Goal: Task Accomplishment & Management: Use online tool/utility

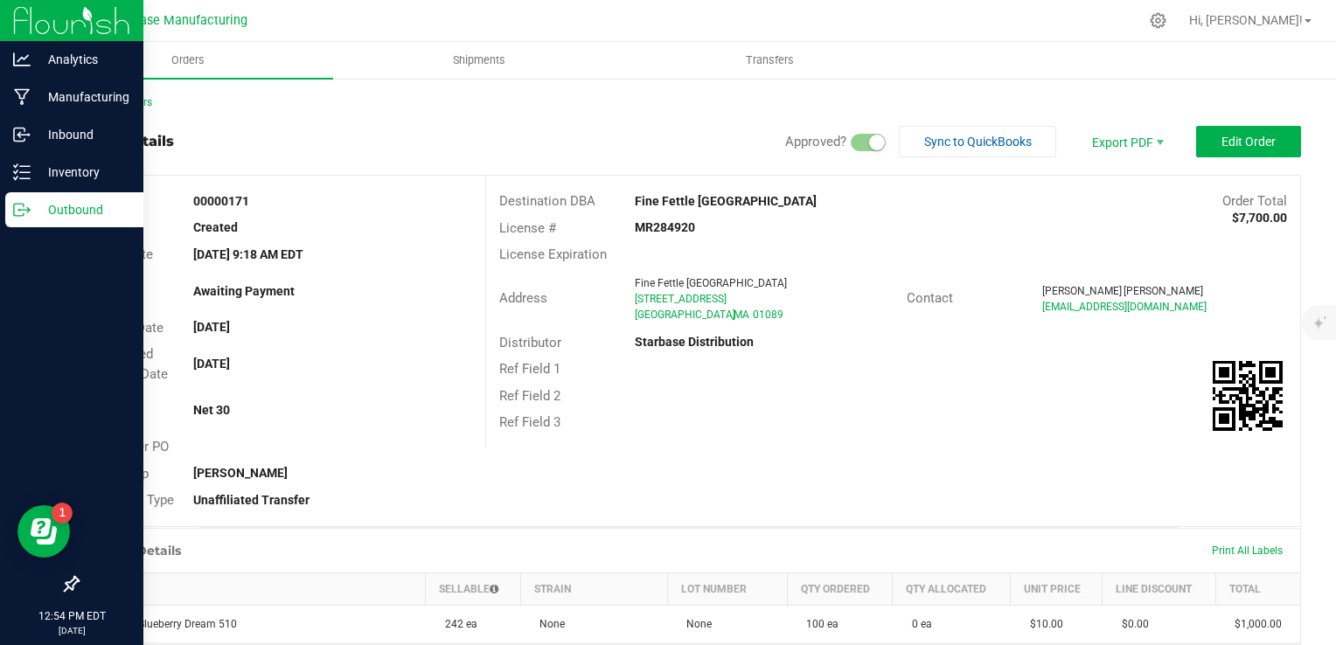
click at [19, 210] on circle at bounding box center [19, 210] width 3 height 3
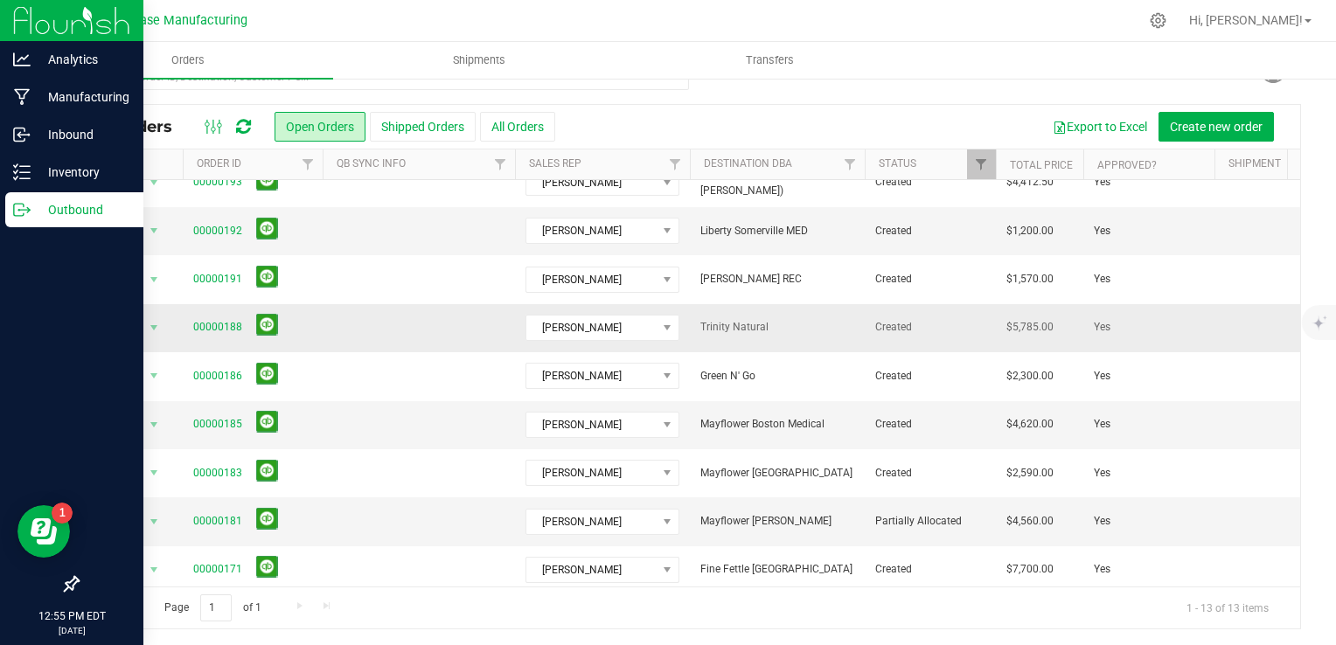
scroll to position [233, 0]
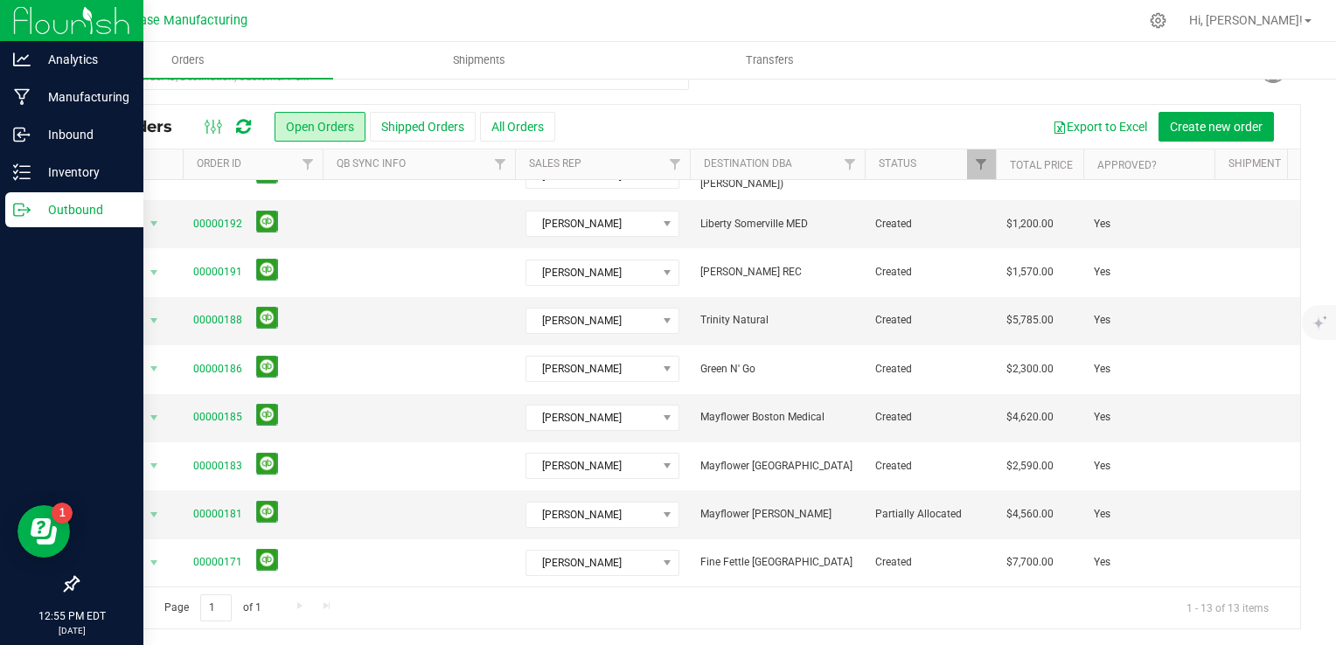
click at [744, 109] on div "All Orders Open Orders Shipped Orders All Orders Export to Excel Create new ord…" at bounding box center [689, 127] width 1222 height 44
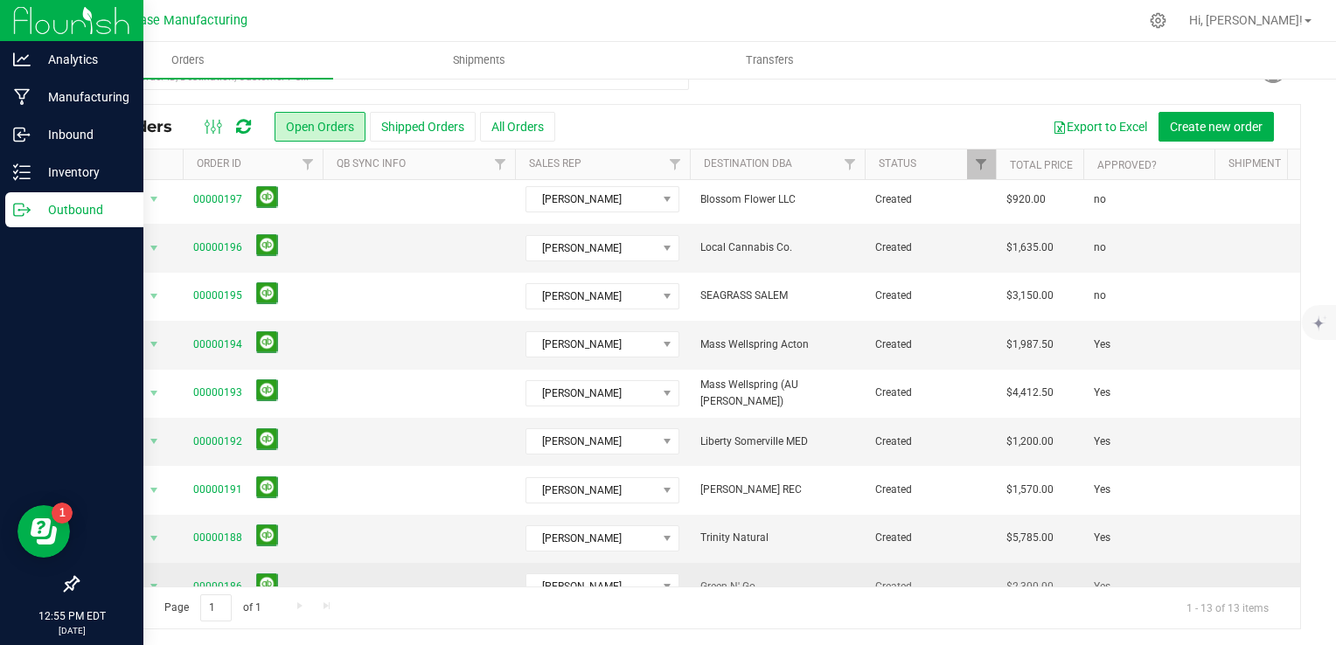
scroll to position [0, 0]
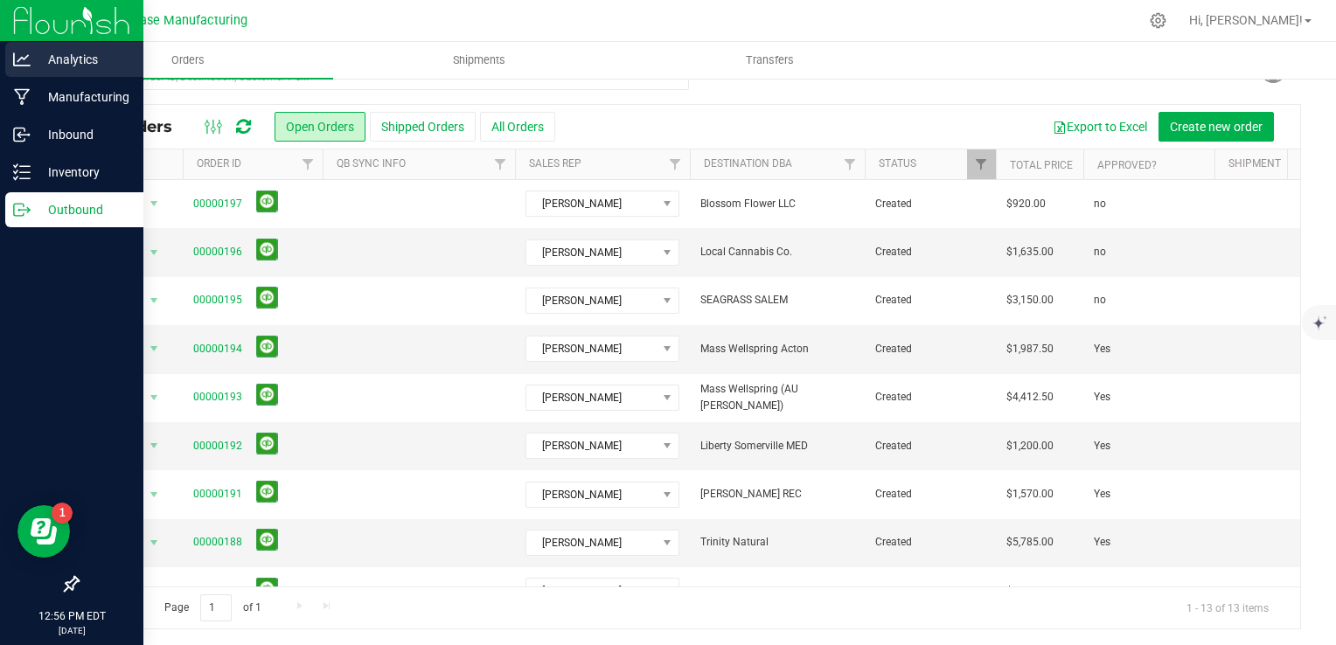
click at [37, 62] on p "Analytics" at bounding box center [83, 59] width 105 height 21
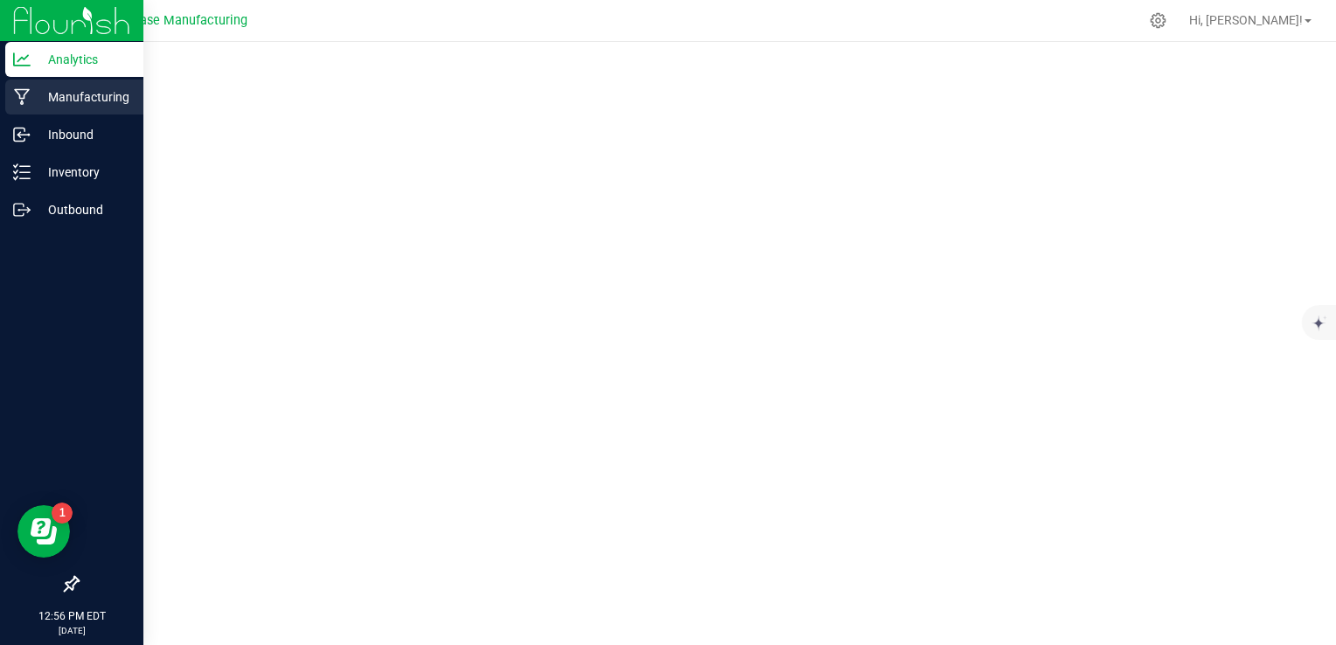
click at [56, 92] on p "Manufacturing" at bounding box center [83, 97] width 105 height 21
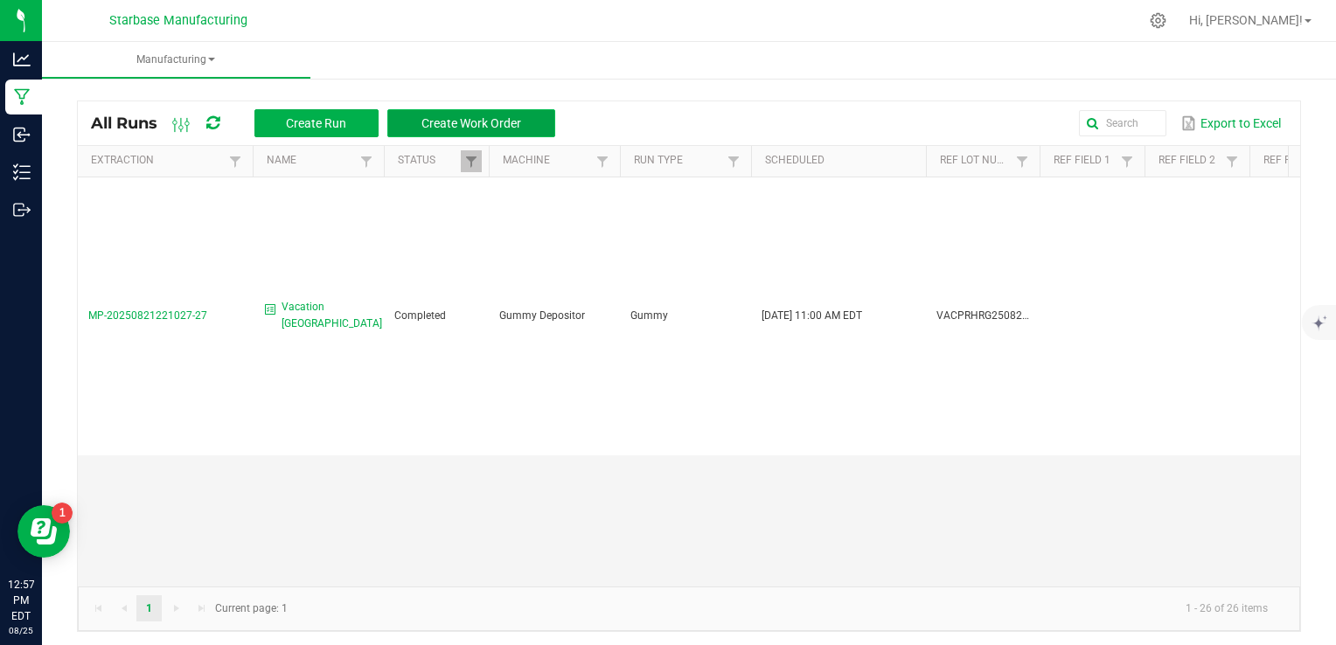
click at [433, 128] on span "Create Work Order" at bounding box center [471, 123] width 100 height 14
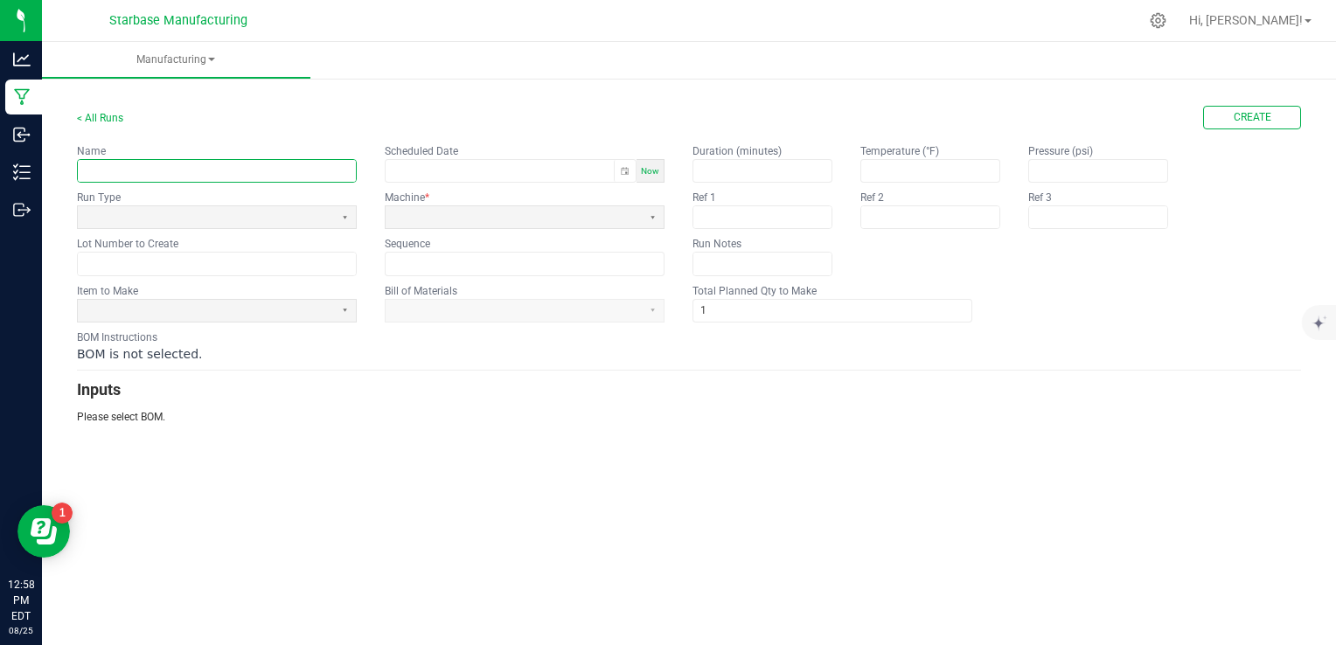
click at [323, 169] on input "text" at bounding box center [217, 171] width 278 height 22
type input "Vacation Blue Raspberry Hash Rosin Gummy"
click at [656, 173] on span "Now" at bounding box center [650, 171] width 18 height 10
type input "08/25/2025 12:58 PM"
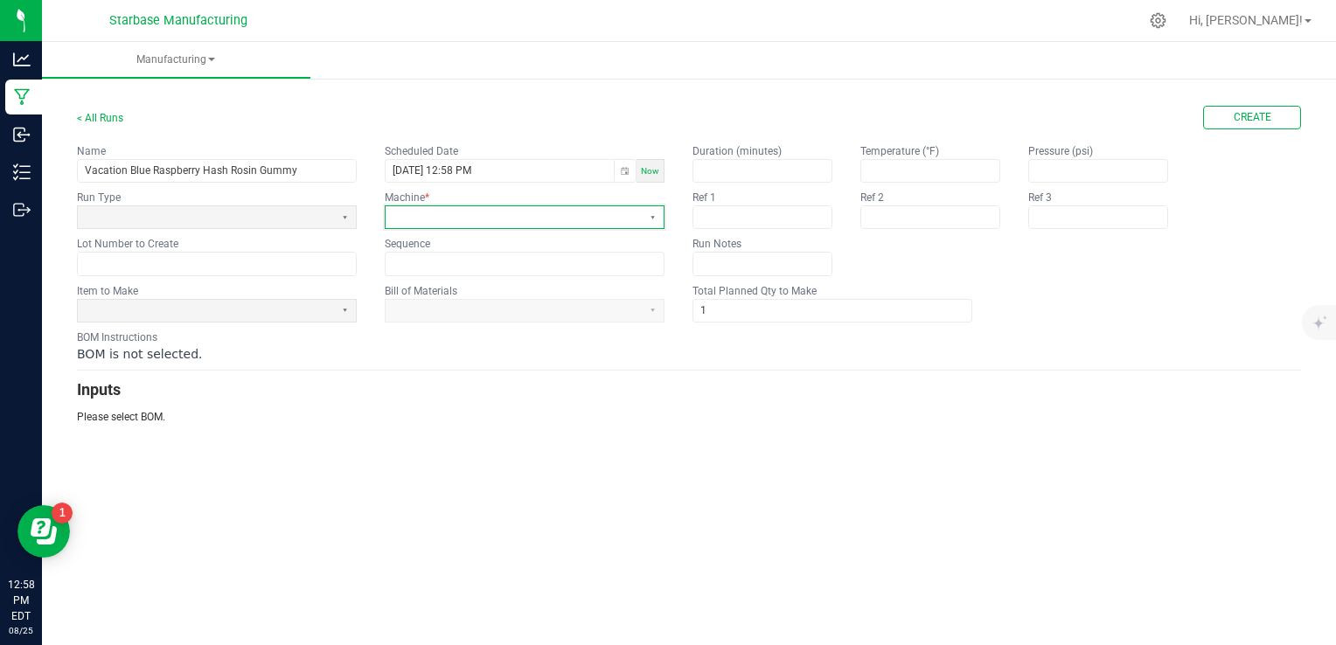
click at [521, 225] on span at bounding box center [514, 217] width 256 height 22
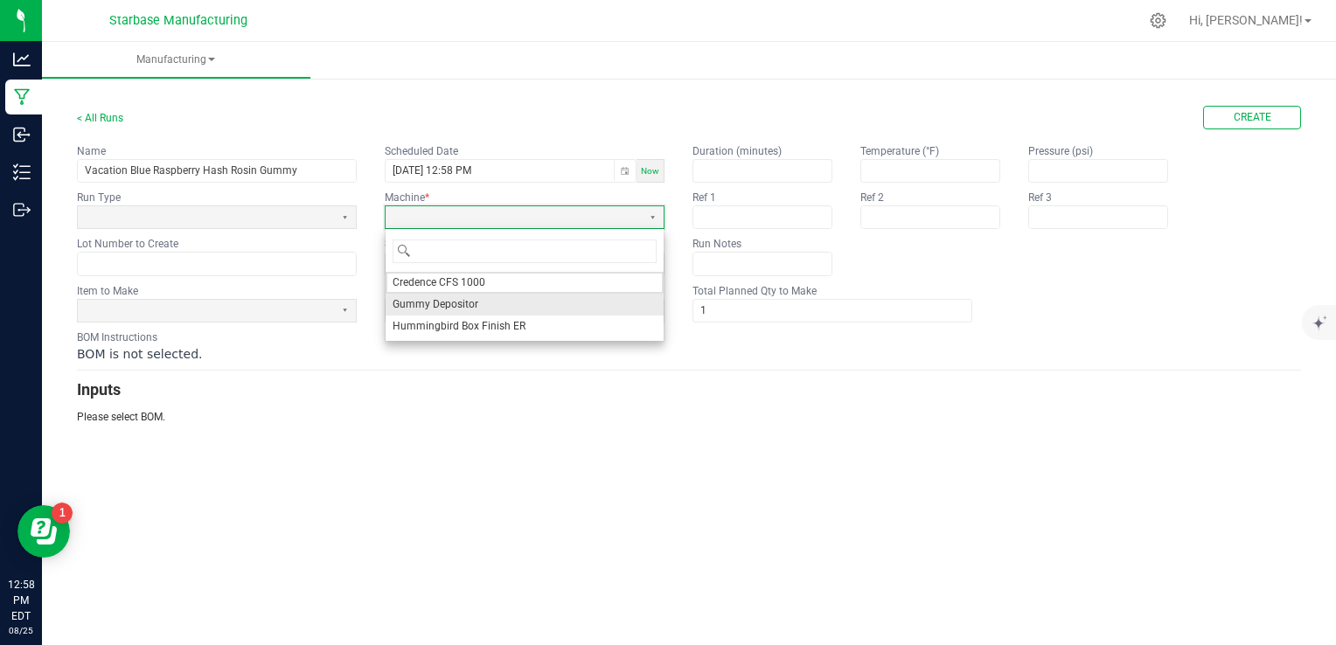
click at [497, 303] on li "Gummy Depositor" at bounding box center [525, 305] width 278 height 22
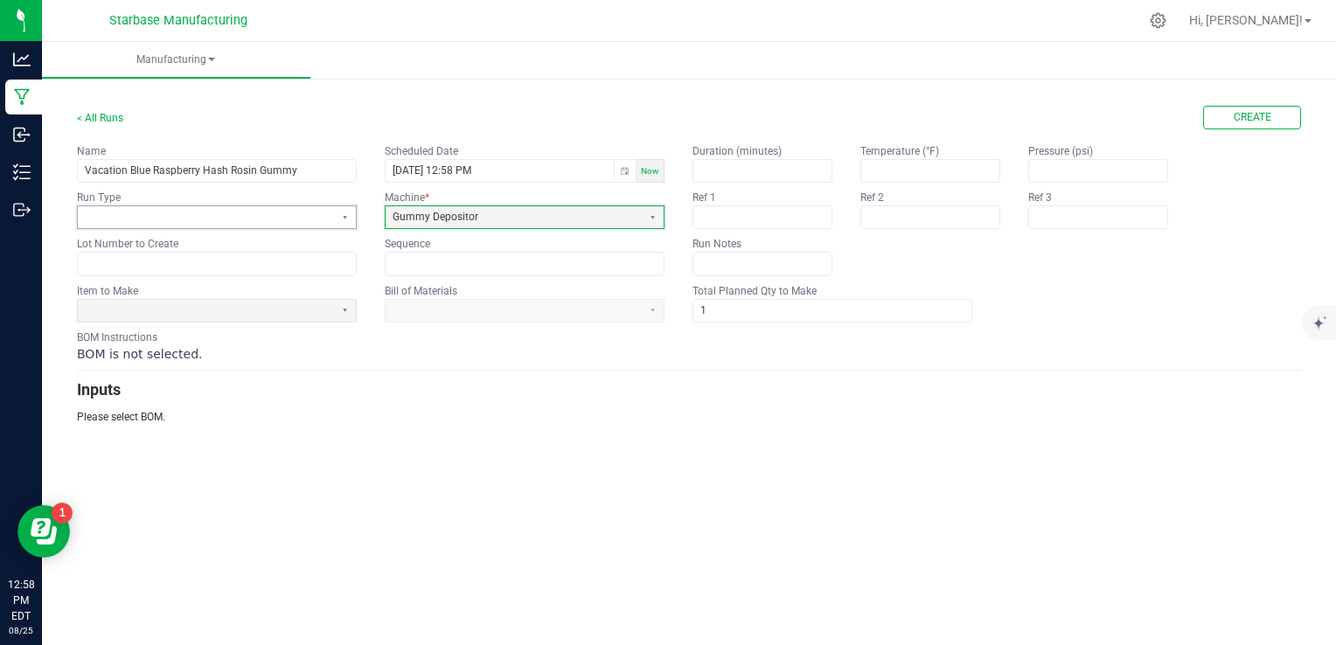
click at [280, 218] on span at bounding box center [206, 217] width 242 height 15
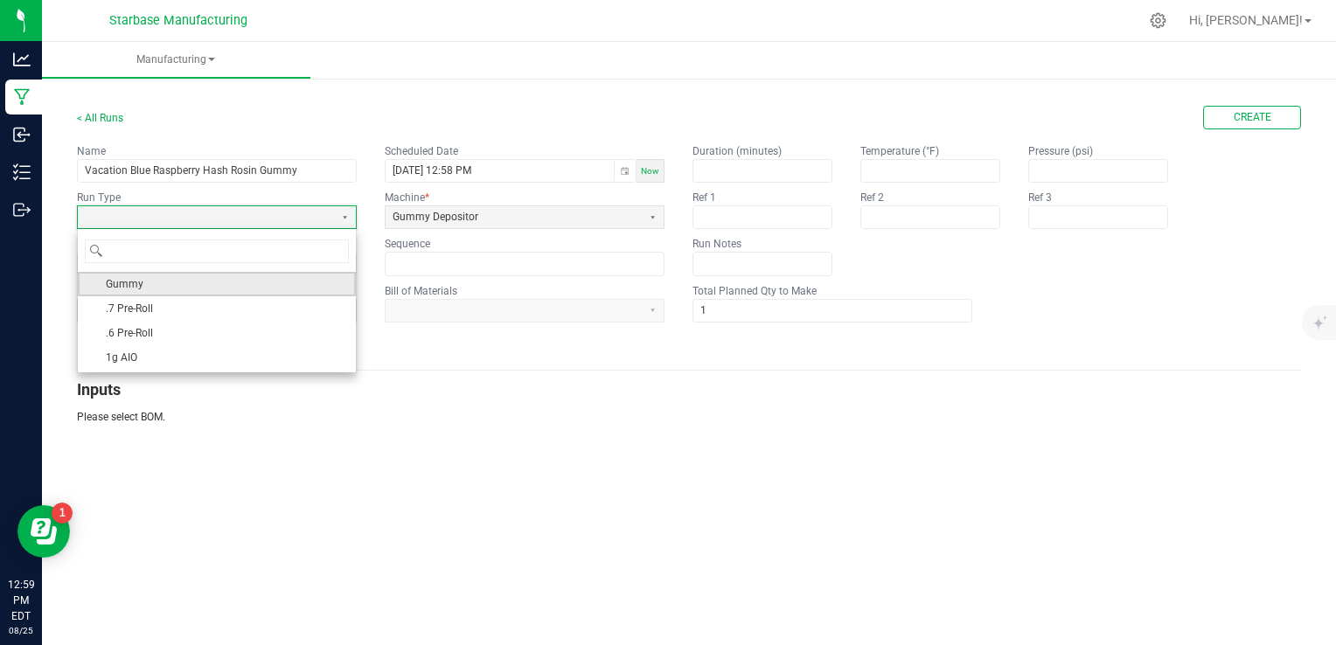
click at [252, 276] on li "Gummy" at bounding box center [217, 284] width 278 height 24
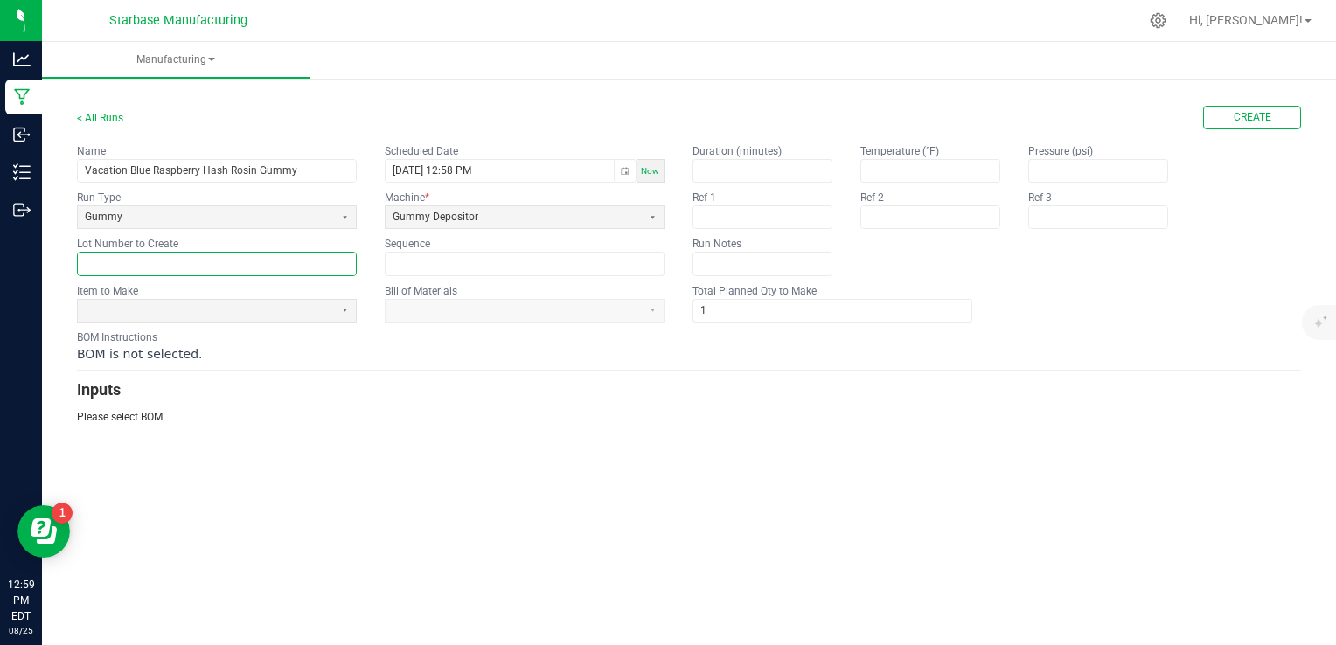
click at [280, 260] on input "text" at bounding box center [217, 264] width 278 height 22
paste input "VACBRHRG250825BULK"
type input "VACBRHRG250825BULK"
click at [269, 311] on span at bounding box center [206, 310] width 242 height 15
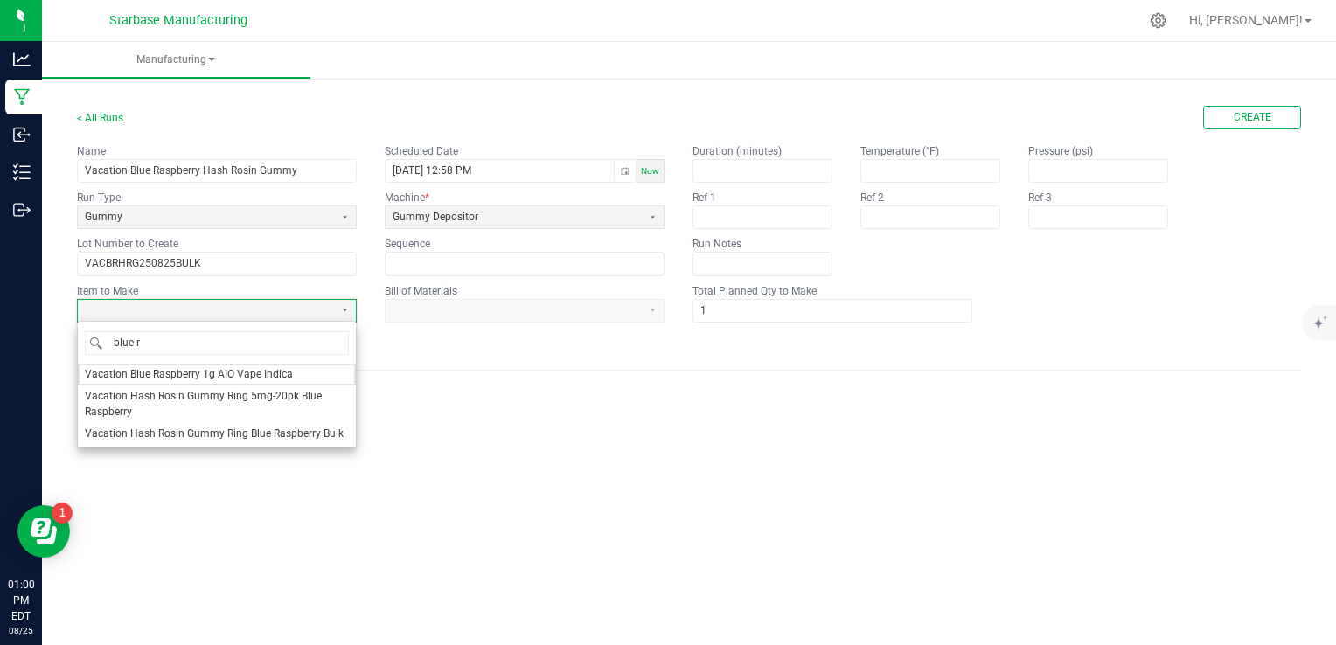
type input "blue ra"
click at [241, 433] on span "Vacation Hash Rosin Gummy Ring Blue Raspberry Bulk" at bounding box center [214, 434] width 259 height 15
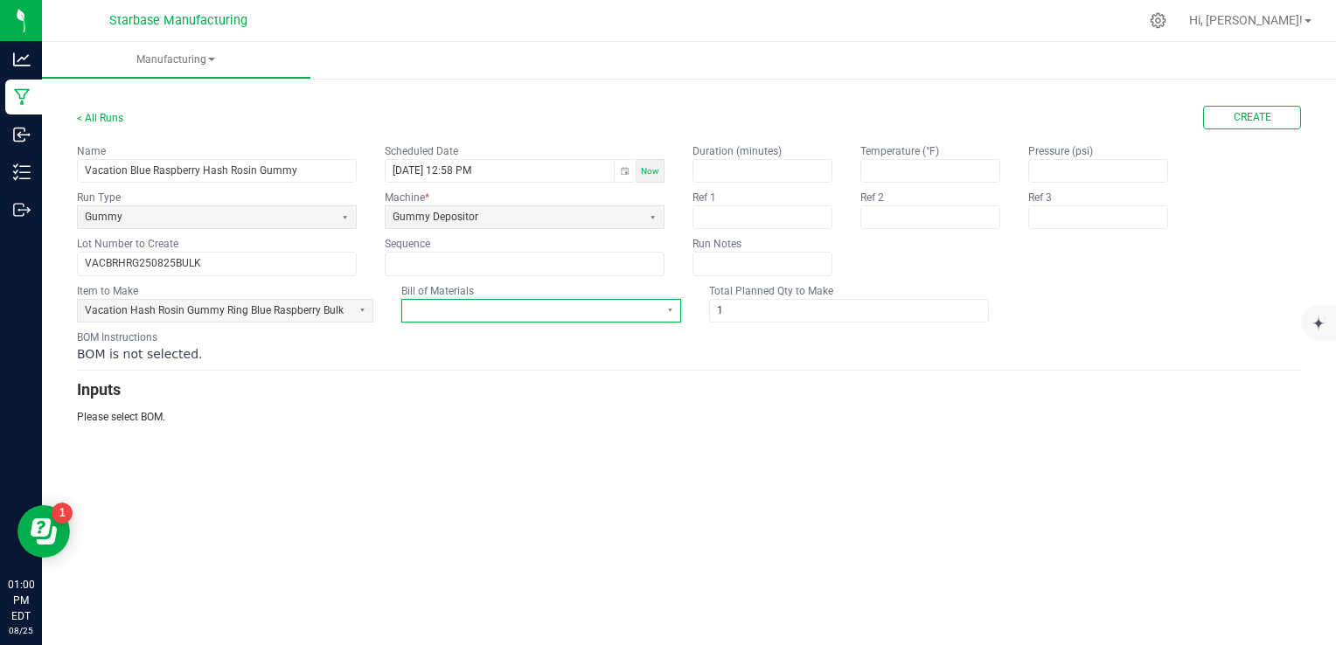
click at [485, 303] on span at bounding box center [530, 310] width 242 height 15
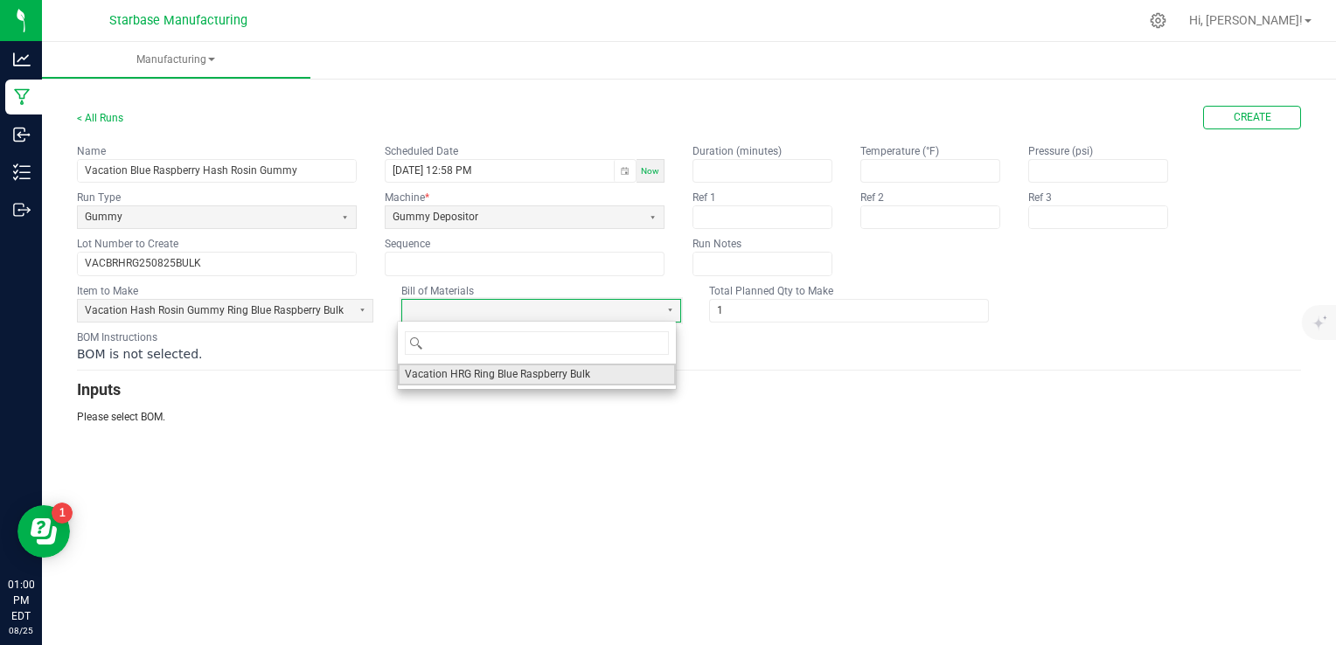
click at [477, 369] on span "Vacation HRG Ring Blue Raspberry Bulk" at bounding box center [497, 374] width 185 height 15
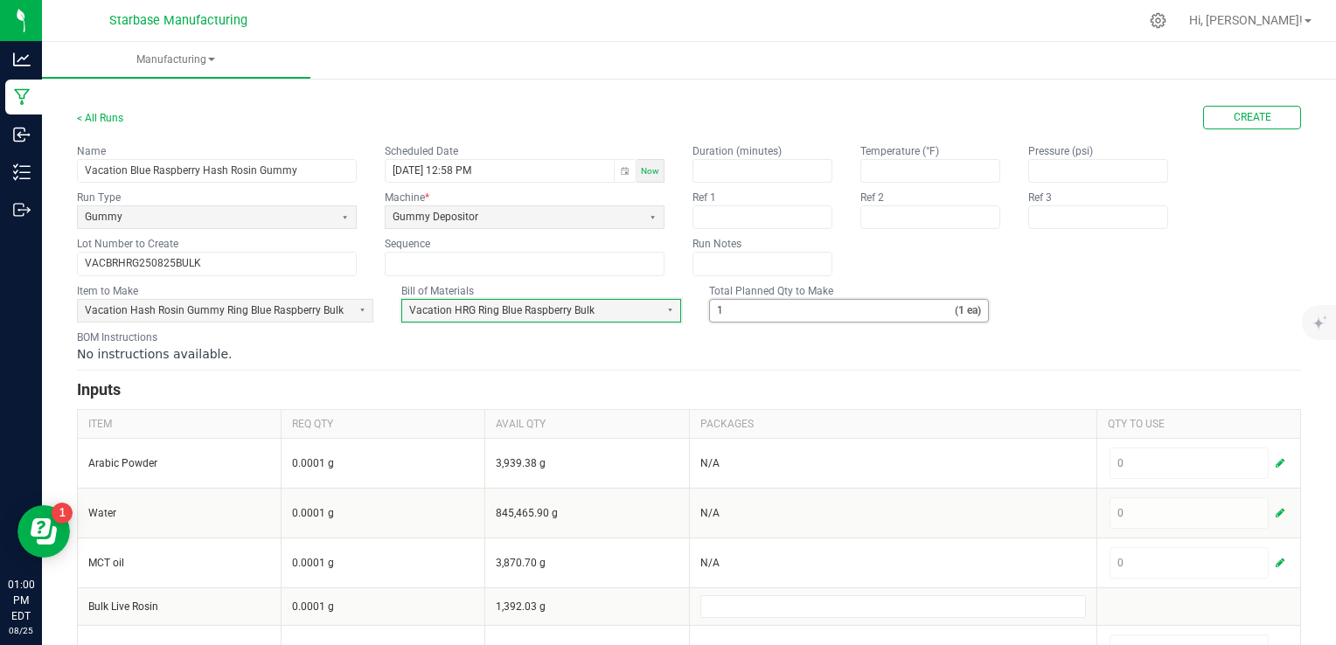
click at [850, 304] on input "1" at bounding box center [832, 311] width 245 height 22
type input "5,000"
click at [839, 354] on div "No instructions available." at bounding box center [689, 353] width 1224 height 17
click at [806, 341] on div "BOM Instructions No instructions available." at bounding box center [689, 346] width 1224 height 33
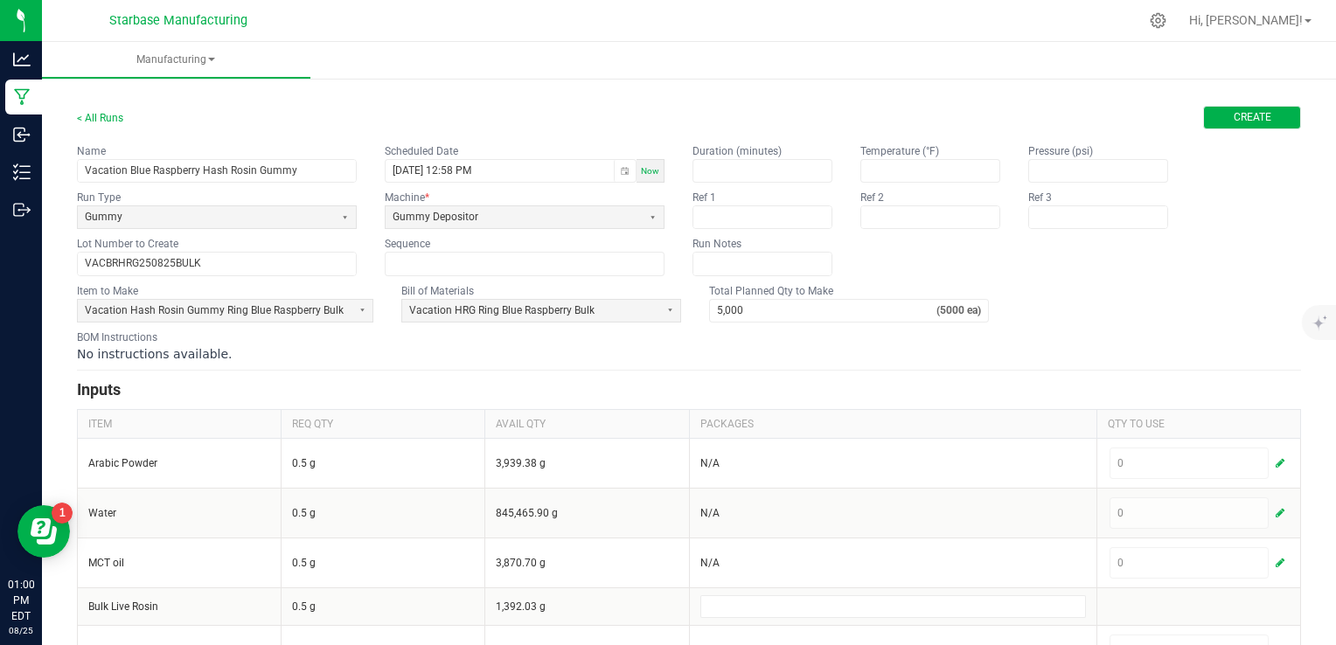
click at [1256, 117] on span "Create" at bounding box center [1253, 117] width 38 height 15
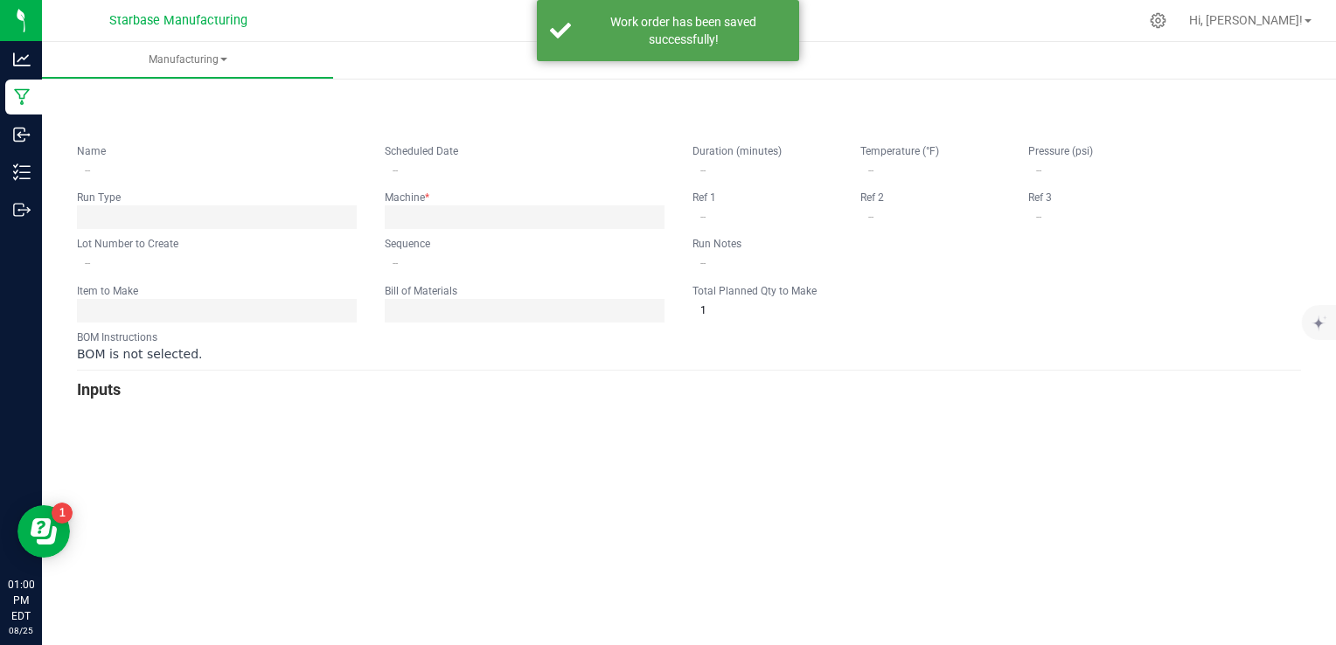
type input "Vacation Blue Raspberry Hash Rosin Gummy"
type input "08/25/2025 12:58 PM"
type input "VACBRHRG250825BULK"
type input "0"
type input "5,000"
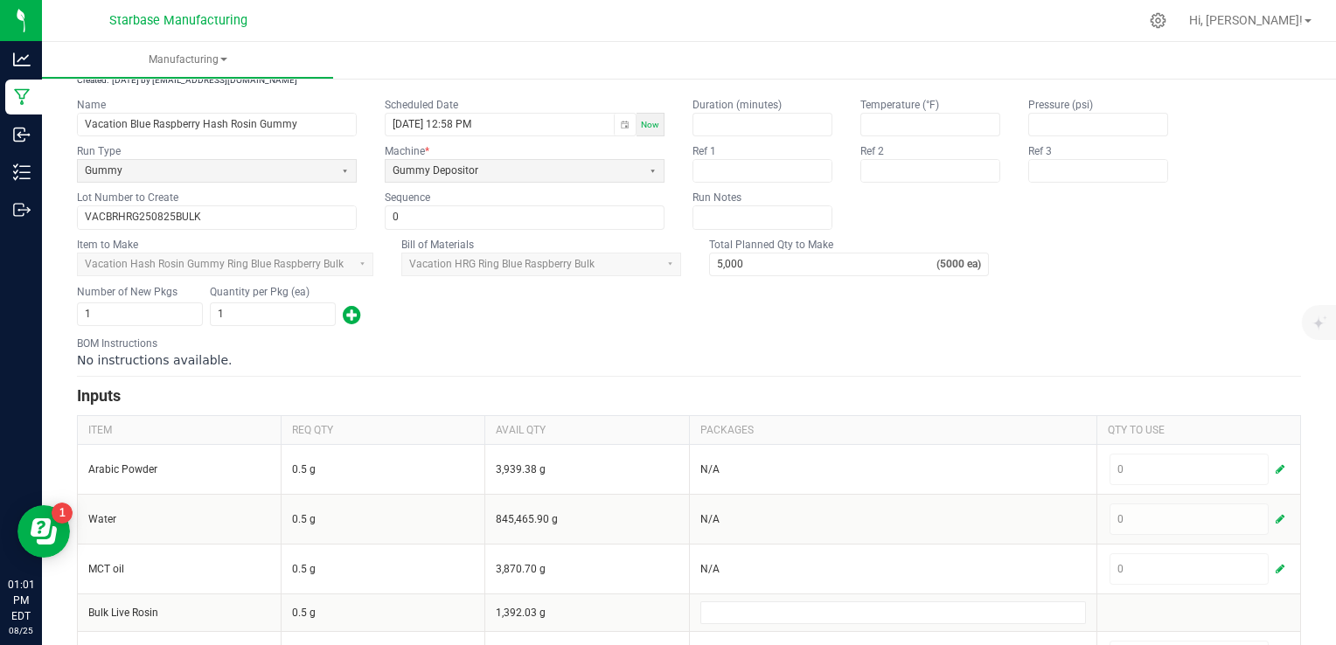
scroll to position [175, 0]
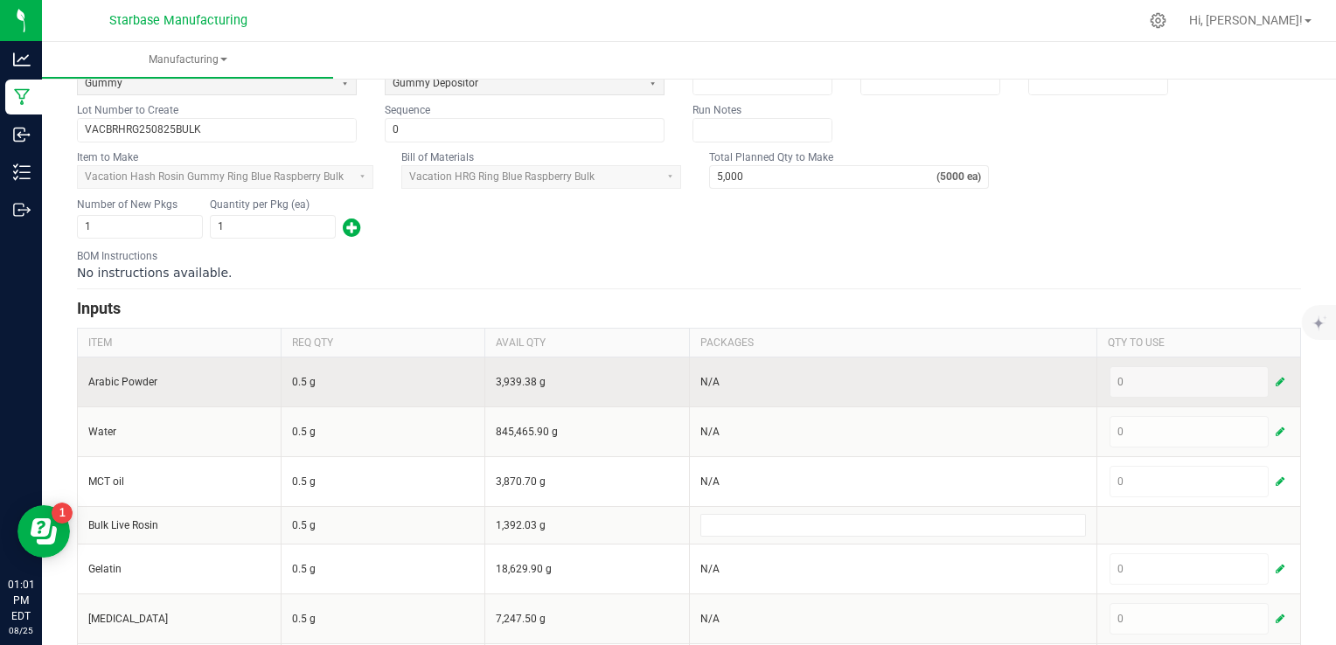
click at [1276, 379] on span "button" at bounding box center [1280, 382] width 9 height 14
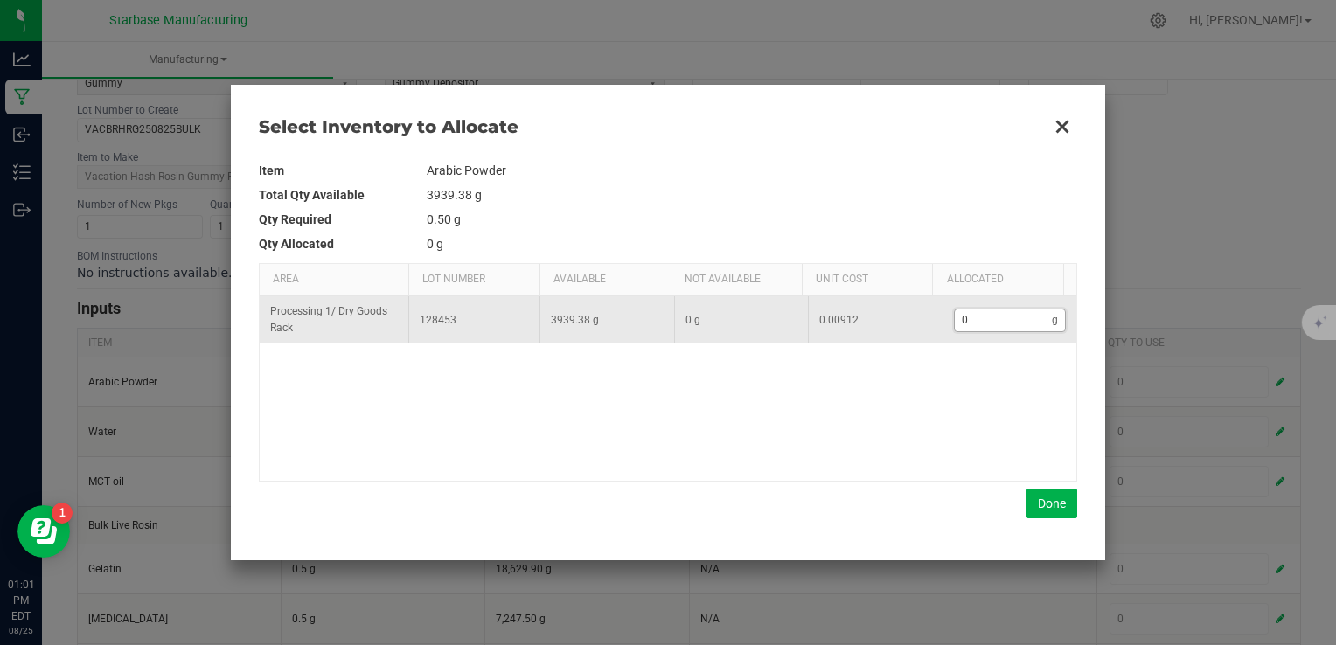
click at [983, 317] on input "0" at bounding box center [1004, 321] width 98 height 22
type input "4"
type input "46"
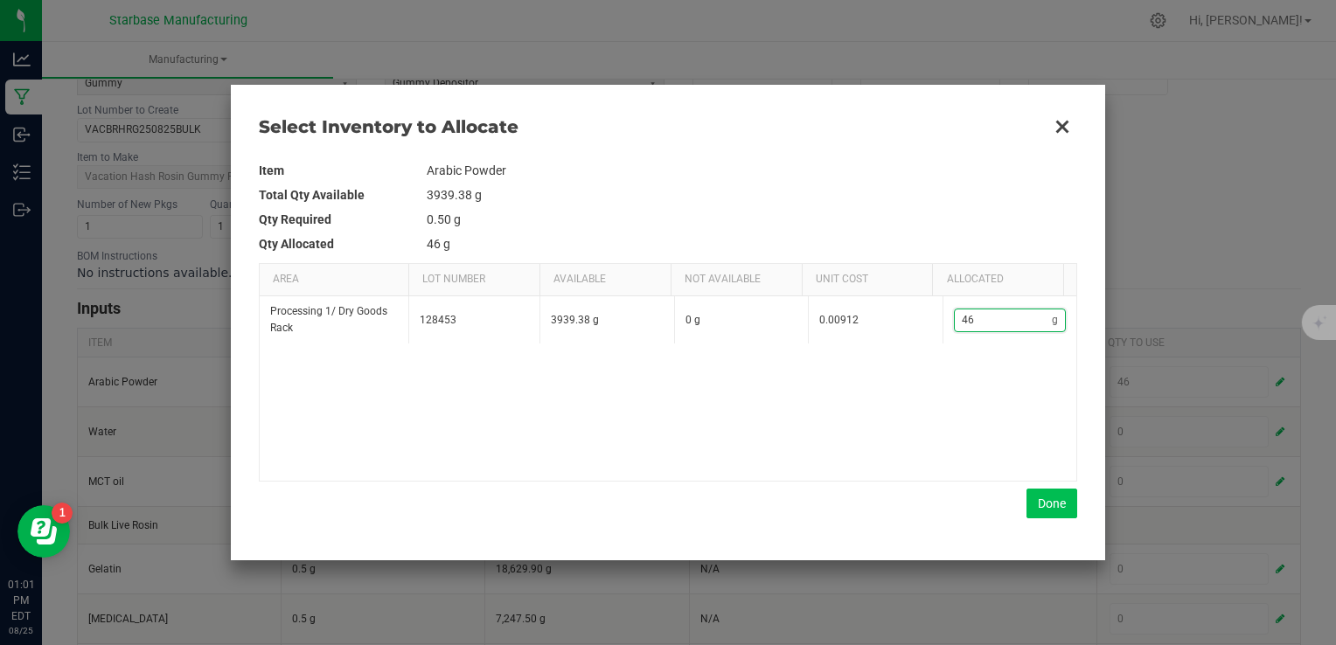
type input "46"
click at [1039, 499] on button "Done" at bounding box center [1051, 504] width 51 height 30
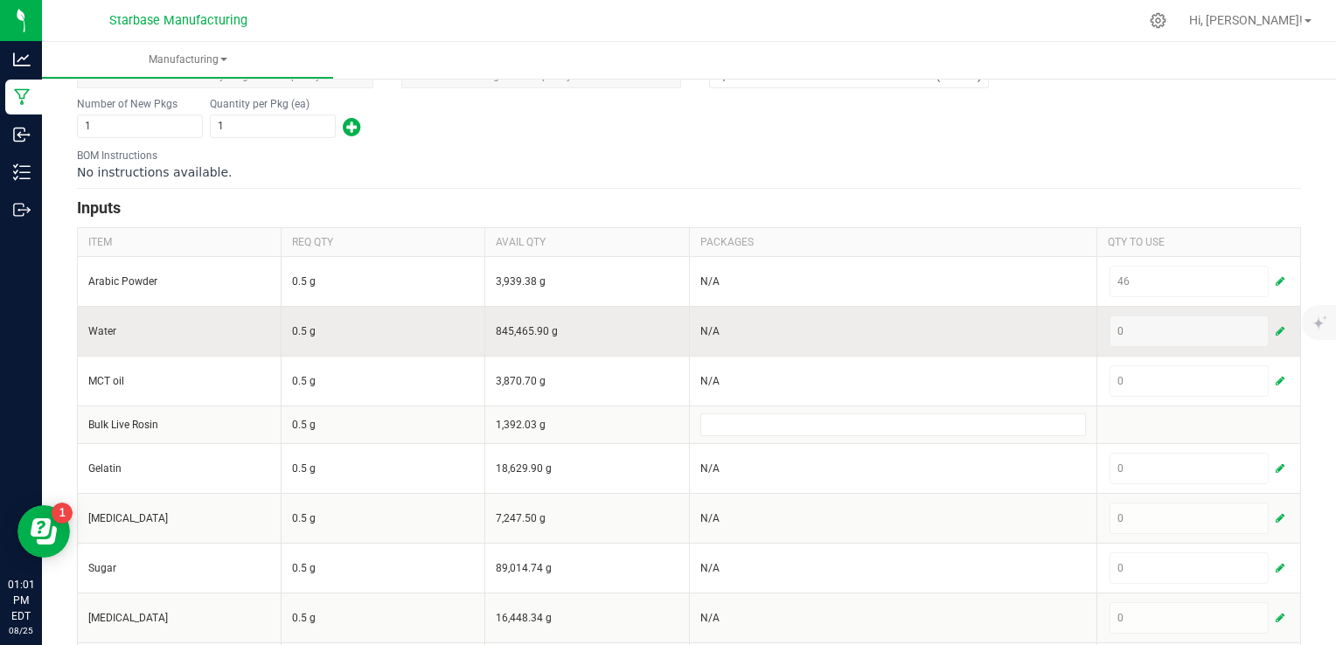
scroll to position [350, 0]
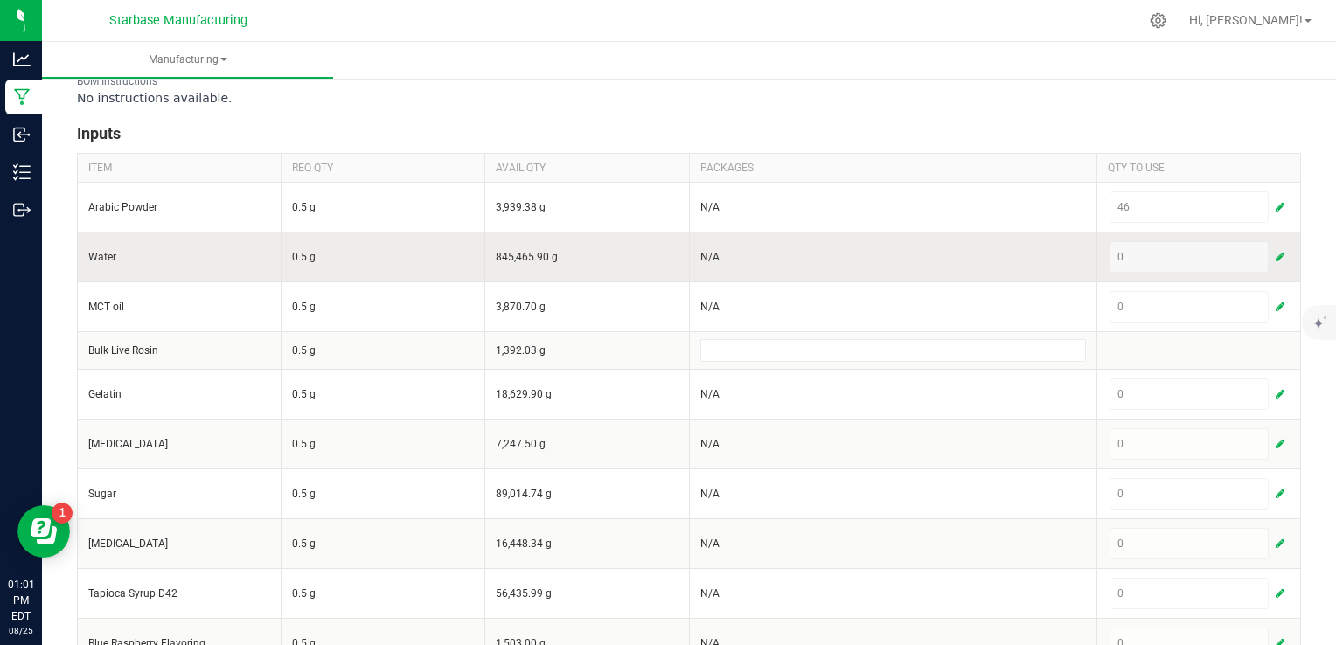
click at [1276, 252] on span "button" at bounding box center [1280, 257] width 9 height 14
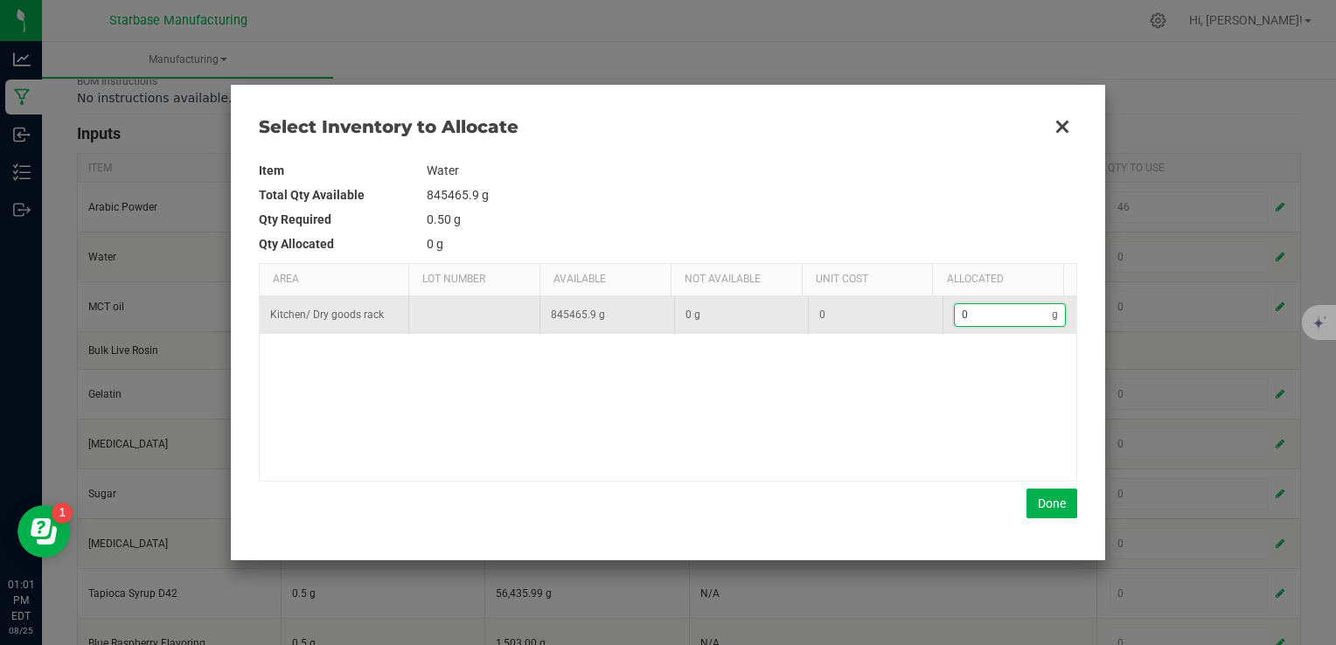
click at [1007, 314] on input "0" at bounding box center [1004, 315] width 98 height 22
type input "5"
type input "57"
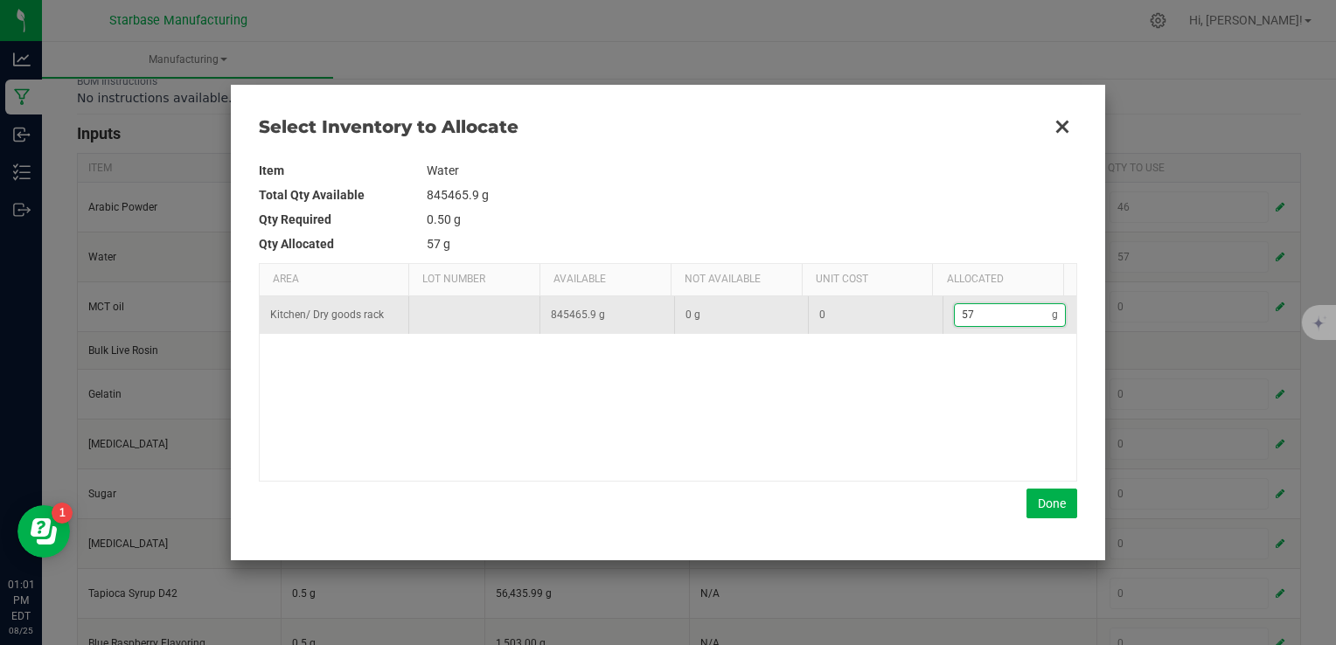
type input "577"
type input "5,773"
type input "5773."
type input "5,773.1"
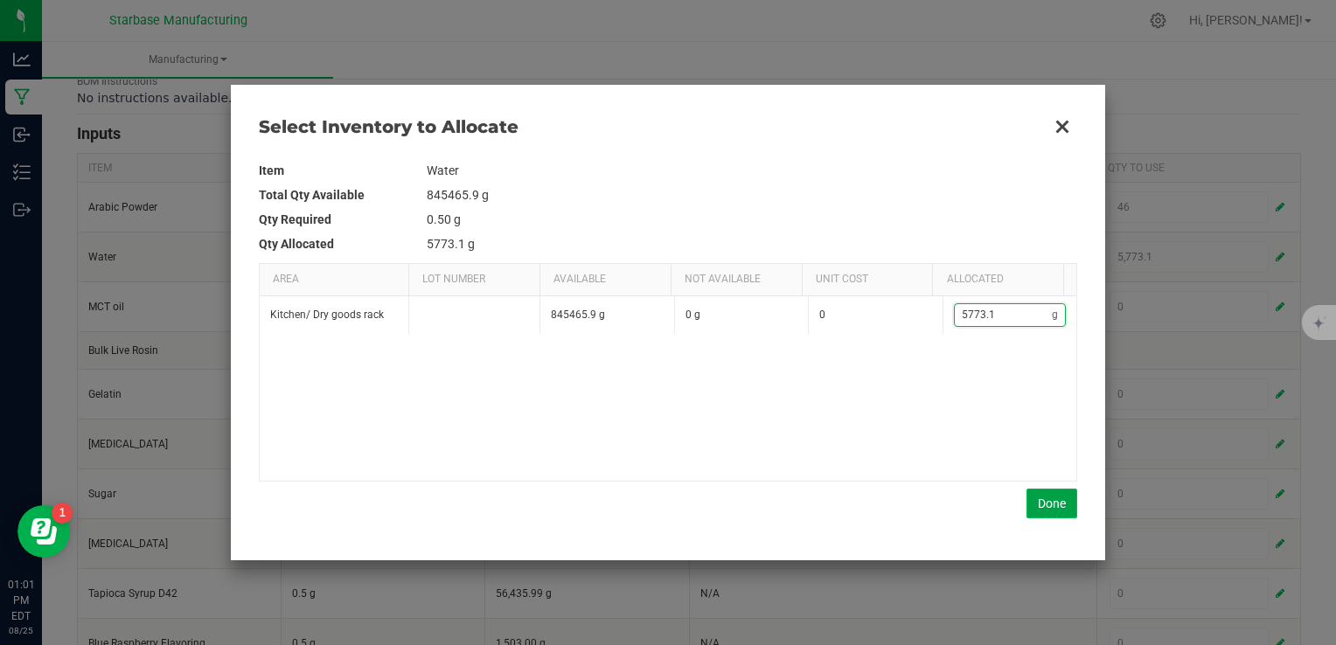
type input "5,773.1"
click at [1043, 506] on button "Done" at bounding box center [1051, 504] width 51 height 30
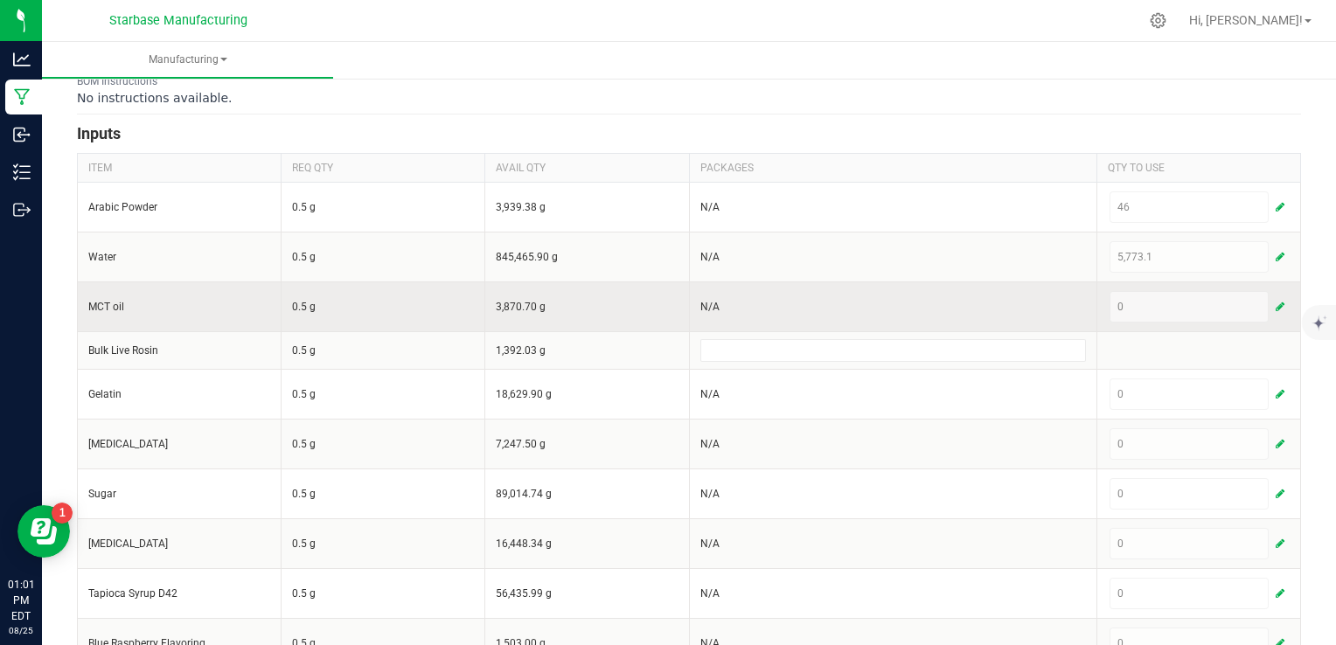
click at [1276, 302] on span "button" at bounding box center [1280, 307] width 9 height 14
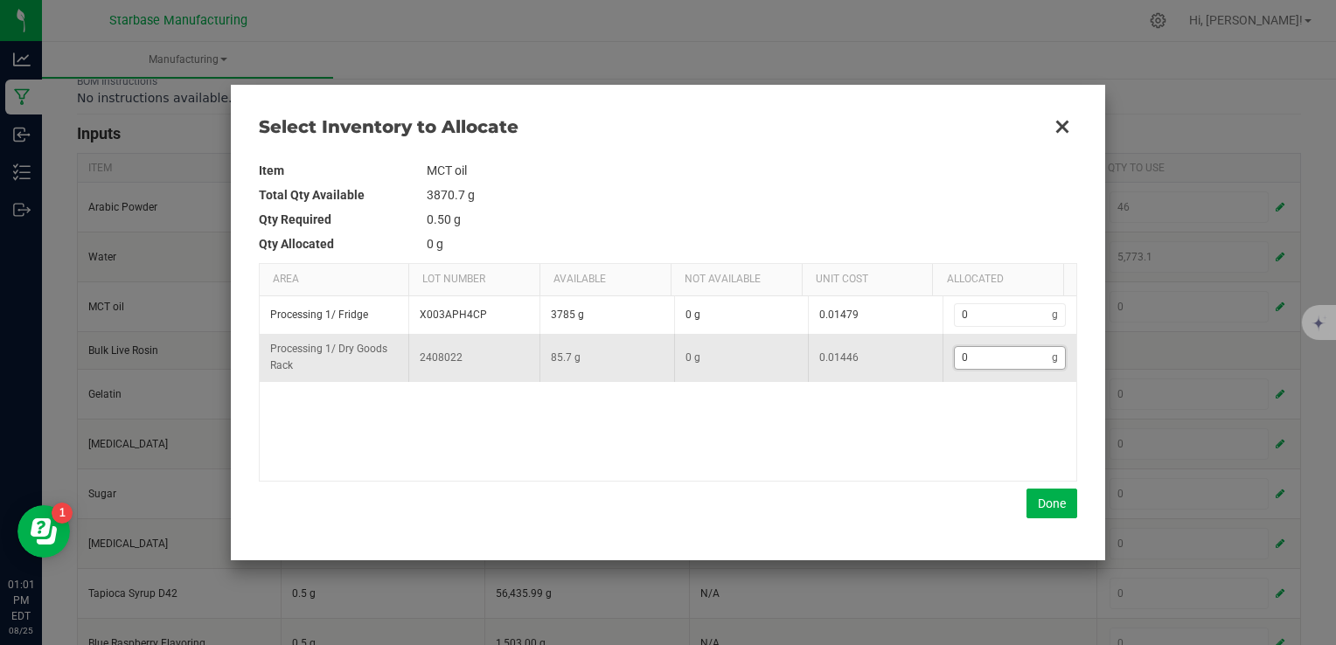
click at [997, 365] on input "0" at bounding box center [1004, 358] width 98 height 22
type input "8"
type input "85"
type input "85."
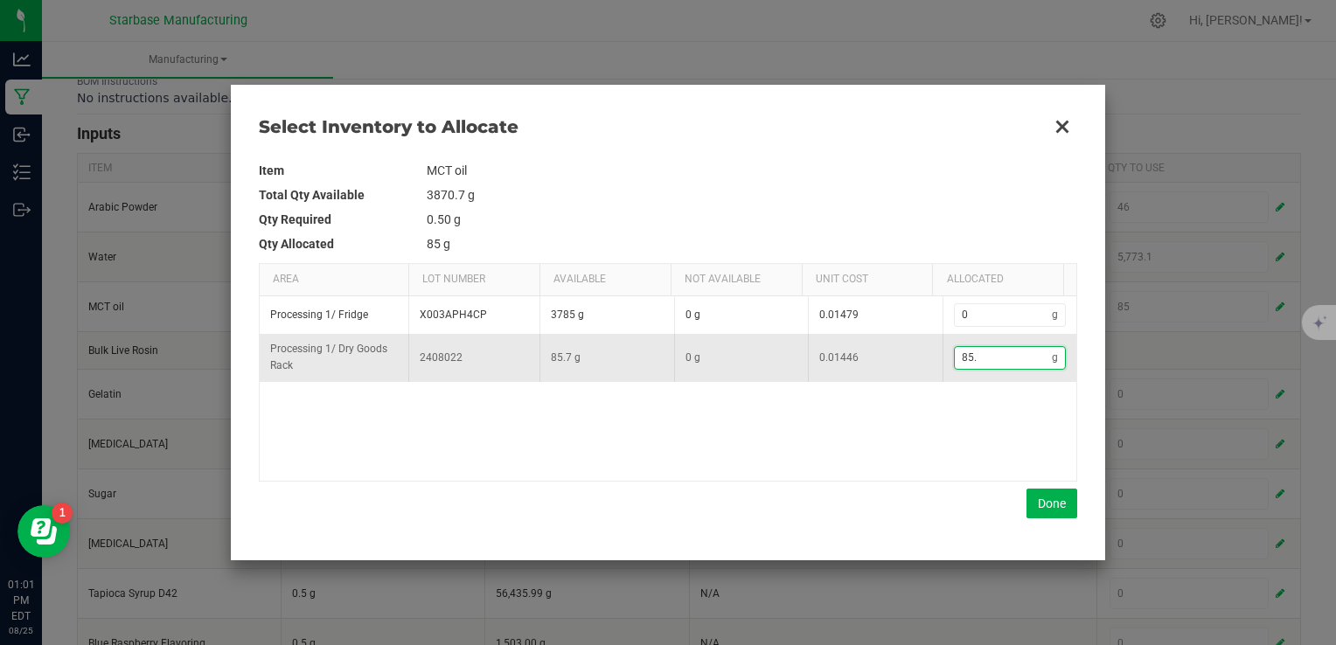
type input "85.7"
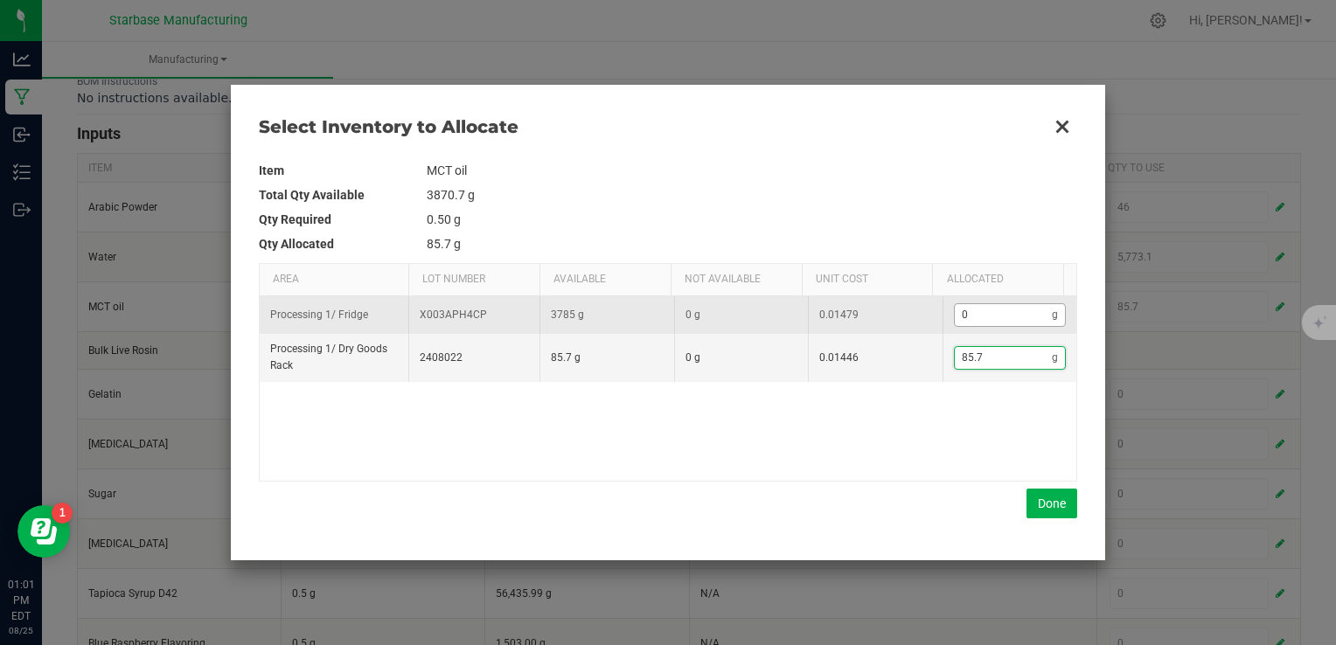
type input "85.7"
click at [998, 317] on input "0" at bounding box center [1004, 315] width 98 height 22
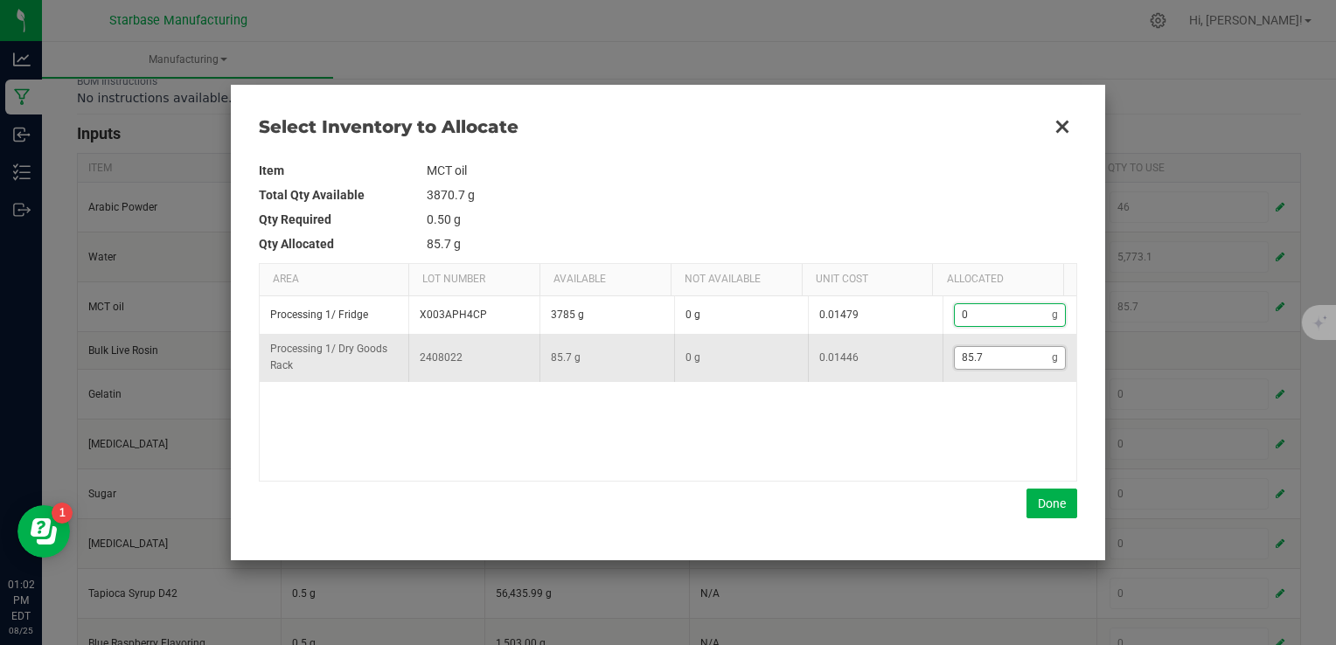
click at [997, 355] on input "85.7" at bounding box center [1004, 358] width 98 height 22
type input "7"
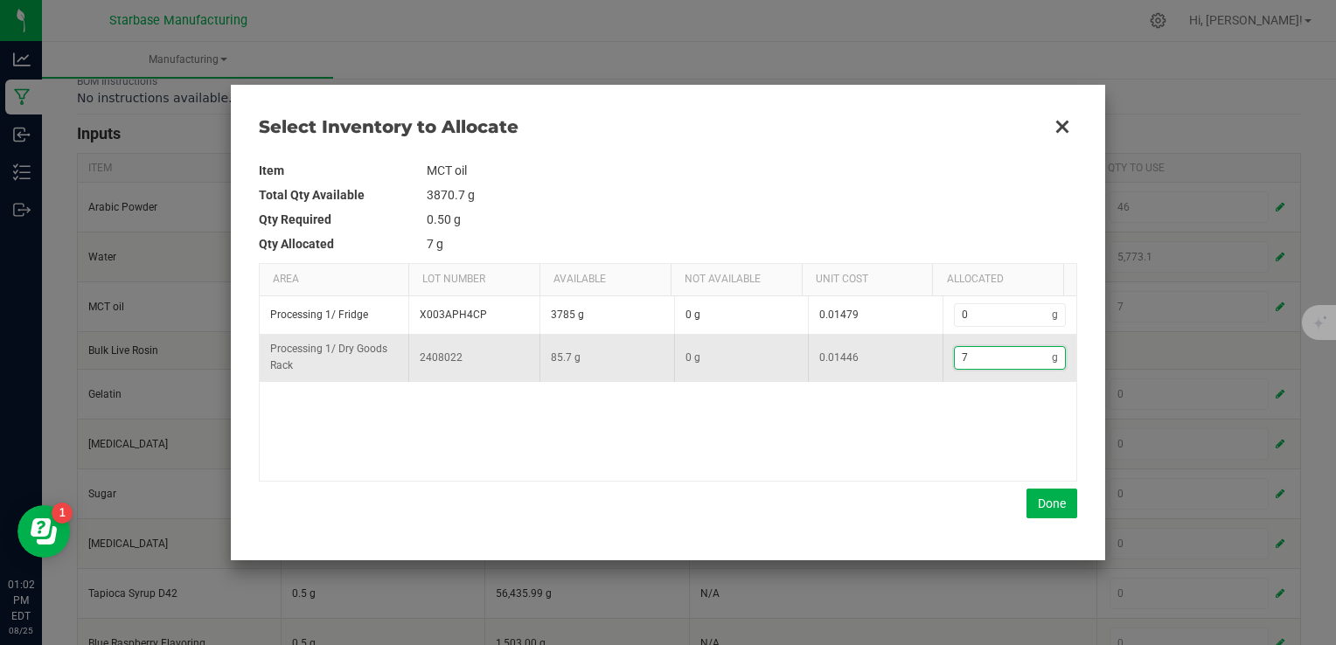
type input "74"
type input "74."
type input "74.9"
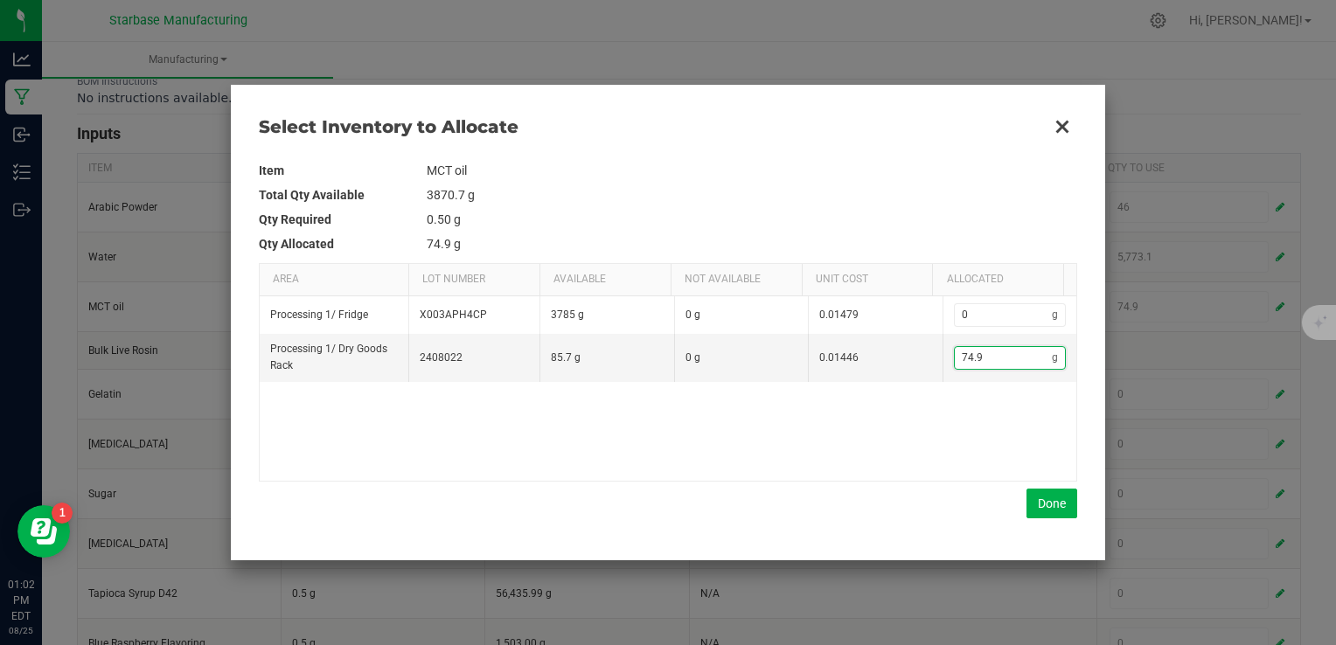
type input "74.9"
click at [934, 212] on td "0.50 g" at bounding box center [752, 219] width 651 height 24
click at [1036, 512] on button "Done" at bounding box center [1051, 504] width 51 height 30
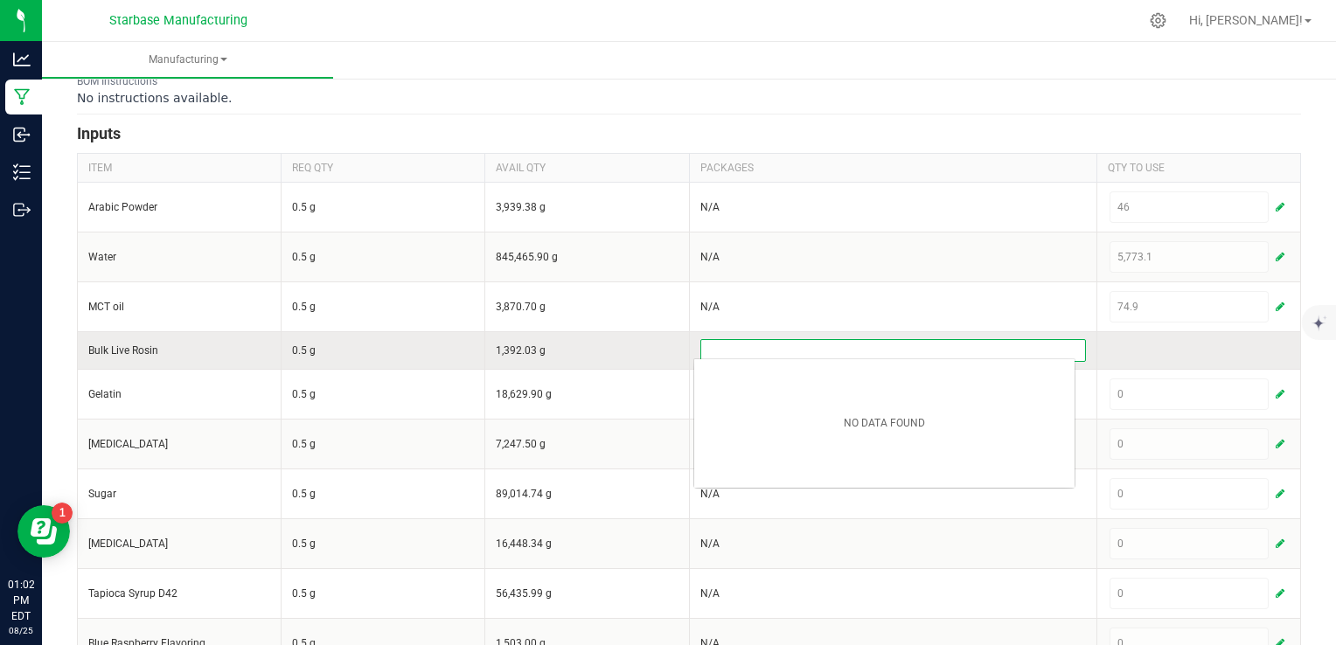
click at [944, 344] on input at bounding box center [893, 350] width 384 height 21
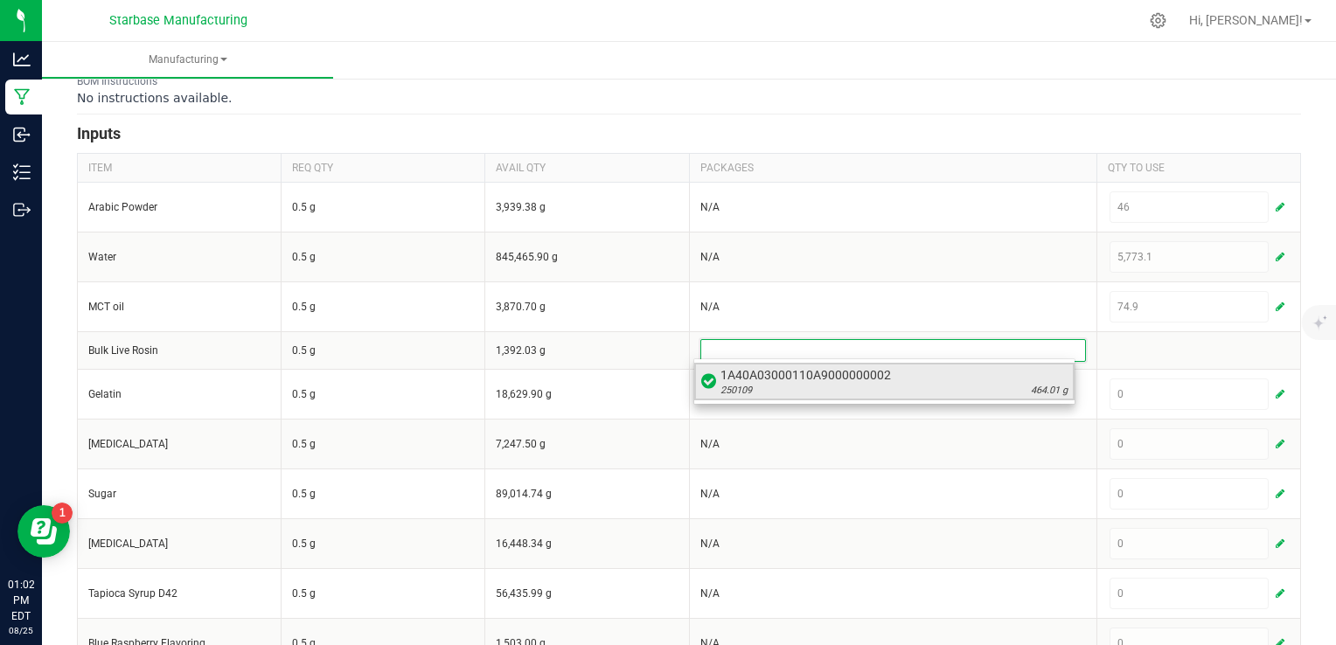
click at [928, 392] on div "250109 464.01 g" at bounding box center [893, 391] width 347 height 14
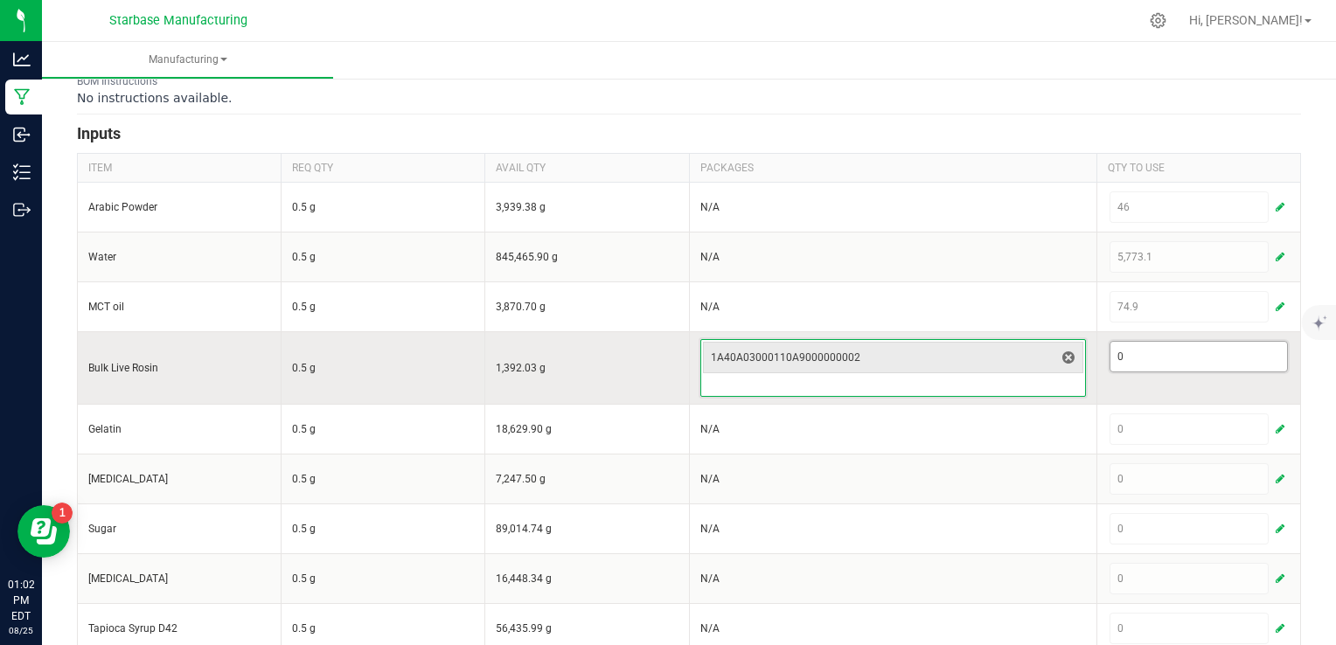
click at [1130, 343] on input "0" at bounding box center [1198, 357] width 177 height 30
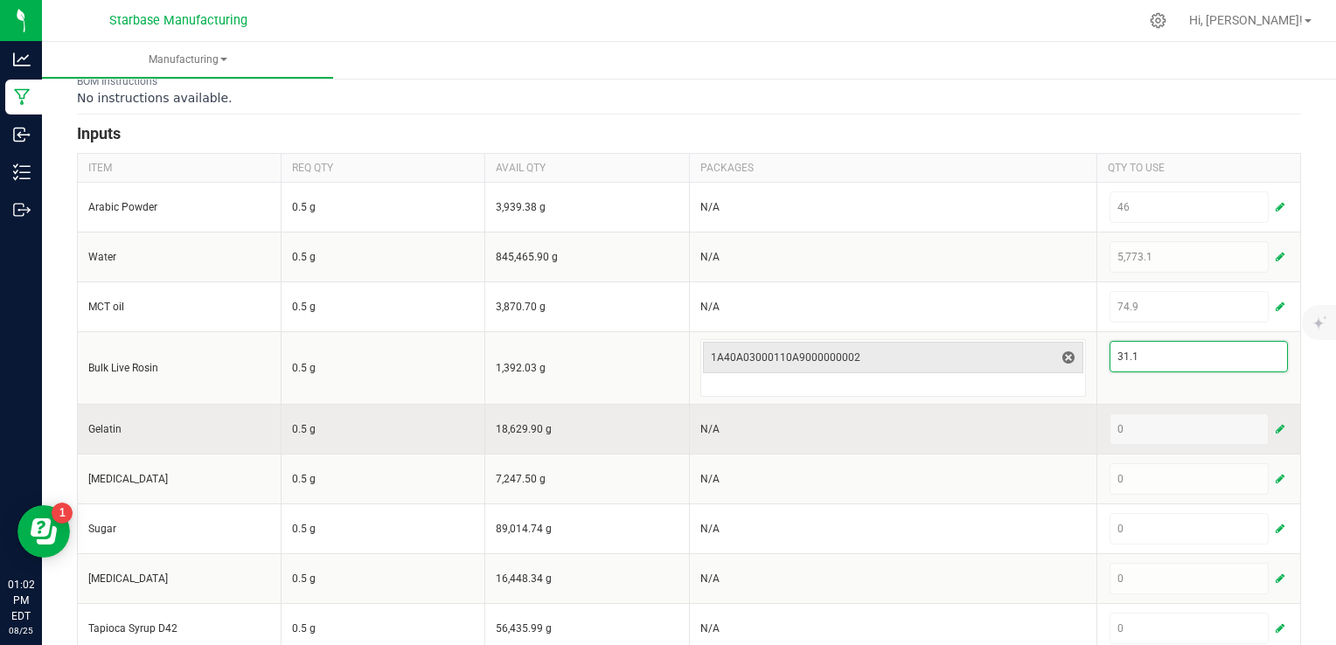
type input "31.1"
click at [1233, 432] on div "0" at bounding box center [1199, 429] width 178 height 31
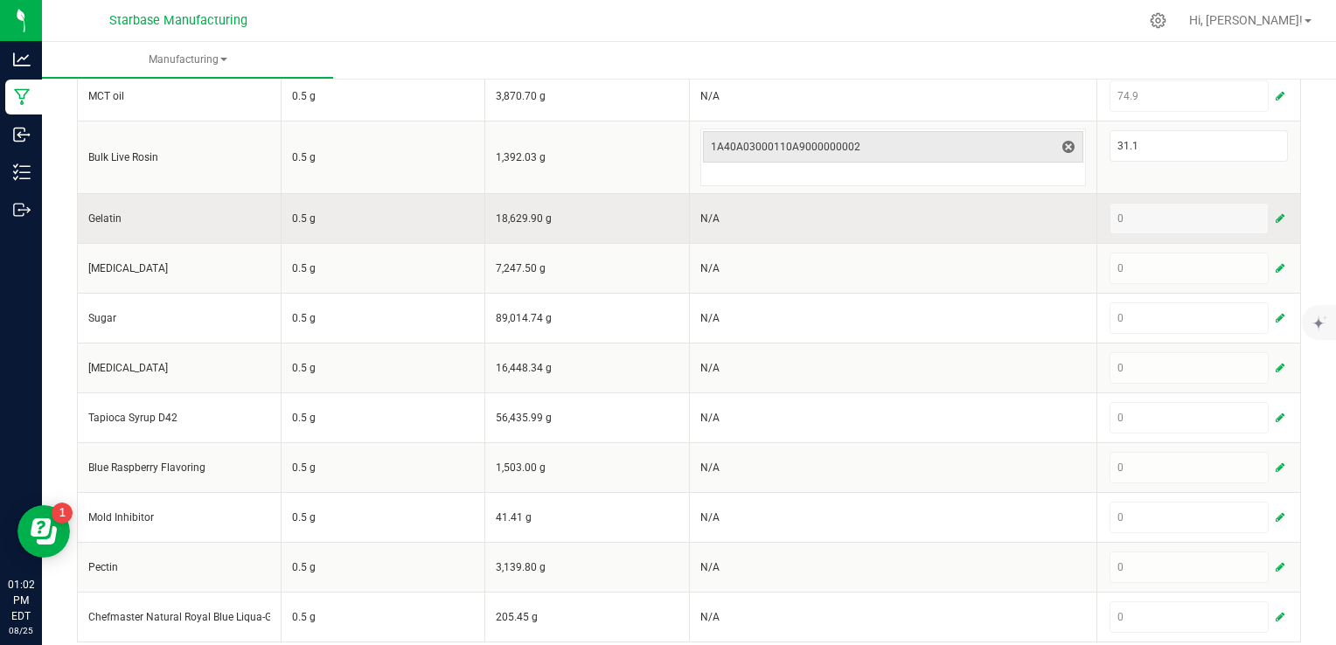
scroll to position [570, 0]
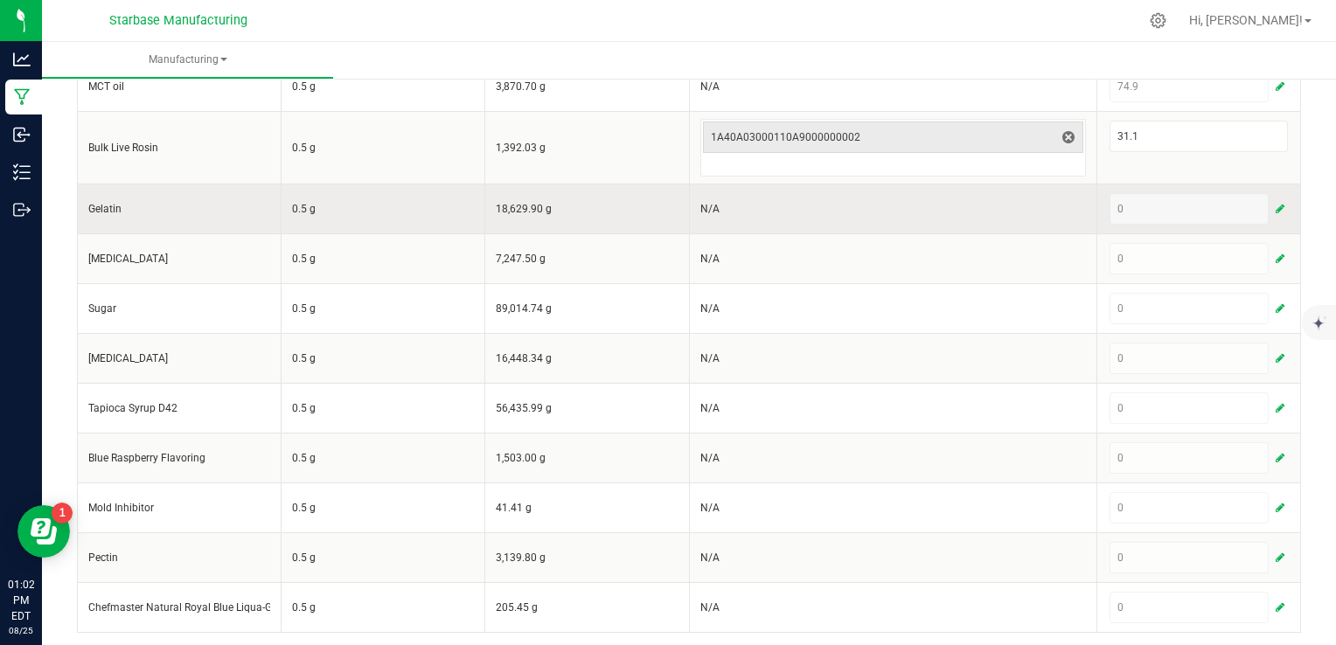
click at [1272, 205] on button "button" at bounding box center [1280, 208] width 16 height 21
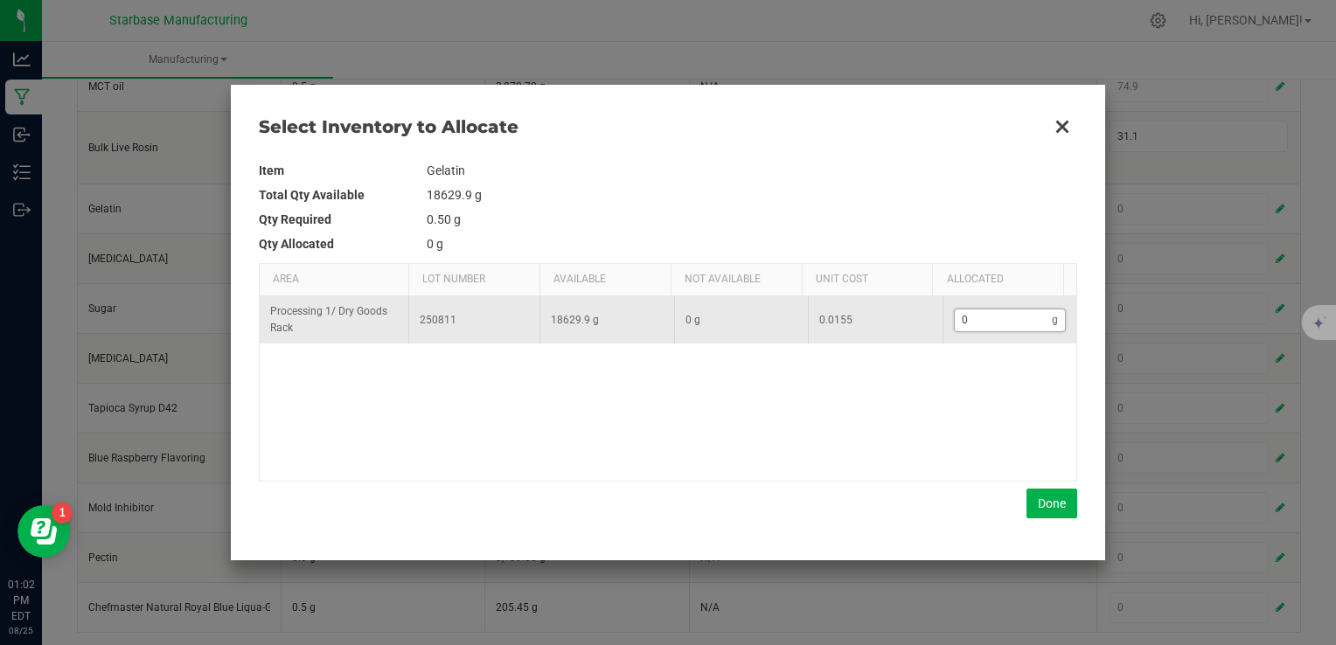
click at [986, 323] on input "0" at bounding box center [1004, 321] width 98 height 22
type input "1"
type input "17"
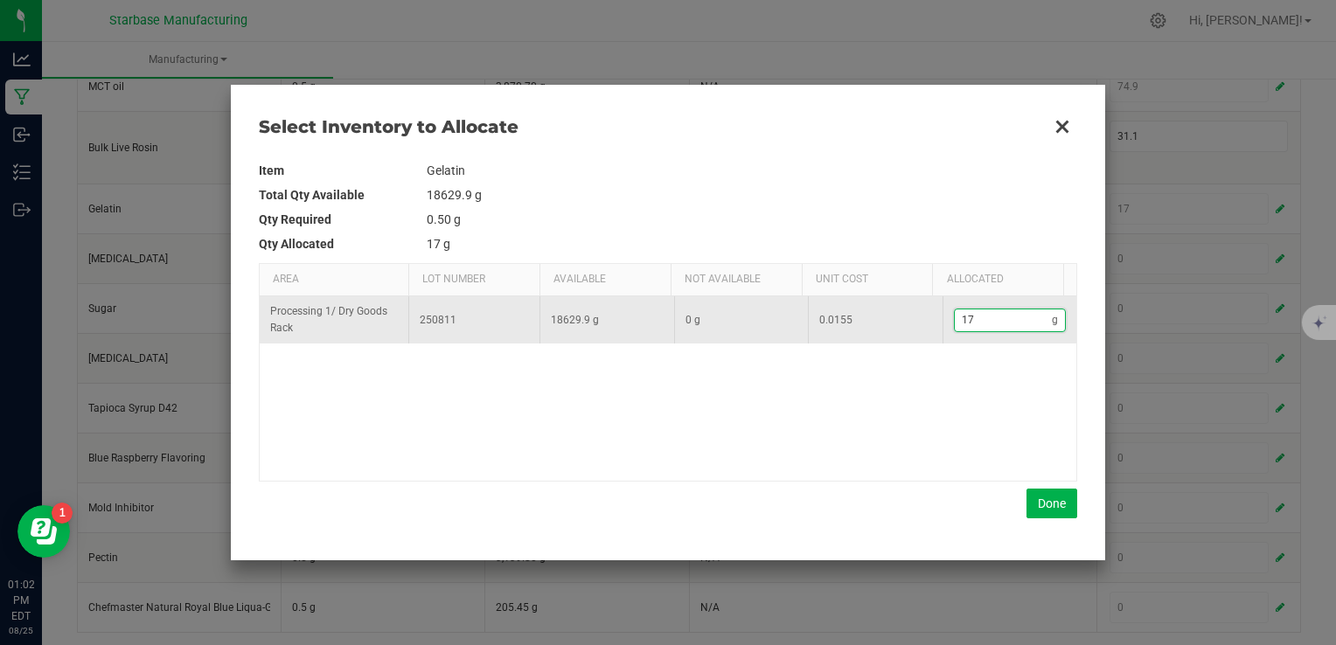
type input "178"
type input "1,781"
type input "1781."
type input "1,781.3"
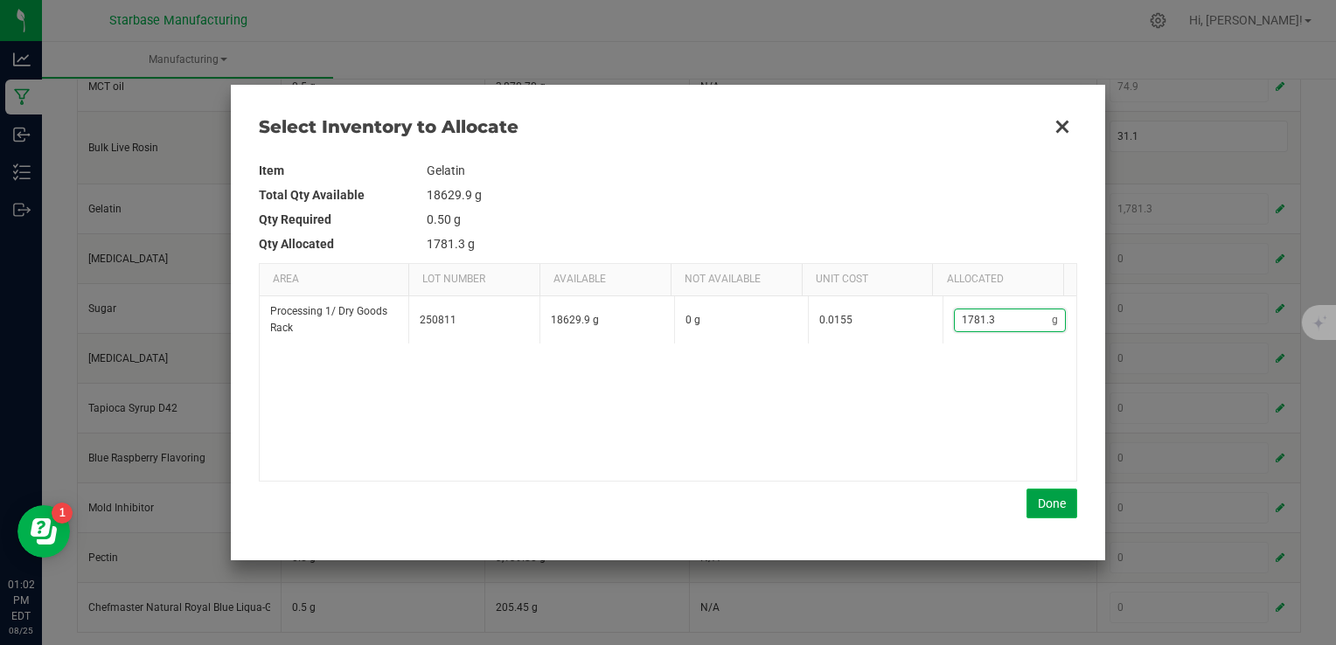
type input "1,781.3"
click at [1047, 502] on button "Done" at bounding box center [1051, 504] width 51 height 30
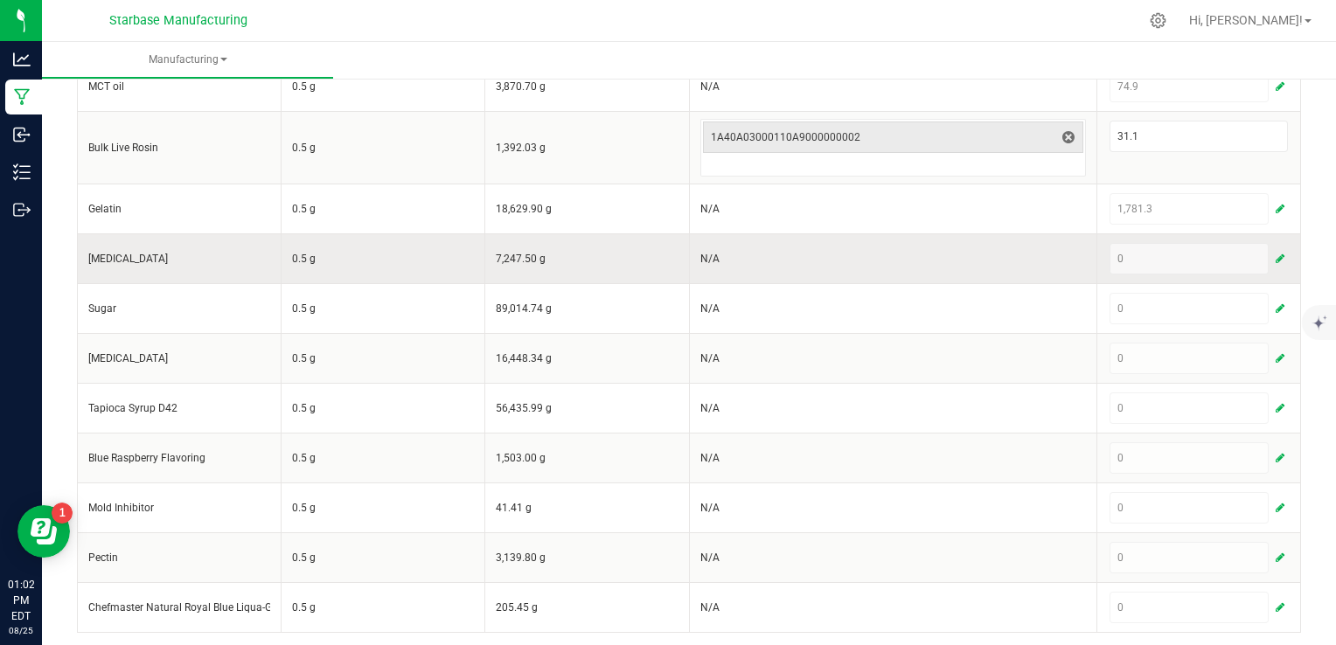
click at [1276, 252] on span "button" at bounding box center [1280, 259] width 9 height 14
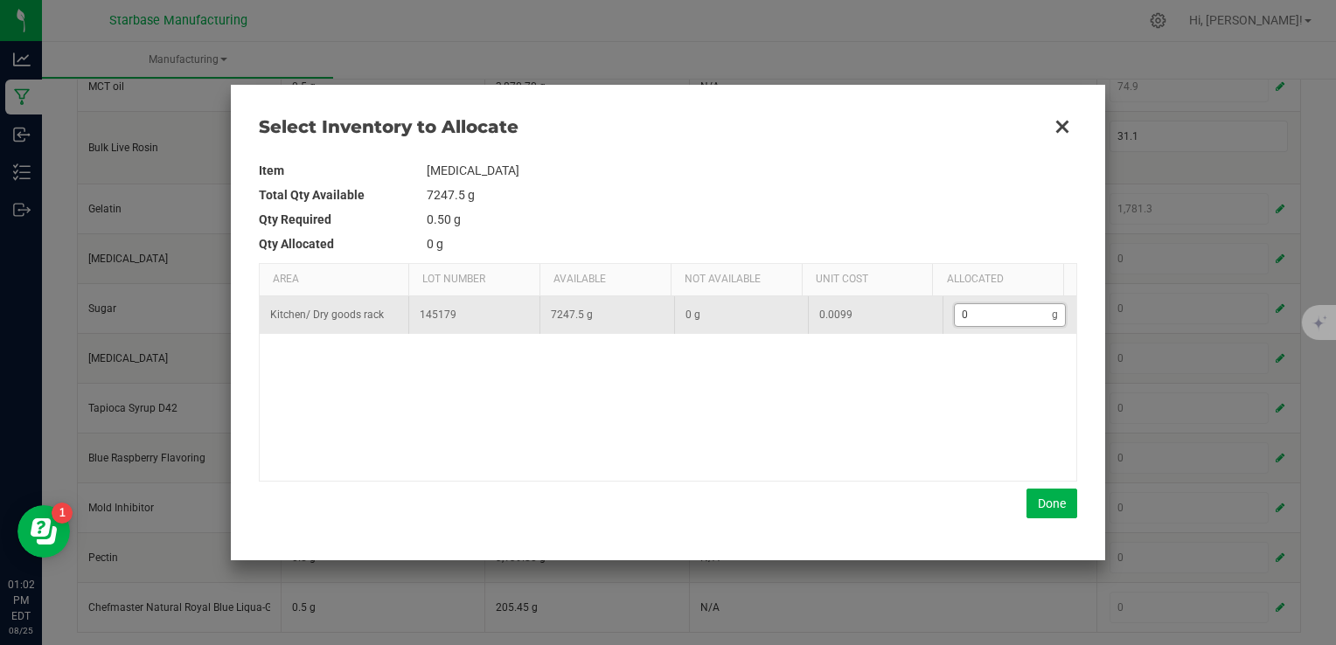
click at [955, 313] on input "0" at bounding box center [1004, 315] width 98 height 22
type input "4"
type input "43"
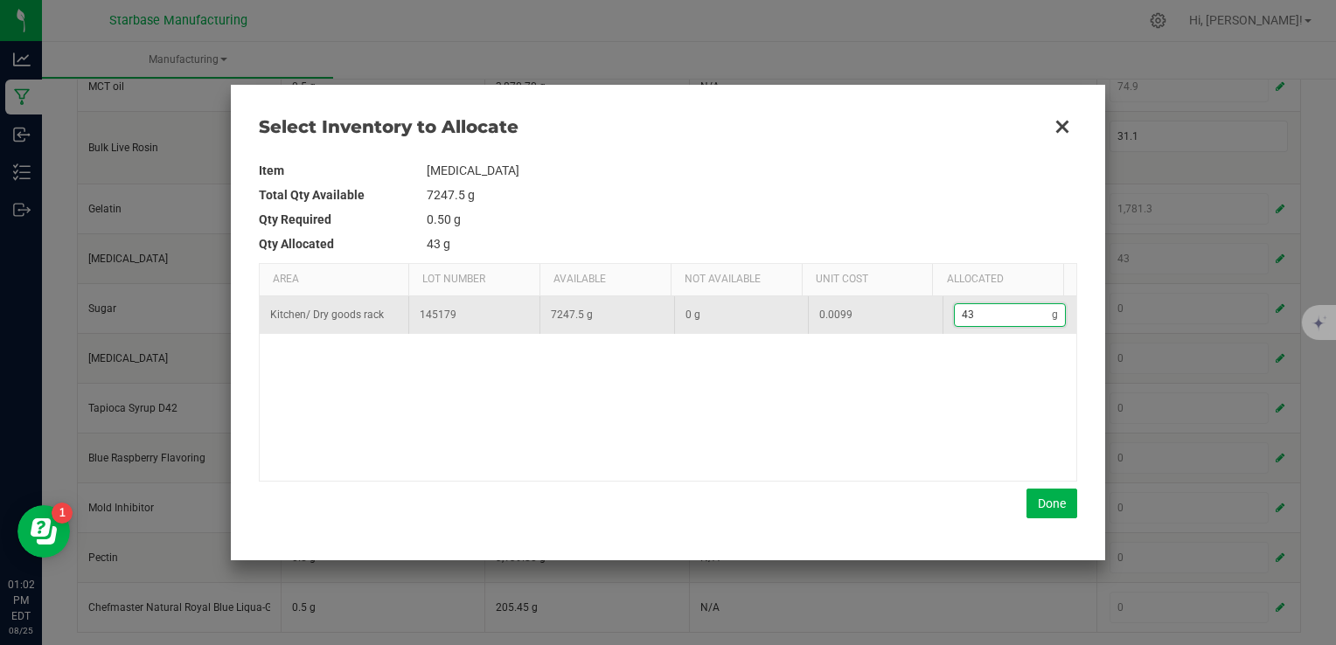
type input "438"
type input "438."
type input "438.5"
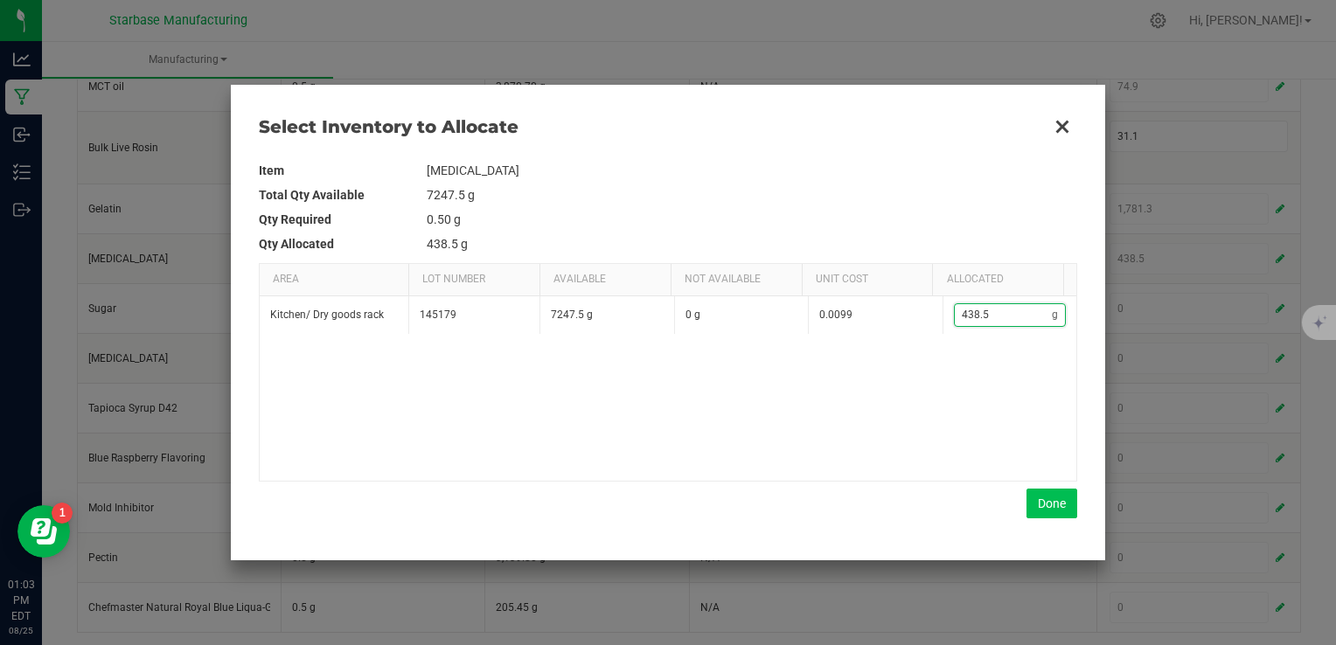
type input "438.5"
click at [1045, 505] on button "Done" at bounding box center [1051, 504] width 51 height 30
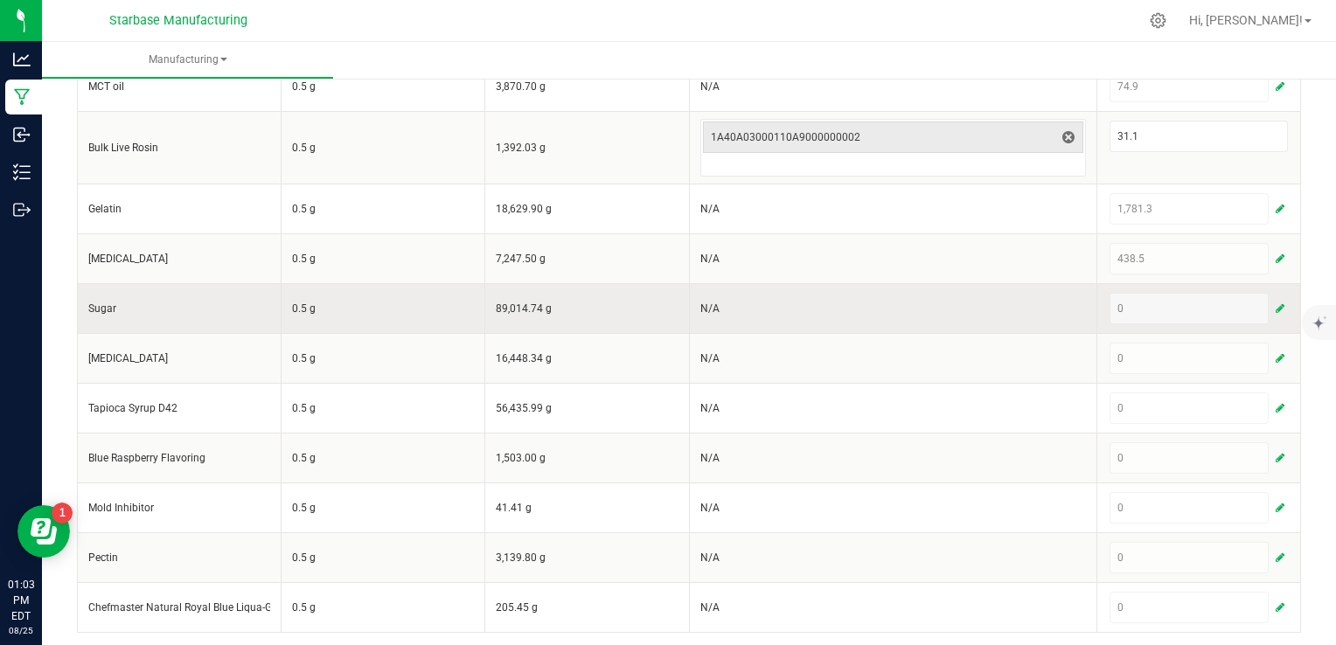
click at [1276, 310] on span "button" at bounding box center [1280, 309] width 9 height 14
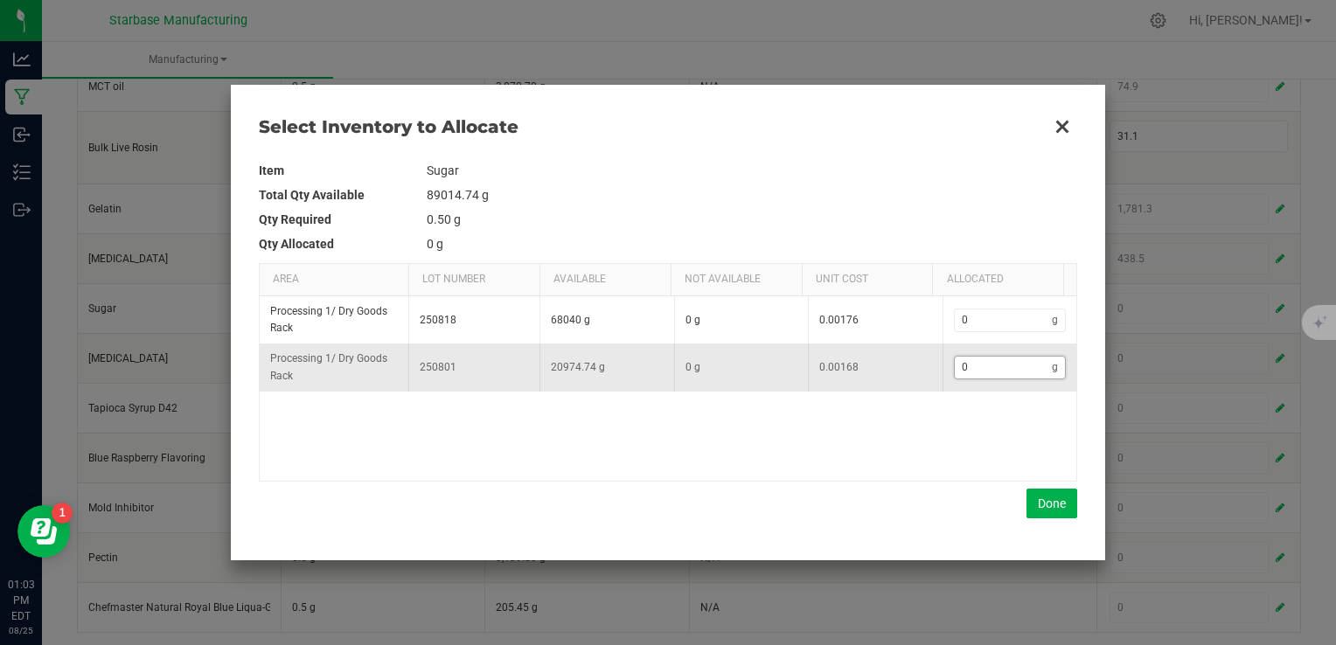
click at [997, 372] on input "0" at bounding box center [1004, 368] width 98 height 22
type input "8"
type input "84"
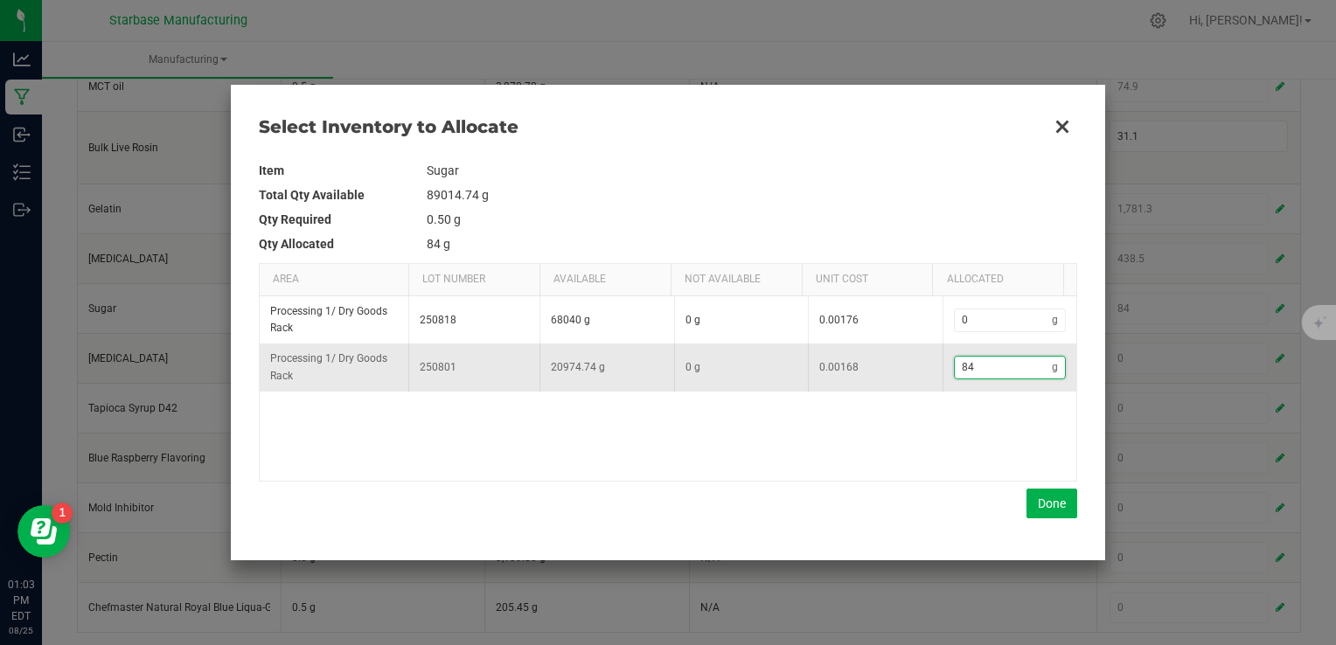
type input "841"
type input "8,412"
type input "8412."
type input "8,412.3"
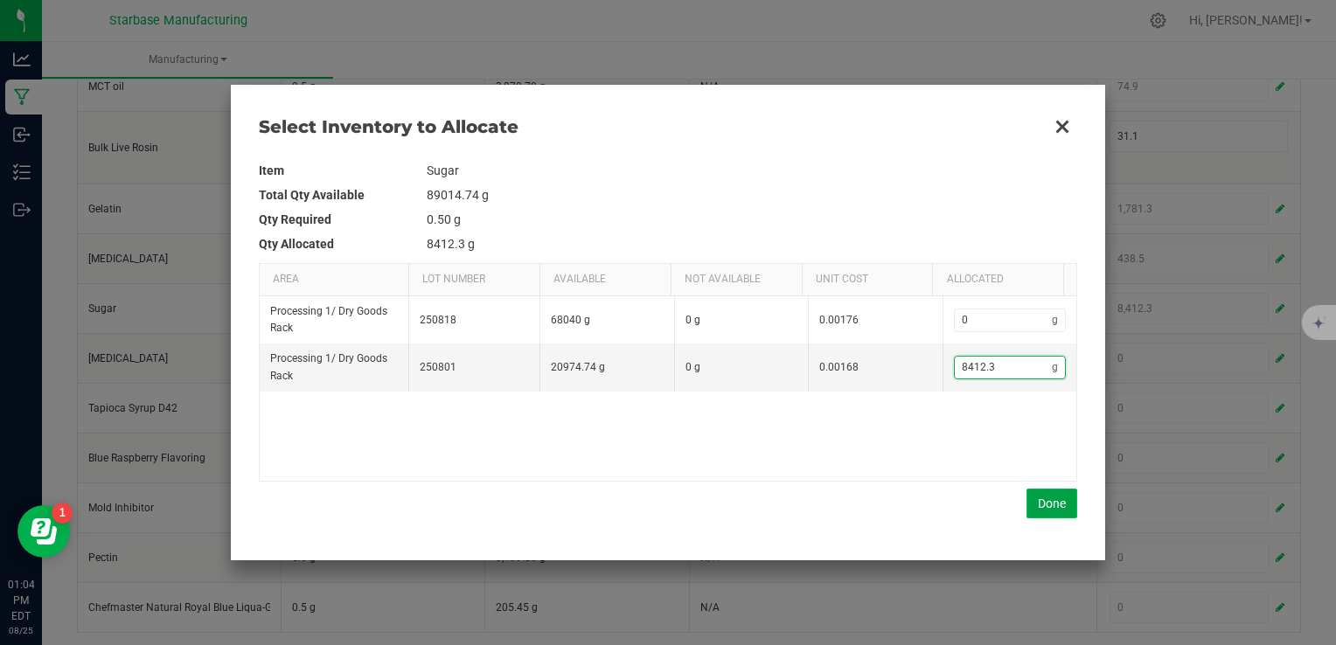
type input "8,412.3"
click at [1053, 516] on button "Done" at bounding box center [1051, 504] width 51 height 30
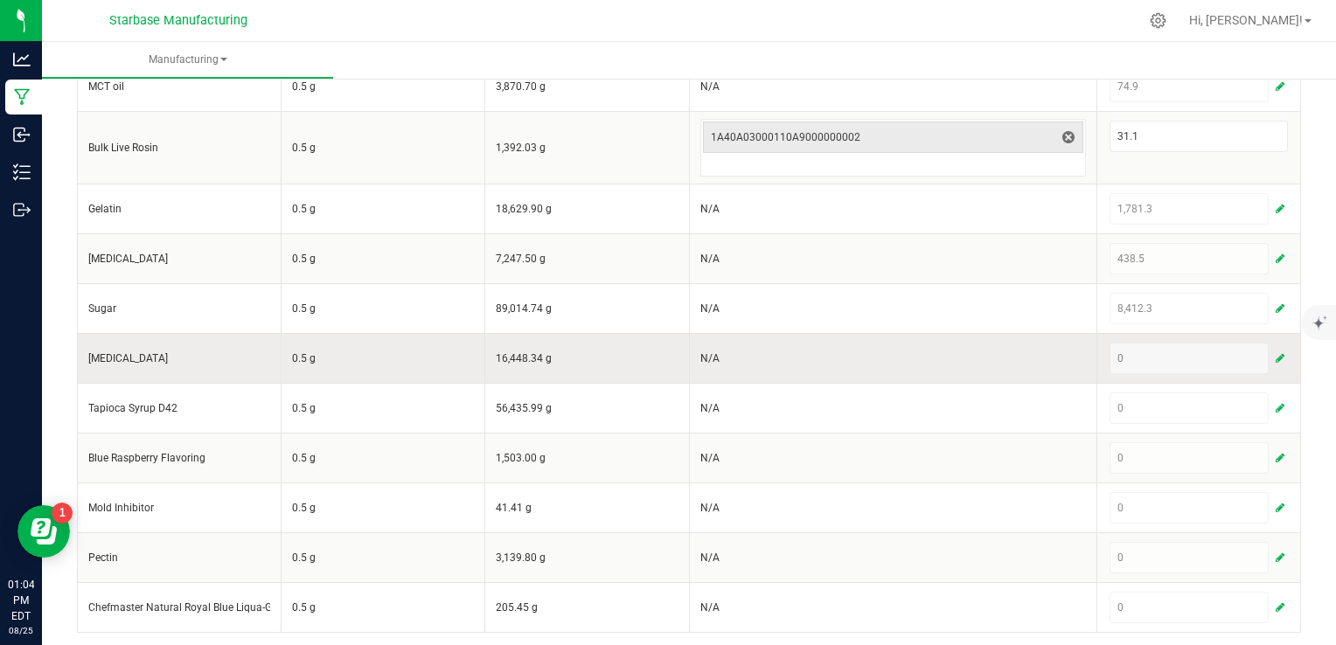
click at [1276, 351] on span "button" at bounding box center [1280, 358] width 9 height 14
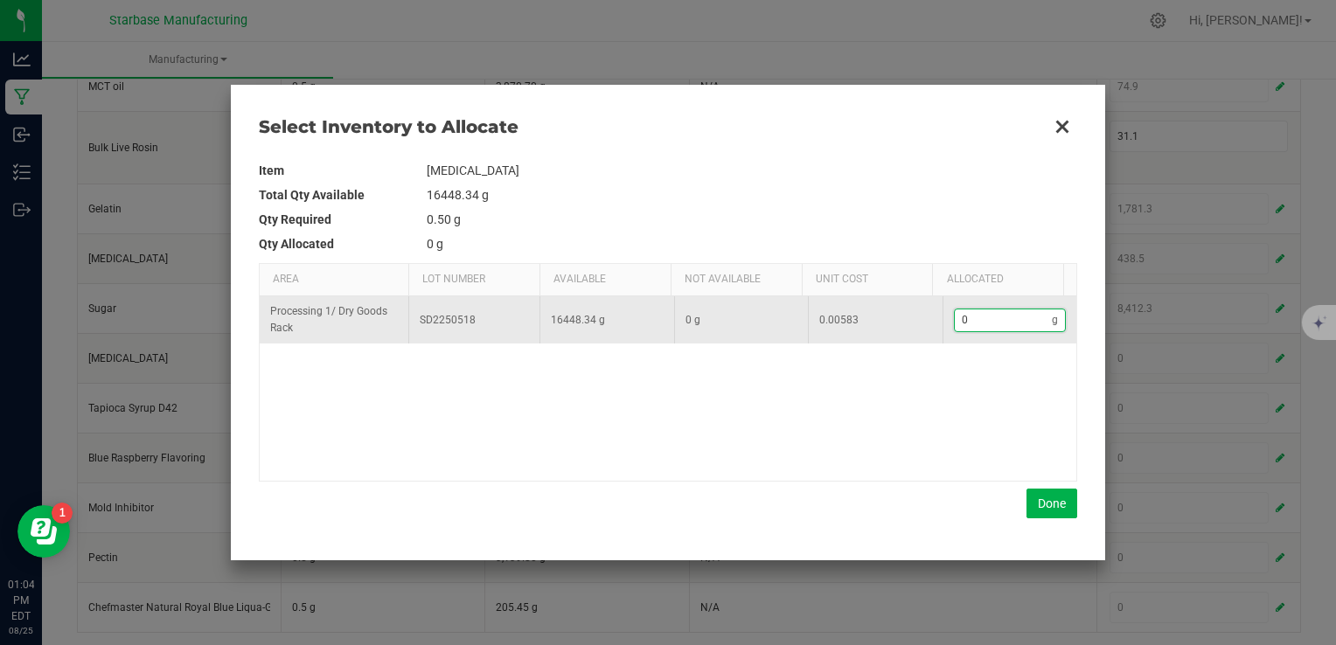
click at [999, 328] on input "0" at bounding box center [1004, 321] width 98 height 22
type input "5"
type input "59"
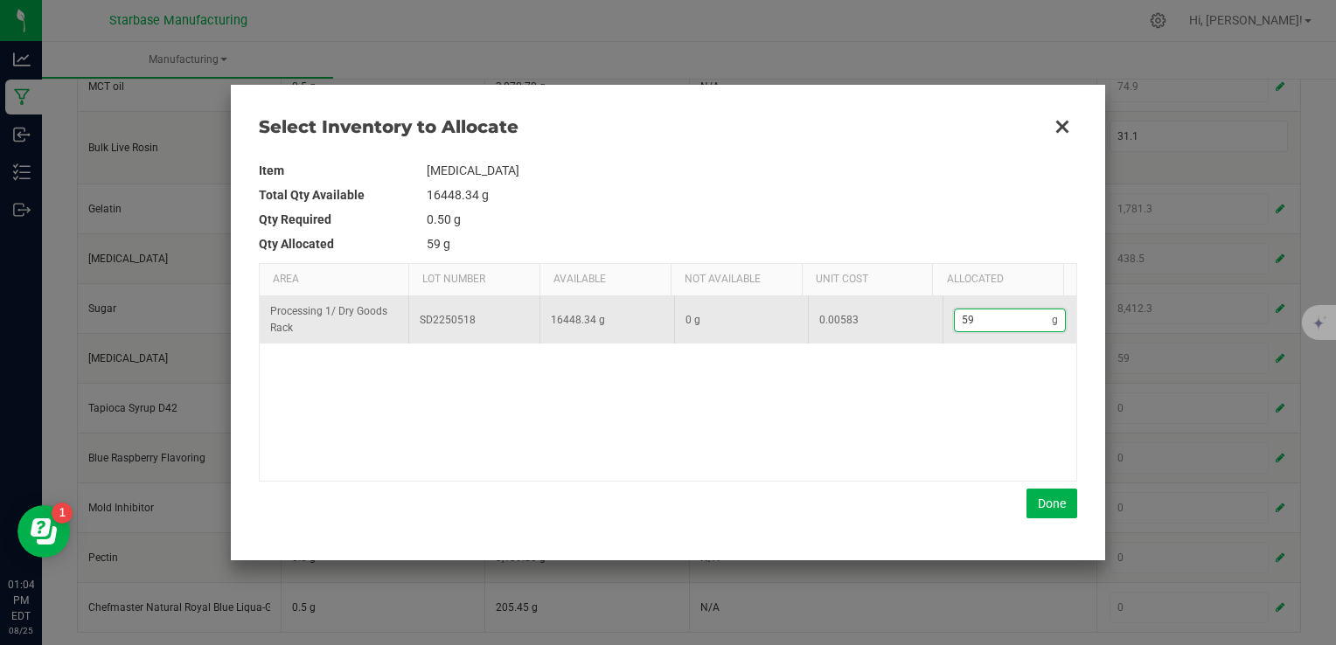
type input "599"
type input "599."
type input "599.3"
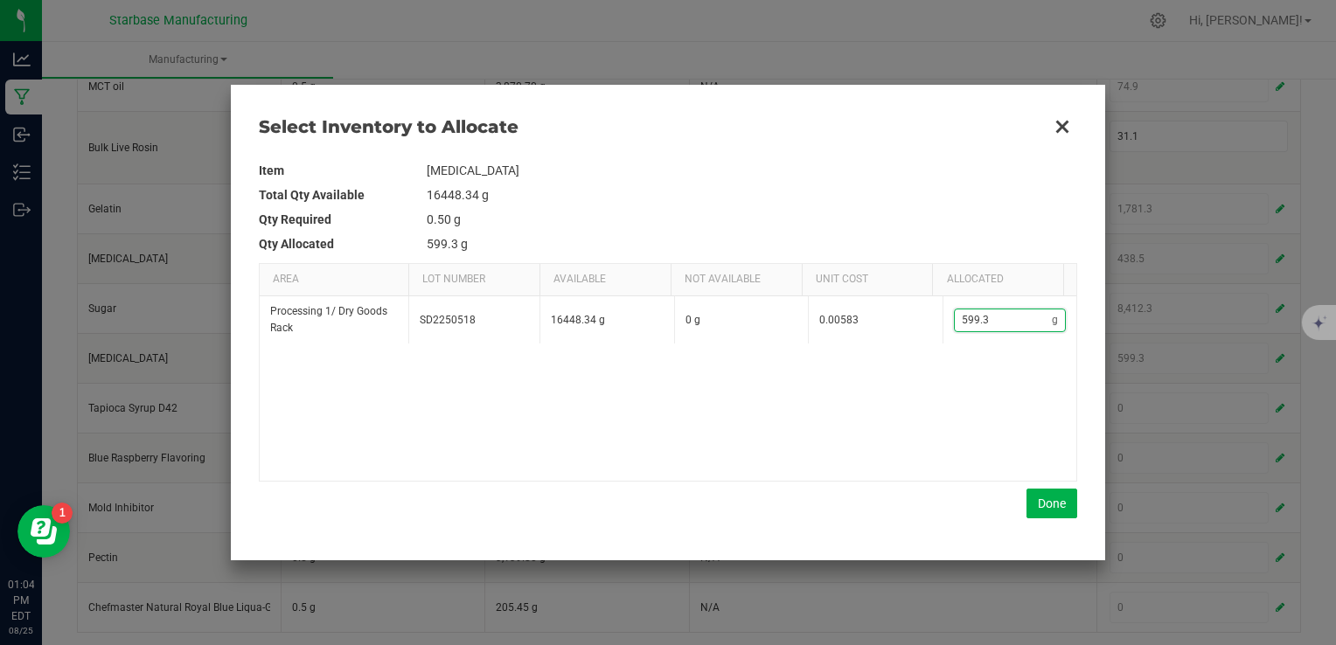
type input "599.3"
click at [1067, 524] on div "Item Sorbitol Total Qty Available 16448.34 g Qty Required 0.50 g Qty Allocated …" at bounding box center [668, 338] width 818 height 388
click at [1063, 508] on button "Done" at bounding box center [1051, 504] width 51 height 30
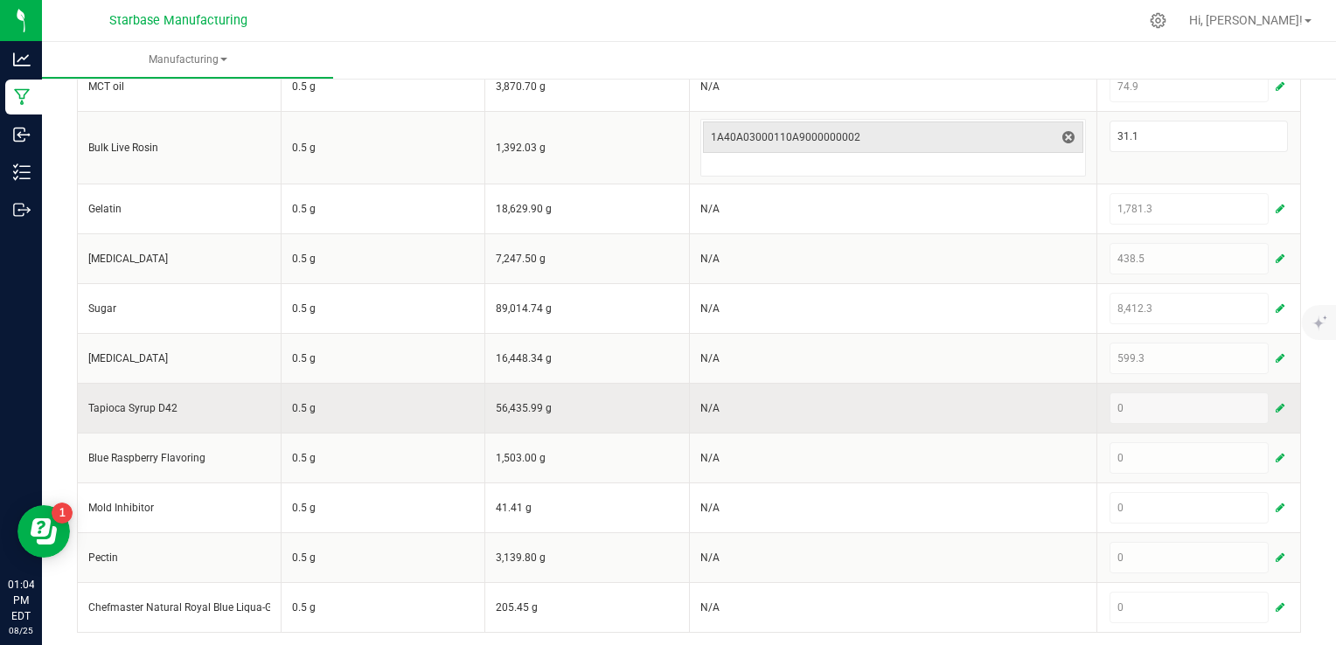
click at [1273, 403] on button "button" at bounding box center [1280, 408] width 16 height 21
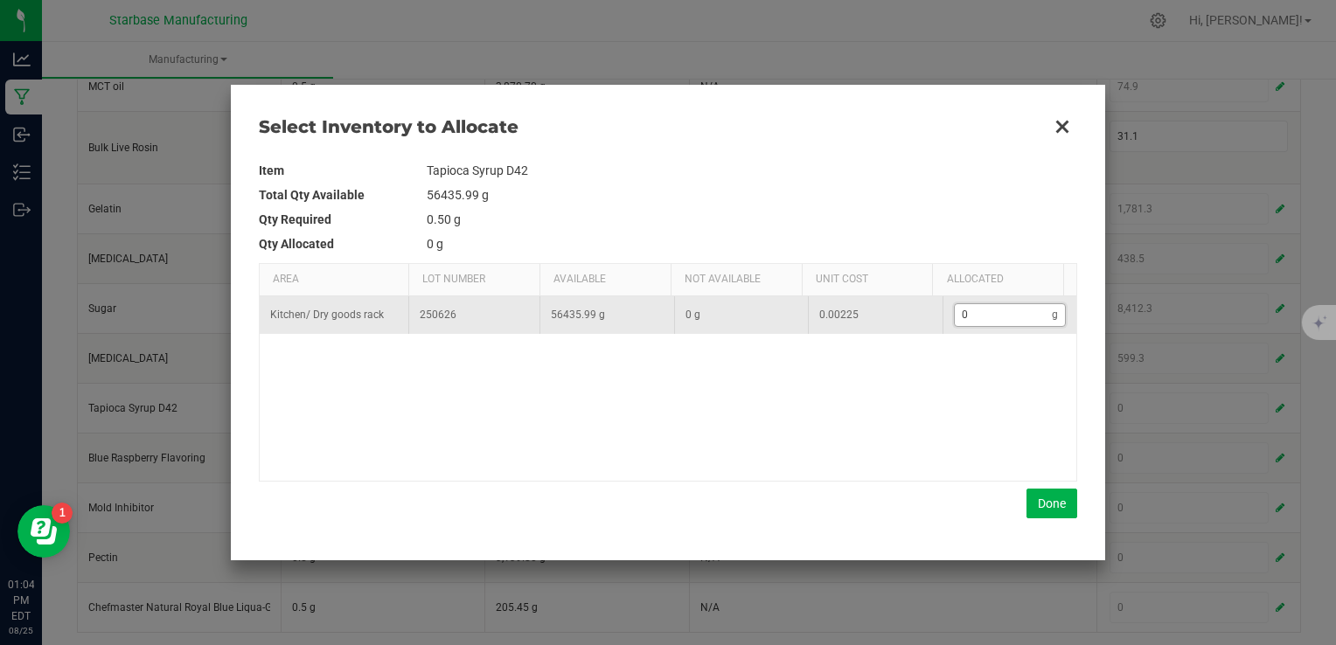
click at [958, 320] on input "0" at bounding box center [1004, 315] width 98 height 22
type input "7"
type input "70"
type input "704"
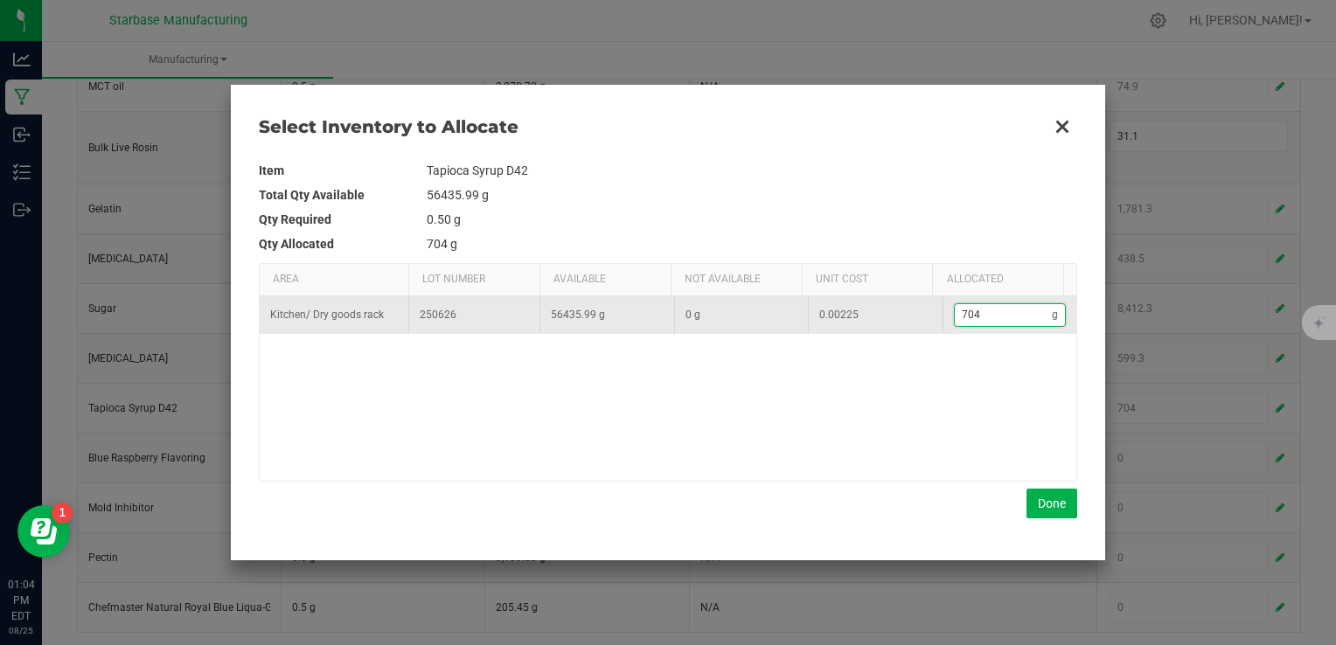
type input "7,045"
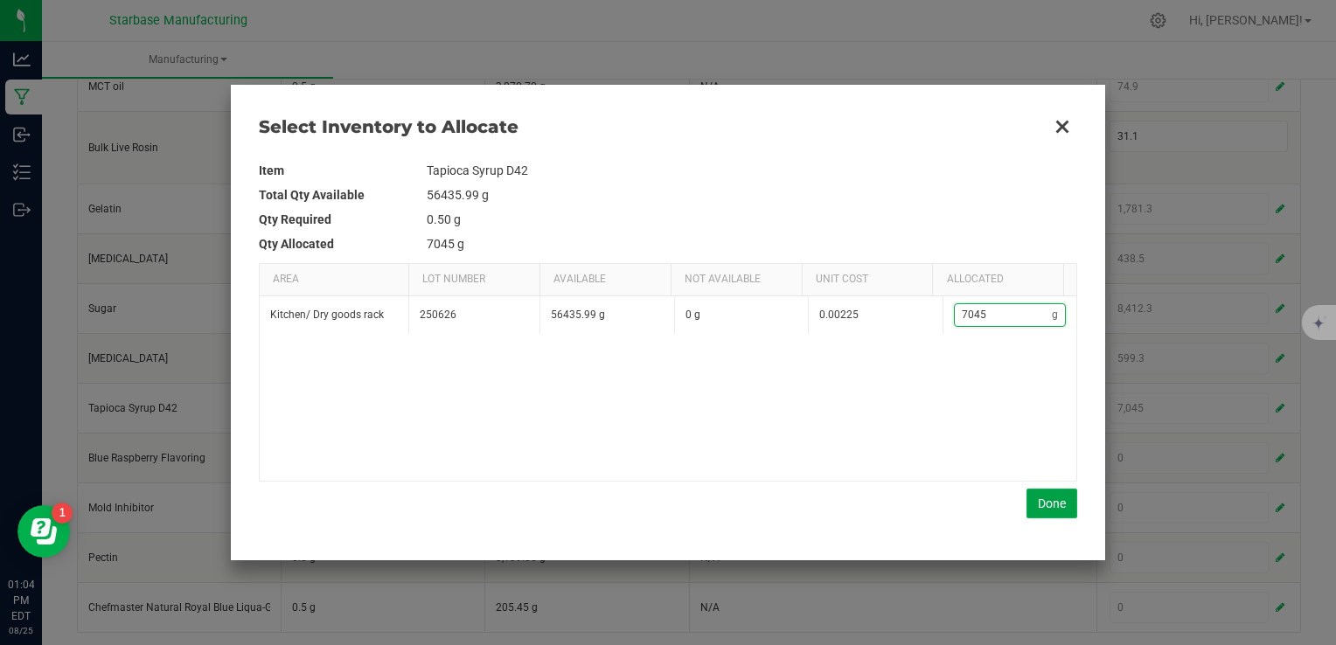
type input "7,045"
click at [1053, 502] on button "Done" at bounding box center [1051, 504] width 51 height 30
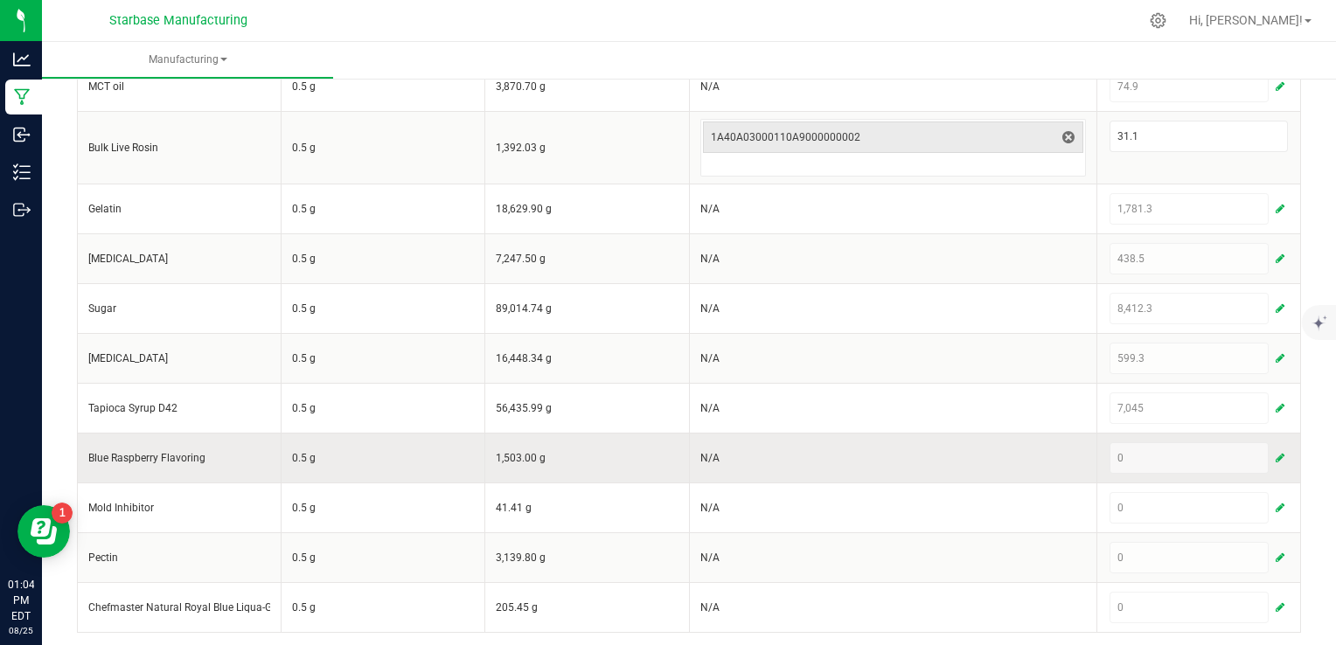
click at [1276, 455] on span "button" at bounding box center [1280, 458] width 9 height 14
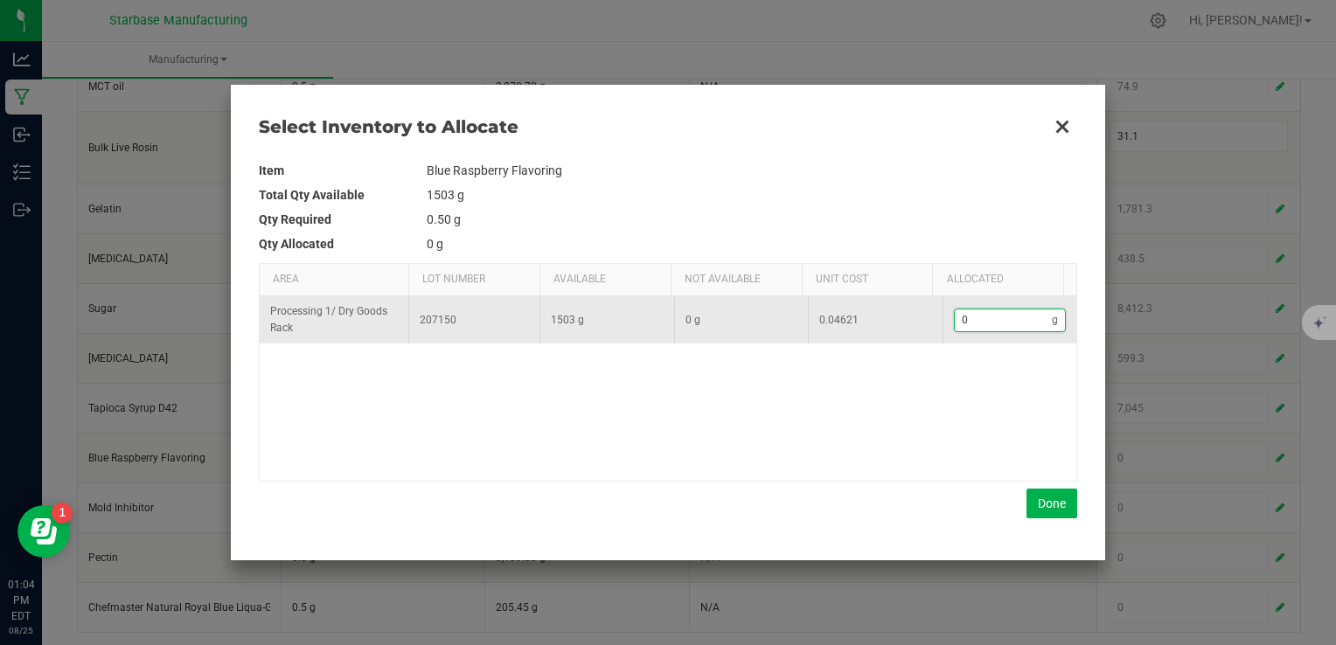
click at [993, 317] on input "0" at bounding box center [1004, 321] width 98 height 22
type input "4"
type input "40"
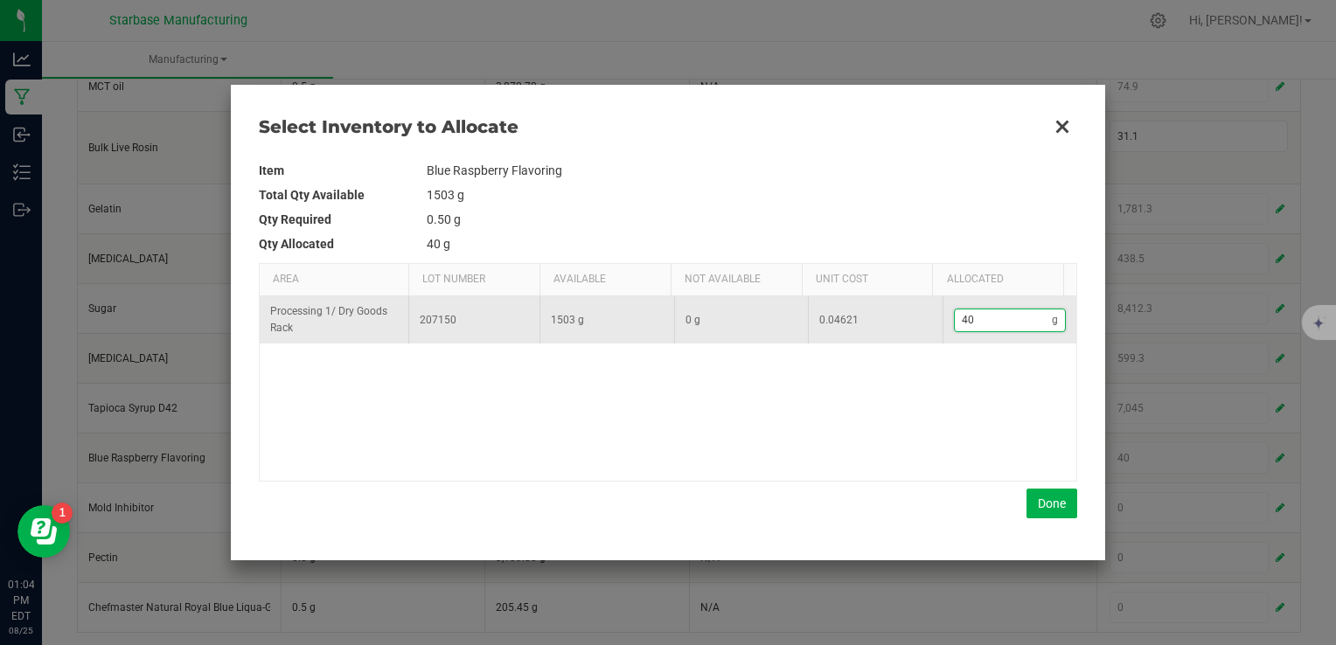
type input "409"
type input "409."
type input "409.2"
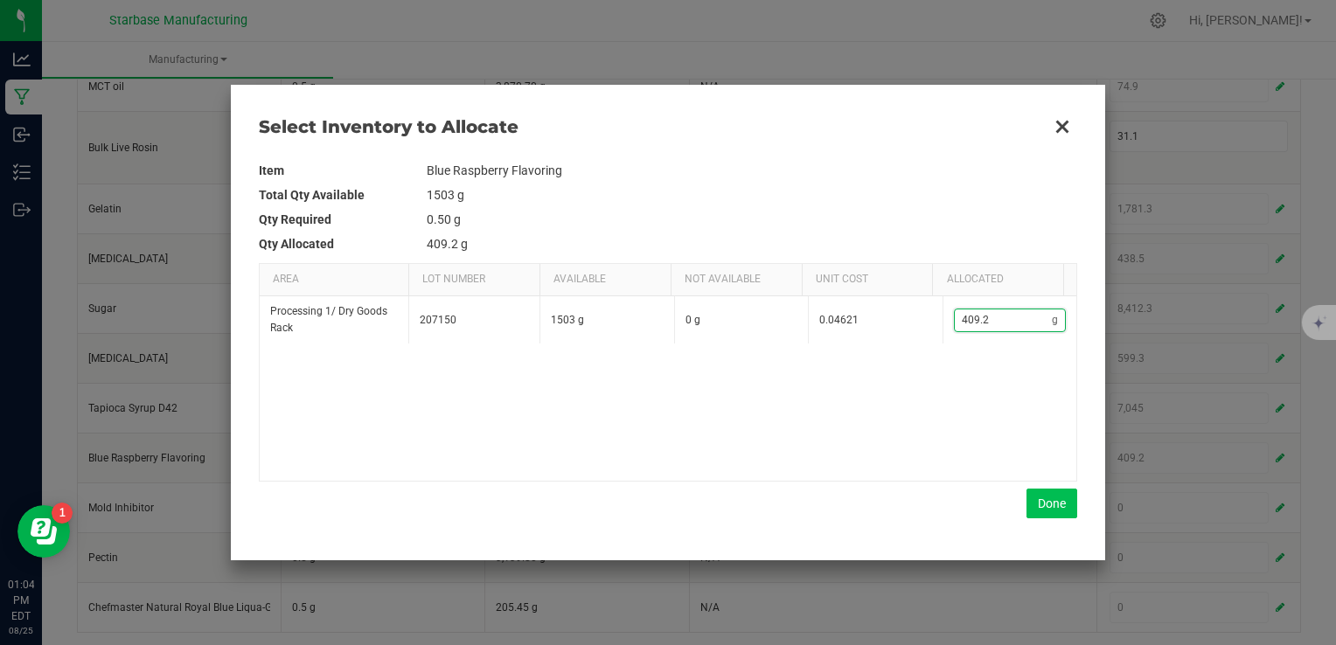
type input "409.2"
click at [1048, 502] on button "Done" at bounding box center [1051, 504] width 51 height 30
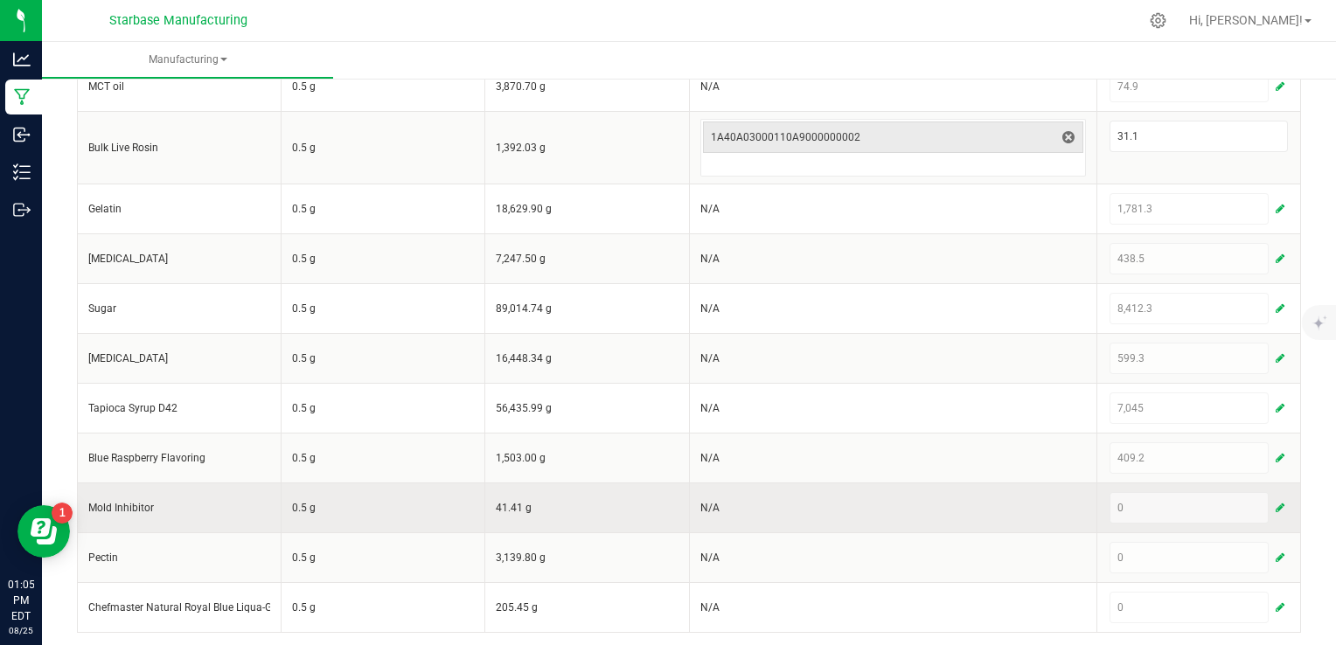
click at [1276, 509] on span "button" at bounding box center [1280, 508] width 9 height 14
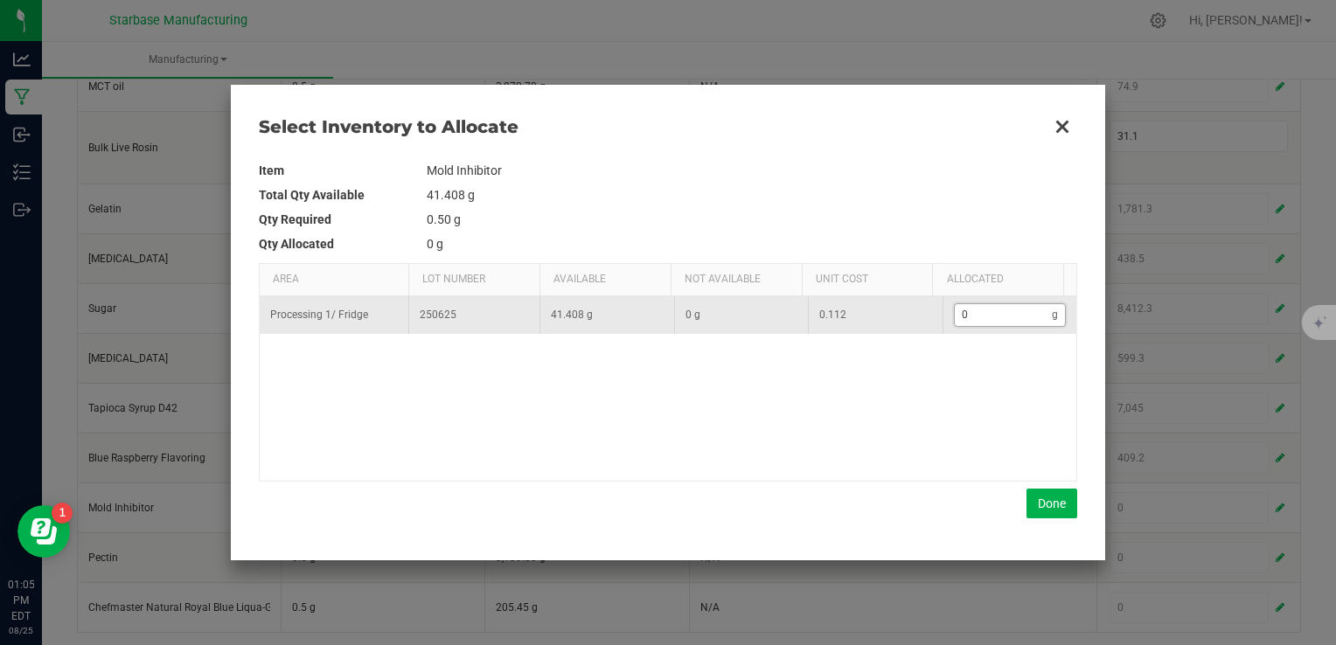
click at [978, 310] on input "0" at bounding box center [1004, 315] width 98 height 22
type input "7"
type input "7."
type input "7.3"
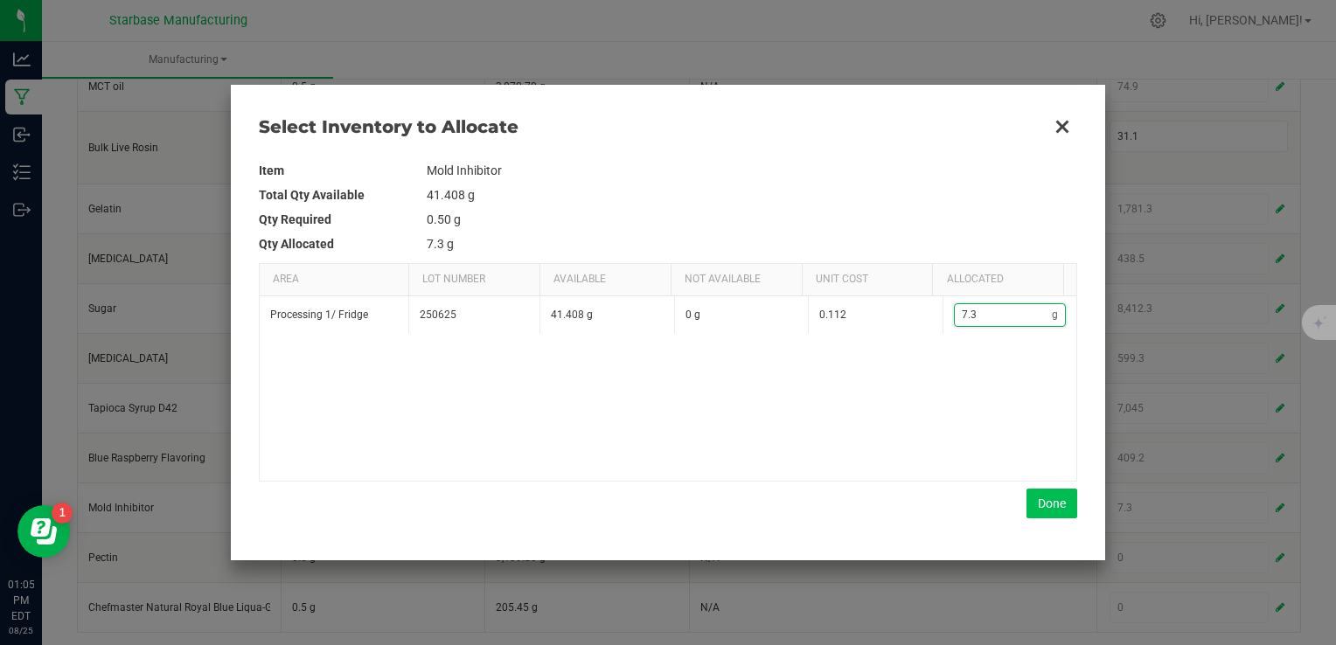
type input "7.3"
click at [1059, 512] on button "Done" at bounding box center [1051, 504] width 51 height 30
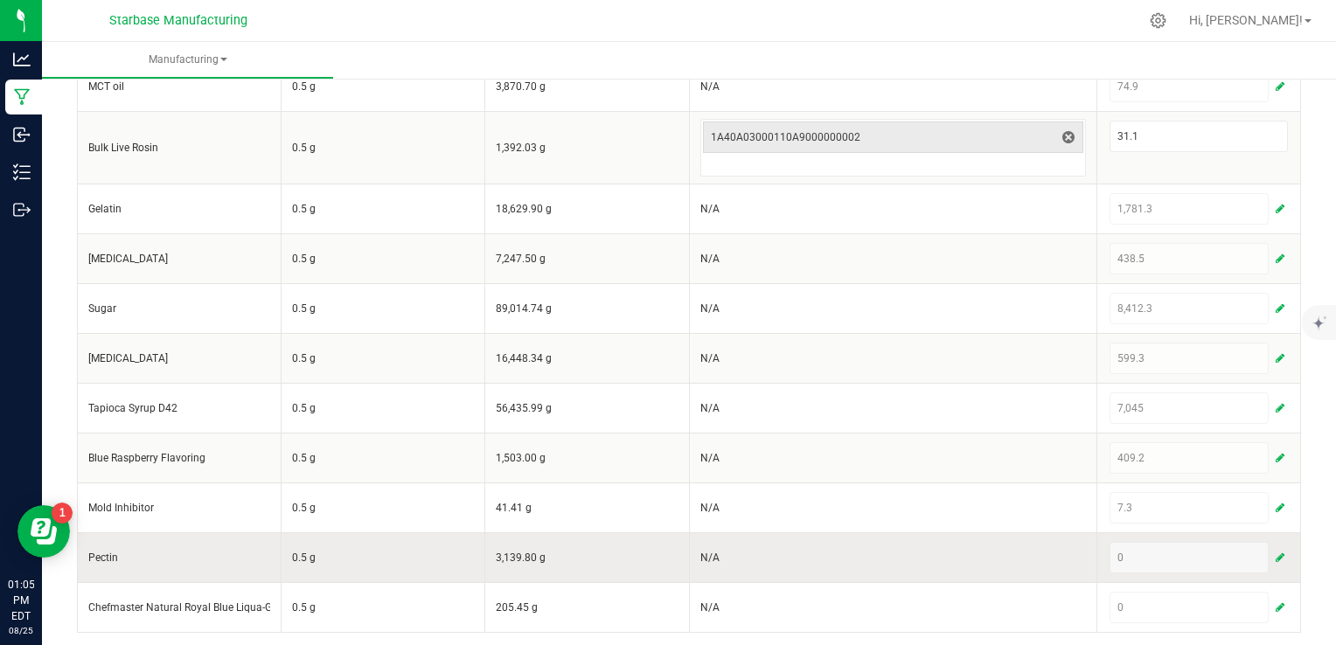
click at [1273, 550] on button "button" at bounding box center [1280, 557] width 16 height 21
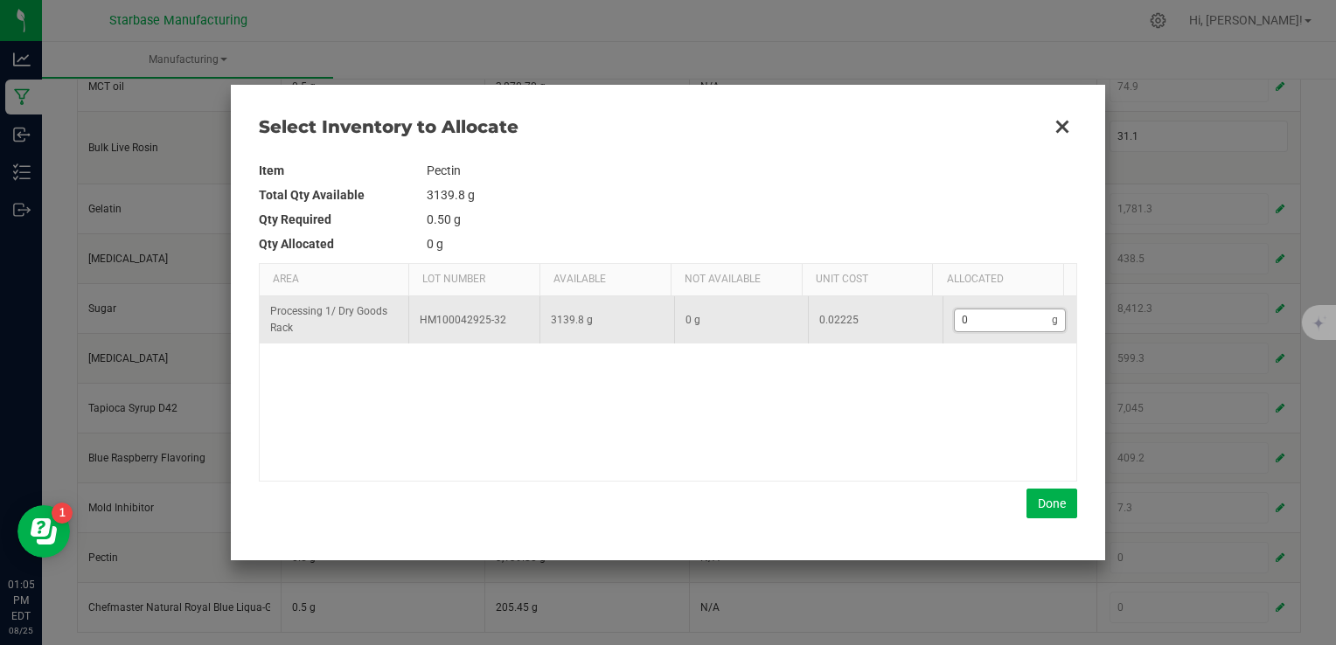
click at [978, 321] on input "0" at bounding box center [1004, 321] width 98 height 22
type input "2"
type input "21"
type input "219"
type input "219."
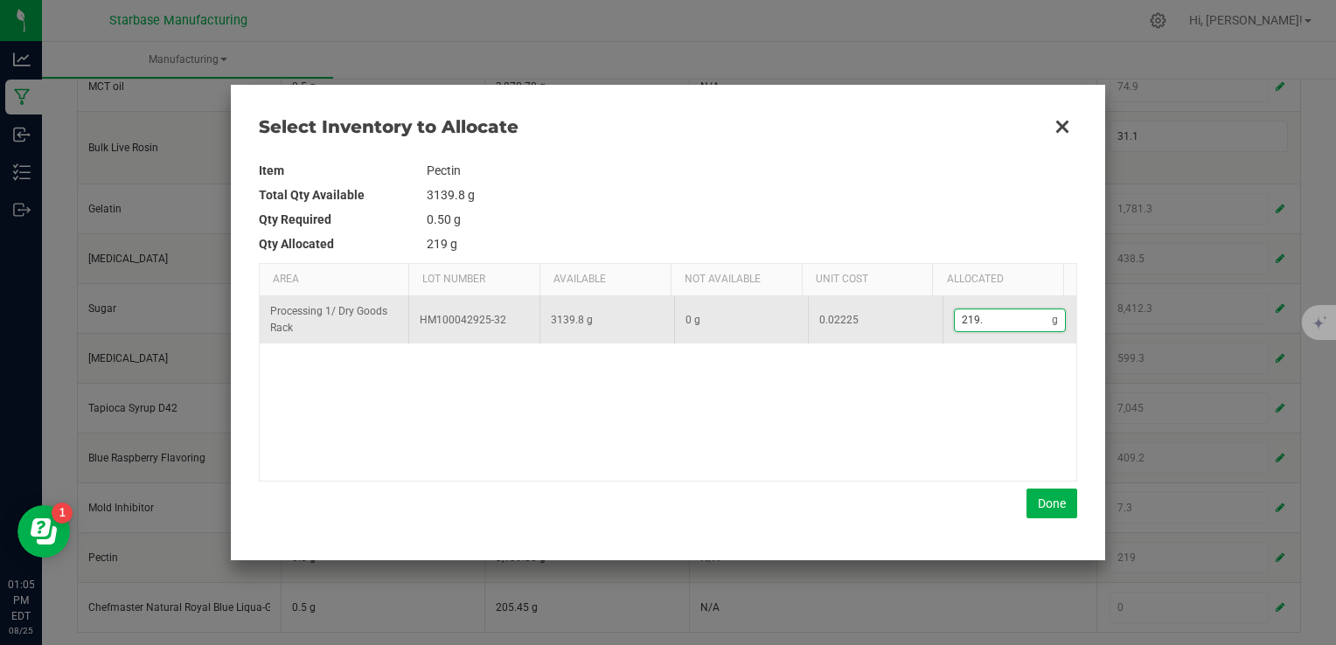
type input "219.2"
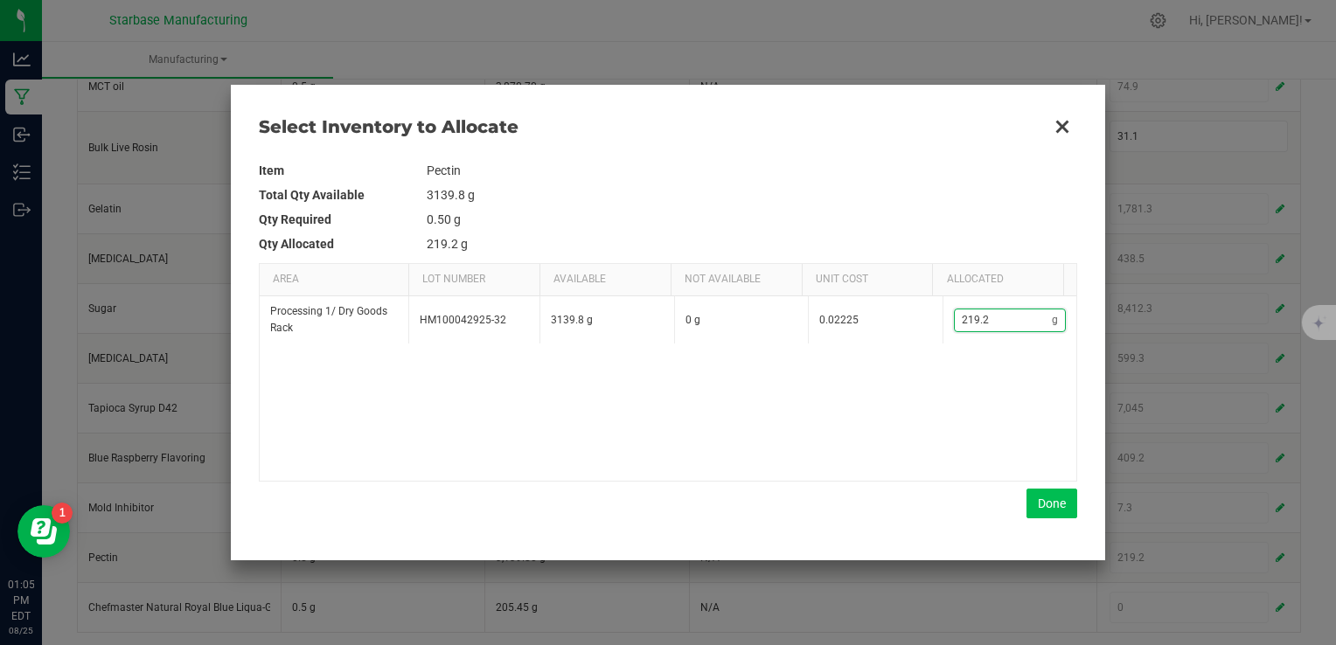
type input "219.2"
click at [1059, 505] on button "Done" at bounding box center [1051, 504] width 51 height 30
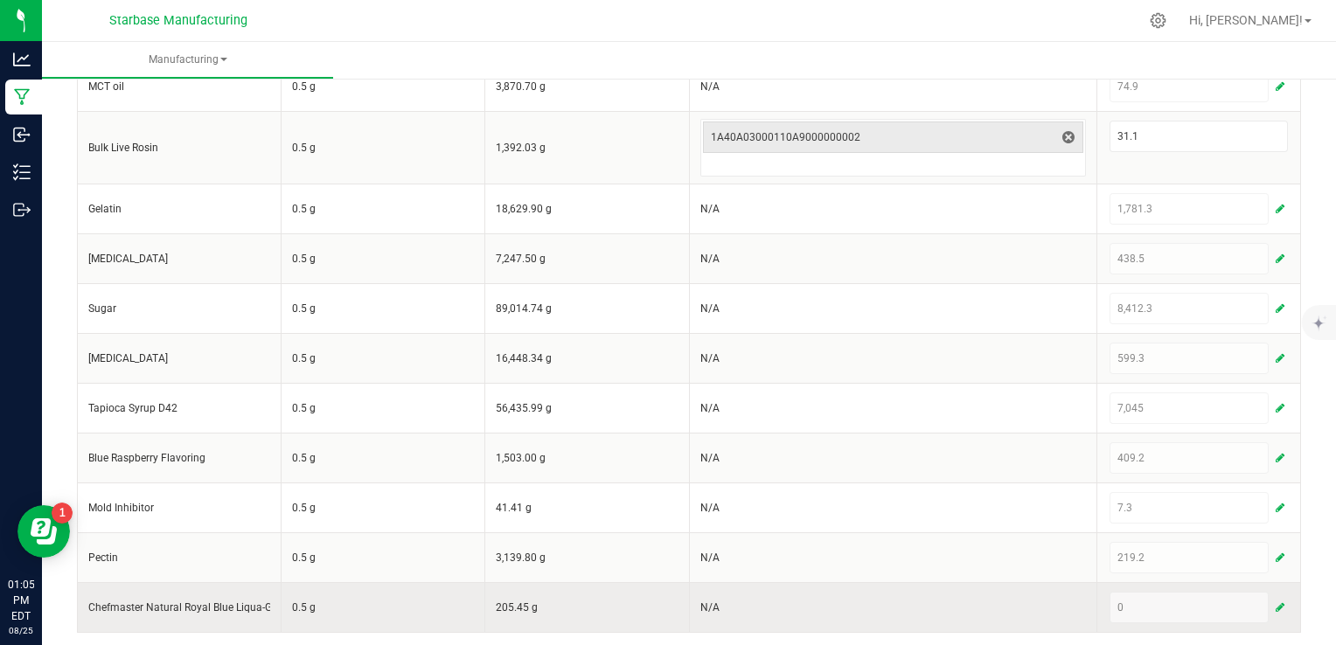
click at [1276, 605] on span "button" at bounding box center [1280, 608] width 9 height 14
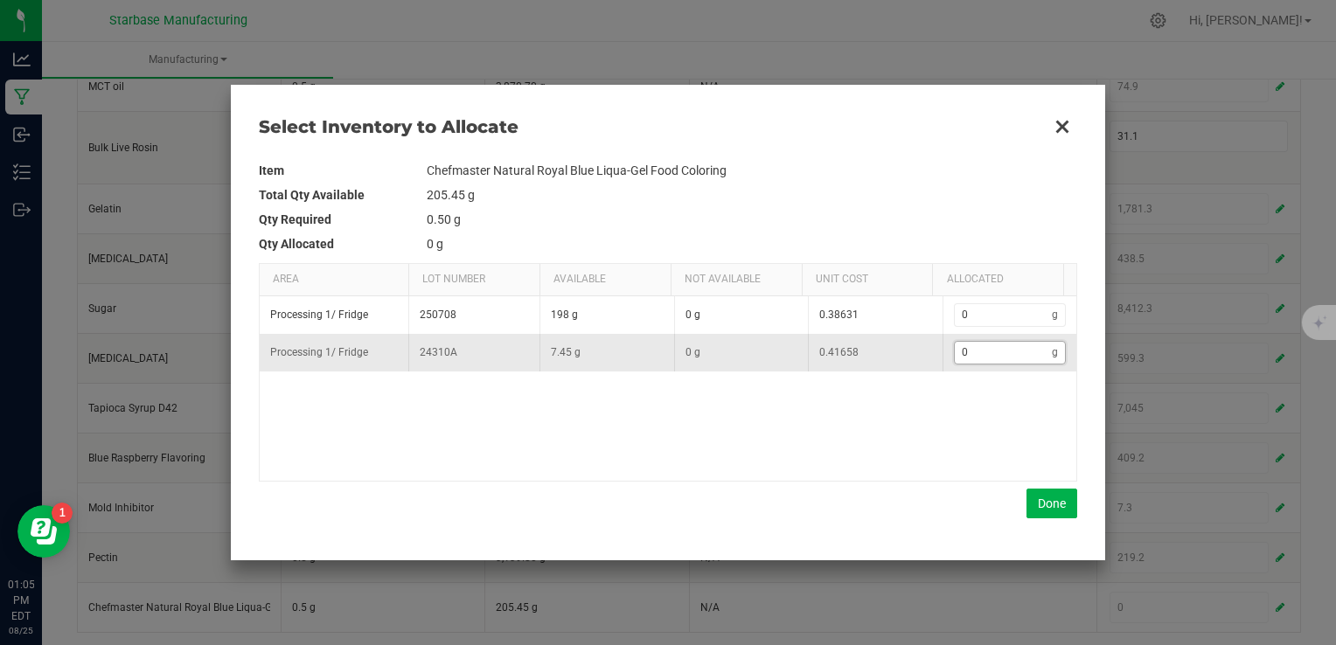
click at [1000, 355] on input "0" at bounding box center [1004, 353] width 98 height 22
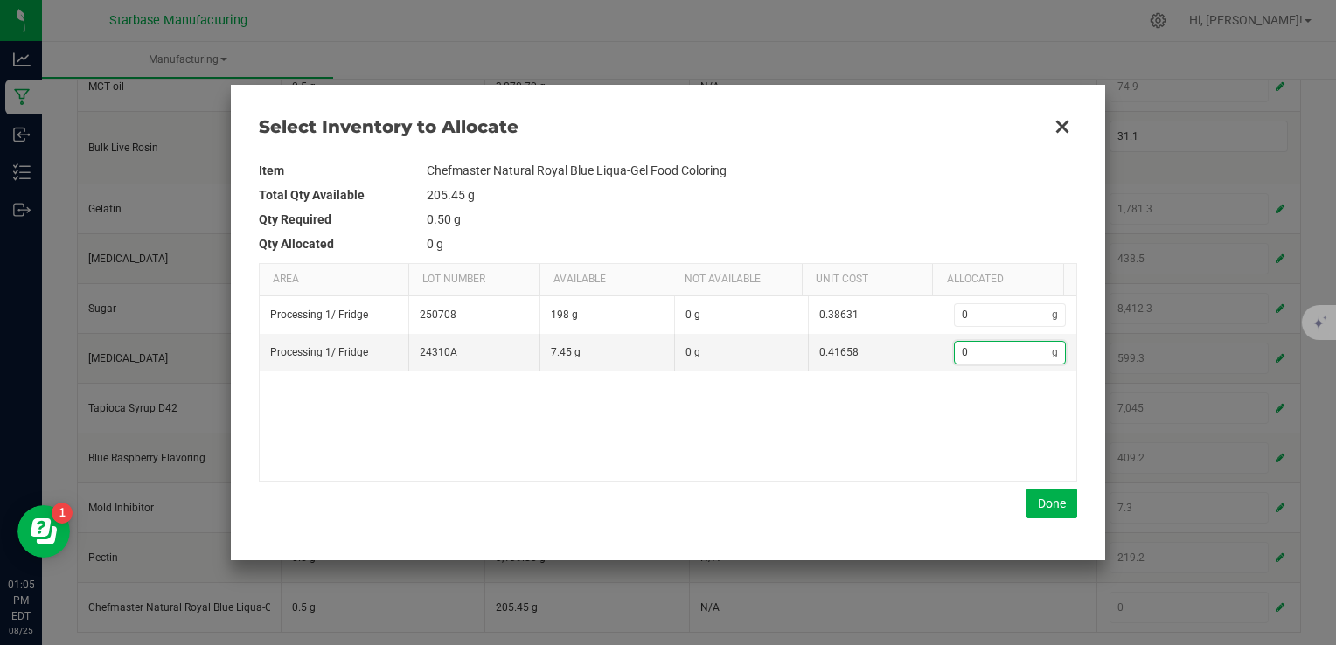
type input "7"
type input "7."
type input "7.4"
type input "7.45"
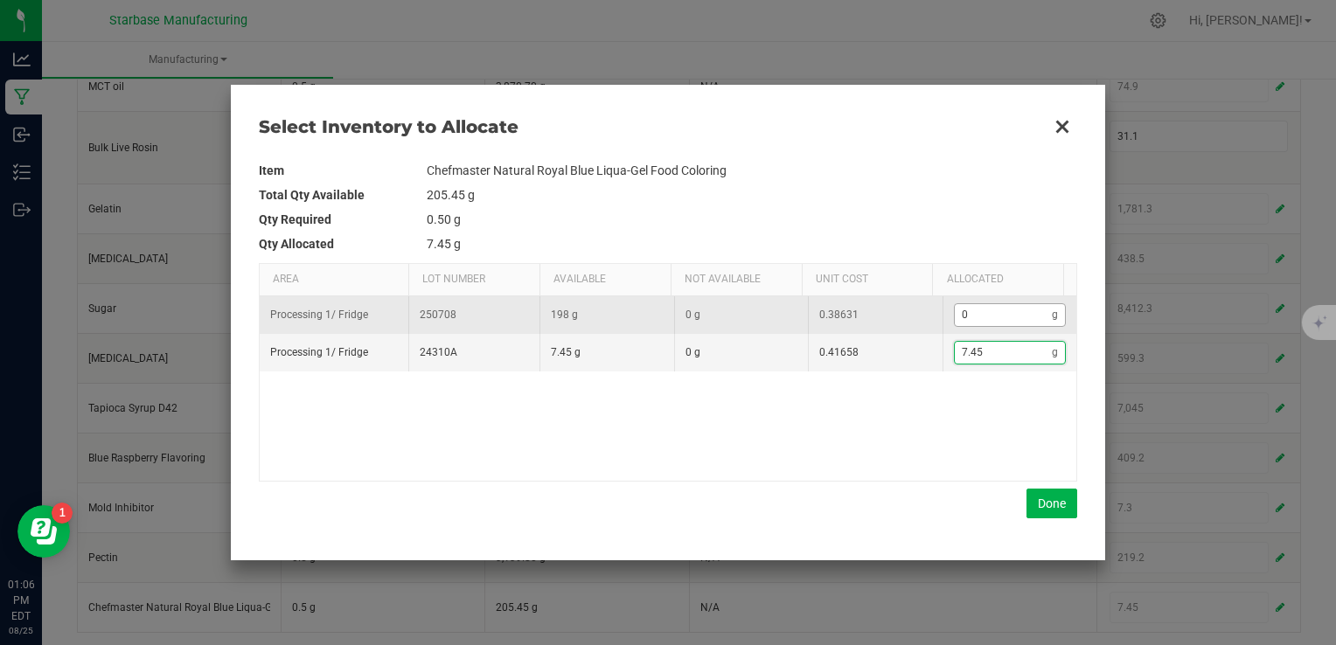
type input "7.45"
click at [976, 319] on input "0" at bounding box center [1004, 315] width 98 height 22
type input "8.45"
type input "1"
type input "21.45"
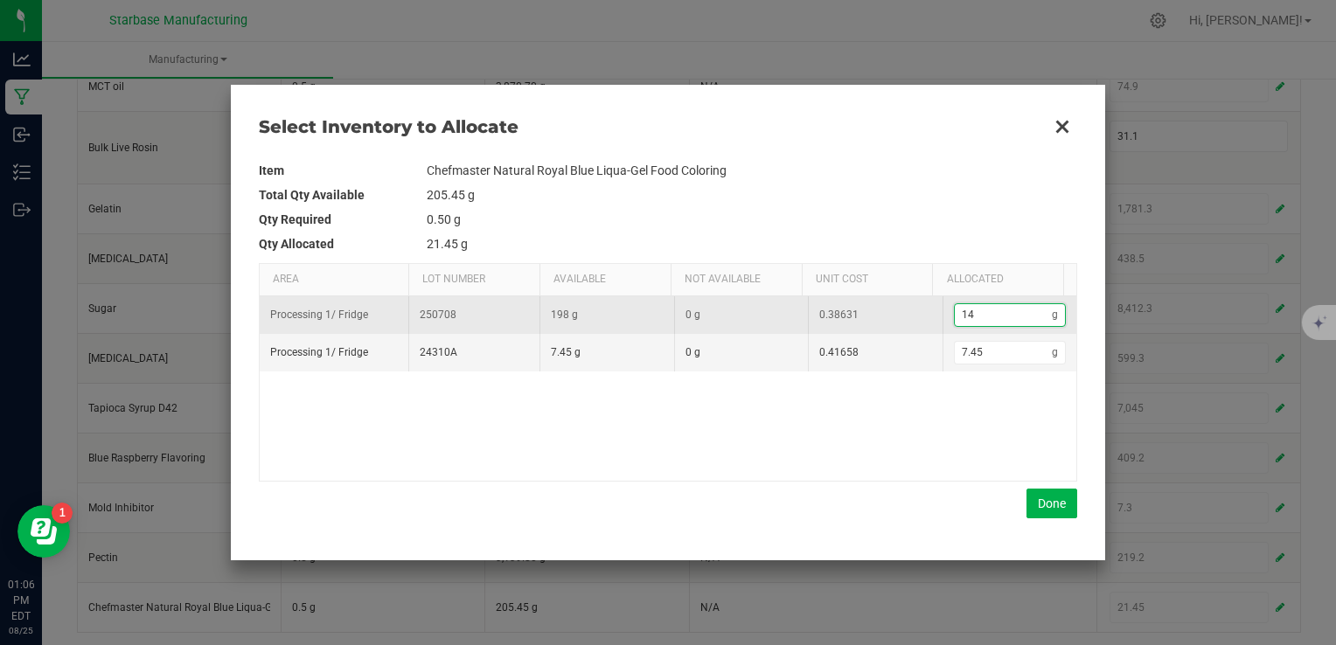
type input "14."
type input "21.85"
type input "14.4"
type input "21.9"
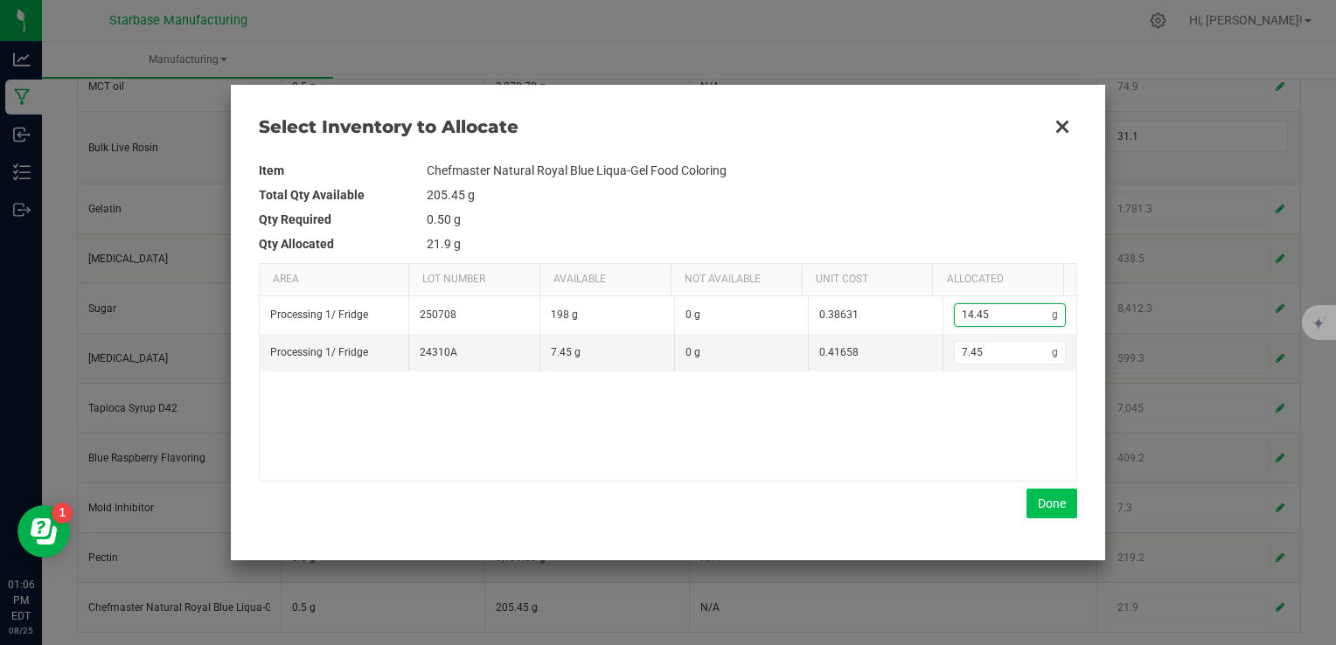
type input "14.45"
click at [1056, 505] on button "Done" at bounding box center [1051, 504] width 51 height 30
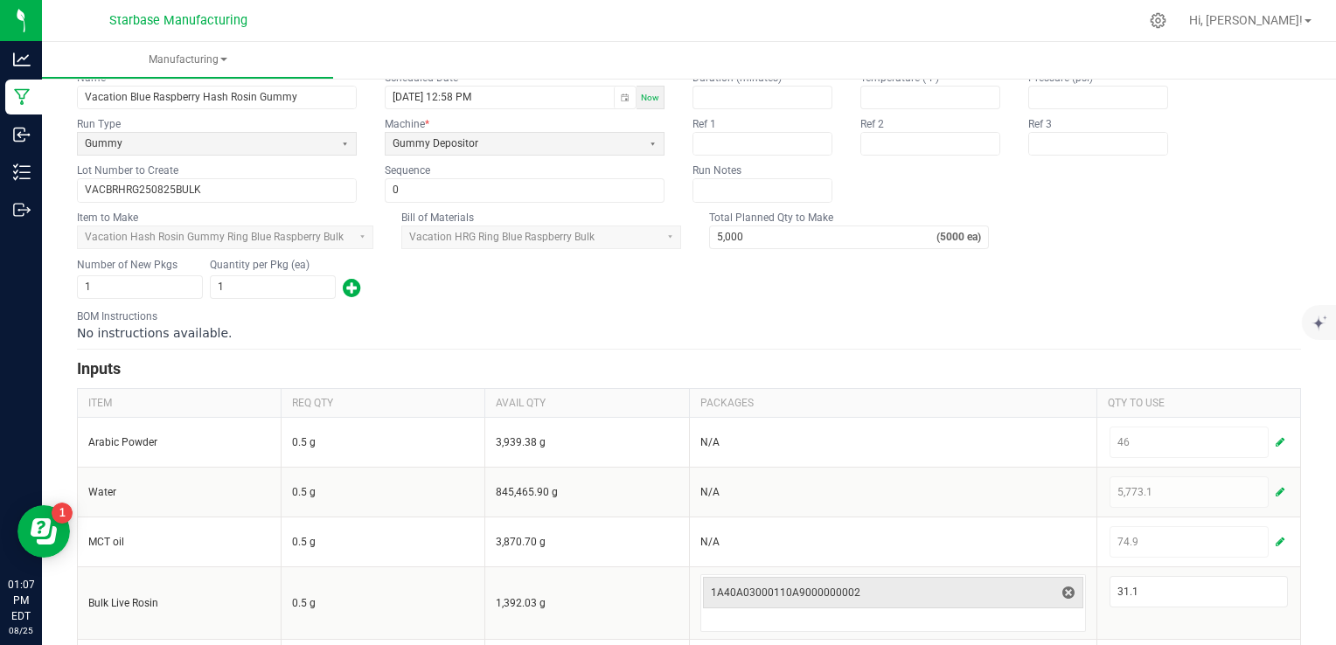
scroll to position [0, 0]
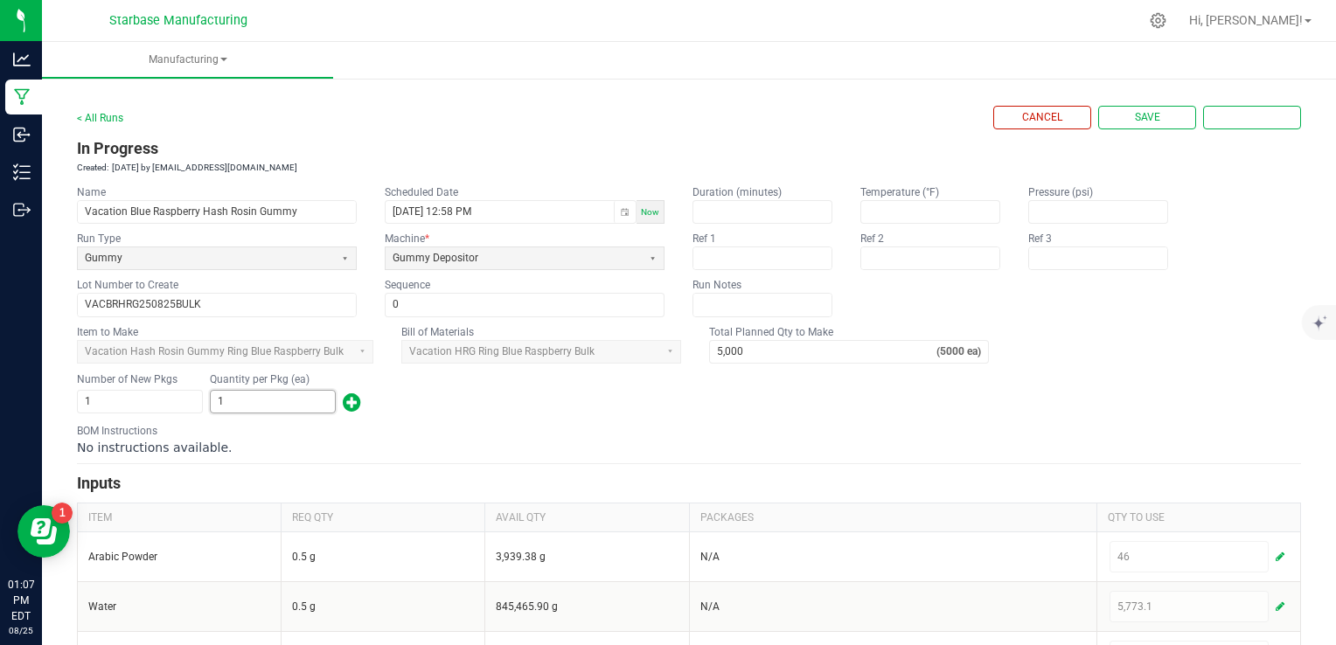
click at [252, 402] on input "1" at bounding box center [273, 402] width 124 height 22
type input "4,700"
click at [454, 439] on div "No instructions available." at bounding box center [689, 447] width 1224 height 17
click at [1138, 123] on span "Save" at bounding box center [1147, 117] width 25 height 15
type input "1"
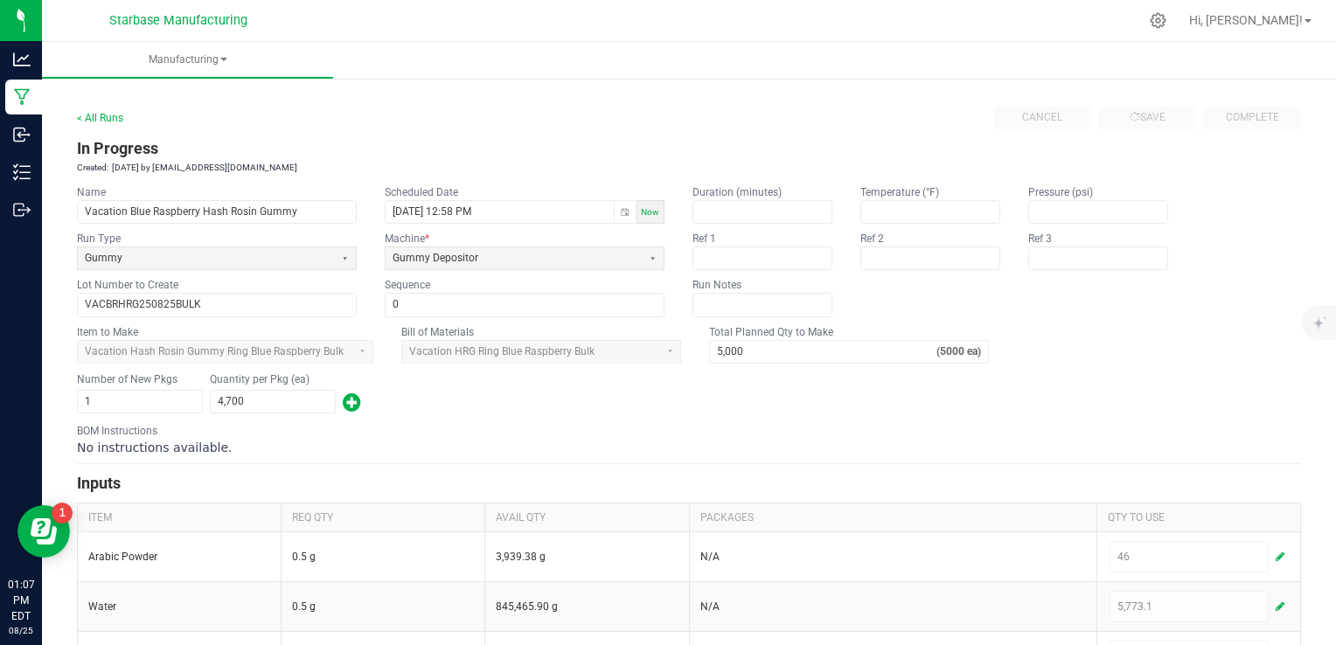
type input "1"
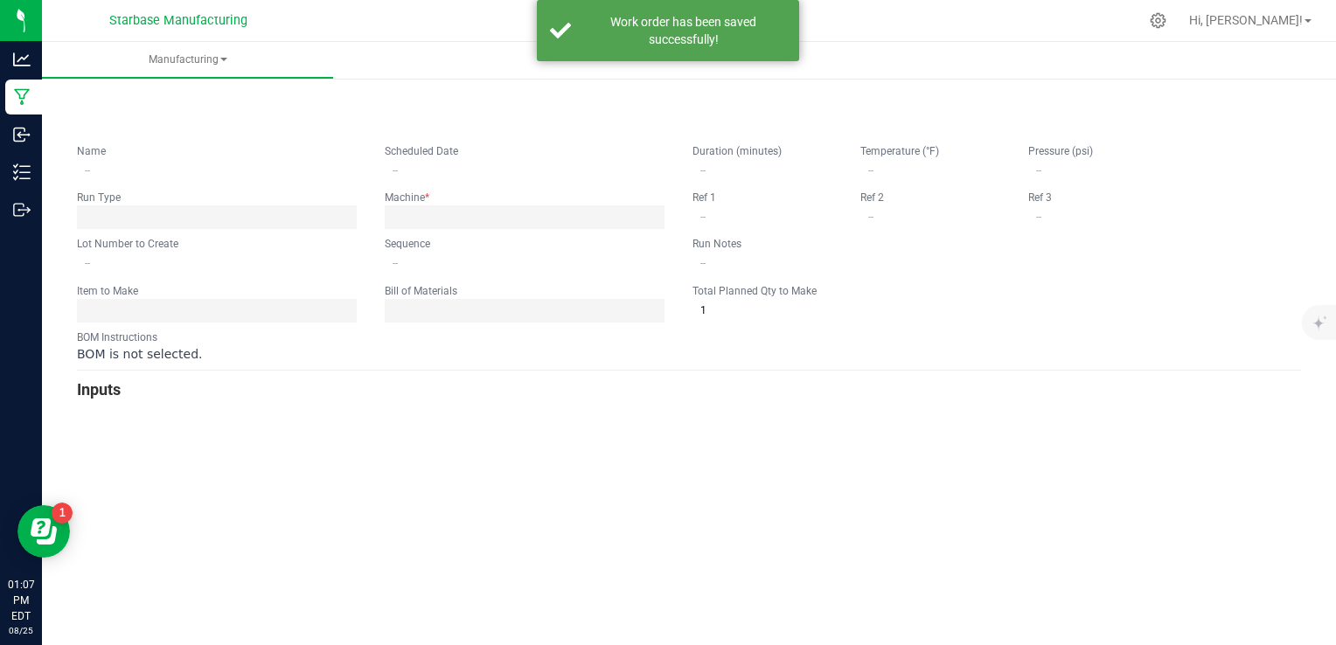
type input "Vacation Blue Raspberry Hash Rosin Gummy"
type input "08/25/2025 12:58 PM"
type input "VACBRHRG250825BULK"
type input "0"
type input "5,000"
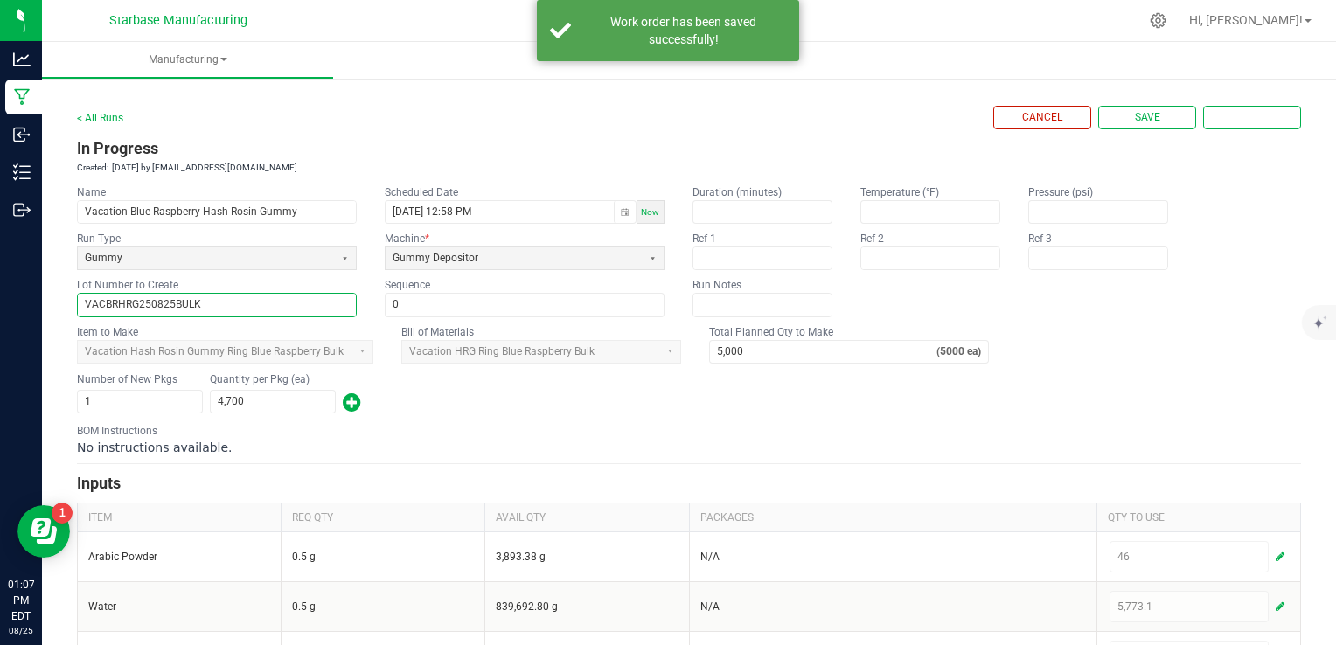
click at [198, 298] on input "VACBRHRG250825BULK" at bounding box center [217, 305] width 278 height 22
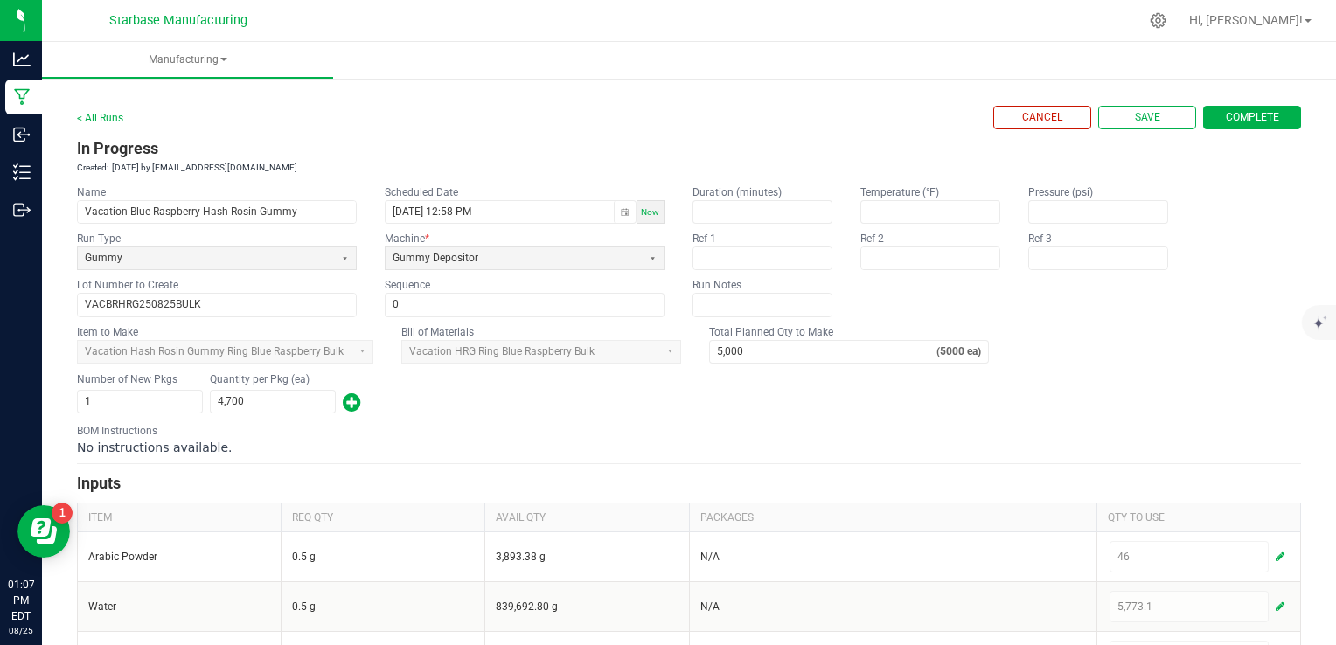
click at [1240, 120] on span "Complete" at bounding box center [1252, 117] width 53 height 15
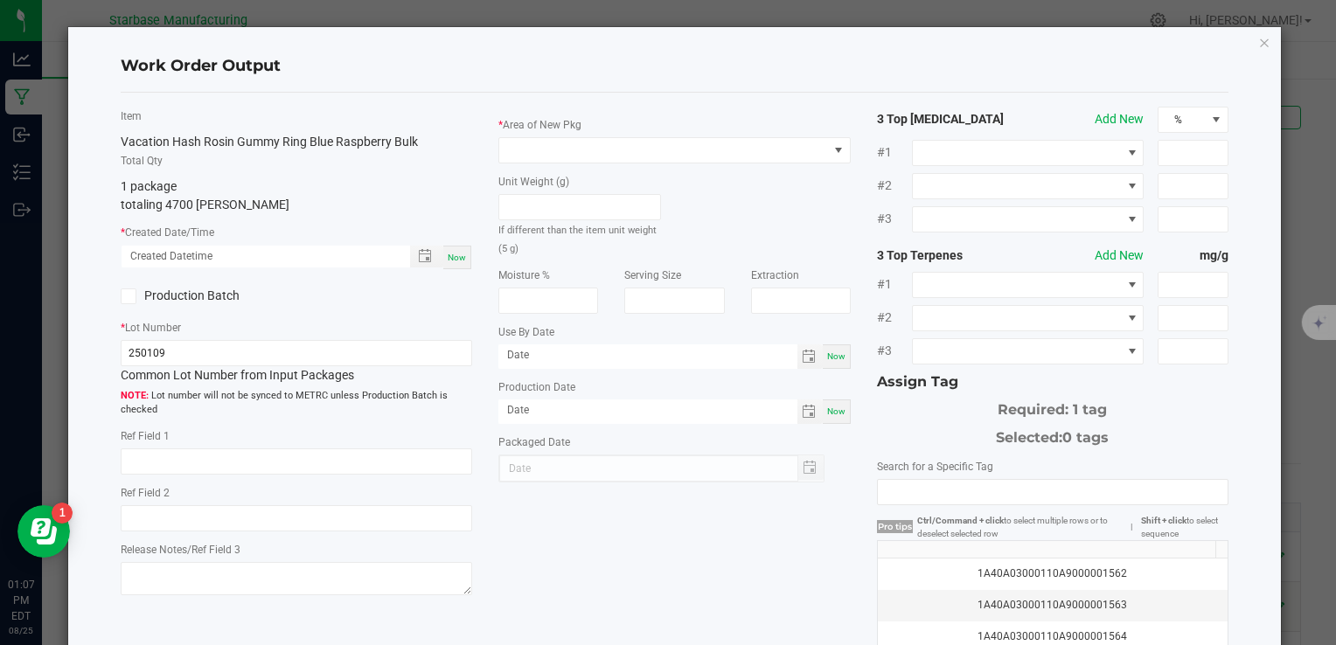
click at [448, 259] on span "Now" at bounding box center [457, 258] width 18 height 10
type input "08/25/2025 1:07 PM"
type input "[DATE]"
click at [129, 296] on icon at bounding box center [128, 296] width 11 height 0
click at [0, 0] on input "Production Batch" at bounding box center [0, 0] width 0 height 0
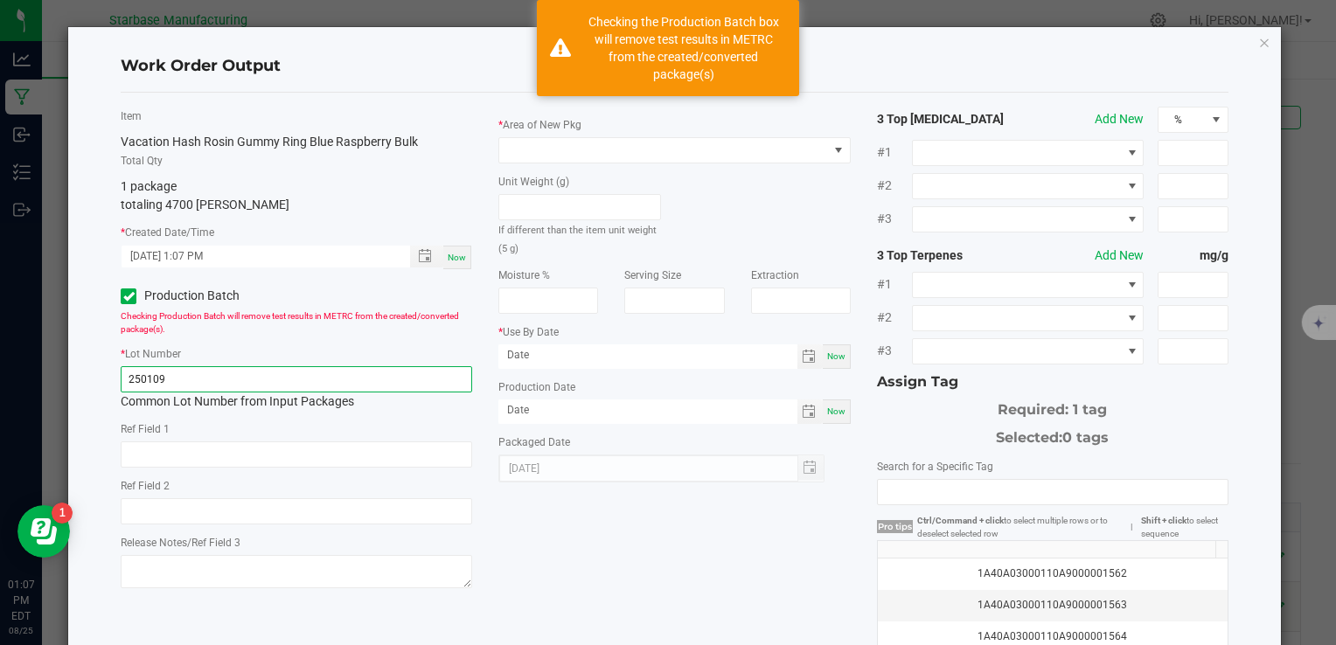
click at [165, 376] on input "250109" at bounding box center [296, 379] width 351 height 26
paste input "VACBRHRG250825BULK"
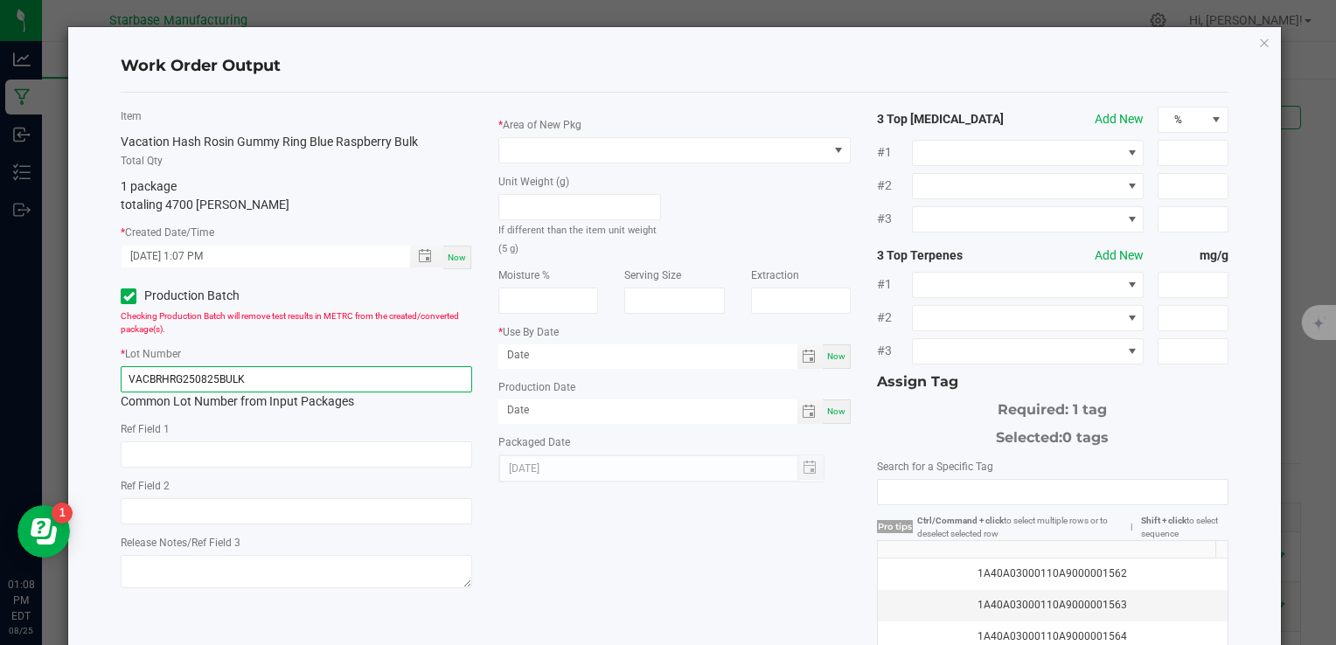
type input "VACBRHRG250825BULK"
click at [827, 414] on span "Now" at bounding box center [836, 412] width 18 height 10
type input "[DATE]"
click at [802, 357] on span "Toggle calendar" at bounding box center [809, 357] width 14 height 14
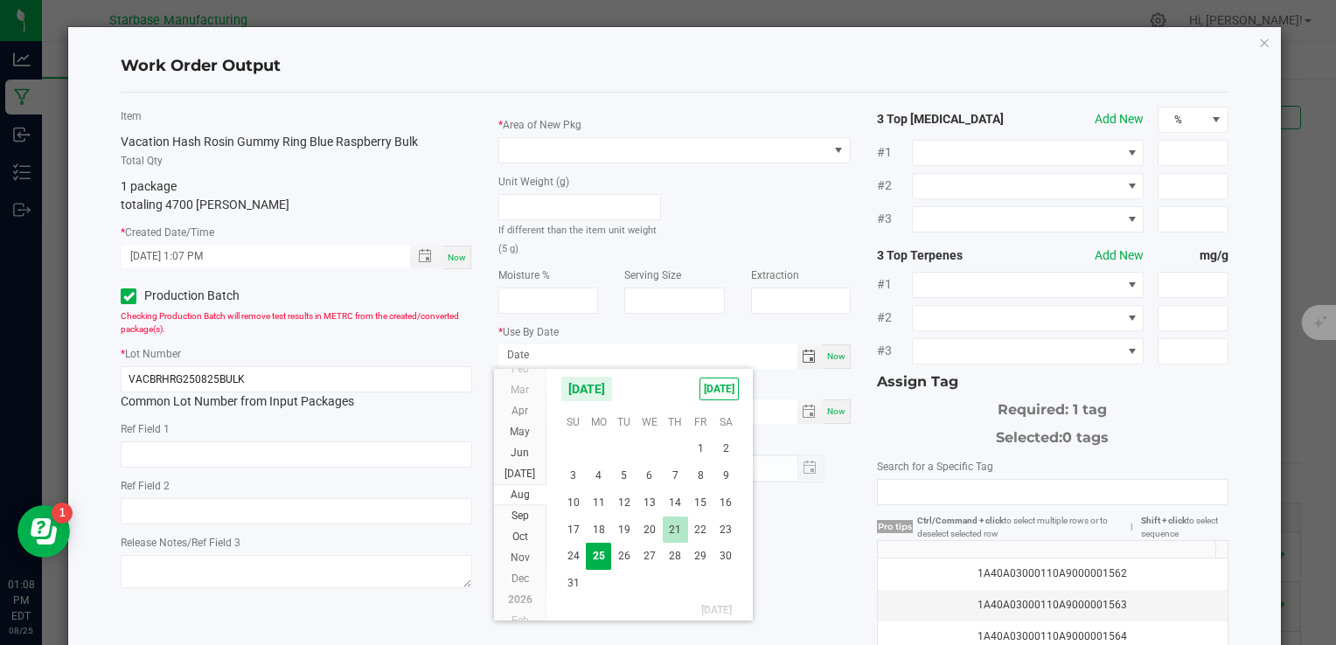
scroll to position [31633, 0]
click at [696, 553] on span "5" at bounding box center [700, 549] width 25 height 27
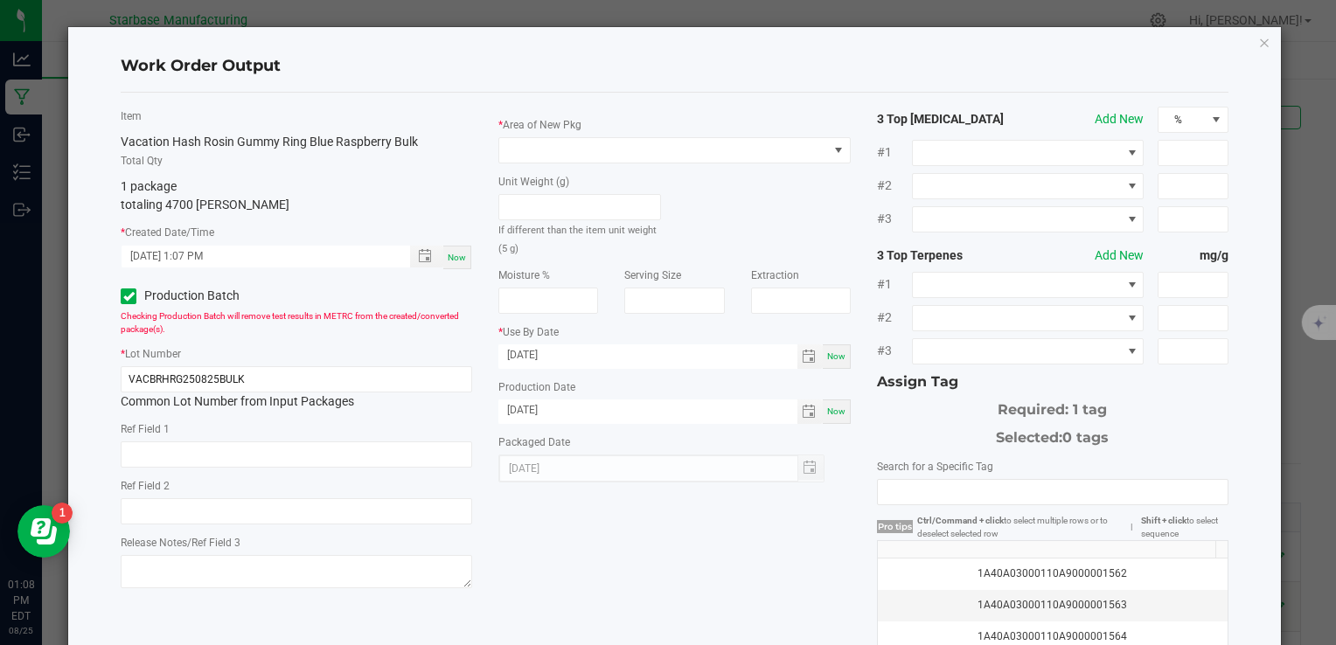
click at [649, 537] on div "Item Vacation Hash Rosin Gummy Ring Blue Raspberry Bulk Total Qty 1 package tot…" at bounding box center [675, 420] width 1134 height 626
click at [569, 356] on input "09/05/2025" at bounding box center [647, 355] width 298 height 22
type input "09/05/2026"
click at [644, 381] on div "Production Date 08/25/2025 Now" at bounding box center [673, 401] width 351 height 46
click at [1043, 570] on div "1A40A03000110A9000001562" at bounding box center [1052, 574] width 329 height 17
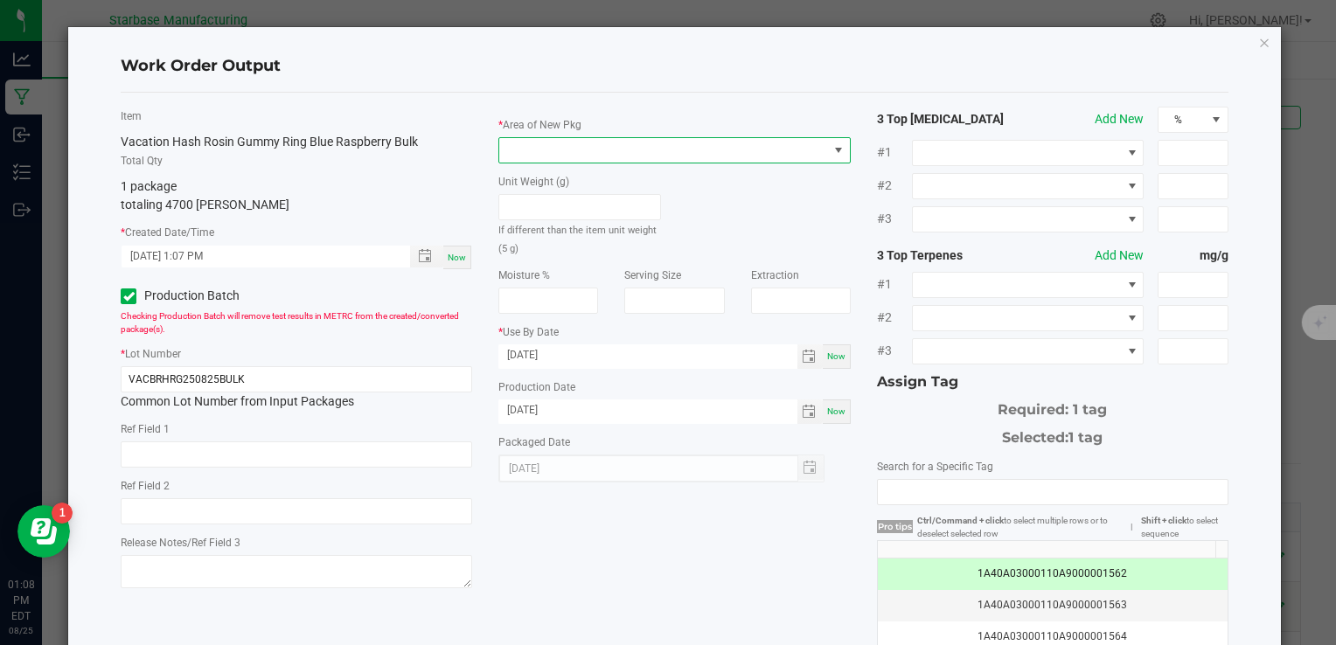
click at [712, 152] on span at bounding box center [663, 150] width 328 height 24
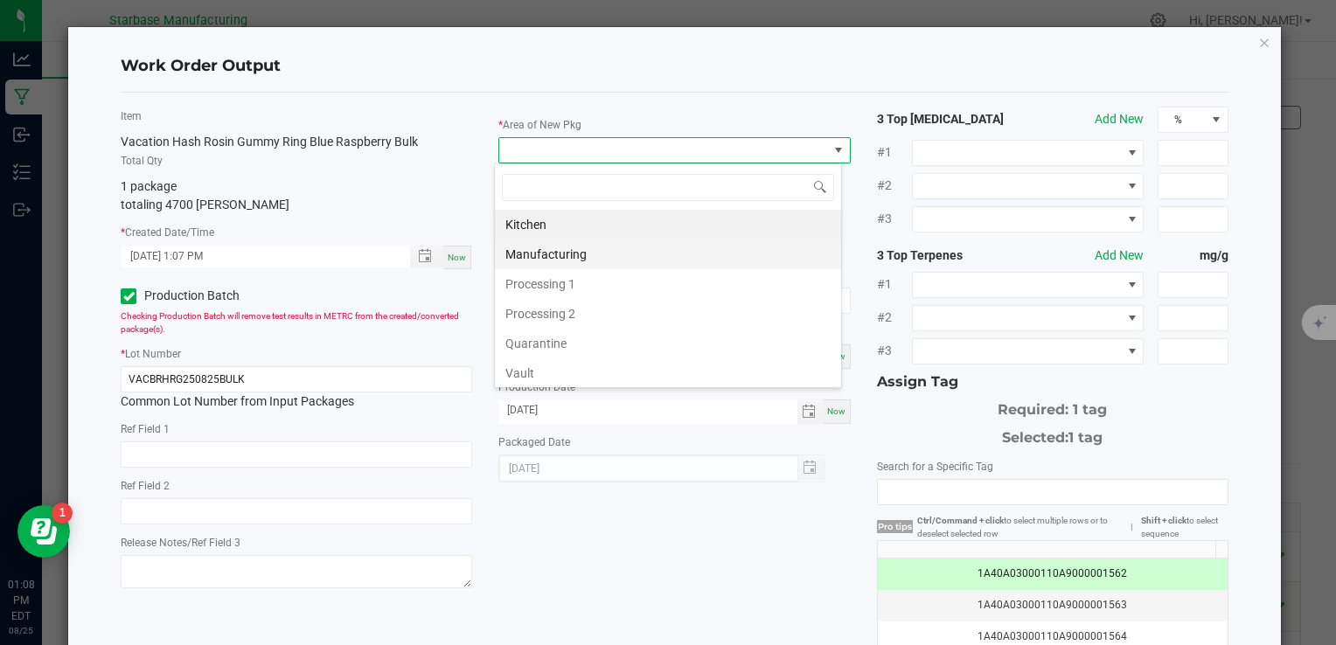
scroll to position [25, 348]
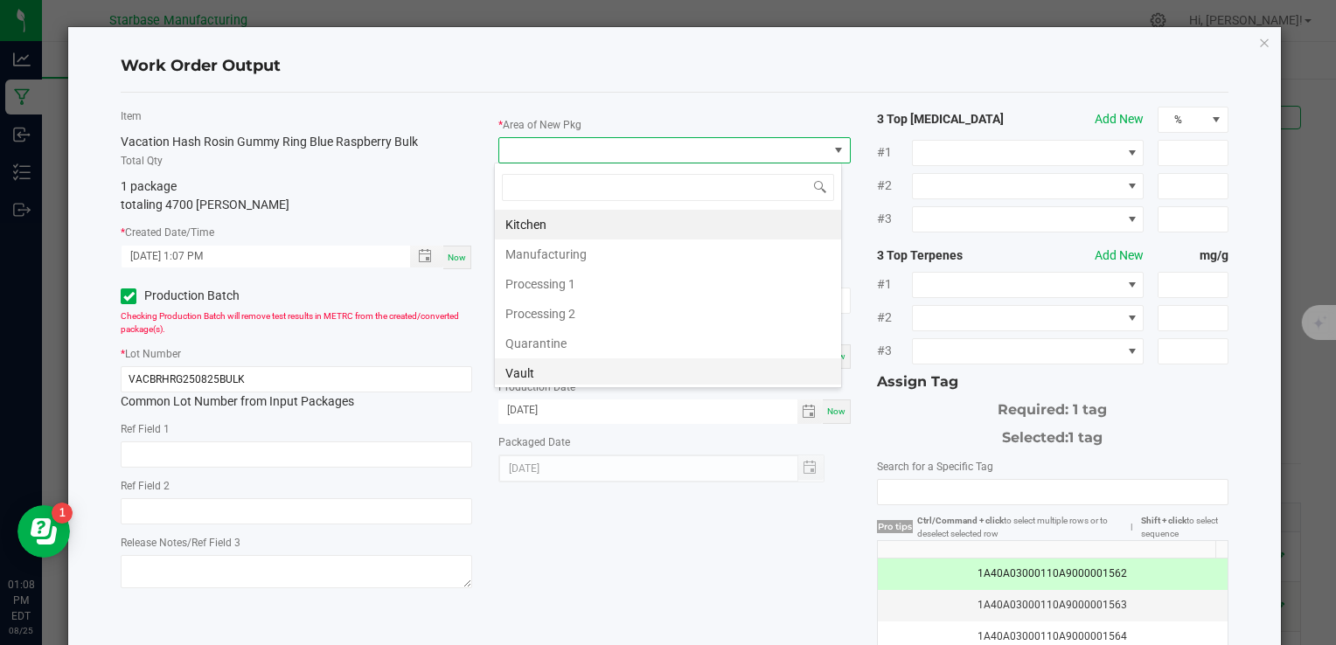
click at [578, 365] on li "Vault" at bounding box center [668, 373] width 346 height 30
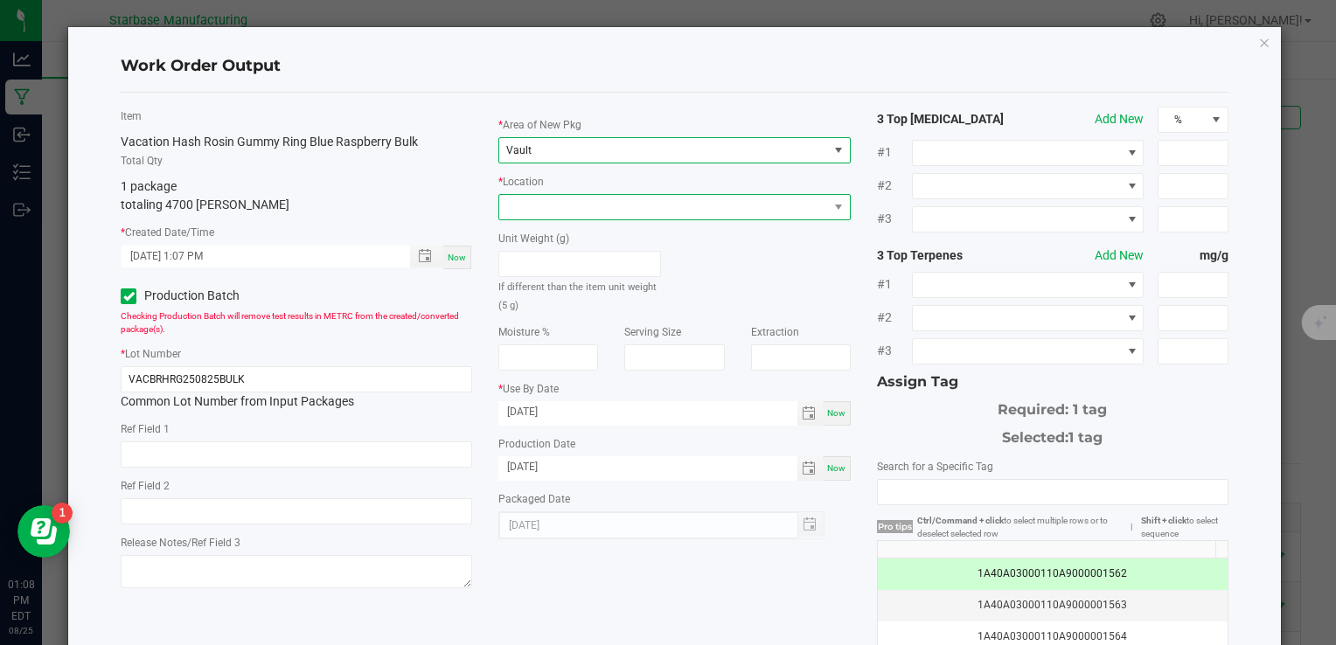
click at [566, 205] on span at bounding box center [663, 207] width 328 height 24
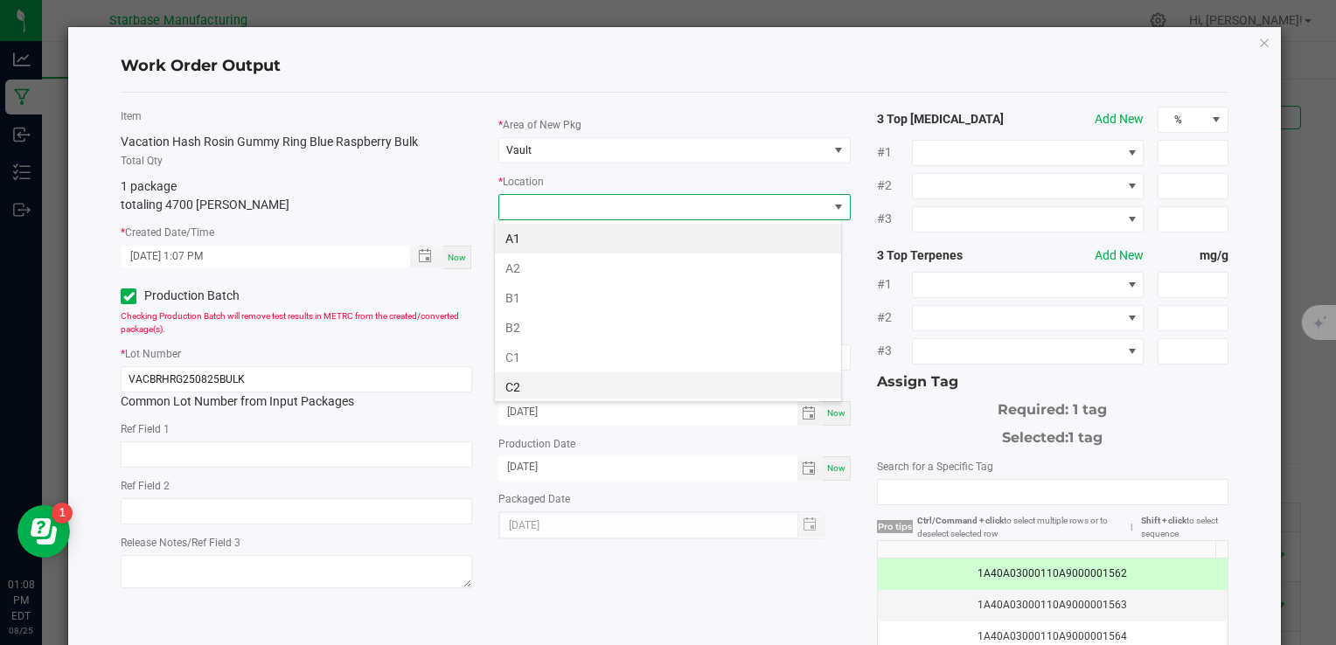
click at [548, 382] on li "C2" at bounding box center [668, 387] width 346 height 30
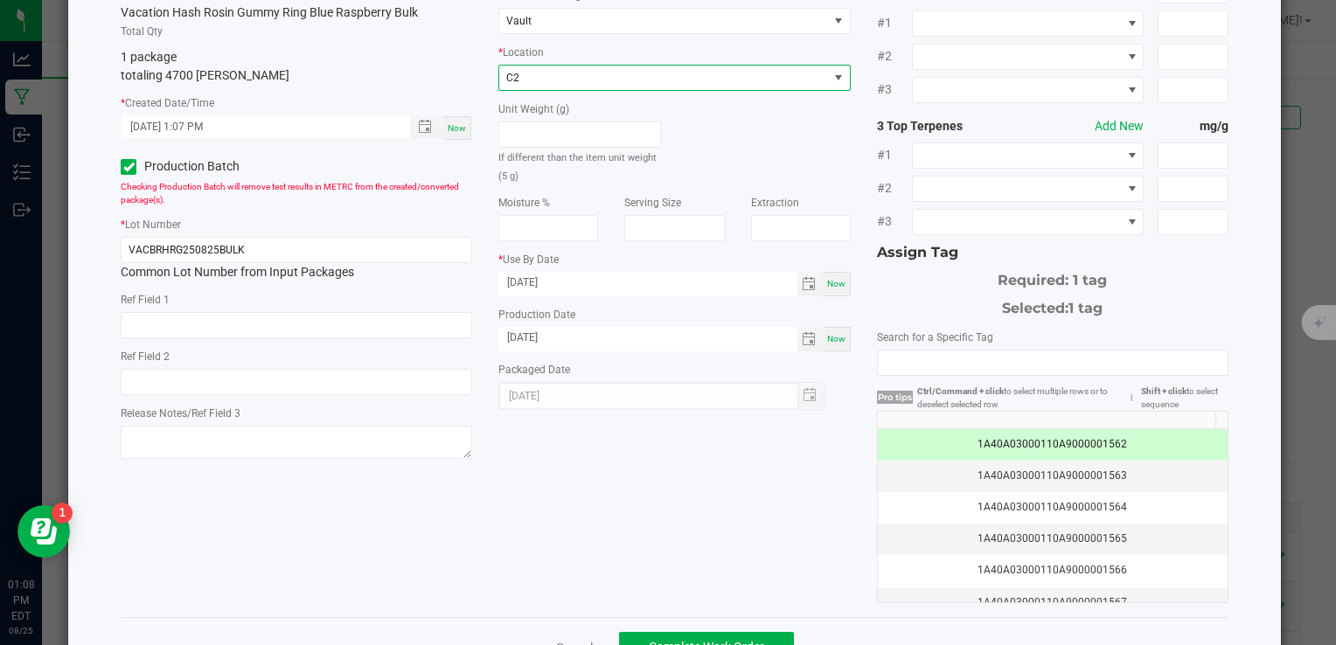
scroll to position [185, 0]
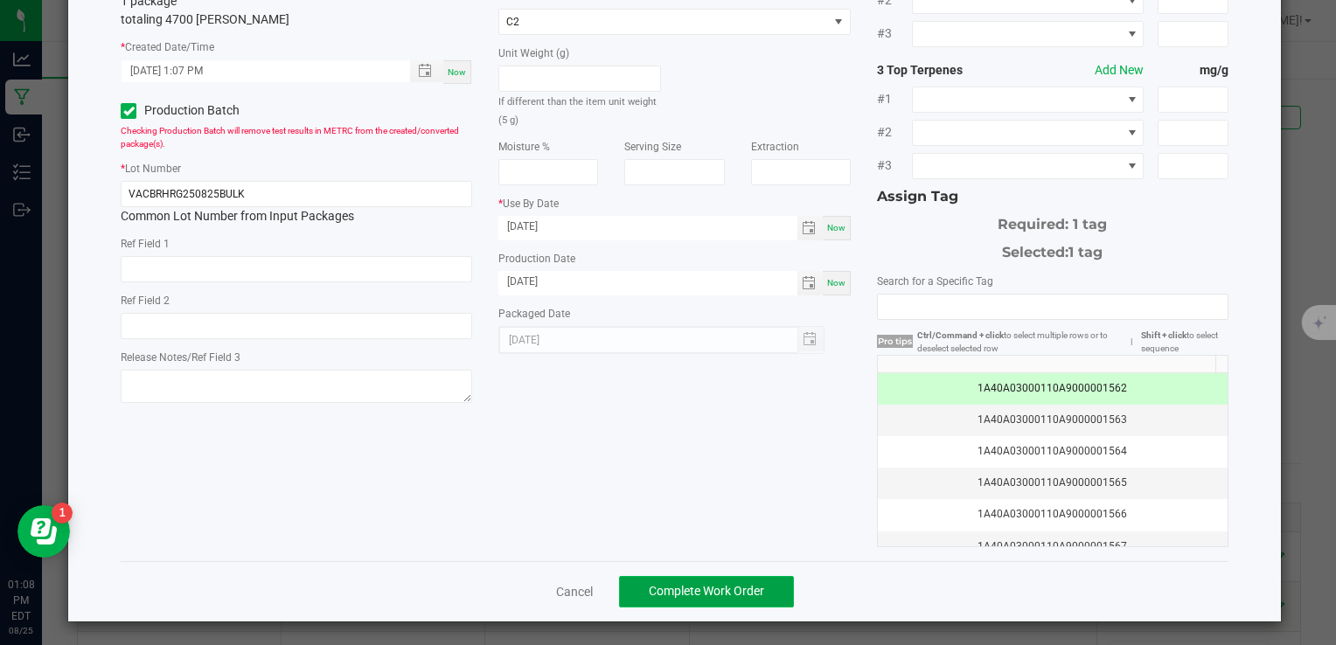
click at [736, 589] on span "Complete Work Order" at bounding box center [706, 591] width 115 height 14
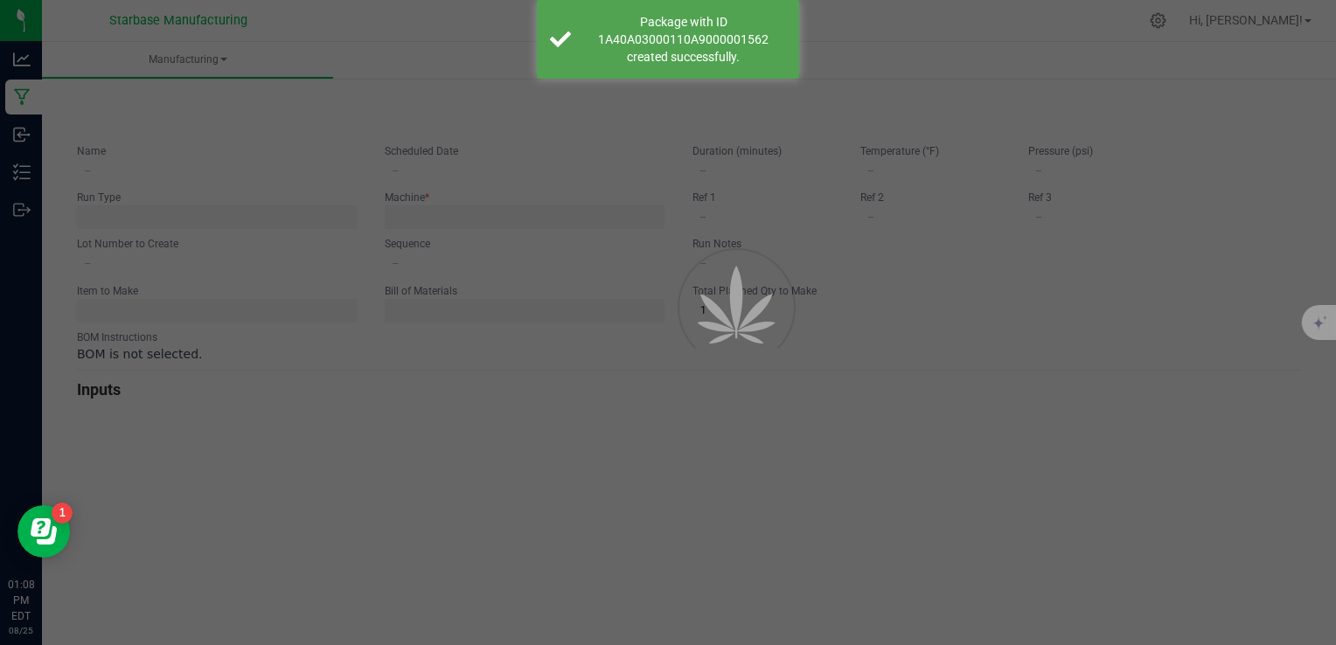
type input "Vacation Blue Raspberry Hash Rosin Gummy"
type input "08/25/2025 12:58 PM"
type input "VACBRHRG250825BULK"
type input "0"
type input "5,000"
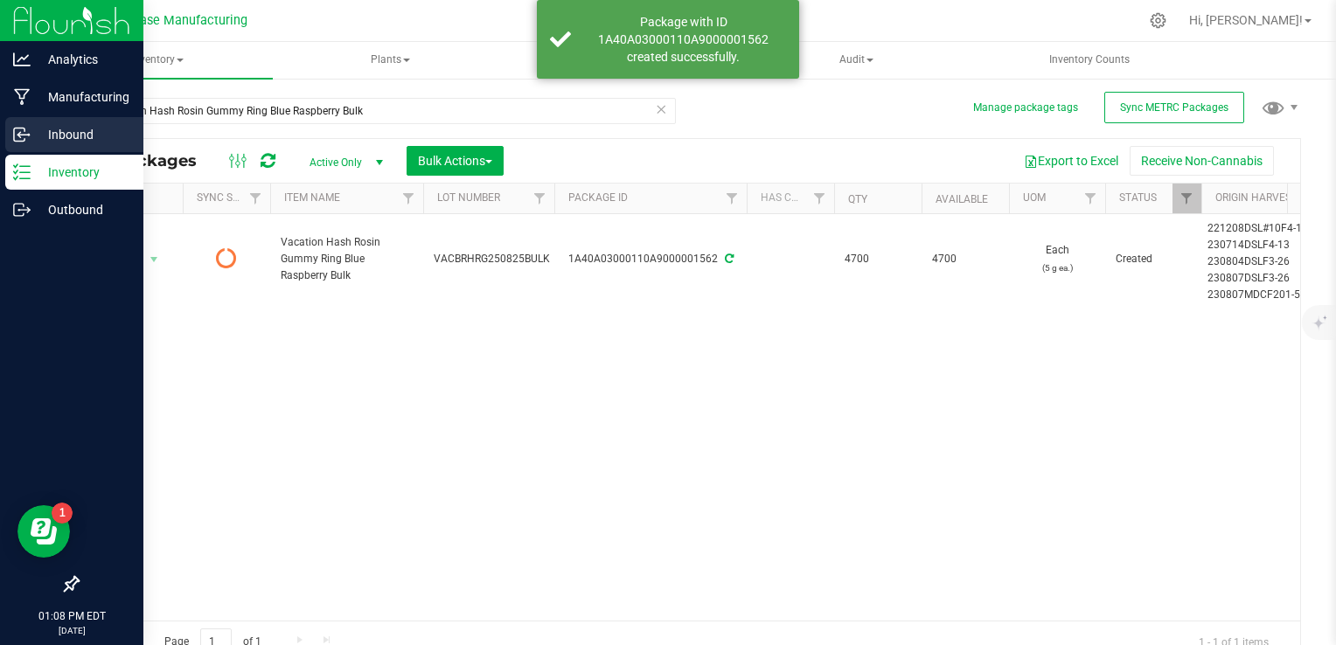
click at [17, 147] on div "Inbound" at bounding box center [74, 134] width 138 height 35
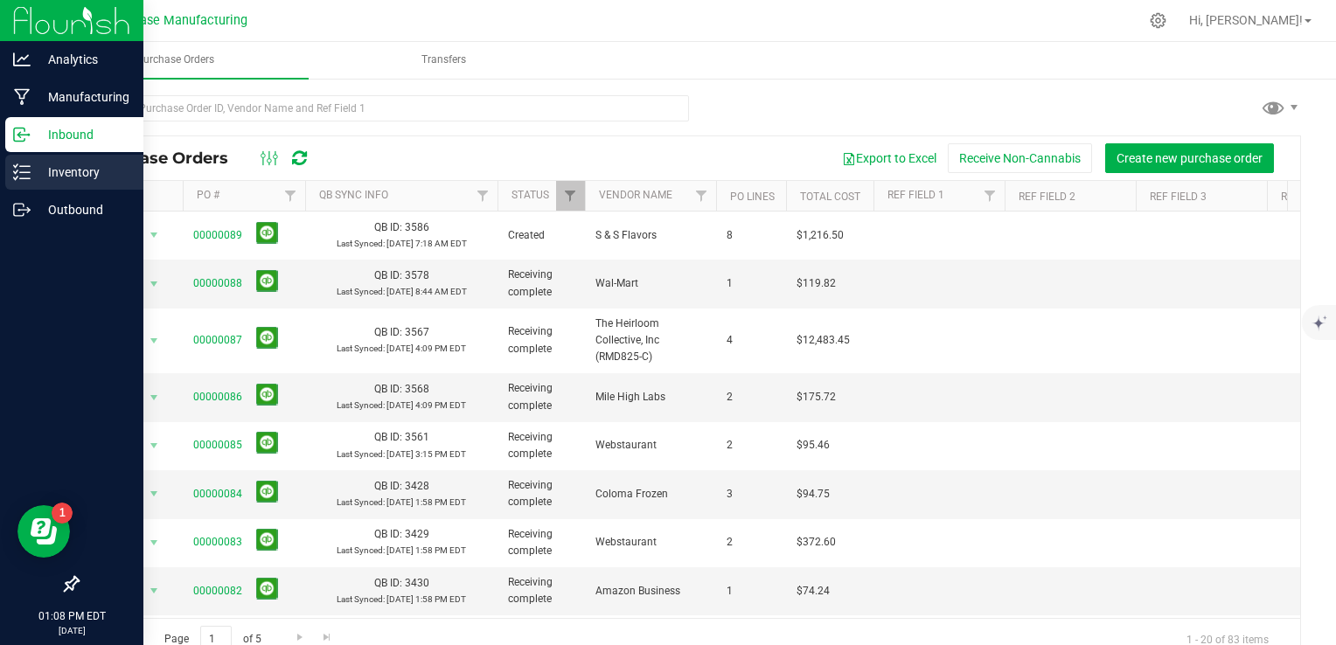
click at [45, 170] on p "Inventory" at bounding box center [83, 172] width 105 height 21
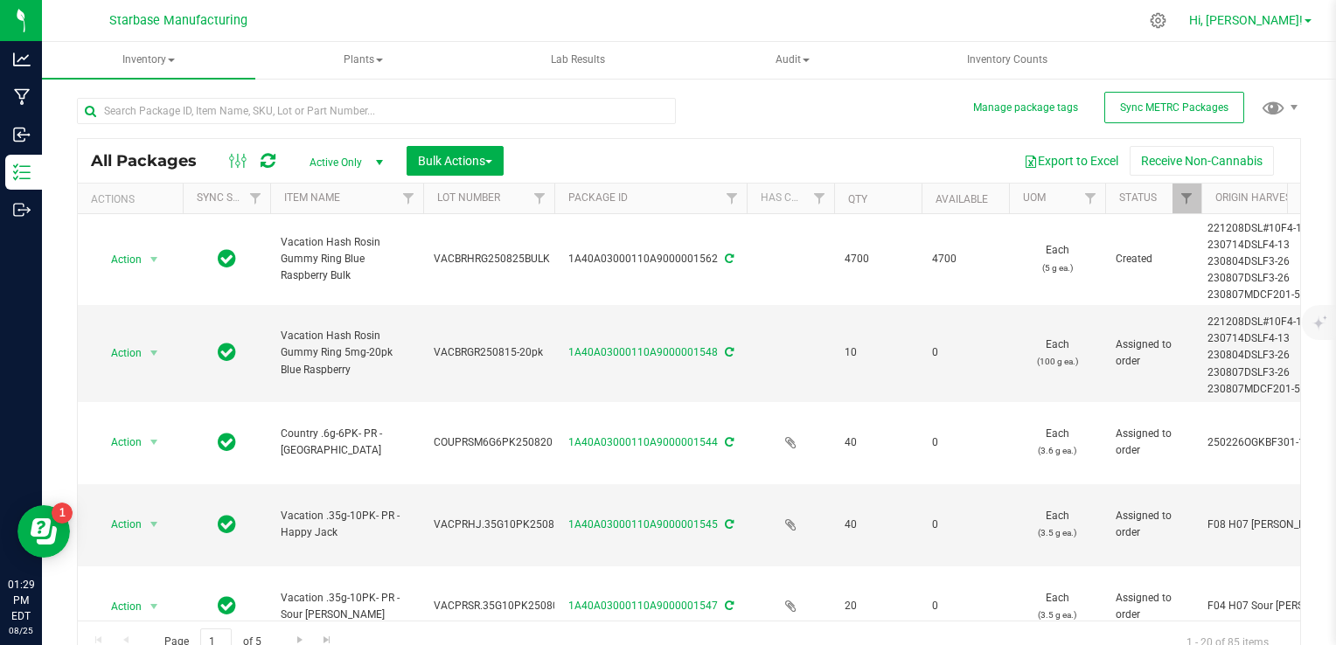
click at [1312, 17] on link "Hi, [PERSON_NAME]!" at bounding box center [1250, 20] width 136 height 18
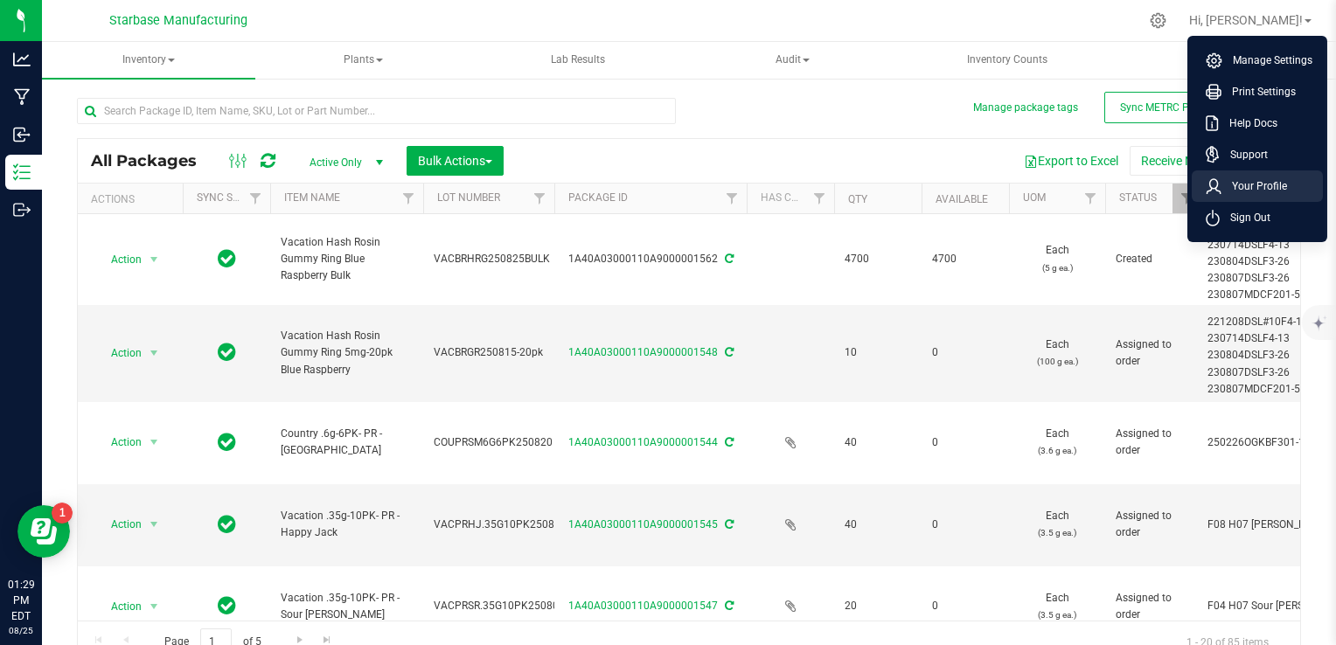
click at [1264, 187] on span "Your Profile" at bounding box center [1254, 185] width 66 height 17
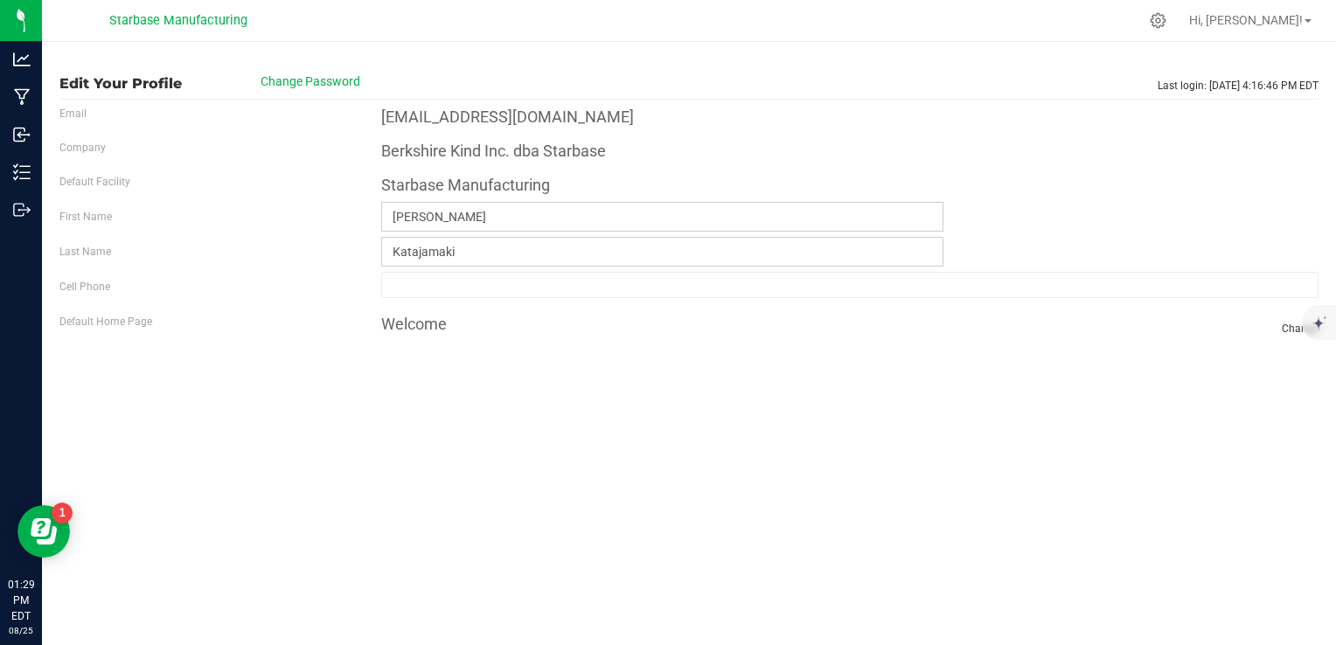
click at [70, 150] on label "Company" at bounding box center [82, 148] width 46 height 16
click at [75, 145] on label "Company" at bounding box center [82, 148] width 46 height 16
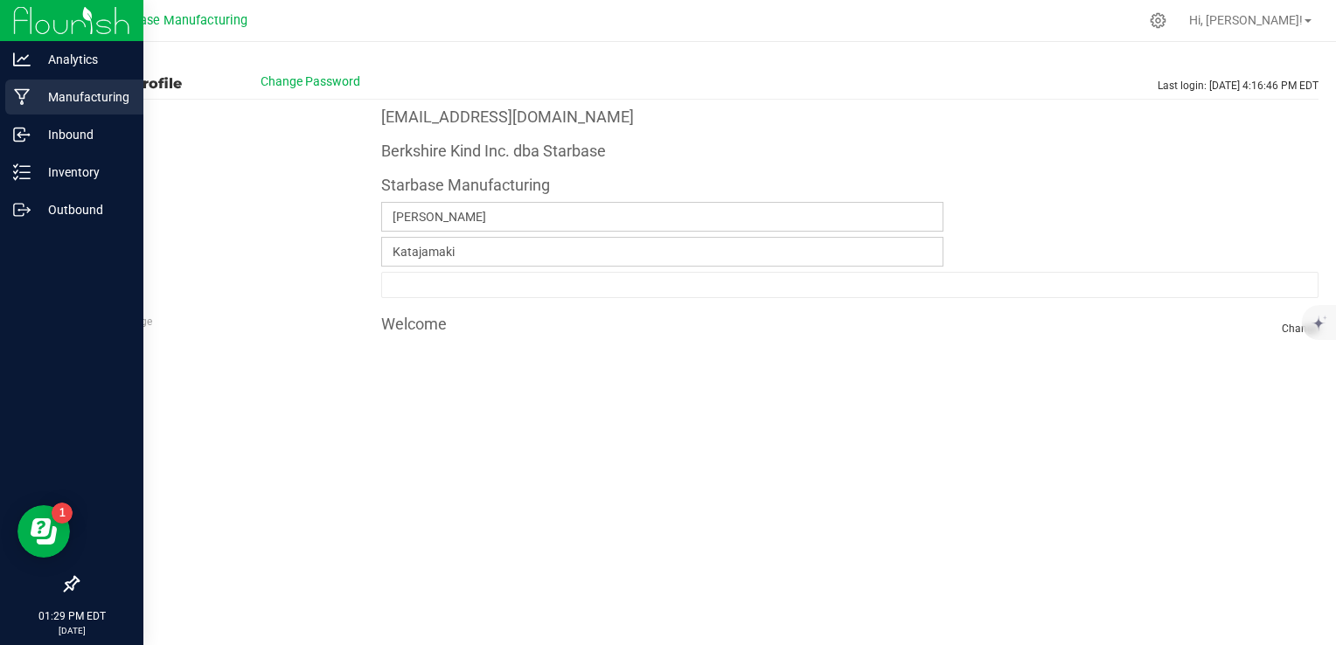
click at [31, 101] on p "Manufacturing" at bounding box center [83, 97] width 105 height 21
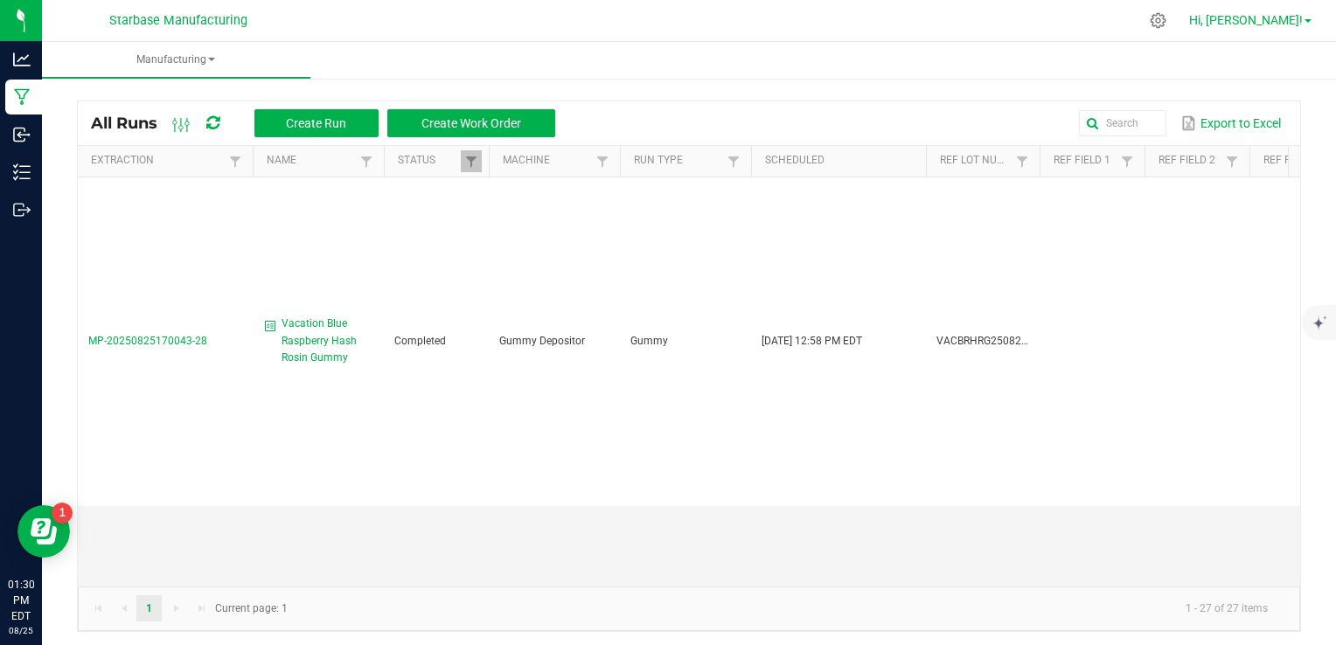
click at [1304, 16] on link "Hi, [PERSON_NAME]!" at bounding box center [1250, 20] width 136 height 18
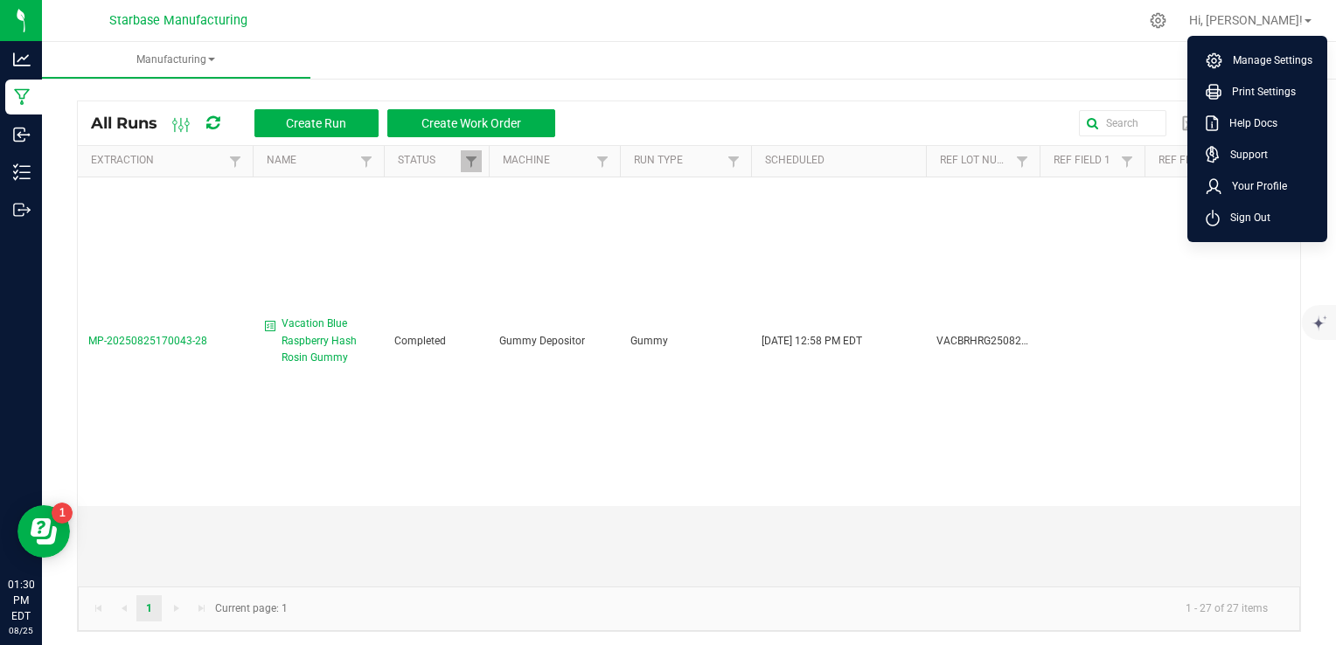
click at [948, 54] on ul "Manufacturing" at bounding box center [710, 61] width 1336 height 38
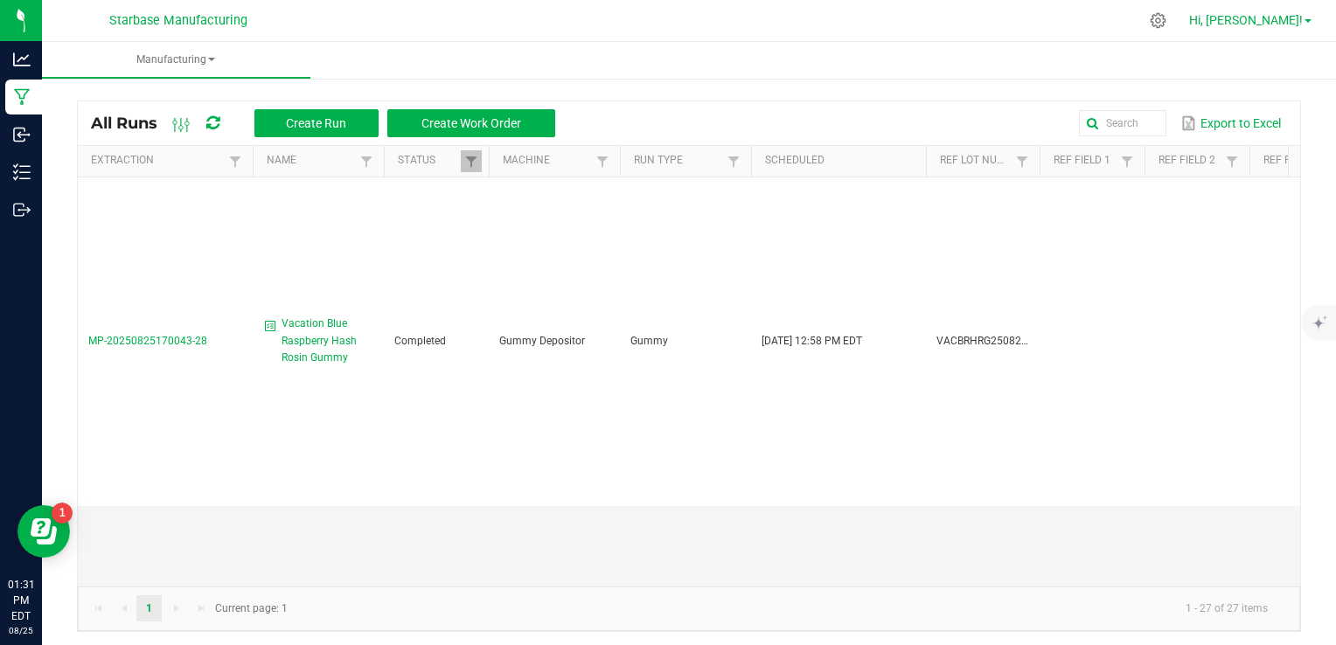
click at [1271, 24] on span "Hi, [PERSON_NAME]!" at bounding box center [1246, 20] width 114 height 14
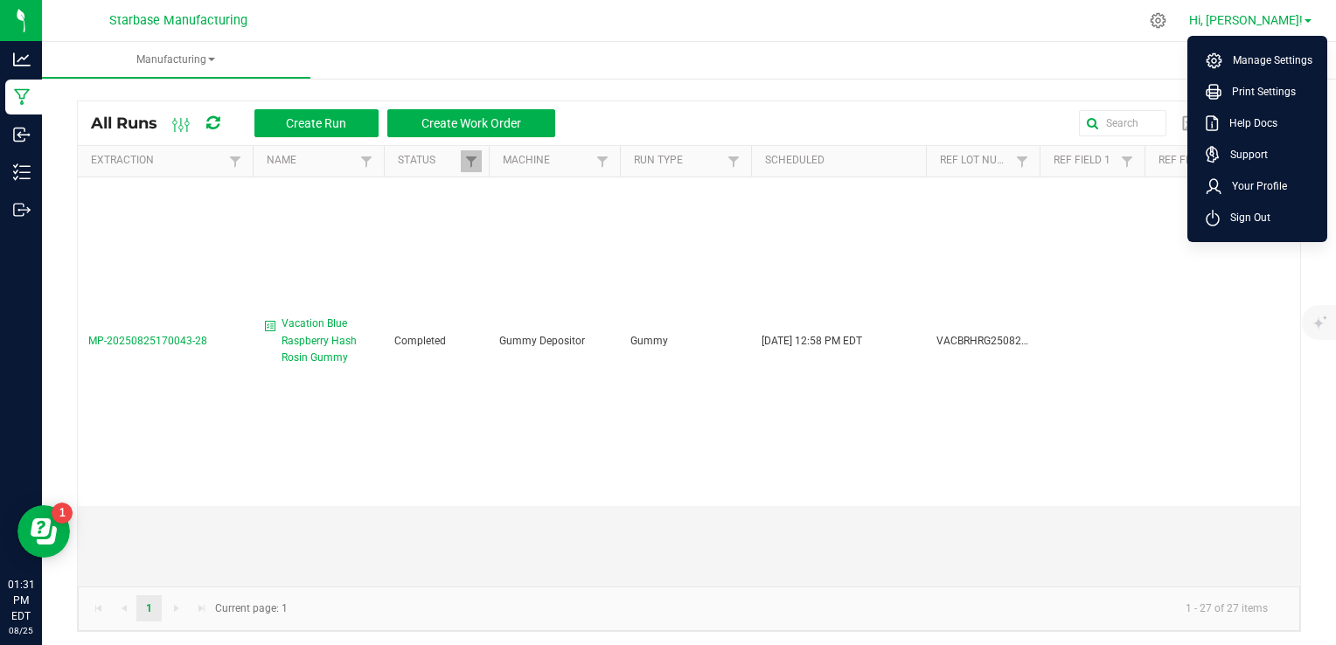
click at [1271, 24] on span "Hi, [PERSON_NAME]!" at bounding box center [1246, 20] width 114 height 14
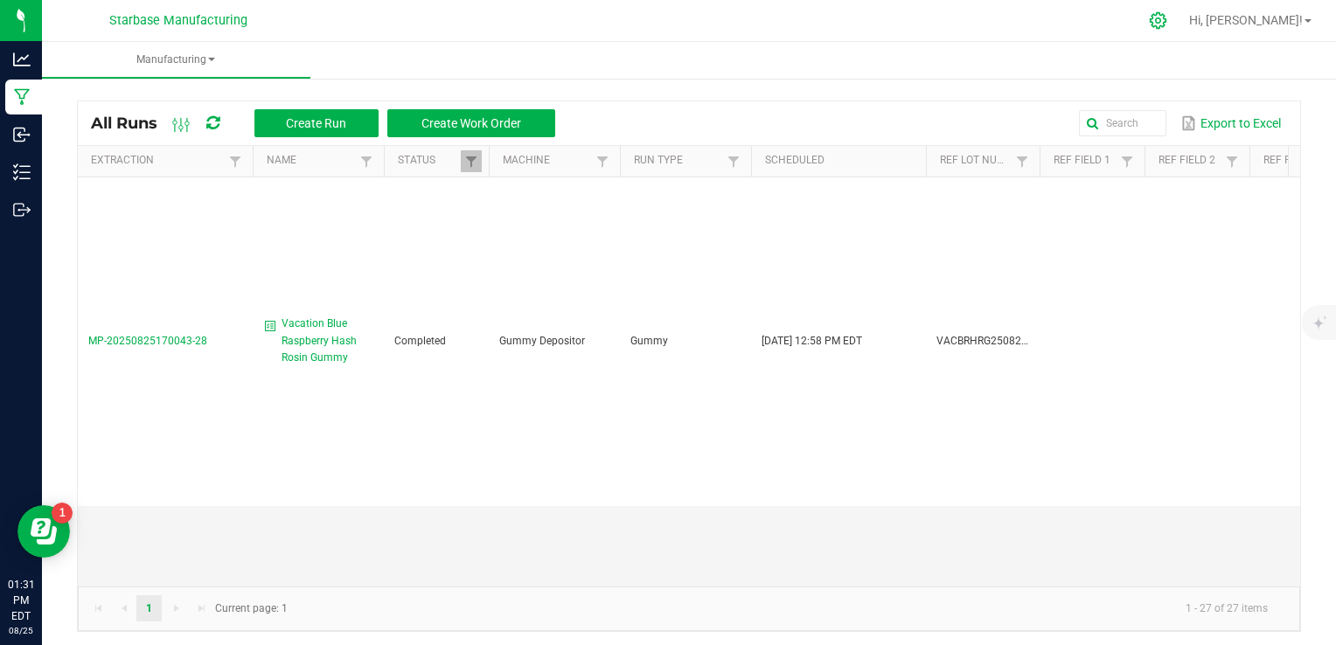
click at [1166, 25] on icon at bounding box center [1158, 20] width 17 height 17
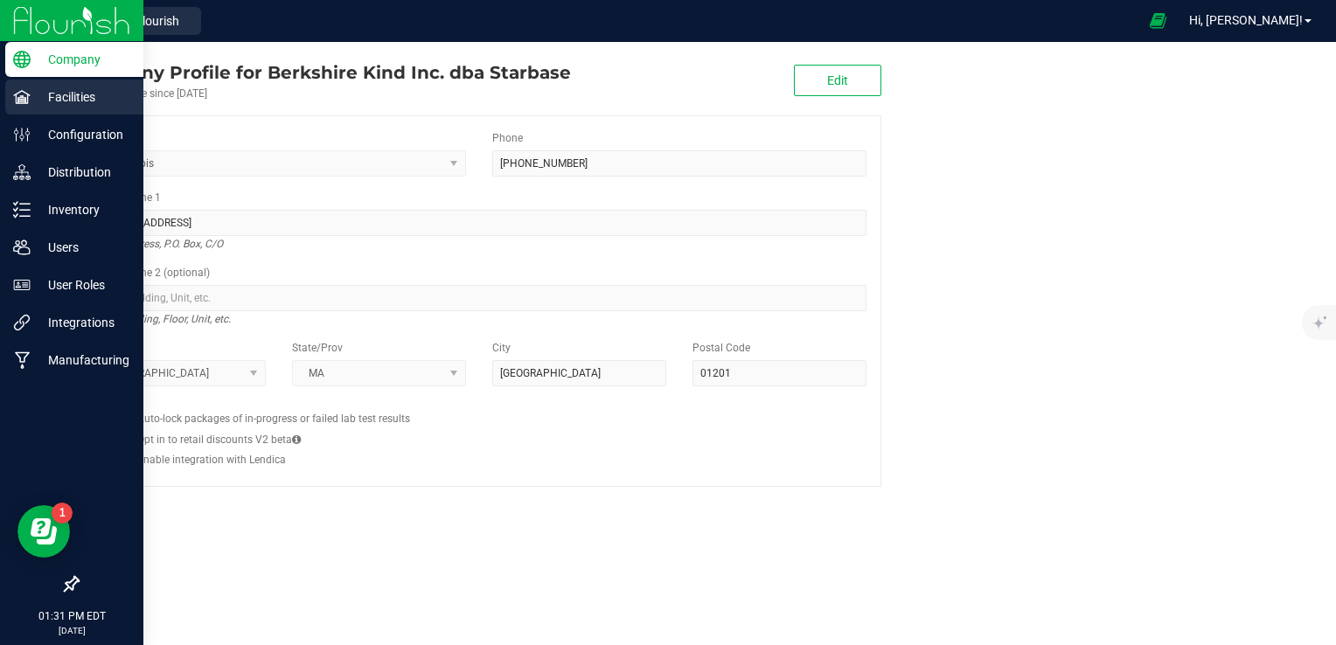
click at [39, 99] on p "Facilities" at bounding box center [83, 97] width 105 height 21
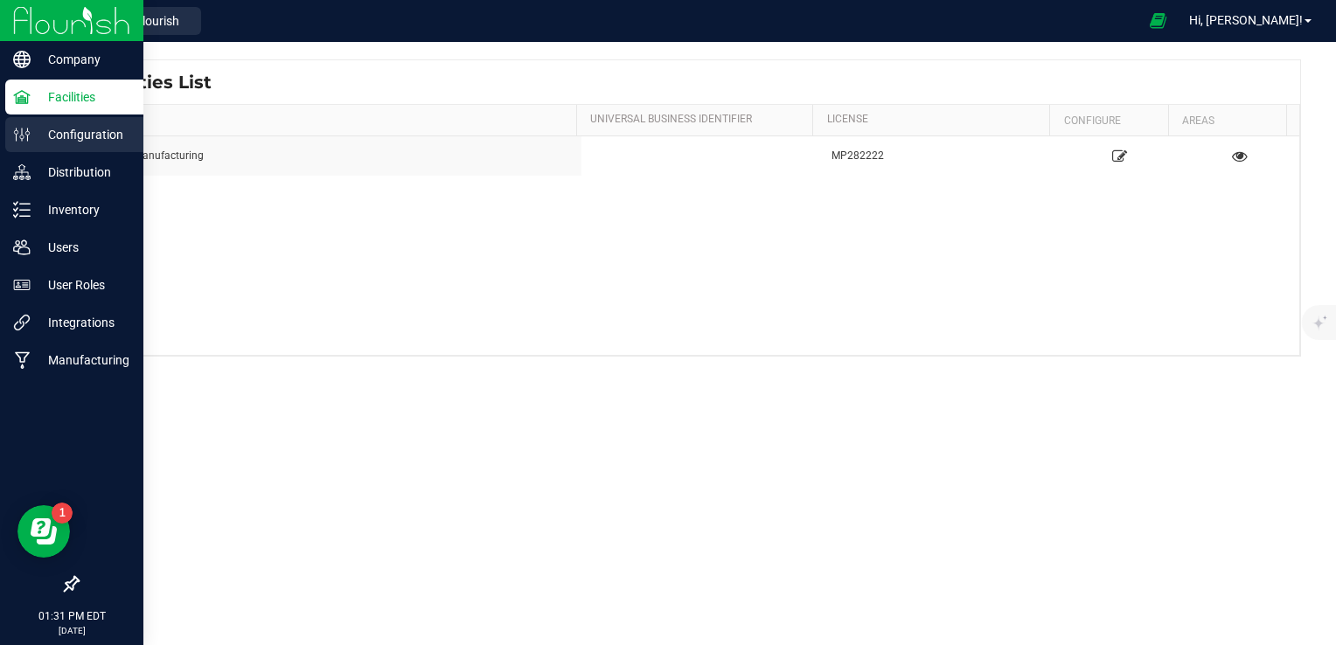
click at [44, 136] on p "Configuration" at bounding box center [83, 134] width 105 height 21
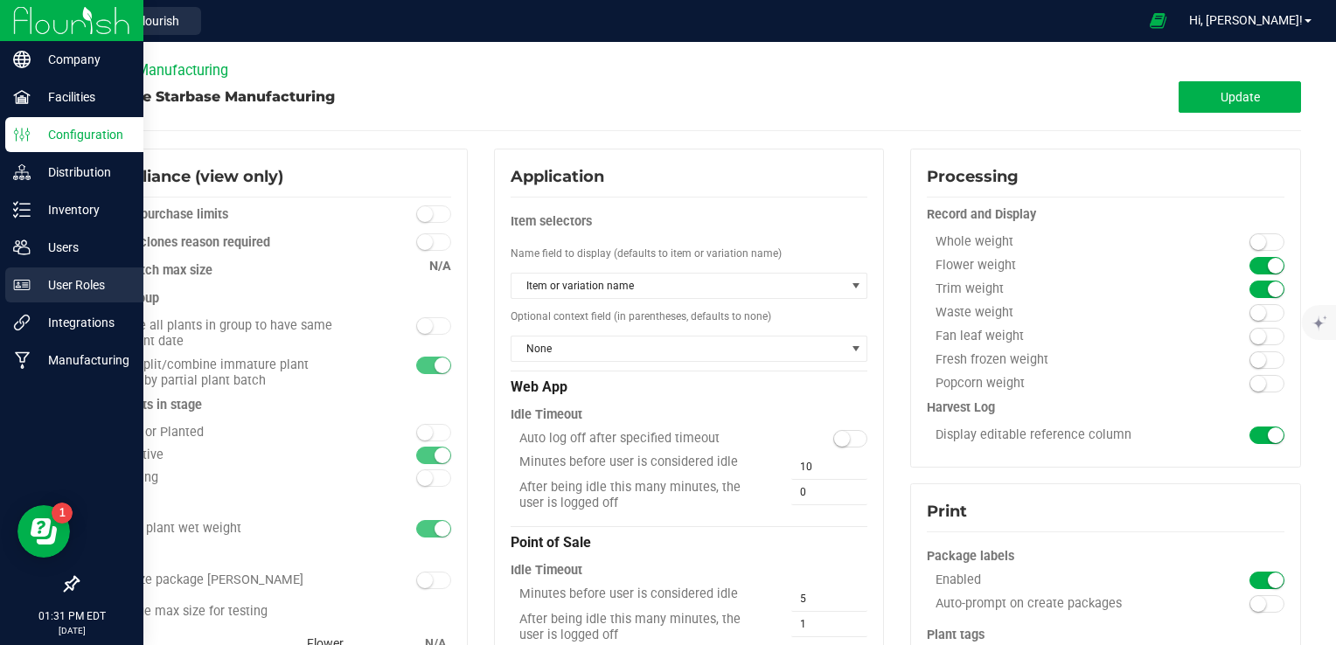
click at [80, 277] on p "User Roles" at bounding box center [83, 285] width 105 height 21
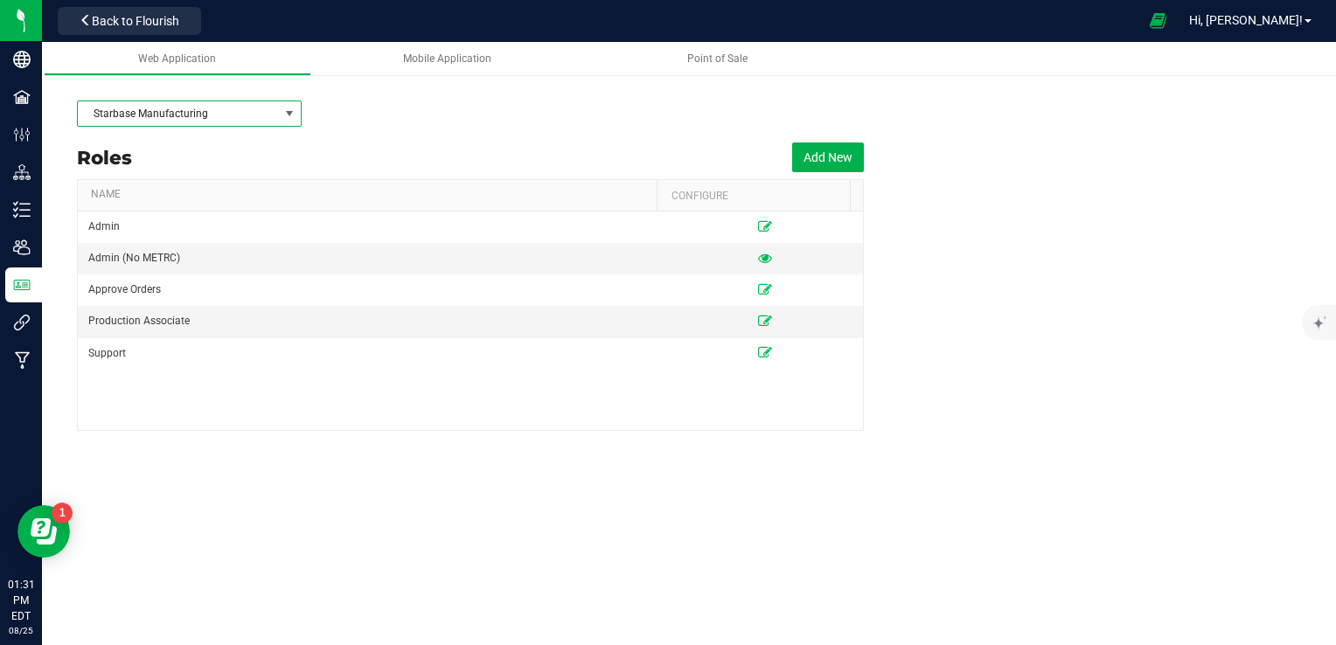
click at [267, 117] on span "Starbase Manufacturing" at bounding box center [178, 113] width 201 height 24
click at [458, 119] on div "Starbase Manufacturing" at bounding box center [689, 114] width 1224 height 44
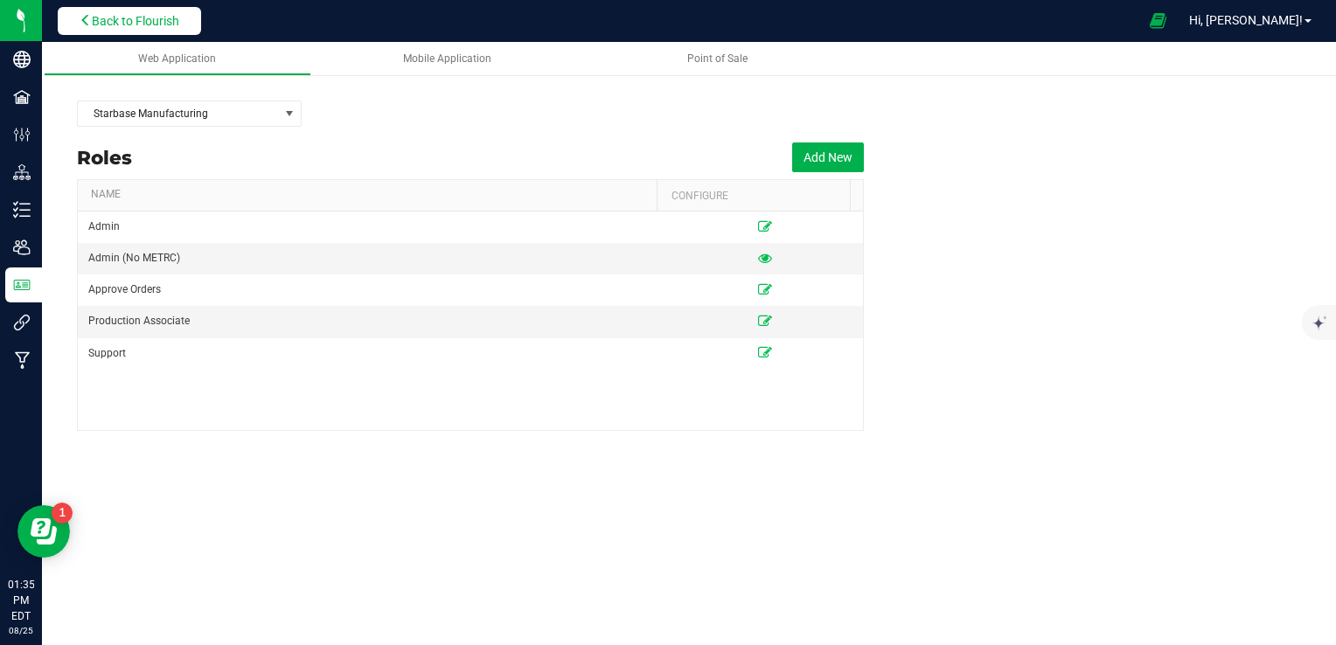
click at [154, 14] on span "Back to Flourish" at bounding box center [135, 21] width 87 height 14
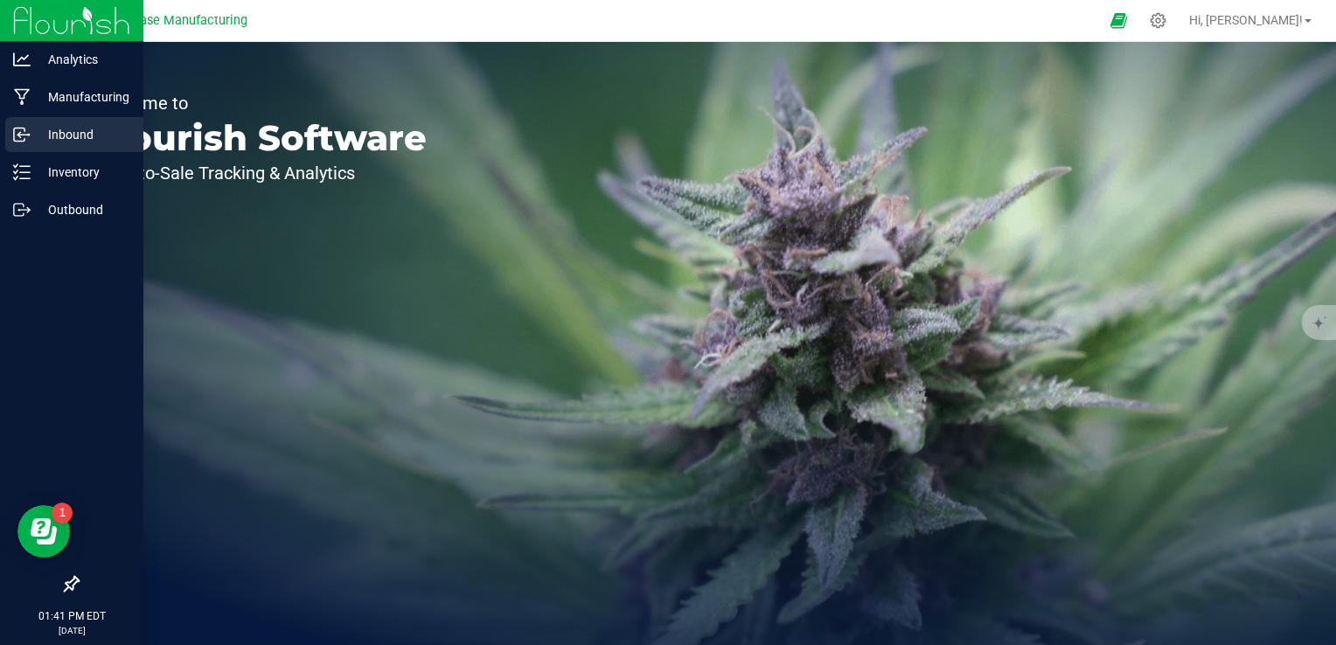
click at [35, 135] on p "Inbound" at bounding box center [83, 134] width 105 height 21
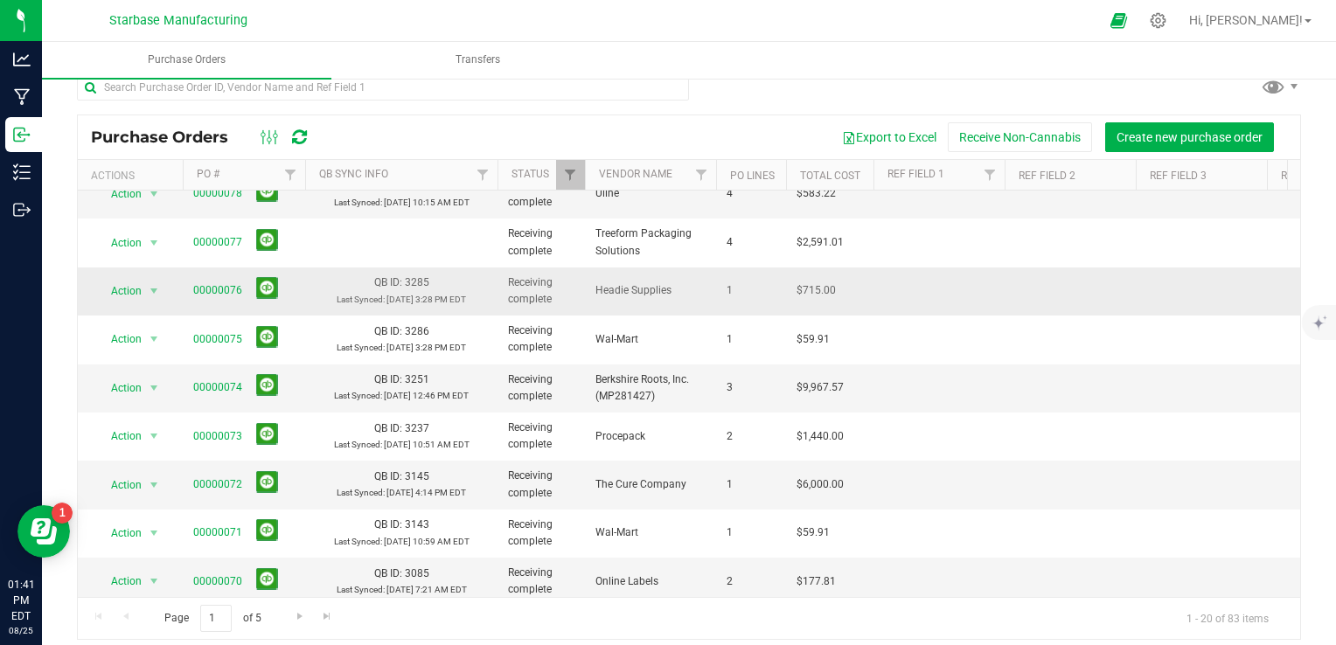
scroll to position [31, 0]
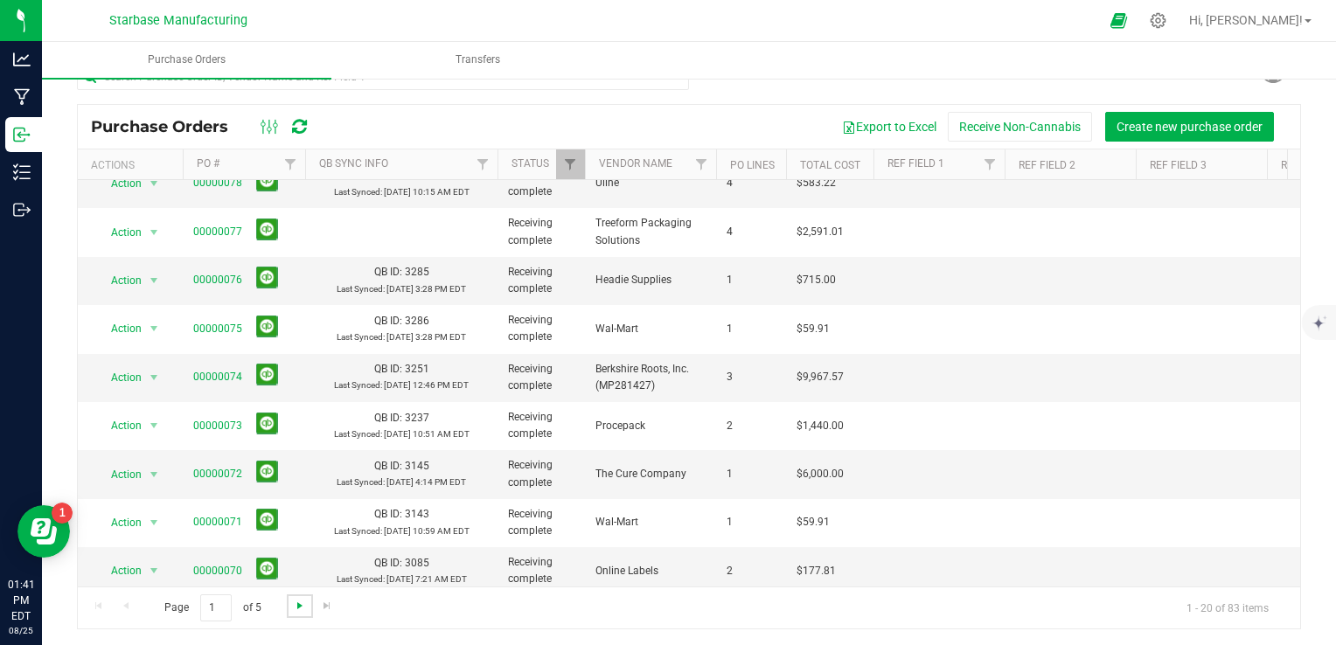
click at [301, 605] on span "Go to the next page" at bounding box center [300, 606] width 14 height 14
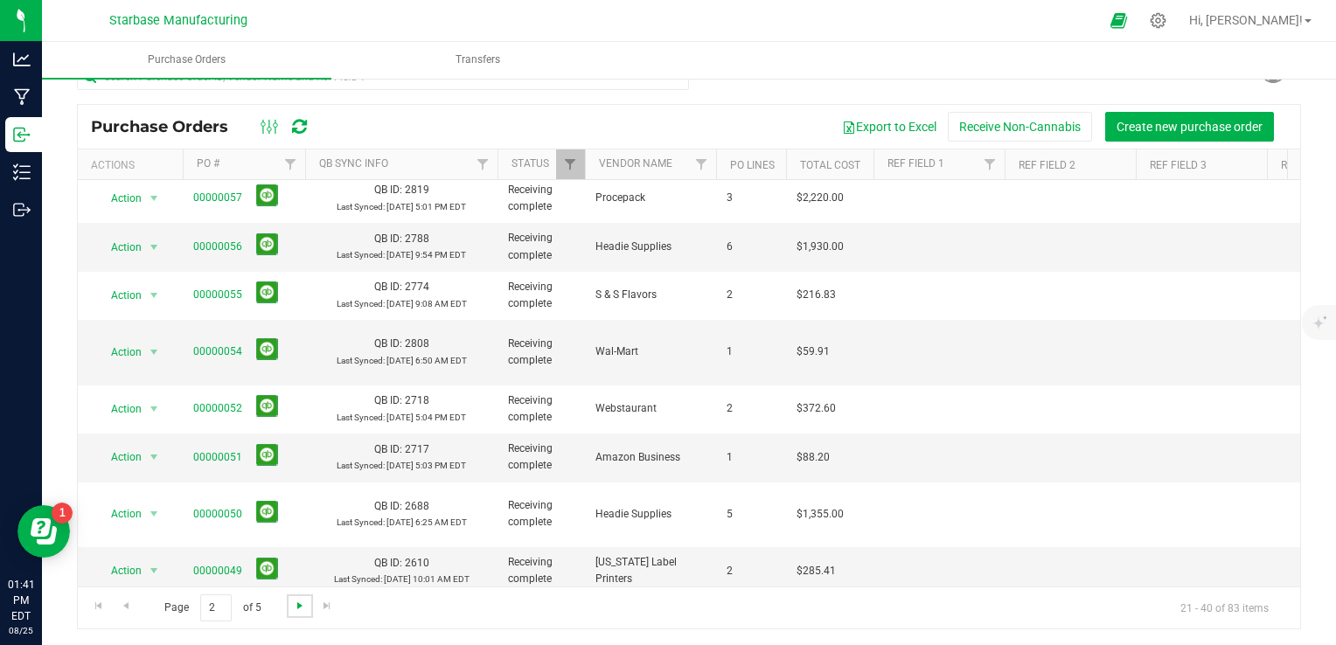
scroll to position [0, 0]
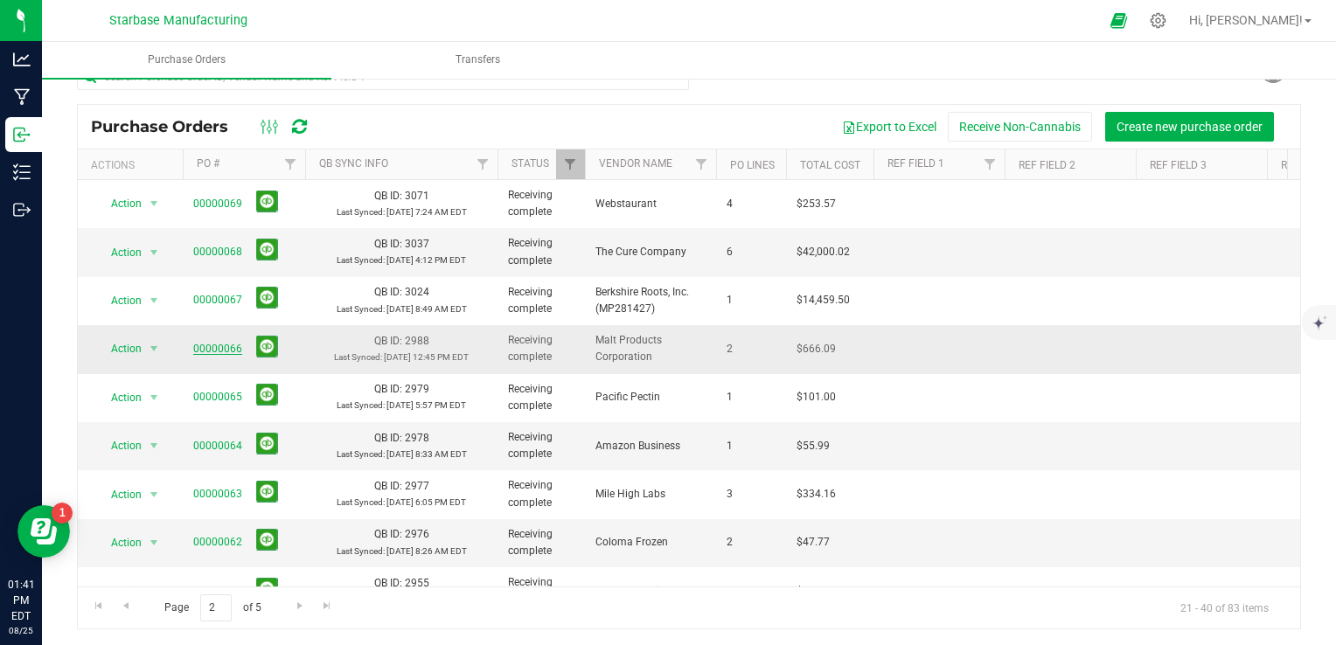
click at [208, 344] on link "00000066" at bounding box center [217, 349] width 49 height 12
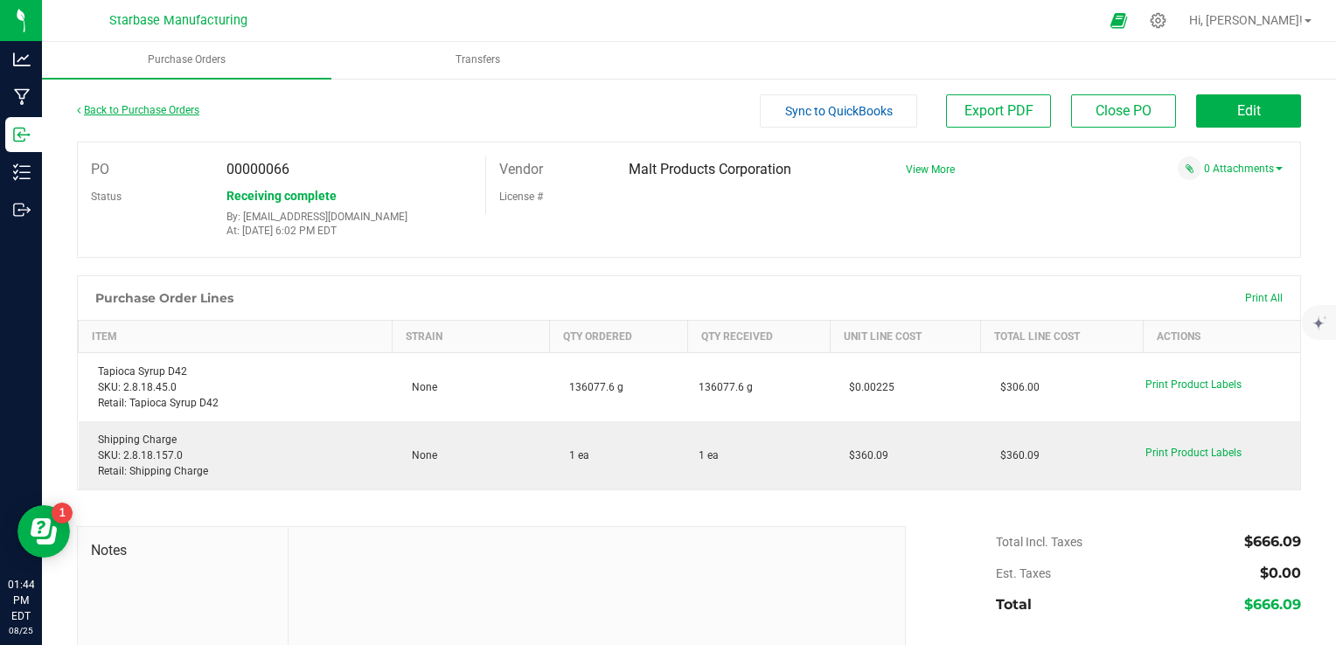
click at [182, 107] on link "Back to Purchase Orders" at bounding box center [138, 110] width 122 height 12
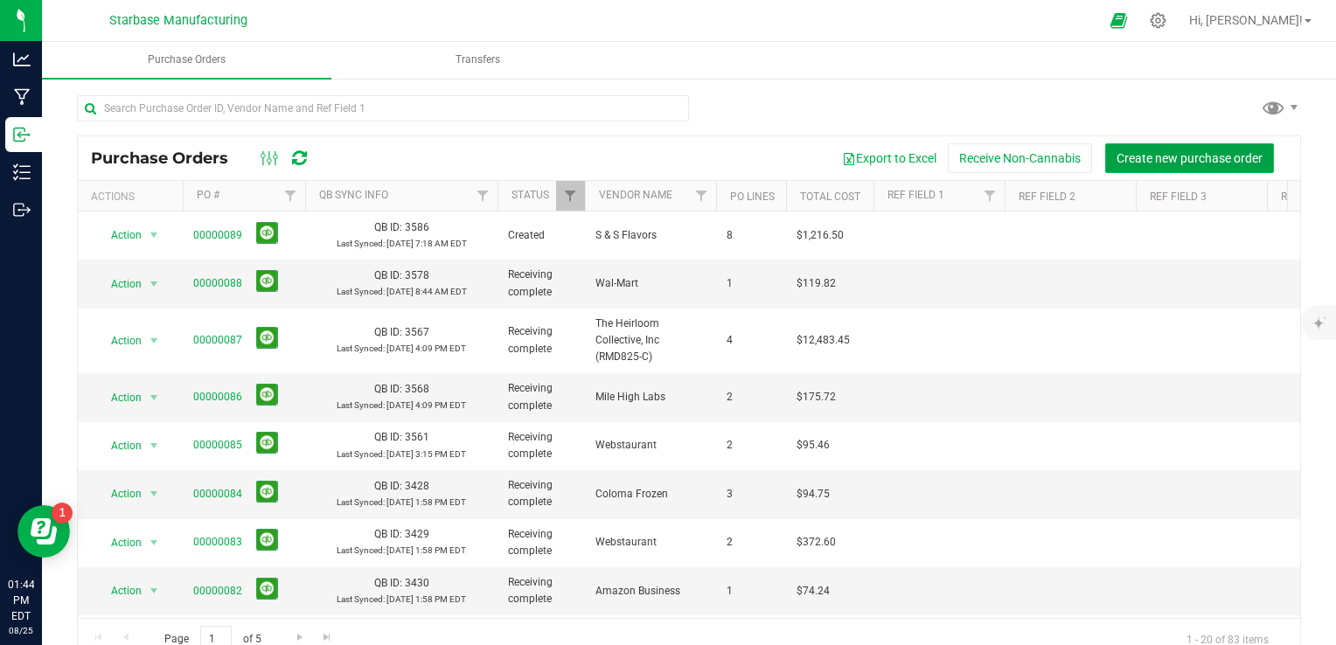
click at [1179, 151] on span "Create new purchase order" at bounding box center [1190, 158] width 146 height 14
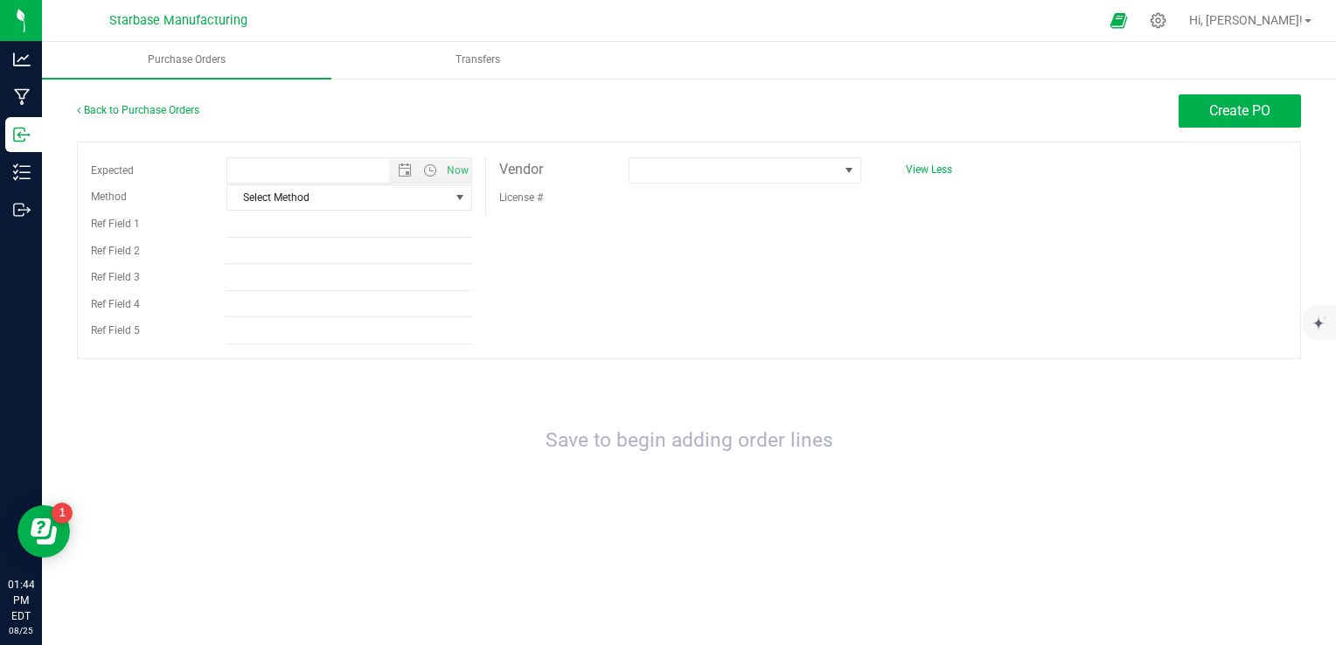
type input "8/25/2025 1:45 PM"
click at [692, 173] on span at bounding box center [734, 170] width 209 height 24
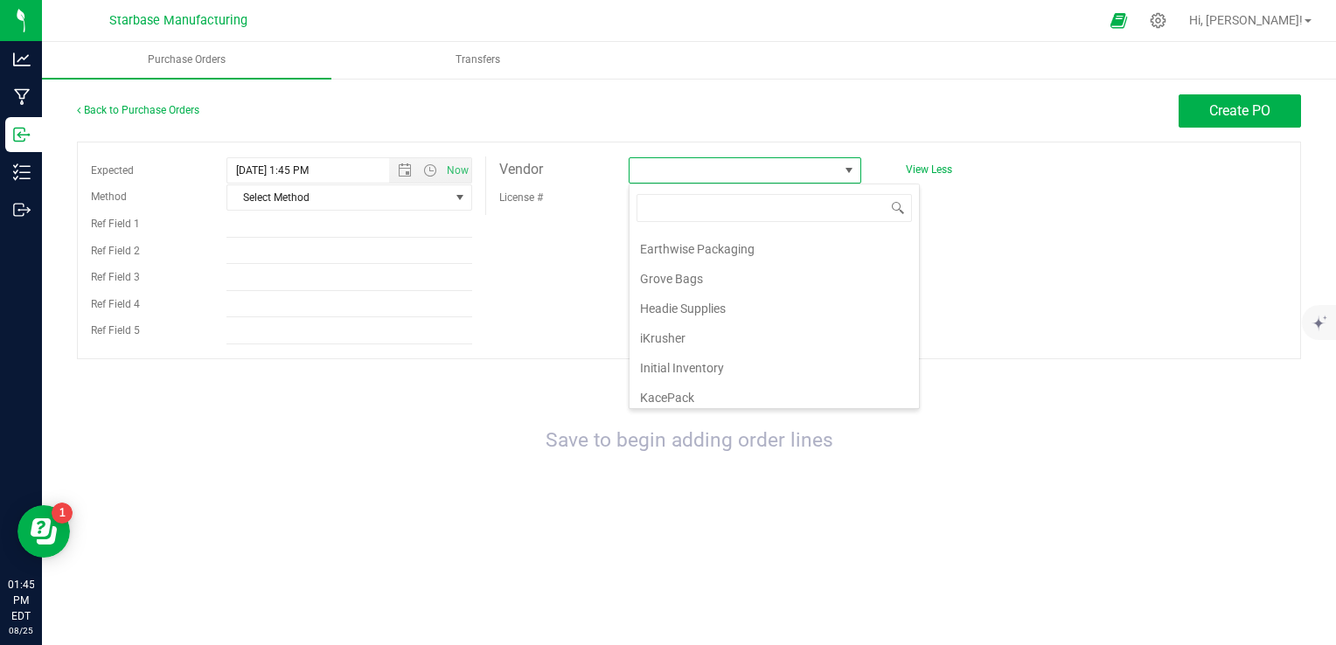
scroll to position [262, 0]
click at [738, 390] on li "Malt Products Corporation" at bounding box center [774, 400] width 289 height 30
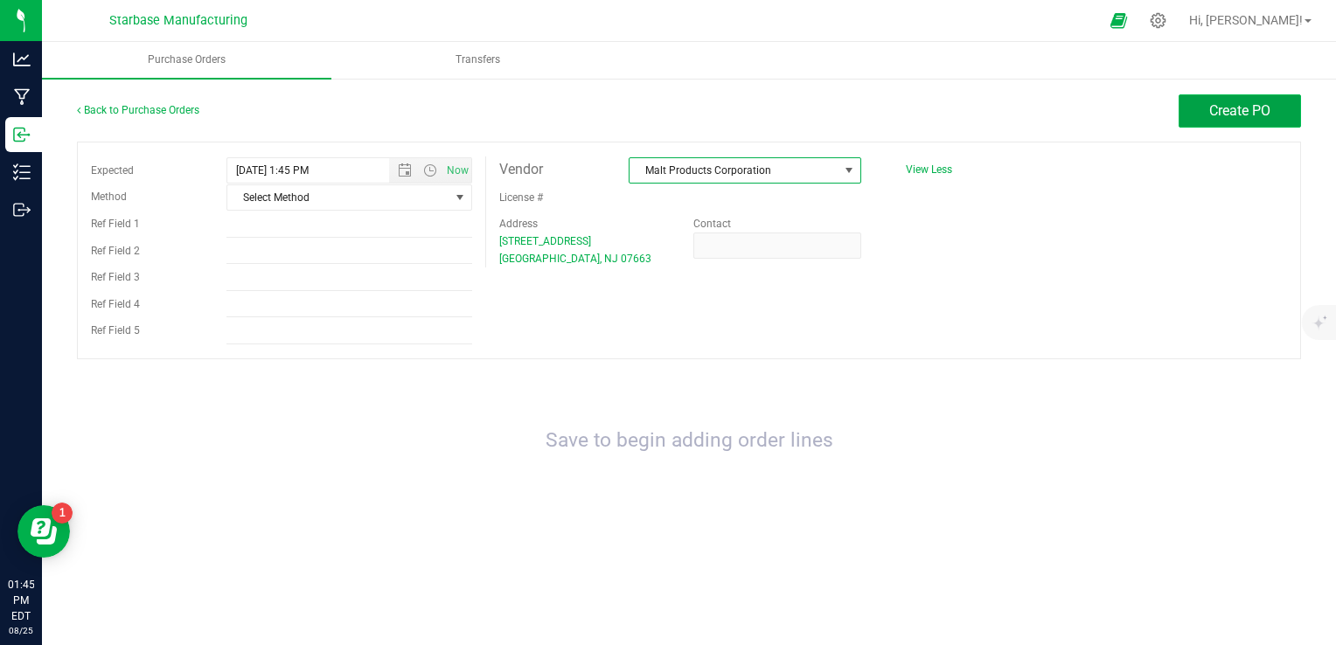
click at [1227, 123] on button "Create PO" at bounding box center [1240, 110] width 122 height 33
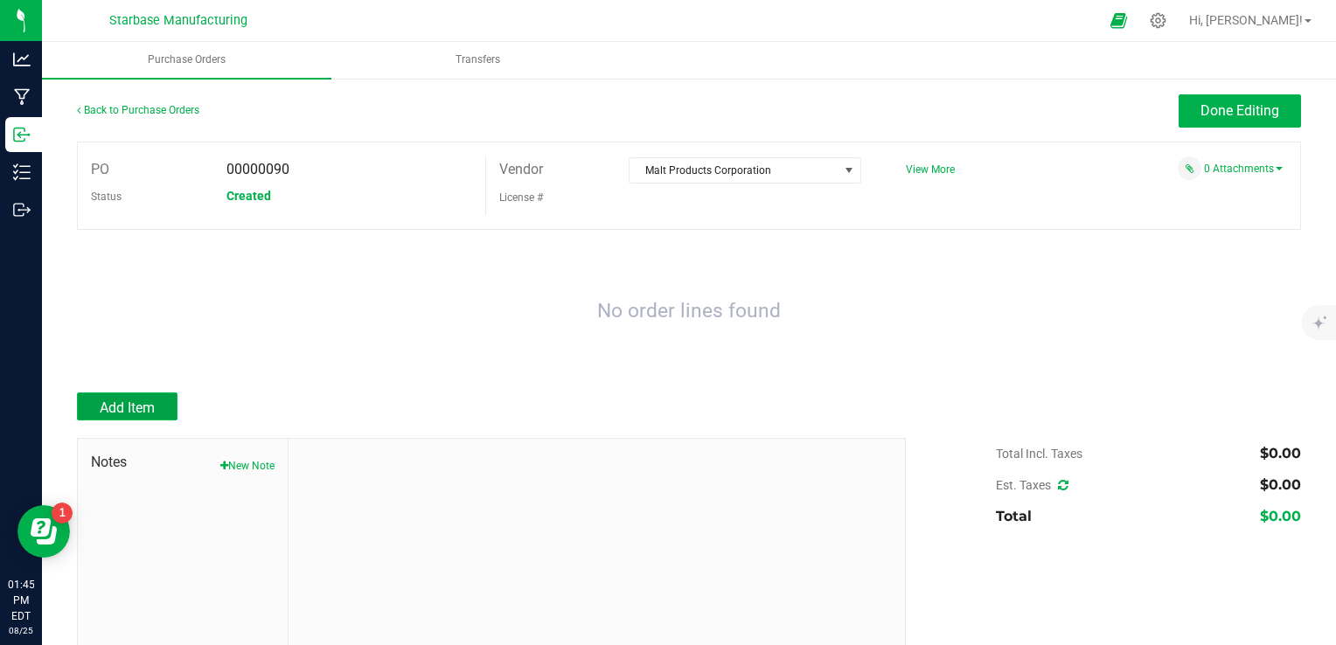
click at [150, 401] on span "Add Item" at bounding box center [127, 408] width 55 height 17
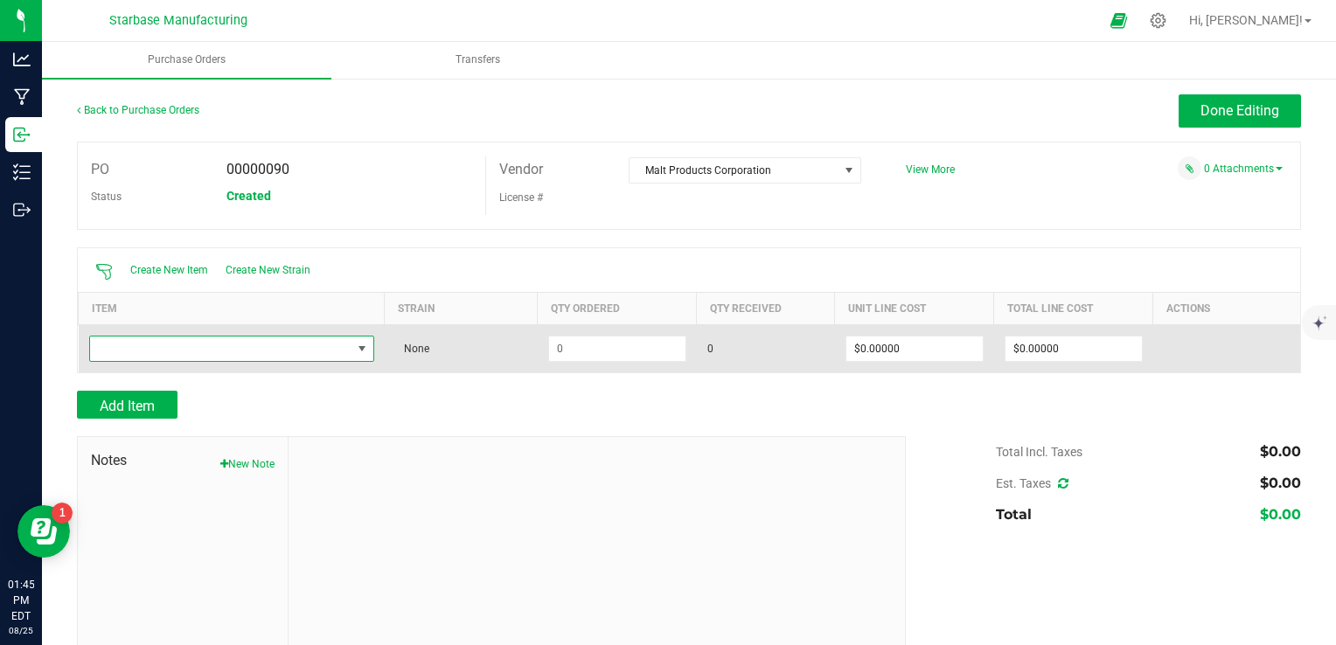
click at [193, 348] on span "NO DATA FOUND" at bounding box center [220, 349] width 261 height 24
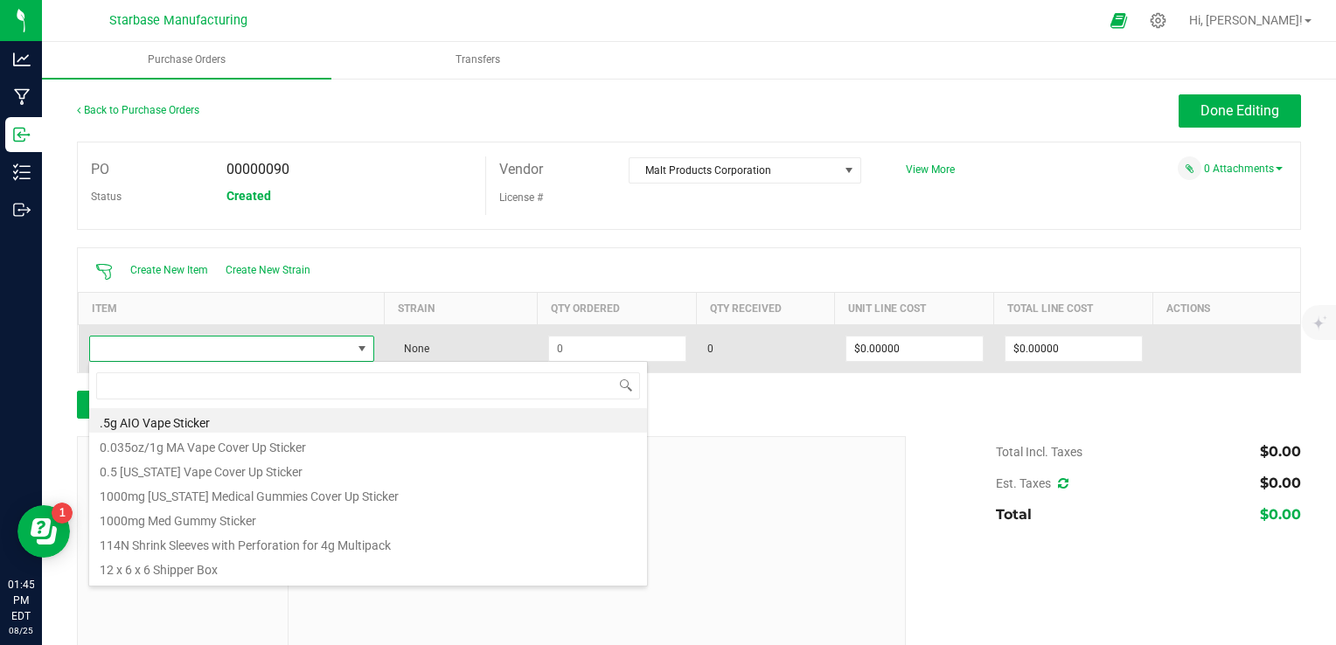
scroll to position [25, 279]
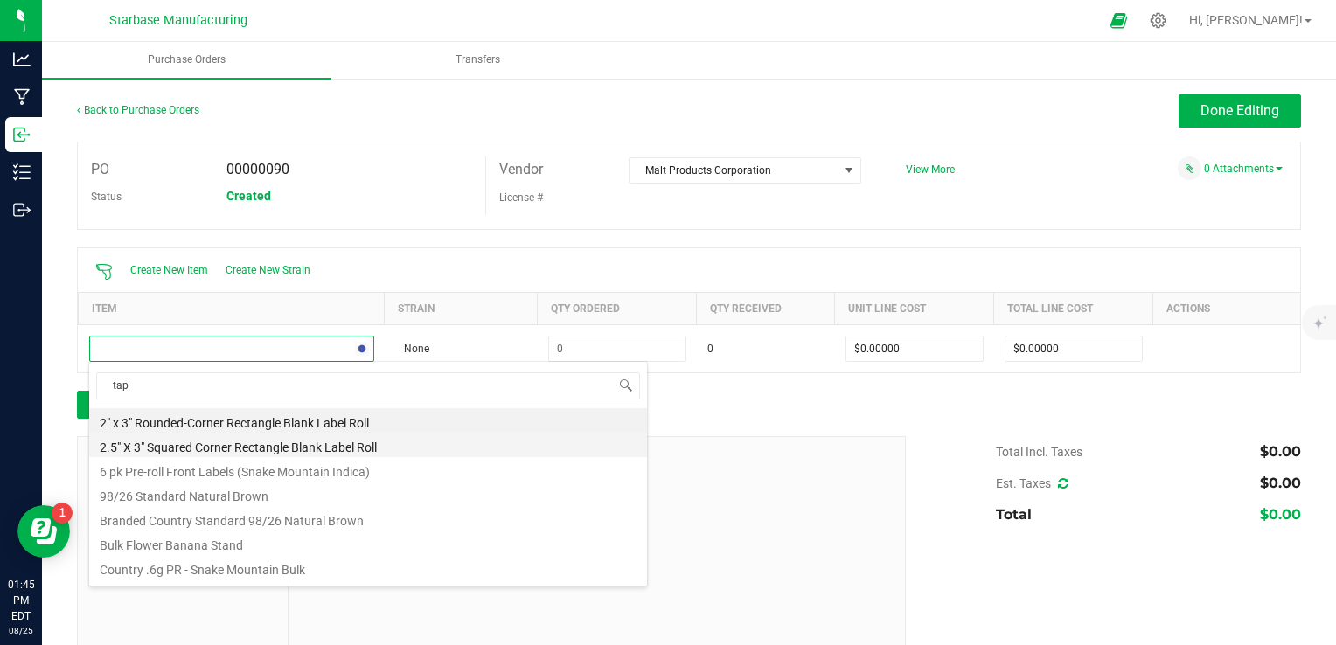
type input "tapi"
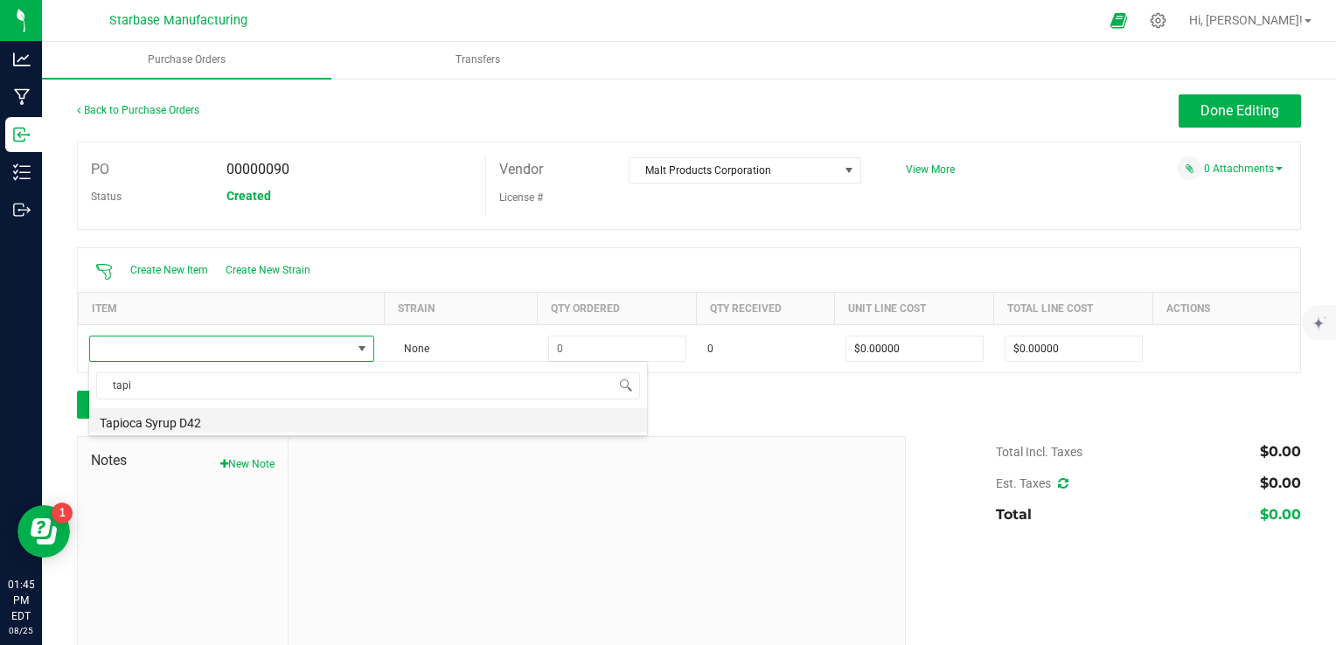
click at [238, 426] on li "Tapioca Syrup D42" at bounding box center [368, 420] width 558 height 24
type input "$0.00687"
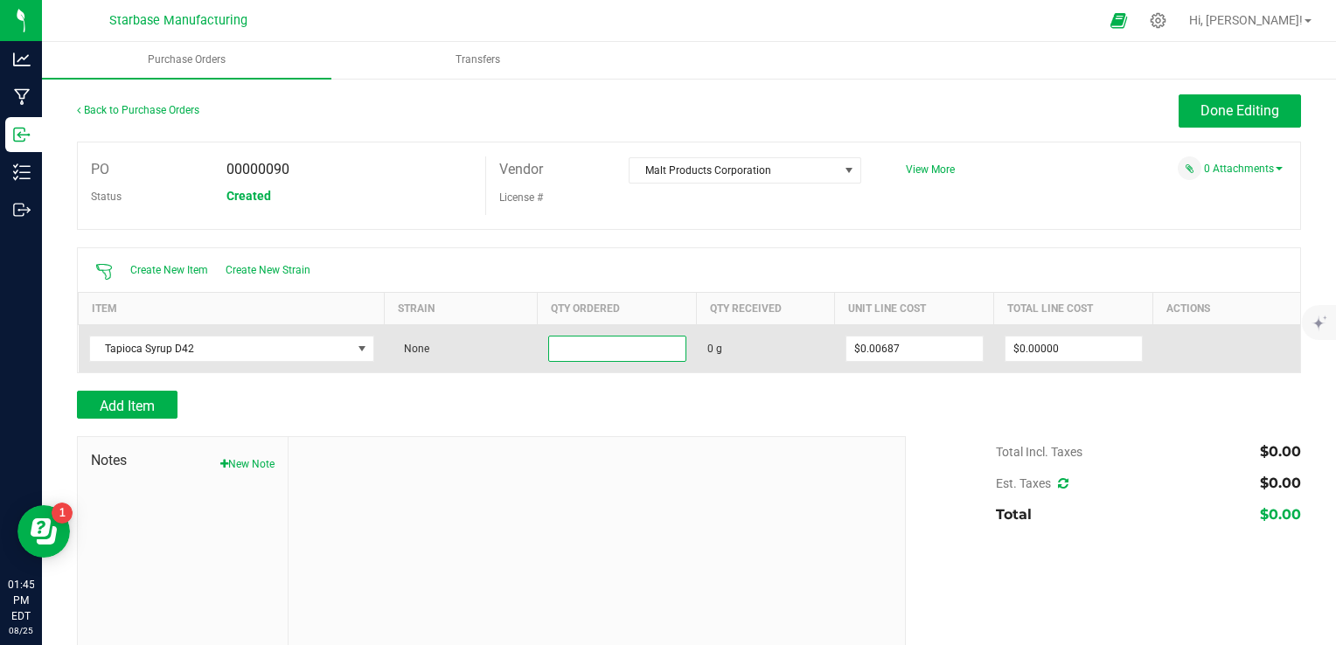
click at [618, 348] on input at bounding box center [617, 349] width 136 height 24
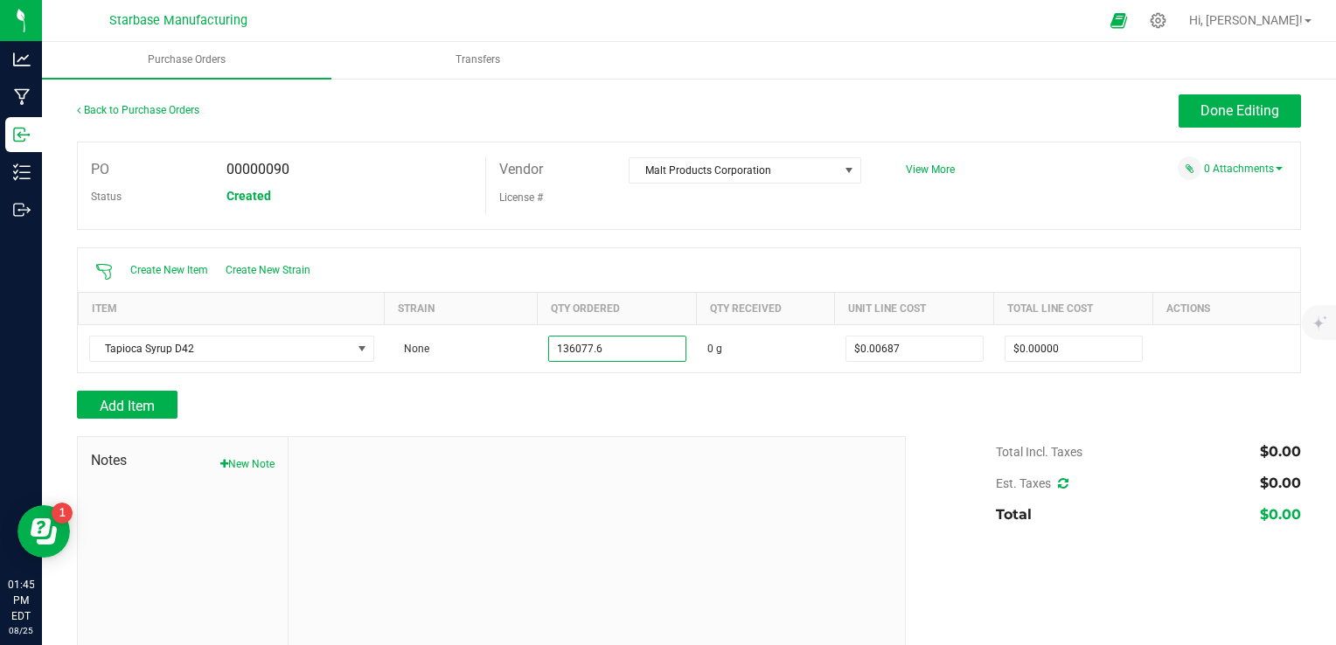
type input "136077.6000 g"
click at [842, 404] on div "Add Item" at bounding box center [485, 405] width 816 height 28
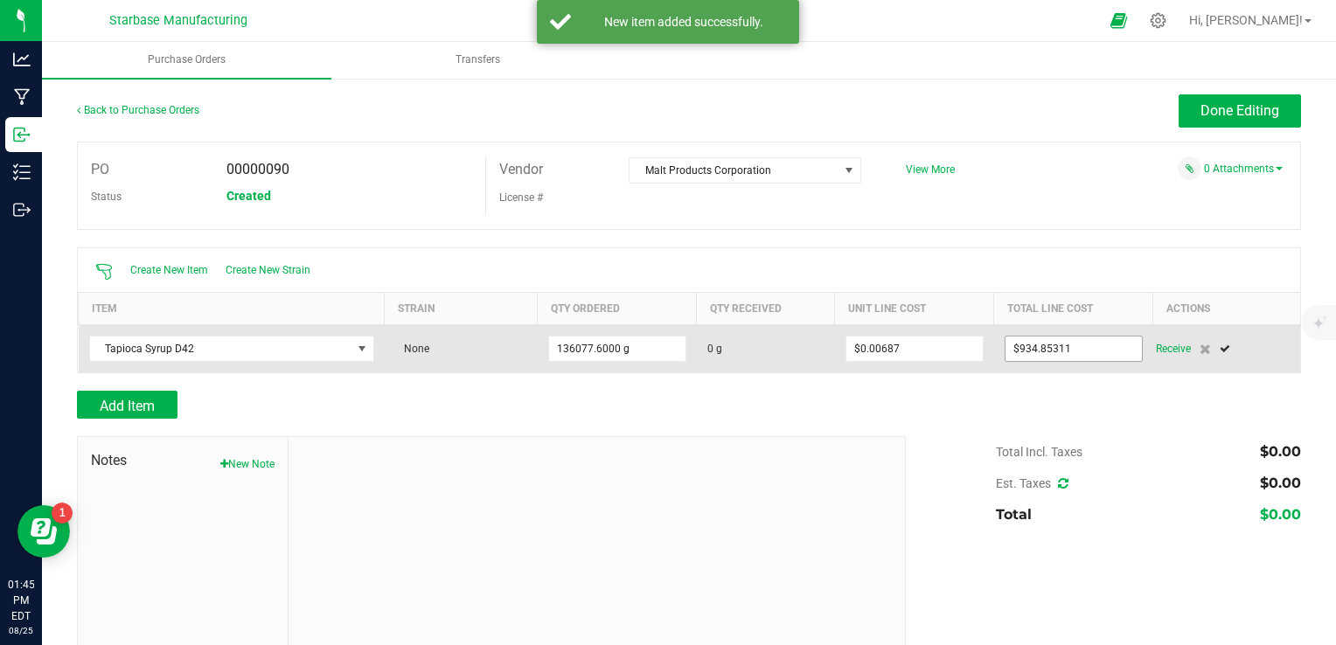
type input "934.85311"
click at [1022, 345] on input "934.85311" at bounding box center [1073, 349] width 136 height 24
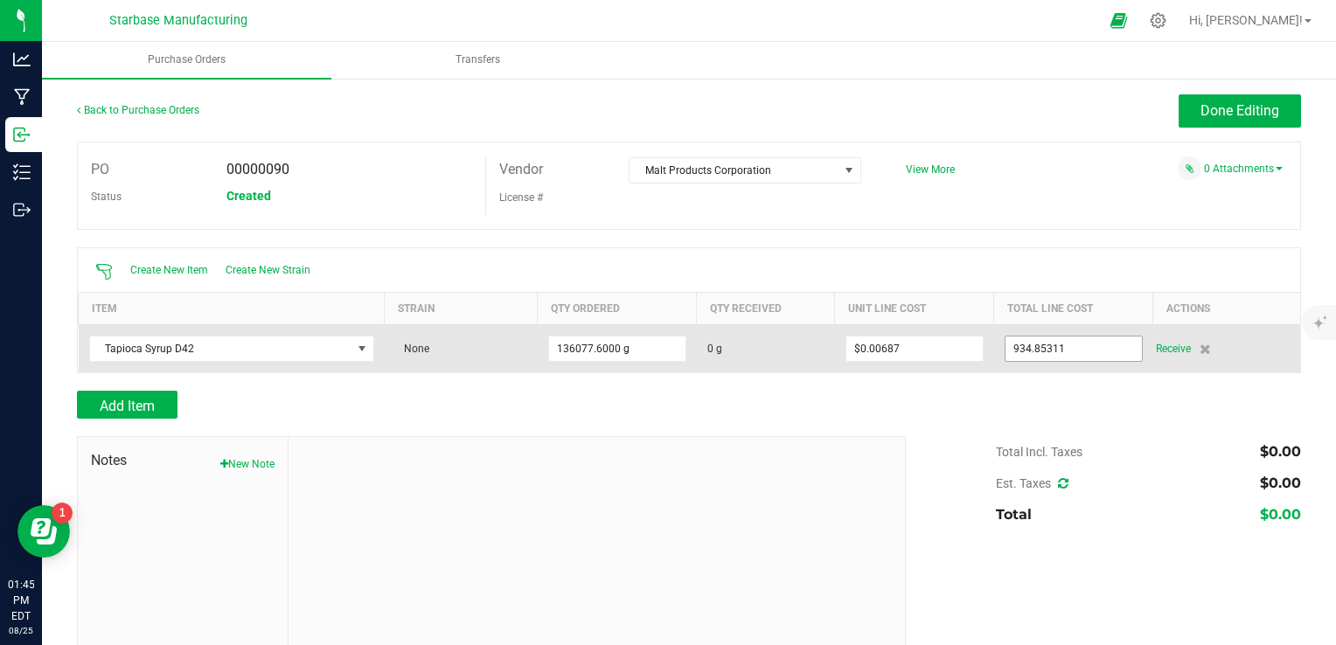
click at [1072, 348] on input "934.85311" at bounding box center [1073, 349] width 136 height 24
click at [1071, 348] on input "934.85311" at bounding box center [1073, 349] width 136 height 24
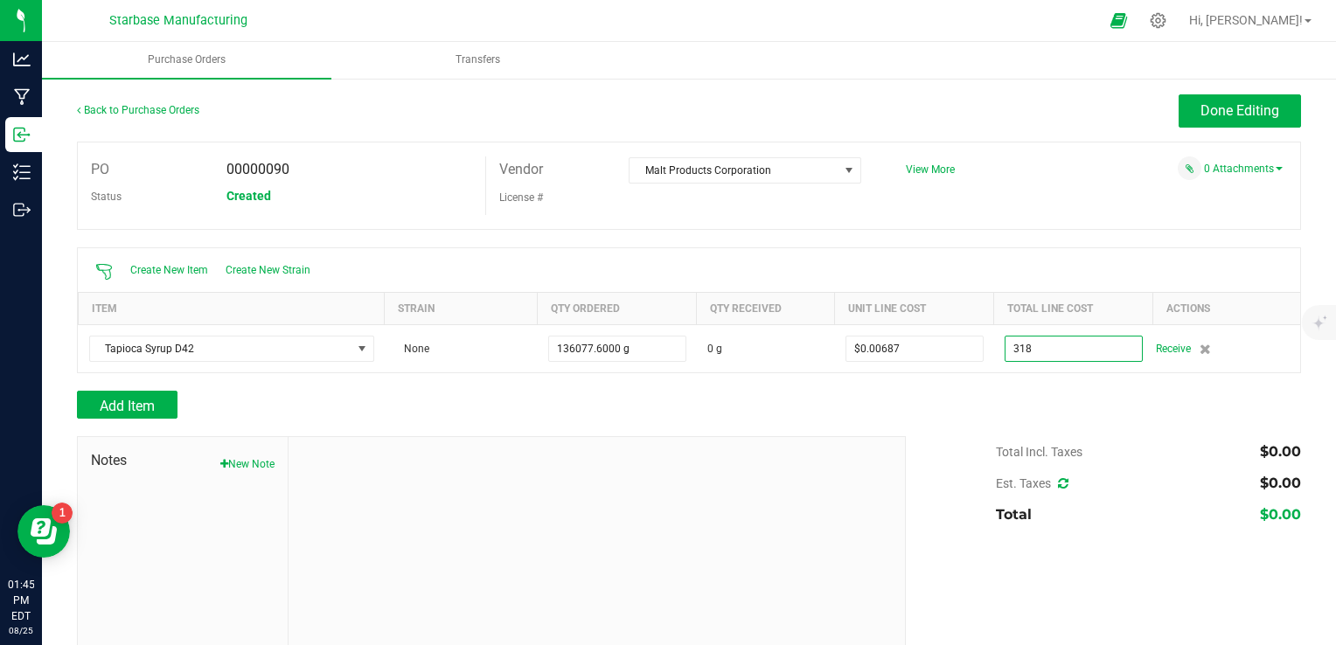
type input "$318.00000"
click at [986, 397] on div "Add Item" at bounding box center [689, 405] width 1224 height 28
type input "136078"
type input "$0.00234"
click at [142, 402] on span "Add Item" at bounding box center [127, 406] width 55 height 17
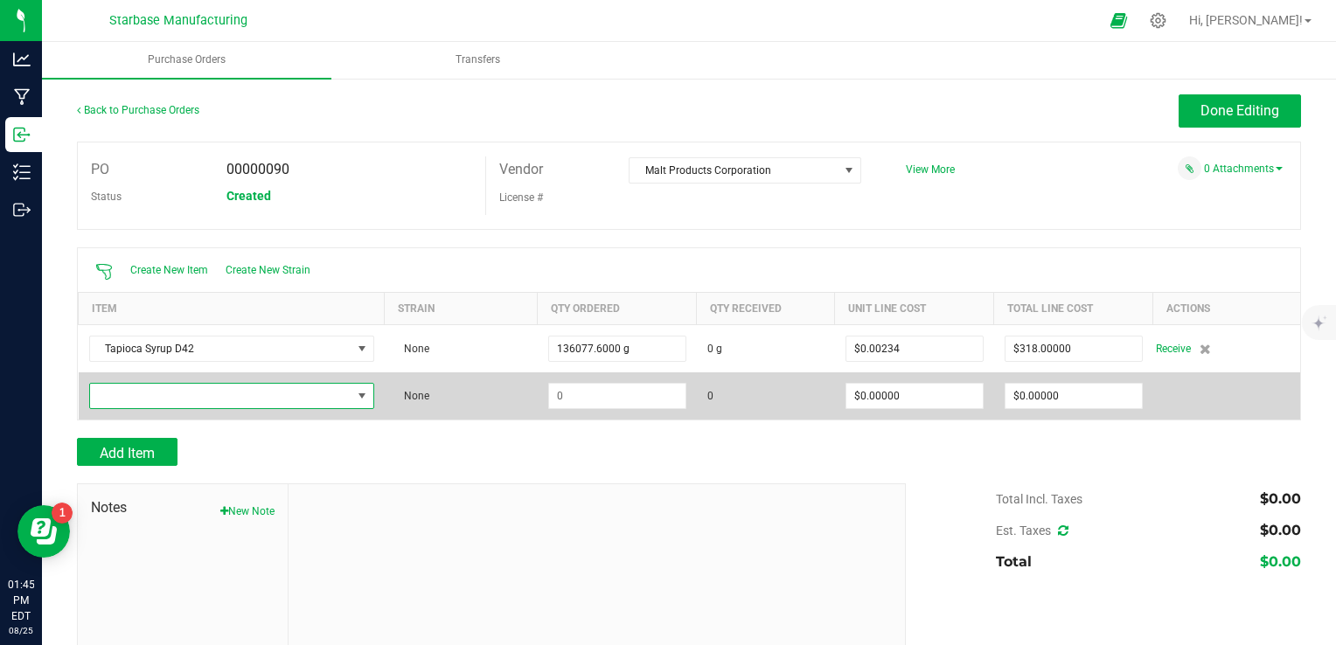
click at [172, 389] on span "NO DATA FOUND" at bounding box center [220, 396] width 261 height 24
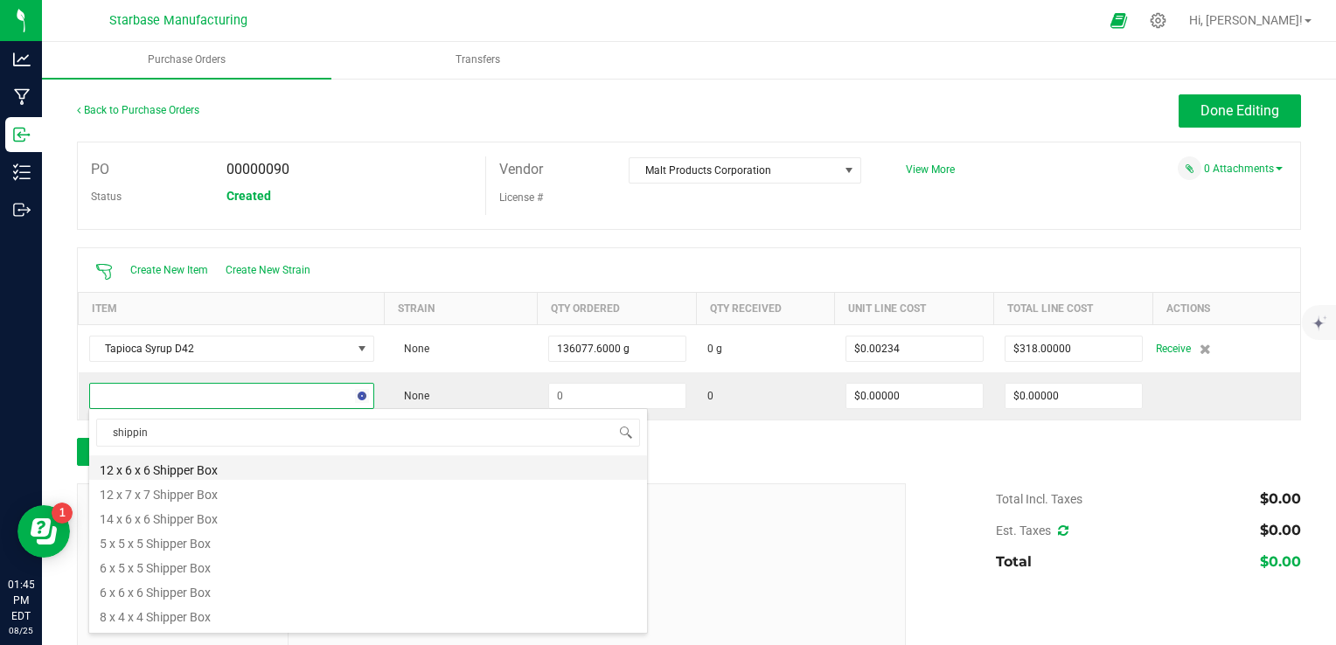
type input "shipping"
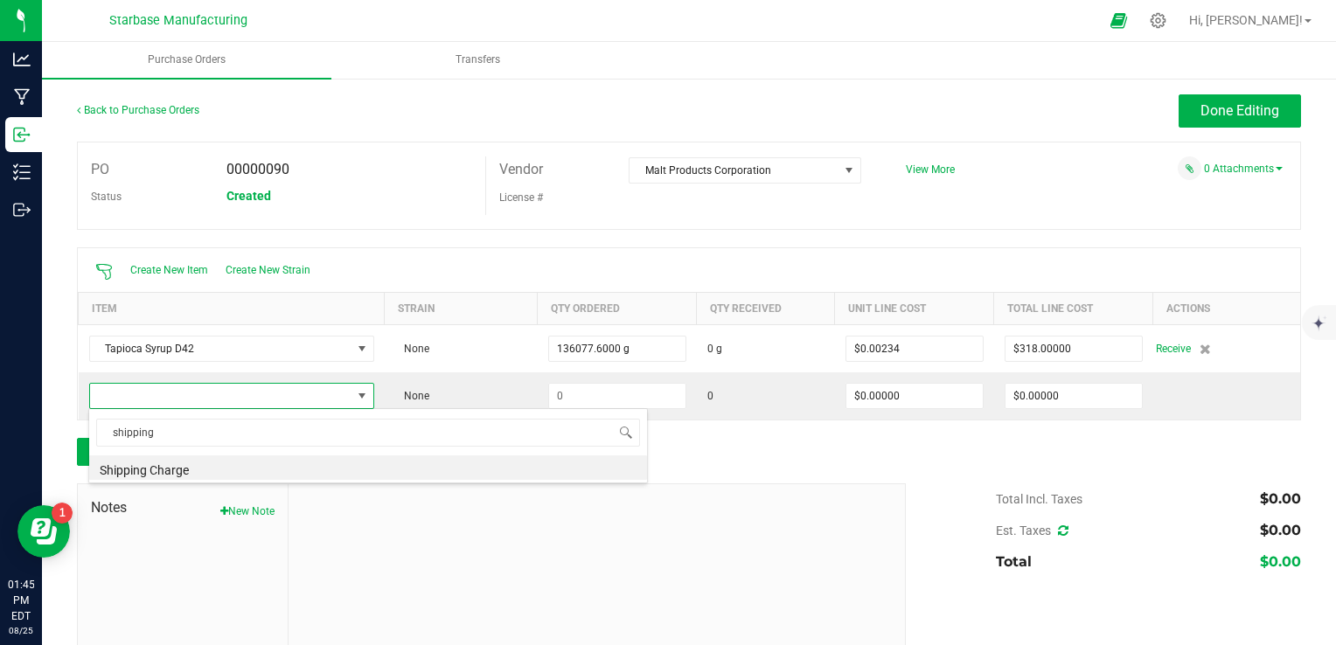
click at [193, 468] on li "Shipping Charge" at bounding box center [368, 468] width 558 height 24
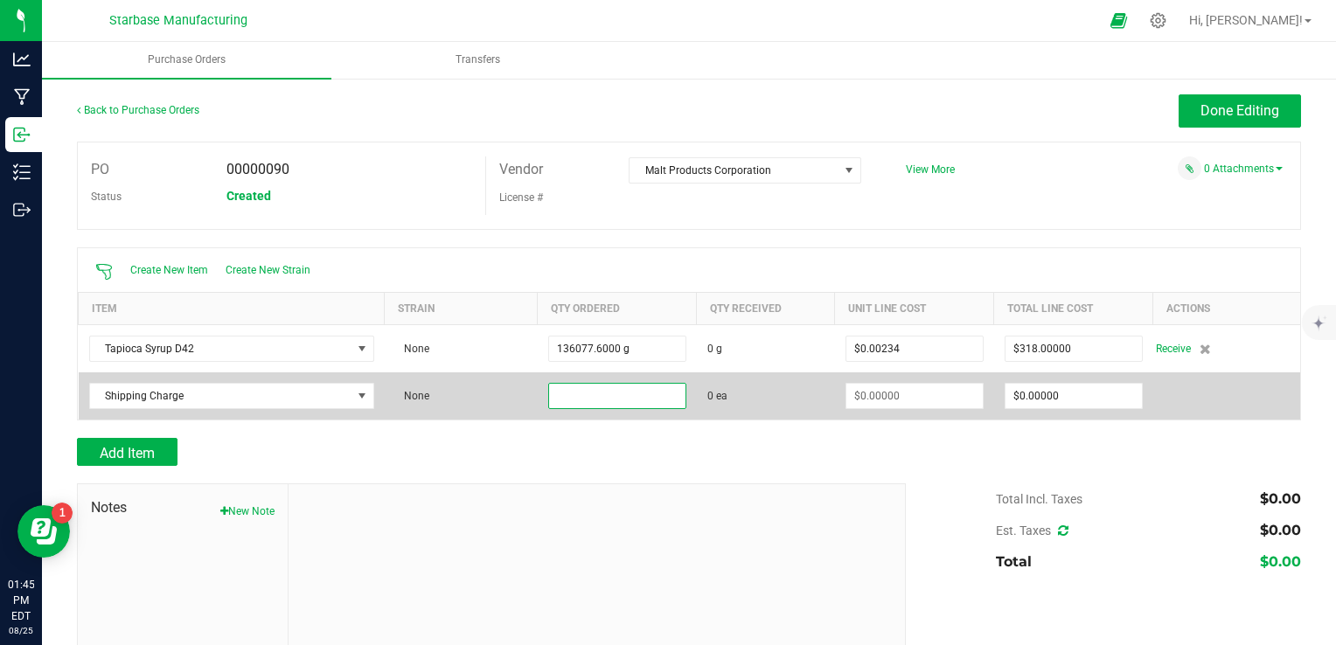
click at [636, 399] on input at bounding box center [617, 396] width 136 height 24
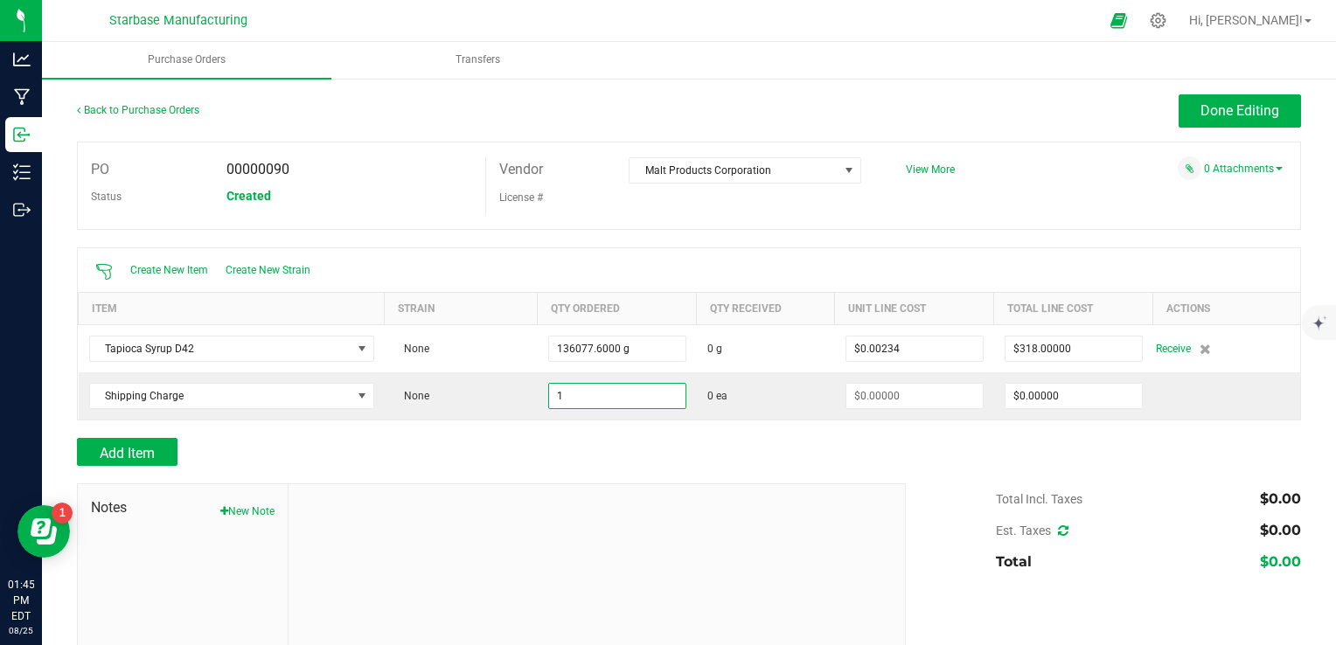
type input "1 ea"
click at [700, 467] on div at bounding box center [689, 474] width 1224 height 17
type input "$0.00000"
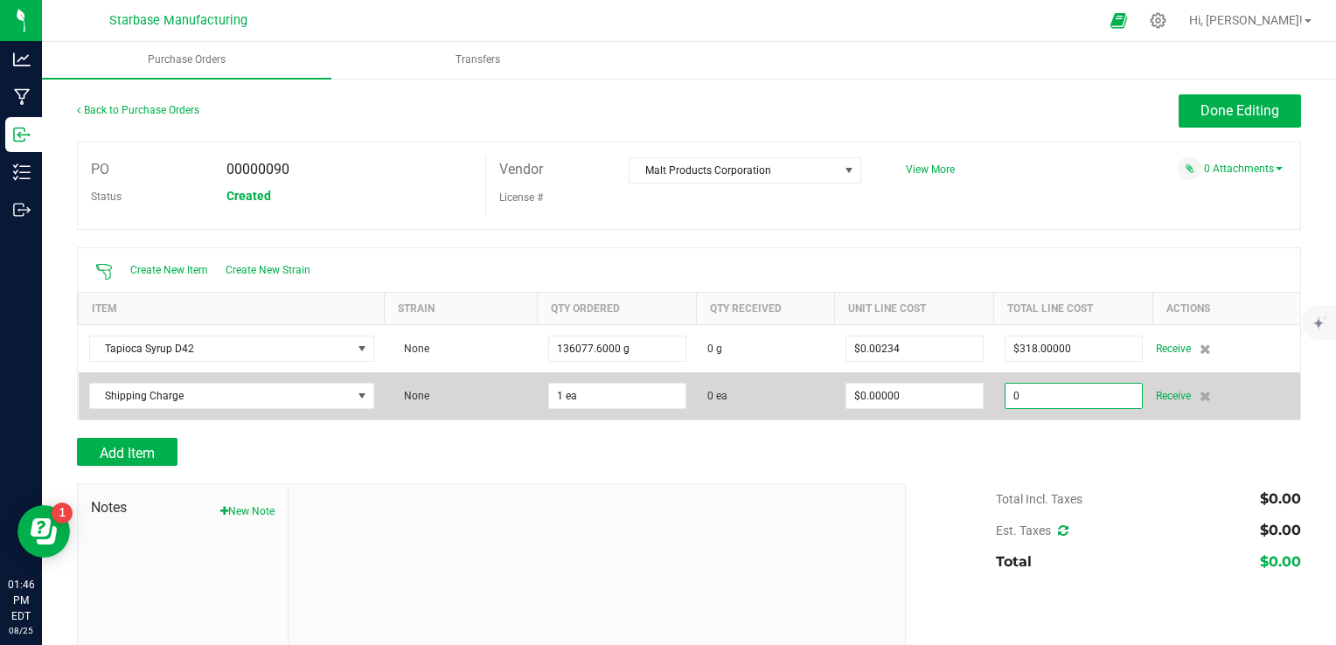
click at [1018, 394] on input "0" at bounding box center [1073, 396] width 136 height 24
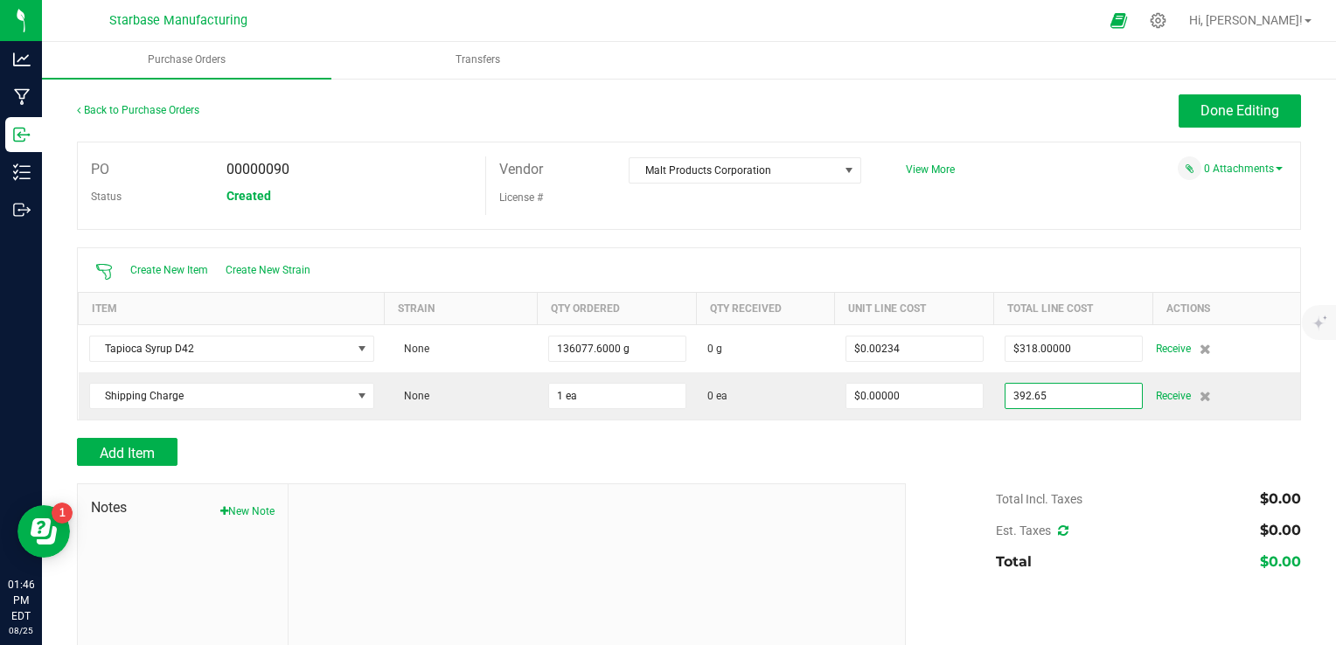
type input "$392.65000"
click at [1023, 438] on div "Add Item" at bounding box center [689, 452] width 1224 height 28
type input "1"
type input "$392.65000"
click at [1054, 526] on div "Est. Taxes $0.00" at bounding box center [1148, 530] width 305 height 31
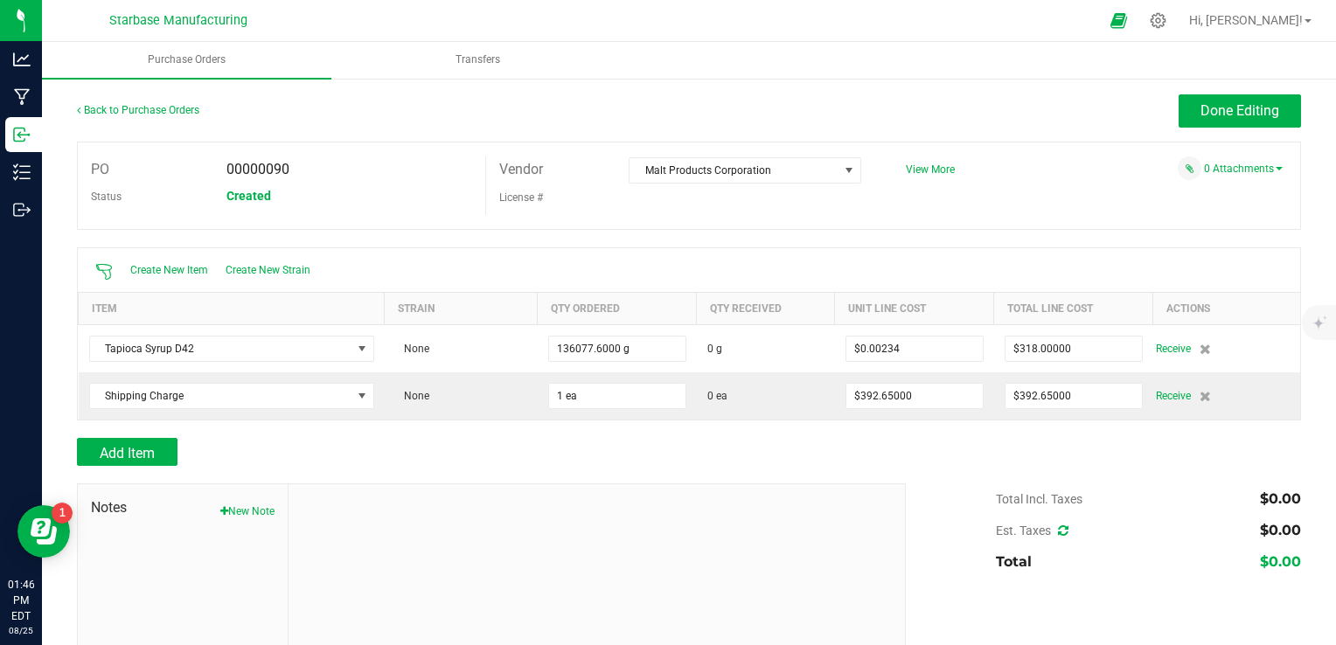
click at [1058, 530] on icon at bounding box center [1063, 531] width 10 height 12
click at [908, 451] on div "Add Item" at bounding box center [689, 452] width 1224 height 28
click at [1200, 108] on span "Done Editing" at bounding box center [1239, 110] width 79 height 17
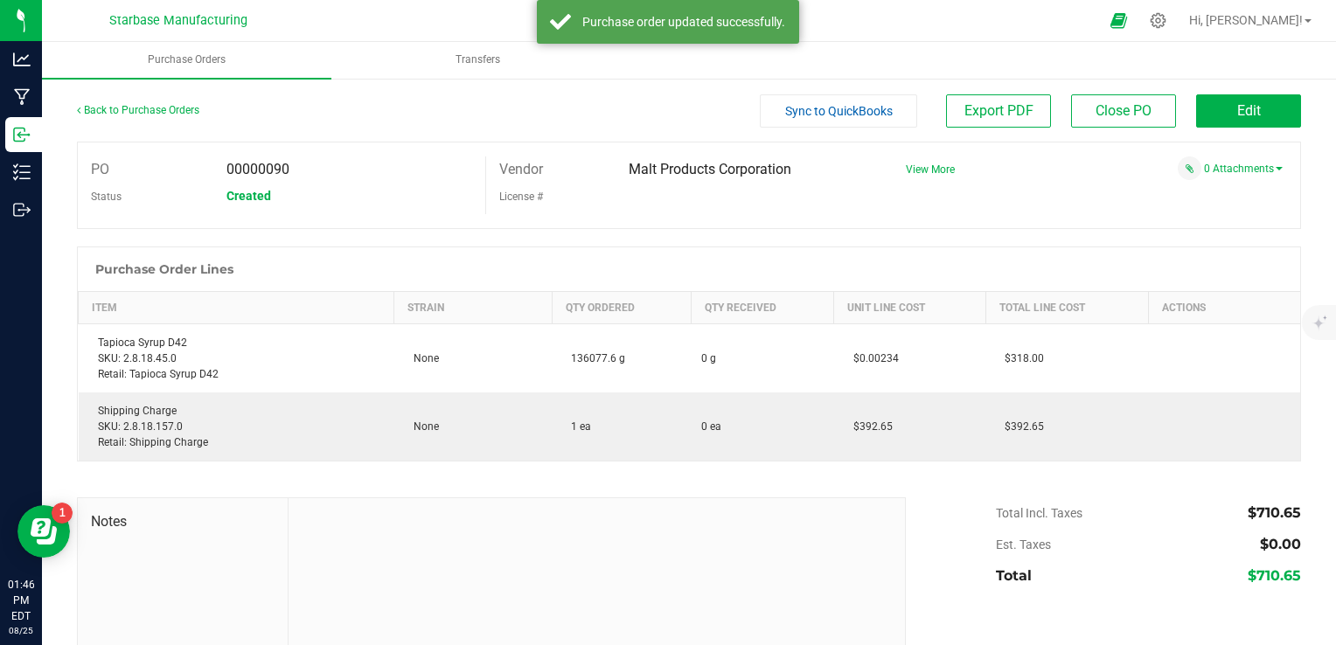
click at [275, 171] on span "00000090" at bounding box center [257, 169] width 63 height 17
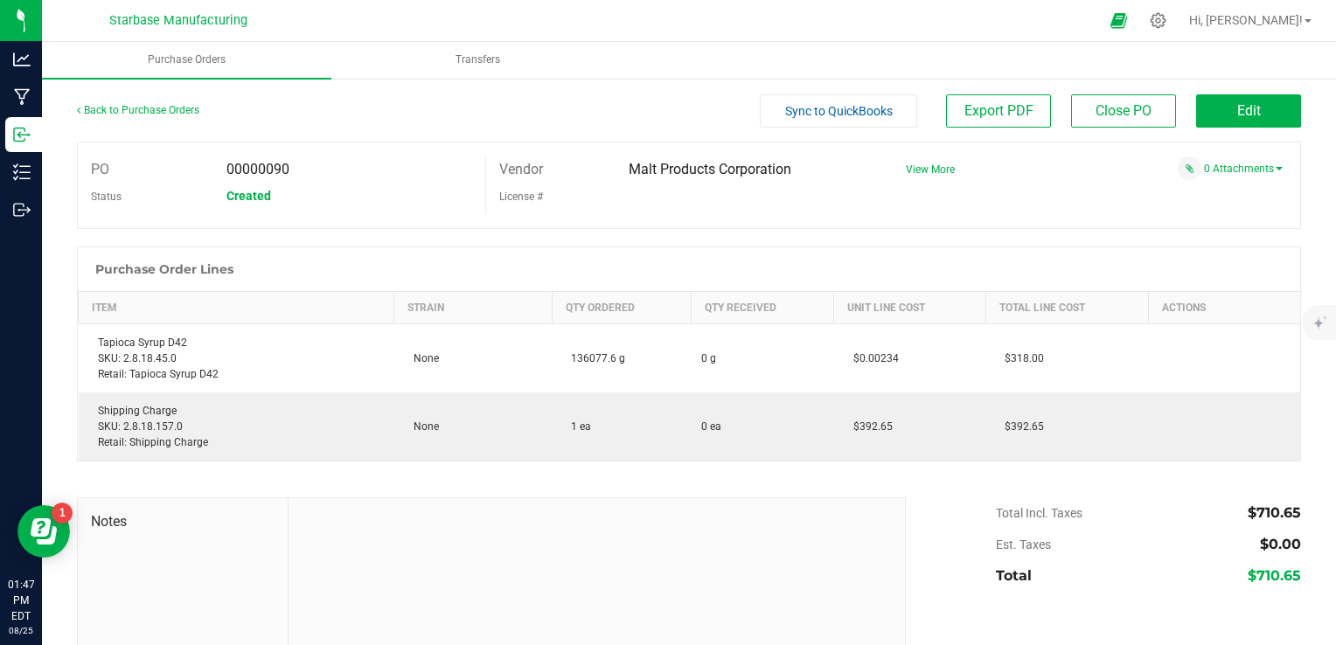
drag, startPoint x: 275, startPoint y: 171, endPoint x: 372, endPoint y: 121, distance: 109.5
click at [372, 121] on div "Back to Purchase Orders" at bounding box center [230, 109] width 306 height 31
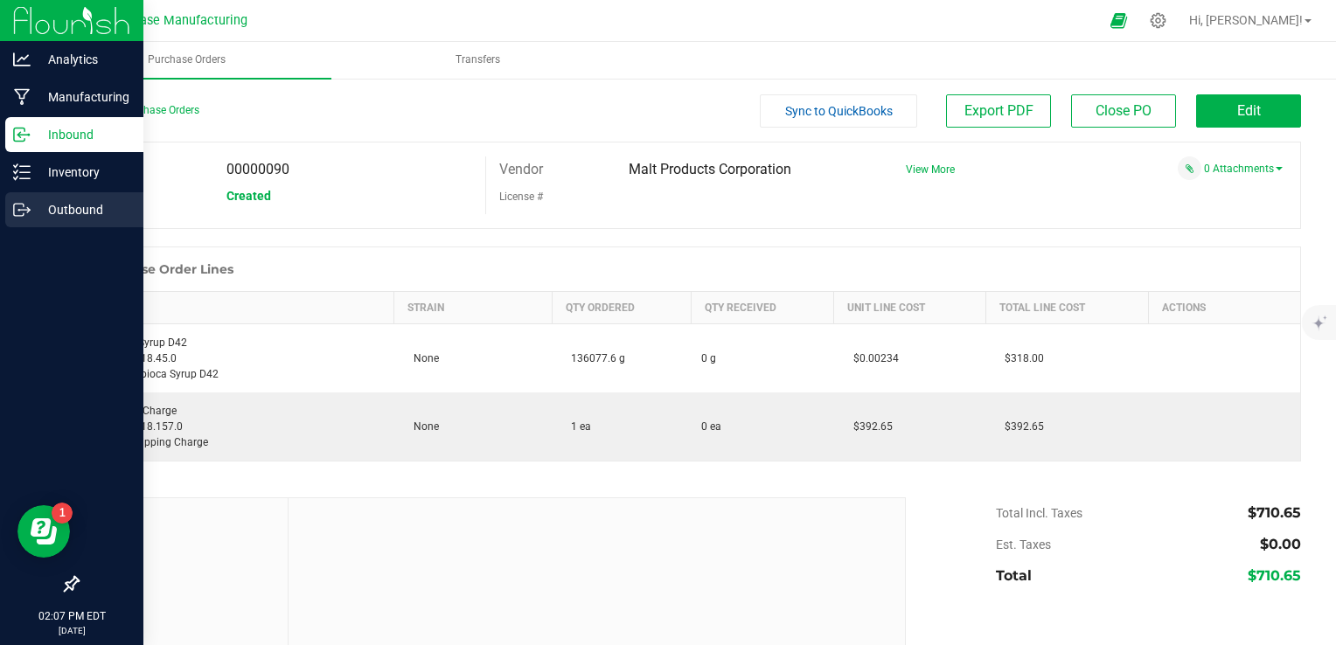
click at [17, 213] on icon at bounding box center [21, 209] width 17 height 17
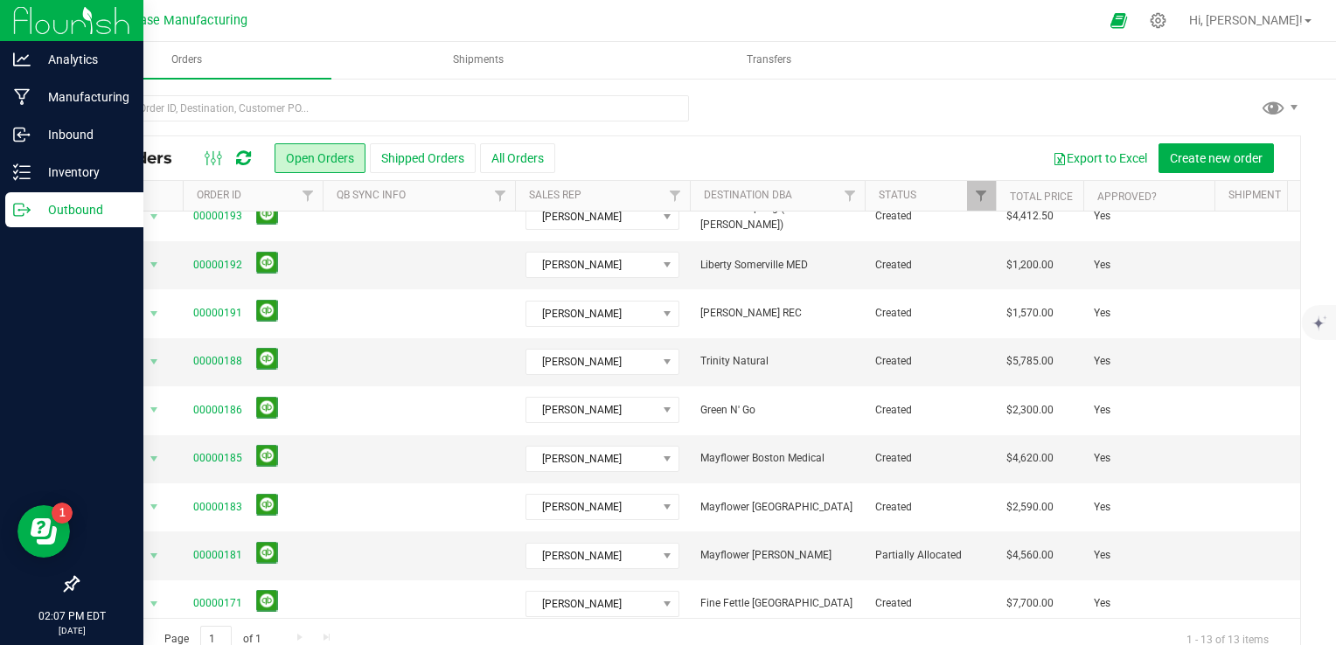
scroll to position [233, 0]
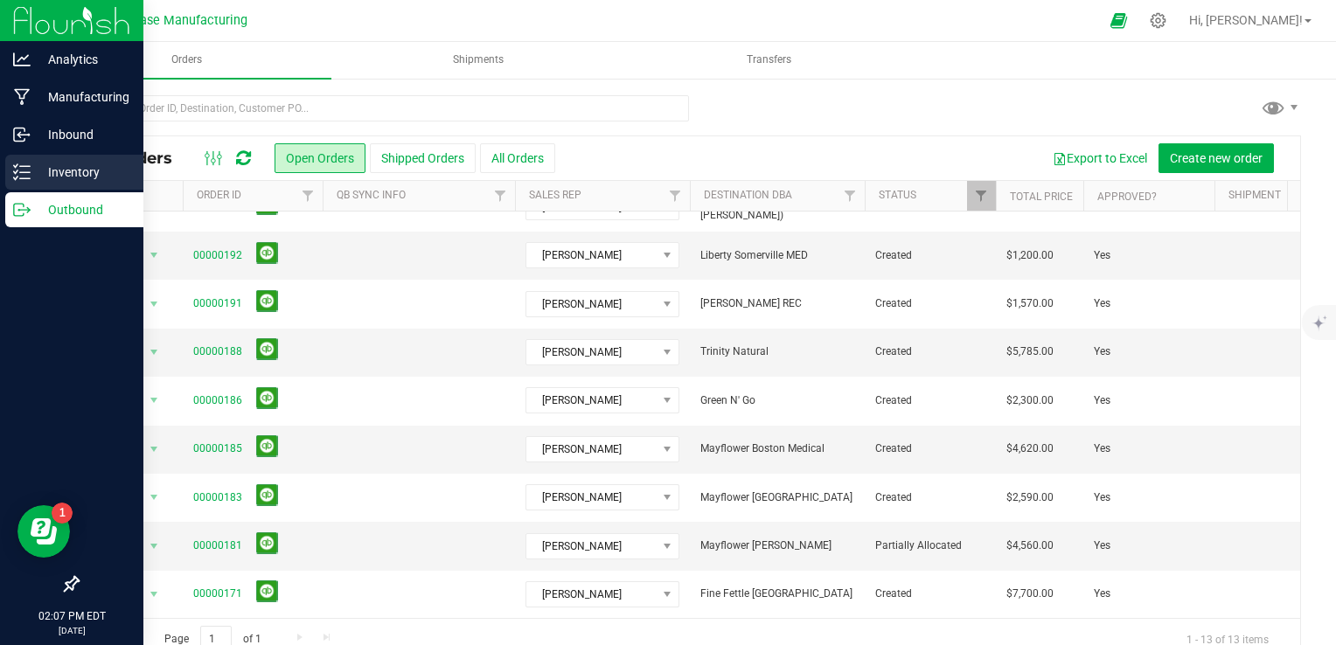
click at [31, 180] on p "Inventory" at bounding box center [83, 172] width 105 height 21
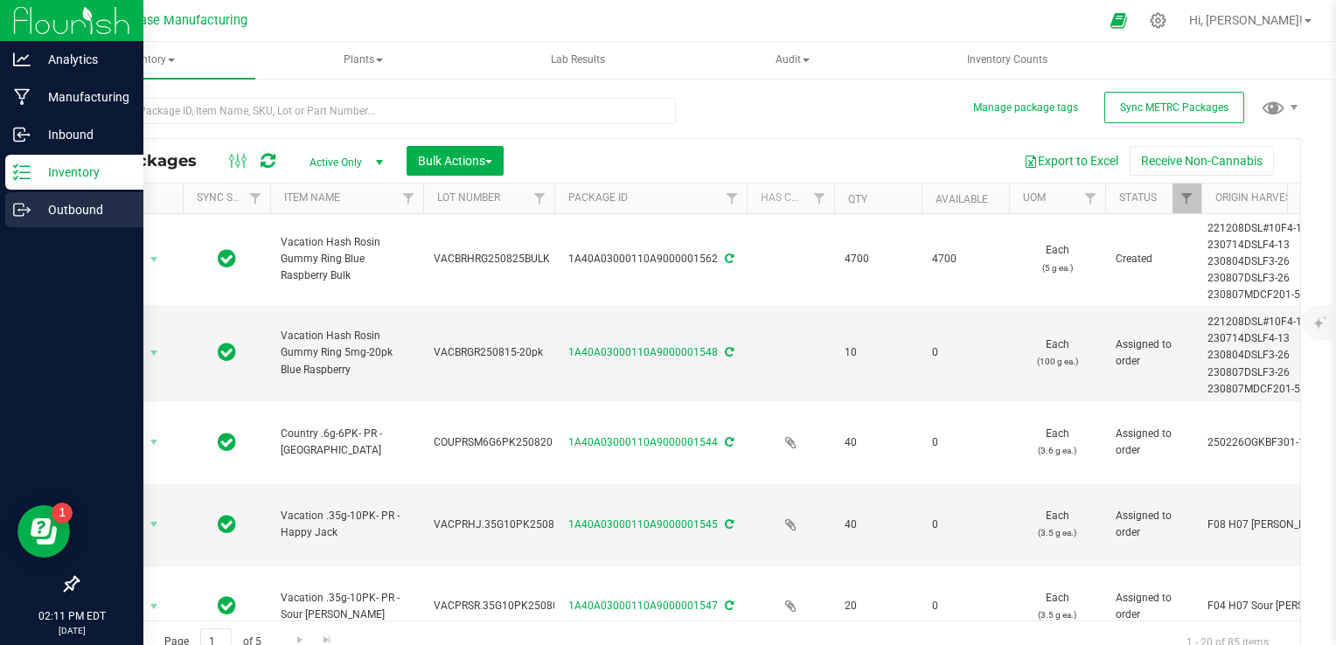
click at [21, 198] on div "Outbound" at bounding box center [74, 209] width 138 height 35
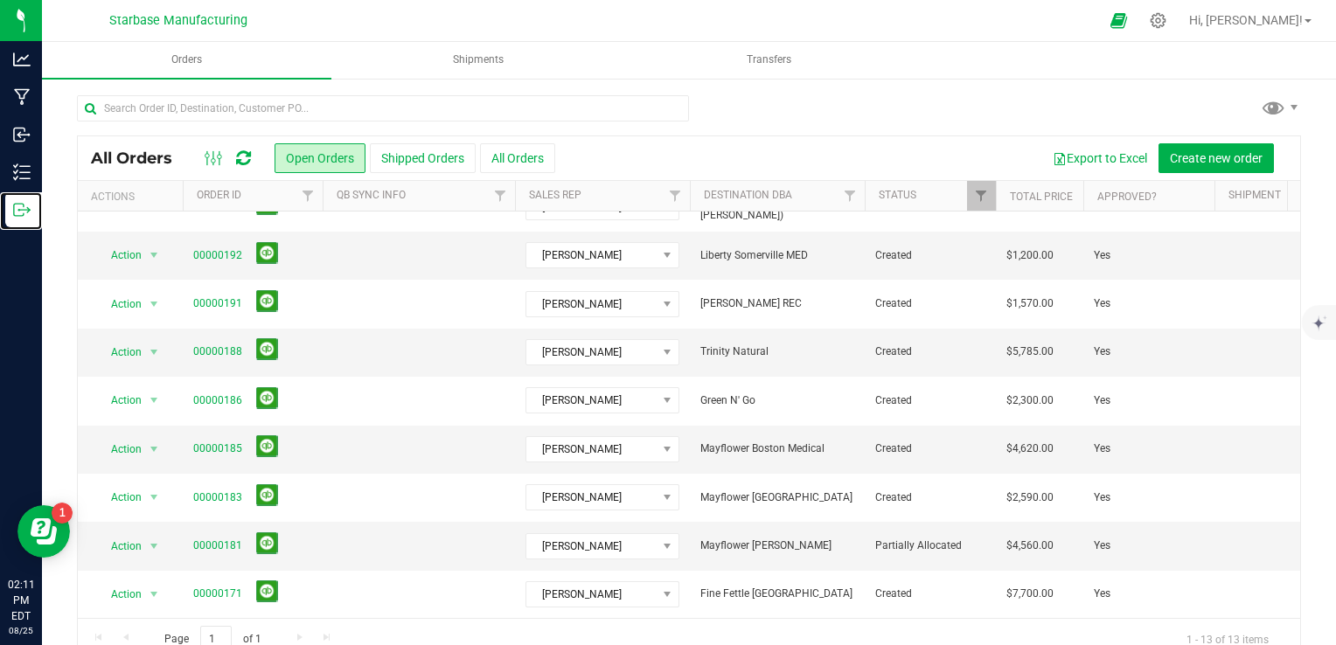
scroll to position [31, 0]
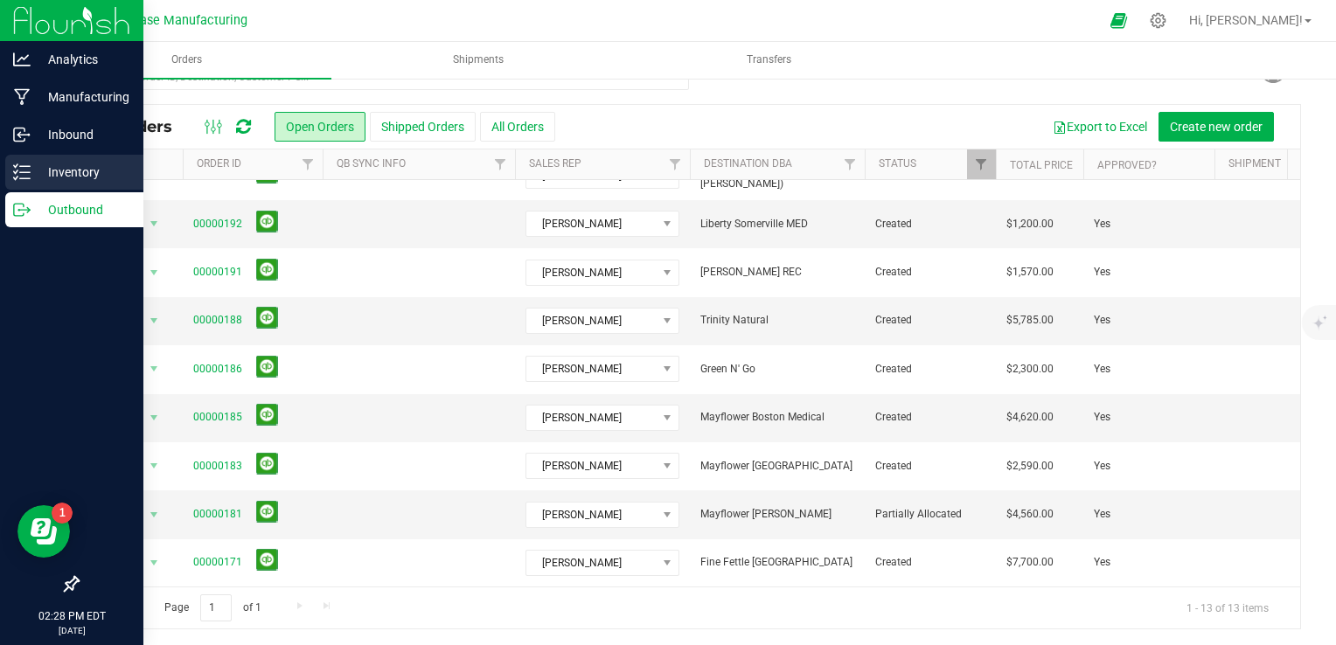
click at [29, 168] on icon at bounding box center [21, 172] width 17 height 17
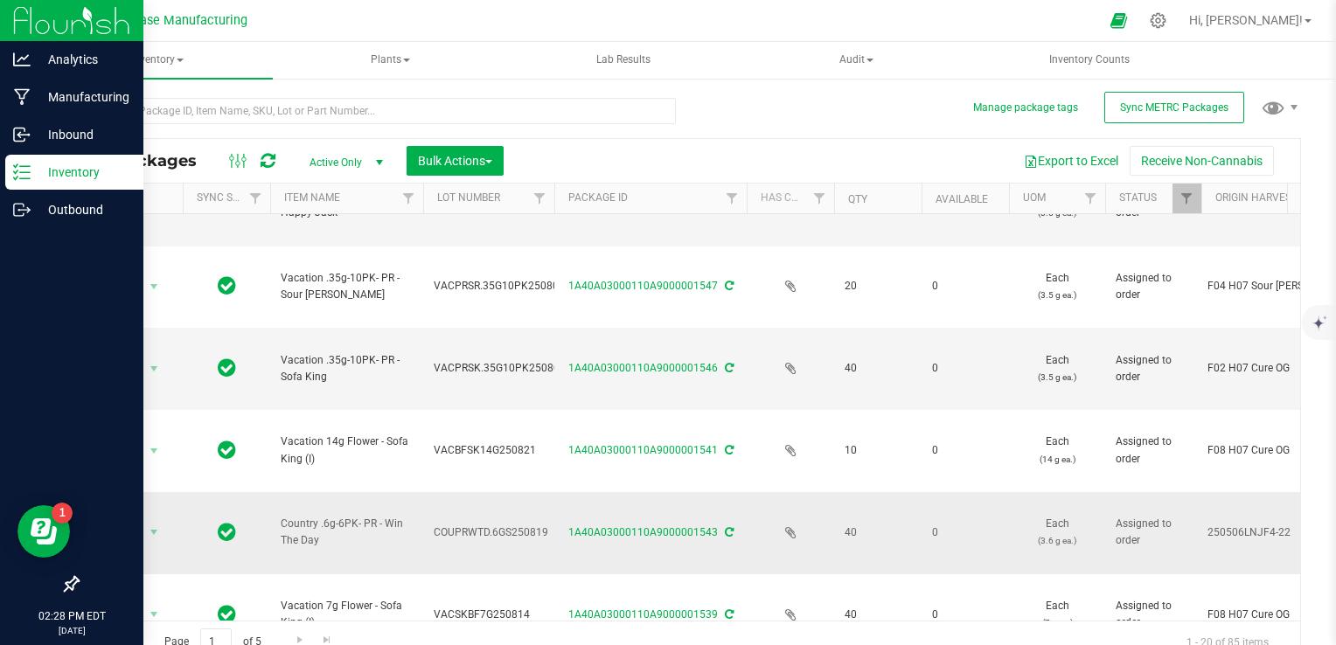
scroll to position [350, 0]
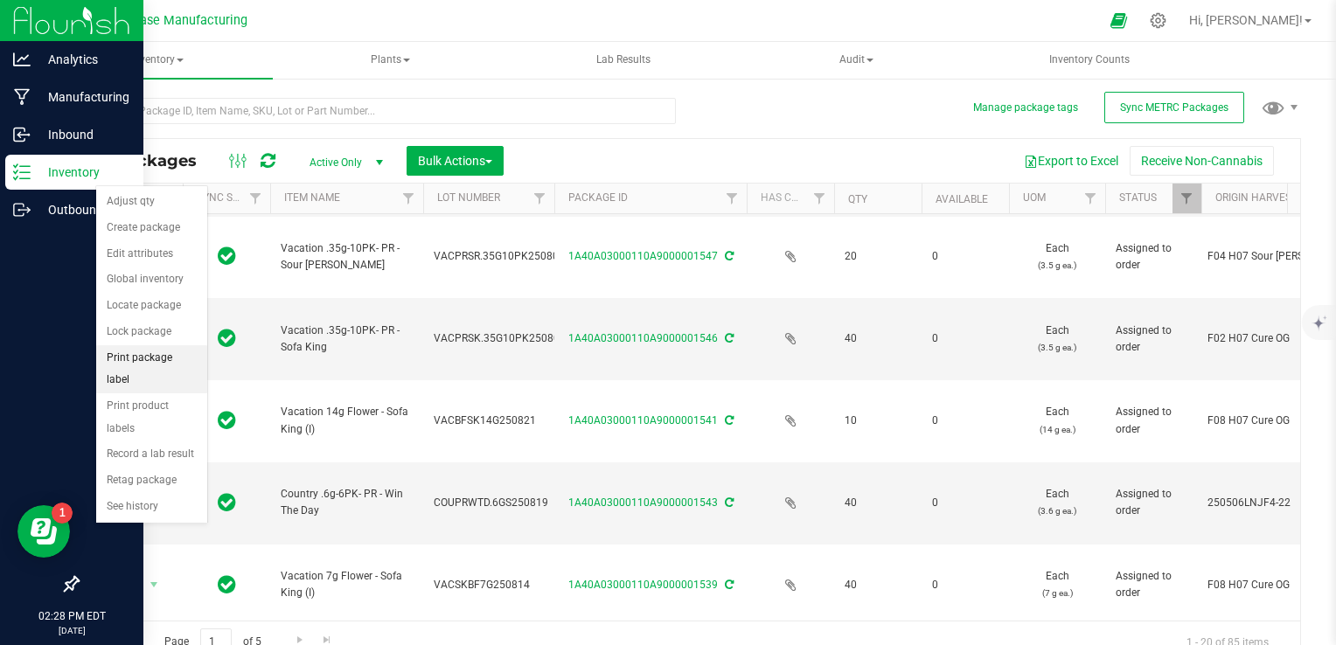
click at [167, 361] on li "Print package label" at bounding box center [151, 369] width 111 height 48
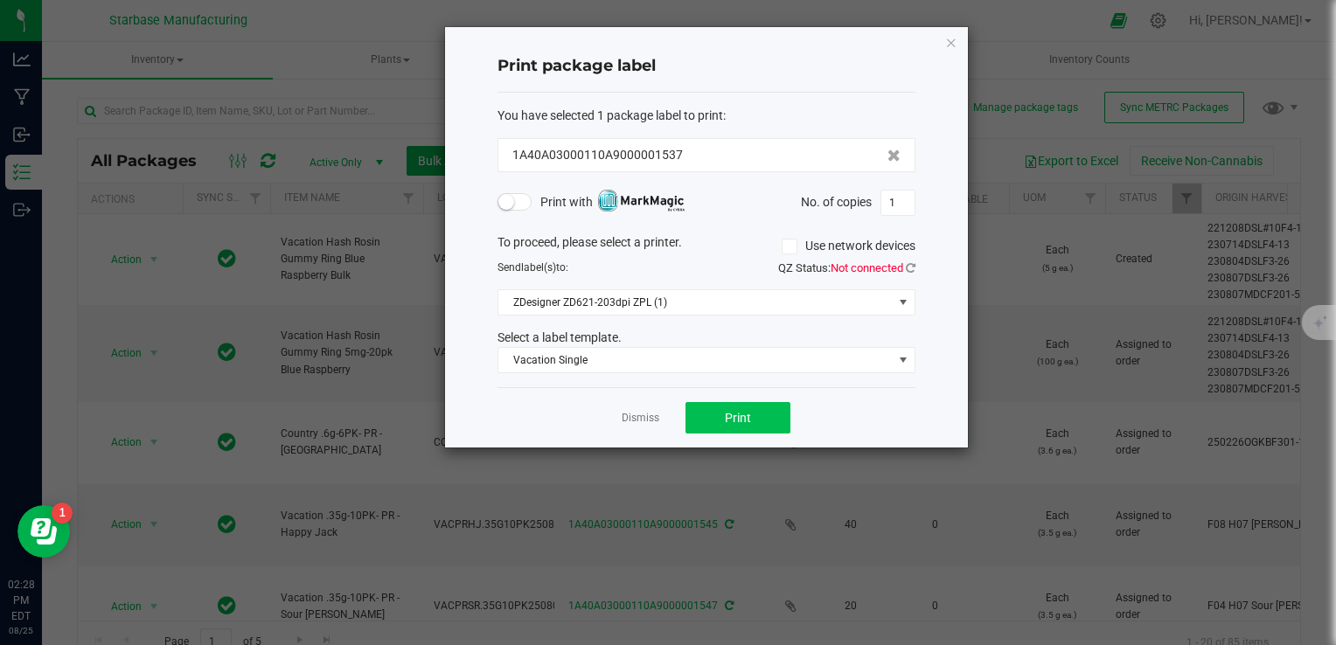
scroll to position [350, 0]
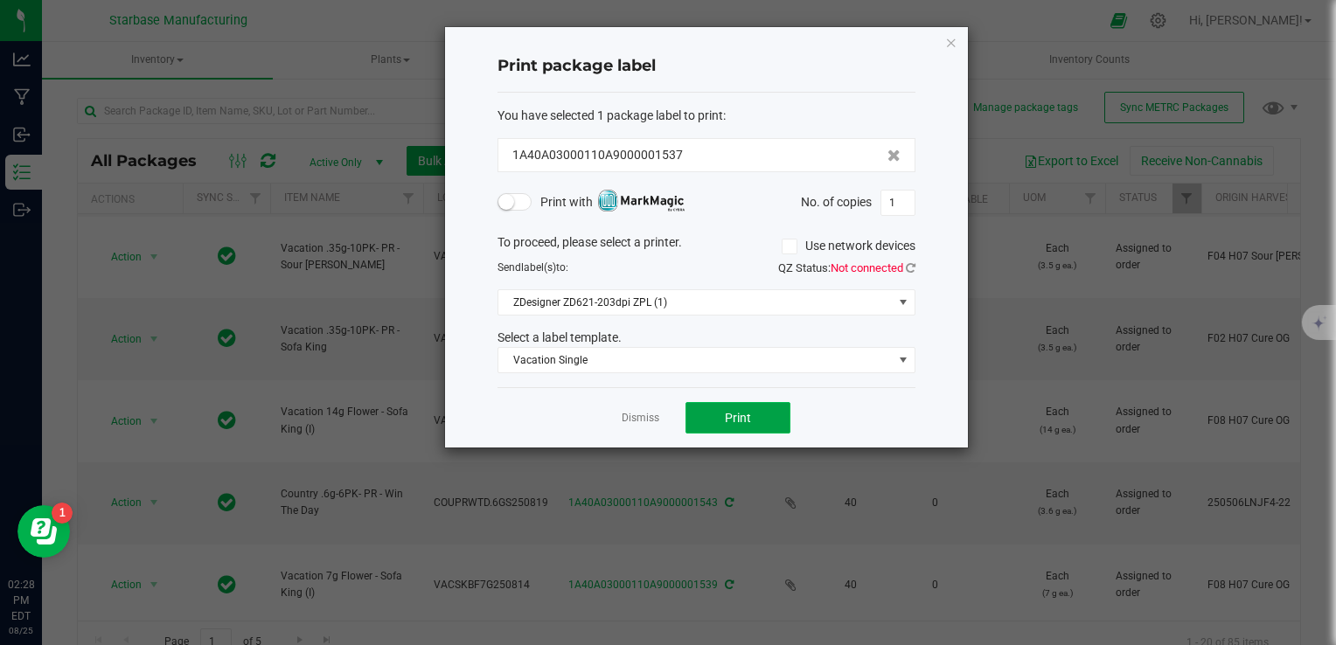
click at [717, 418] on button "Print" at bounding box center [737, 417] width 105 height 31
click at [908, 266] on icon at bounding box center [911, 267] width 10 height 11
click at [769, 422] on button "Print" at bounding box center [737, 417] width 105 height 31
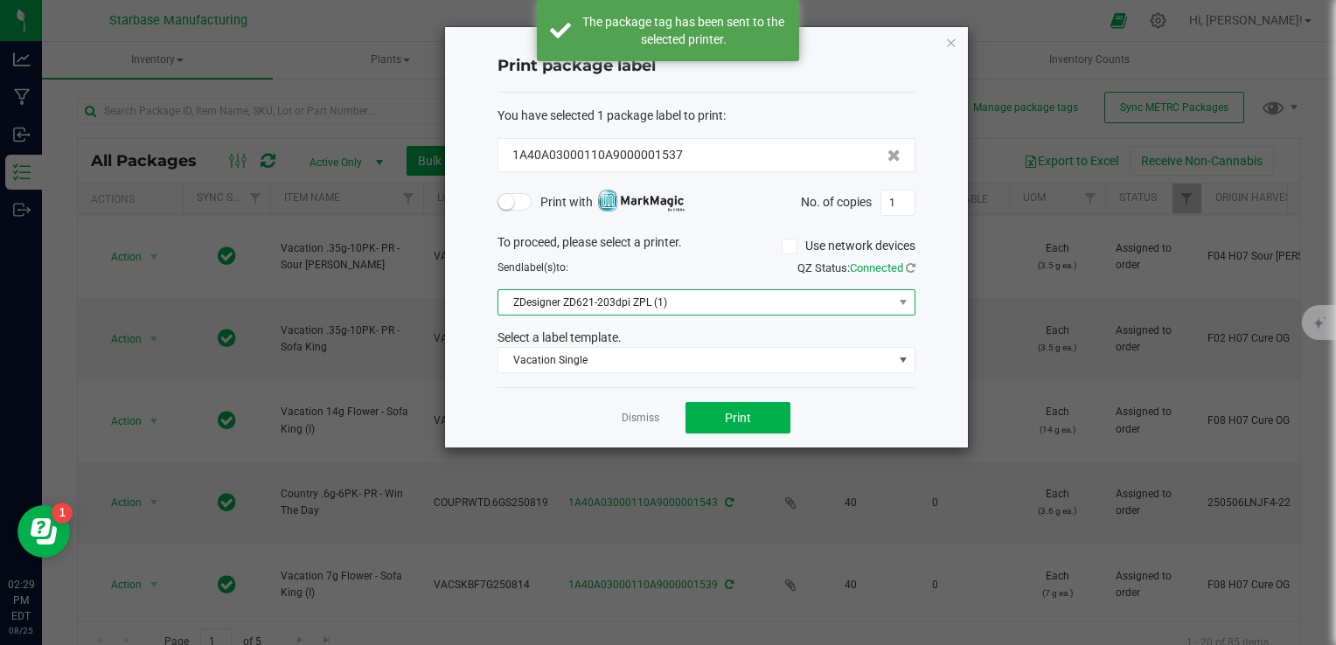
click at [762, 303] on span "ZDesigner ZD621-203dpi ZPL (1)" at bounding box center [695, 302] width 394 height 24
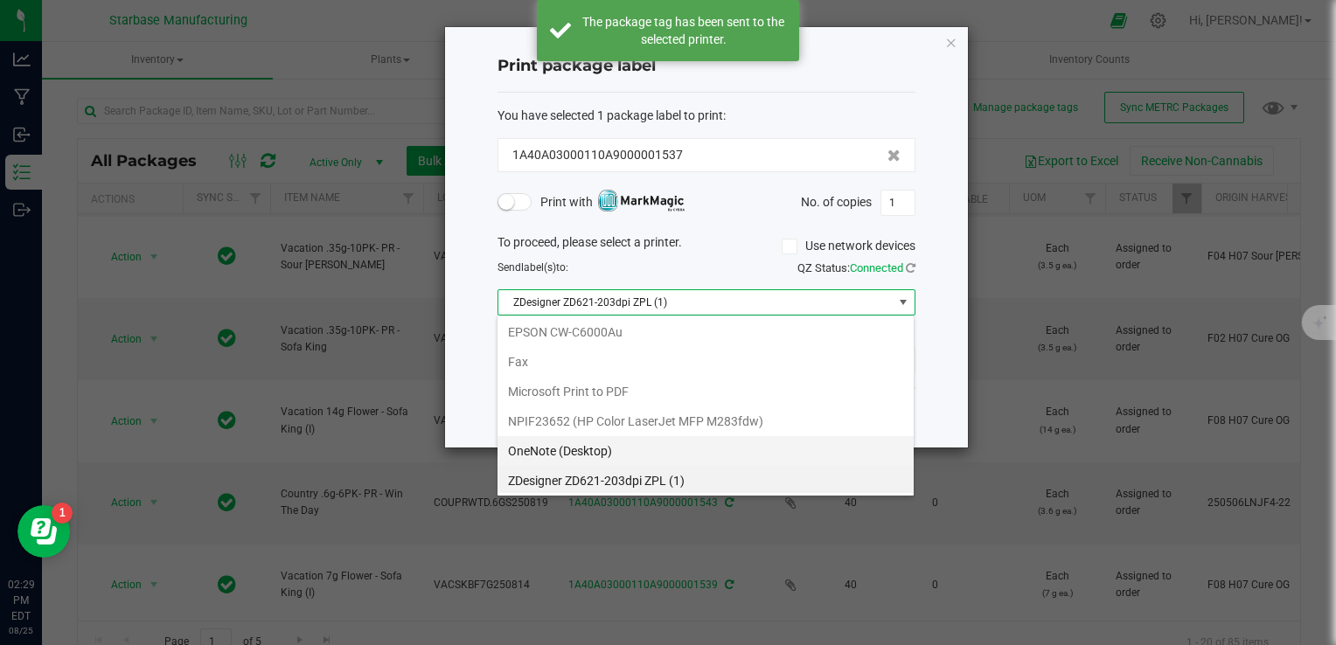
scroll to position [0, 0]
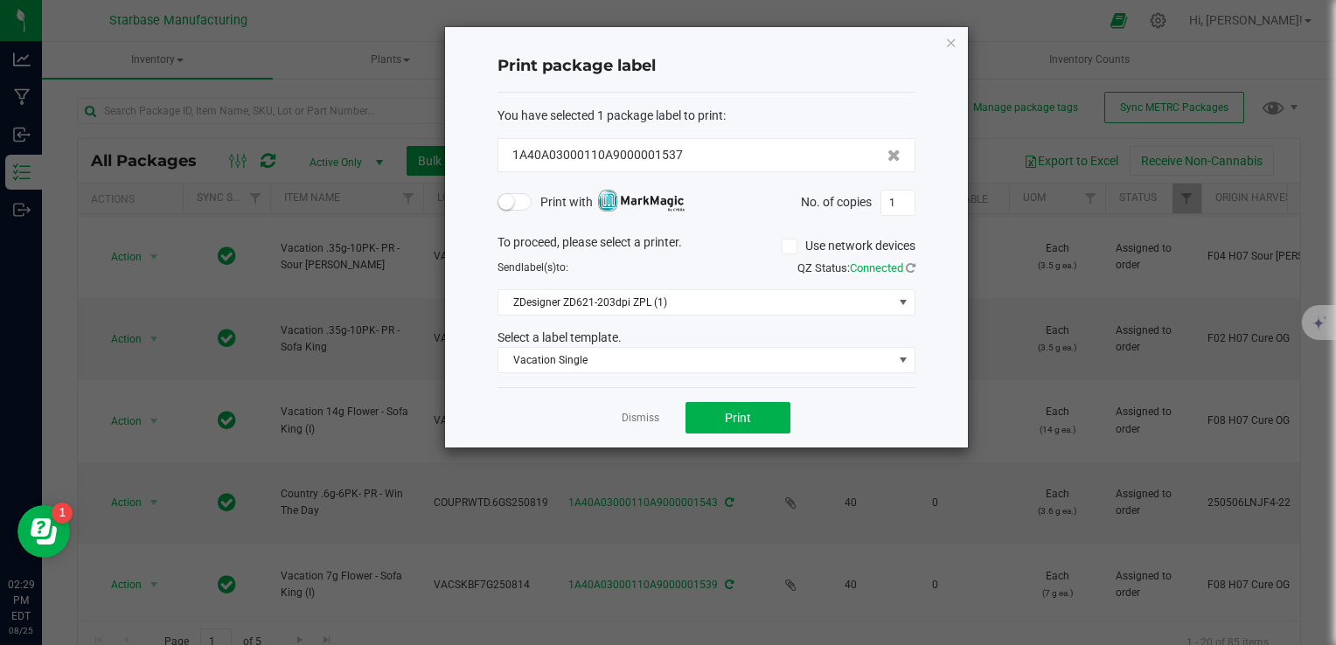
click at [727, 233] on div "To proceed, please select a printer. Use network devices" at bounding box center [706, 246] width 444 height 26
click at [643, 422] on link "Dismiss" at bounding box center [641, 418] width 38 height 15
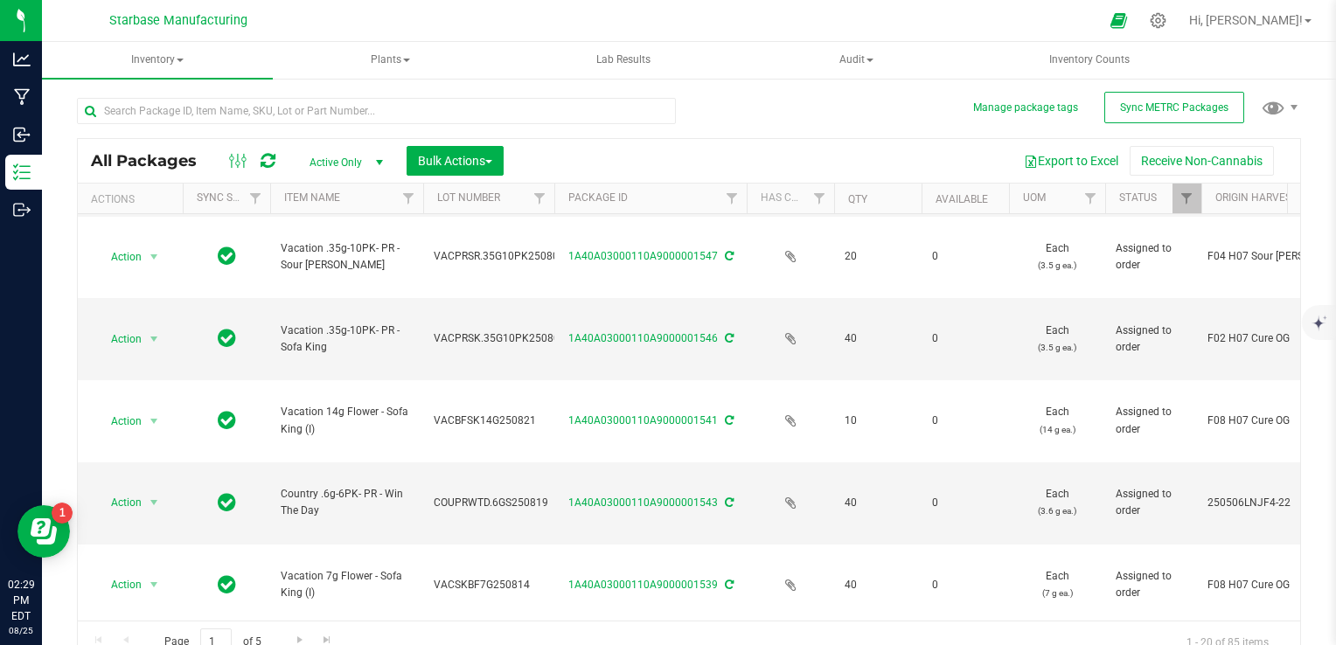
click at [845, 128] on div "All Packages Active Only Active Only Lab Samples Locked All External Internal B…" at bounding box center [689, 372] width 1224 height 582
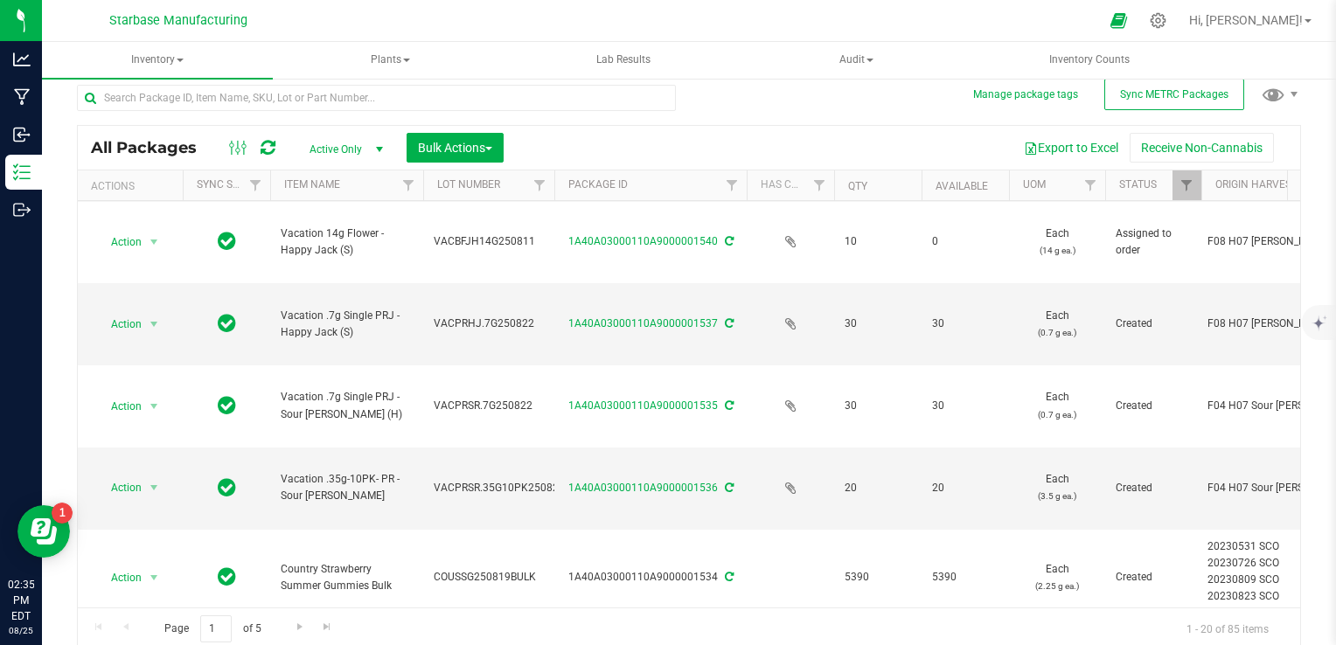
scroll to position [17, 0]
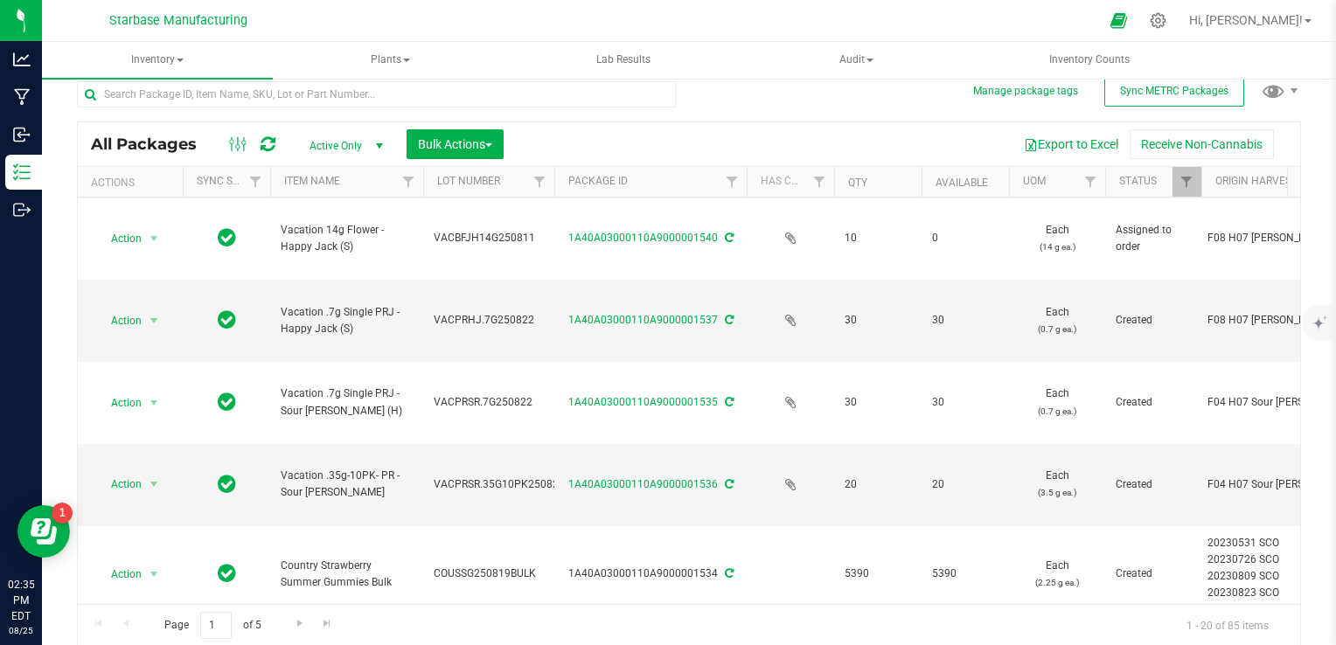
click at [158, 416] on li "Print package label" at bounding box center [151, 426] width 111 height 48
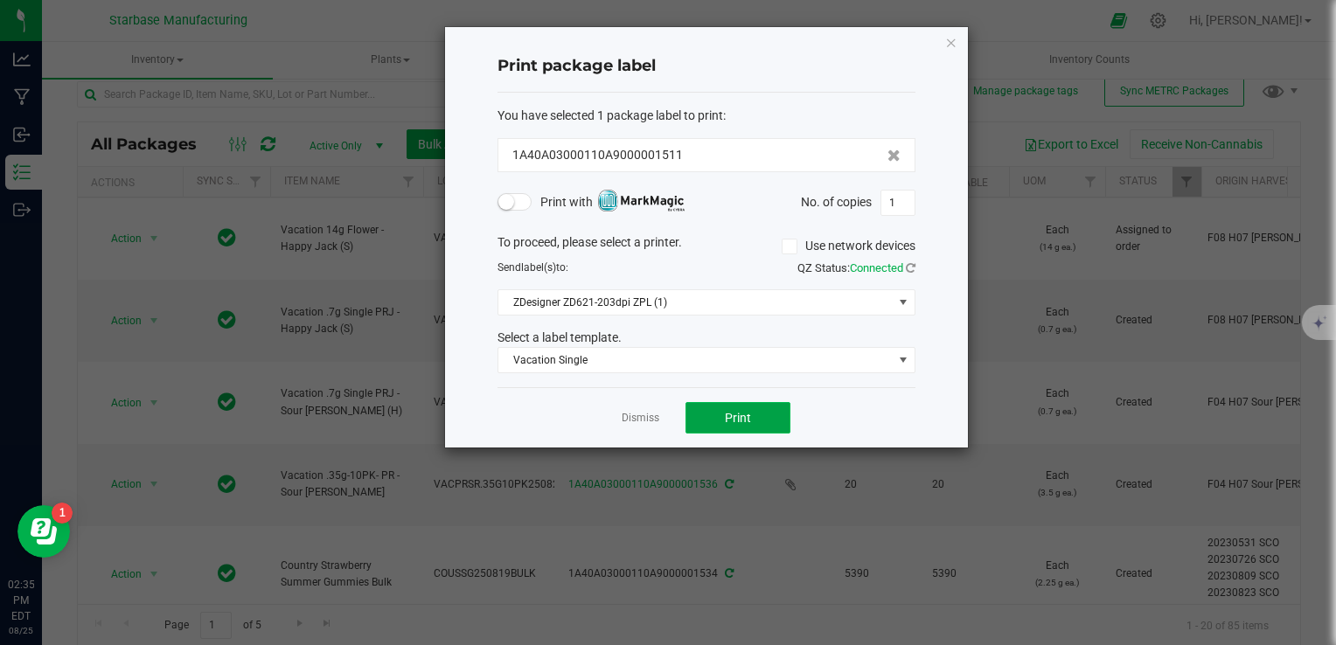
click at [755, 423] on button "Print" at bounding box center [737, 417] width 105 height 31
click at [638, 421] on link "Dismiss" at bounding box center [641, 418] width 38 height 15
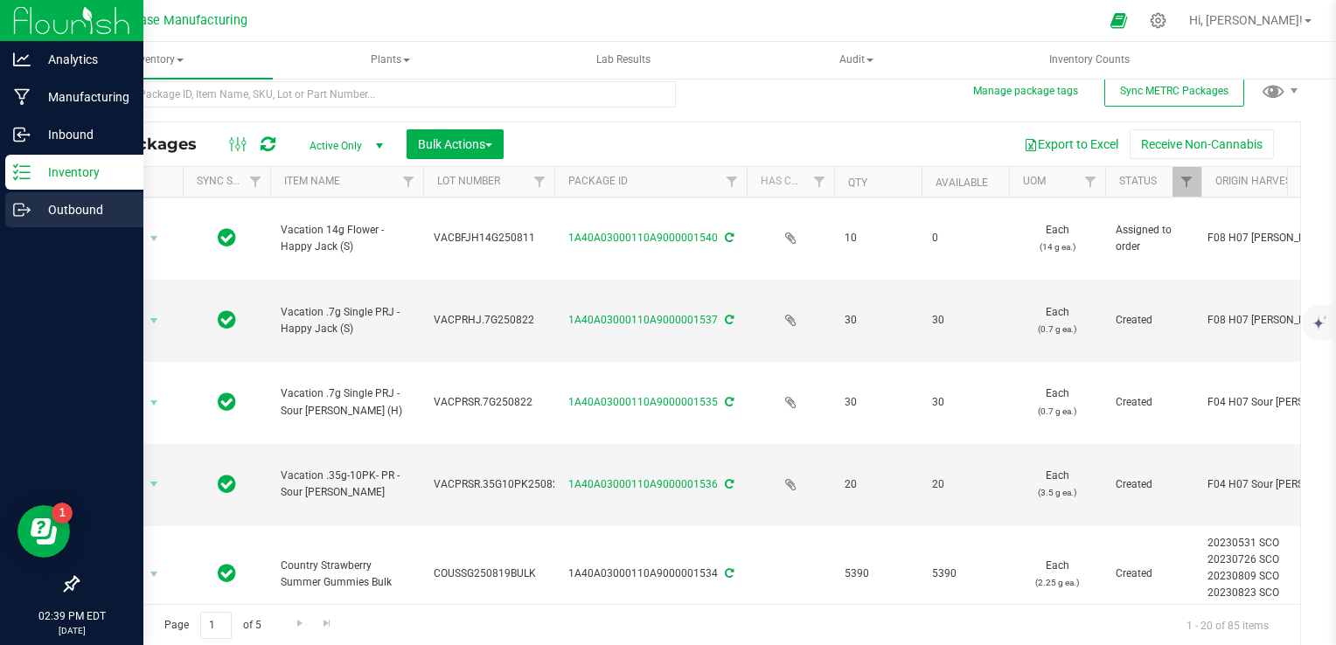
click at [17, 205] on icon at bounding box center [21, 209] width 17 height 17
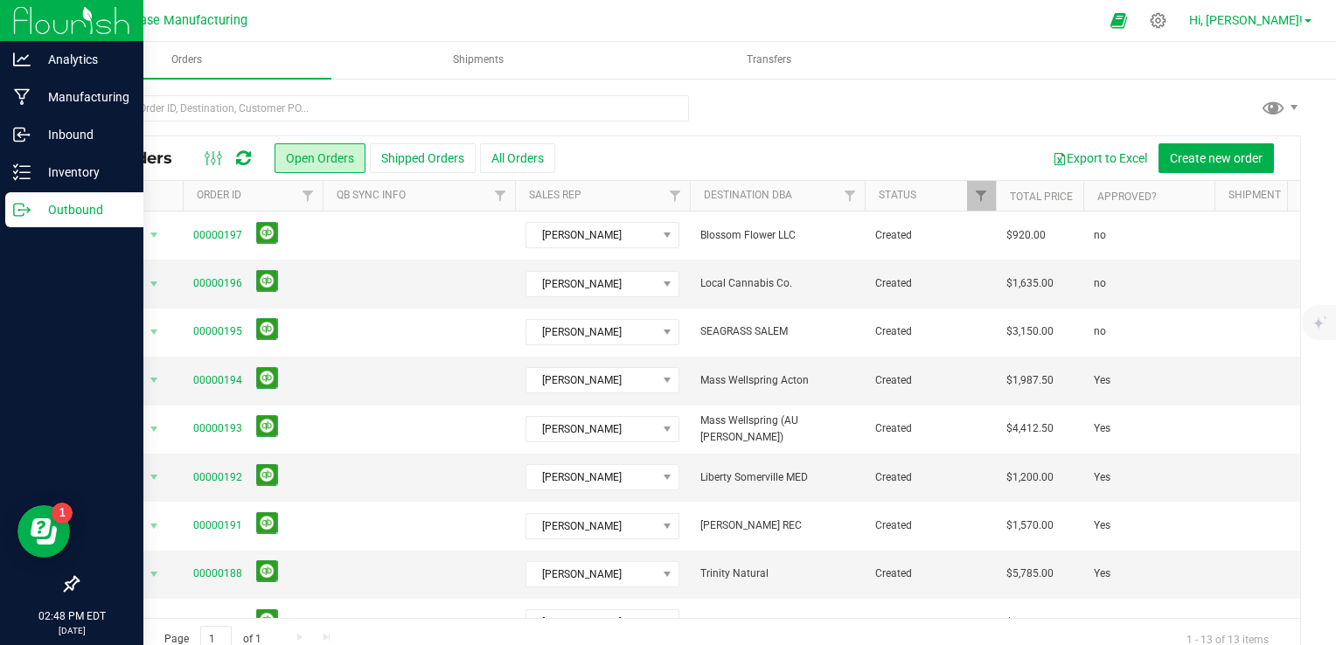
click at [1266, 20] on span "Hi, [PERSON_NAME]!" at bounding box center [1246, 20] width 114 height 14
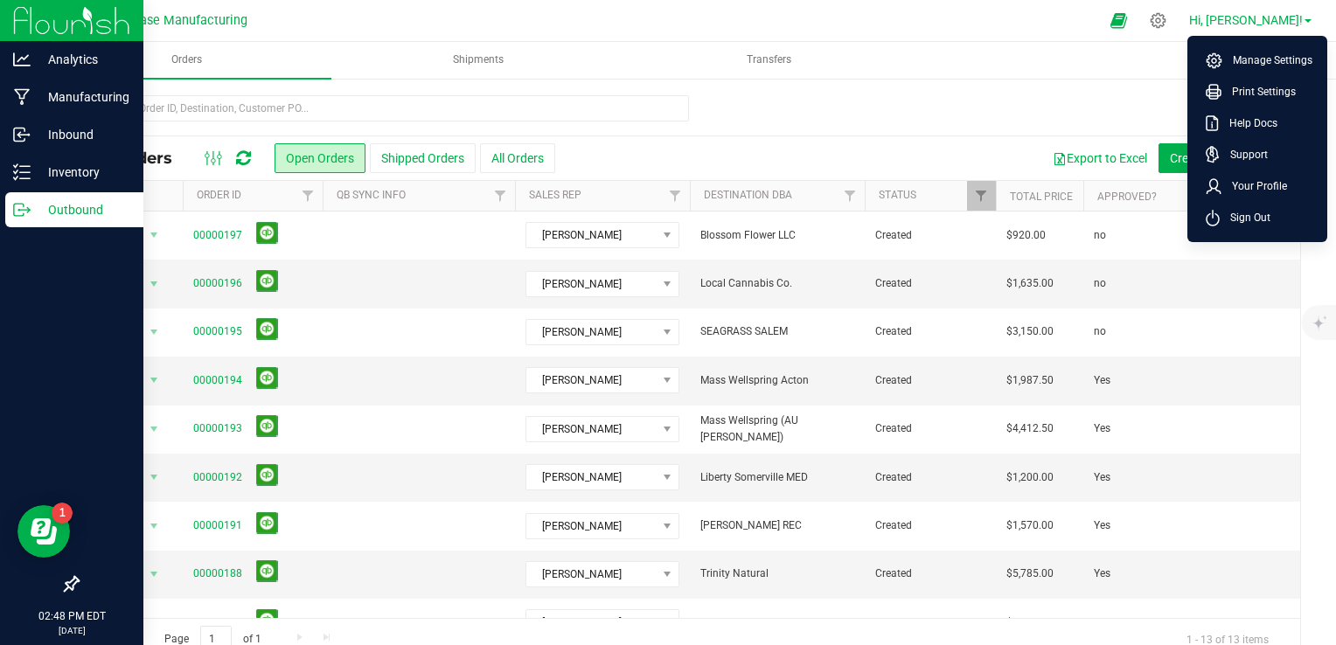
click at [1266, 20] on span "Hi, [PERSON_NAME]!" at bounding box center [1246, 20] width 114 height 14
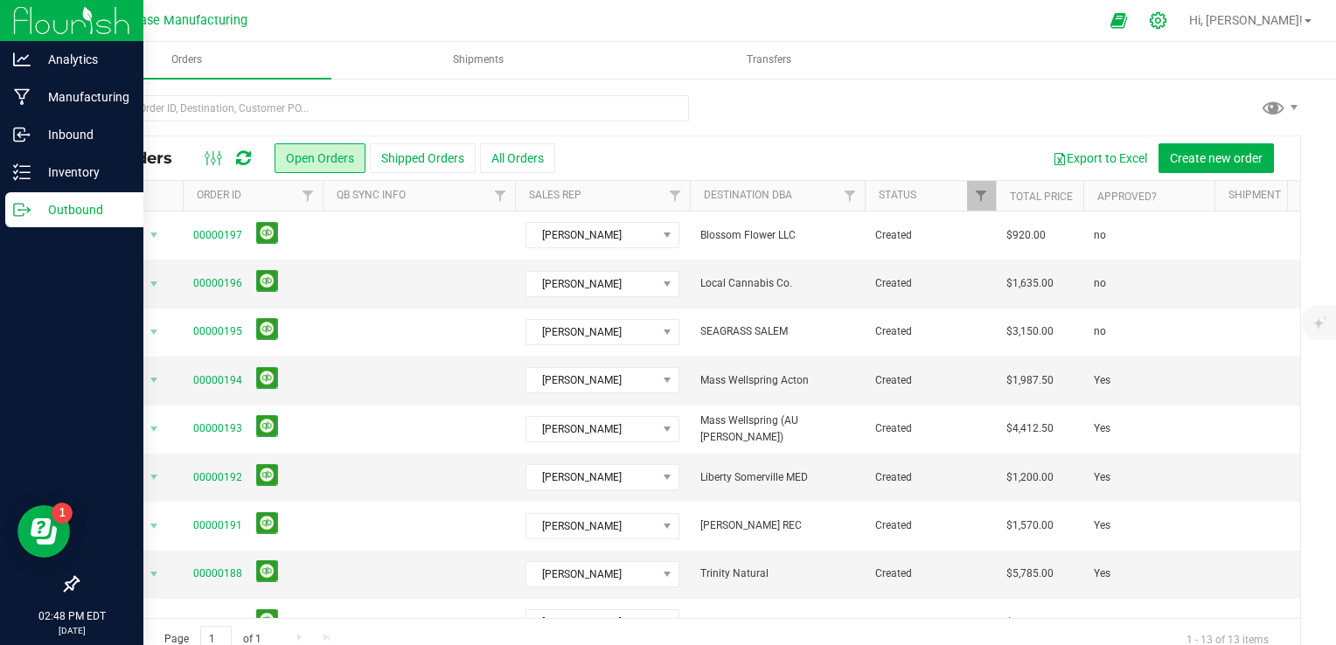
click at [1167, 23] on icon at bounding box center [1158, 20] width 18 height 18
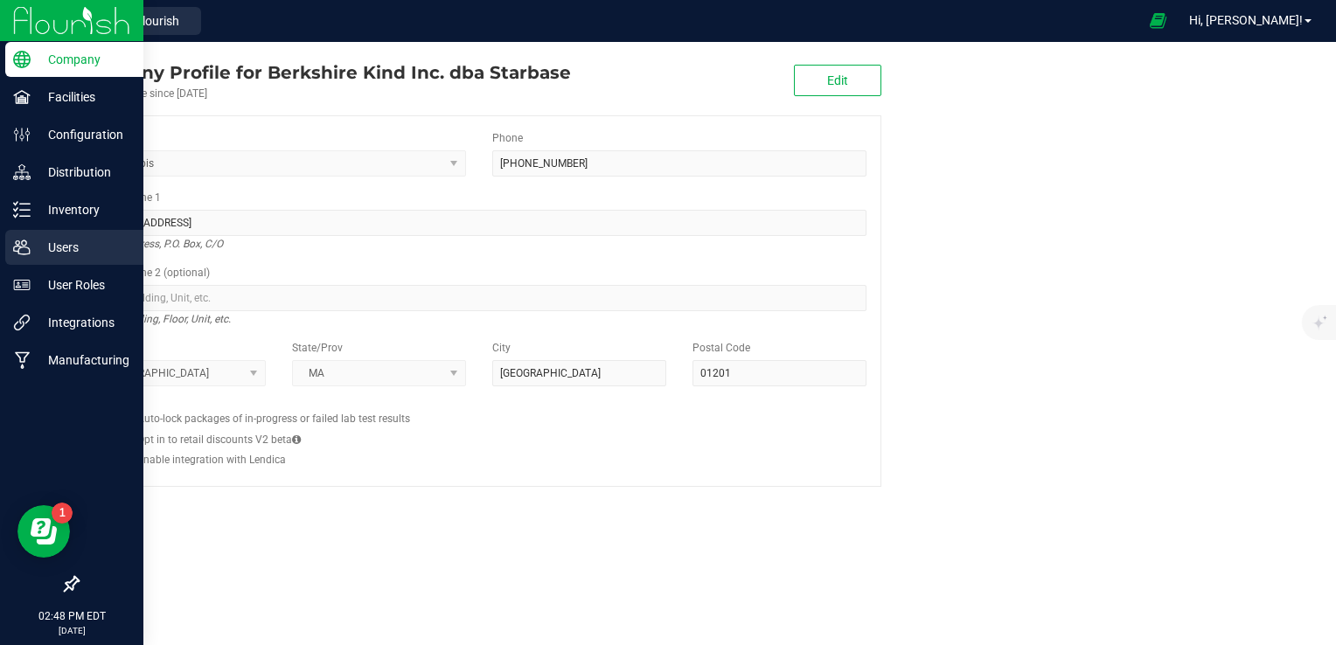
click at [35, 252] on p "Users" at bounding box center [83, 247] width 105 height 21
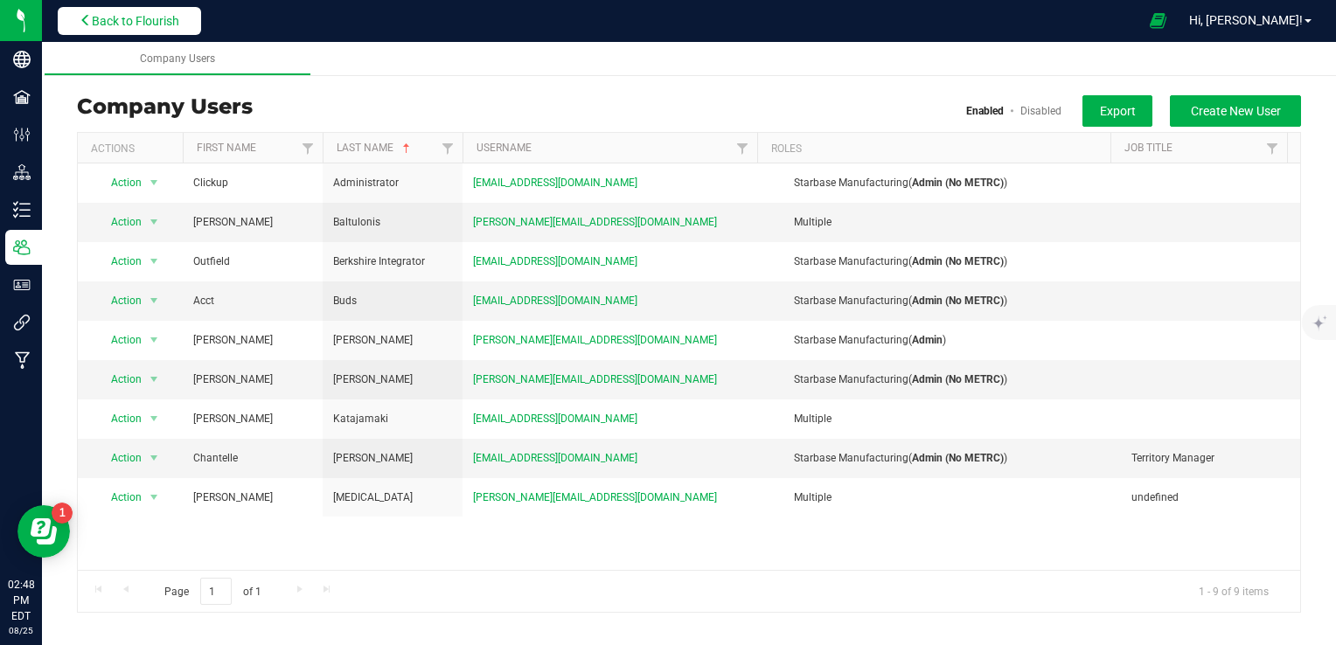
click at [131, 24] on span "Back to Flourish" at bounding box center [135, 21] width 87 height 14
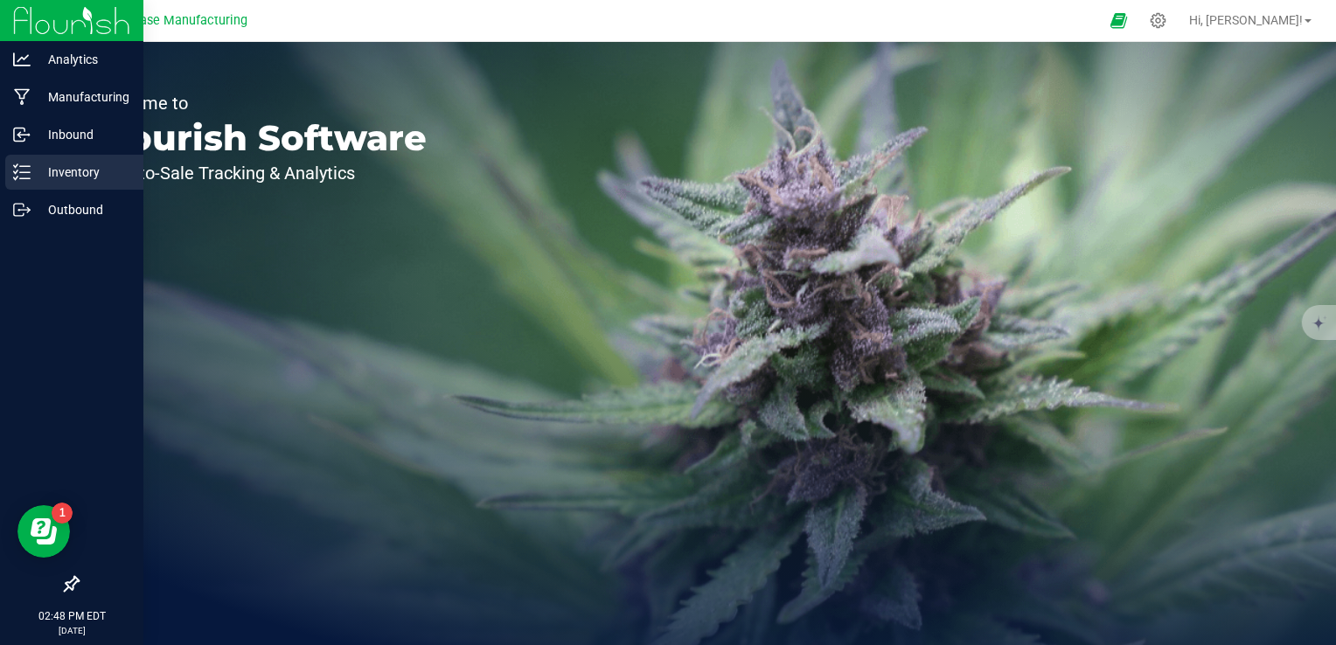
click at [29, 172] on line at bounding box center [25, 172] width 10 height 0
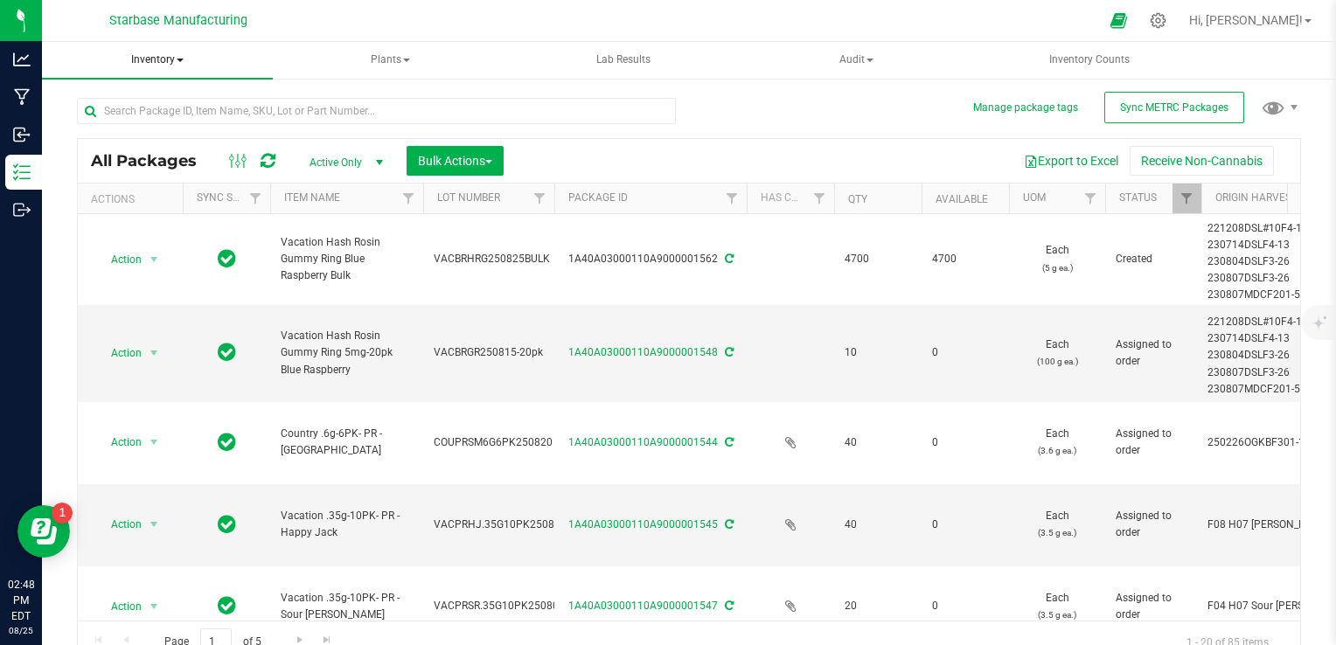
click at [153, 65] on span "Inventory" at bounding box center [157, 60] width 231 height 37
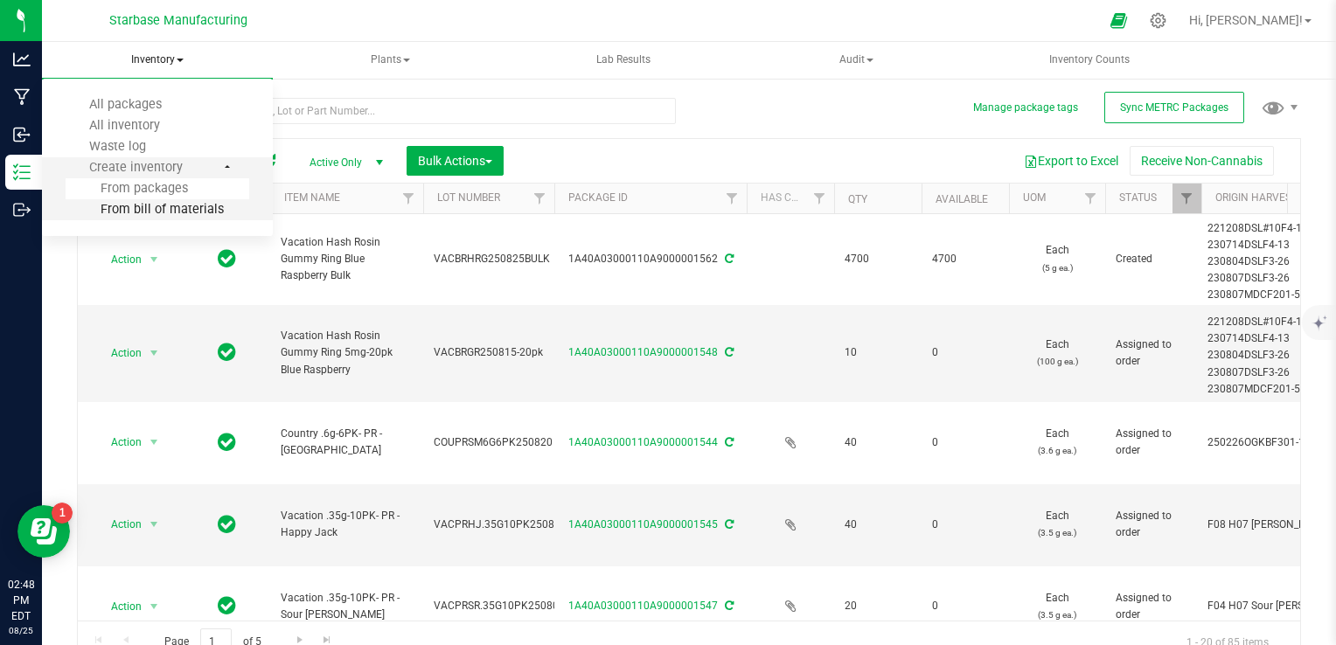
click at [166, 212] on span "From bill of materials" at bounding box center [145, 209] width 158 height 15
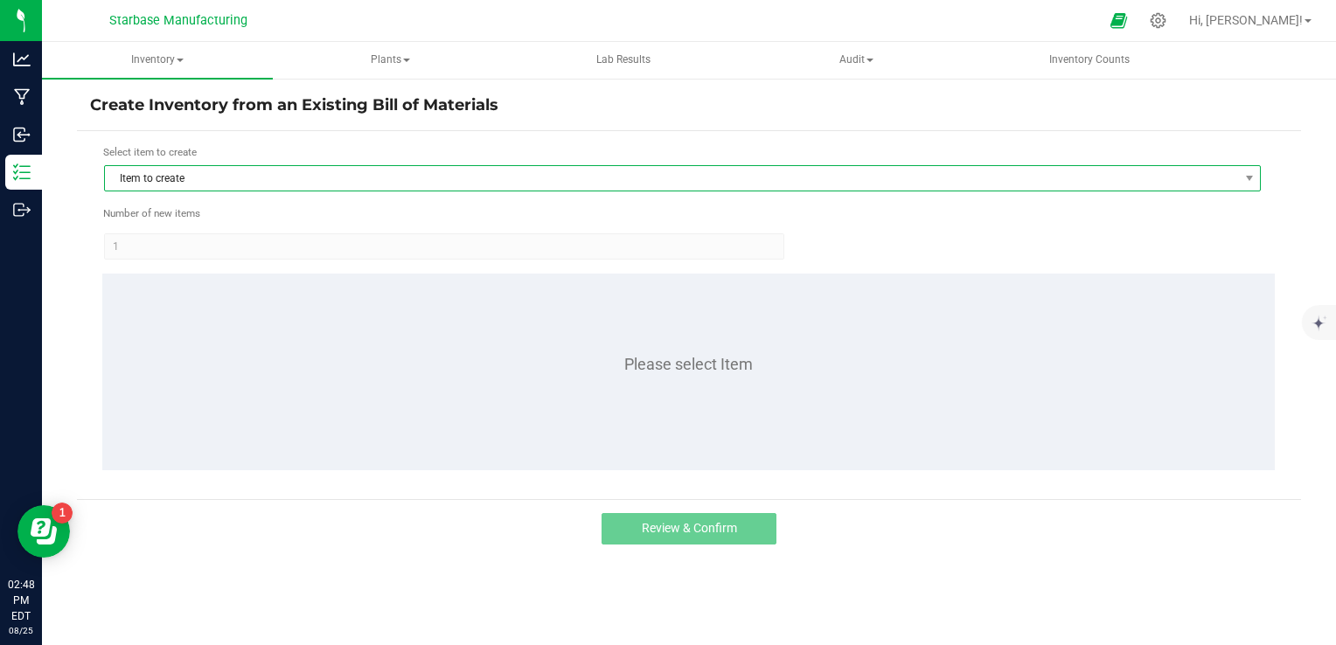
click at [342, 181] on span "Item to create" at bounding box center [671, 178] width 1133 height 24
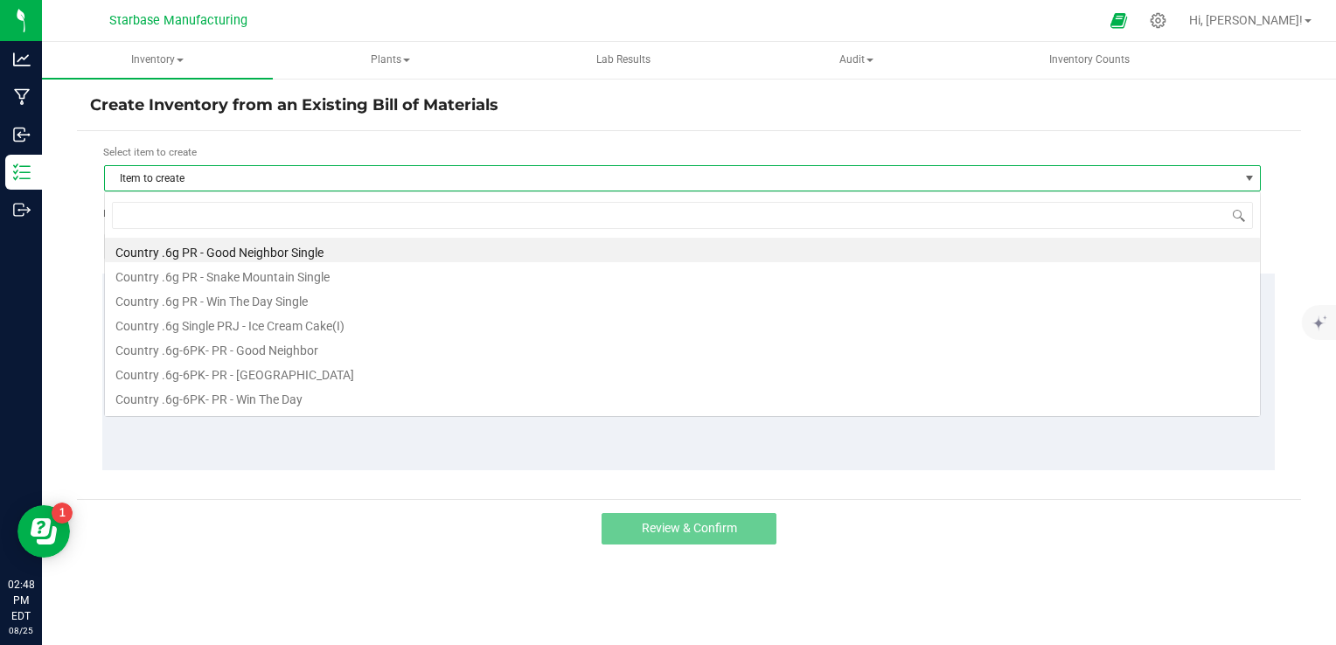
scroll to position [25, 1157]
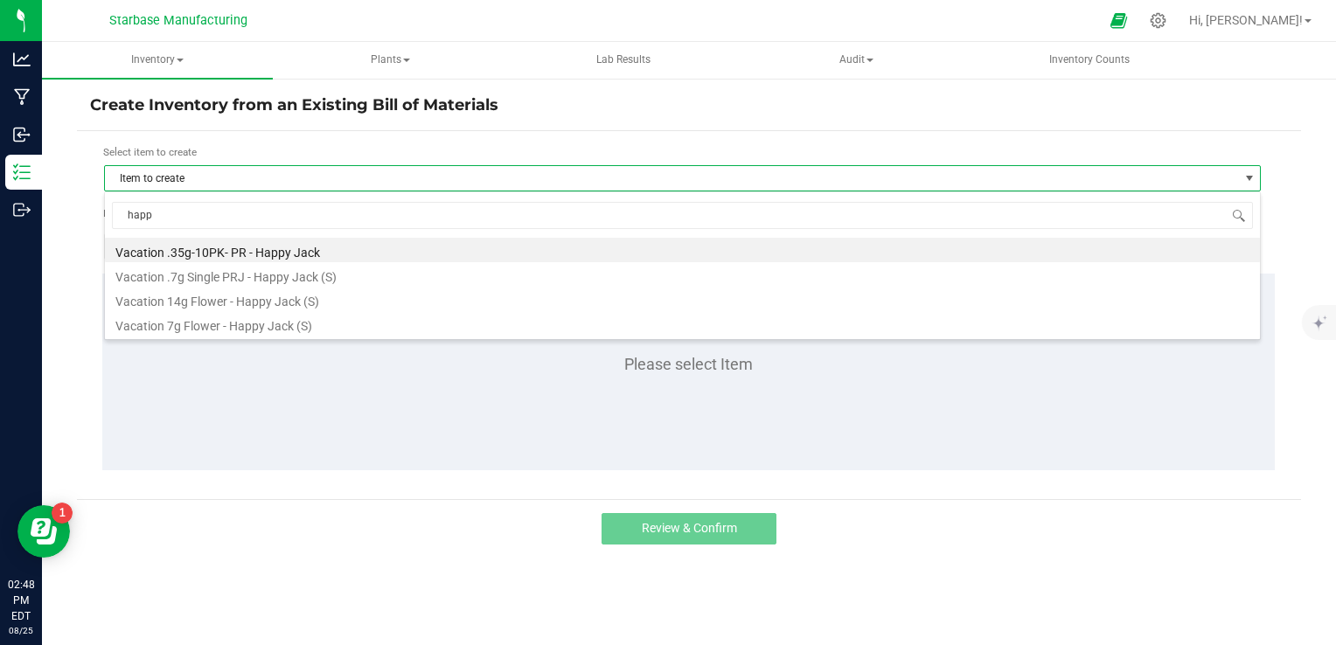
type input "happy"
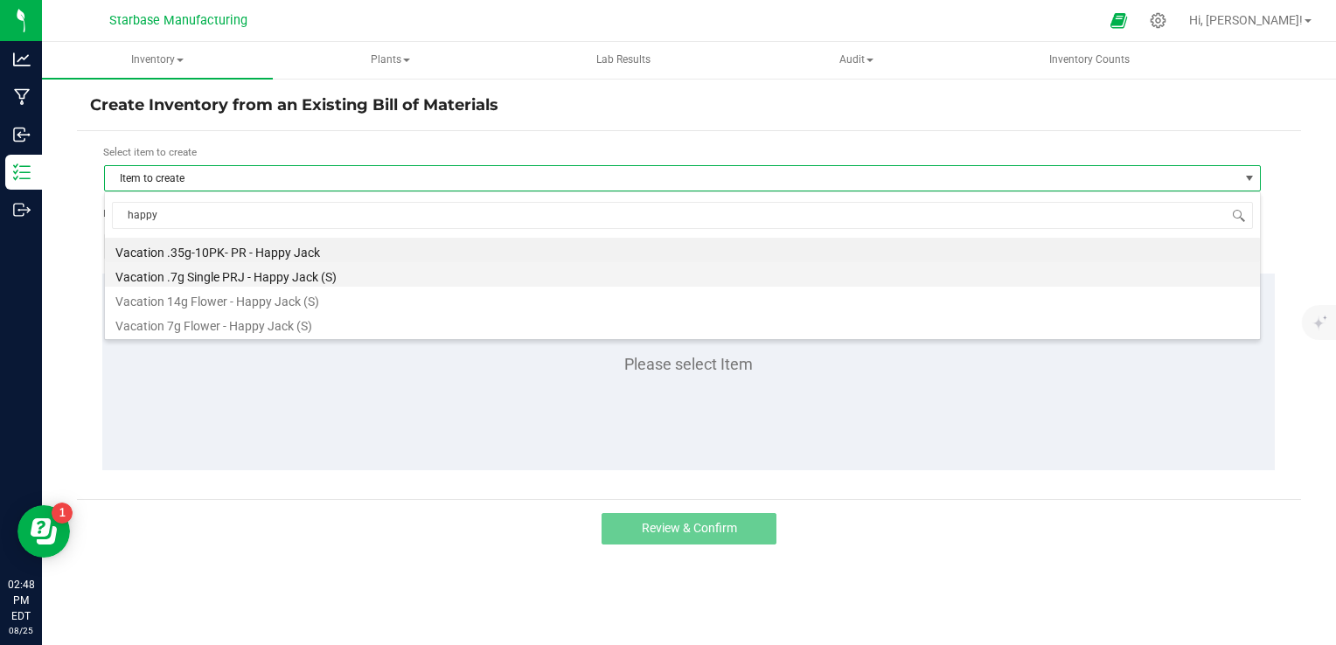
click at [324, 273] on li "Vacation .7g Single PRJ - Happy Jack (S)" at bounding box center [682, 274] width 1155 height 24
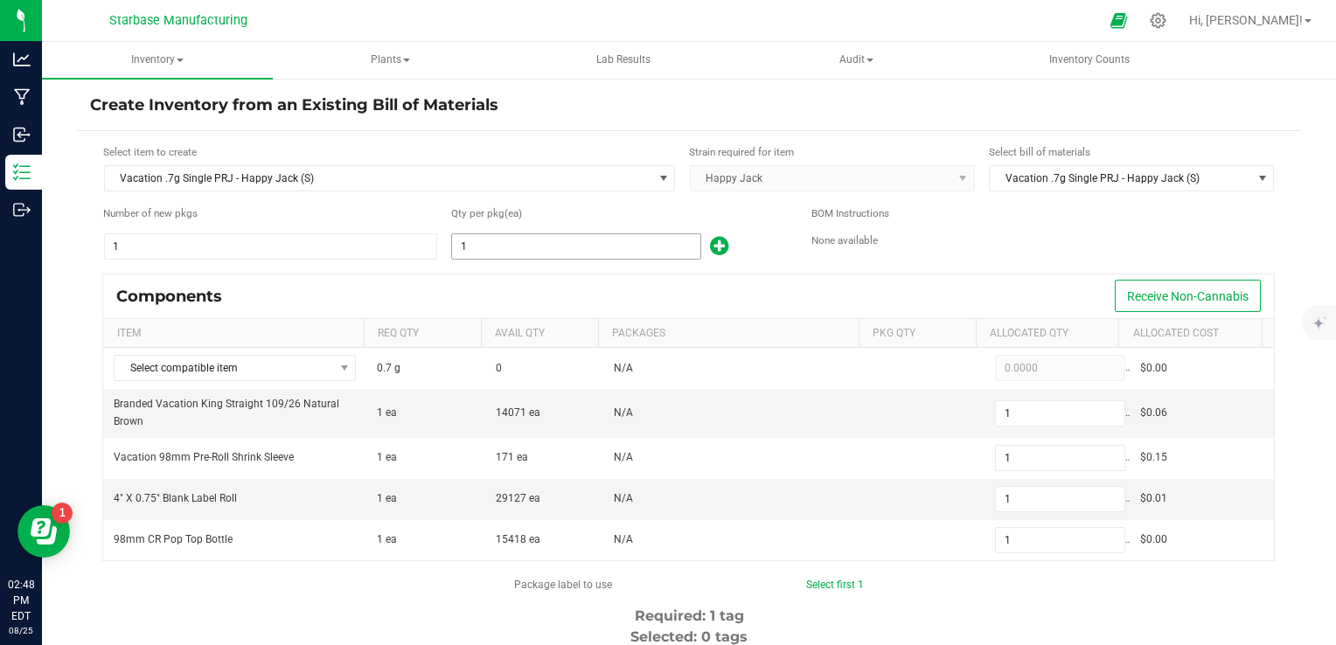
click at [607, 254] on input "1" at bounding box center [576, 246] width 248 height 24
type input "17"
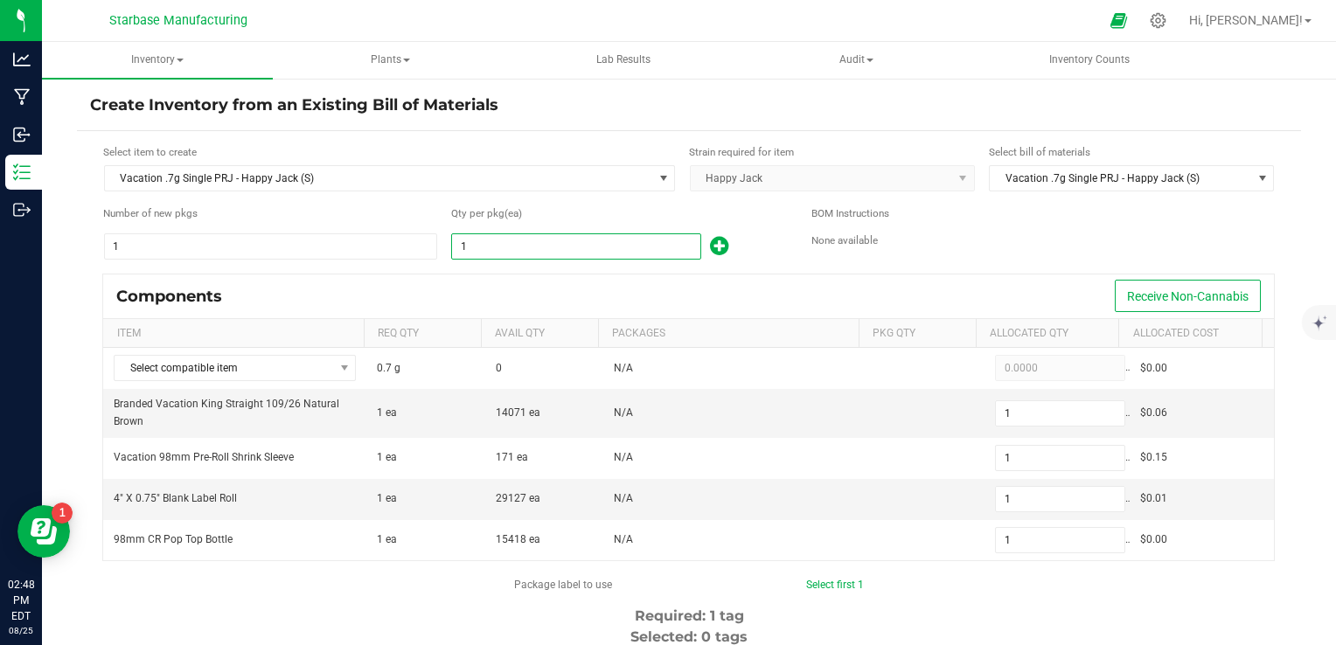
type input "17"
type input "170"
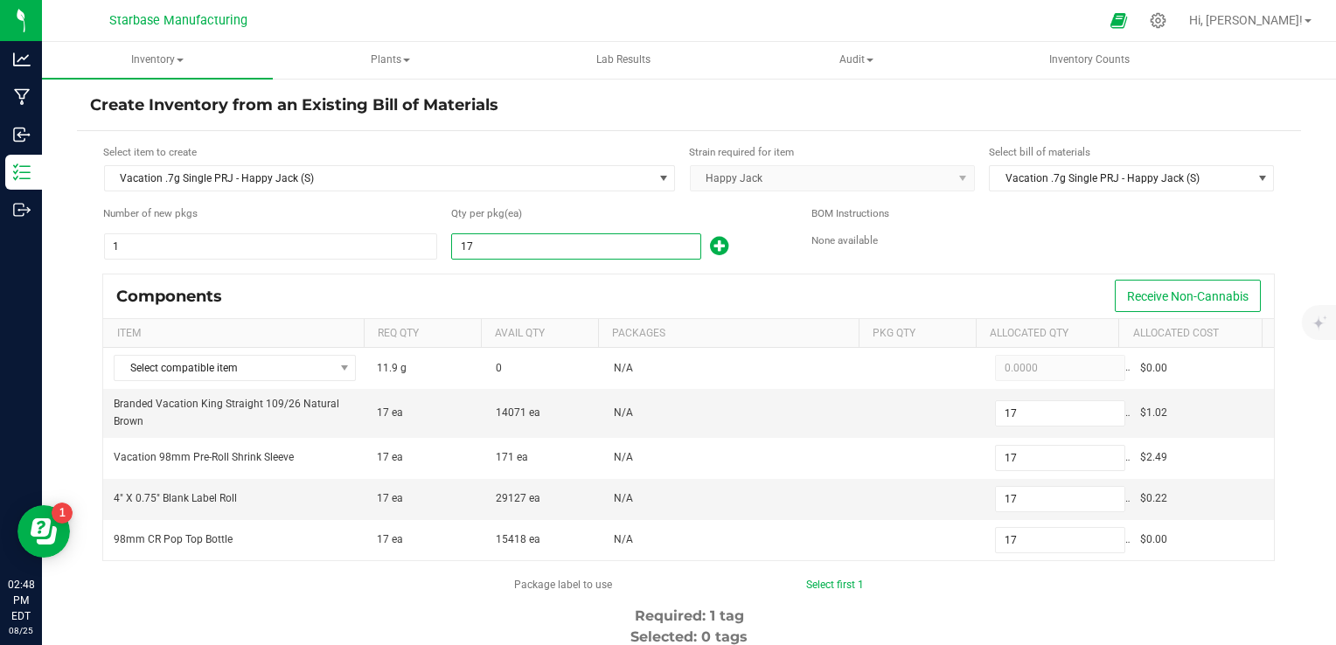
type input "170"
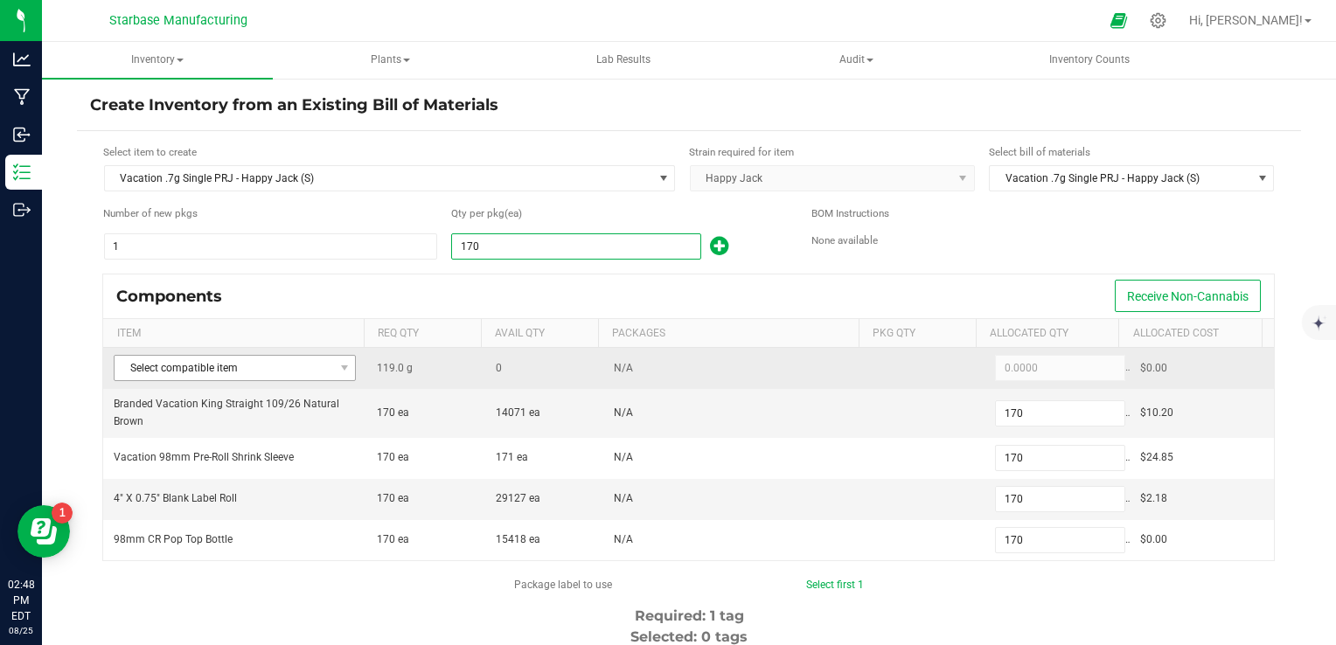
type input "170"
click at [322, 365] on span "Select compatible item" at bounding box center [224, 368] width 219 height 24
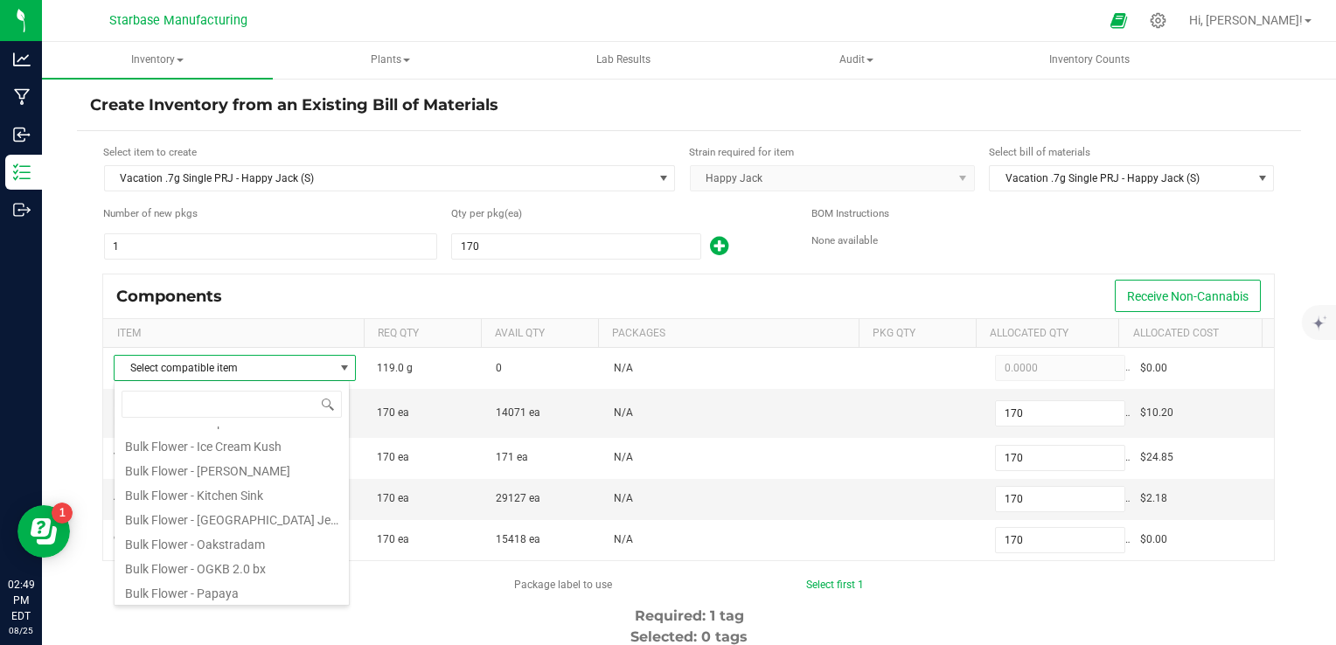
scroll to position [290, 0]
click at [252, 546] on li "Bulk Flower Happy Jack" at bounding box center [232, 540] width 234 height 24
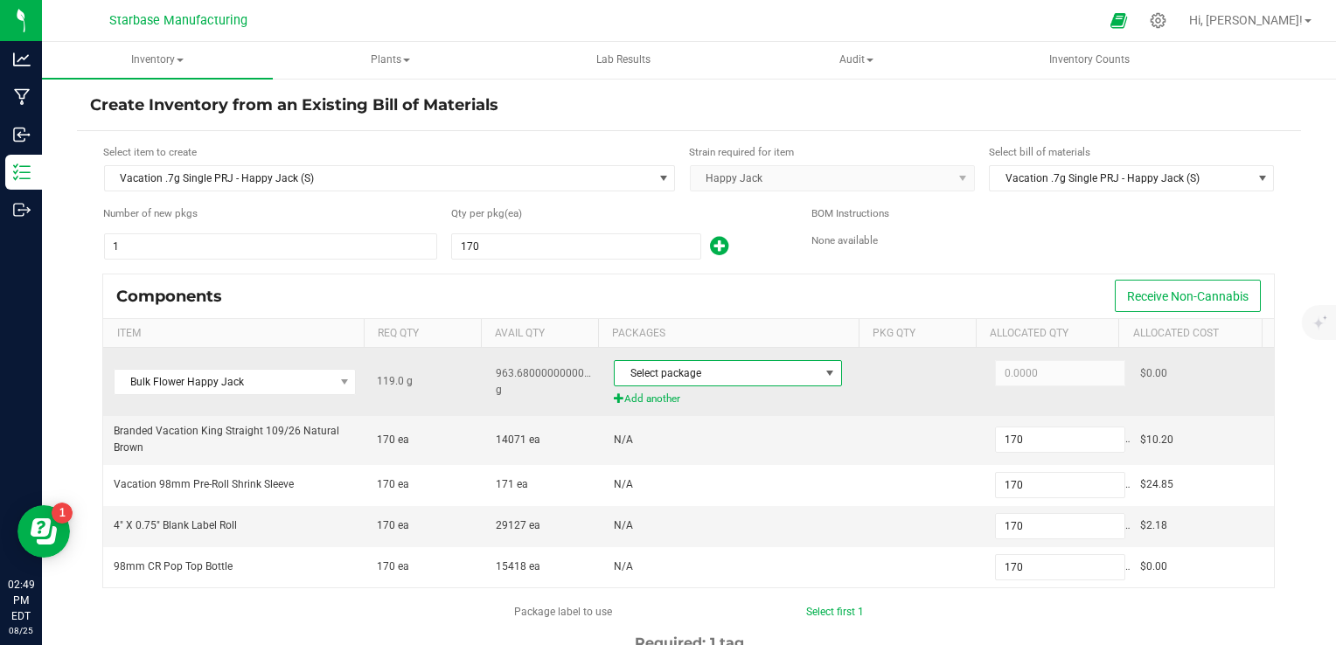
click at [819, 383] on span at bounding box center [830, 373] width 22 height 24
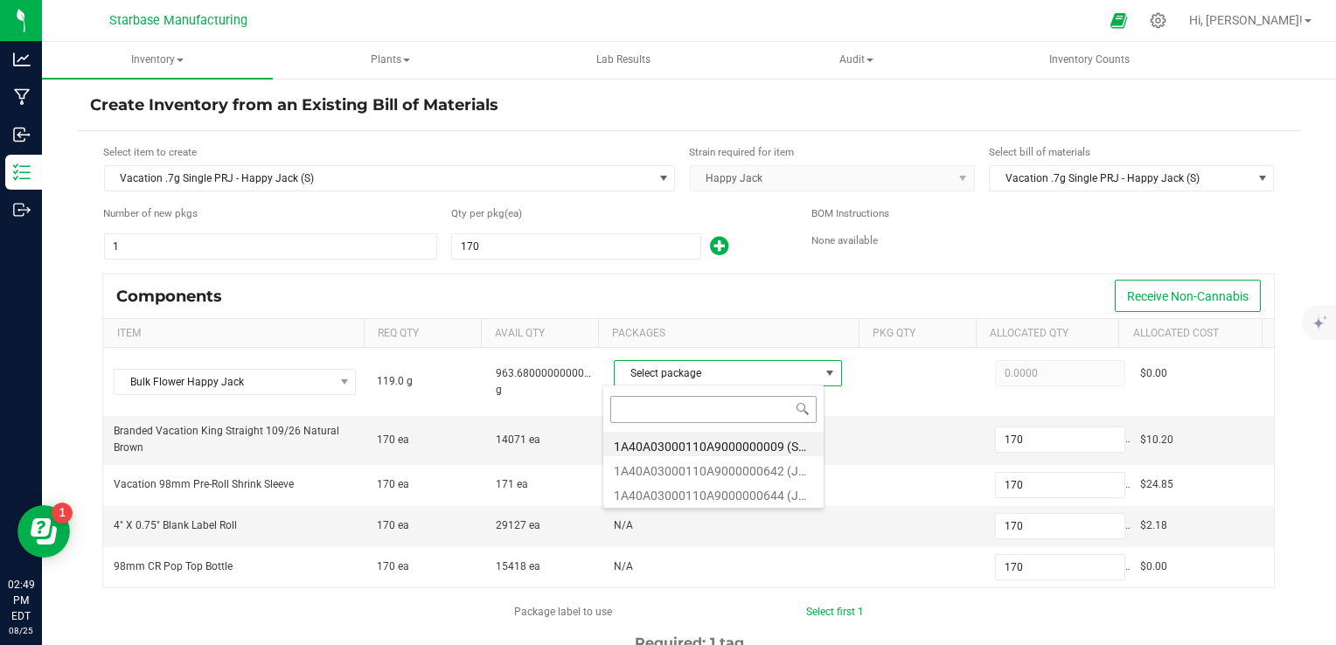
scroll to position [25, 221]
click at [765, 473] on li "1A40A03000110A9000000642 (JH250627)" at bounding box center [713, 468] width 220 height 24
type input "119.0000"
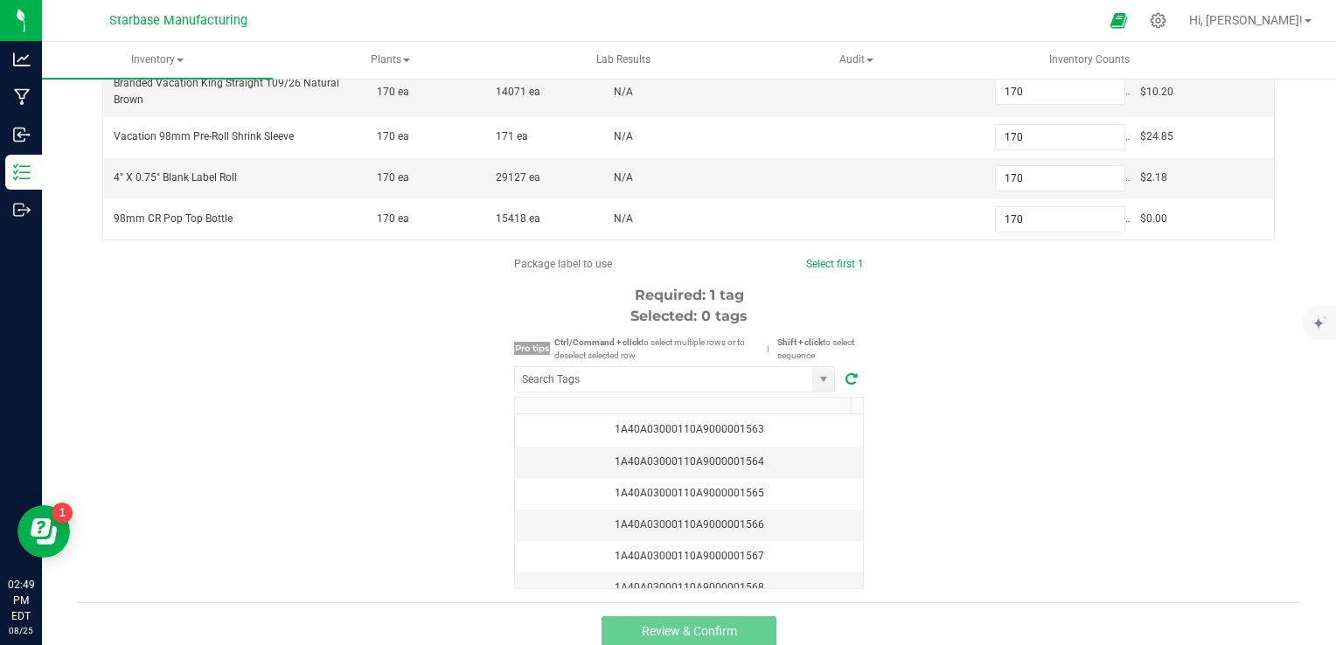
scroll to position [350, 0]
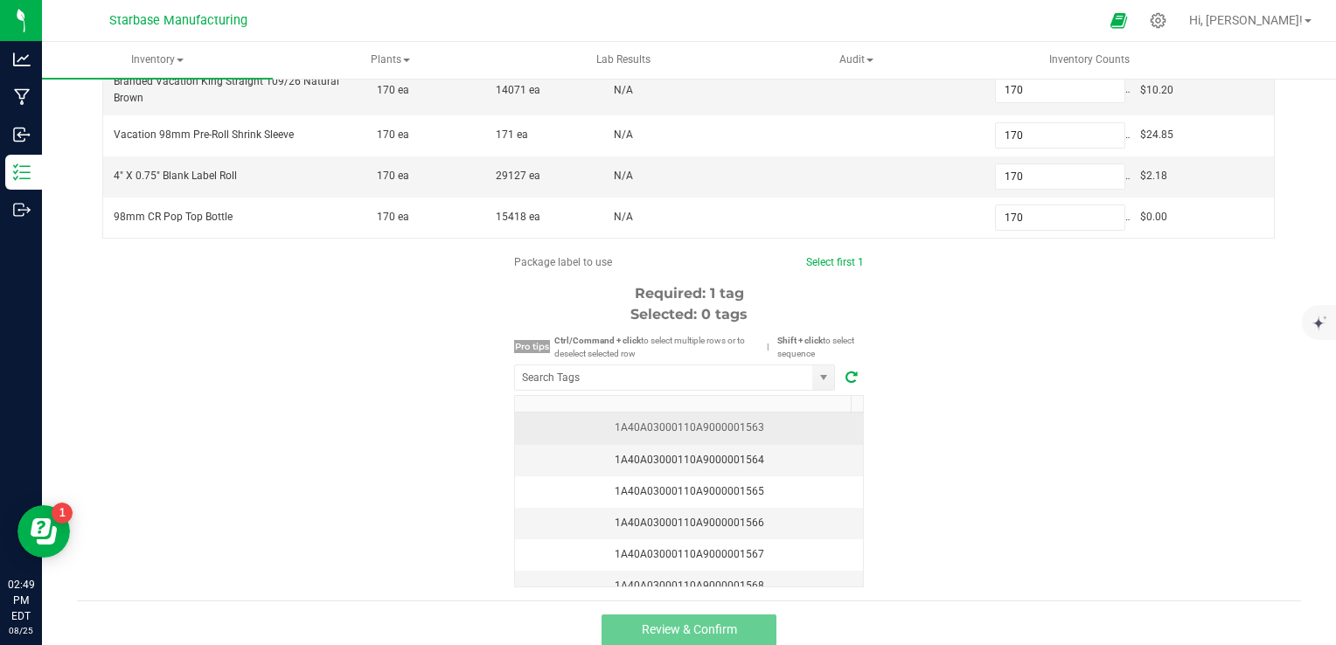
click at [776, 431] on div "1A40A03000110A9000001563" at bounding box center [688, 428] width 327 height 17
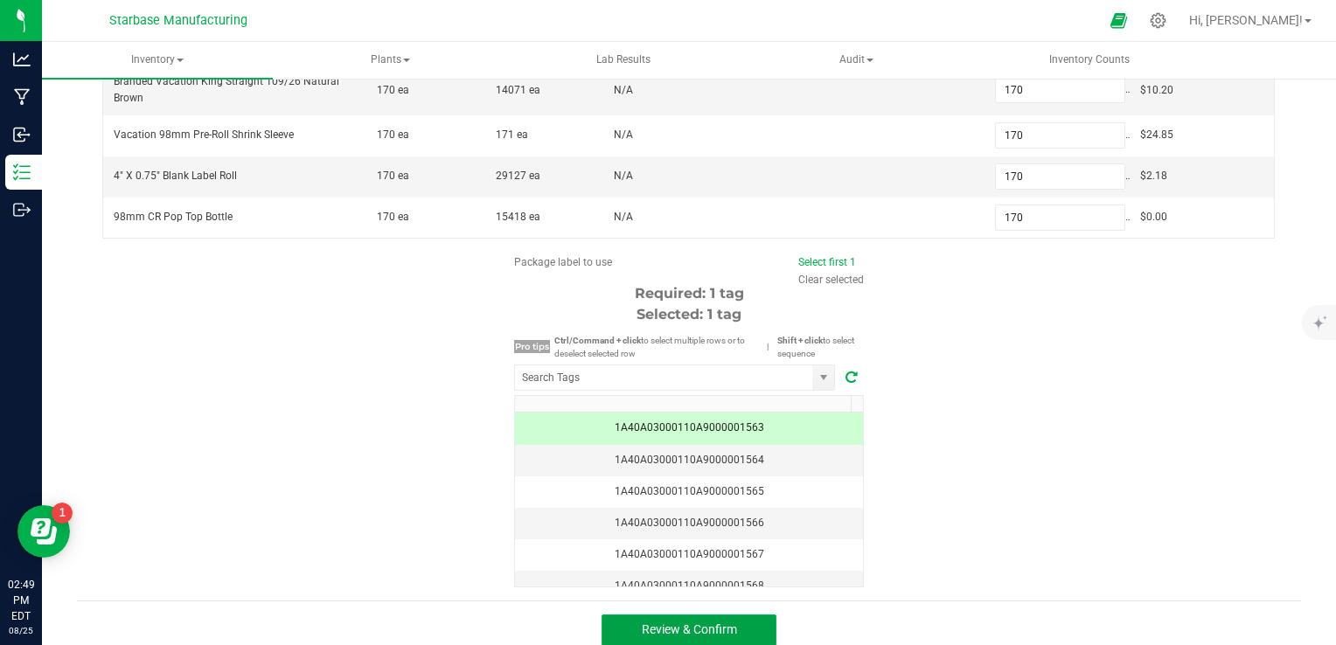
click at [759, 623] on button "Review & Confirm" at bounding box center [689, 630] width 175 height 31
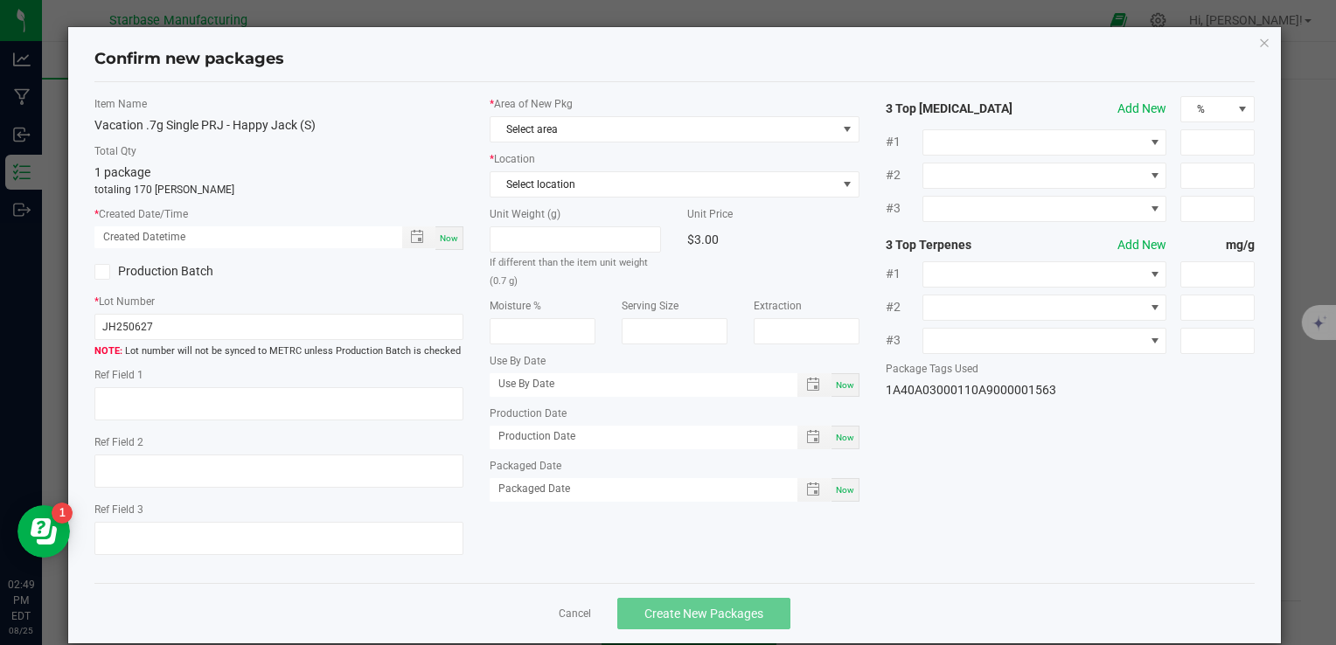
click at [441, 235] on span "Now" at bounding box center [449, 238] width 18 height 10
type input "08/25/2025 02:49 PM"
click at [288, 322] on input "JH250627" at bounding box center [278, 327] width 369 height 26
paste input "VACPRHJ.7G250822"
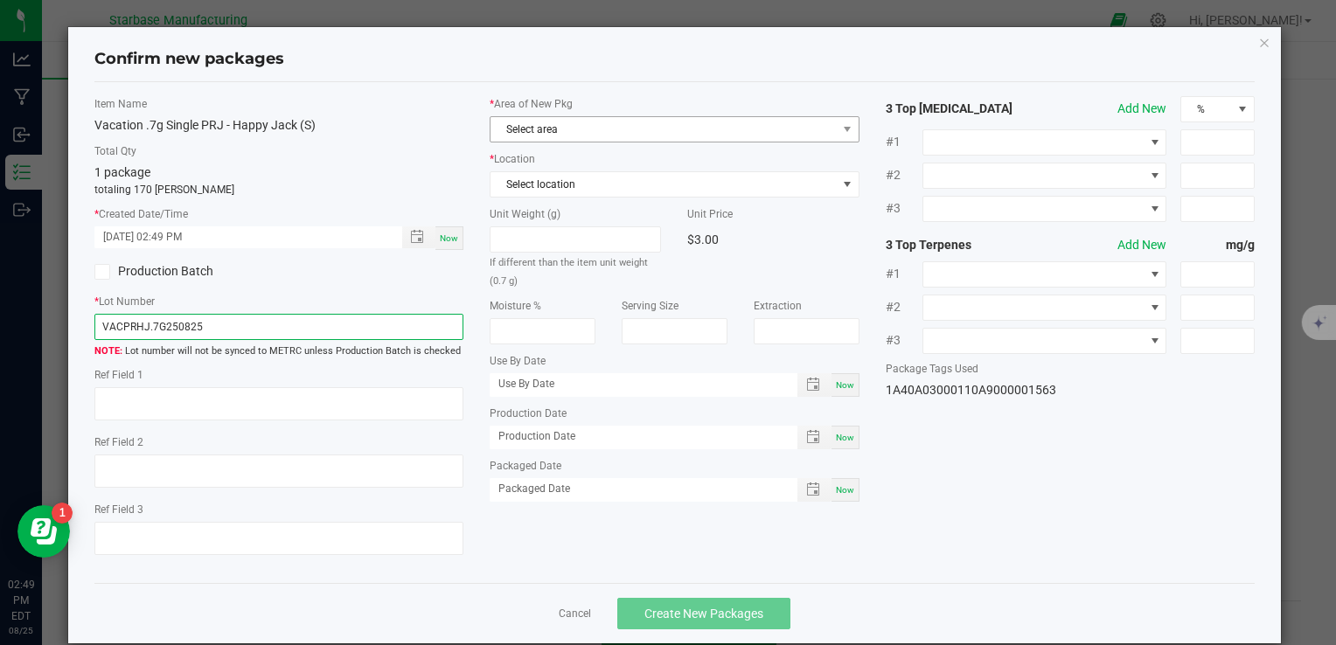
type input "VACPRHJ.7G250825"
click at [531, 124] on span "Select area" at bounding box center [663, 129] width 345 height 24
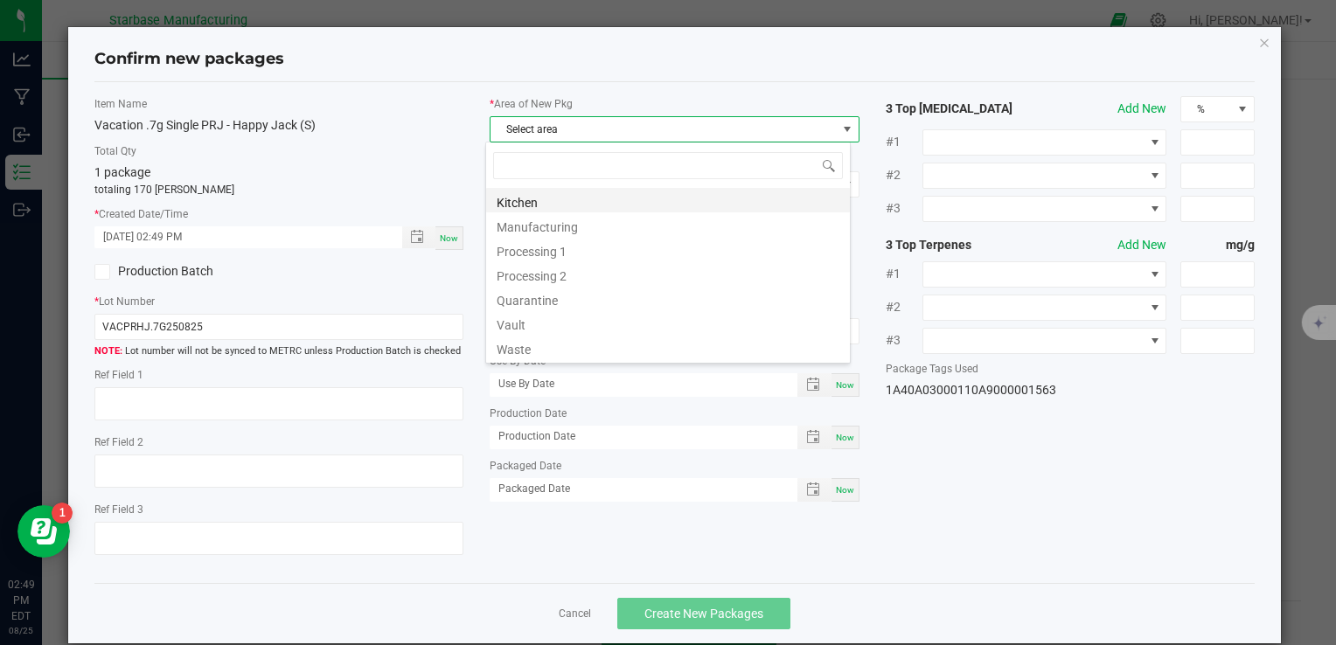
scroll to position [25, 365]
click at [550, 324] on li "Vault" at bounding box center [668, 322] width 364 height 24
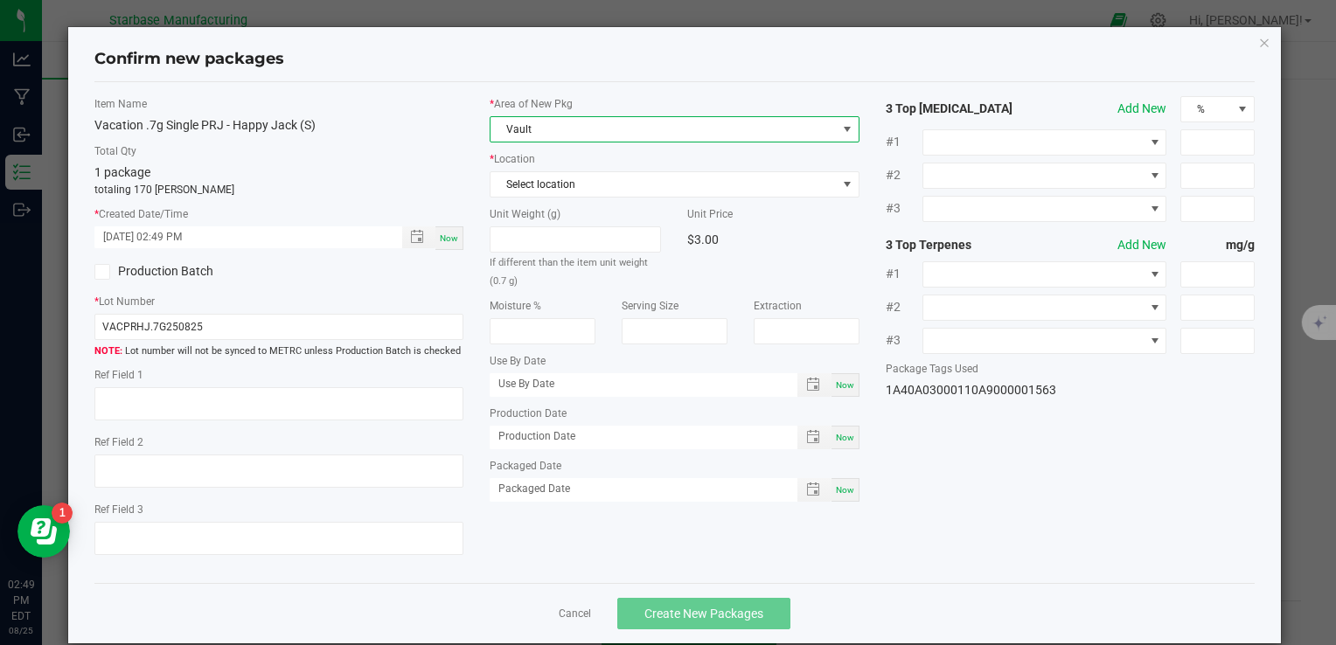
click at [556, 197] on div "* Area of New Pkg Vault * Location Select location Unit Weight (g) If different…" at bounding box center [674, 303] width 395 height 414
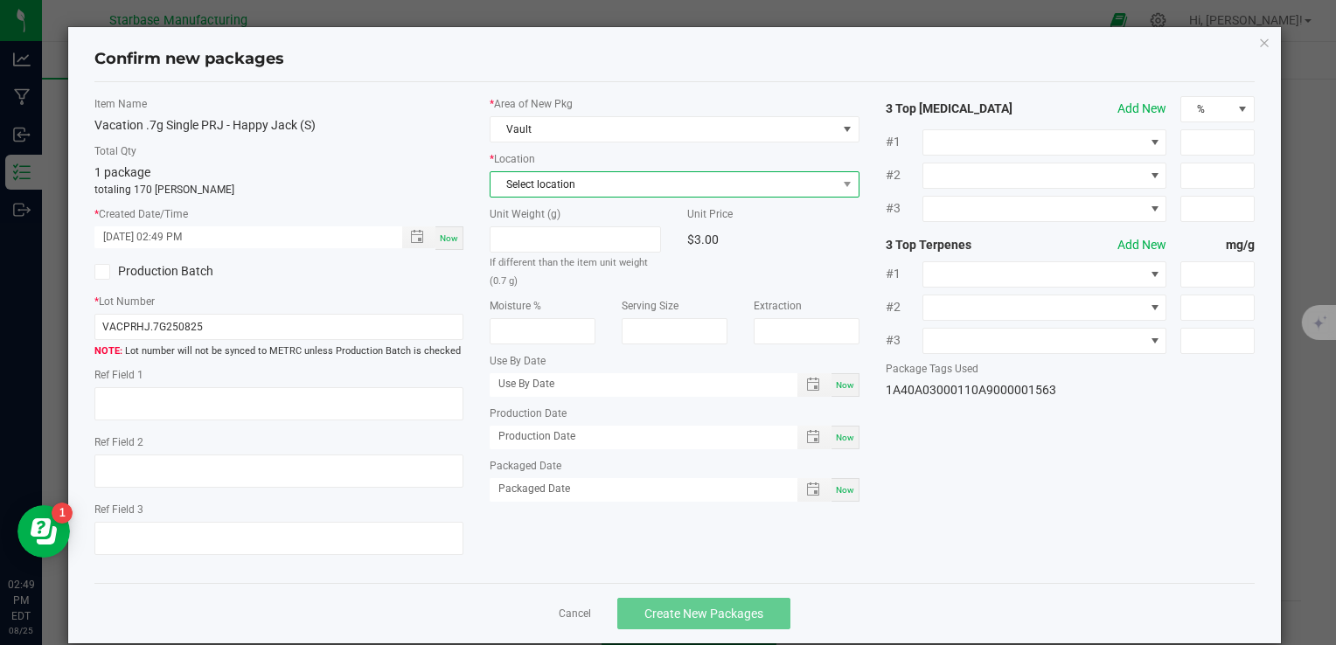
click at [556, 184] on span "Select location" at bounding box center [663, 184] width 345 height 24
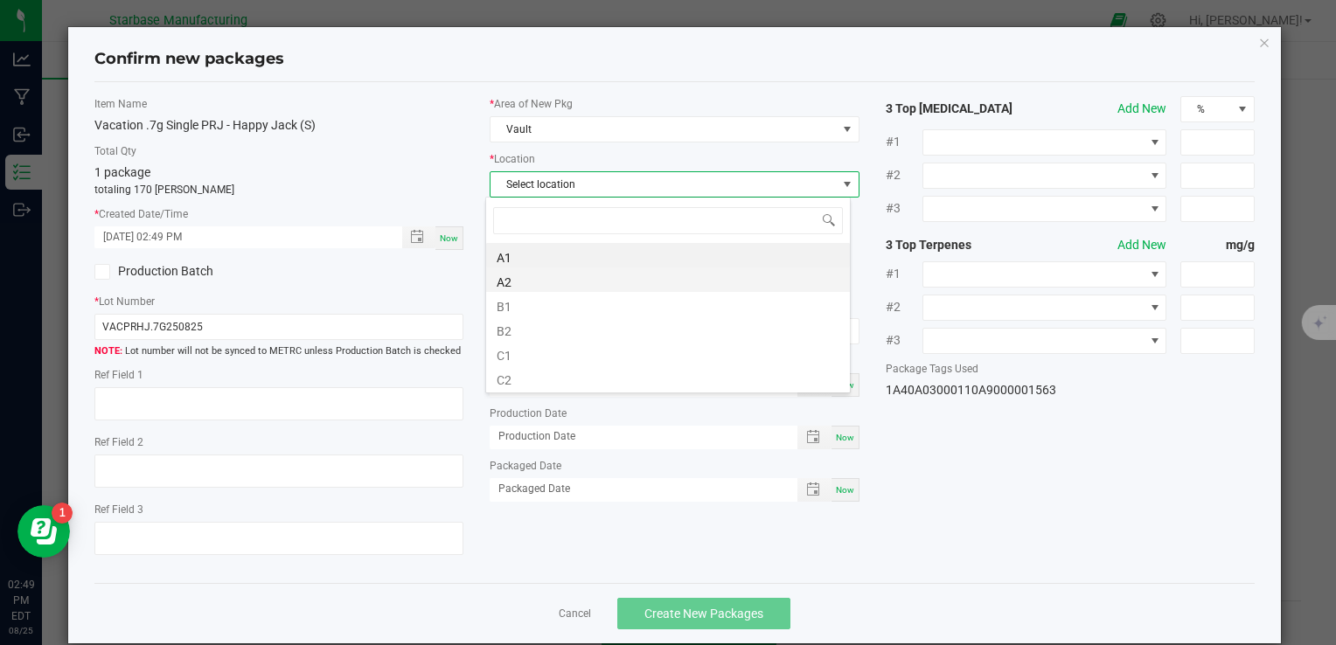
click at [556, 281] on li "A2" at bounding box center [668, 280] width 364 height 24
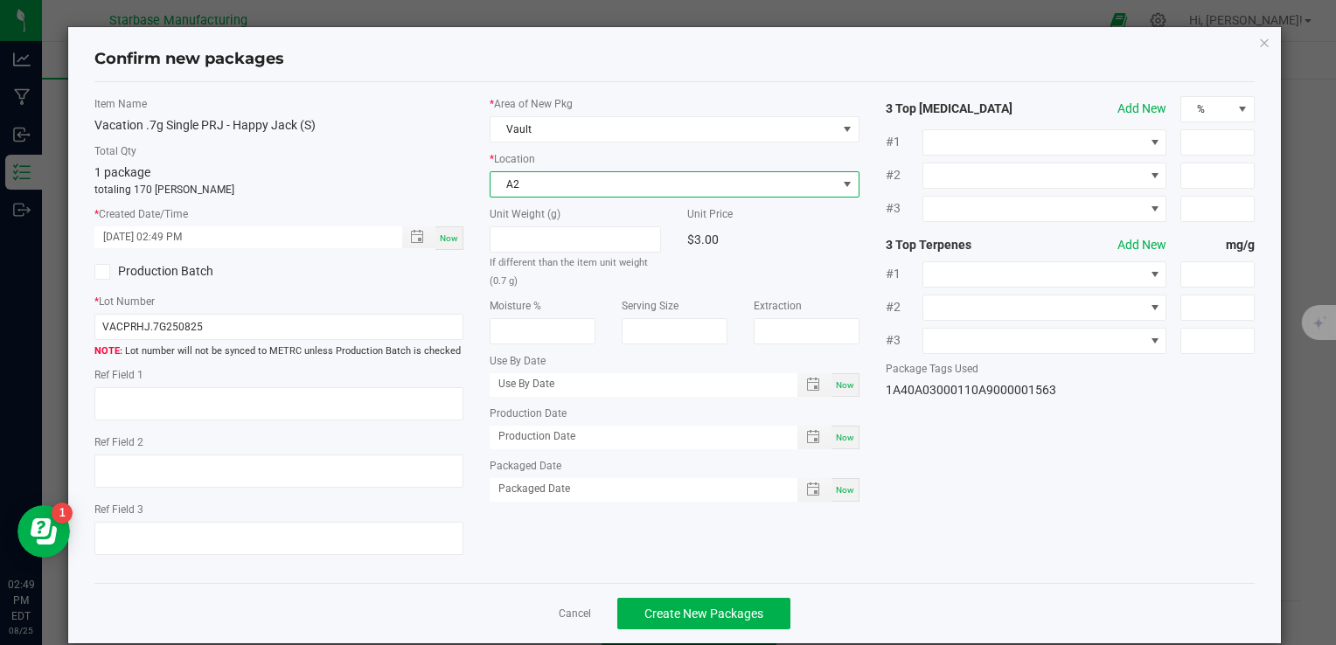
click at [836, 428] on div "Now" at bounding box center [845, 438] width 28 height 24
type input "[DATE]"
click at [836, 488] on span "Now" at bounding box center [845, 490] width 18 height 10
type input "[DATE]"
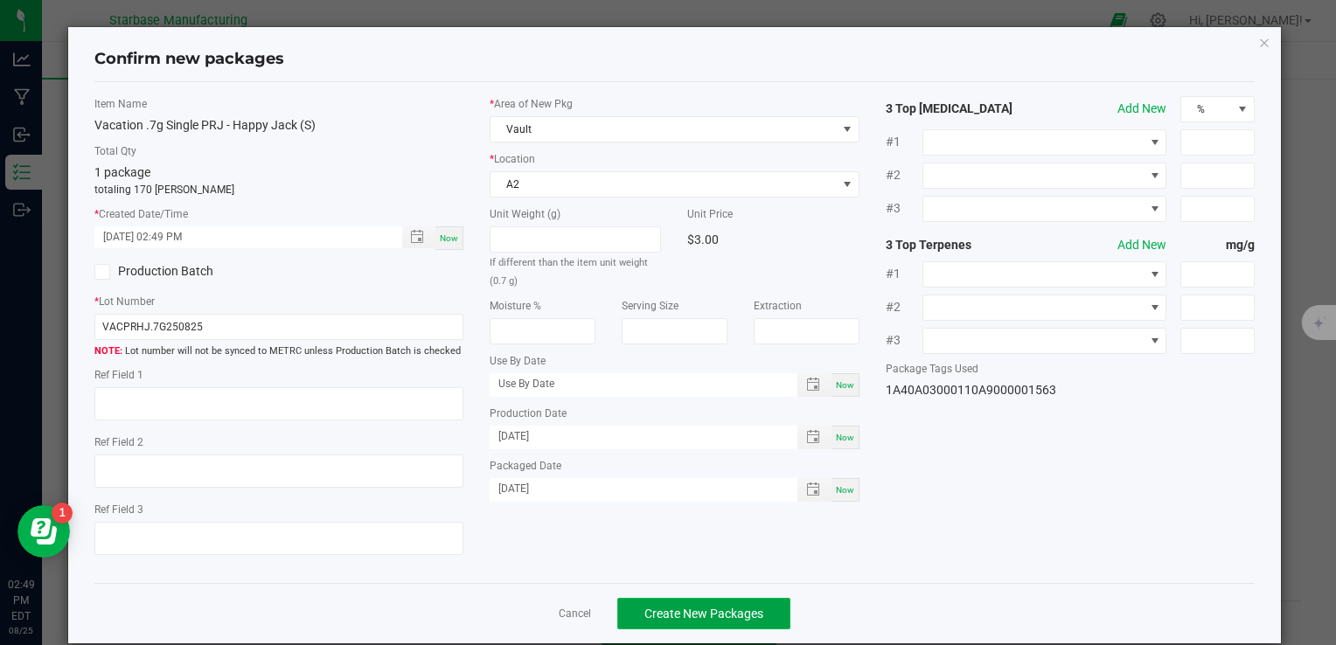
click at [706, 607] on span "Create New Packages" at bounding box center [703, 614] width 119 height 14
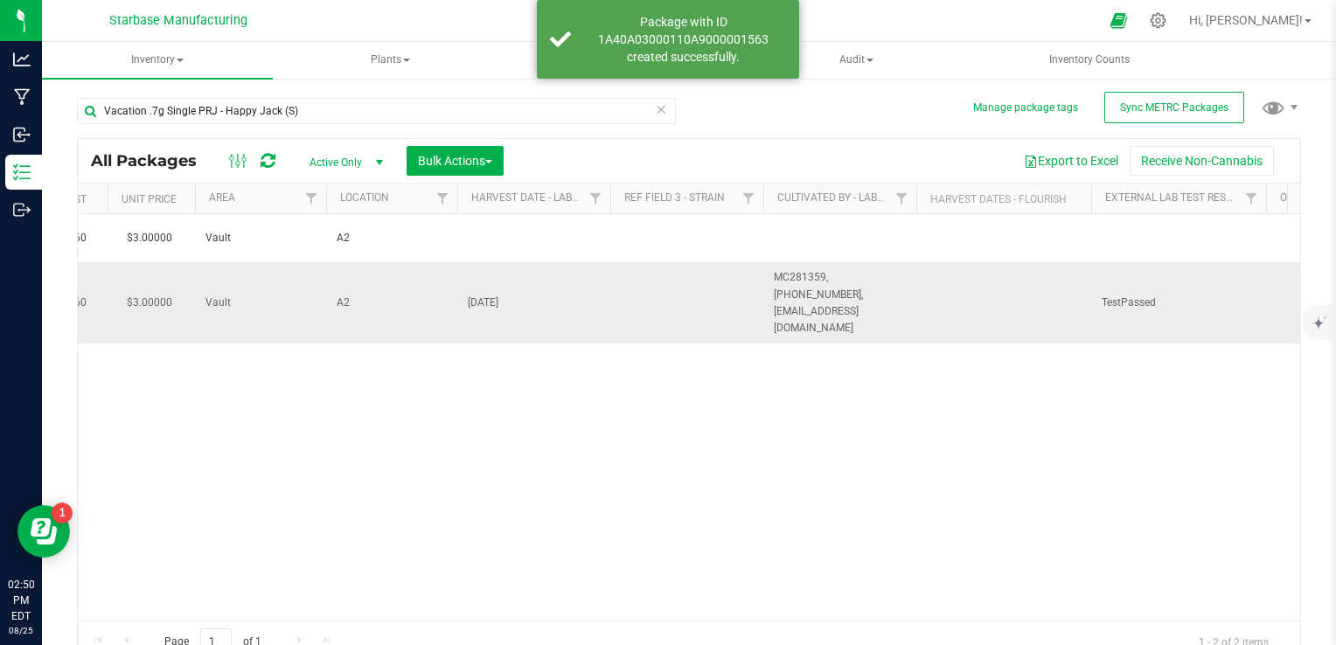
click at [487, 295] on span "[DATE]" at bounding box center [534, 303] width 132 height 17
click at [487, 289] on input "[DATE]" at bounding box center [529, 302] width 147 height 27
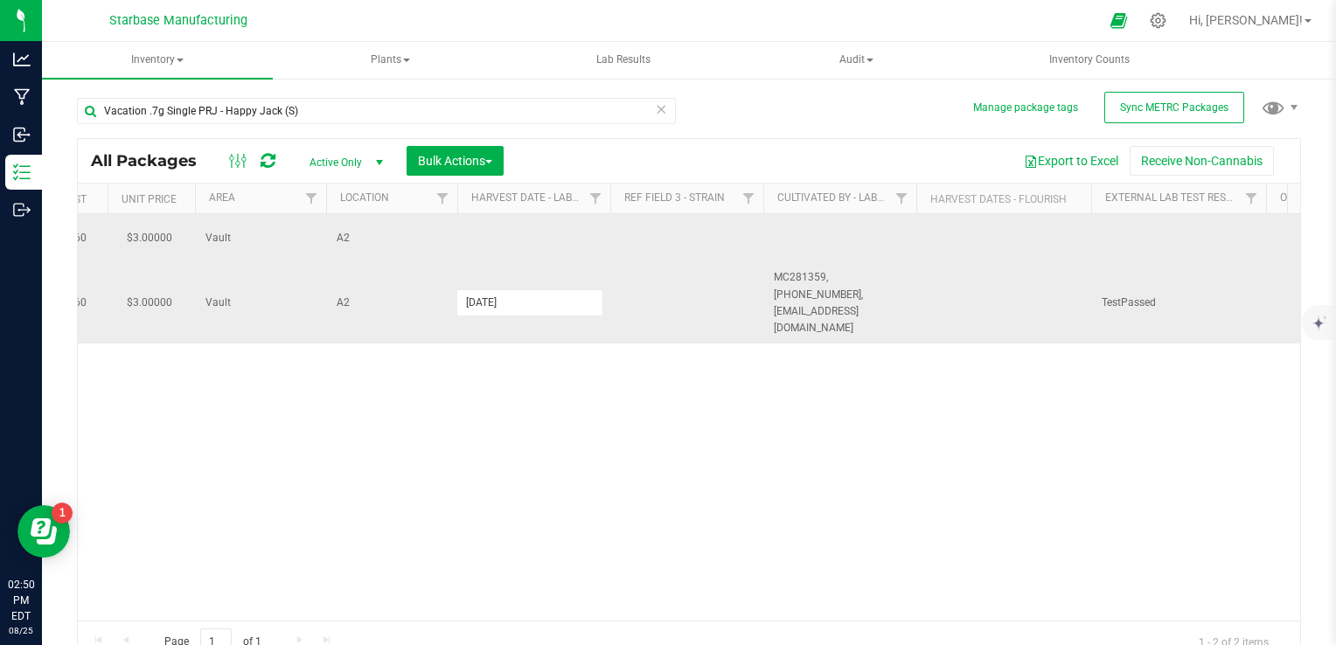
click at [517, 235] on td at bounding box center [533, 238] width 153 height 48
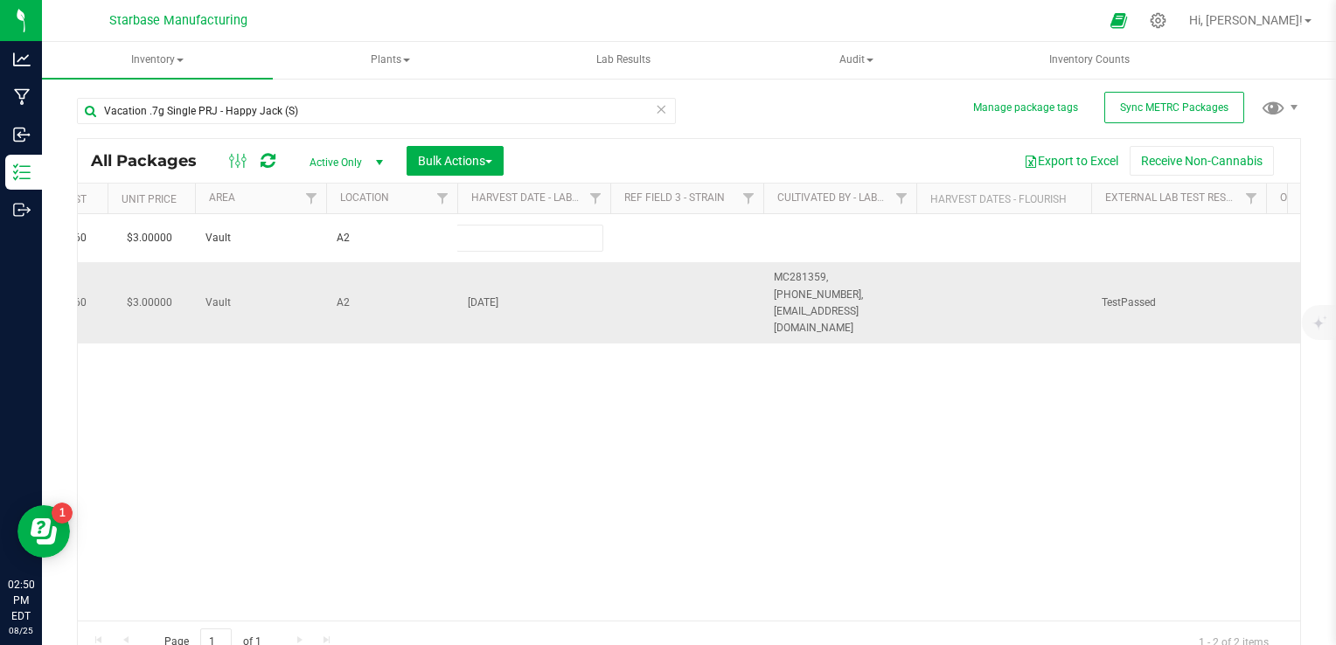
type input "[DATE]"
click at [829, 283] on div "All Packages Active Only Active Only Lab Samples Locked All External Internal B…" at bounding box center [689, 400] width 1224 height 525
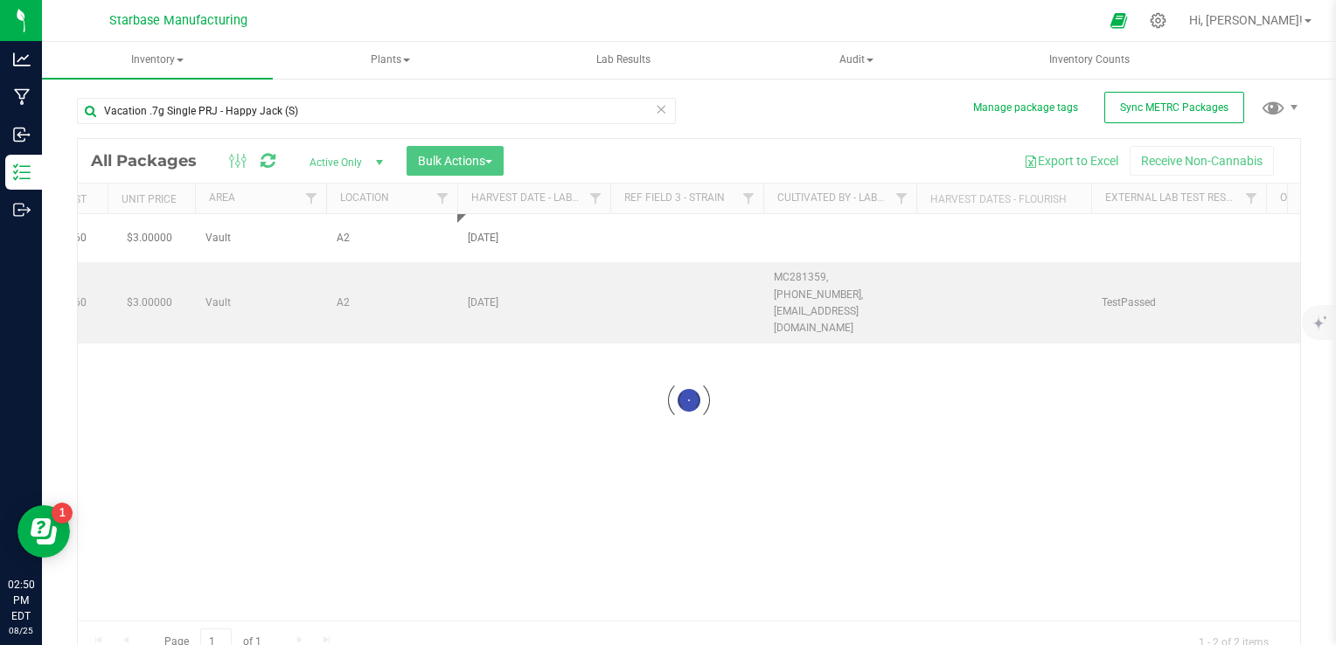
click at [829, 283] on div at bounding box center [689, 401] width 1222 height 524
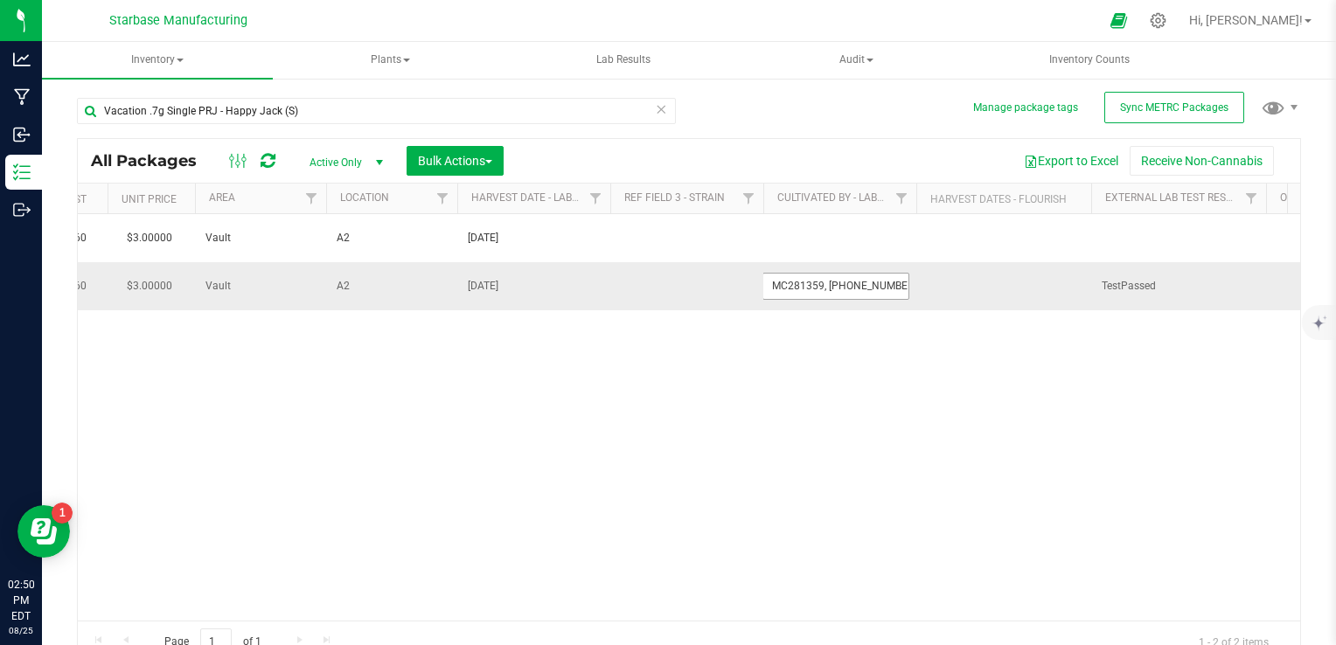
scroll to position [0, 122]
click at [829, 283] on input "MC281359, [PHONE_NUMBER], [EMAIL_ADDRESS][DOMAIN_NAME]" at bounding box center [835, 286] width 147 height 27
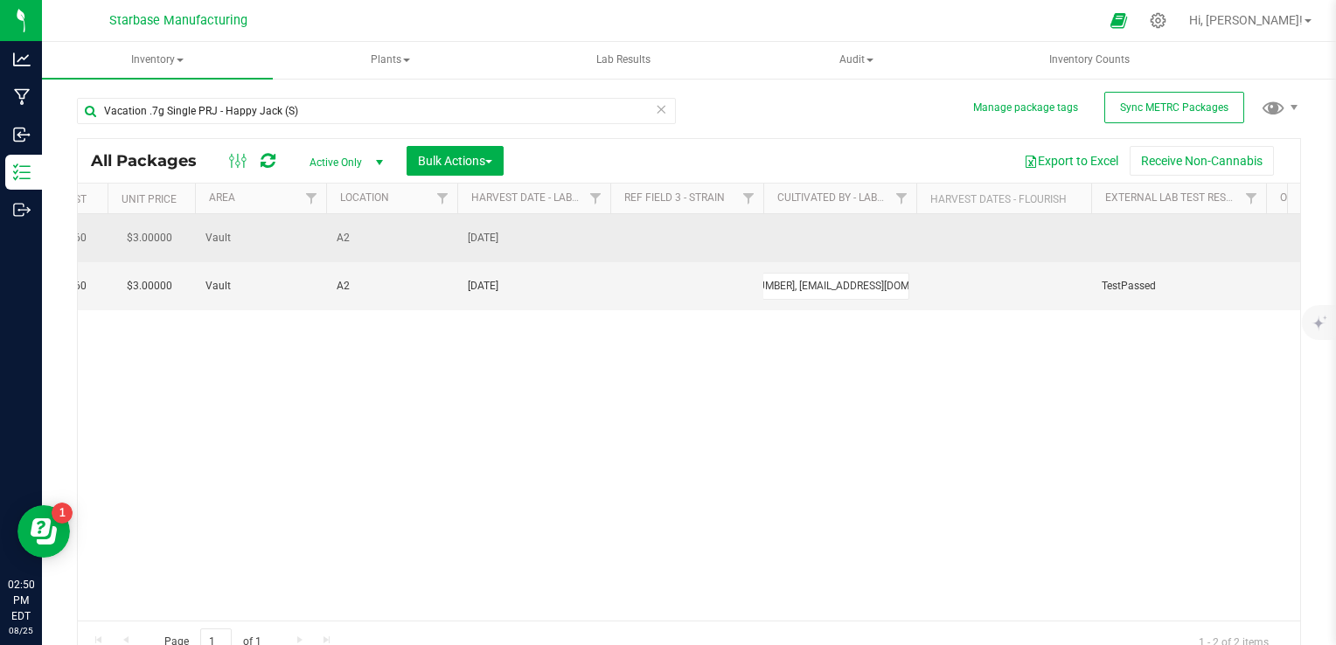
click at [811, 247] on td at bounding box center [839, 238] width 153 height 48
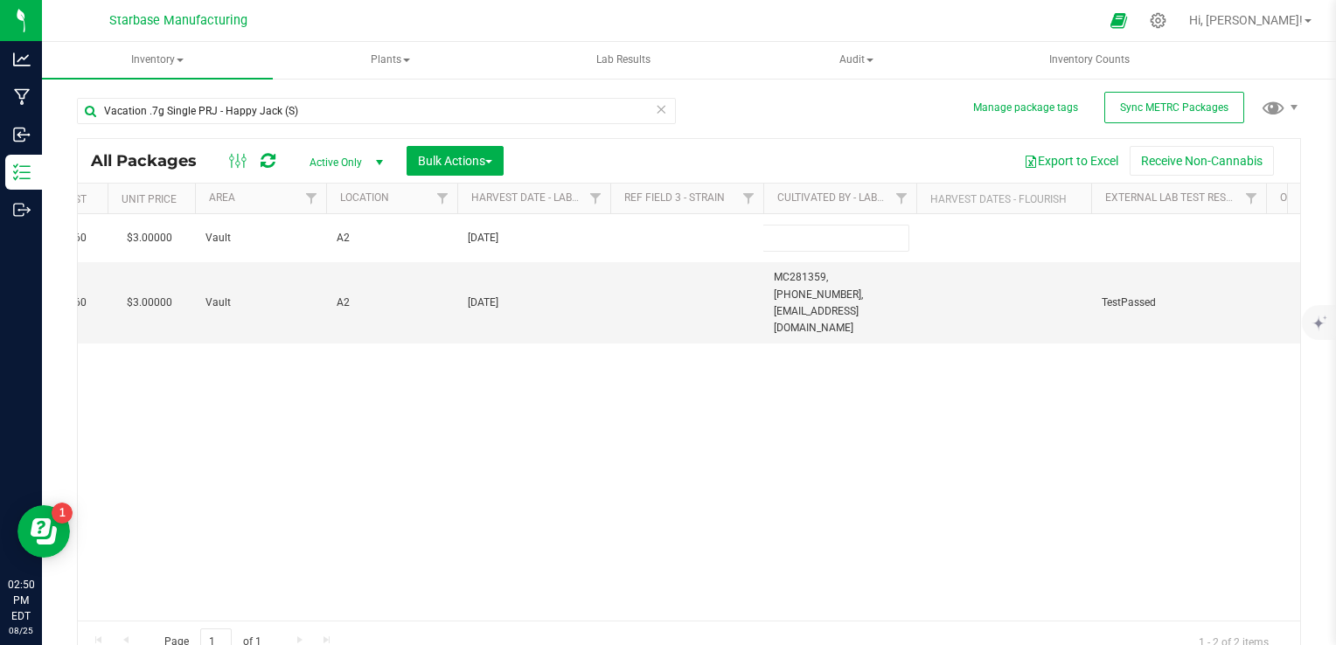
type input "MC281359, [PHONE_NUMBER], [EMAIL_ADDRESS][DOMAIN_NAME]"
click at [711, 404] on div "All Packages Active Only Active Only Lab Samples Locked All External Internal B…" at bounding box center [689, 400] width 1224 height 525
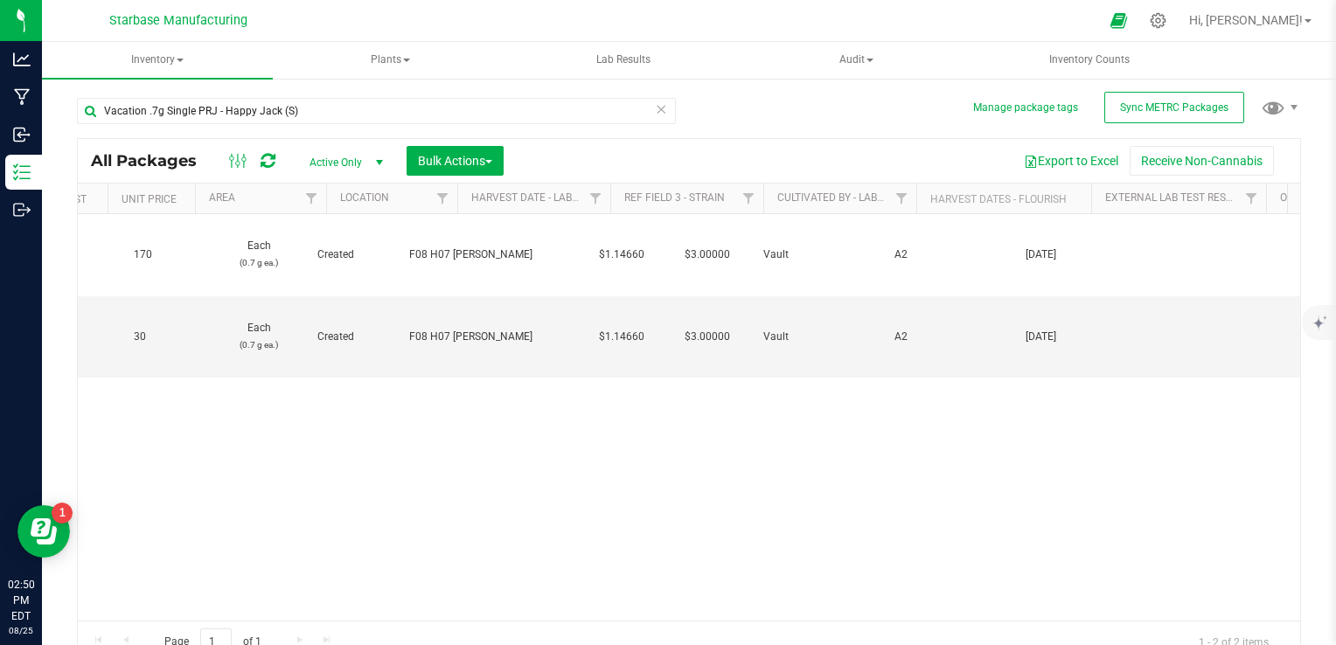
scroll to position [0, 236]
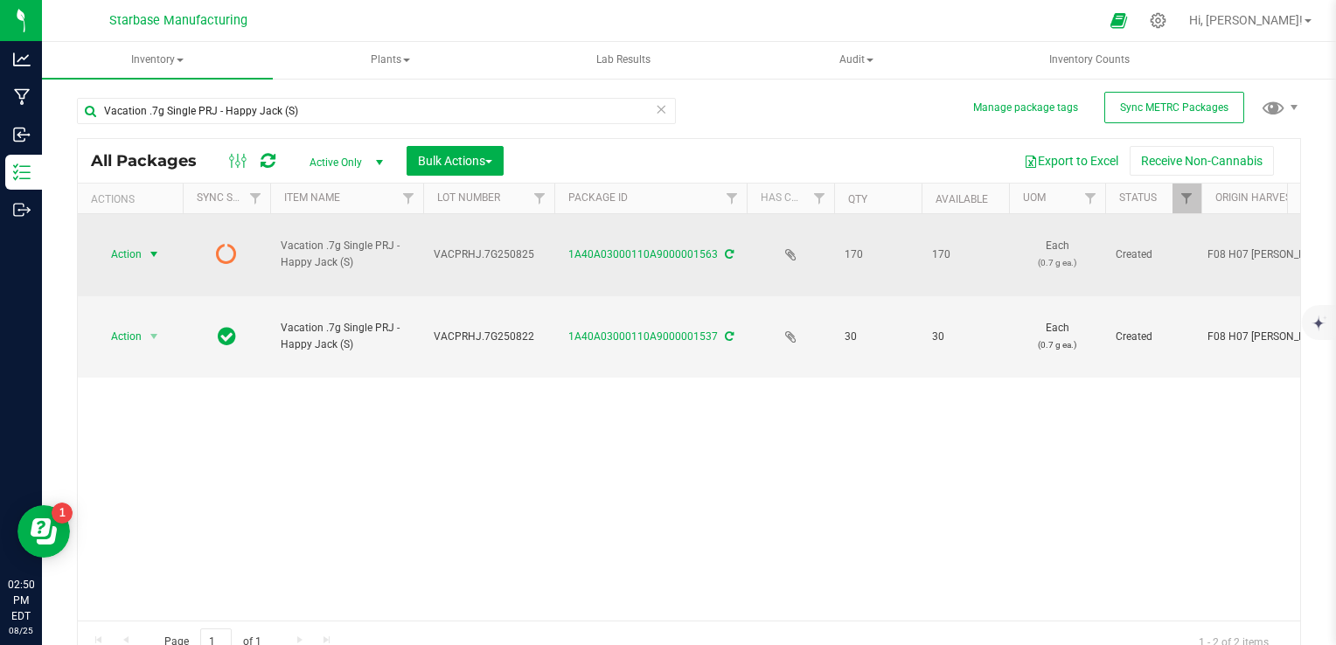
click at [143, 242] on span "select" at bounding box center [154, 254] width 22 height 24
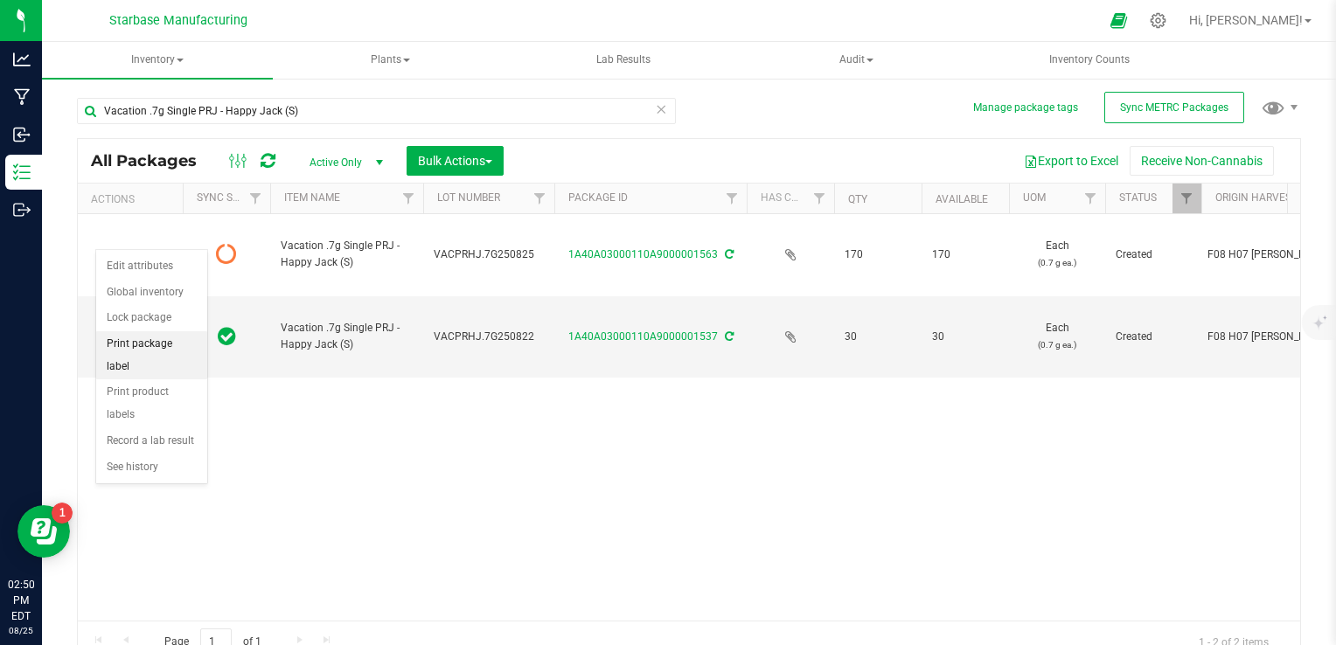
click at [154, 347] on li "Print package label" at bounding box center [151, 355] width 111 height 48
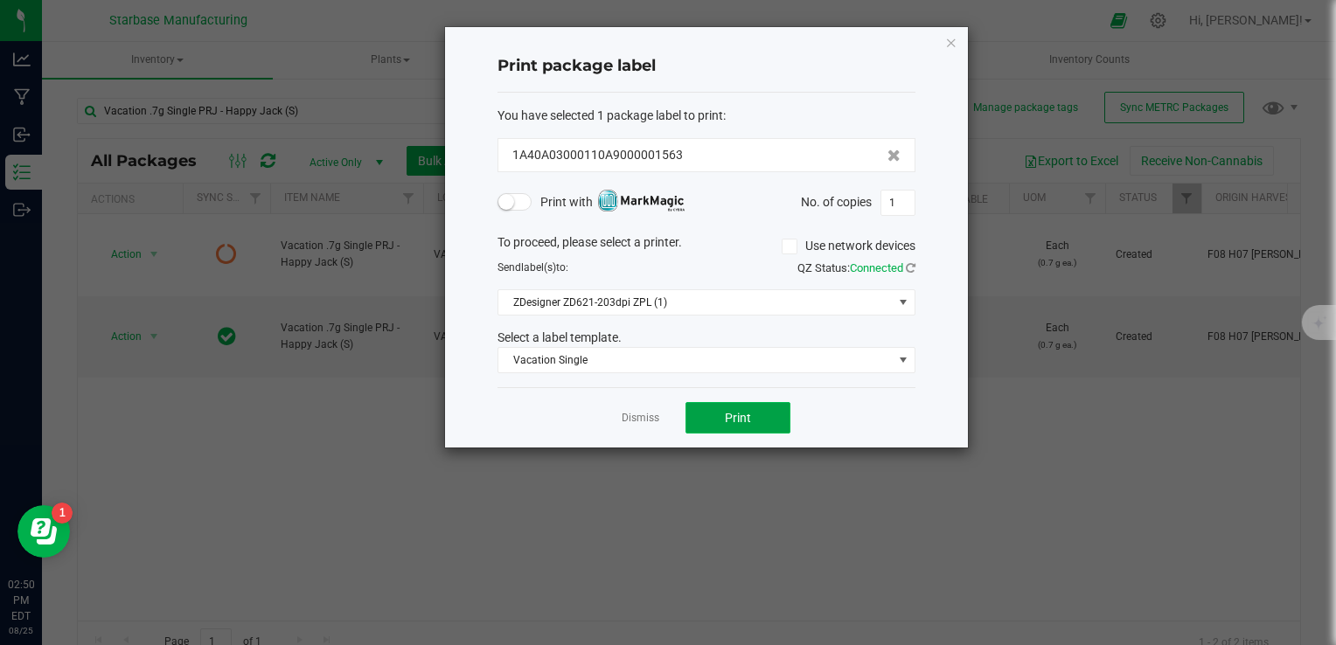
click at [772, 407] on button "Print" at bounding box center [737, 417] width 105 height 31
click at [900, 193] on input "1" at bounding box center [897, 203] width 33 height 24
type input "170"
click at [760, 414] on button "Print" at bounding box center [737, 417] width 105 height 31
click at [632, 417] on link "Dismiss" at bounding box center [641, 418] width 38 height 15
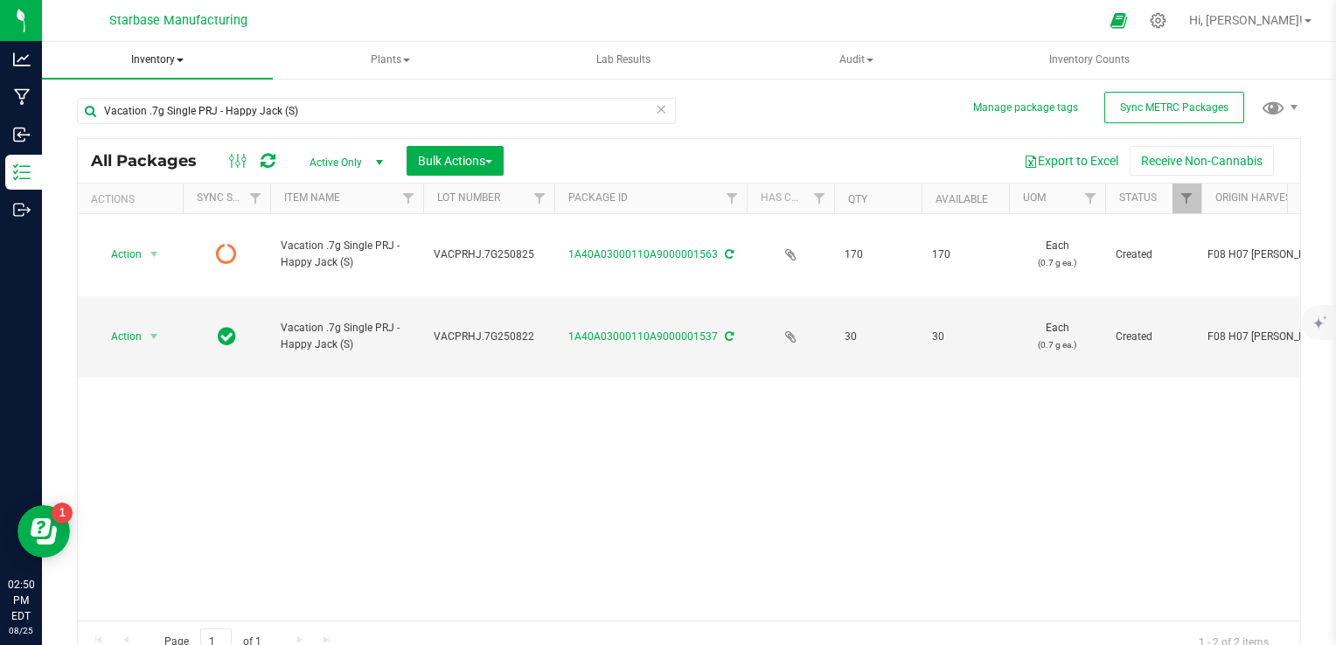
click at [170, 61] on span "Inventory" at bounding box center [157, 60] width 231 height 37
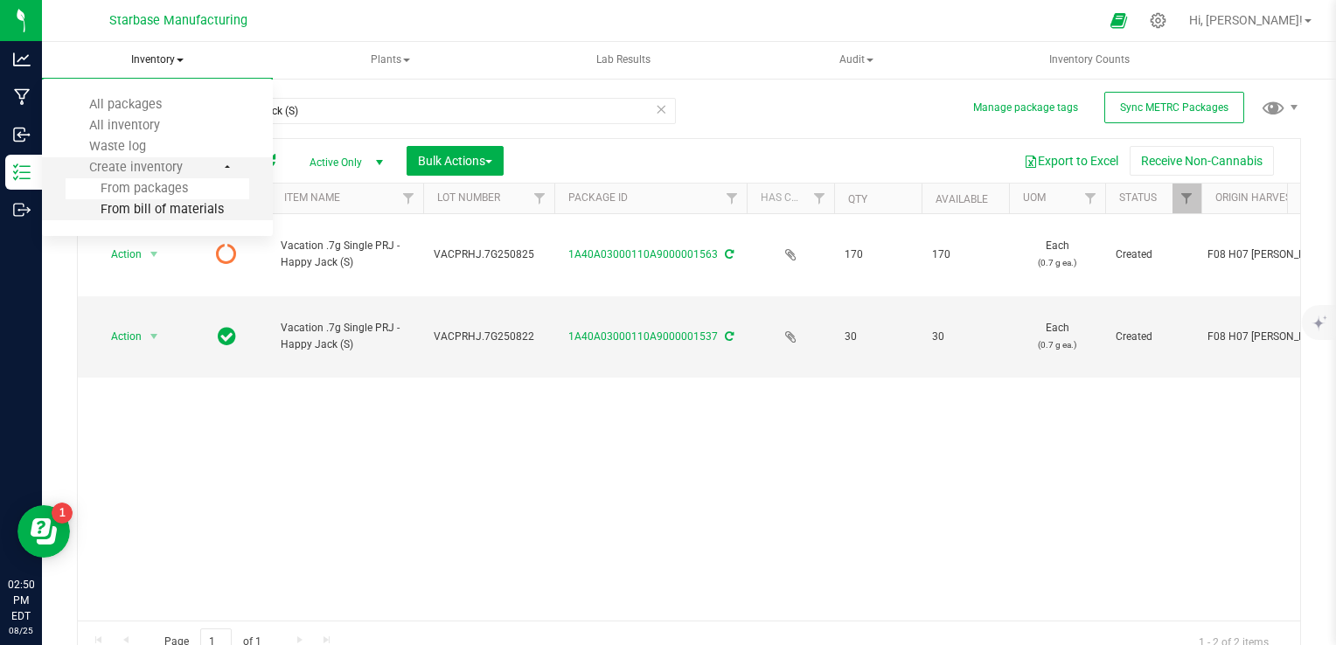
click at [170, 212] on span "From bill of materials" at bounding box center [145, 209] width 158 height 15
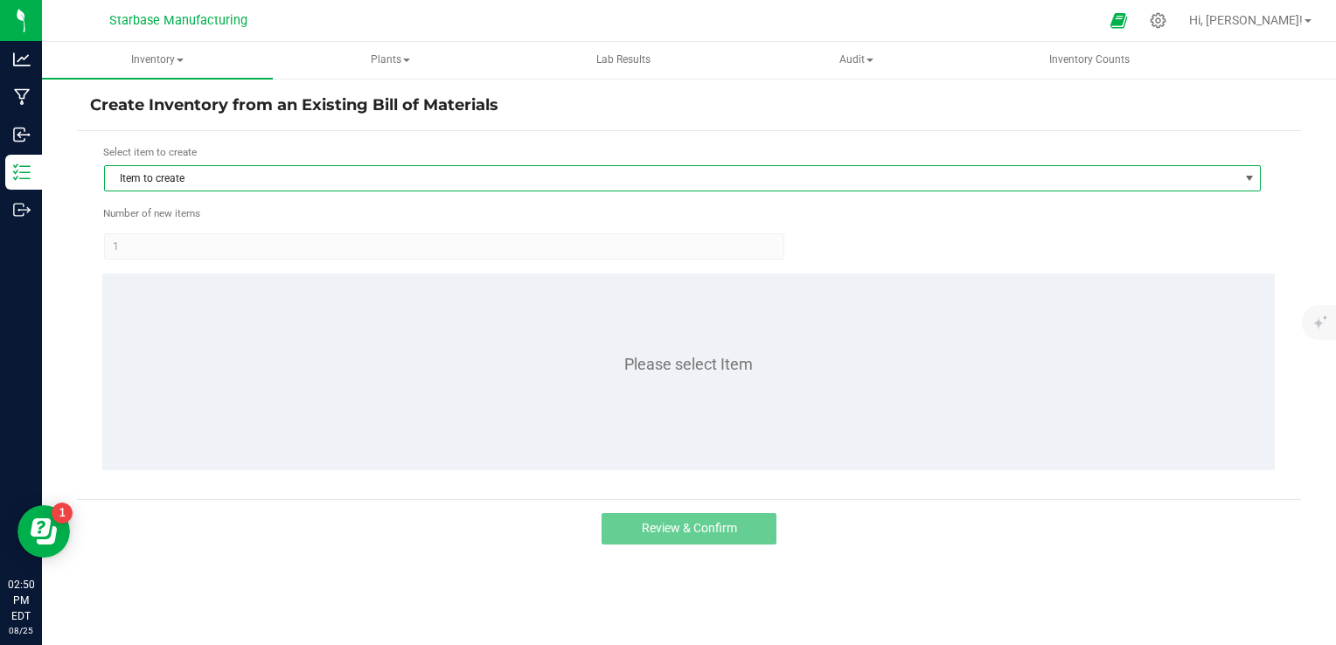
click at [280, 173] on span "Item to create" at bounding box center [671, 178] width 1133 height 24
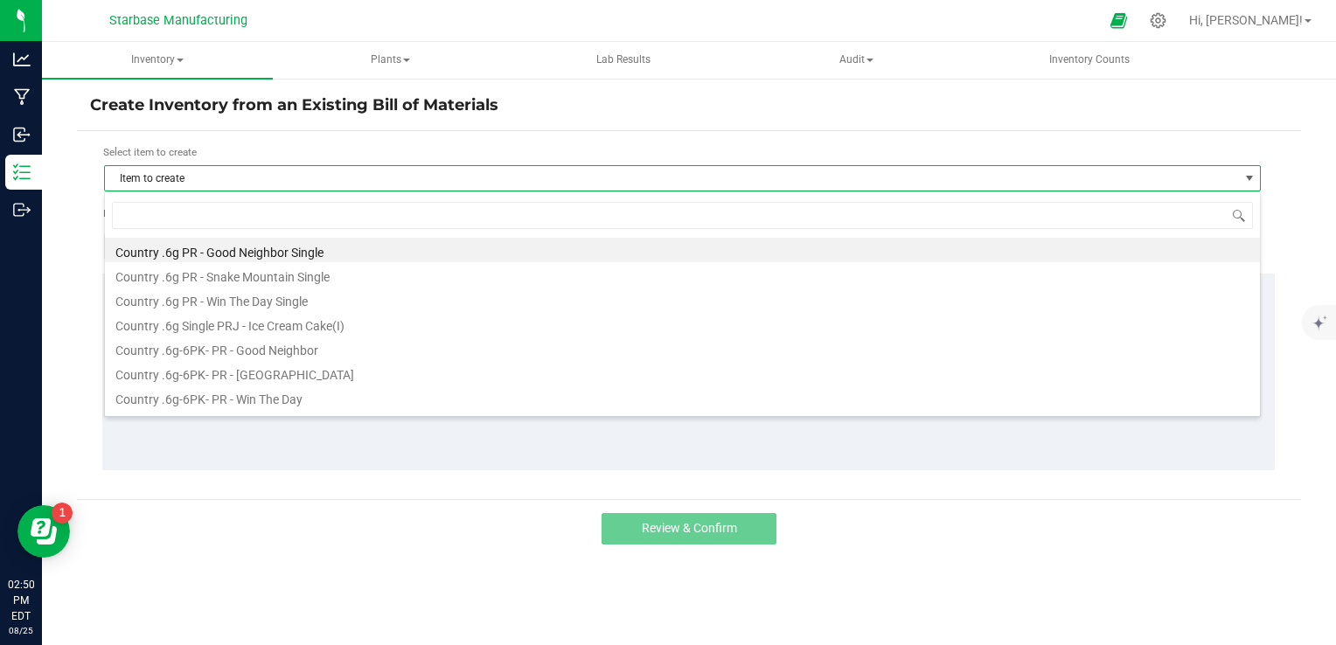
scroll to position [25, 1157]
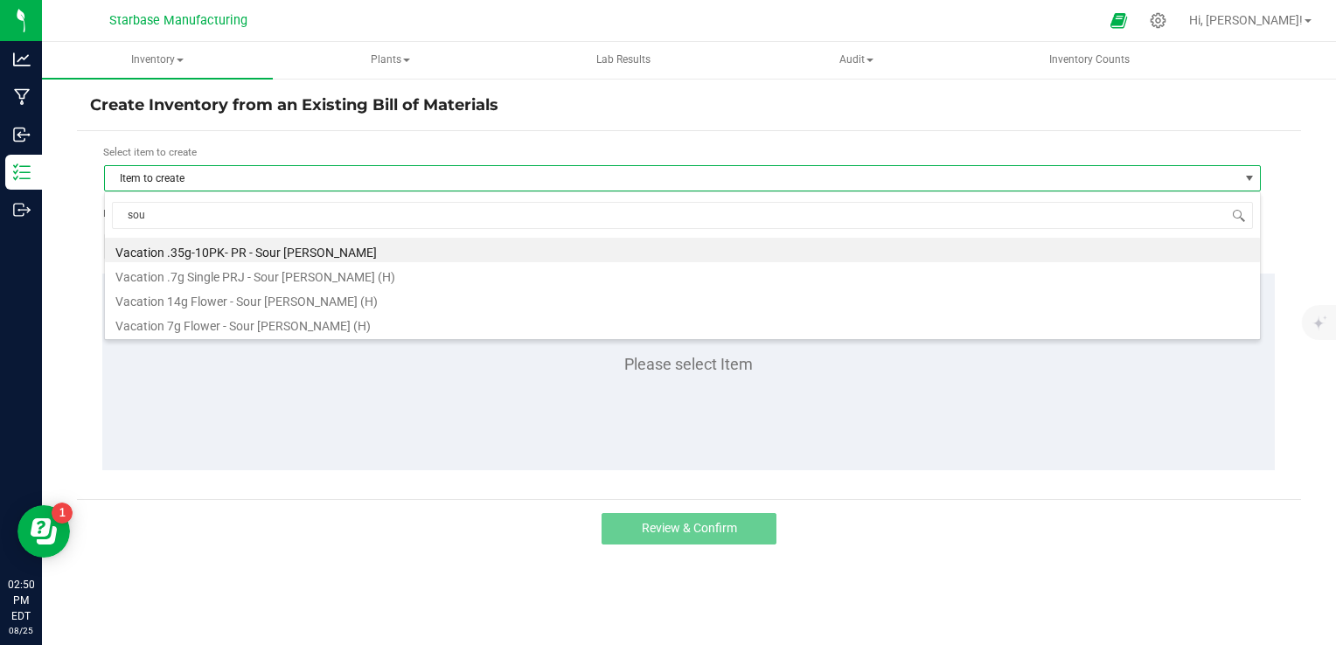
type input "sour"
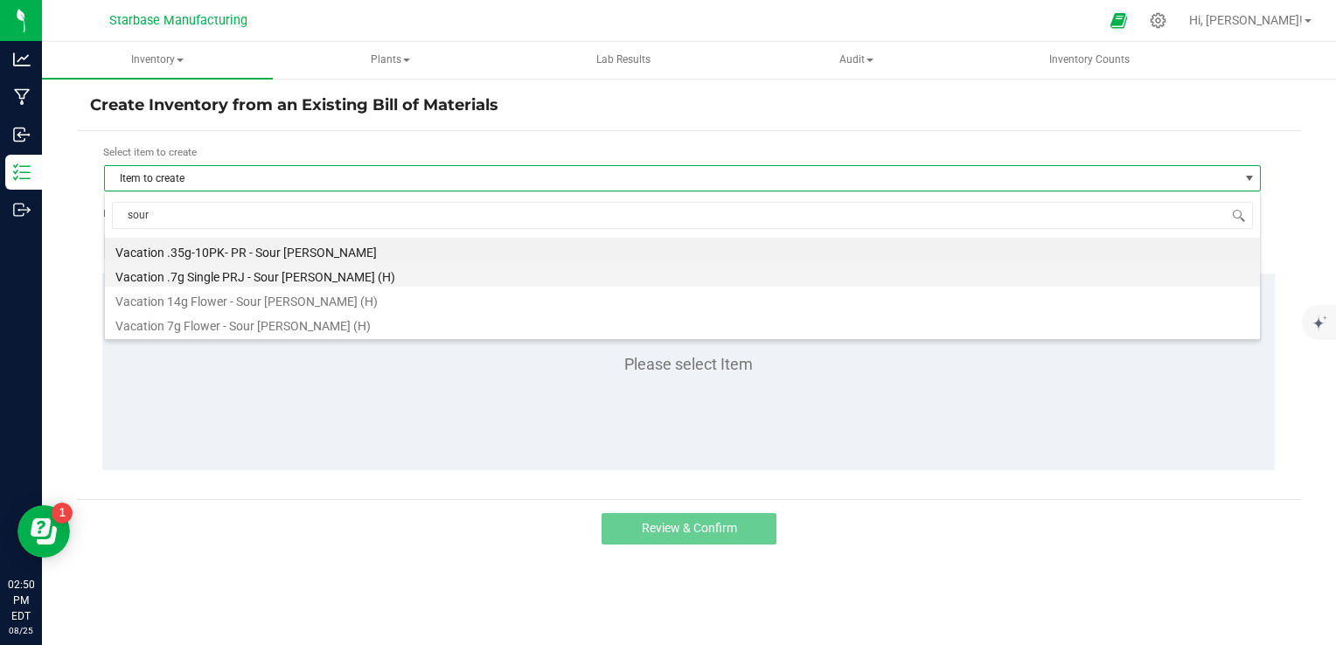
click at [268, 287] on li "Vacation 14g Flower - Sour [PERSON_NAME] (H)" at bounding box center [682, 299] width 1155 height 24
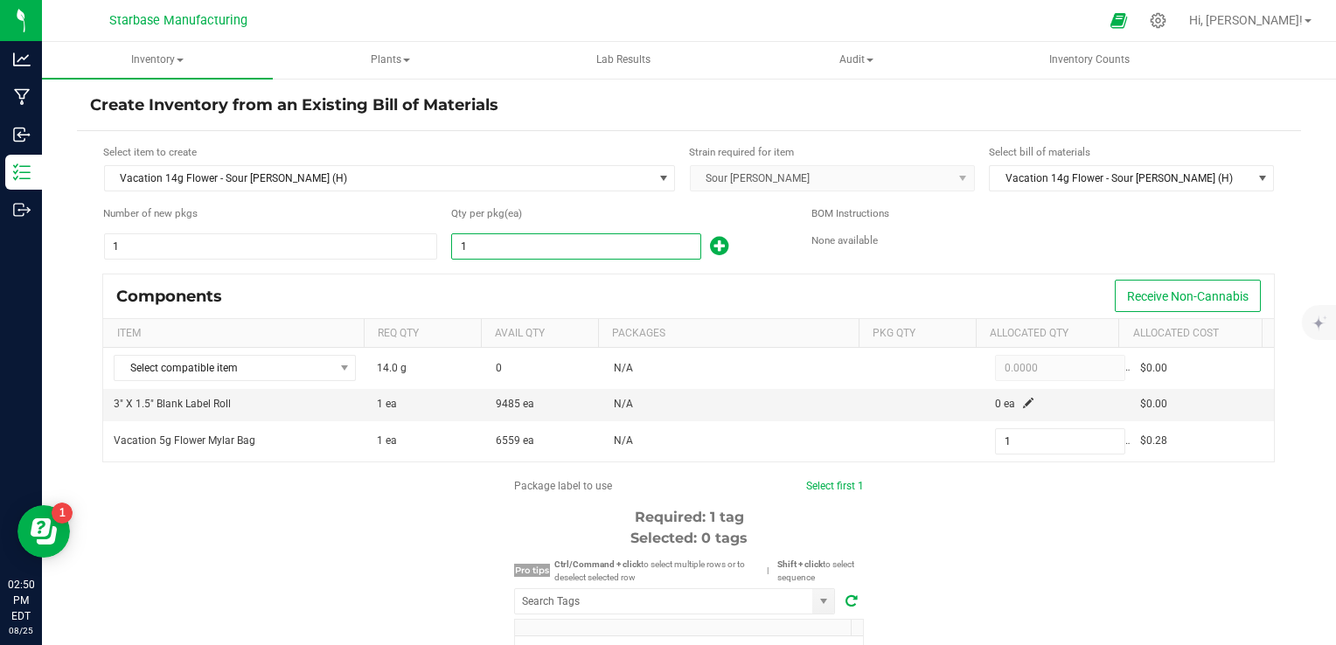
click at [553, 254] on input "1" at bounding box center [576, 246] width 248 height 24
type input "19"
type input "192"
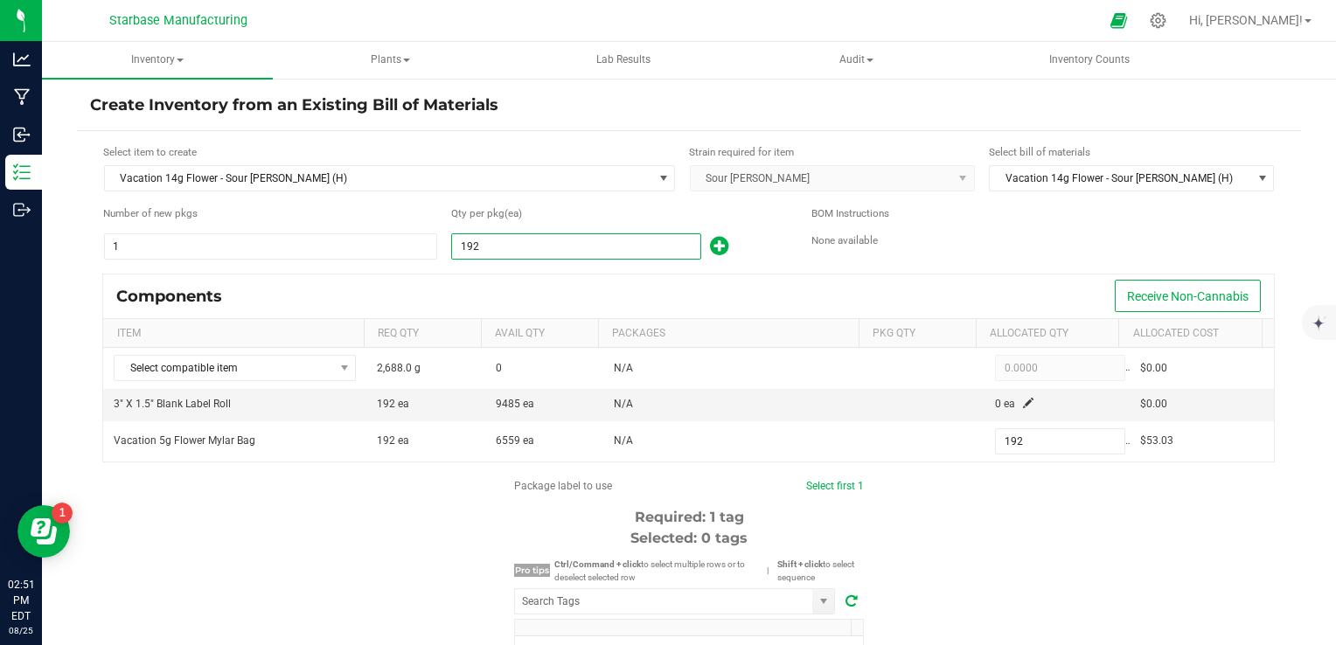
type input "192"
click at [544, 196] on form "Select item to create Vacation 14g Flower - Sour Runtz (H) Strain required for …" at bounding box center [689, 477] width 1198 height 667
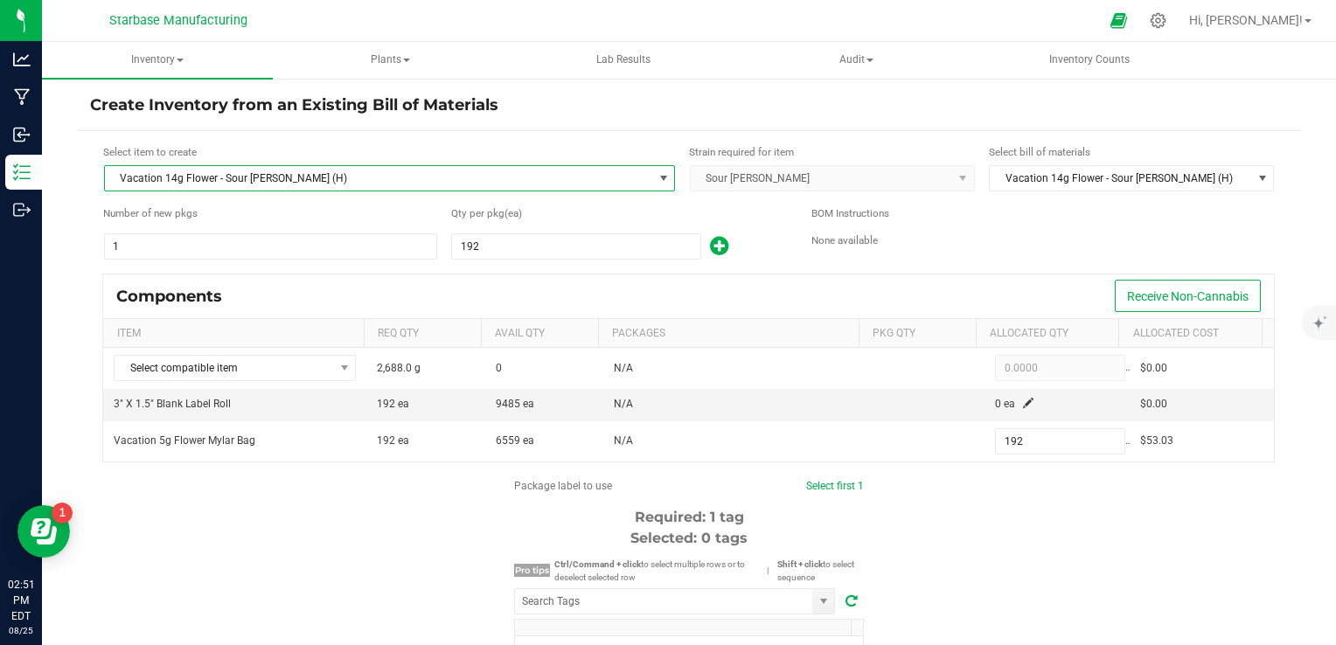
click at [535, 182] on span "Vacation 14g Flower - Sour [PERSON_NAME] (H)" at bounding box center [378, 178] width 547 height 24
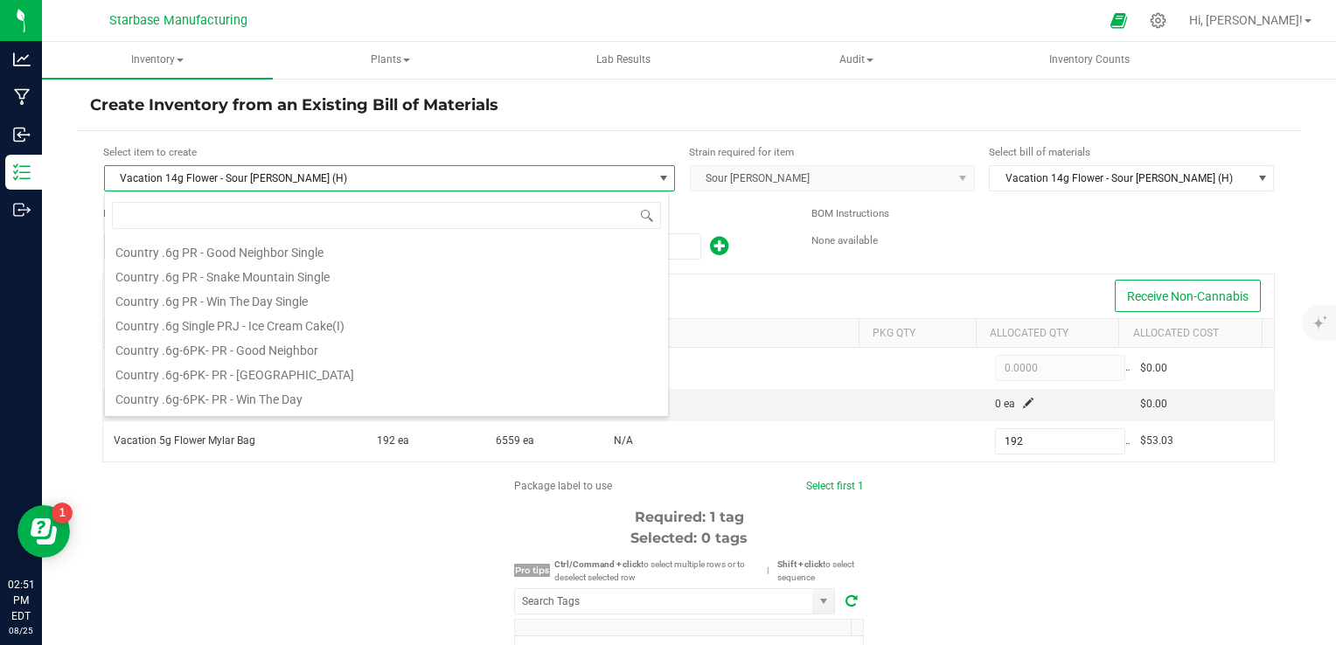
scroll to position [25, 564]
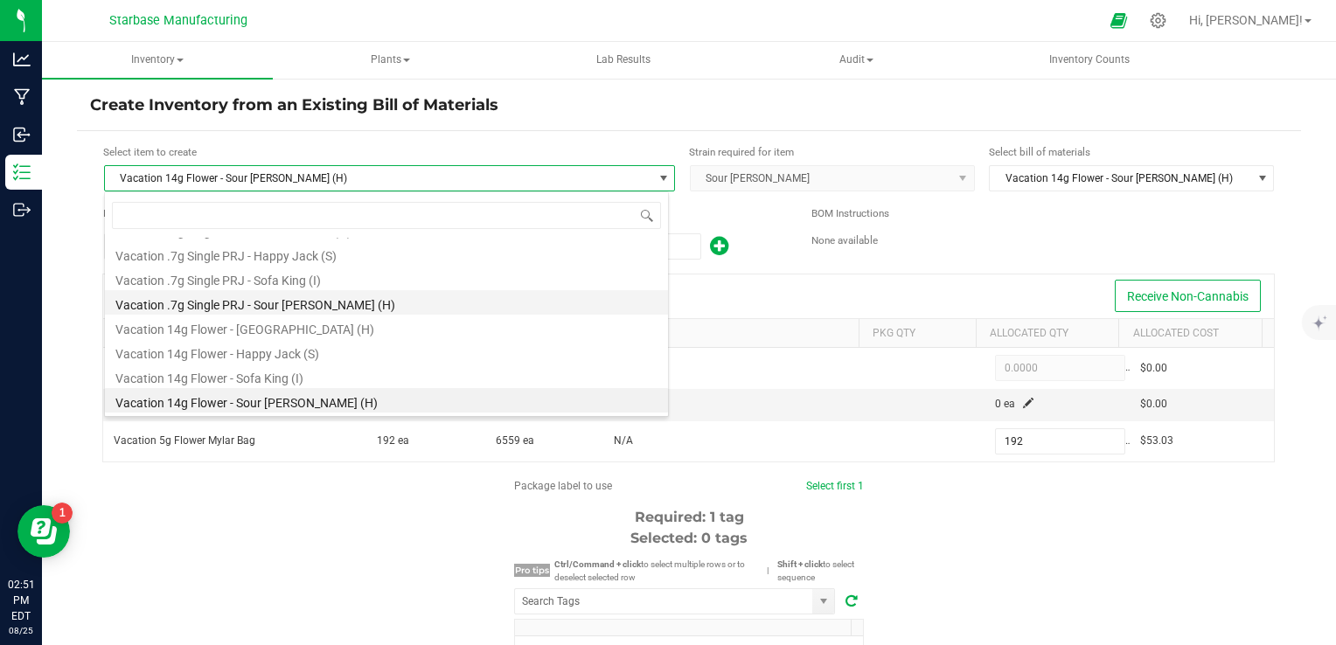
click at [407, 303] on li "Vacation .7g Single PRJ - Sour [PERSON_NAME] (H)" at bounding box center [386, 302] width 563 height 24
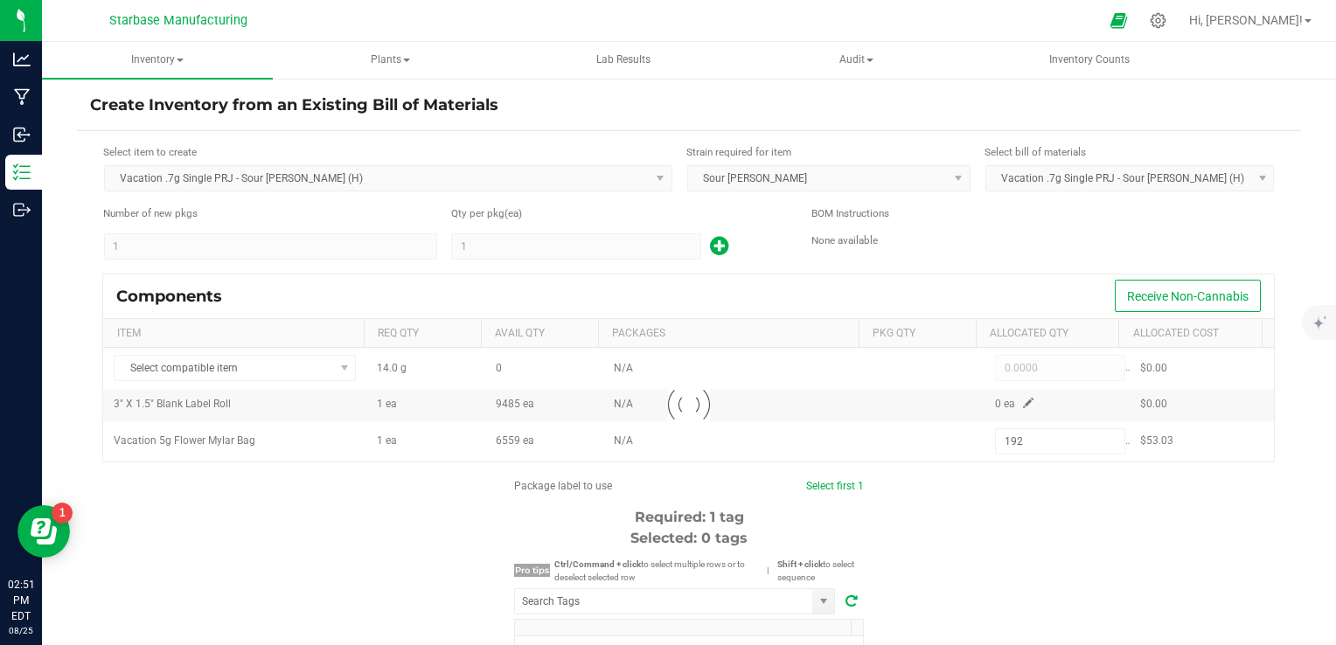
type input "1"
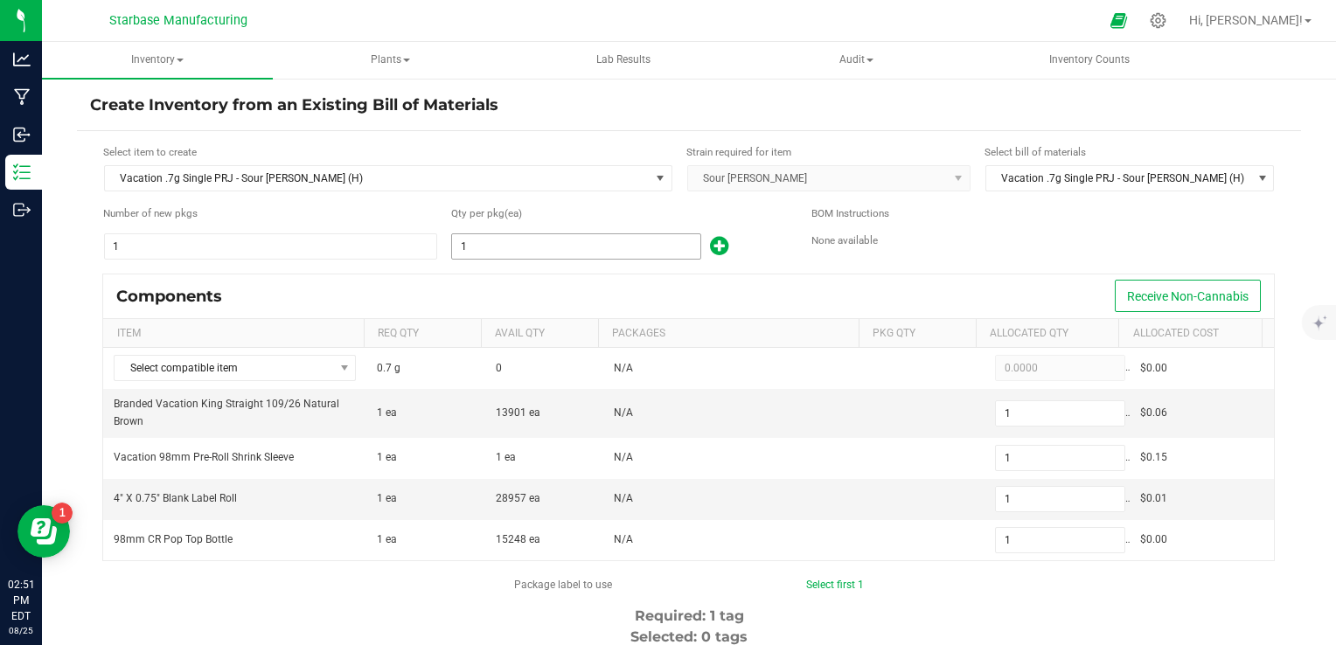
click at [518, 234] on input "1" at bounding box center [576, 246] width 248 height 24
type input "19"
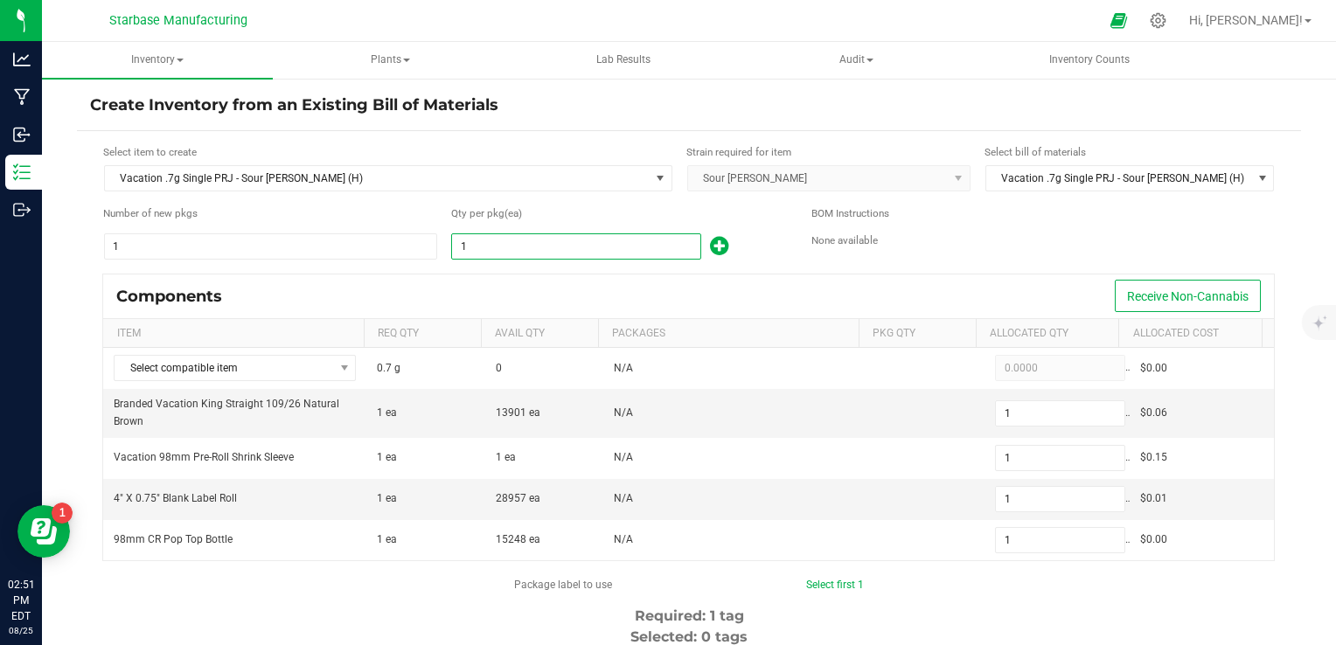
type input "19"
type input "192"
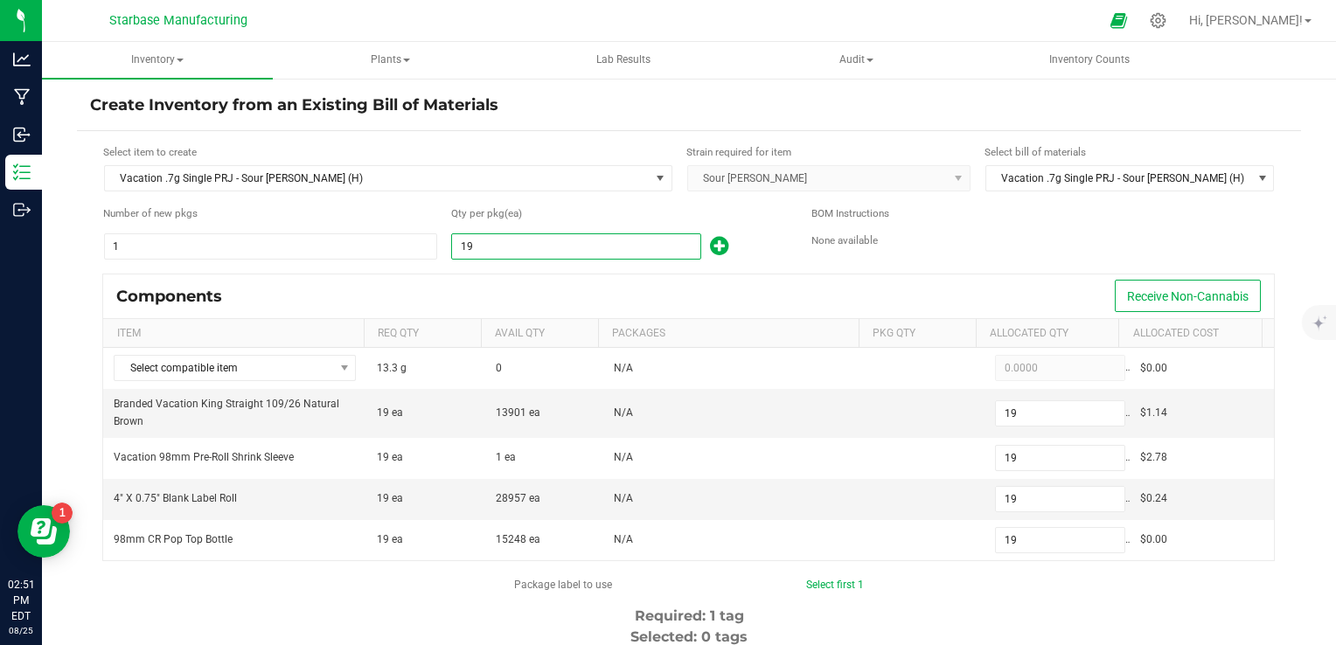
type input "192"
click at [581, 285] on div "Components Receive Non-Cannabis" at bounding box center [688, 297] width 1171 height 44
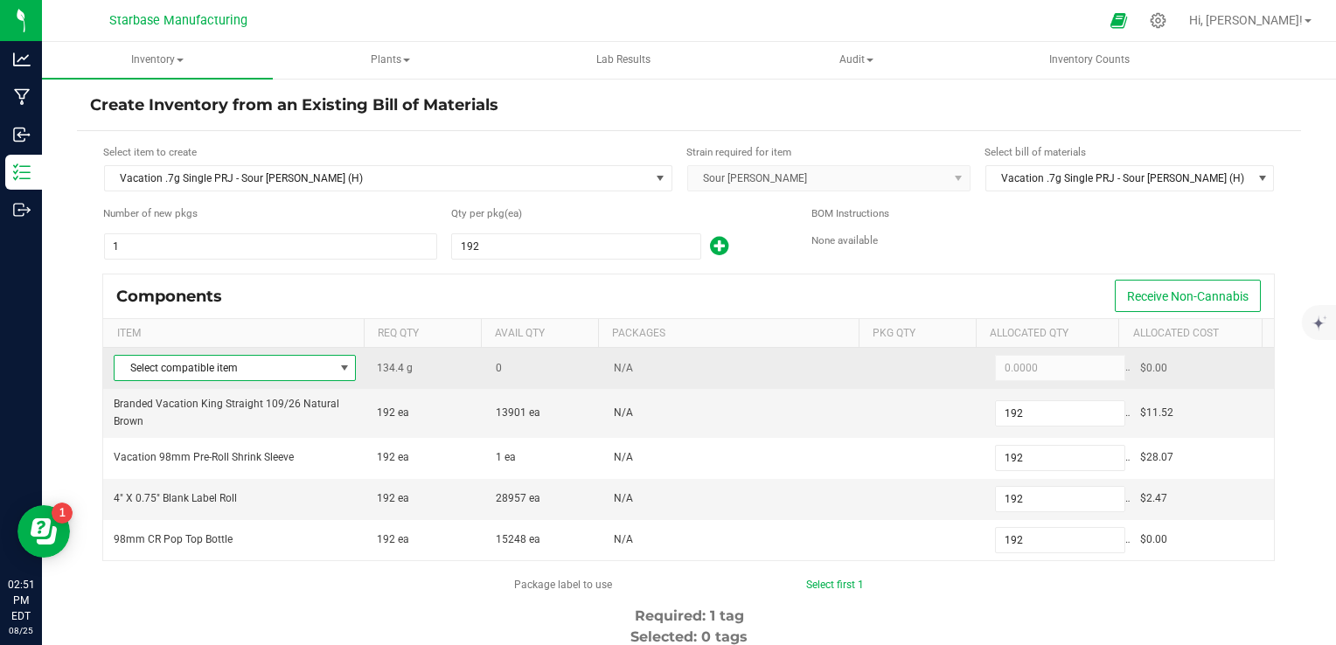
click at [322, 372] on span "Select compatible item" at bounding box center [224, 368] width 219 height 24
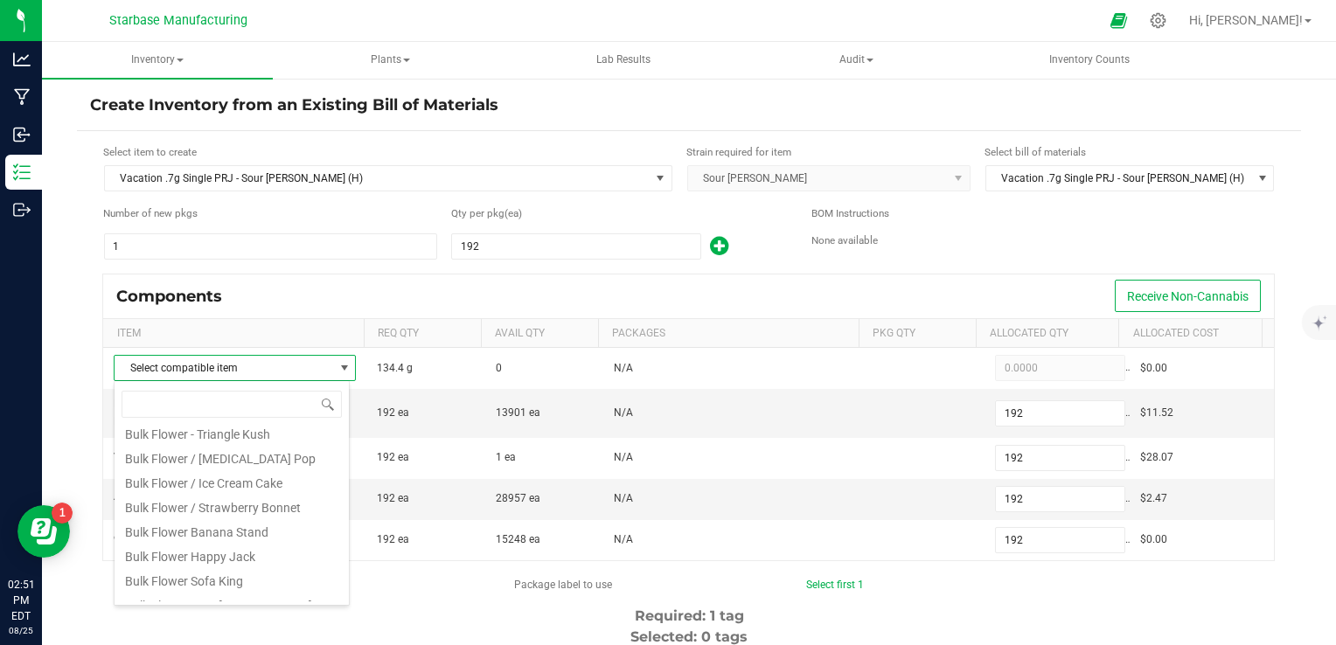
scroll to position [290, 0]
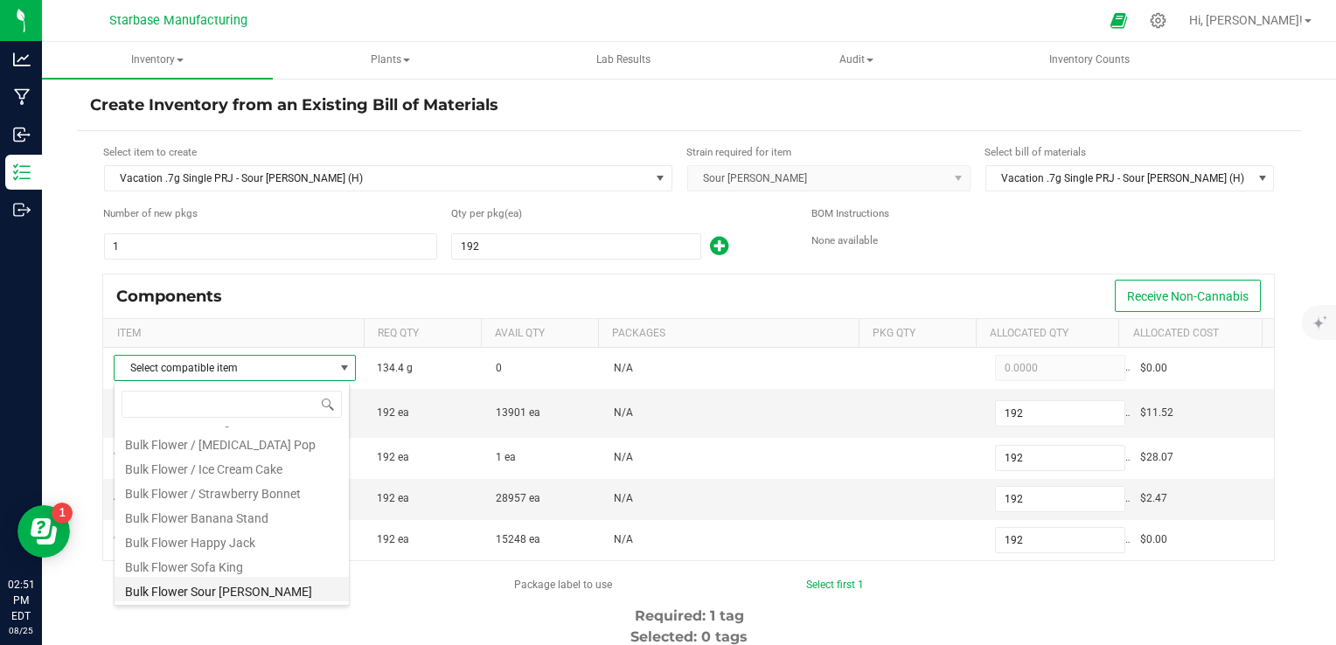
click at [262, 590] on li "Bulk Flower Sour [PERSON_NAME]" at bounding box center [232, 589] width 234 height 24
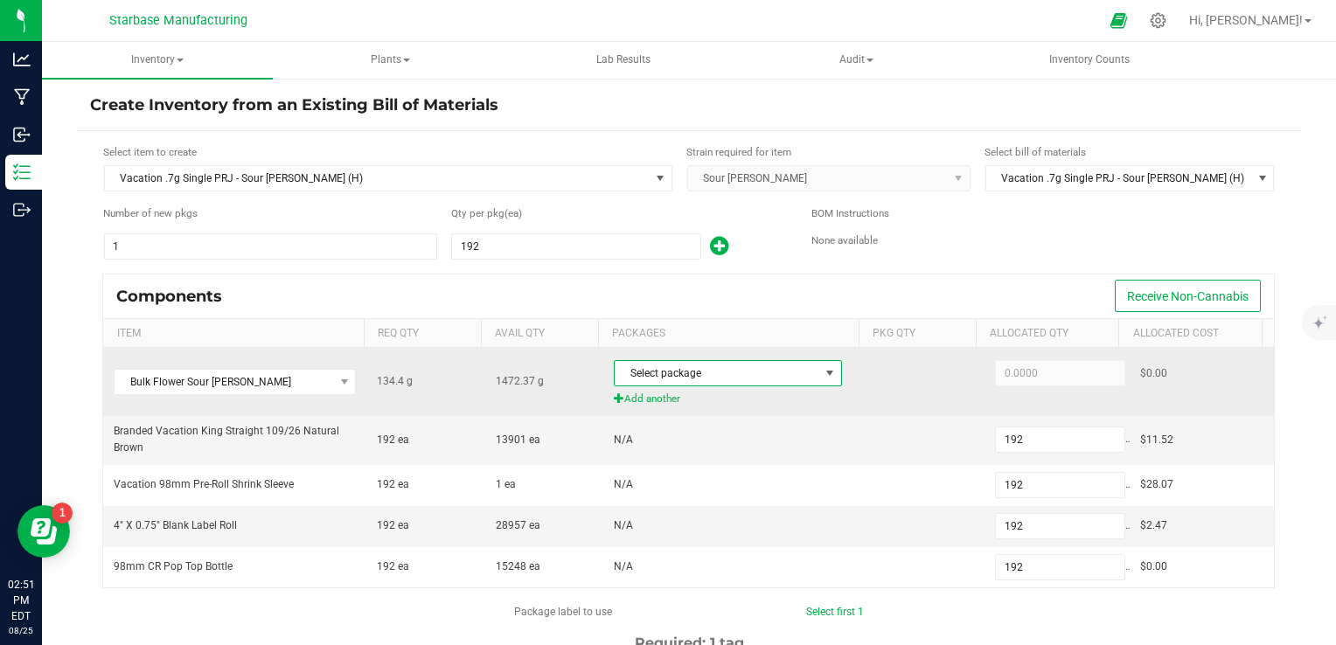
click at [714, 374] on span "Select package" at bounding box center [717, 373] width 205 height 24
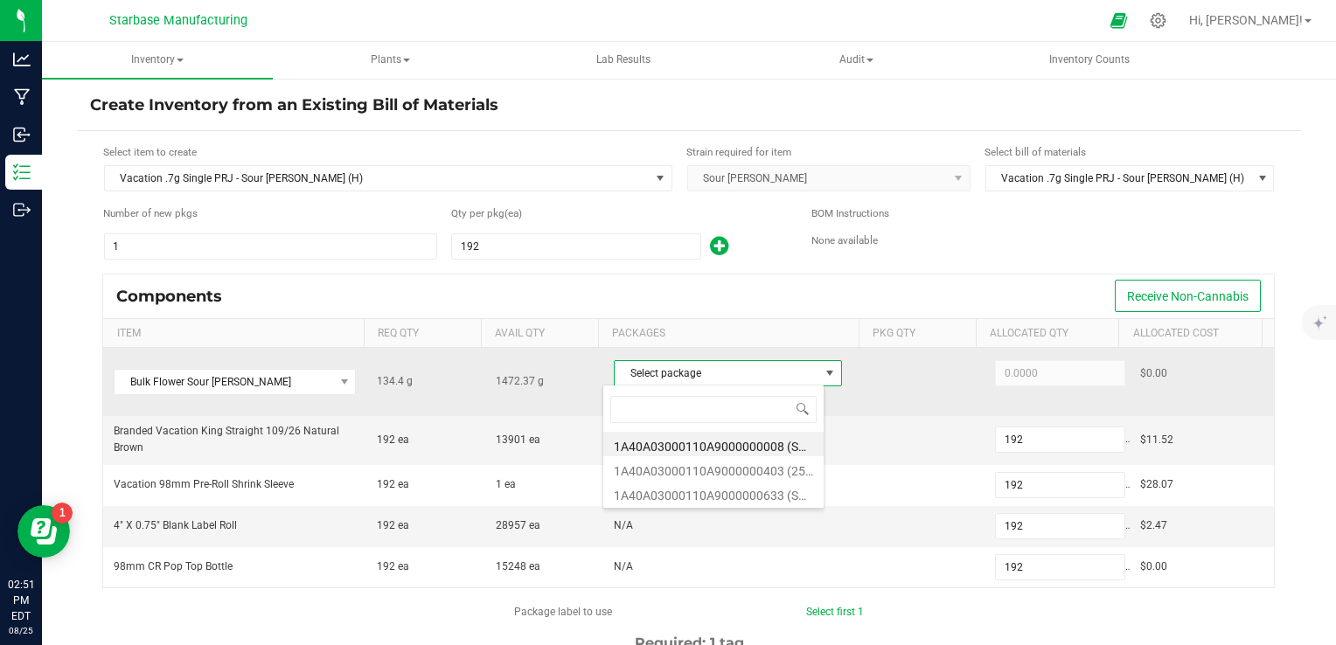
scroll to position [25, 221]
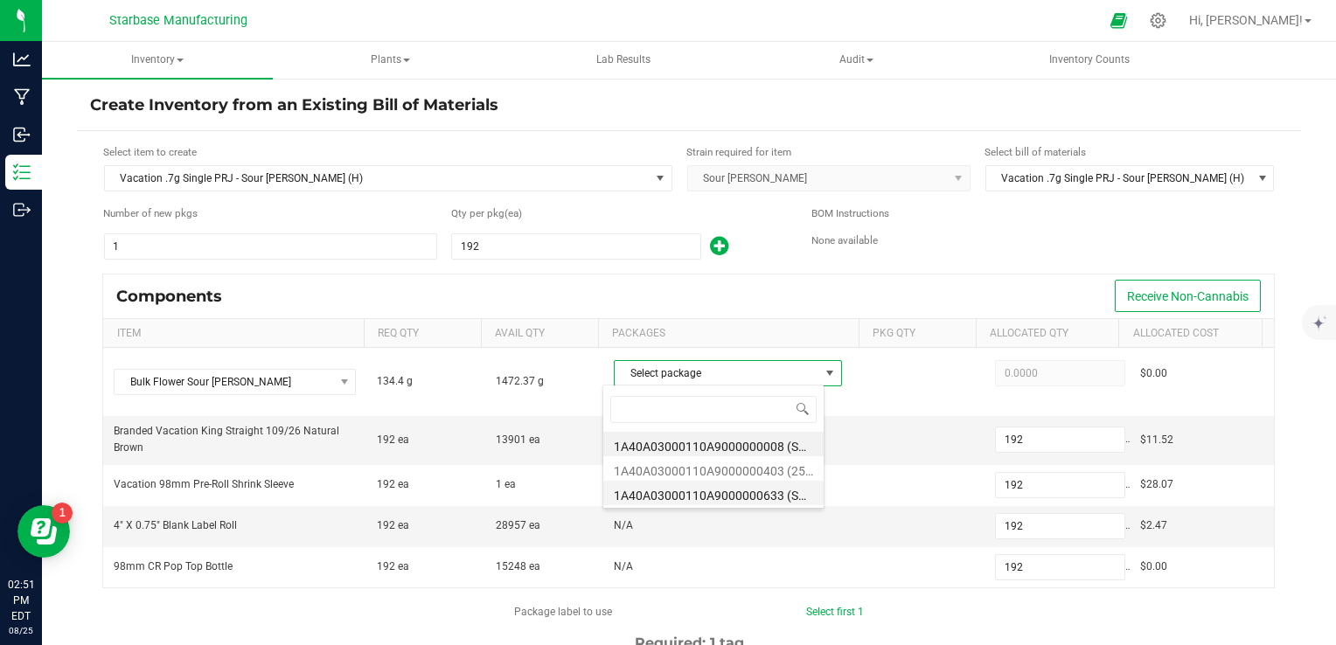
click at [724, 493] on li "1A40A03000110A9000000633 (SR250627)" at bounding box center [713, 493] width 220 height 24
type input "134.4000"
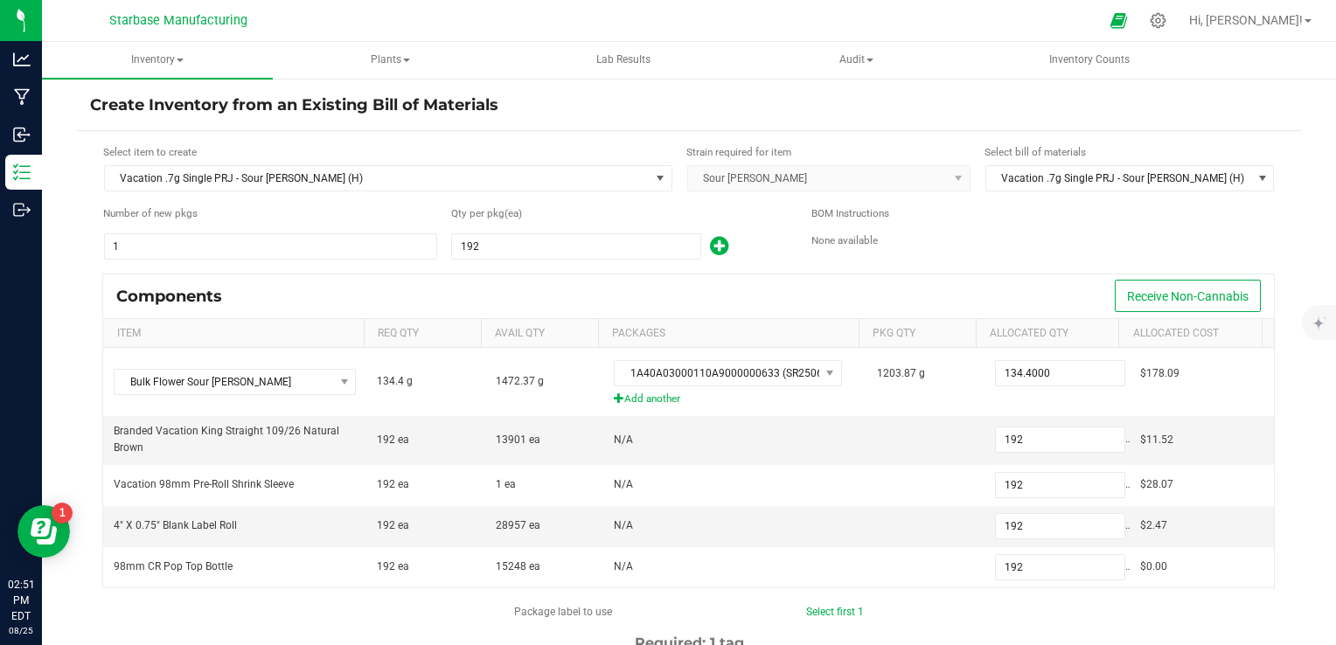
click at [724, 493] on td "N/A" at bounding box center [734, 485] width 263 height 41
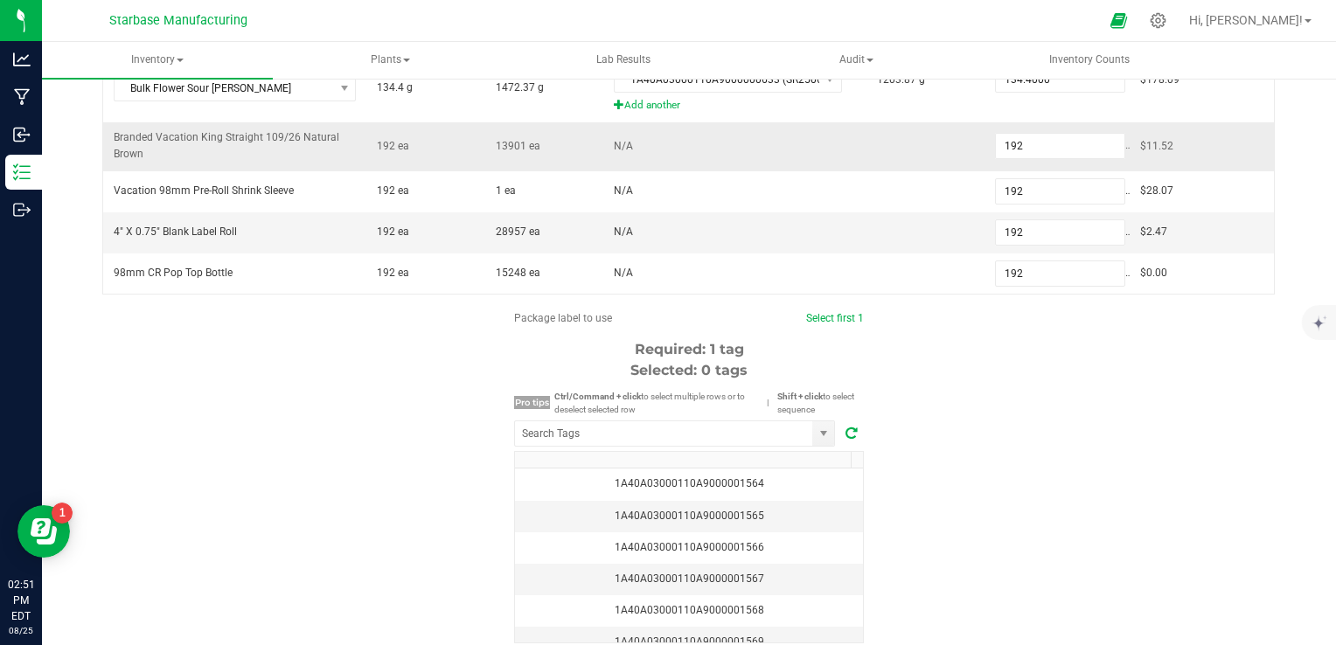
scroll to position [313, 0]
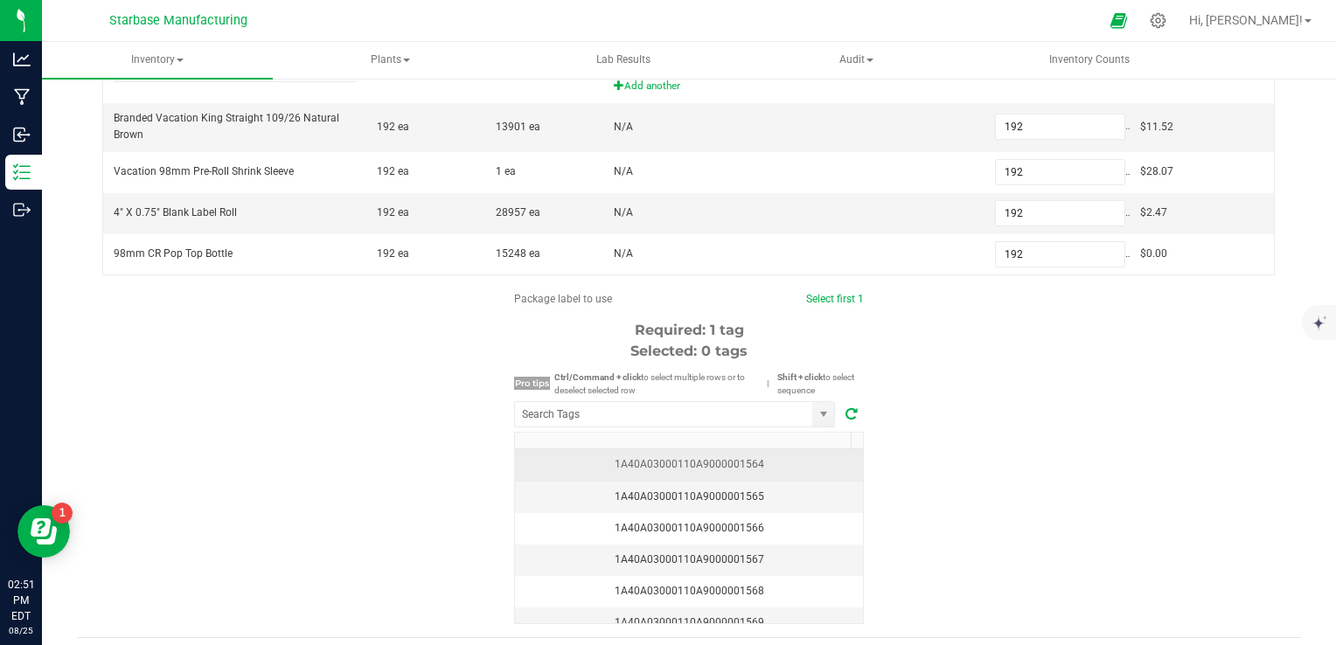
click at [755, 464] on div "1A40A03000110A9000001564" at bounding box center [688, 464] width 327 height 17
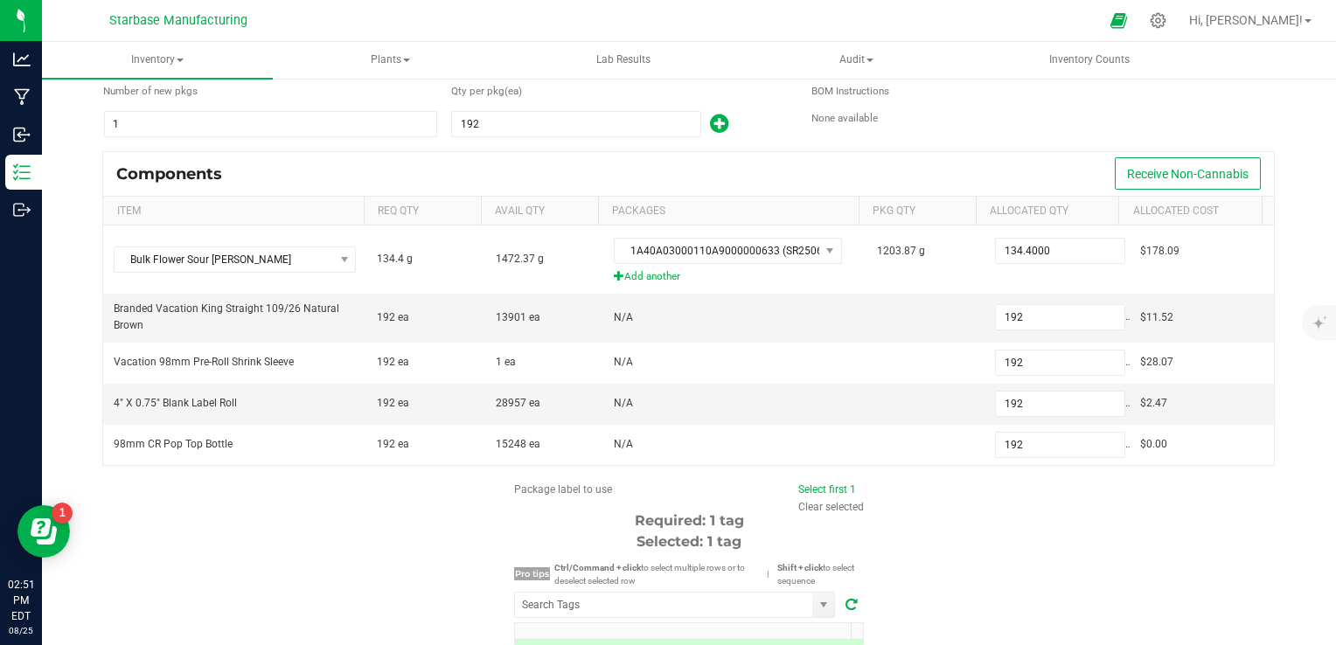
scroll to position [122, 0]
click at [588, 121] on input "192" at bounding box center [576, 125] width 248 height 24
type input "1"
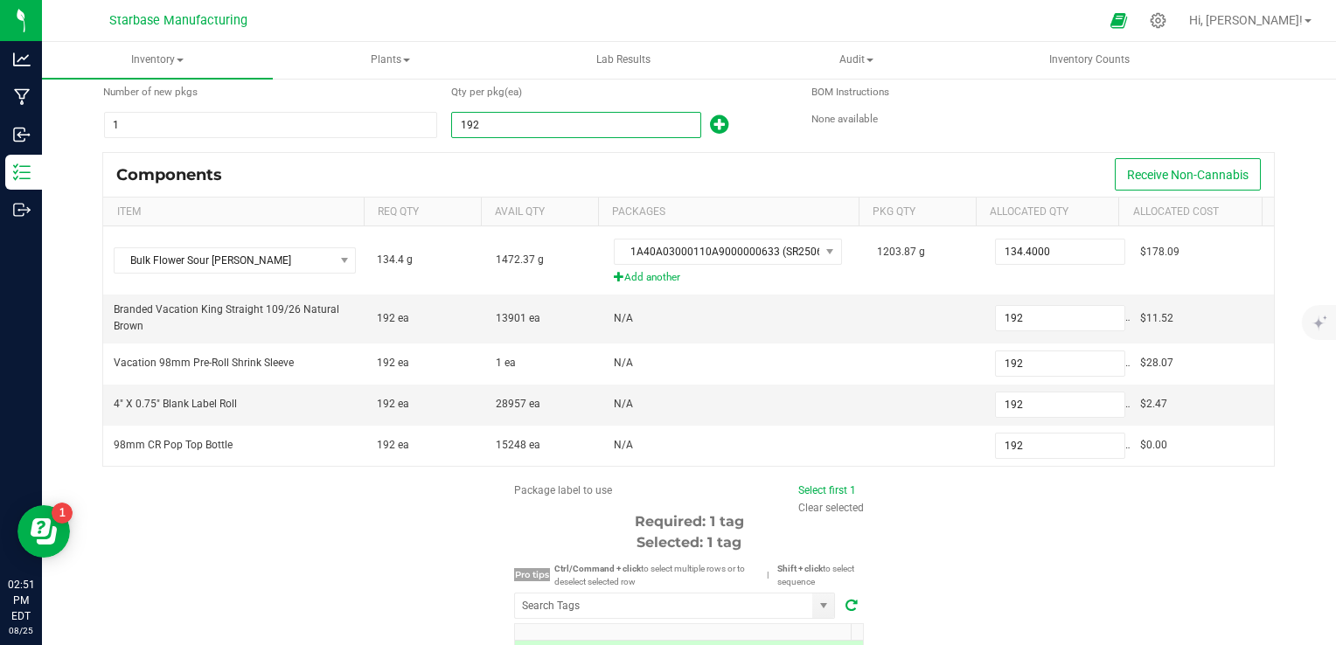
type input "1"
type input "19"
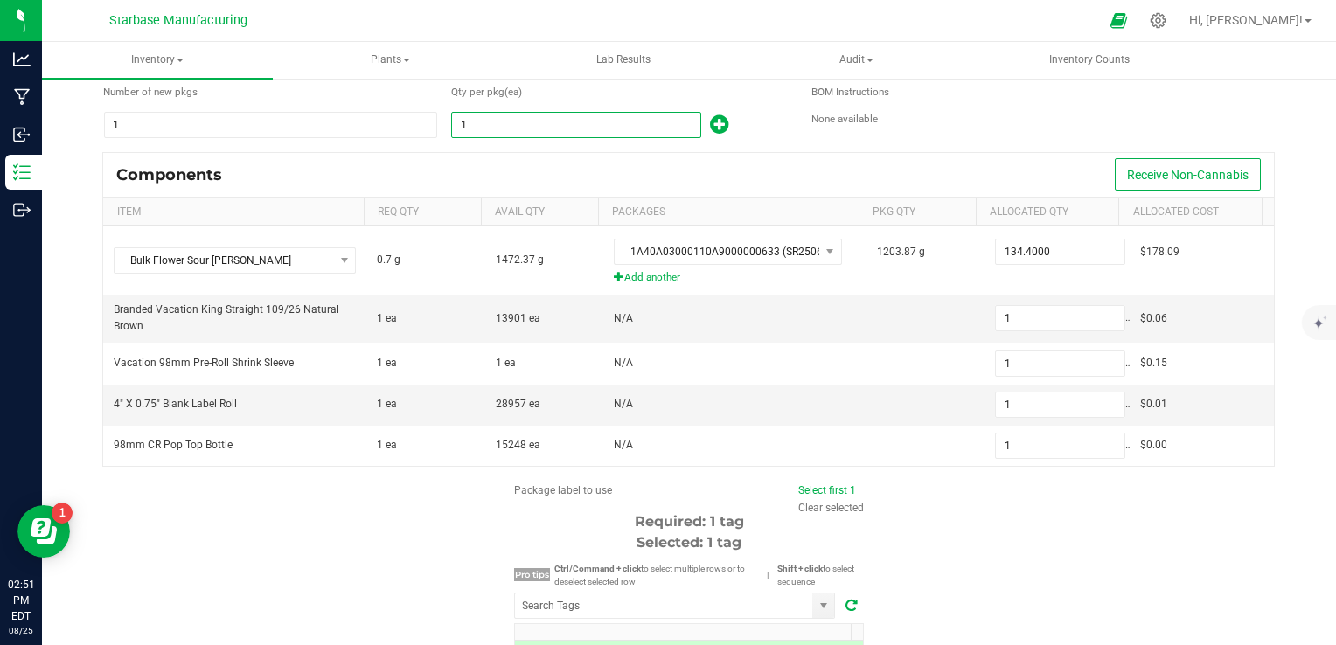
type input "19"
type input "192"
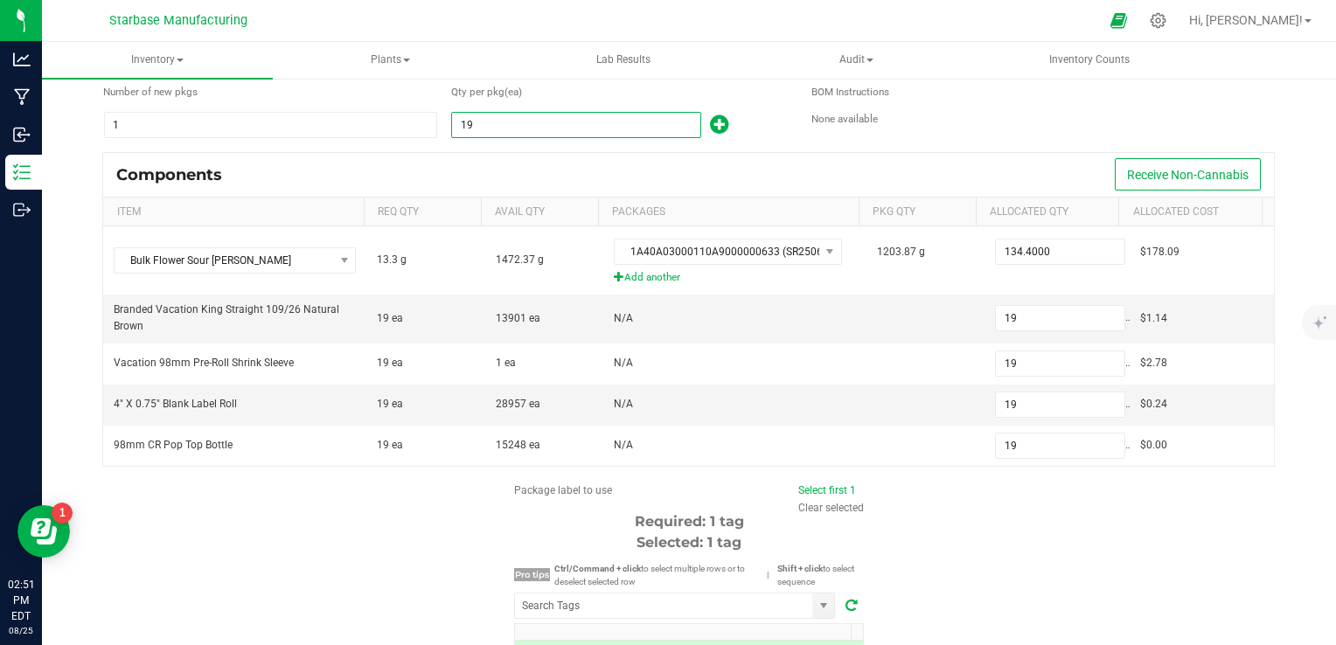
type input "192"
click at [599, 156] on div "Components Receive Non-Cannabis" at bounding box center [688, 175] width 1171 height 44
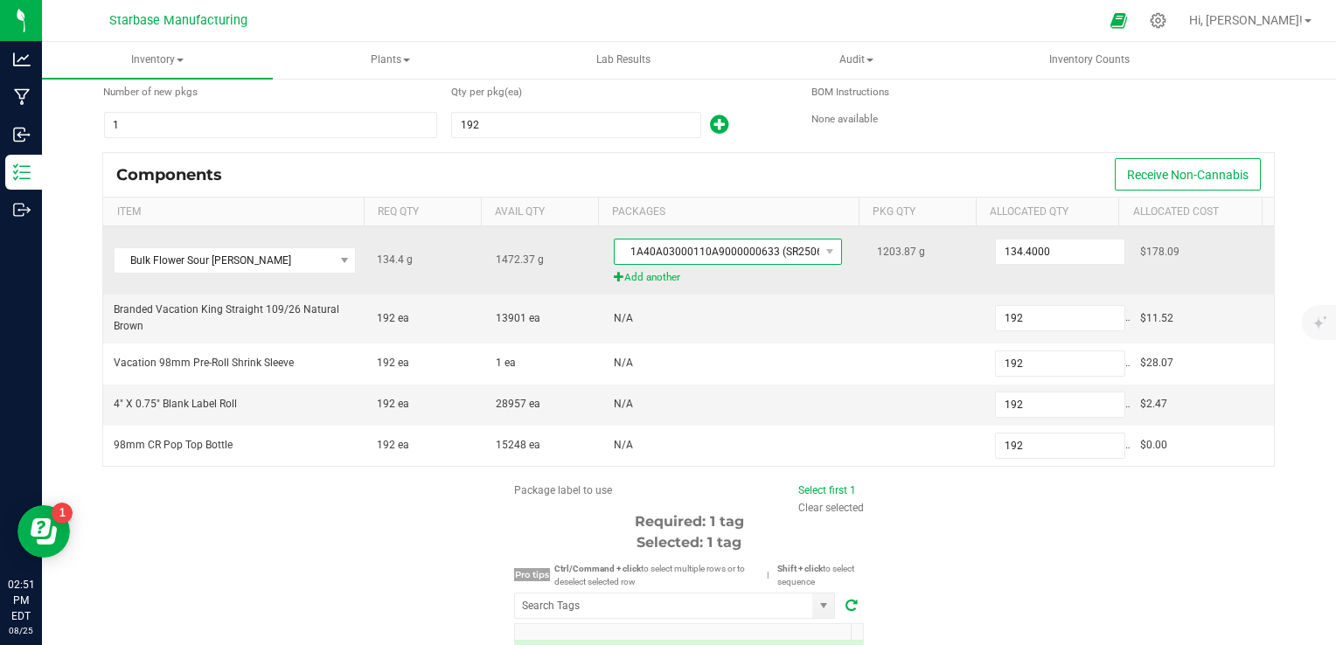
click at [673, 240] on span "1A40A03000110A9000000633 (SR250627)" at bounding box center [717, 252] width 205 height 24
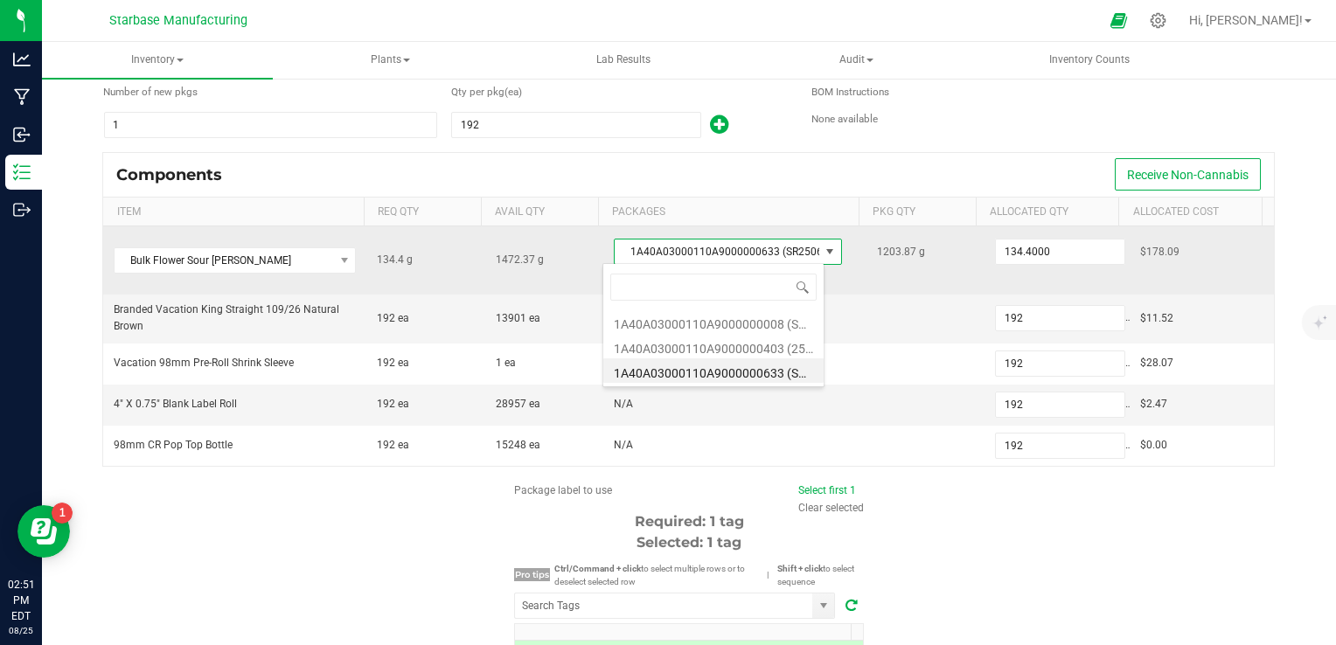
scroll to position [25, 221]
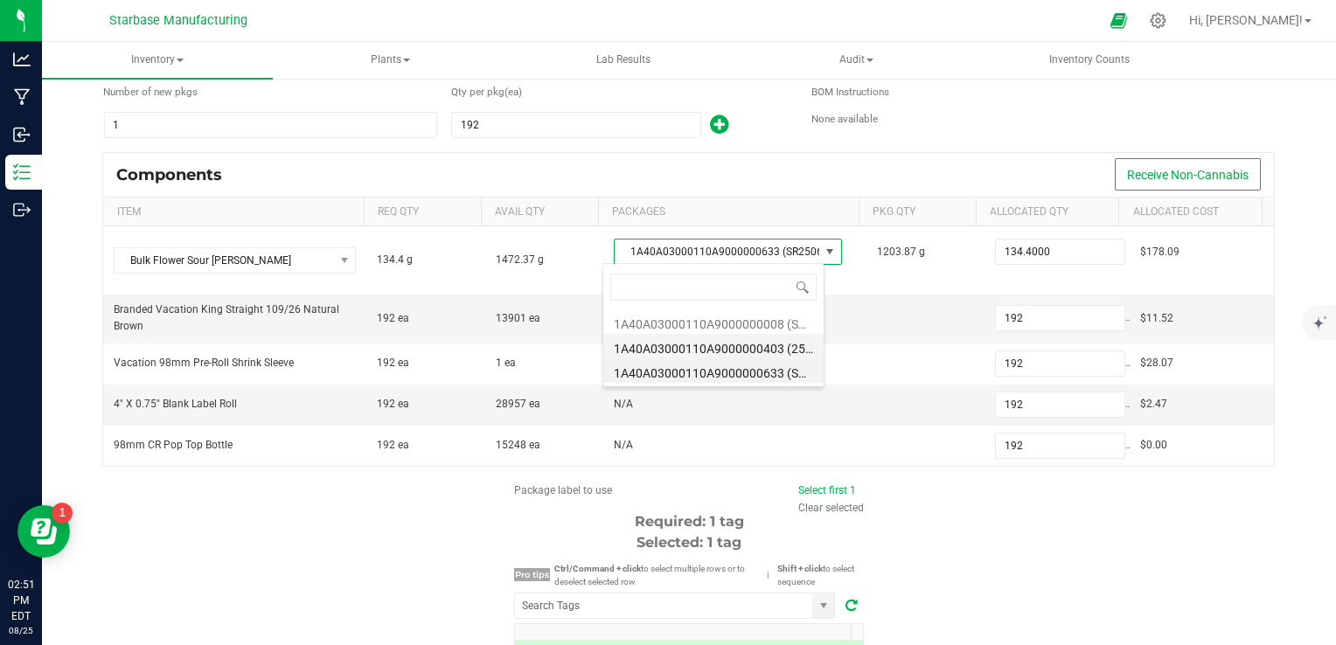
click at [690, 351] on li "1A40A03000110A9000000403 (250611)" at bounding box center [713, 346] width 220 height 24
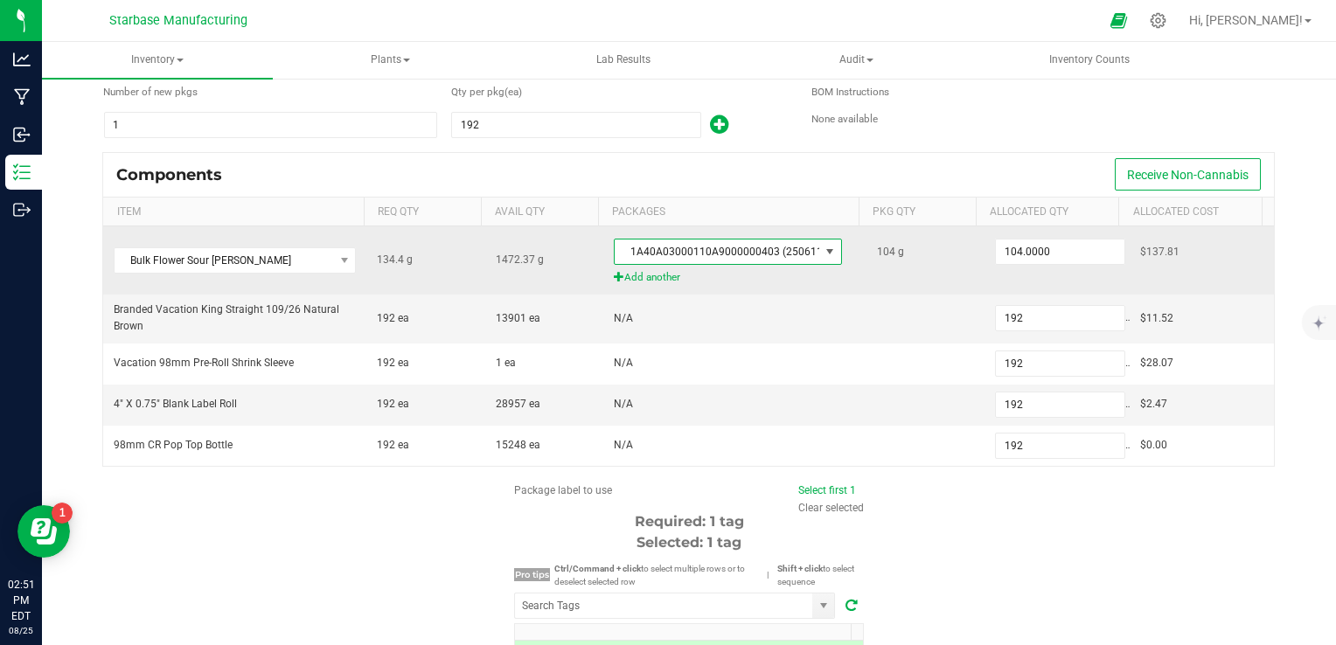
click at [711, 247] on span "1A40A03000110A9000000403 (250611)" at bounding box center [717, 252] width 205 height 24
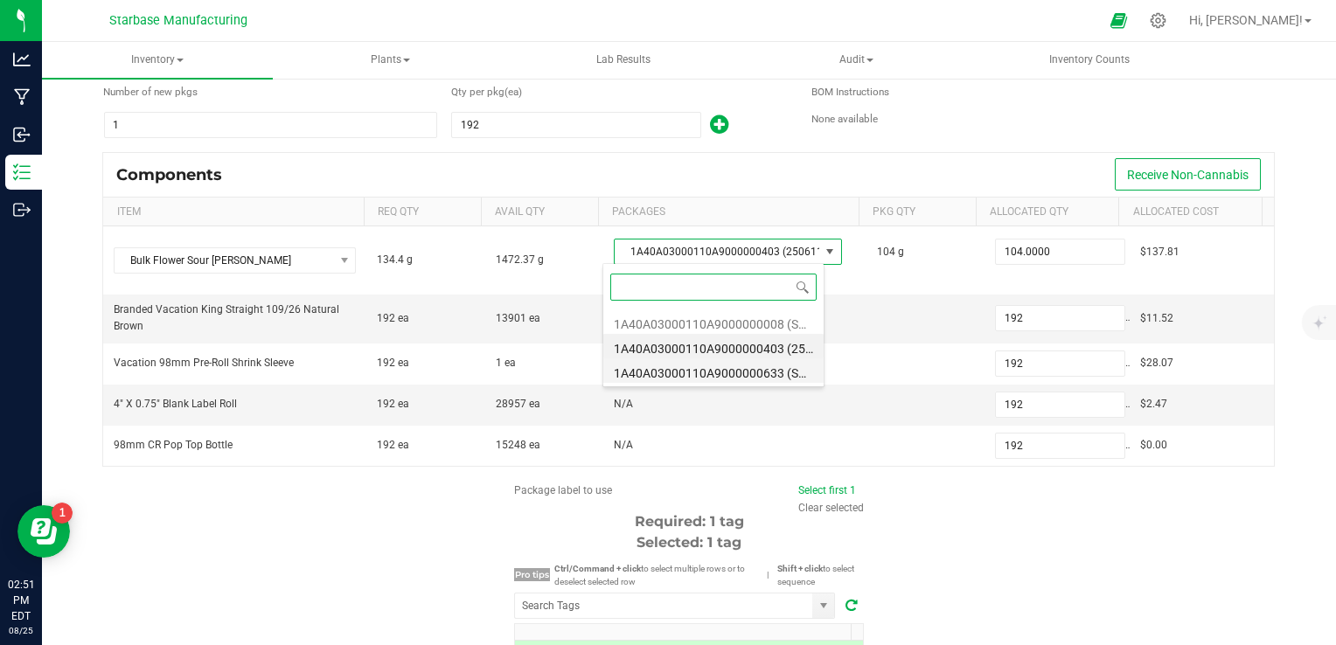
click at [709, 365] on li "1A40A03000110A9000000633 (SR250627)" at bounding box center [713, 370] width 220 height 24
type input "134.4000"
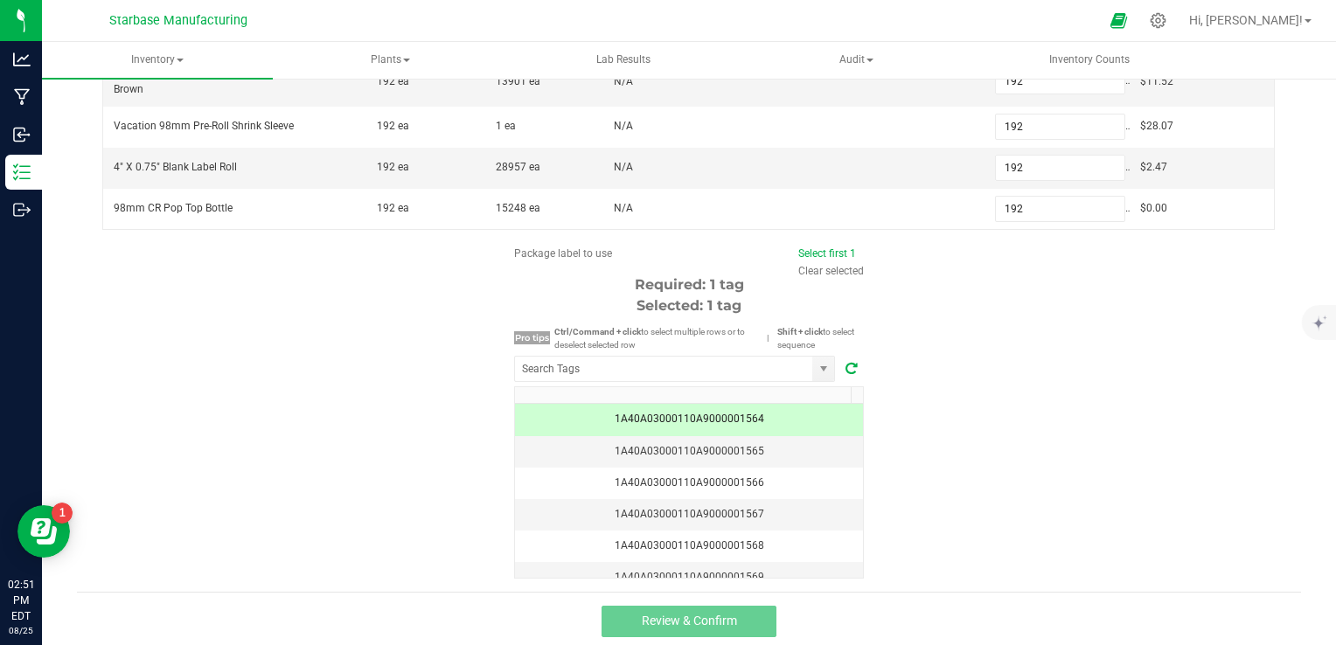
scroll to position [0, 0]
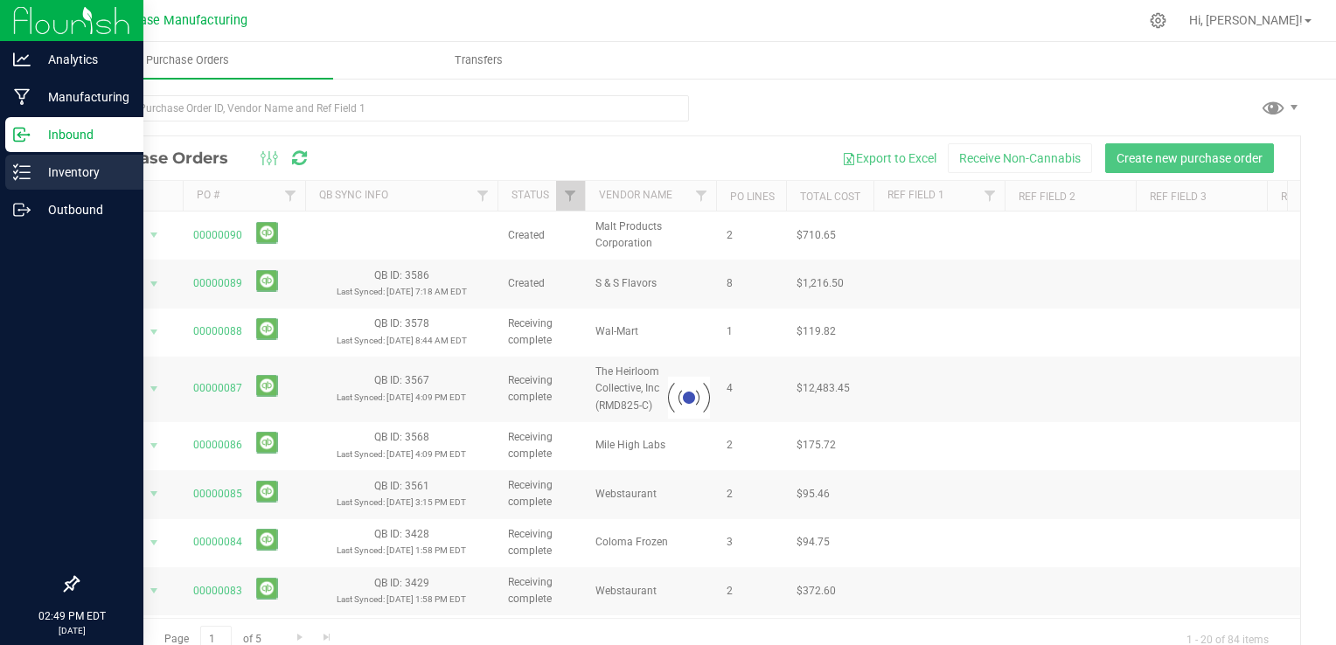
click at [28, 174] on icon at bounding box center [21, 172] width 17 height 17
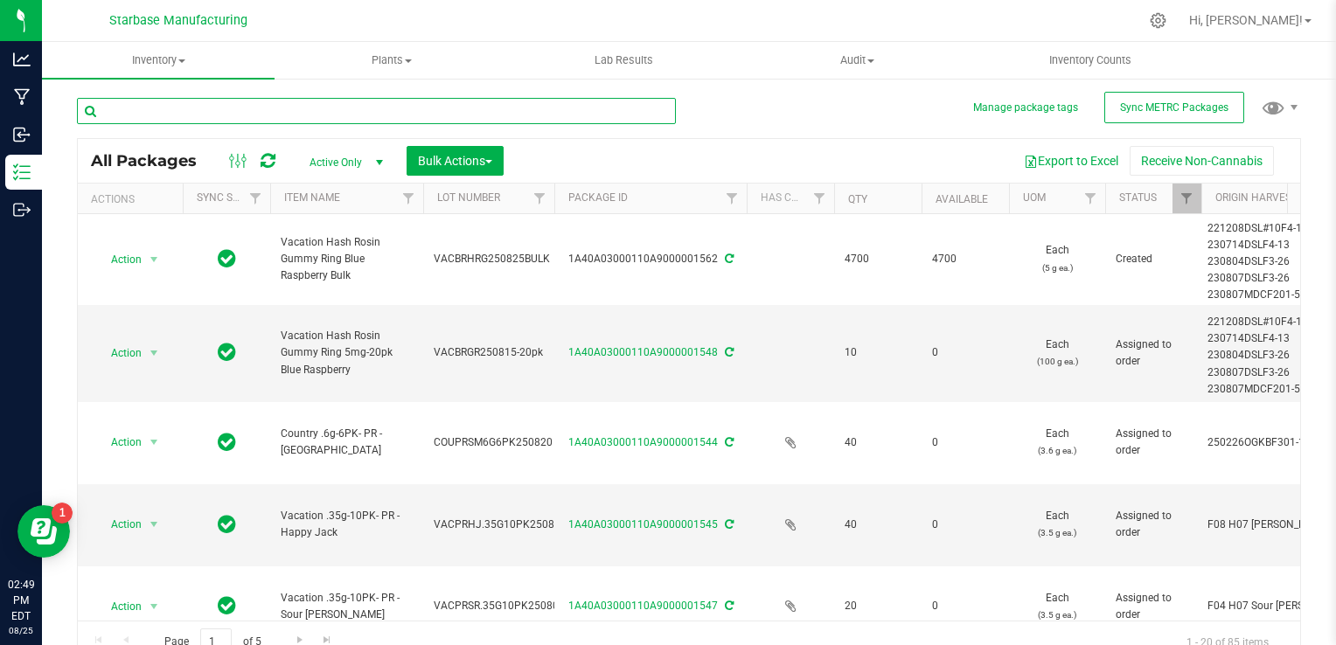
click at [230, 113] on input "text" at bounding box center [376, 111] width 599 height 26
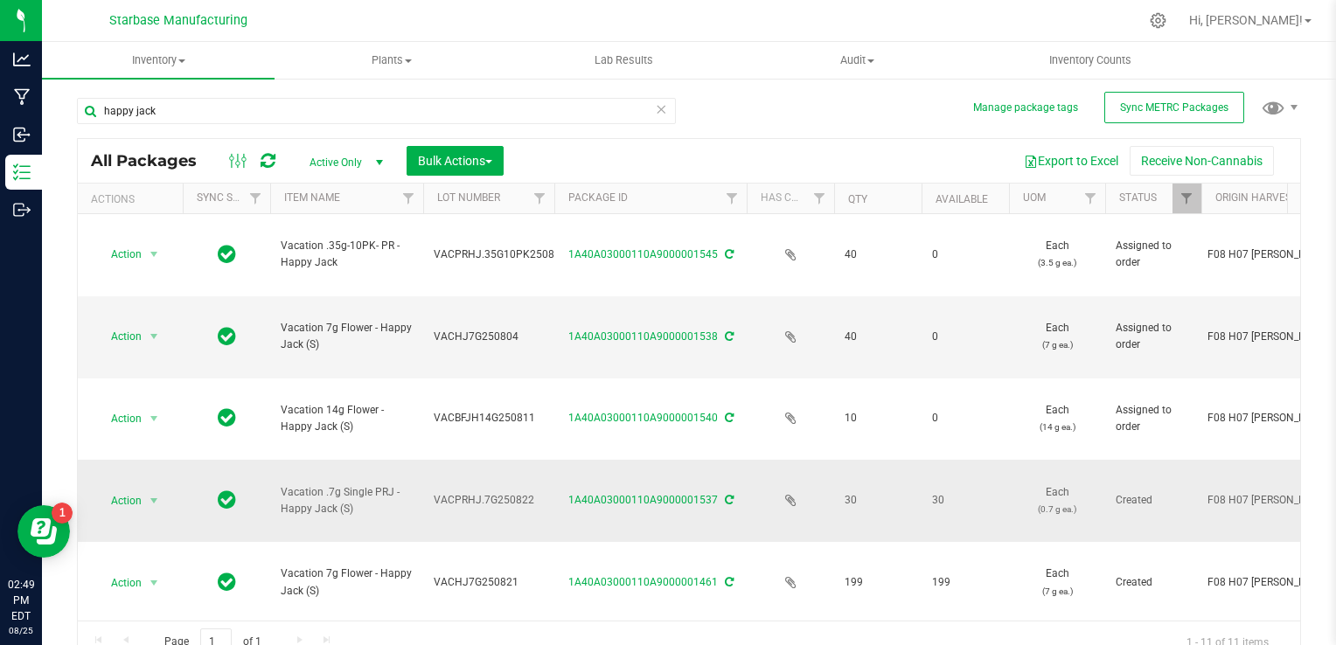
click at [461, 492] on span "VACPRHJ.7G250822" at bounding box center [489, 500] width 110 height 17
click at [461, 487] on input "VACPRHJ.7G250822" at bounding box center [484, 500] width 125 height 27
click at [480, 487] on input "VACPRHJ.7G250822" at bounding box center [484, 500] width 125 height 27
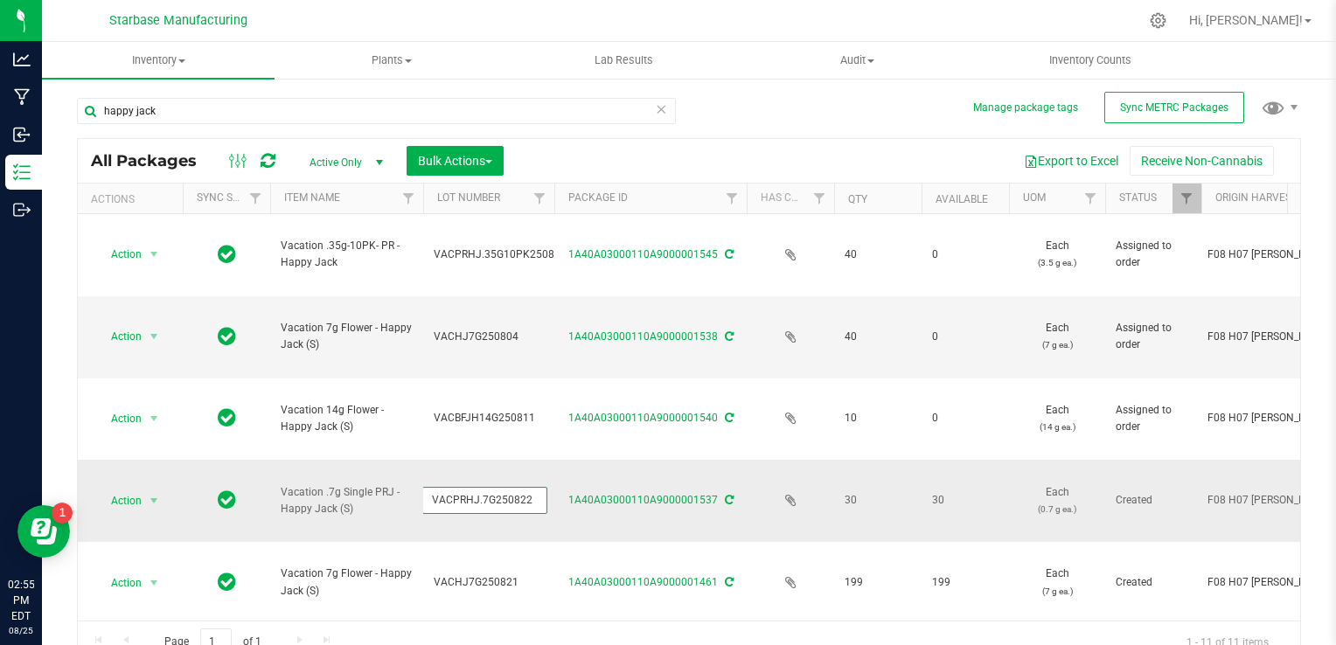
click at [480, 487] on input "VACPRHJ.7G250822" at bounding box center [484, 500] width 125 height 27
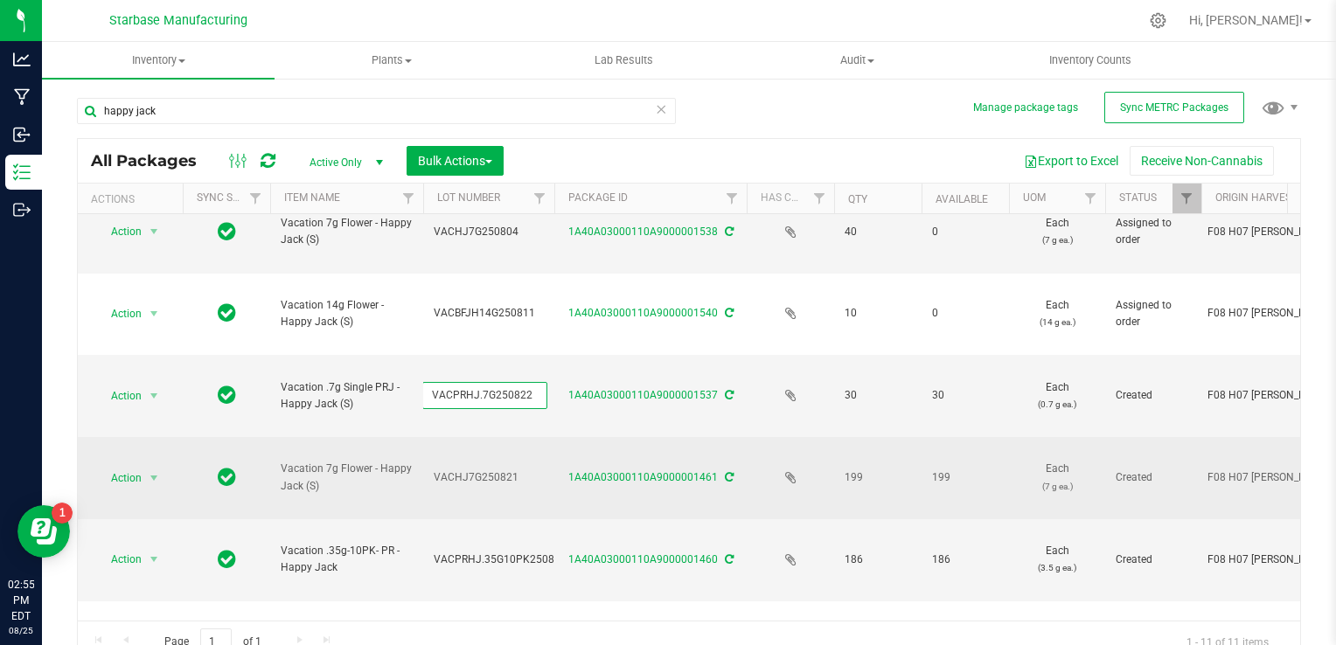
scroll to position [108, 0]
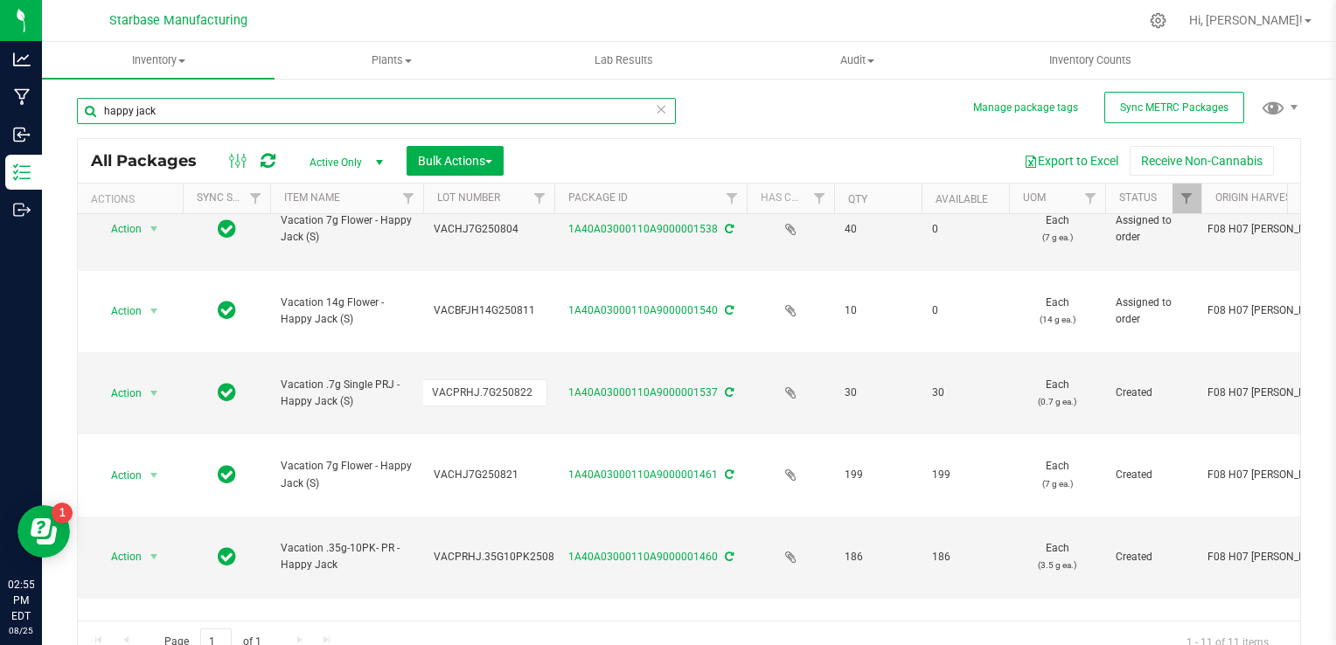
click at [367, 112] on input "happy jack" at bounding box center [376, 111] width 599 height 26
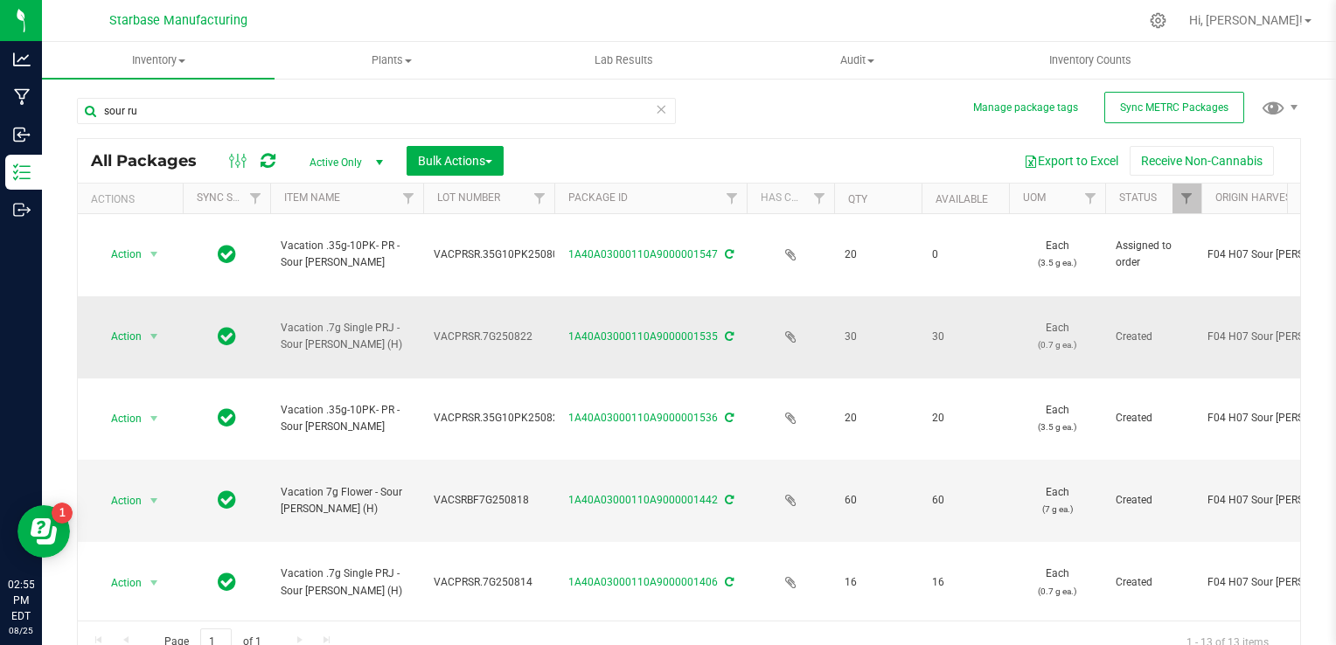
click at [460, 329] on span "VACPRSR.7G250822" at bounding box center [489, 337] width 110 height 17
click at [460, 324] on input "VACPRSR.7G250822" at bounding box center [484, 337] width 125 height 27
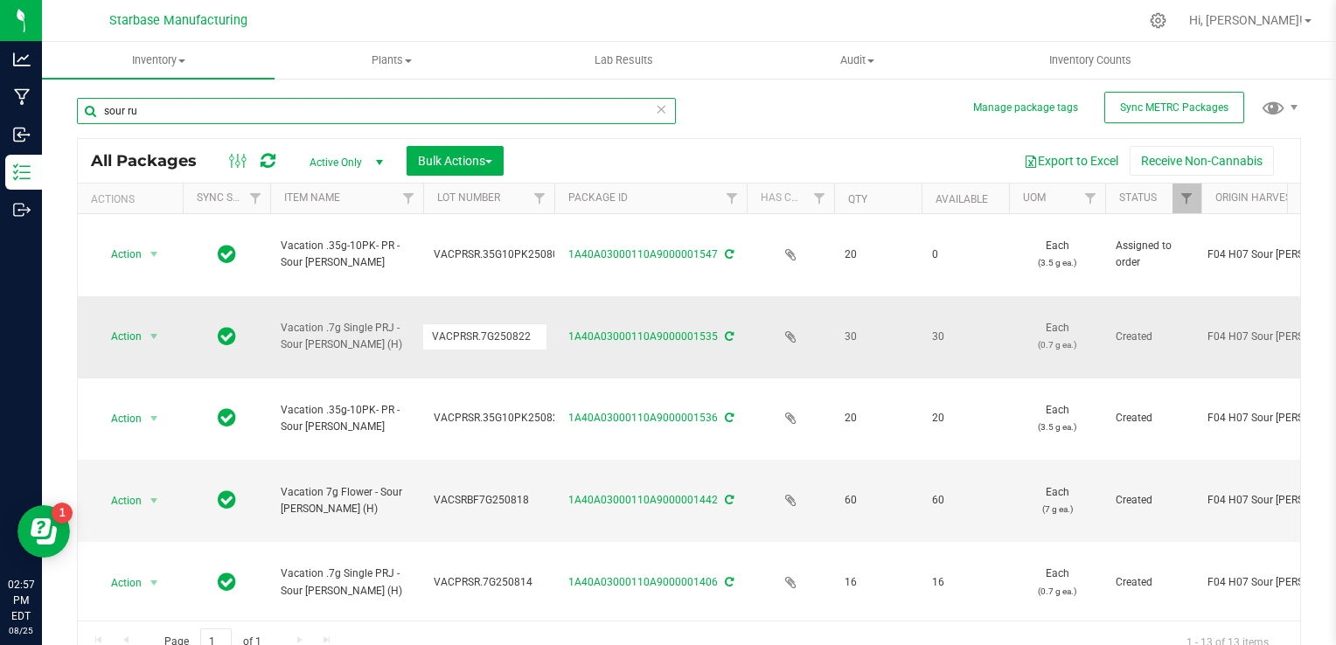
click at [310, 112] on input "sour ru" at bounding box center [376, 111] width 599 height 26
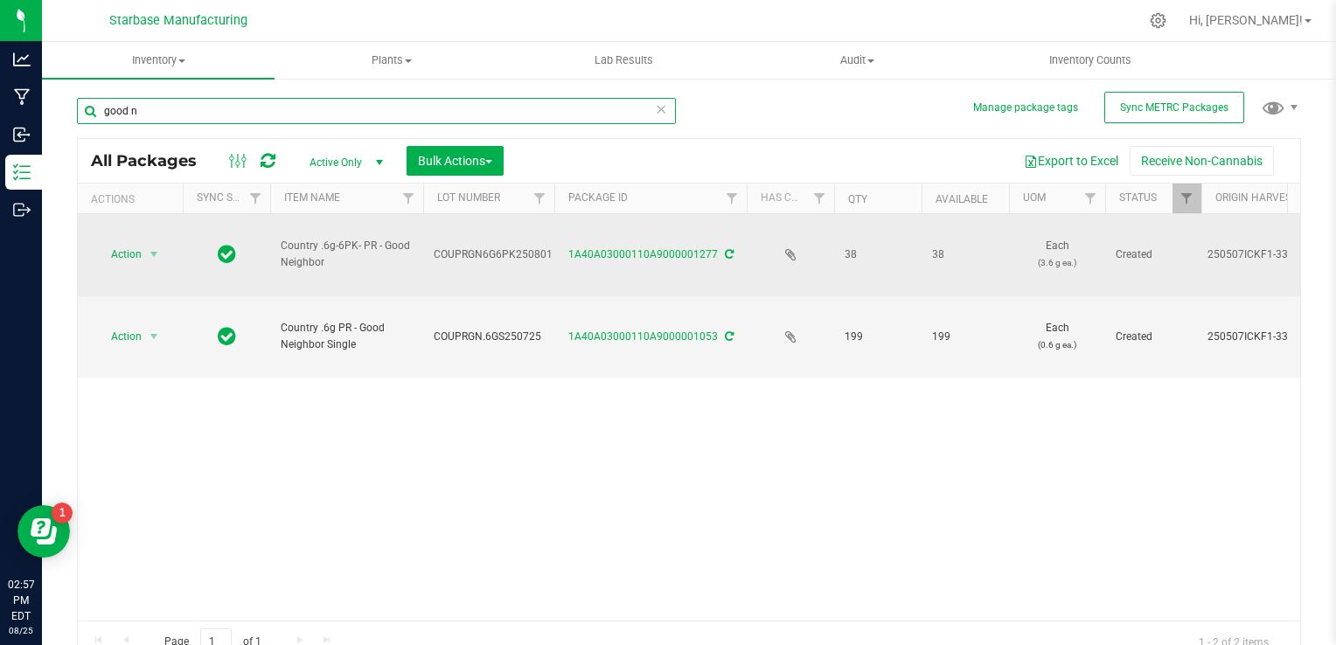
type input "good n"
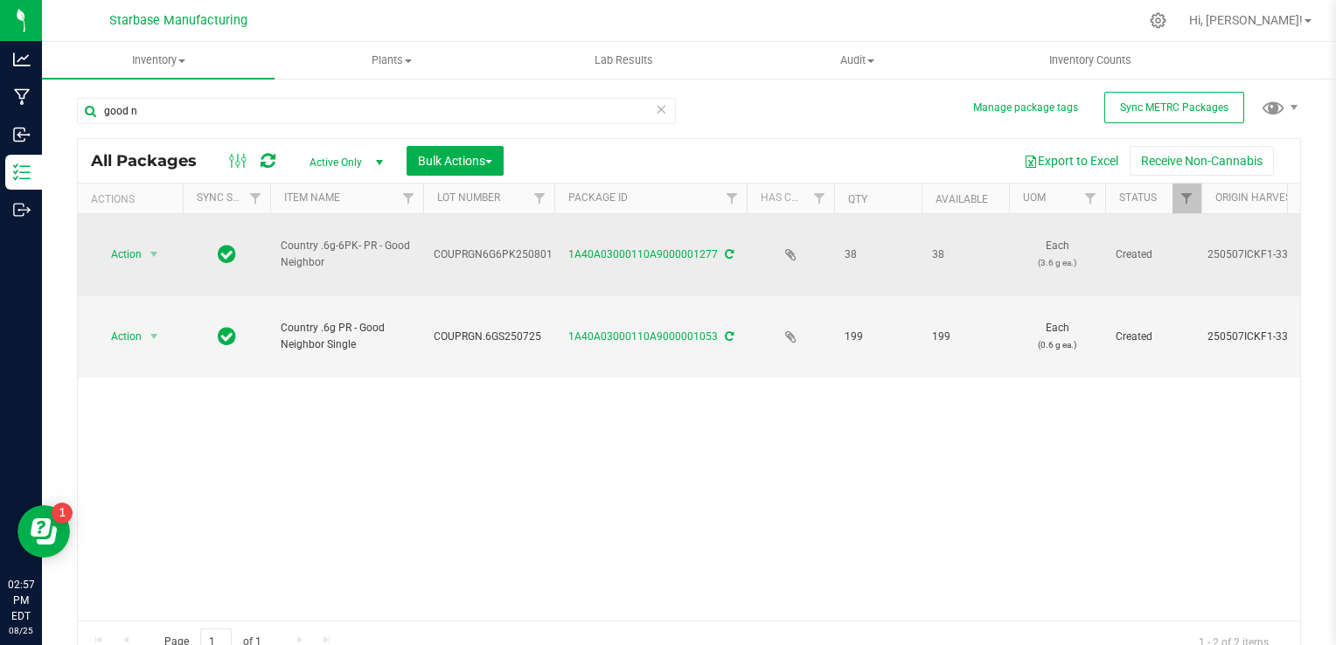
click at [485, 247] on span "COUPRGN6G6PK250801" at bounding box center [493, 255] width 119 height 17
click at [485, 241] on input "COUPRGN6G6PK250801" at bounding box center [484, 254] width 125 height 27
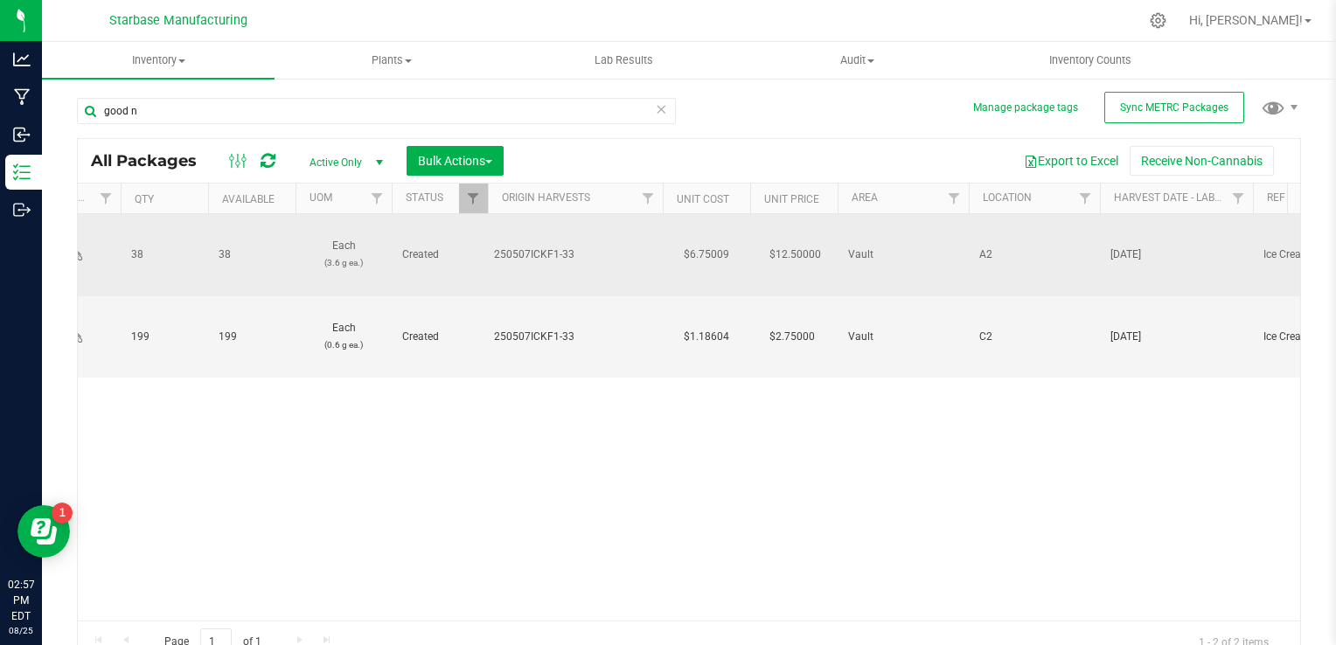
scroll to position [0, 884]
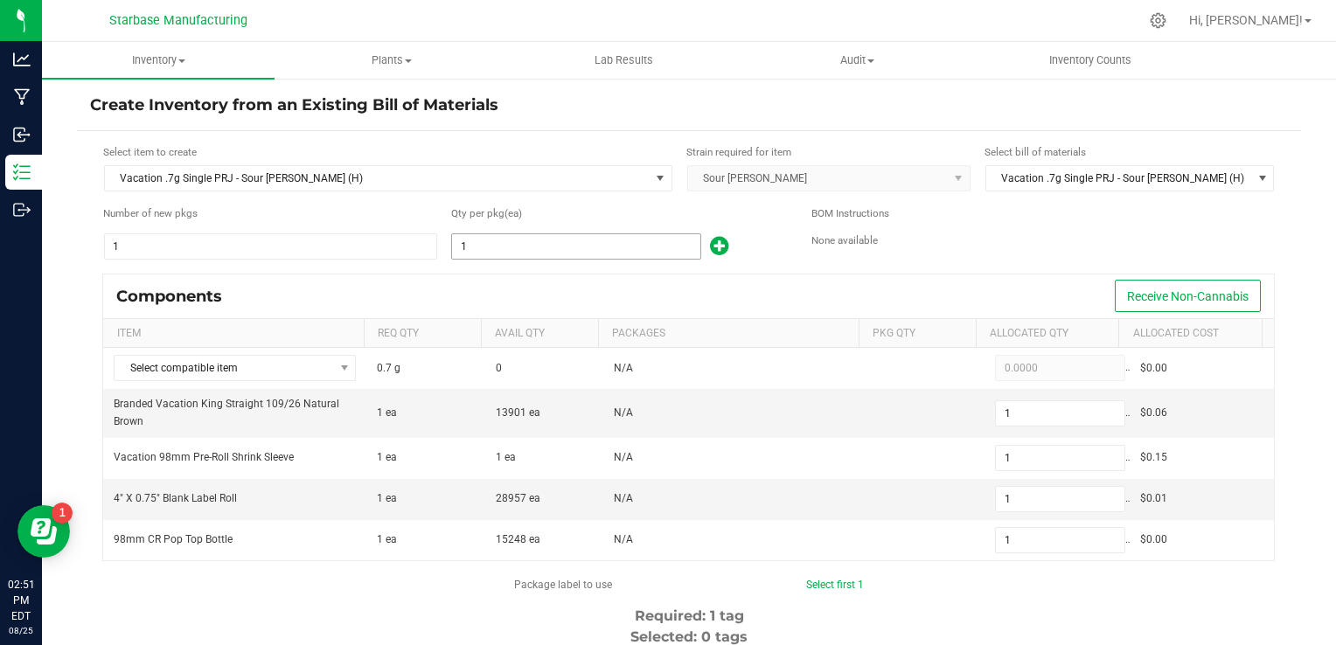
click at [496, 246] on input "1" at bounding box center [576, 246] width 248 height 24
type input "19"
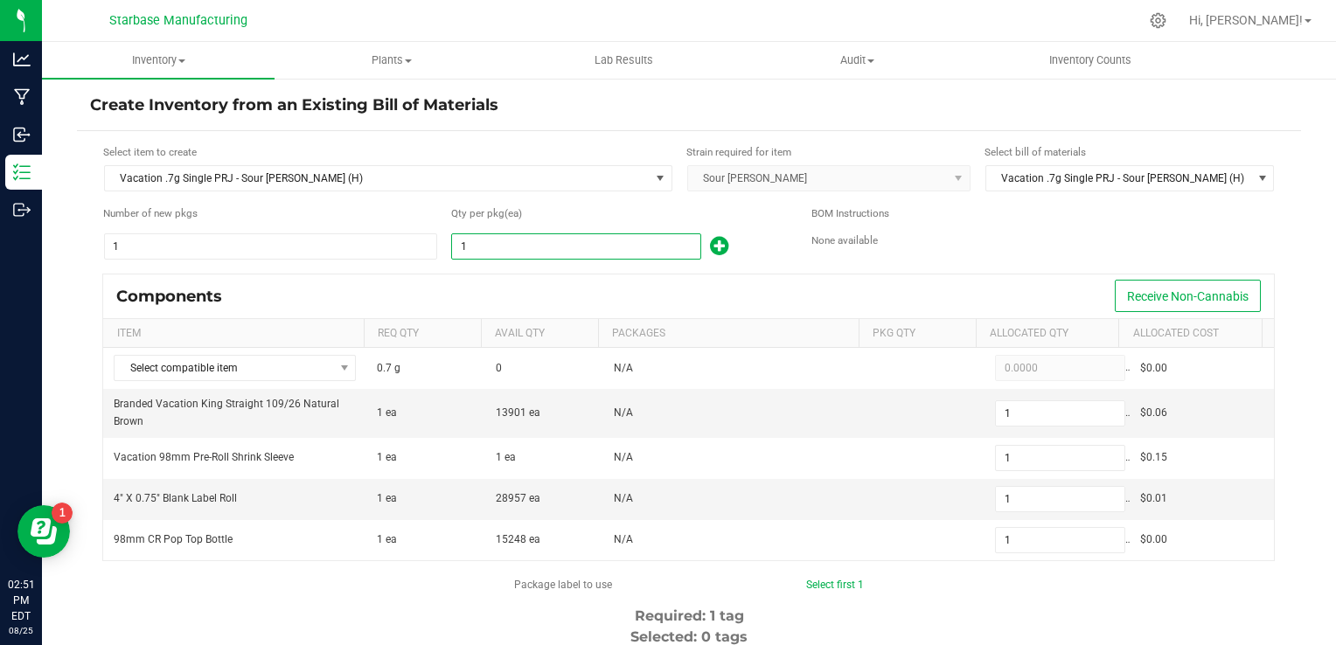
type input "19"
type input "192"
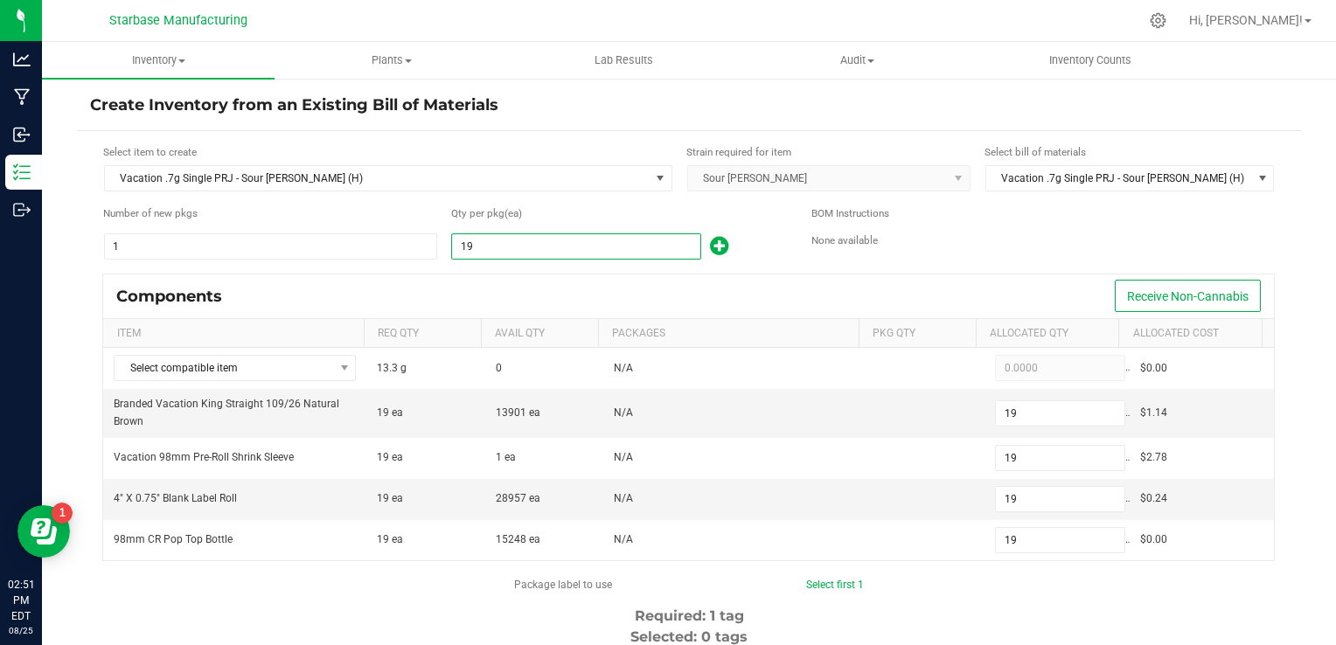
type input "192"
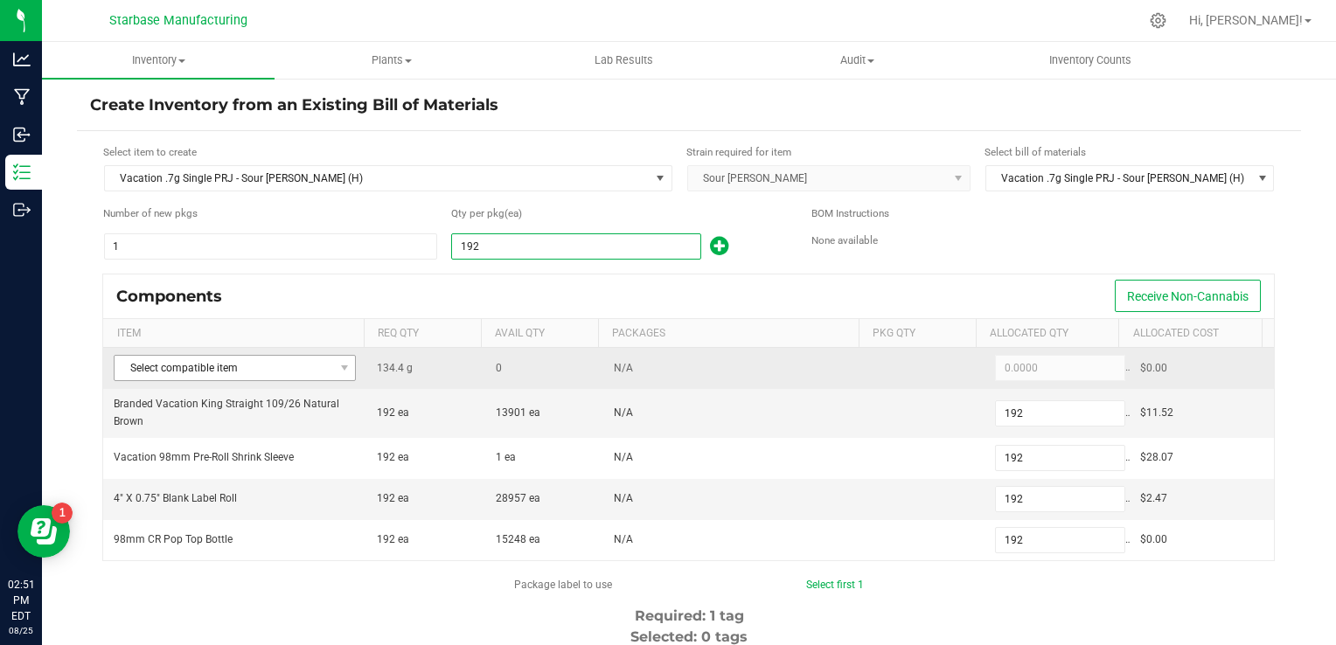
type input "192"
click at [239, 367] on span "Select compatible item" at bounding box center [224, 368] width 219 height 24
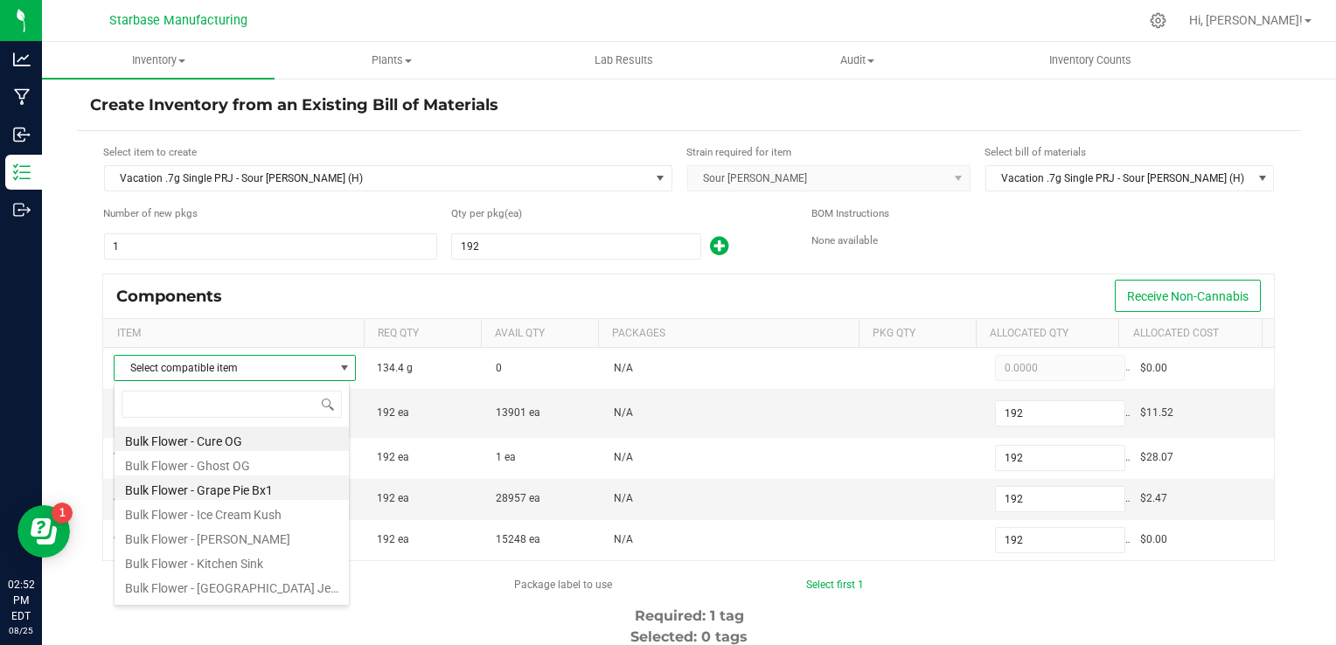
scroll to position [290, 0]
click at [233, 588] on li "Bulk Flower Sour [PERSON_NAME]" at bounding box center [232, 589] width 234 height 24
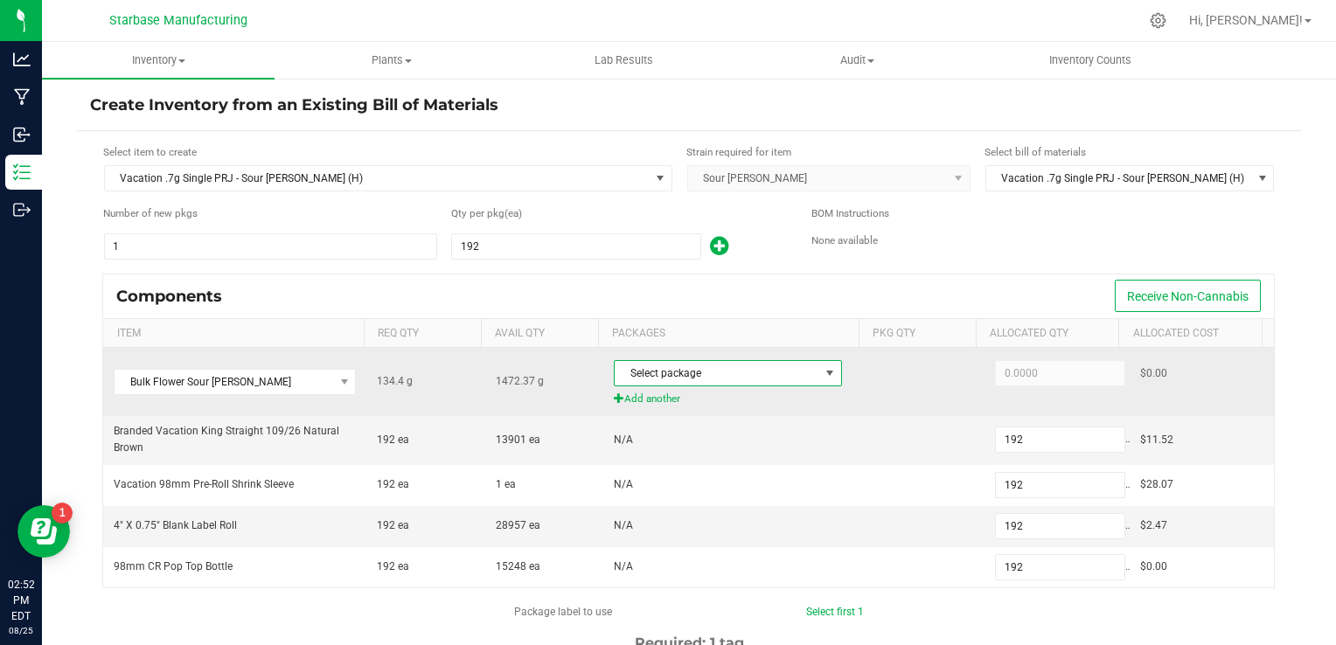
click at [688, 374] on span "Select package" at bounding box center [717, 373] width 205 height 24
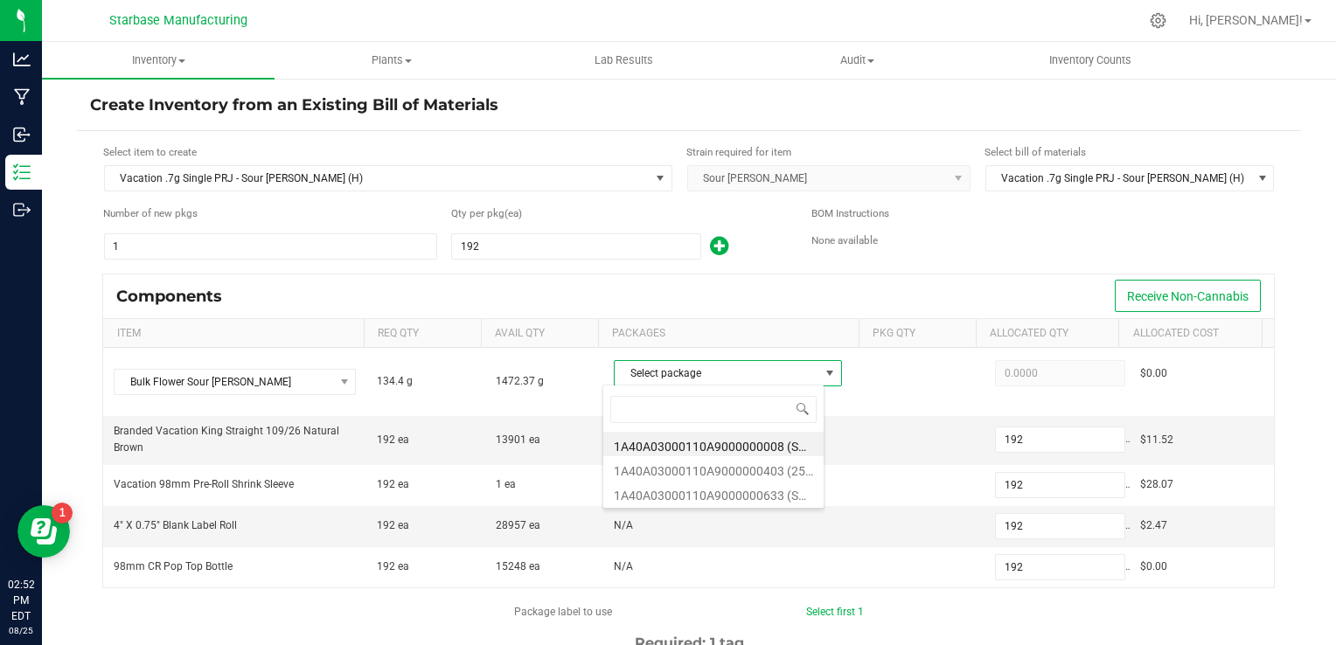
scroll to position [25, 221]
click at [728, 491] on li "1A40A03000110A9000000633 (SR250627)" at bounding box center [713, 493] width 220 height 24
type input "134.4000"
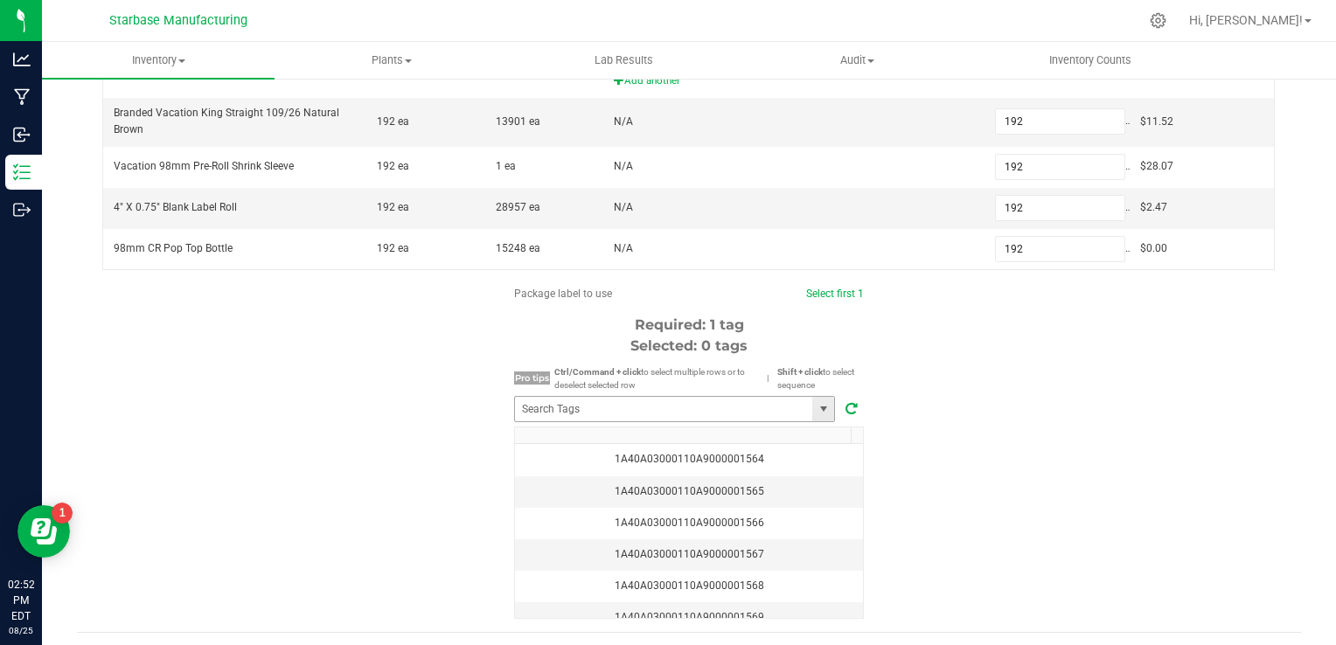
scroll to position [358, 0]
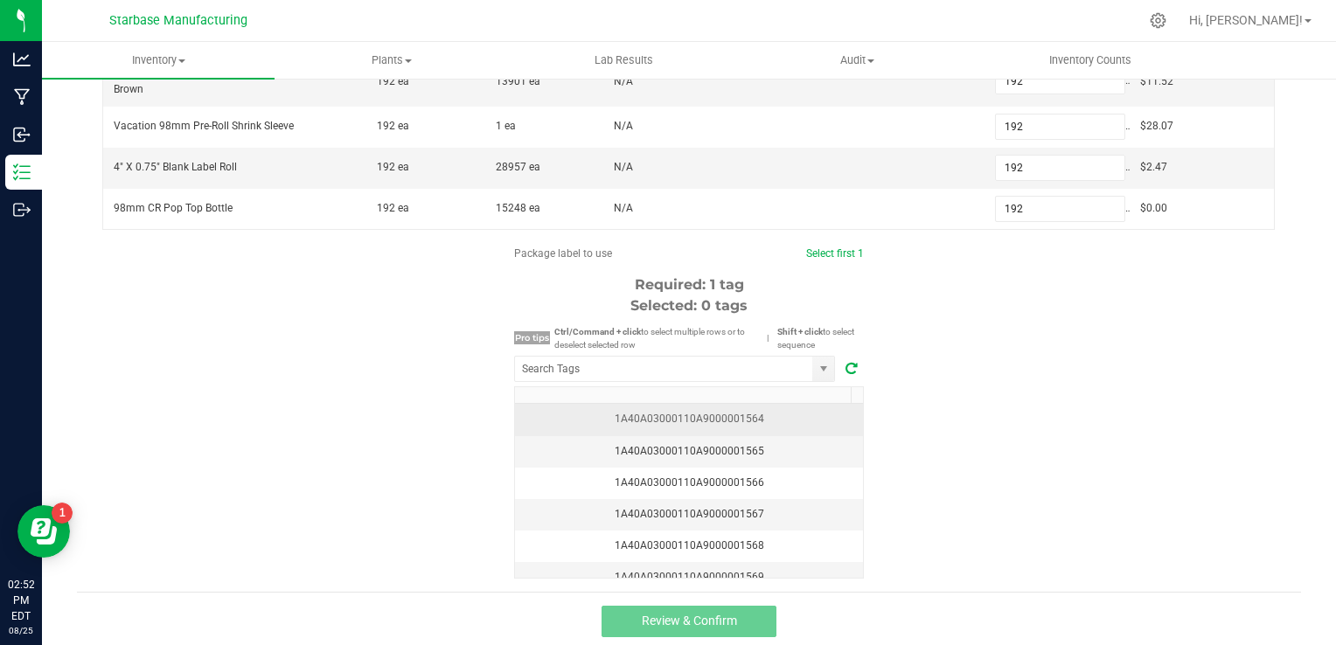
click at [713, 412] on div "1A40A03000110A9000001564" at bounding box center [688, 419] width 327 height 17
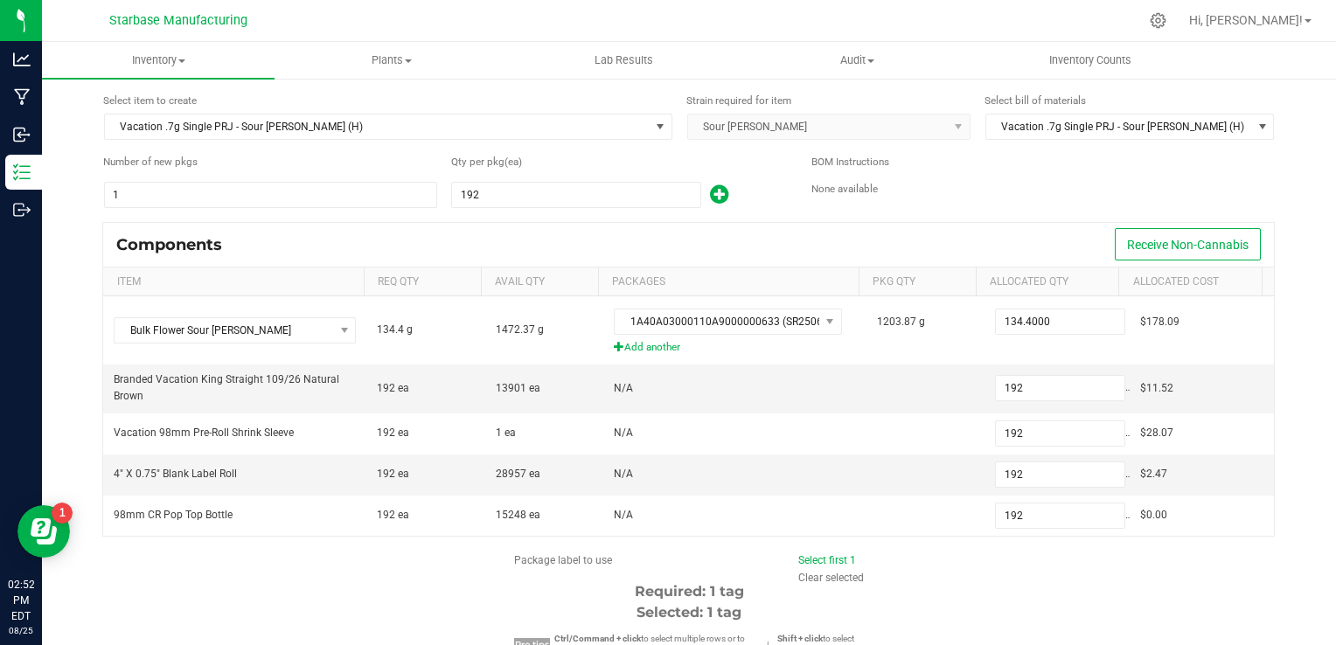
scroll to position [51, 0]
click at [1167, 15] on icon at bounding box center [1158, 20] width 18 height 18
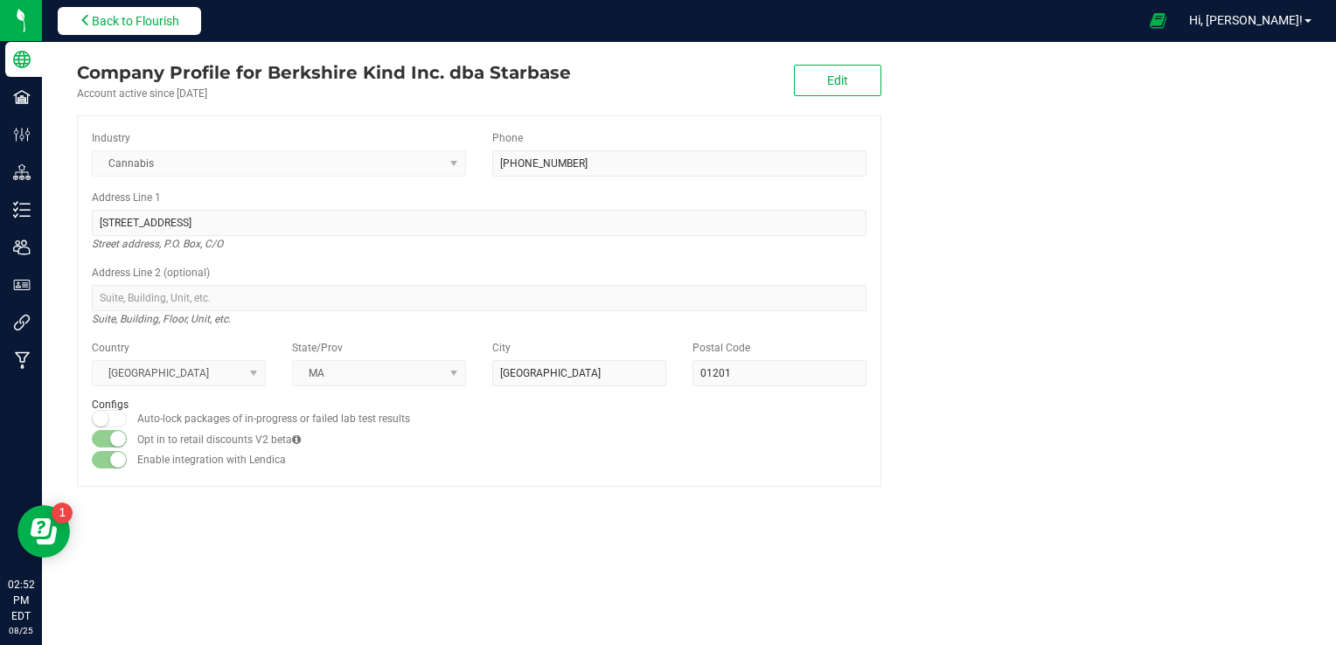
click at [159, 14] on span "Back to Flourish" at bounding box center [135, 21] width 87 height 14
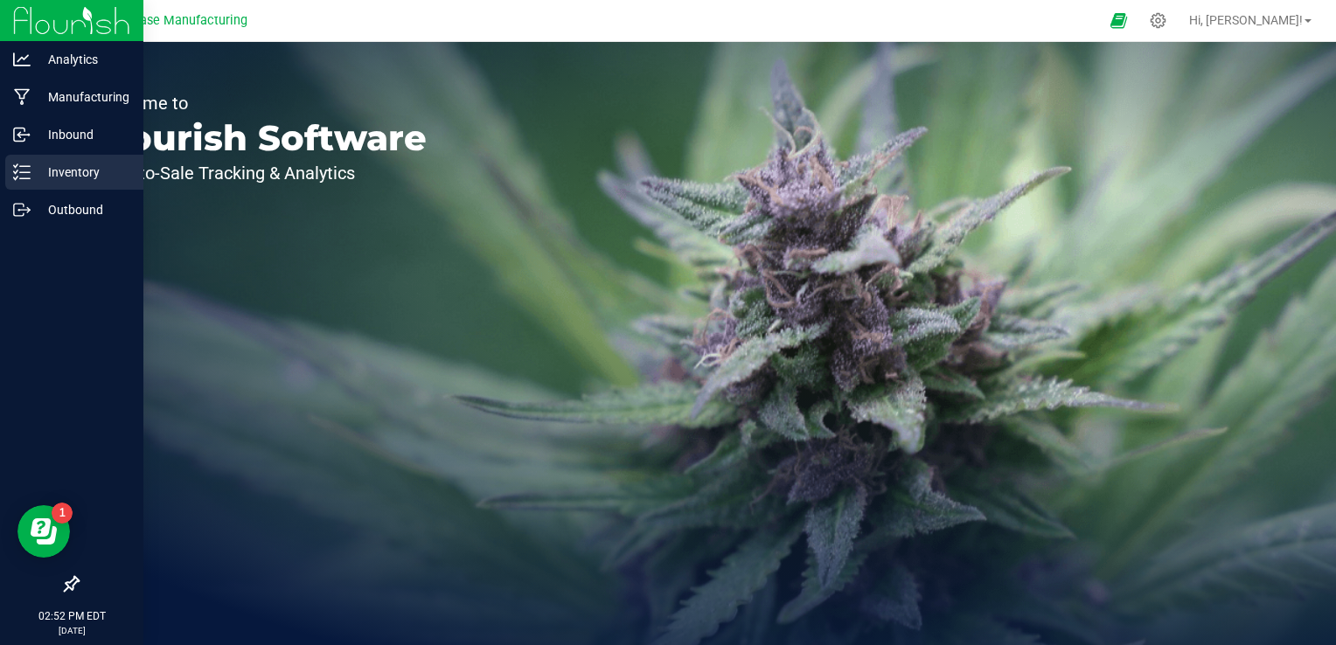
click at [20, 168] on icon at bounding box center [21, 172] width 17 height 17
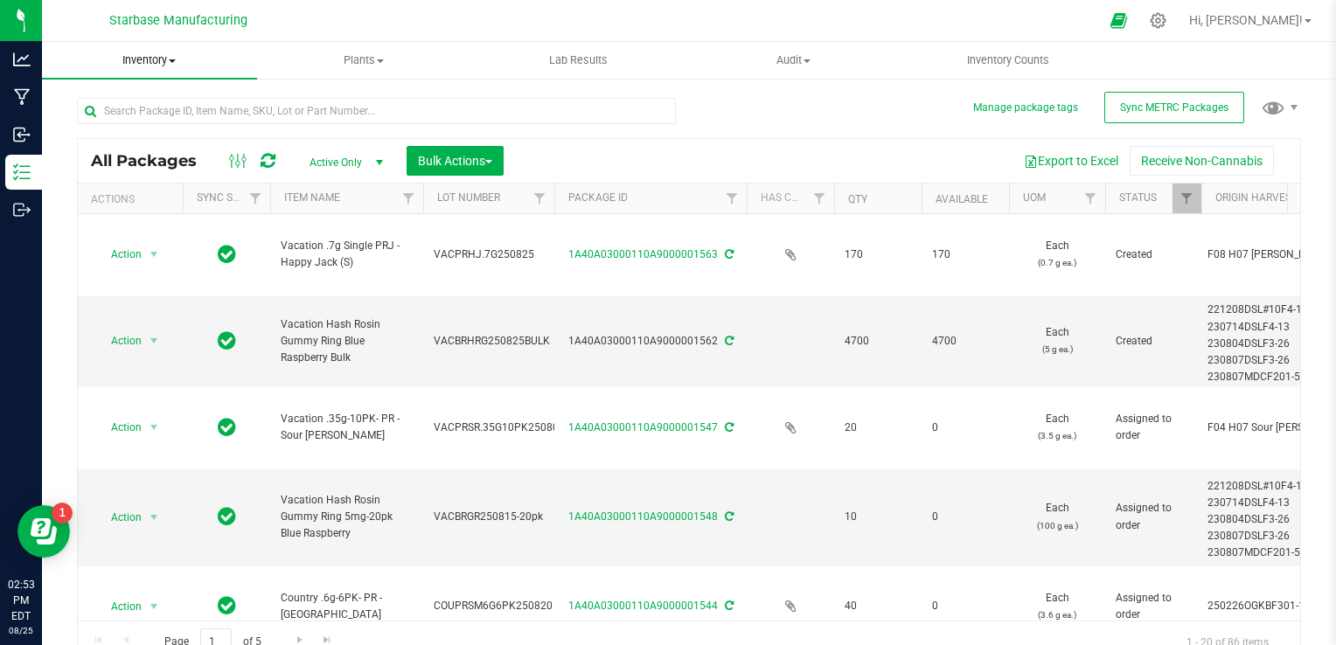
click at [167, 59] on span "Inventory" at bounding box center [149, 60] width 215 height 16
click at [157, 124] on li "All inventory" at bounding box center [149, 126] width 215 height 21
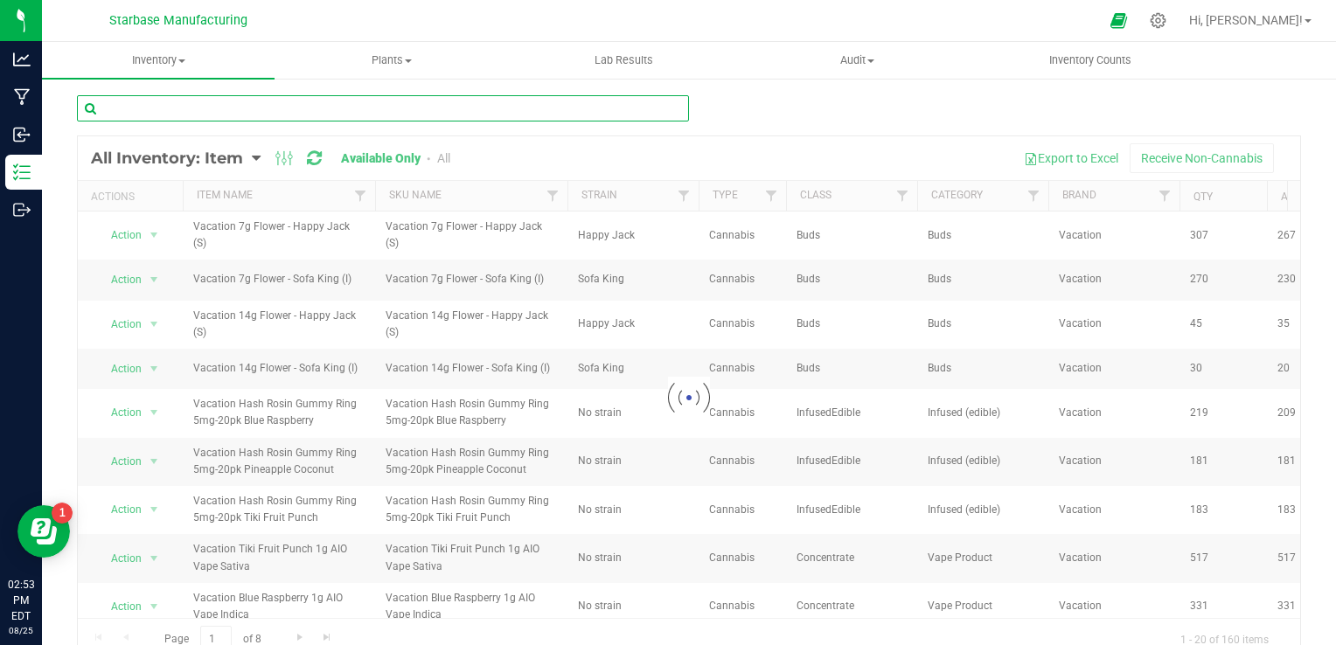
click at [263, 106] on input "text" at bounding box center [383, 108] width 612 height 26
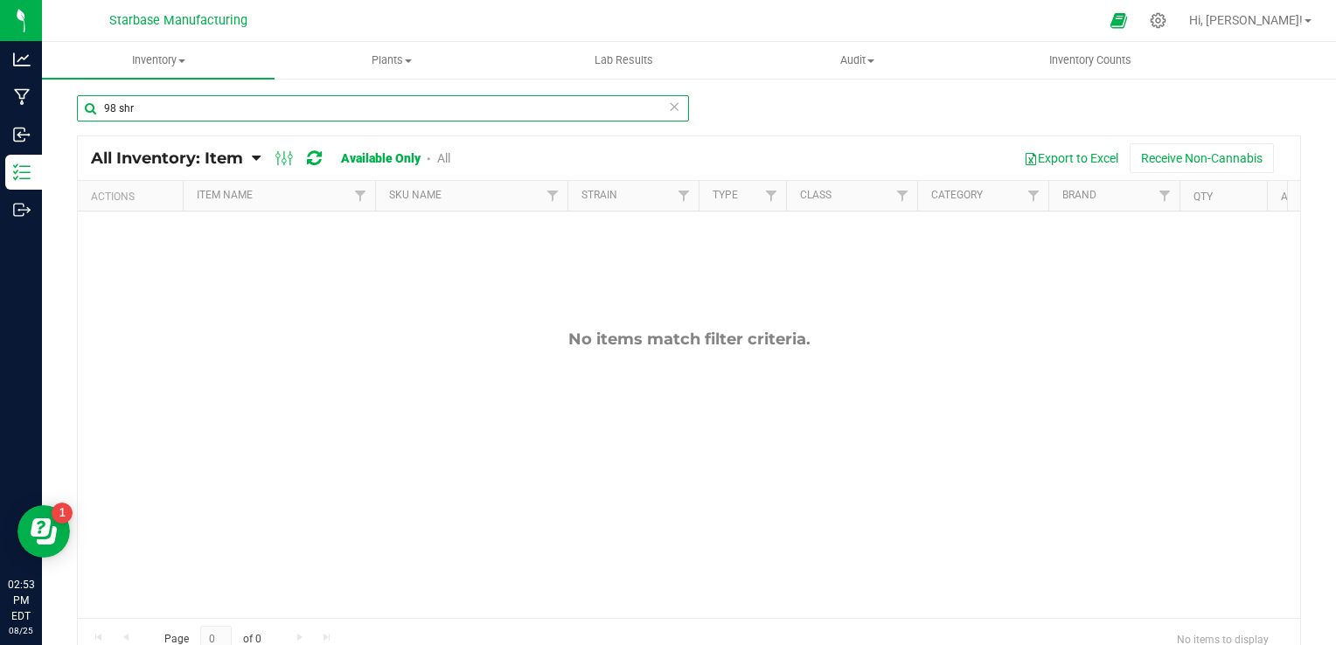
click at [129, 106] on input "98 shr" at bounding box center [383, 108] width 612 height 26
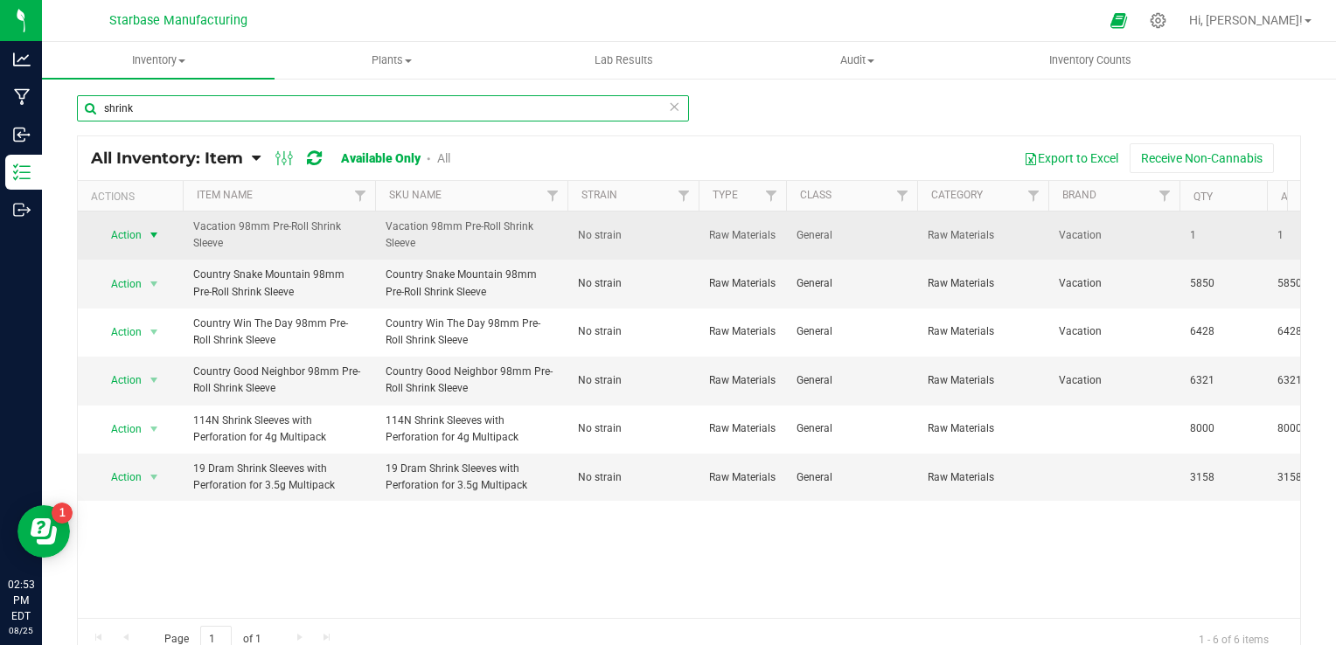
type input "shrink"
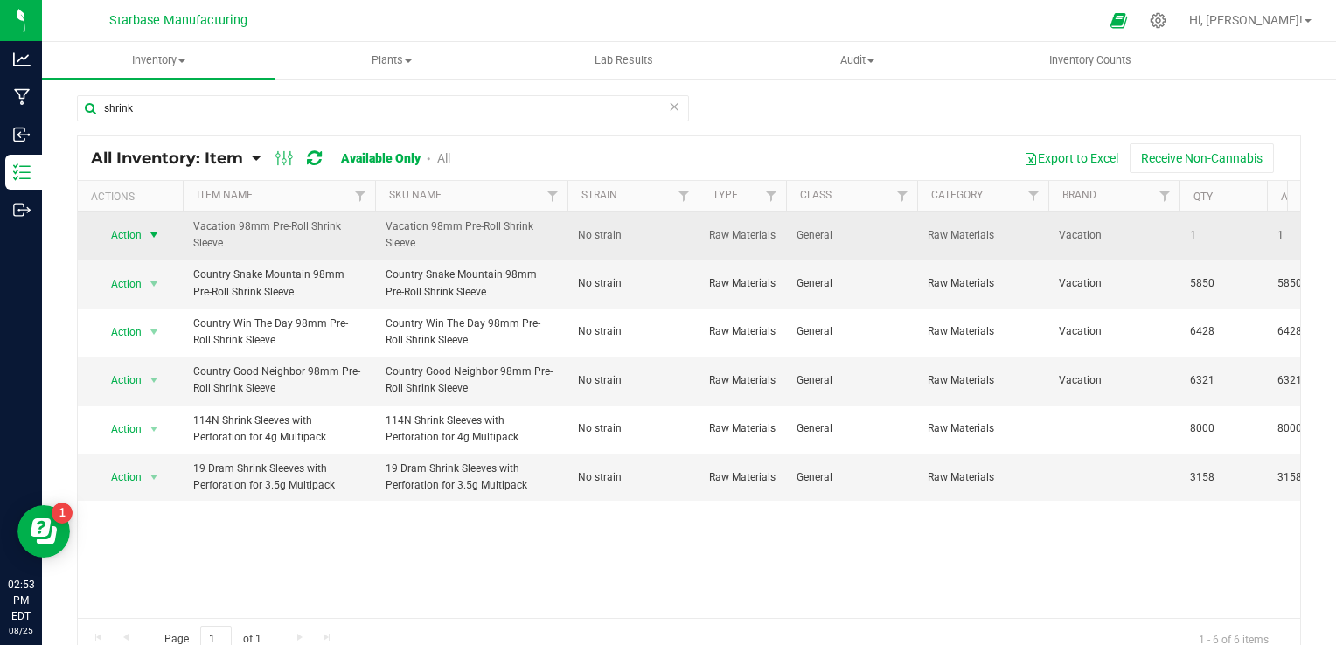
click at [138, 230] on span "Action" at bounding box center [118, 235] width 47 height 24
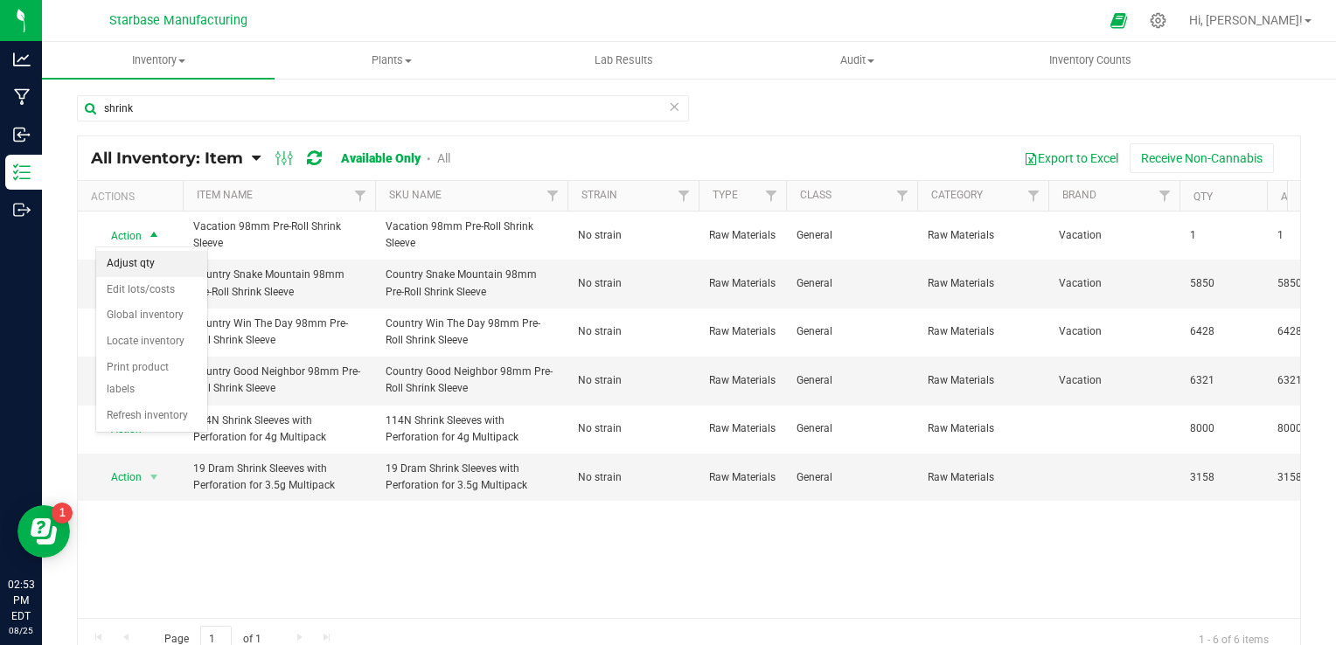
click at [141, 267] on li "Adjust qty" at bounding box center [151, 264] width 111 height 26
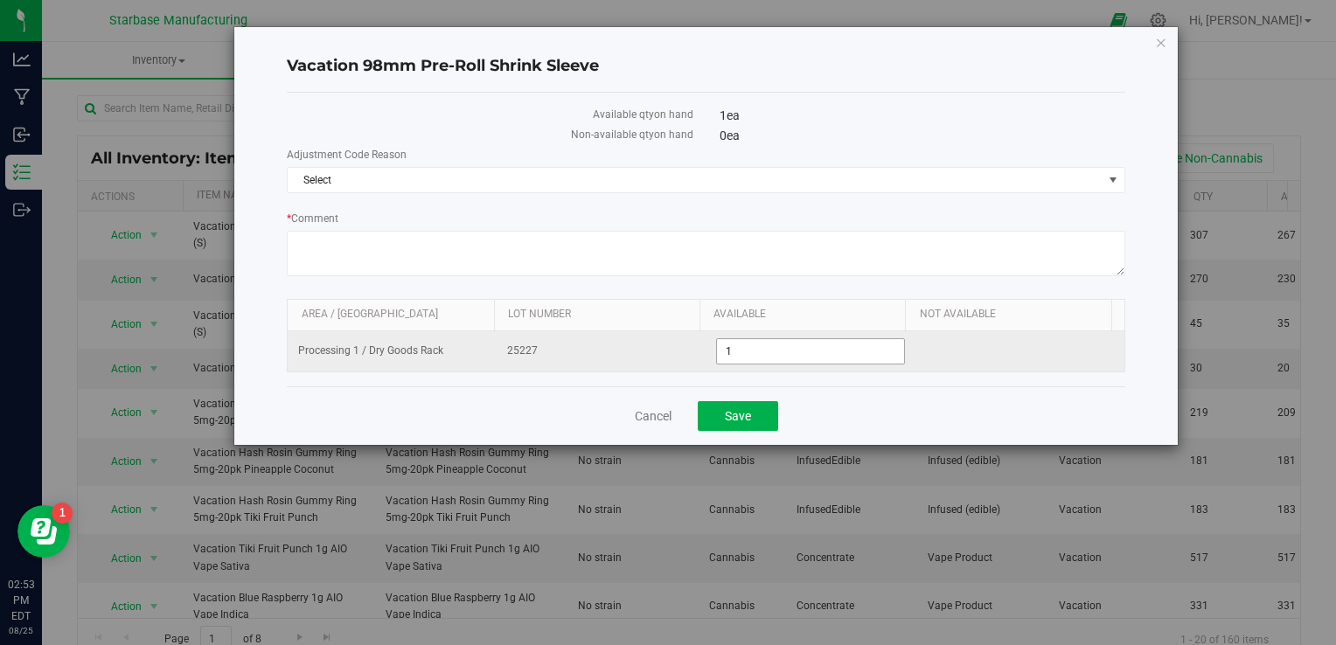
click at [770, 351] on span "1 1" at bounding box center [810, 351] width 188 height 26
click at [770, 351] on input "1" at bounding box center [810, 351] width 186 height 24
type input "500"
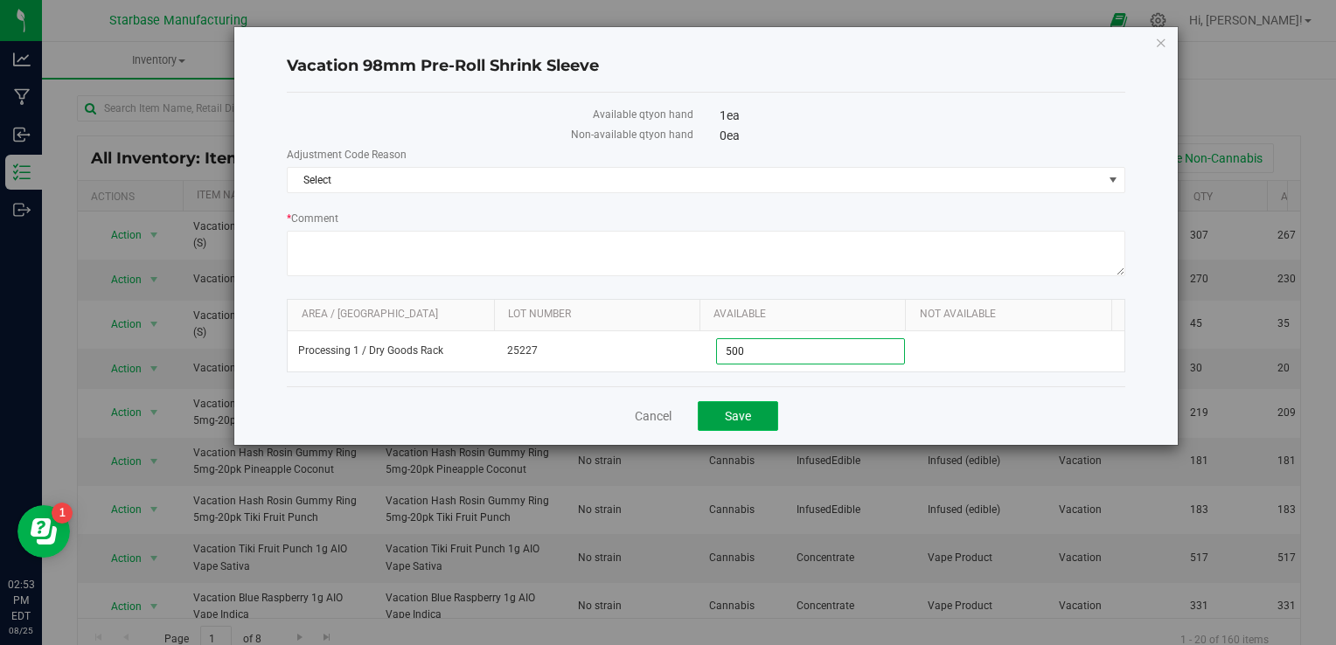
type input "500"
click at [751, 416] on button "Save" at bounding box center [738, 416] width 80 height 30
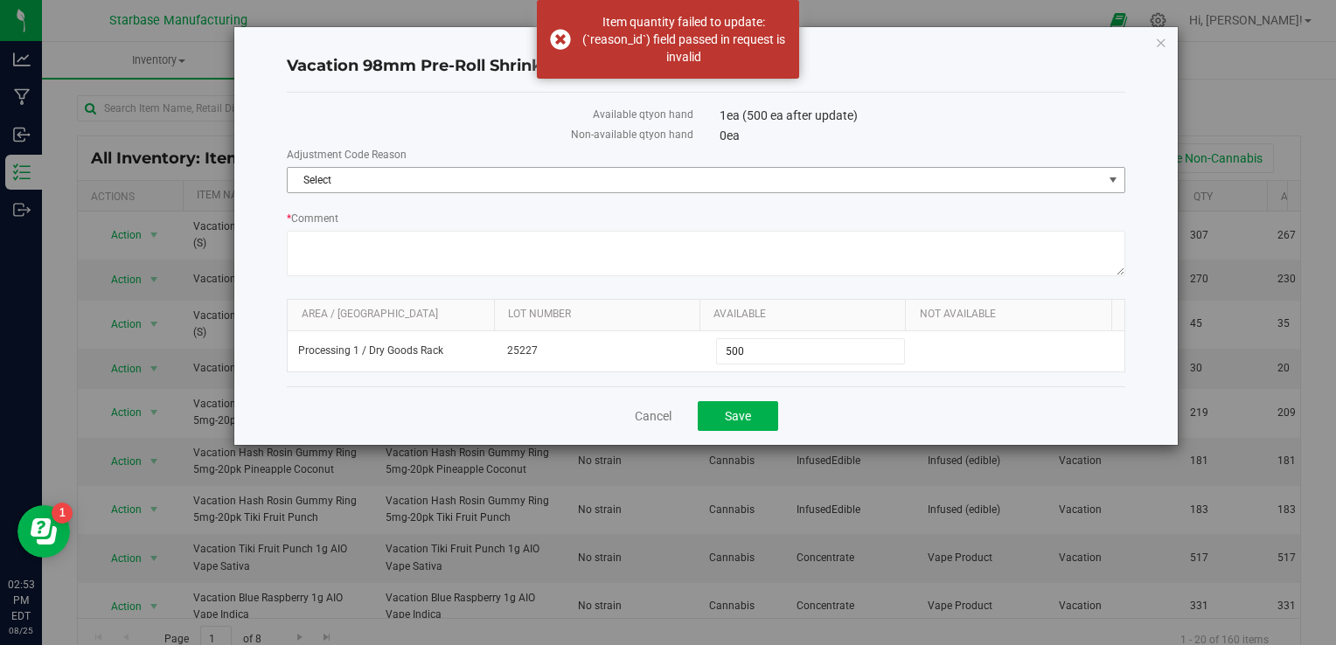
click at [579, 187] on span "Select" at bounding box center [695, 180] width 814 height 24
click at [562, 216] on li "Incorrect Quantity" at bounding box center [706, 210] width 837 height 26
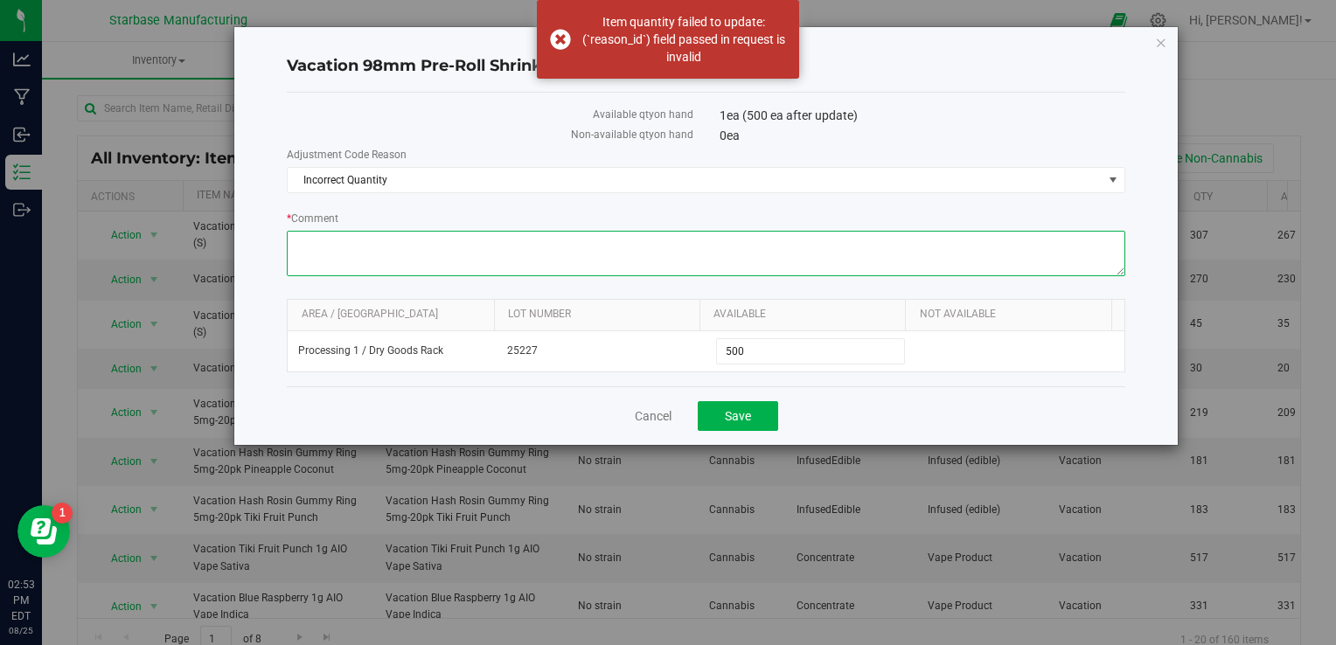
click at [538, 254] on textarea "* Comment" at bounding box center [706, 253] width 838 height 45
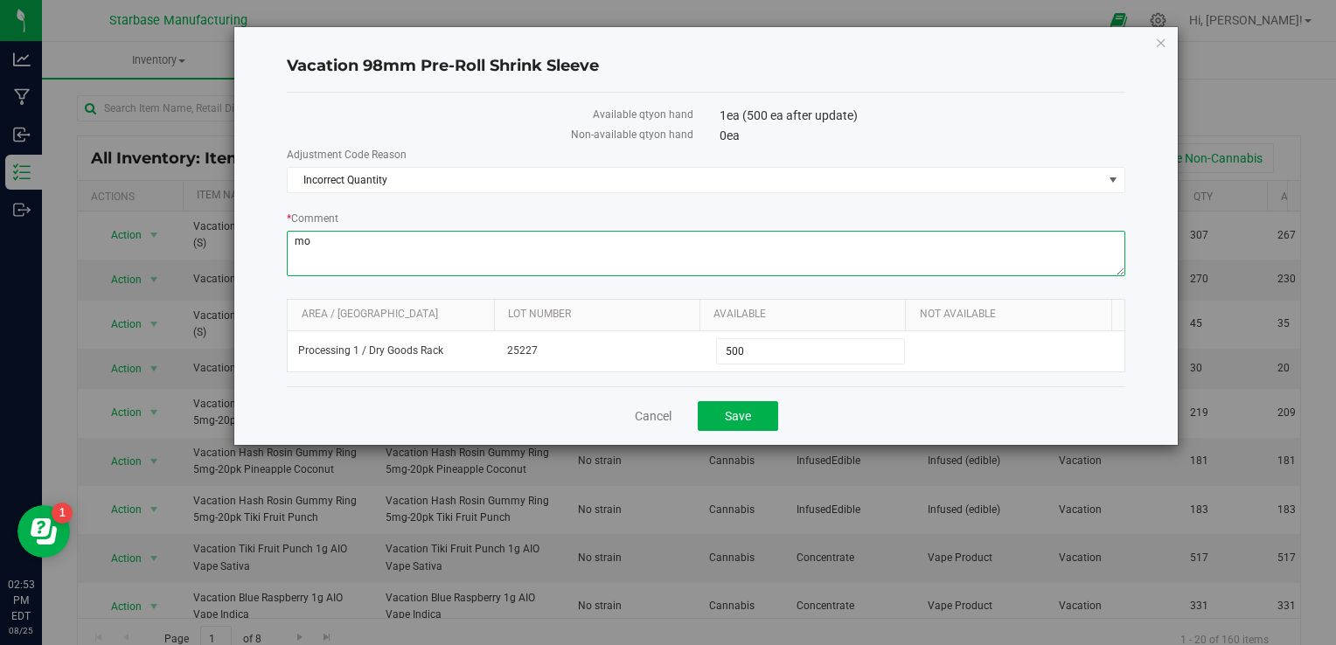
type textarea "m"
type textarea "updating to show true quantity on hand"
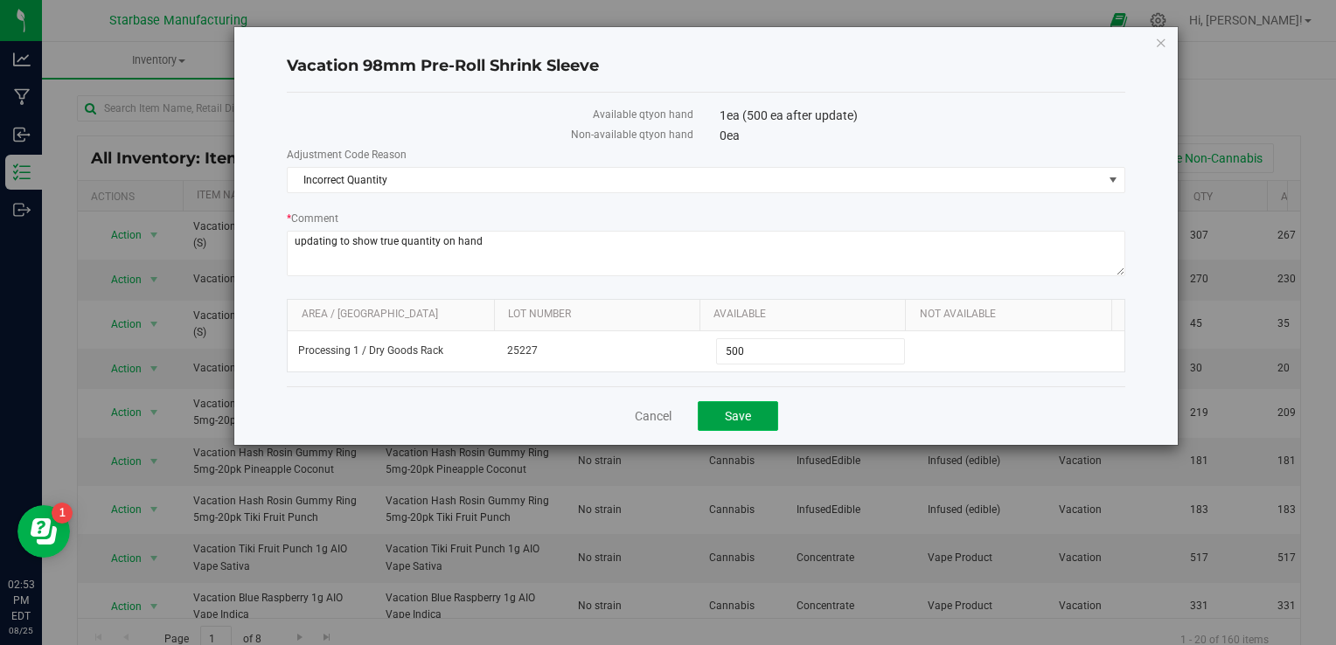
click at [723, 414] on button "Save" at bounding box center [738, 416] width 80 height 30
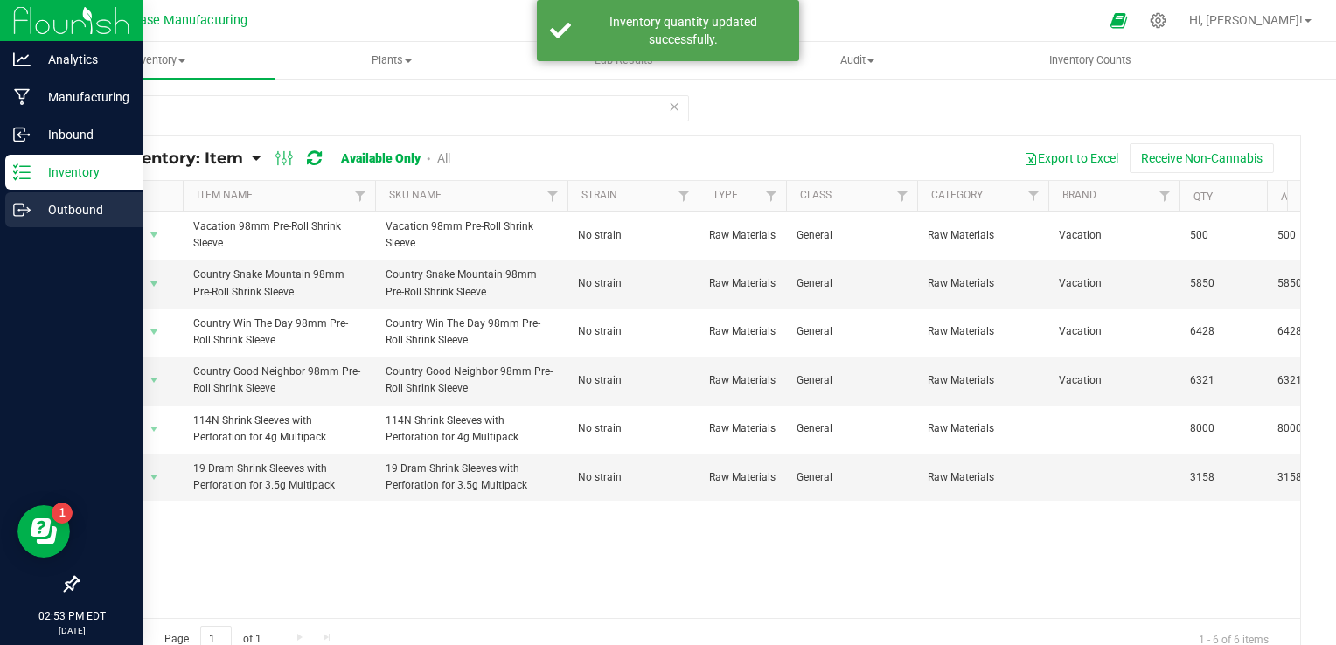
click at [29, 210] on icon at bounding box center [28, 211] width 3 height 3
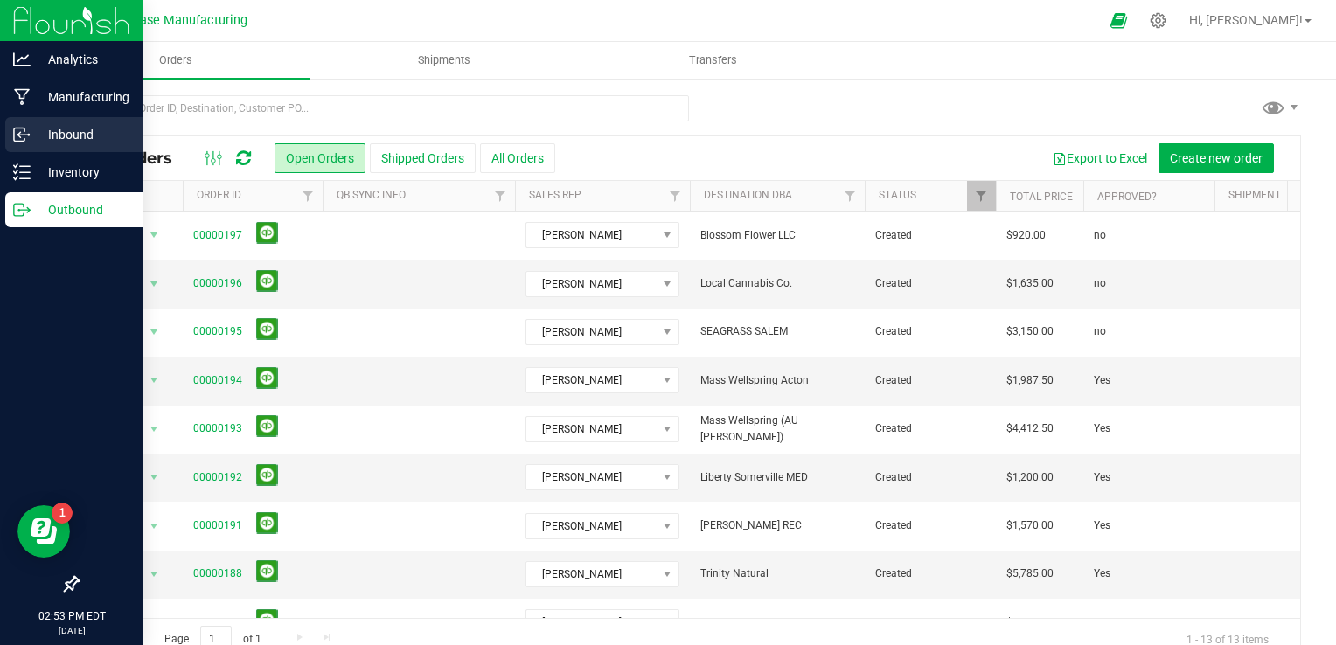
click at [11, 136] on div "Inbound" at bounding box center [74, 134] width 138 height 35
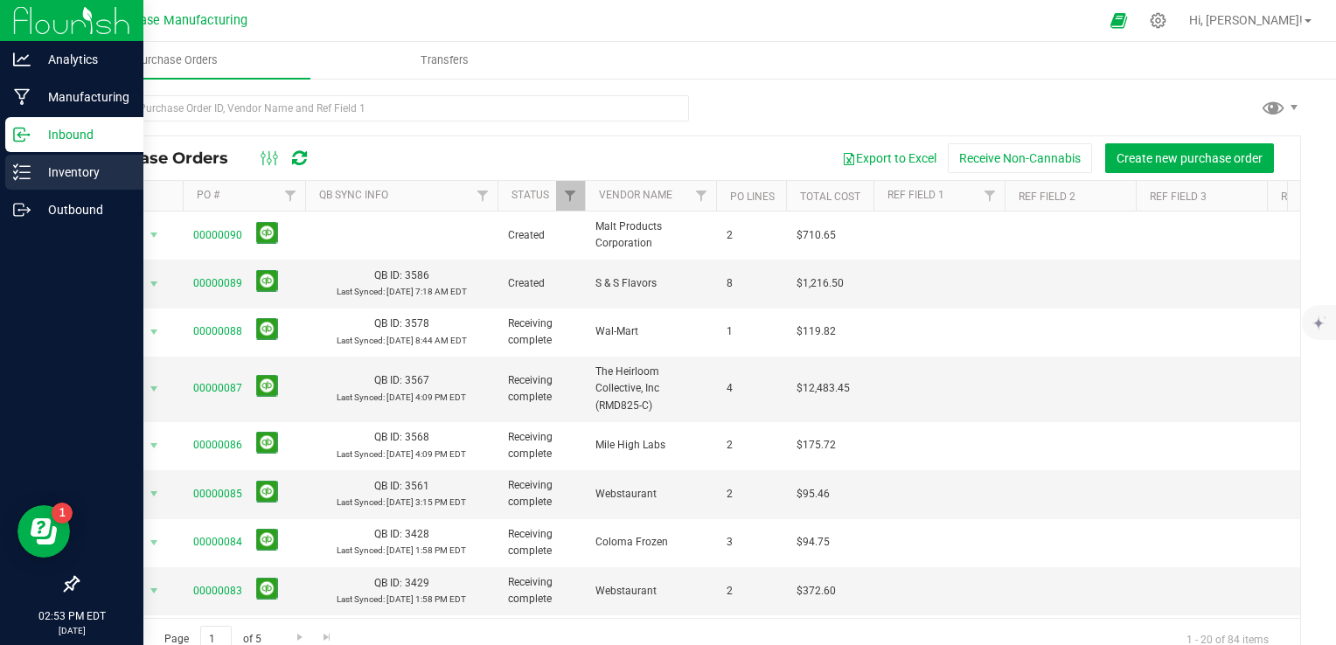
click at [17, 164] on icon at bounding box center [15, 165] width 3 height 3
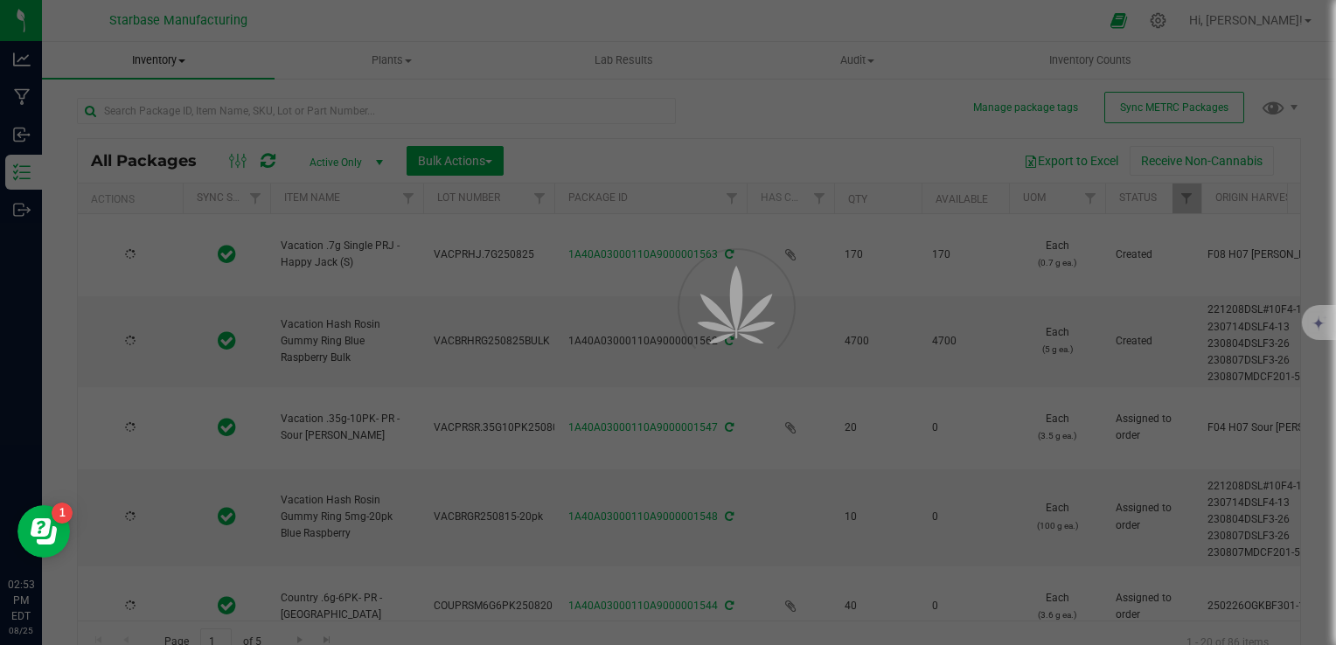
click at [181, 61] on div at bounding box center [668, 322] width 1336 height 645
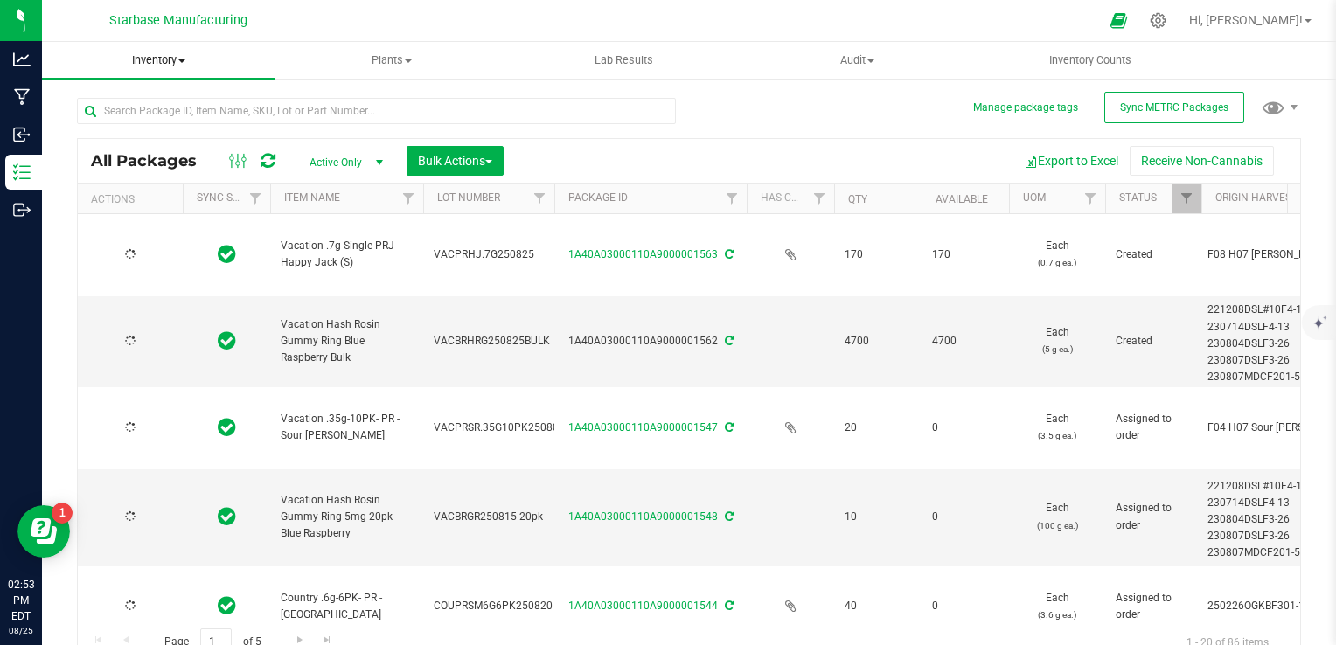
type input "[DATE]"
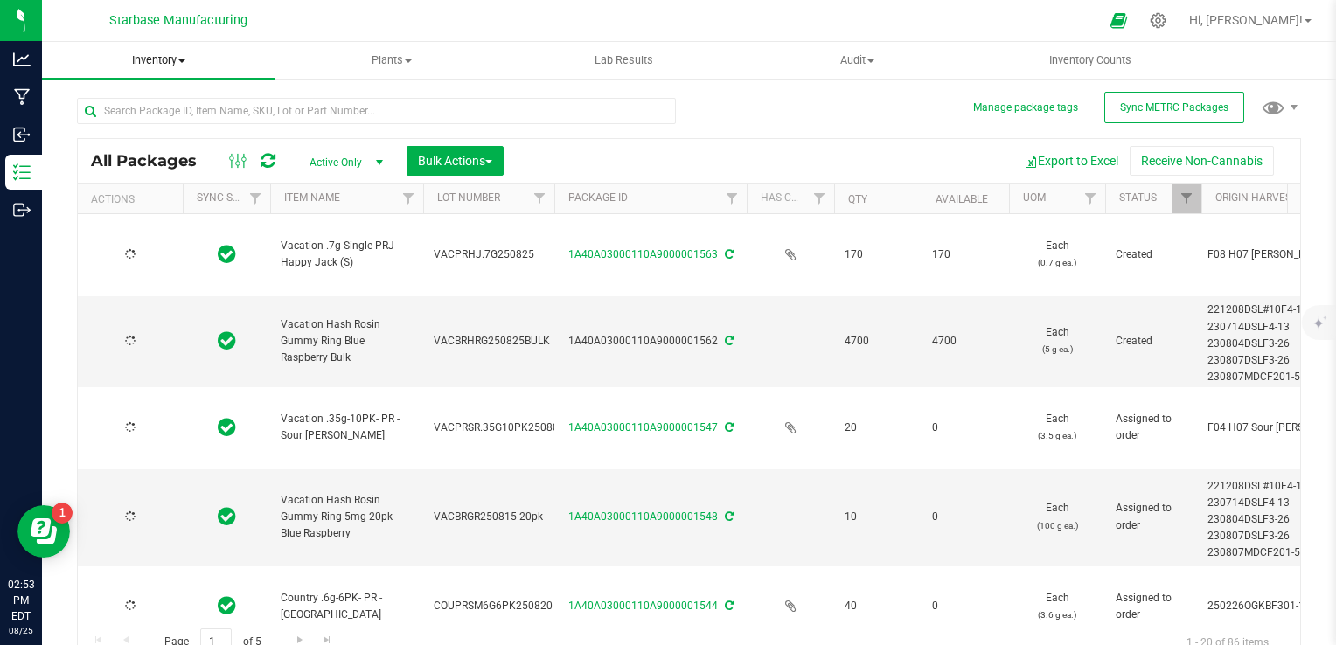
type input "[DATE]"
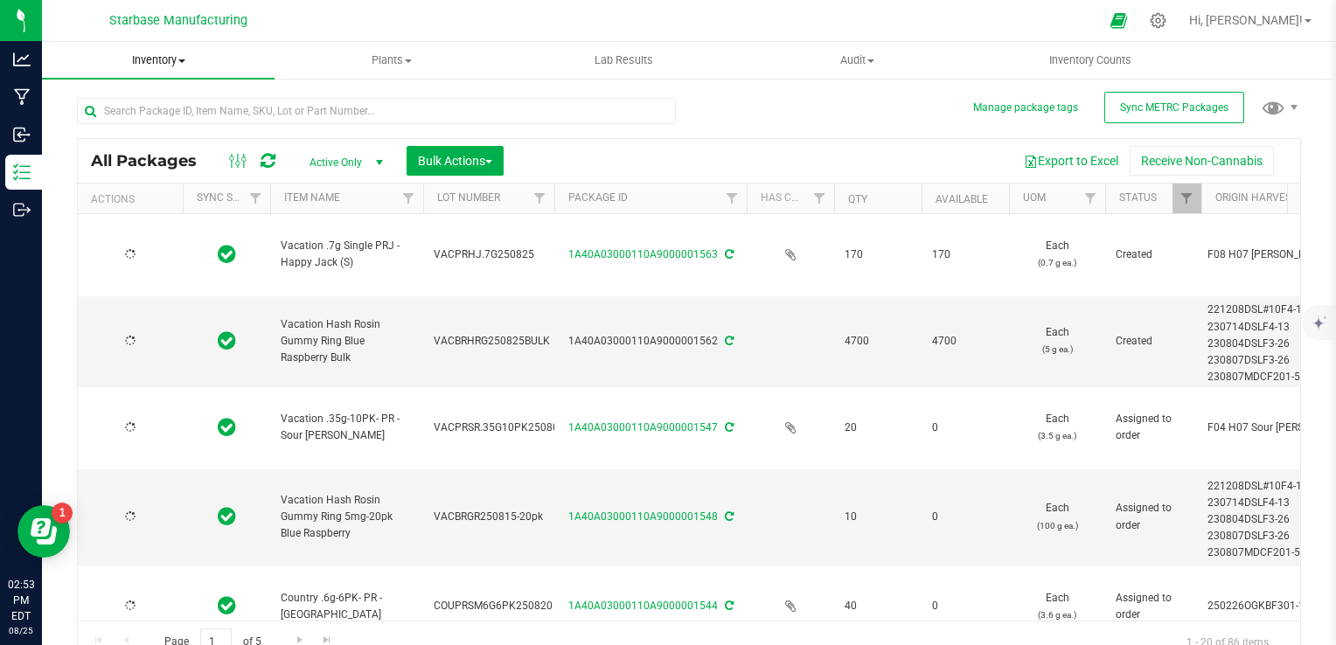
type input "[DATE]"
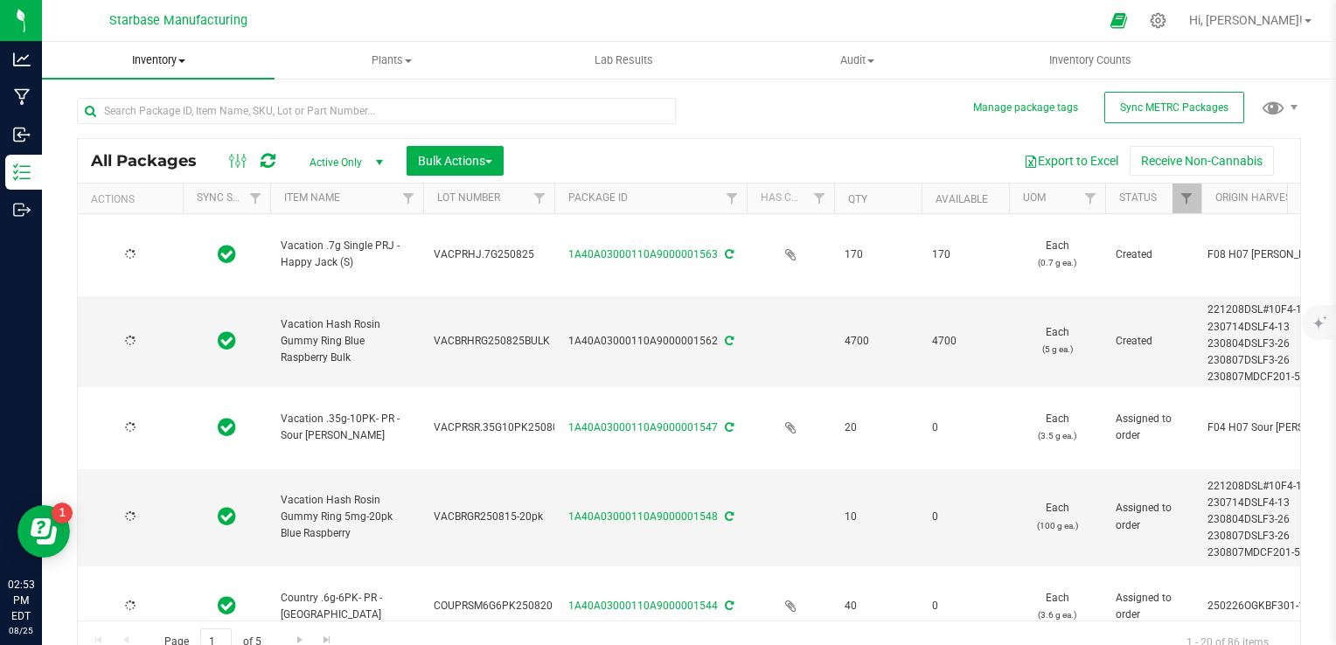
type input "[DATE]"
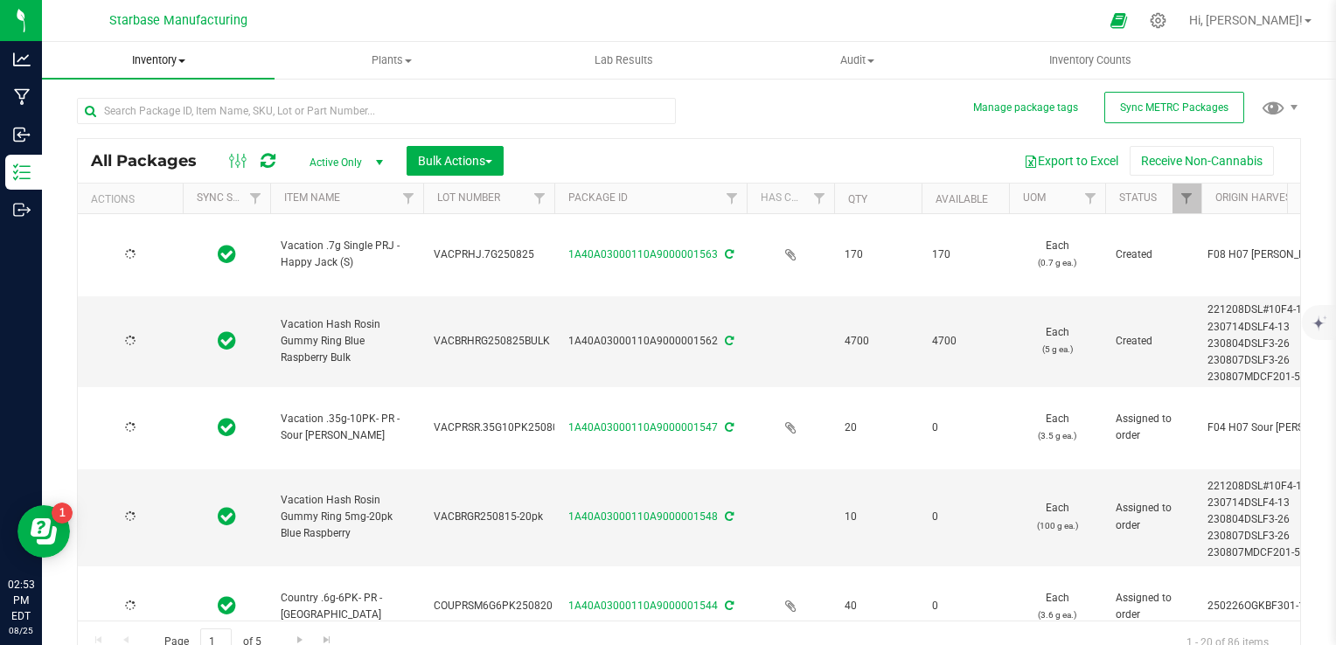
type input "[DATE]"
click at [157, 56] on span "Inventory" at bounding box center [158, 60] width 233 height 16
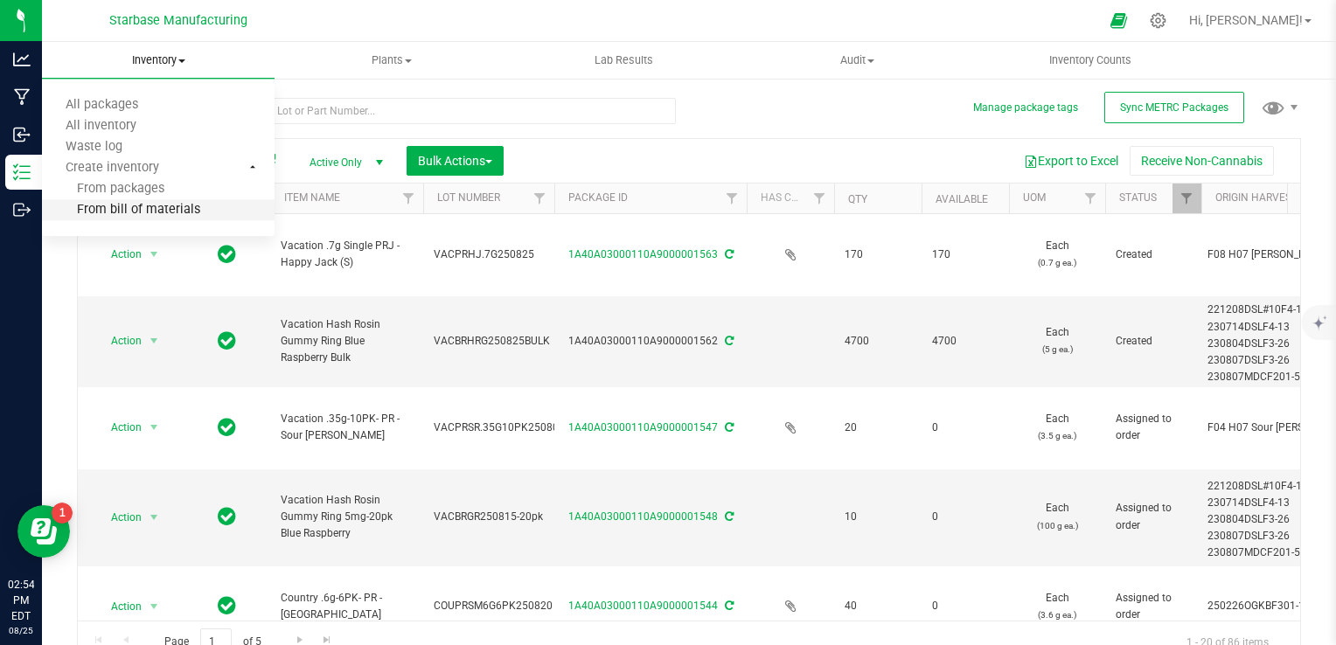
click at [147, 210] on span "From bill of materials" at bounding box center [121, 210] width 158 height 15
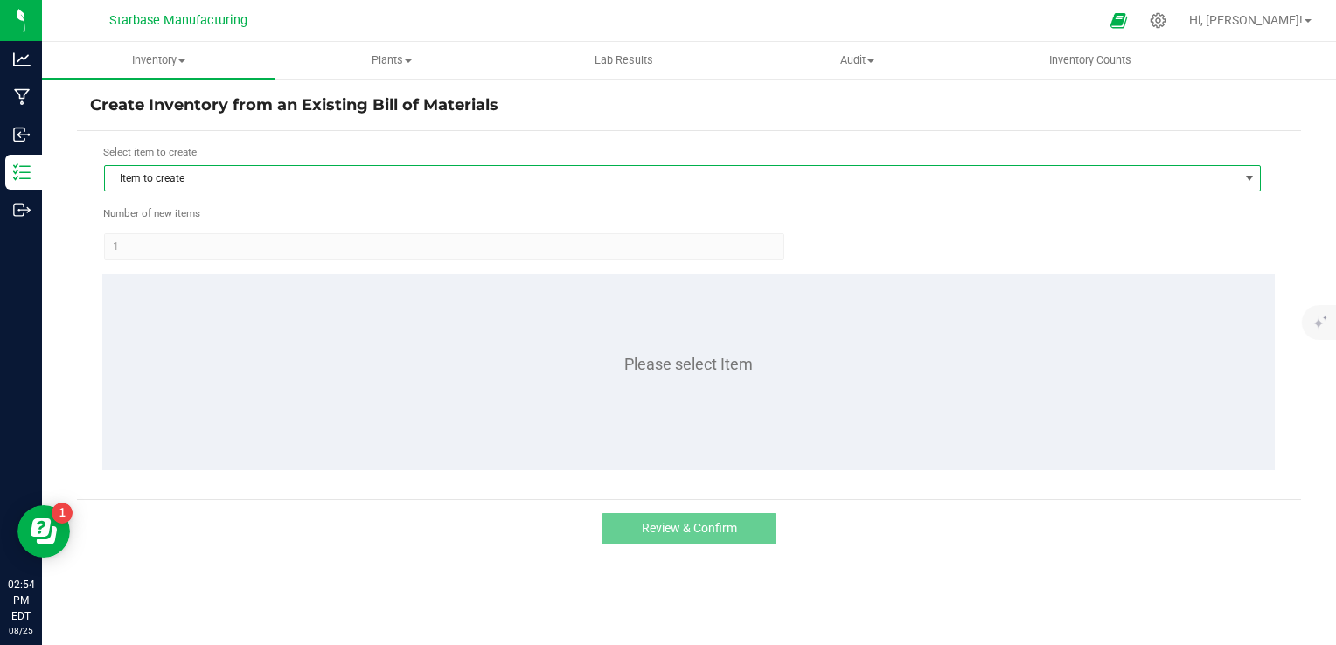
click at [279, 178] on span "Item to create" at bounding box center [671, 178] width 1133 height 24
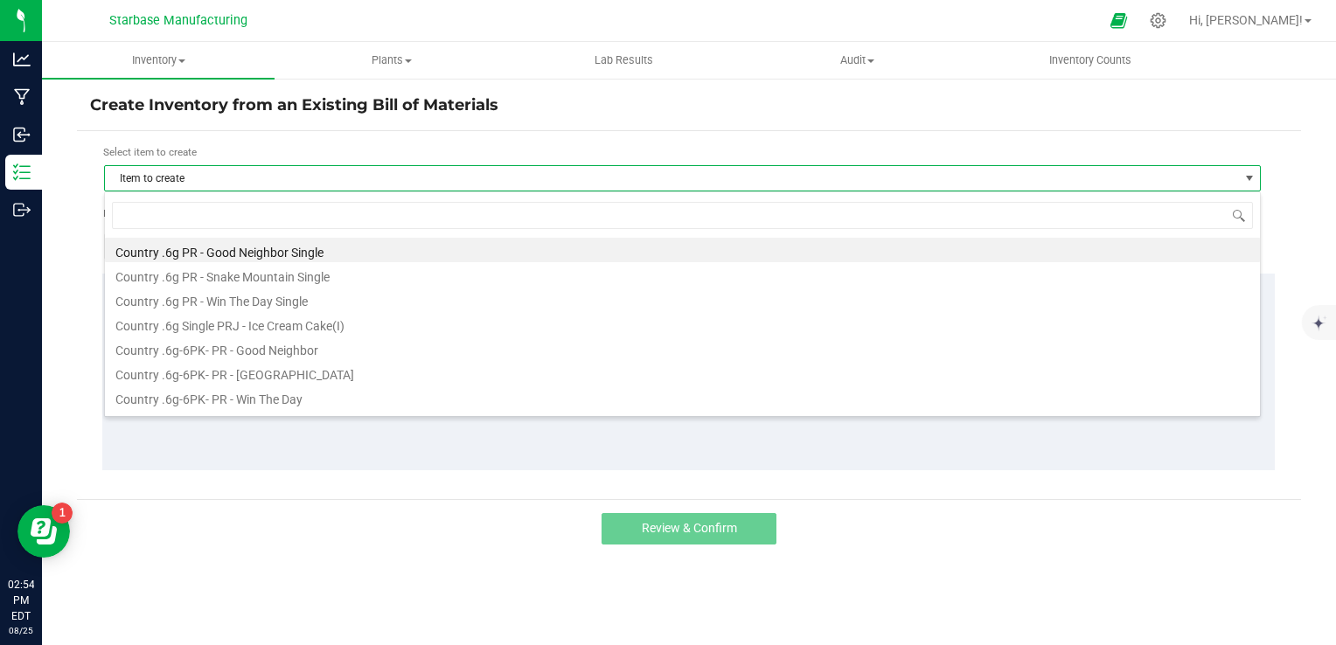
scroll to position [25, 1157]
click at [279, 178] on span "Item to create" at bounding box center [671, 178] width 1133 height 24
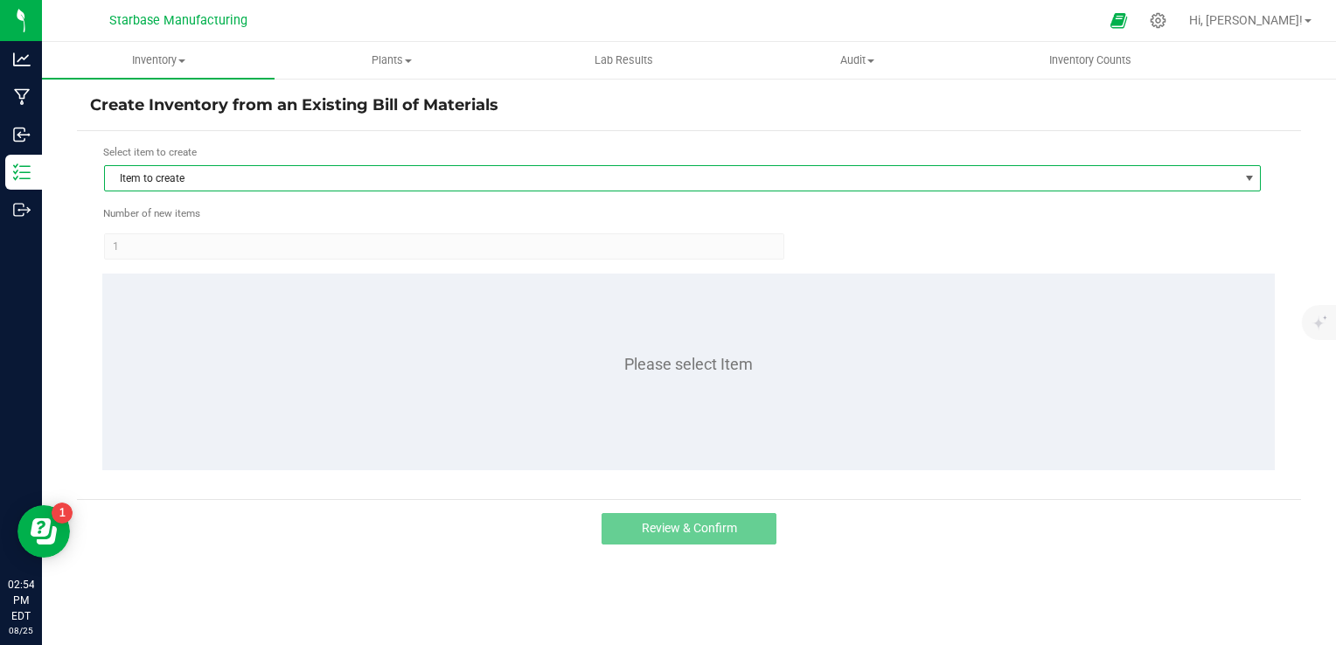
click at [279, 178] on span "Item to create" at bounding box center [671, 178] width 1133 height 24
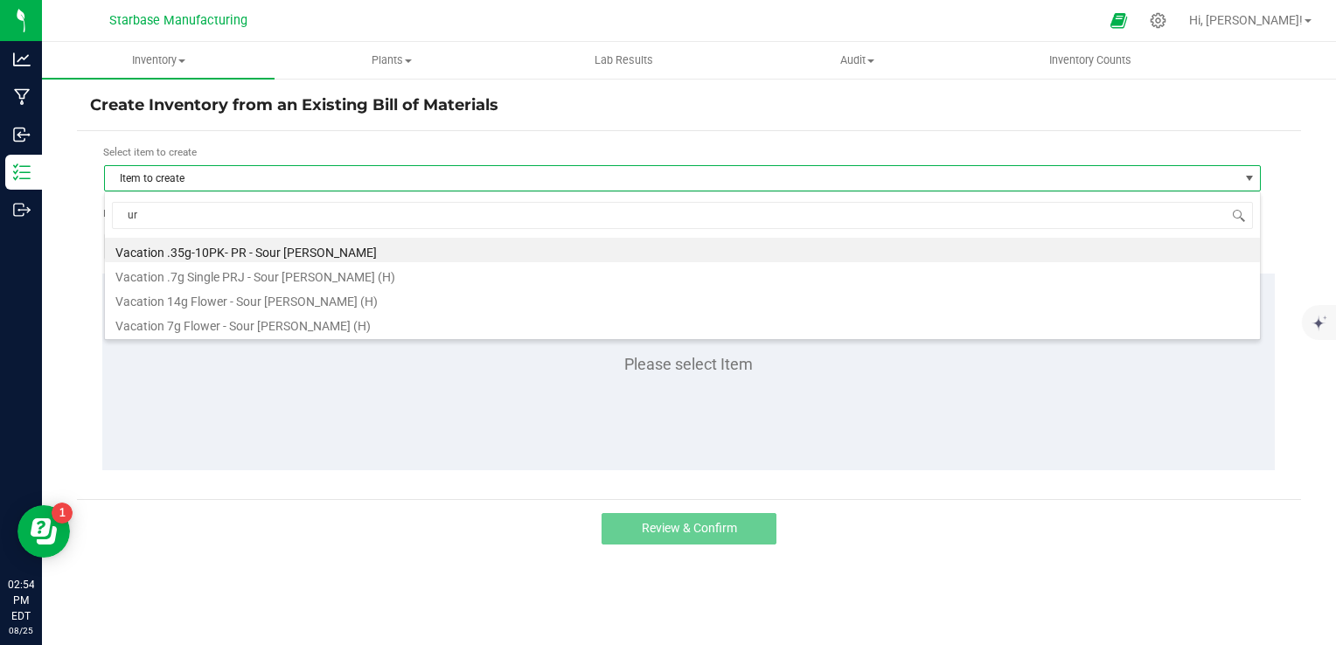
type input "u"
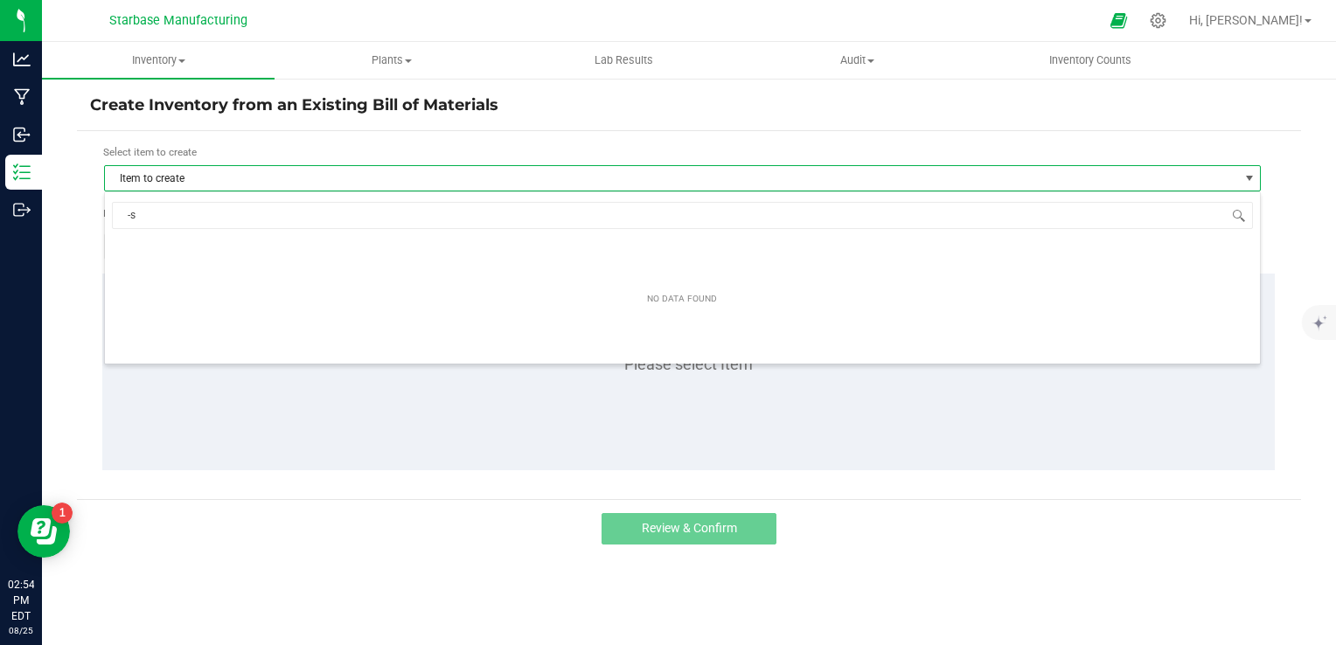
type input "-"
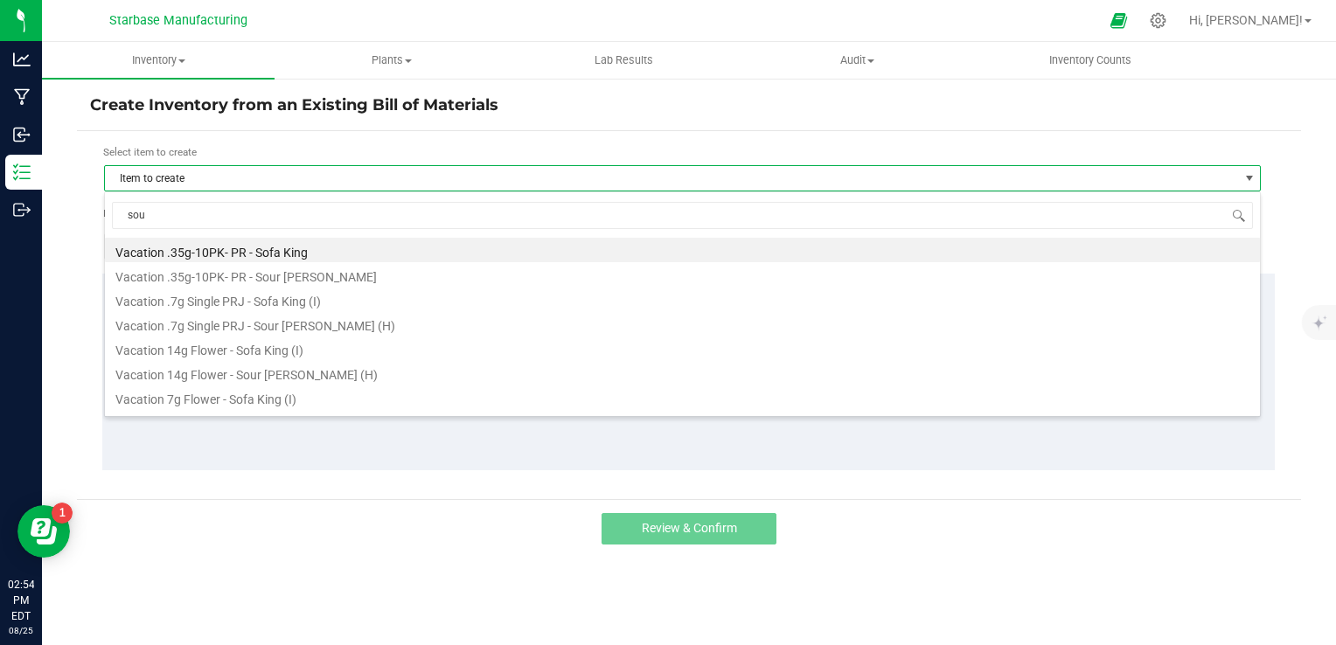
type input "sour"
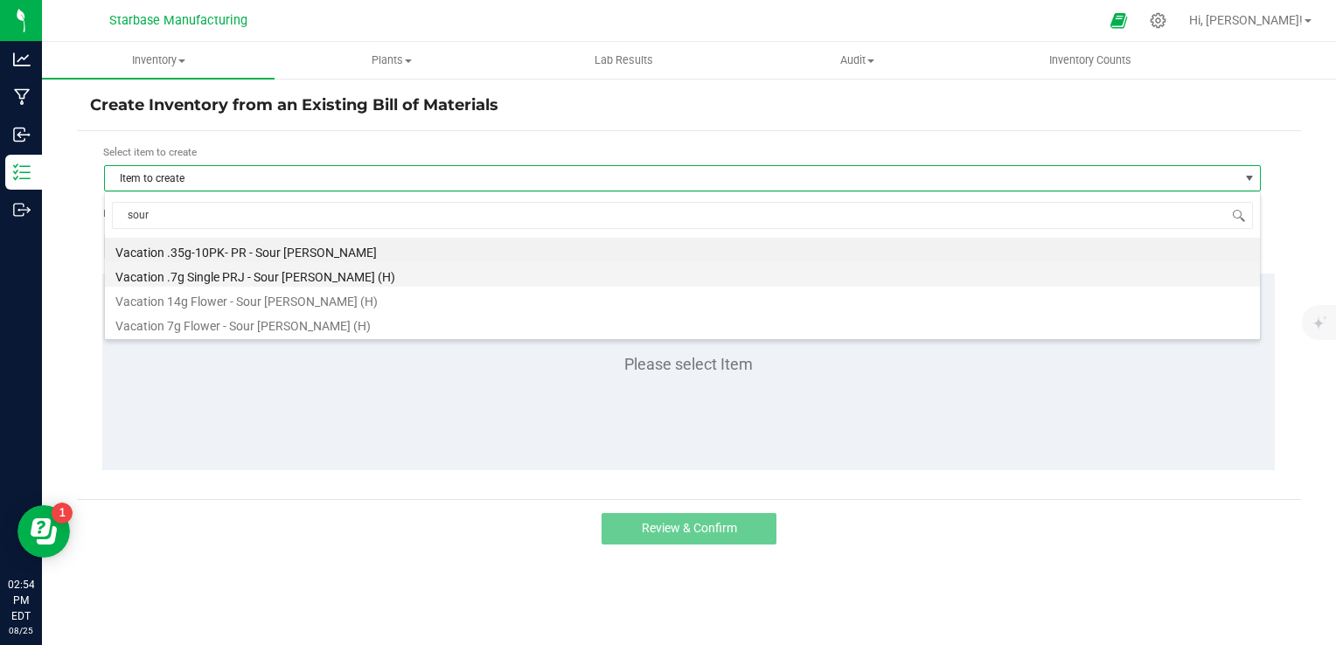
click at [252, 282] on li "Vacation .7g Single PRJ - Sour [PERSON_NAME] (H)" at bounding box center [682, 274] width 1155 height 24
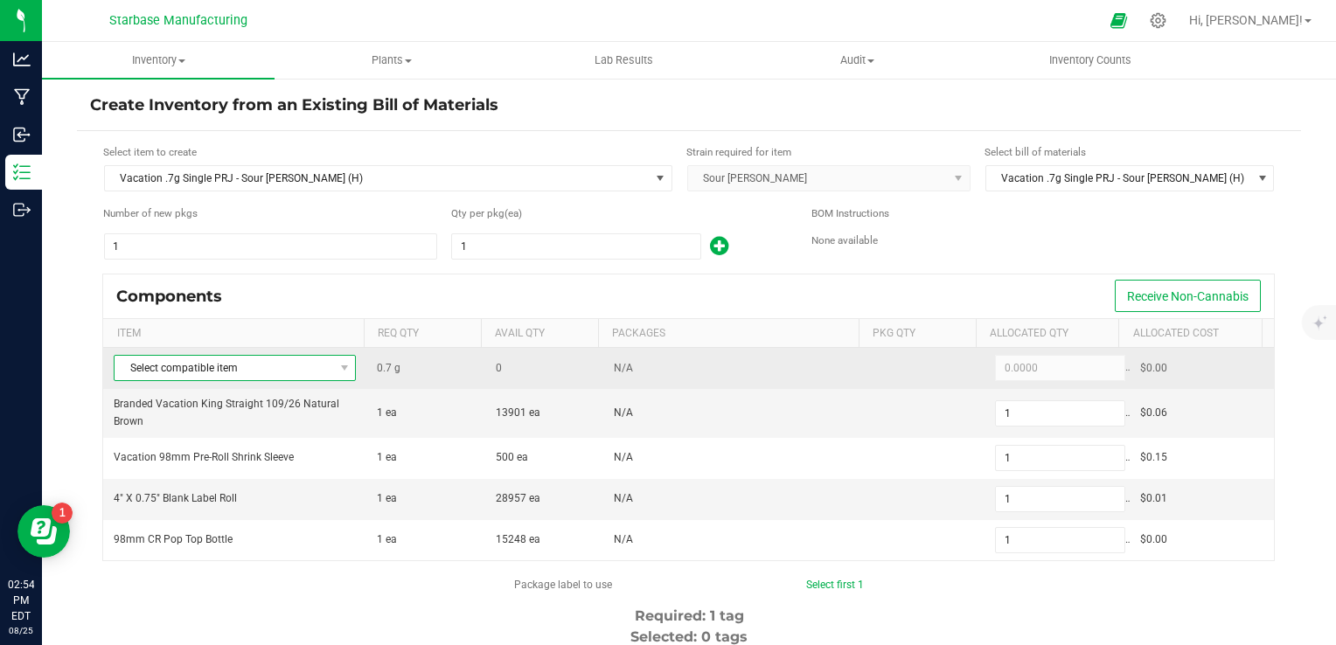
click at [310, 359] on span "Select compatible item" at bounding box center [224, 368] width 219 height 24
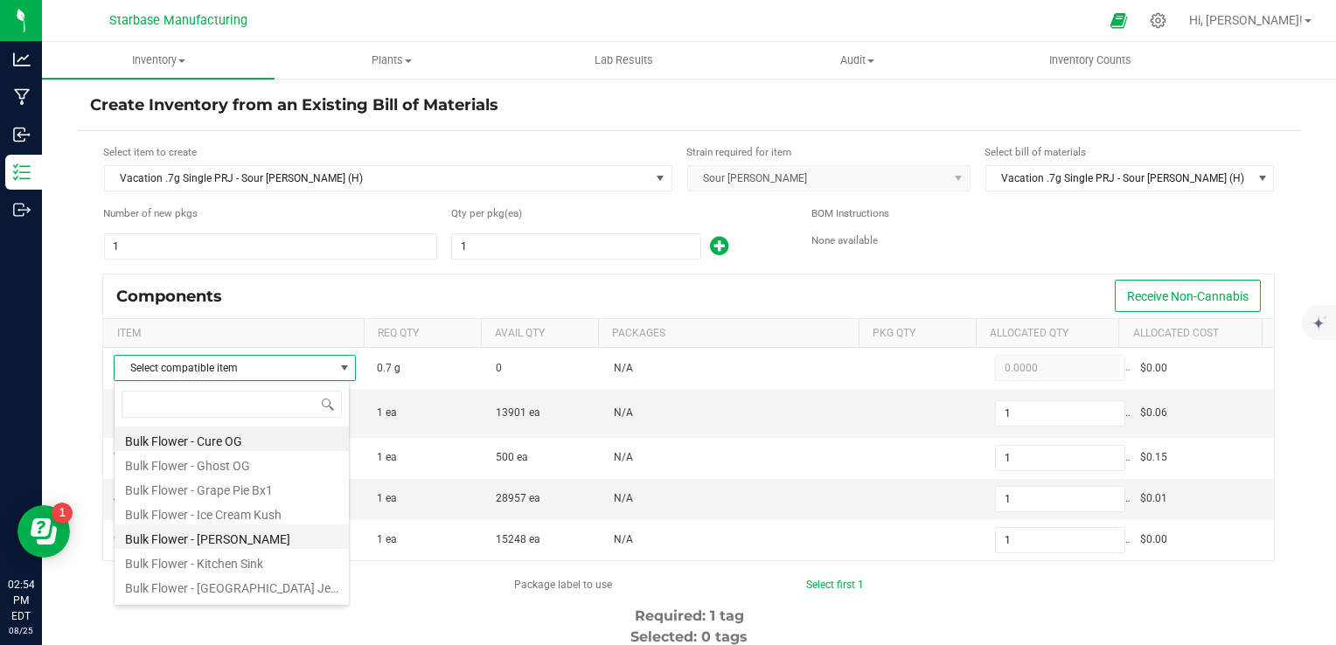
scroll to position [290, 0]
click at [244, 591] on li "Bulk Flower Sour [PERSON_NAME]" at bounding box center [232, 589] width 234 height 24
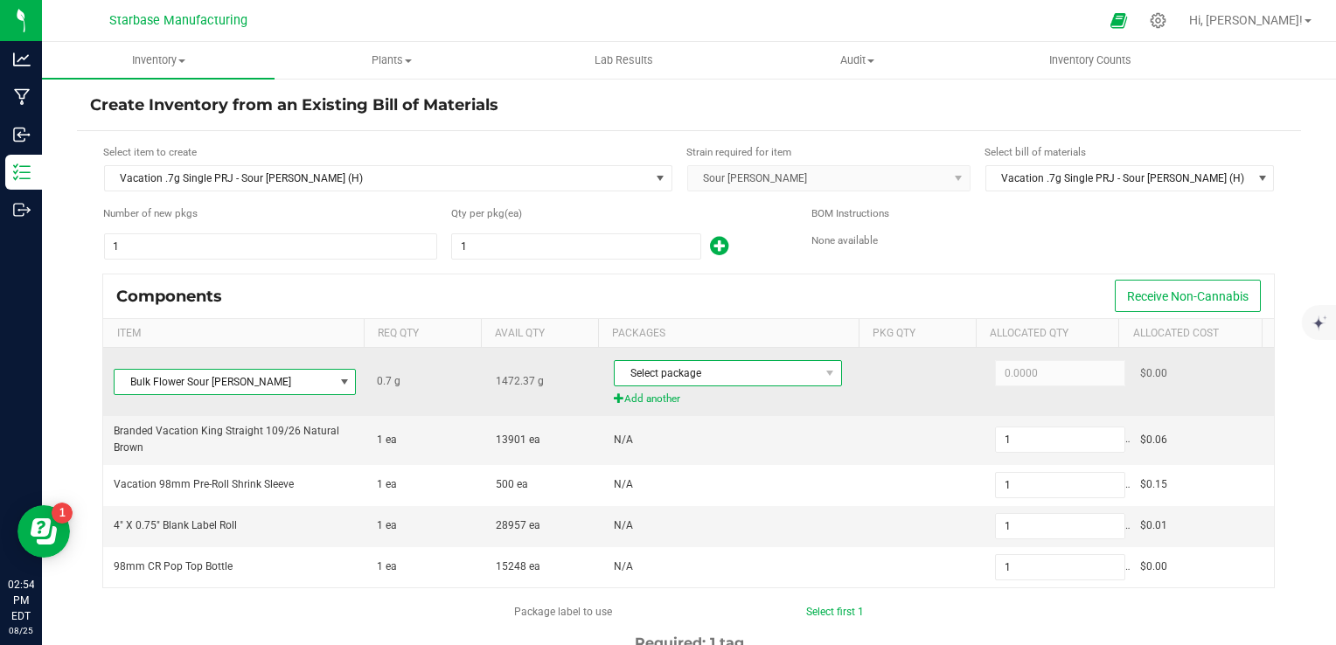
click at [783, 365] on span "Select package" at bounding box center [717, 373] width 205 height 24
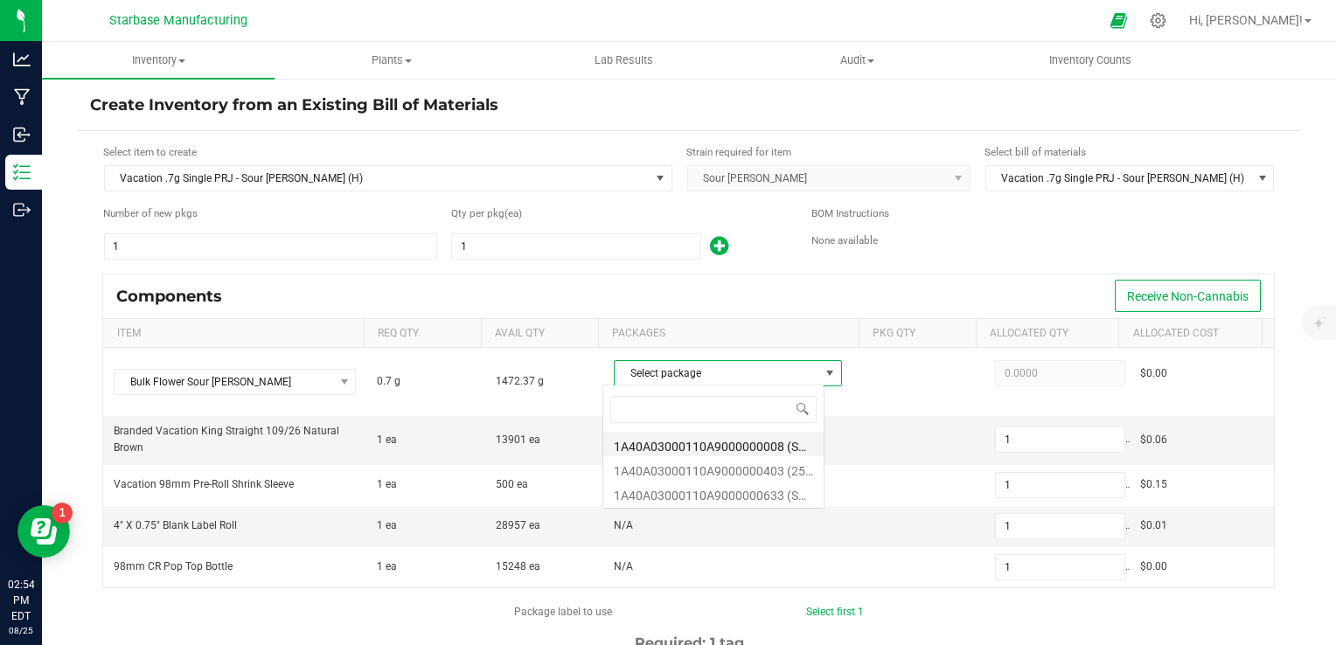
scroll to position [25, 221]
click at [758, 484] on li "1A40A03000110A9000000633 (SR250627)" at bounding box center [713, 493] width 220 height 24
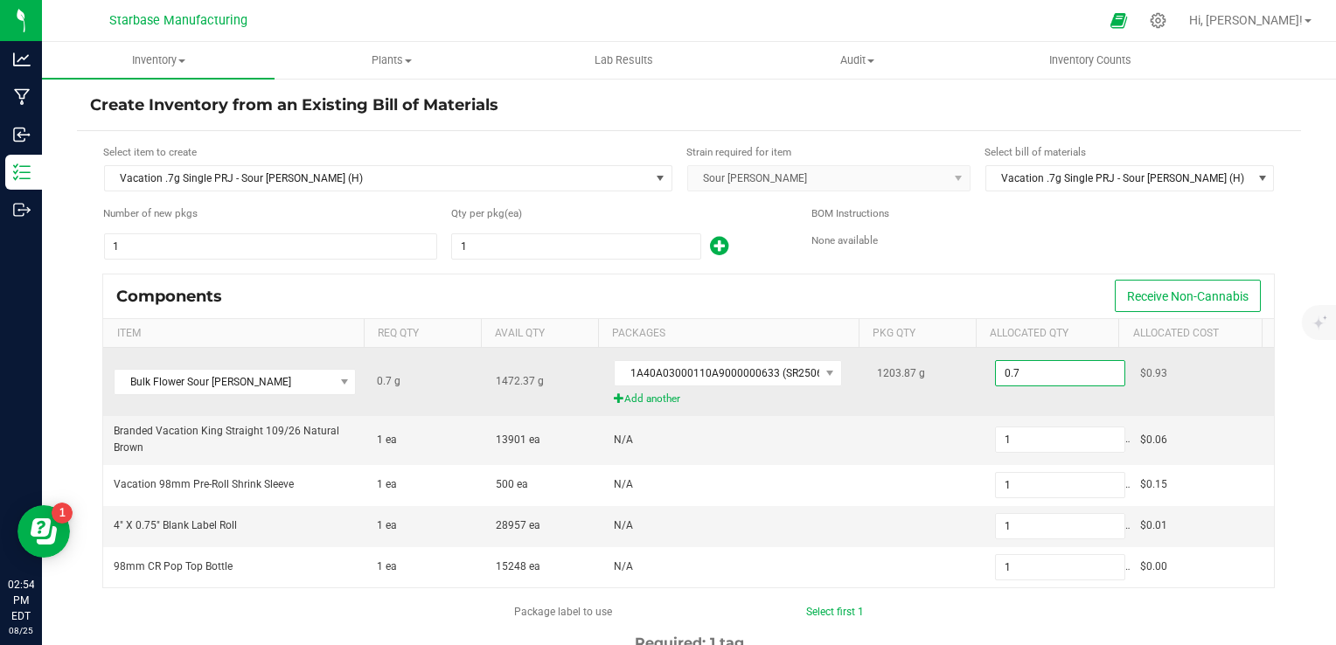
click at [1051, 378] on input "0.7" at bounding box center [1060, 373] width 129 height 24
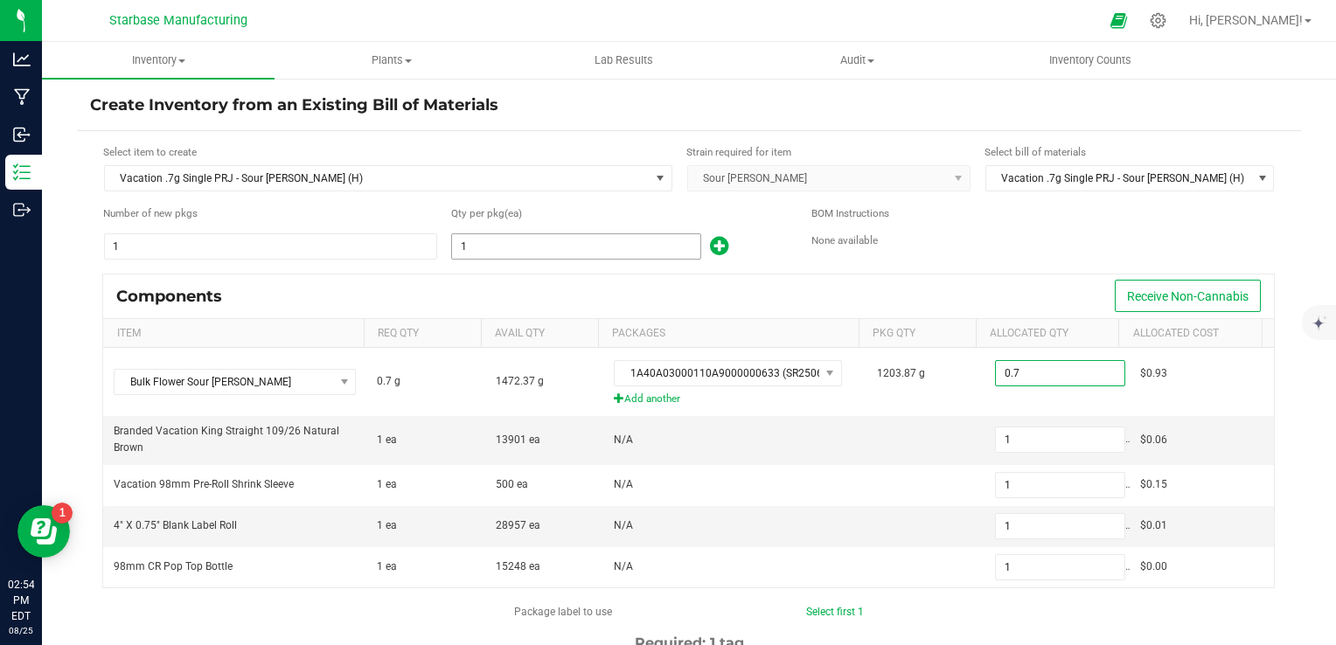
type input "0.7000"
click at [567, 248] on input "1" at bounding box center [576, 246] width 248 height 24
type input "19"
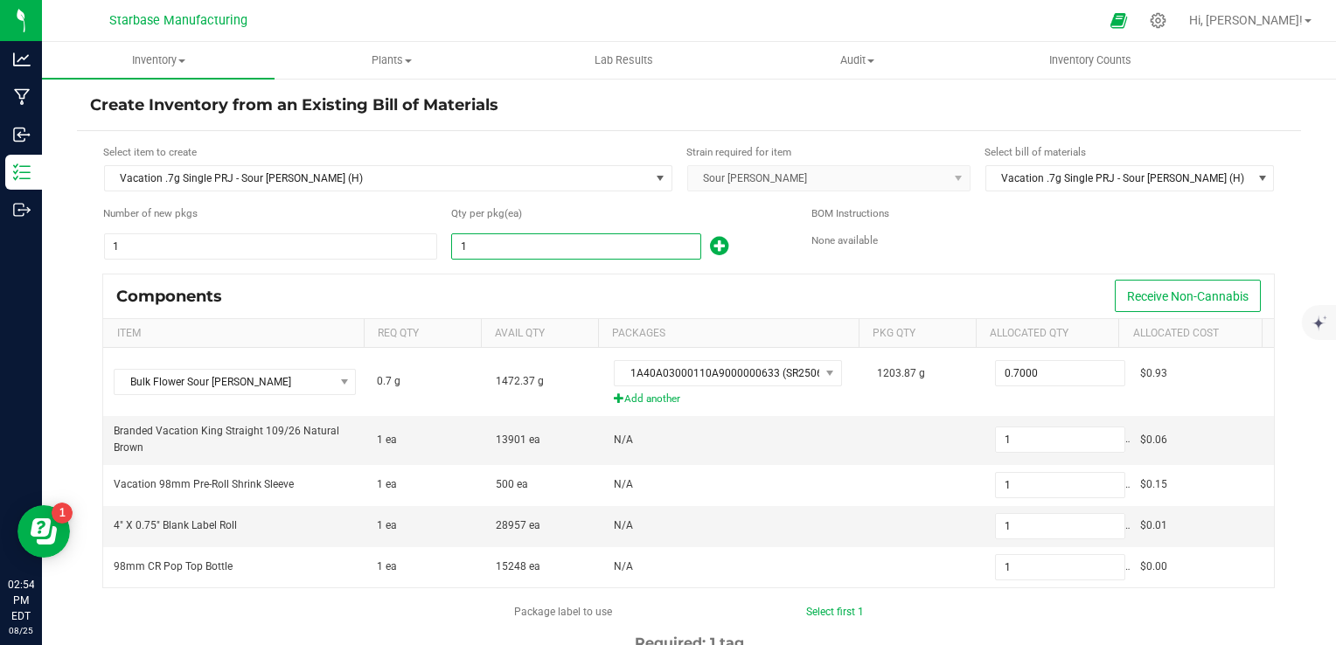
type input "19"
type input "192"
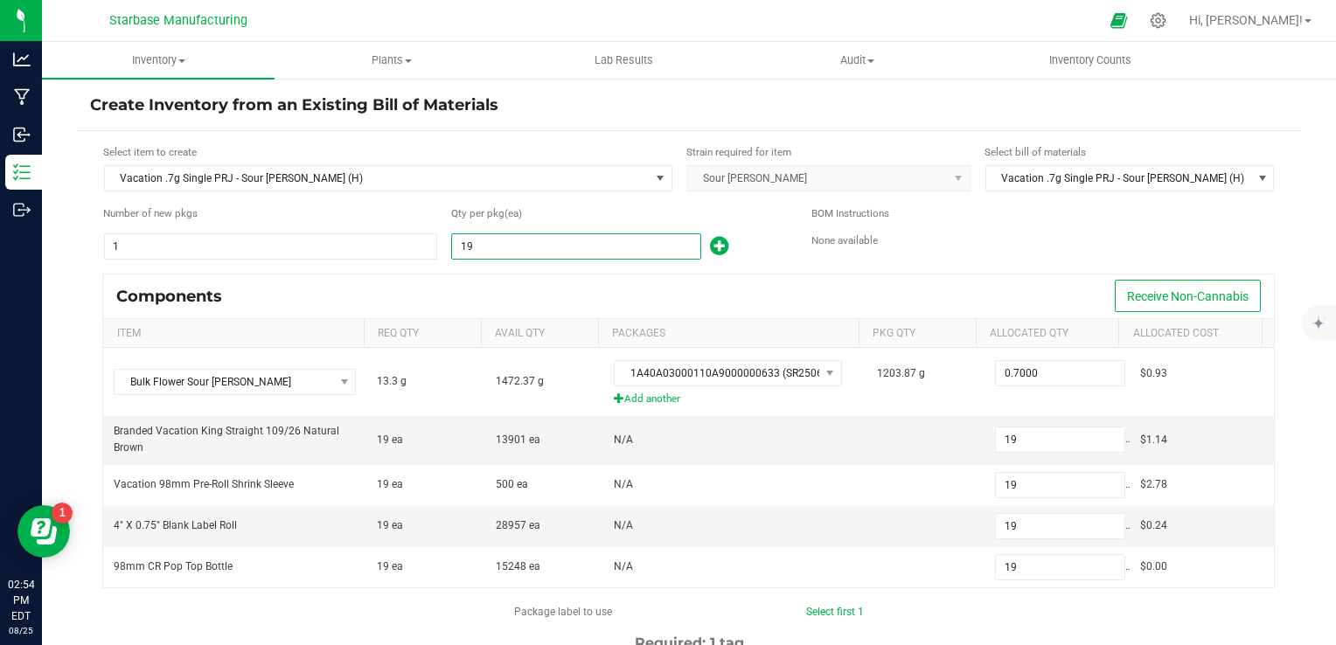
type input "192"
click at [568, 291] on div "Components Receive Non-Cannabis" at bounding box center [688, 297] width 1171 height 44
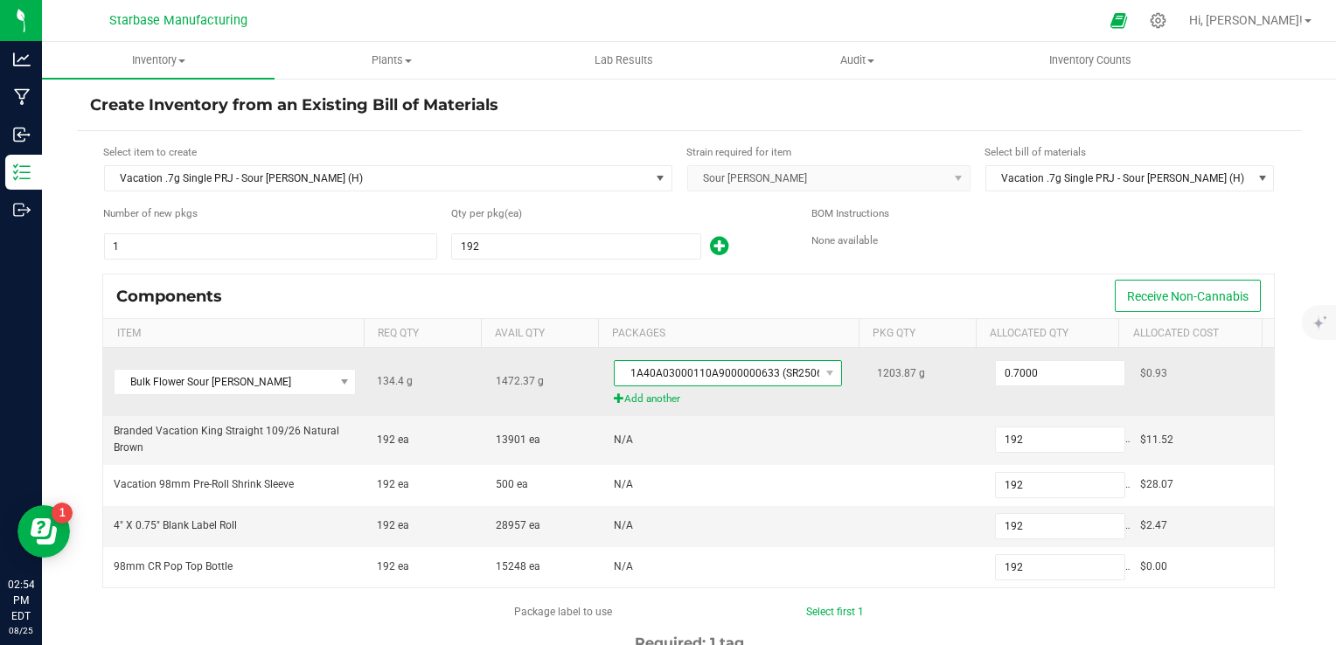
click at [657, 372] on span "1A40A03000110A9000000633 (SR250627)" at bounding box center [717, 373] width 205 height 24
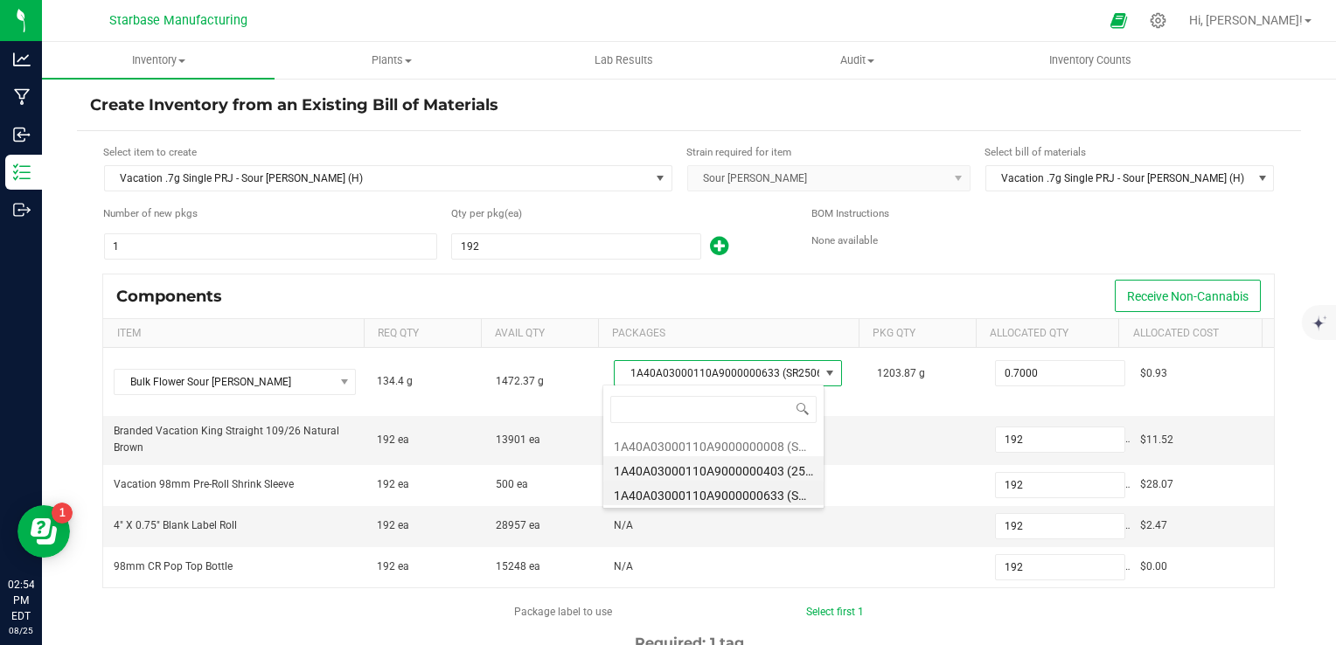
click at [664, 474] on li "1A40A03000110A9000000403 (250611)" at bounding box center [713, 468] width 220 height 24
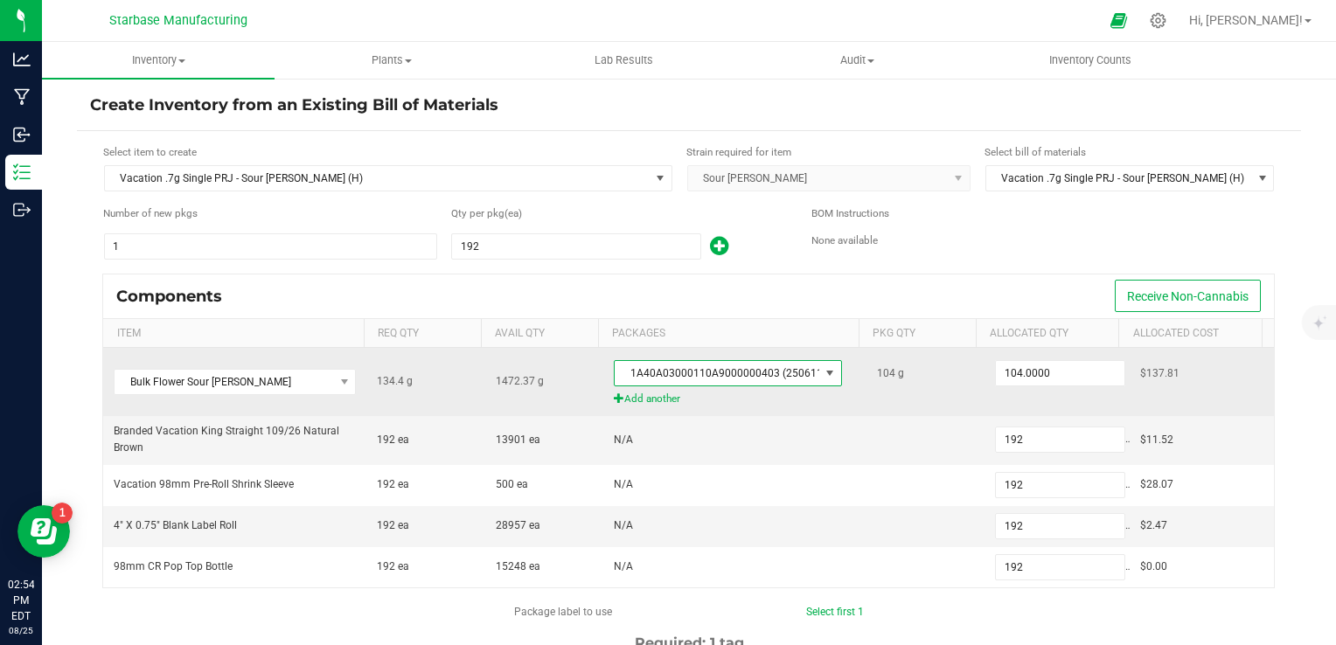
click at [680, 363] on span "1A40A03000110A9000000403 (250611)" at bounding box center [717, 373] width 205 height 24
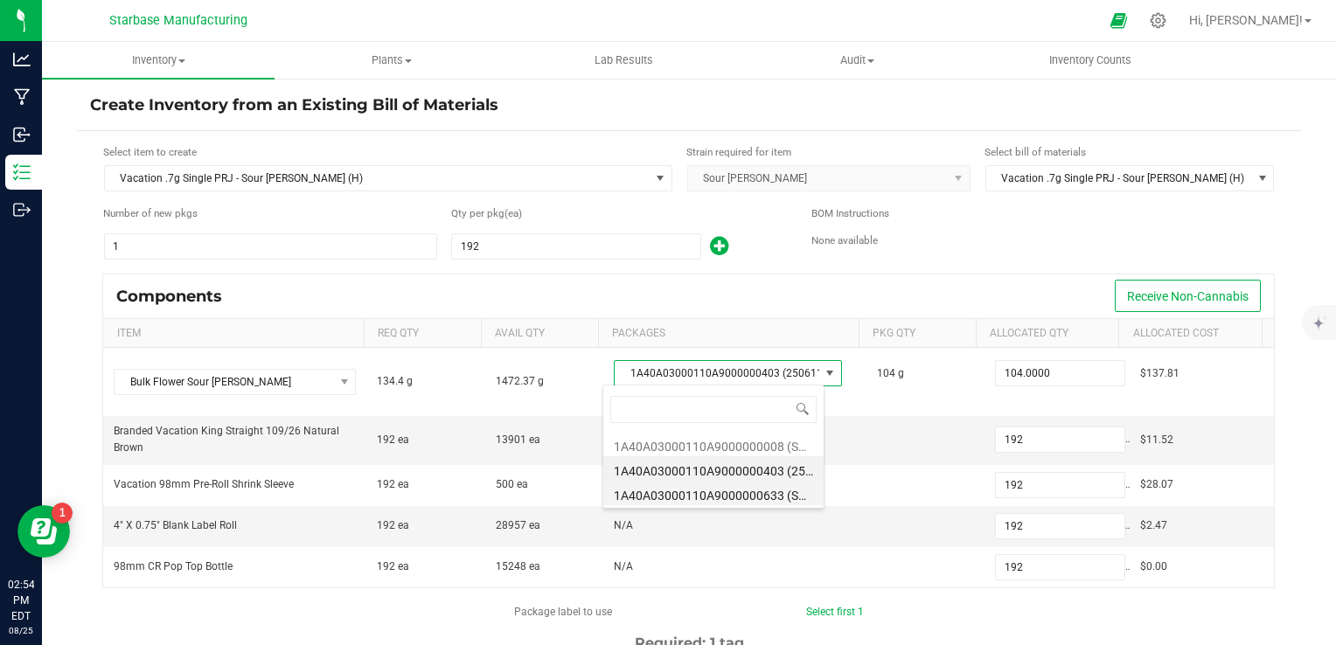
click at [683, 493] on li "1A40A03000110A9000000633 (SR250627)" at bounding box center [713, 493] width 220 height 24
type input "134.4000"
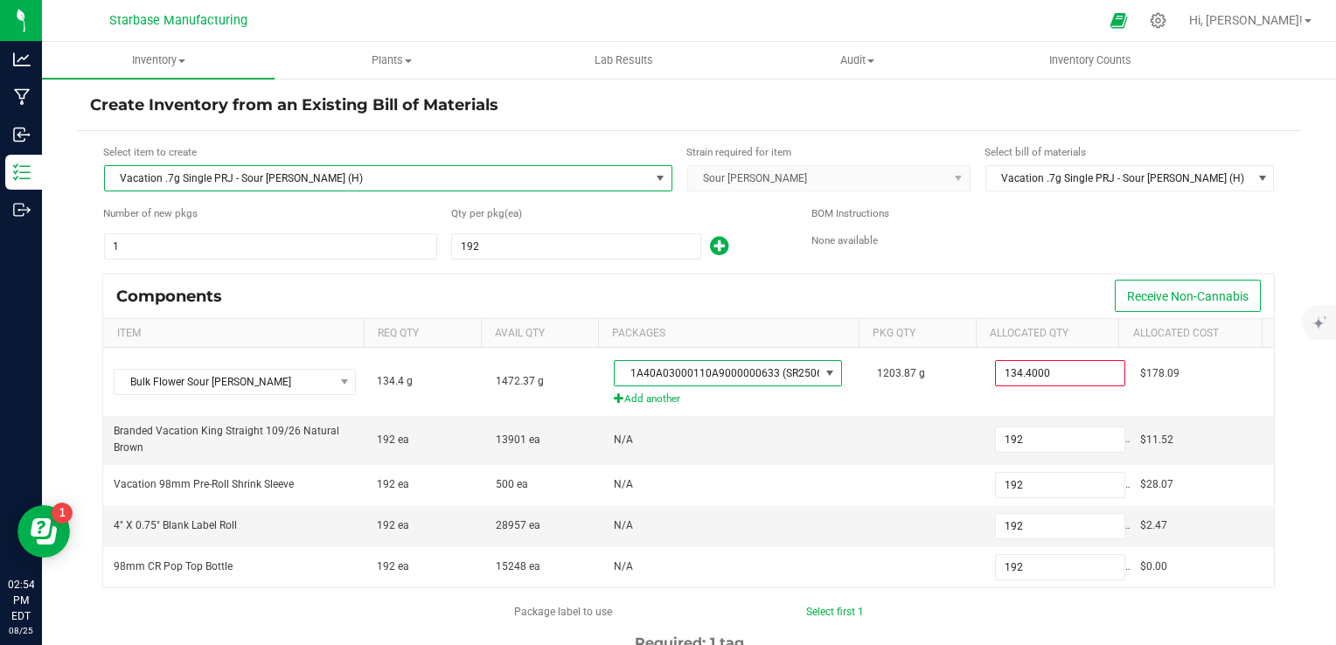
click at [178, 187] on span "Vacation .7g Single PRJ - Sour [PERSON_NAME] (H)" at bounding box center [377, 178] width 545 height 24
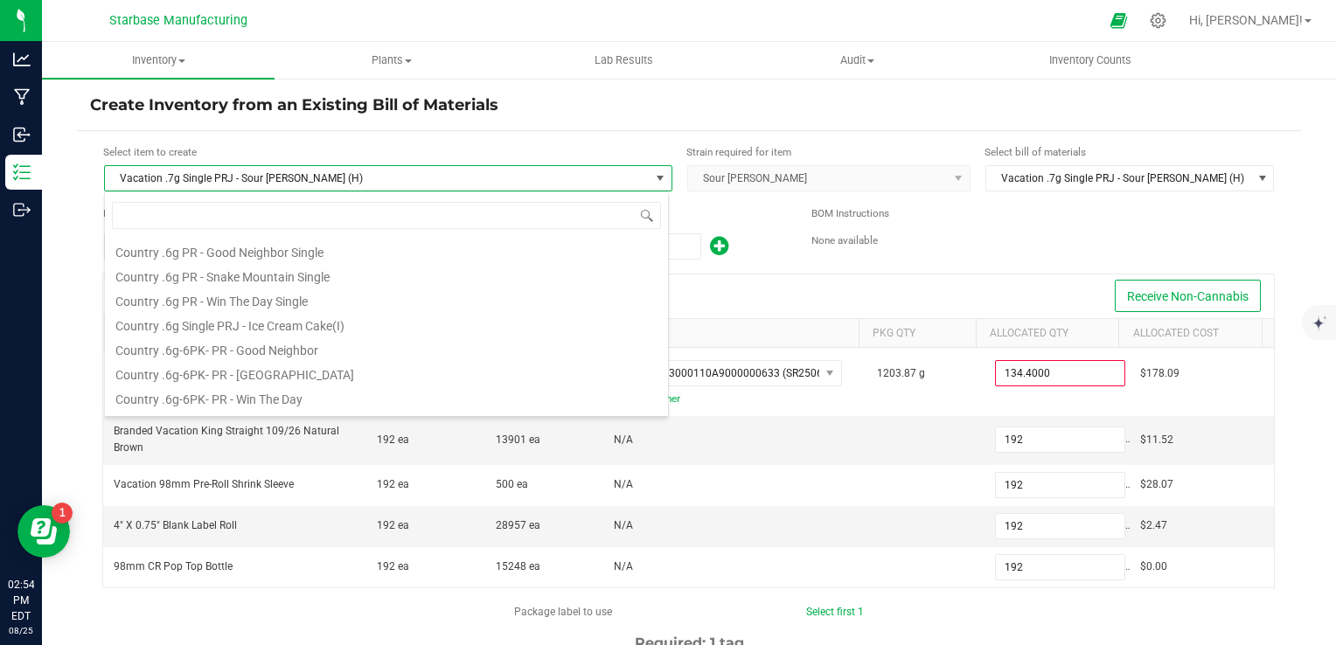
scroll to position [25, 564]
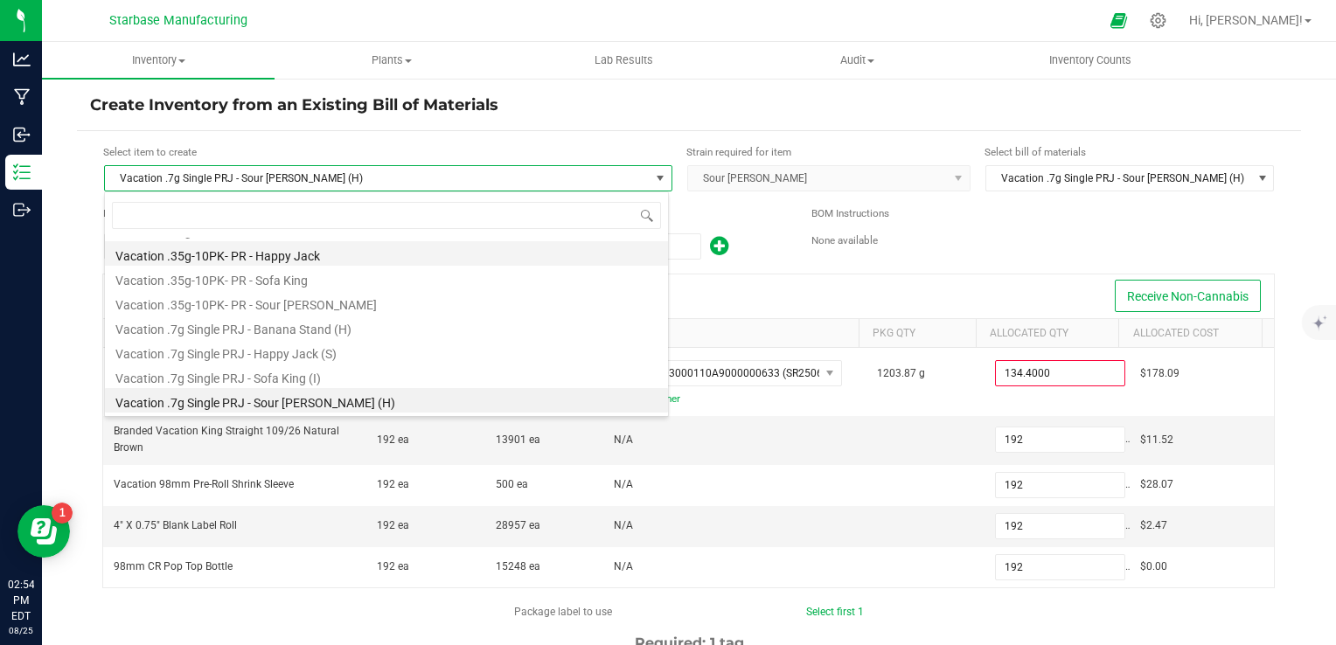
click at [179, 254] on li "Vacation .35g-10PK- PR - Happy Jack" at bounding box center [386, 253] width 563 height 24
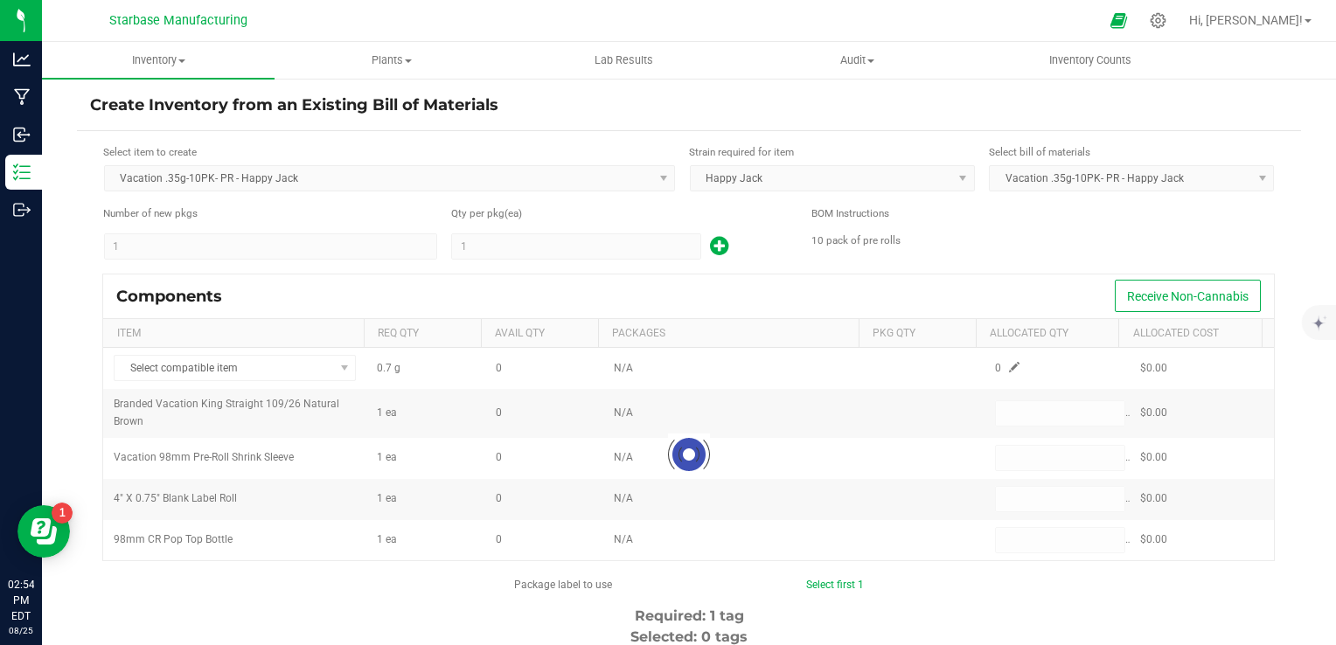
type input "1"
type input "10"
type input "0.0000"
type input "1"
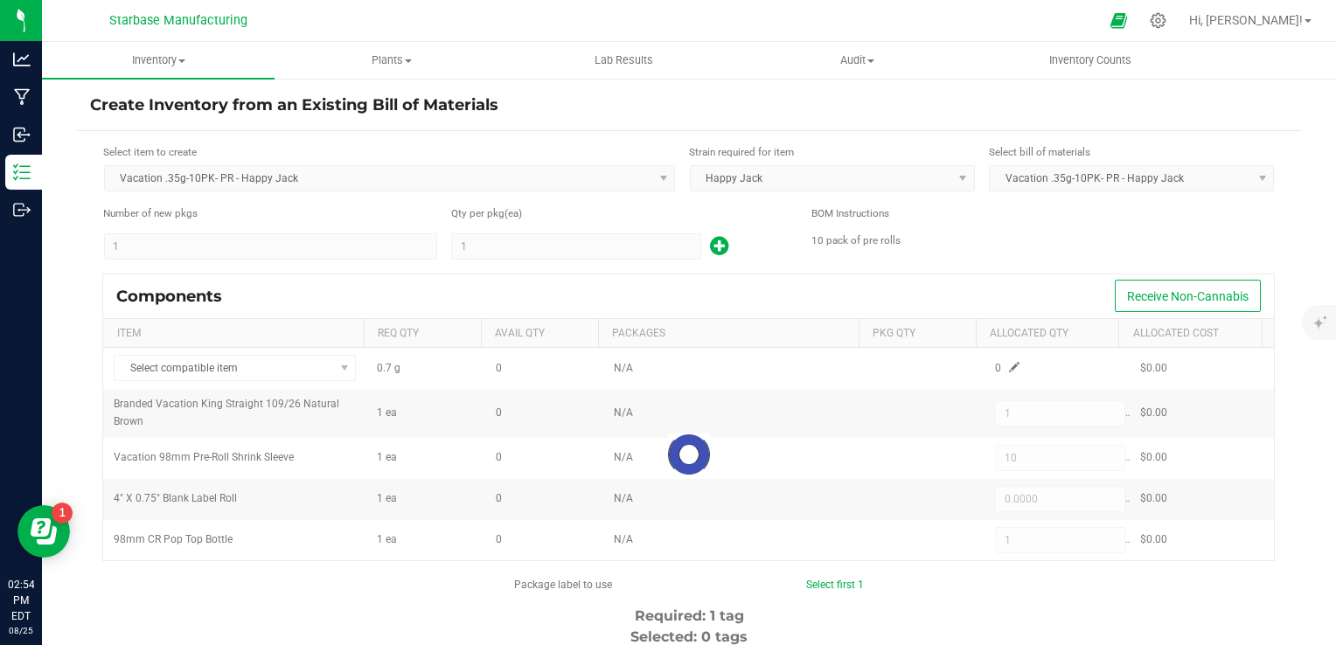
type input "1"
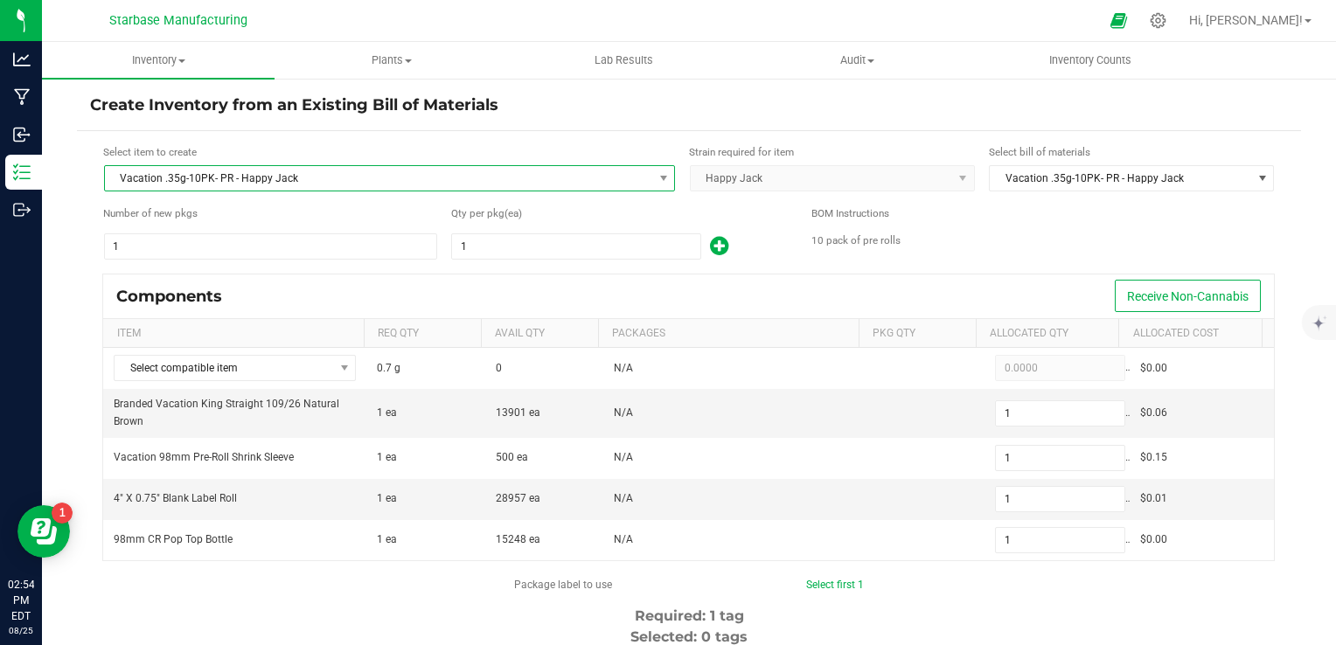
click at [203, 186] on span "Vacation .35g-10PK- PR - Happy Jack" at bounding box center [378, 178] width 547 height 24
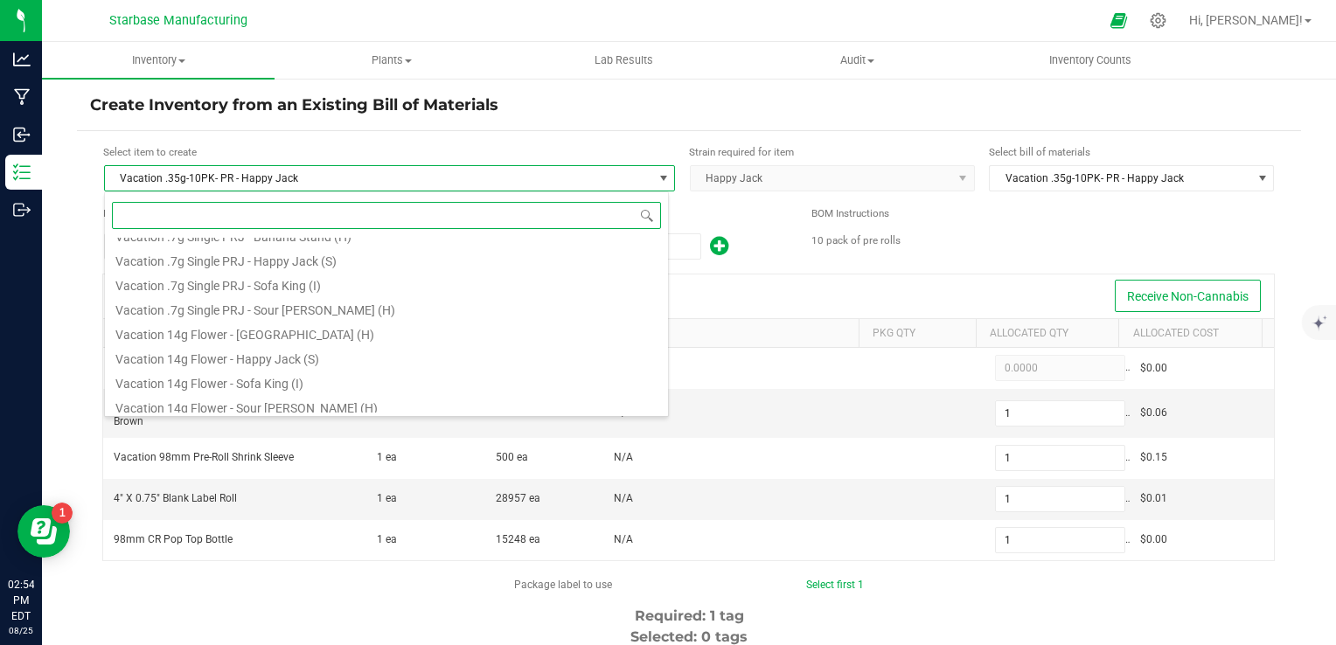
scroll to position [591, 0]
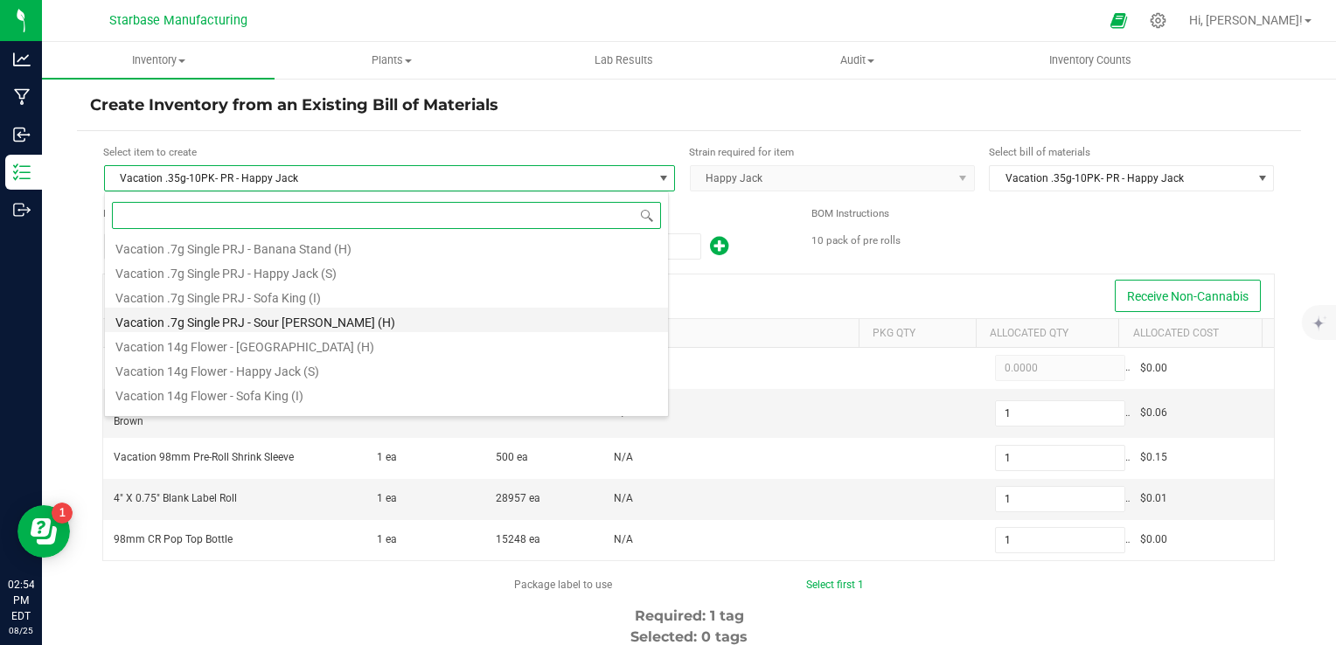
click at [220, 312] on li "Vacation .7g Single PRJ - Sour [PERSON_NAME] (H)" at bounding box center [386, 320] width 563 height 24
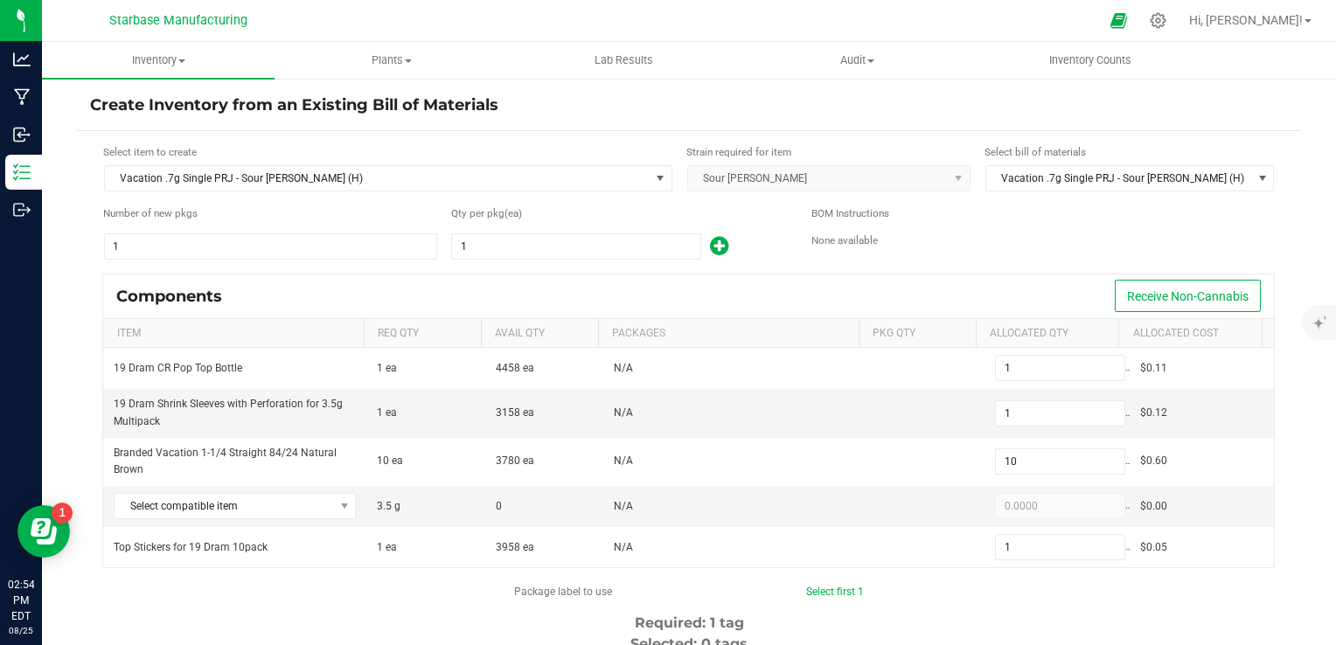
type input "0.0000"
type input "1"
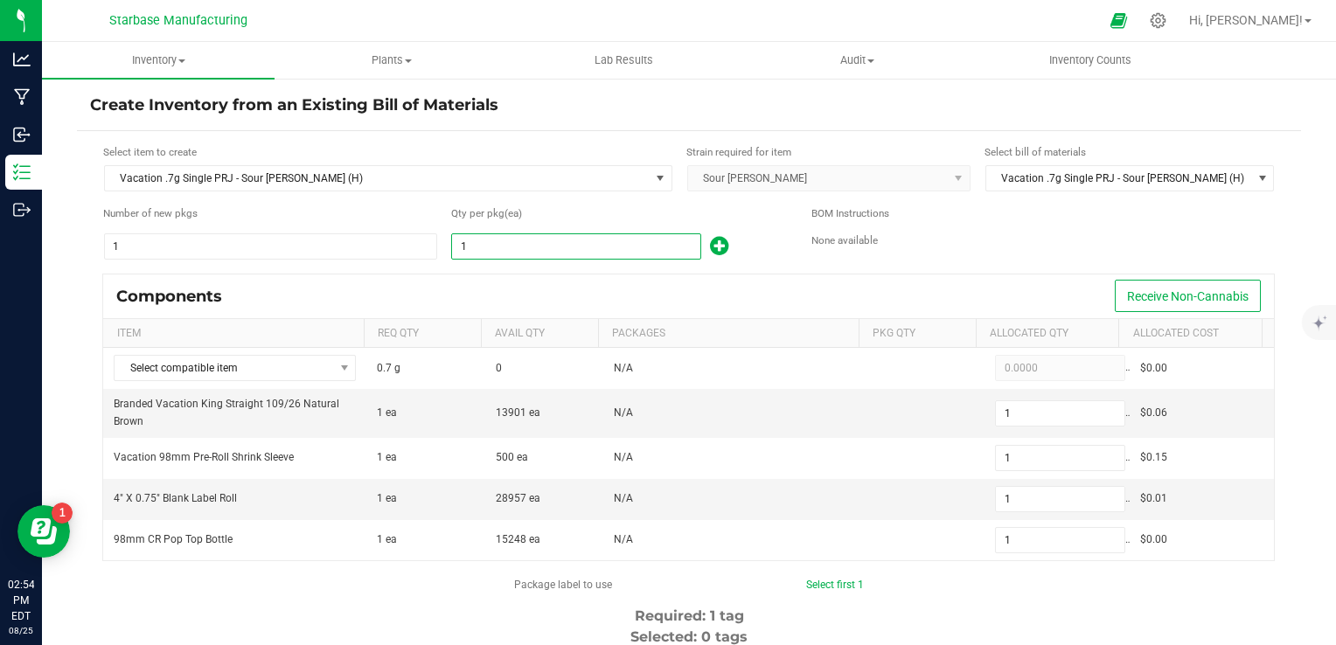
click at [526, 239] on input "1" at bounding box center [576, 246] width 248 height 24
type input "19"
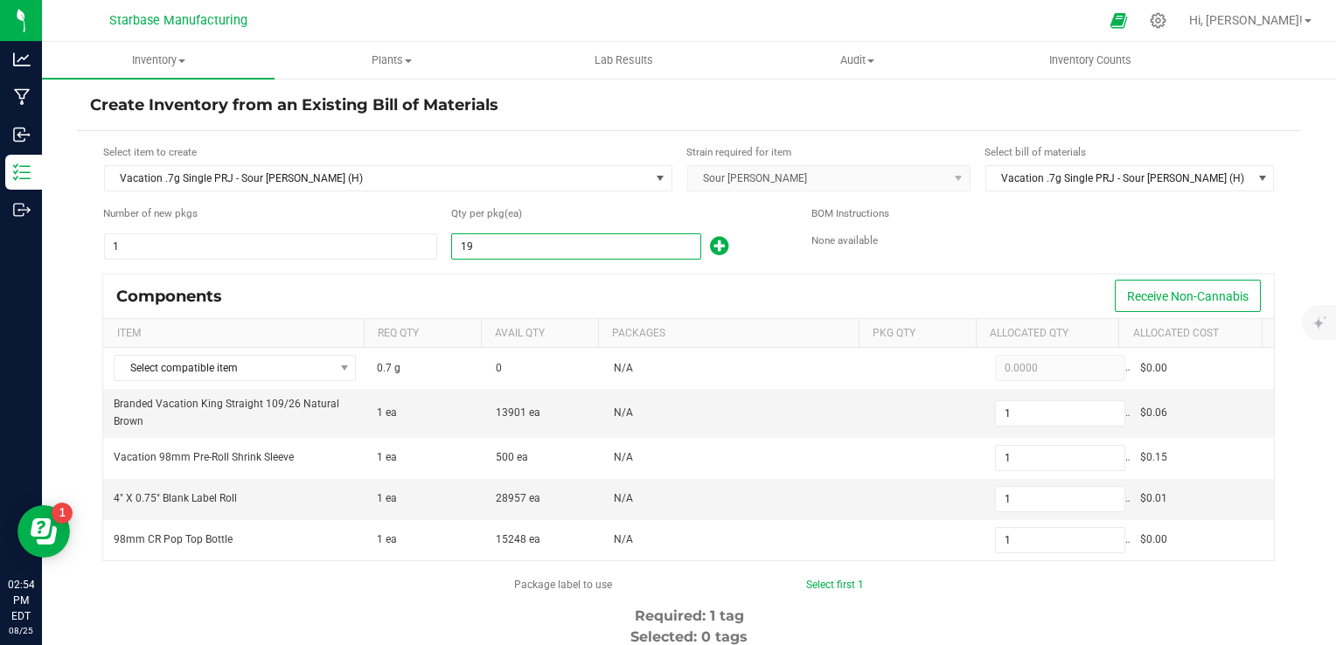
type input "19"
type input "192"
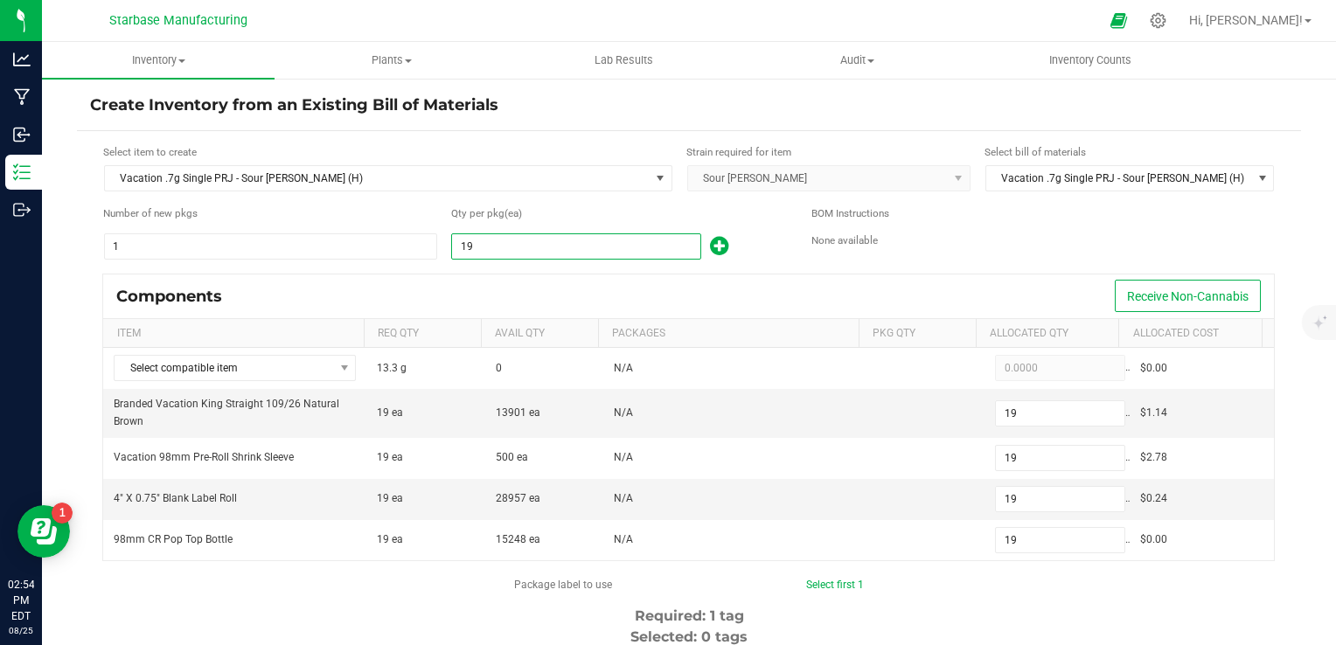
type input "192"
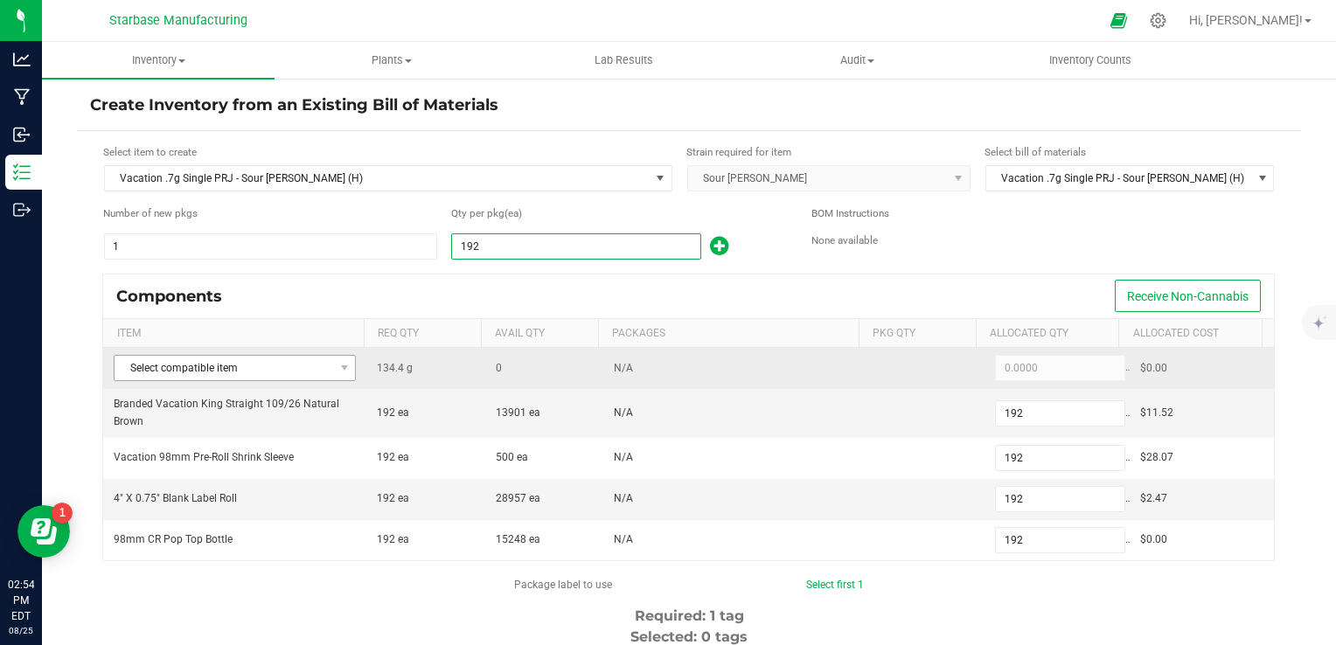
type input "192"
click at [317, 366] on span "Select compatible item" at bounding box center [224, 368] width 219 height 24
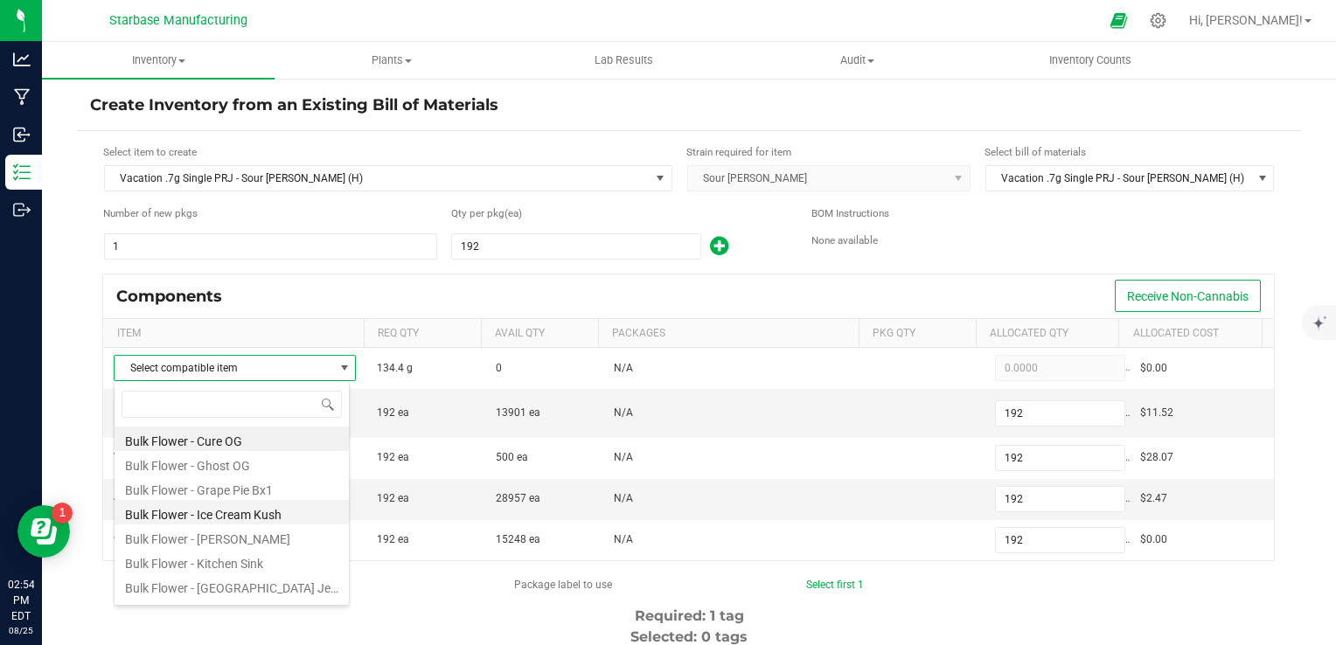
scroll to position [290, 0]
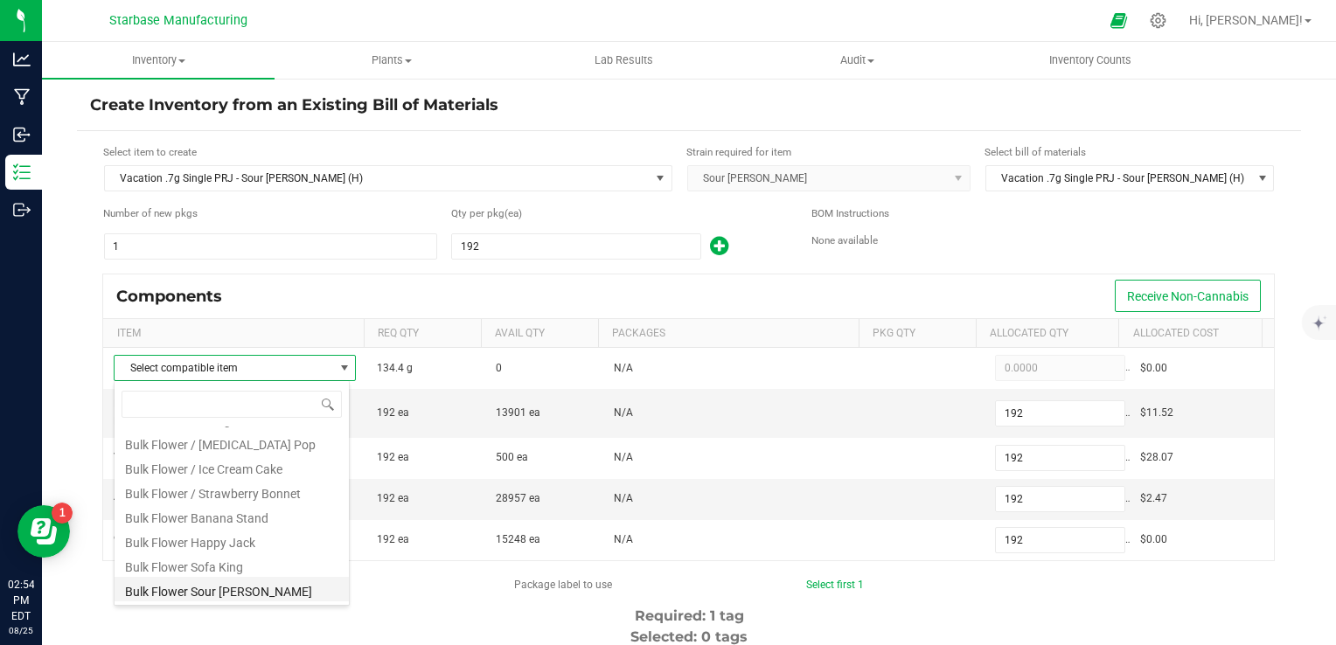
click at [236, 588] on li "Bulk Flower Sour [PERSON_NAME]" at bounding box center [232, 589] width 234 height 24
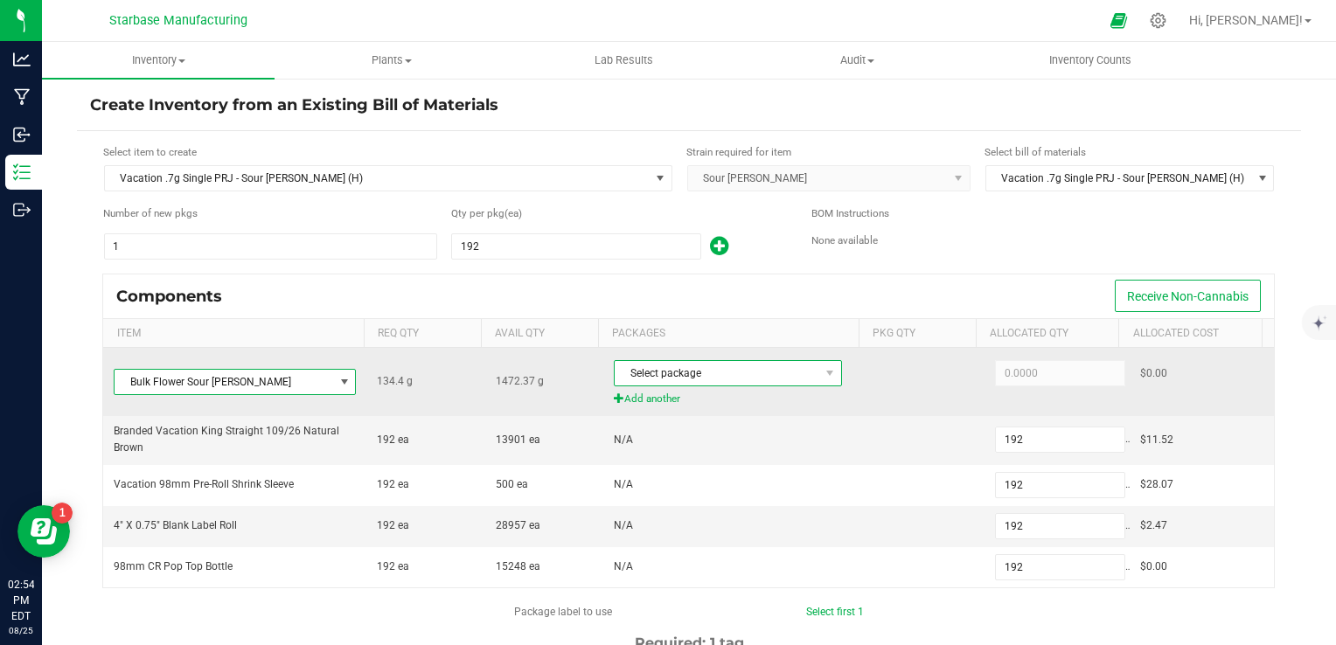
click at [787, 376] on span "Select package" at bounding box center [717, 373] width 205 height 24
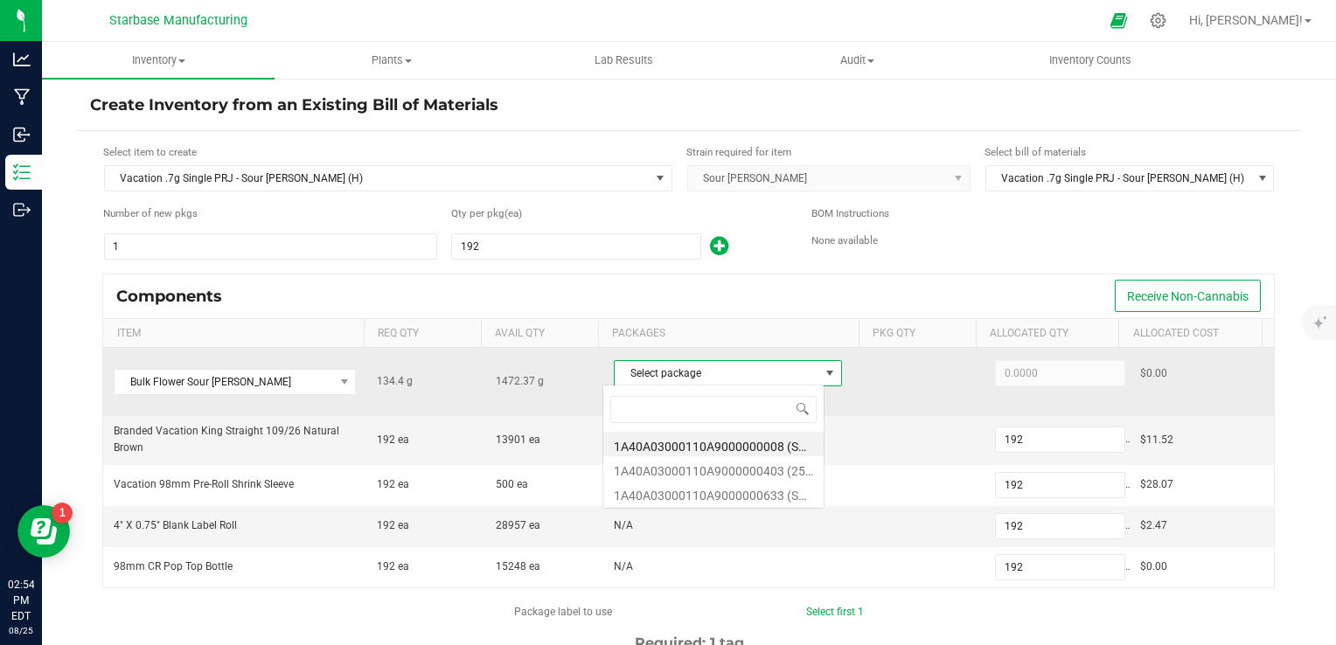
scroll to position [25, 221]
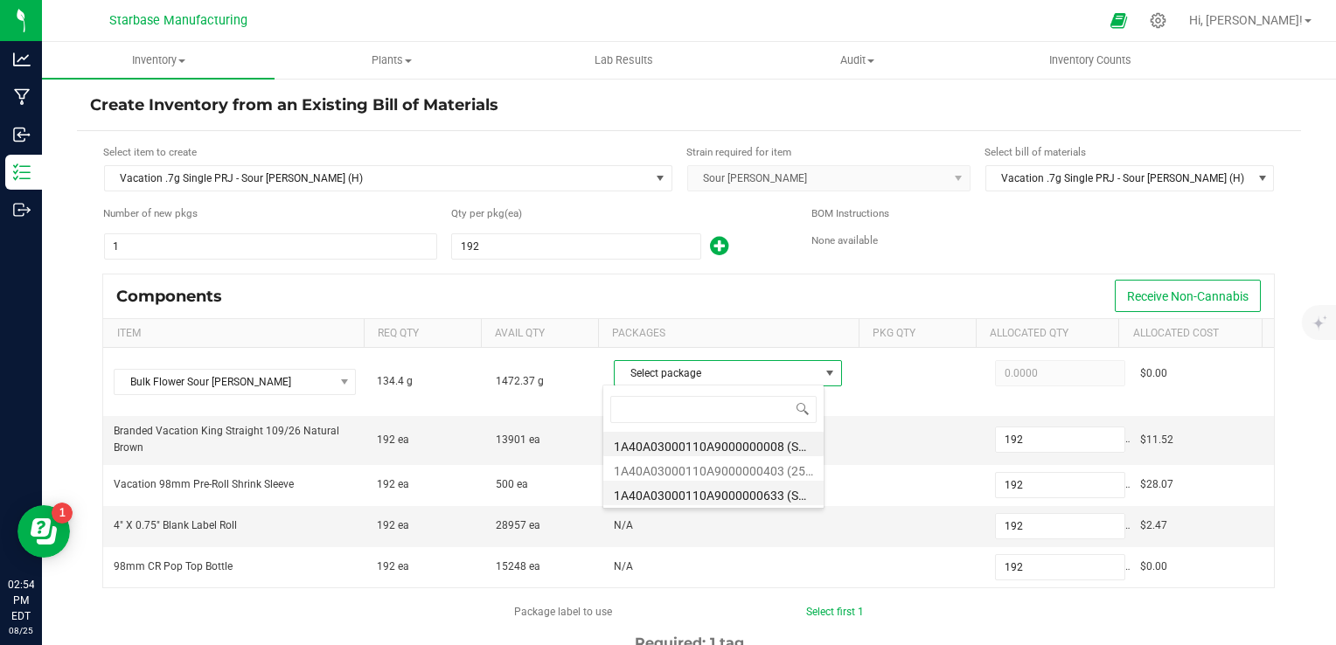
click at [755, 486] on li "1A40A03000110A9000000633 (SR250627)" at bounding box center [713, 493] width 220 height 24
type input "134.4000"
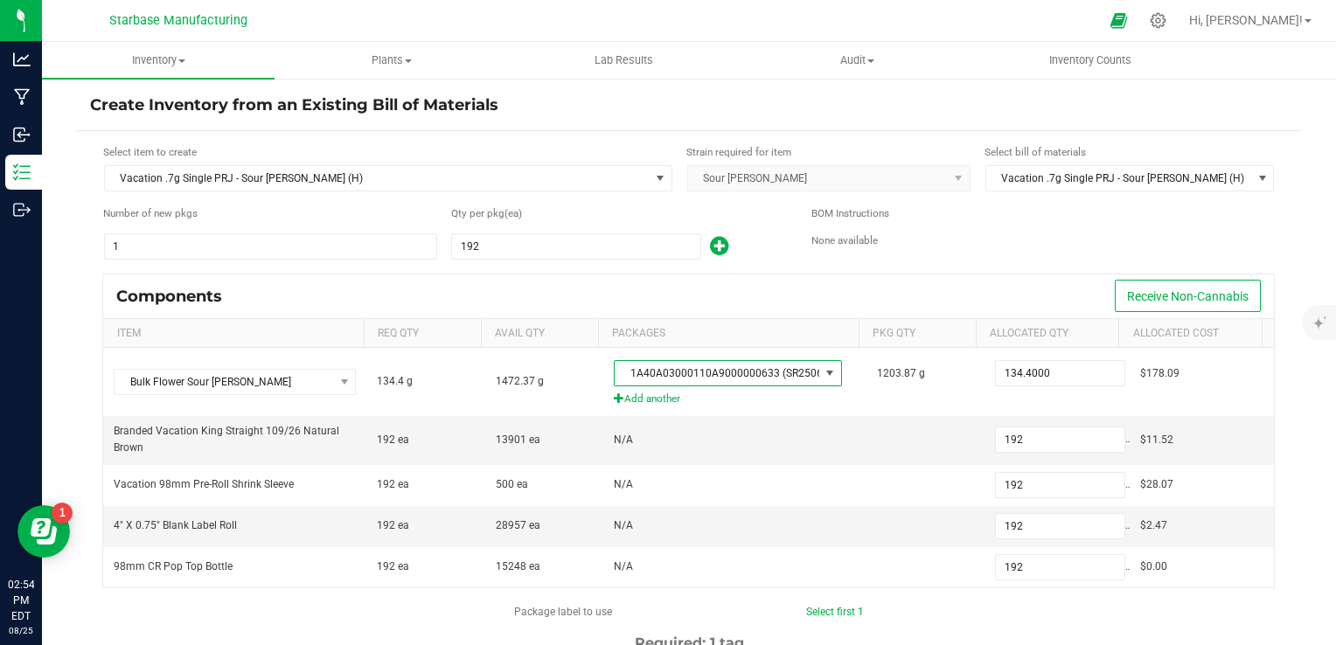
click at [913, 285] on div "Components Receive Non-Cannabis" at bounding box center [688, 297] width 1171 height 44
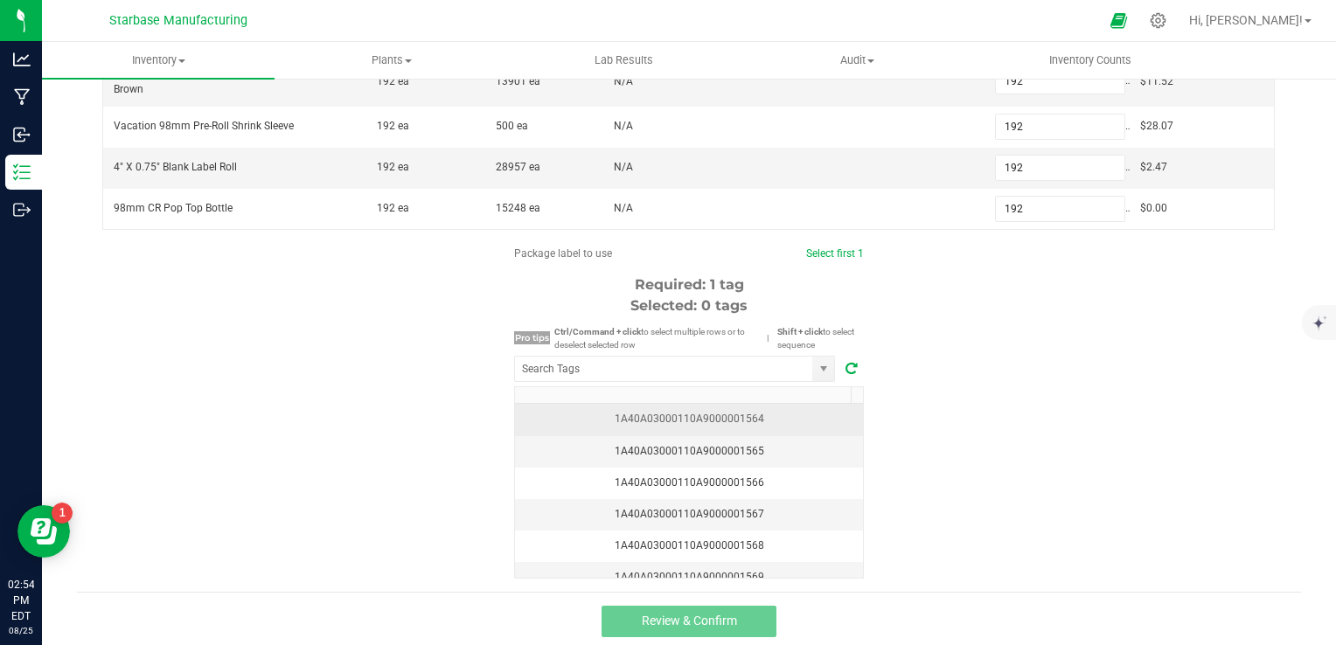
click at [755, 413] on div "1A40A03000110A9000001564" at bounding box center [688, 419] width 327 height 17
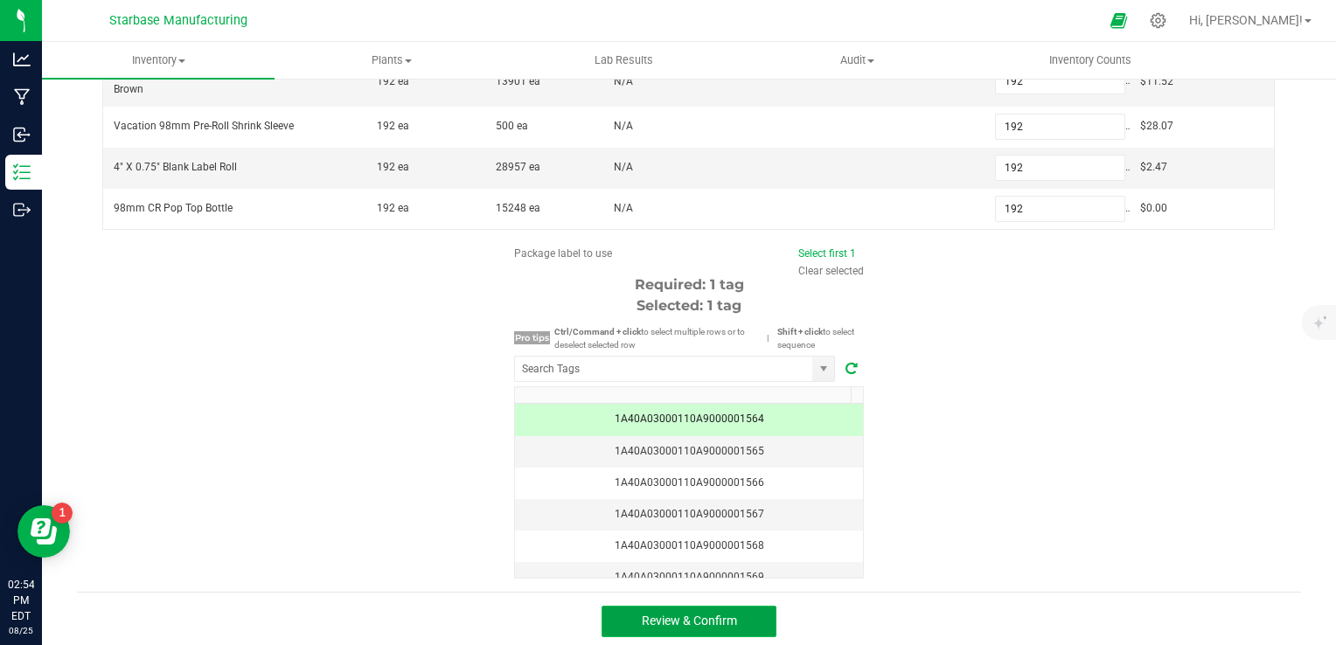
click at [717, 614] on span "Review & Confirm" at bounding box center [689, 621] width 95 height 14
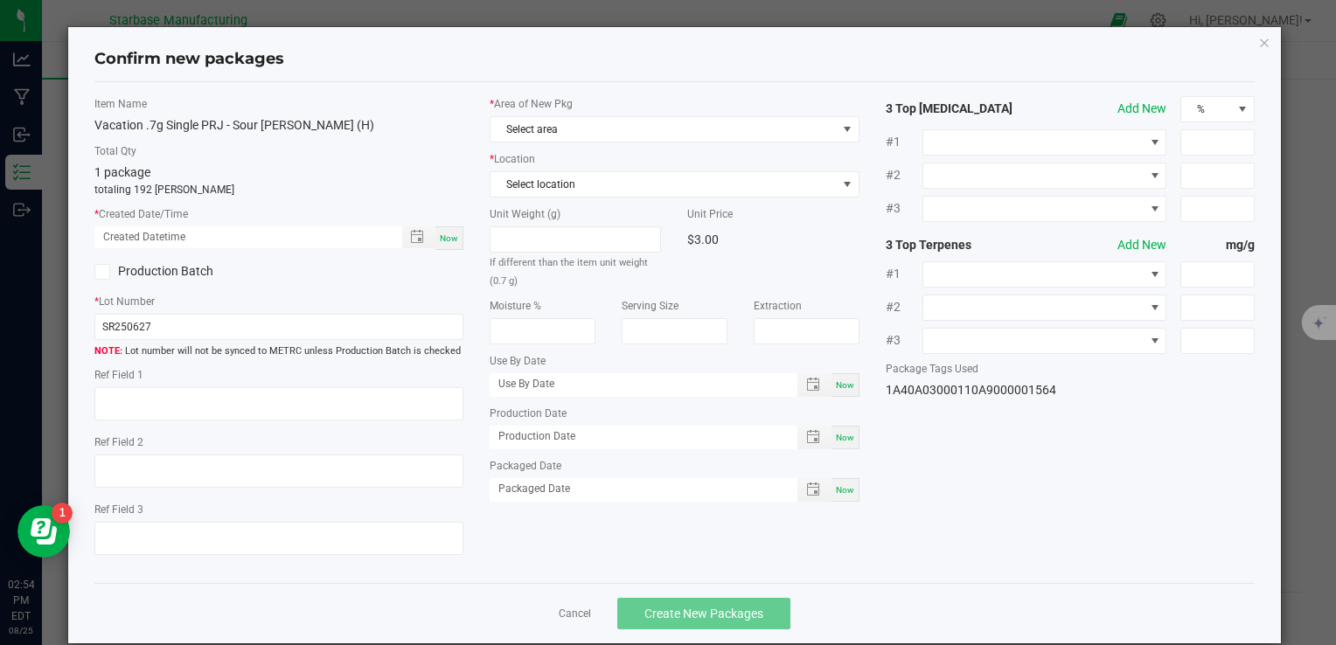
click at [448, 238] on span "Now" at bounding box center [449, 238] width 18 height 10
type input "08/25/2025 02:54 PM"
click at [292, 328] on input "SR250627" at bounding box center [278, 327] width 369 height 26
paste input "MC281359, [PHONE_NUMBER], [EMAIL_ADDRESS][DOMAIN_NAME]"
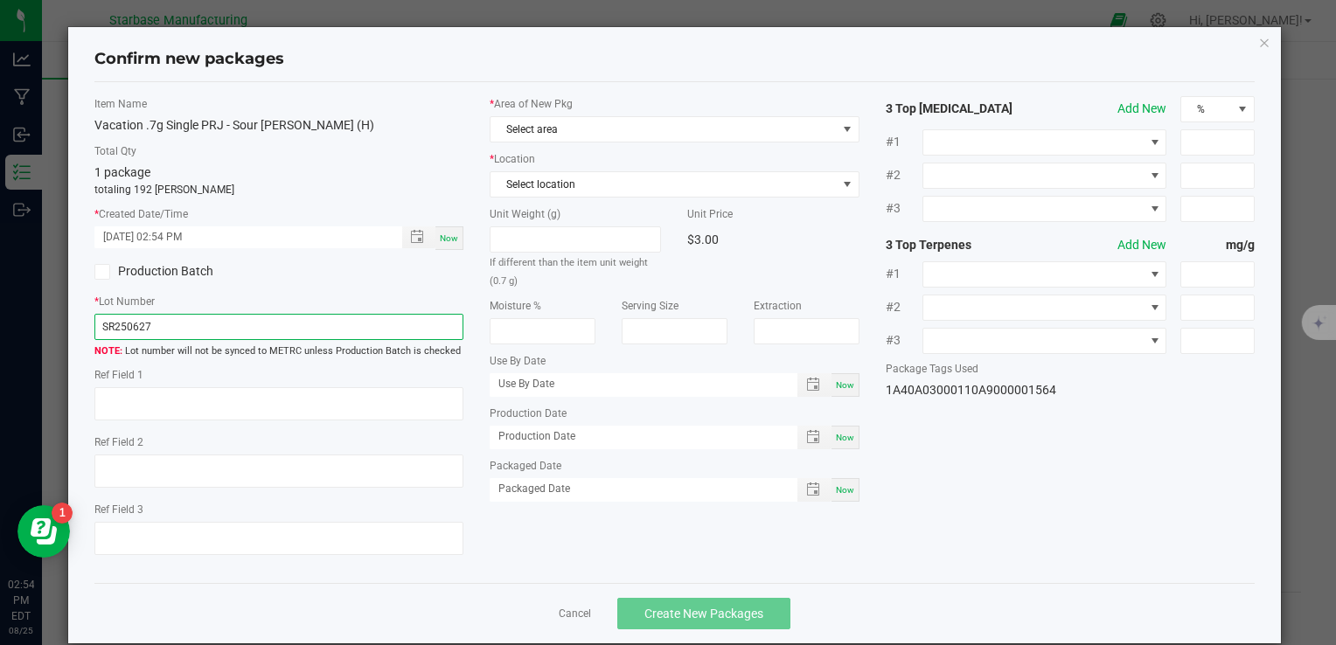
type input "MC281359, [PHONE_NUMBER], [EMAIL_ADDRESS][DOMAIN_NAME]"
click at [292, 328] on input "MC281359, [PHONE_NUMBER], [EMAIL_ADDRESS][DOMAIN_NAME]" at bounding box center [278, 327] width 369 height 26
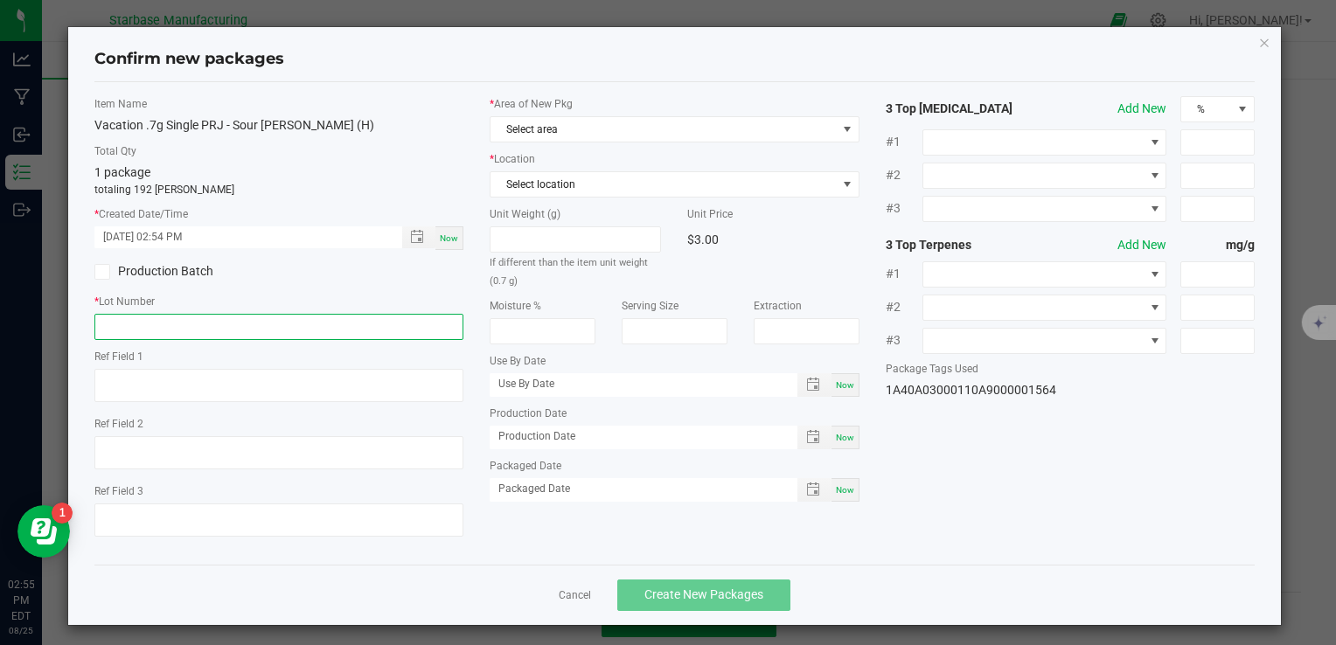
paste input "VACPRSR.7G250822"
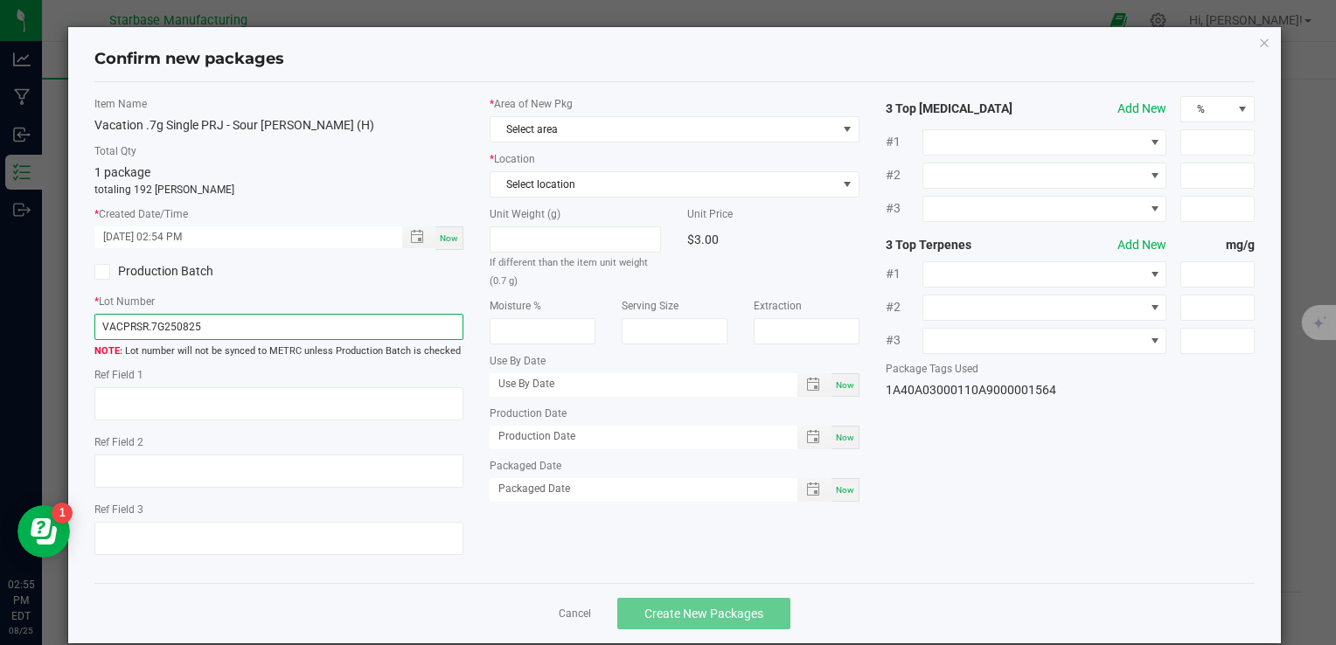
type input "VACPRSR.7G250825"
click at [846, 434] on div "Now" at bounding box center [845, 438] width 28 height 24
type input "[DATE]"
click at [838, 490] on span "Now" at bounding box center [845, 490] width 18 height 10
type input "[DATE]"
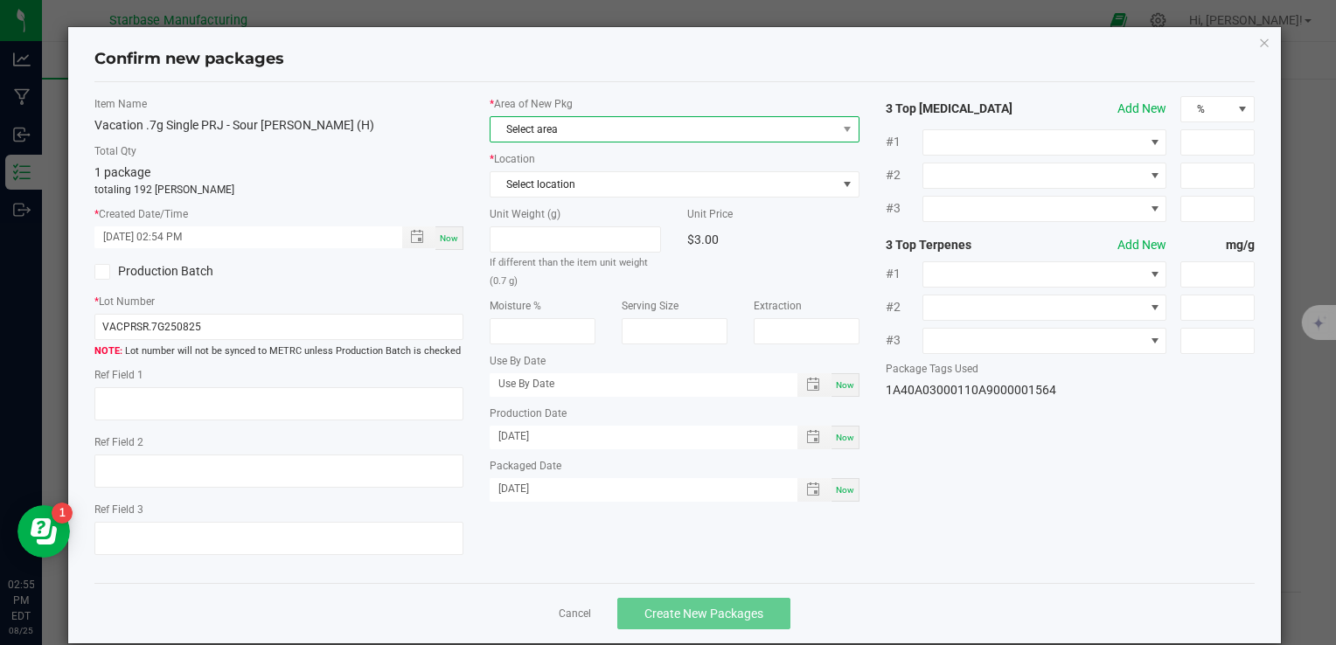
click at [591, 124] on span "Select area" at bounding box center [663, 129] width 345 height 24
click at [575, 191] on li "Vault" at bounding box center [668, 200] width 364 height 24
click at [546, 190] on span "Select location" at bounding box center [663, 184] width 345 height 24
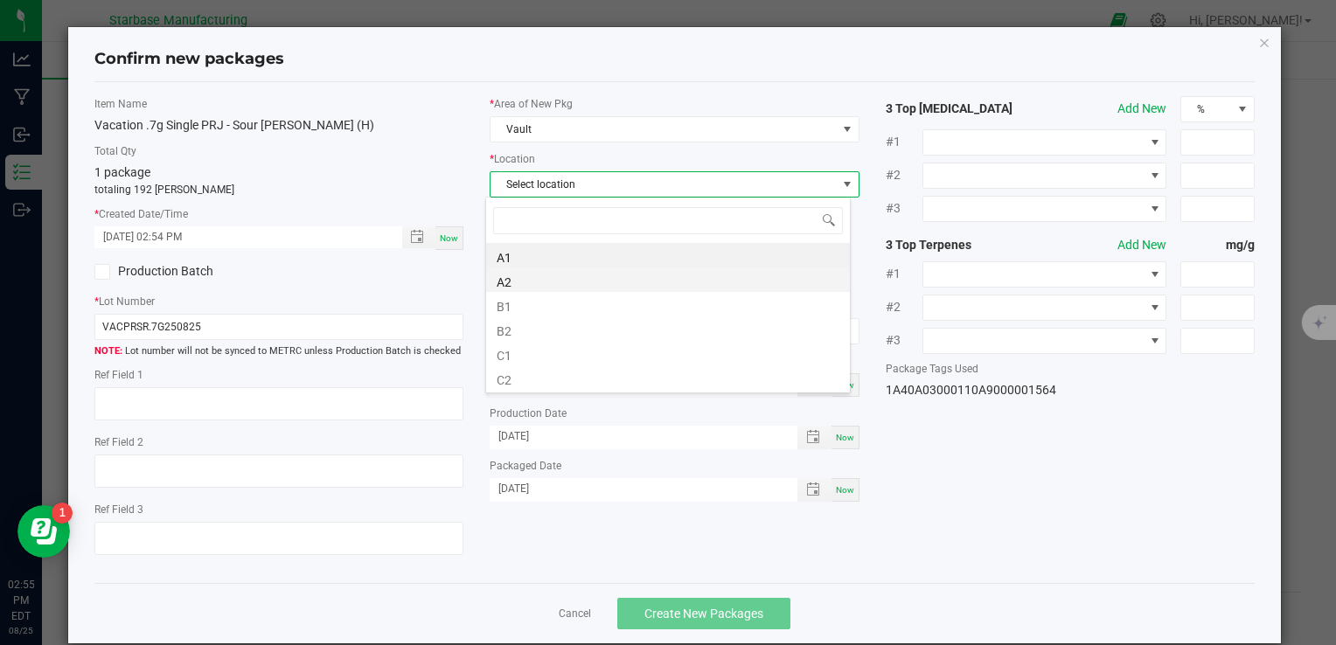
click at [532, 281] on li "A2" at bounding box center [668, 280] width 364 height 24
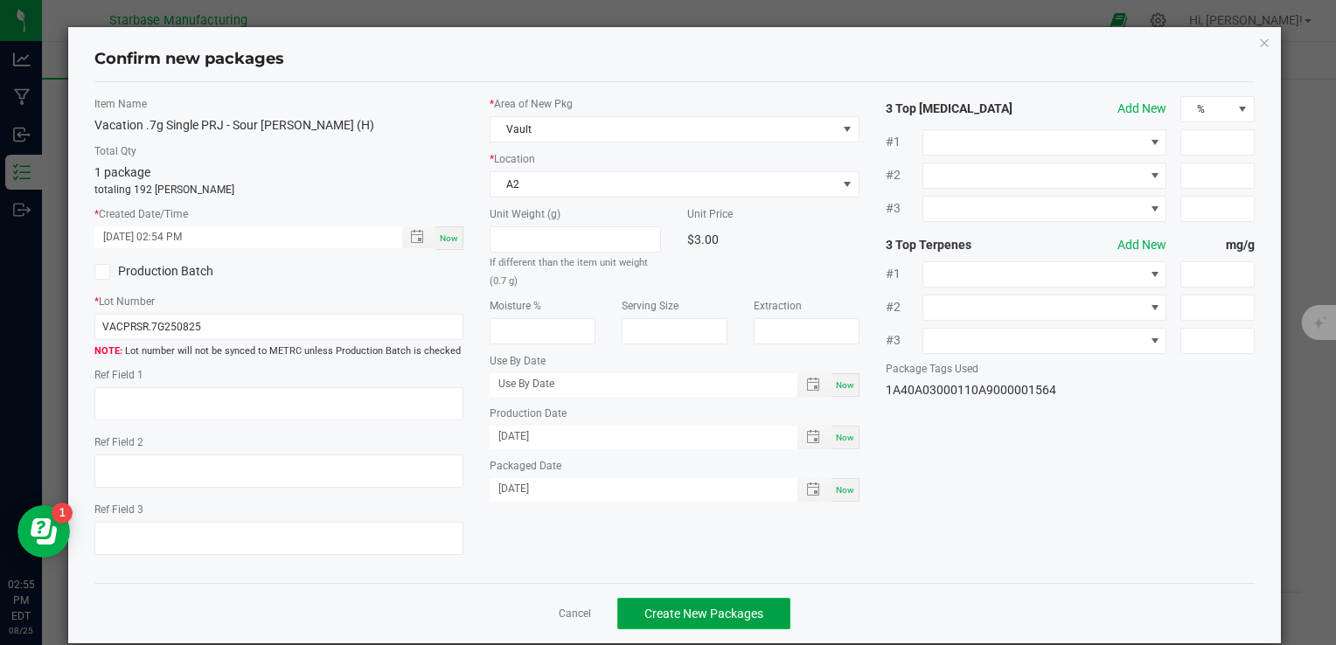
click at [685, 620] on span "Create New Packages" at bounding box center [703, 614] width 119 height 14
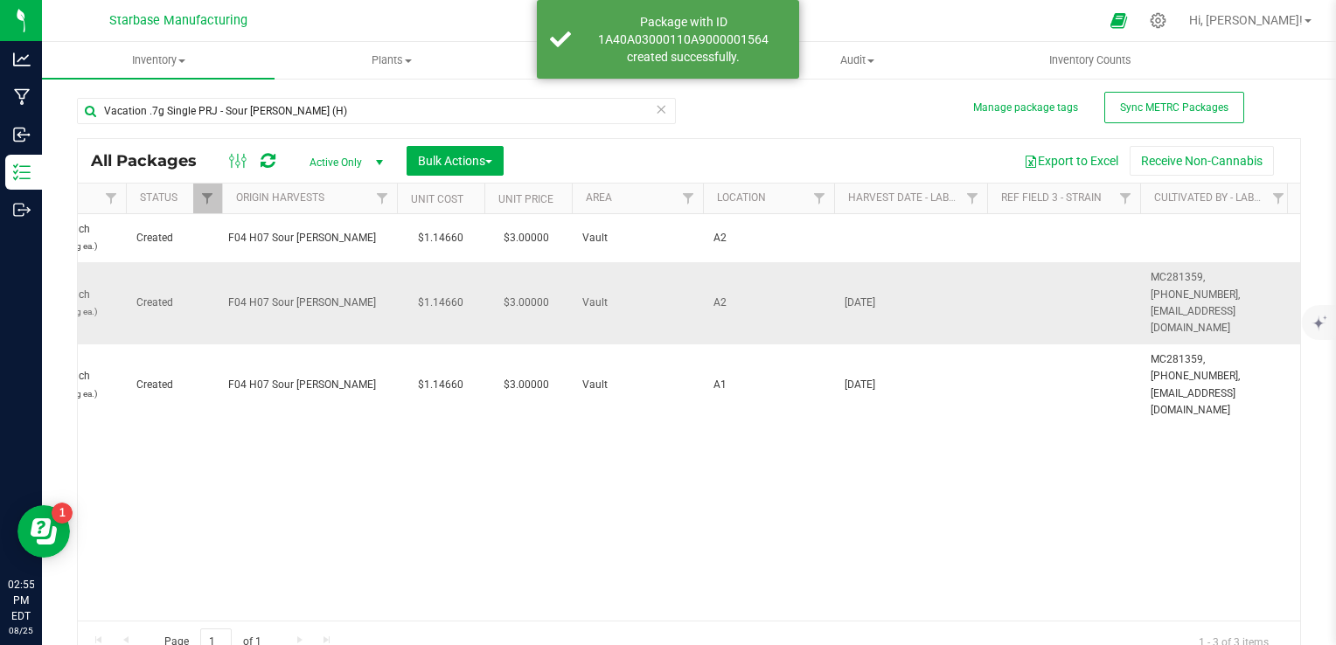
click at [860, 295] on span "[DATE]" at bounding box center [911, 303] width 132 height 17
click at [860, 289] on input "[DATE]" at bounding box center [906, 302] width 147 height 27
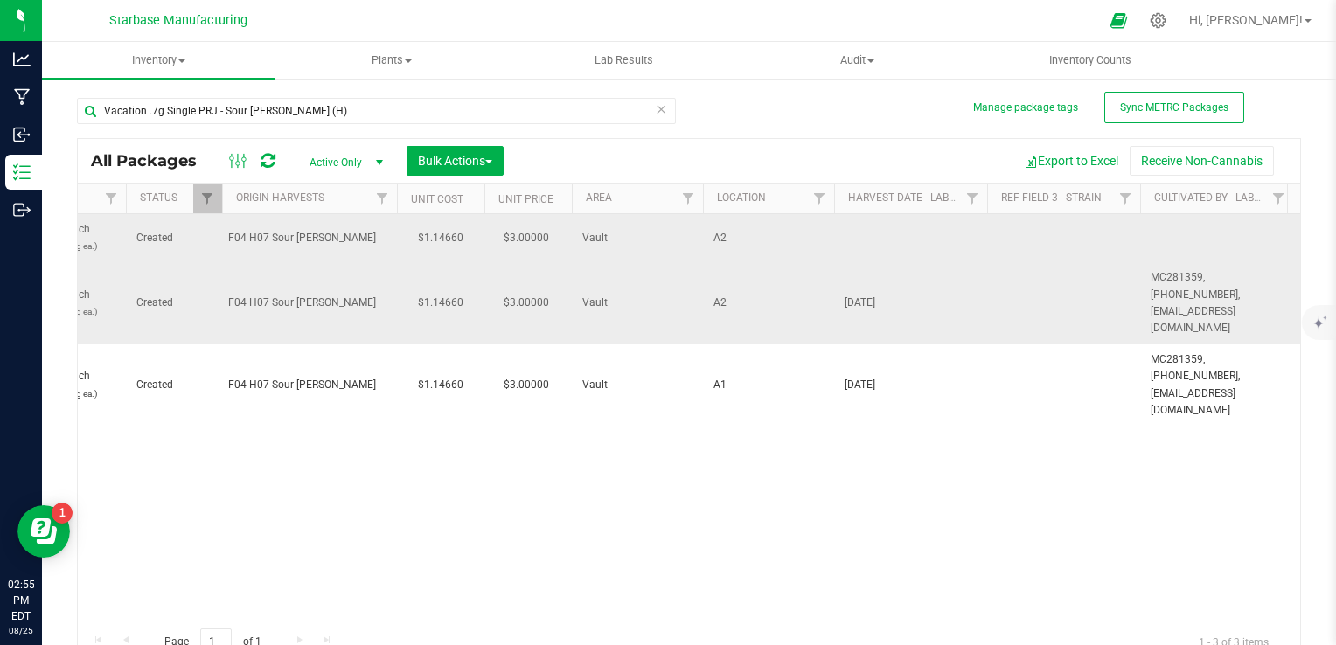
click at [873, 237] on td at bounding box center [910, 238] width 153 height 48
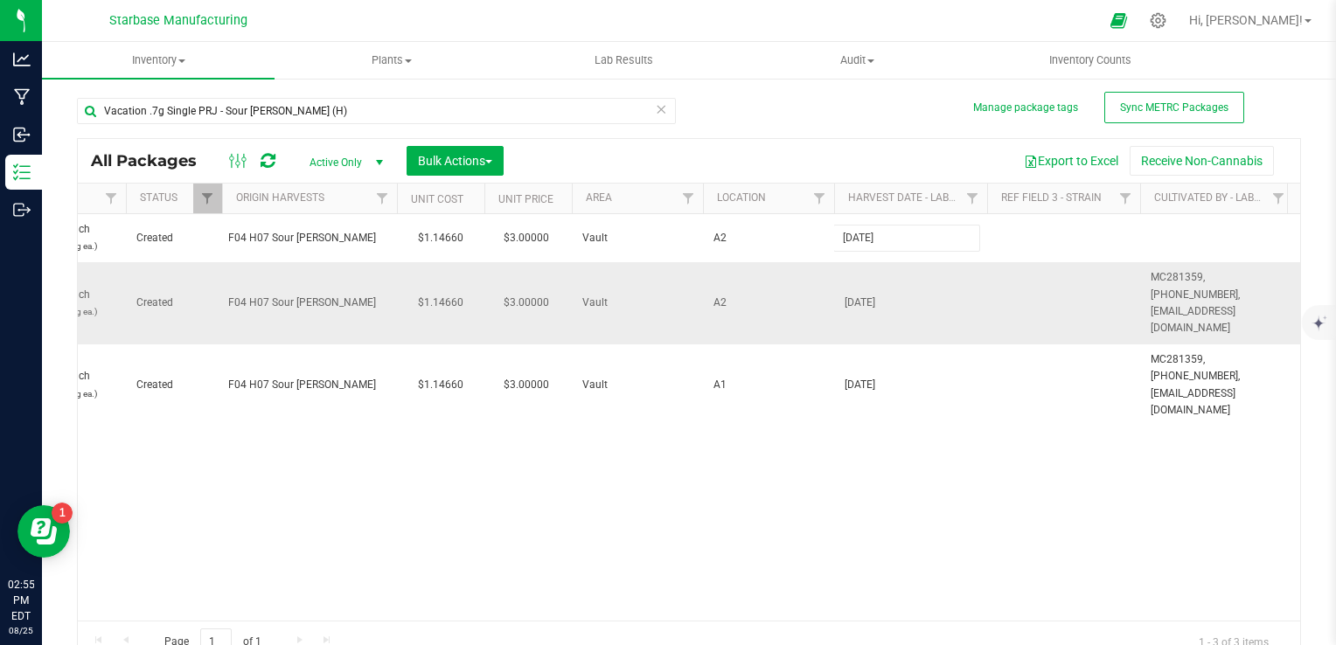
type input "[DATE]"
click at [1235, 292] on div "All Packages Active Only Active Only Lab Samples Locked All External Internal B…" at bounding box center [689, 400] width 1224 height 525
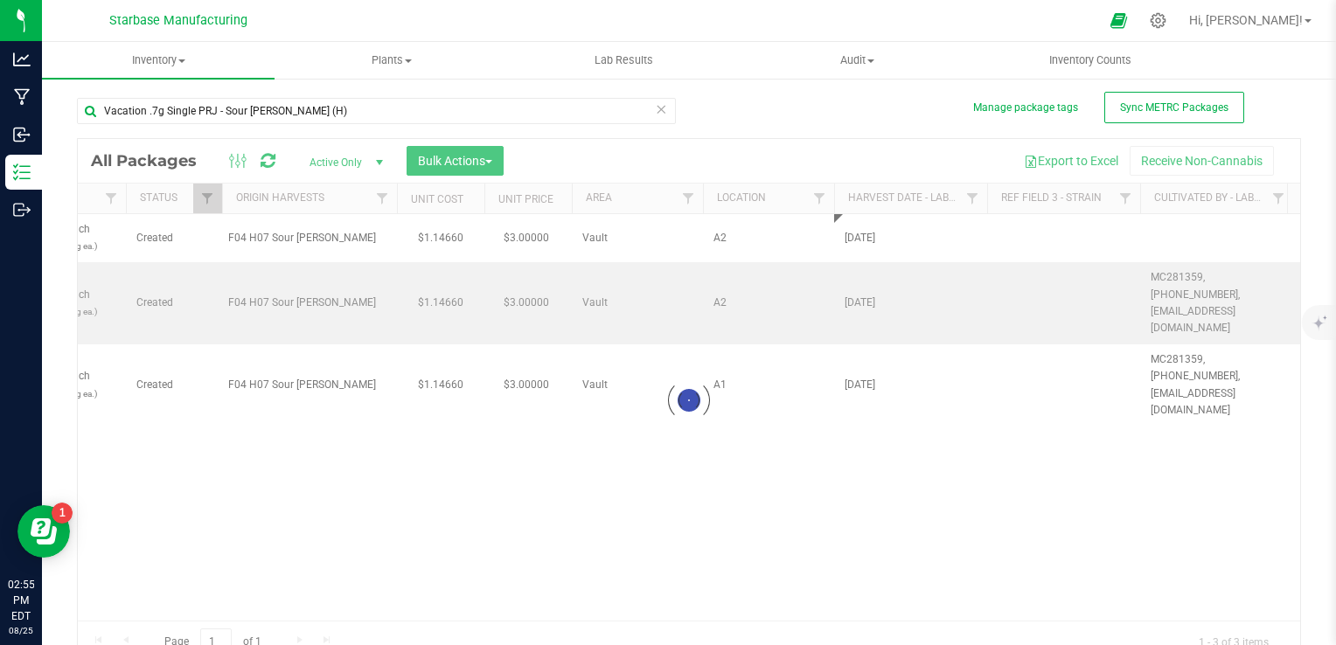
click at [1235, 292] on div at bounding box center [689, 401] width 1222 height 524
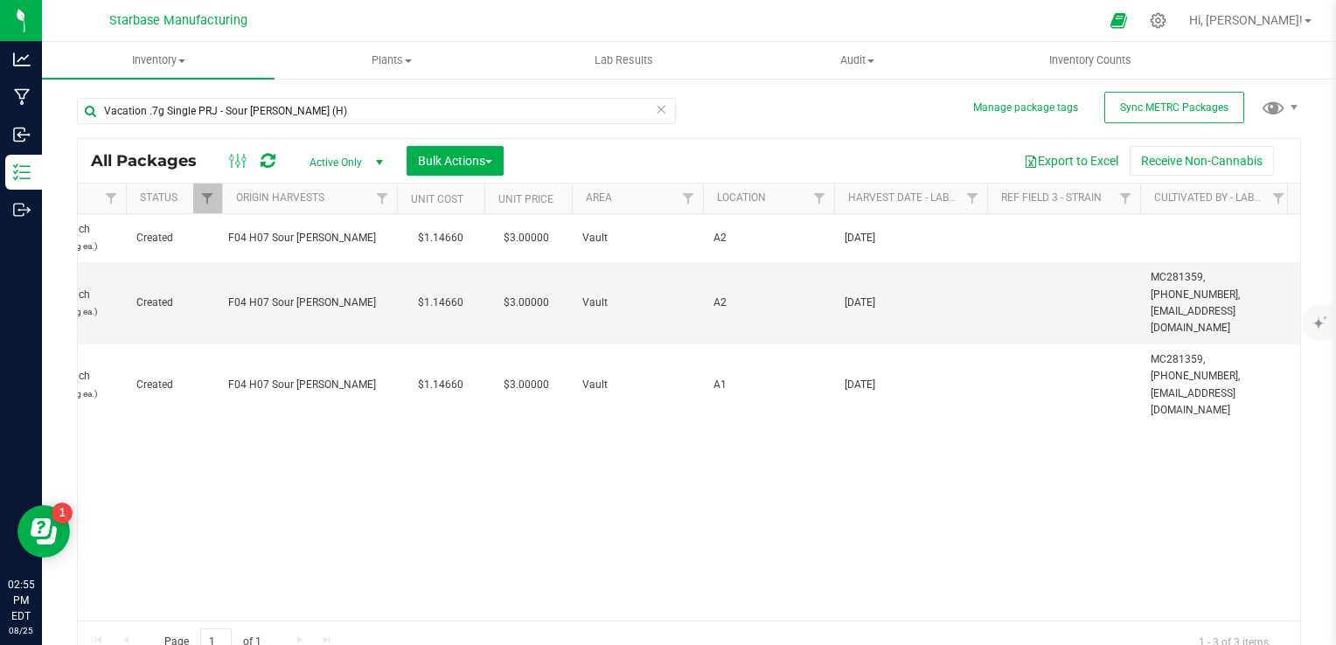
click at [1200, 275] on span "MC281359, [PHONE_NUMBER], [EMAIL_ADDRESS][DOMAIN_NAME]" at bounding box center [1217, 302] width 132 height 67
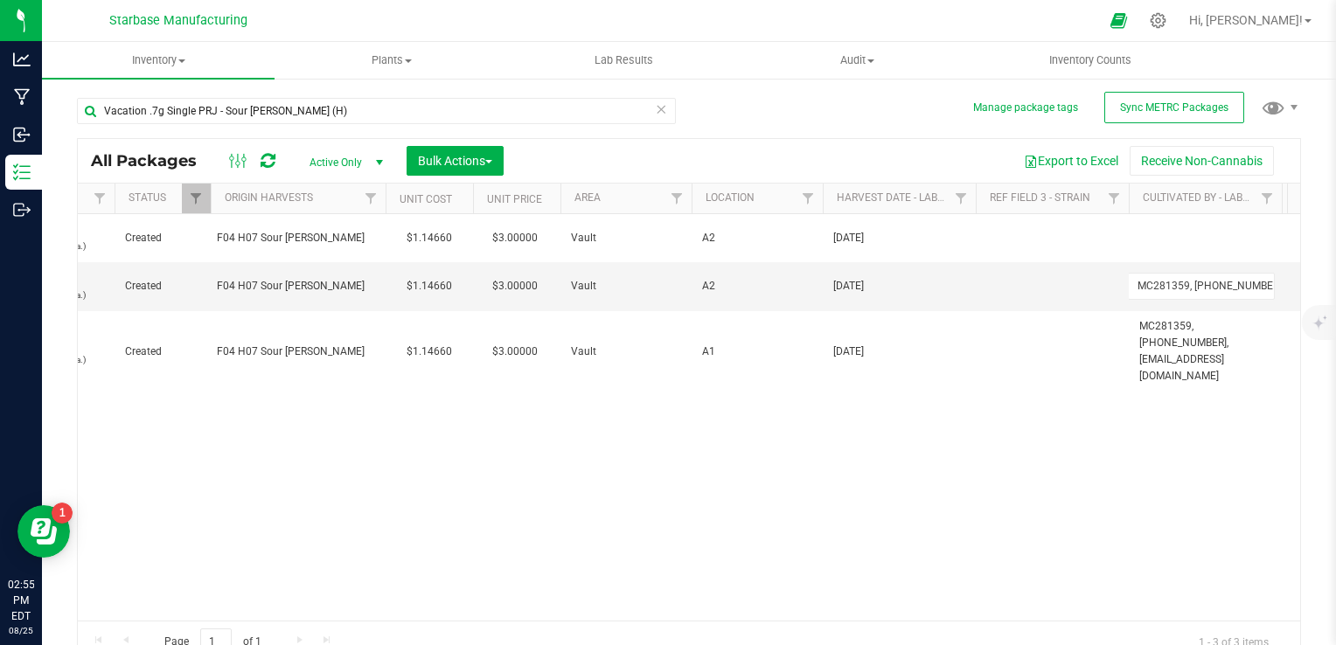
click at [1200, 275] on input "MC281359, [PHONE_NUMBER], [EMAIL_ADDRESS][DOMAIN_NAME]" at bounding box center [1201, 286] width 147 height 27
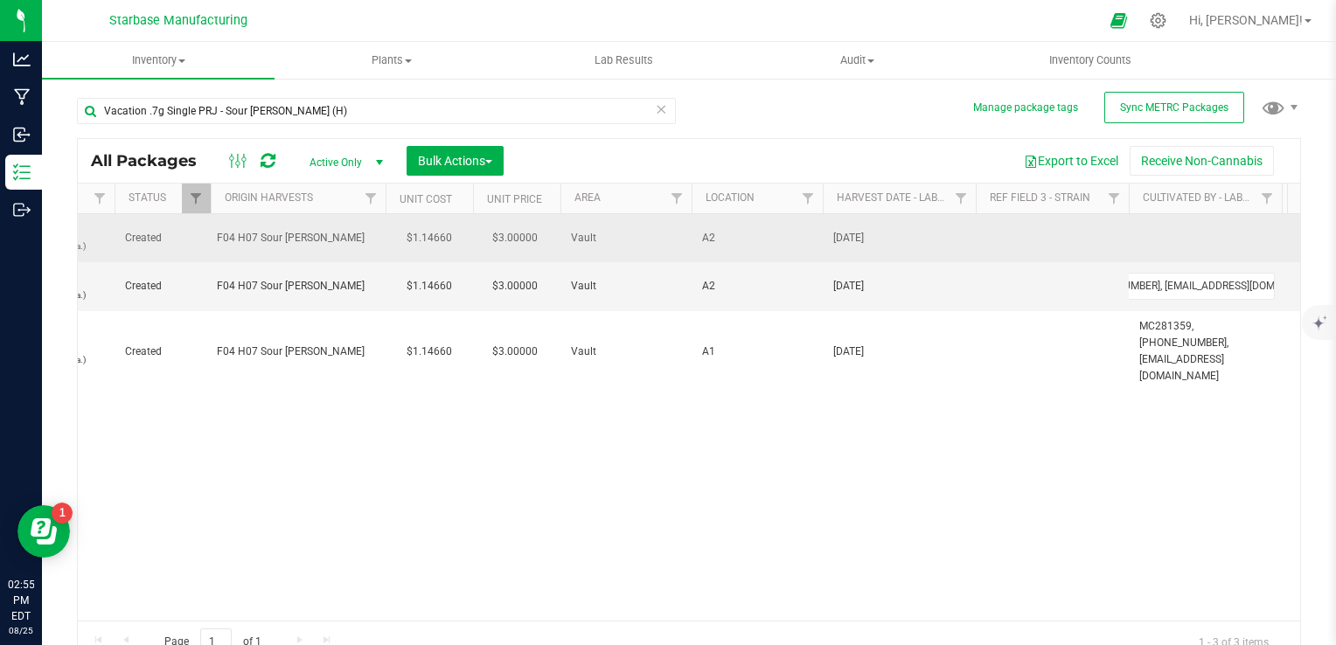
click at [1198, 232] on td at bounding box center [1205, 238] width 153 height 48
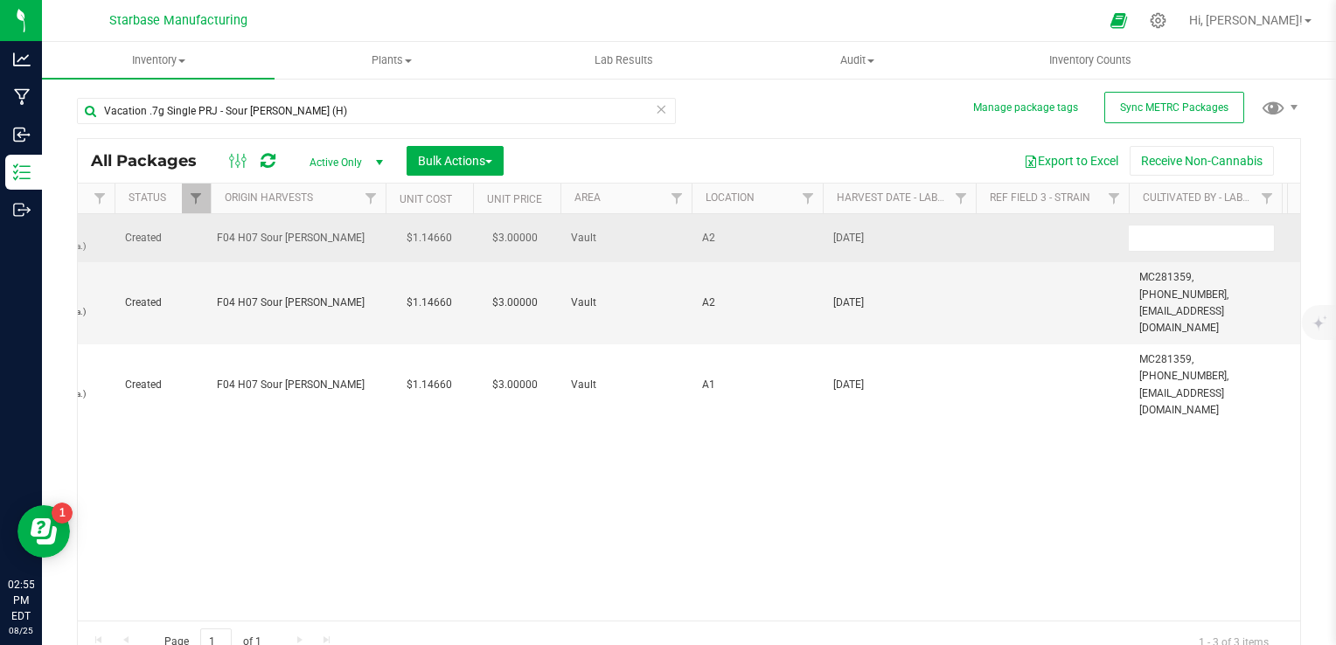
type input "MC281359, [PHONE_NUMBER], [EMAIL_ADDRESS][DOMAIN_NAME]"
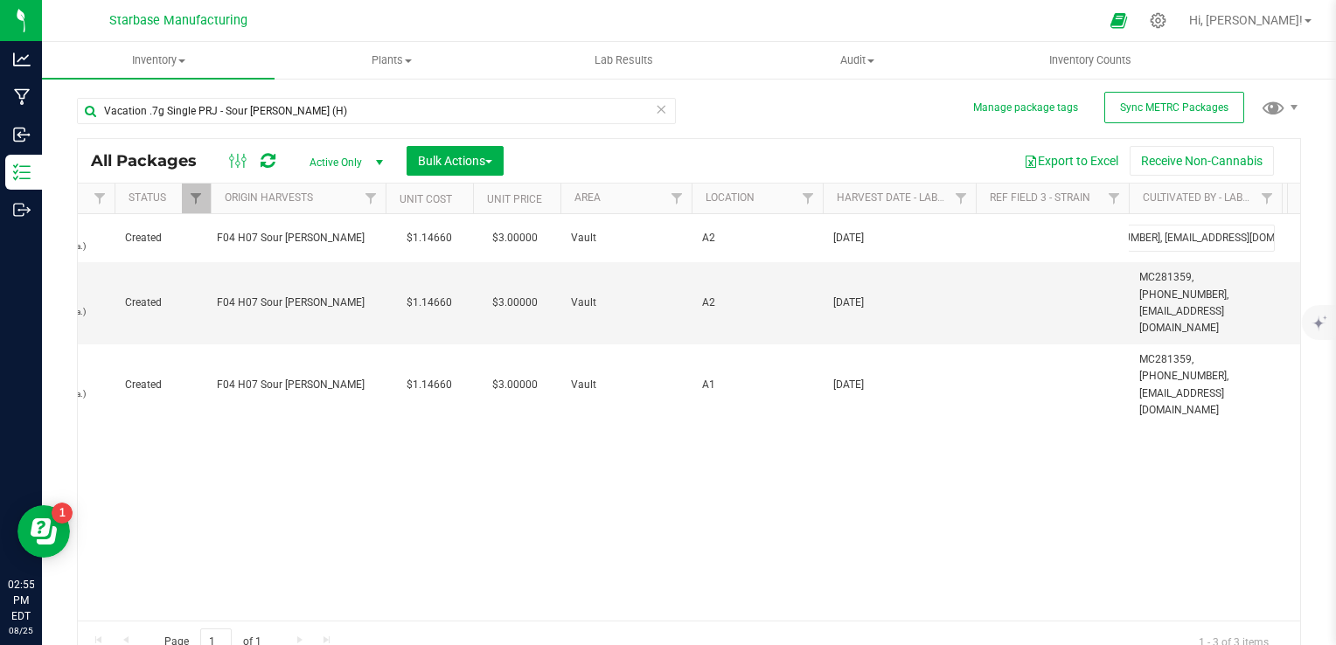
click at [1109, 449] on div "All Packages Active Only Active Only Lab Samples Locked All External Internal B…" at bounding box center [689, 400] width 1224 height 525
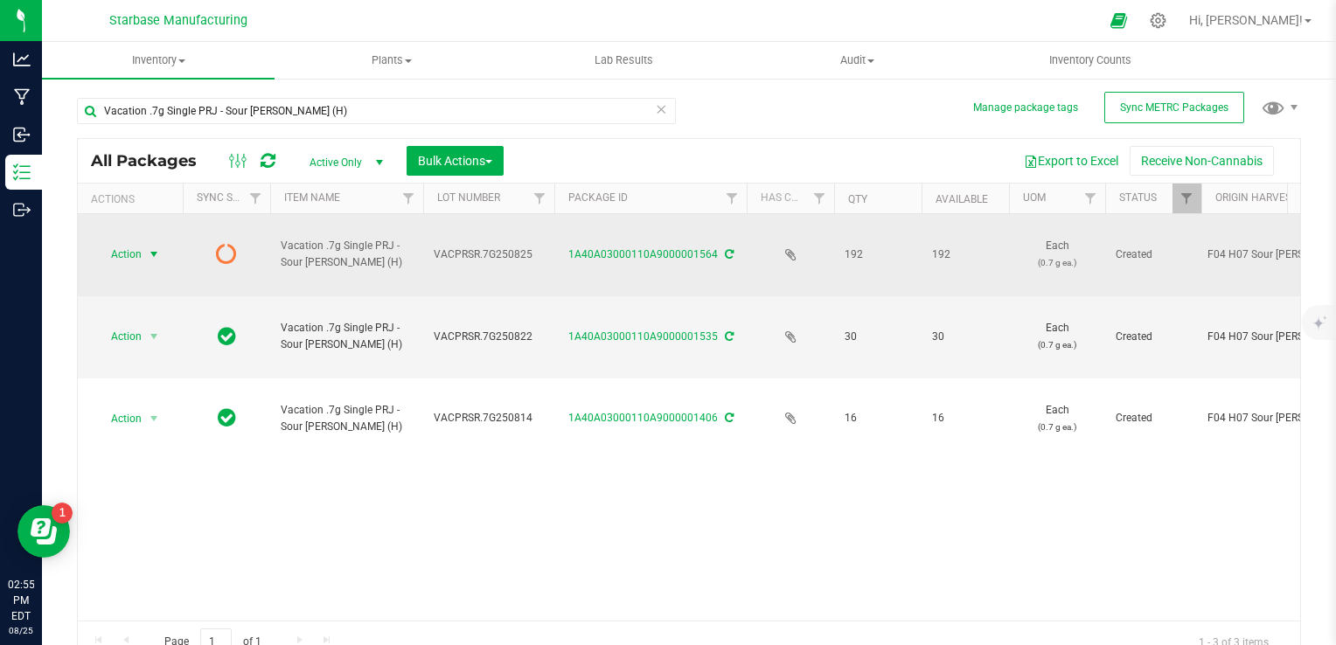
click at [148, 247] on span "select" at bounding box center [154, 254] width 14 height 14
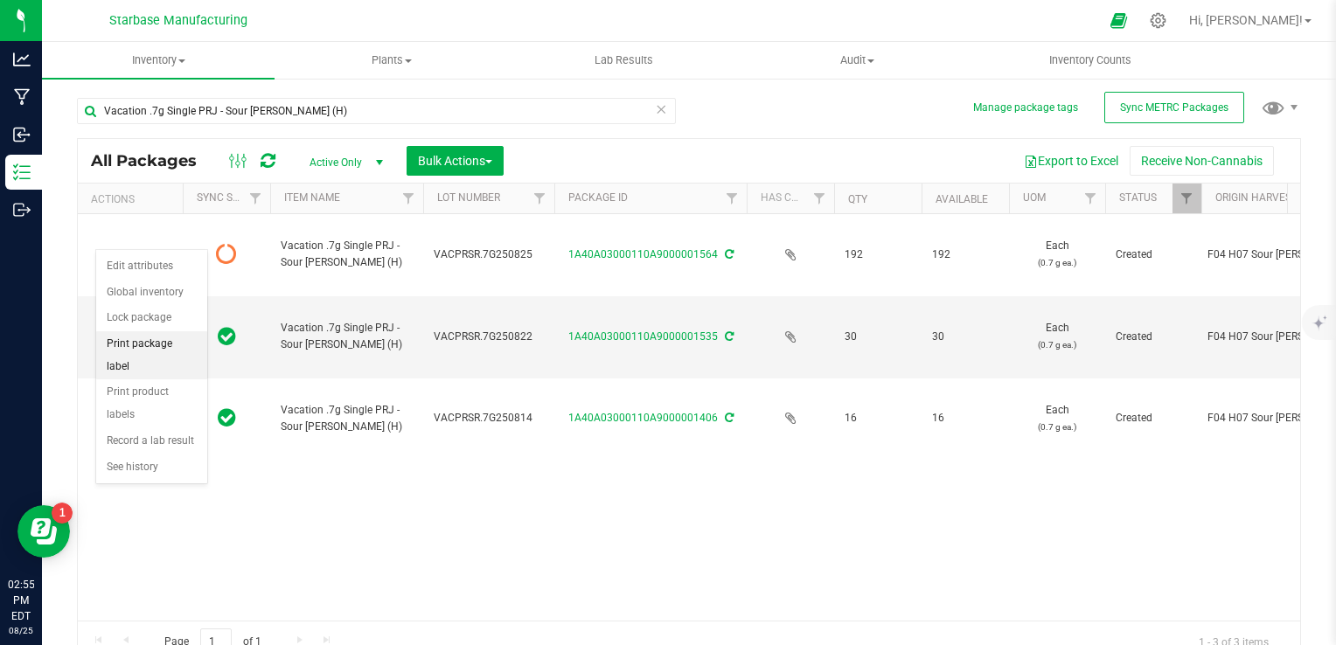
click at [142, 344] on li "Print package label" at bounding box center [151, 355] width 111 height 48
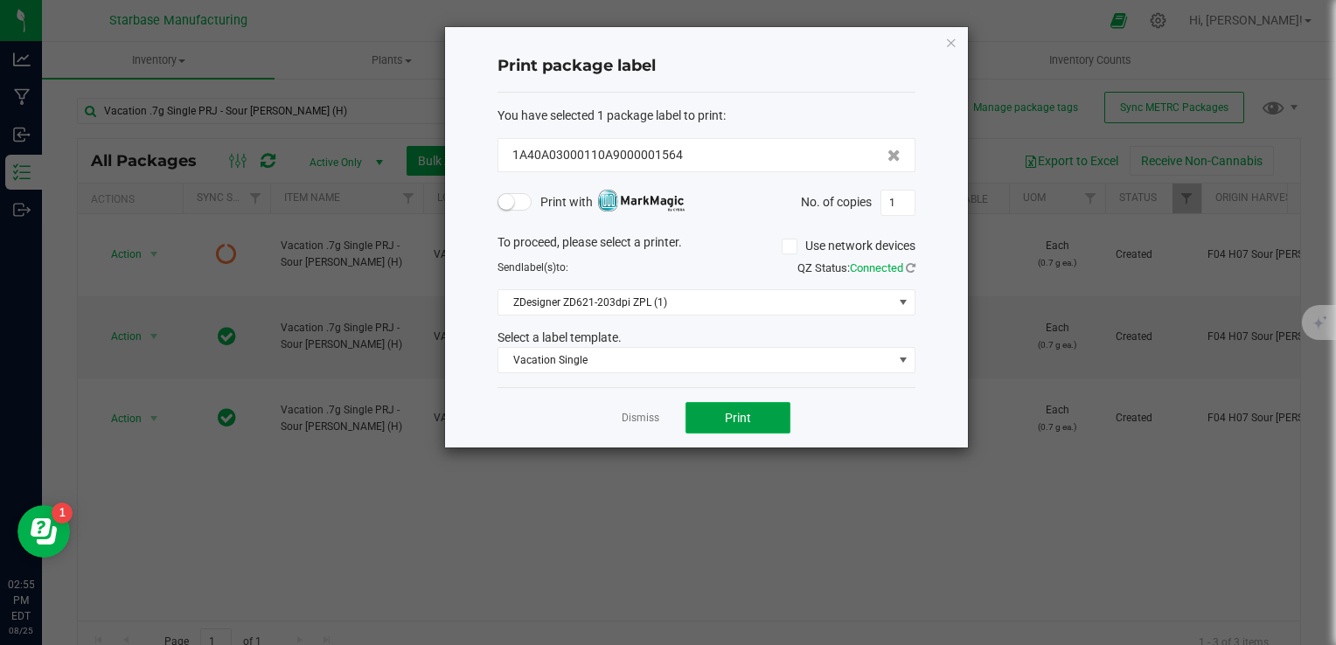
click at [740, 407] on button "Print" at bounding box center [737, 417] width 105 height 31
click at [895, 202] on input "1" at bounding box center [897, 203] width 33 height 24
type input "192"
click at [773, 414] on button "Print" at bounding box center [737, 417] width 105 height 31
click at [642, 417] on link "Dismiss" at bounding box center [641, 418] width 38 height 15
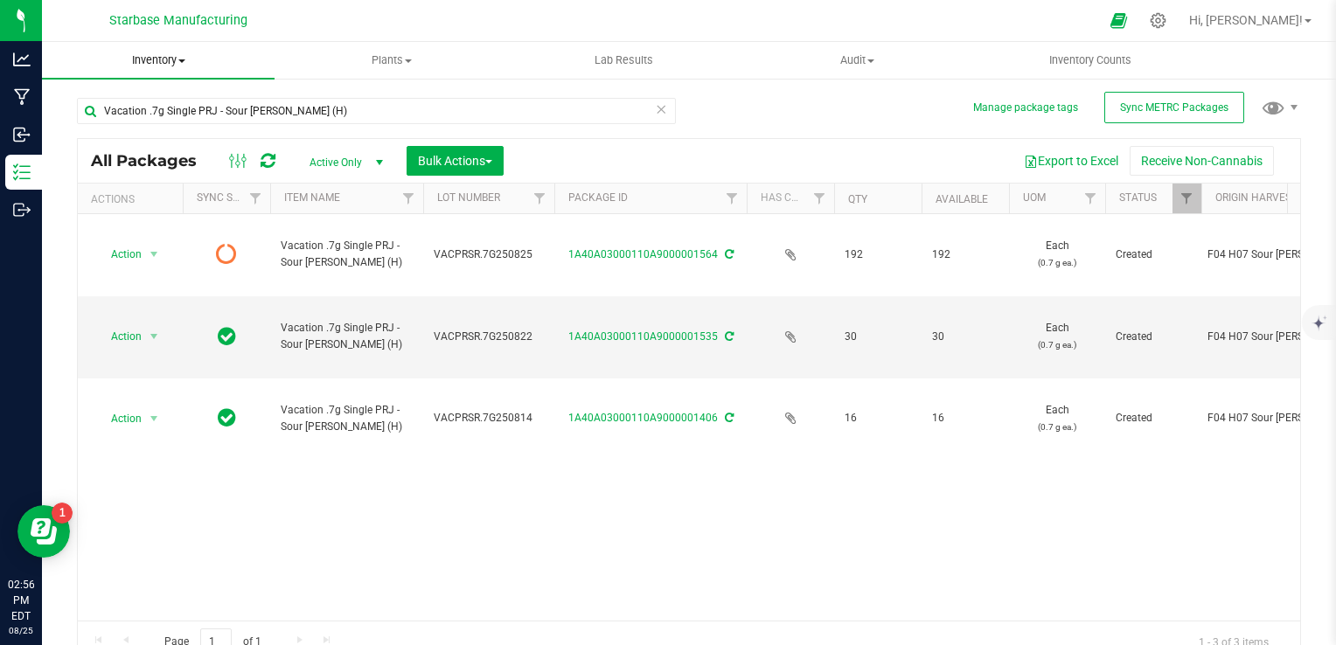
click at [150, 65] on span "Inventory" at bounding box center [158, 60] width 233 height 16
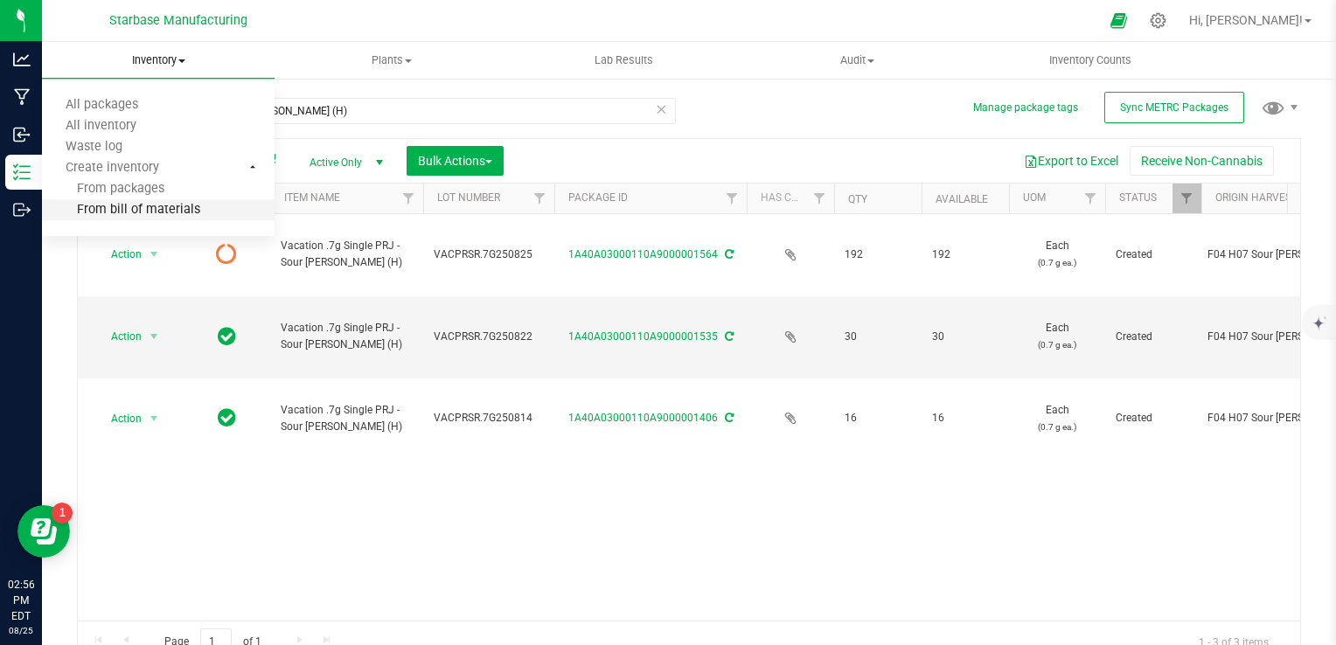
click at [150, 204] on span "From bill of materials" at bounding box center [121, 210] width 158 height 15
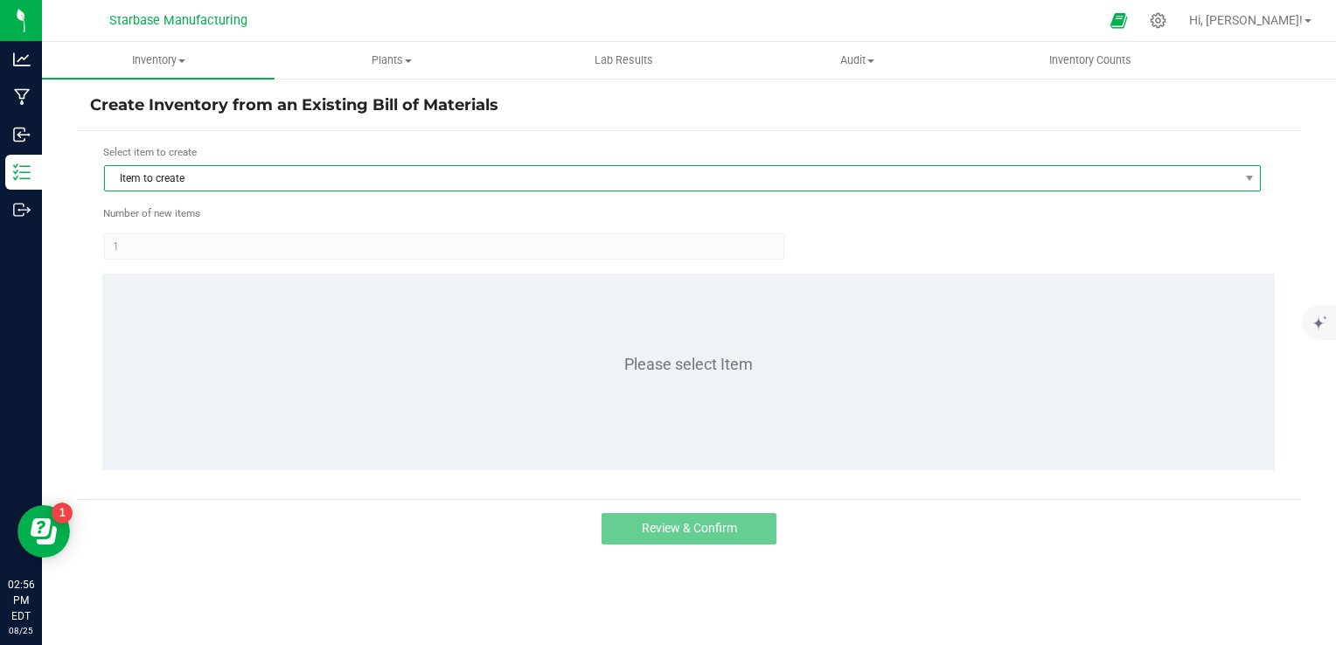
click at [316, 170] on span "Item to create" at bounding box center [671, 178] width 1133 height 24
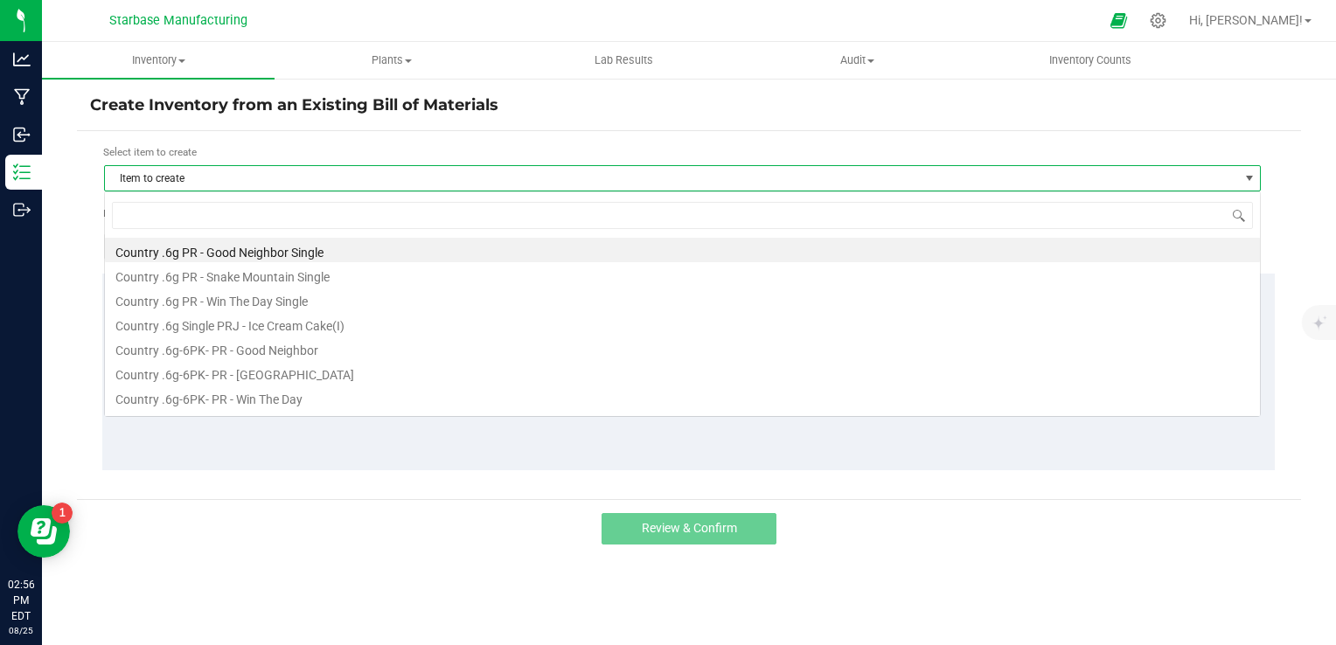
scroll to position [25, 1157]
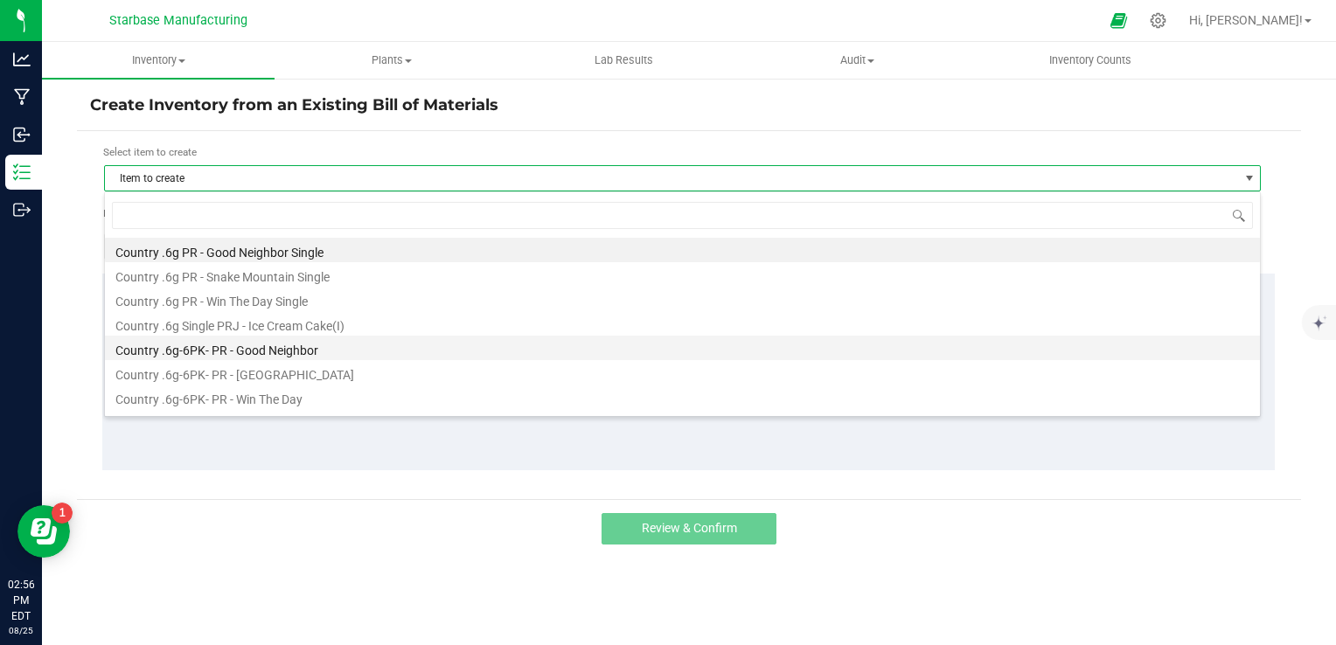
click at [283, 348] on li "Country .6g-6PK- PR - Good Neighbor" at bounding box center [682, 348] width 1155 height 24
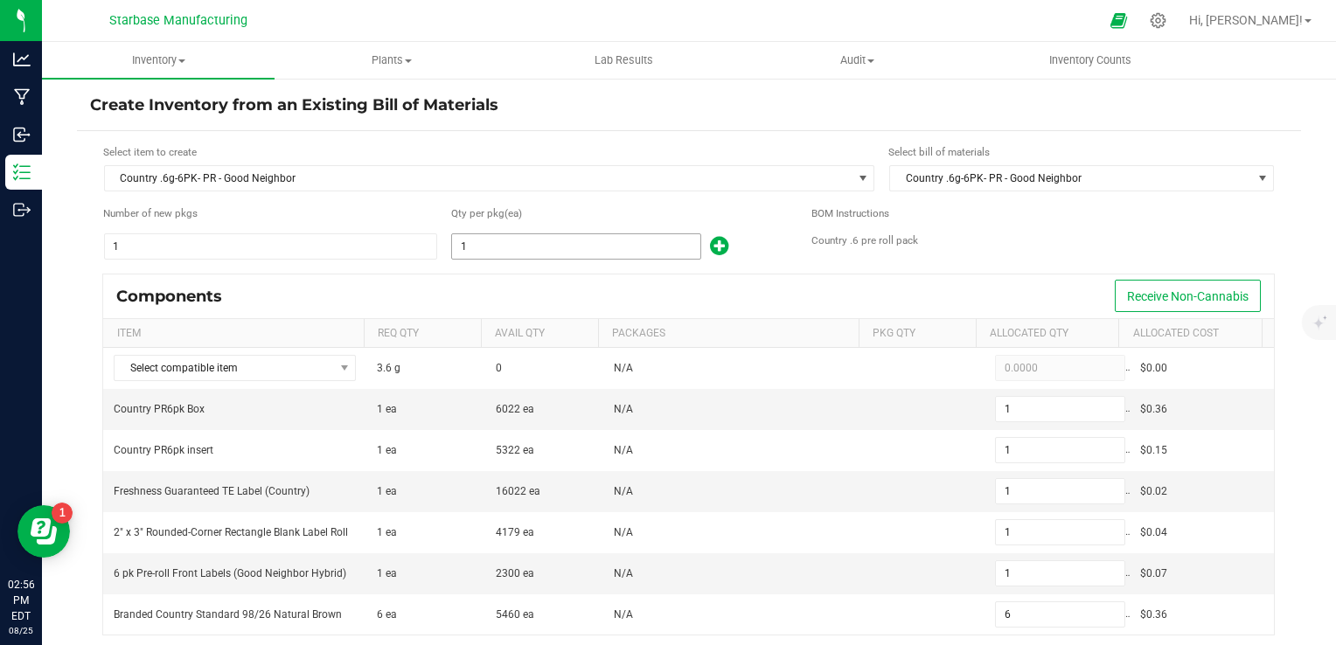
click at [510, 253] on input "1" at bounding box center [576, 246] width 248 height 24
type input "12"
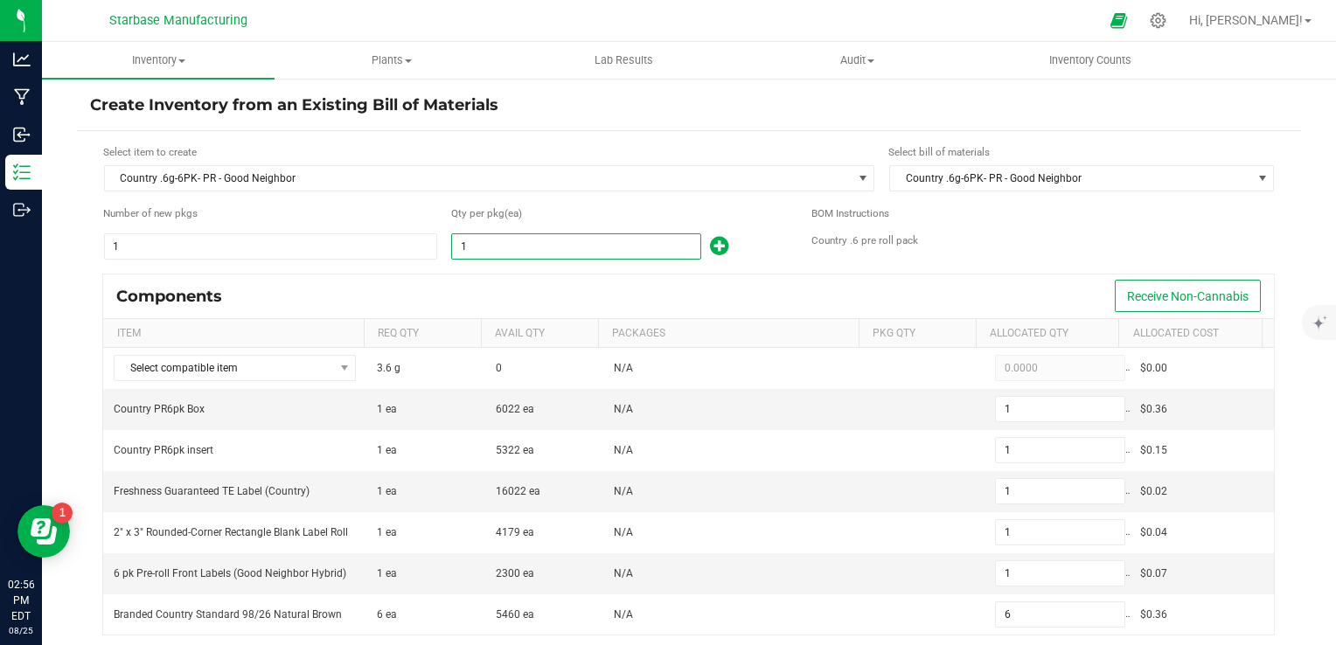
type input "12"
type input "72"
type input "122"
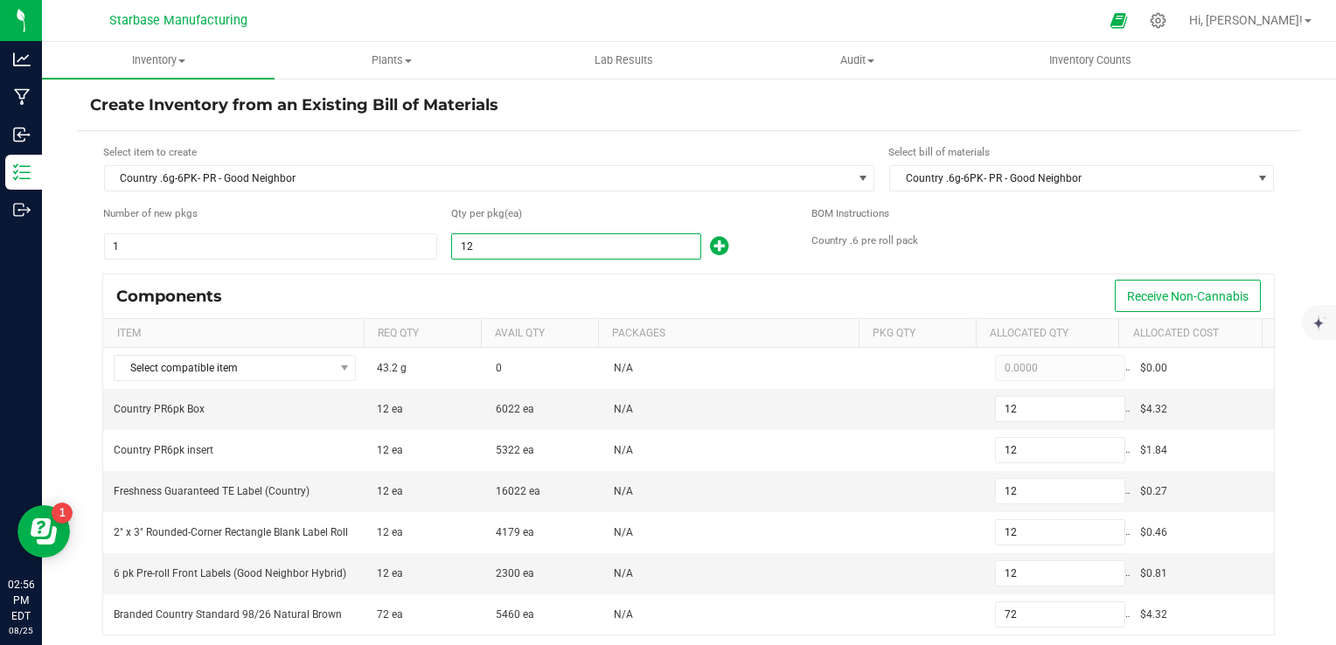
type input "122"
type input "732"
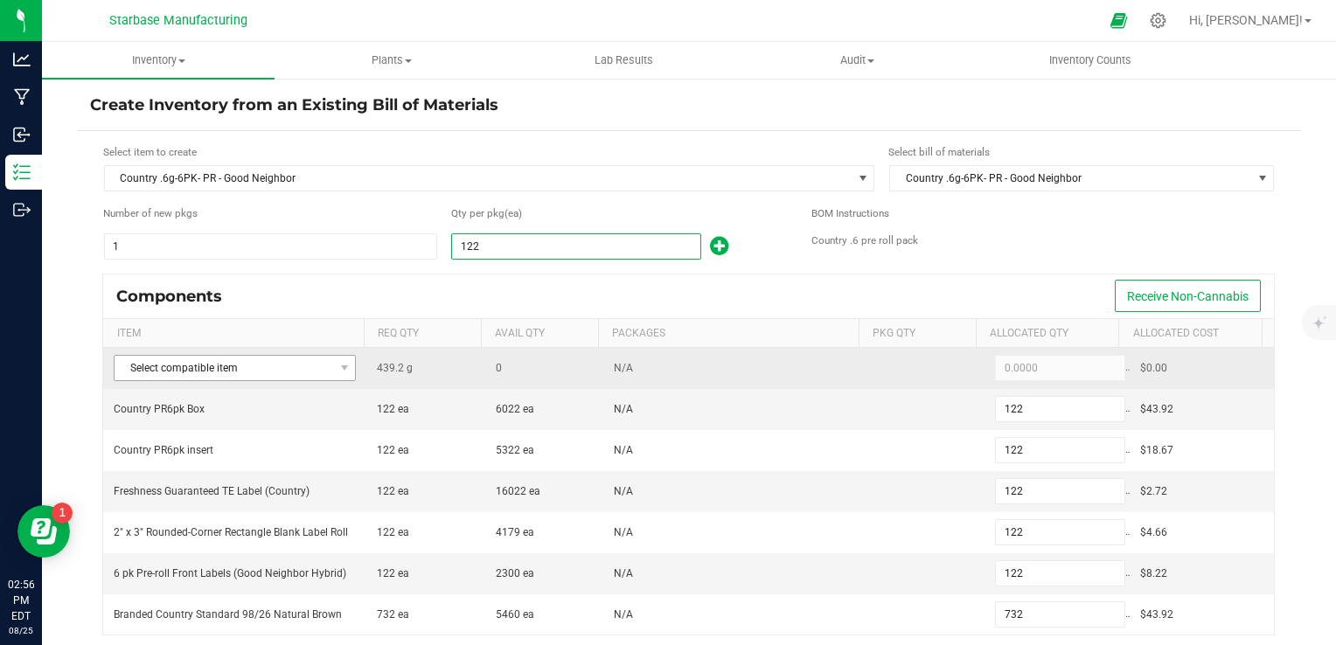
type input "122"
click at [285, 371] on span "Select compatible item" at bounding box center [224, 368] width 219 height 24
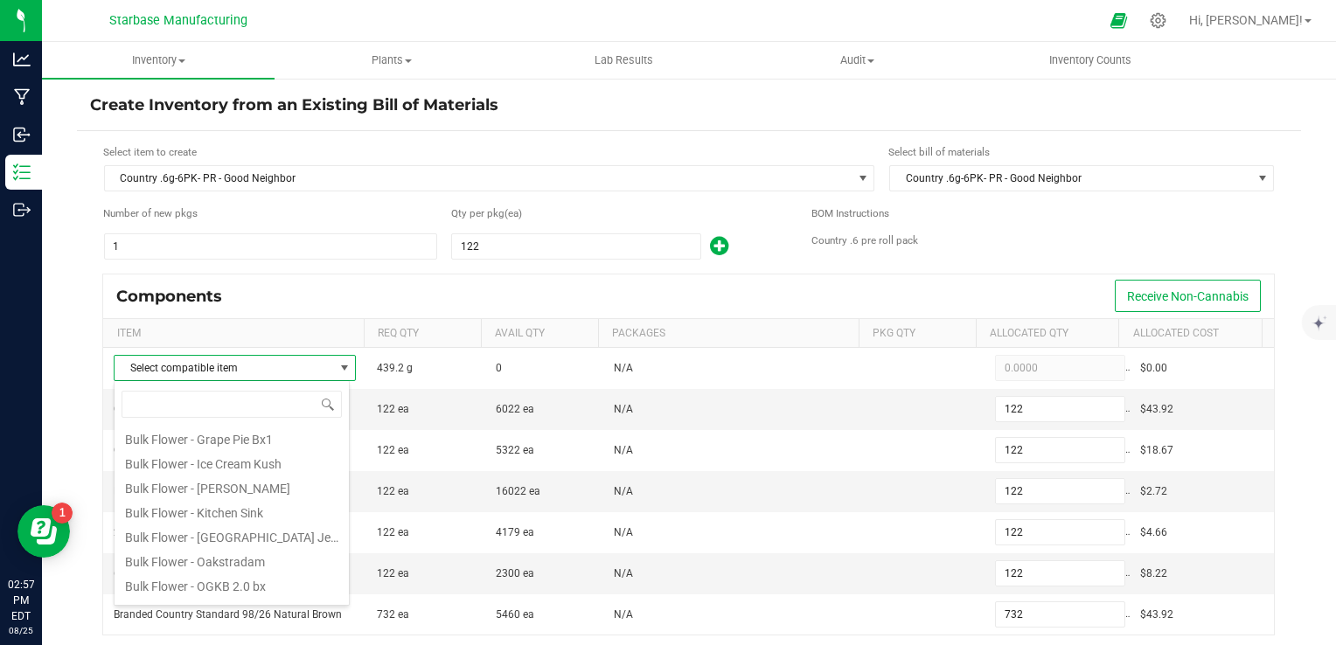
scroll to position [49, 0]
click at [230, 476] on li "Bulk Flower - [PERSON_NAME]" at bounding box center [232, 488] width 234 height 24
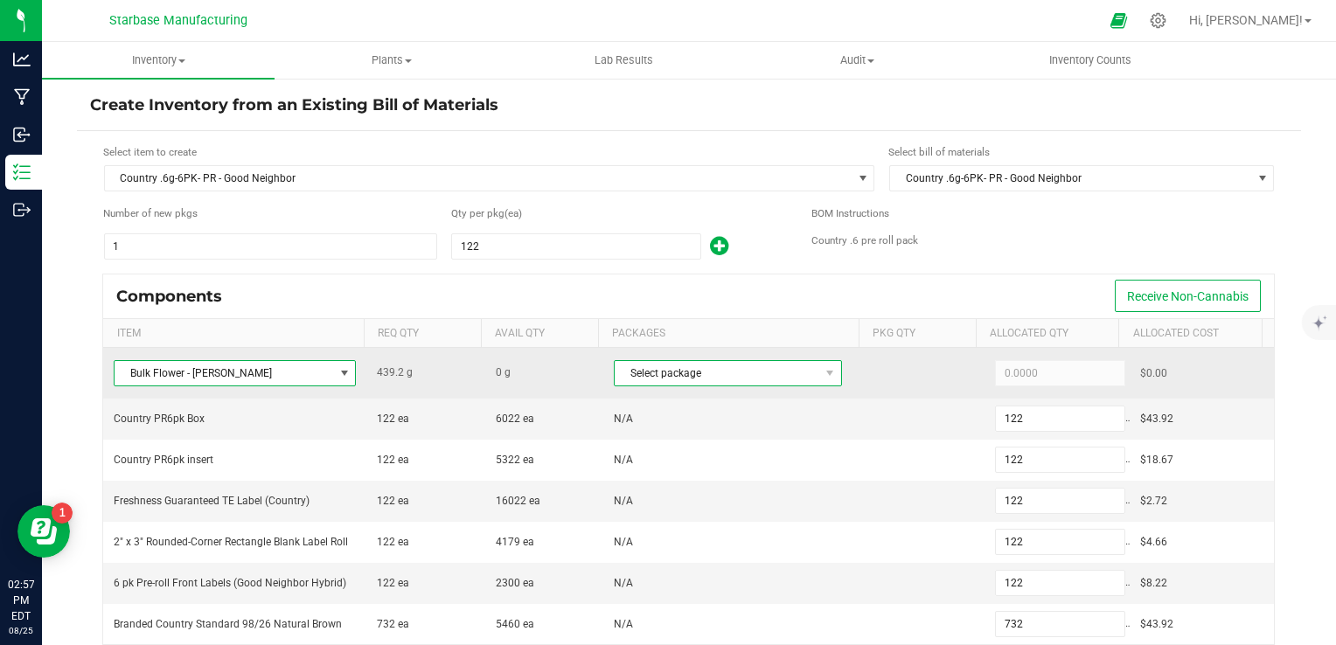
click at [760, 373] on span "Select package" at bounding box center [717, 373] width 205 height 24
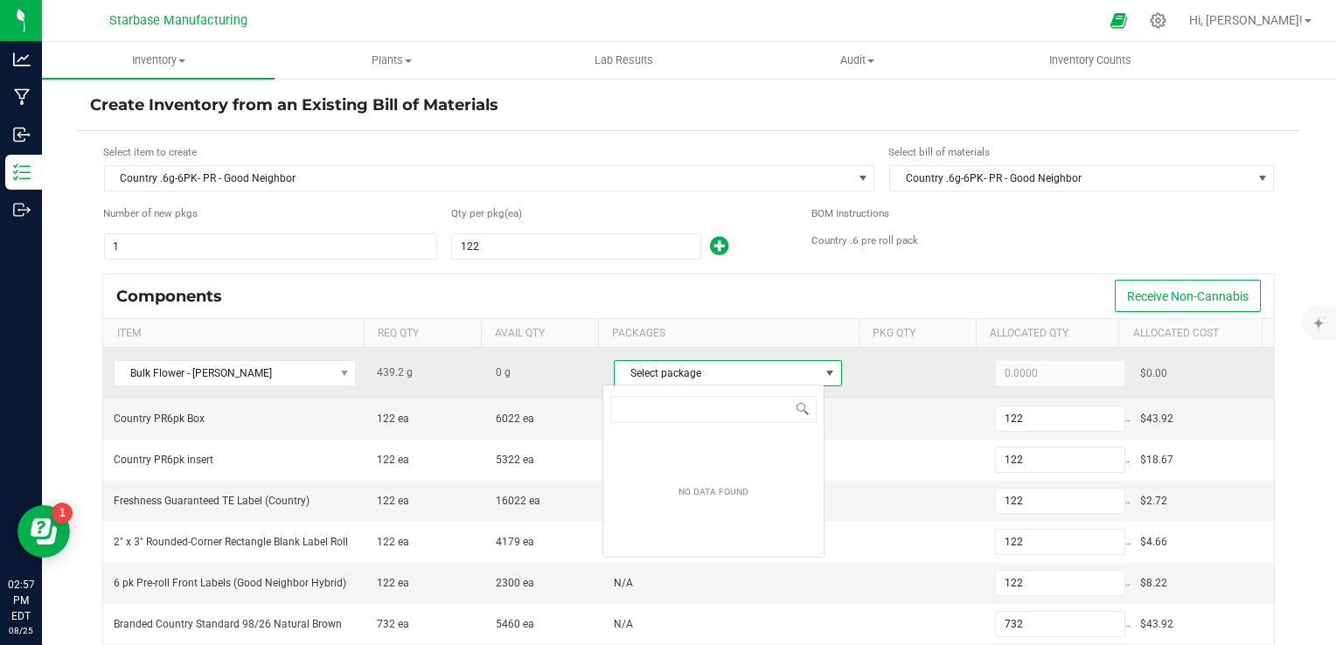
scroll to position [25, 221]
click at [819, 380] on span "NO DATA FOUND" at bounding box center [830, 373] width 22 height 24
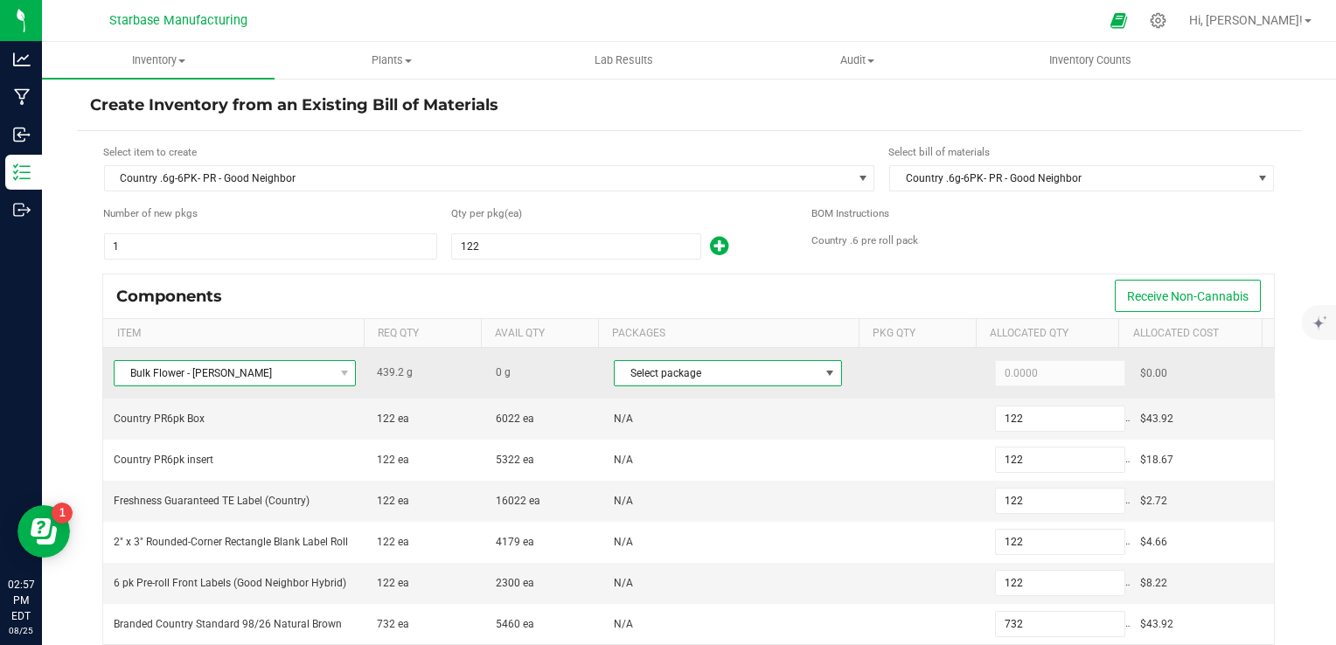
click at [316, 369] on span "Bulk Flower - [PERSON_NAME]" at bounding box center [224, 373] width 219 height 24
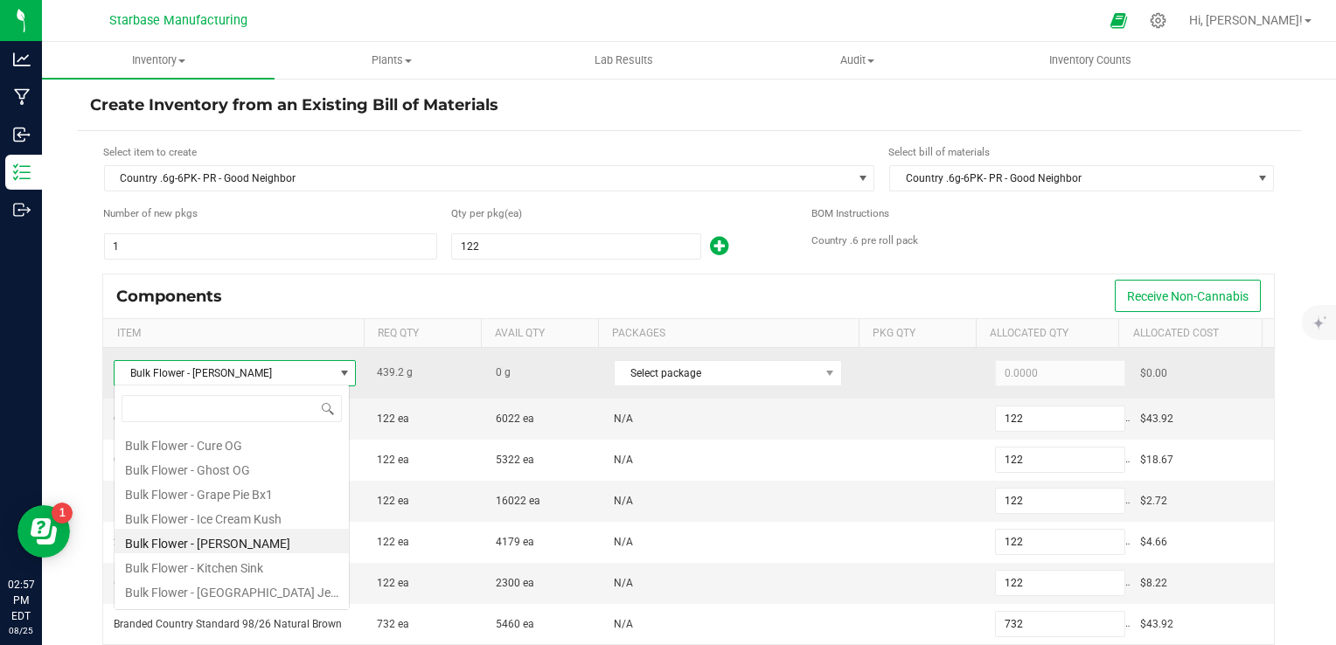
scroll to position [25, 235]
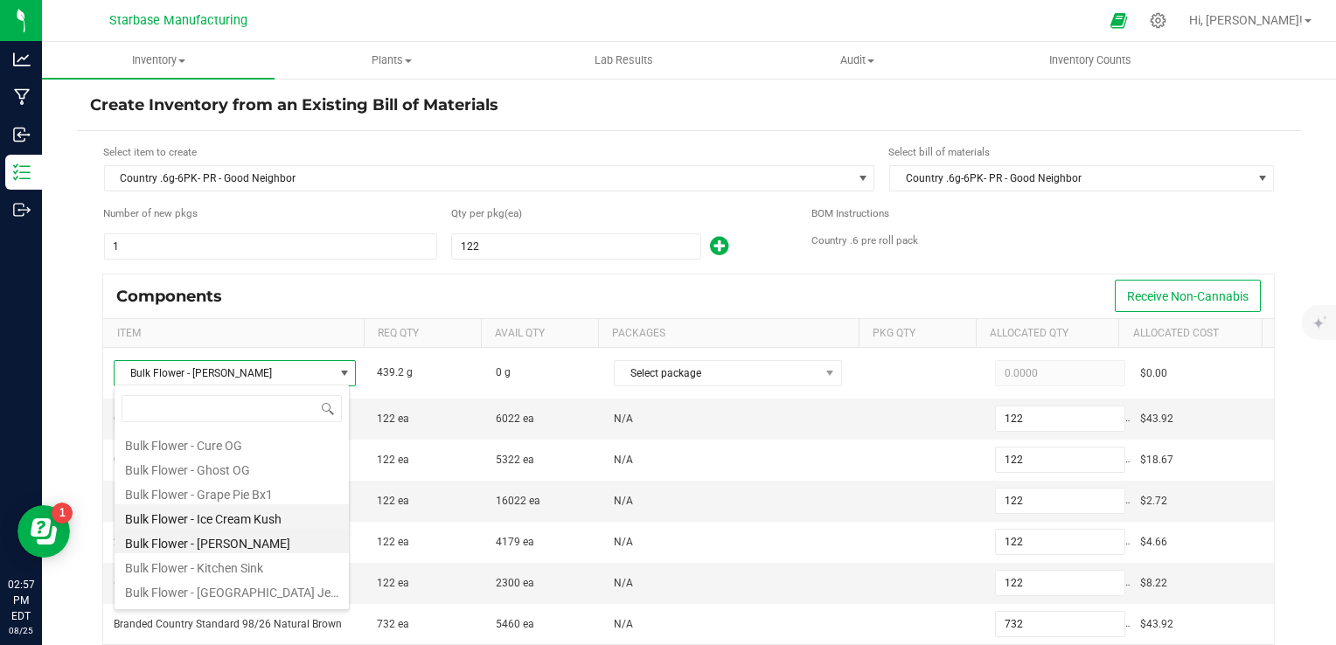
click at [276, 511] on li "Bulk Flower - Ice Cream Kush" at bounding box center [232, 516] width 234 height 24
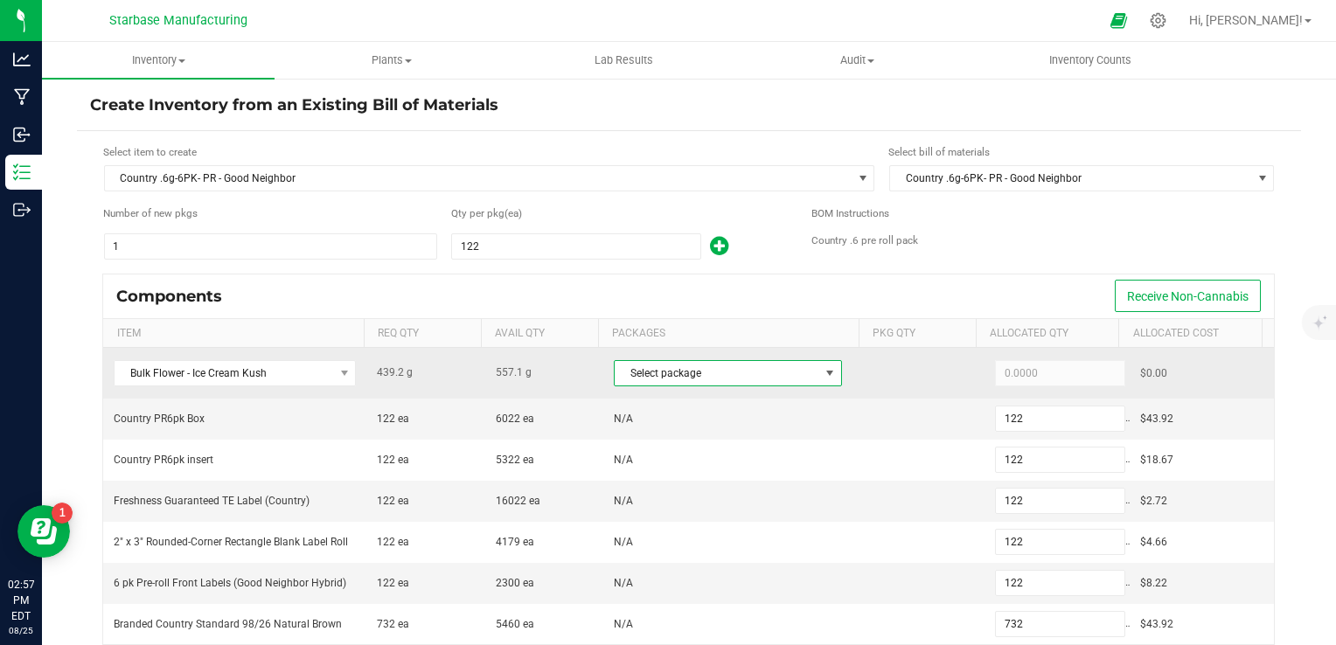
click at [669, 369] on span "Select package" at bounding box center [717, 373] width 205 height 24
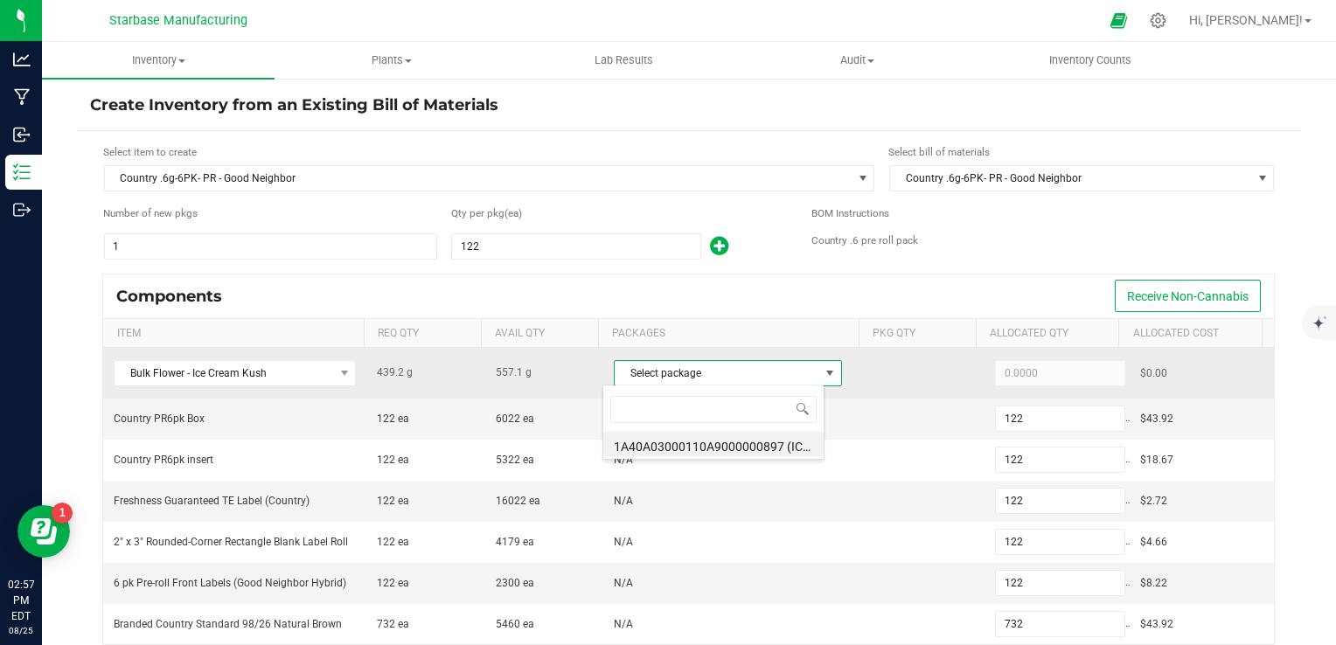
scroll to position [25, 221]
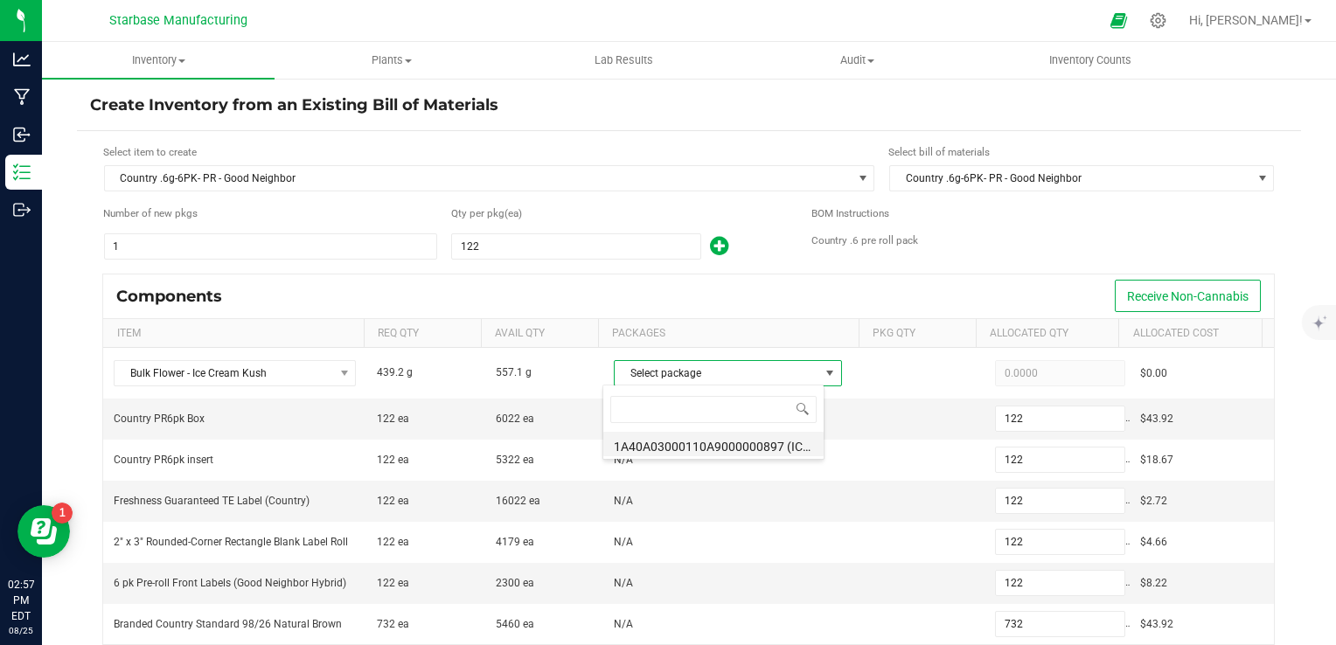
click at [717, 449] on li "1A40A03000110A9000000897 (ICK250718BULK)" at bounding box center [713, 444] width 220 height 24
type input "439.2000"
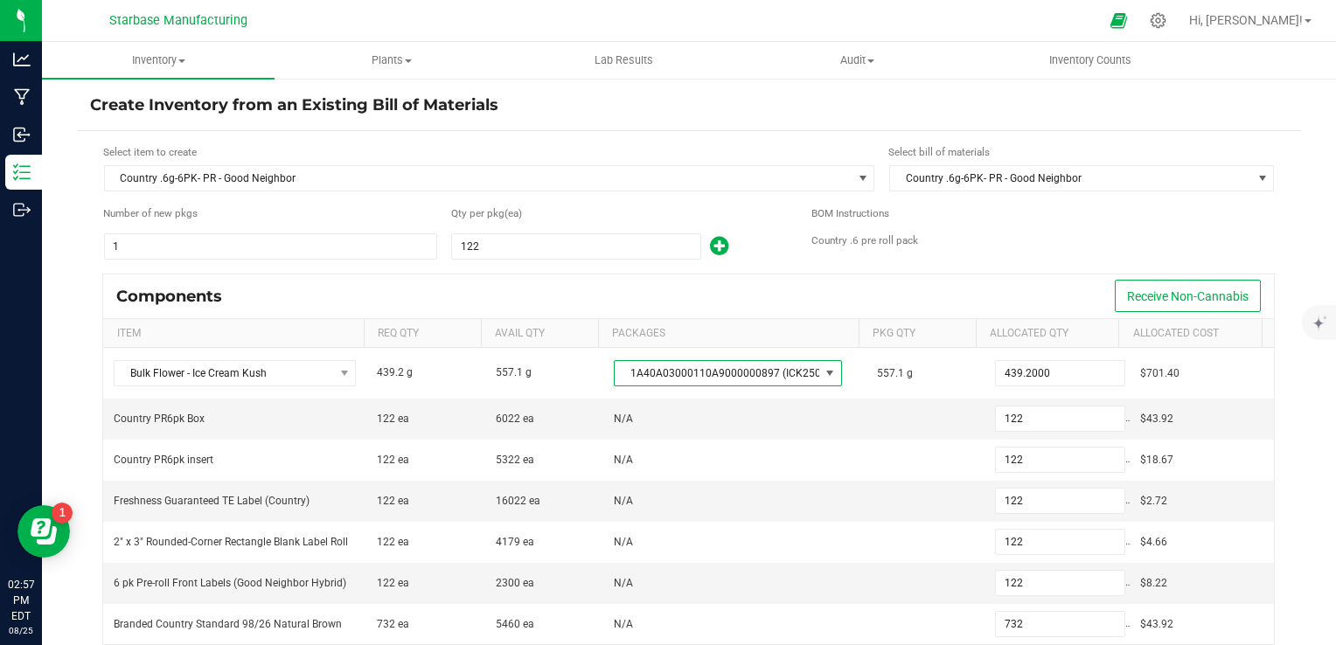
click at [965, 266] on form "Select item to create Country .6g-6PK- PR - Good Neighbor Select bill of materi…" at bounding box center [689, 569] width 1198 height 851
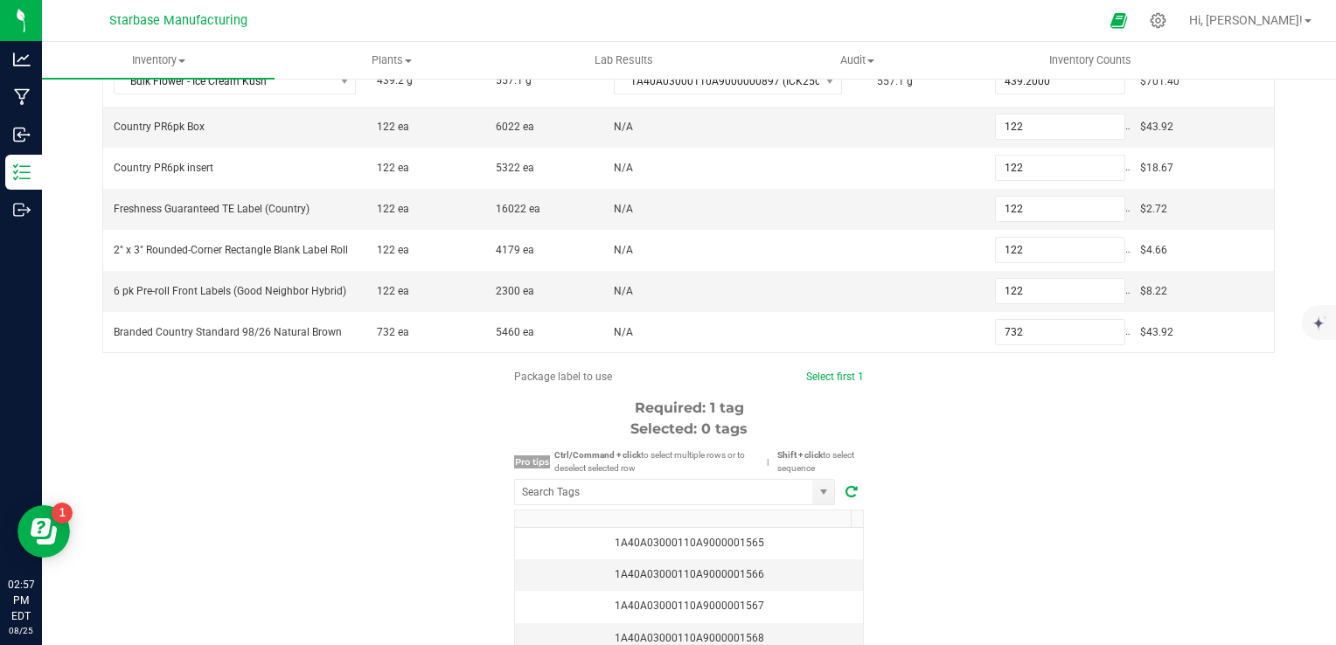
scroll to position [294, 0]
click at [775, 537] on div "1A40A03000110A9000001565" at bounding box center [688, 541] width 327 height 17
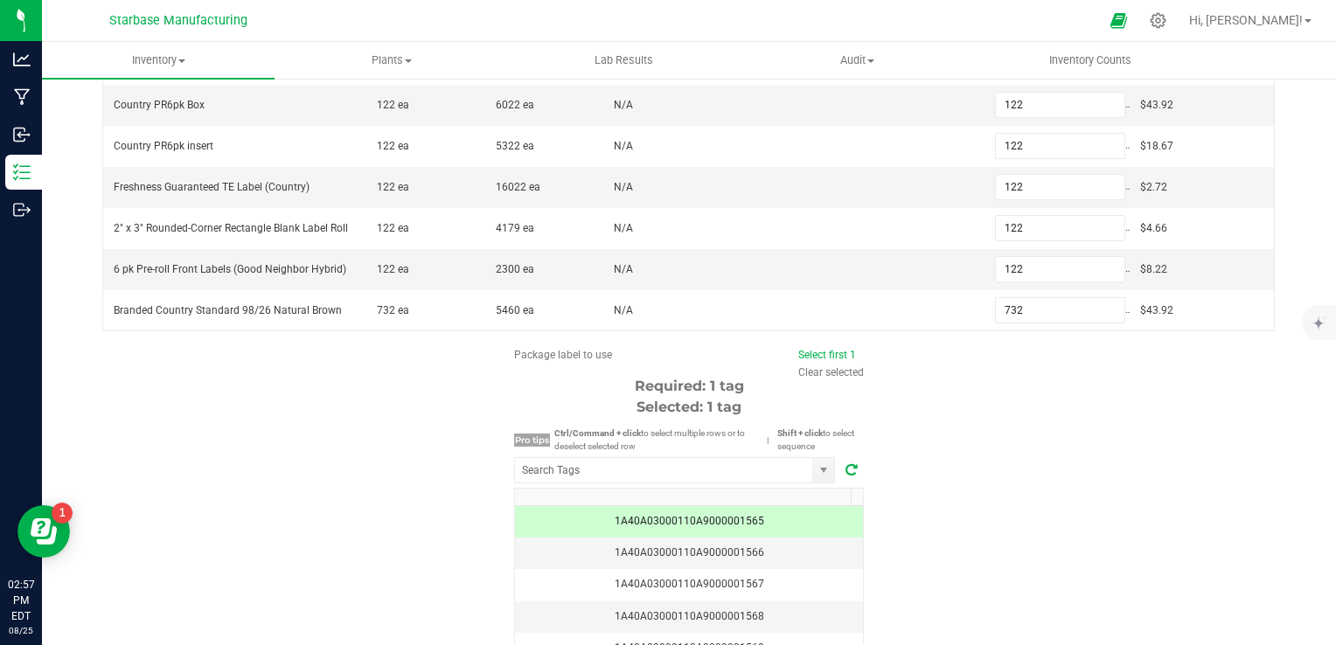
scroll to position [414, 0]
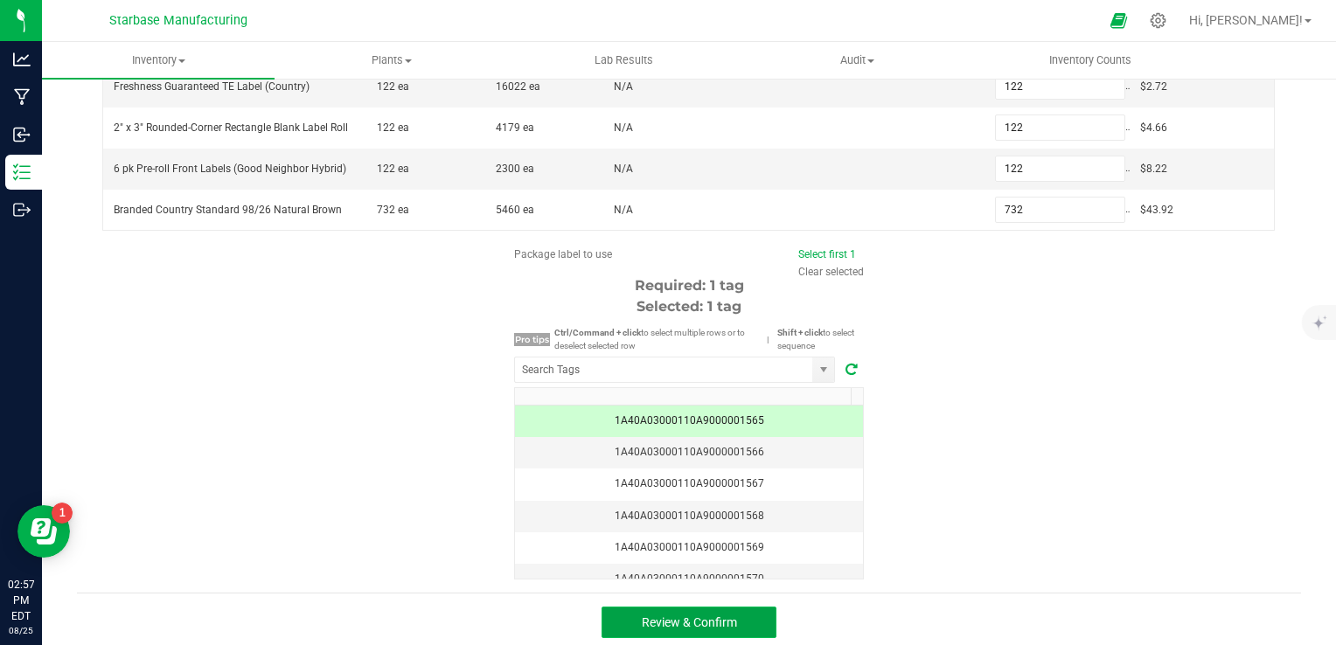
click at [731, 622] on button "Review & Confirm" at bounding box center [689, 622] width 175 height 31
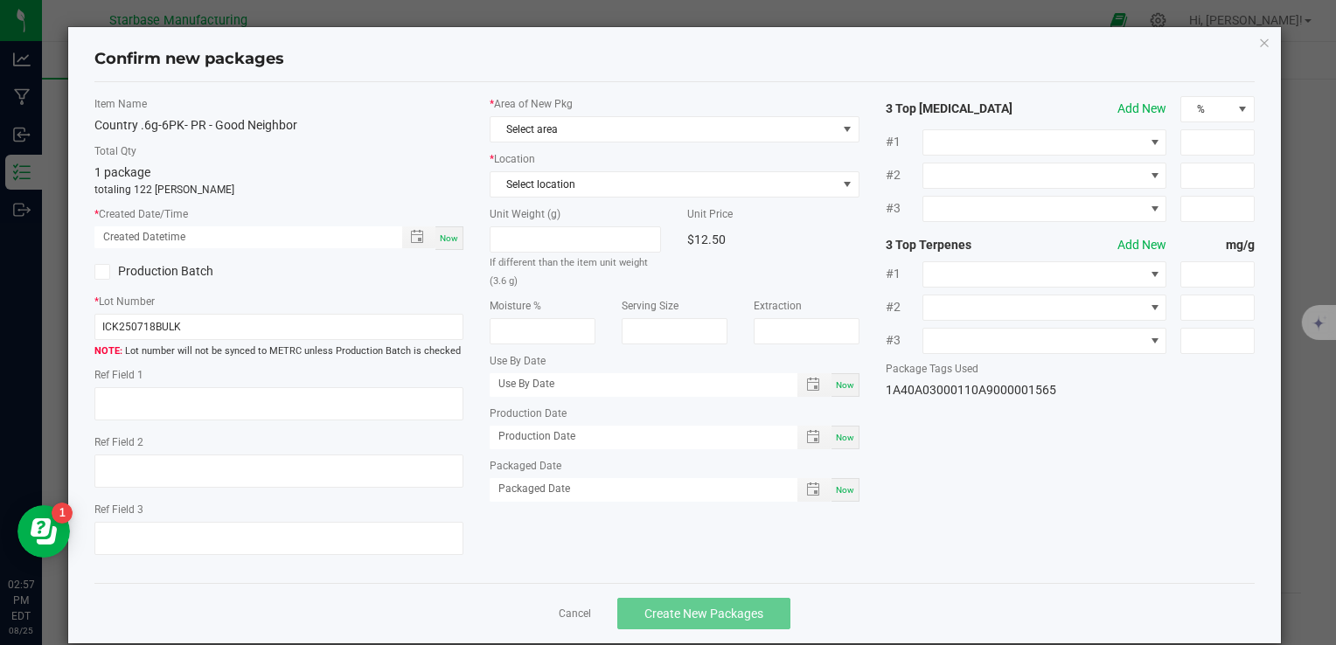
click at [446, 242] on span "Now" at bounding box center [449, 238] width 18 height 10
type input "08/25/2025 02:57 PM"
click at [289, 328] on input "ICK250718BULK" at bounding box center [278, 327] width 369 height 26
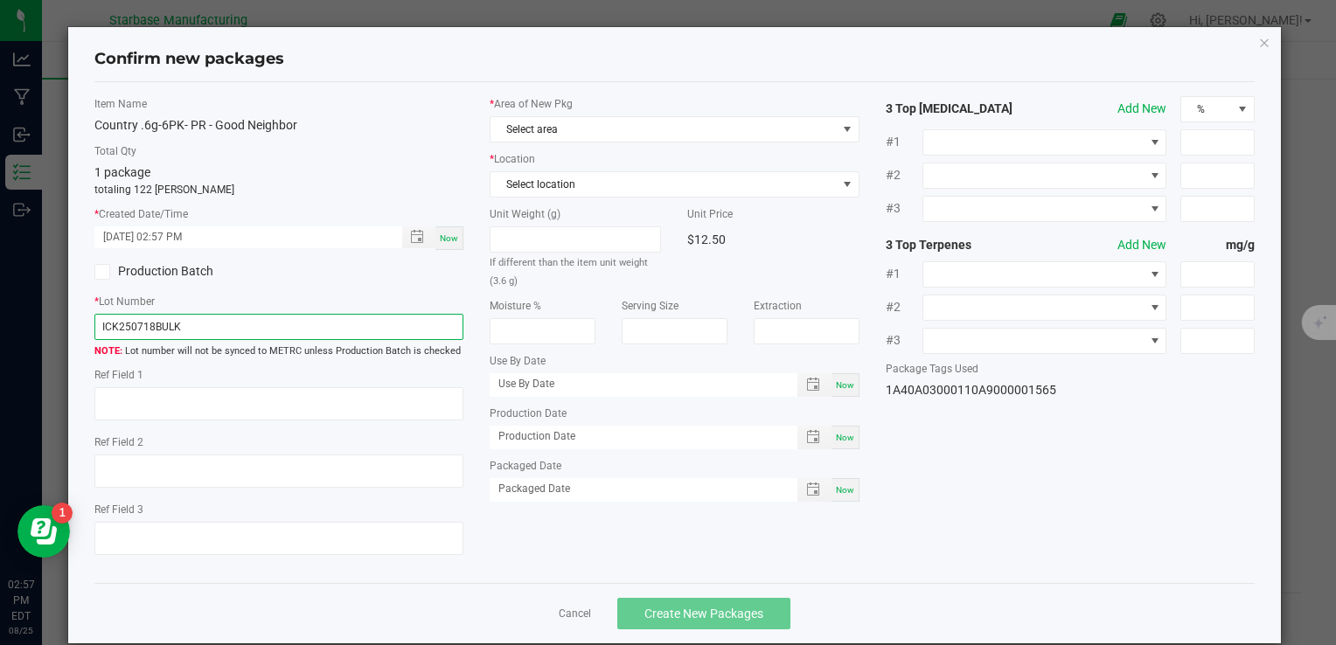
paste input "COUPRGN6G6PK250801"
type input "COUPRGN6G6PK250825"
click at [836, 436] on span "Now" at bounding box center [845, 438] width 18 height 10
type input "[DATE]"
click at [834, 494] on div "Now" at bounding box center [845, 490] width 28 height 24
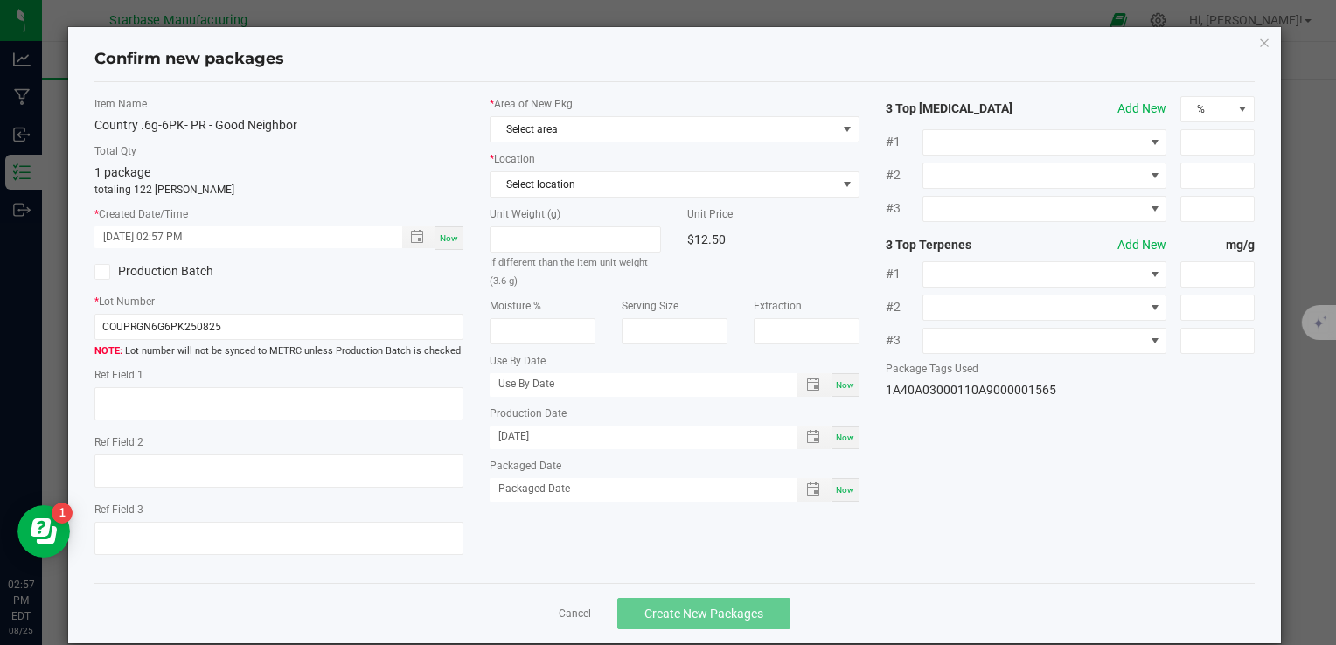
type input "[DATE]"
click at [680, 136] on span "Select area" at bounding box center [663, 129] width 345 height 24
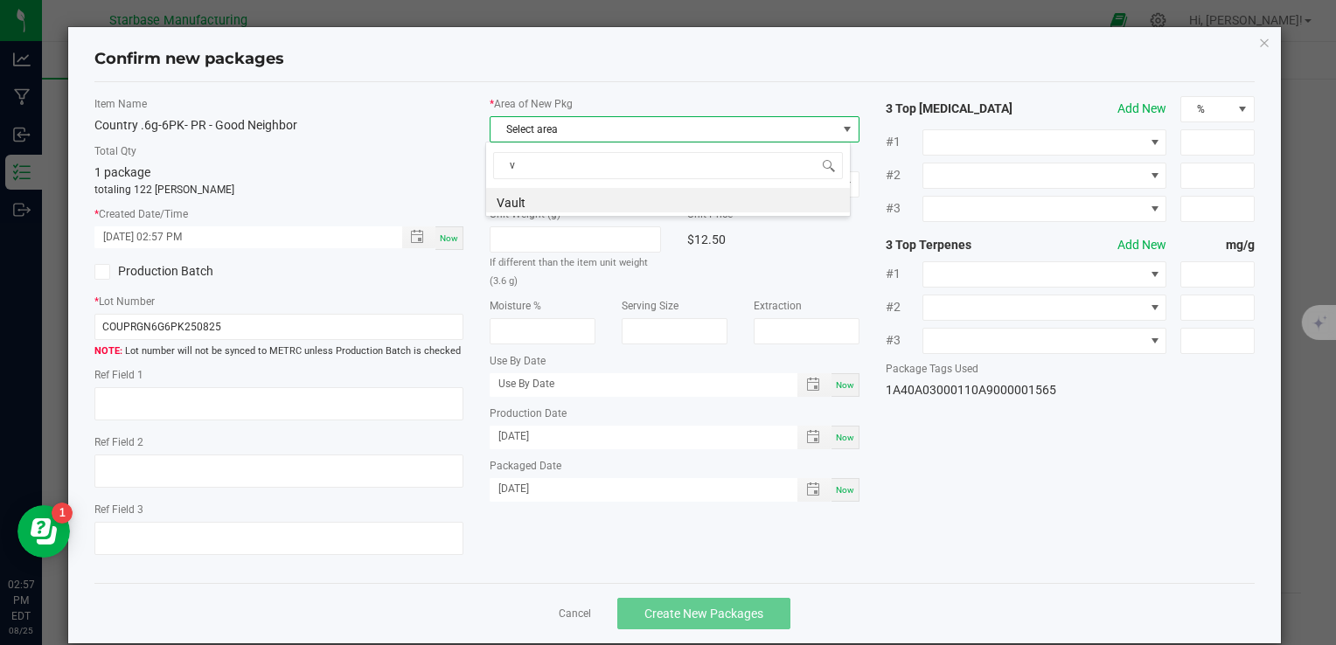
scroll to position [25, 365]
click at [664, 205] on li "Vault" at bounding box center [668, 200] width 364 height 24
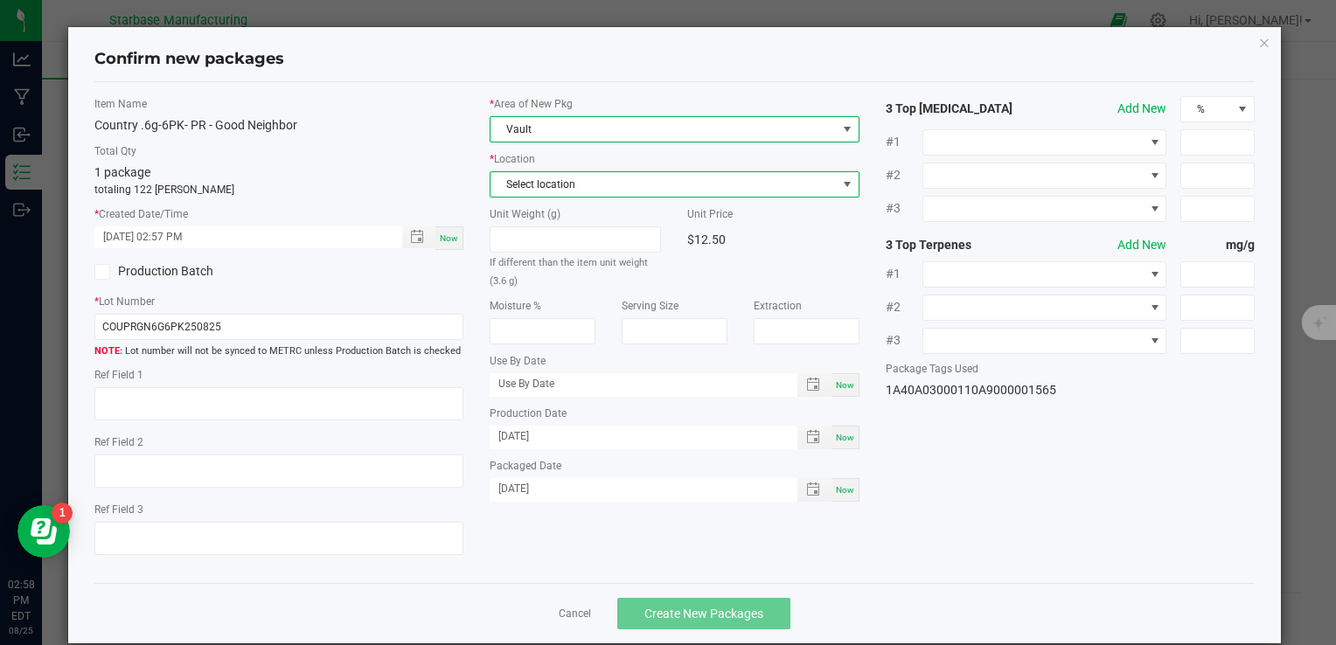
click at [623, 177] on span "Select location" at bounding box center [663, 184] width 345 height 24
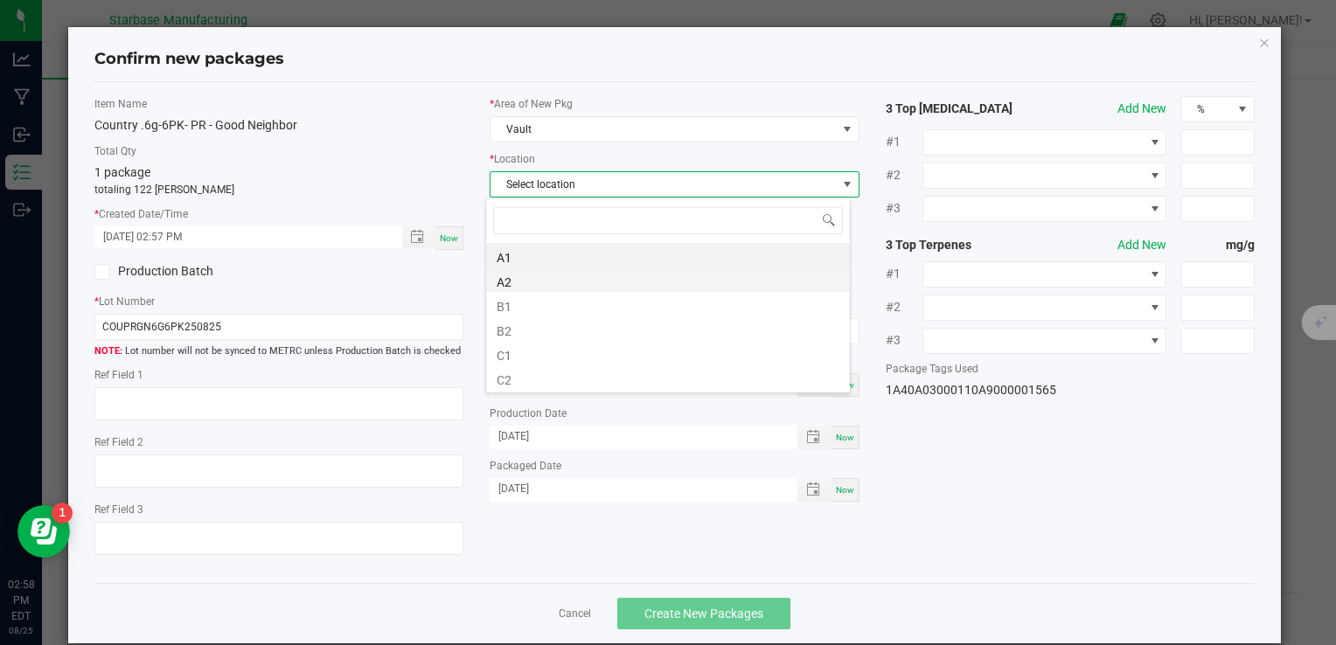
click at [616, 275] on li "A2" at bounding box center [668, 280] width 364 height 24
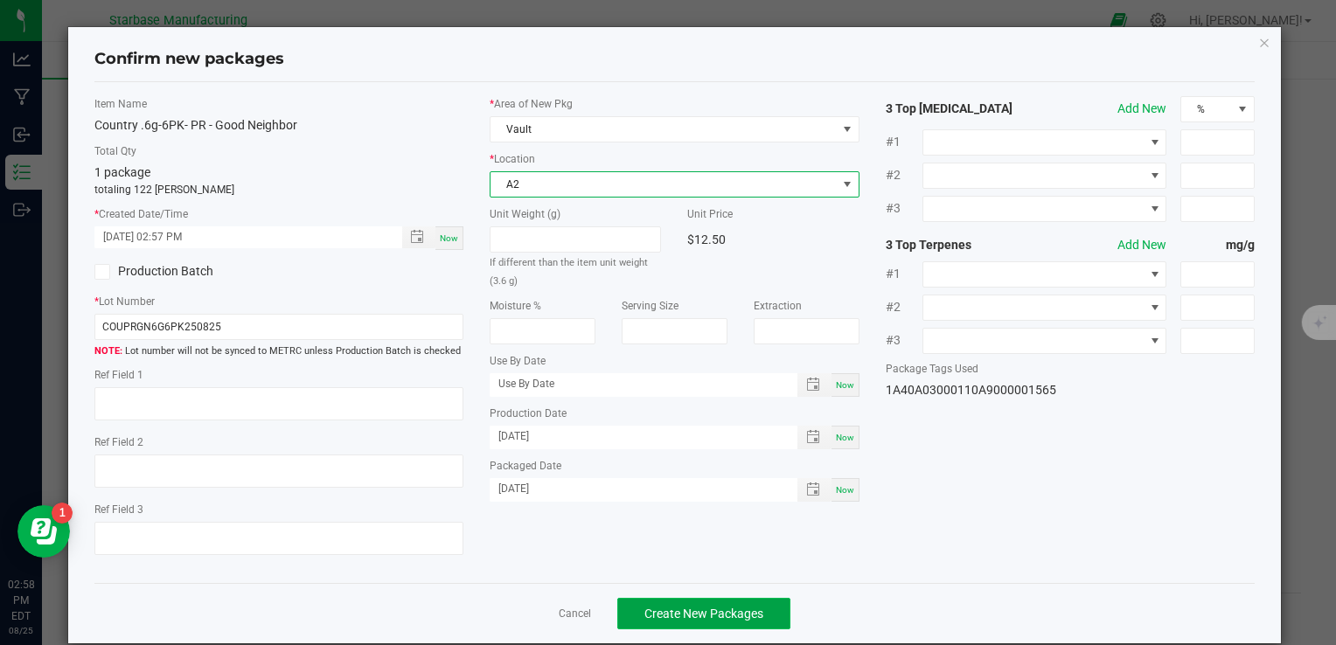
click at [682, 607] on span "Create New Packages" at bounding box center [703, 614] width 119 height 14
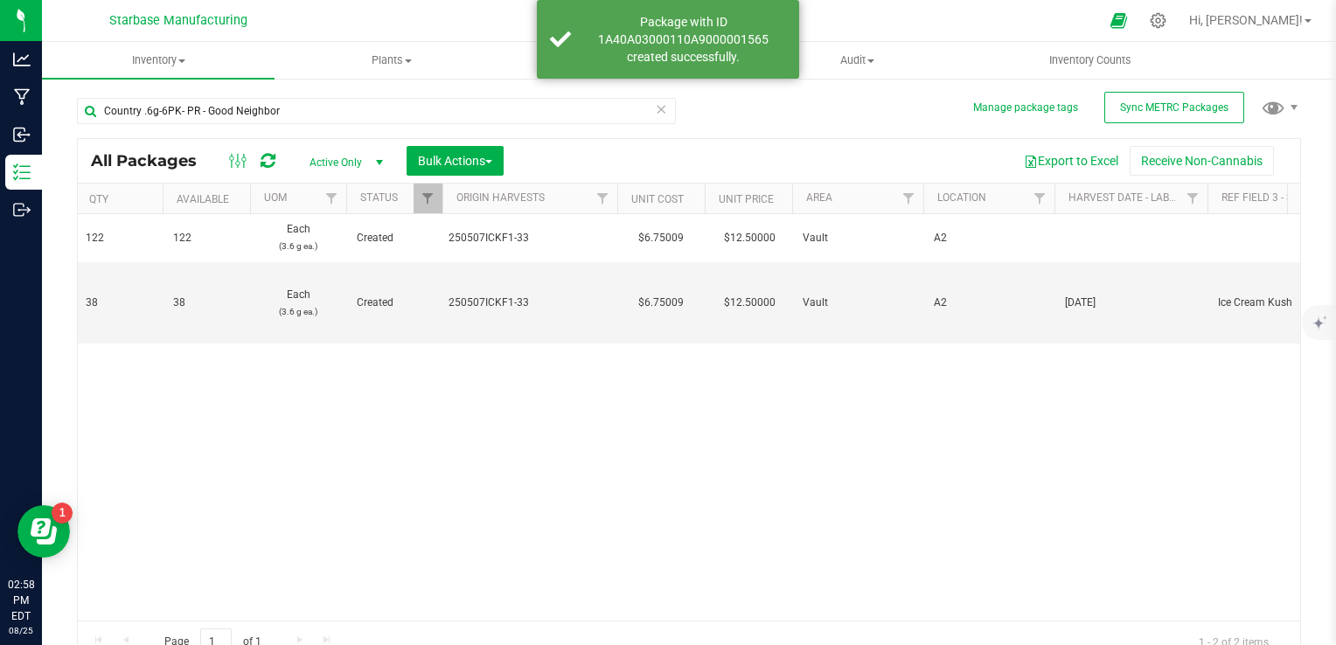
scroll to position [0, 754]
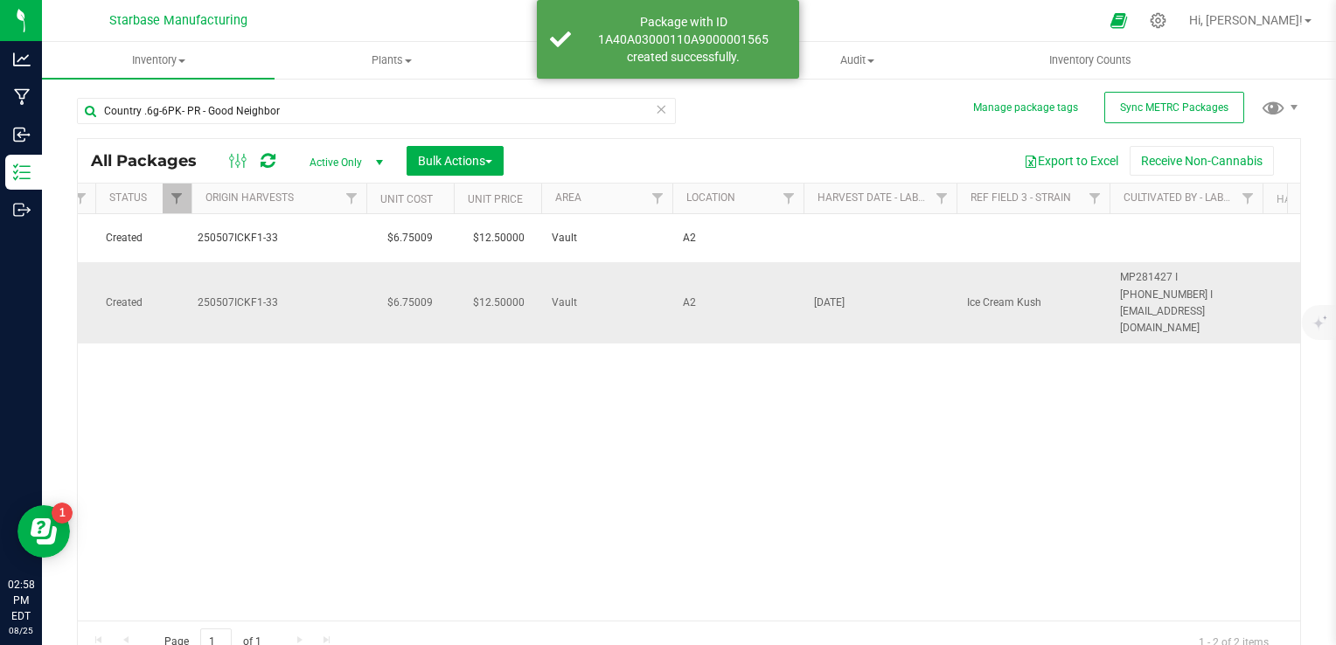
click at [839, 295] on span "[DATE]" at bounding box center [880, 303] width 132 height 17
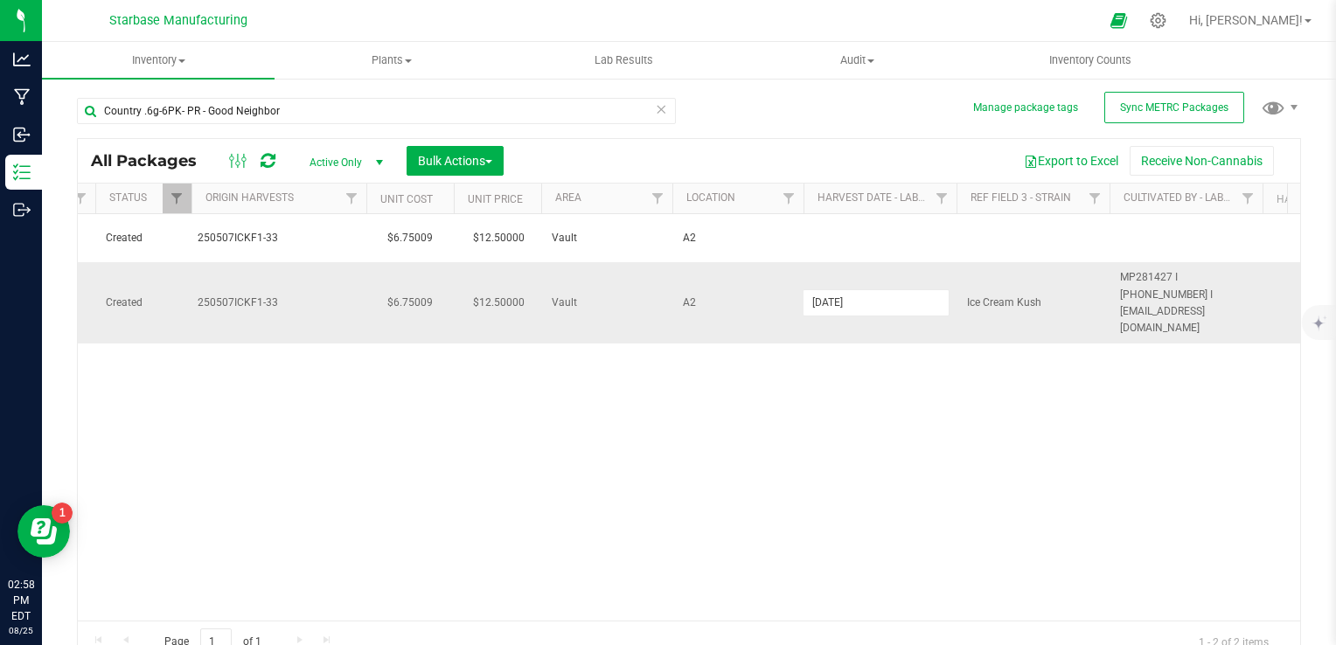
click at [839, 289] on input "[DATE]" at bounding box center [876, 302] width 147 height 27
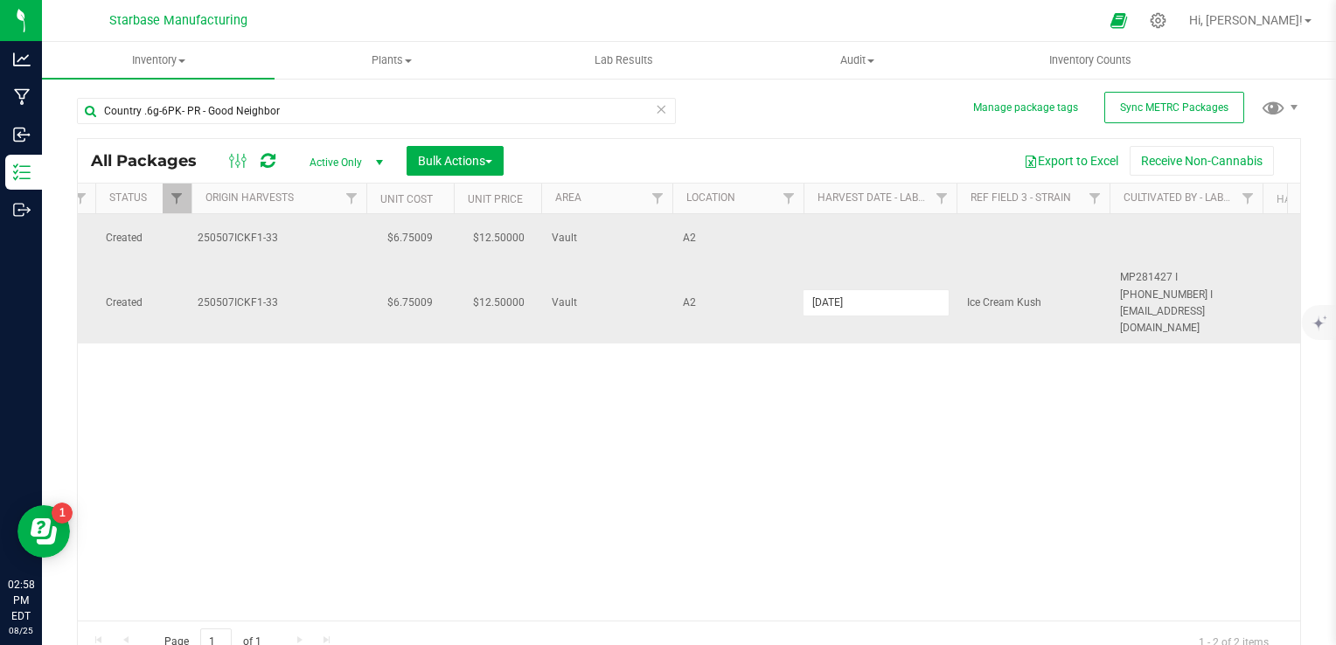
click at [844, 237] on td at bounding box center [880, 238] width 153 height 48
type input "[DATE]"
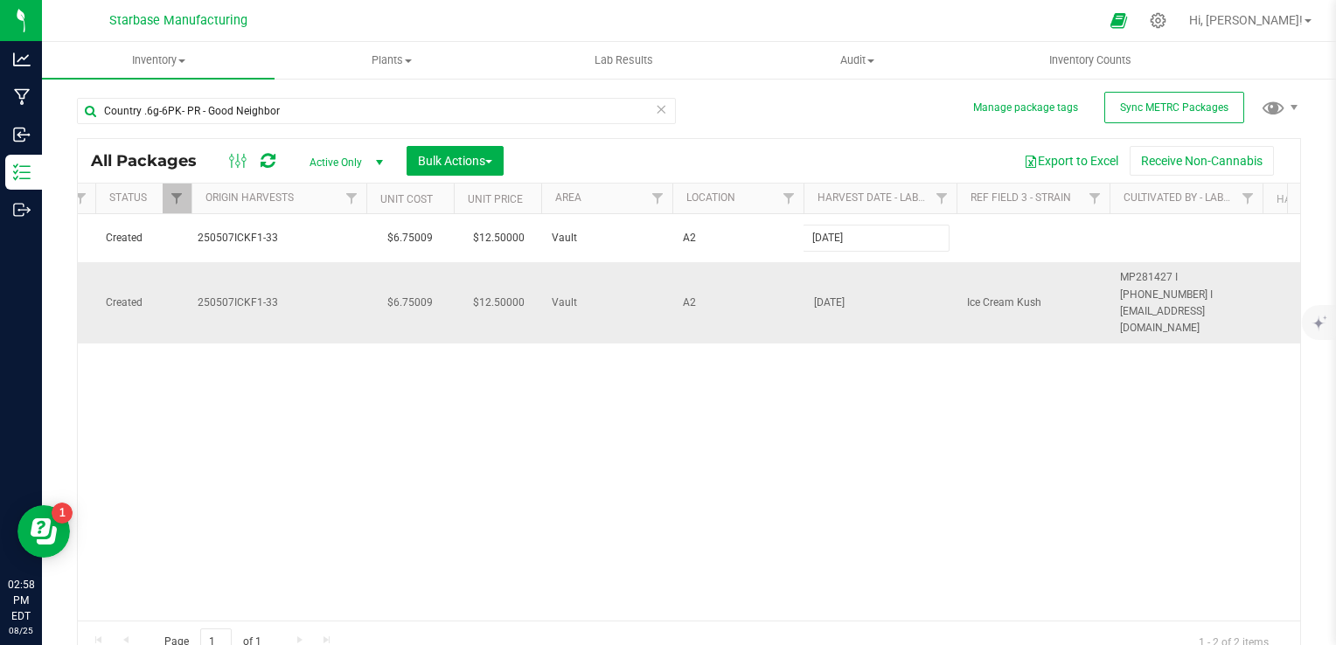
click at [1012, 282] on div "All Packages Active Only Active Only Lab Samples Locked All External Internal B…" at bounding box center [689, 400] width 1224 height 525
click at [1012, 295] on span "Ice Cream Kush" at bounding box center [1033, 303] width 132 height 17
click at [1012, 289] on input "Ice Cream Kush" at bounding box center [1029, 302] width 147 height 27
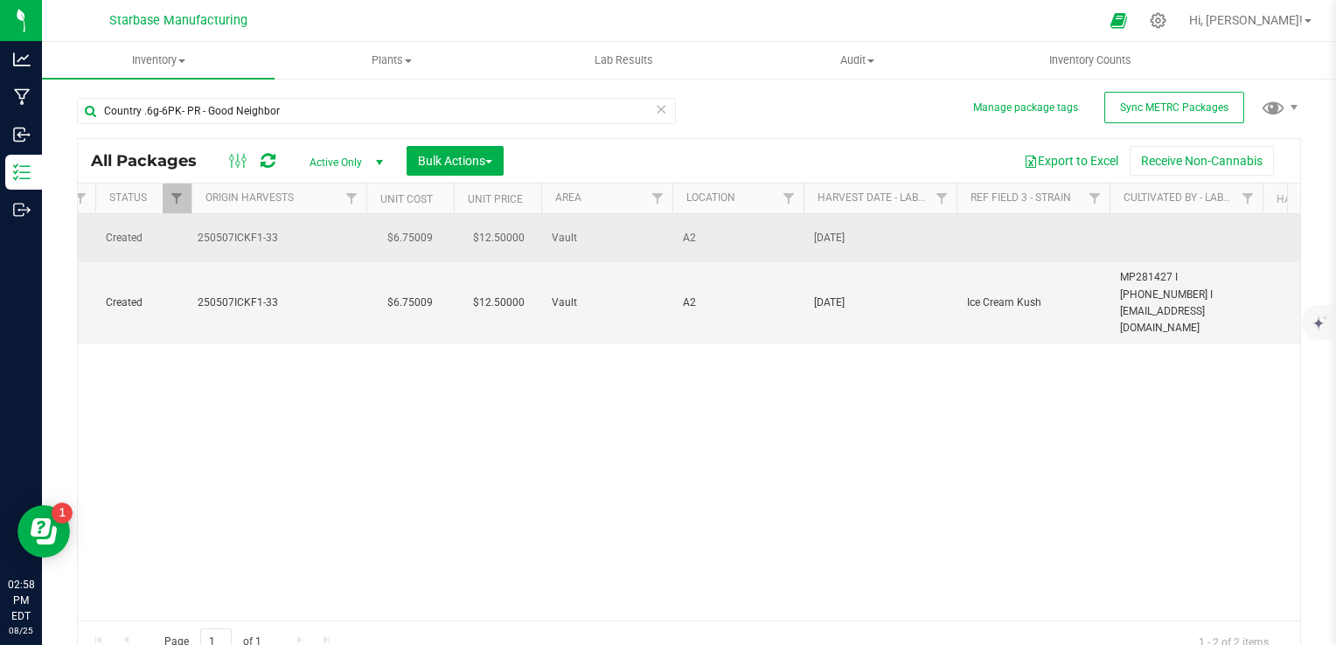
click at [1021, 229] on td at bounding box center [1033, 238] width 153 height 48
type input "Ice Cream Kush"
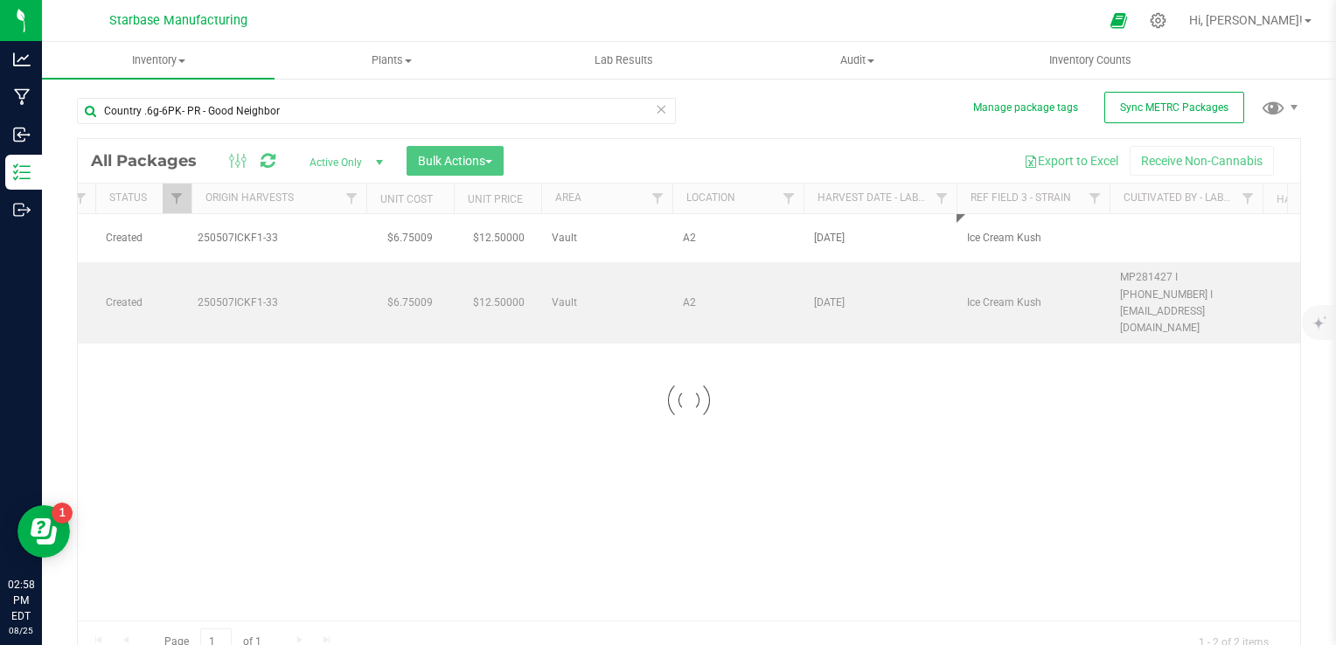
click at [1177, 289] on div "Loading... All Packages Active Only Active Only Lab Samples Locked All External…" at bounding box center [689, 400] width 1224 height 525
click at [1177, 289] on div at bounding box center [689, 401] width 1222 height 524
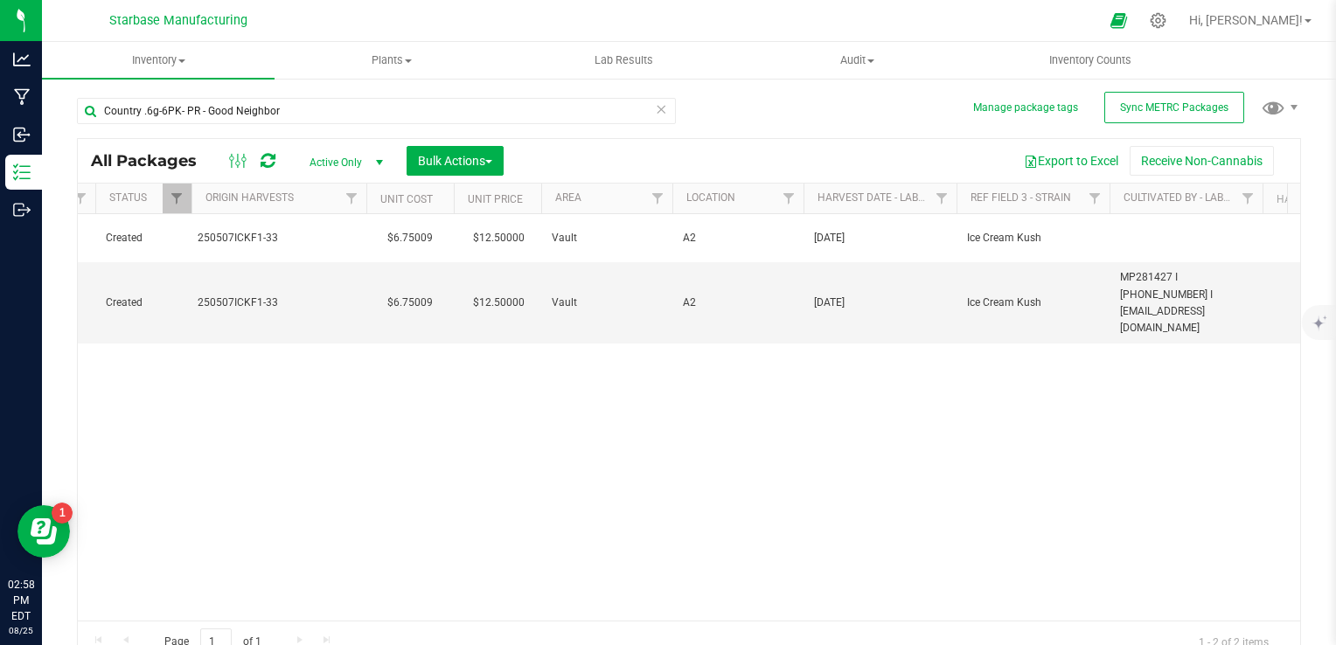
click at [1177, 289] on span "MP281427 I [PHONE_NUMBER] I [EMAIL_ADDRESS][DOMAIN_NAME]" at bounding box center [1186, 302] width 132 height 67
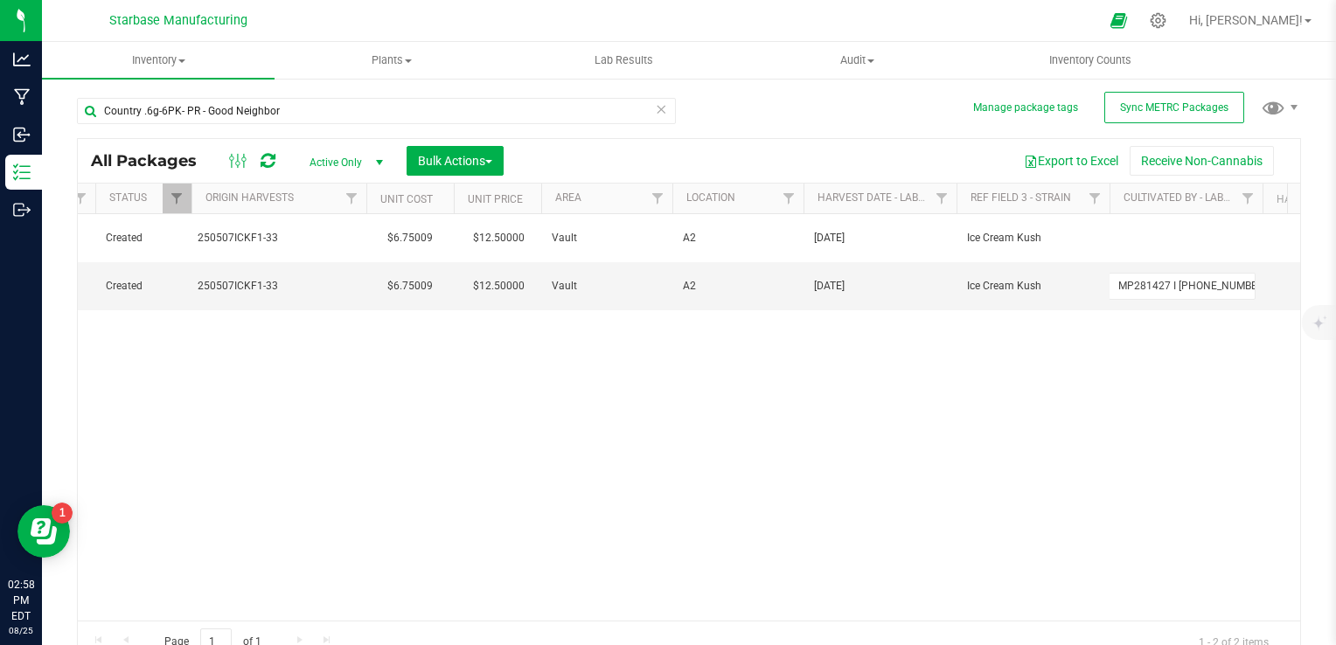
click at [1177, 289] on input "MP281427 I [PHONE_NUMBER] I [EMAIL_ADDRESS][DOMAIN_NAME]" at bounding box center [1182, 286] width 147 height 27
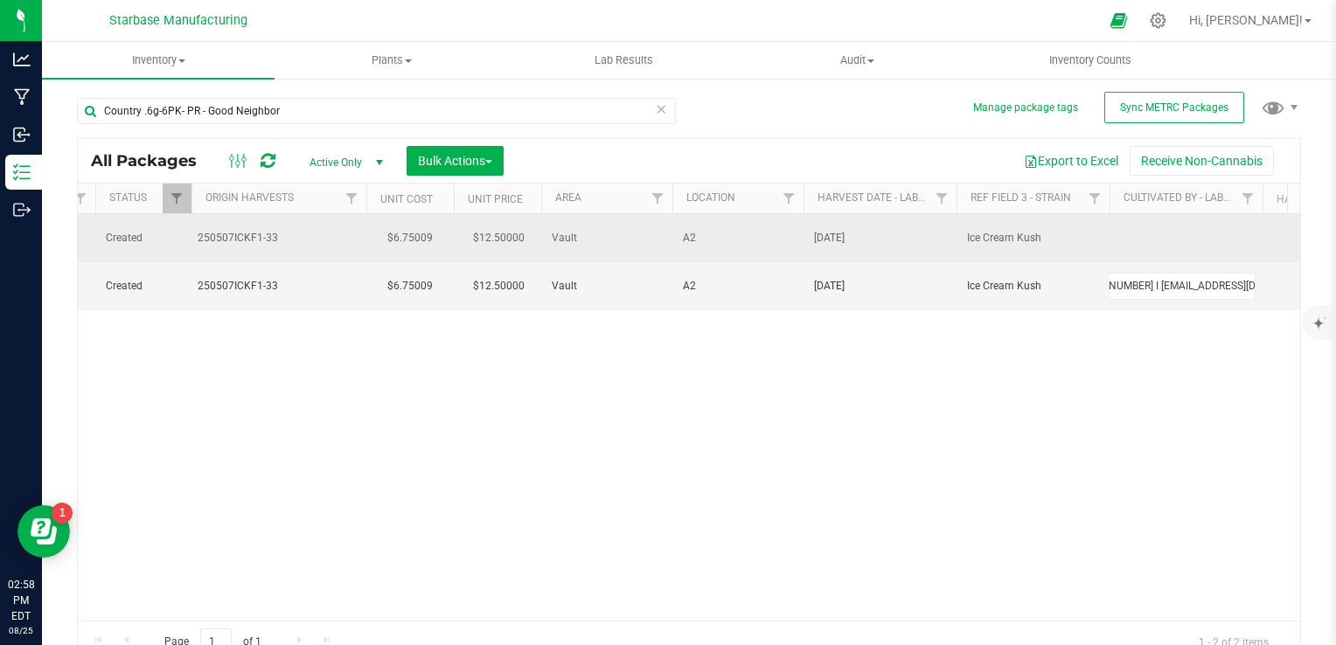
click at [1172, 236] on td at bounding box center [1186, 238] width 153 height 48
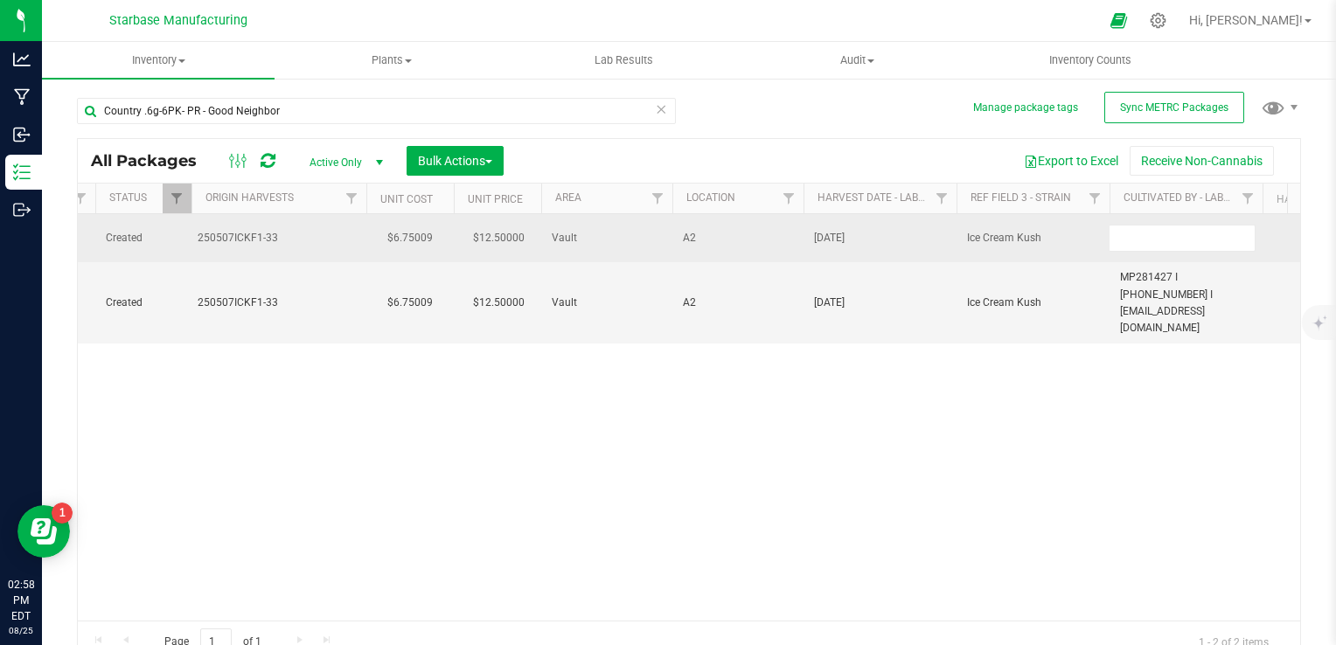
type input "MP281427 I [PHONE_NUMBER] I [EMAIL_ADDRESS][DOMAIN_NAME]"
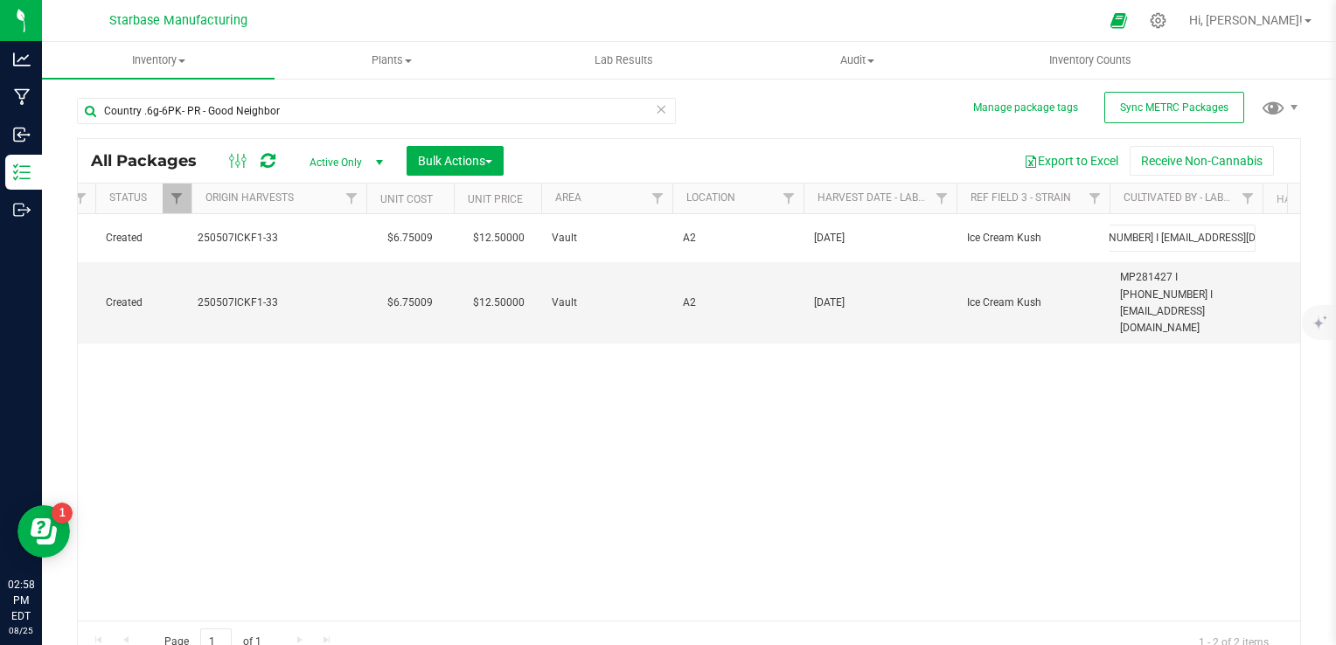
click at [1056, 458] on div "All Packages Active Only Active Only Lab Samples Locked All External Internal B…" at bounding box center [689, 400] width 1224 height 525
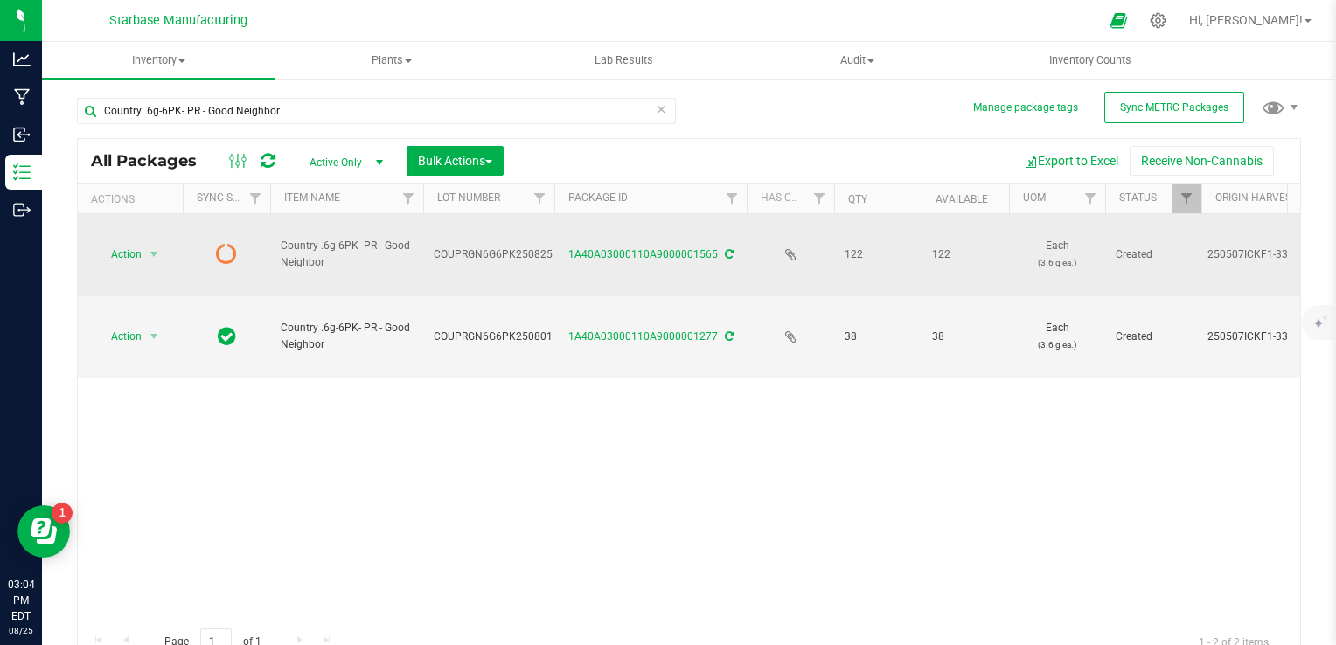
click at [637, 248] on link "1A40A03000110A9000001565" at bounding box center [643, 254] width 150 height 12
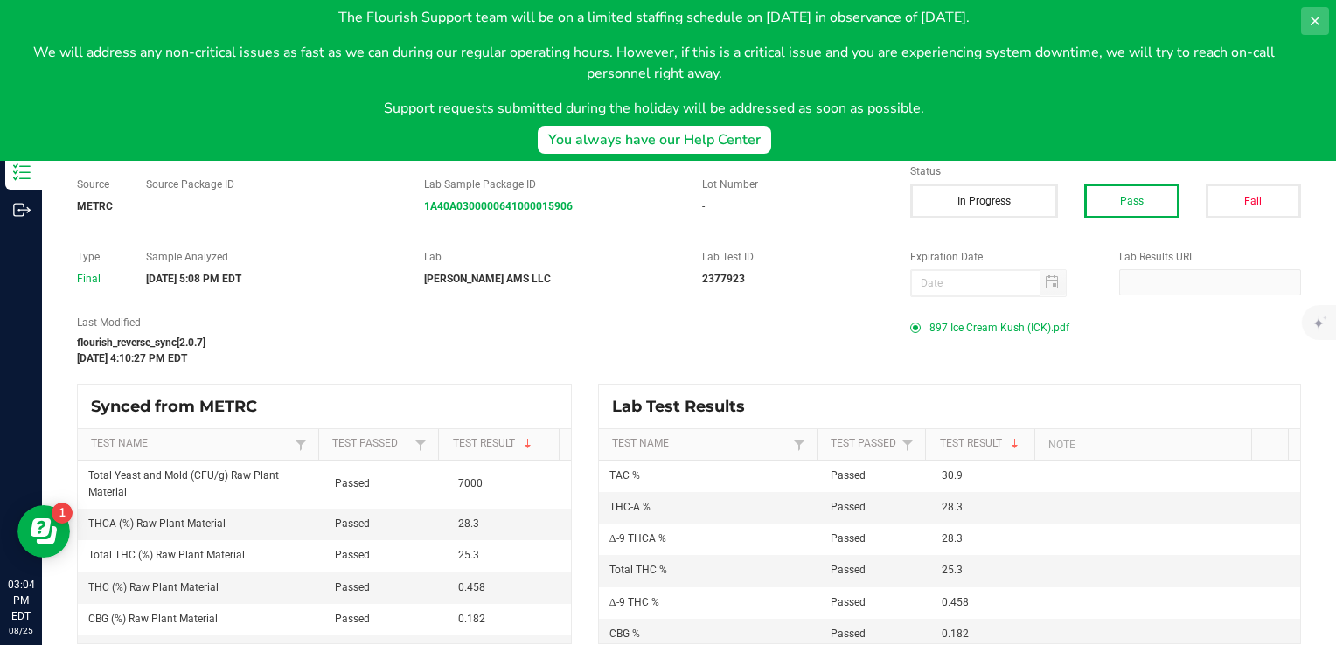
click at [1313, 26] on icon at bounding box center [1315, 21] width 14 height 14
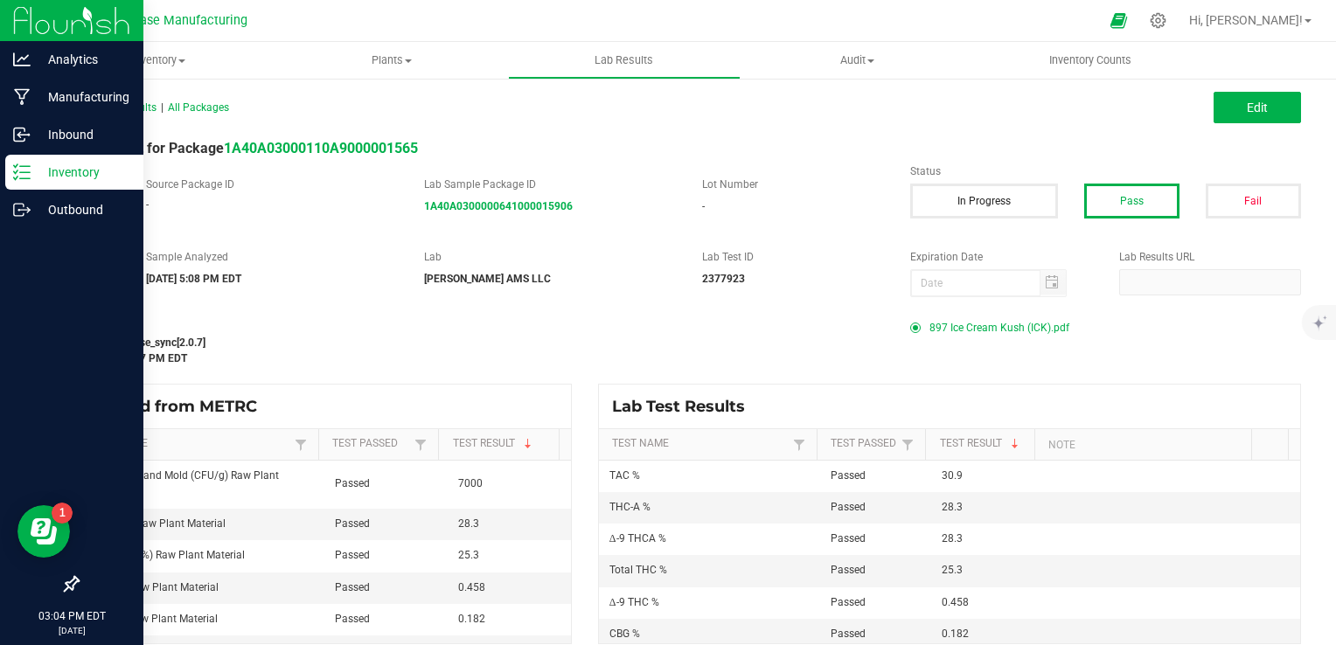
click at [21, 170] on icon at bounding box center [21, 172] width 17 height 17
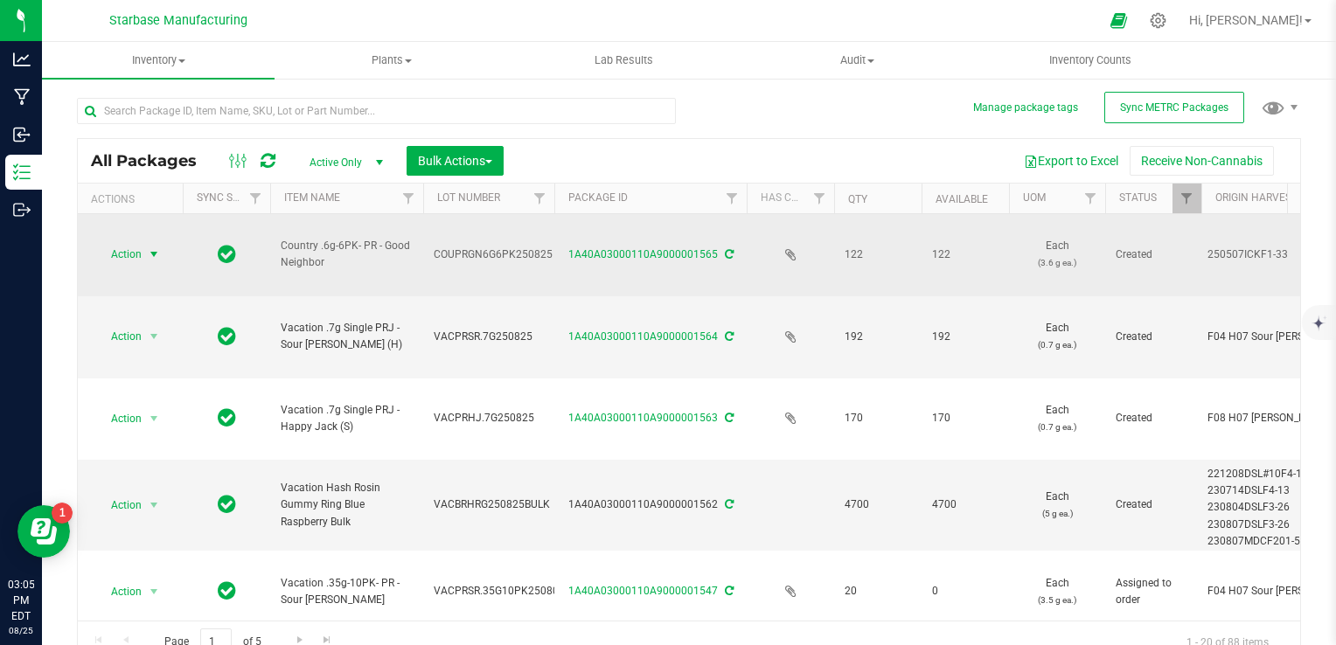
click at [145, 242] on span "select" at bounding box center [154, 254] width 22 height 24
click at [143, 242] on span "select" at bounding box center [154, 254] width 22 height 24
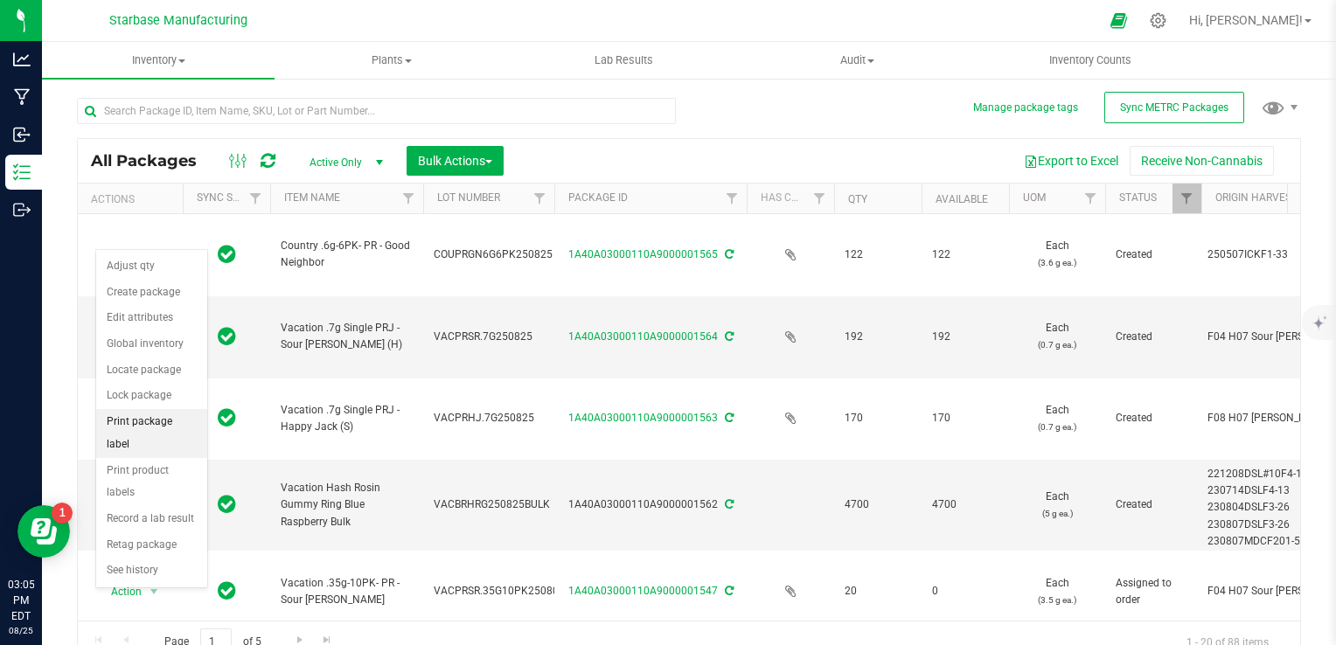
click at [146, 427] on li "Print package label" at bounding box center [151, 433] width 111 height 48
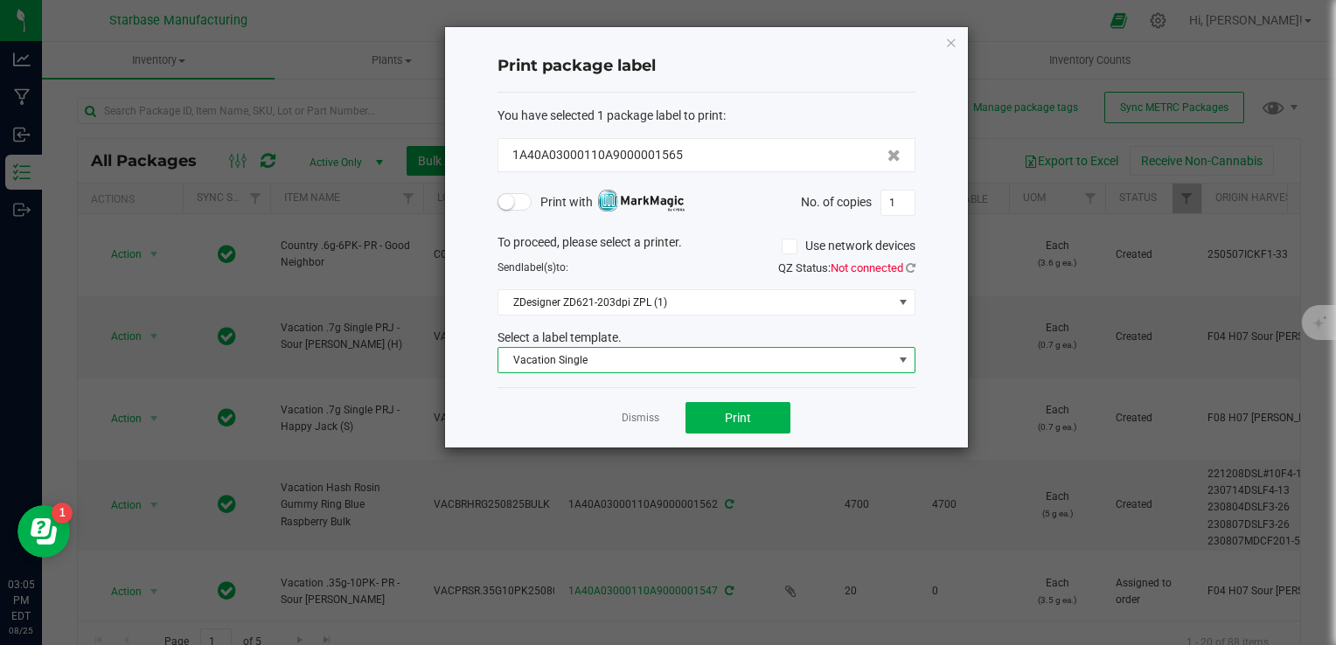
click at [649, 357] on span "Vacation Single" at bounding box center [695, 360] width 394 height 24
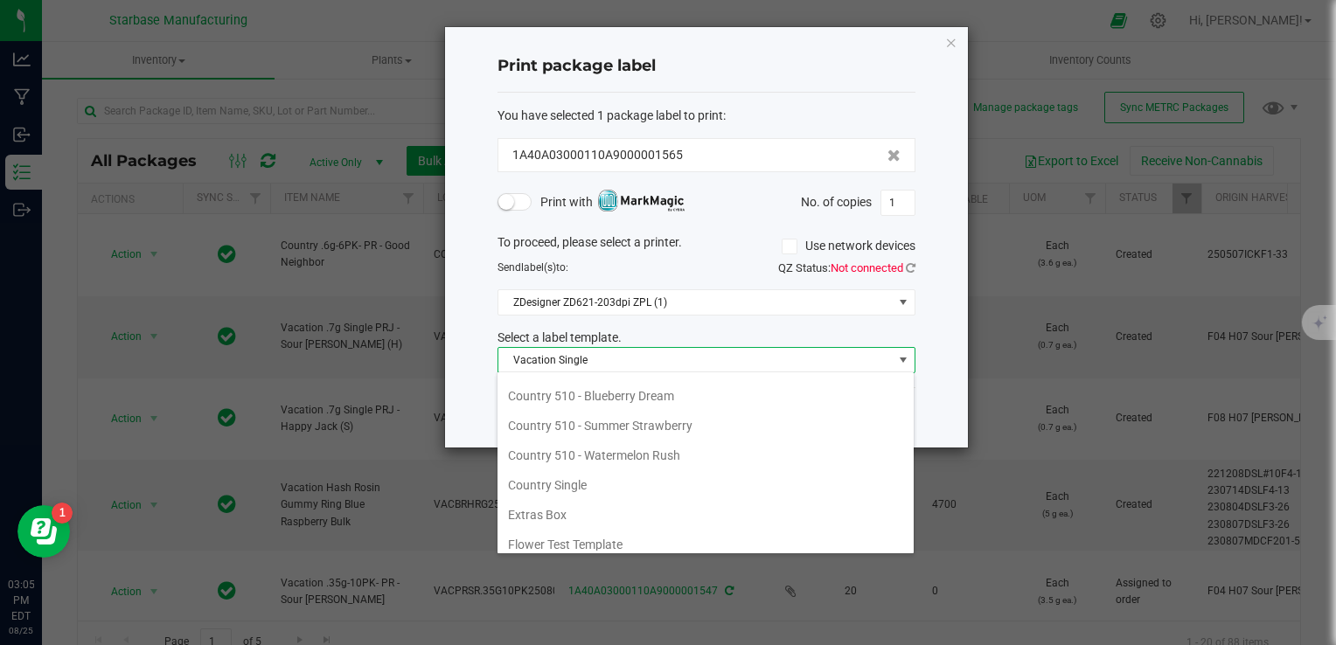
scroll to position [24, 0]
click at [513, 201] on span at bounding box center [514, 201] width 35 height 17
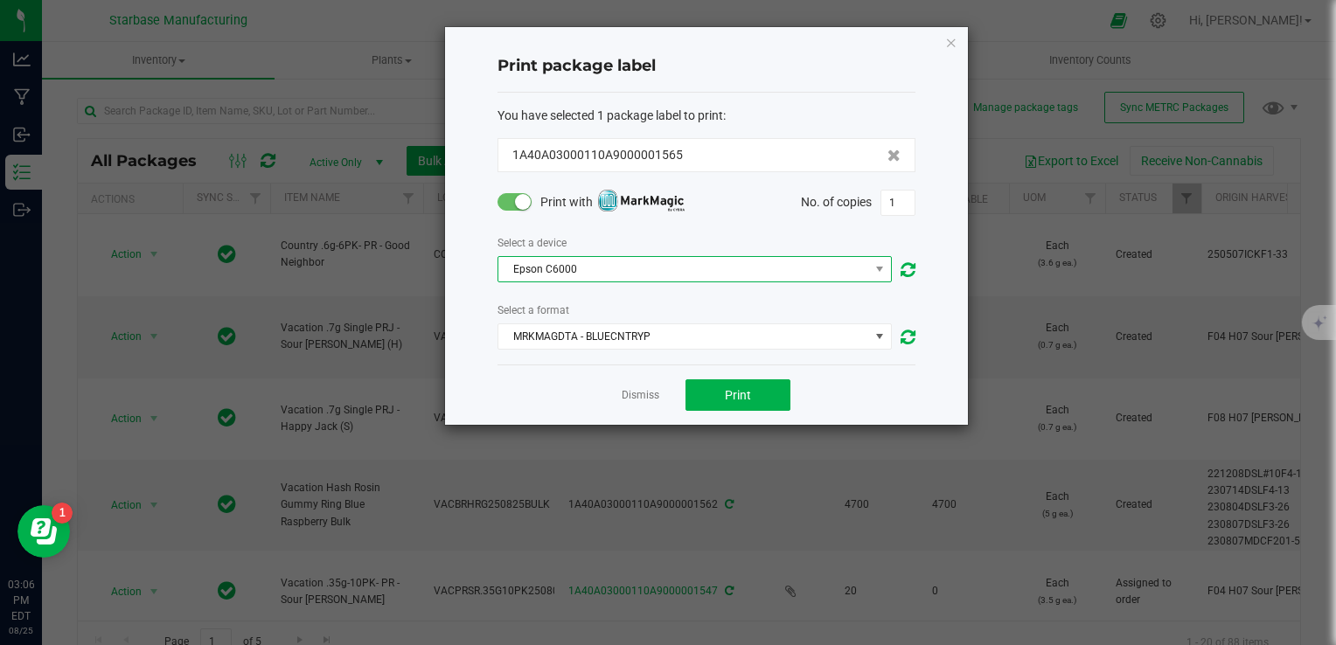
click at [716, 275] on span "Epson C6000" at bounding box center [683, 269] width 371 height 24
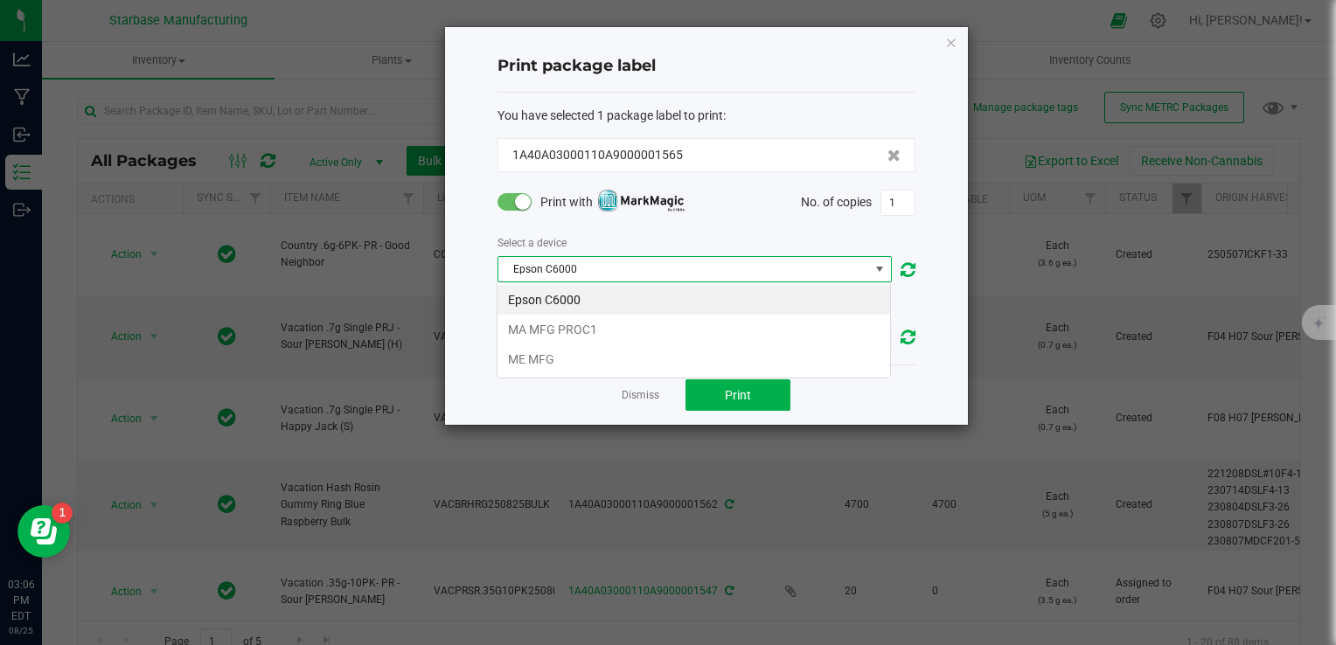
scroll to position [25, 394]
click at [706, 328] on li "MA MFG PROC1" at bounding box center [693, 330] width 393 height 30
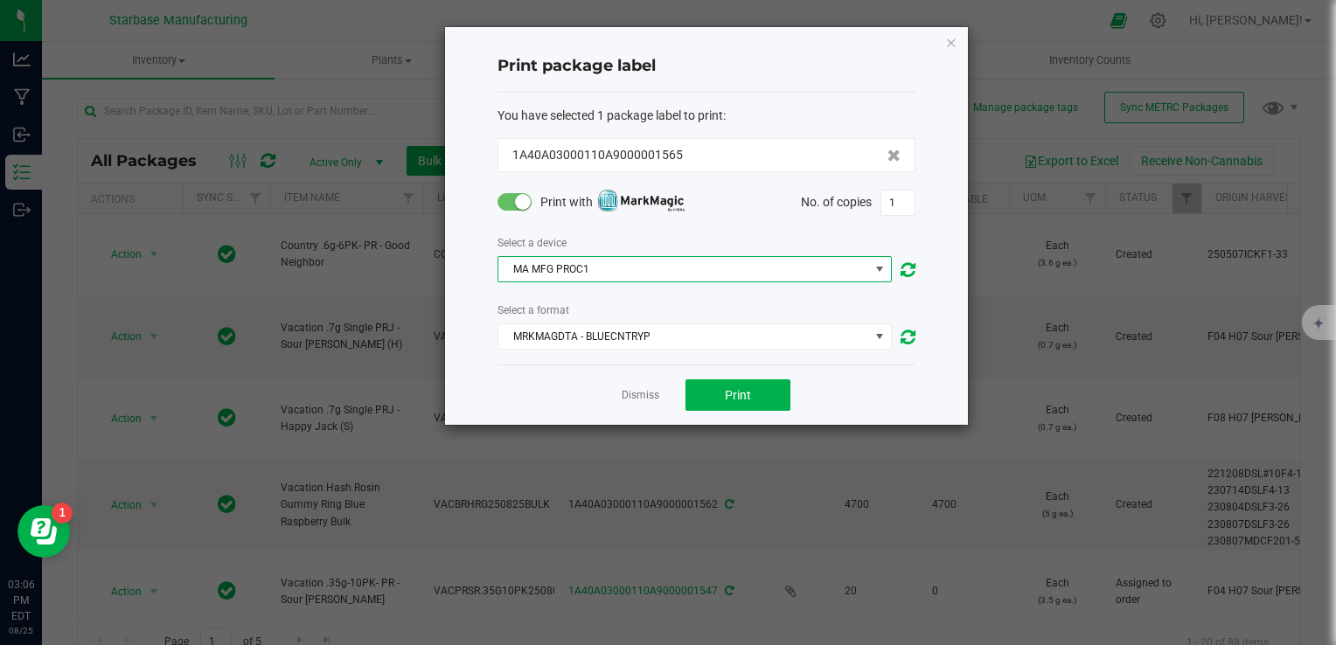
click at [697, 356] on div "You have selected 1 package label to print : 1A40A03000110A9000001565 Print wit…" at bounding box center [706, 229] width 418 height 272
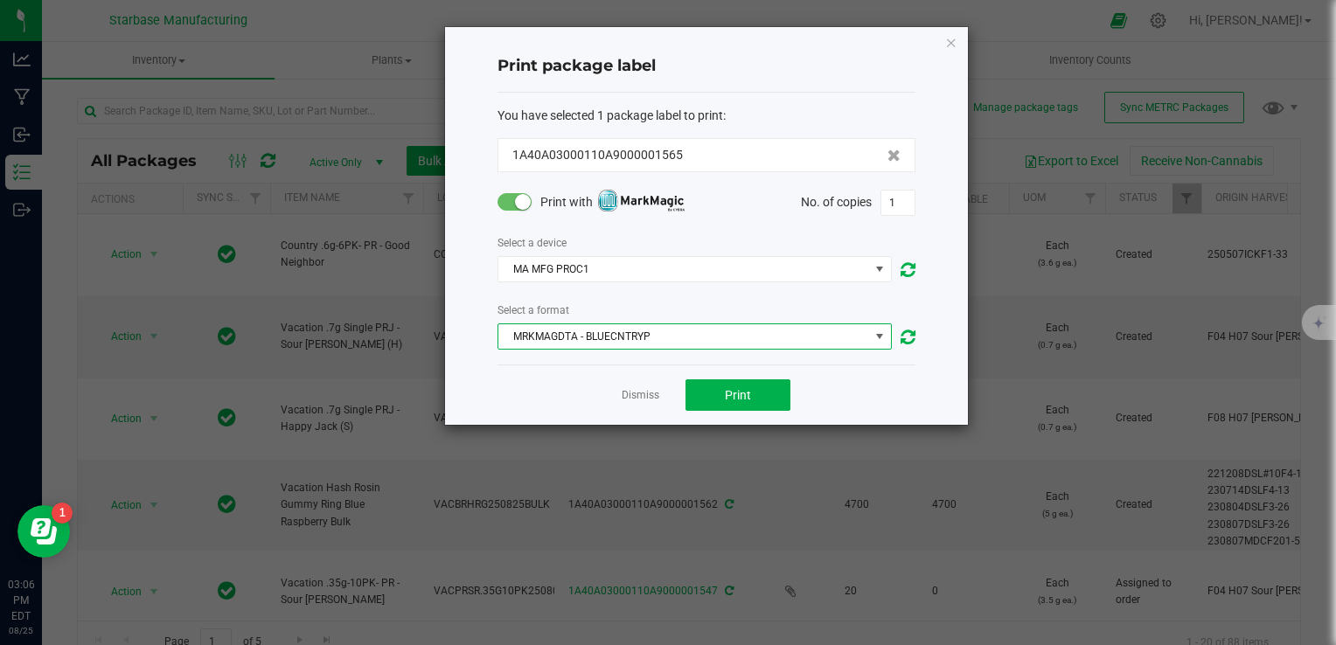
click at [692, 345] on span "MRKMAGDTA - BLUECNTRYP" at bounding box center [683, 336] width 371 height 24
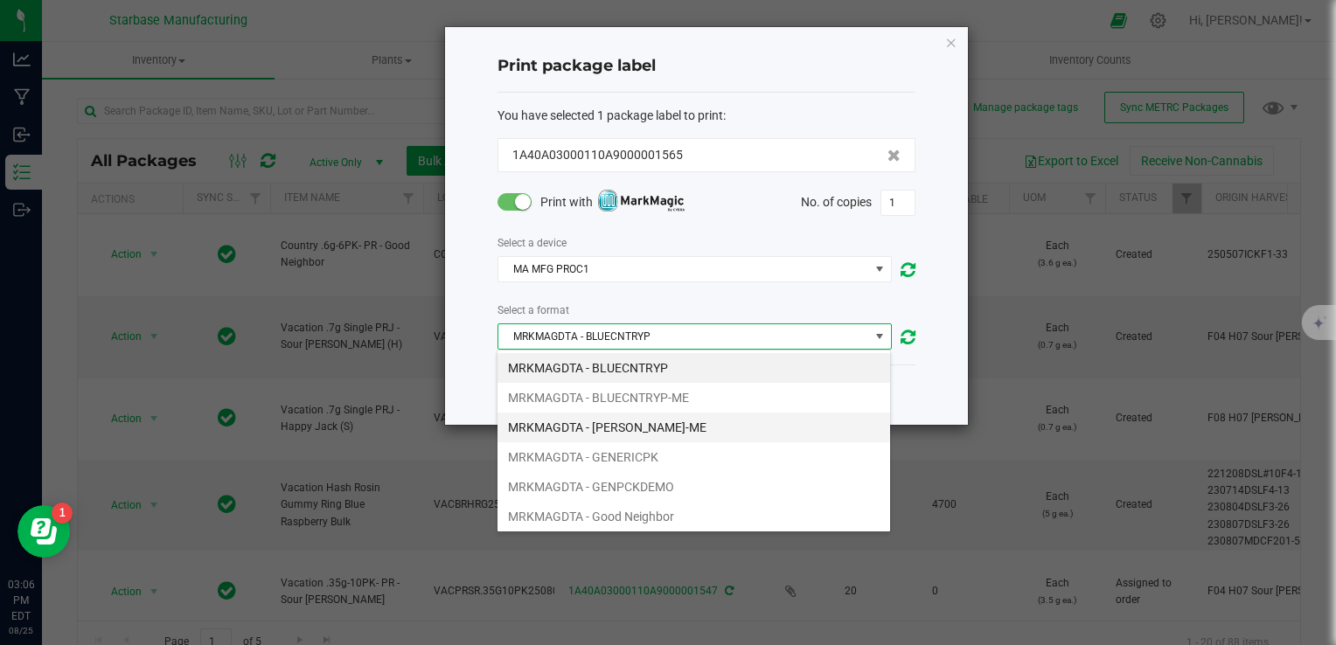
scroll to position [24, 0]
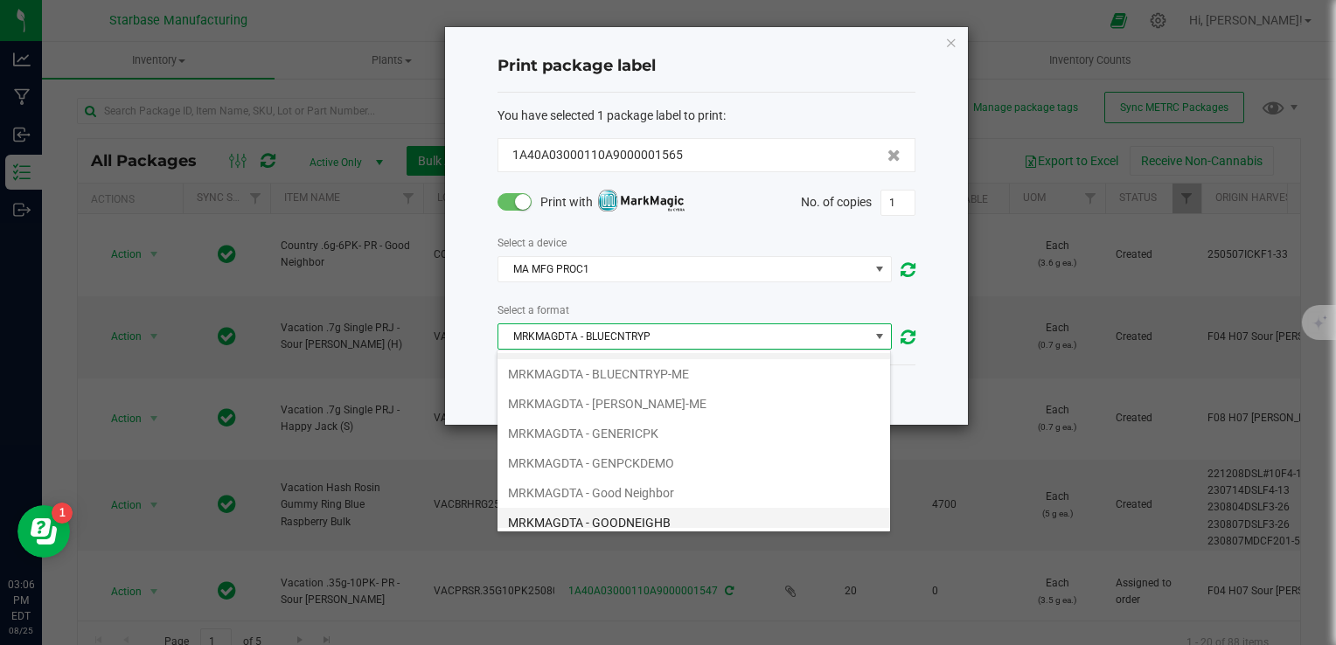
click at [676, 508] on li "MRKMAGDTA - GOODNEIGHB" at bounding box center [693, 523] width 393 height 30
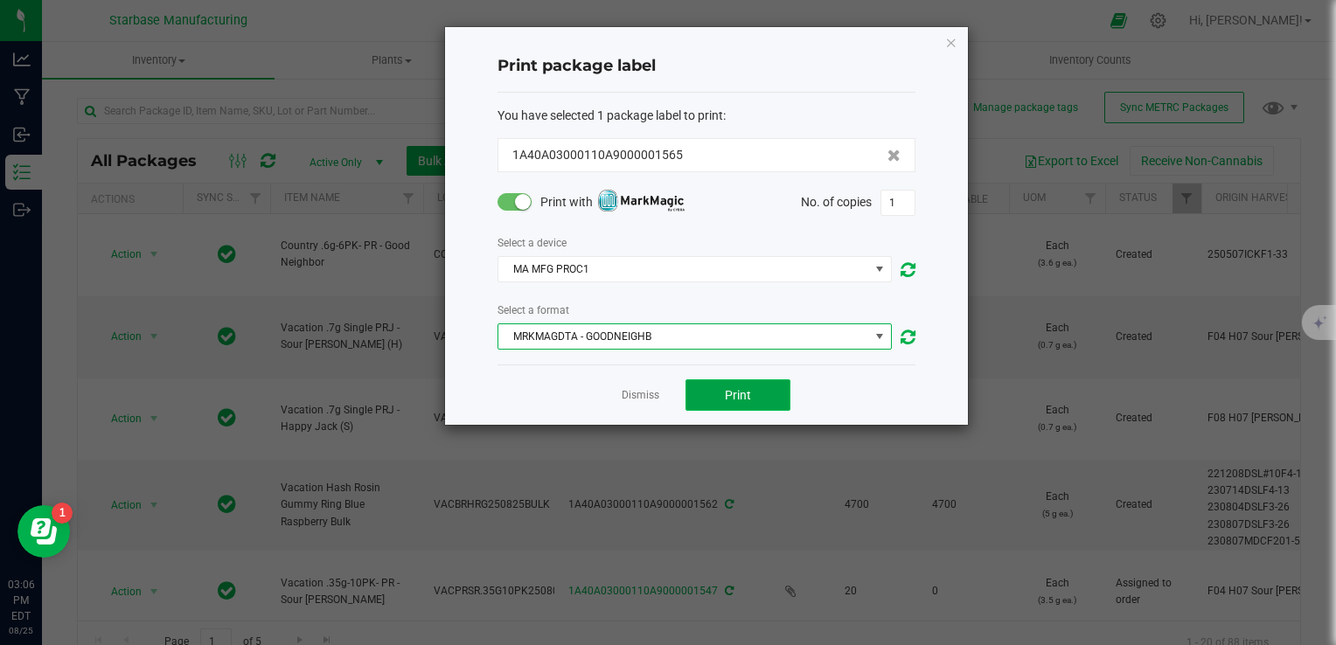
click at [729, 397] on span "Print" at bounding box center [738, 395] width 26 height 14
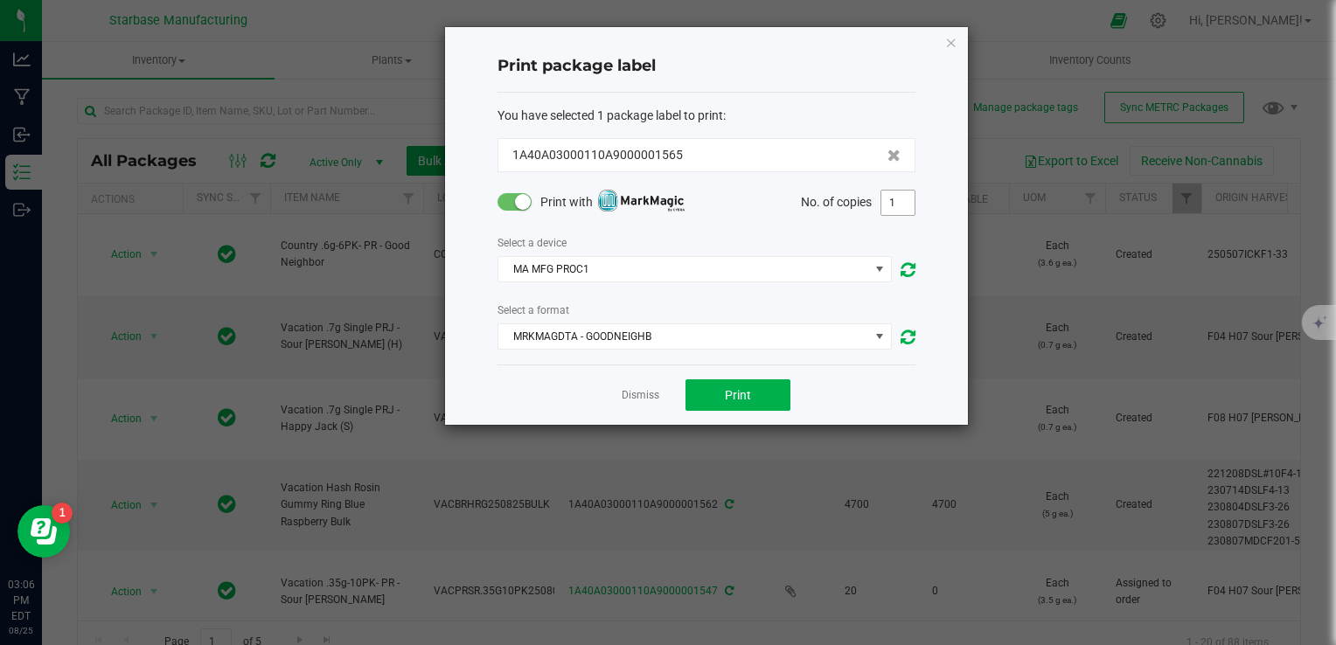
click at [902, 200] on input "1" at bounding box center [897, 203] width 33 height 24
click at [766, 401] on button "Print" at bounding box center [737, 394] width 105 height 31
click at [911, 202] on input "122" at bounding box center [897, 203] width 33 height 24
type input "3"
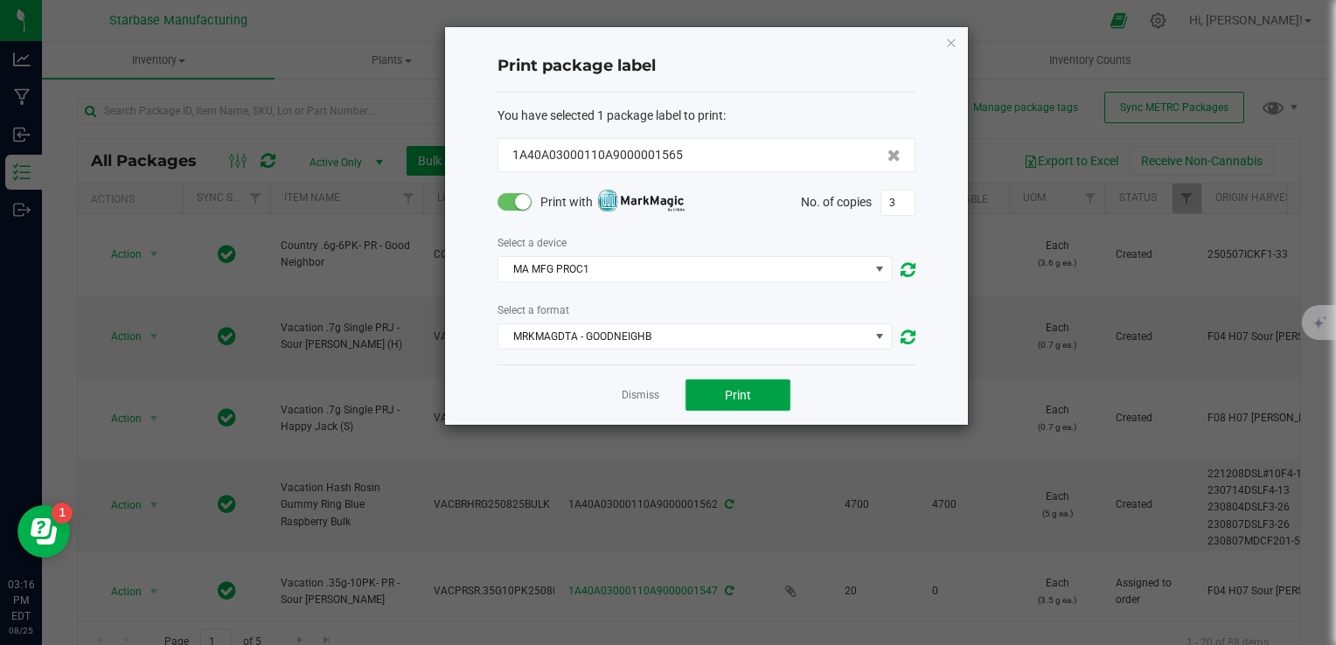
click at [746, 400] on span "Print" at bounding box center [738, 395] width 26 height 14
click at [651, 390] on link "Dismiss" at bounding box center [641, 395] width 38 height 15
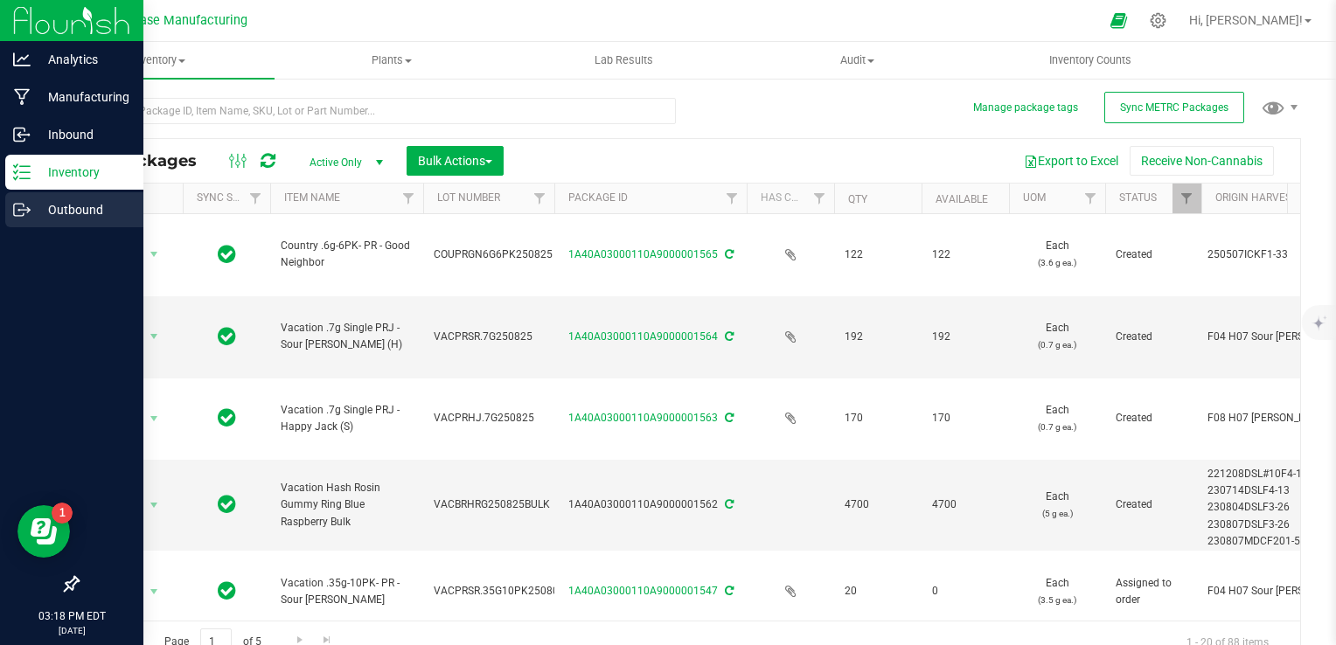
click at [26, 219] on div "Outbound" at bounding box center [74, 209] width 138 height 35
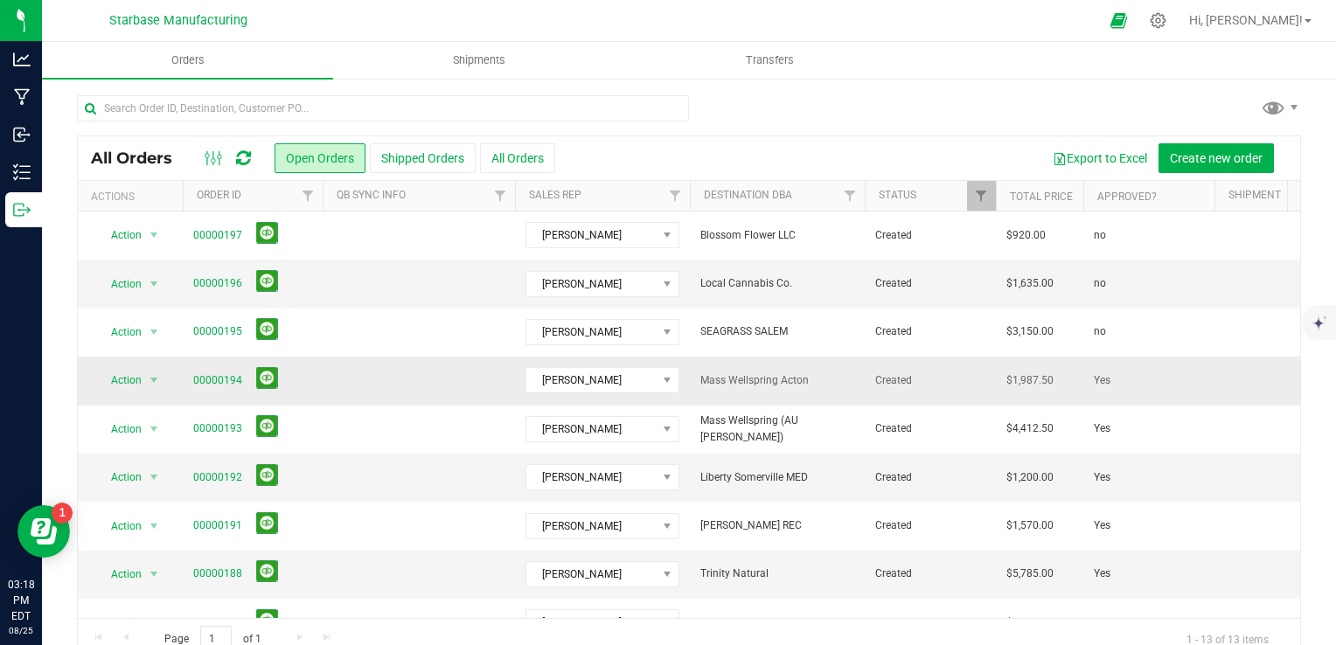
scroll to position [233, 0]
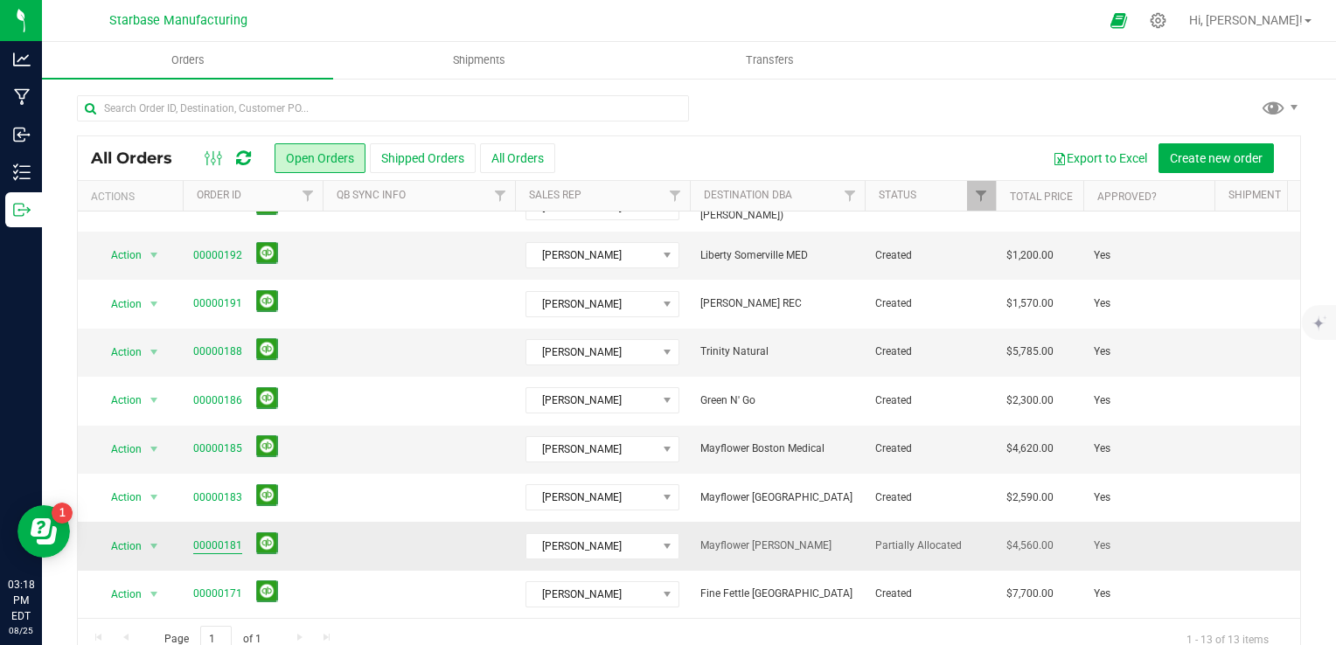
click at [224, 538] on link "00000181" at bounding box center [217, 546] width 49 height 17
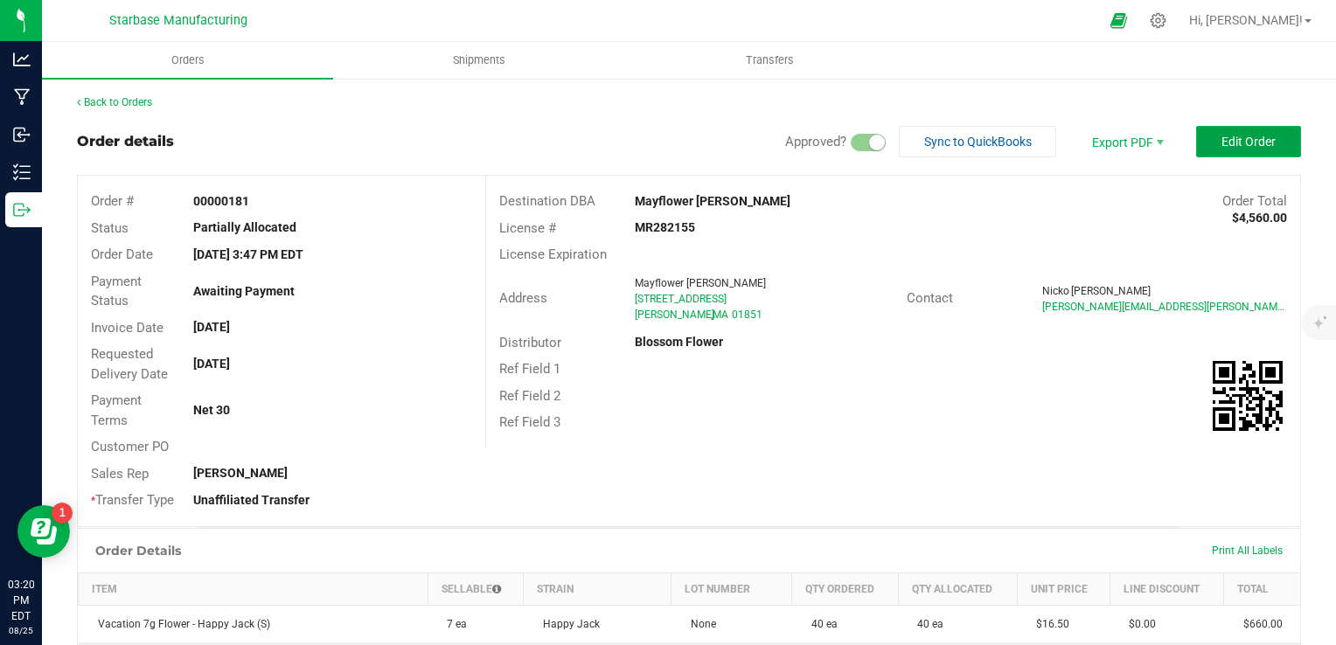
click at [1221, 141] on span "Edit Order" at bounding box center [1248, 142] width 54 height 14
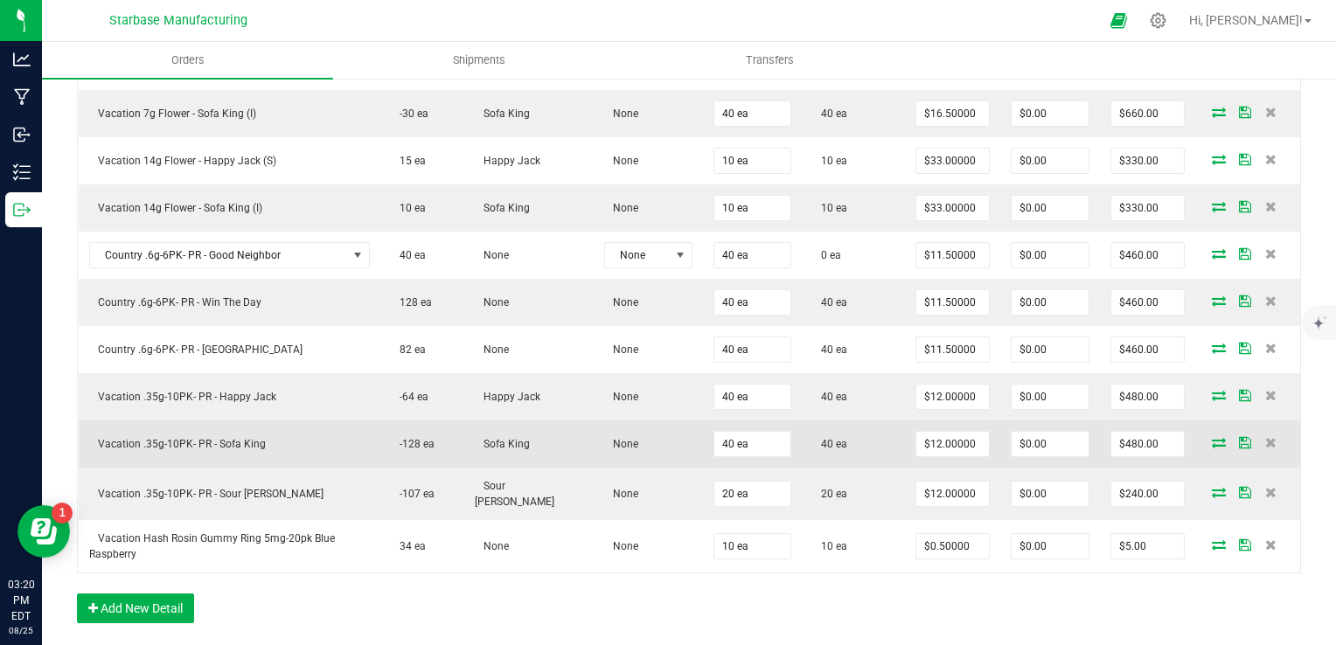
scroll to position [612, 0]
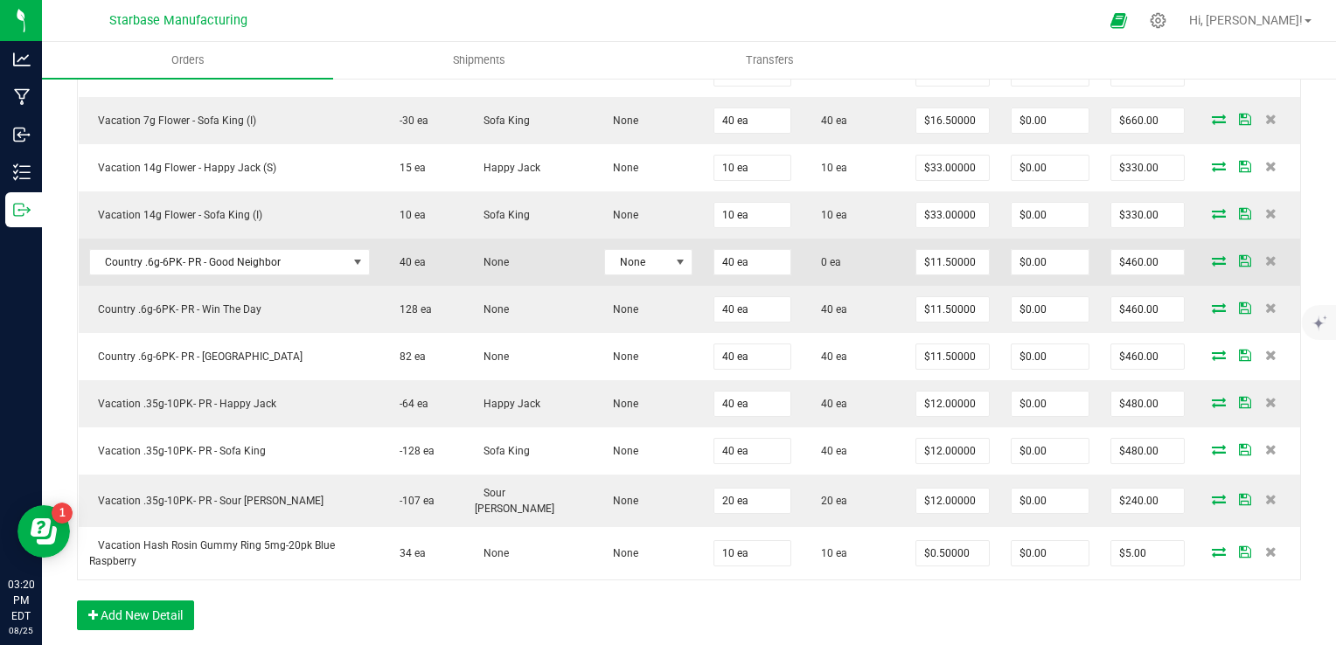
click at [1212, 256] on icon at bounding box center [1219, 260] width 14 height 10
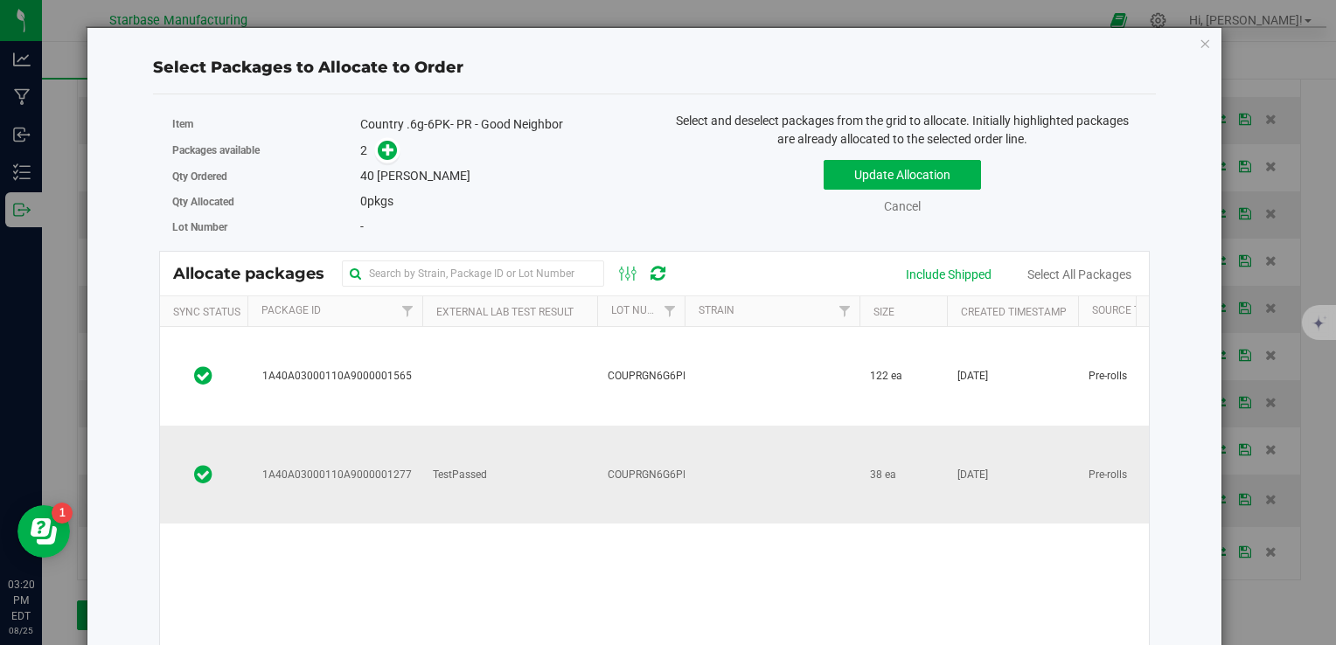
click at [557, 426] on td "TestPassed" at bounding box center [509, 475] width 175 height 98
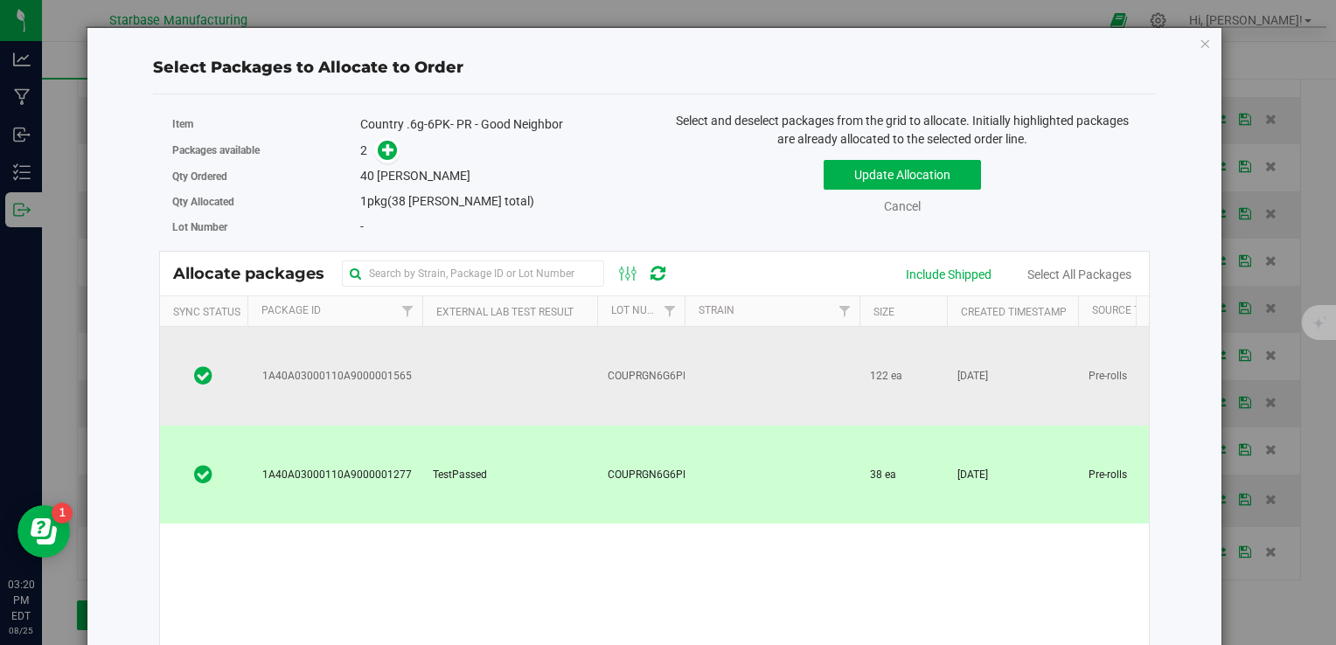
click at [414, 344] on td "1A40A03000110A9000001565" at bounding box center [334, 376] width 175 height 99
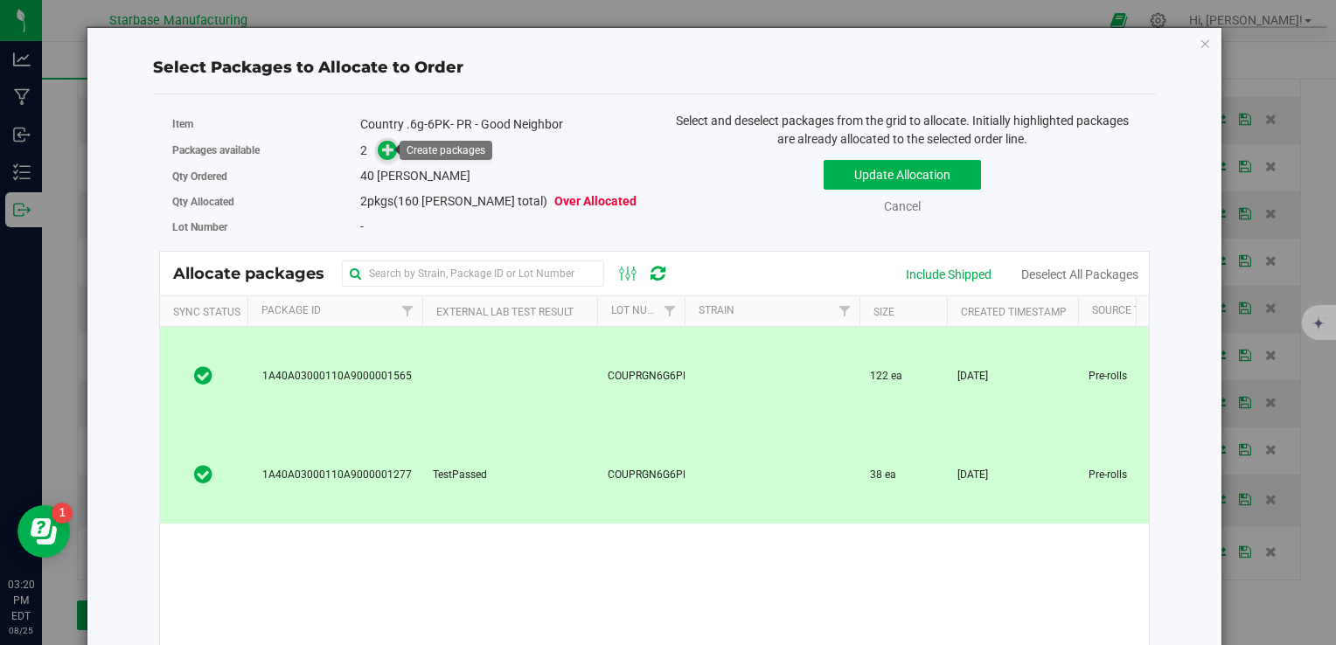
click at [382, 149] on icon at bounding box center [388, 149] width 12 height 12
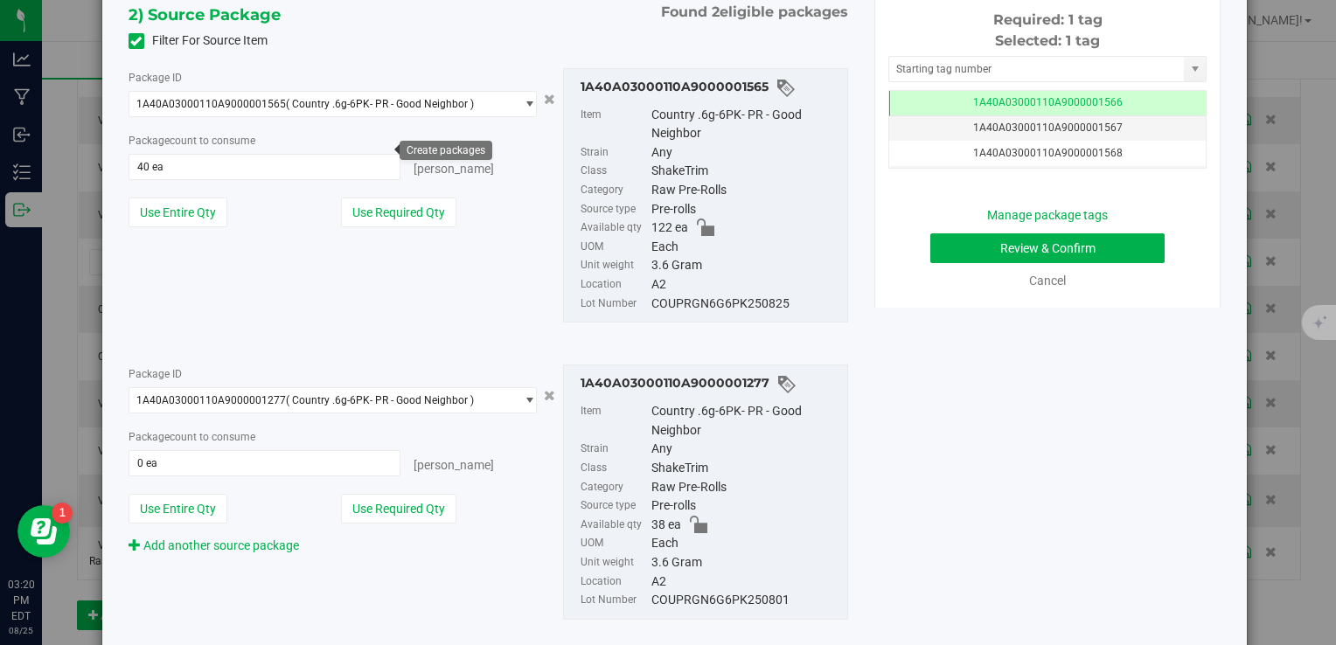
scroll to position [415, 0]
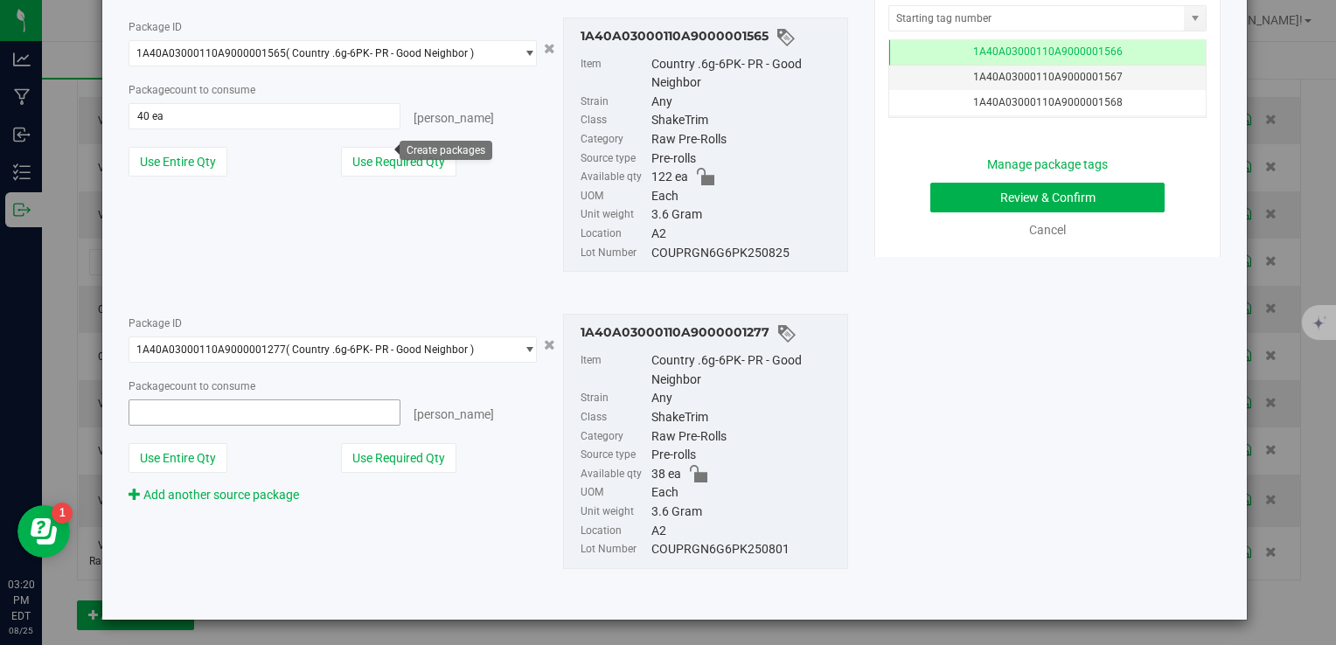
click at [298, 413] on span at bounding box center [265, 413] width 273 height 26
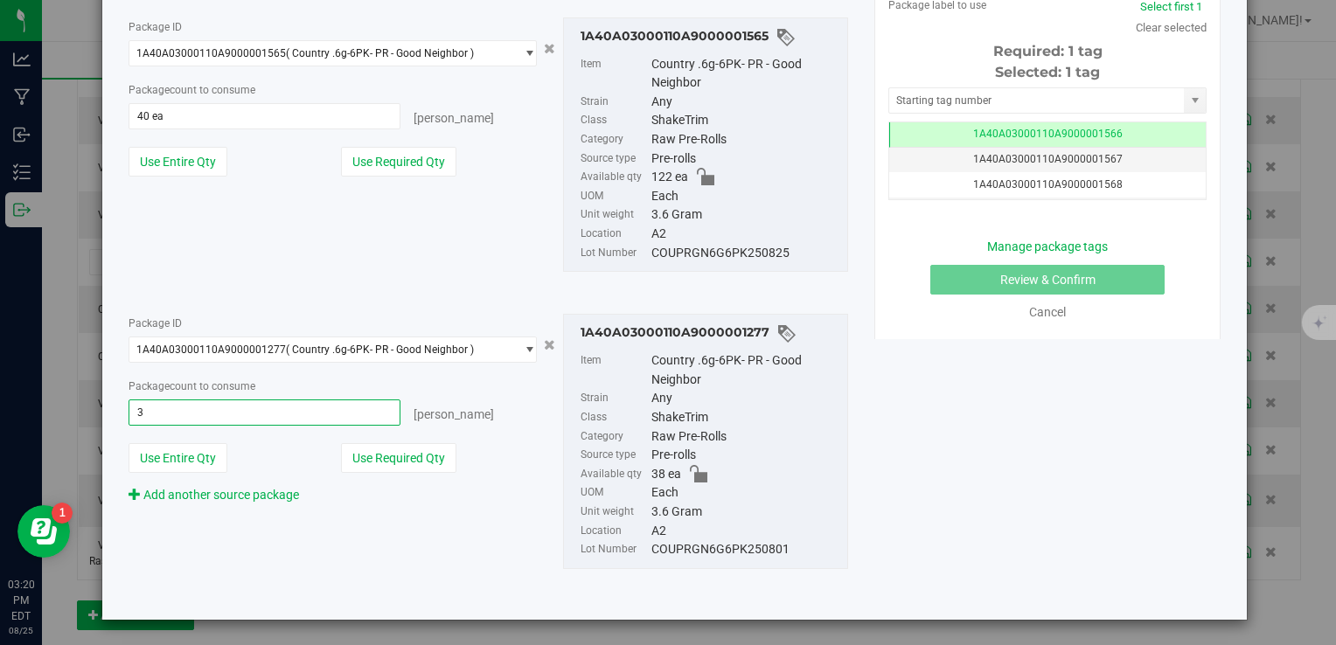
type input "38"
type input "38 ea"
click at [235, 116] on span "40 ea 40" at bounding box center [265, 116] width 273 height 26
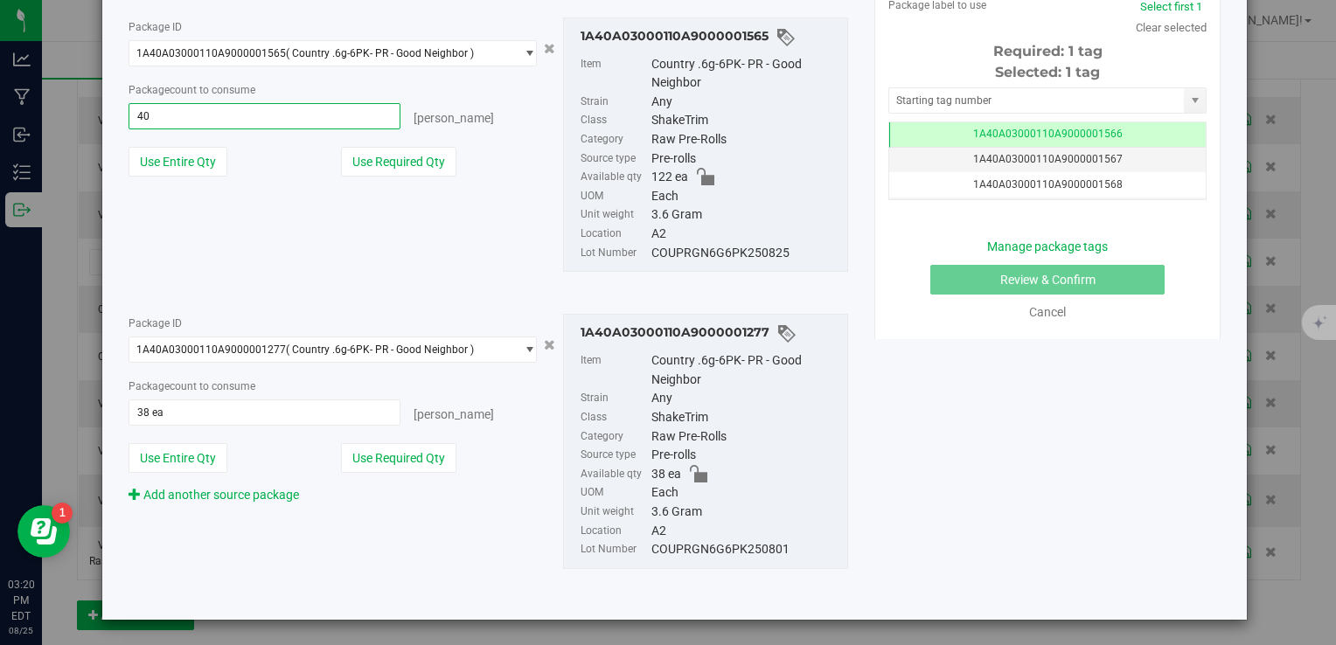
type input "4"
type input "2"
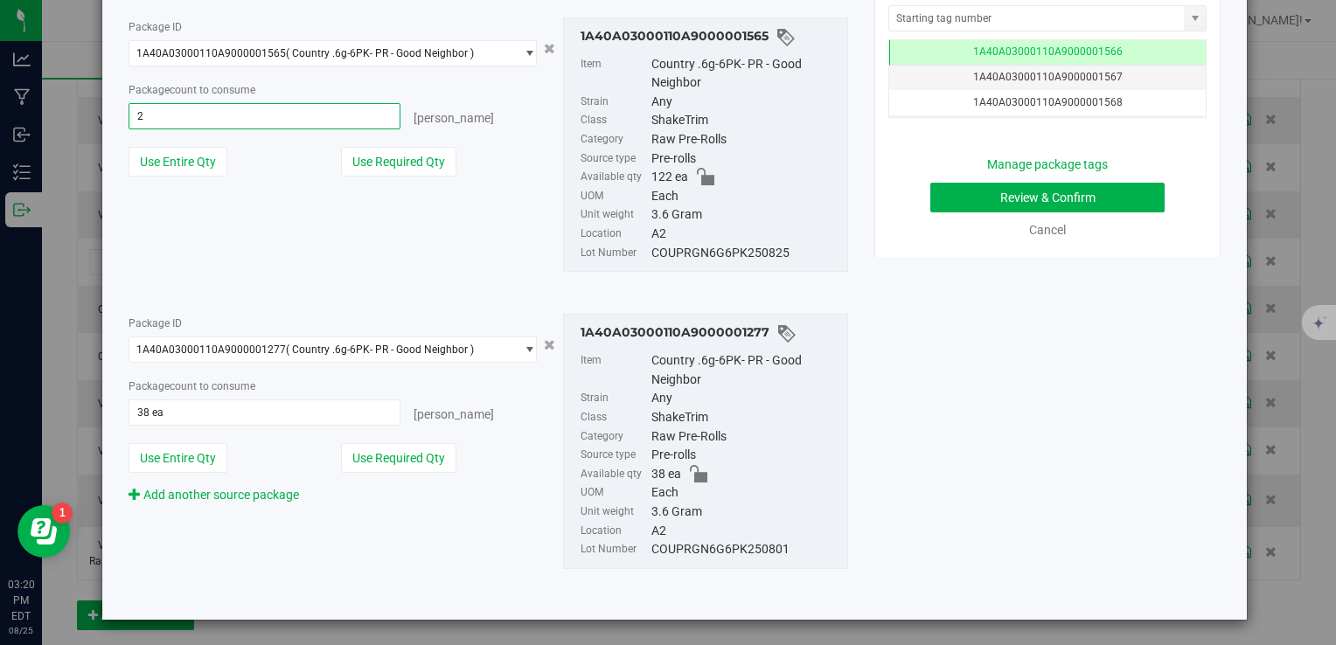
type input "2 ea"
click at [479, 173] on div "Use Required Qty" at bounding box center [439, 162] width 196 height 30
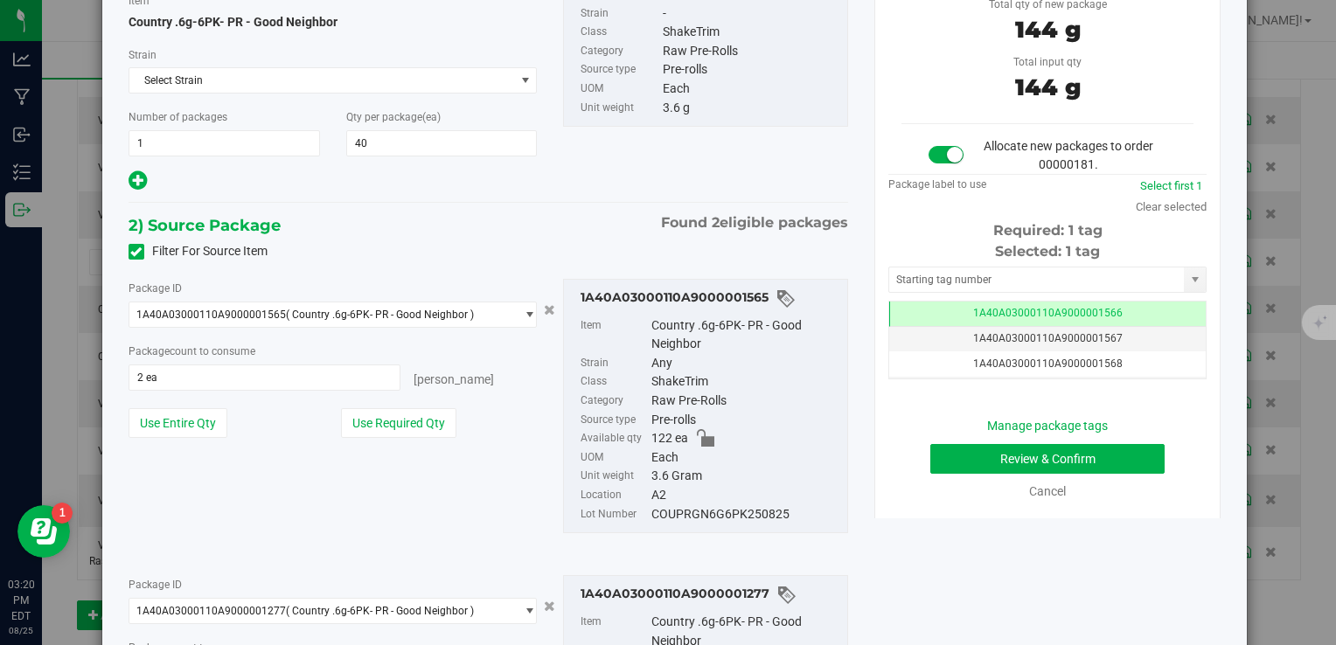
scroll to position [153, 0]
click at [685, 512] on div "COUPRGN6G6PK250825" at bounding box center [744, 515] width 187 height 19
copy div "COUPRGN6G6PK250825"
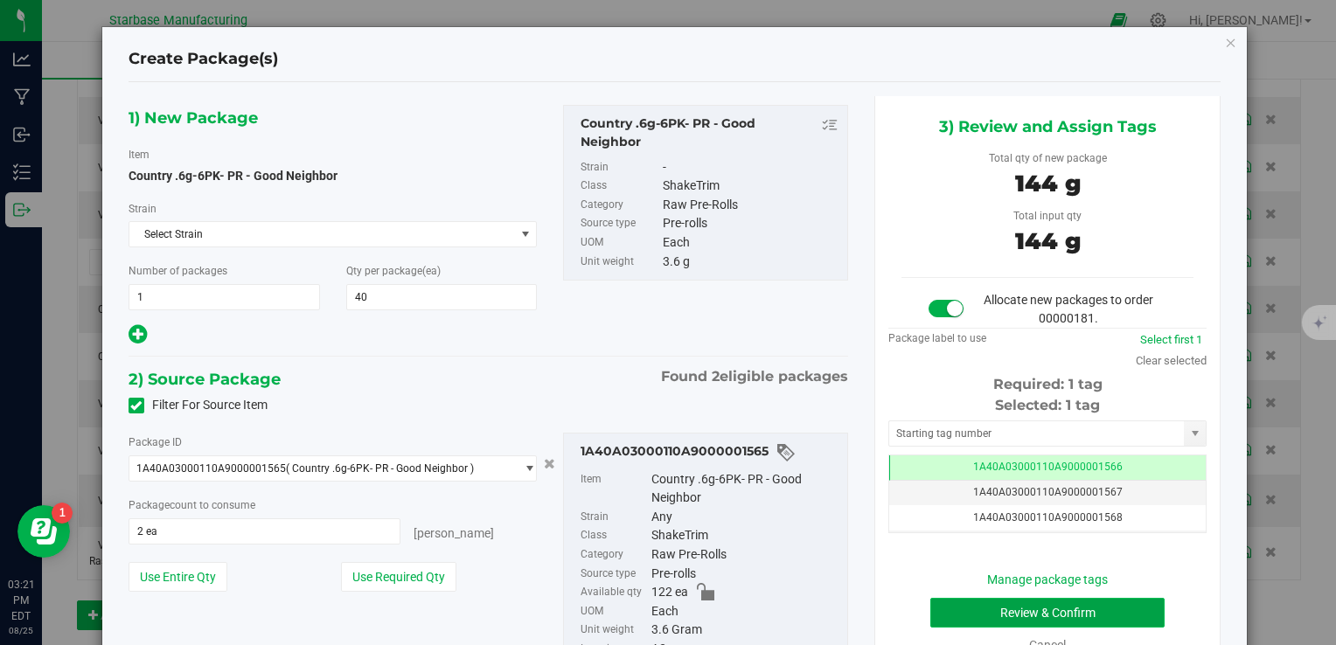
click at [1009, 607] on button "Review & Confirm" at bounding box center [1047, 613] width 234 height 30
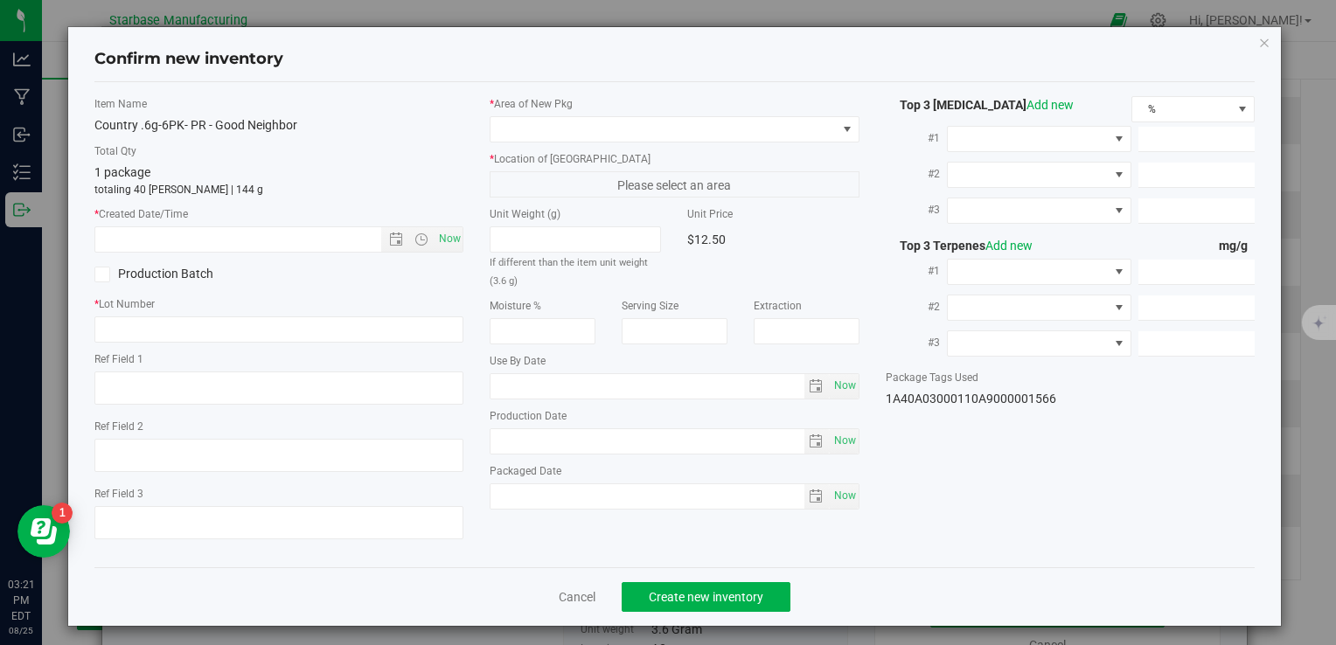
type textarea "[DATE]"
type textarea "MP281427 I [PHONE_NUMBER] I [EMAIL_ADDRESS][DOMAIN_NAME]"
type textarea "Ice Cream Kush"
click at [444, 239] on span "Now" at bounding box center [450, 238] width 30 height 25
type input "8/25/2025 3:22 PM"
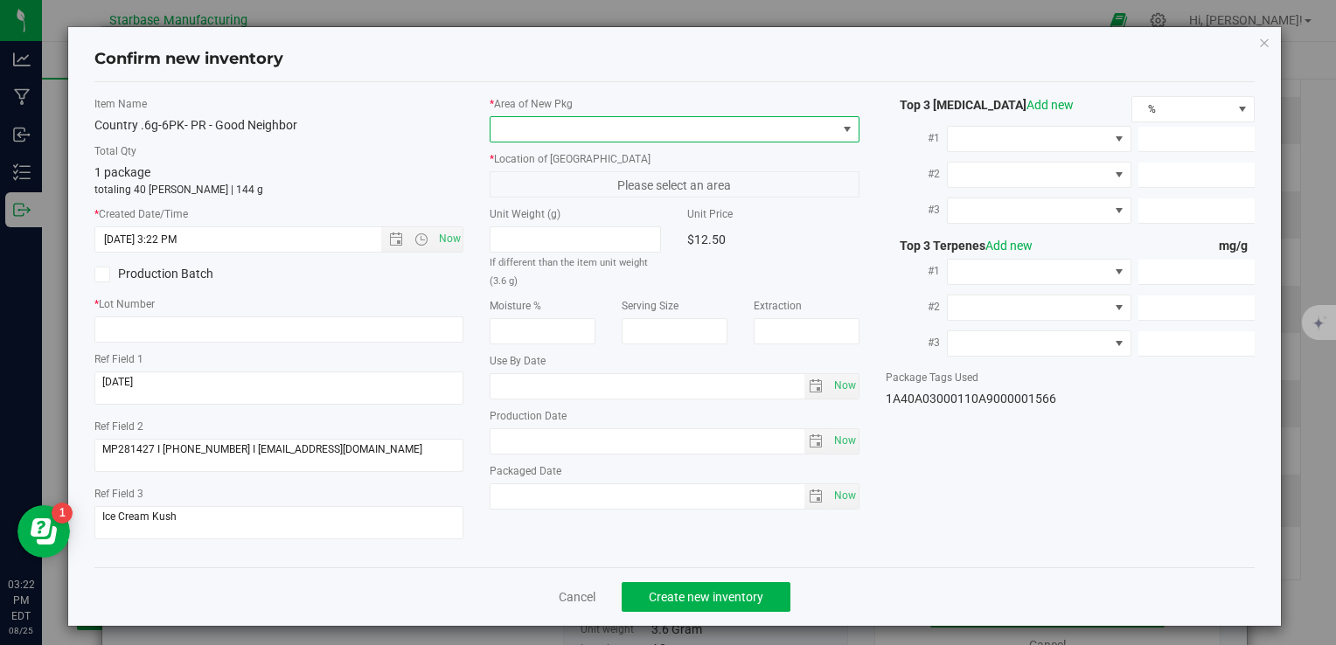
click at [558, 124] on span at bounding box center [663, 129] width 345 height 24
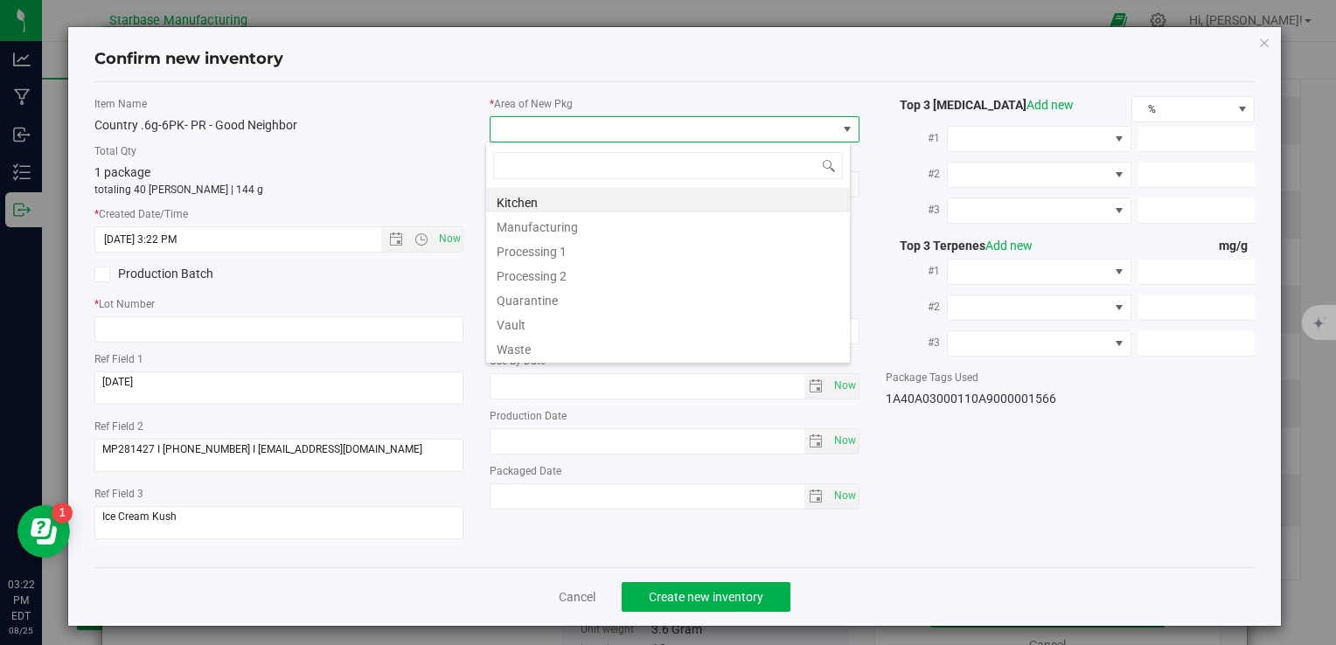
scroll to position [25, 365]
type input "v"
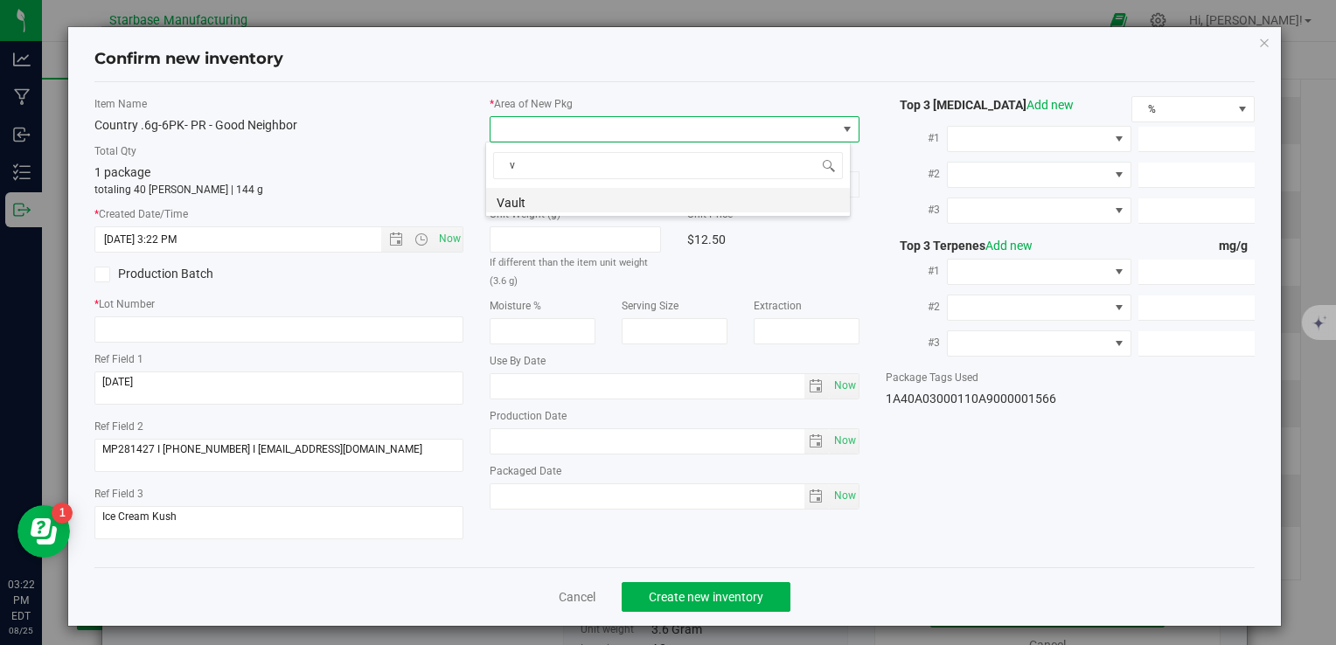
click at [551, 201] on li "Vault" at bounding box center [668, 200] width 364 height 24
click at [554, 191] on span "A1" at bounding box center [663, 184] width 345 height 24
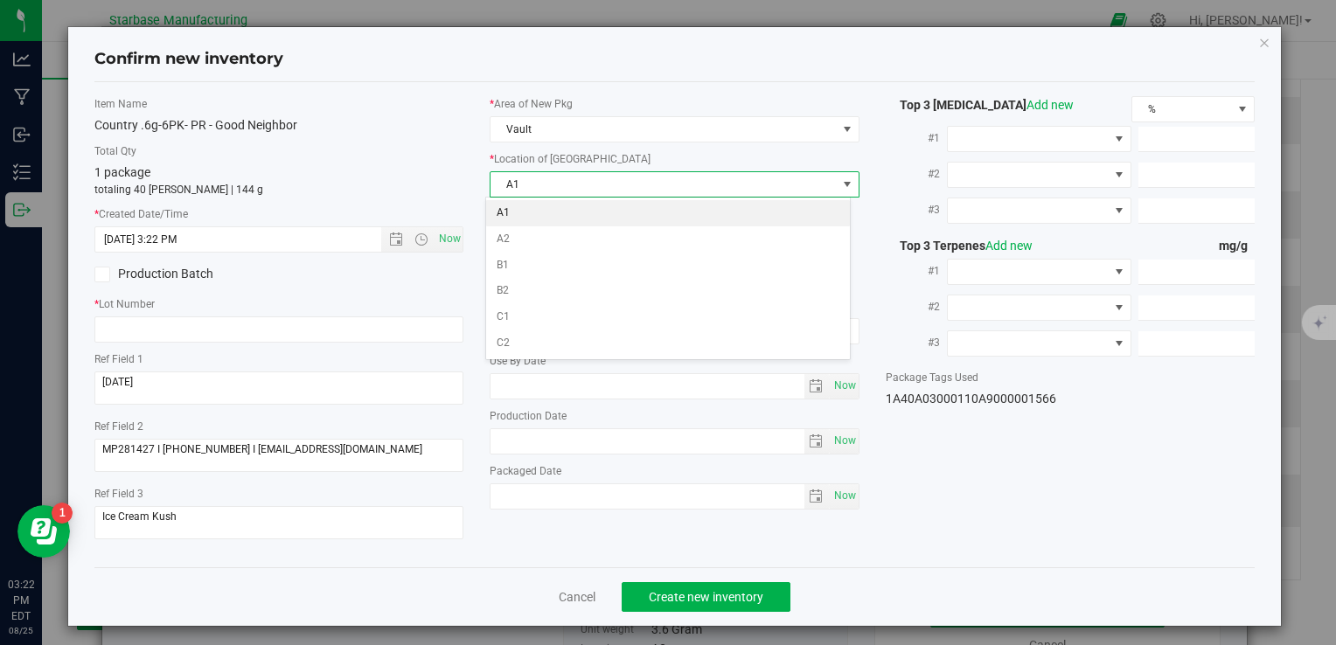
click at [553, 214] on li "A1" at bounding box center [668, 213] width 364 height 26
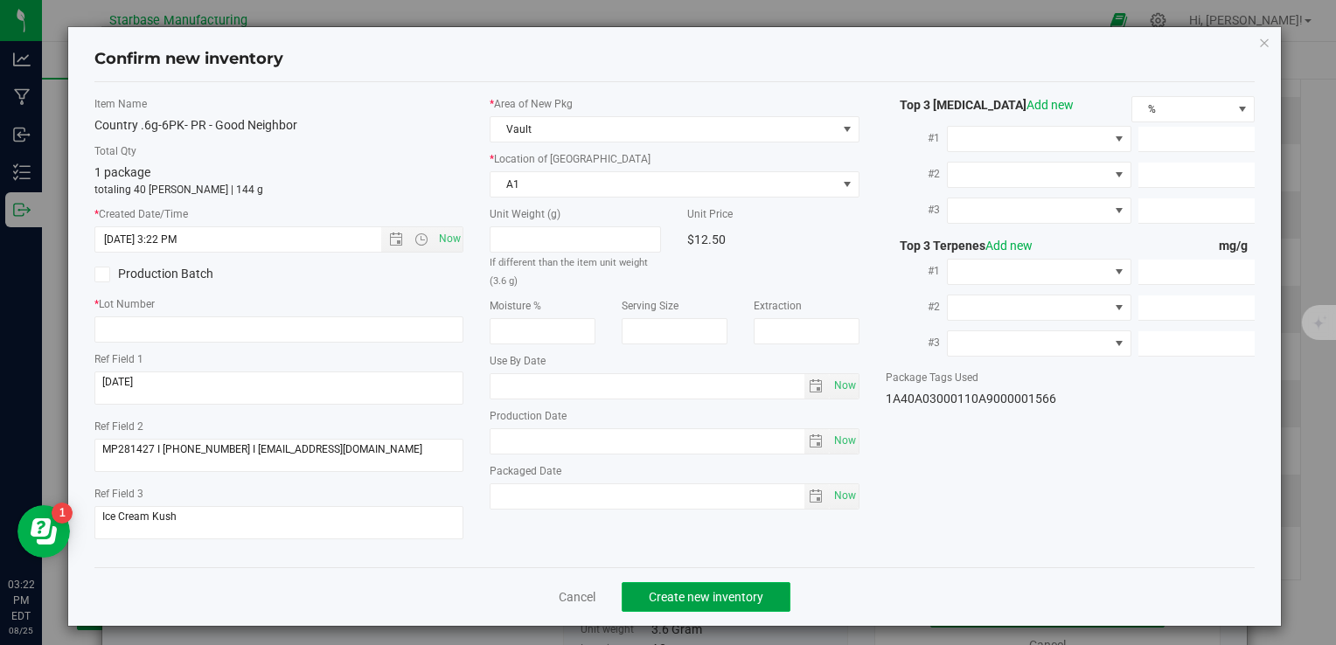
click at [701, 598] on span "Create new inventory" at bounding box center [706, 597] width 115 height 14
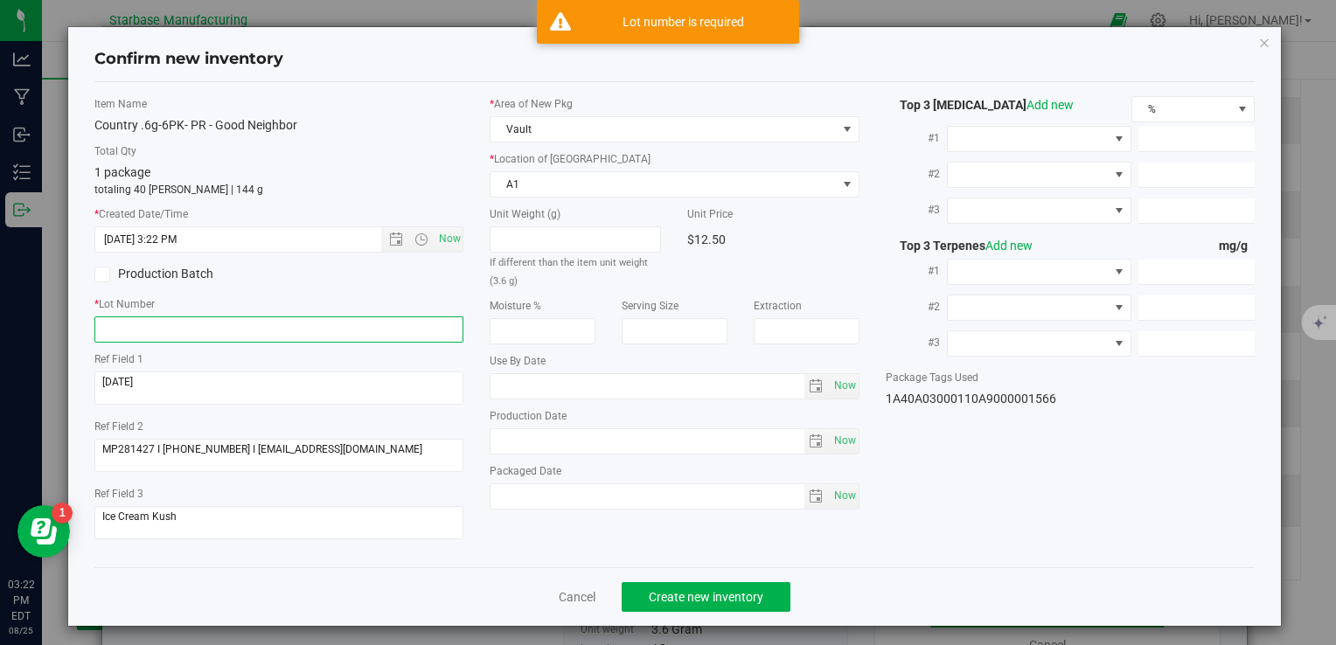
click at [275, 328] on input "text" at bounding box center [278, 330] width 369 height 26
paste input "COUPRGN6G6PK250825"
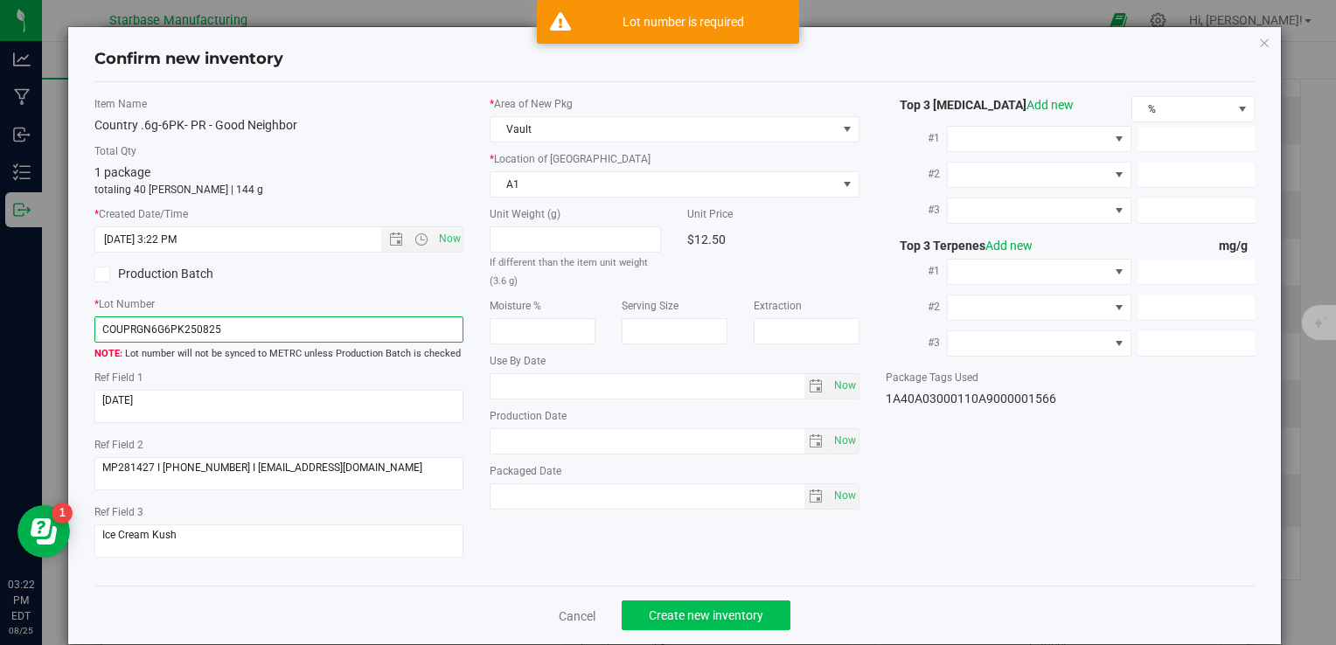
type input "COUPRGN6G6PK250825"
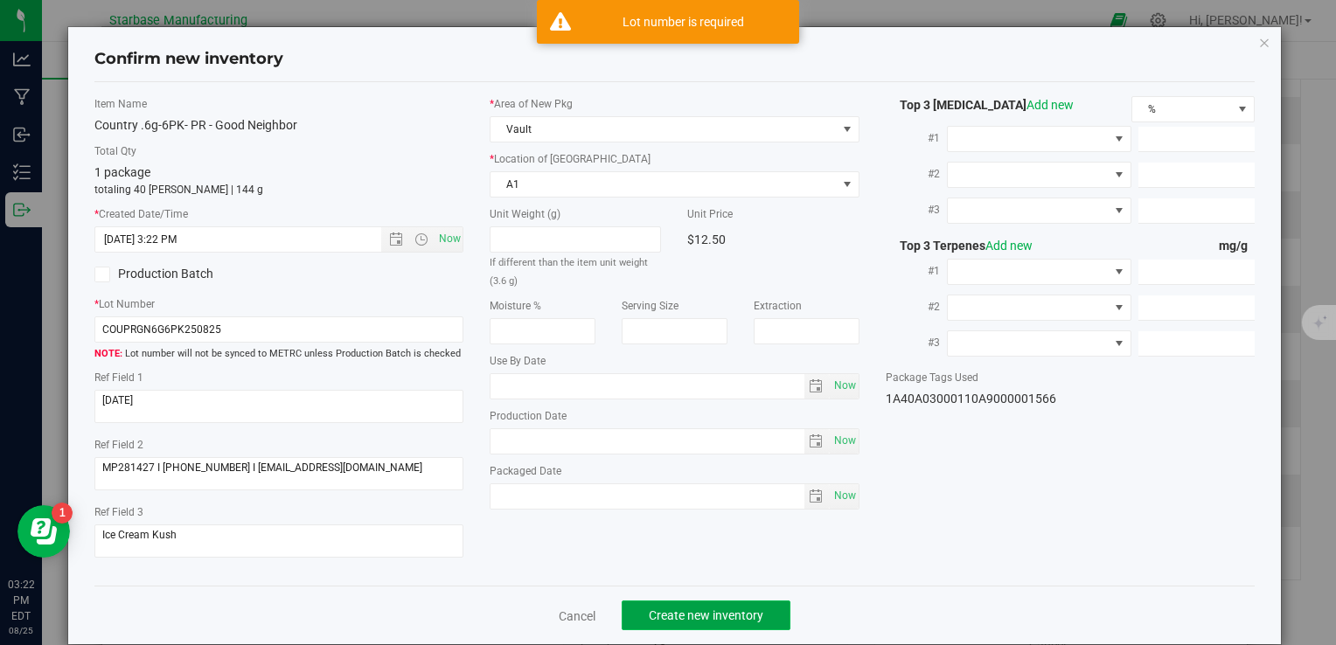
click at [678, 619] on span "Create new inventory" at bounding box center [706, 616] width 115 height 14
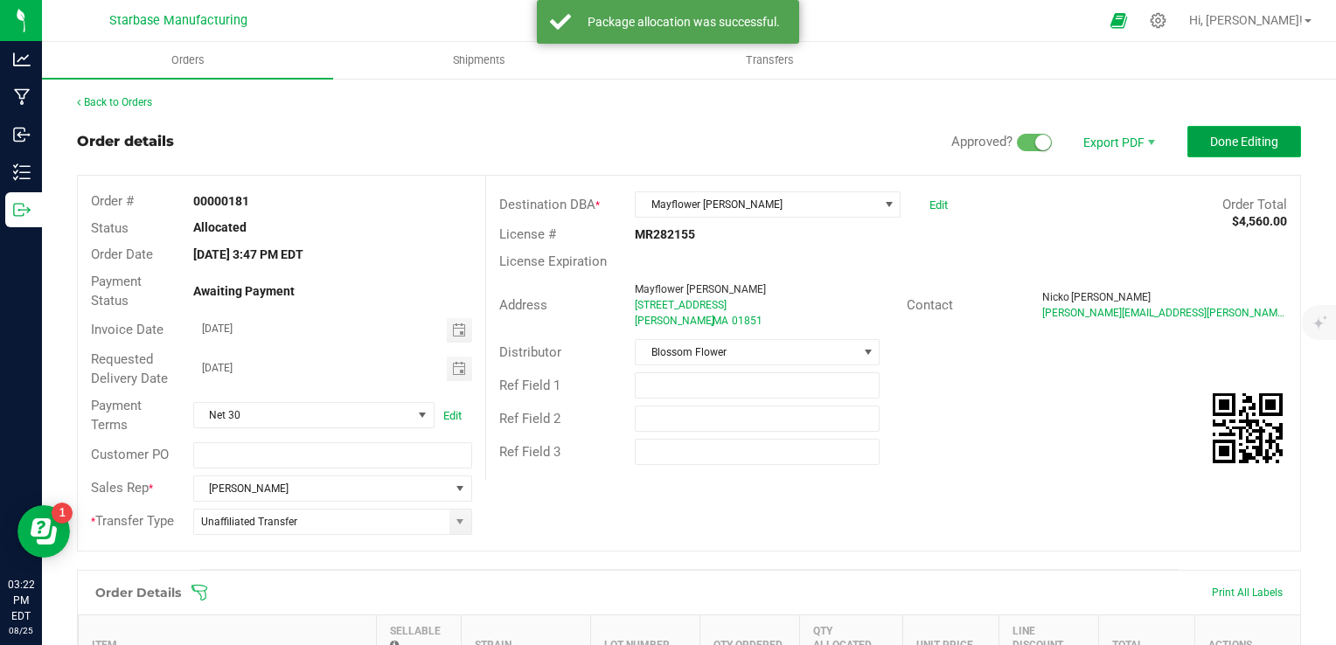
click at [1242, 141] on span "Done Editing" at bounding box center [1244, 142] width 68 height 14
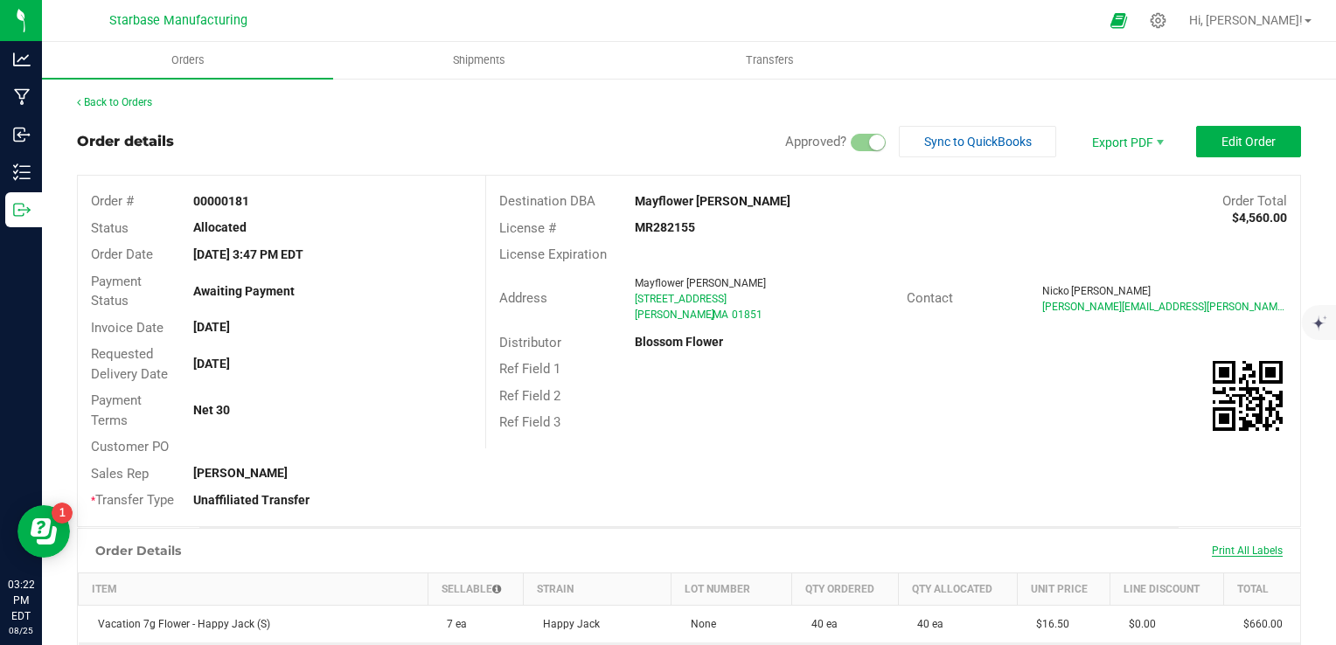
click at [1245, 552] on span "Print All Labels" at bounding box center [1247, 551] width 71 height 12
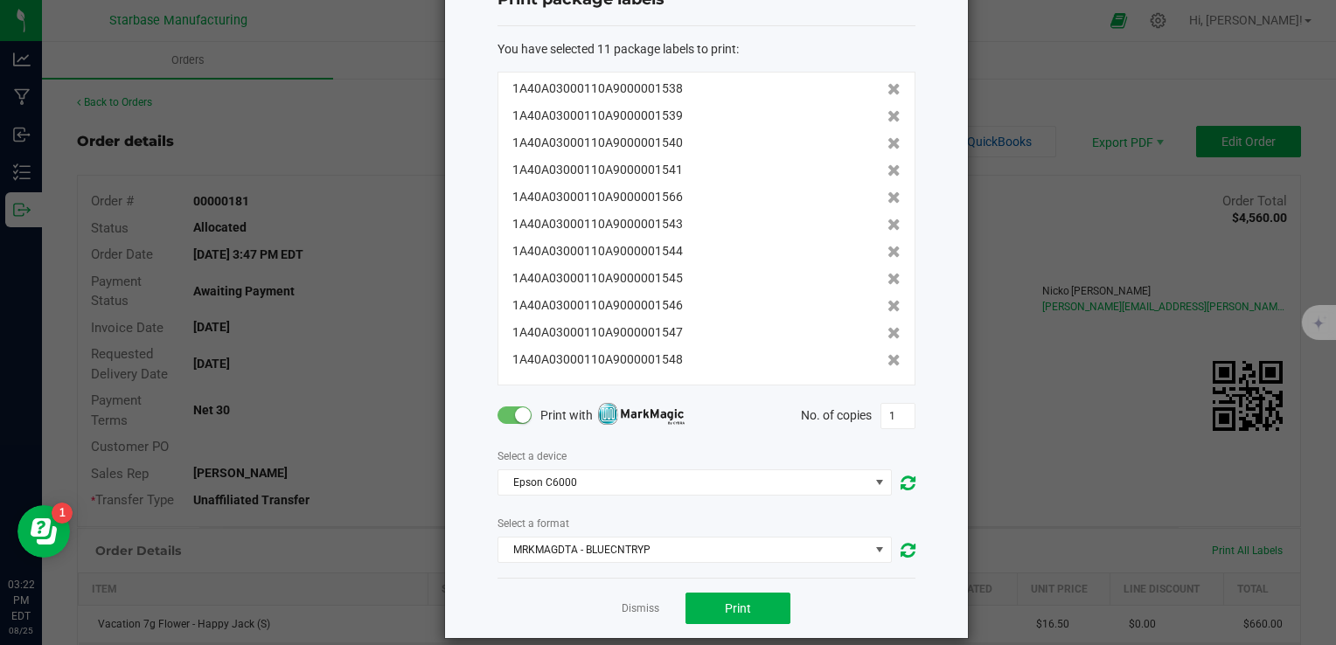
scroll to position [86, 0]
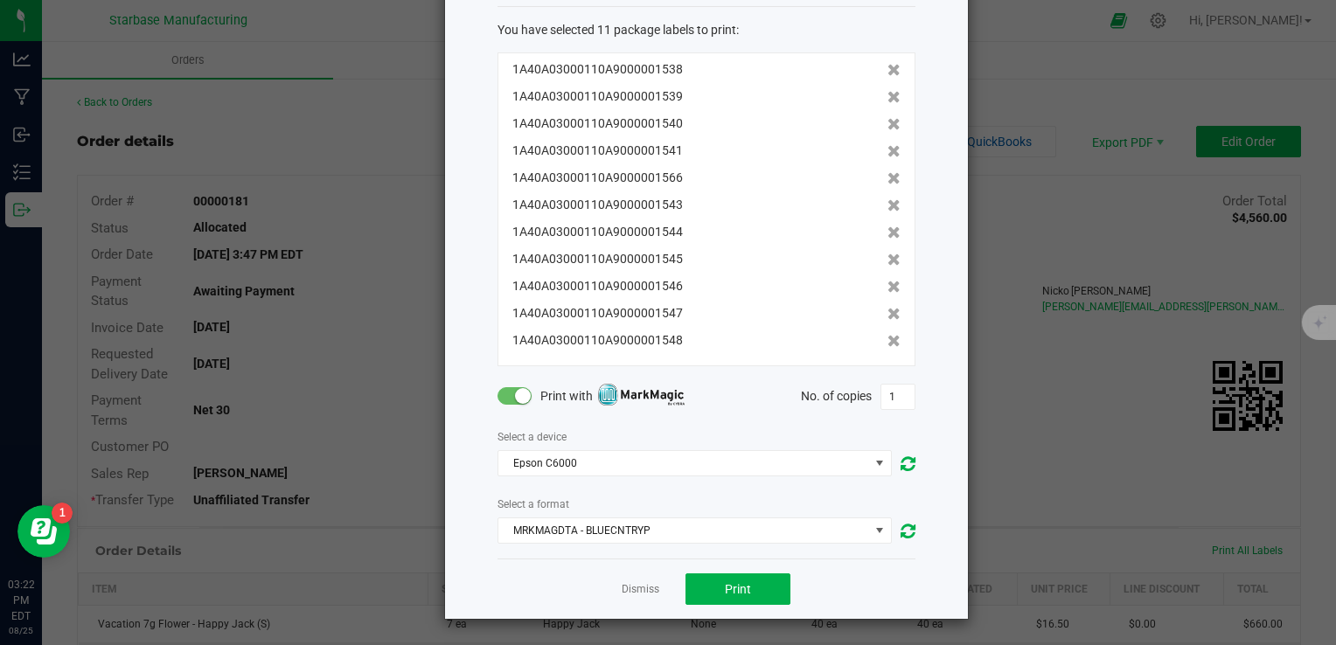
click at [515, 398] on small at bounding box center [523, 396] width 16 height 16
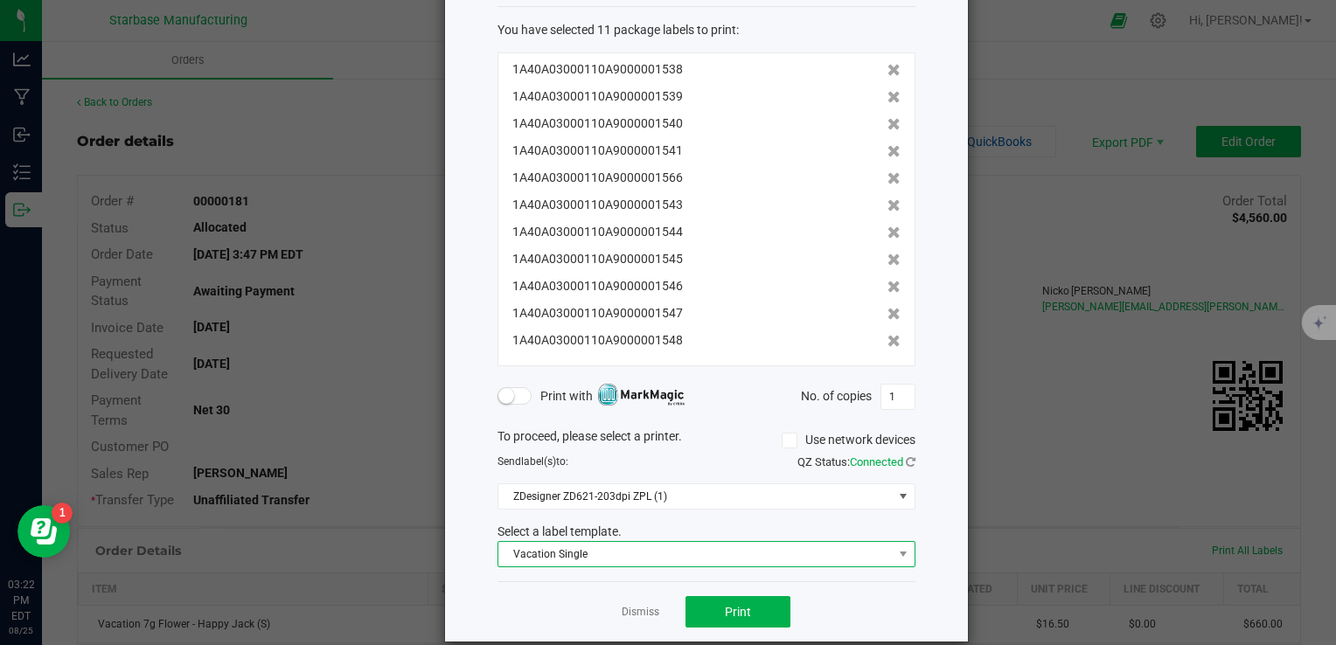
click at [723, 557] on span "Vacation Single" at bounding box center [695, 554] width 394 height 24
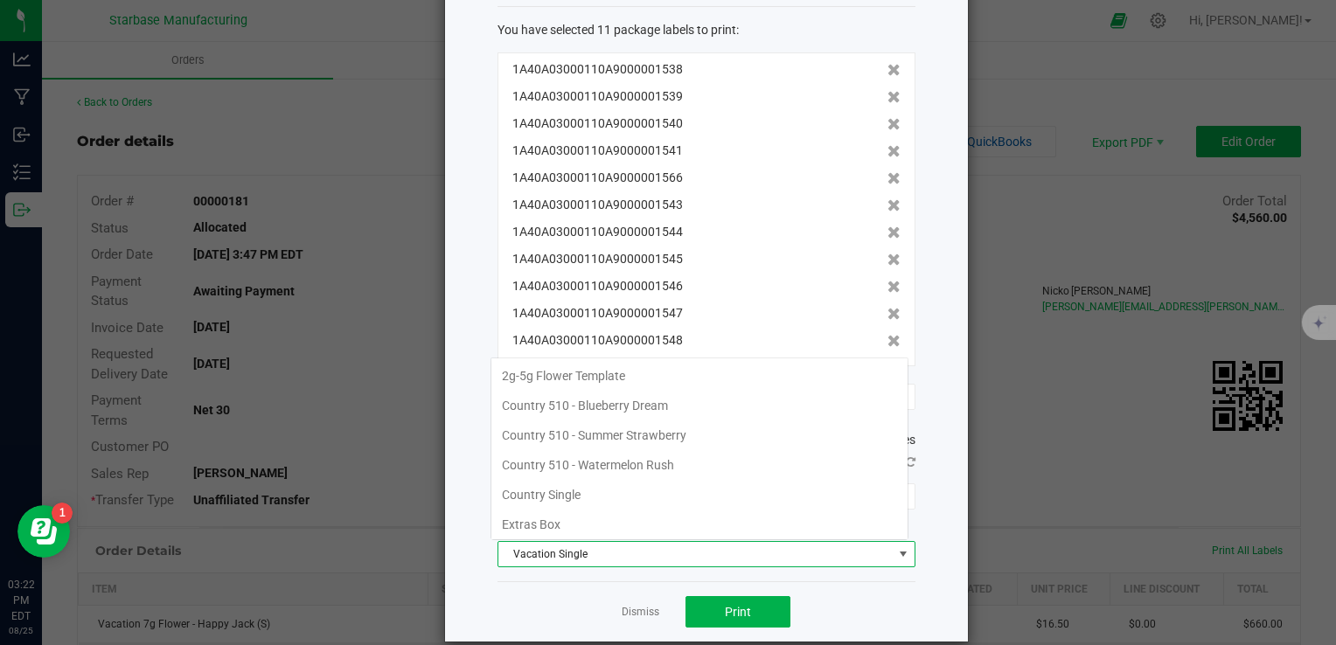
scroll to position [25, 418]
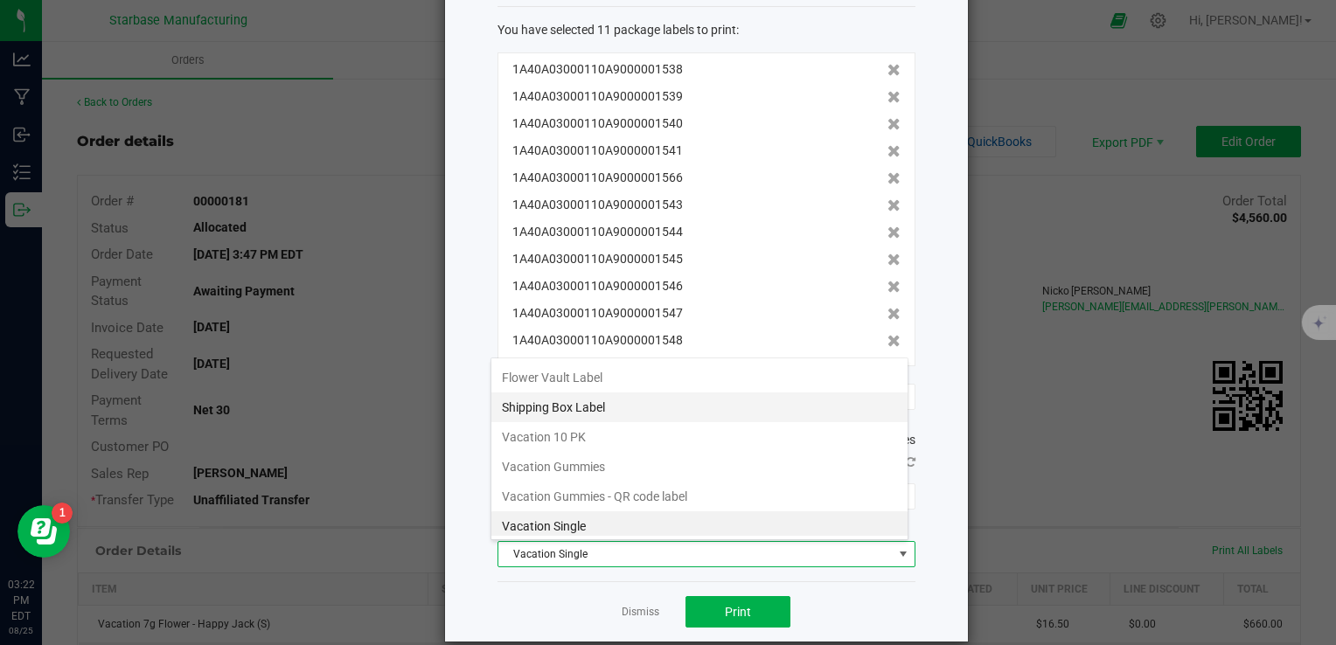
click at [755, 407] on li "Shipping Box Label" at bounding box center [699, 408] width 416 height 30
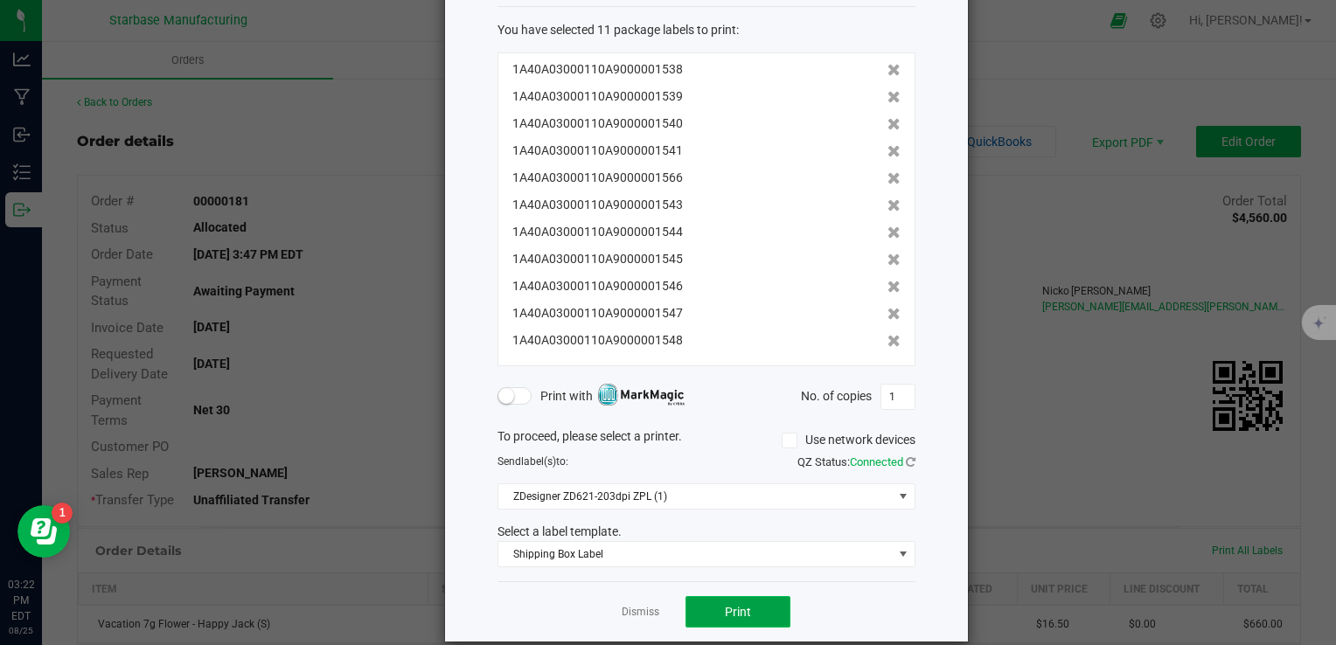
click at [770, 607] on button "Print" at bounding box center [737, 611] width 105 height 31
click at [759, 605] on button "Print" at bounding box center [737, 611] width 105 height 31
click at [649, 605] on link "Dismiss" at bounding box center [641, 612] width 38 height 15
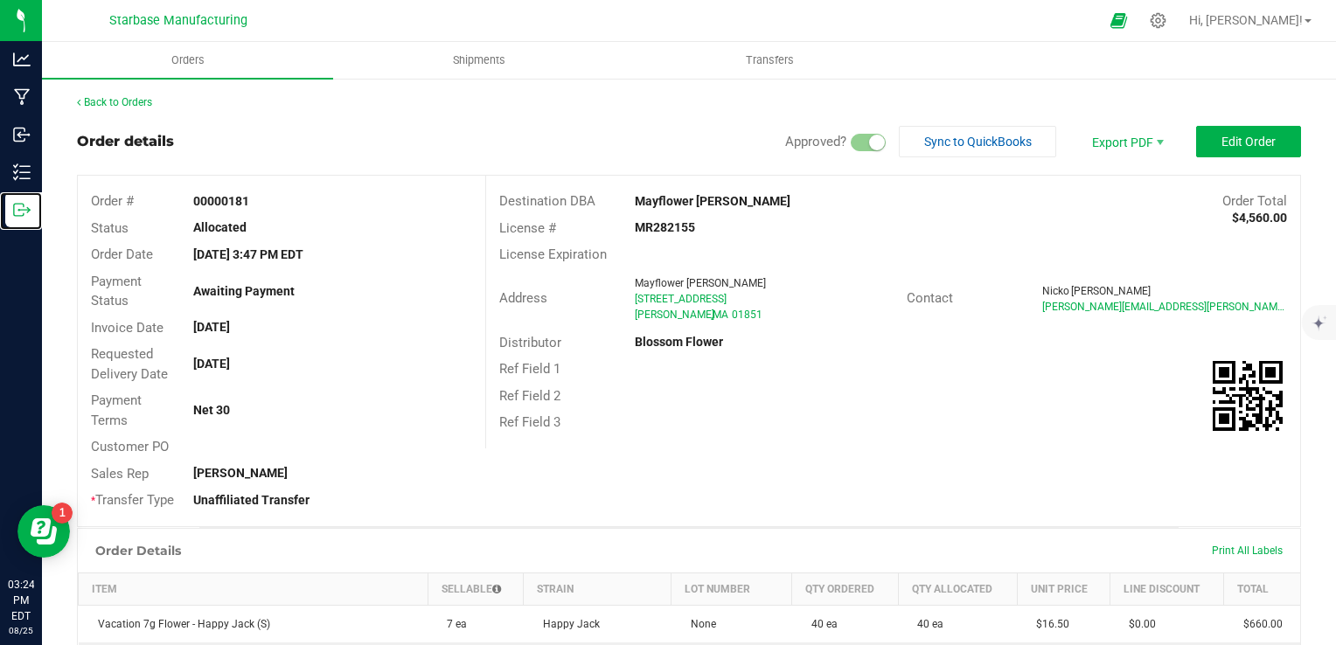
click at [0, 215] on html "Analytics Manufacturing Inbound Inventory Outbound 03:24 PM EDT 08/25/2025 08/2…" at bounding box center [668, 322] width 1336 height 645
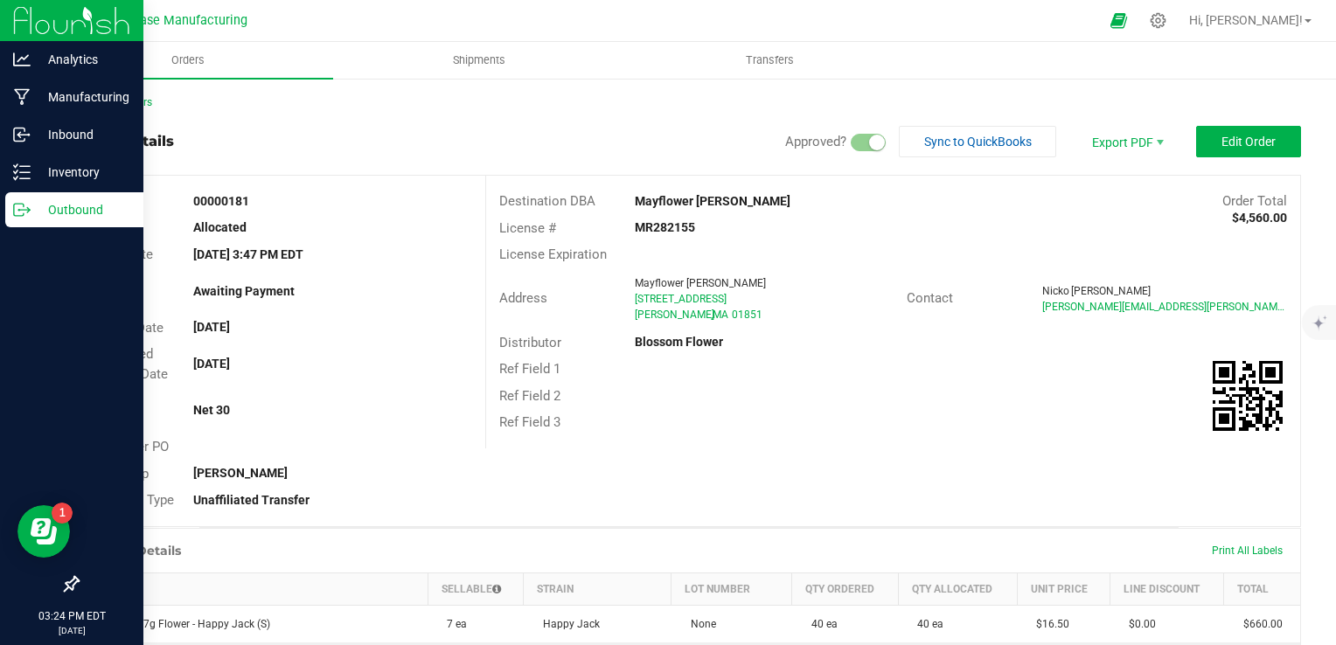
click at [21, 216] on icon at bounding box center [21, 209] width 17 height 17
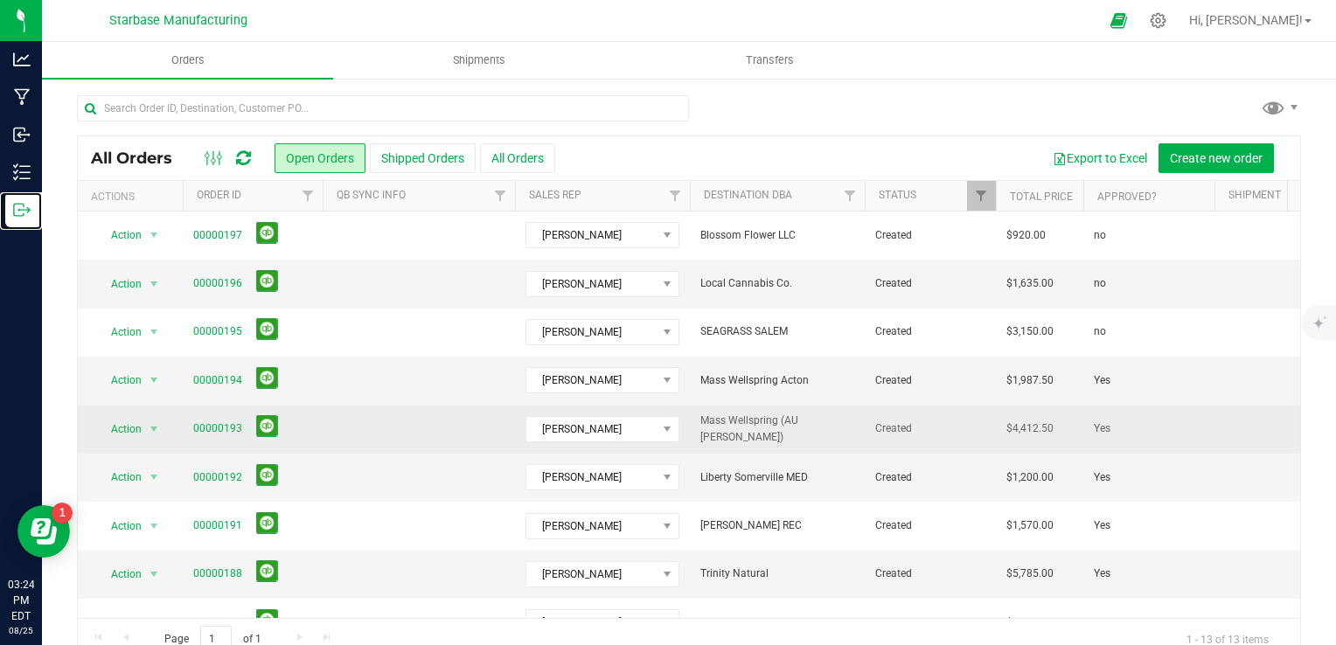
scroll to position [233, 0]
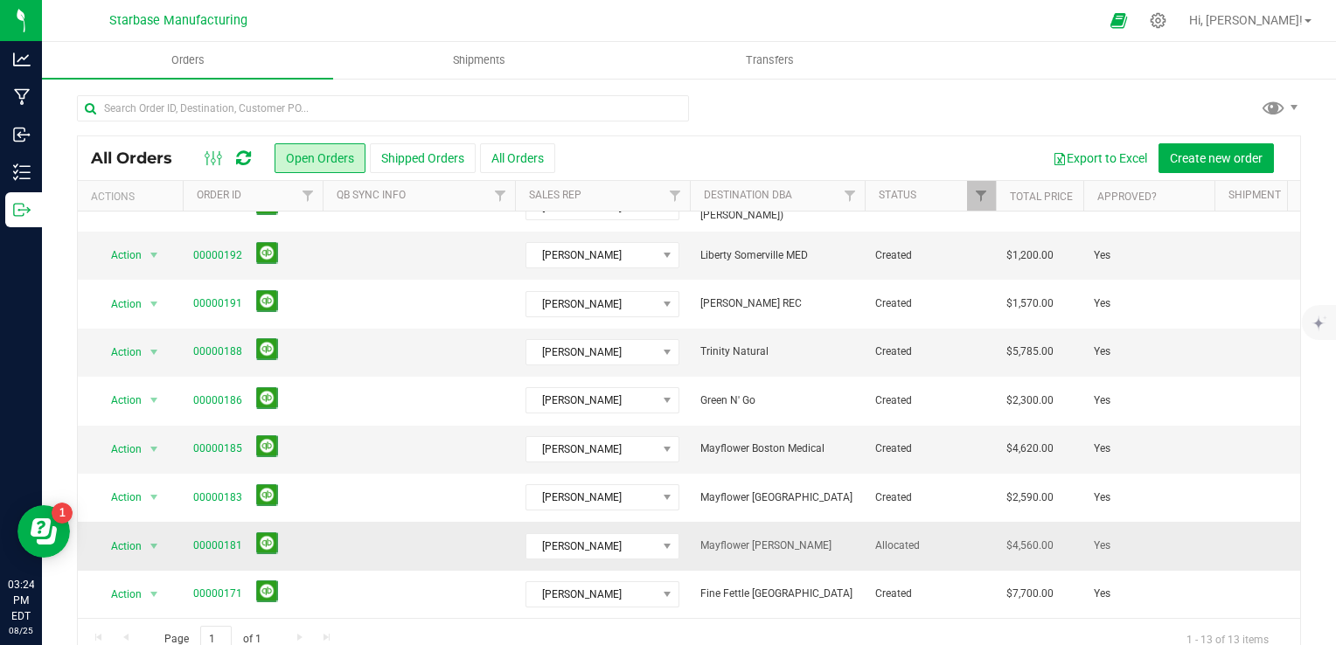
click at [387, 534] on td at bounding box center [419, 546] width 192 height 48
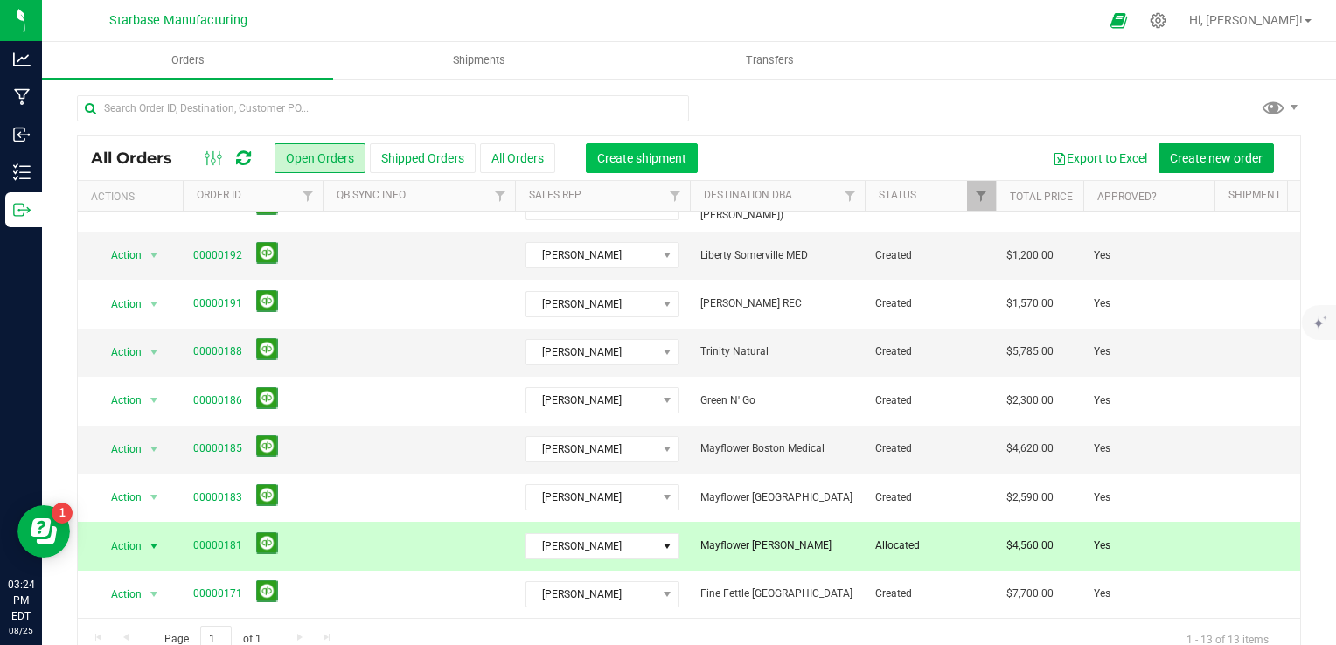
click at [661, 155] on span "Create shipment" at bounding box center [641, 158] width 89 height 14
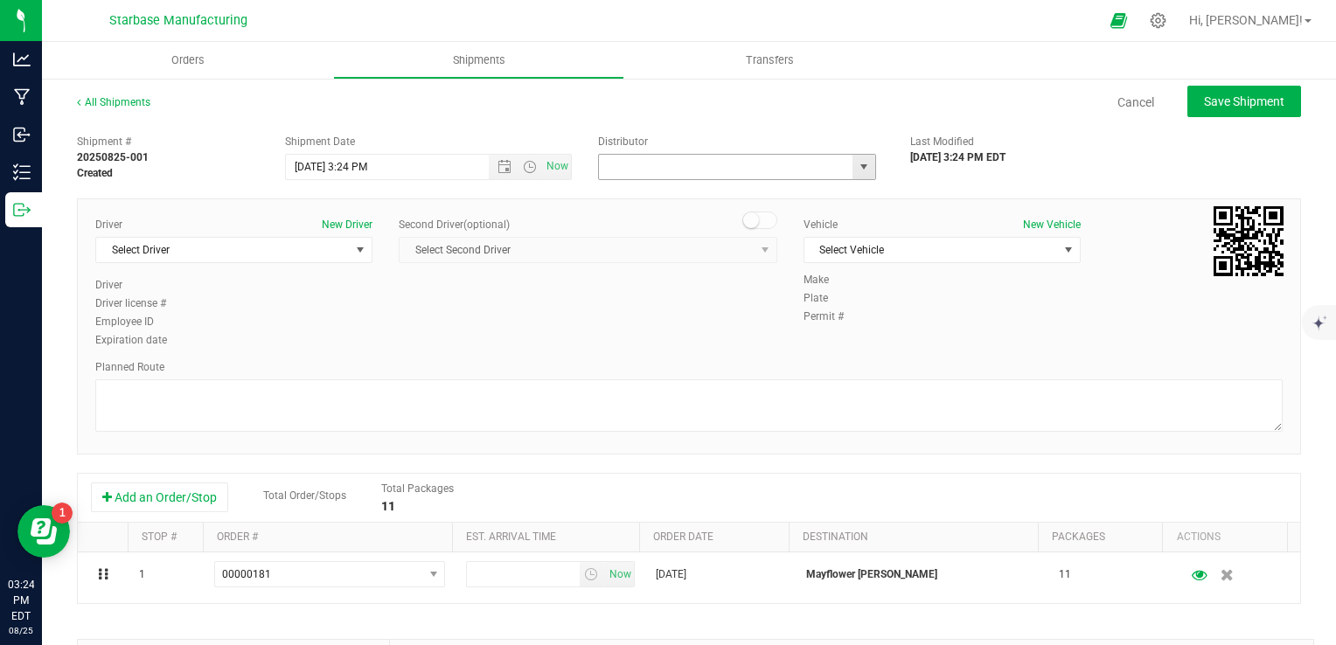
click at [679, 174] on input "text" at bounding box center [722, 167] width 247 height 24
click at [852, 173] on span "select" at bounding box center [863, 167] width 22 height 24
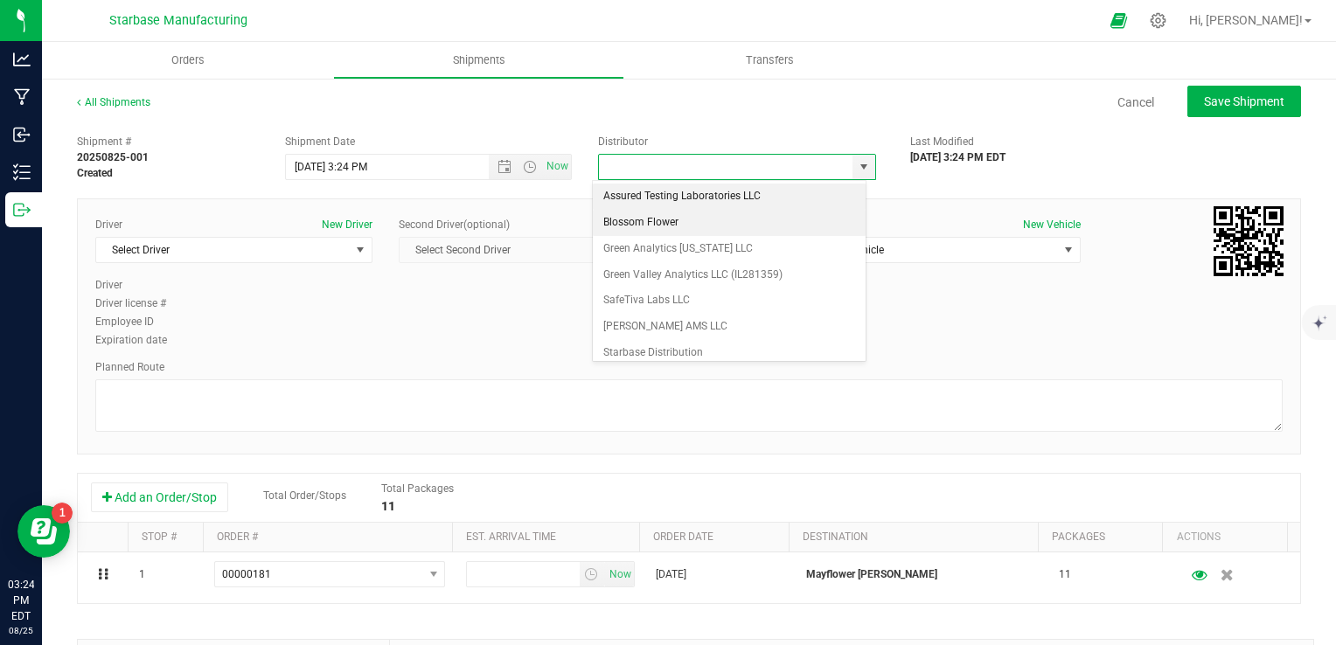
click at [710, 224] on li "Blossom Flower" at bounding box center [729, 223] width 273 height 26
type input "Blossom Flower"
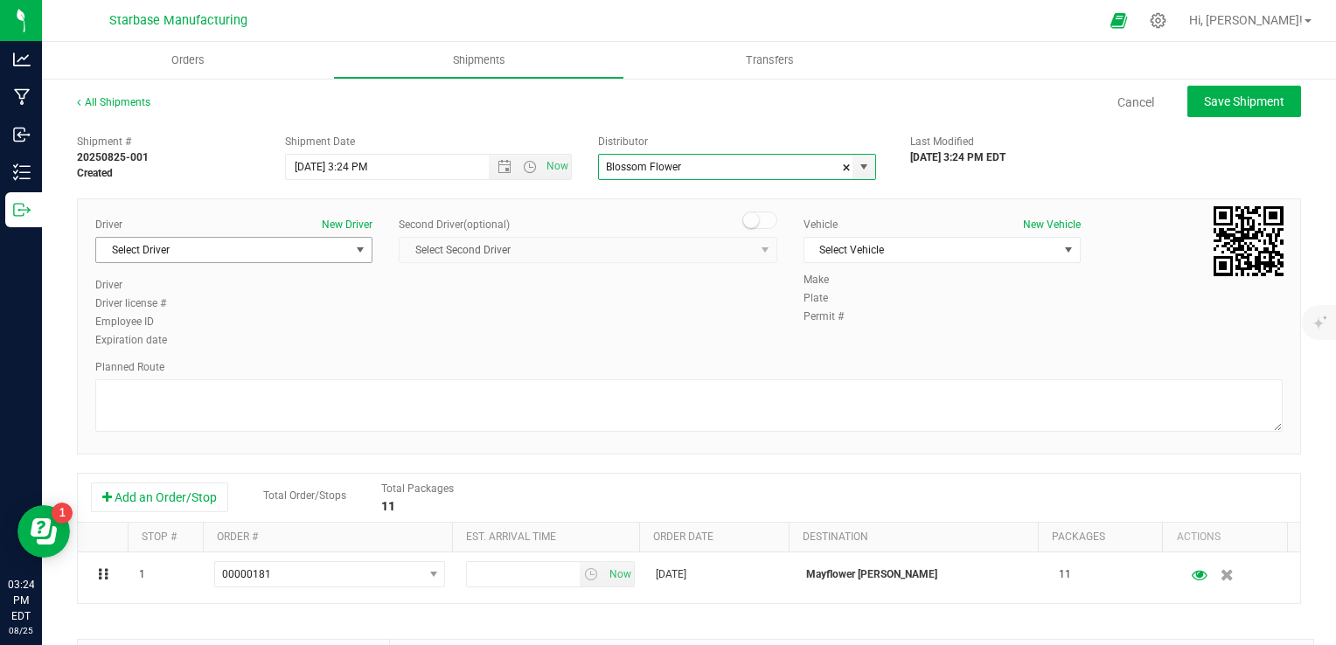
click at [357, 254] on span "select" at bounding box center [360, 250] width 14 height 14
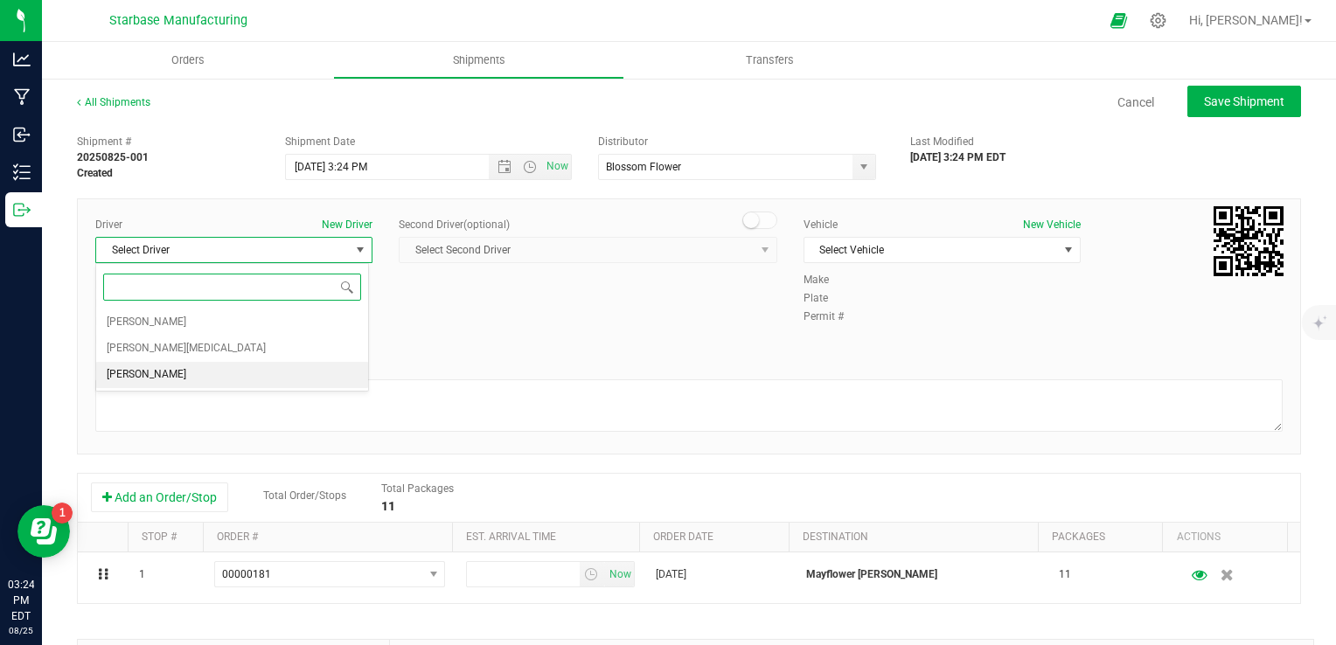
click at [310, 365] on li "[PERSON_NAME]" at bounding box center [232, 375] width 272 height 26
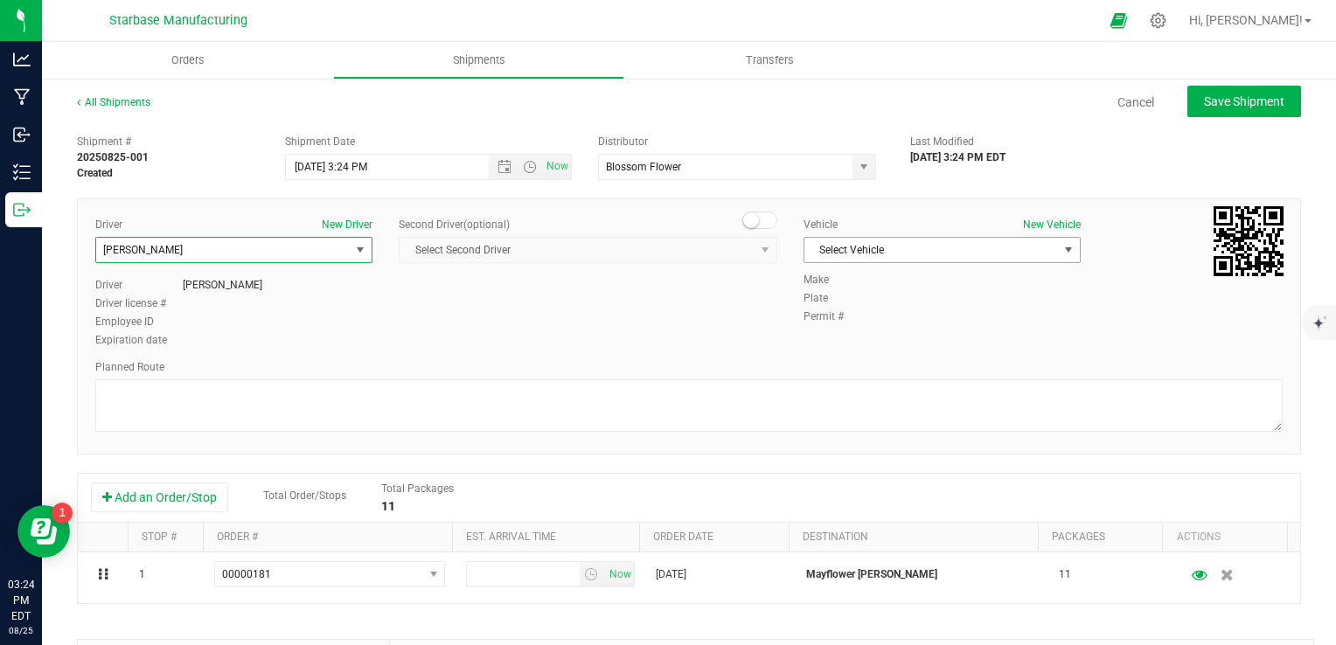
click at [922, 247] on span "Select Vehicle" at bounding box center [931, 250] width 254 height 24
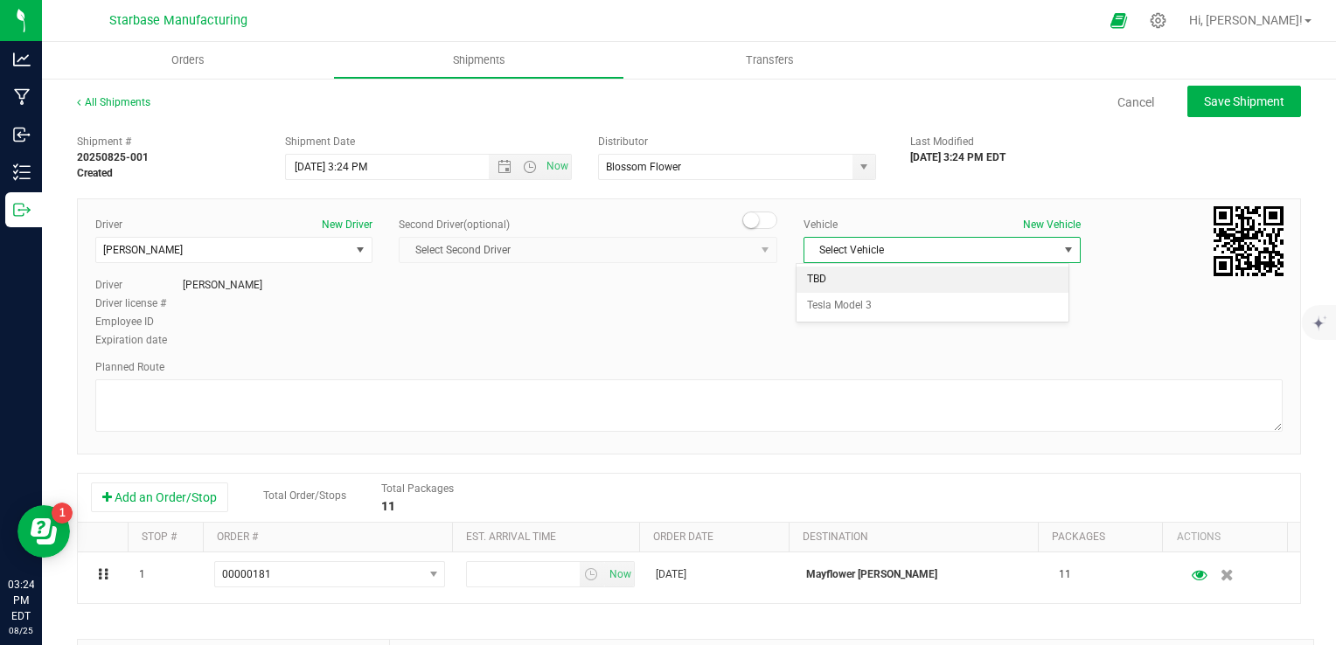
click at [878, 284] on li "TBD" at bounding box center [933, 280] width 272 height 26
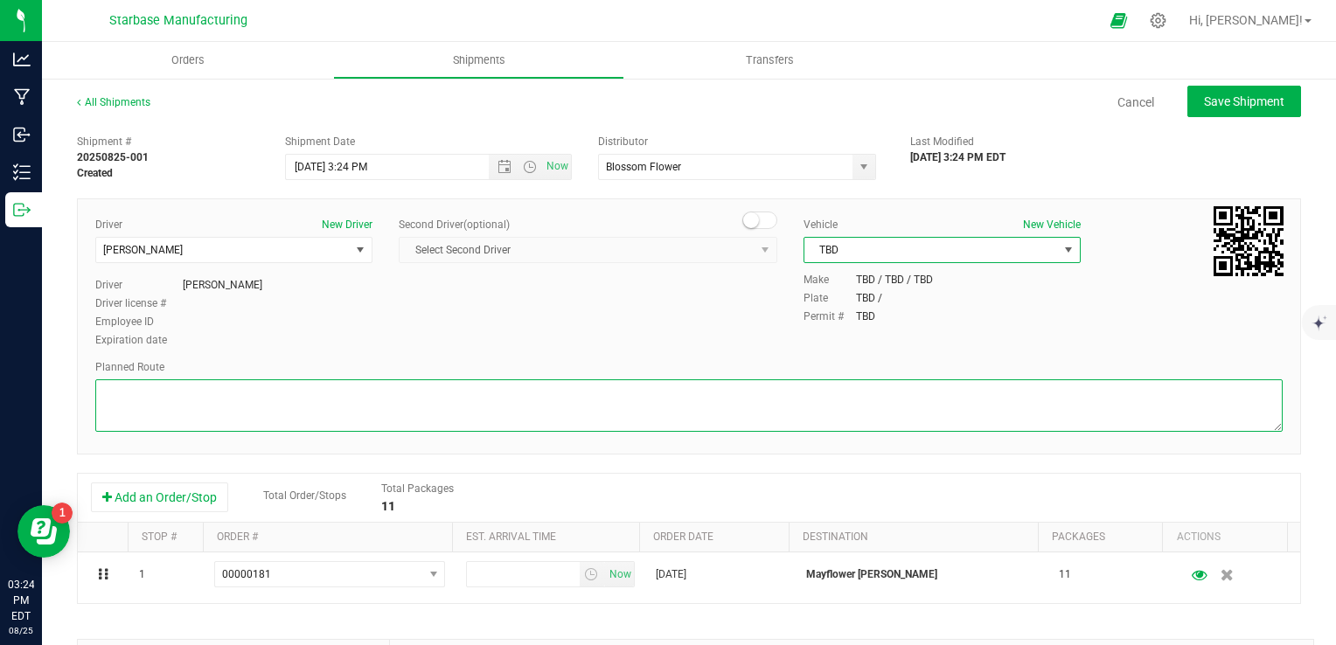
click at [683, 400] on textarea at bounding box center [688, 405] width 1187 height 52
click at [500, 165] on span "Open the date view" at bounding box center [504, 167] width 14 height 14
type textarea "TBD"
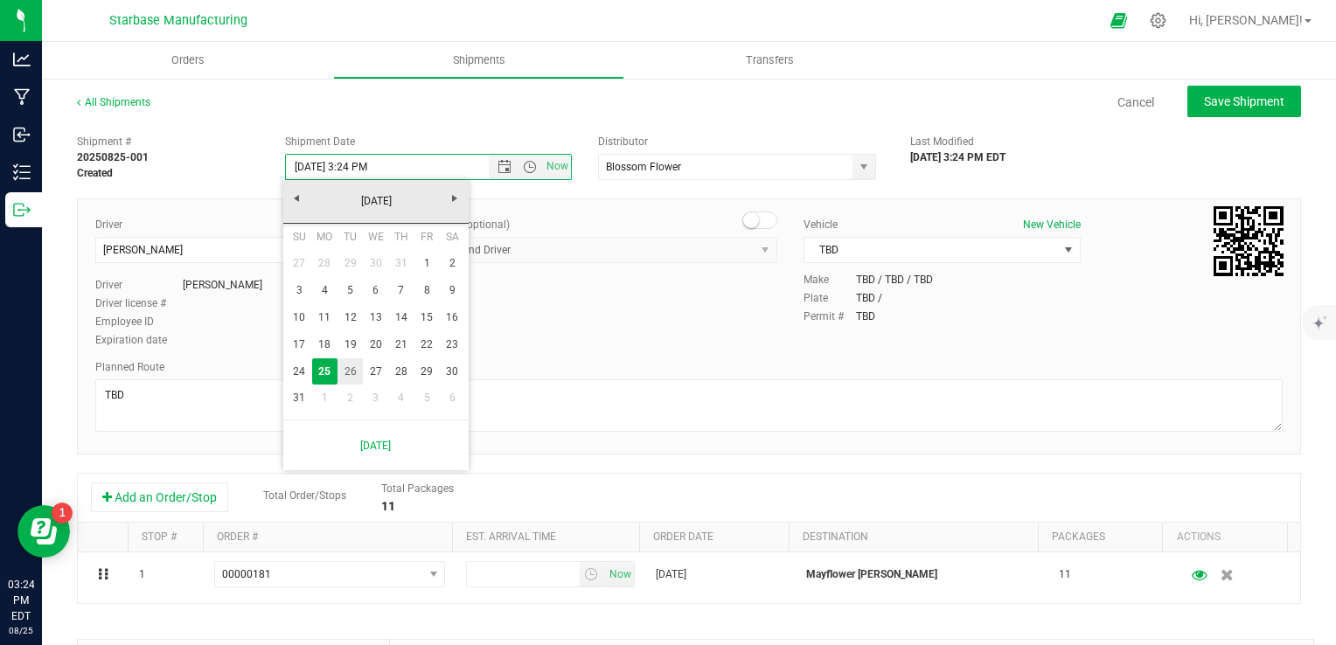
click at [349, 367] on link "26" at bounding box center [349, 371] width 25 height 27
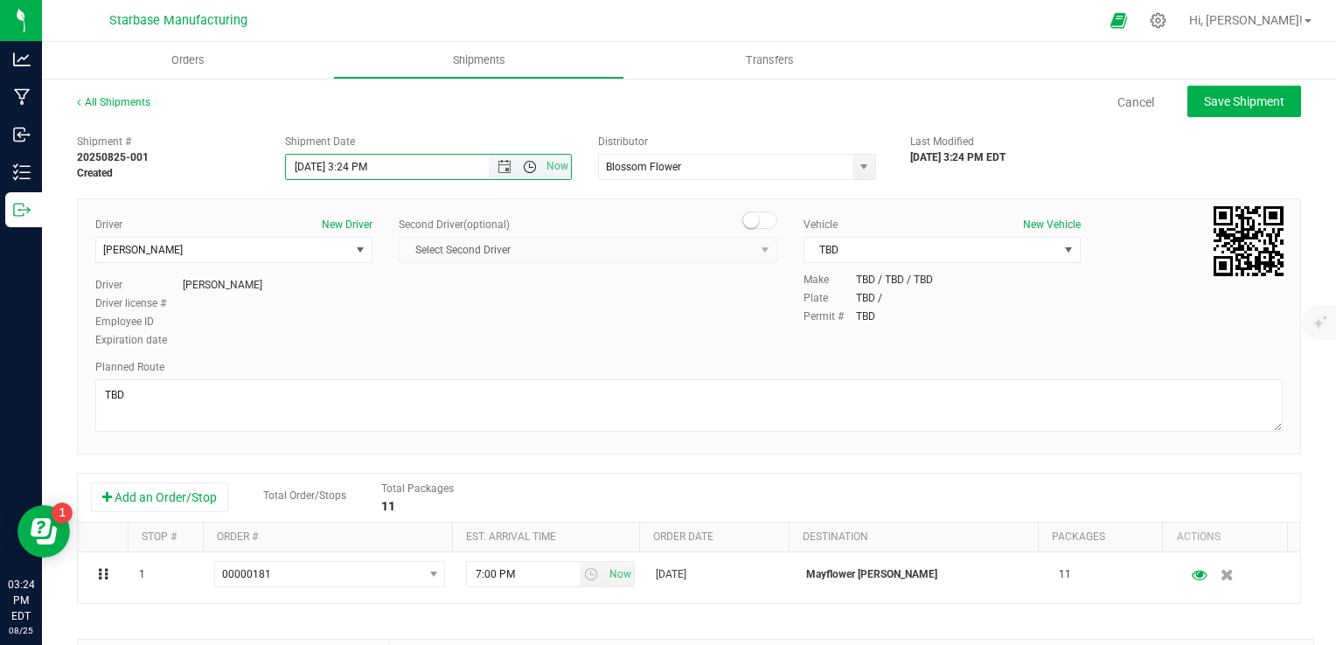
click at [523, 170] on span "Open the time view" at bounding box center [530, 167] width 14 height 14
click at [517, 117] on div "All Shipments Cancel Save Shipment" at bounding box center [689, 109] width 1224 height 31
click at [525, 173] on span "Open the time view" at bounding box center [530, 167] width 14 height 14
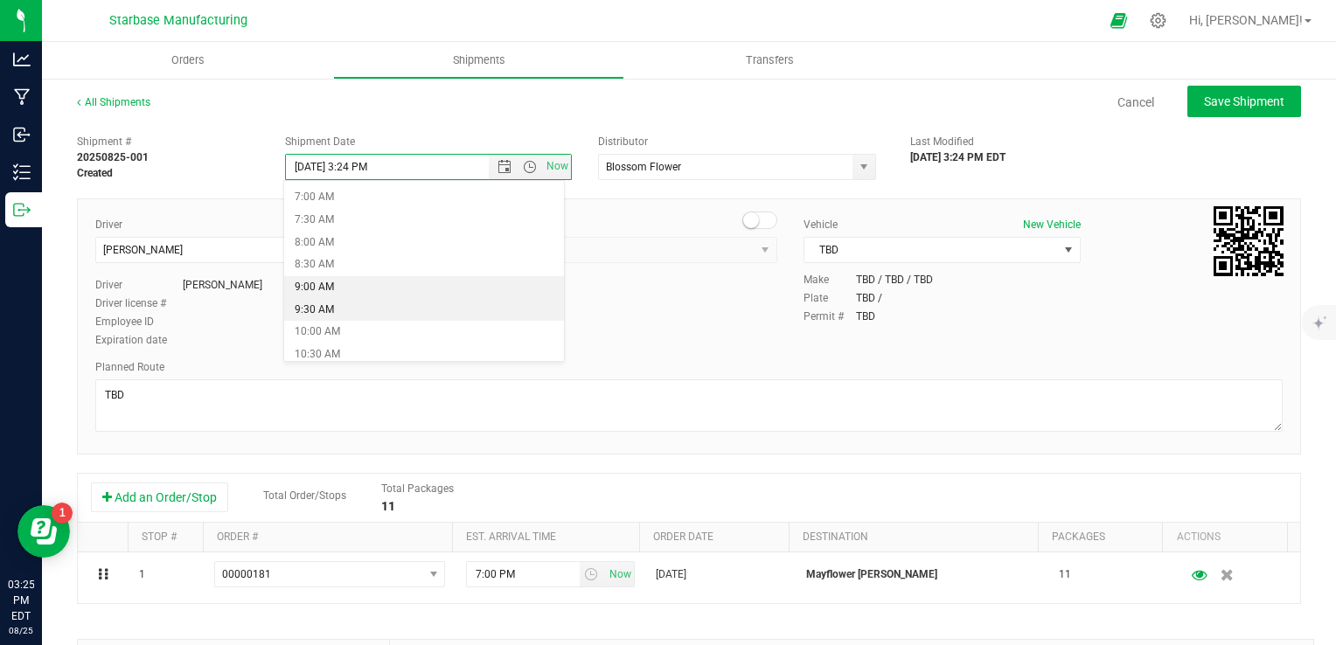
scroll to position [350, 0]
click at [358, 289] on li "10:00 AM" at bounding box center [424, 294] width 280 height 23
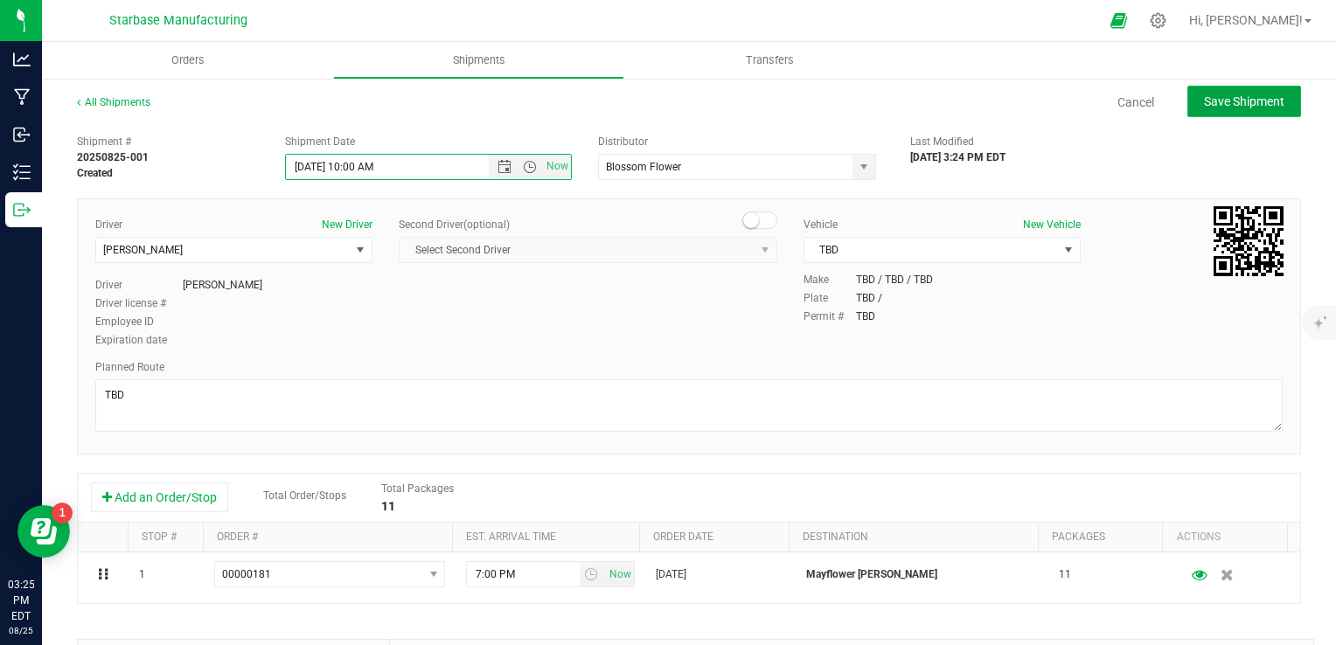
click at [1208, 109] on button "Save Shipment" at bounding box center [1244, 101] width 114 height 31
type input "[DATE] 2:00 PM"
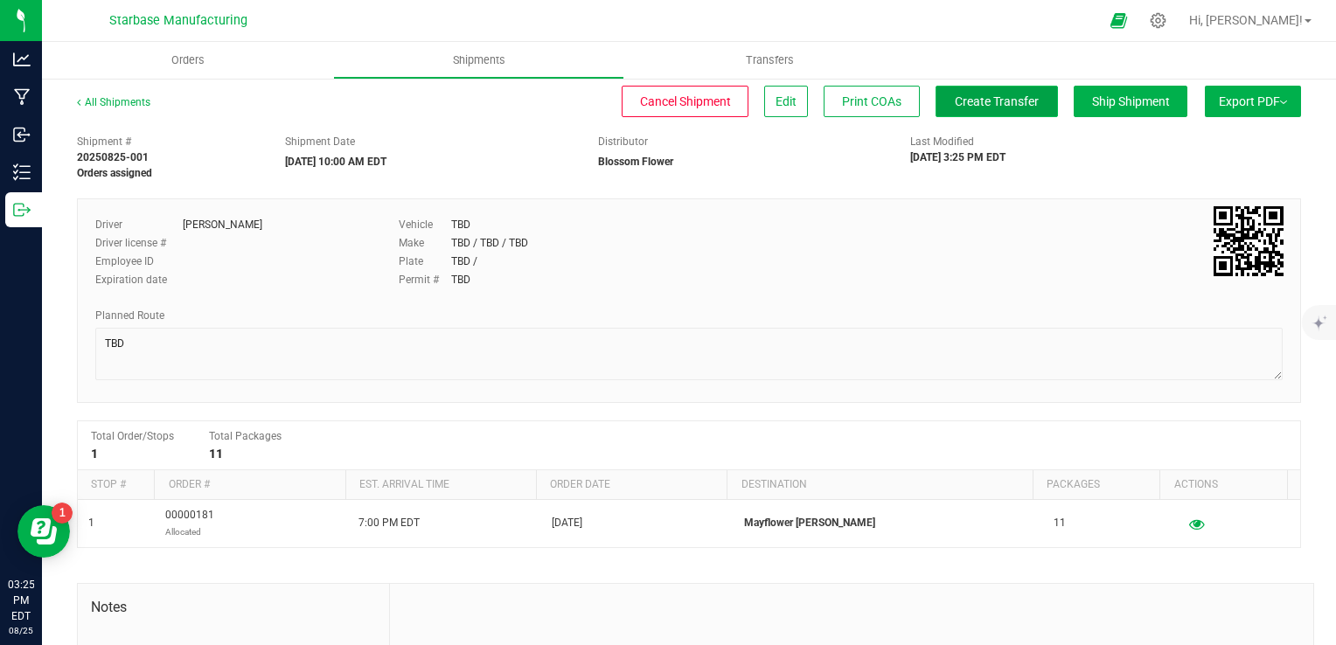
click at [971, 110] on button "Create Transfer" at bounding box center [997, 101] width 122 height 31
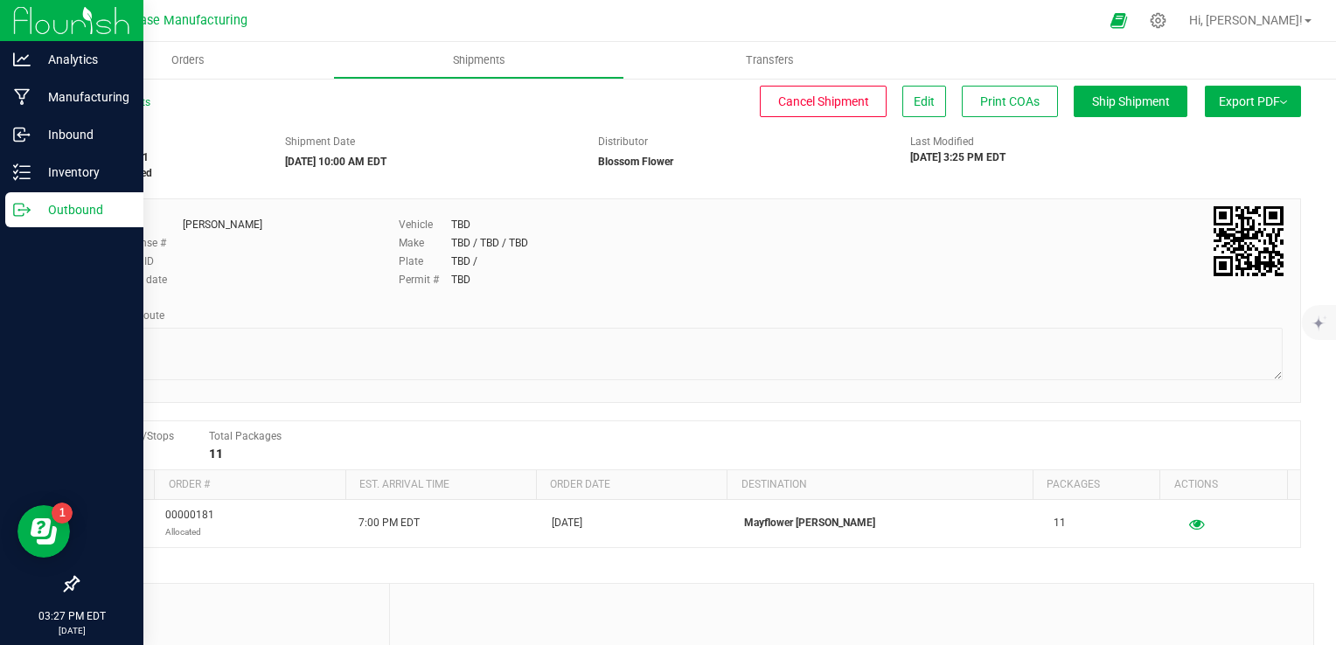
click at [21, 212] on icon at bounding box center [21, 209] width 17 height 17
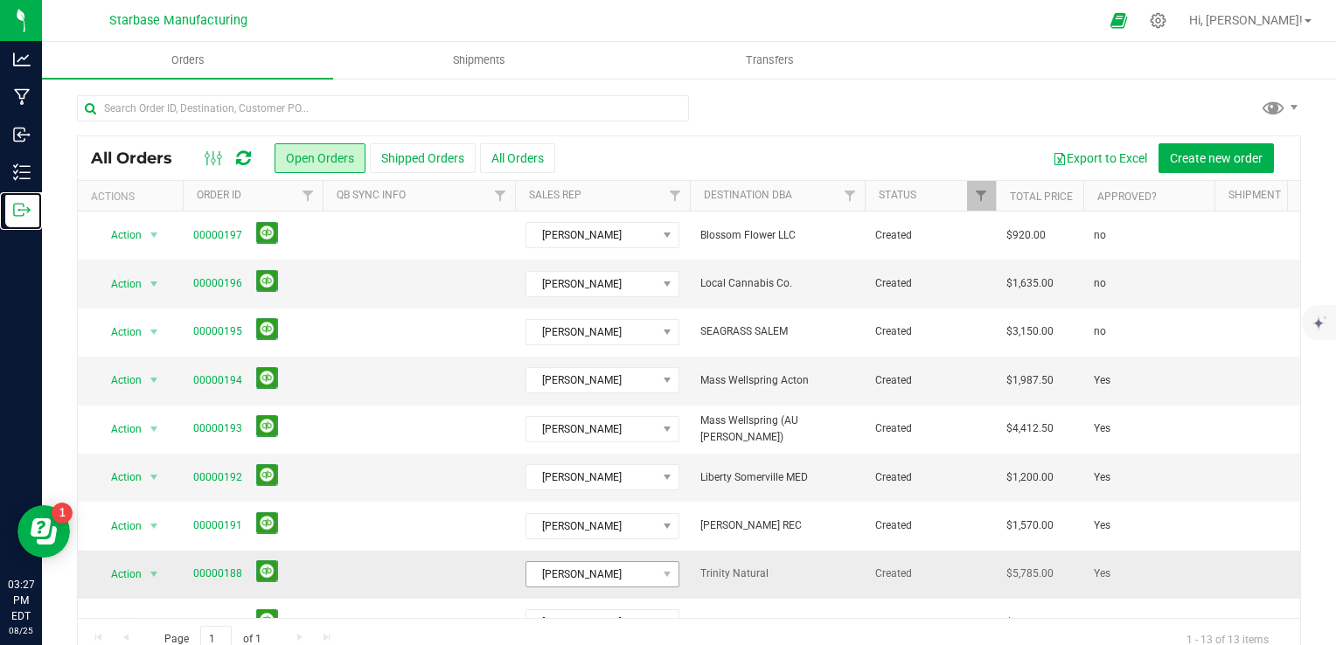
scroll to position [233, 0]
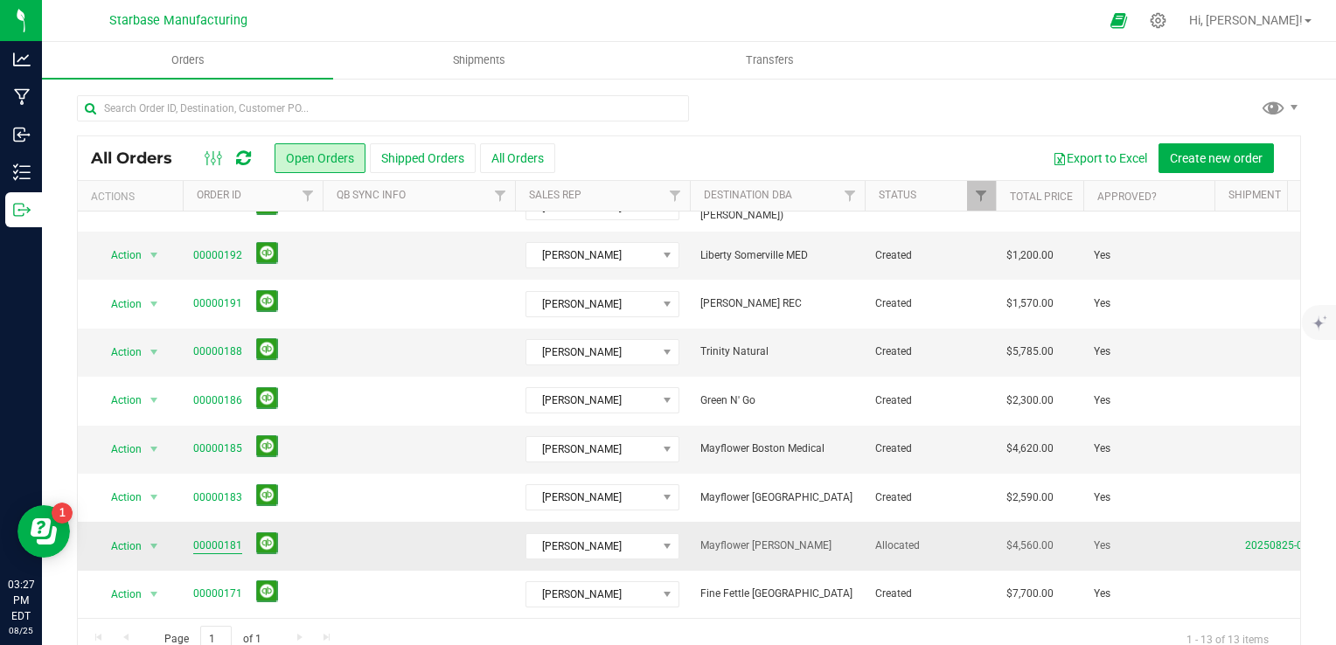
click at [224, 538] on link "00000181" at bounding box center [217, 546] width 49 height 17
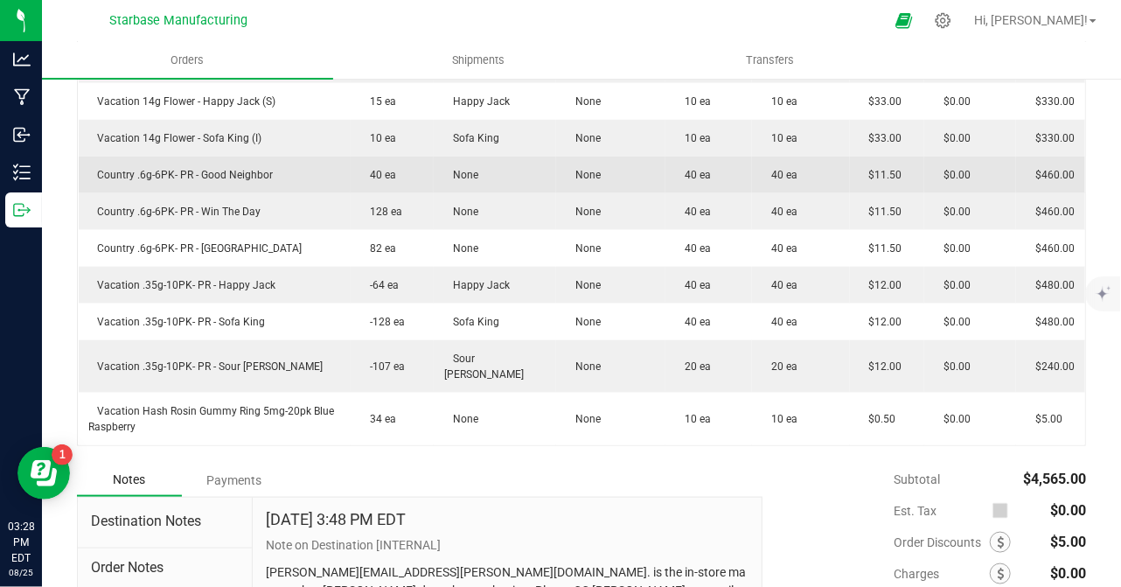
scroll to position [834, 0]
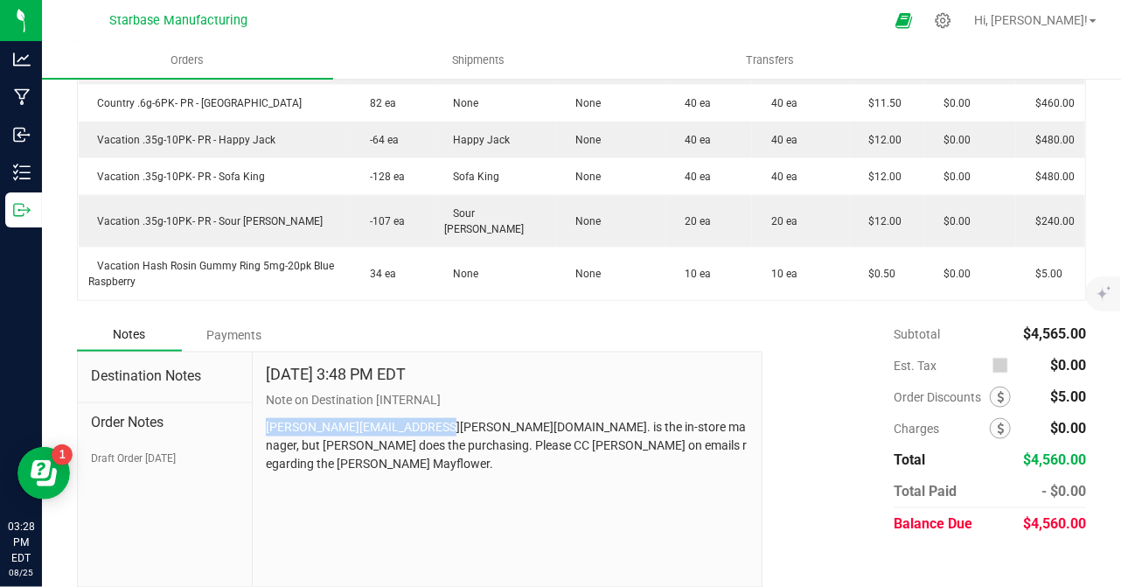
drag, startPoint x: 419, startPoint y: 409, endPoint x: 258, endPoint y: 415, distance: 161.0
click at [258, 415] on div "Aug 19, 2025 3:48 PM EDT Note on Destination [INTERNAL] jessica.gerardi@ianthus…" at bounding box center [508, 469] width 510 height 234
drag, startPoint x: 258, startPoint y: 415, endPoint x: 285, endPoint y: 412, distance: 27.3
copy p "jessica.gerardi@ianthus.com"
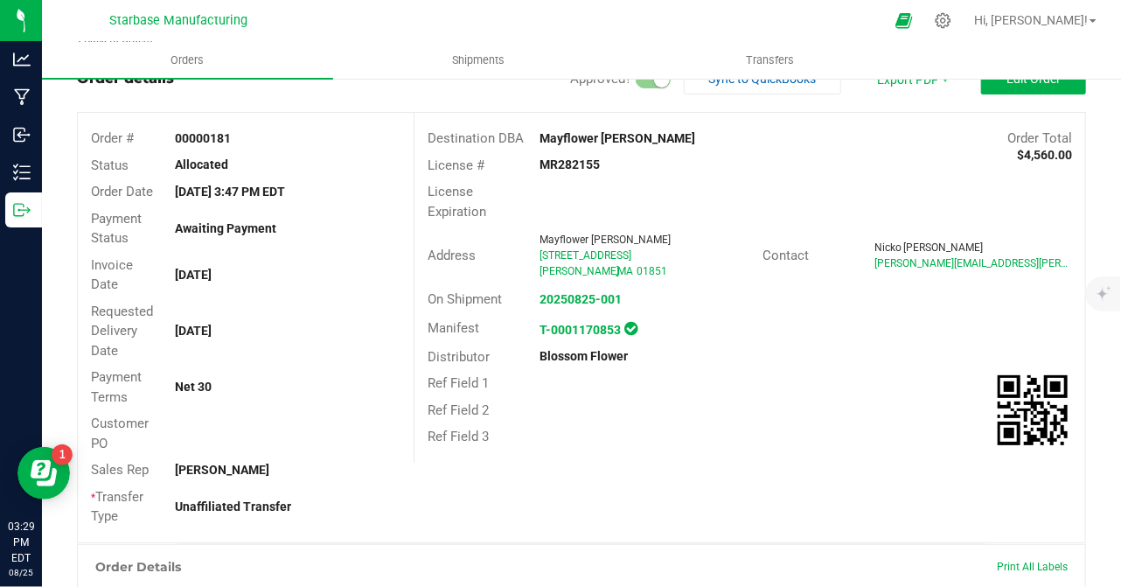
scroll to position [0, 0]
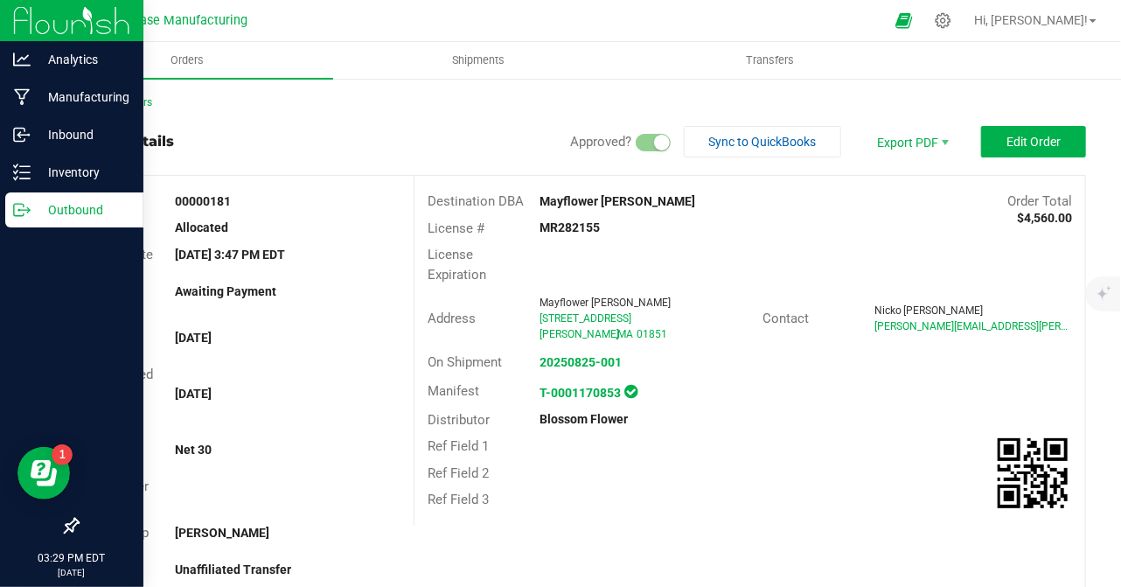
click at [27, 209] on icon at bounding box center [21, 209] width 17 height 17
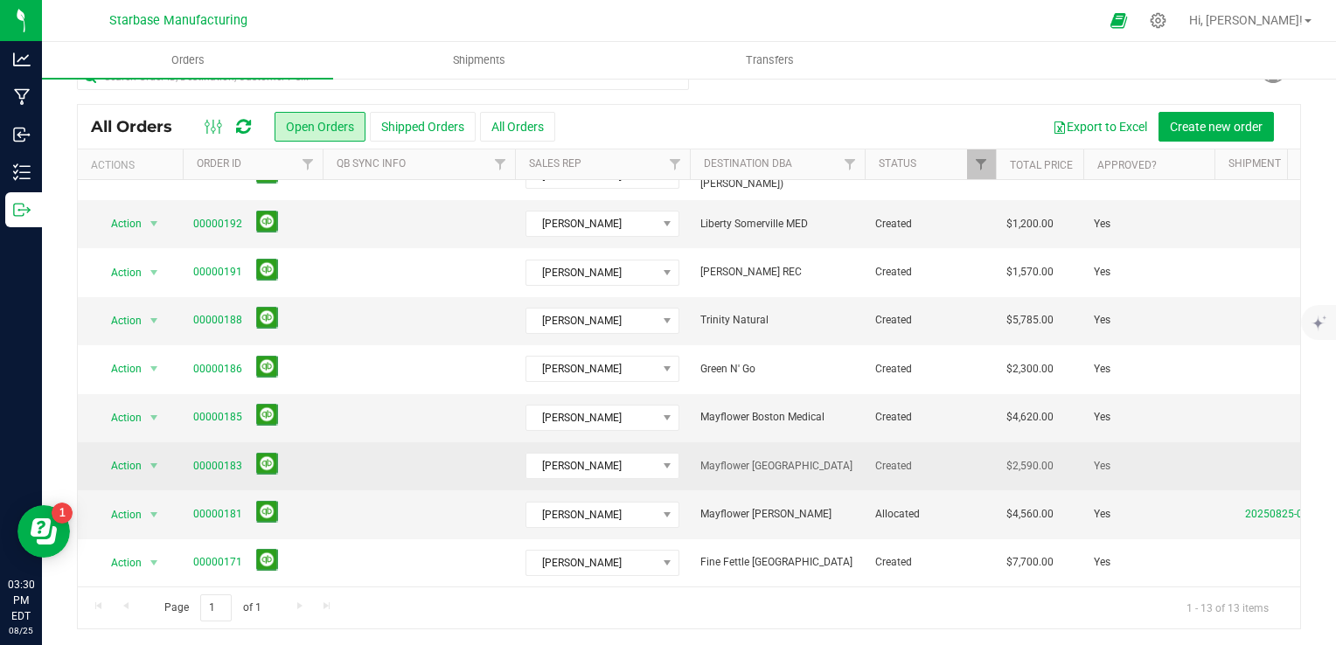
scroll to position [233, 0]
click at [225, 458] on link "00000183" at bounding box center [217, 466] width 49 height 17
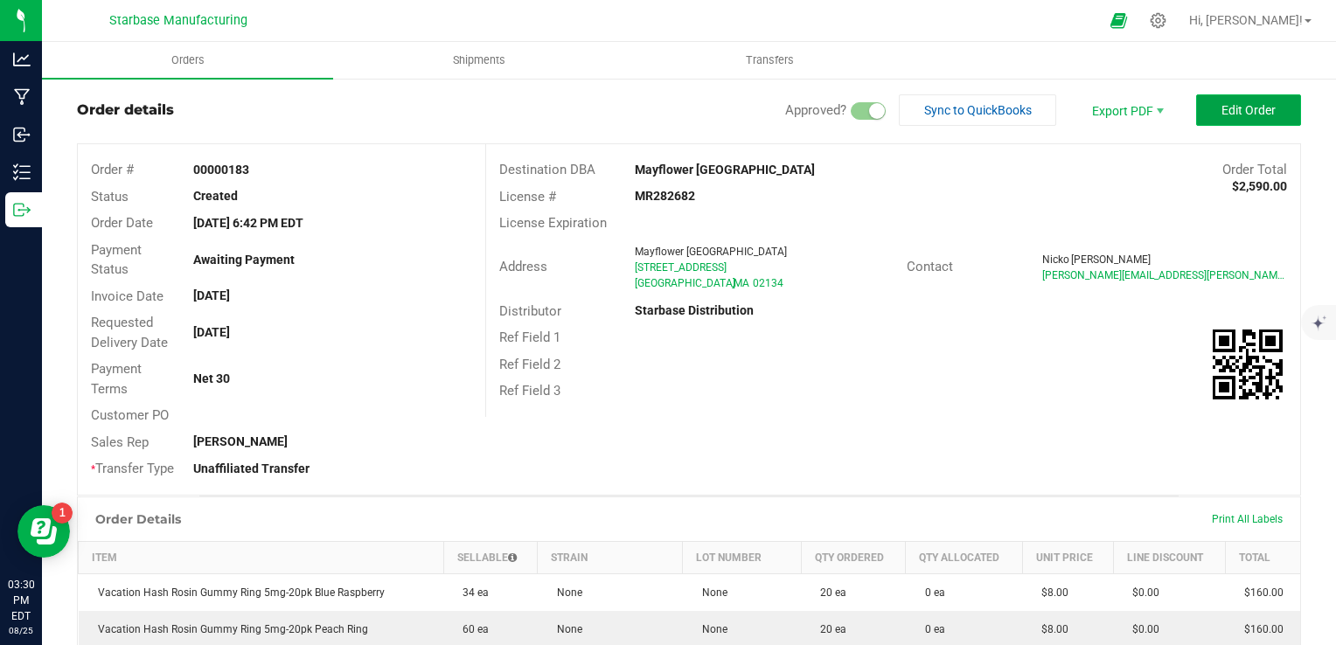
click at [1221, 107] on span "Edit Order" at bounding box center [1248, 110] width 54 height 14
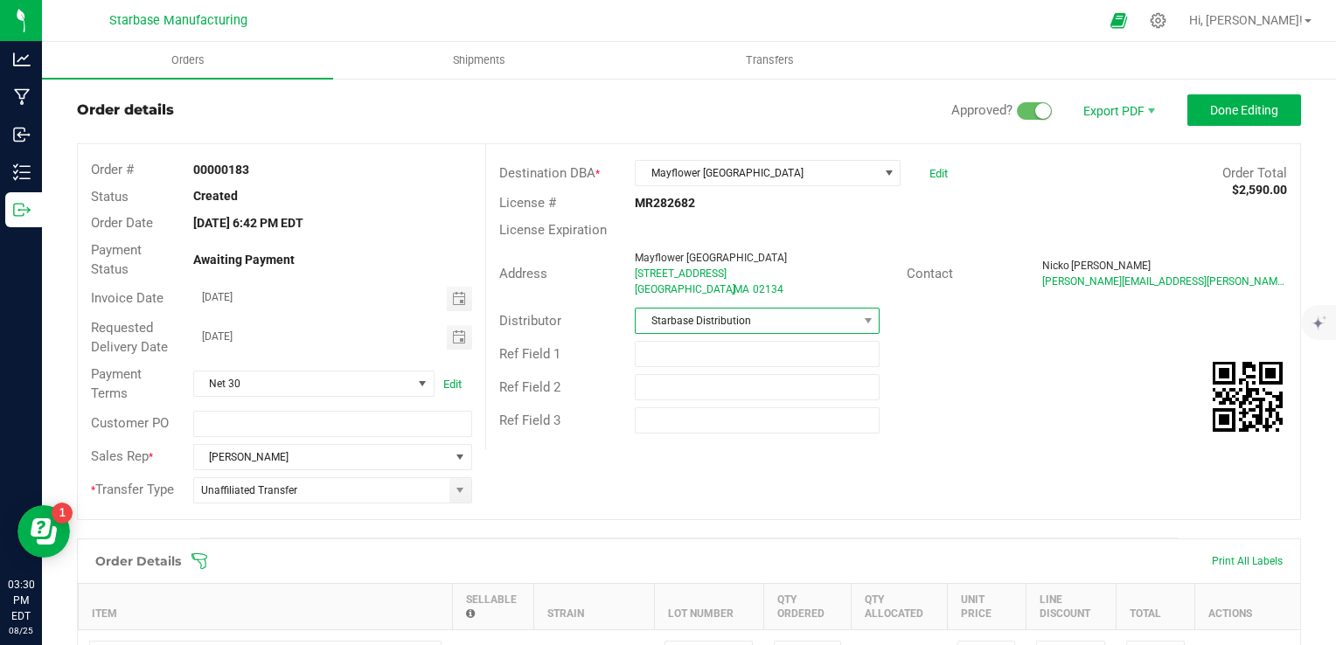
click at [728, 312] on span "Starbase Distribution" at bounding box center [746, 321] width 221 height 24
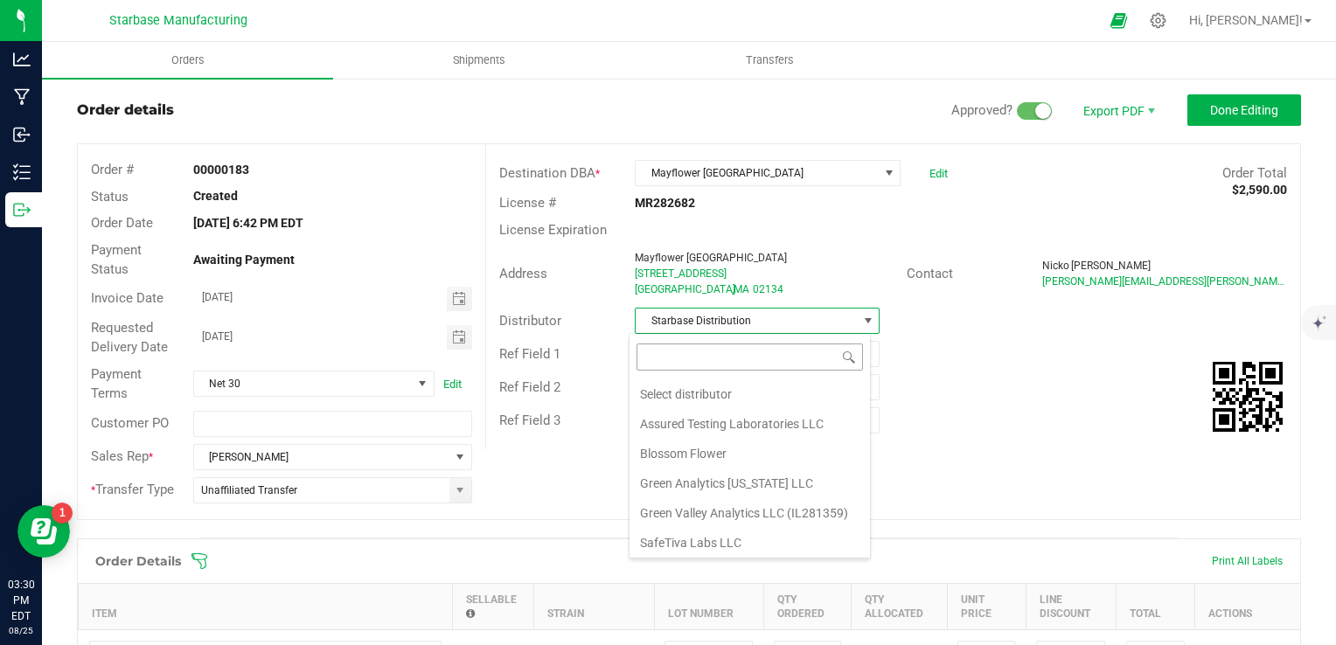
scroll to position [59, 0]
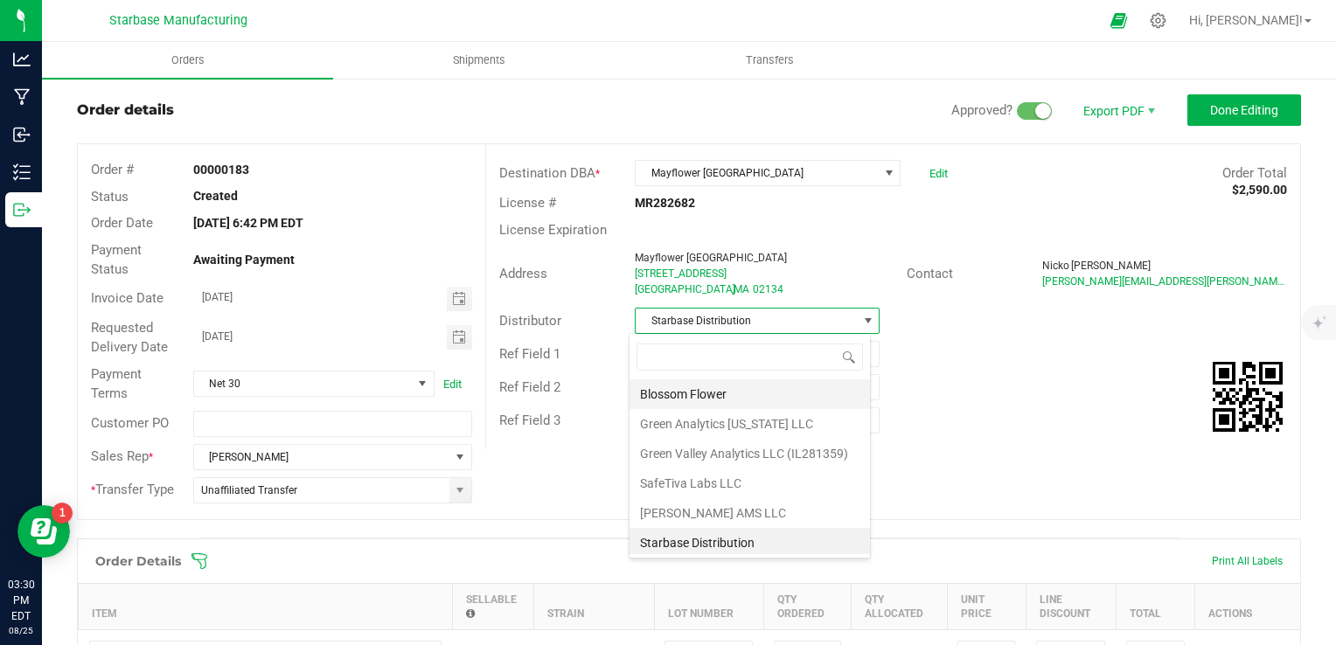
click at [724, 393] on li "Blossom Flower" at bounding box center [750, 394] width 240 height 30
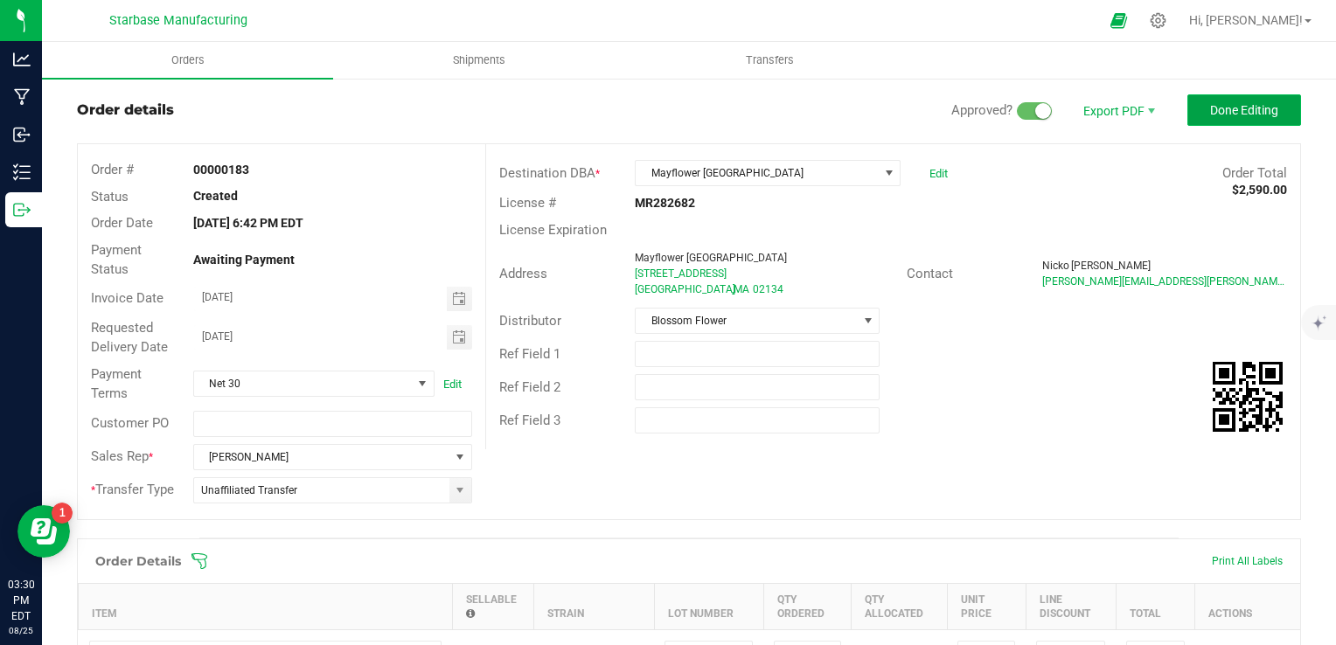
click at [1241, 114] on span "Done Editing" at bounding box center [1244, 110] width 68 height 14
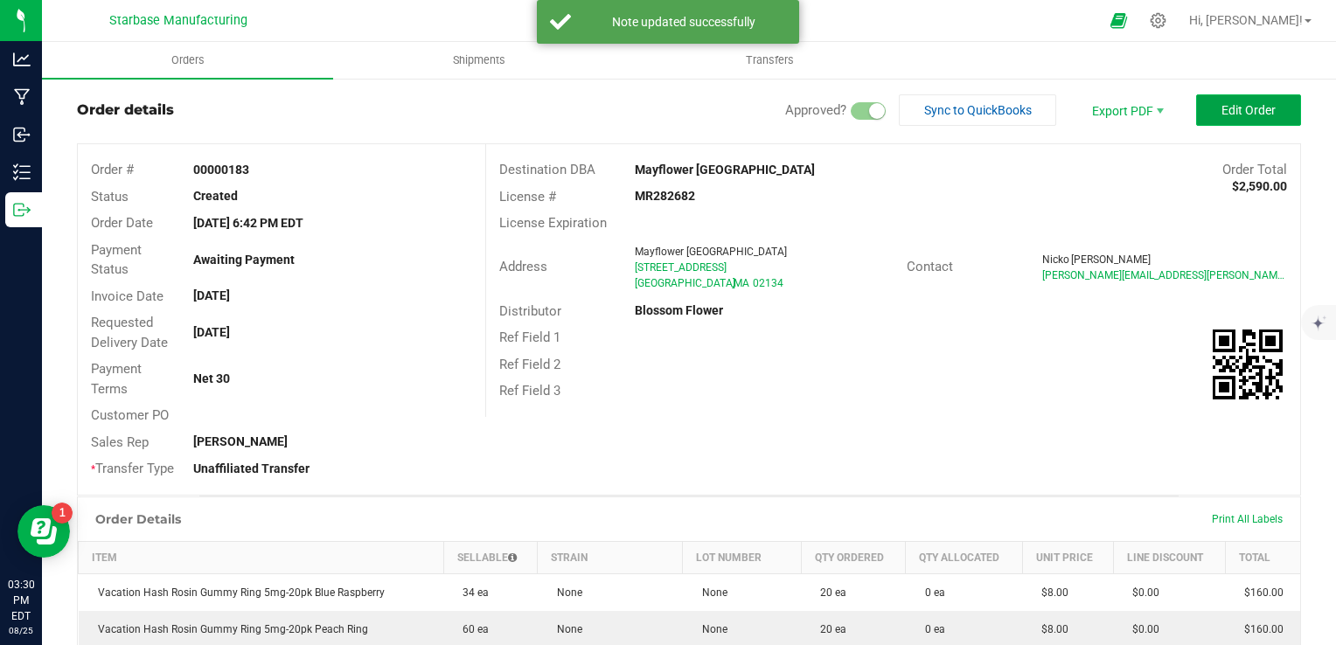
click at [1236, 114] on span "Edit Order" at bounding box center [1248, 110] width 54 height 14
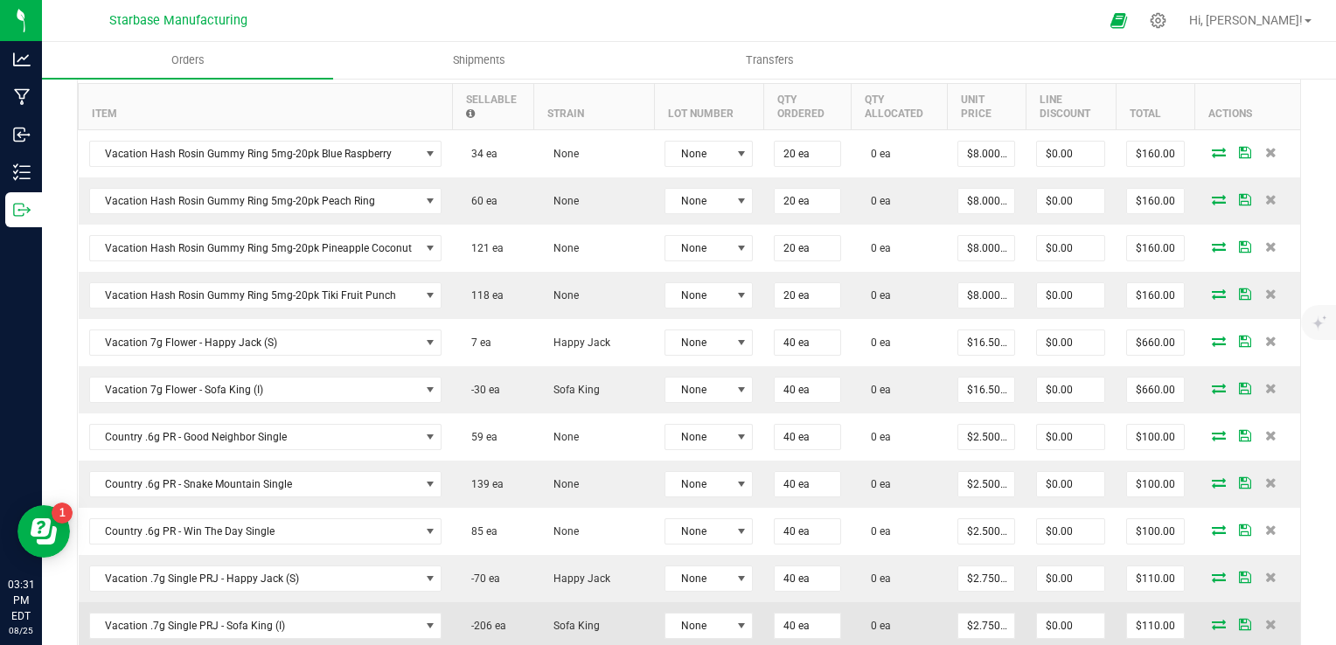
scroll to position [469, 0]
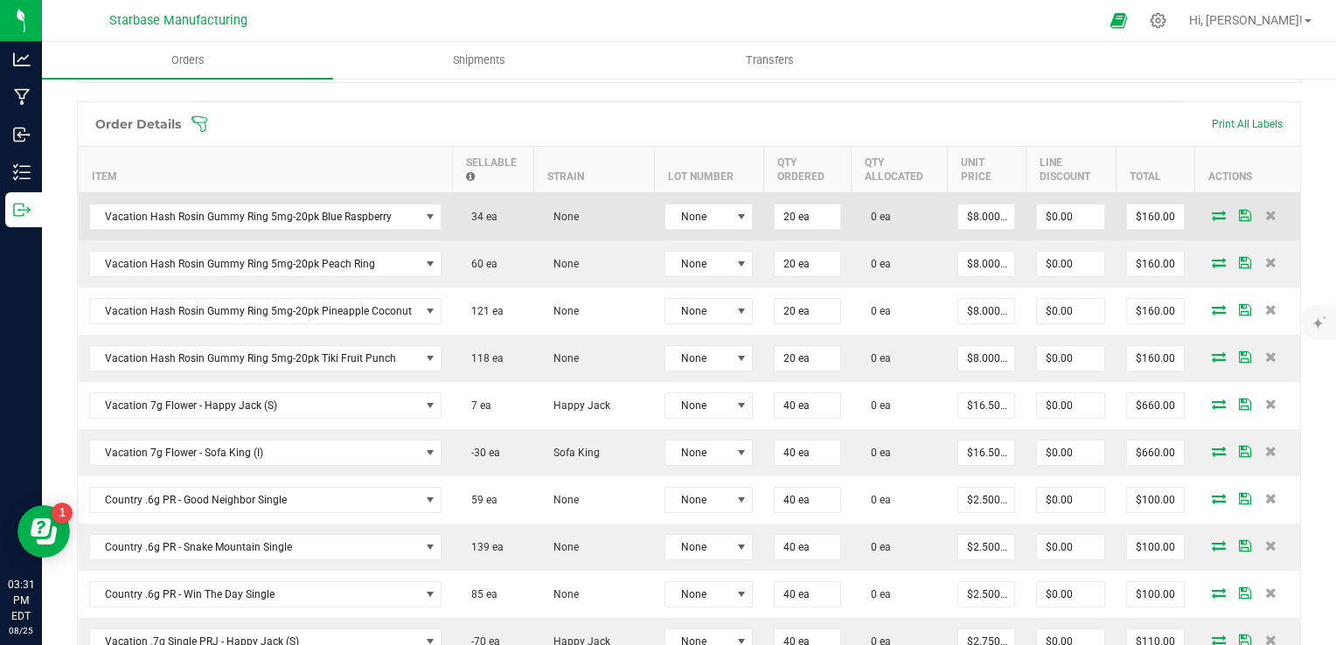
click at [1212, 217] on icon at bounding box center [1219, 215] width 14 height 10
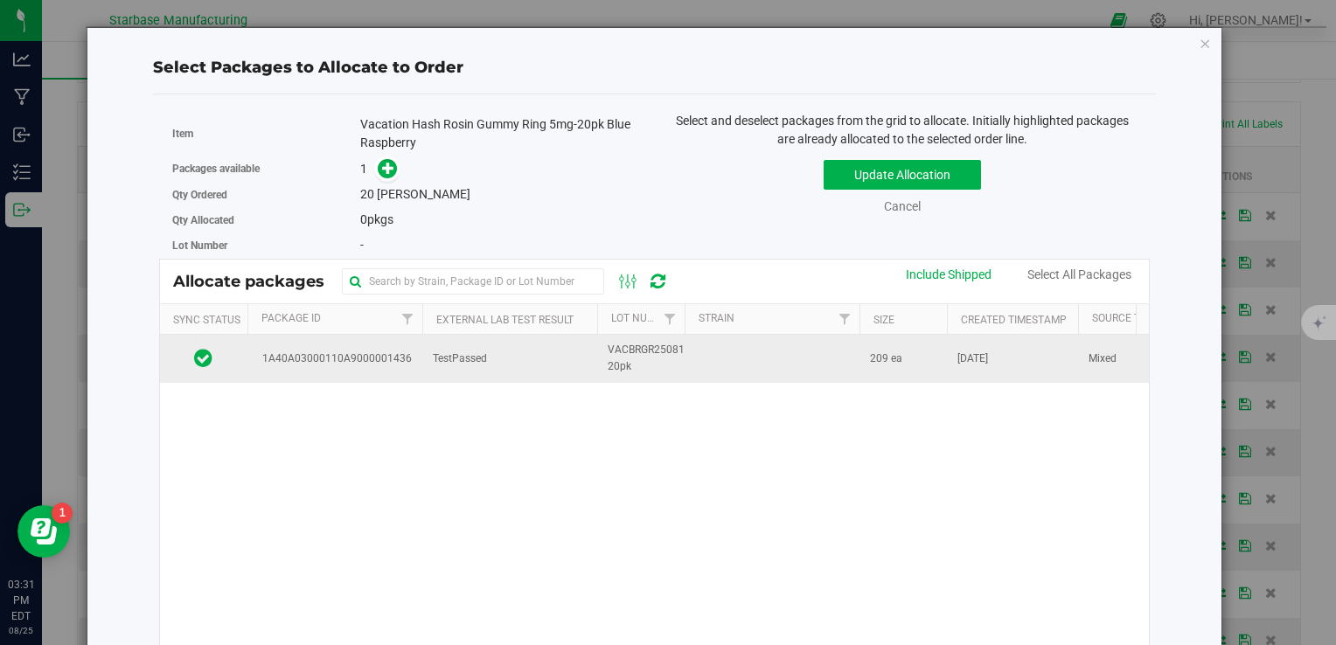
click at [741, 369] on td at bounding box center [772, 358] width 175 height 47
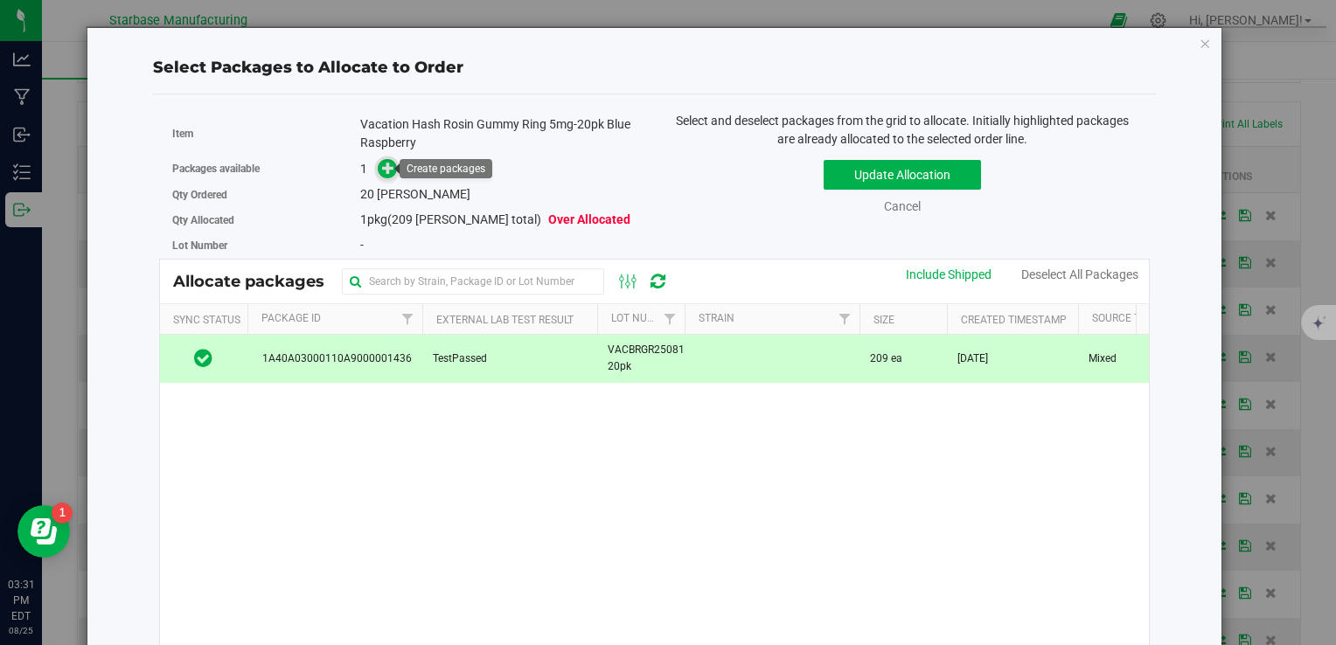
click at [388, 165] on icon at bounding box center [388, 168] width 12 height 12
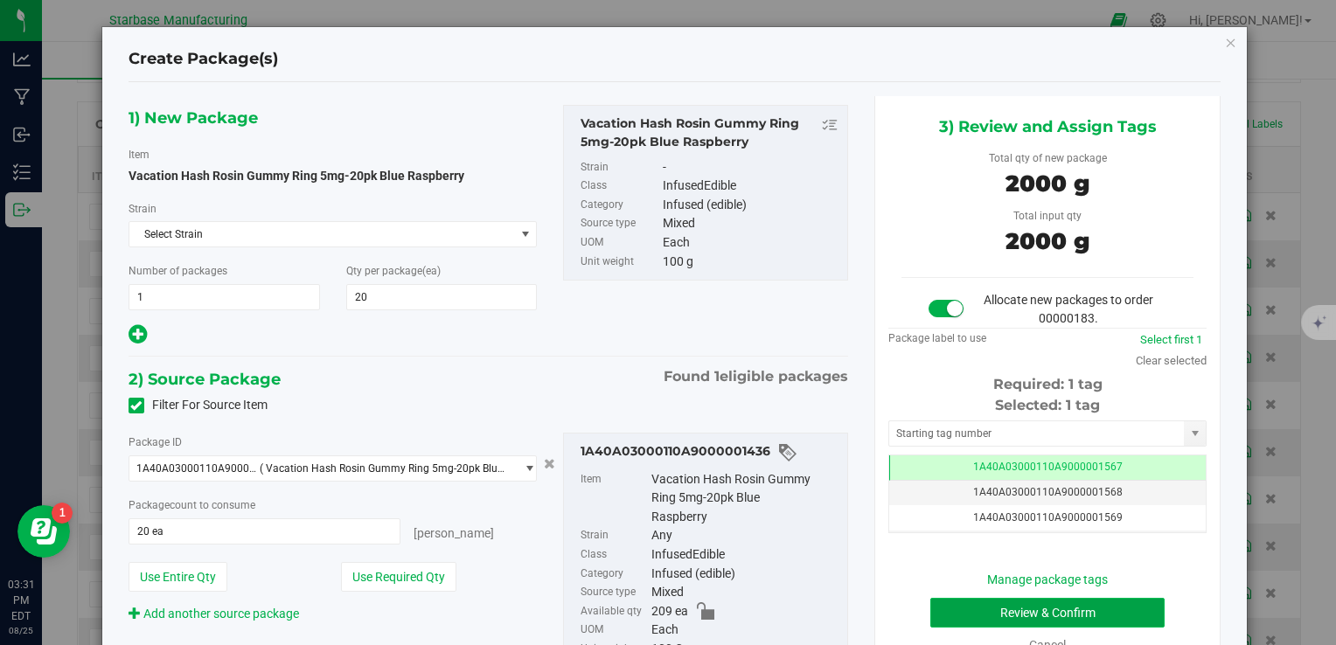
click at [988, 611] on button "Review & Confirm" at bounding box center [1047, 613] width 234 height 30
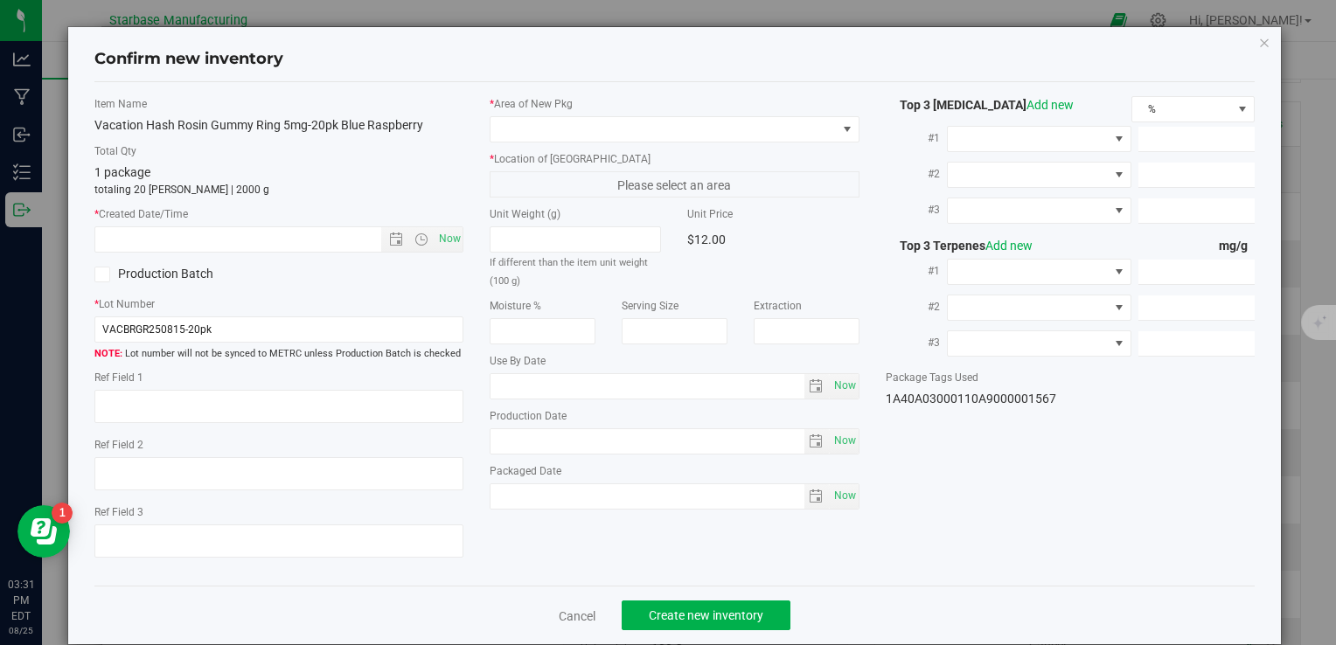
type input "[DATE]"
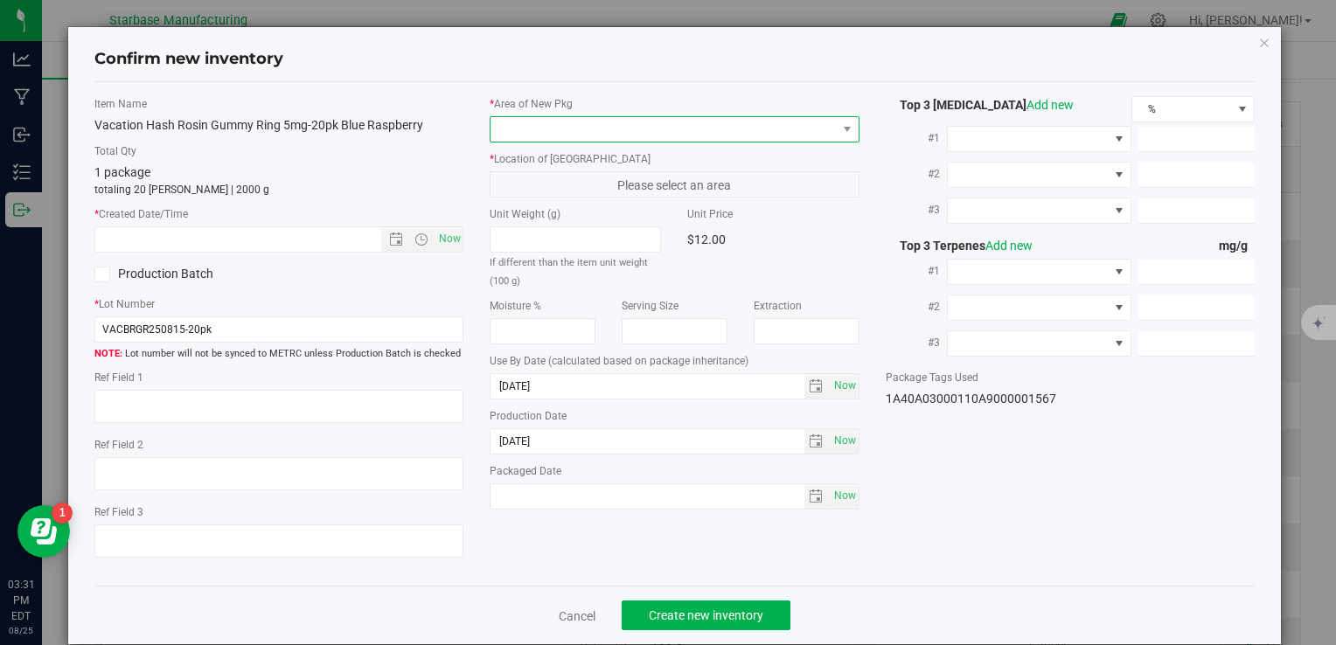
click at [594, 133] on span at bounding box center [663, 129] width 345 height 24
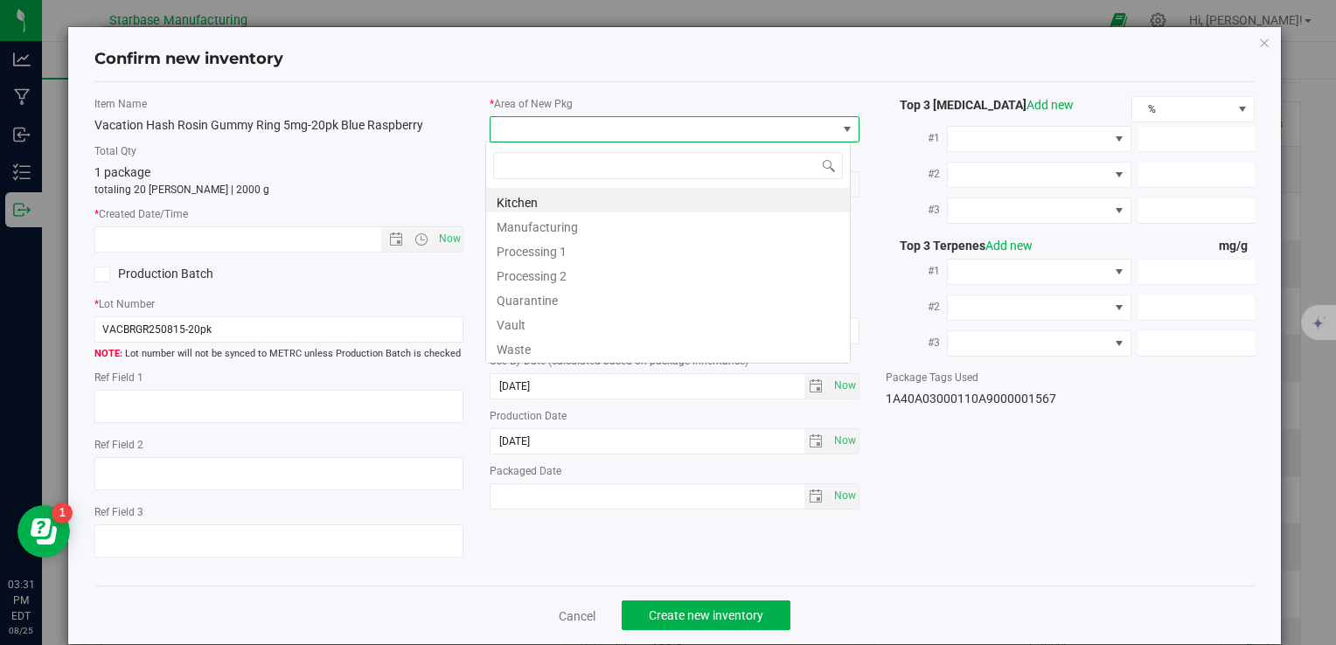
type input "v"
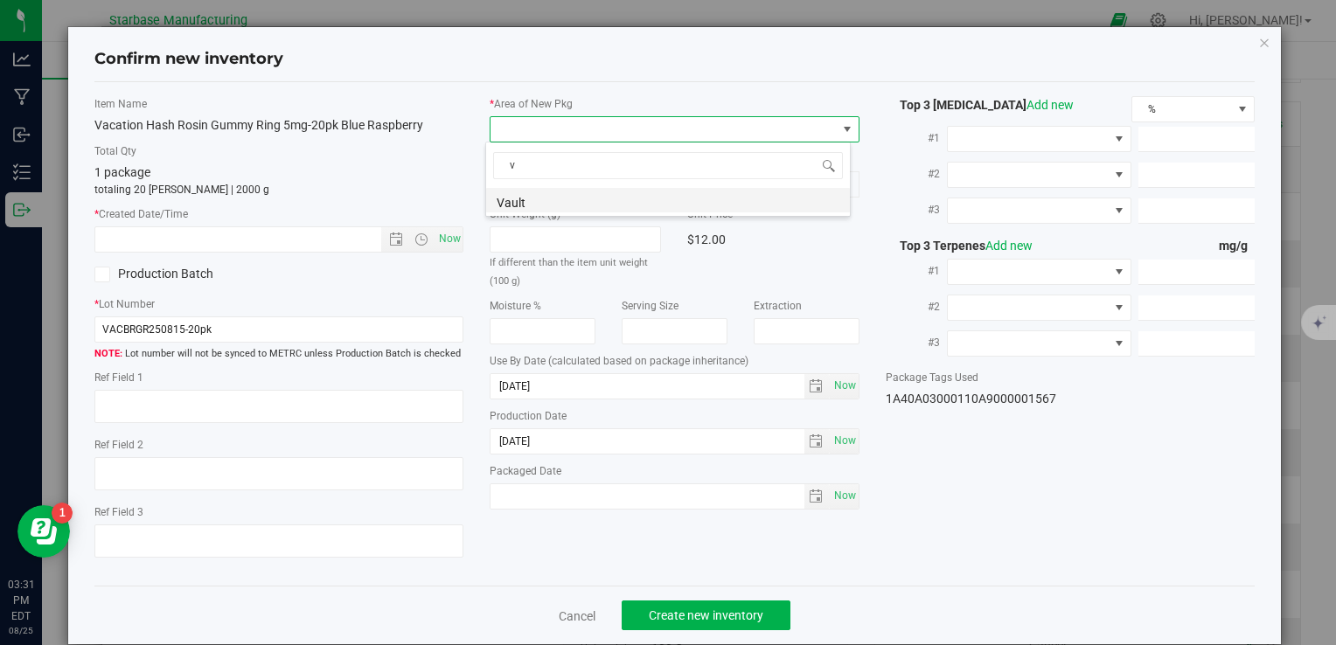
click at [579, 205] on li "Vault" at bounding box center [668, 200] width 364 height 24
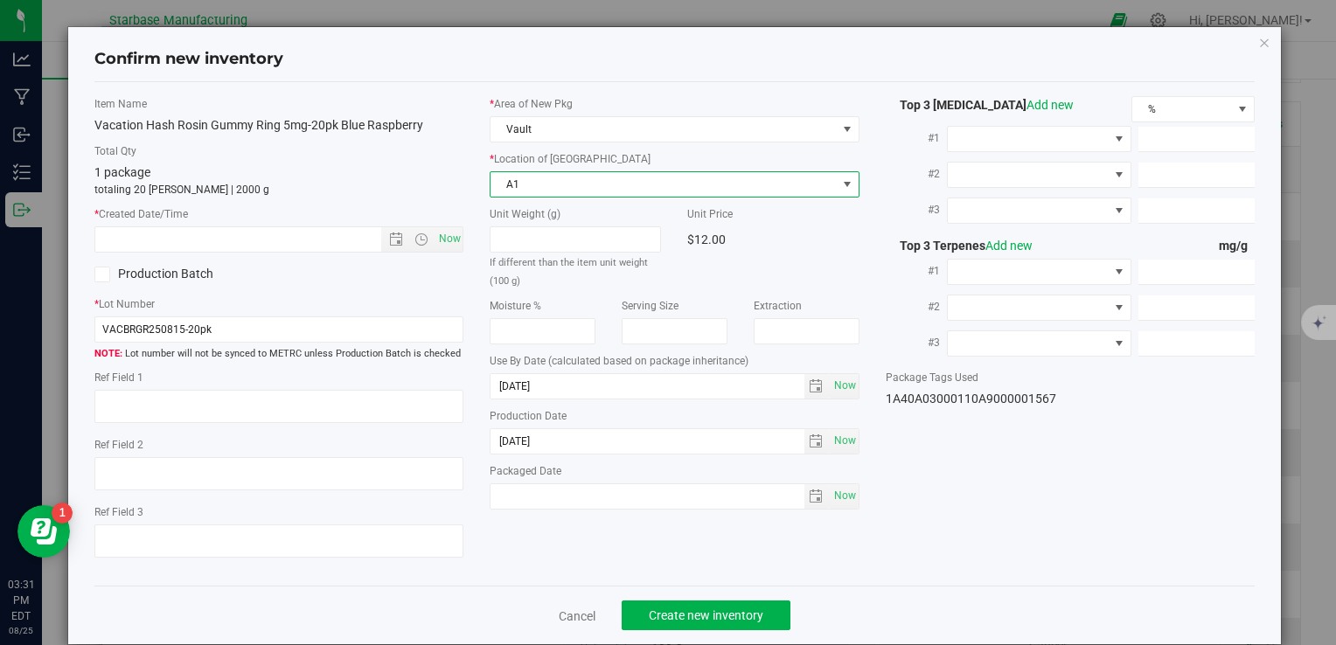
click at [575, 187] on span "A1" at bounding box center [663, 184] width 345 height 24
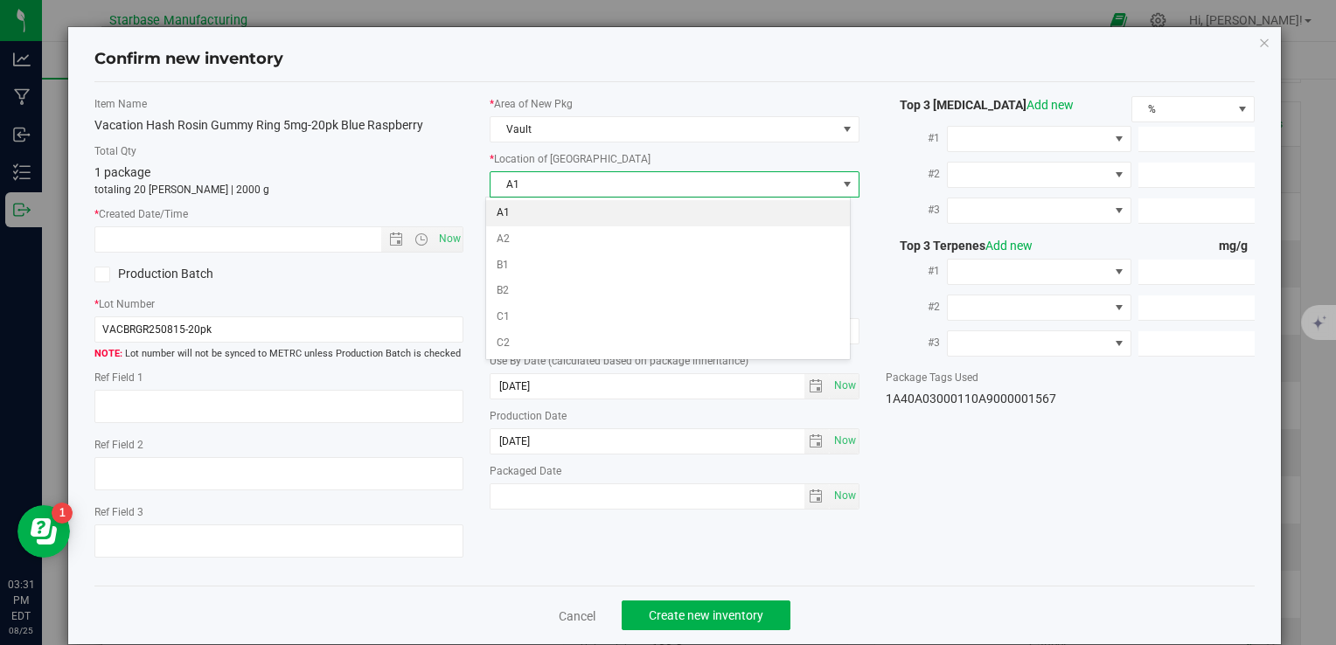
click at [571, 215] on li "A1" at bounding box center [668, 213] width 364 height 26
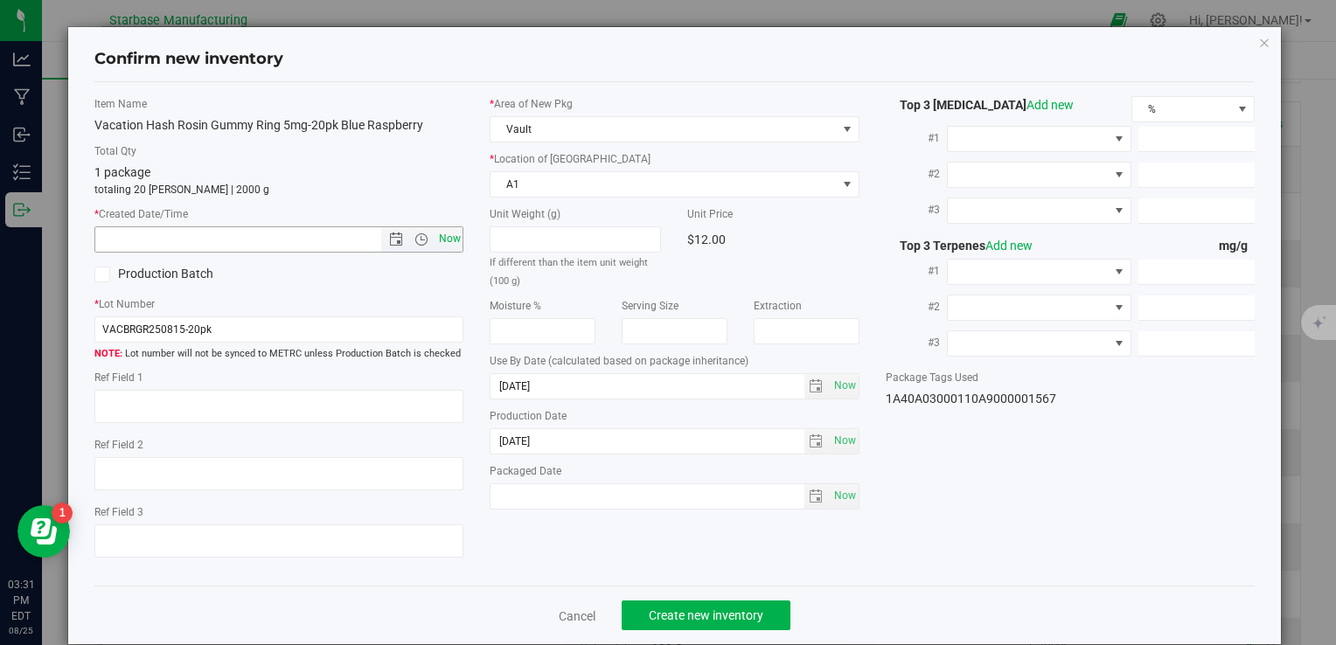
click at [435, 237] on span "Now" at bounding box center [450, 238] width 30 height 25
type input "8/25/2025 3:31 PM"
click at [657, 615] on span "Create new inventory" at bounding box center [706, 616] width 115 height 14
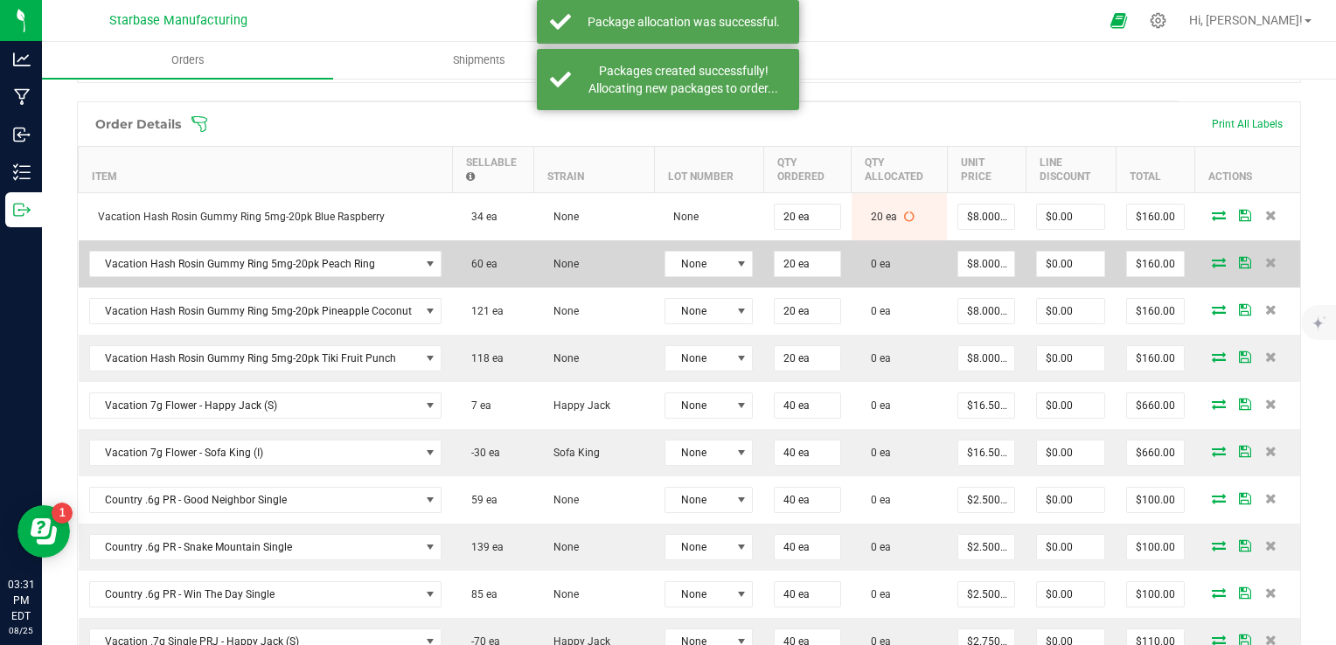
click at [1212, 260] on icon at bounding box center [1219, 262] width 14 height 10
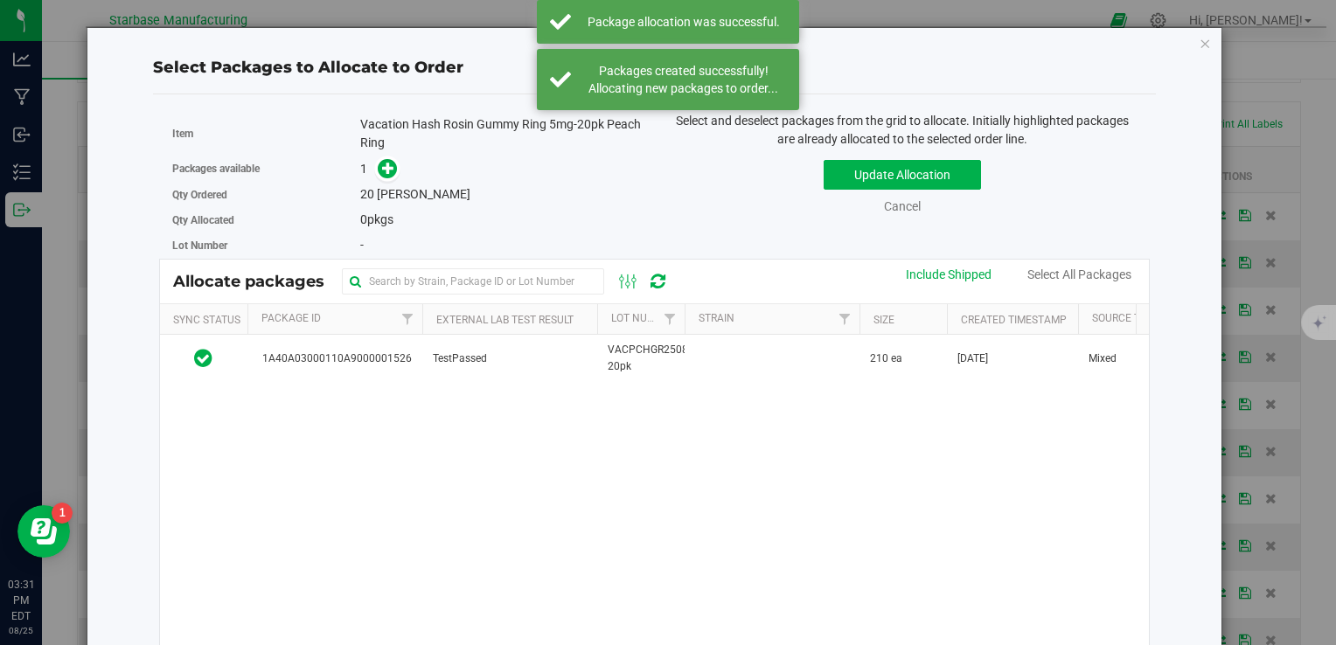
drag, startPoint x: 934, startPoint y: 353, endPoint x: 873, endPoint y: 331, distance: 64.2
click at [934, 353] on td "210 ea" at bounding box center [902, 358] width 87 height 47
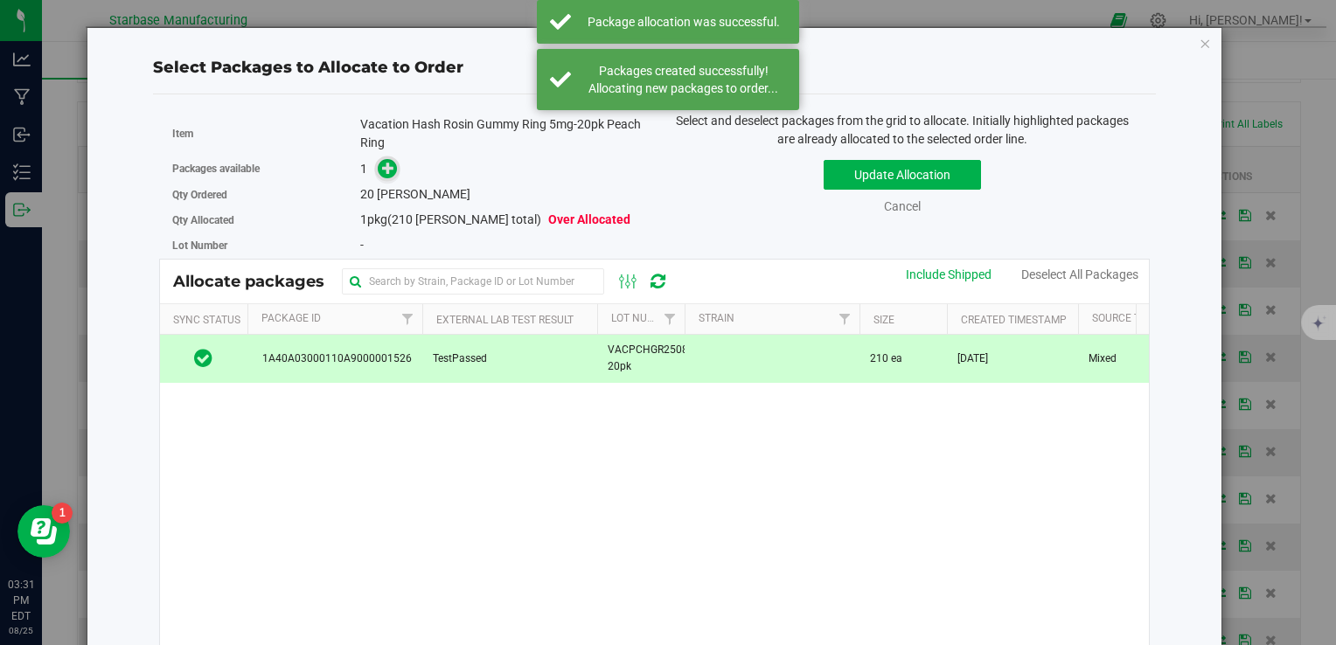
click at [389, 169] on span at bounding box center [388, 169] width 20 height 20
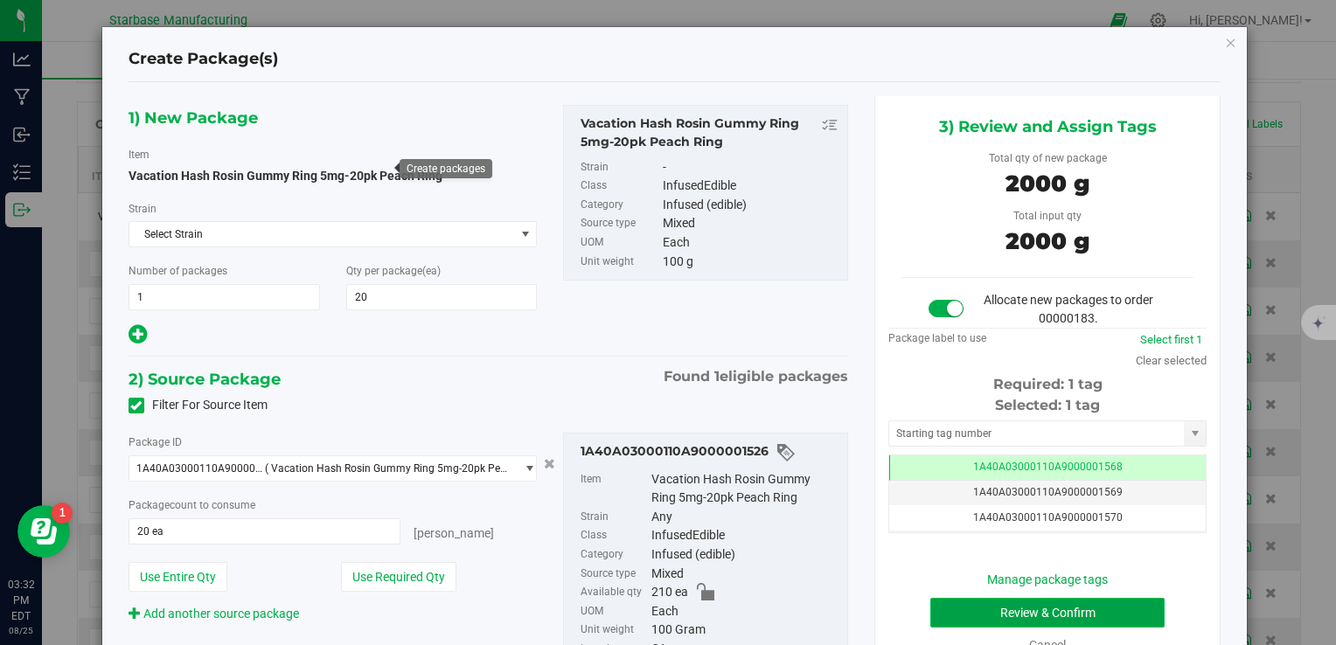
click at [1061, 611] on button "Review & Confirm" at bounding box center [1047, 613] width 234 height 30
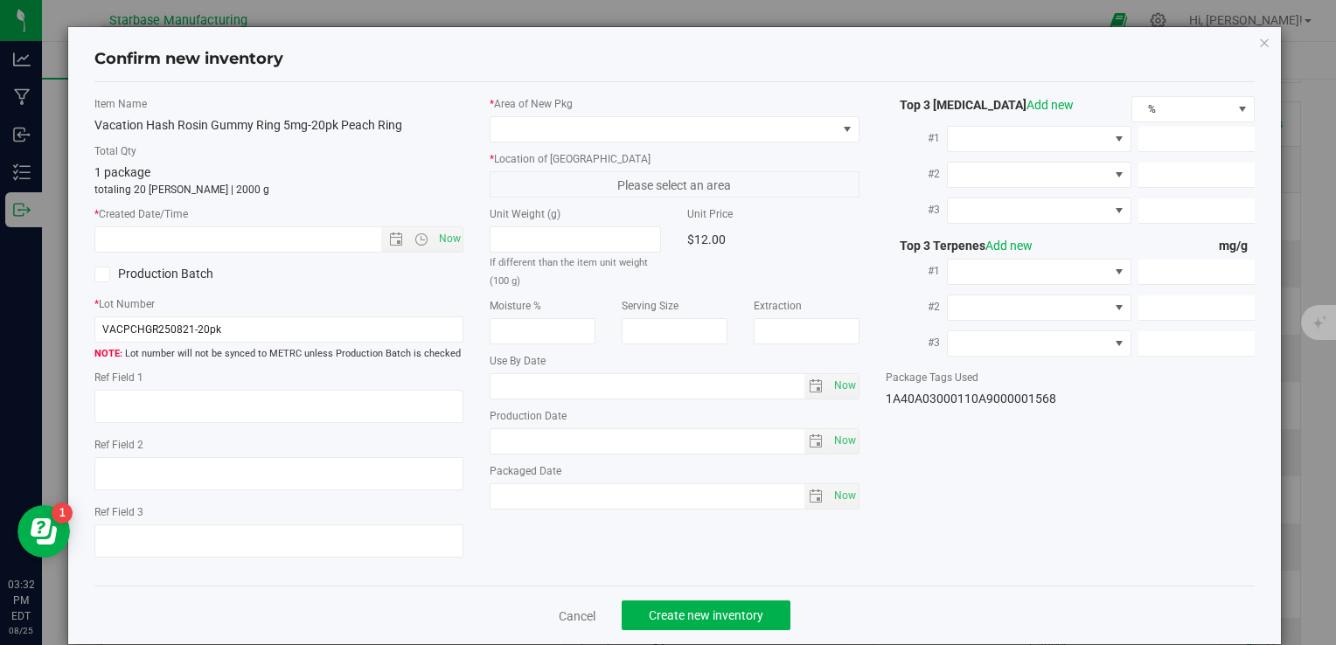
type input "2026-08-21"
type input "2025-08-12"
click at [437, 236] on span "Now" at bounding box center [450, 238] width 30 height 25
type input "8/25/2025 3:32 PM"
click at [546, 153] on label "* Location of New Pkg" at bounding box center [674, 159] width 369 height 16
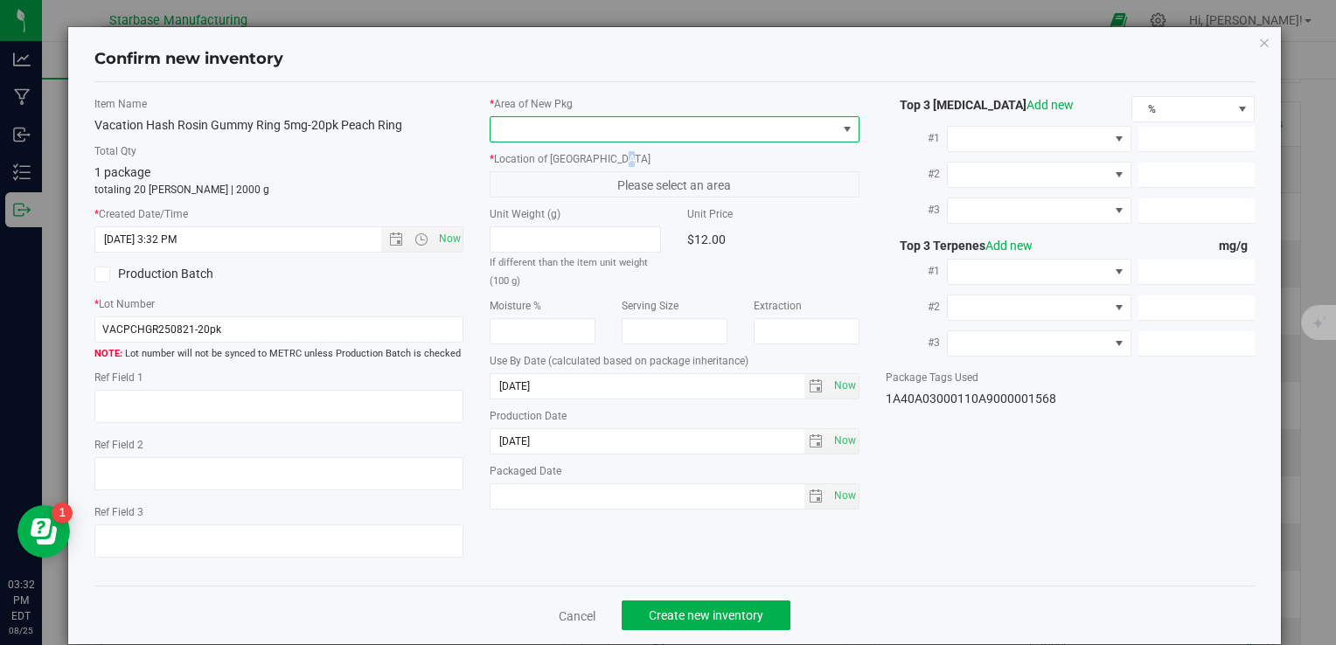
drag, startPoint x: 547, startPoint y: 150, endPoint x: 554, endPoint y: 135, distance: 17.2
click at [554, 135] on span at bounding box center [663, 129] width 345 height 24
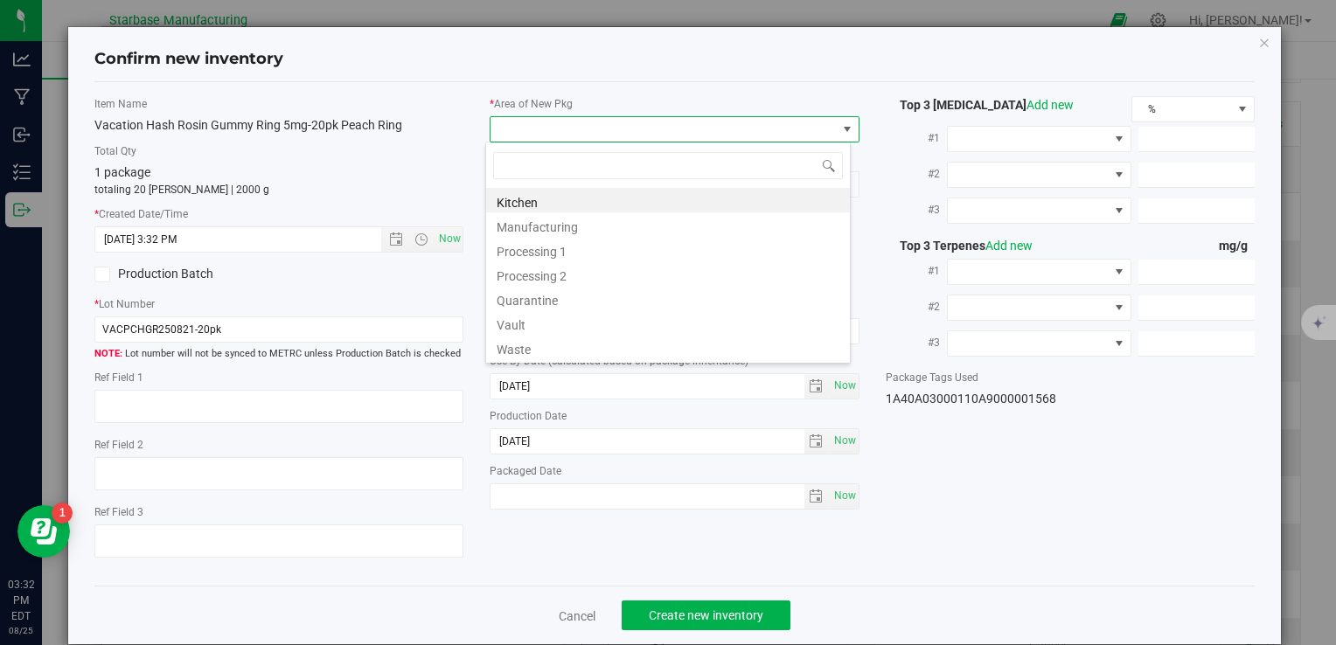
type input "v"
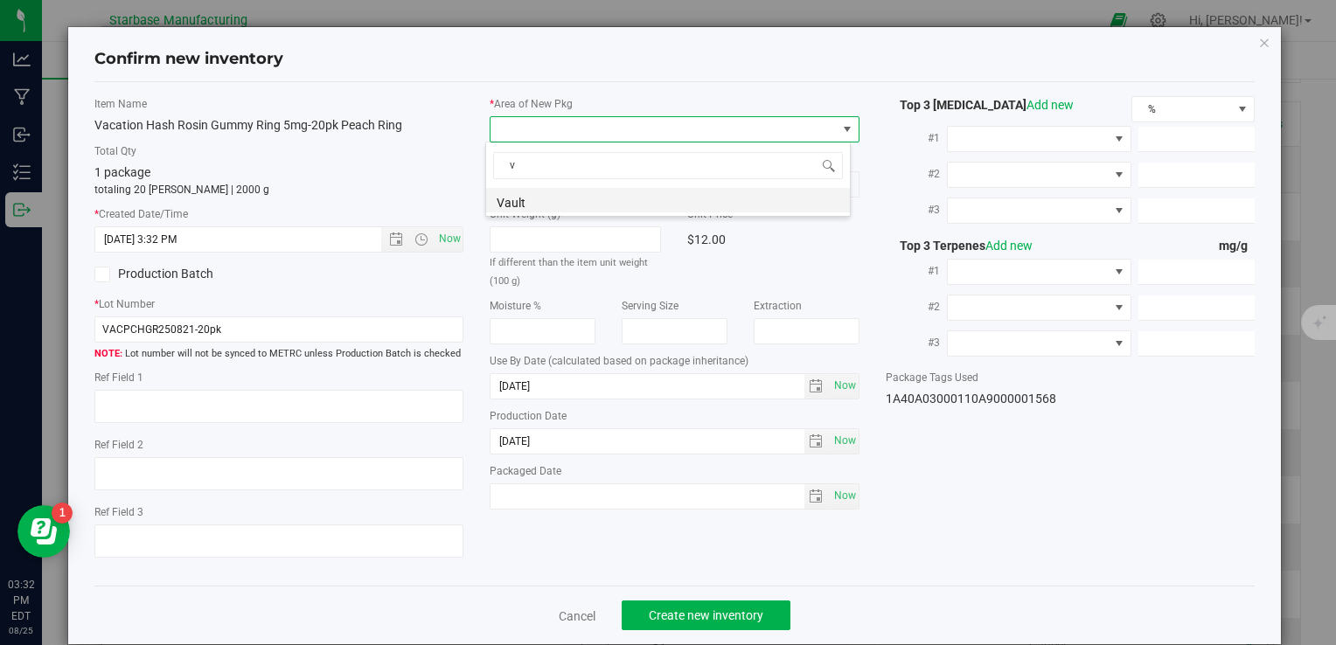
click at [549, 194] on li "Vault" at bounding box center [668, 200] width 364 height 24
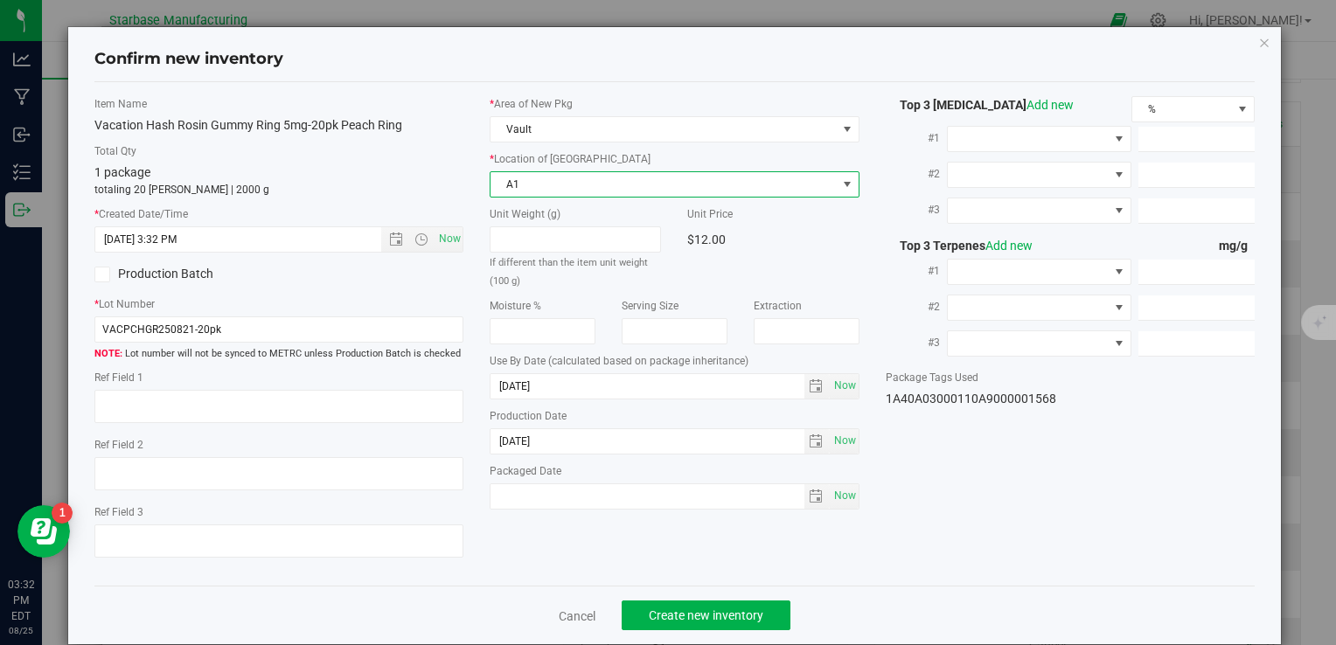
click at [551, 187] on span "A1" at bounding box center [663, 184] width 345 height 24
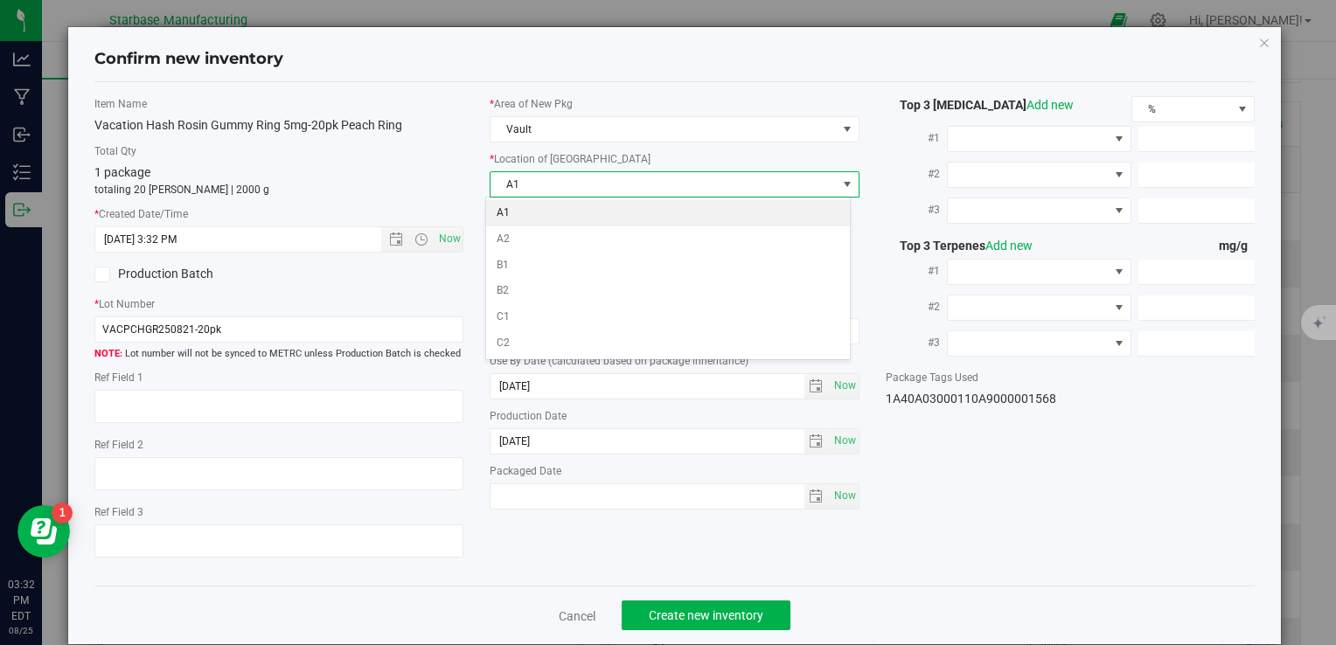
click at [549, 209] on li "A1" at bounding box center [668, 213] width 364 height 26
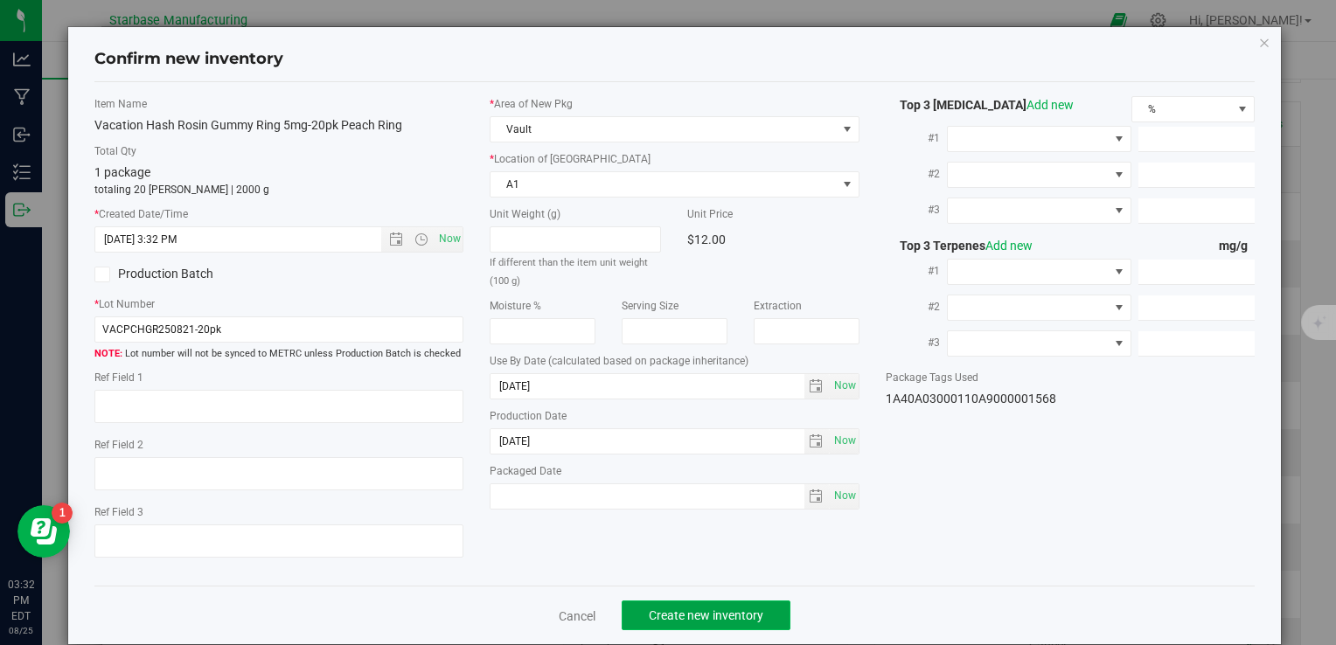
click at [710, 611] on span "Create new inventory" at bounding box center [706, 616] width 115 height 14
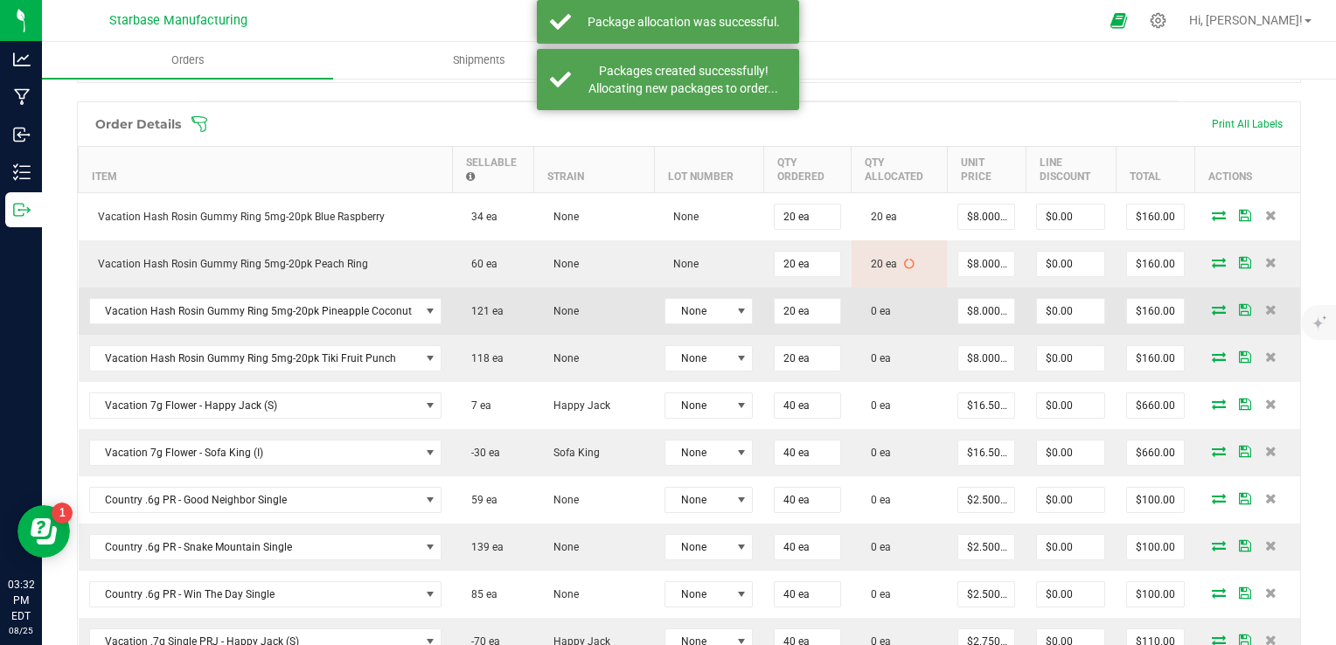
click at [1209, 313] on td at bounding box center [1247, 311] width 105 height 47
click at [1212, 304] on icon at bounding box center [1219, 309] width 14 height 10
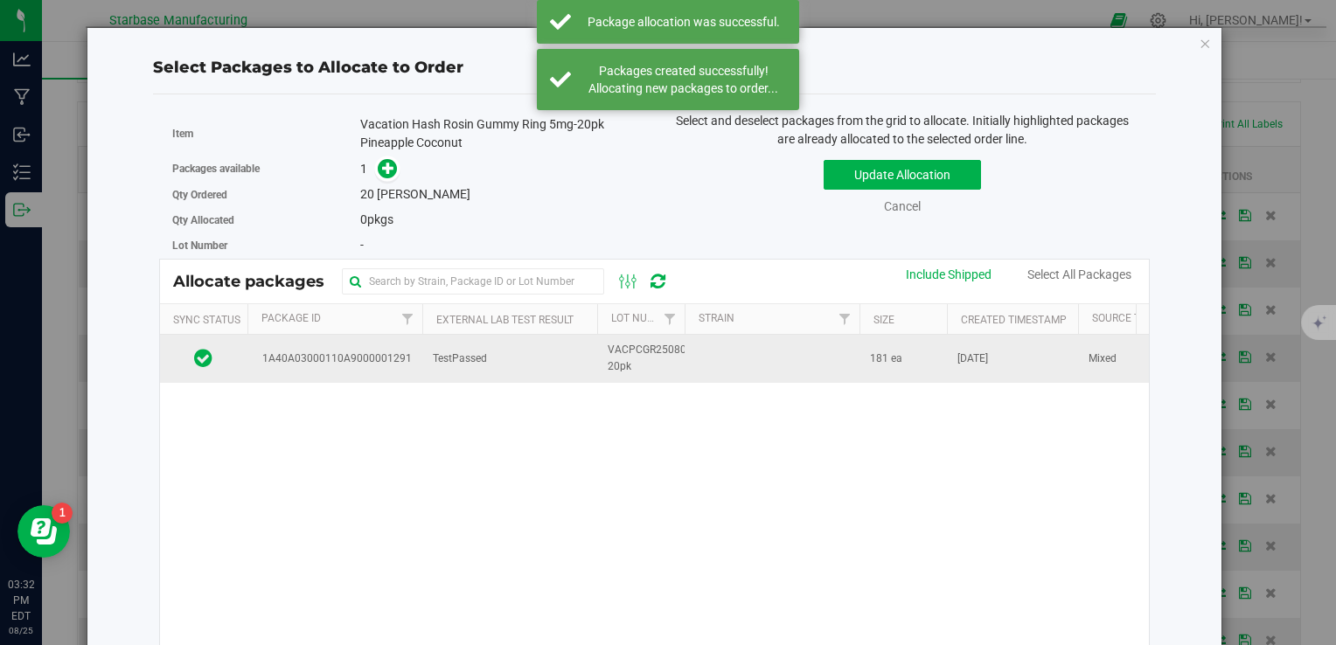
click at [543, 350] on td "TestPassed" at bounding box center [509, 358] width 175 height 47
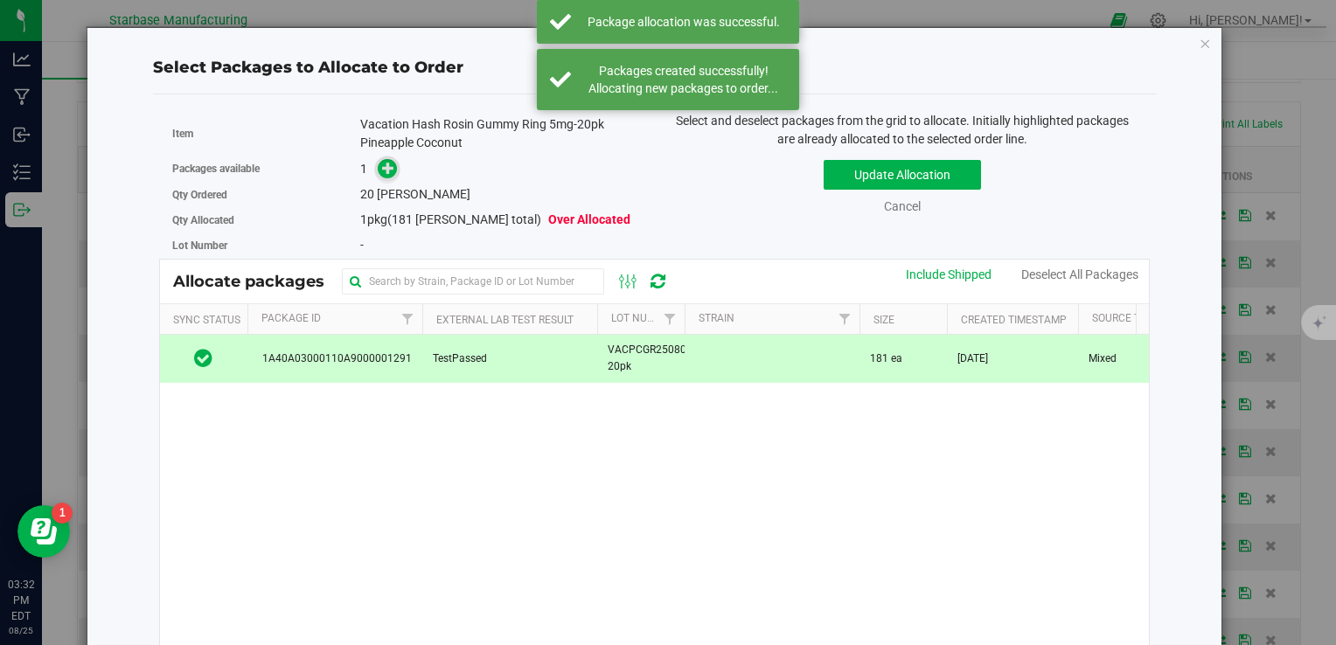
click at [382, 174] on icon at bounding box center [388, 168] width 12 height 12
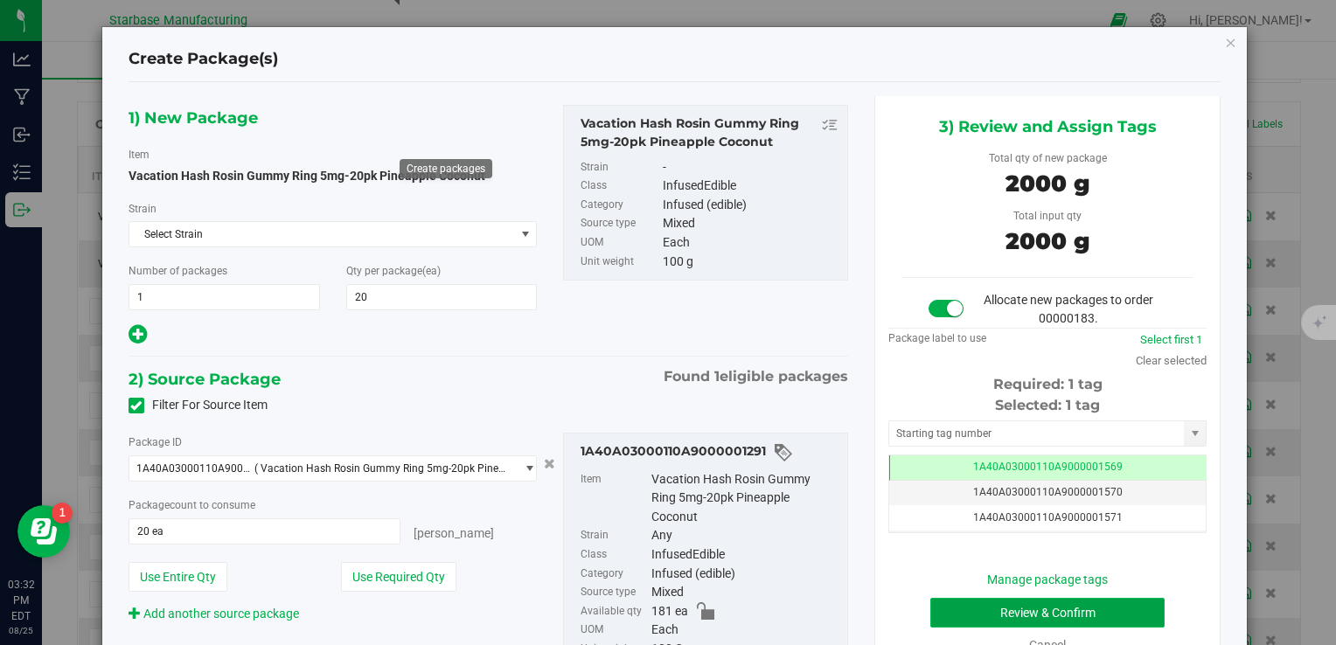
click at [993, 603] on button "Review & Confirm" at bounding box center [1047, 613] width 234 height 30
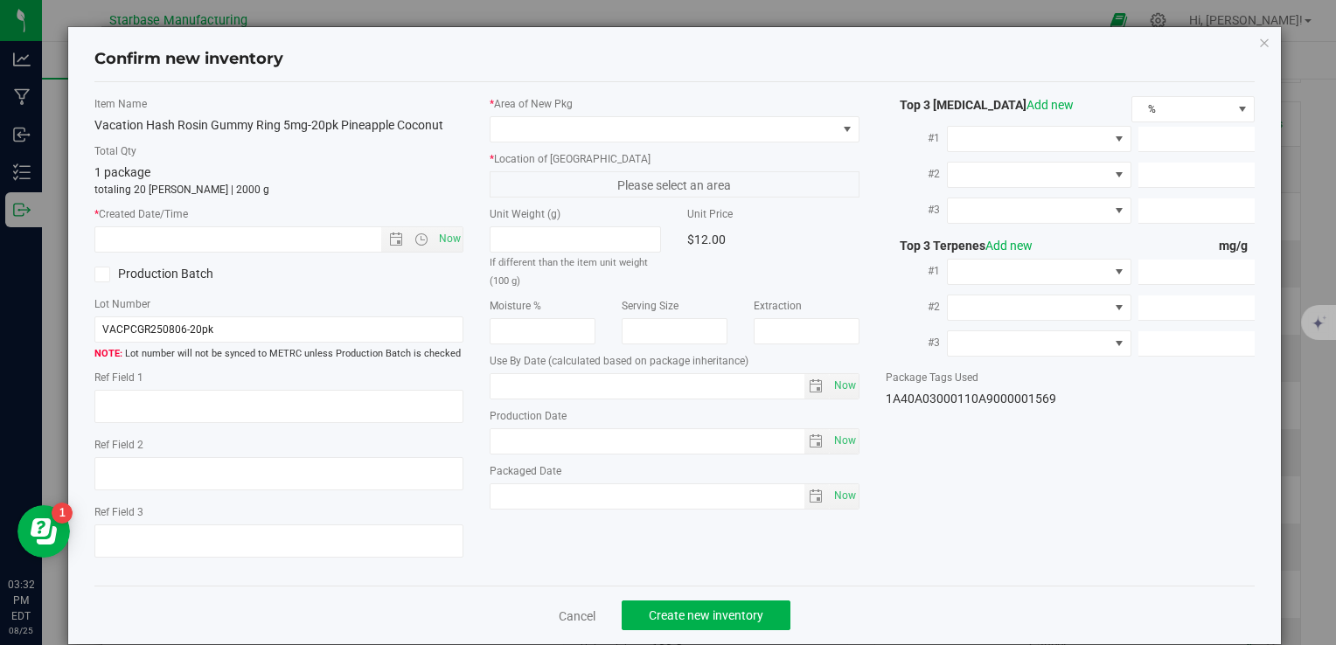
type input "2026-08-06"
type input "2025-07-29"
click at [444, 241] on span "Now" at bounding box center [450, 238] width 30 height 25
type input "8/25/2025 3:32 PM"
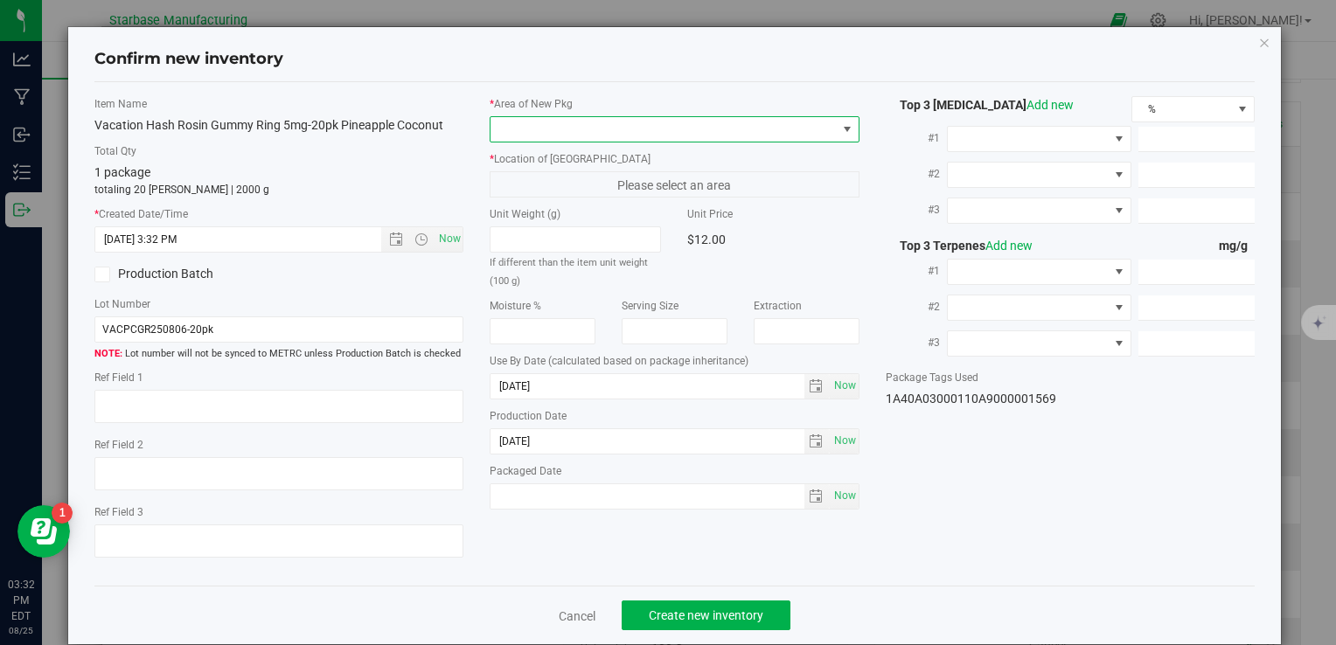
click at [540, 131] on span at bounding box center [663, 129] width 345 height 24
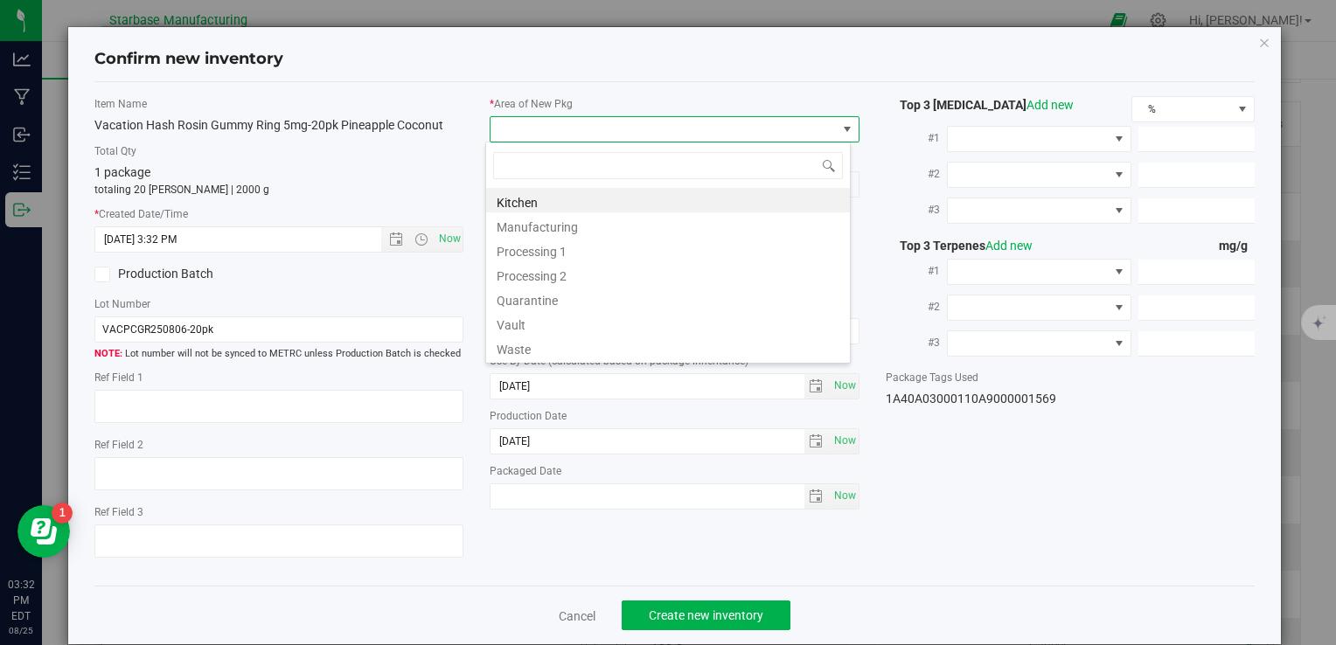
type input "v"
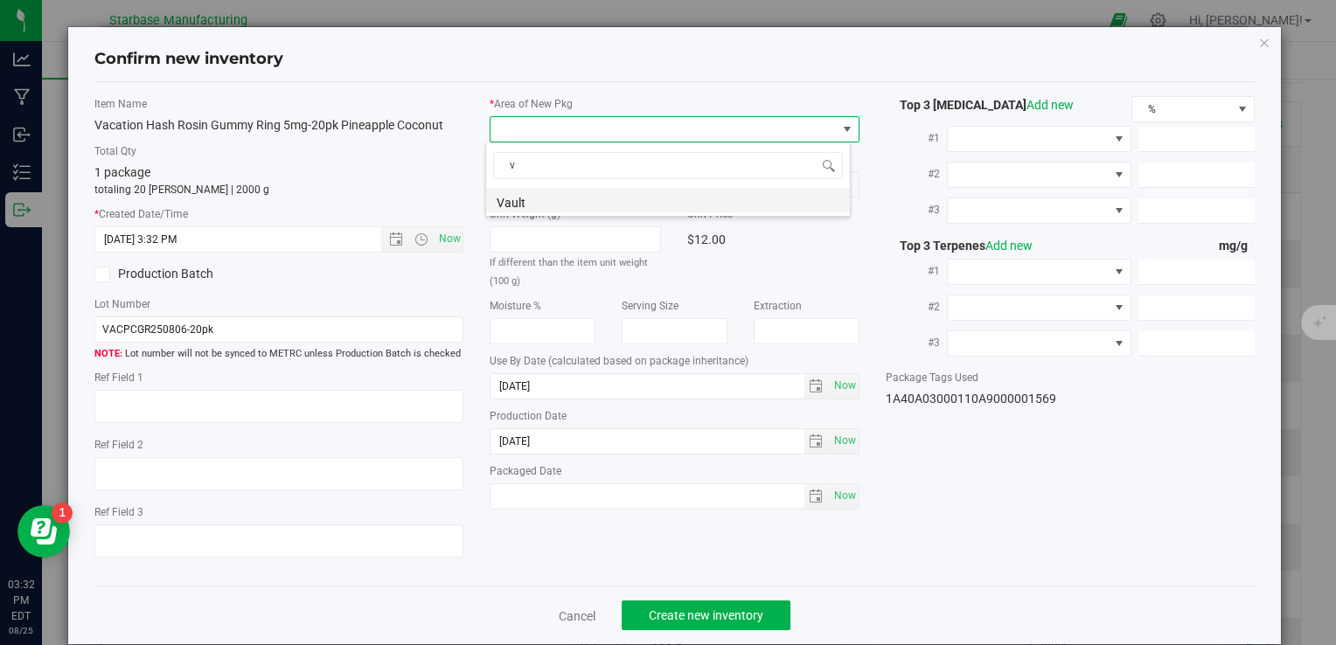
click at [550, 205] on li "Vault" at bounding box center [668, 200] width 364 height 24
click at [547, 188] on span "A1" at bounding box center [663, 184] width 345 height 24
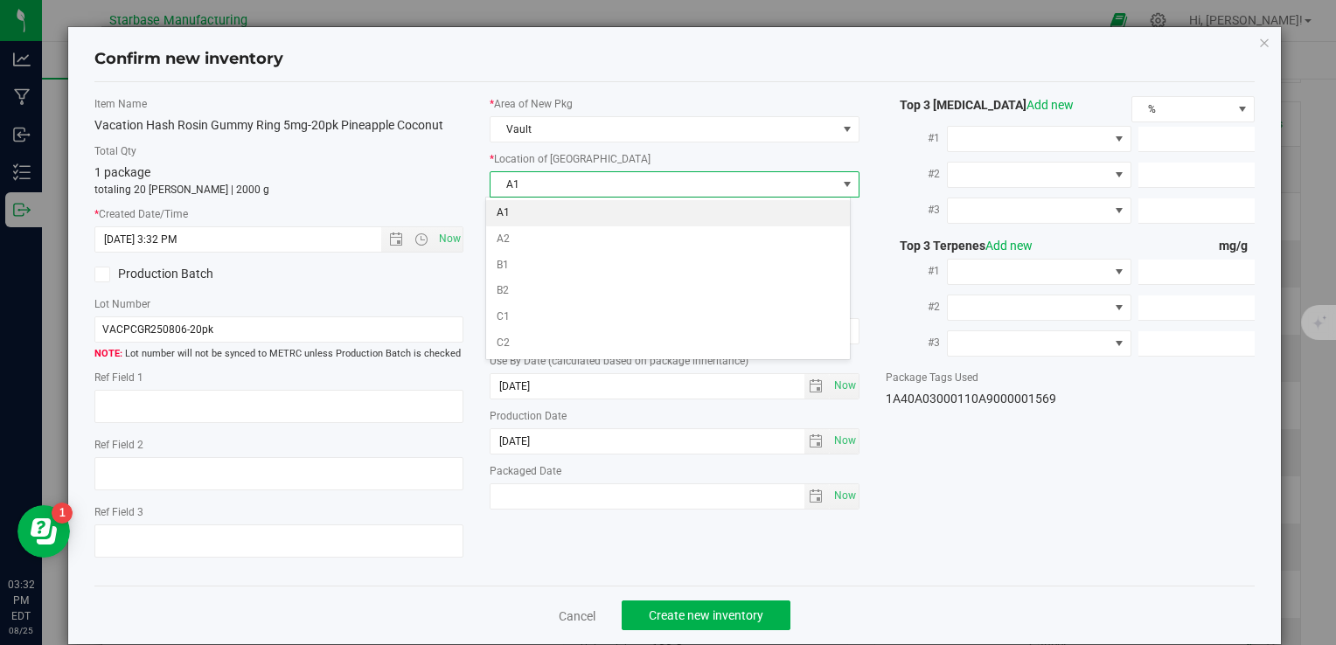
click at [550, 218] on li "A1" at bounding box center [668, 213] width 364 height 26
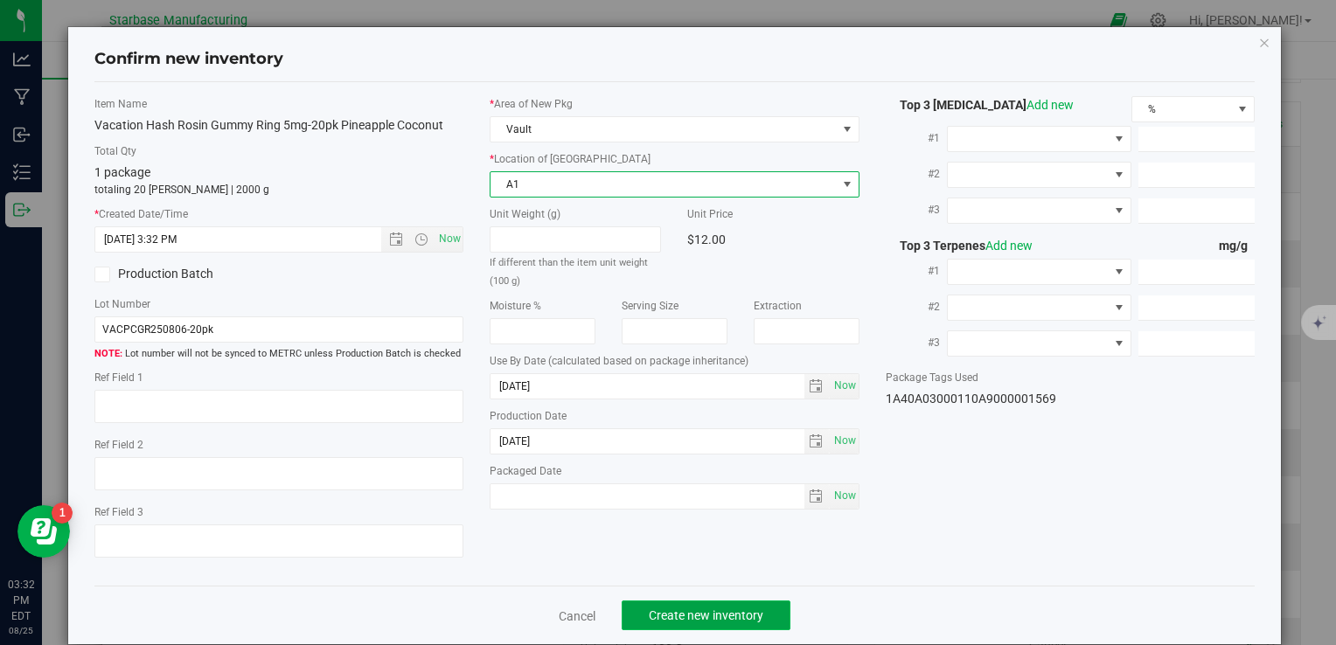
click at [678, 614] on span "Create new inventory" at bounding box center [706, 616] width 115 height 14
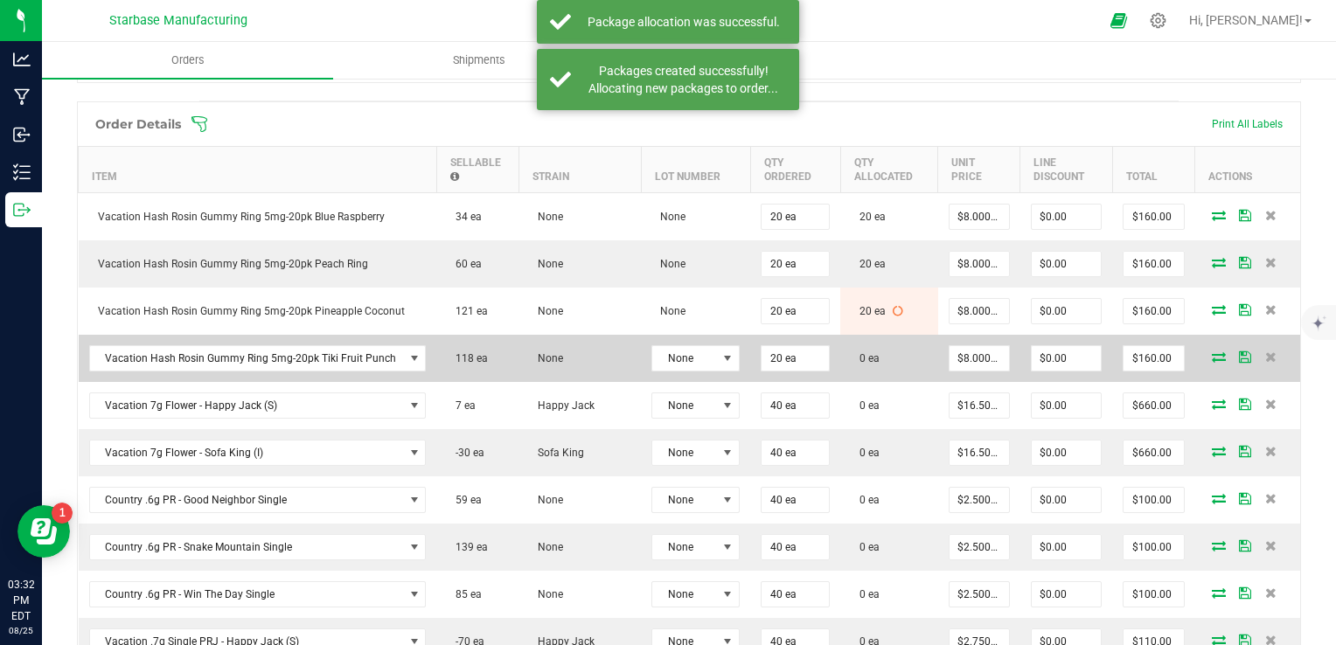
click at [1212, 355] on icon at bounding box center [1219, 356] width 14 height 10
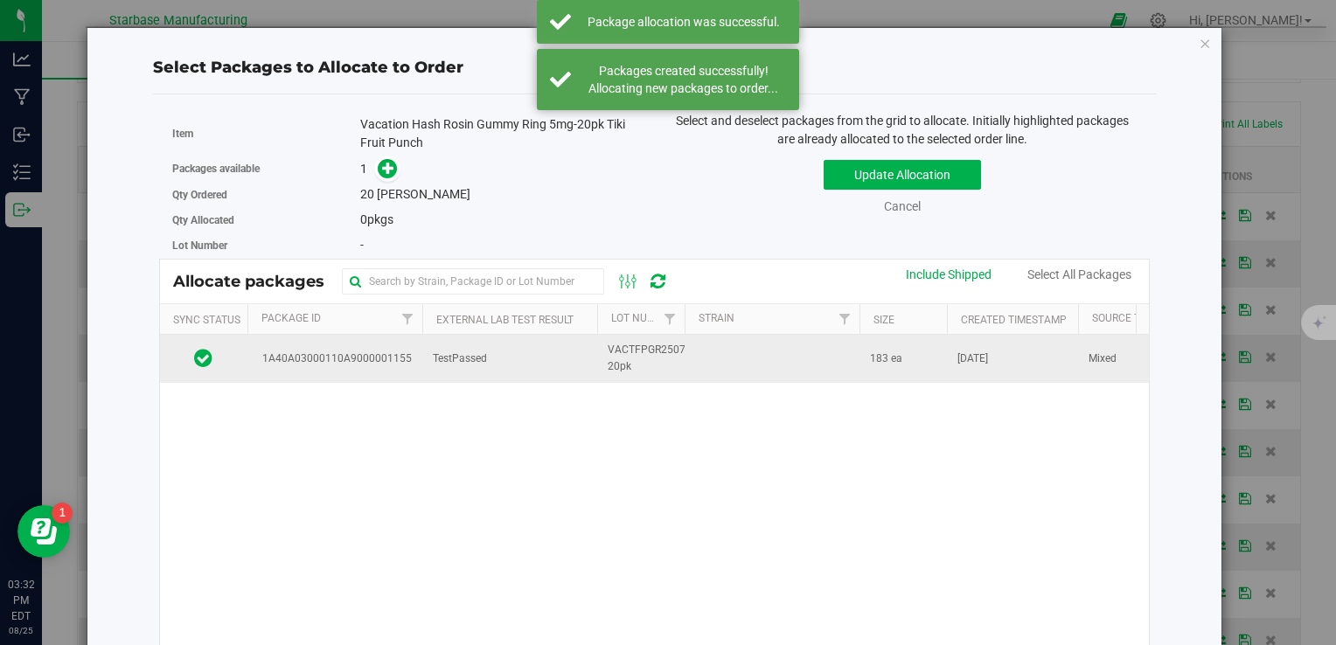
drag, startPoint x: 436, startPoint y: 353, endPoint x: 431, endPoint y: 333, distance: 20.8
click at [436, 353] on span "TestPassed" at bounding box center [460, 359] width 54 height 17
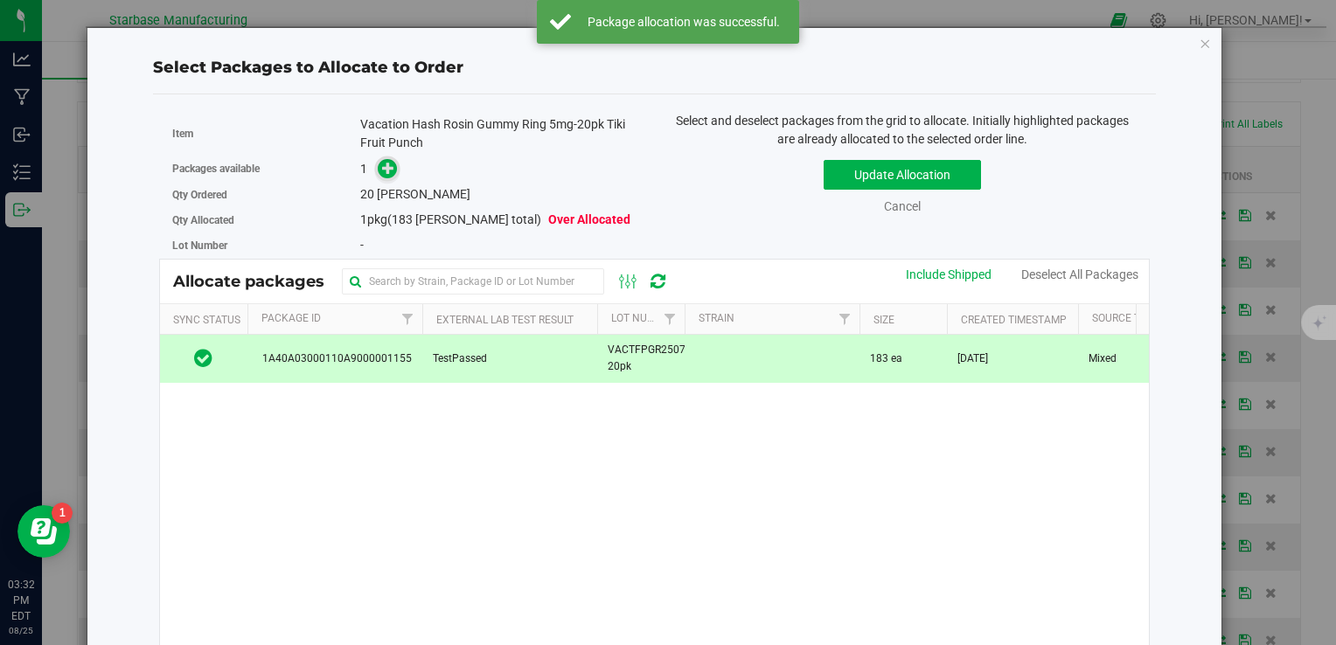
click at [390, 170] on icon at bounding box center [388, 168] width 12 height 12
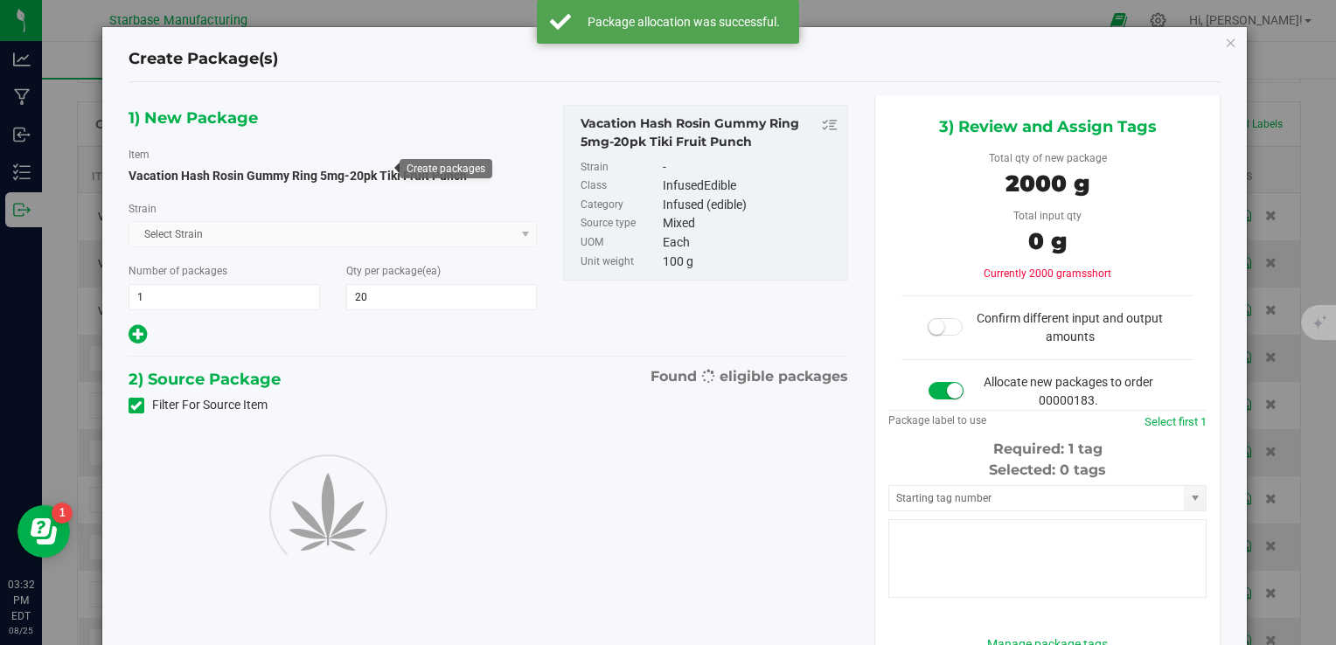
type input "20"
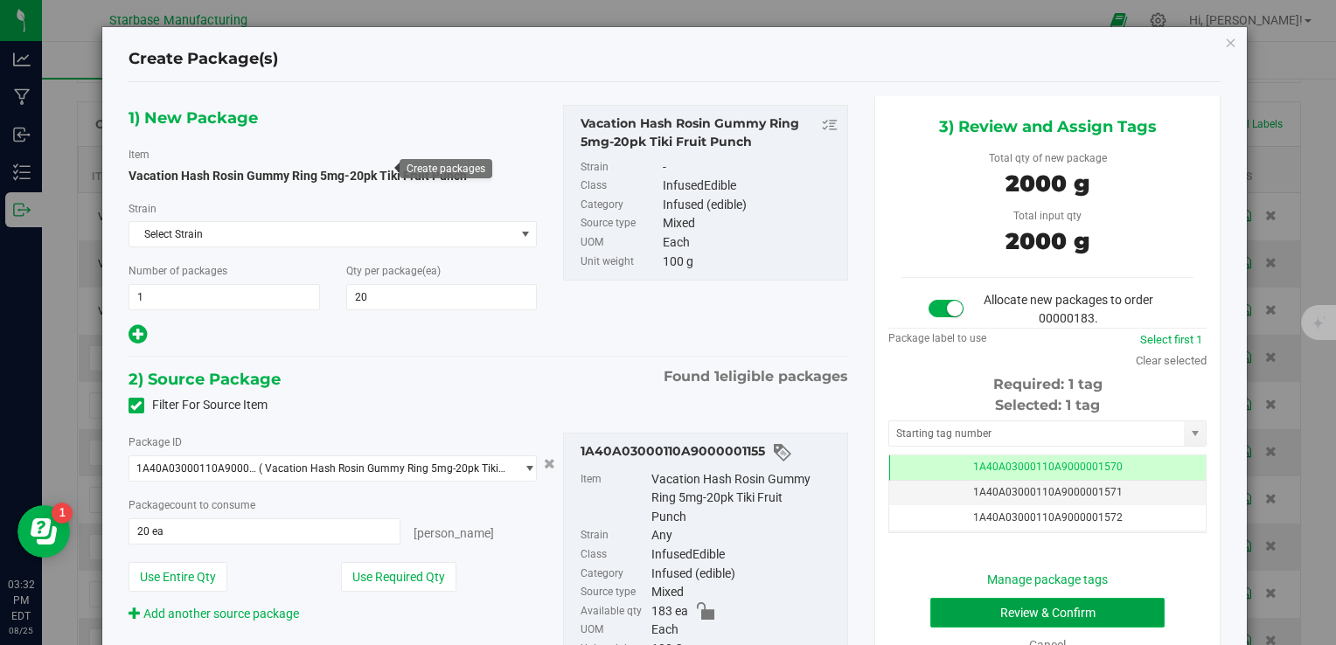
click at [1078, 610] on button "Review & Confirm" at bounding box center [1047, 613] width 234 height 30
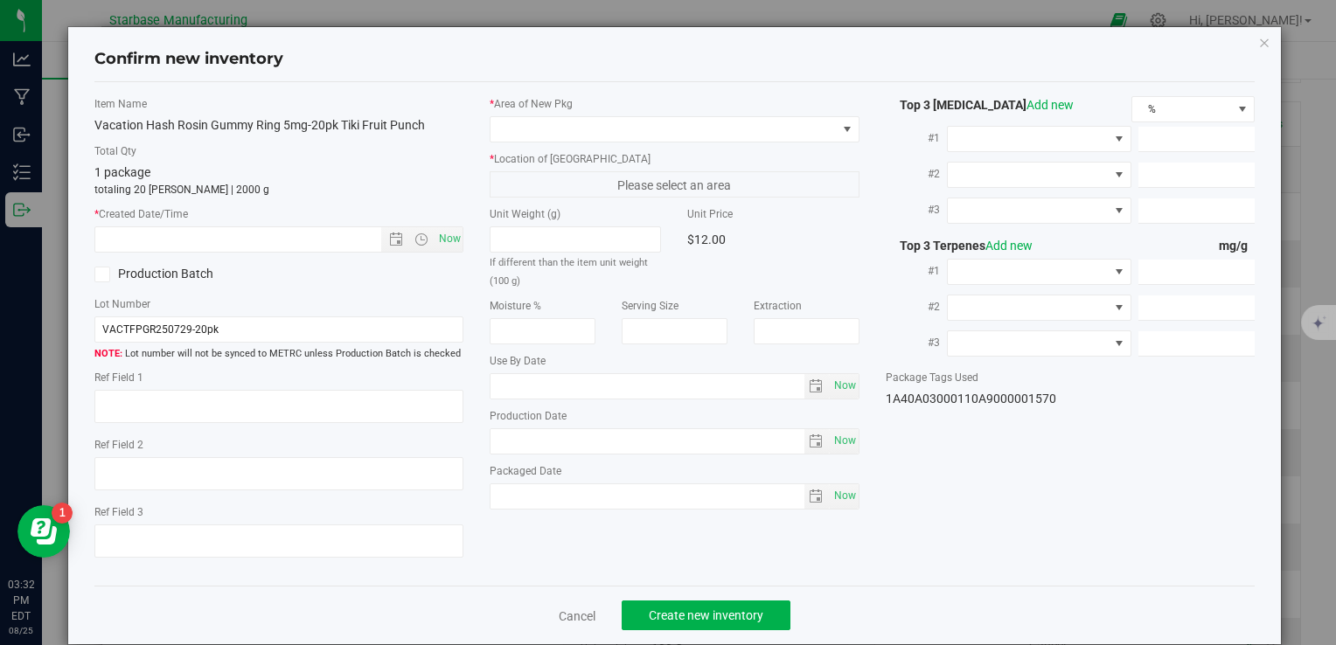
type input "[DATE]"
click at [445, 236] on span "Now" at bounding box center [450, 238] width 30 height 25
type input "8/25/2025 3:32 PM"
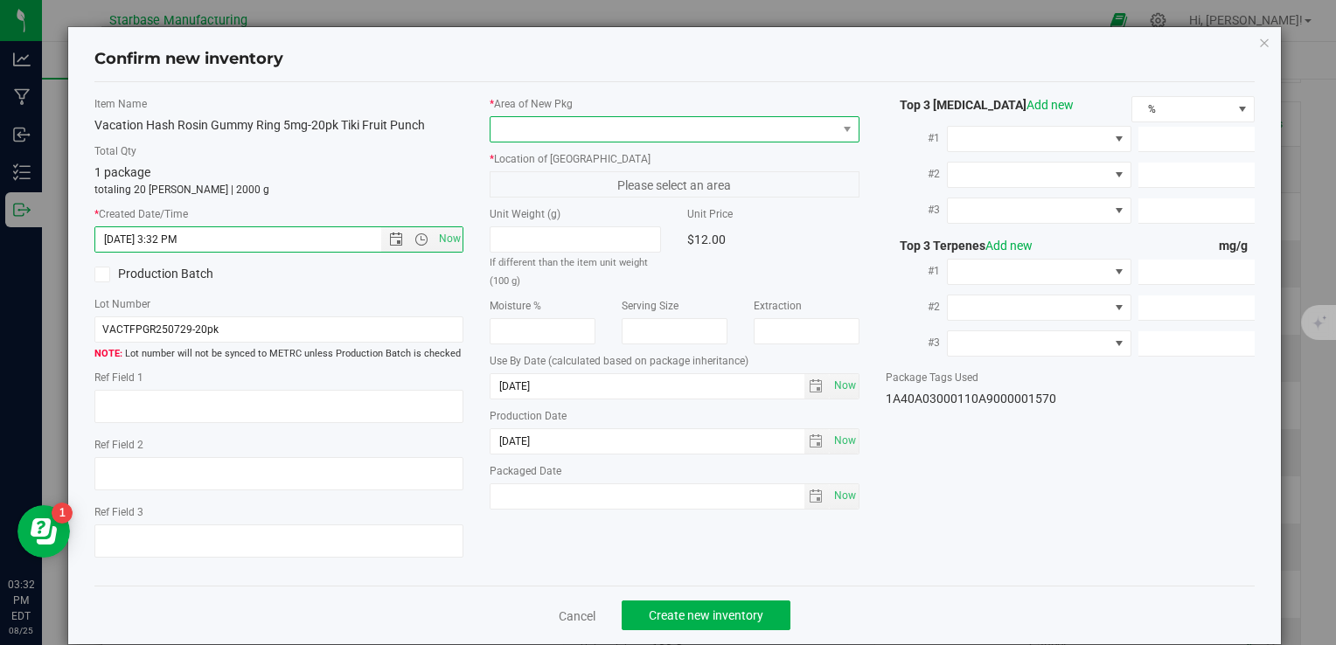
click at [514, 133] on span at bounding box center [663, 129] width 345 height 24
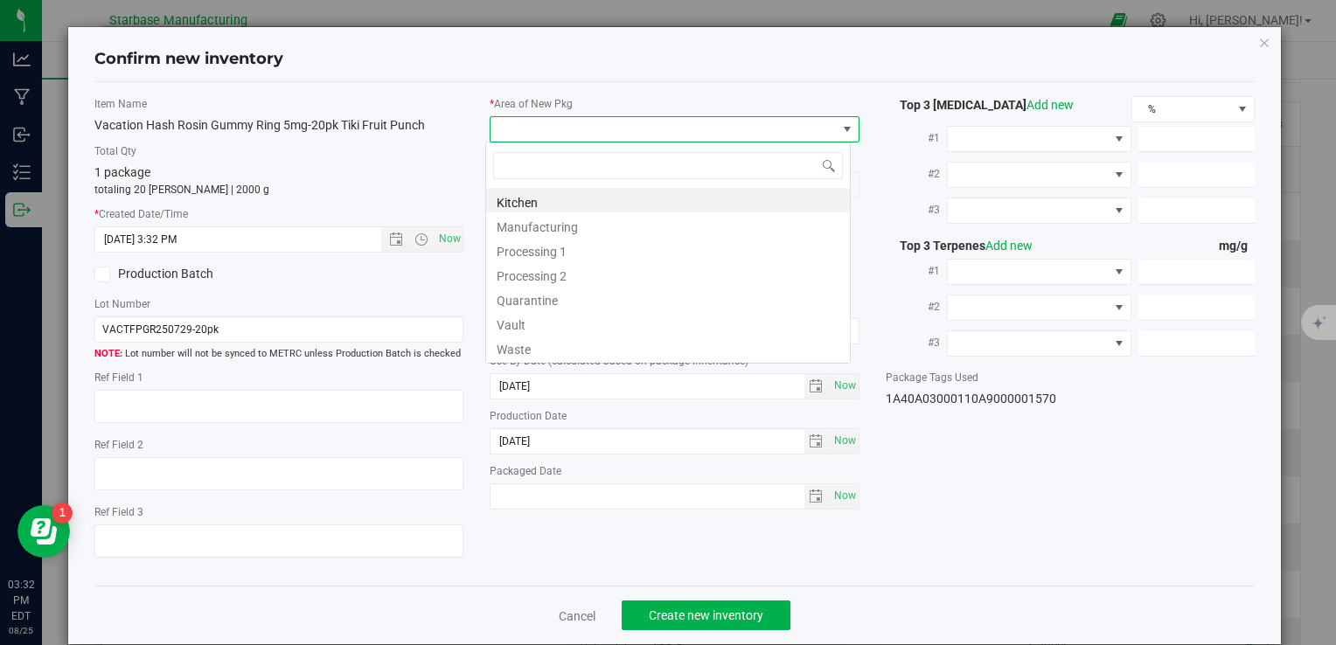
type input "v"
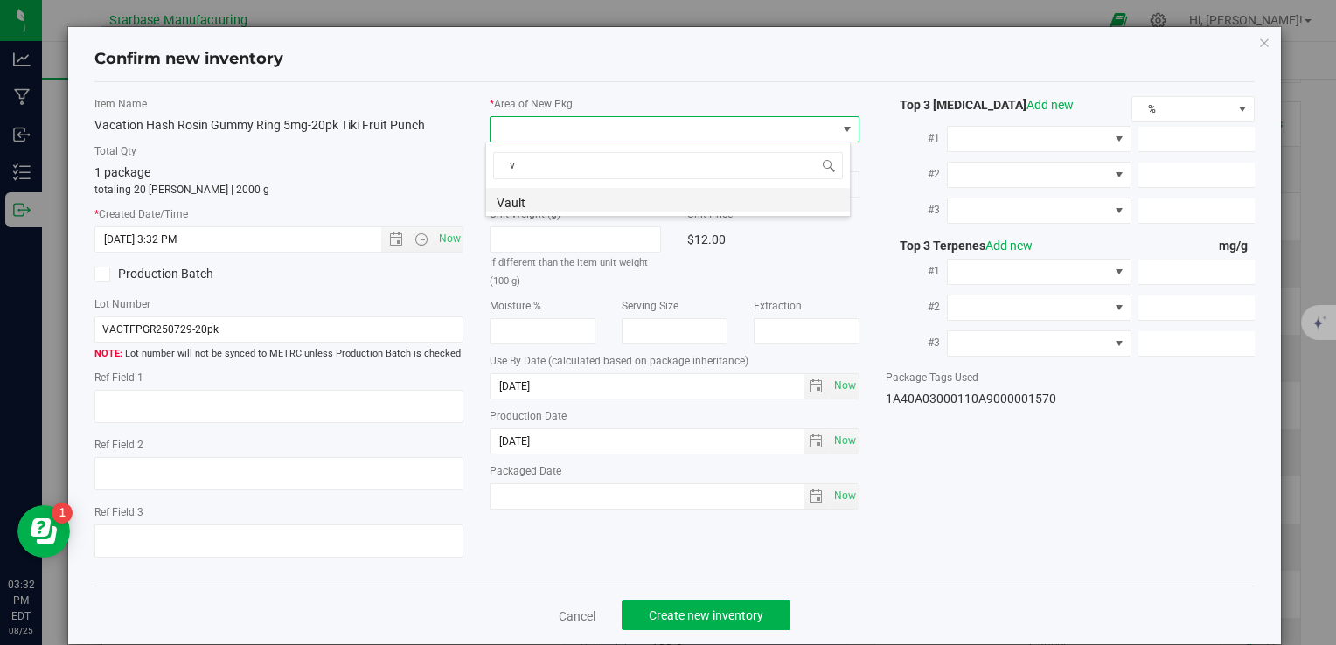
click at [523, 204] on li "Vault" at bounding box center [668, 200] width 364 height 24
click at [525, 180] on span "A1" at bounding box center [663, 184] width 345 height 24
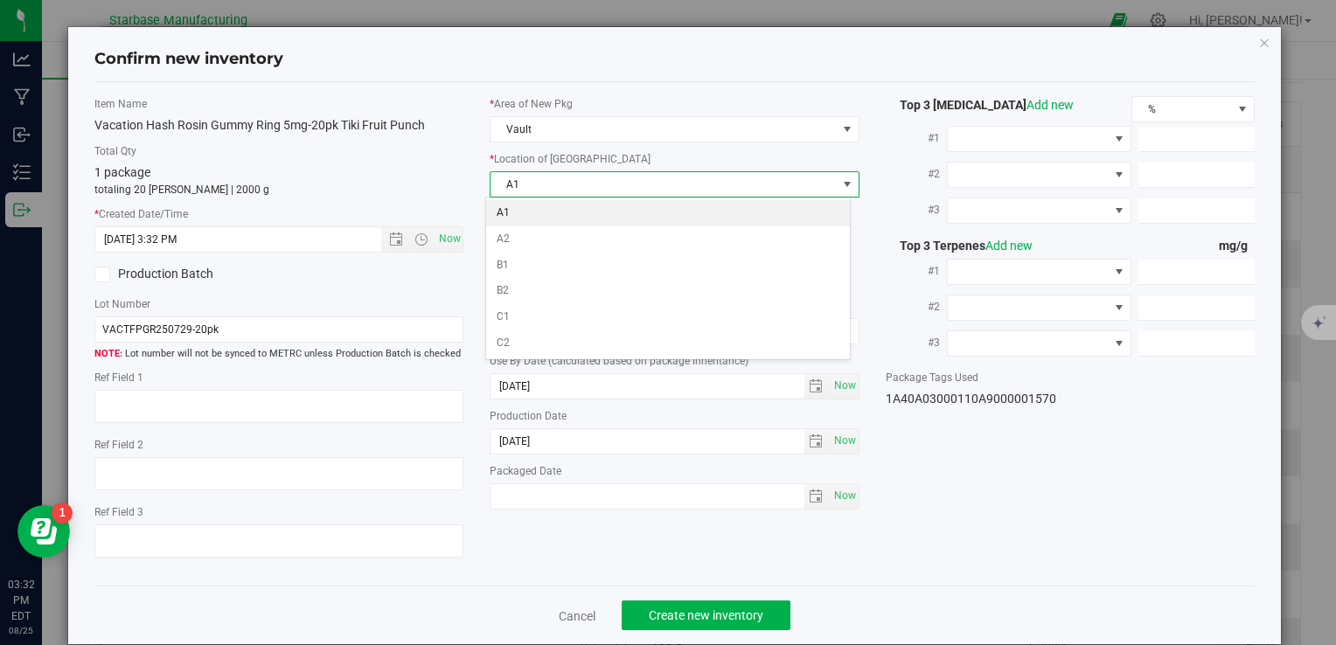
click at [525, 210] on li "A1" at bounding box center [668, 213] width 364 height 26
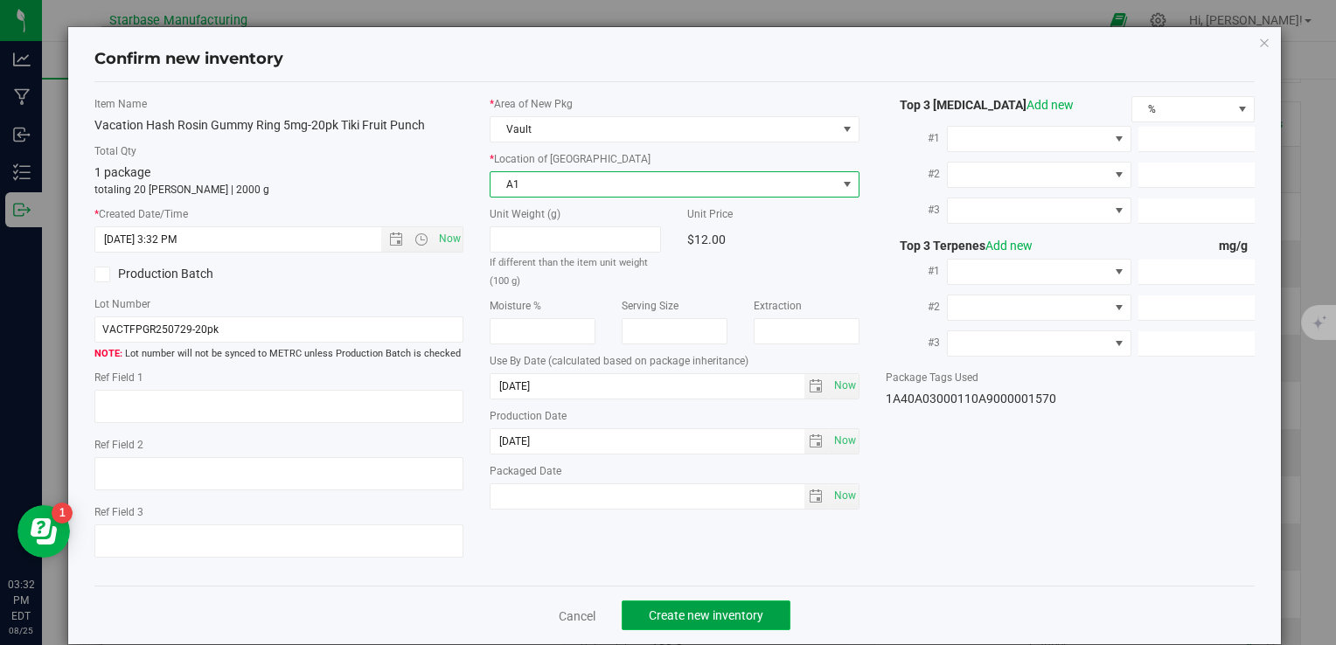
click at [755, 618] on span "Create new inventory" at bounding box center [706, 616] width 115 height 14
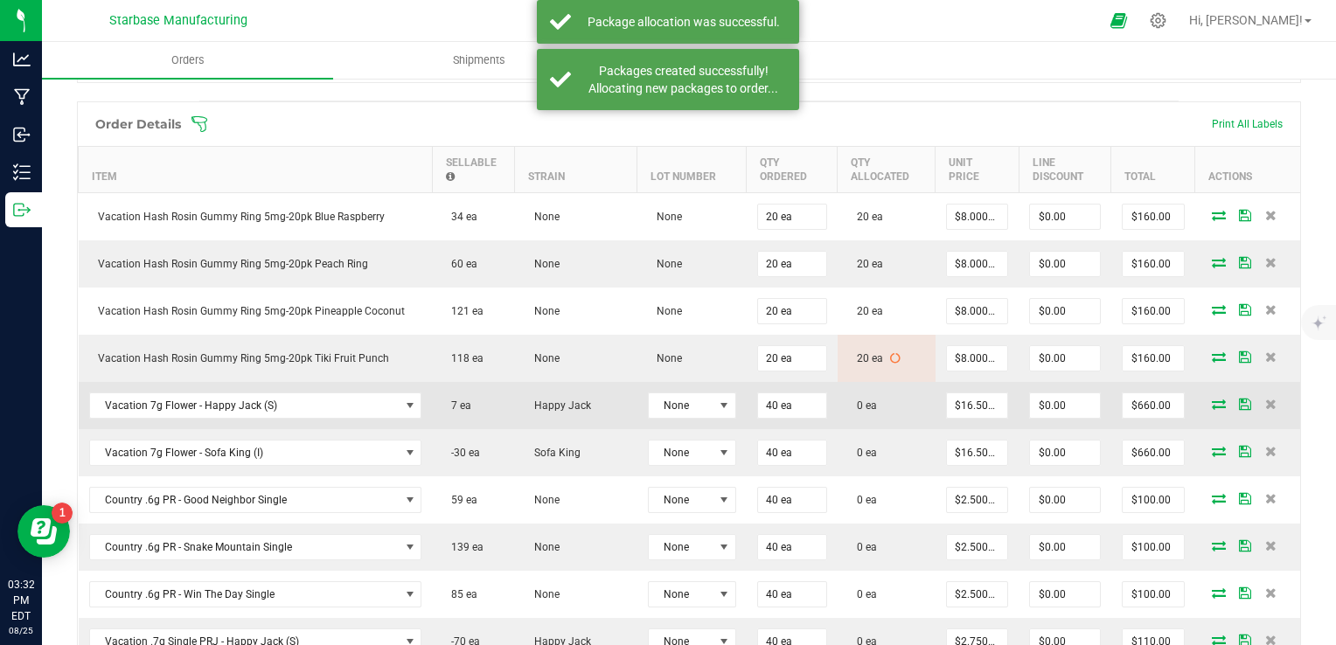
click at [1212, 403] on icon at bounding box center [1219, 404] width 14 height 10
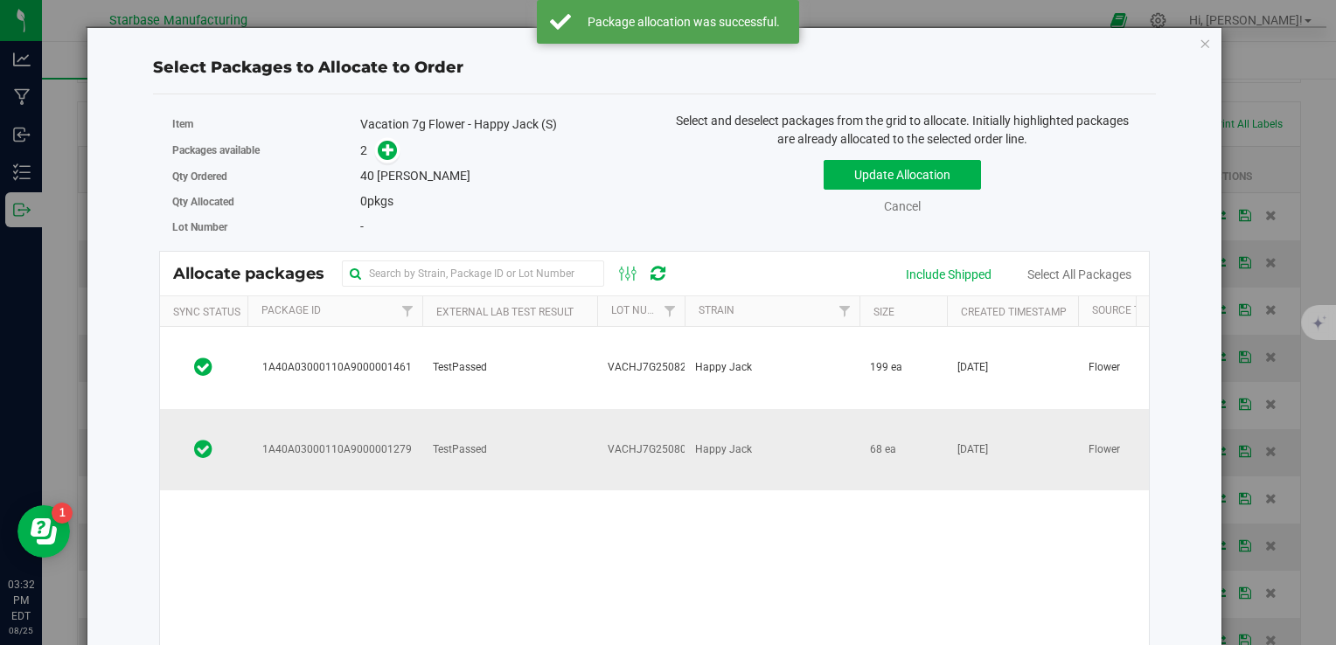
click at [745, 442] on span "Happy Jack" at bounding box center [723, 450] width 57 height 17
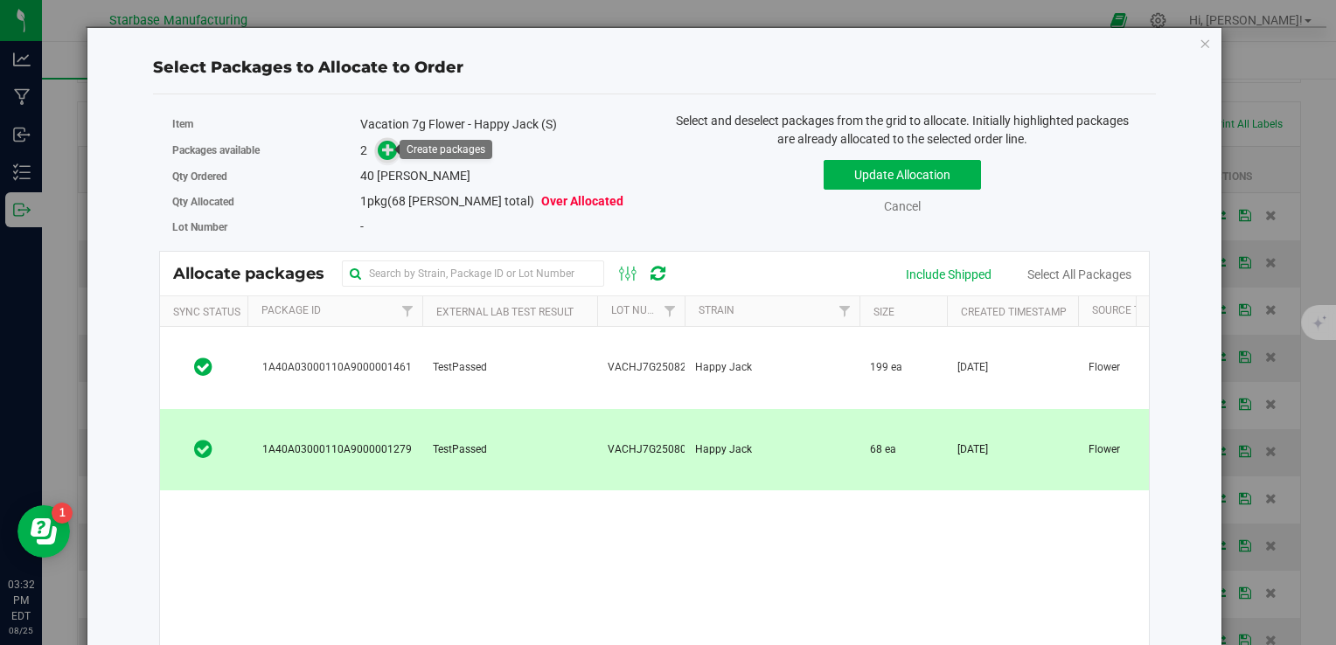
click at [387, 153] on icon at bounding box center [388, 149] width 12 height 12
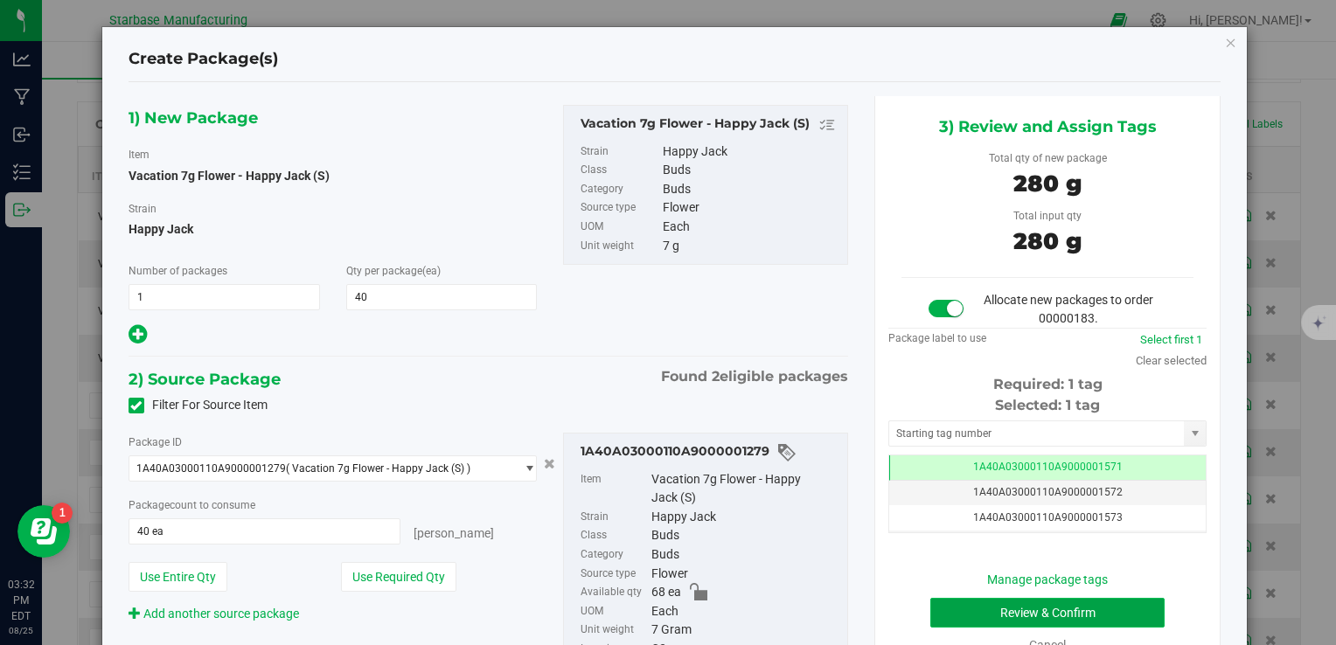
click at [1017, 605] on button "Review & Confirm" at bounding box center [1047, 613] width 234 height 30
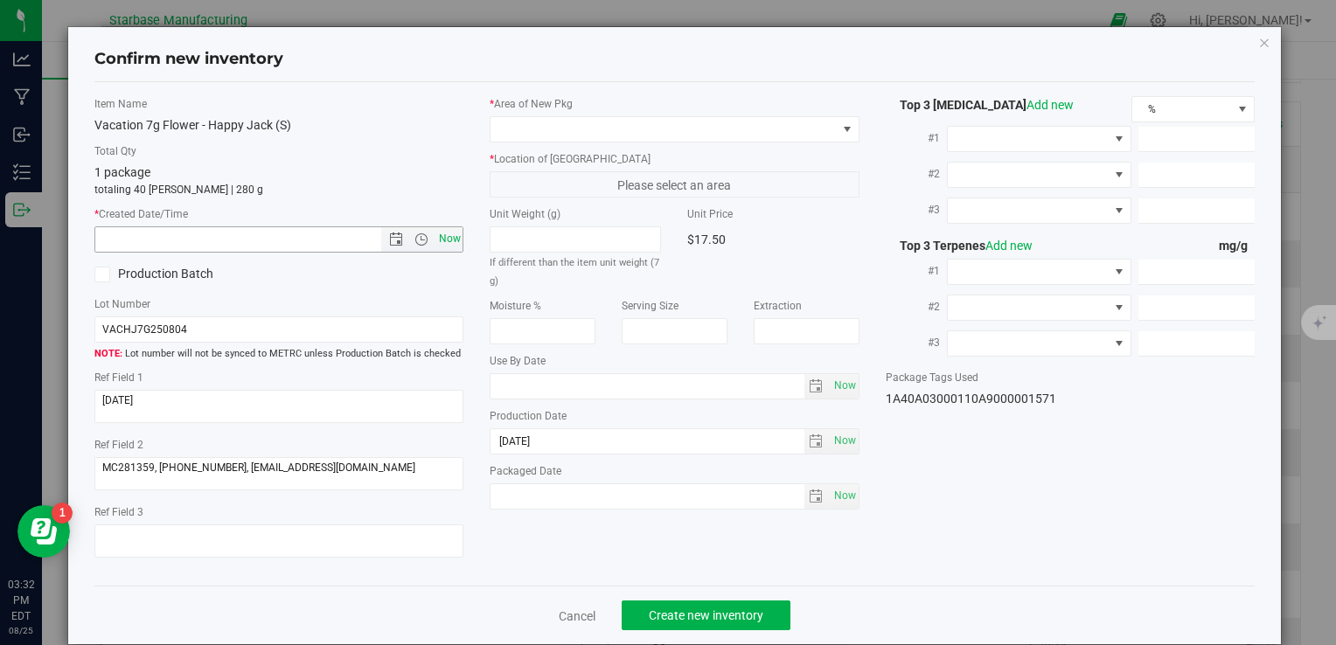
click at [455, 240] on span "Now" at bounding box center [450, 238] width 30 height 25
type input "8/25/2025 3:32 PM"
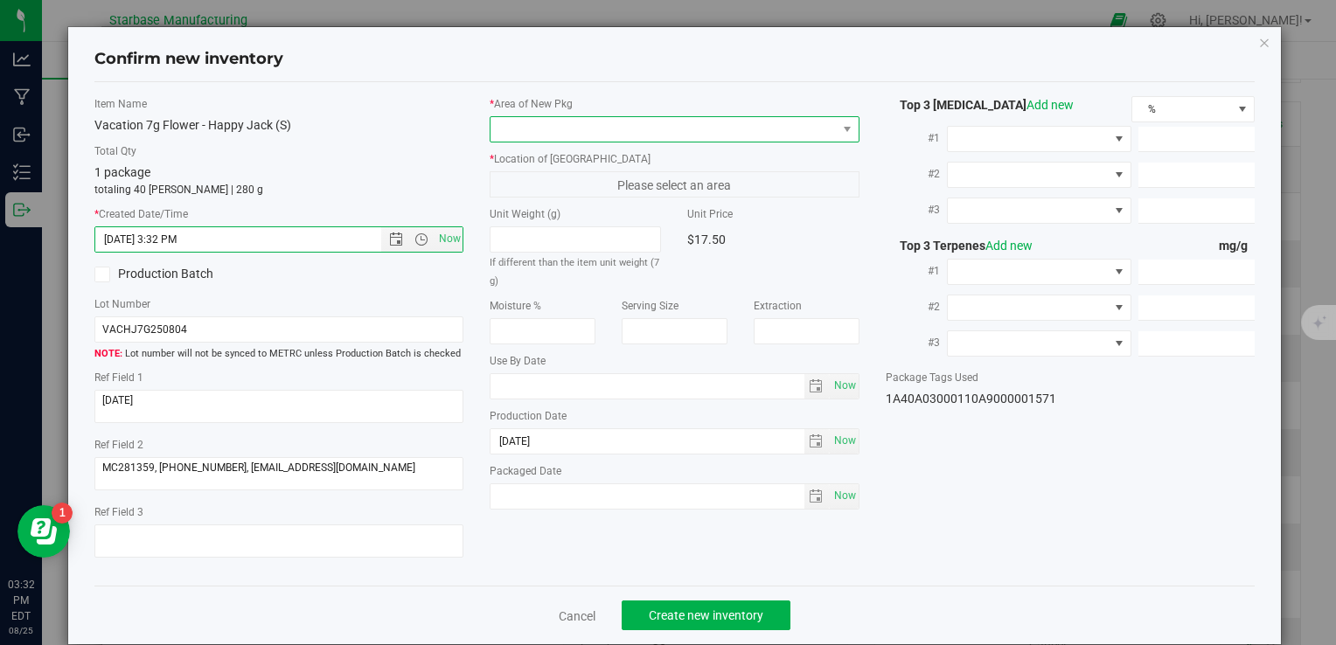
click at [532, 129] on span at bounding box center [663, 129] width 345 height 24
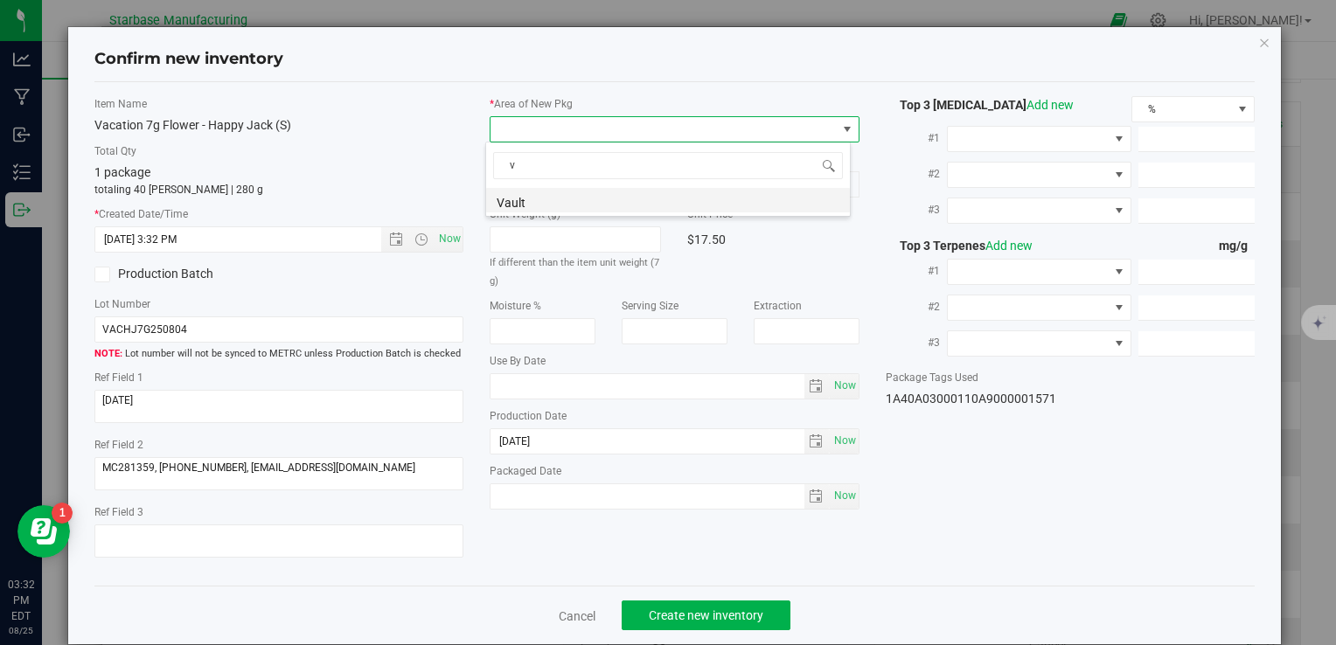
click at [531, 197] on li "Vault" at bounding box center [668, 200] width 364 height 24
click at [532, 168] on div "* Location of New Pkg A1 A1 A2 B1 B2 C1 C2" at bounding box center [674, 174] width 369 height 46
click at [532, 187] on span "A1" at bounding box center [663, 184] width 345 height 24
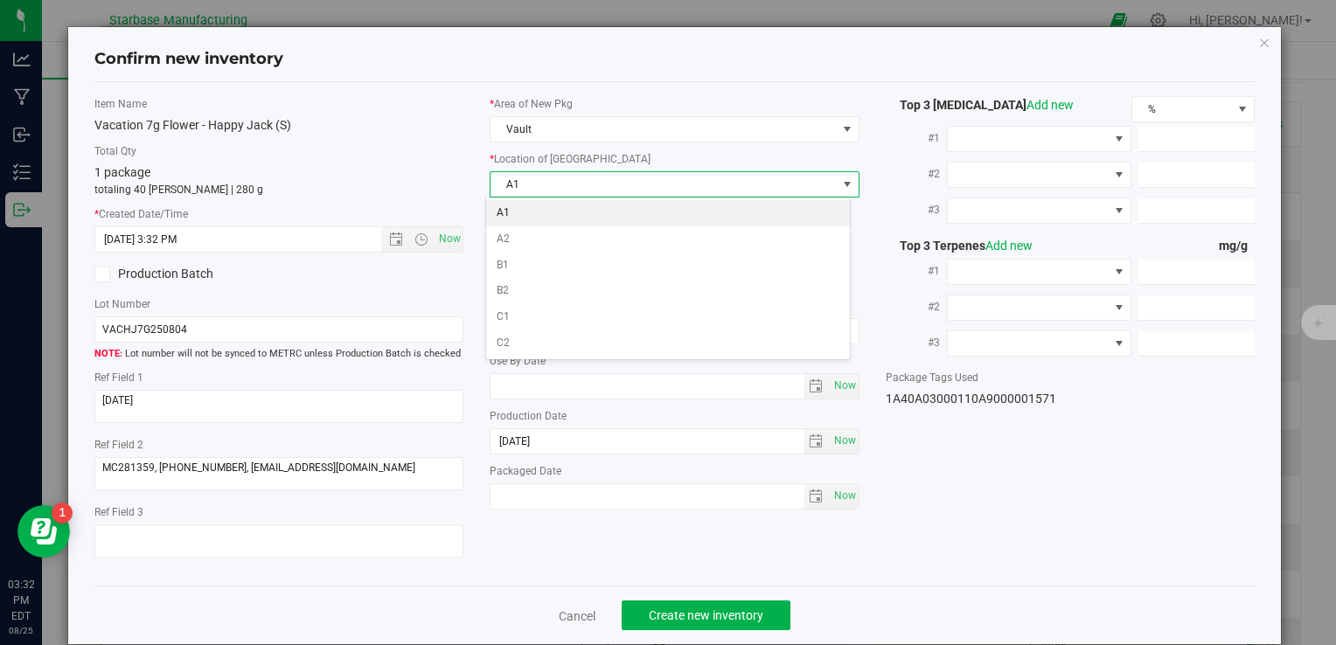
click at [533, 212] on li "A1" at bounding box center [668, 213] width 364 height 26
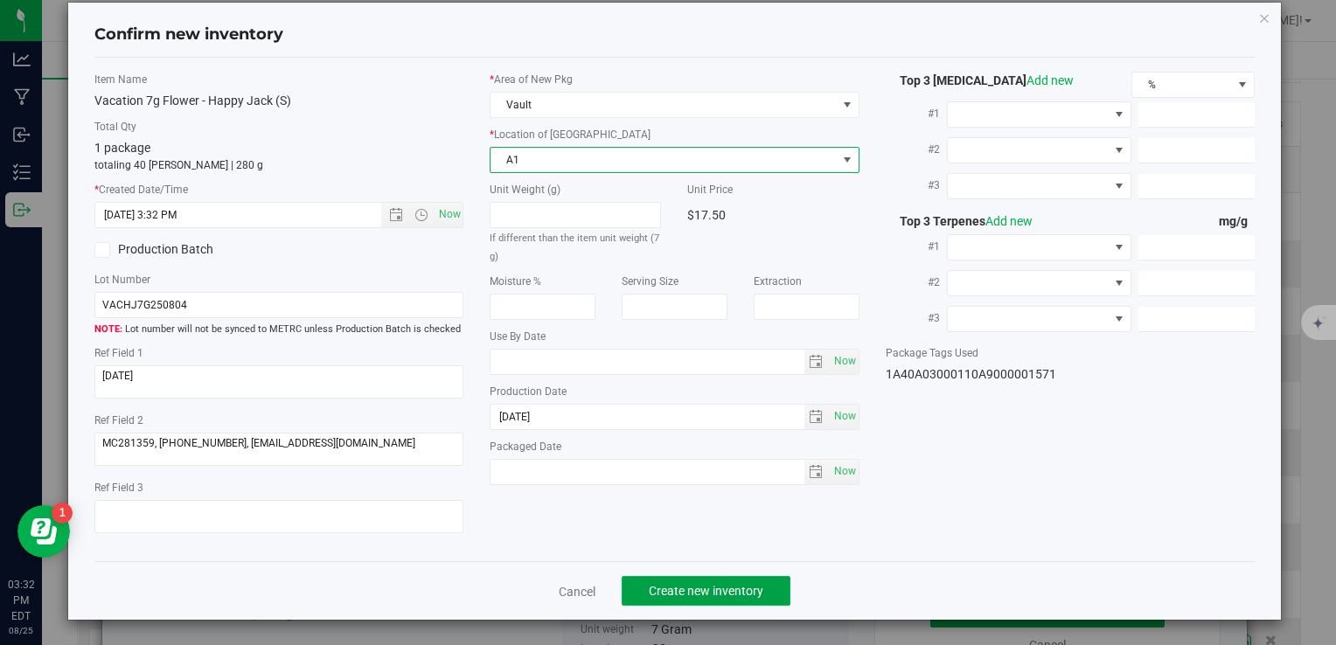
click at [734, 588] on span "Create new inventory" at bounding box center [706, 591] width 115 height 14
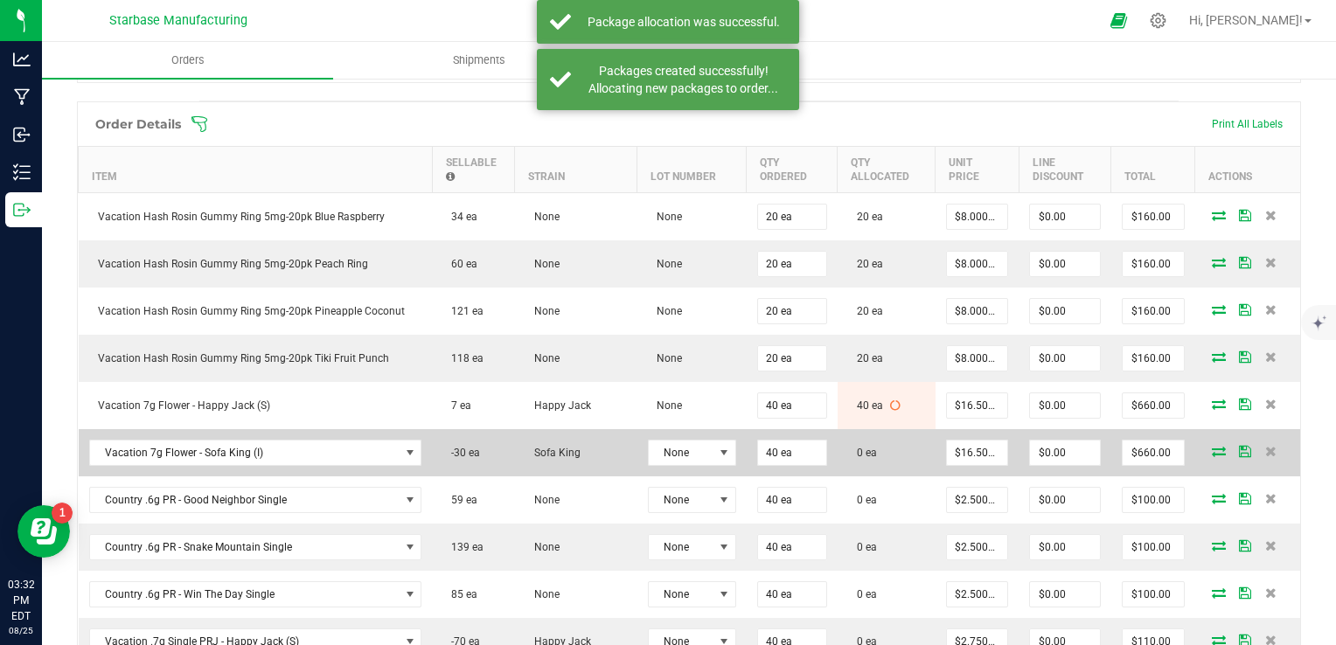
click at [1212, 446] on icon at bounding box center [1219, 451] width 14 height 10
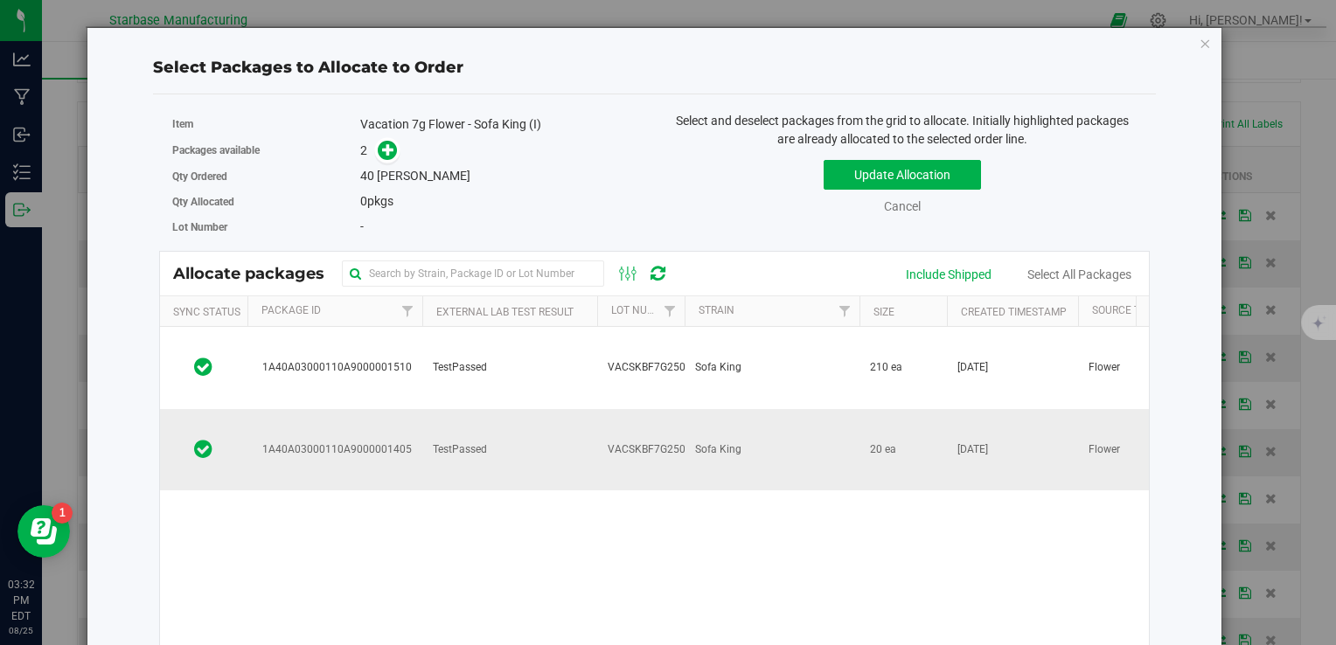
click at [496, 409] on td "TestPassed" at bounding box center [509, 449] width 175 height 81
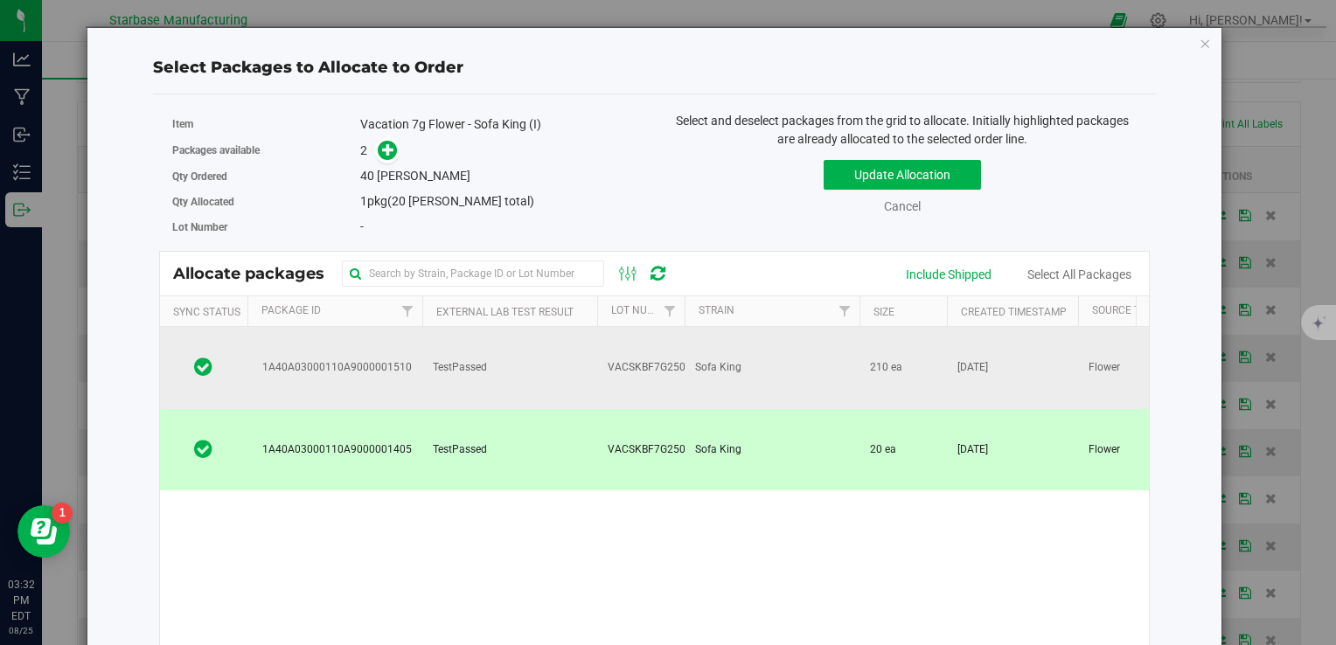
click at [480, 330] on td "TestPassed" at bounding box center [509, 368] width 175 height 82
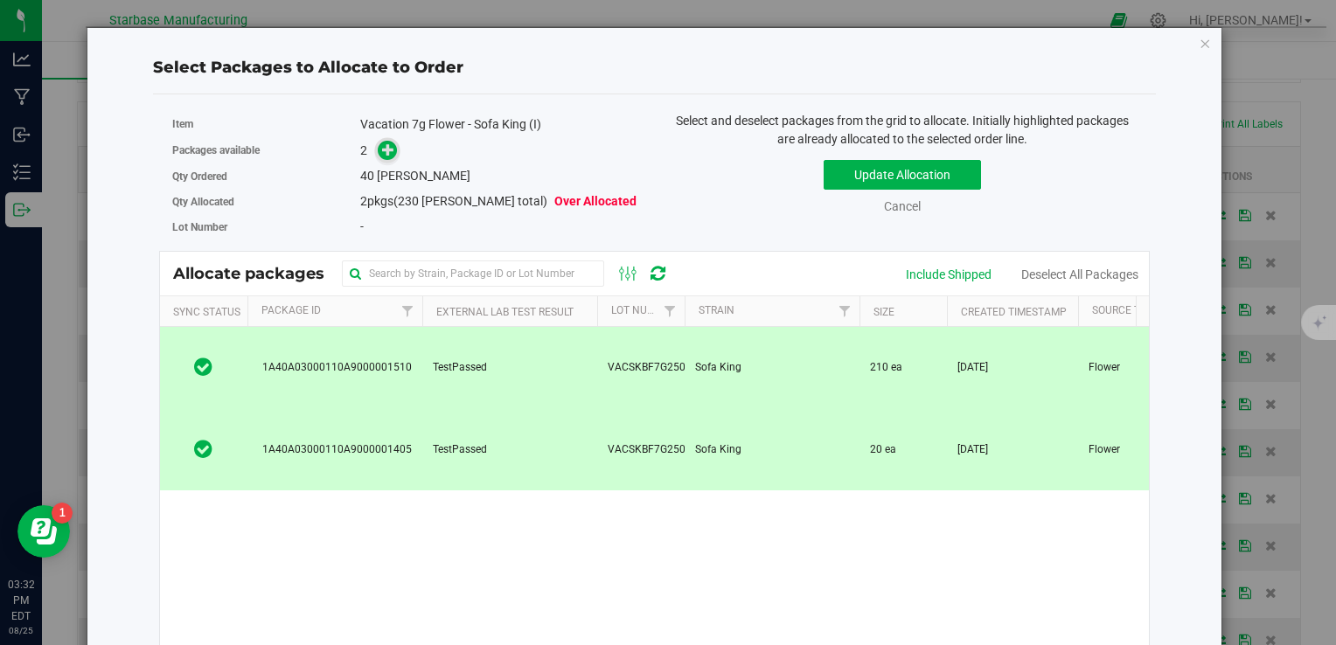
click at [386, 156] on icon at bounding box center [388, 149] width 12 height 12
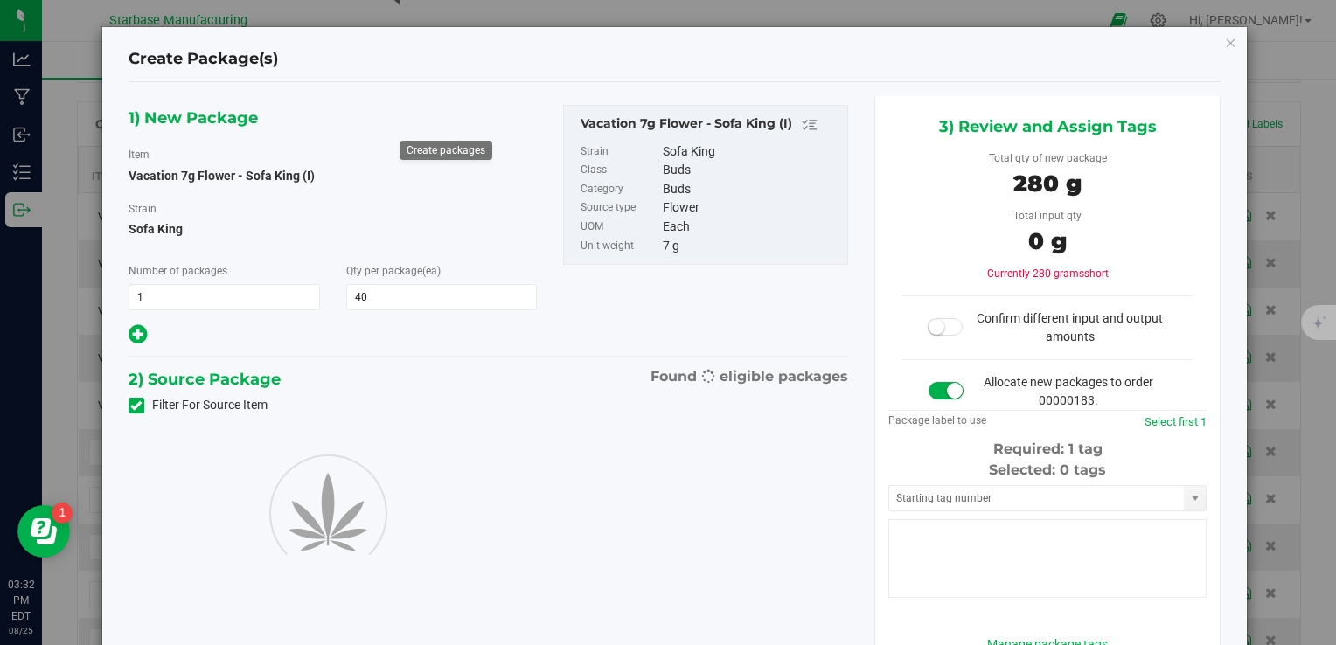
type input "40"
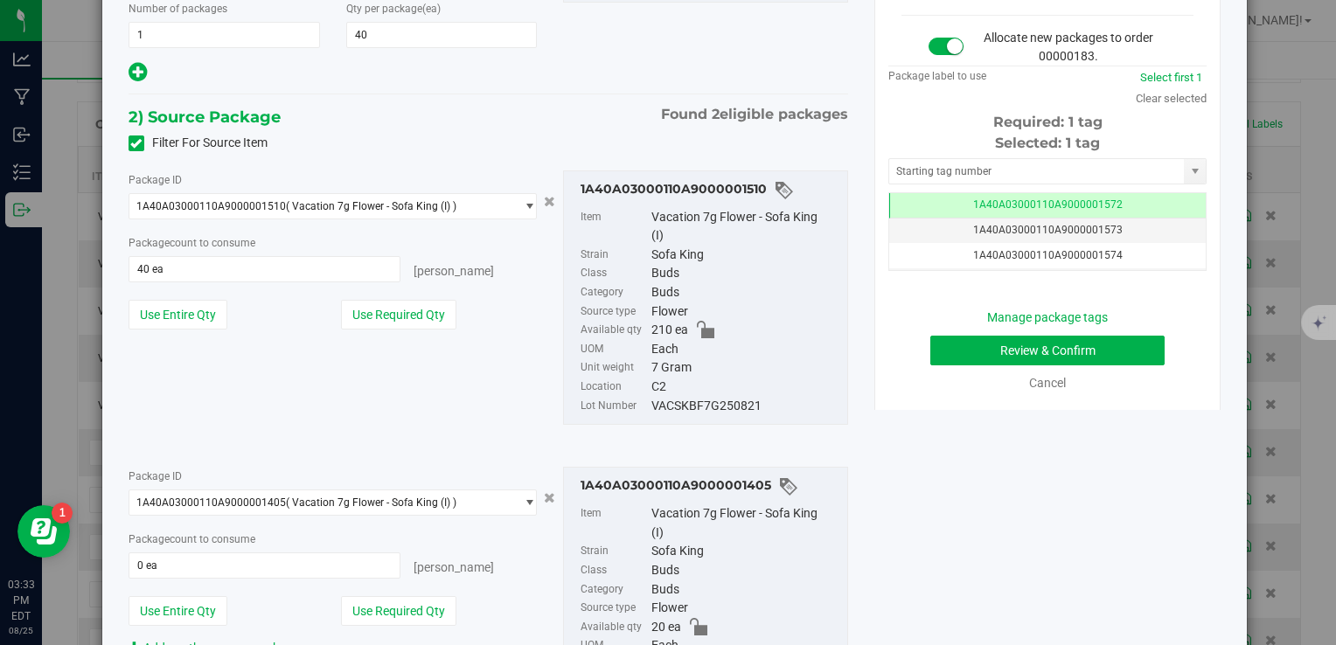
click at [674, 400] on div "VACSKBF7G250821" at bounding box center [744, 406] width 187 height 19
copy div "VACSKBF7G250821"
click at [155, 276] on span "40 ea 40" at bounding box center [265, 269] width 273 height 26
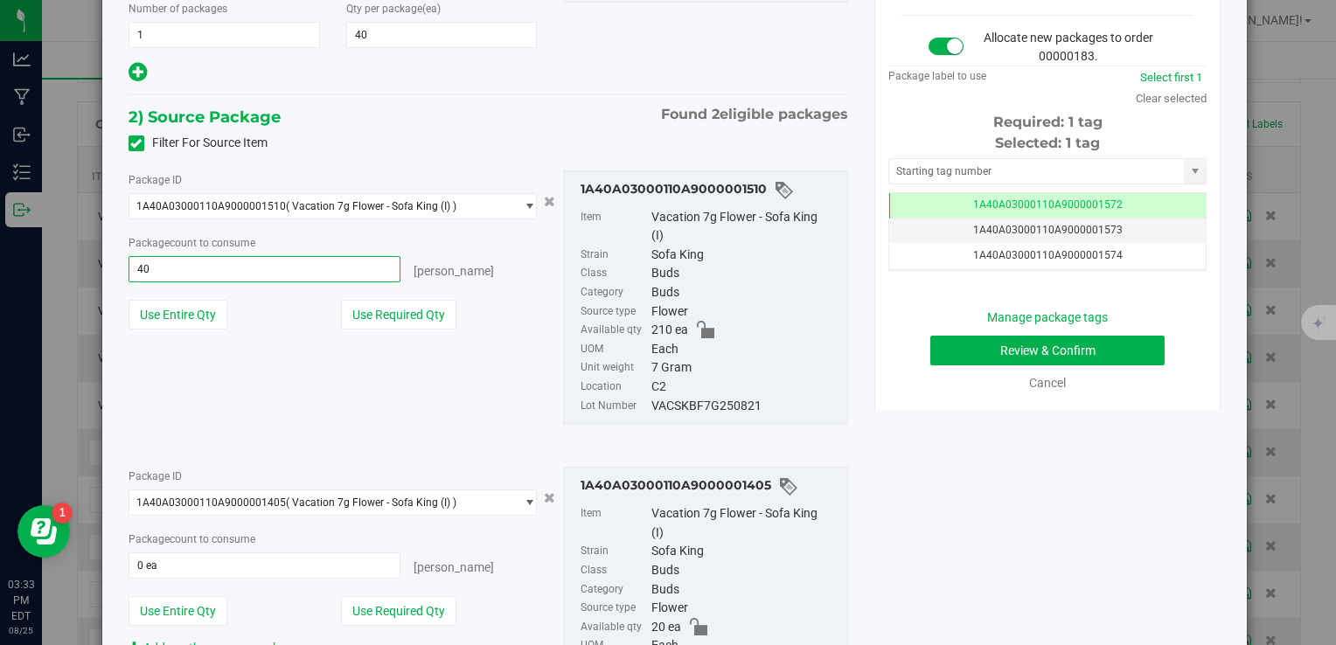
click at [155, 276] on input "40" at bounding box center [264, 269] width 271 height 24
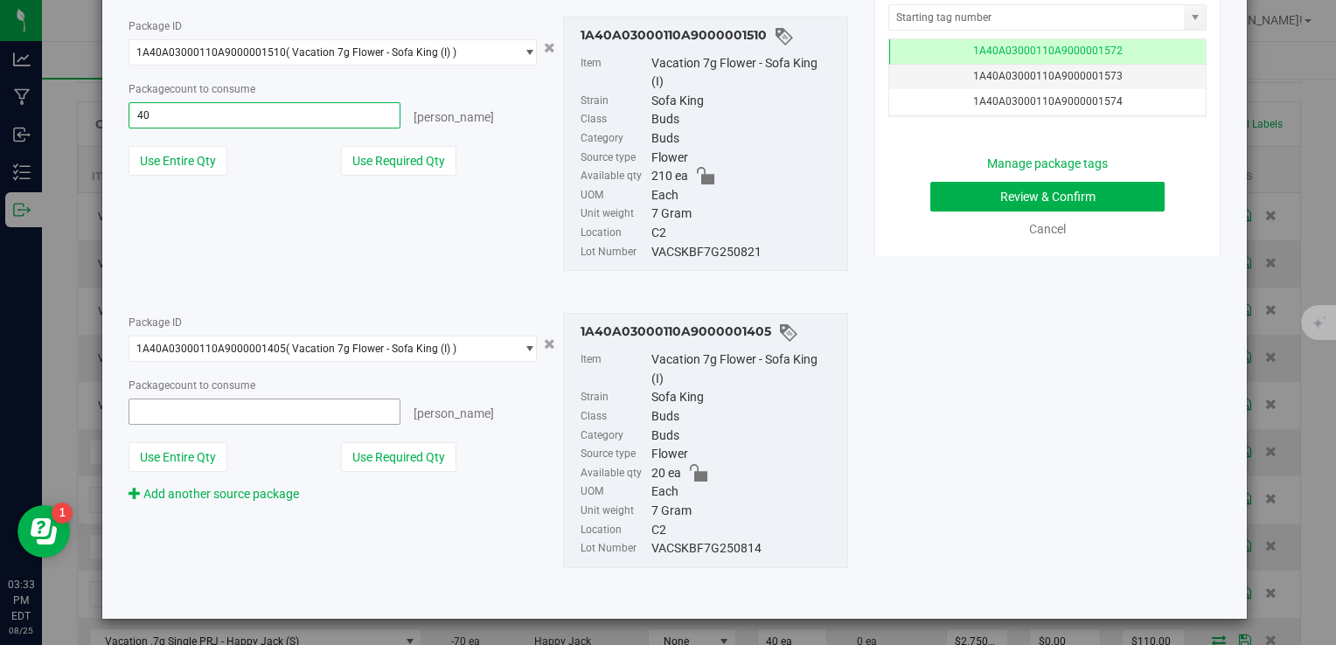
click at [188, 407] on span at bounding box center [265, 412] width 273 height 26
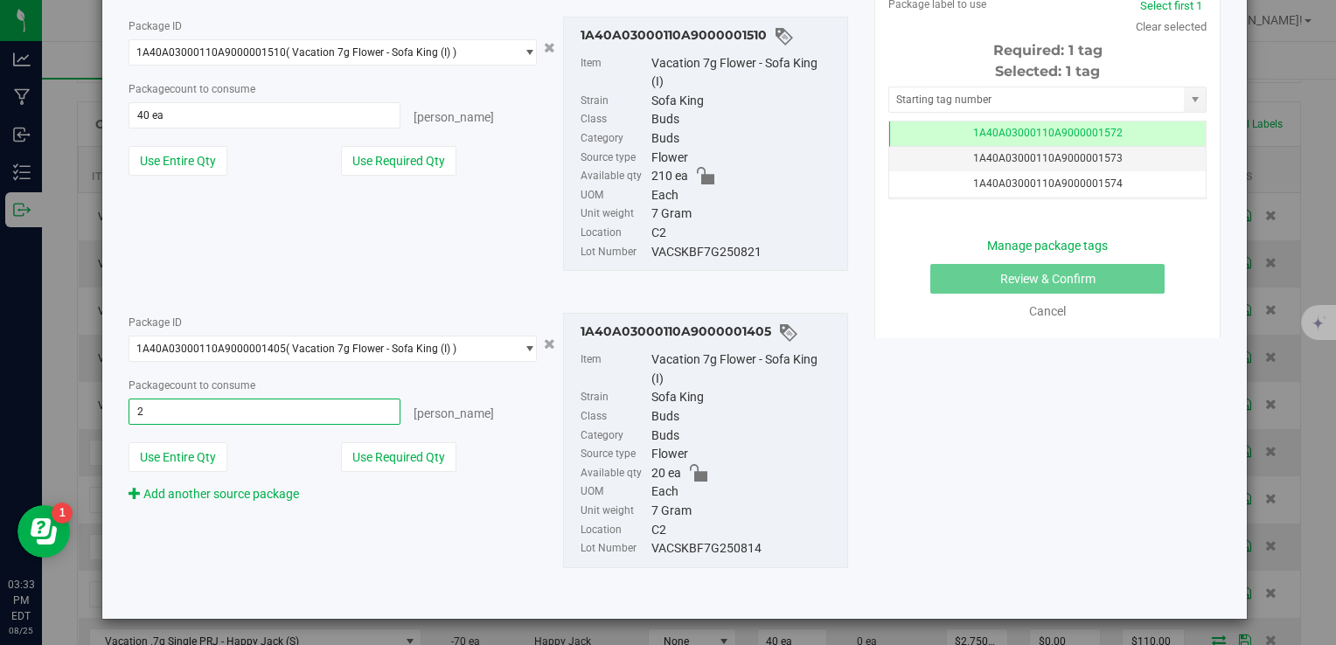
type input "20"
type input "20 ea"
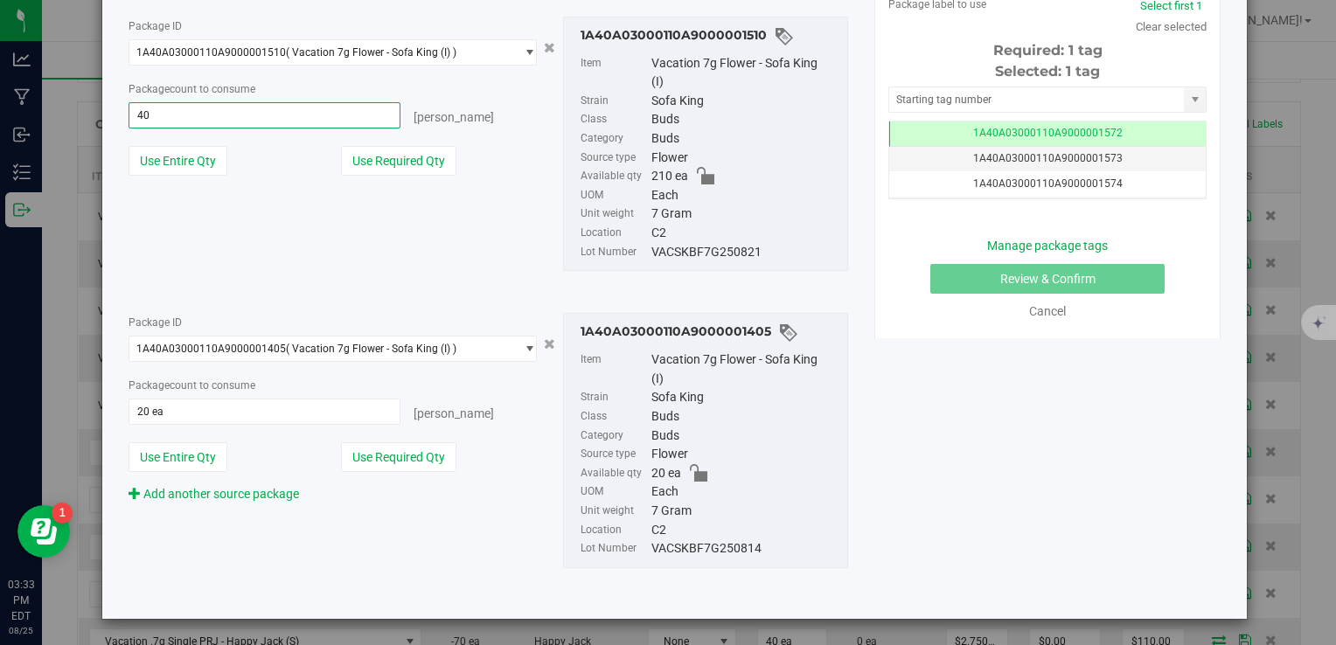
click at [181, 111] on span "40 ea 40" at bounding box center [265, 115] width 273 height 26
click at [173, 110] on input "40" at bounding box center [264, 115] width 271 height 24
type input "20"
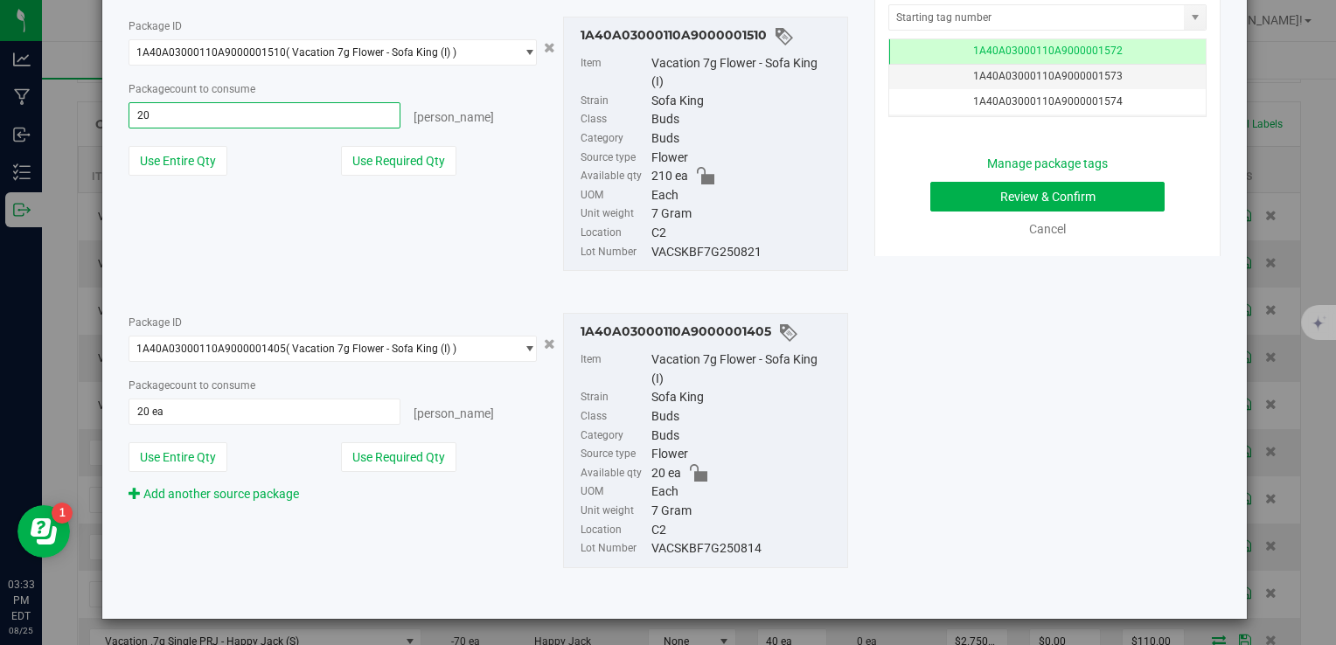
type input "20 ea"
click at [484, 201] on div "Package ID 1A40A03000110A9000001510 ( Vacation 7g Flower - Sofa King (I) ) 1A40…" at bounding box center [488, 144] width 746 height 283
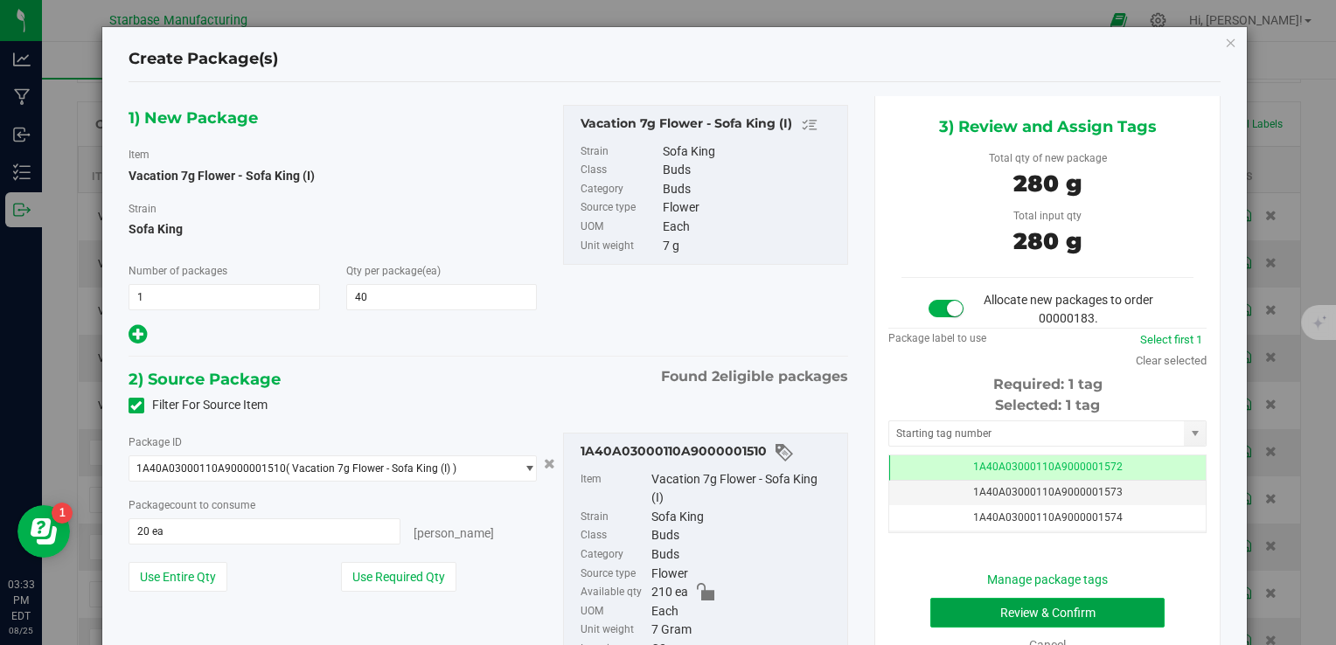
click at [985, 609] on button "Review & Confirm" at bounding box center [1047, 613] width 234 height 30
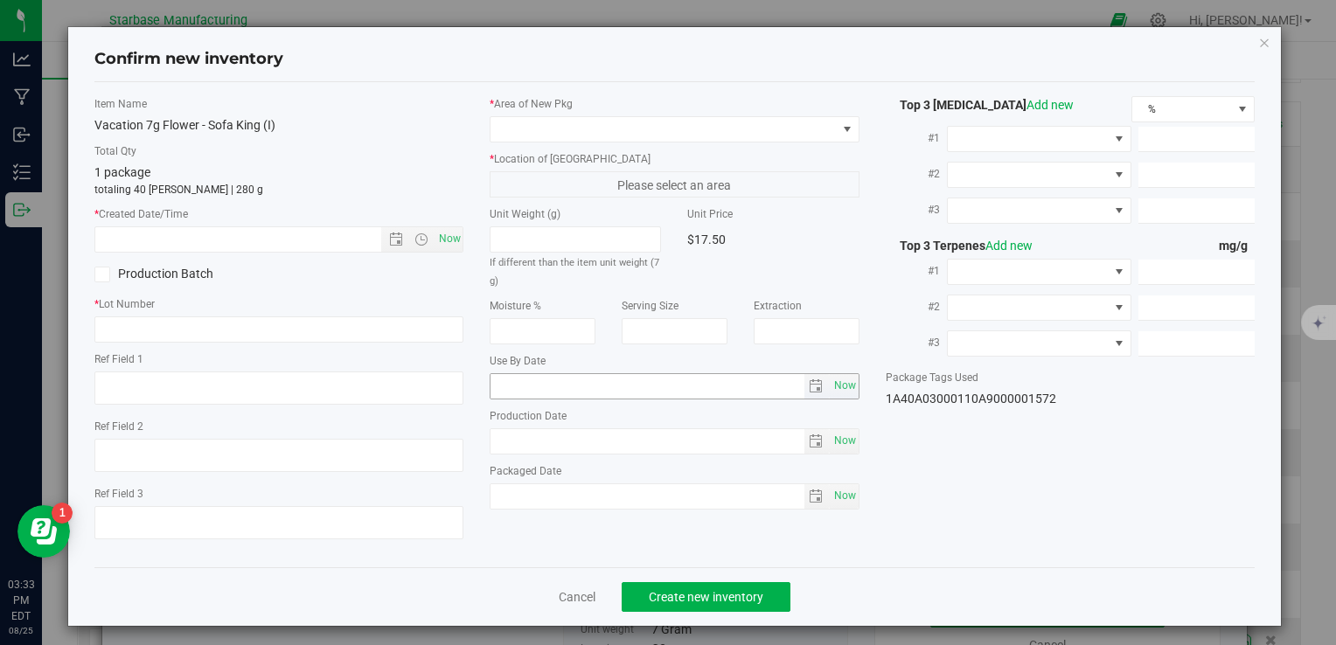
type textarea "MC281359, [PHONE_NUMBER], [EMAIL_ADDRESS][DOMAIN_NAME]"
click at [454, 240] on span "Now" at bounding box center [450, 238] width 30 height 25
type input "8/25/2025 3:33 PM"
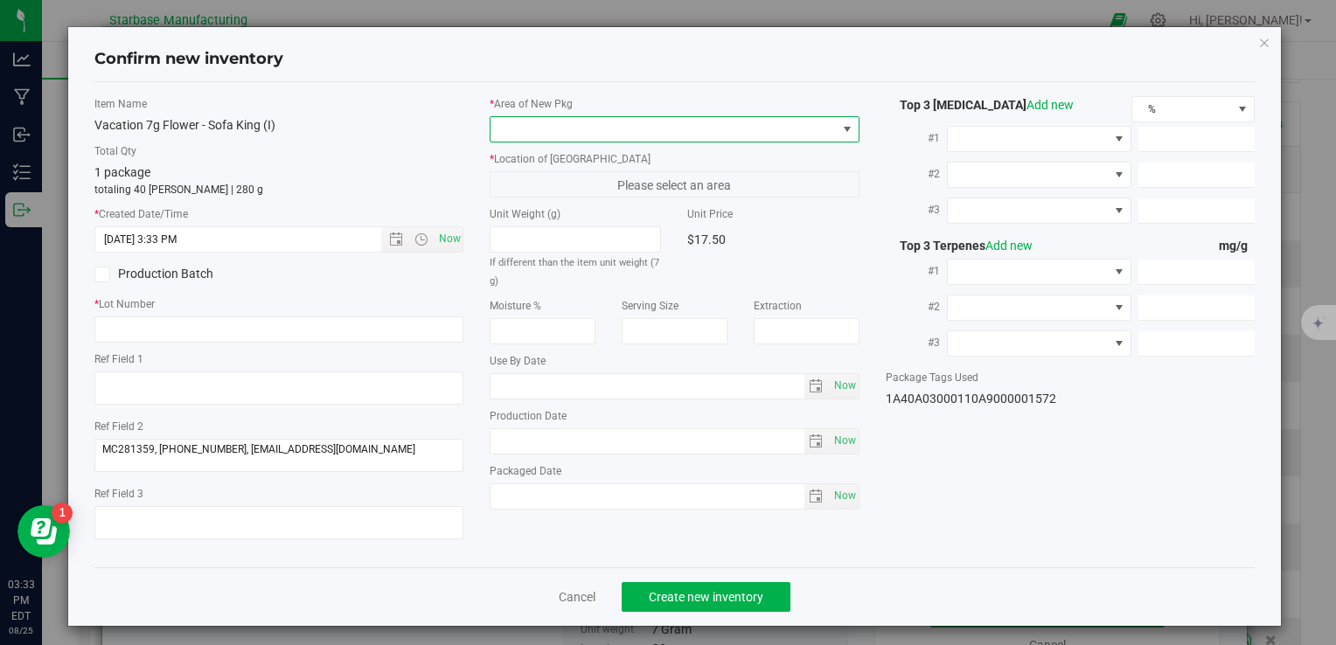
click at [542, 131] on span at bounding box center [663, 129] width 345 height 24
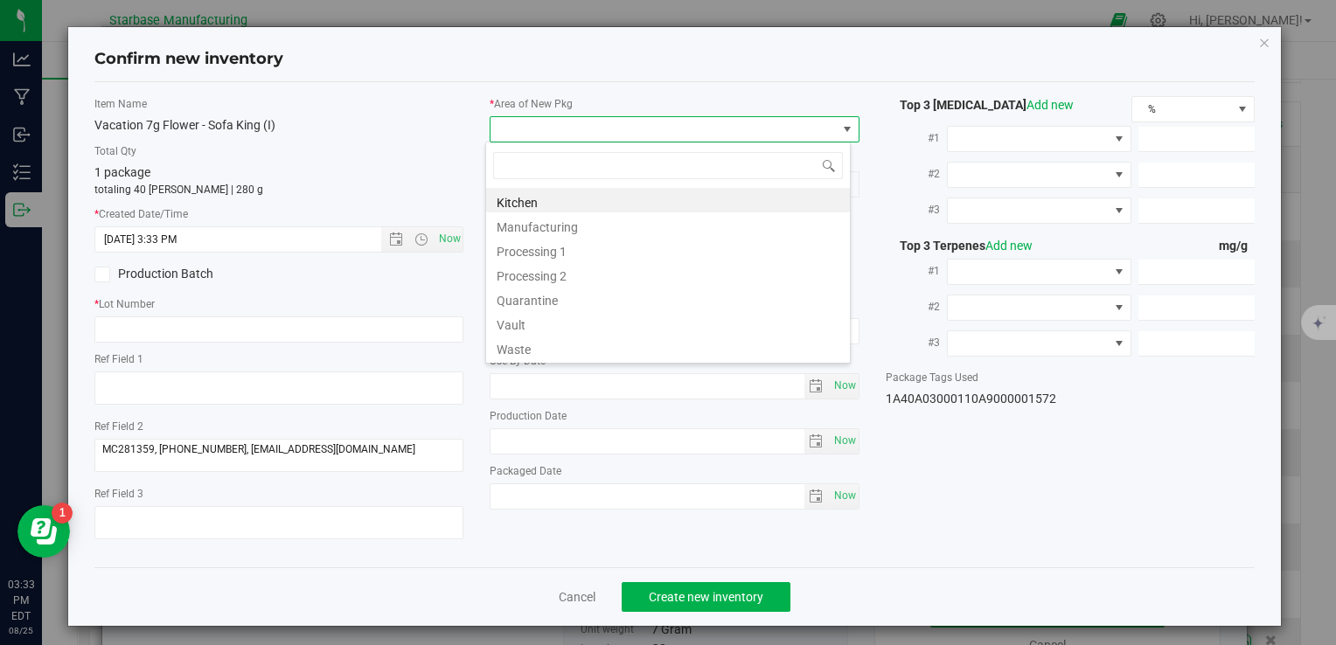
type input "v"
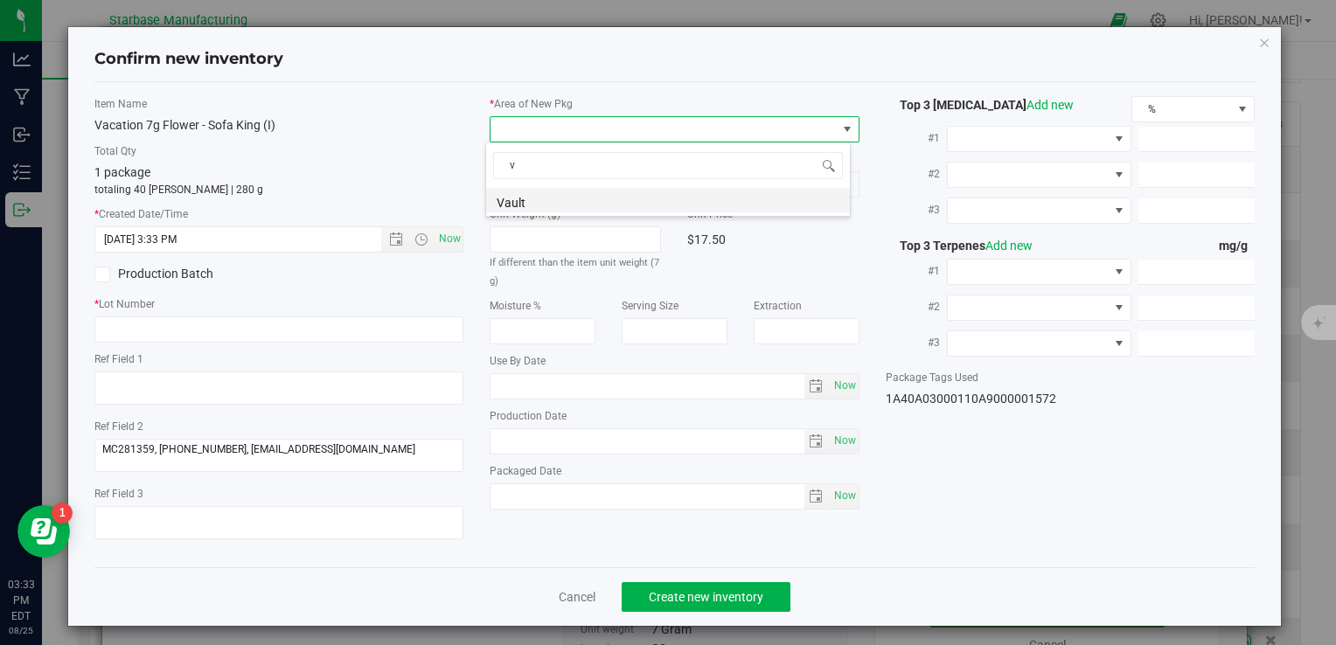
click at [553, 198] on li "Vault" at bounding box center [668, 200] width 364 height 24
click at [549, 184] on span "A1" at bounding box center [663, 184] width 345 height 24
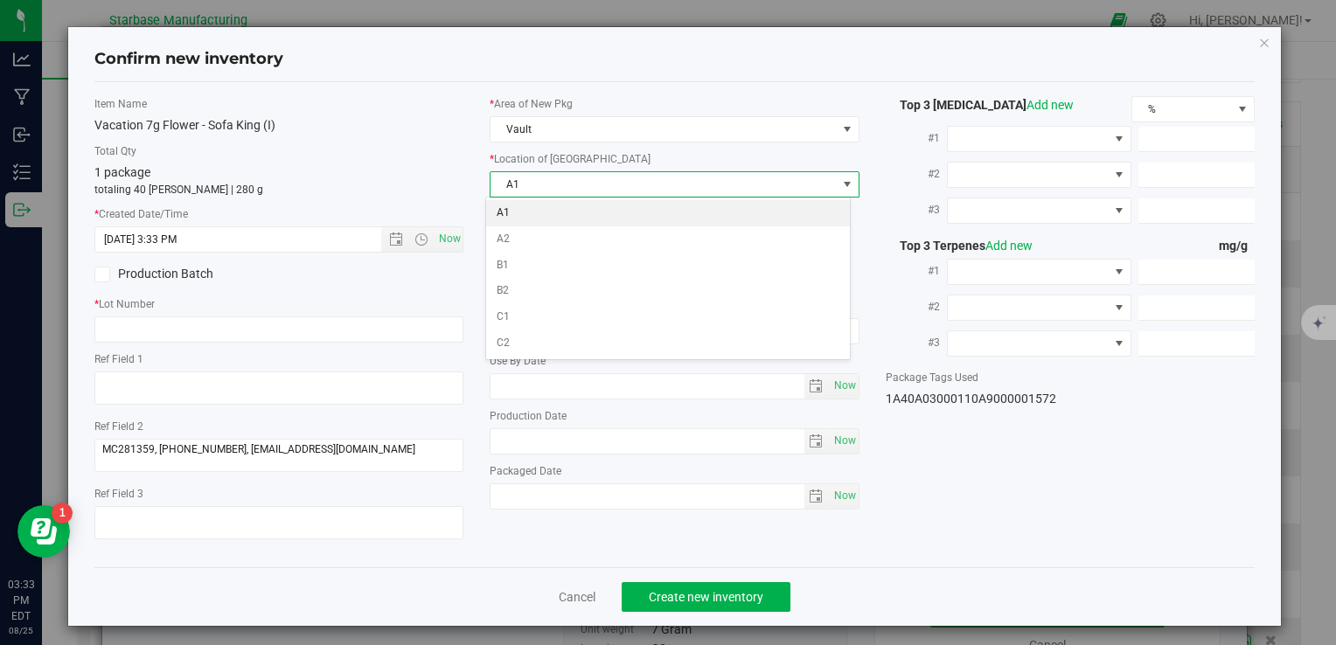
click at [547, 207] on li "A1" at bounding box center [668, 213] width 364 height 26
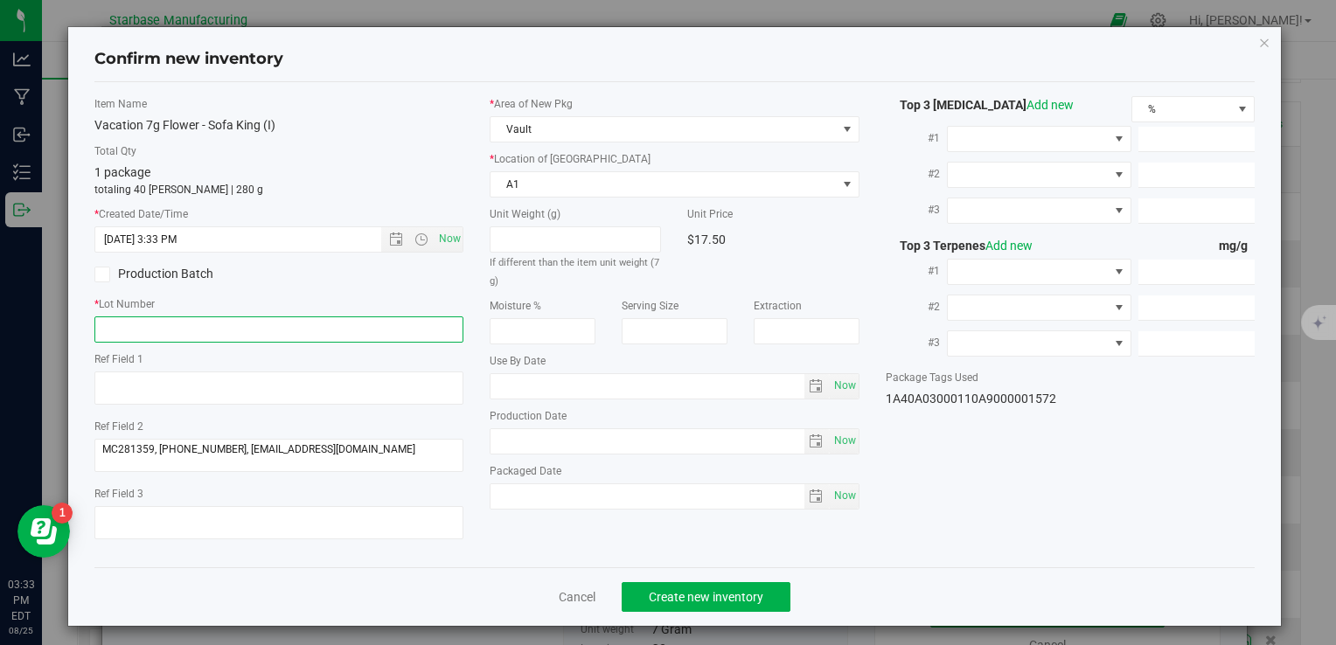
paste input "VACSKBF7G250821"
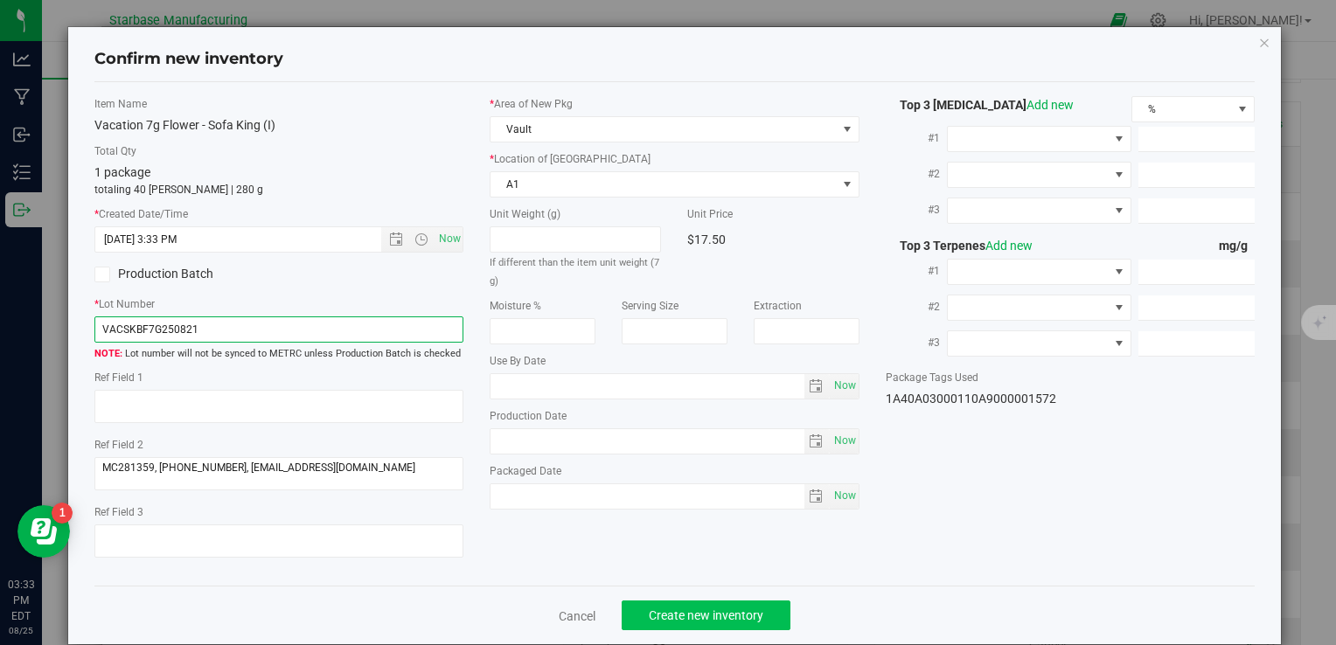
type input "VACSKBF7G250821"
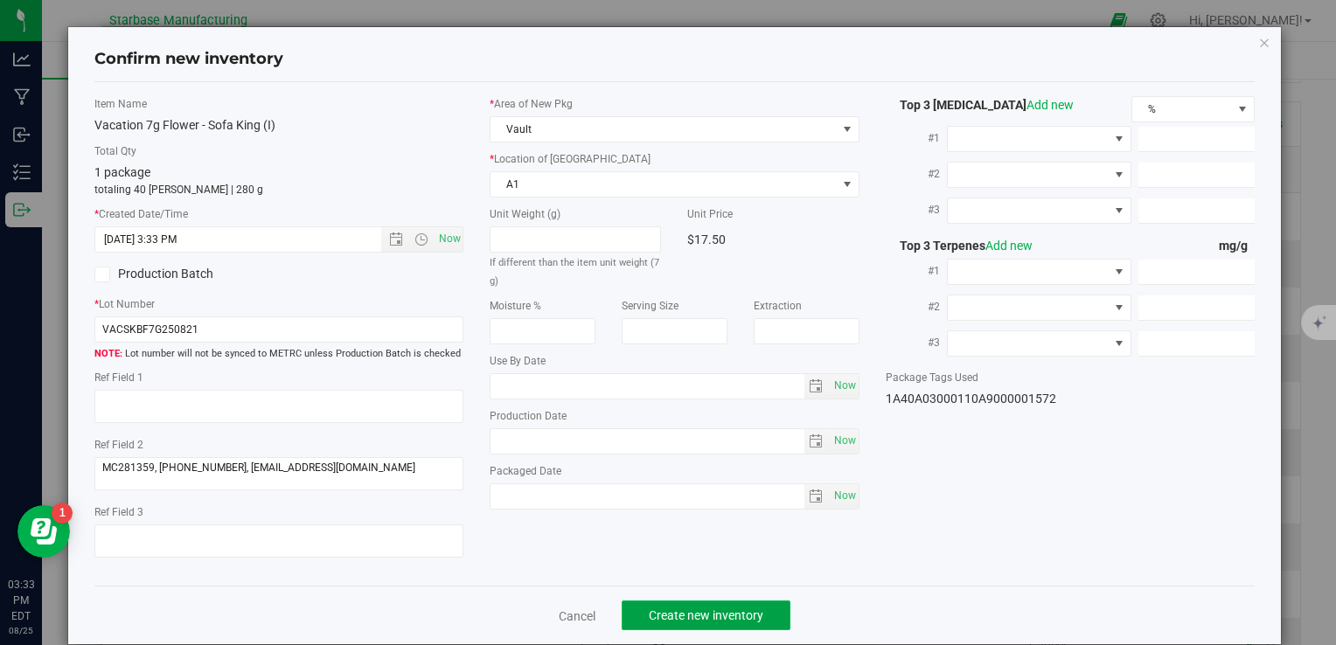
click at [668, 614] on span "Create new inventory" at bounding box center [706, 616] width 115 height 14
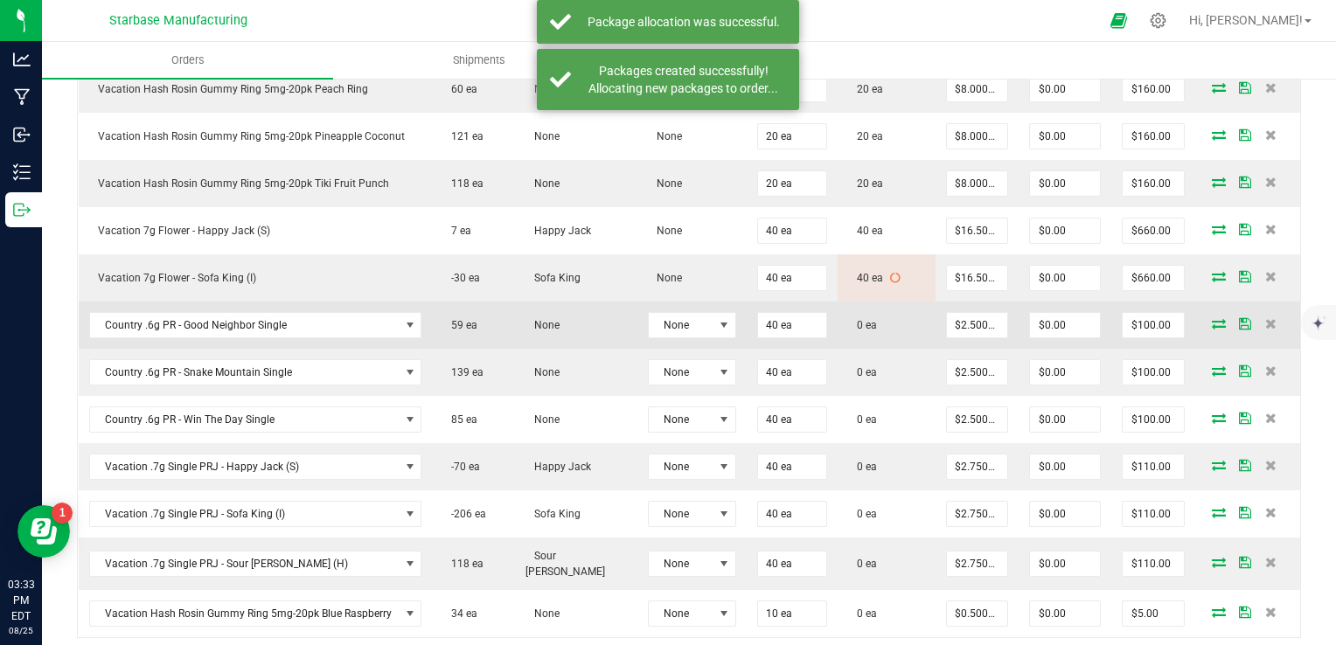
click at [1212, 318] on icon at bounding box center [1219, 323] width 14 height 10
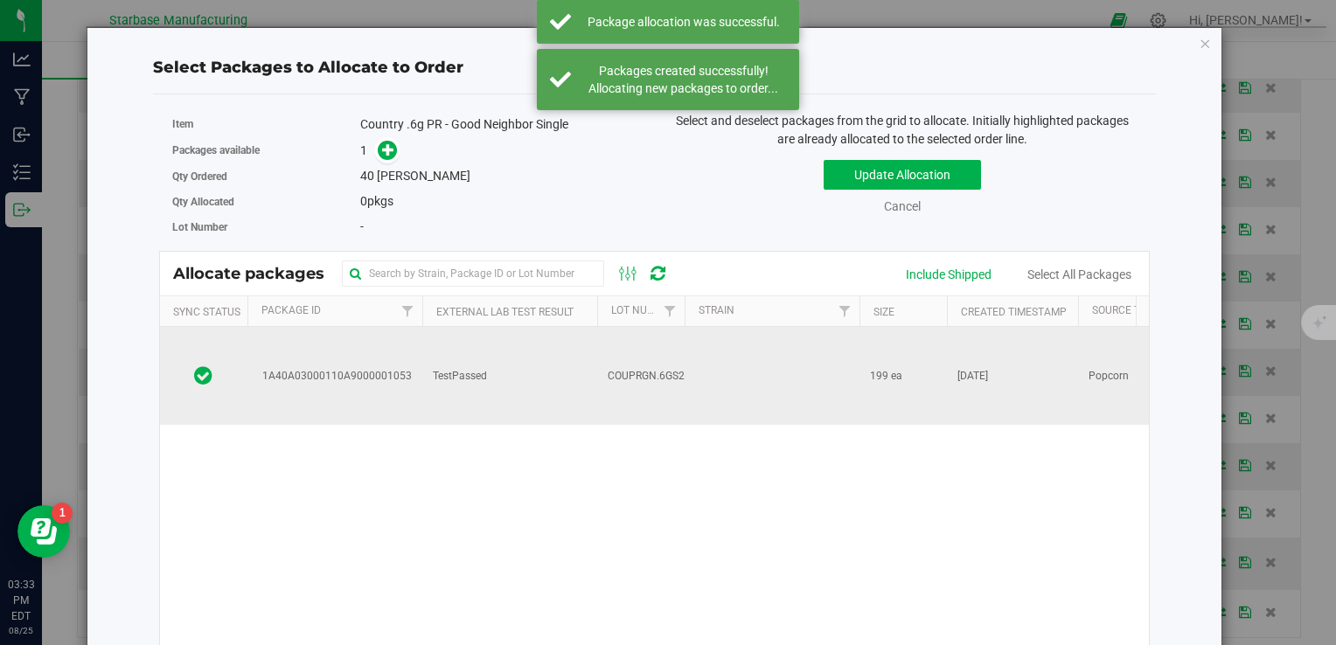
click at [640, 368] on span "COUPRGN.6GS250725" at bounding box center [662, 376] width 108 height 17
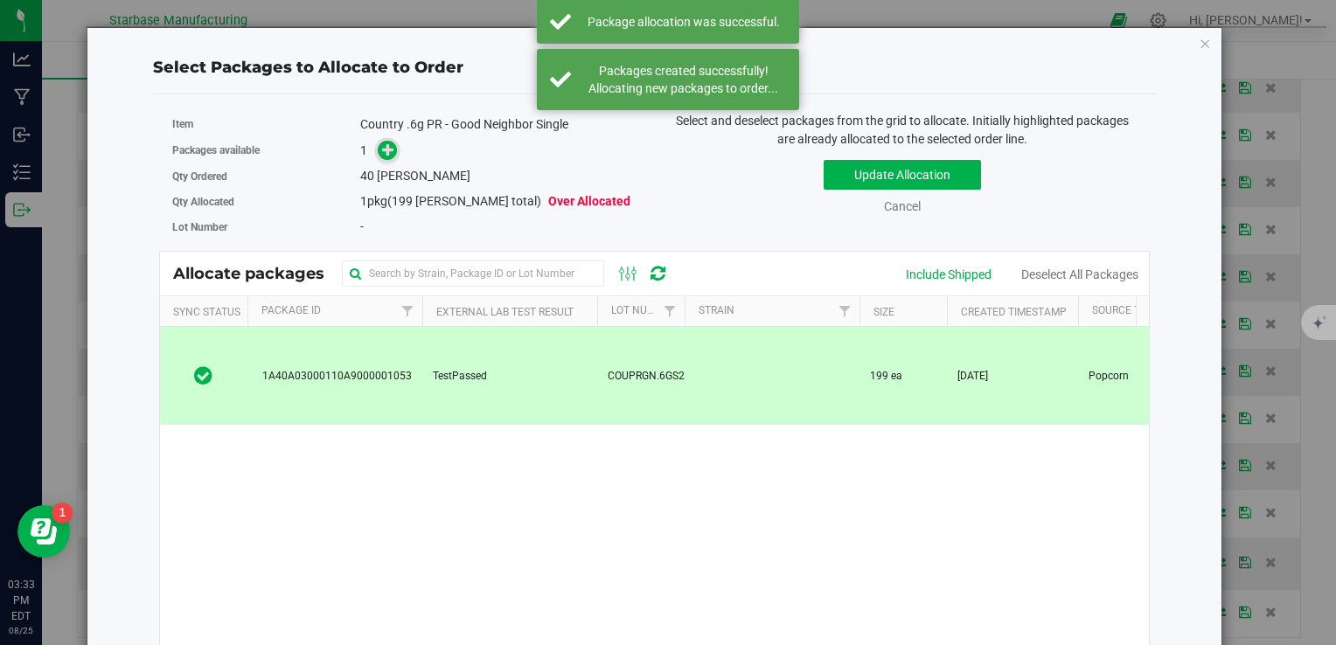
click at [385, 149] on icon at bounding box center [388, 149] width 12 height 12
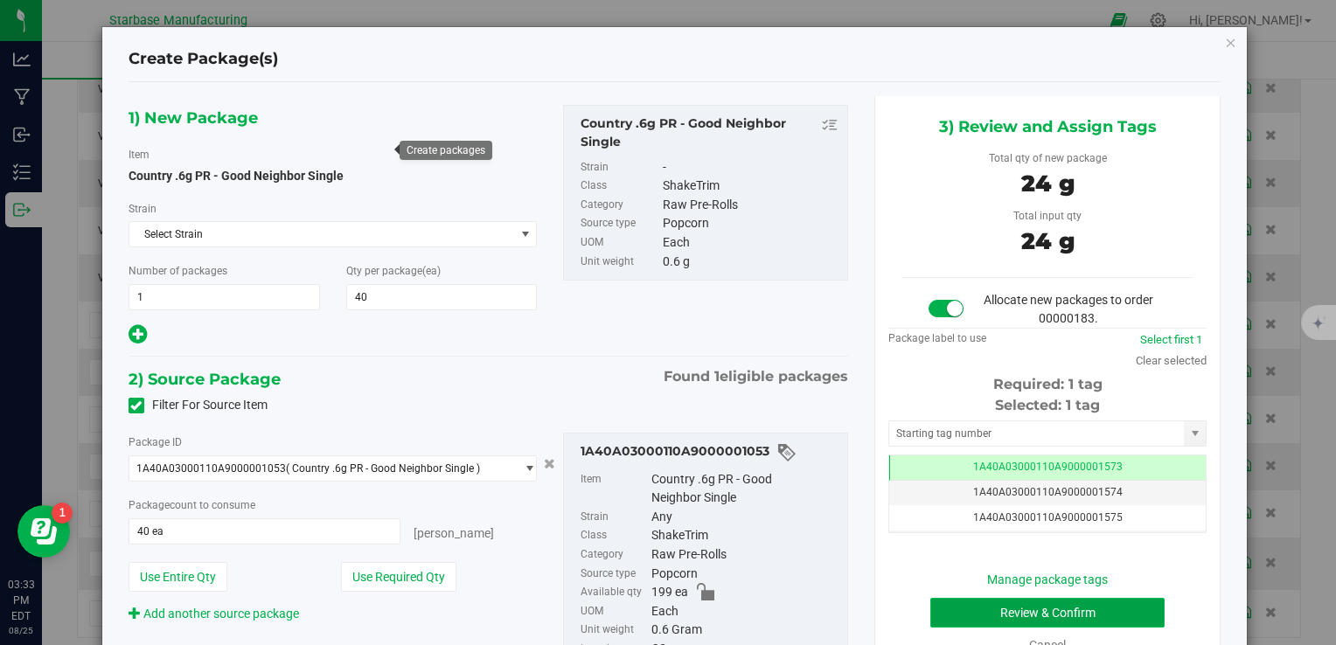
click at [991, 613] on button "Review & Confirm" at bounding box center [1047, 613] width 234 height 30
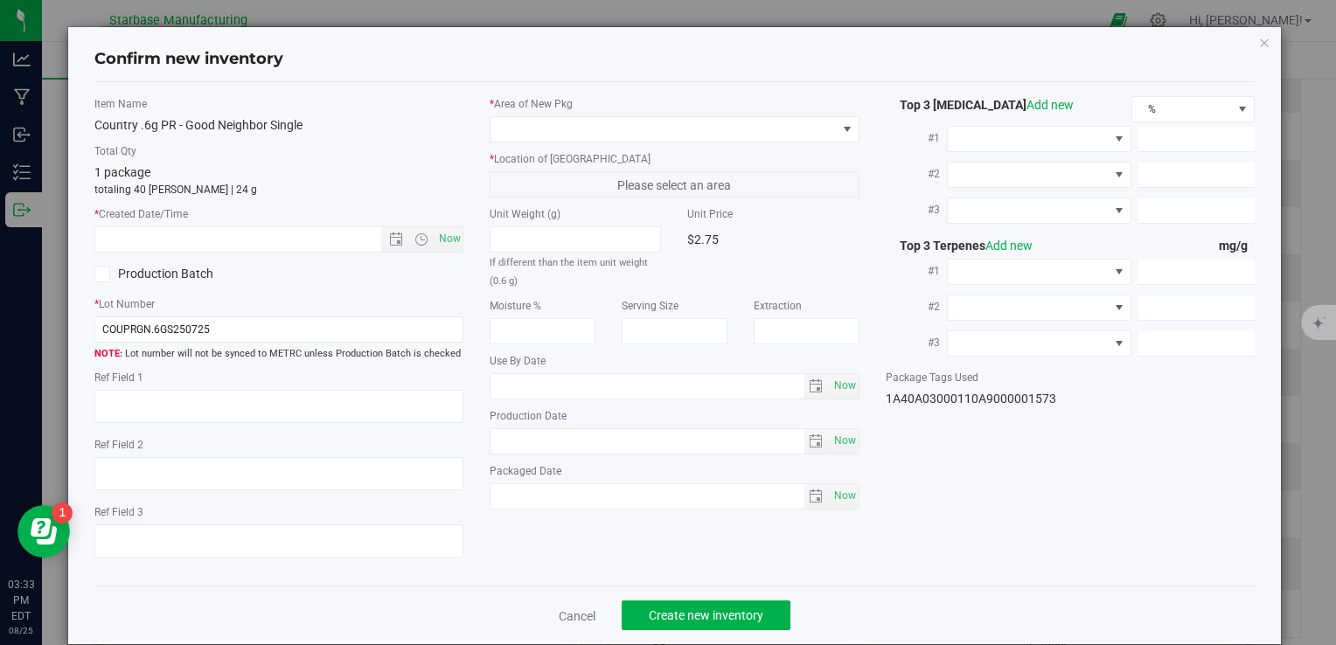
type textarea "05/07/2025"
type textarea "MP281427 I [PHONE_NUMBER] I [EMAIL_ADDRESS][DOMAIN_NAME]"
type textarea "Ice Cream Kush"
type input "2025-07-25"
click at [450, 238] on span "Now" at bounding box center [450, 238] width 30 height 25
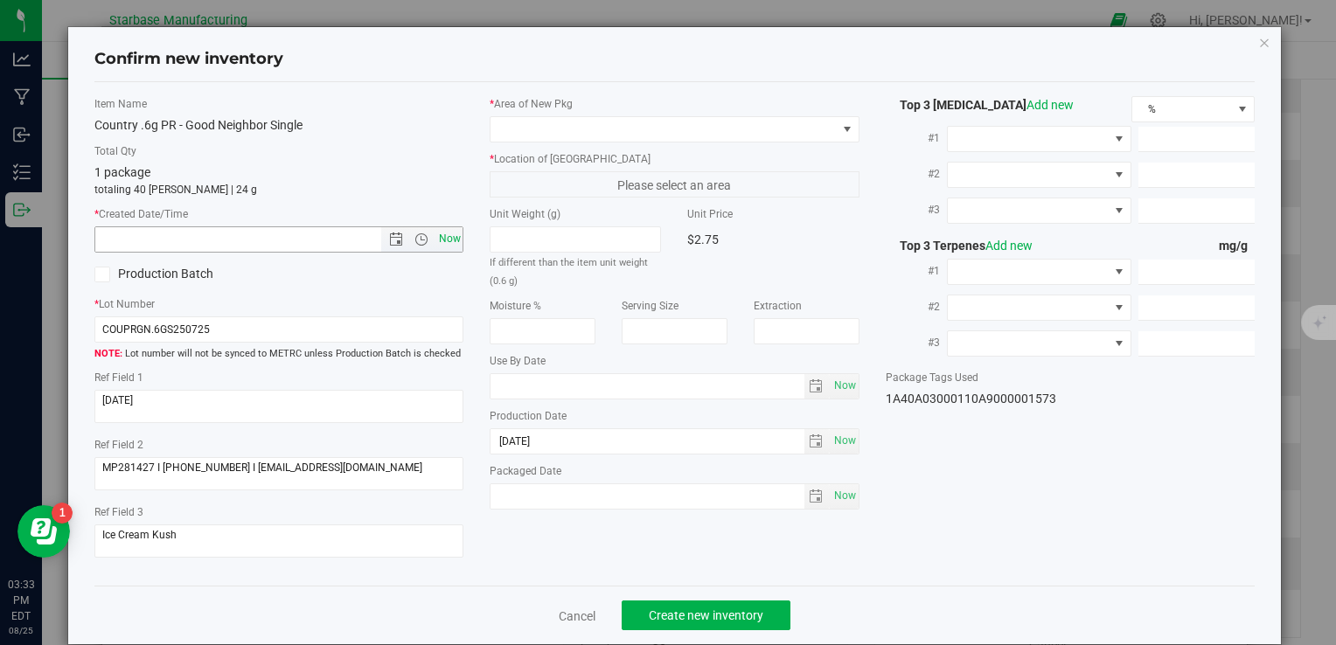
type input "8/25/2025 3:33 PM"
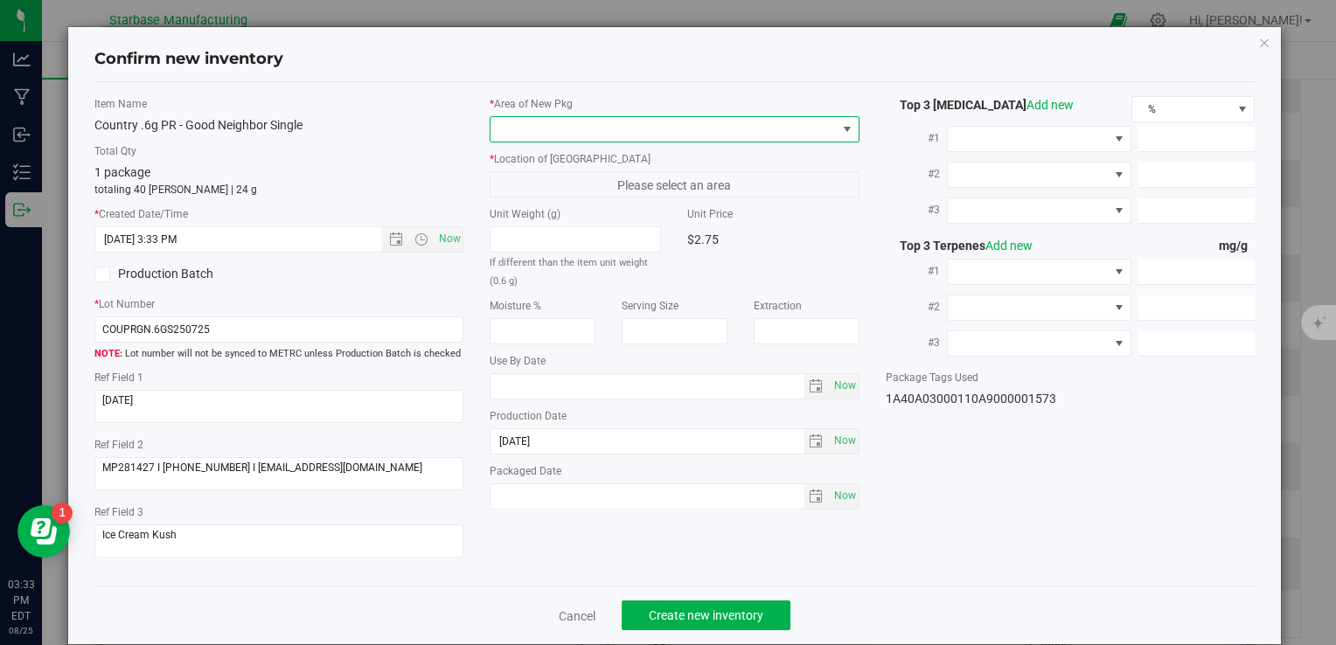
click at [524, 129] on span at bounding box center [663, 129] width 345 height 24
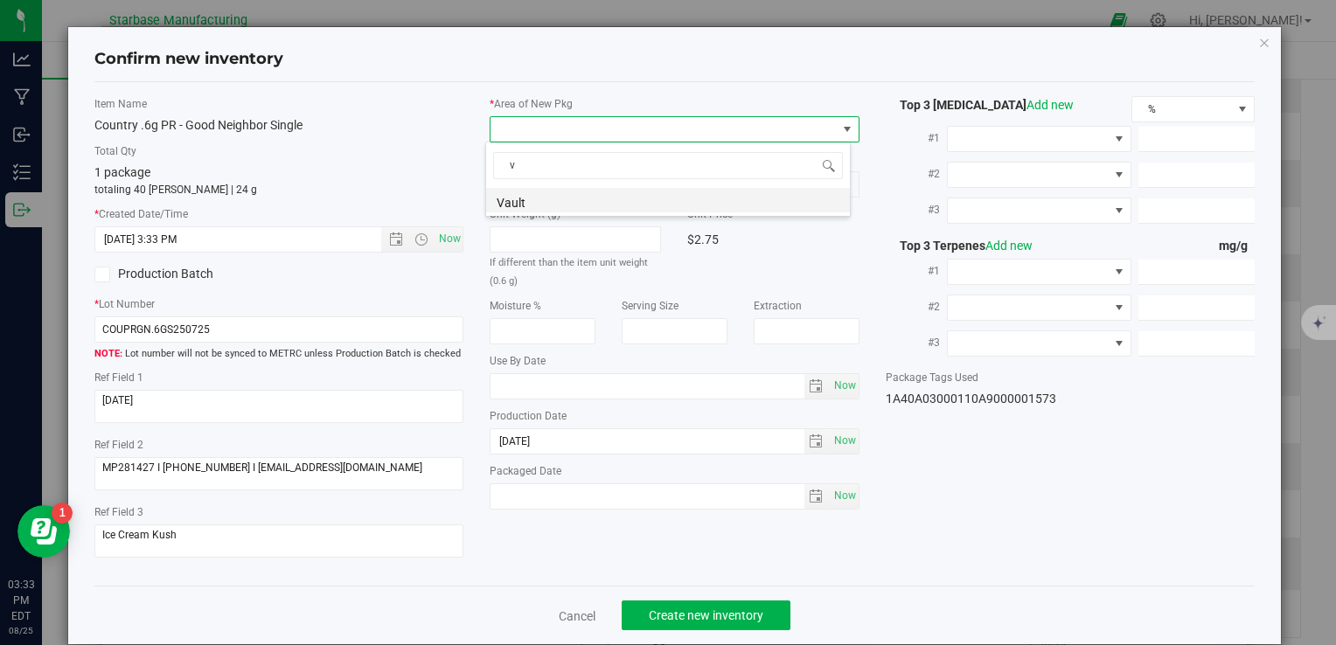
click at [525, 212] on li "Vault" at bounding box center [668, 200] width 364 height 24
click at [528, 177] on span "A1" at bounding box center [663, 184] width 345 height 24
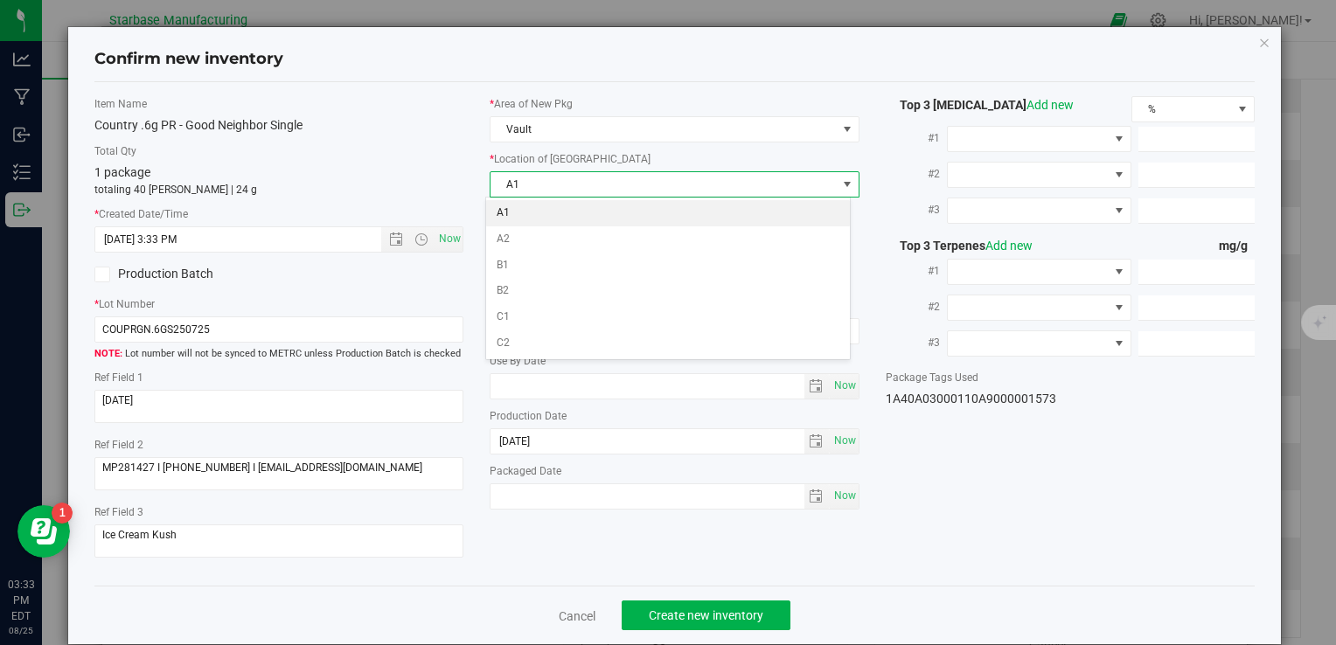
click at [528, 205] on li "A1" at bounding box center [668, 213] width 364 height 26
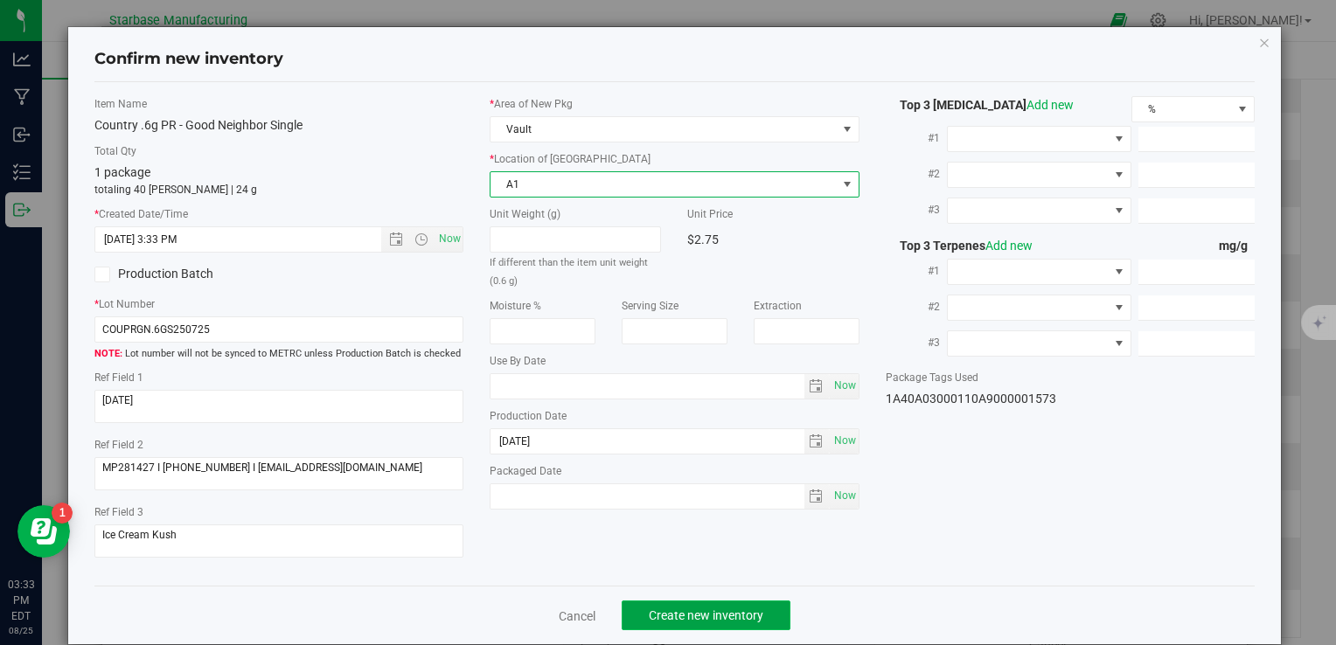
click at [724, 609] on span "Create new inventory" at bounding box center [706, 616] width 115 height 14
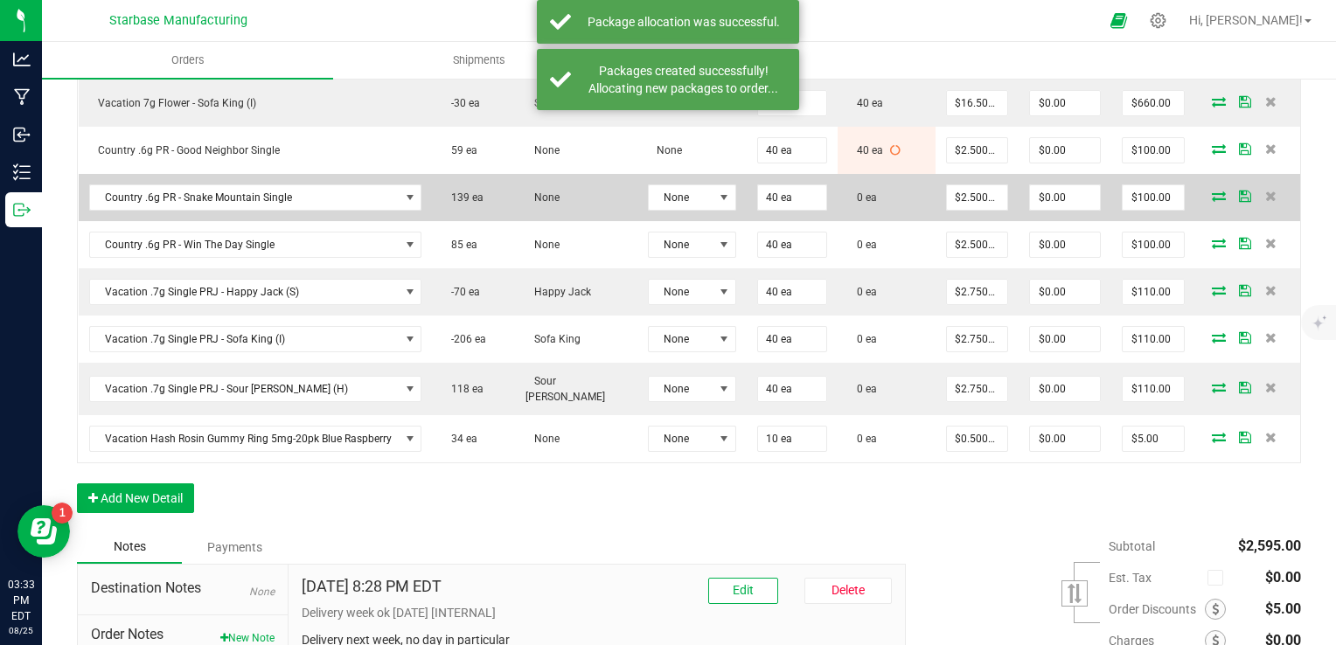
click at [1212, 191] on icon at bounding box center [1219, 196] width 14 height 10
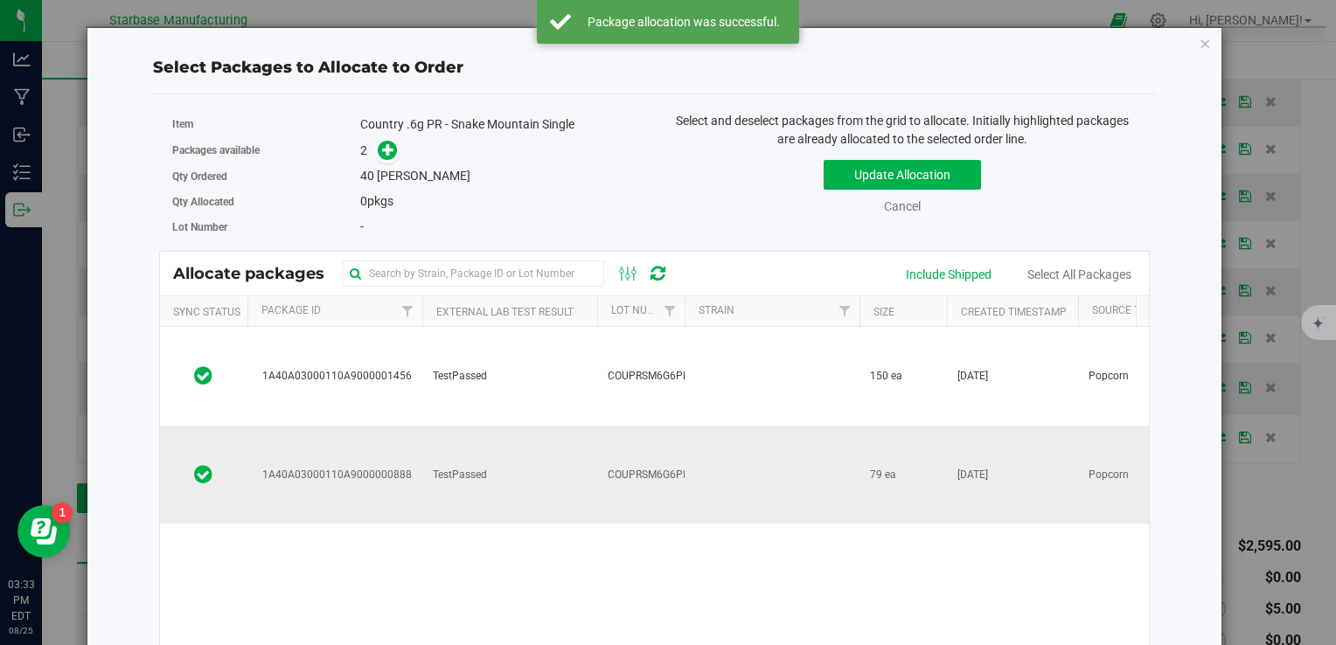
click at [518, 433] on td "TestPassed" at bounding box center [509, 475] width 175 height 98
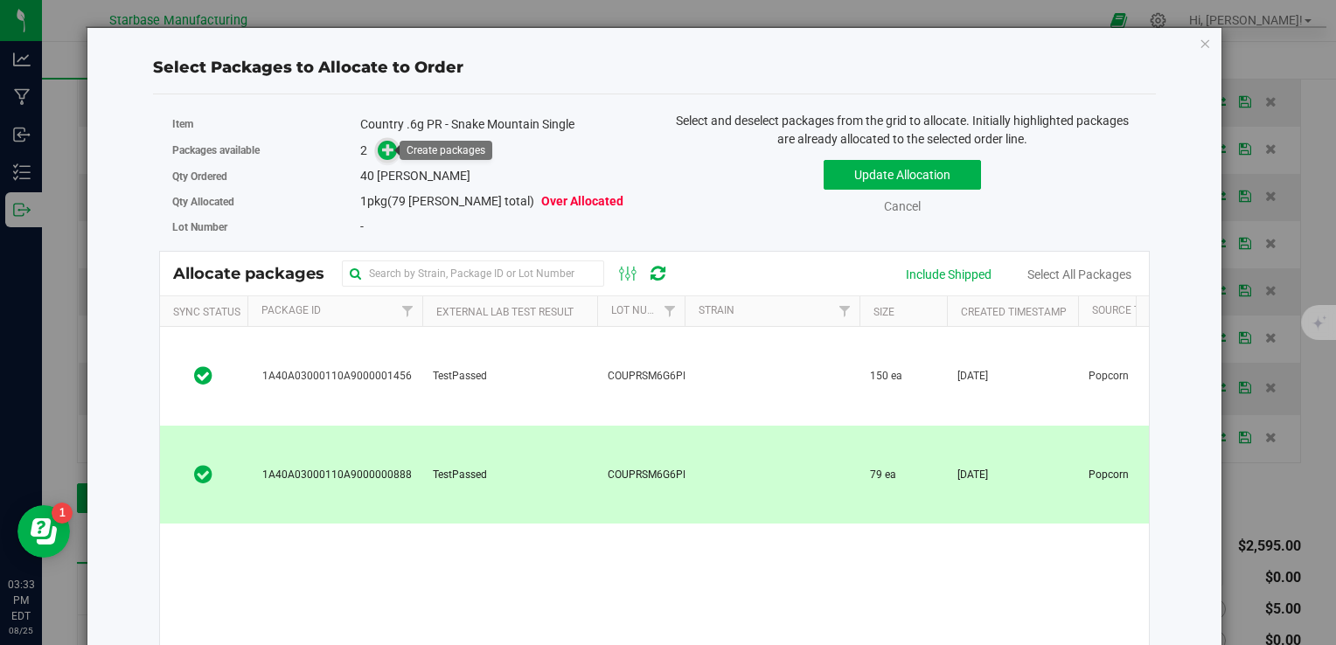
click at [378, 150] on span at bounding box center [388, 151] width 20 height 20
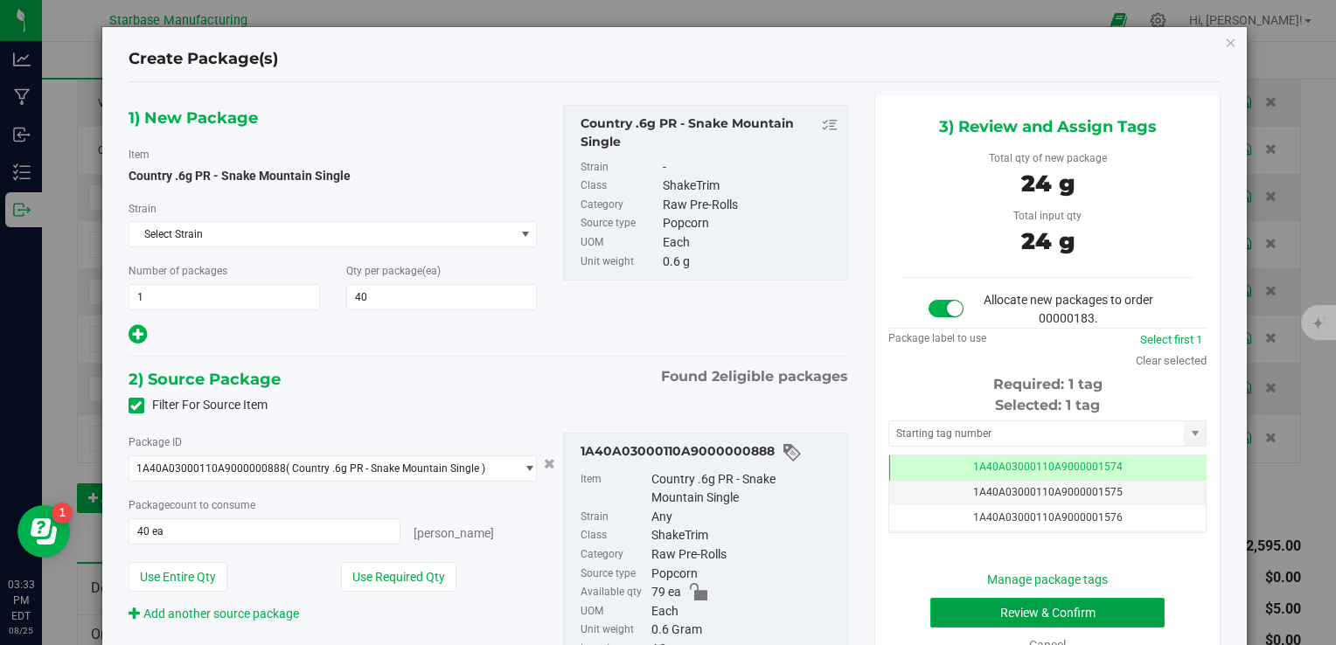
click at [1004, 608] on button "Review & Confirm" at bounding box center [1047, 613] width 234 height 30
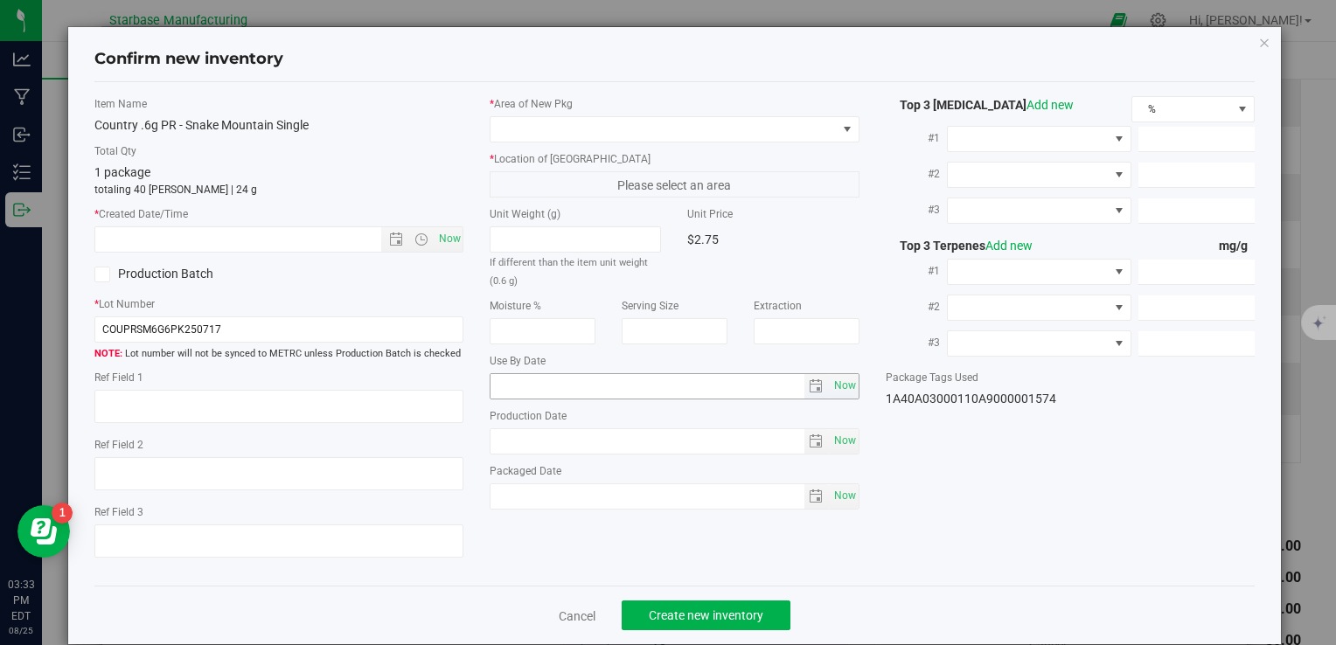
type textarea "1/3/2025"
type textarea "MC281262 I 774-326-0077 I info@traderoots.buzz"
type input "2026-02-25"
type input "2025-07-17"
click at [448, 243] on span "Now" at bounding box center [450, 238] width 30 height 25
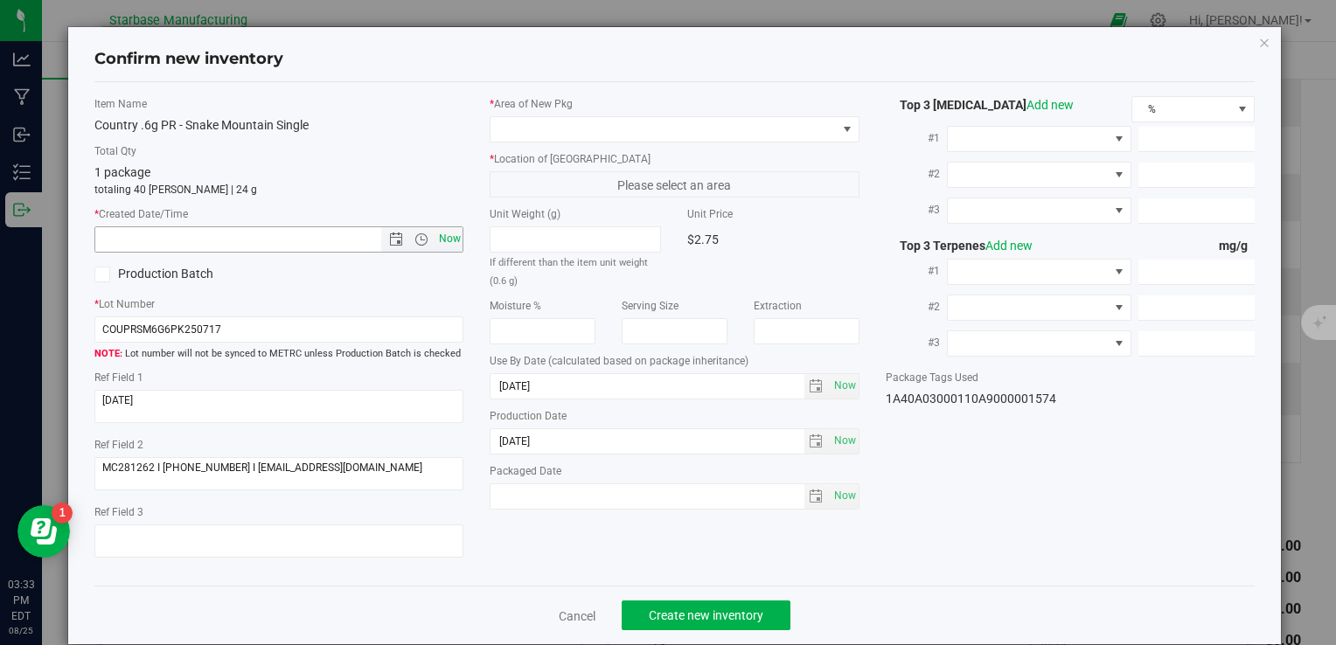
type input "8/25/2025 3:33 PM"
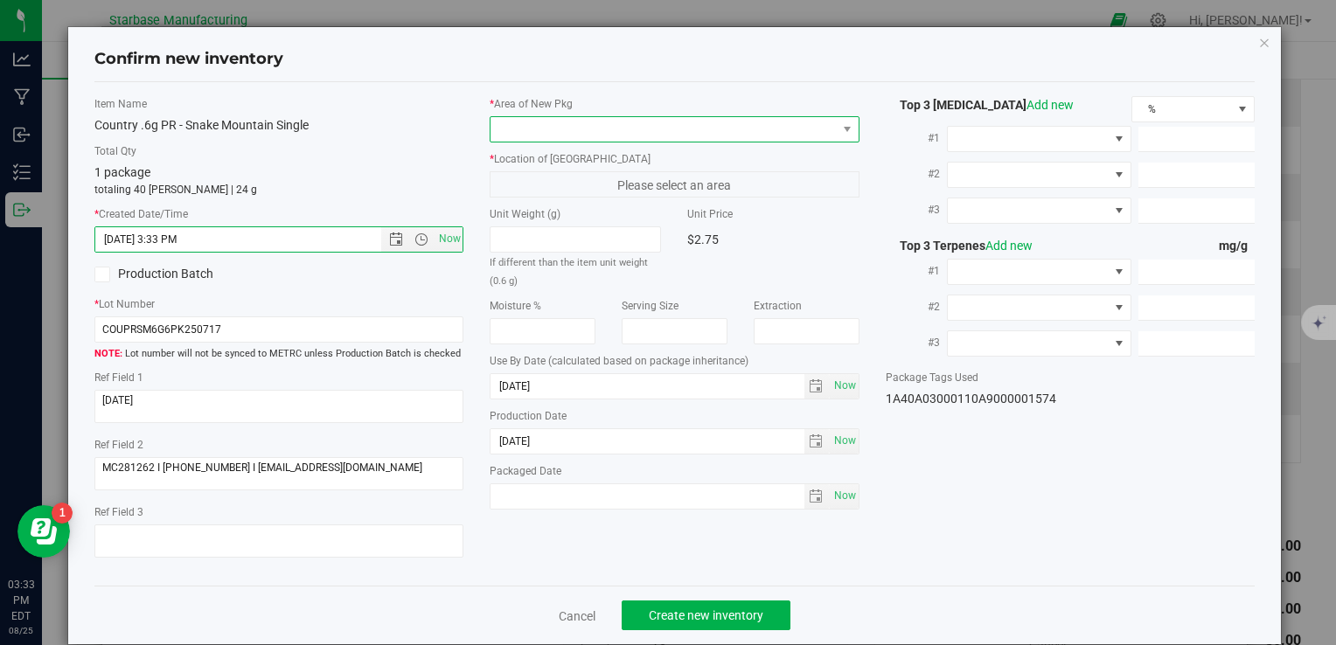
click at [514, 120] on span at bounding box center [663, 129] width 345 height 24
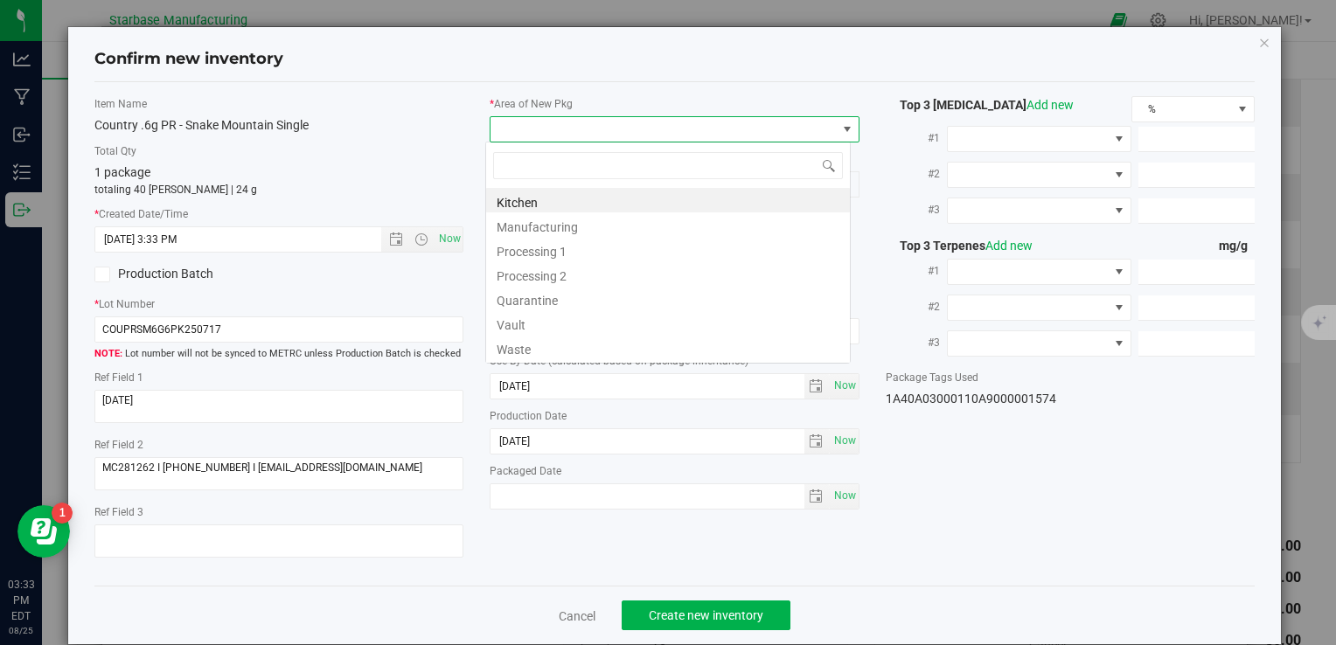
type input "v"
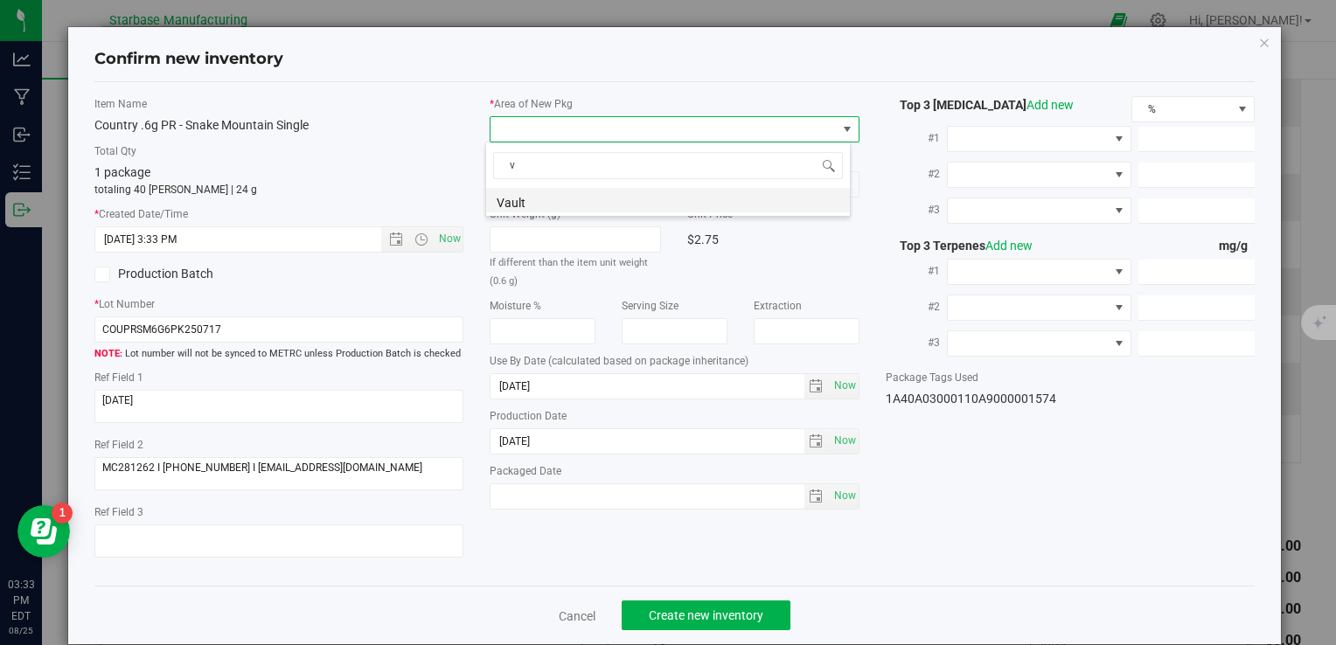
click at [521, 194] on li "Vault" at bounding box center [668, 200] width 364 height 24
click at [521, 182] on span "A1" at bounding box center [663, 184] width 345 height 24
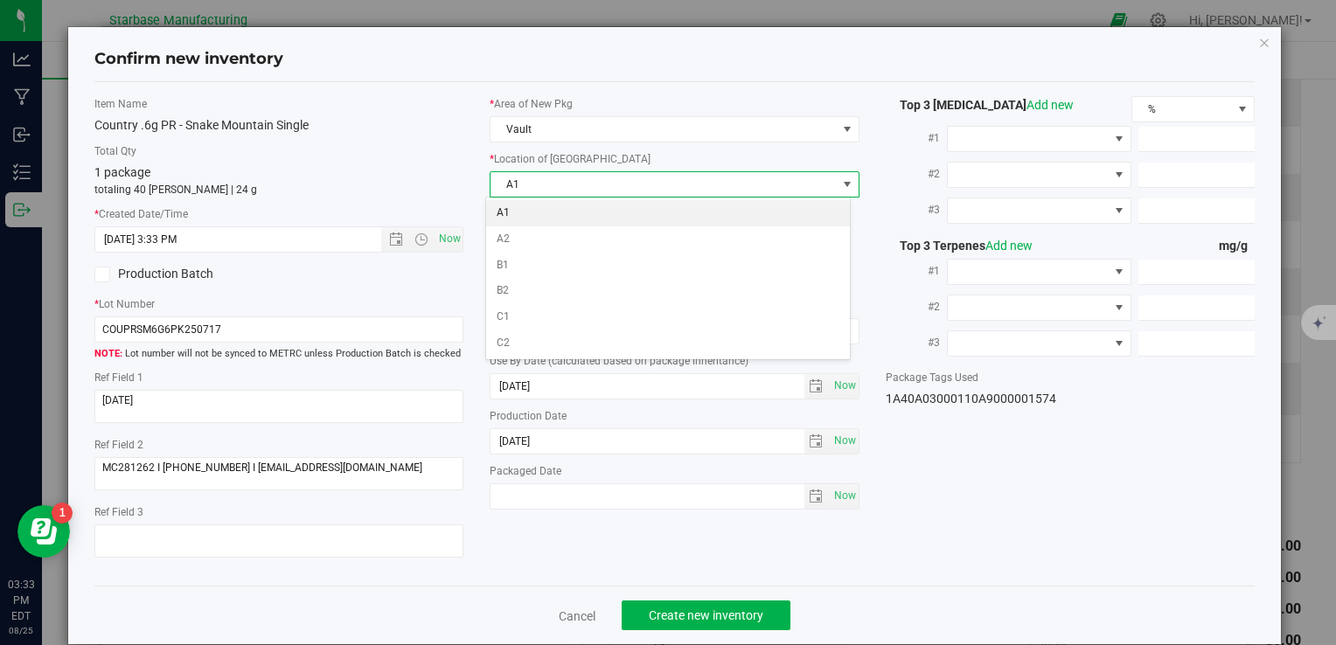
click at [521, 207] on li "A1" at bounding box center [668, 213] width 364 height 26
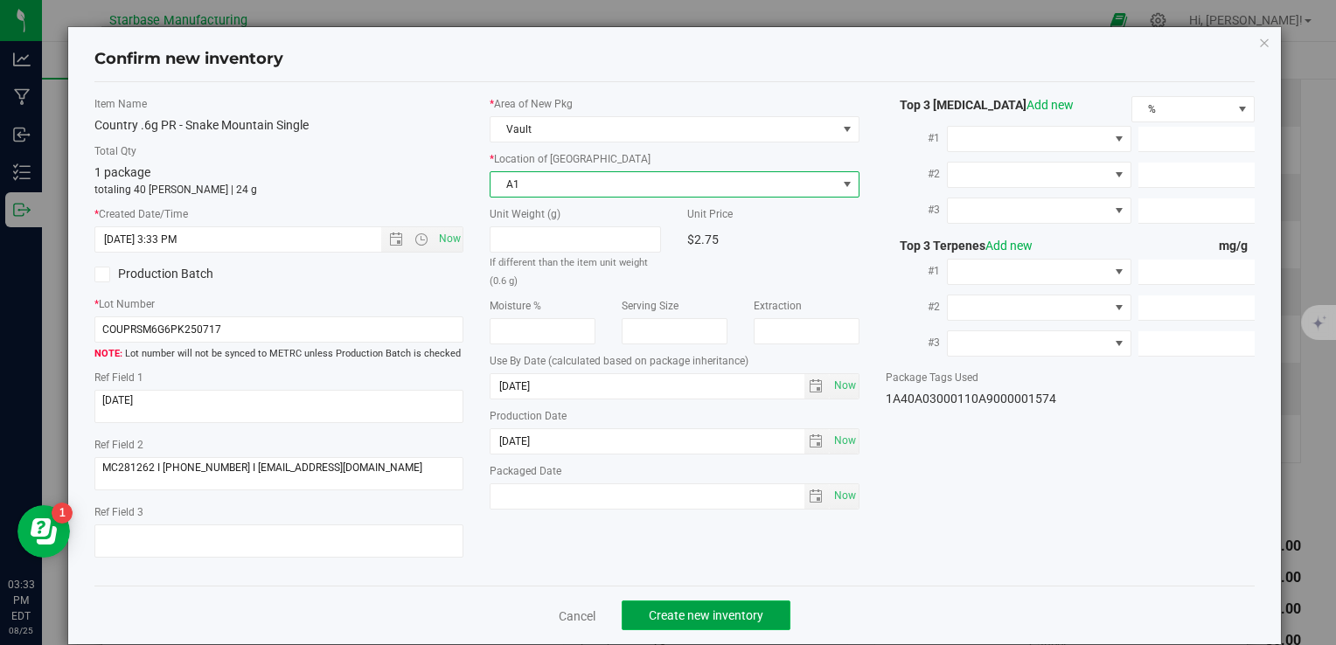
click at [699, 619] on span "Create new inventory" at bounding box center [706, 616] width 115 height 14
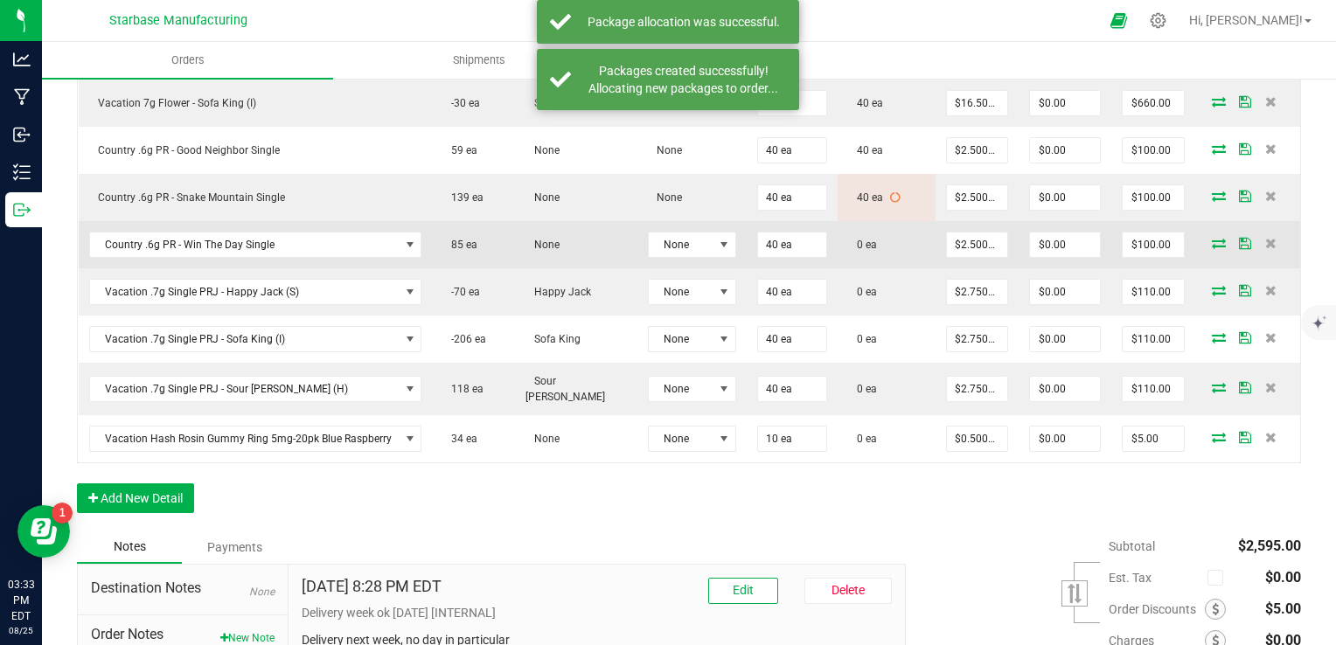
click at [1212, 238] on icon at bounding box center [1219, 243] width 14 height 10
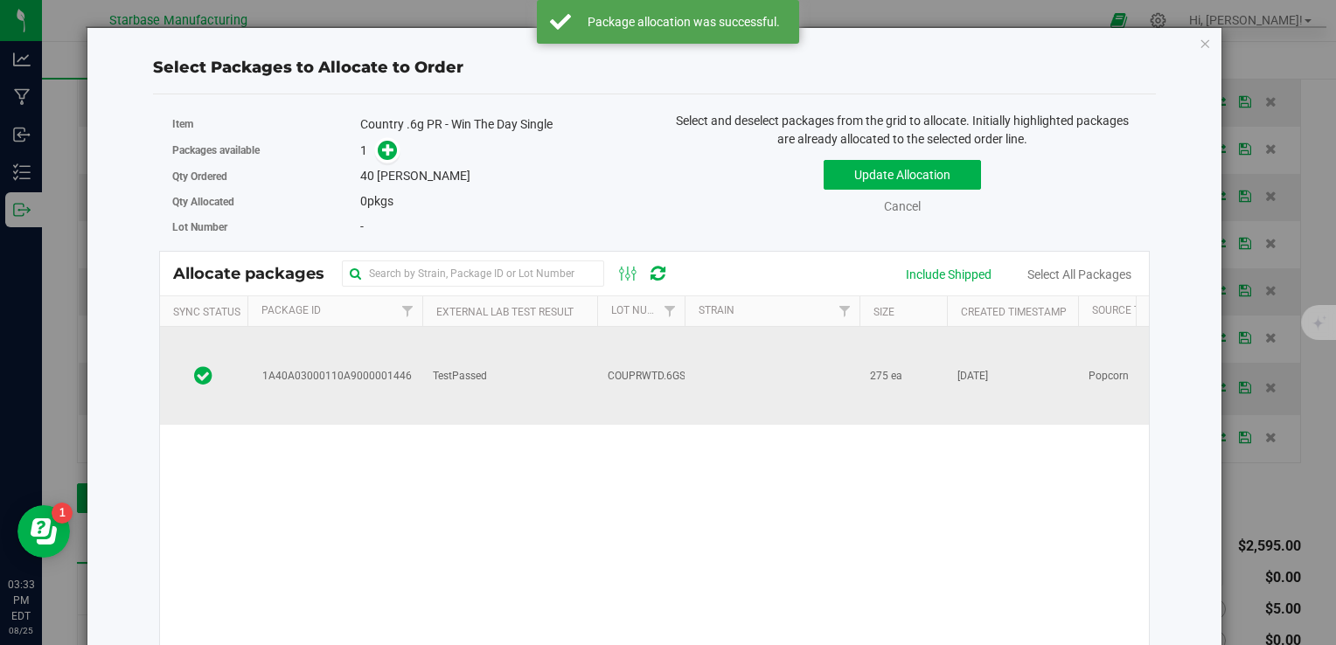
drag, startPoint x: 555, startPoint y: 355, endPoint x: 523, endPoint y: 344, distance: 34.0
click at [553, 358] on td "TestPassed" at bounding box center [509, 376] width 175 height 98
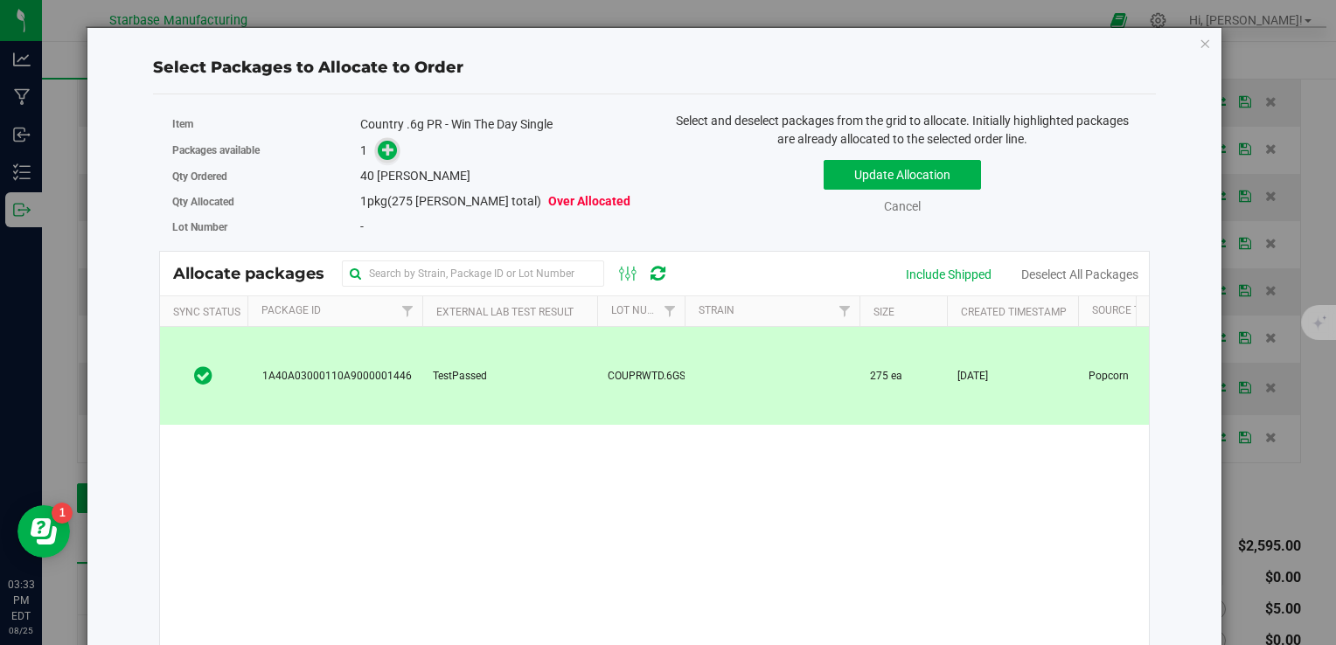
click at [381, 158] on span at bounding box center [388, 151] width 20 height 20
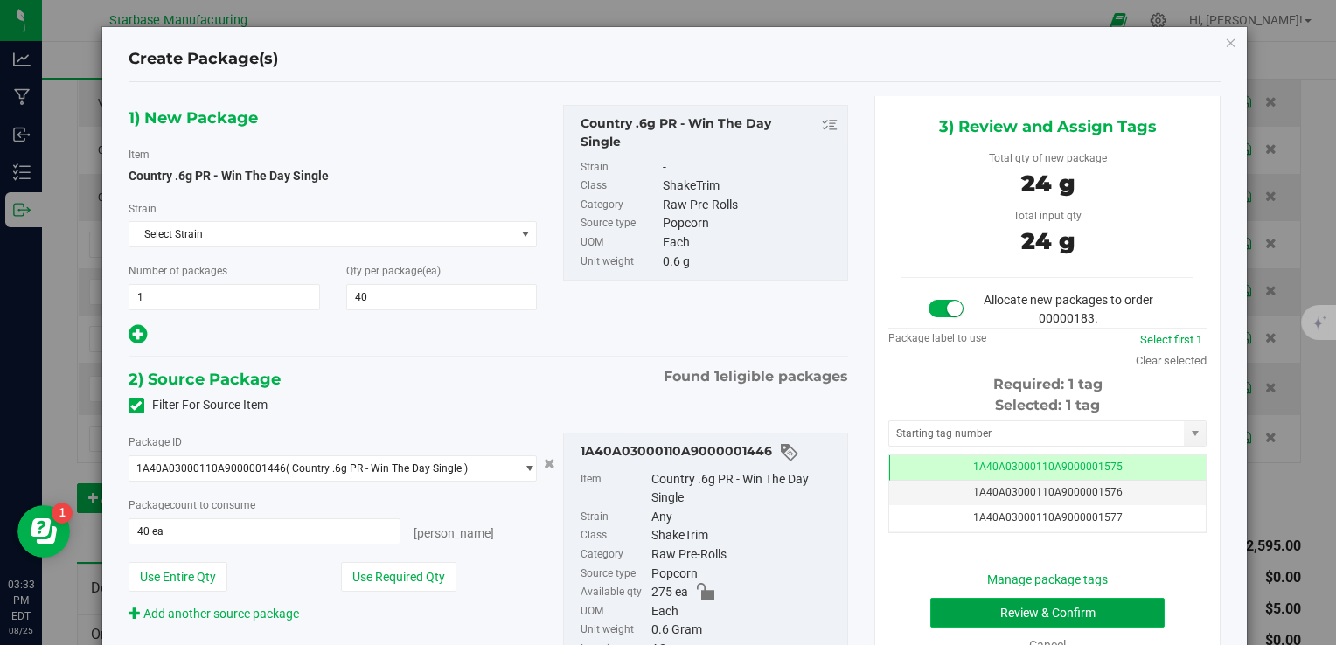
click at [1027, 611] on button "Review & Confirm" at bounding box center [1047, 613] width 234 height 30
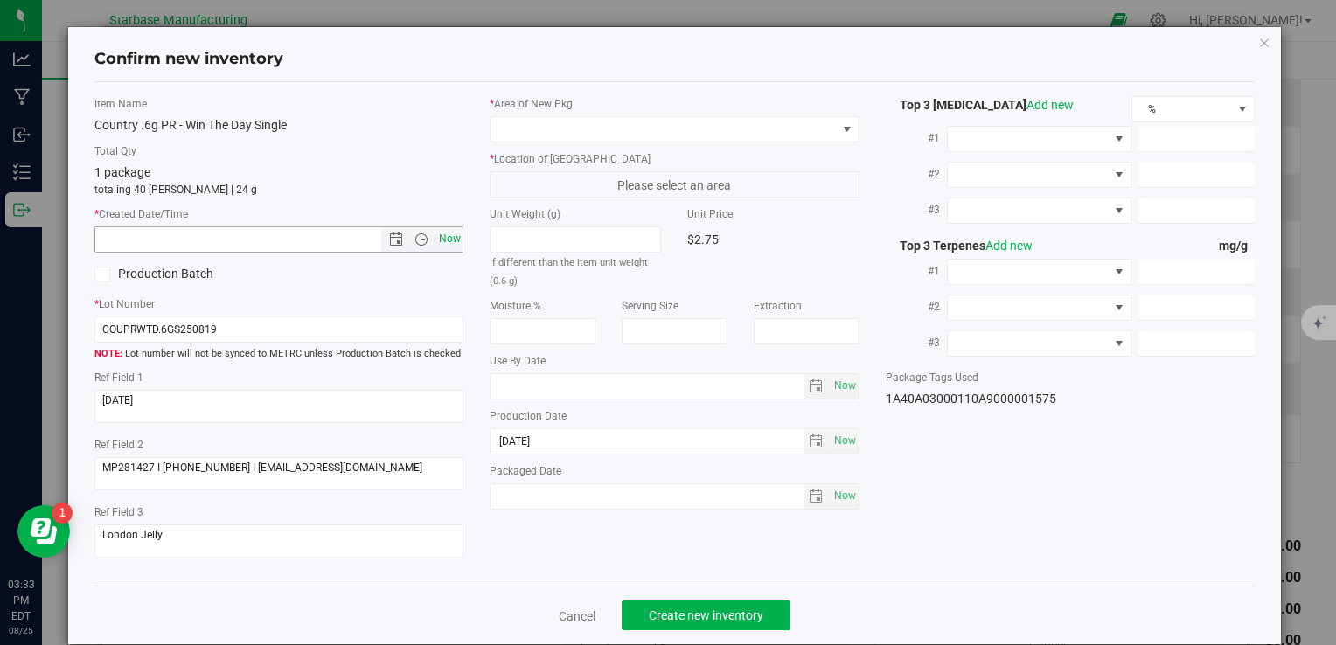
click at [447, 233] on span "Now" at bounding box center [450, 238] width 30 height 25
type input "8/25/2025 3:33 PM"
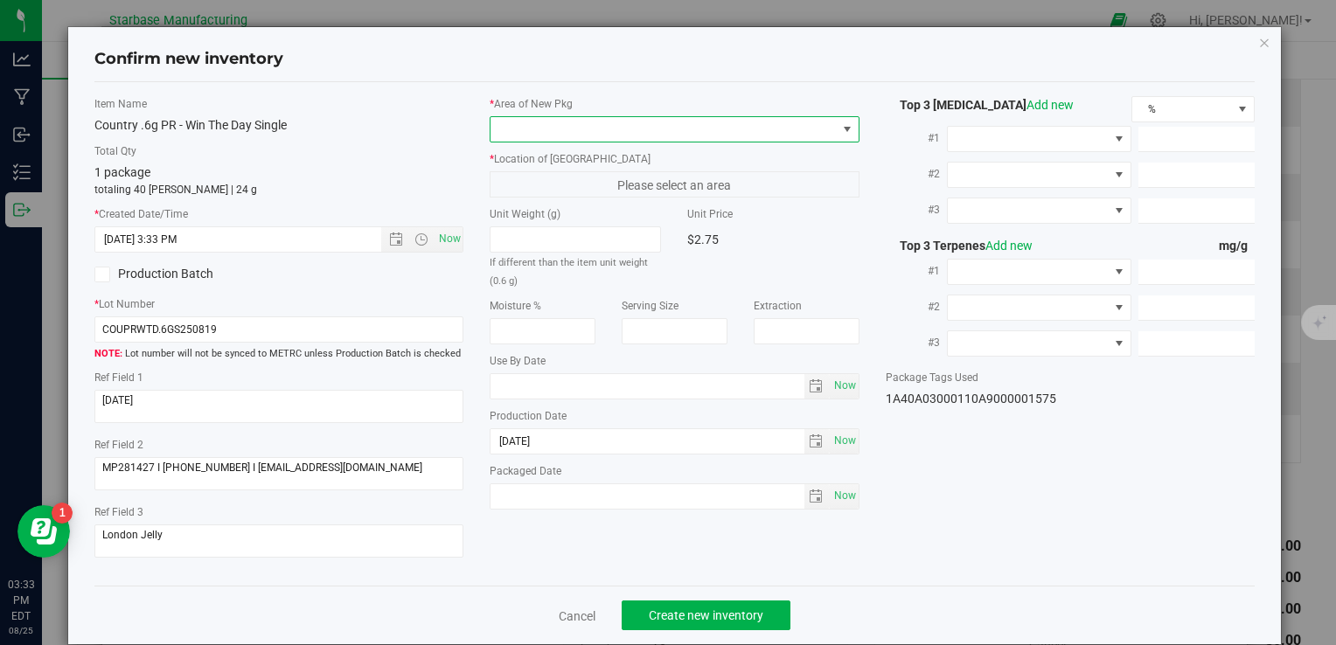
click at [546, 128] on span at bounding box center [663, 129] width 345 height 24
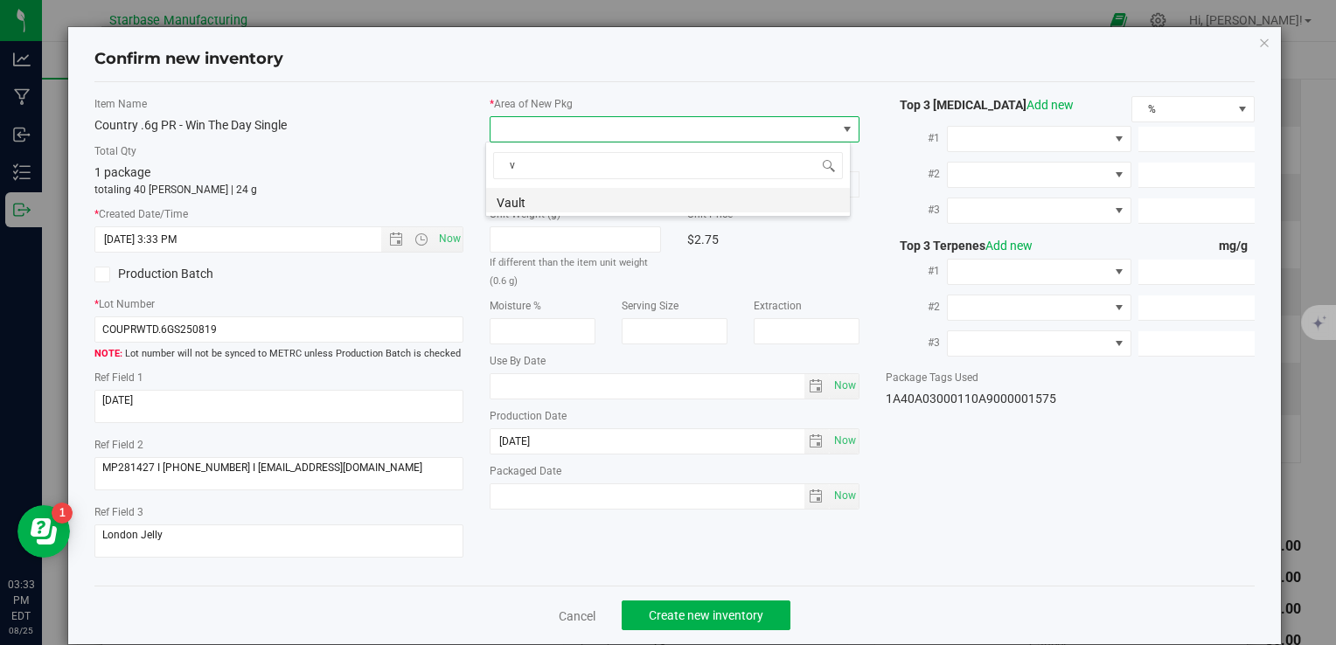
click at [542, 201] on li "Vault" at bounding box center [668, 200] width 364 height 24
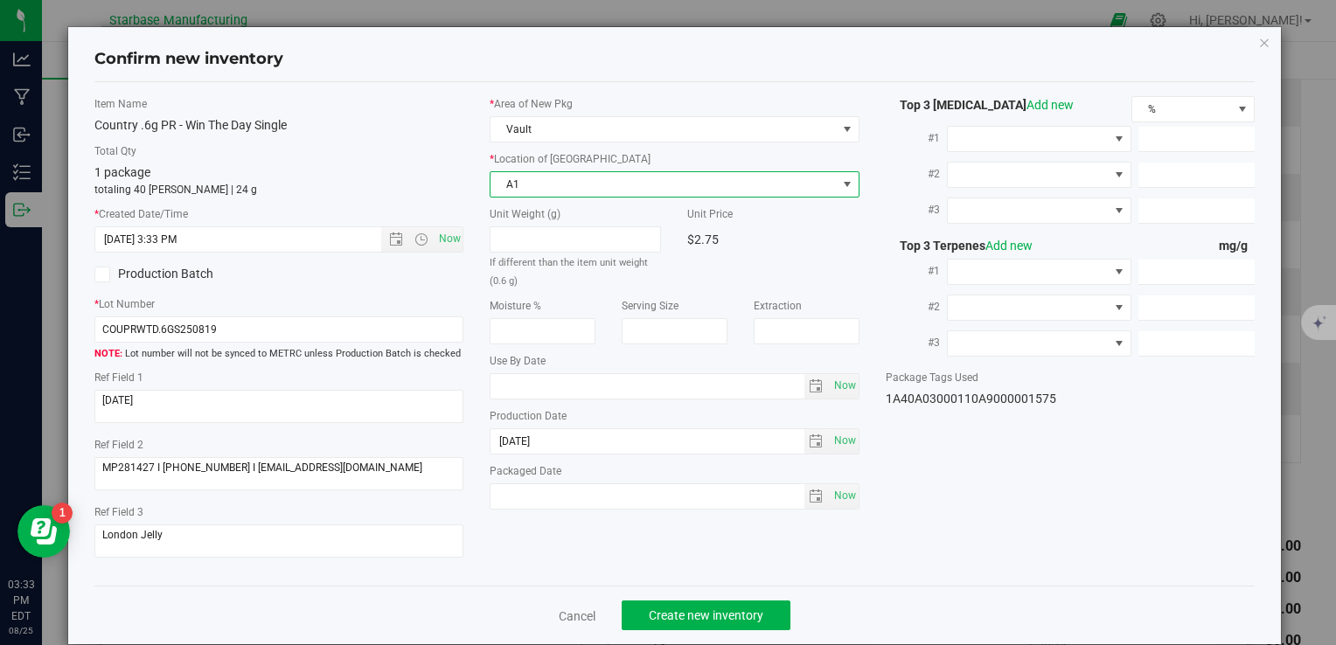
click at [545, 177] on span "A1" at bounding box center [663, 184] width 345 height 24
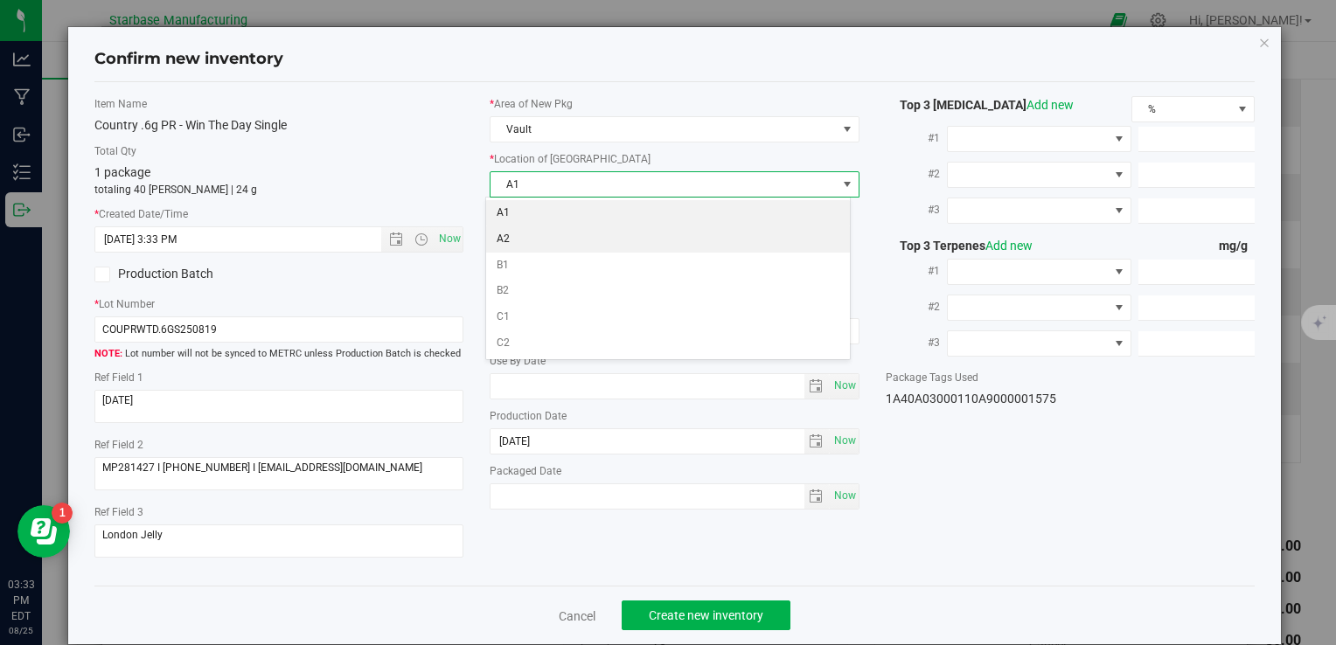
click at [542, 204] on li "A1" at bounding box center [668, 213] width 364 height 26
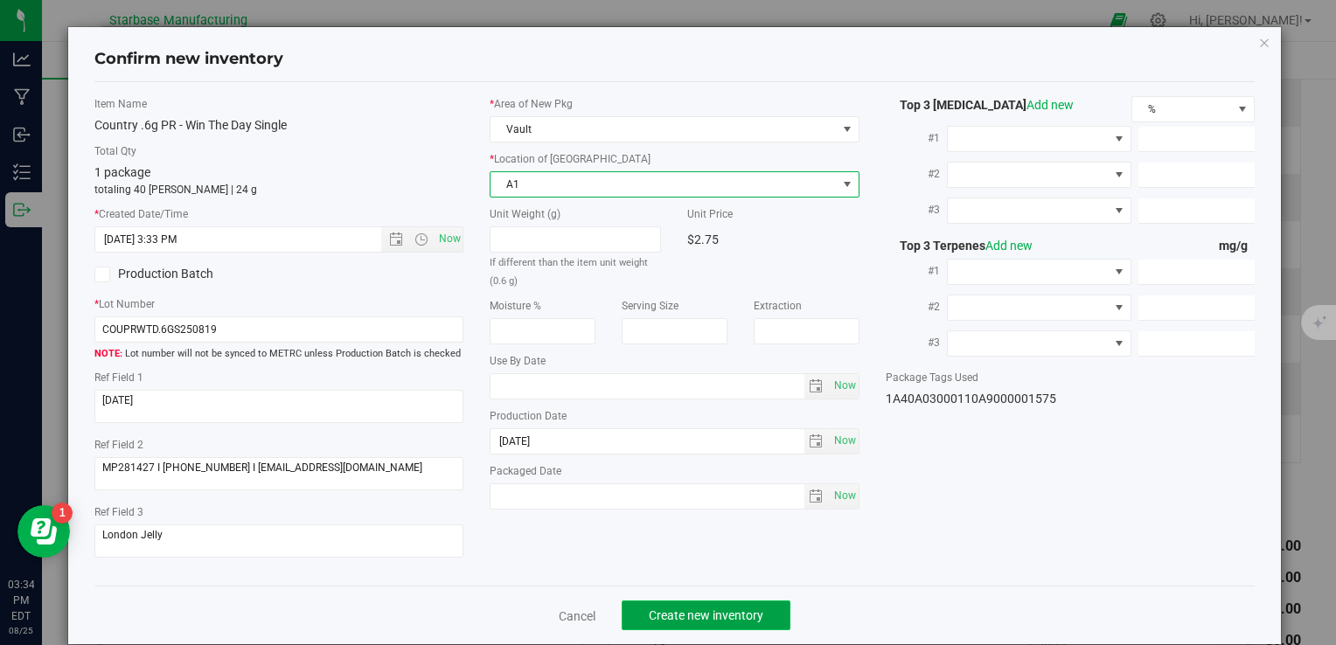
click at [696, 617] on span "Create new inventory" at bounding box center [706, 616] width 115 height 14
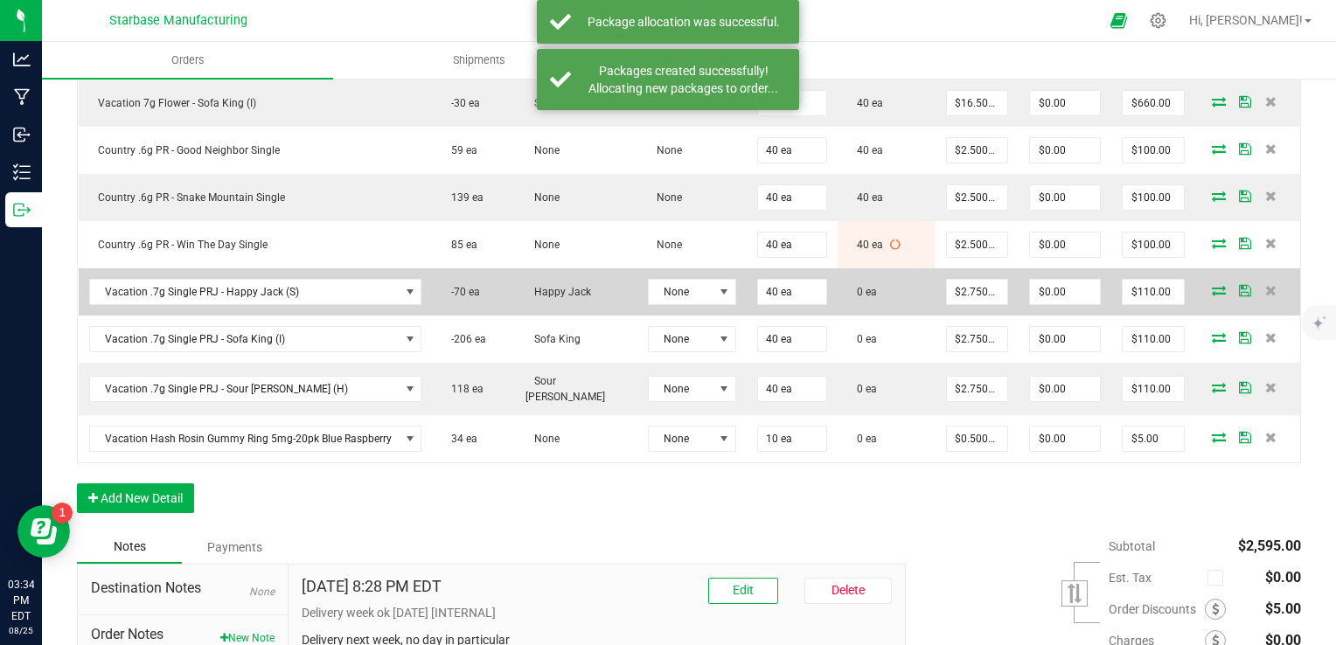
click at [1212, 285] on icon at bounding box center [1219, 290] width 14 height 10
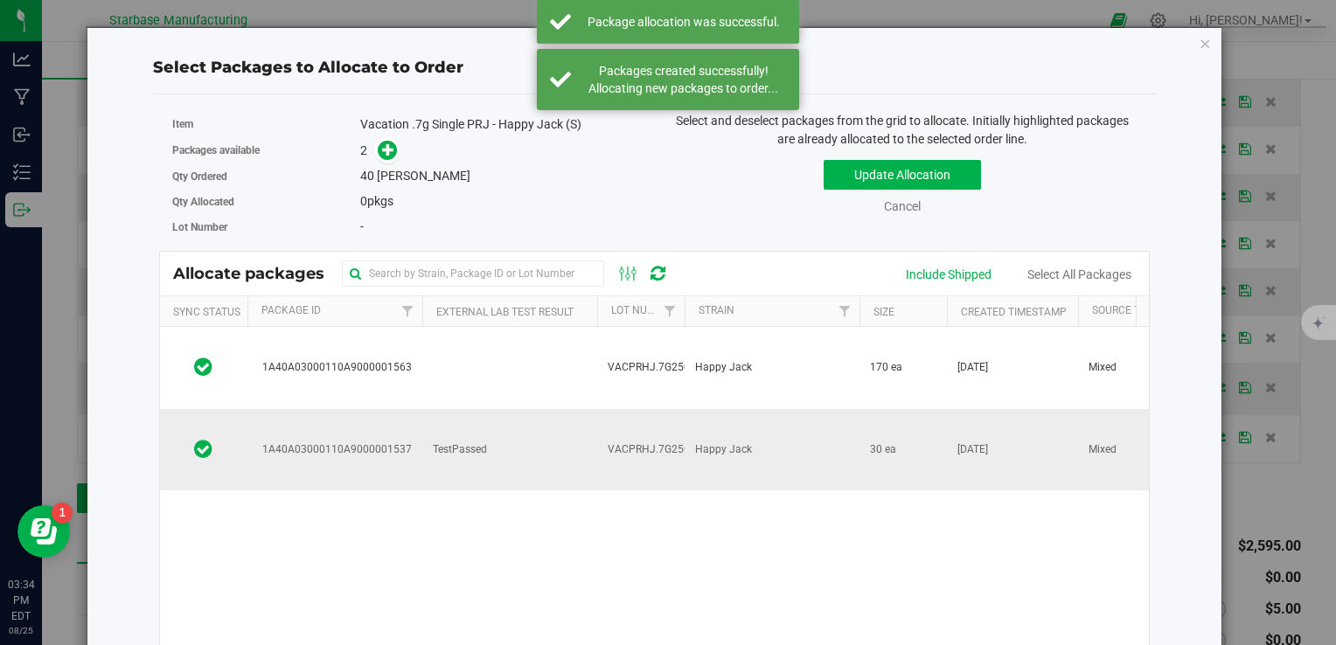
click at [682, 442] on span "VACPRHJ.7G250822" at bounding box center [658, 450] width 101 height 17
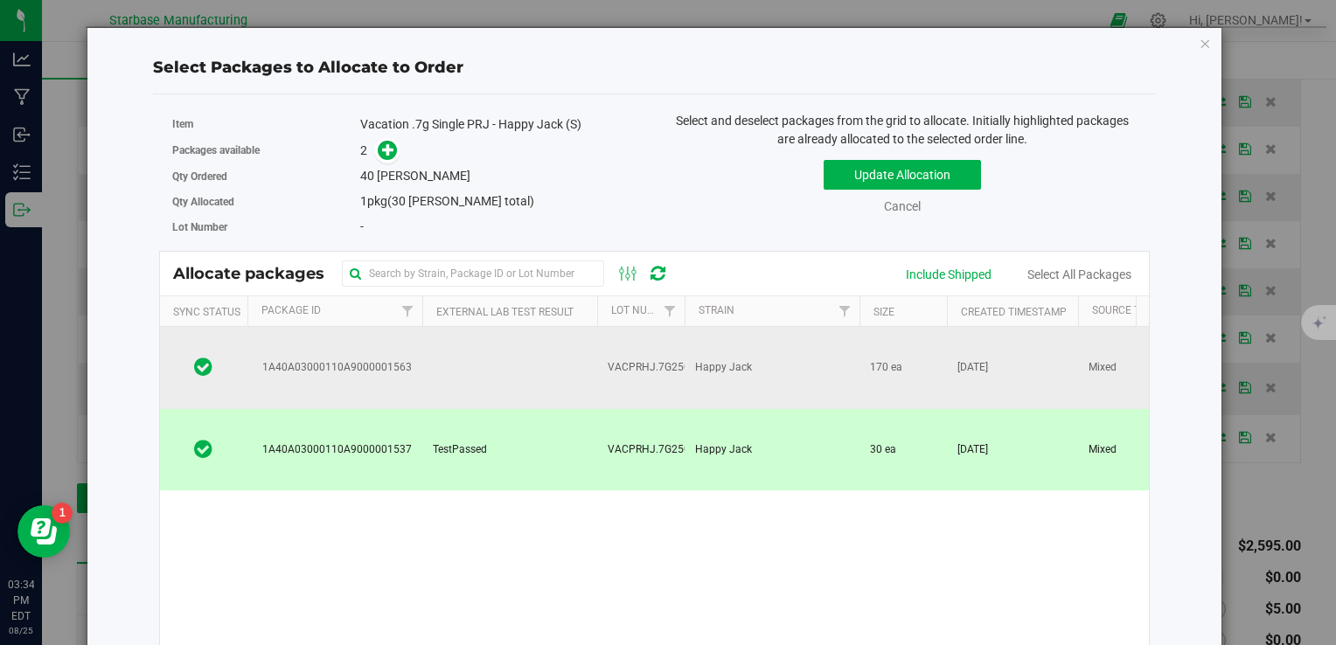
click at [409, 359] on span "1A40A03000110A9000001563" at bounding box center [334, 367] width 156 height 17
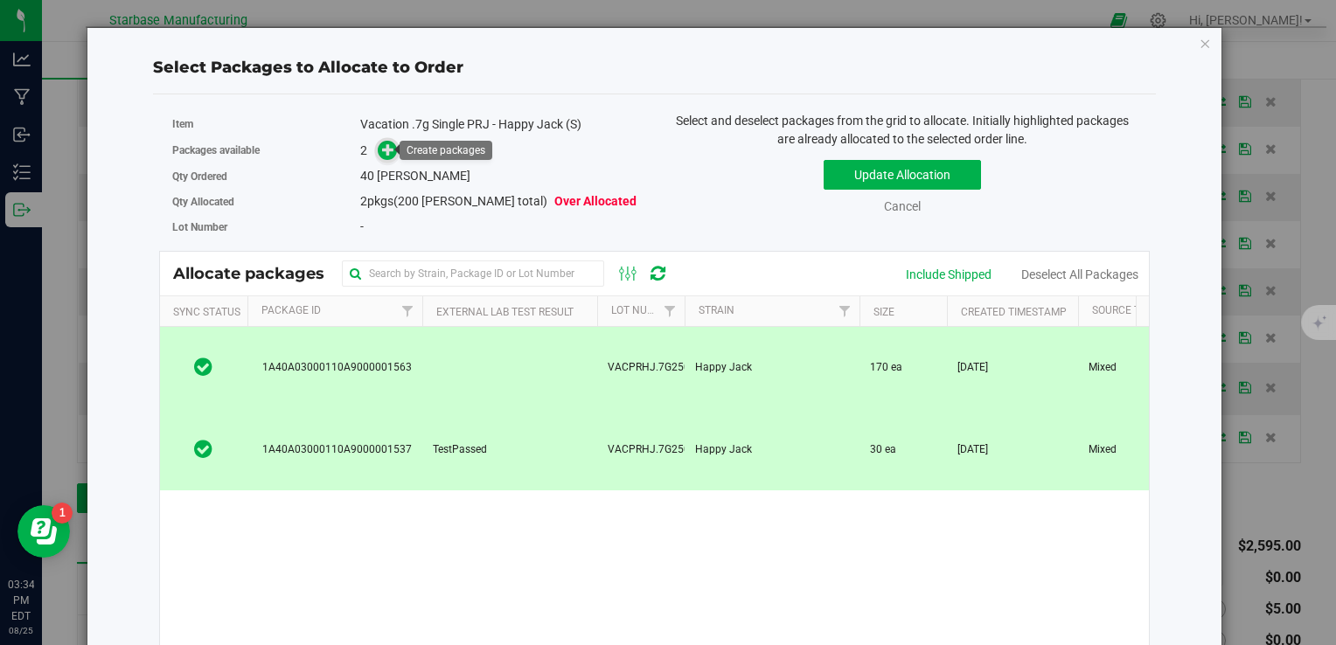
click at [384, 151] on icon at bounding box center [388, 149] width 12 height 12
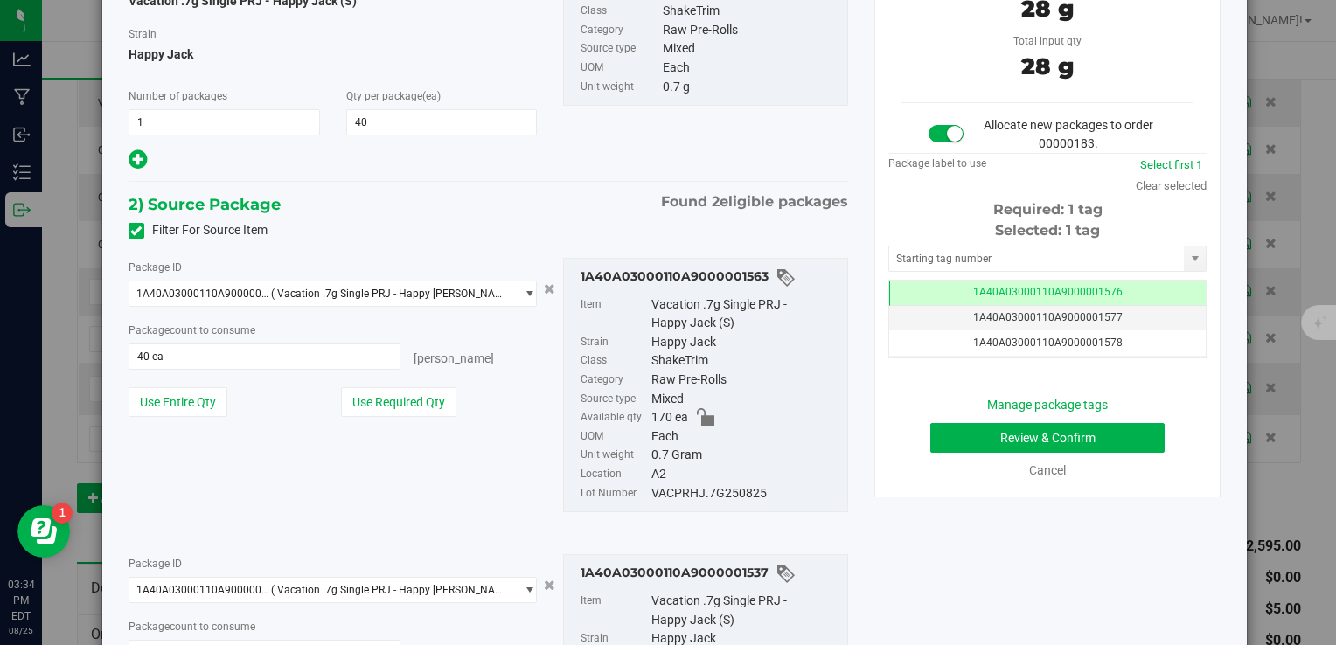
click at [690, 486] on div "VACPRHJ.7G250825" at bounding box center [744, 493] width 187 height 19
drag, startPoint x: 690, startPoint y: 486, endPoint x: 693, endPoint y: 504, distance: 17.8
copy div "VACPRHJ.7G250825"
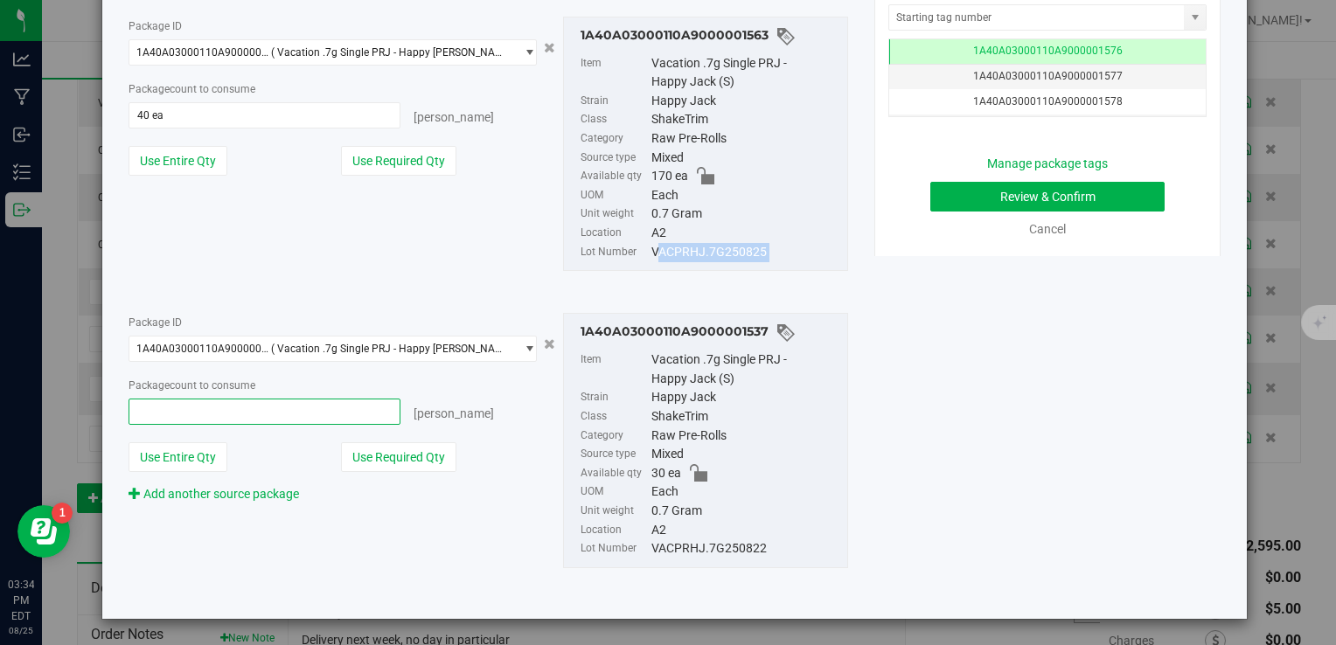
click at [234, 419] on span at bounding box center [265, 412] width 273 height 26
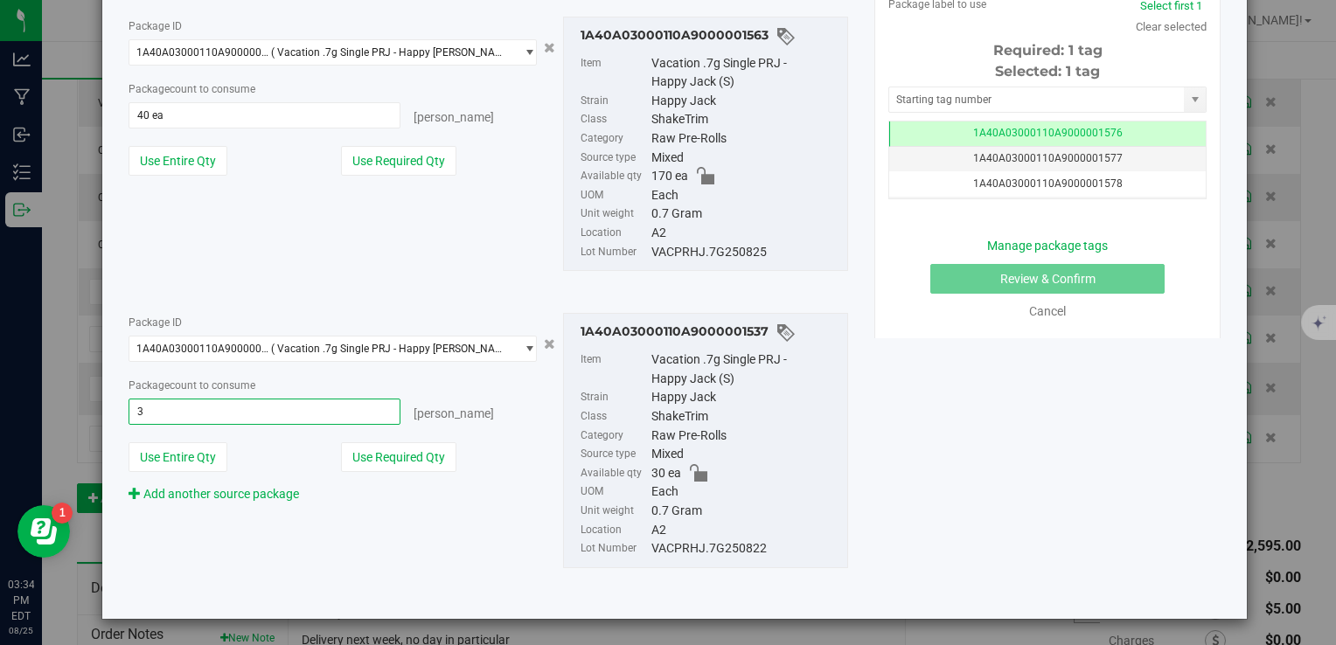
type input "30"
type input "30 ea"
click at [180, 92] on span "count" at bounding box center [183, 89] width 27 height 12
click at [173, 107] on span "40 ea 40" at bounding box center [265, 115] width 273 height 26
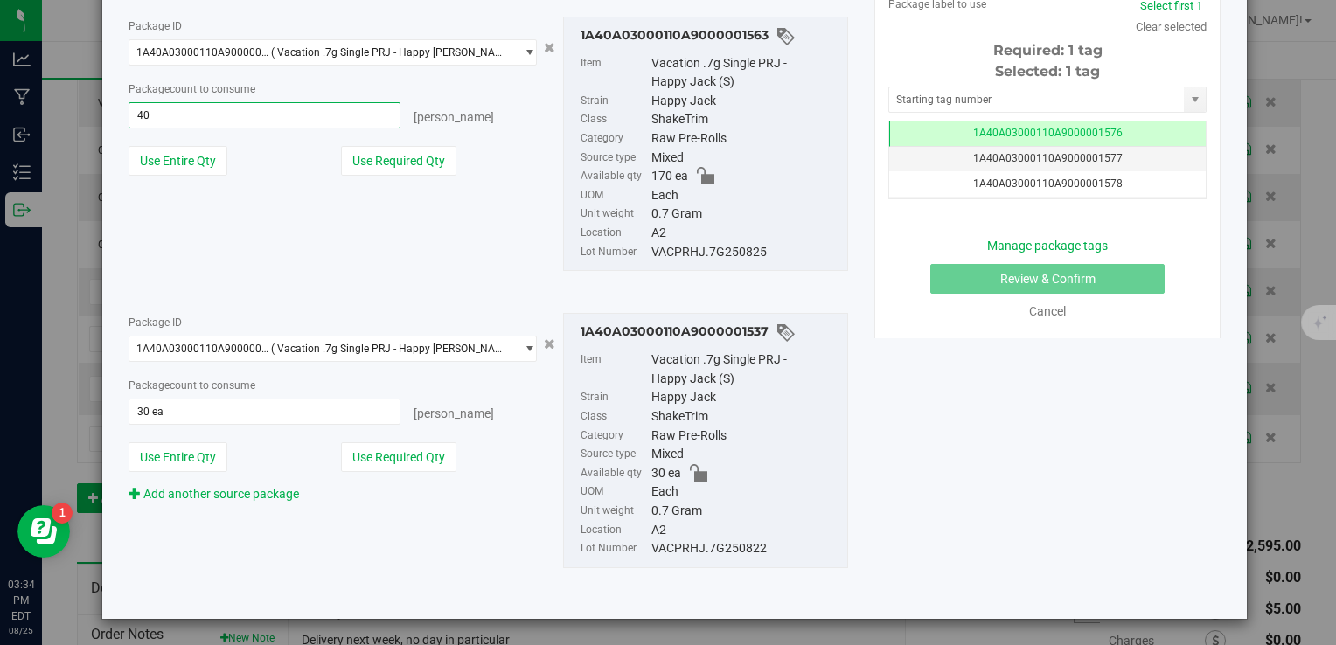
click at [173, 108] on input "40" at bounding box center [264, 115] width 271 height 24
type input "10"
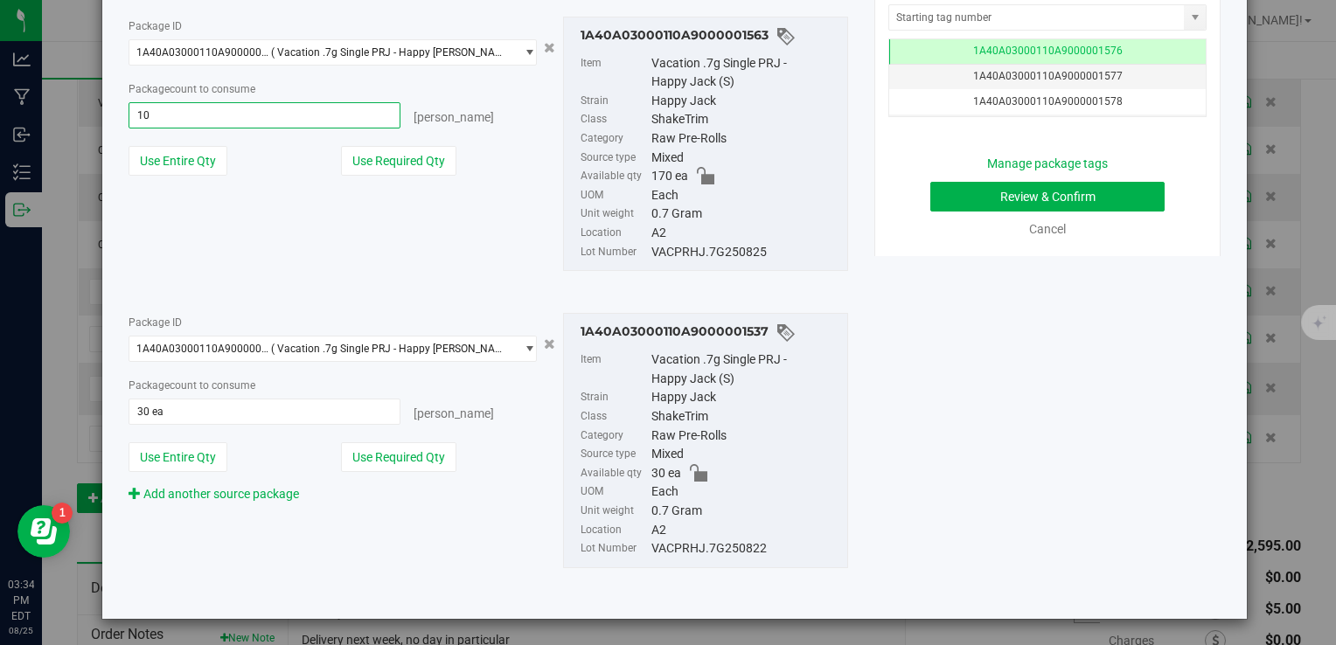
type input "10 ea"
click at [450, 233] on div "Package ID 1A40A03000110A9000001563 ( Vacation .7g Single PRJ - Happy Jack (S) …" at bounding box center [488, 144] width 746 height 283
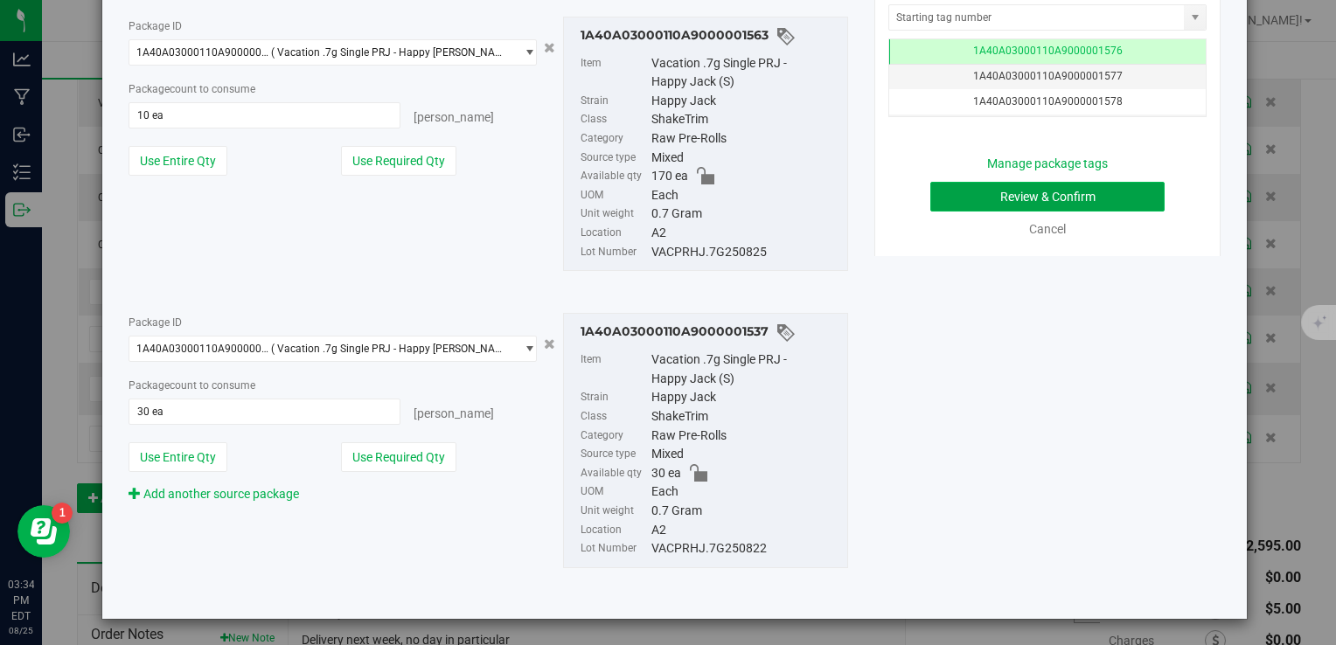
click at [1046, 190] on button "Review & Confirm" at bounding box center [1047, 197] width 234 height 30
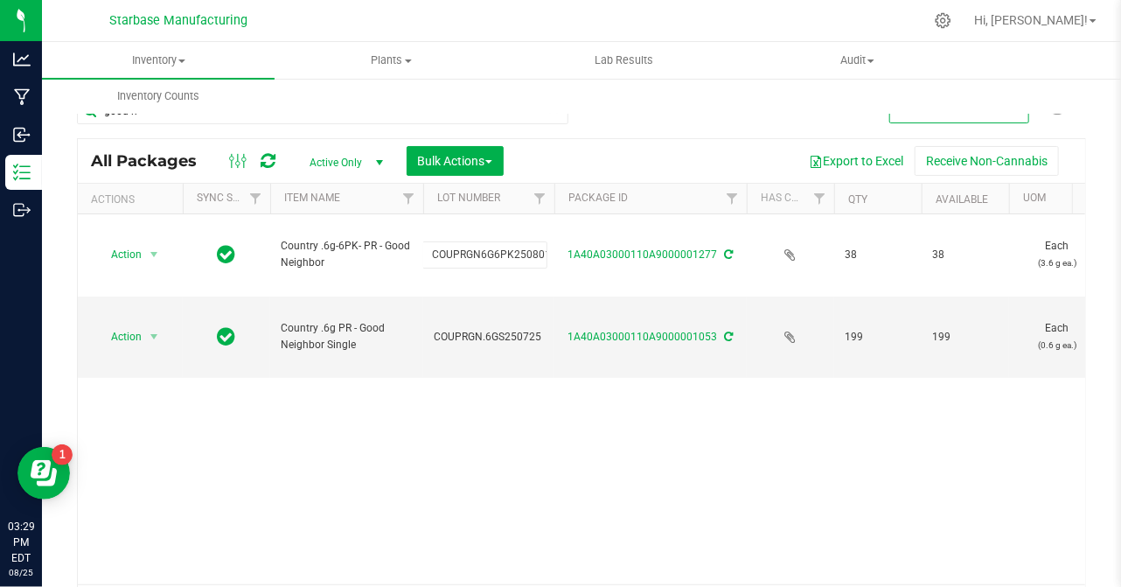
scroll to position [0, 1084]
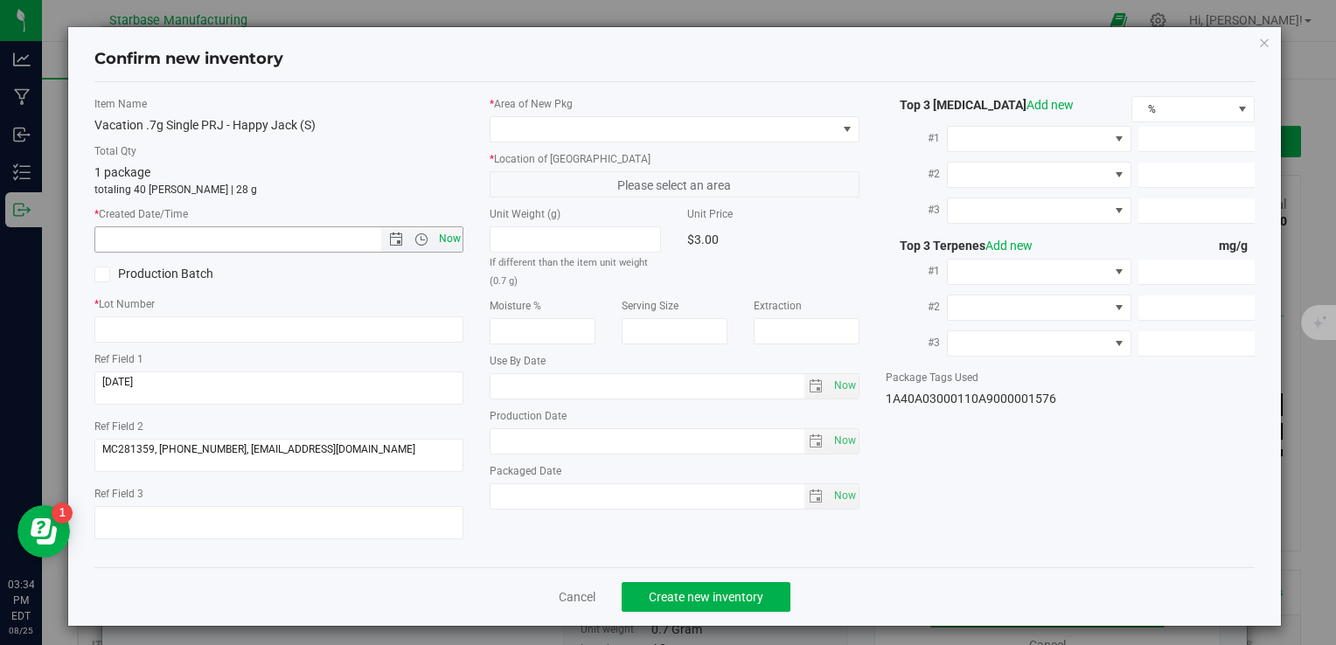
click at [444, 236] on span "Now" at bounding box center [450, 238] width 30 height 25
type input "[DATE] 3:34 PM"
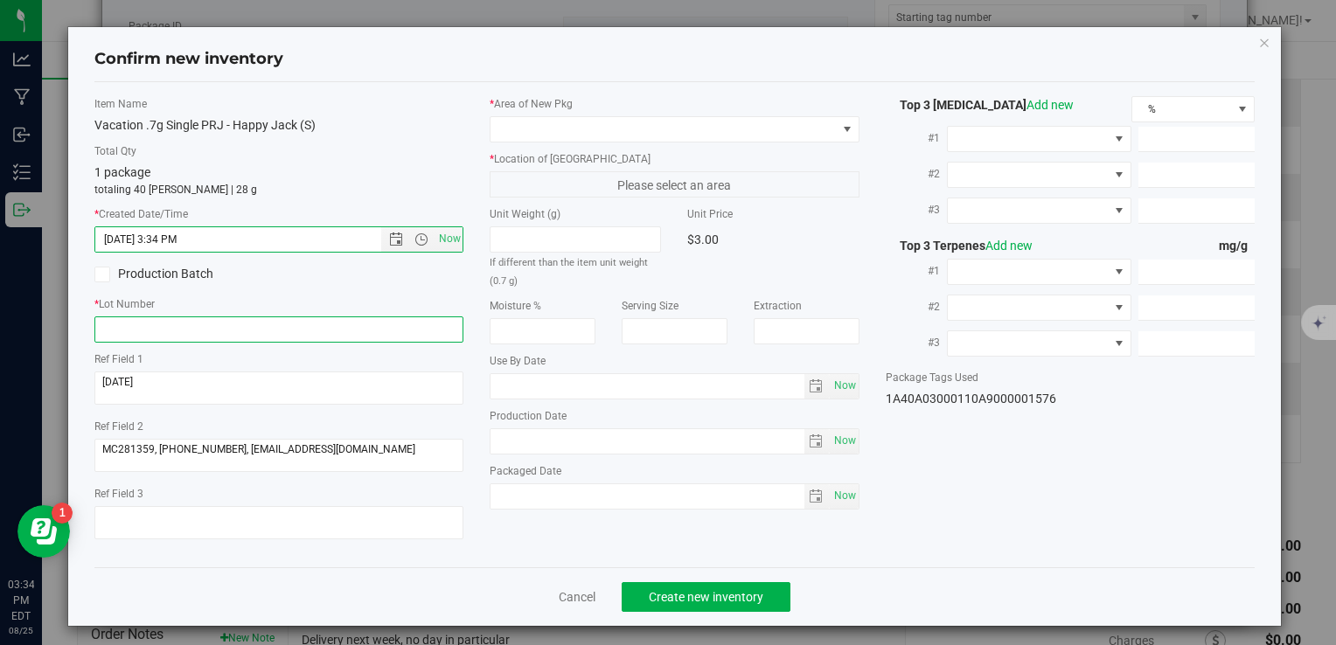
click at [296, 330] on input "text" at bounding box center [278, 330] width 369 height 26
paste input "VACPRHJ.7G250825"
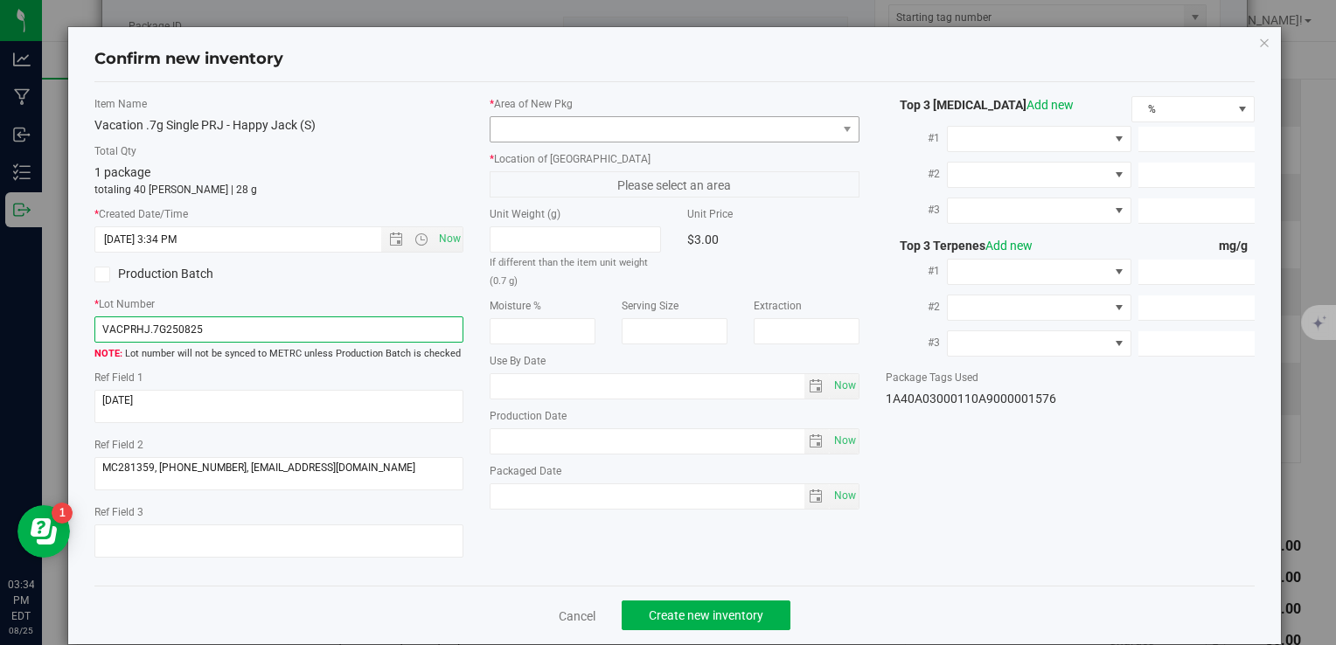
type input "VACPRHJ.7G250825"
click at [618, 131] on span at bounding box center [663, 129] width 345 height 24
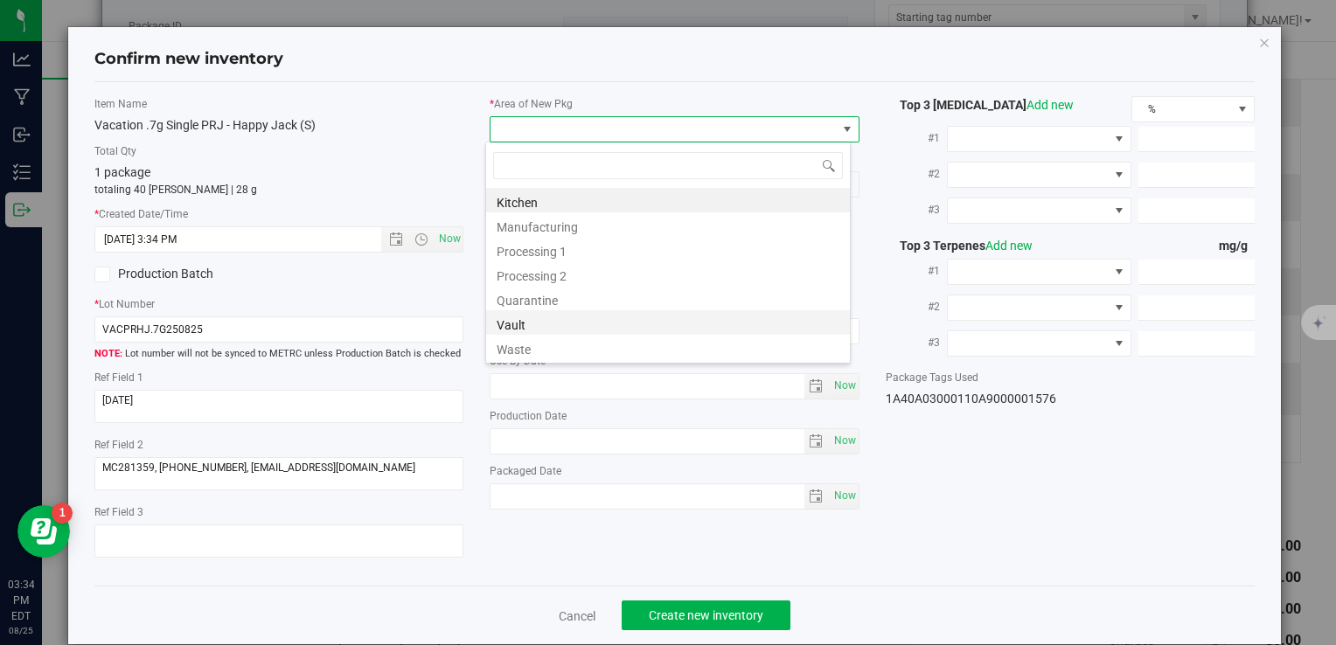
click at [538, 320] on li "Vault" at bounding box center [668, 322] width 364 height 24
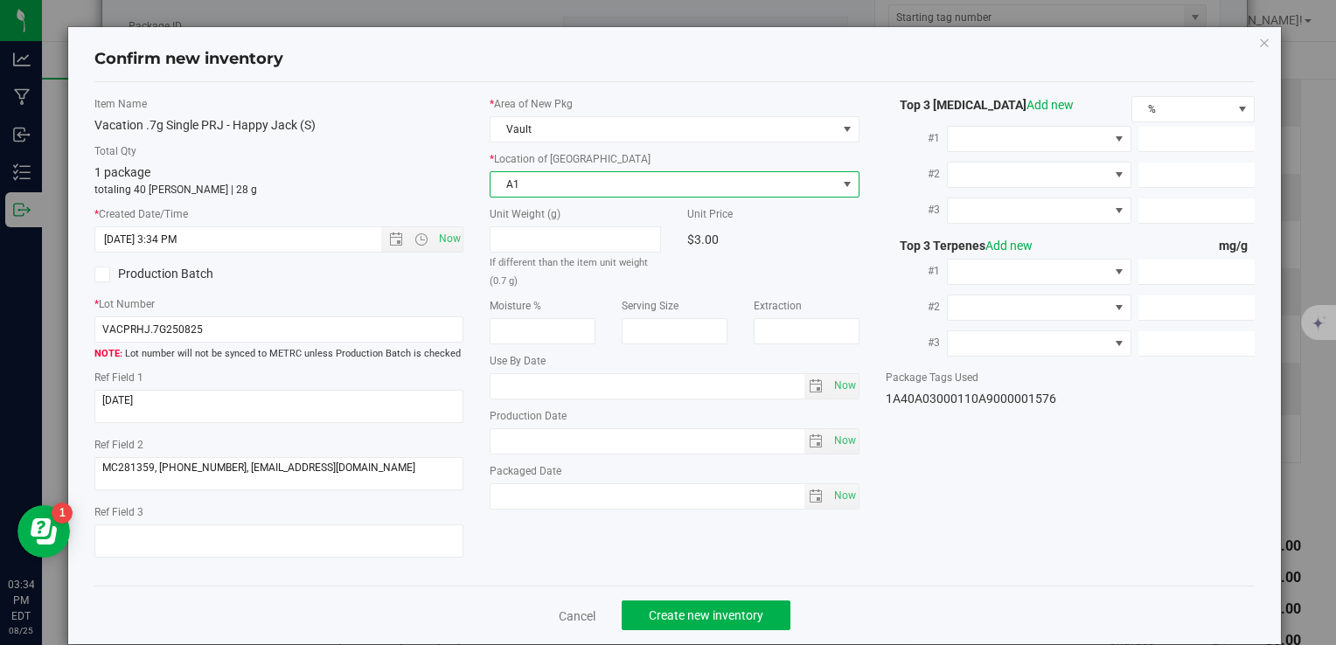
click at [538, 193] on span "A1" at bounding box center [663, 184] width 345 height 24
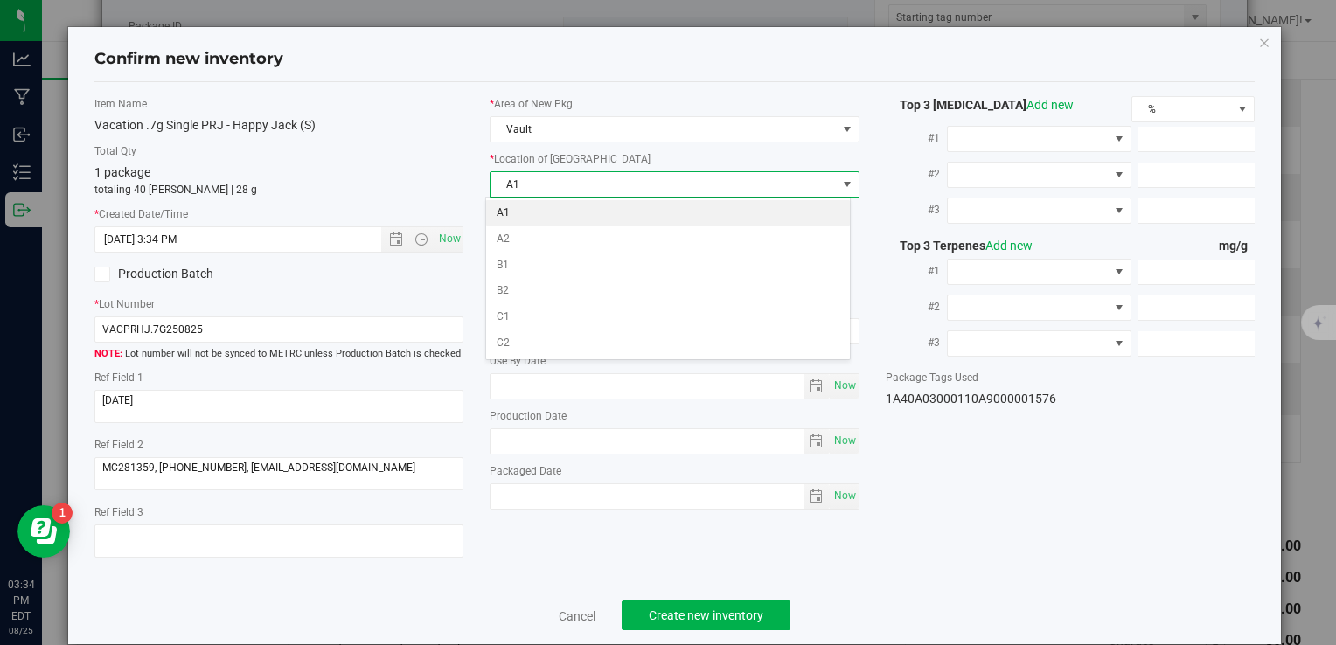
click at [532, 215] on li "A1" at bounding box center [668, 213] width 364 height 26
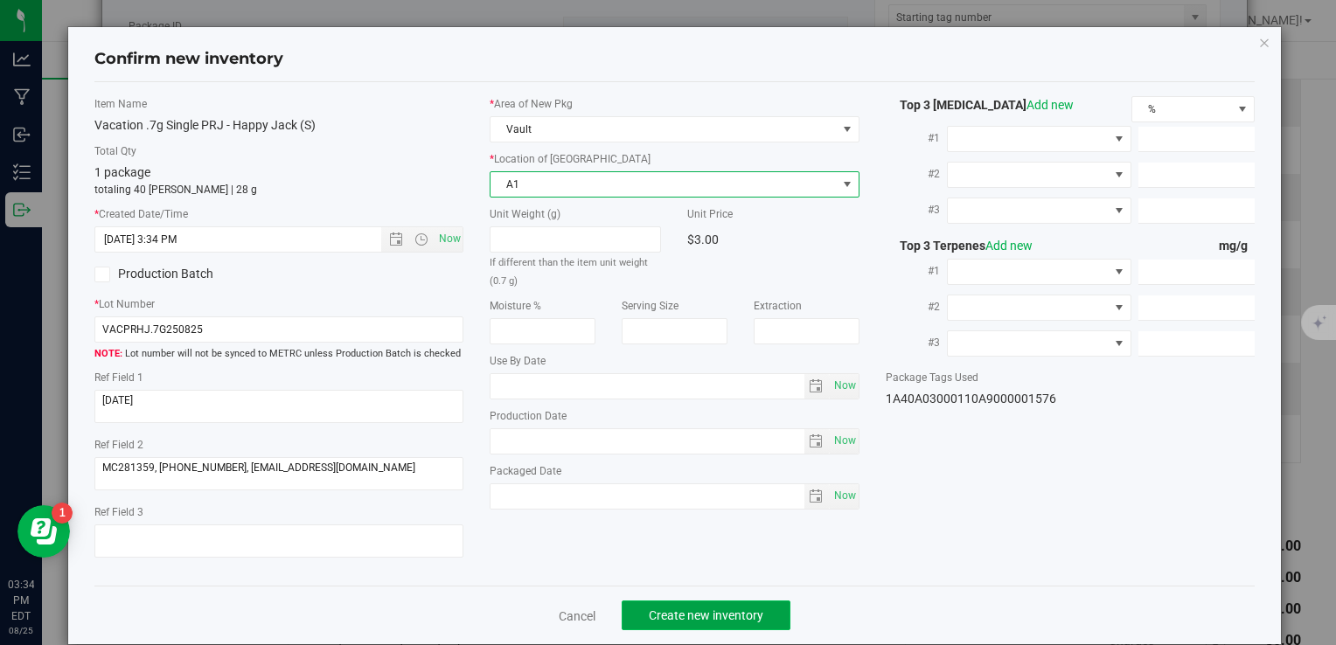
click at [677, 609] on span "Create new inventory" at bounding box center [706, 616] width 115 height 14
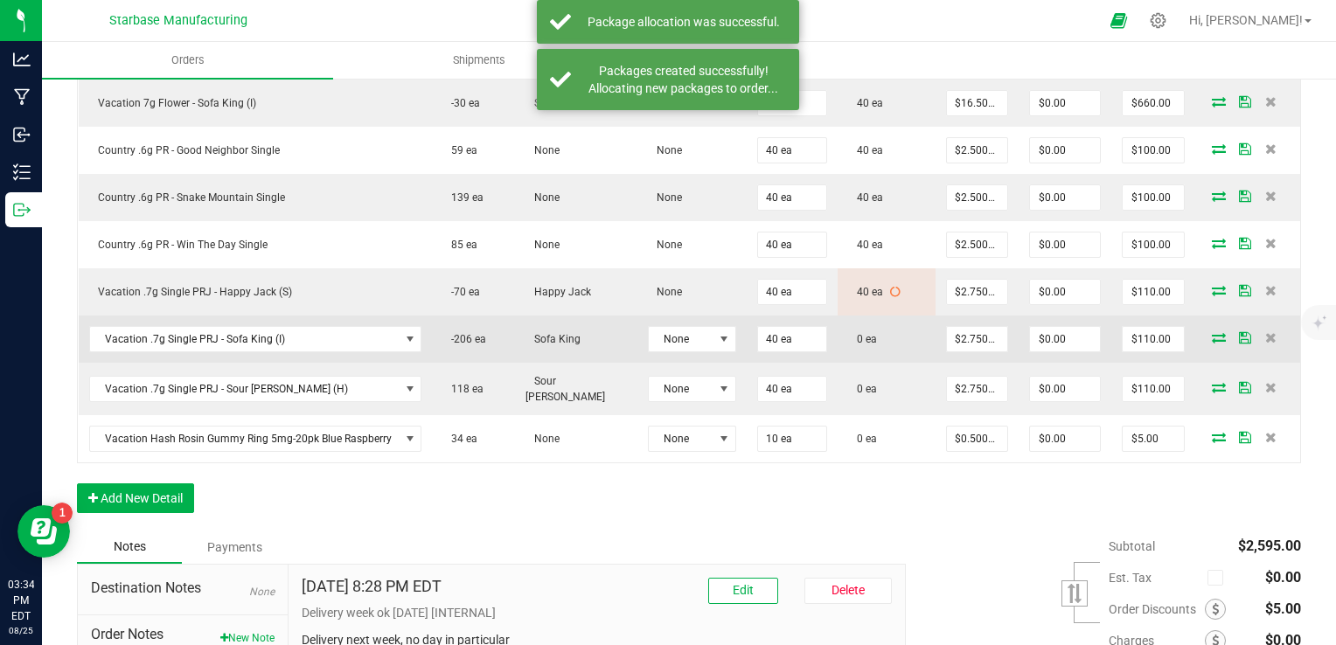
click at [1210, 338] on td at bounding box center [1247, 339] width 105 height 47
click at [1212, 332] on icon at bounding box center [1219, 337] width 14 height 10
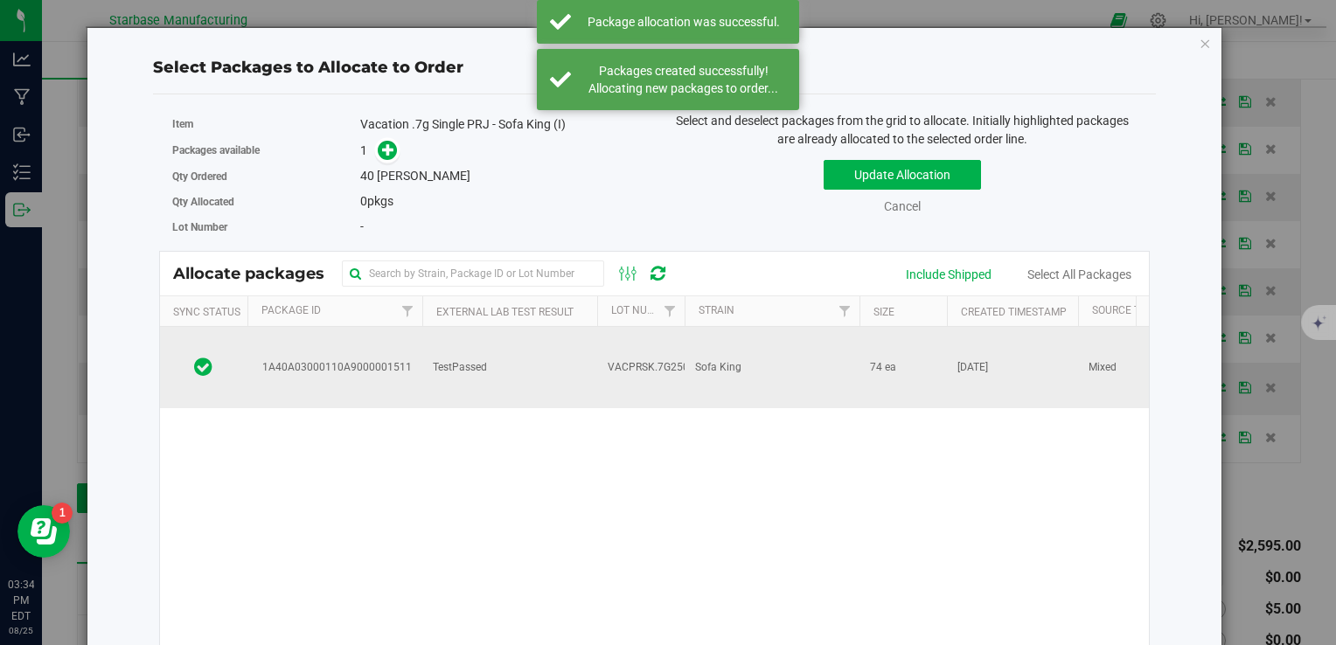
click at [533, 355] on td "TestPassed" at bounding box center [509, 367] width 175 height 81
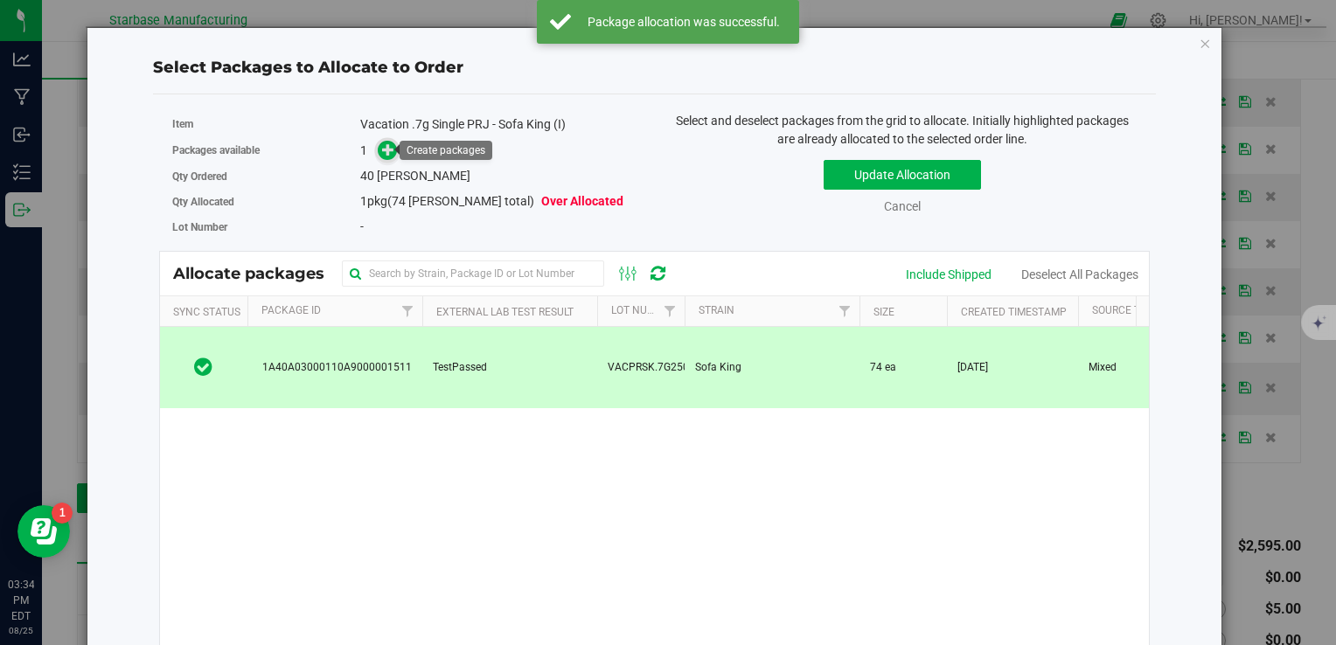
click at [385, 149] on icon at bounding box center [388, 149] width 12 height 12
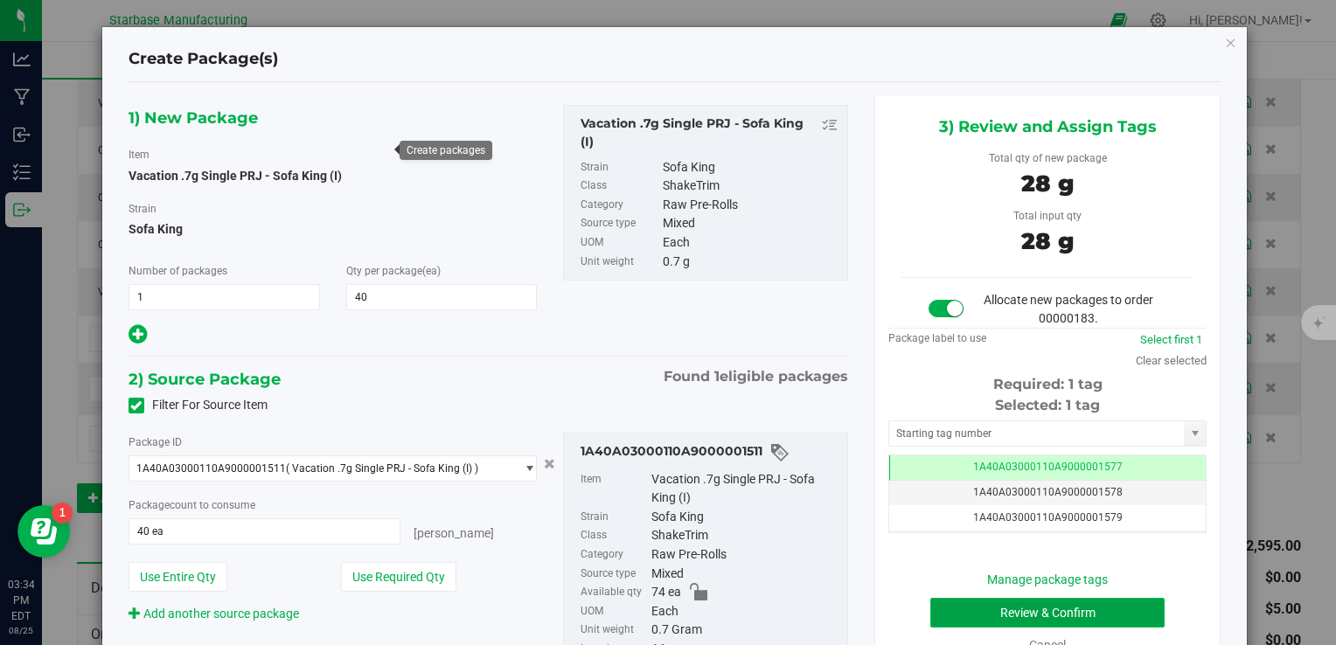
click at [1007, 608] on button "Review & Confirm" at bounding box center [1047, 613] width 234 height 30
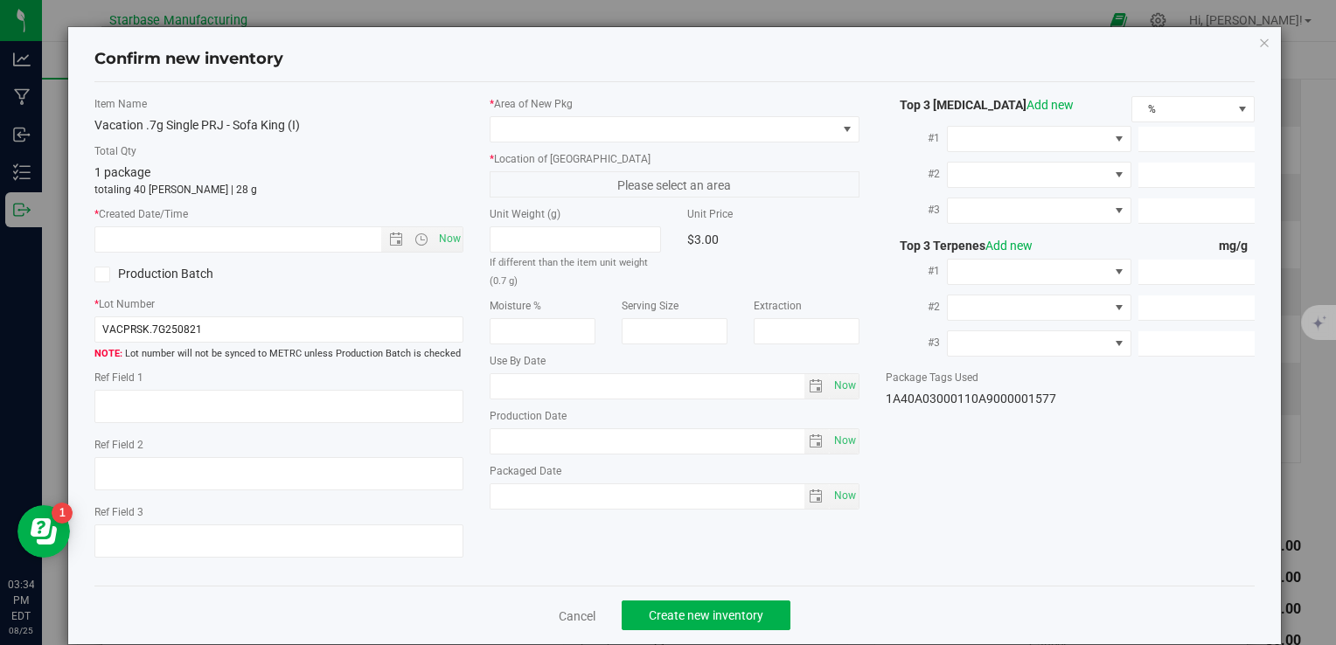
type textarea "[DATE]"
type textarea "MC281359, [PHONE_NUMBER], [EMAIL_ADDRESS][DOMAIN_NAME]"
type input "[DATE]"
click at [455, 235] on span "Now" at bounding box center [450, 238] width 30 height 25
type input "8/25/2025 3:34 PM"
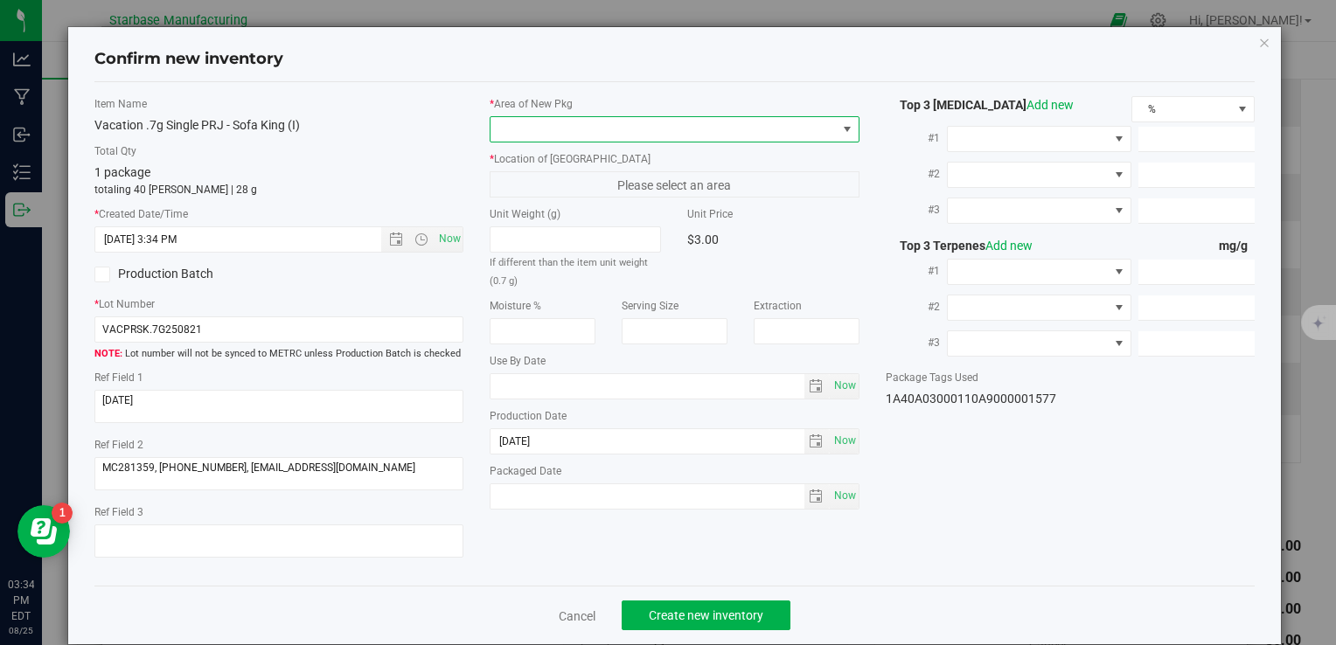
click at [511, 129] on span at bounding box center [663, 129] width 345 height 24
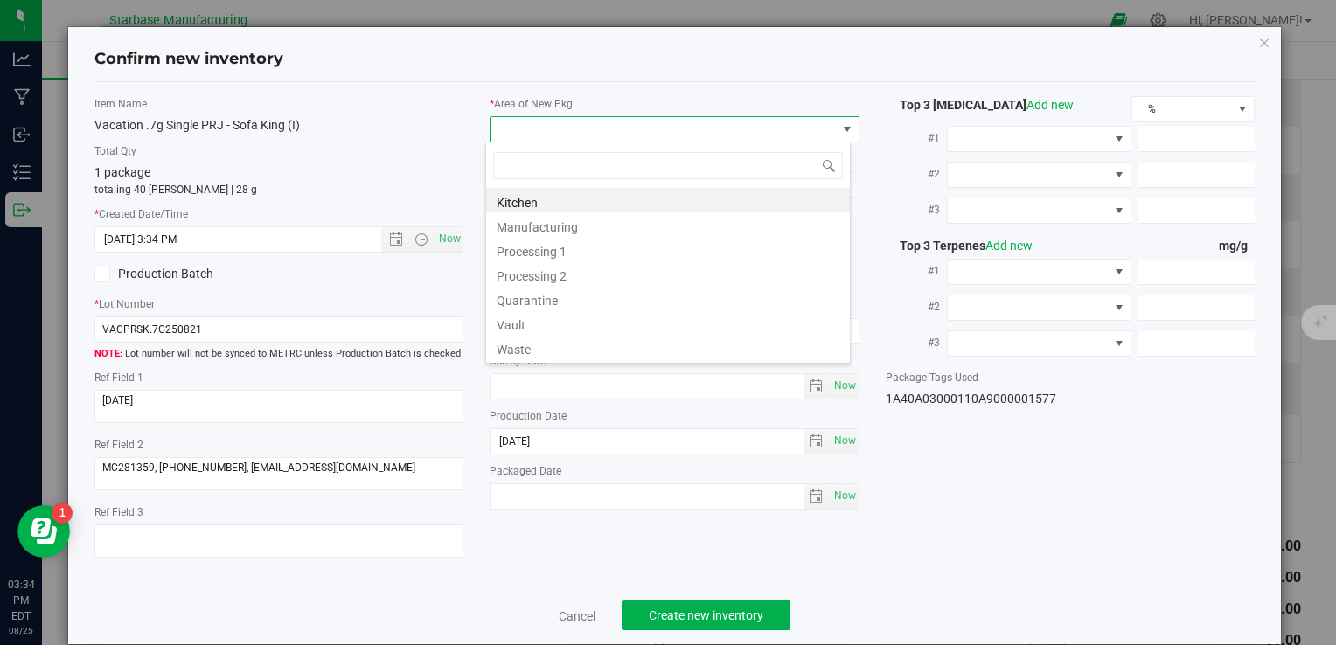
type input "v"
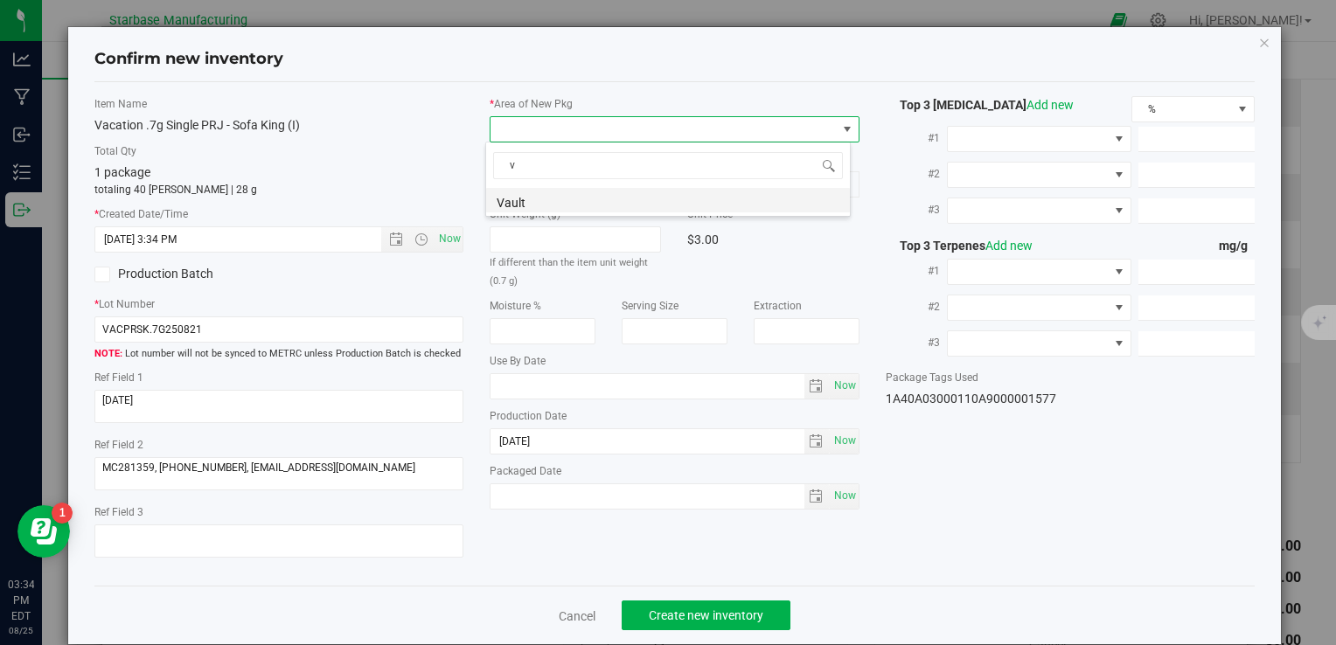
click at [532, 203] on li "Vault" at bounding box center [668, 200] width 364 height 24
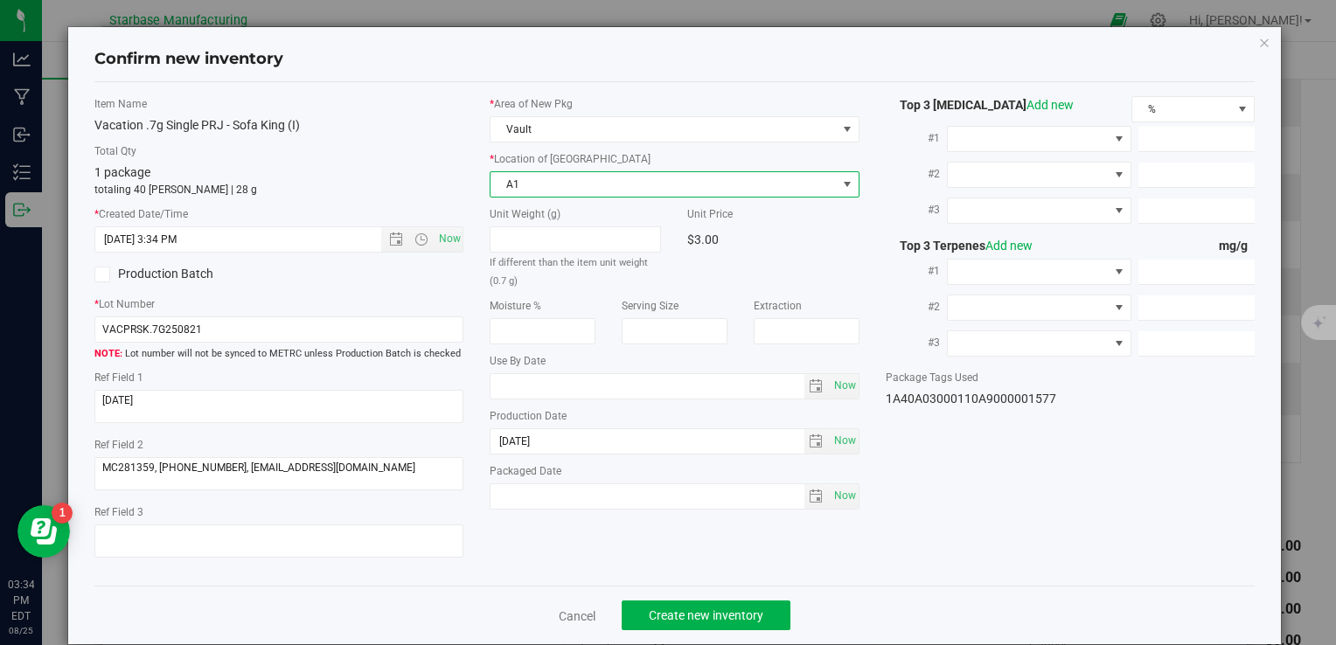
click at [532, 187] on span "A1" at bounding box center [663, 184] width 345 height 24
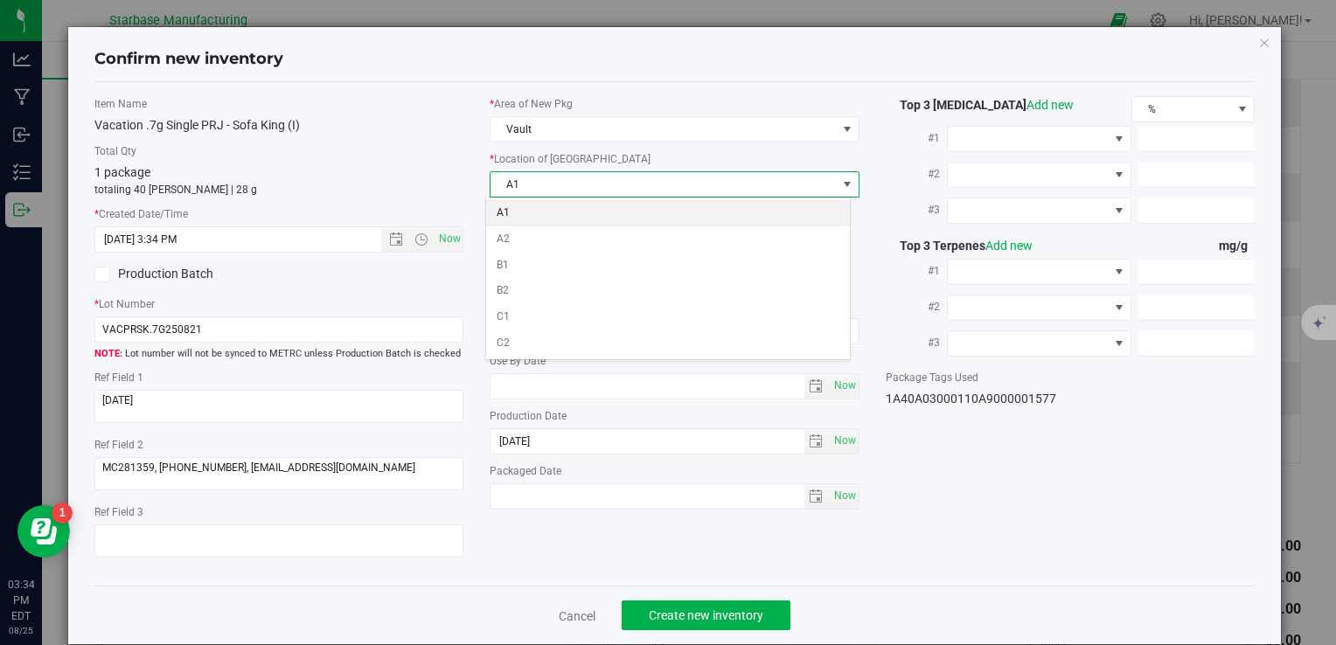
click at [528, 208] on li "A1" at bounding box center [668, 213] width 364 height 26
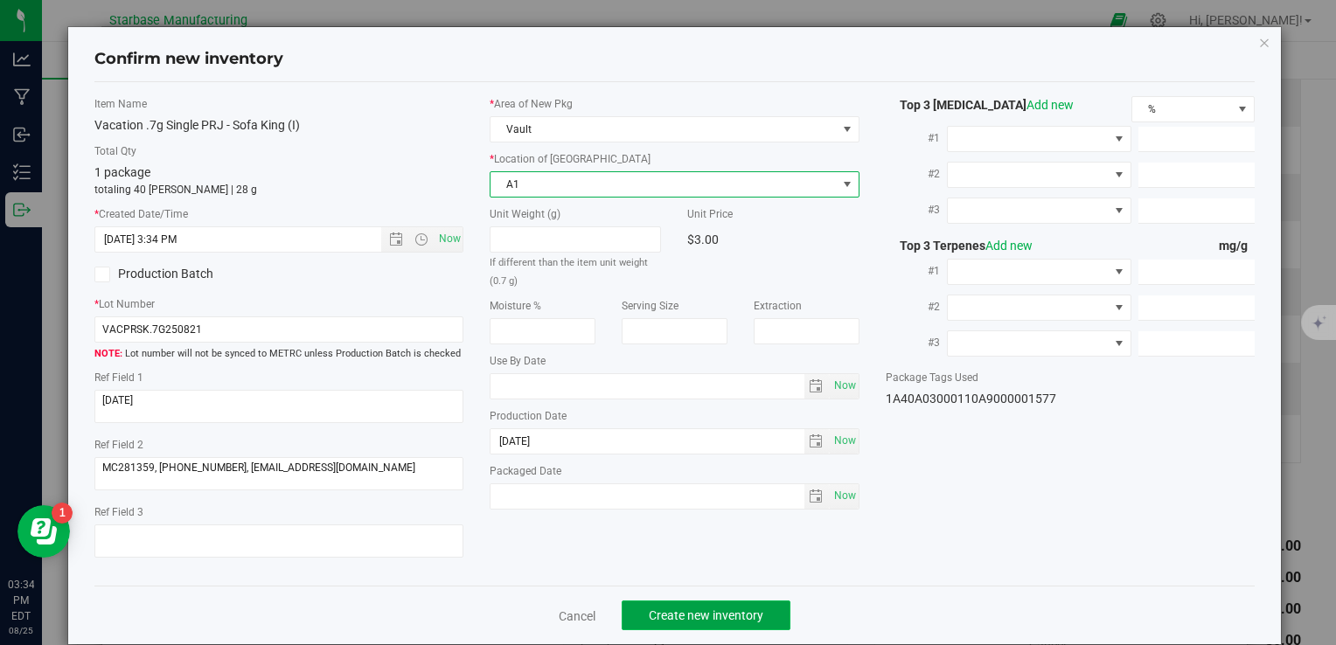
click at [726, 609] on span "Create new inventory" at bounding box center [706, 616] width 115 height 14
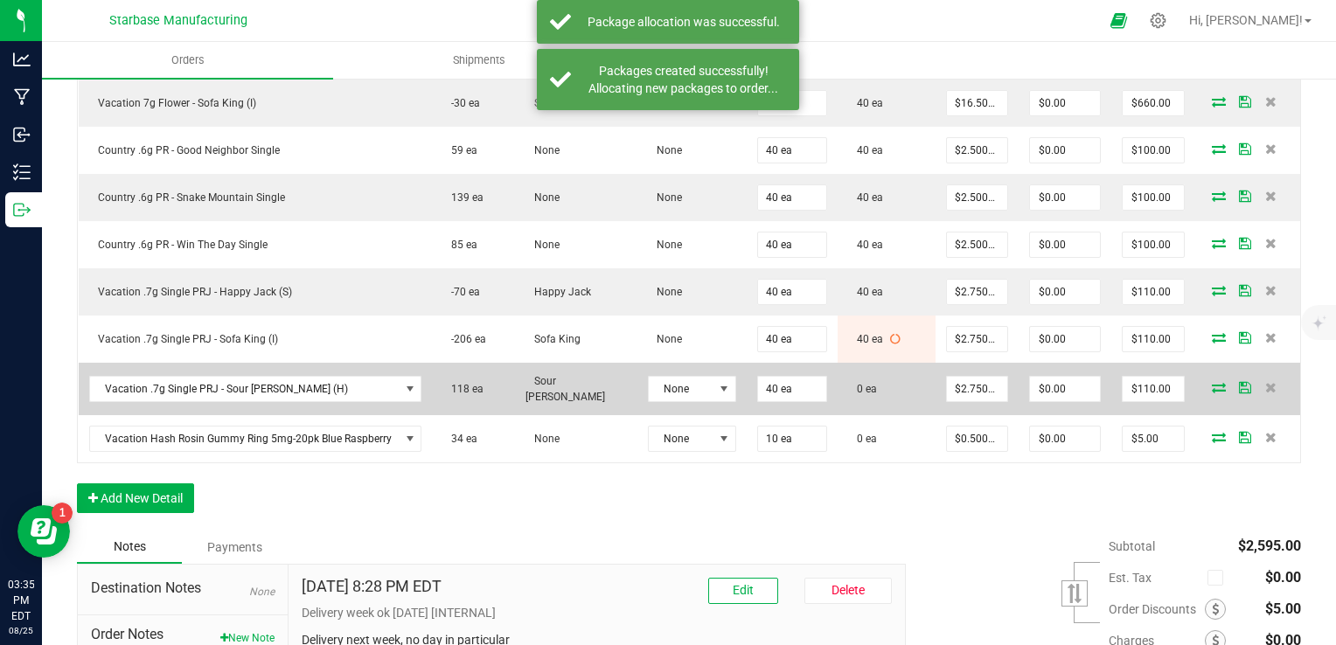
click at [1214, 382] on span at bounding box center [1219, 387] width 26 height 10
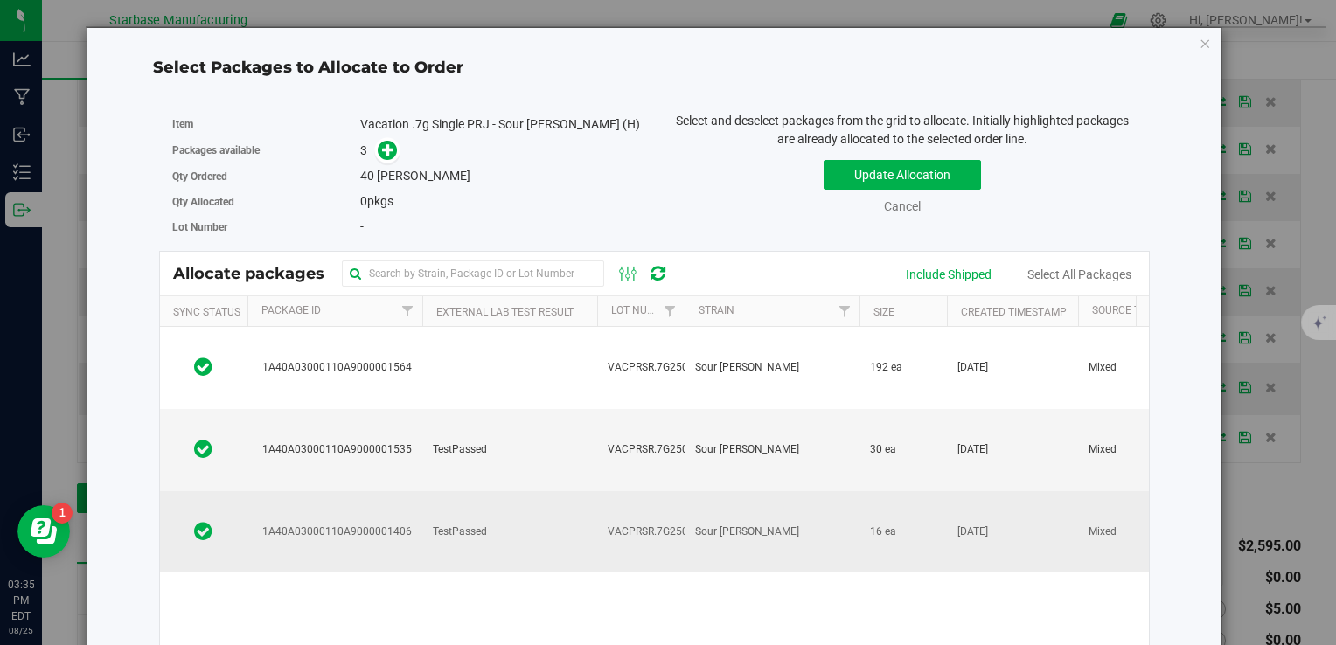
click at [663, 491] on td "VACPRSR.7G250814" at bounding box center [640, 531] width 87 height 81
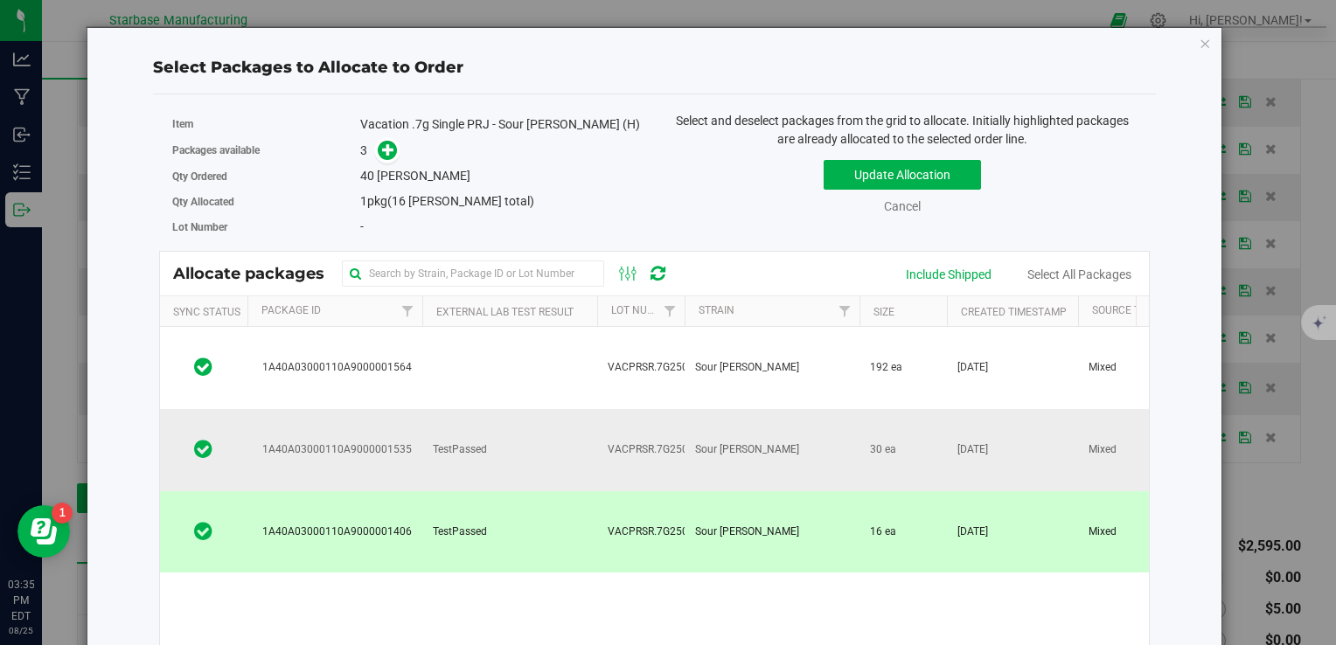
click at [631, 442] on span "VACPRSR.7G250822" at bounding box center [657, 450] width 99 height 17
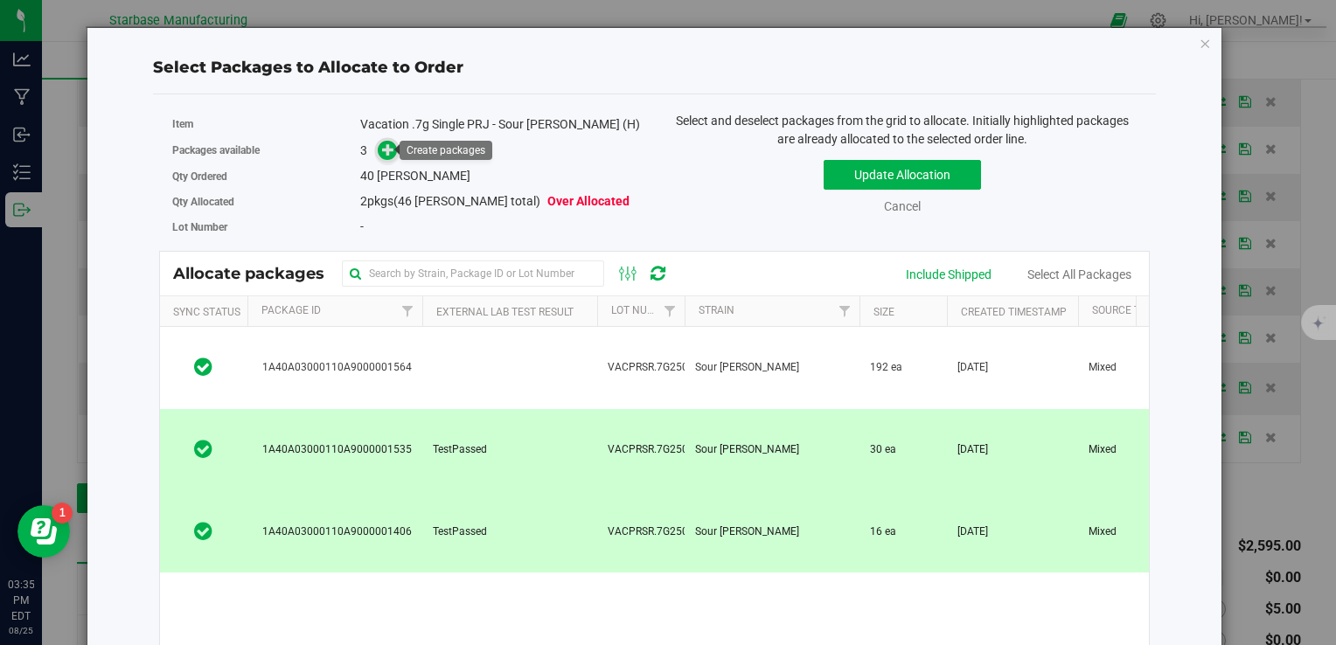
click at [385, 148] on icon at bounding box center [388, 149] width 12 height 12
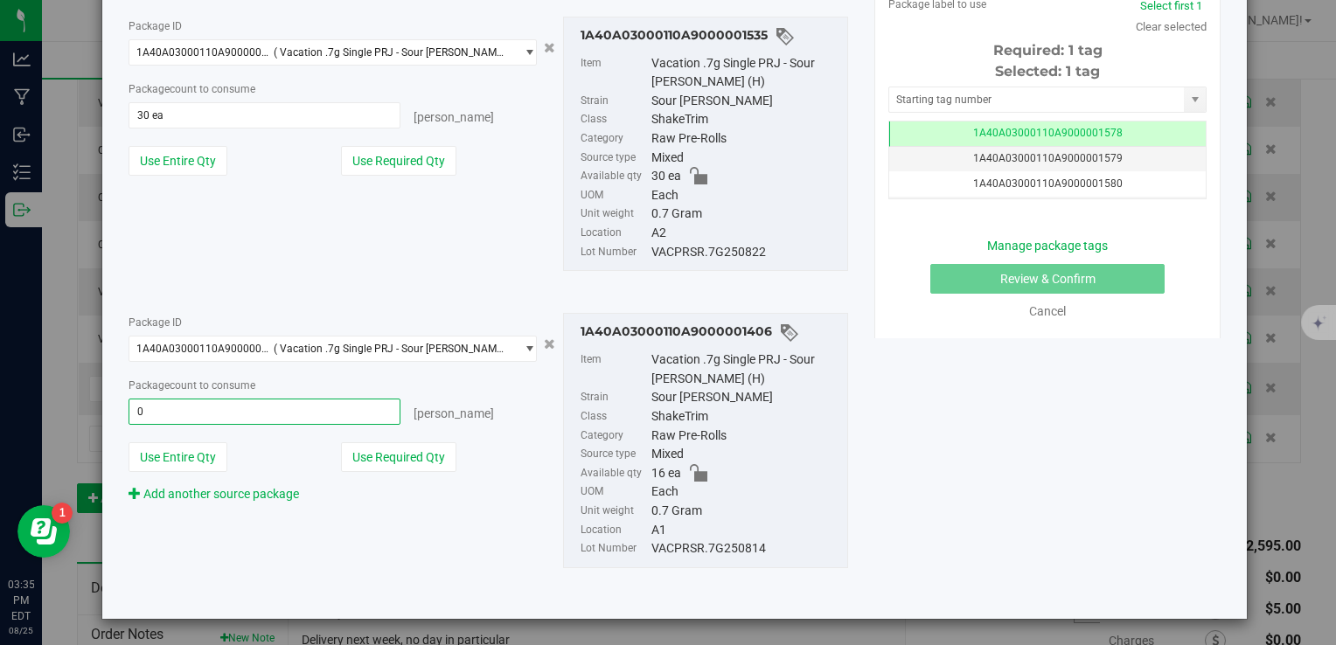
click at [325, 408] on span "0 ea 0" at bounding box center [265, 412] width 273 height 26
type input "16"
type input "16 ea"
click at [192, 114] on span "30 ea 30" at bounding box center [265, 115] width 273 height 26
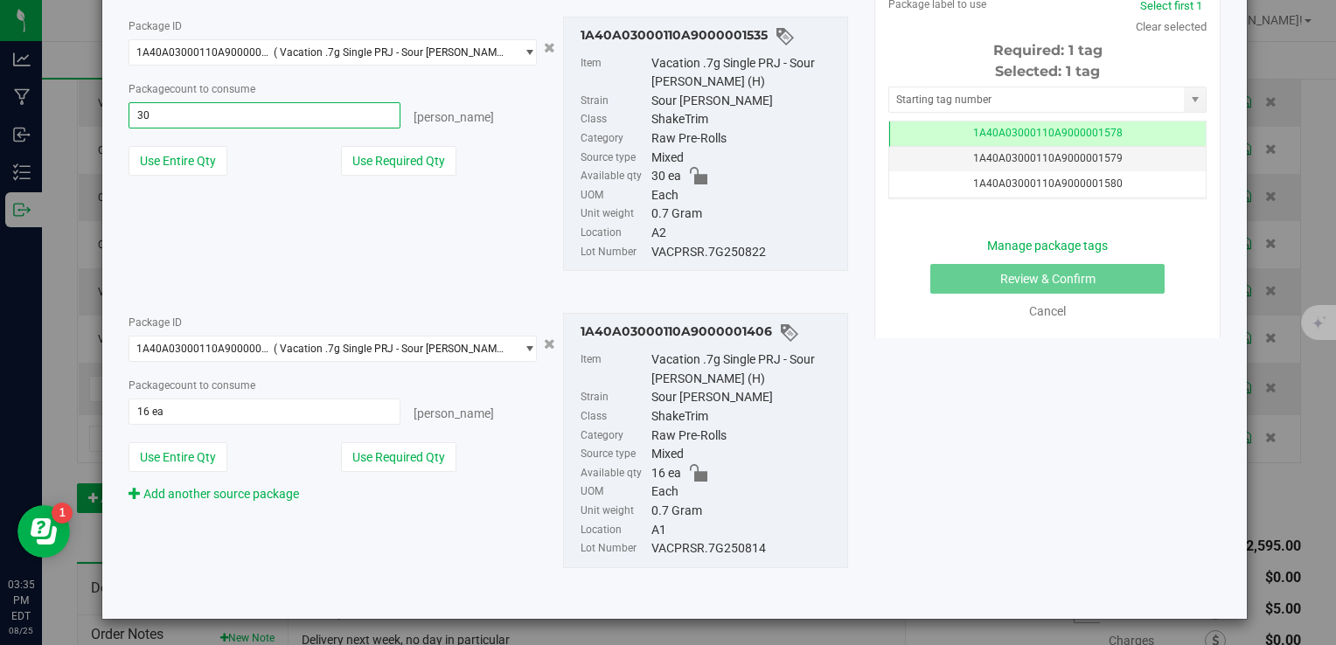
click at [192, 114] on input "30" at bounding box center [264, 115] width 271 height 24
type input "1"
type input "24"
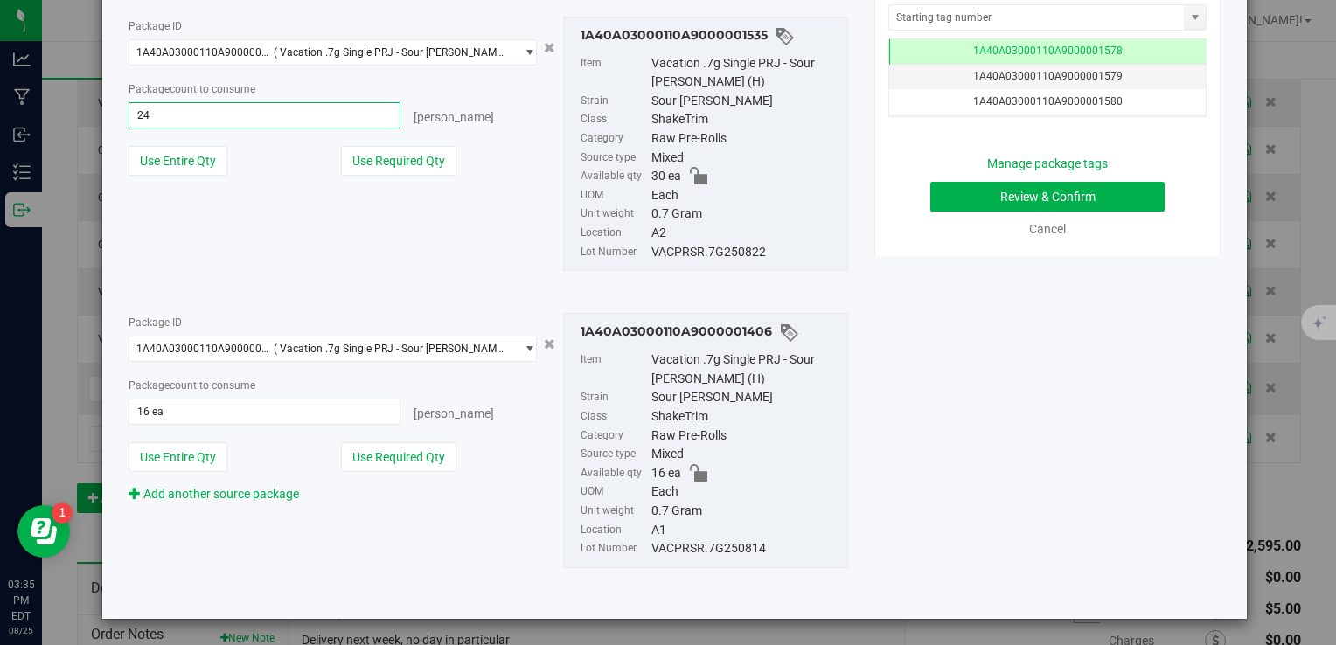
type input "24 ea"
click at [308, 218] on div "Package ID 1A40A03000110A9000001535 ( Vacation .7g Single PRJ - Sour Runtz (H) …" at bounding box center [488, 144] width 746 height 283
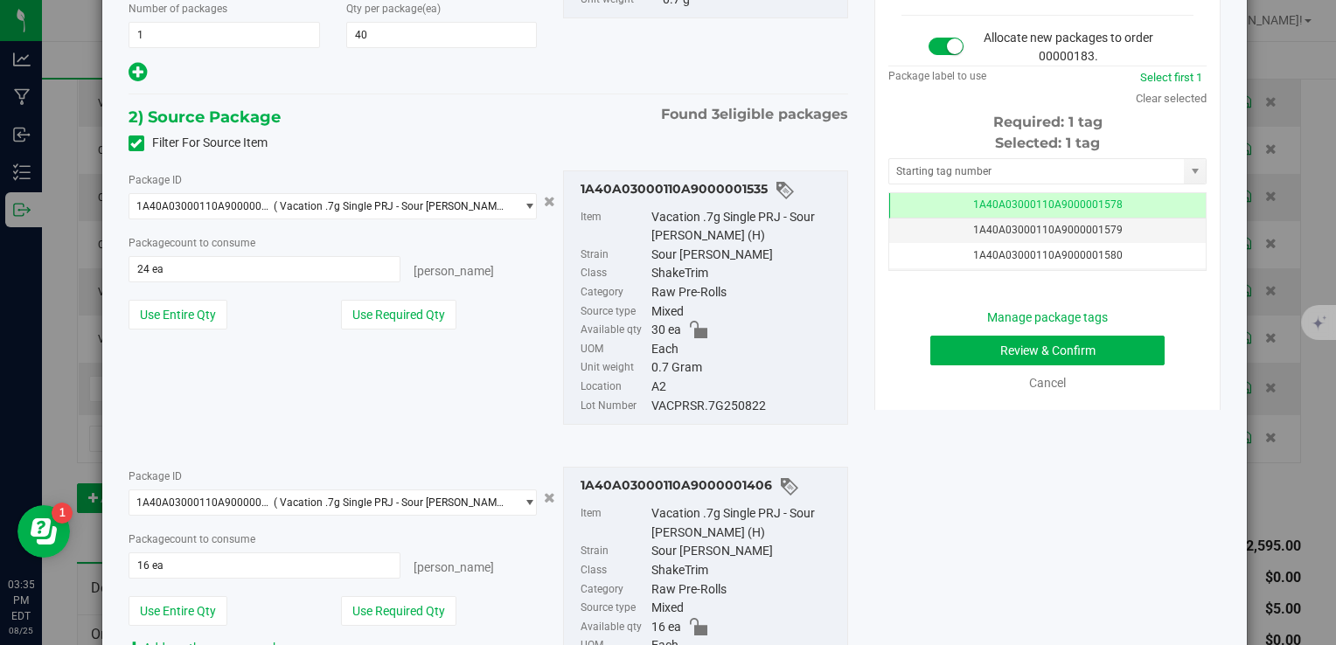
click at [667, 404] on div "VACPRSR.7G250822" at bounding box center [744, 406] width 187 height 19
copy div "VACPRSR.7G250822"
click at [972, 344] on button "Review & Confirm" at bounding box center [1047, 351] width 234 height 30
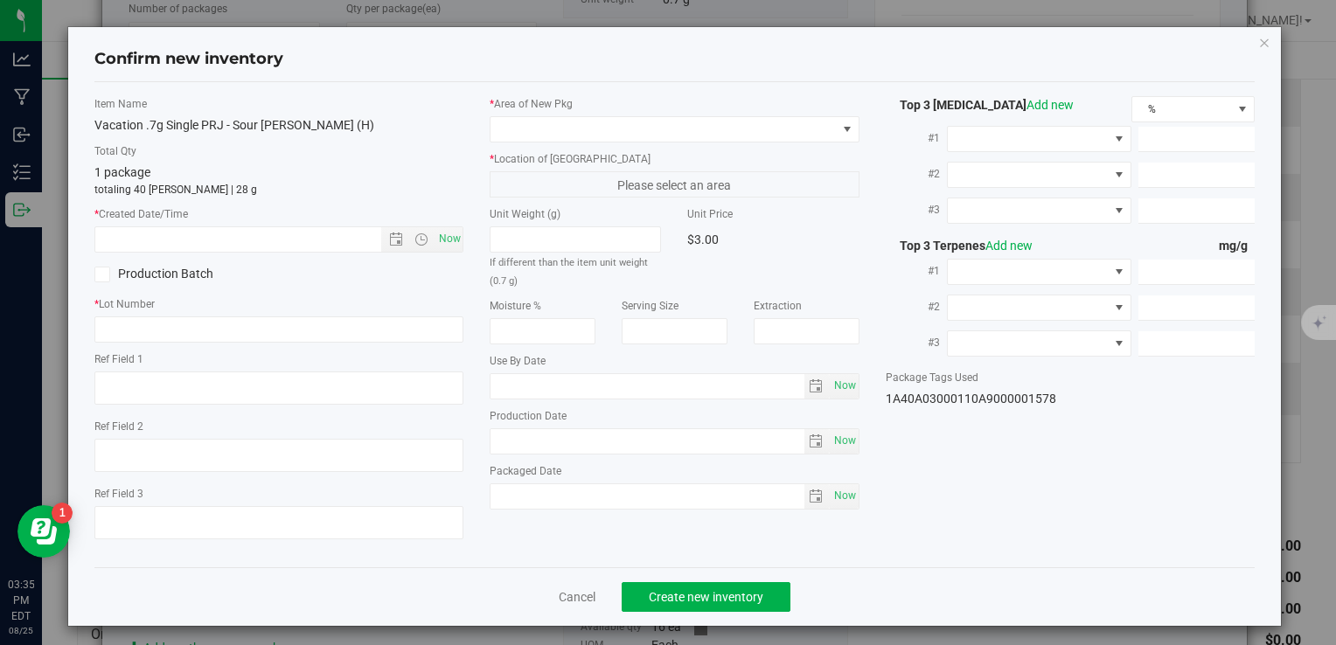
type textarea "[DATE]"
type textarea "MC281359, [PHONE_NUMBER], [EMAIL_ADDRESS][DOMAIN_NAME]"
click at [446, 247] on span "Now" at bounding box center [450, 238] width 30 height 25
type input "8/25/2025 3:35 PM"
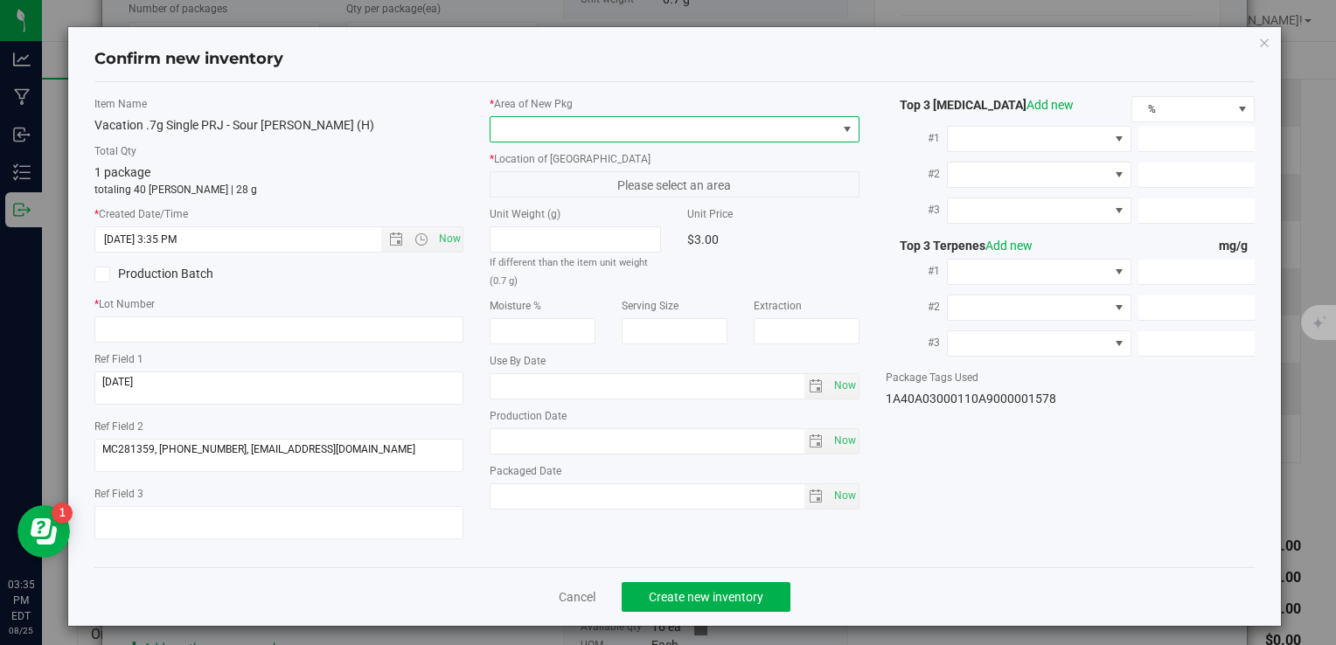
click at [539, 129] on span at bounding box center [663, 129] width 345 height 24
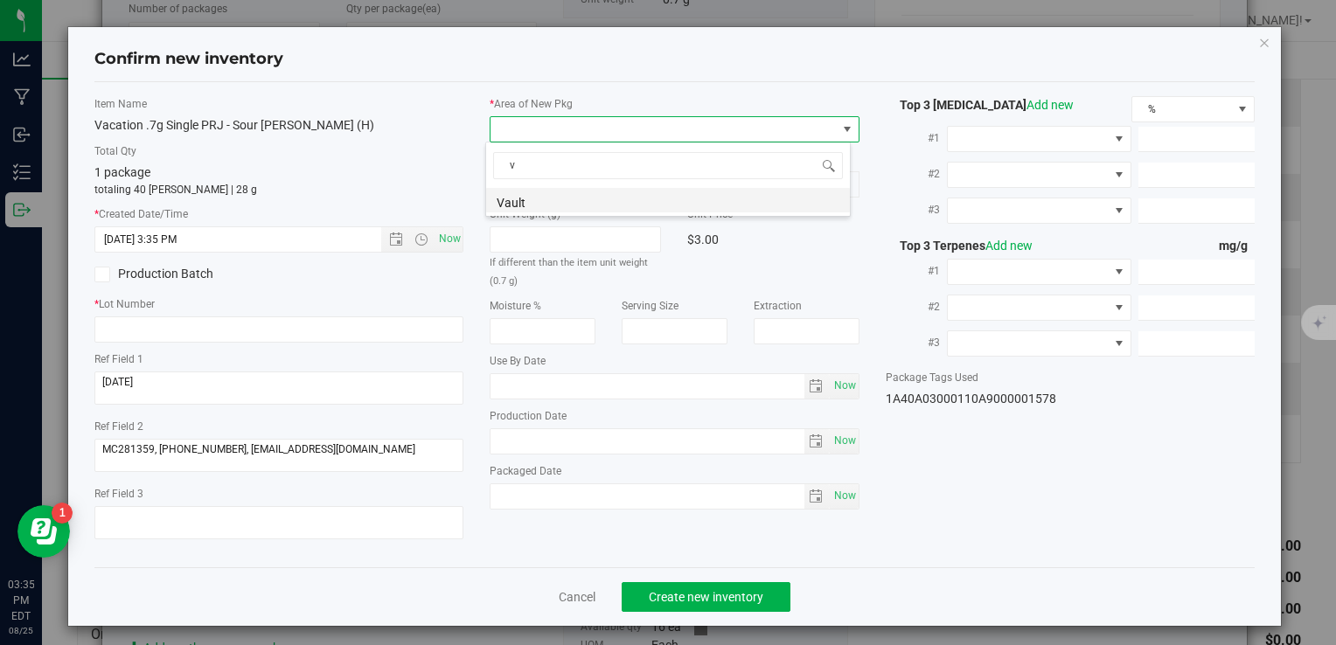
click at [540, 205] on li "Vault" at bounding box center [668, 200] width 364 height 24
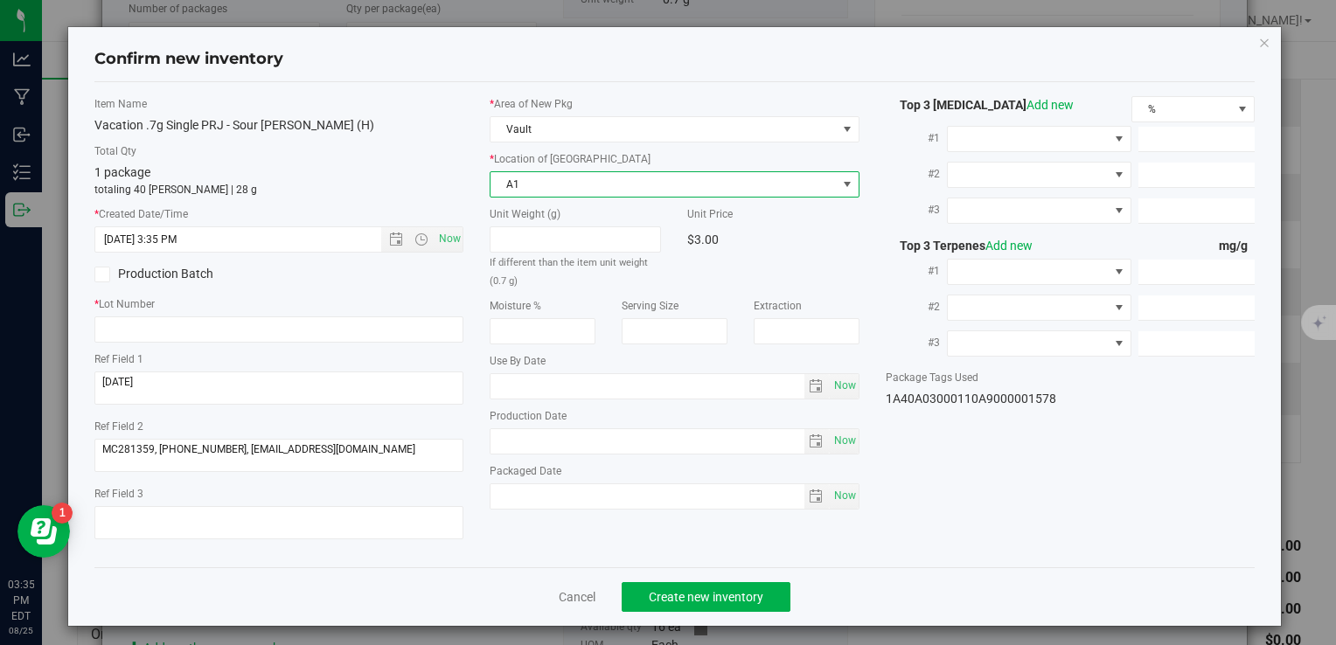
click at [540, 186] on span "A1" at bounding box center [663, 184] width 345 height 24
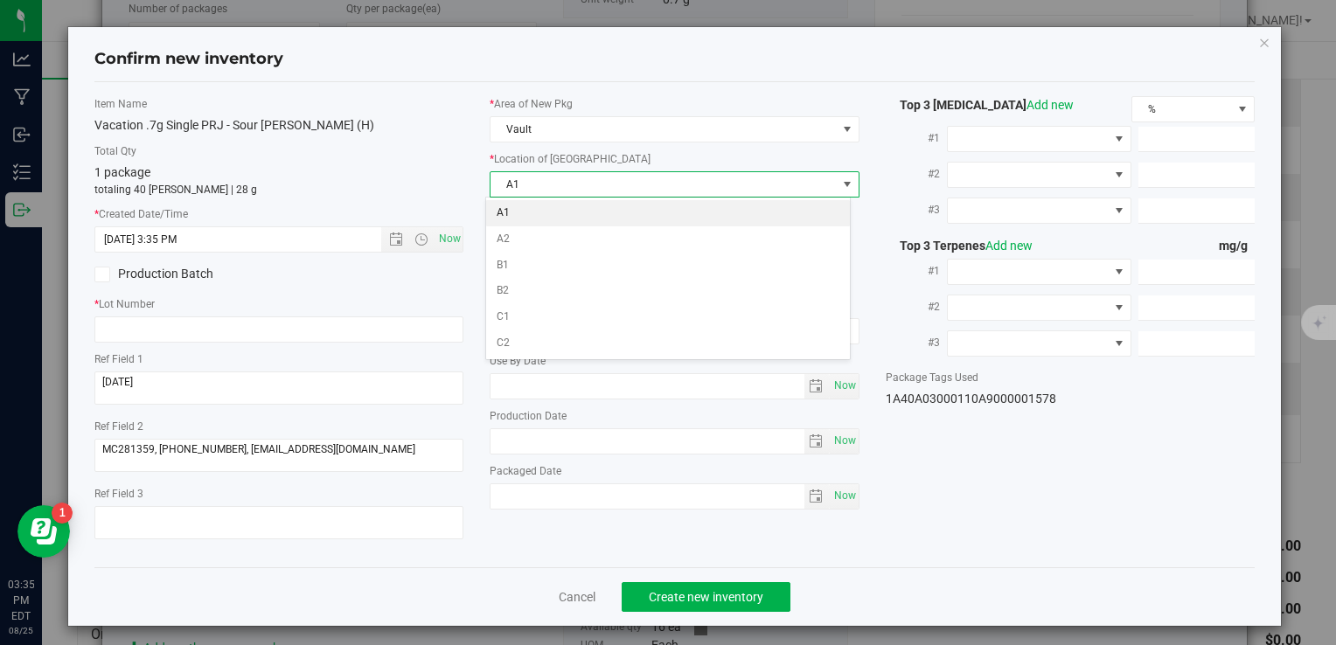
click at [539, 206] on li "A1" at bounding box center [668, 213] width 364 height 26
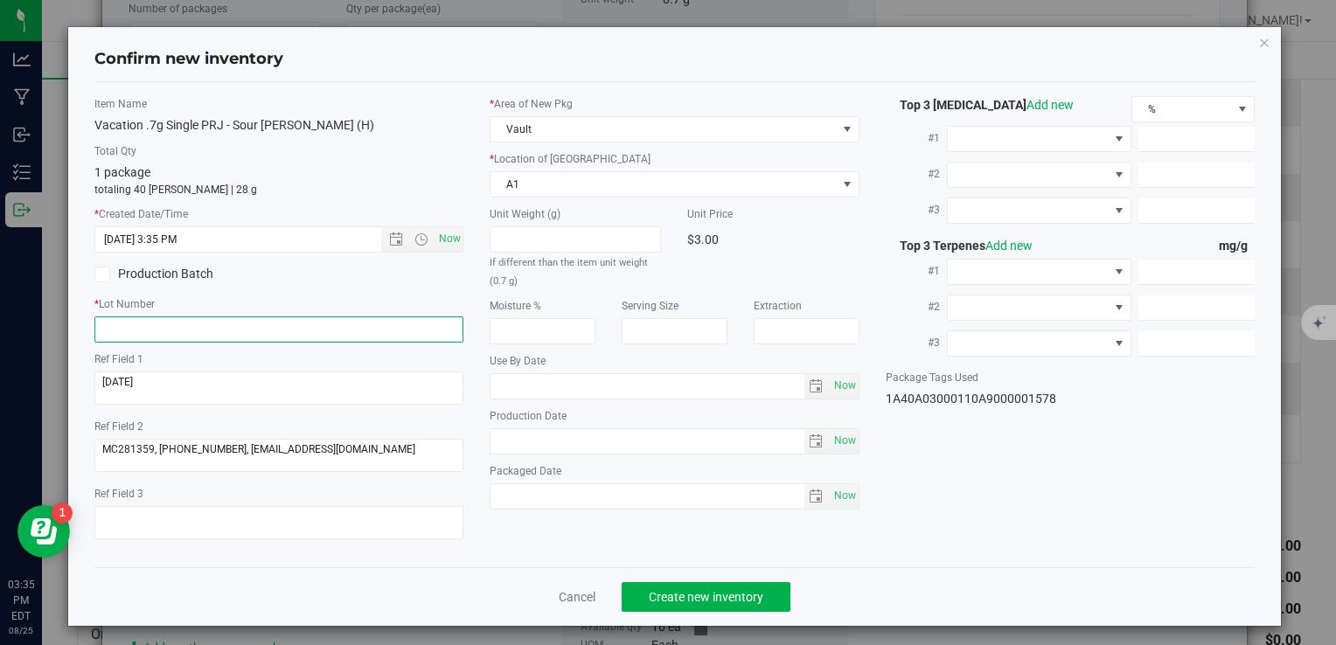
click at [336, 320] on input "text" at bounding box center [278, 330] width 369 height 26
paste input "VACPRSR.7G250822"
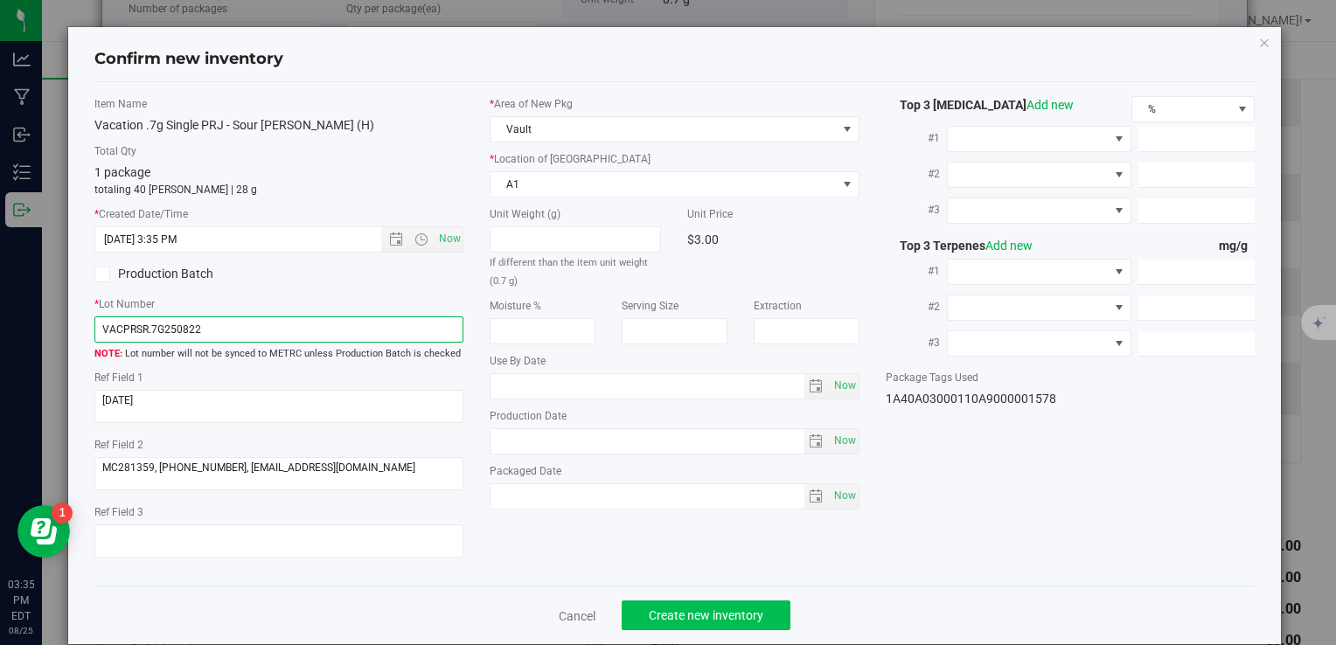
type input "VACPRSR.7G250822"
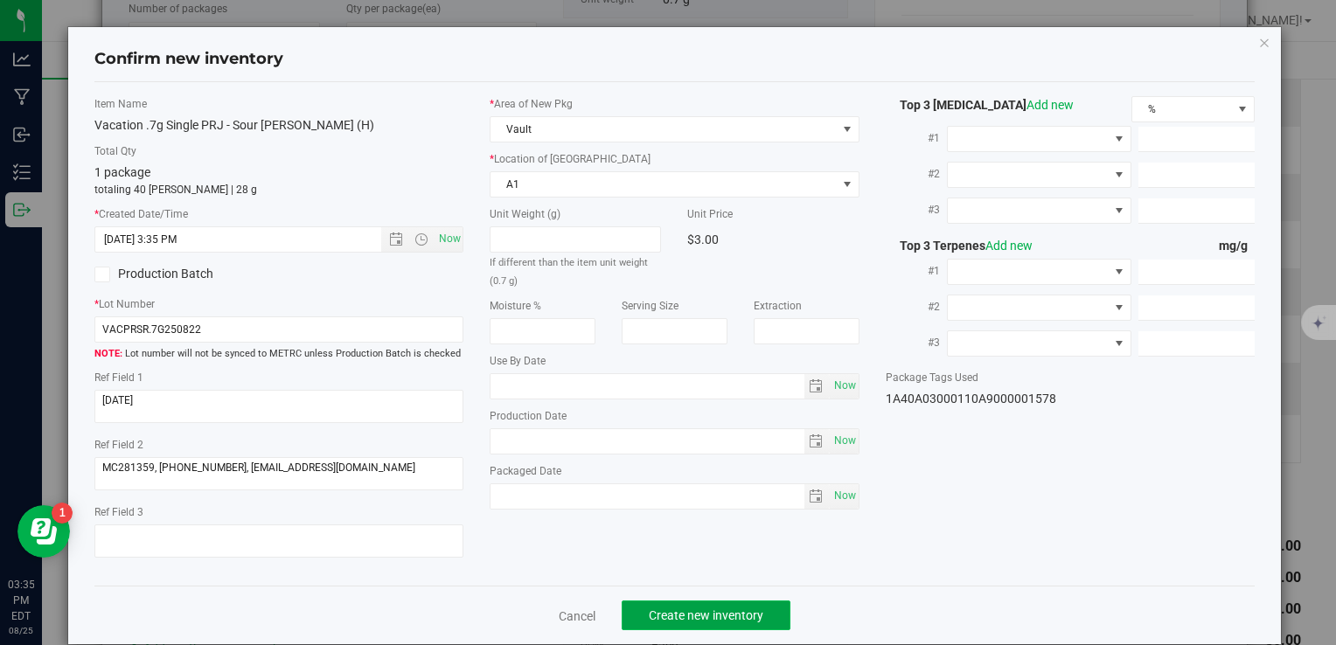
click at [702, 604] on button "Create new inventory" at bounding box center [706, 616] width 169 height 30
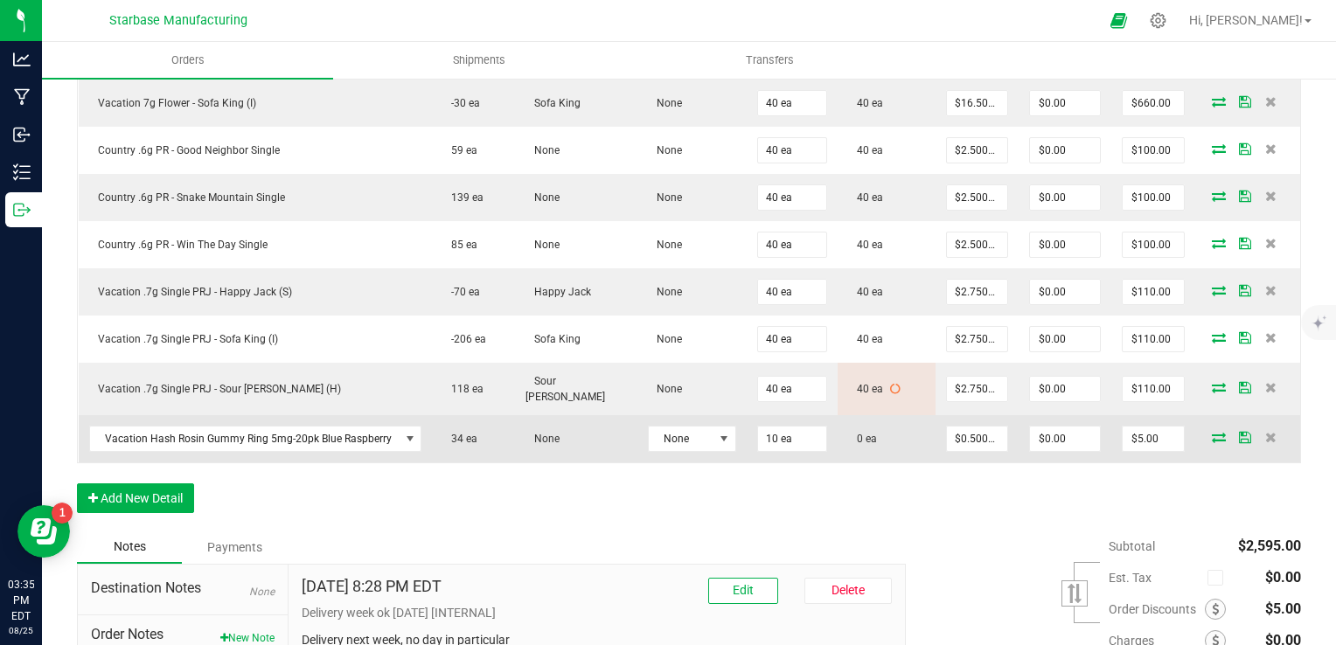
click at [1212, 432] on icon at bounding box center [1219, 437] width 14 height 10
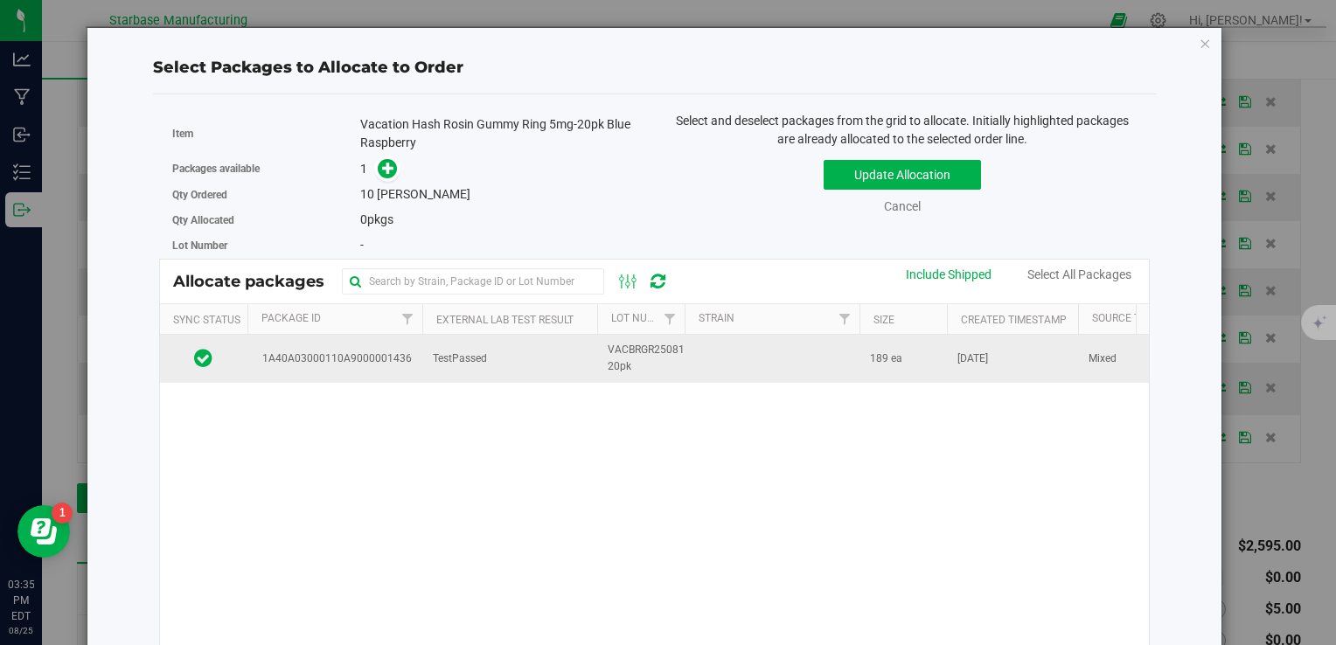
click at [567, 356] on td "TestPassed" at bounding box center [509, 358] width 175 height 47
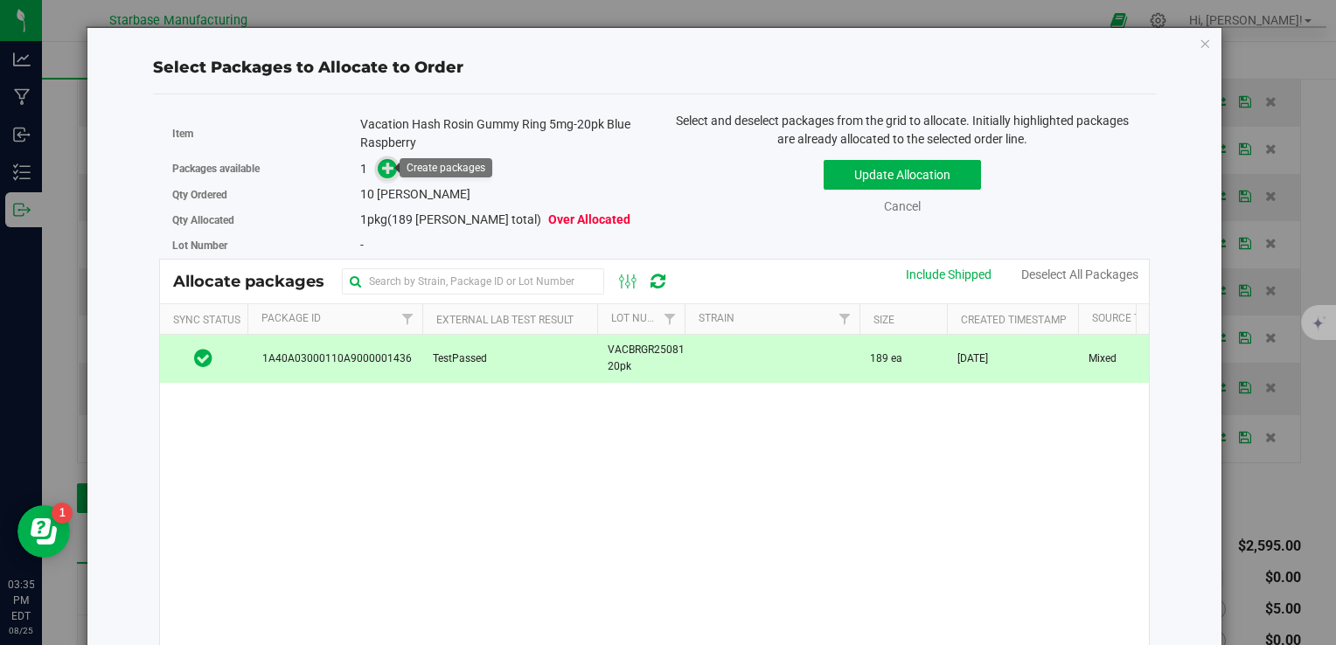
click at [382, 162] on icon at bounding box center [388, 168] width 12 height 12
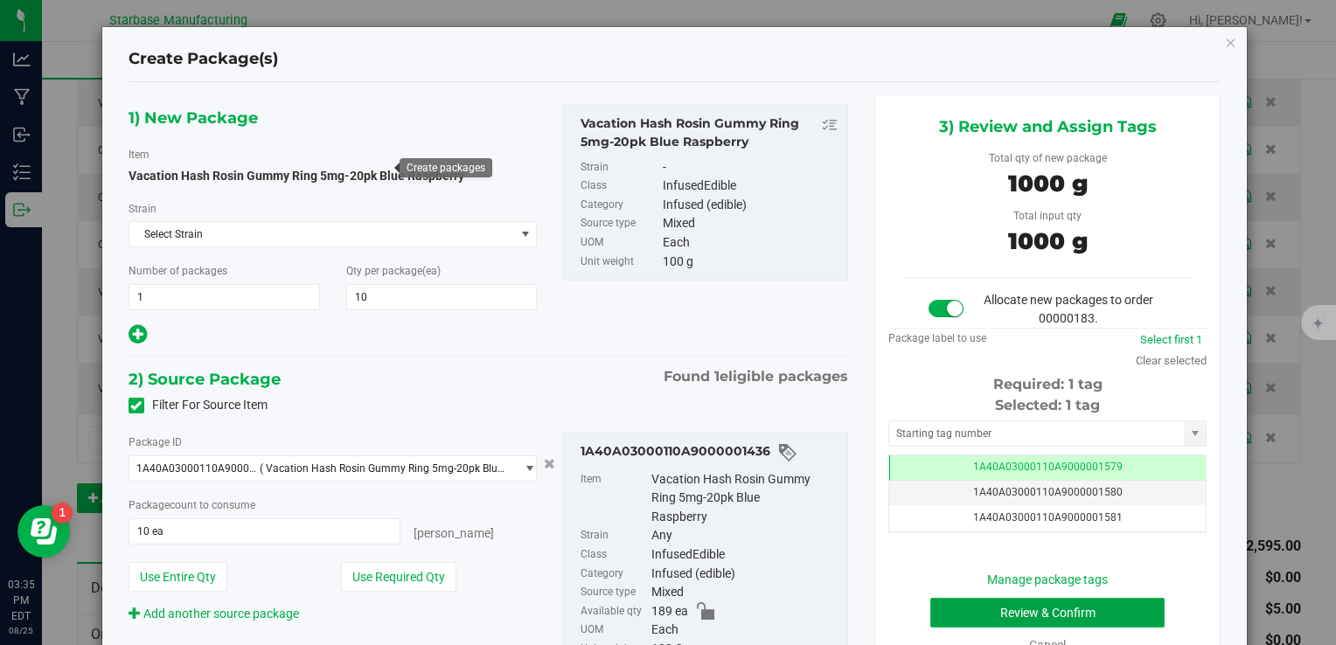
click at [962, 603] on button "Review & Confirm" at bounding box center [1047, 613] width 234 height 30
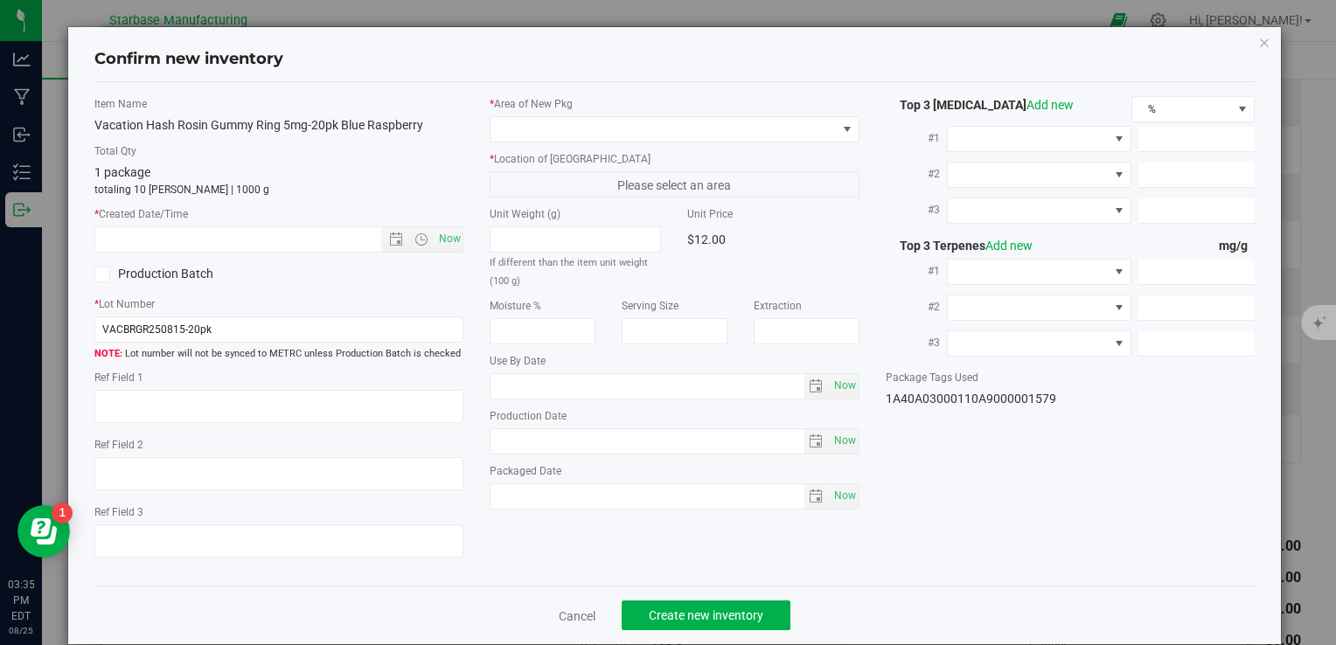
type input "[DATE]"
click at [452, 245] on span "Now" at bounding box center [450, 238] width 30 height 25
type input "8/25/2025 3:35 PM"
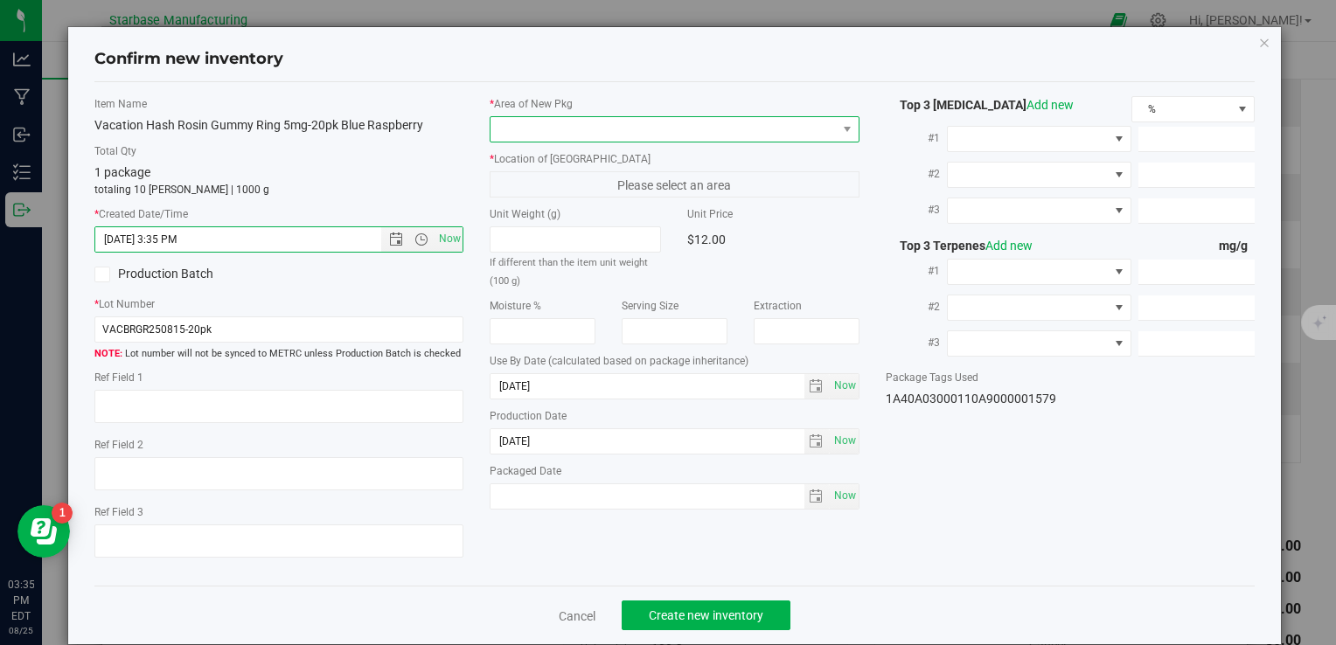
click at [504, 136] on span at bounding box center [663, 129] width 345 height 24
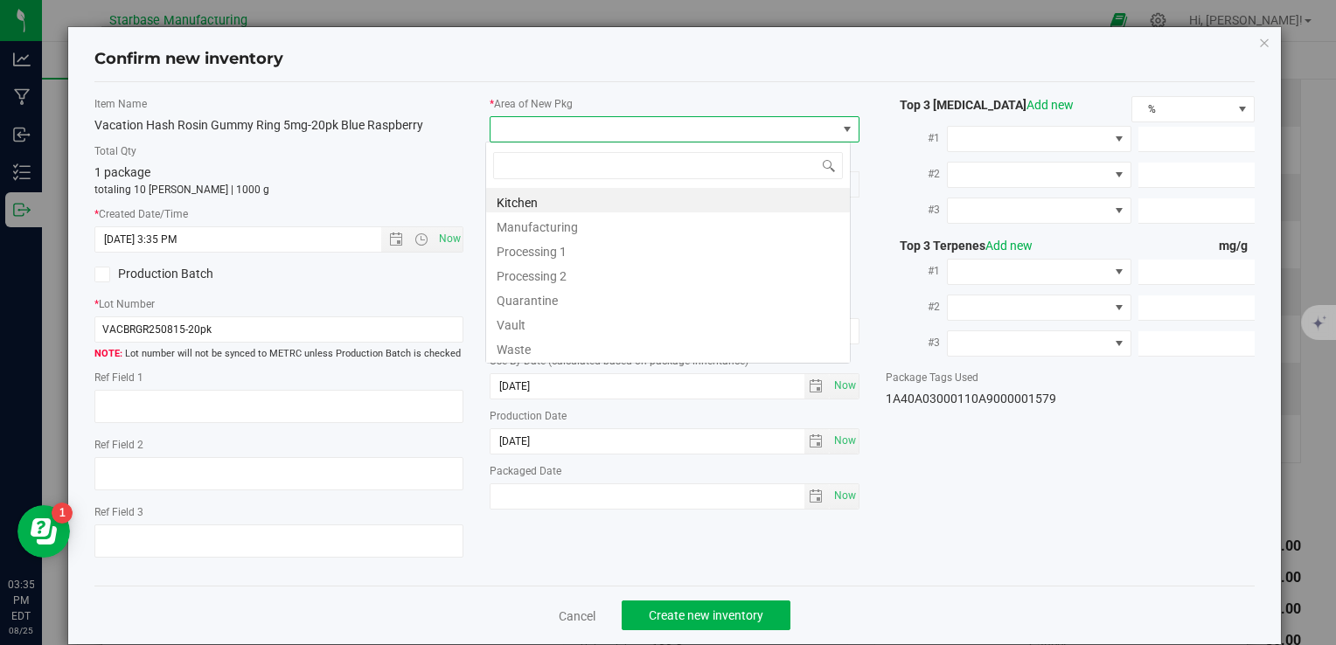
type input "v"
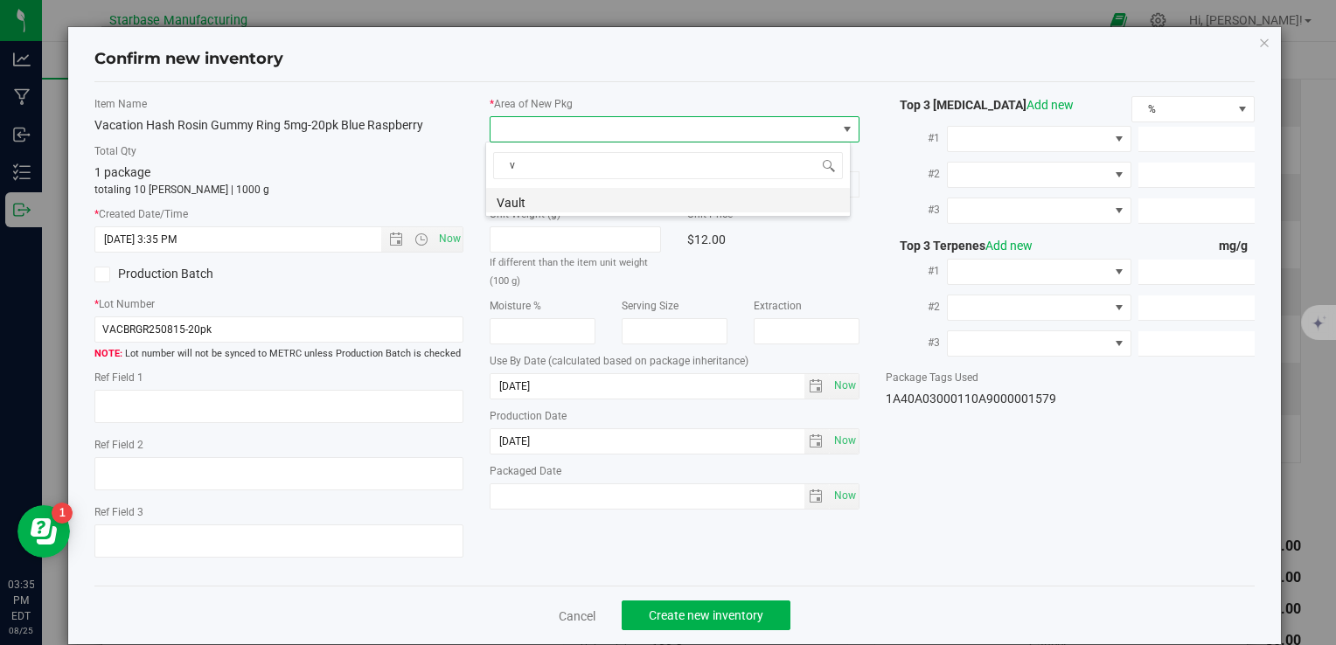
click at [539, 208] on li "Vault" at bounding box center [668, 200] width 364 height 24
click at [539, 194] on span "A1" at bounding box center [663, 184] width 345 height 24
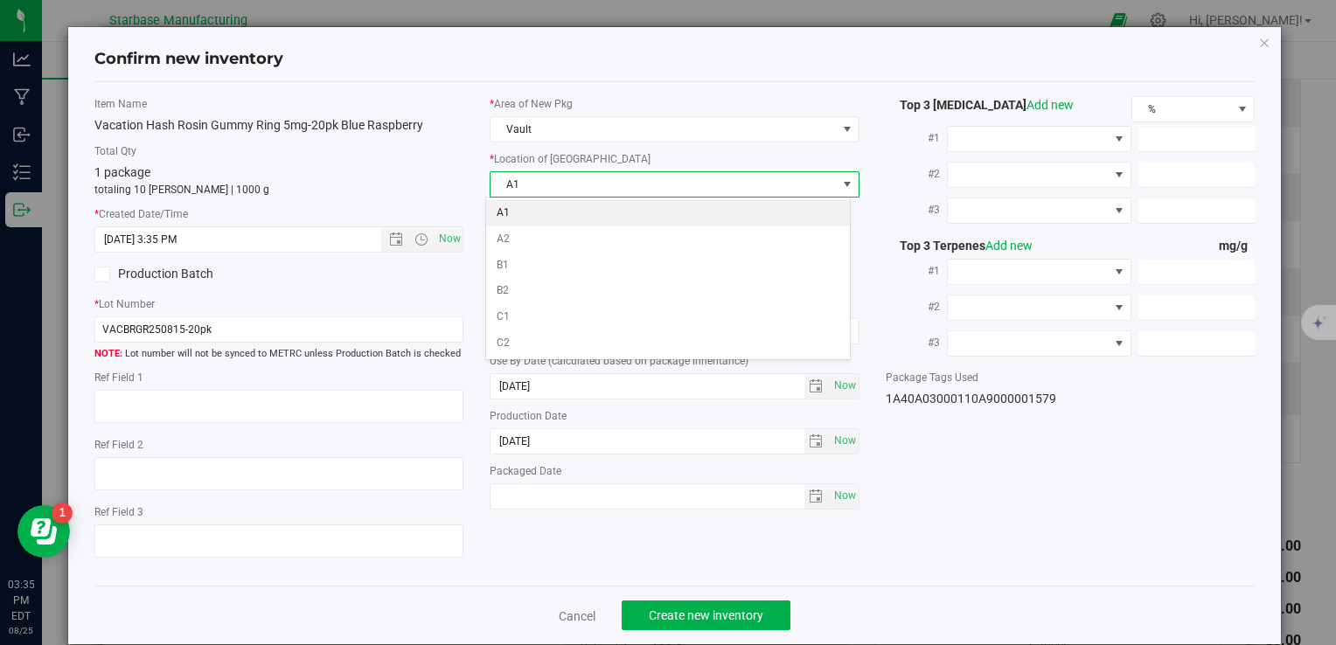
click at [538, 217] on li "A1" at bounding box center [668, 213] width 364 height 26
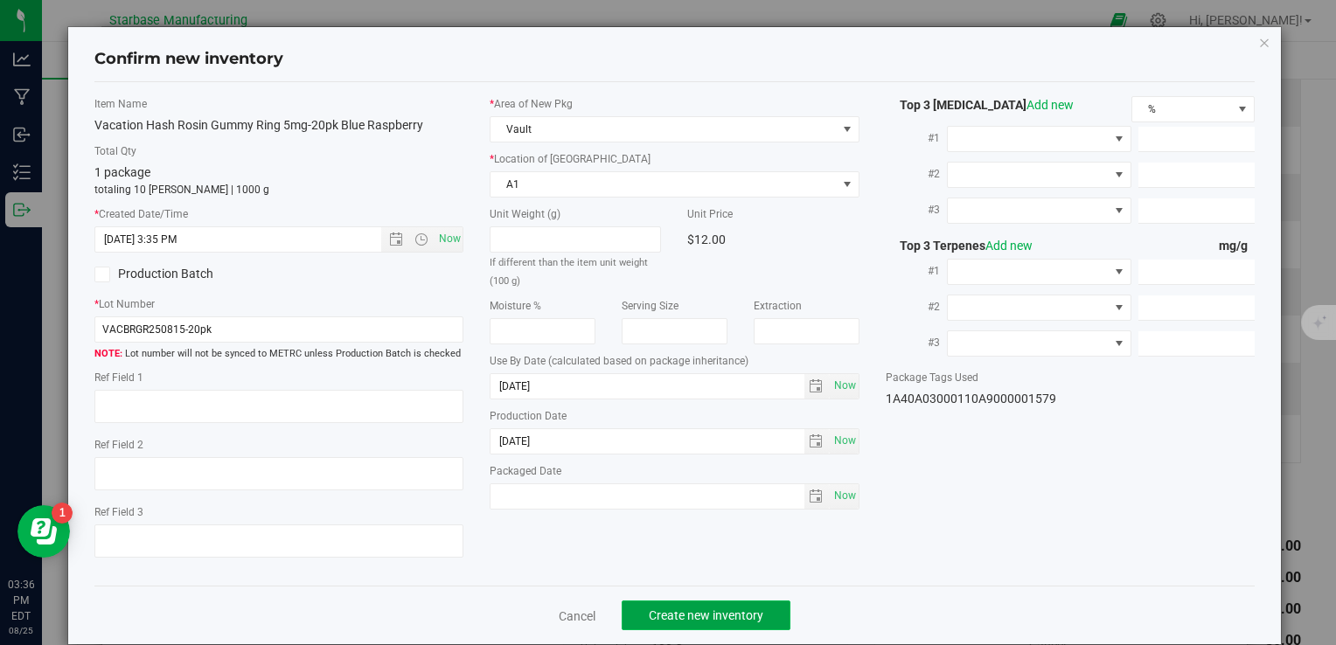
click at [695, 614] on span "Create new inventory" at bounding box center [706, 616] width 115 height 14
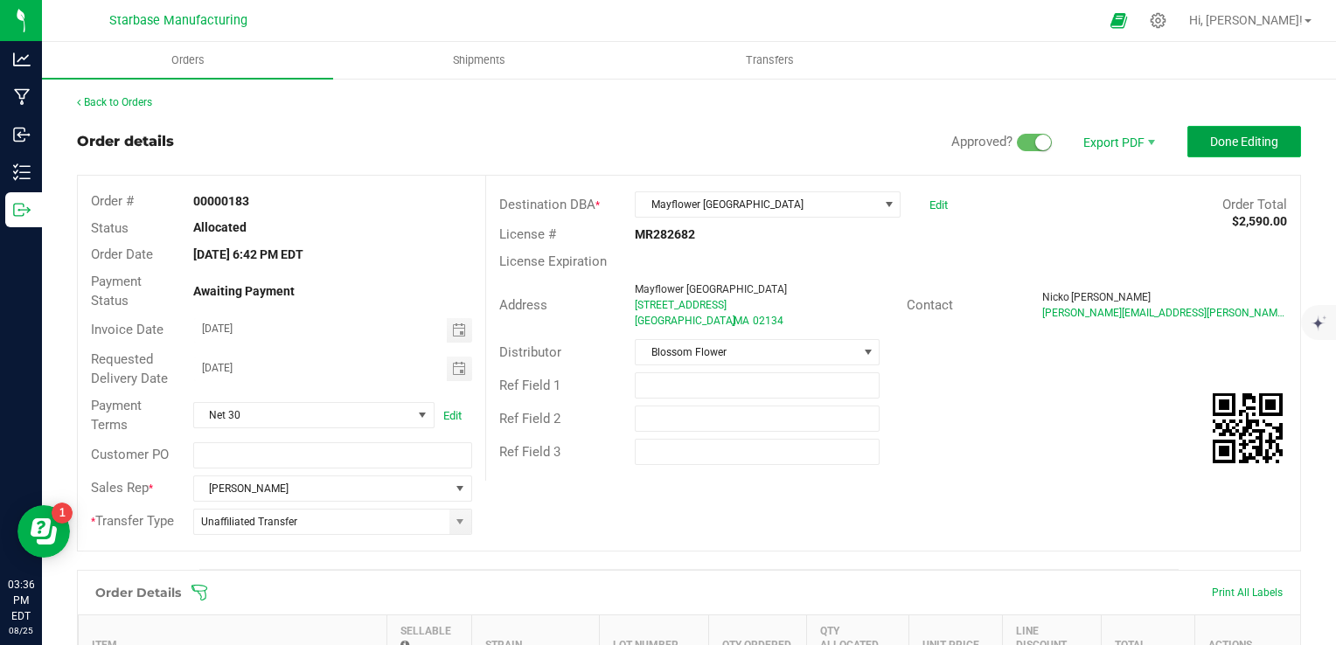
click at [1221, 138] on span "Done Editing" at bounding box center [1244, 142] width 68 height 14
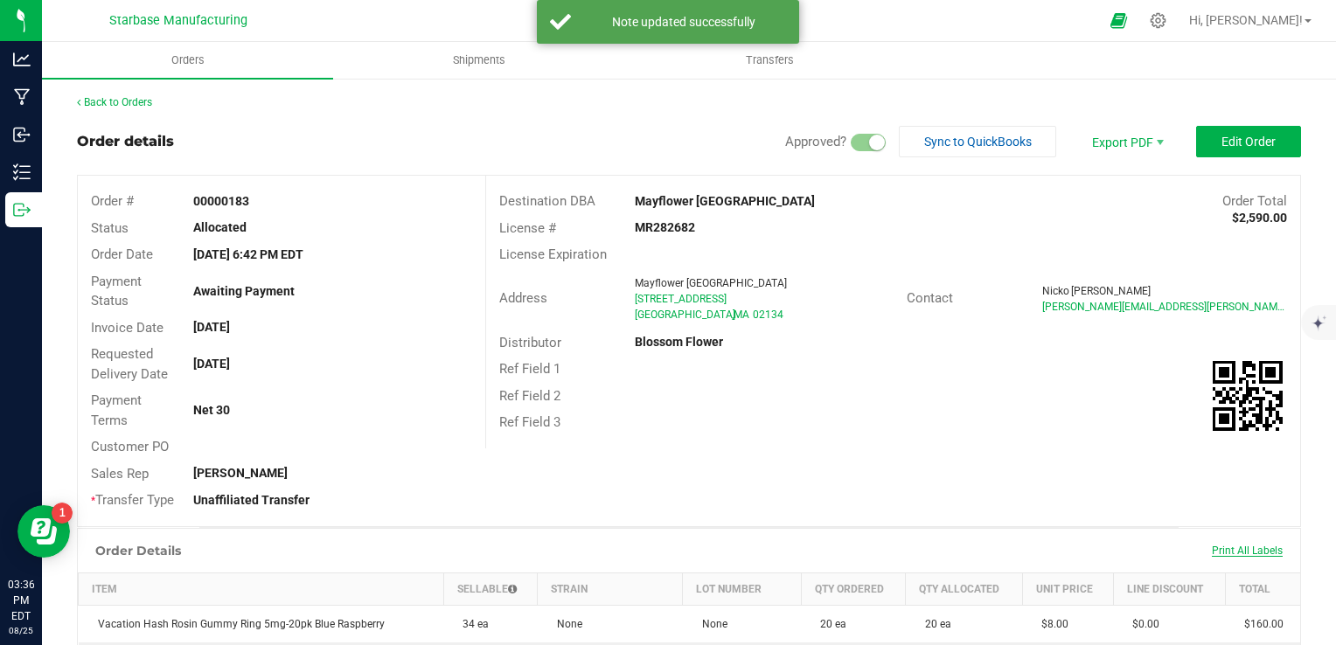
click at [1227, 546] on span "Print All Labels" at bounding box center [1247, 551] width 71 height 12
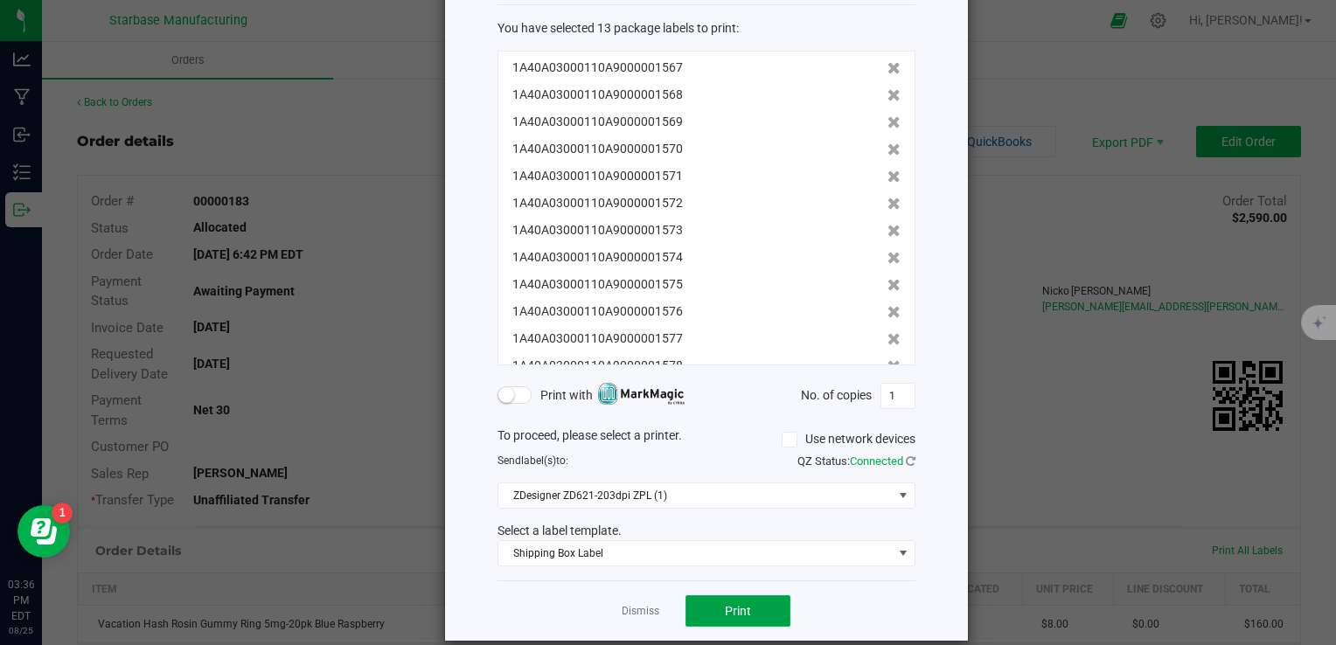
click at [752, 603] on button "Print" at bounding box center [737, 610] width 105 height 31
click at [734, 607] on span "Print" at bounding box center [738, 611] width 26 height 14
click at [630, 604] on link "Dismiss" at bounding box center [641, 611] width 38 height 15
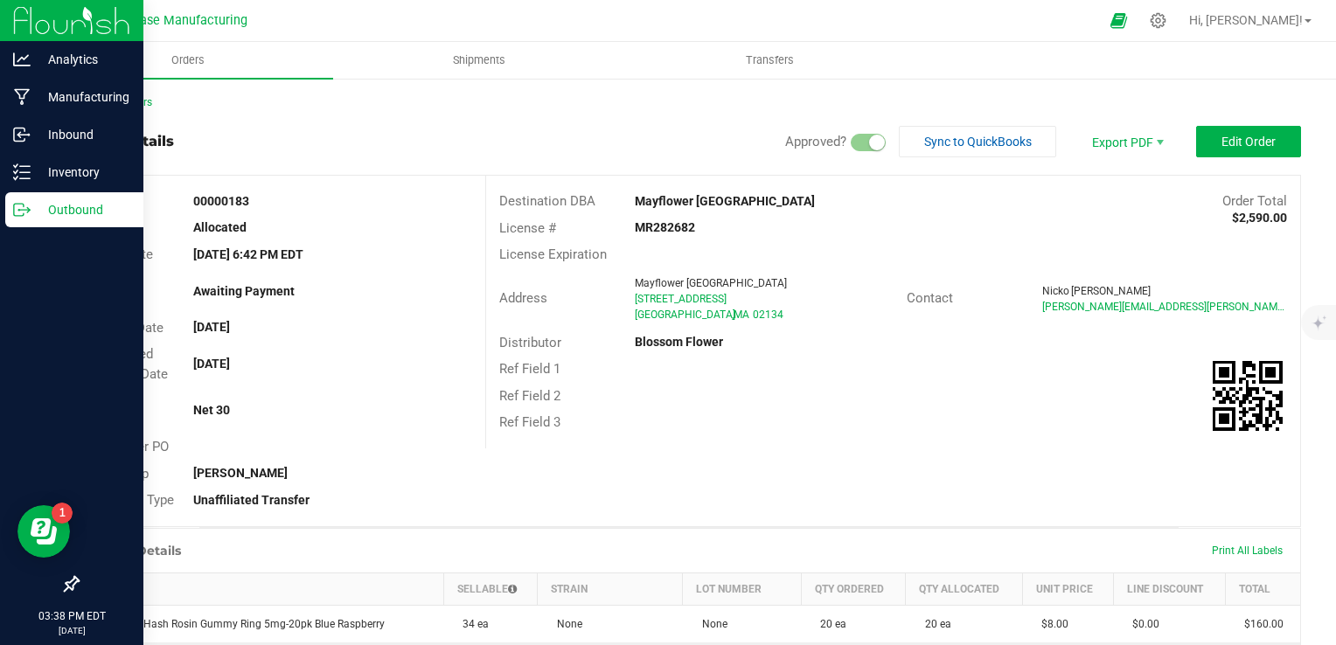
click at [29, 212] on icon at bounding box center [21, 209] width 17 height 17
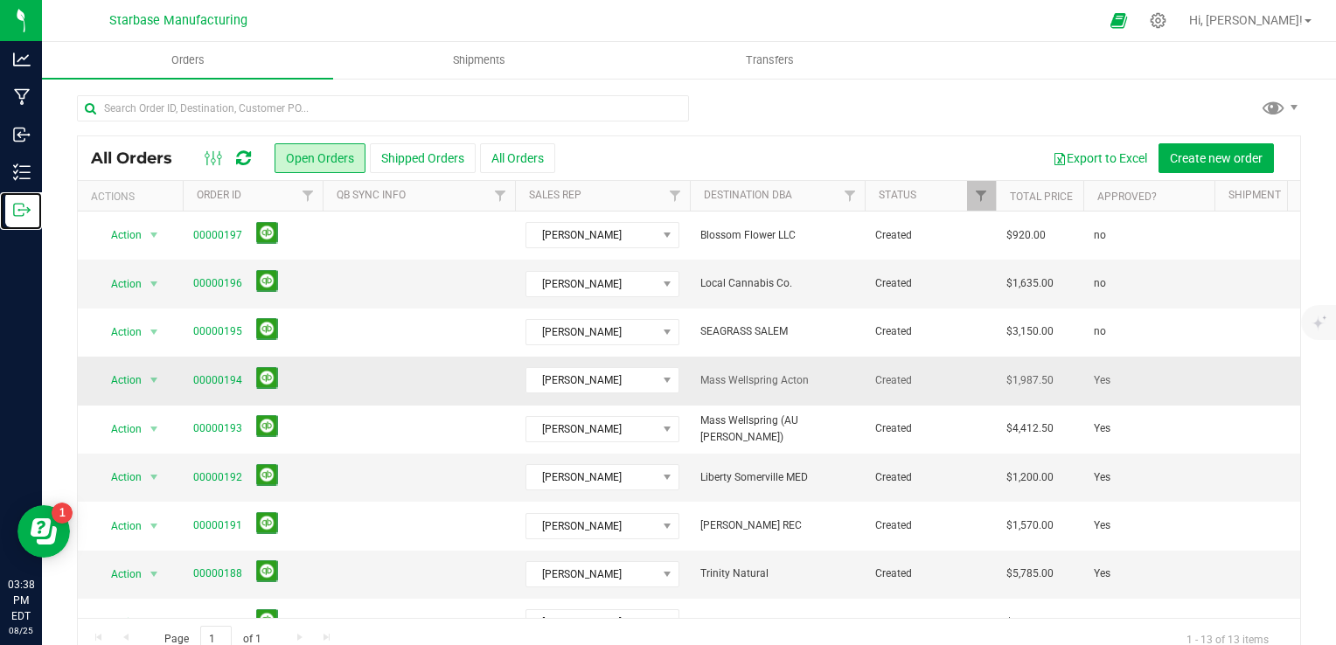
scroll to position [233, 0]
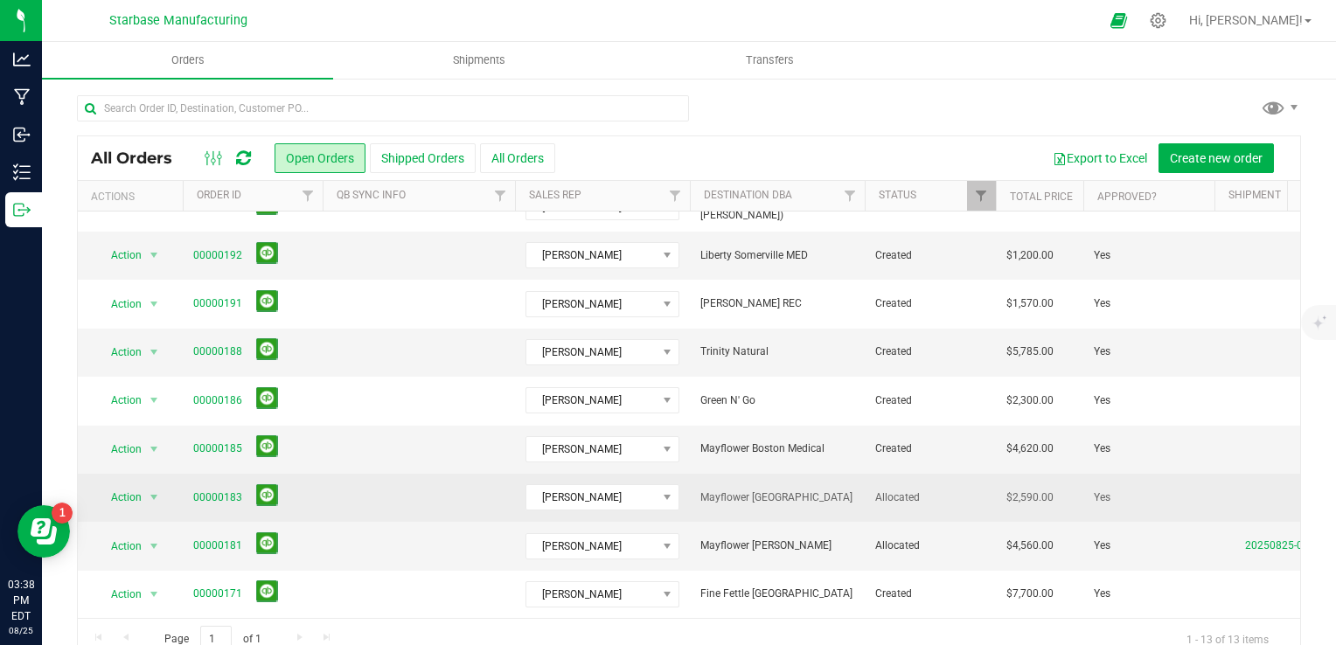
click at [441, 485] on td at bounding box center [419, 498] width 192 height 48
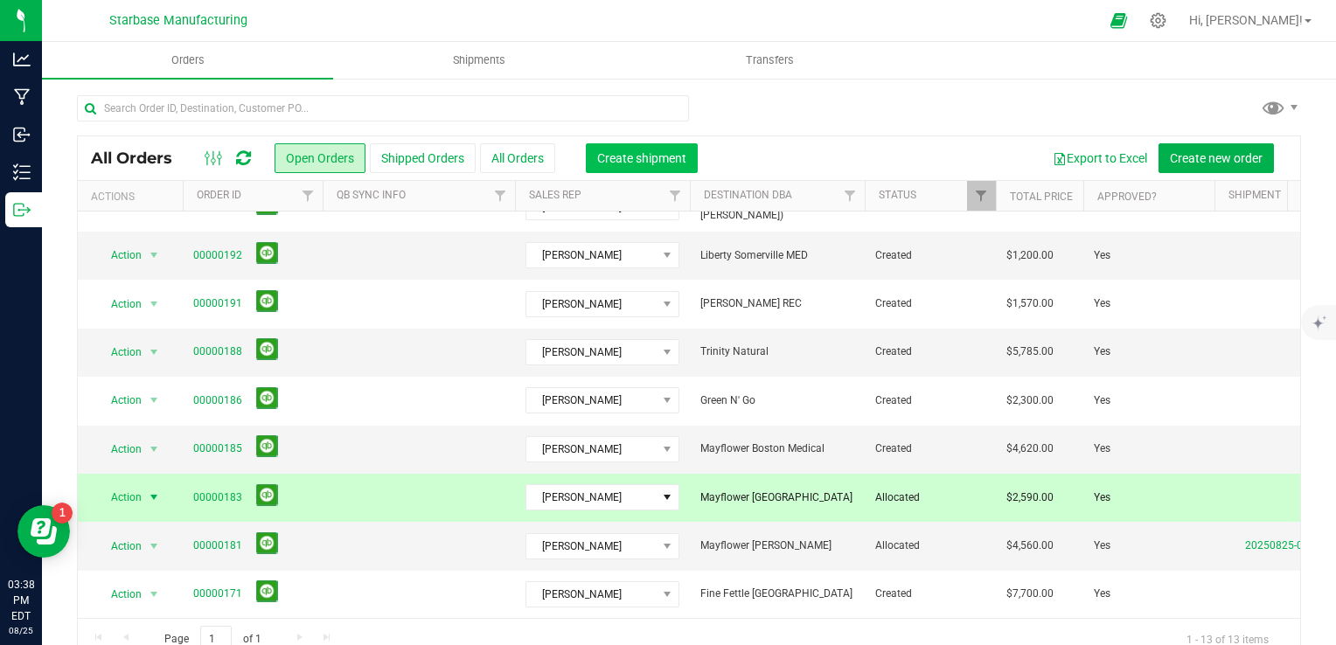
click at [658, 165] on button "Create shipment" at bounding box center [642, 158] width 112 height 30
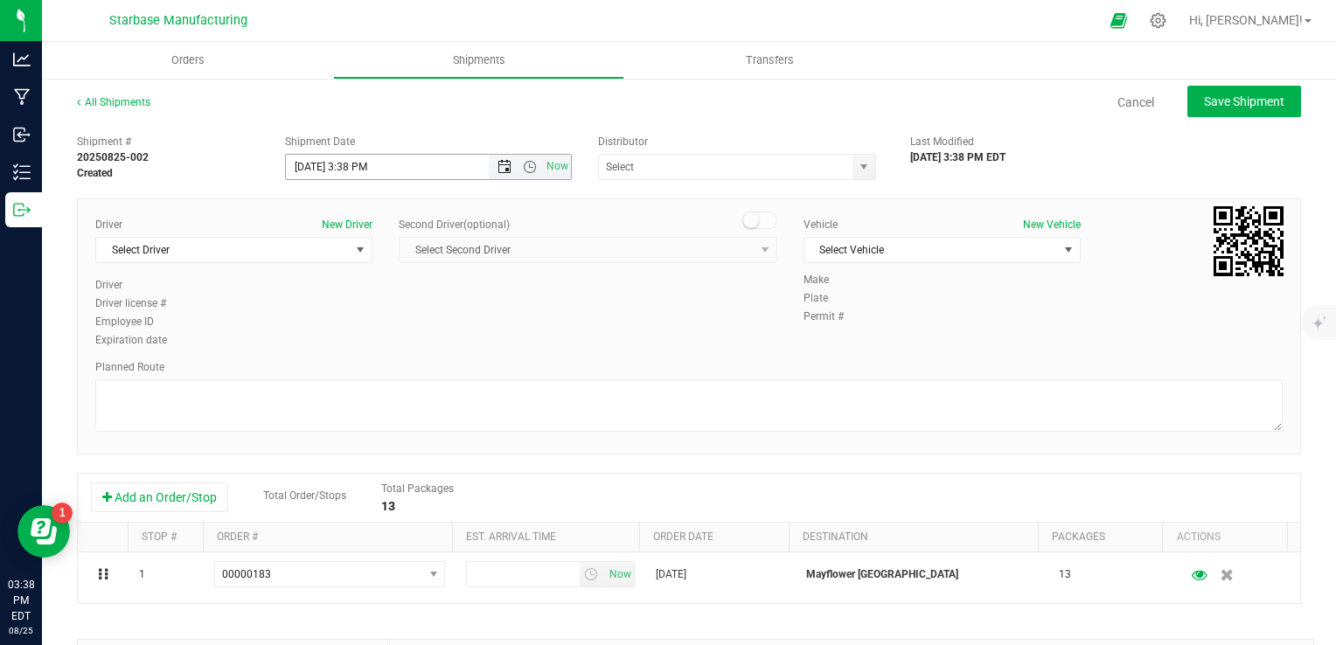
click at [498, 166] on span "Open the date view" at bounding box center [504, 167] width 14 height 14
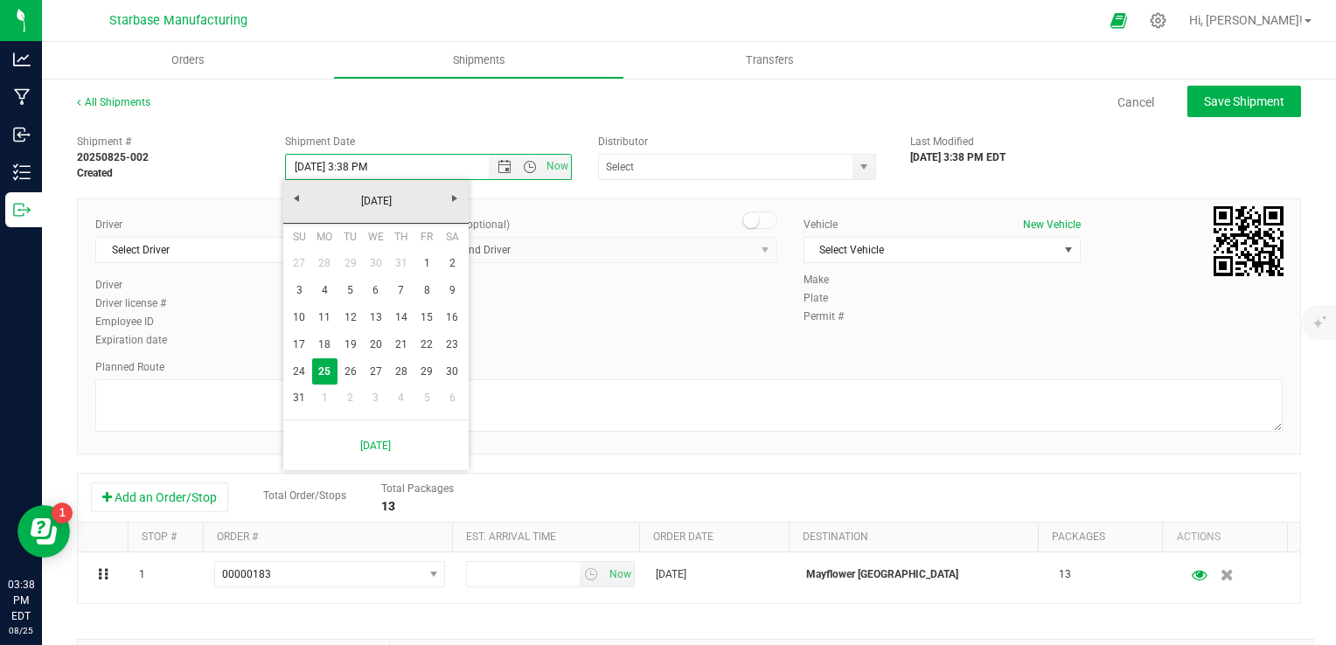
click at [648, 317] on div "Driver New Driver Select Driver Select Driver Dean Baltulonis Steve Pica TBD TB…" at bounding box center [689, 284] width 1214 height 134
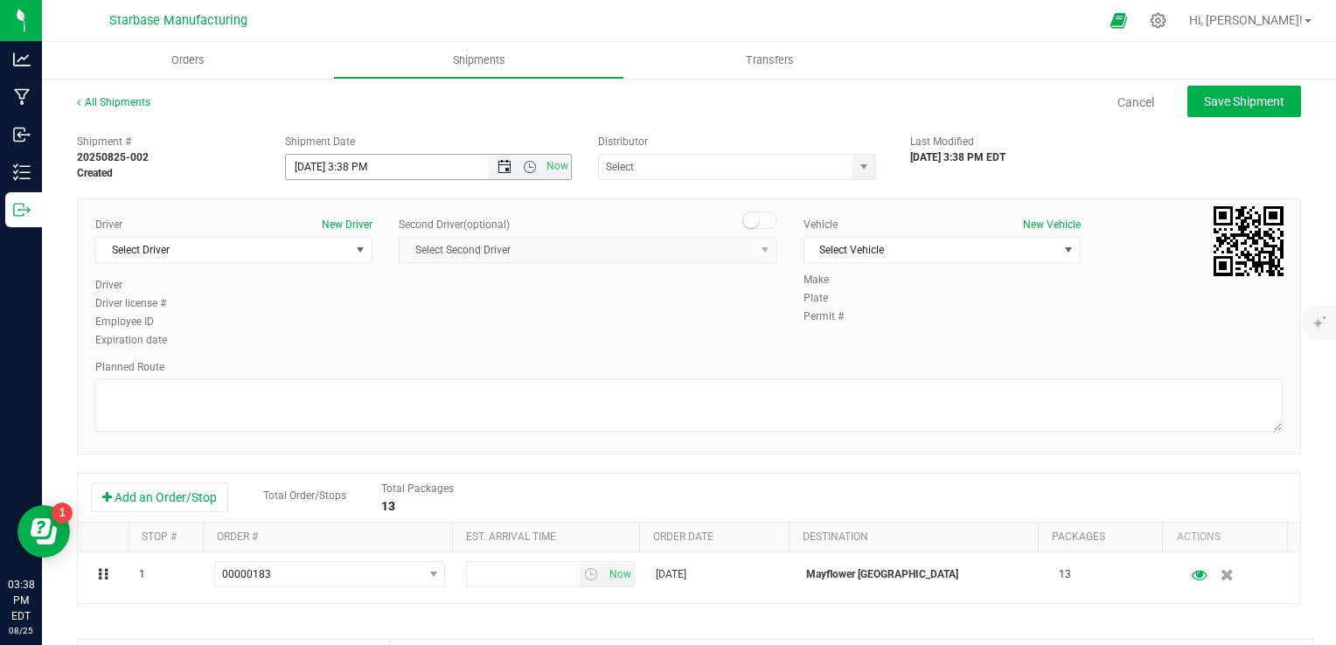
click at [499, 170] on span "Open the date view" at bounding box center [504, 167] width 14 height 14
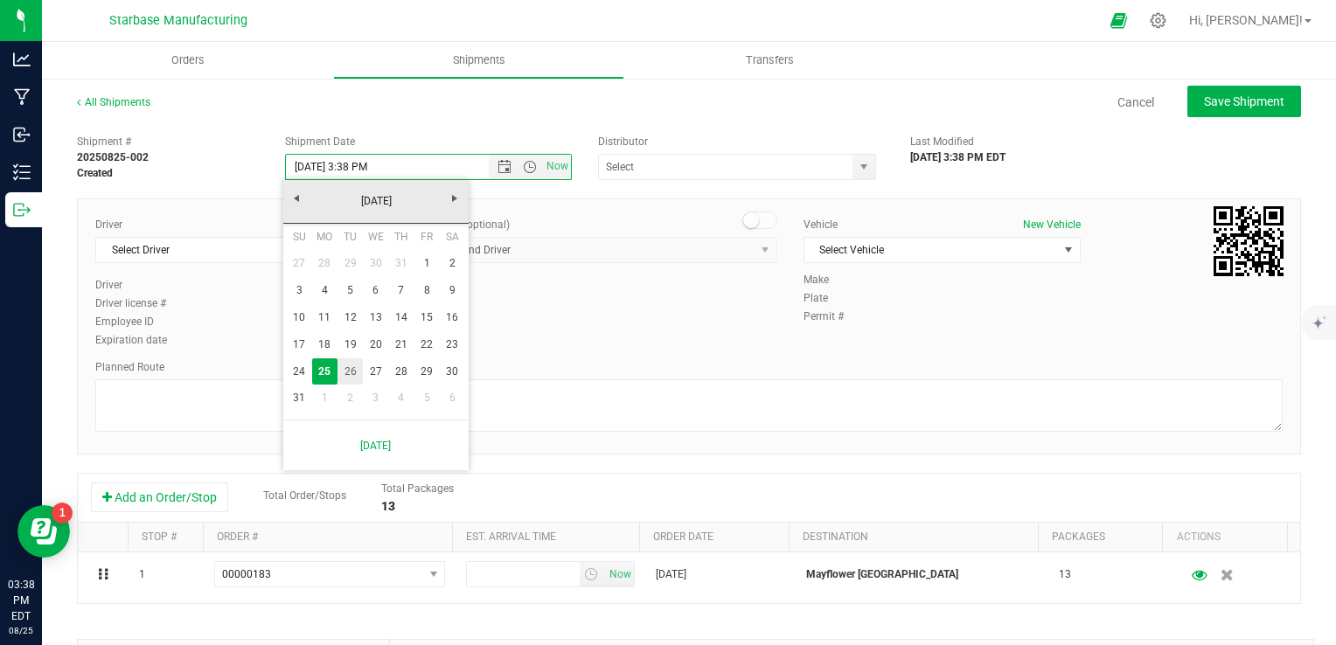
click at [350, 370] on link "26" at bounding box center [349, 371] width 25 height 27
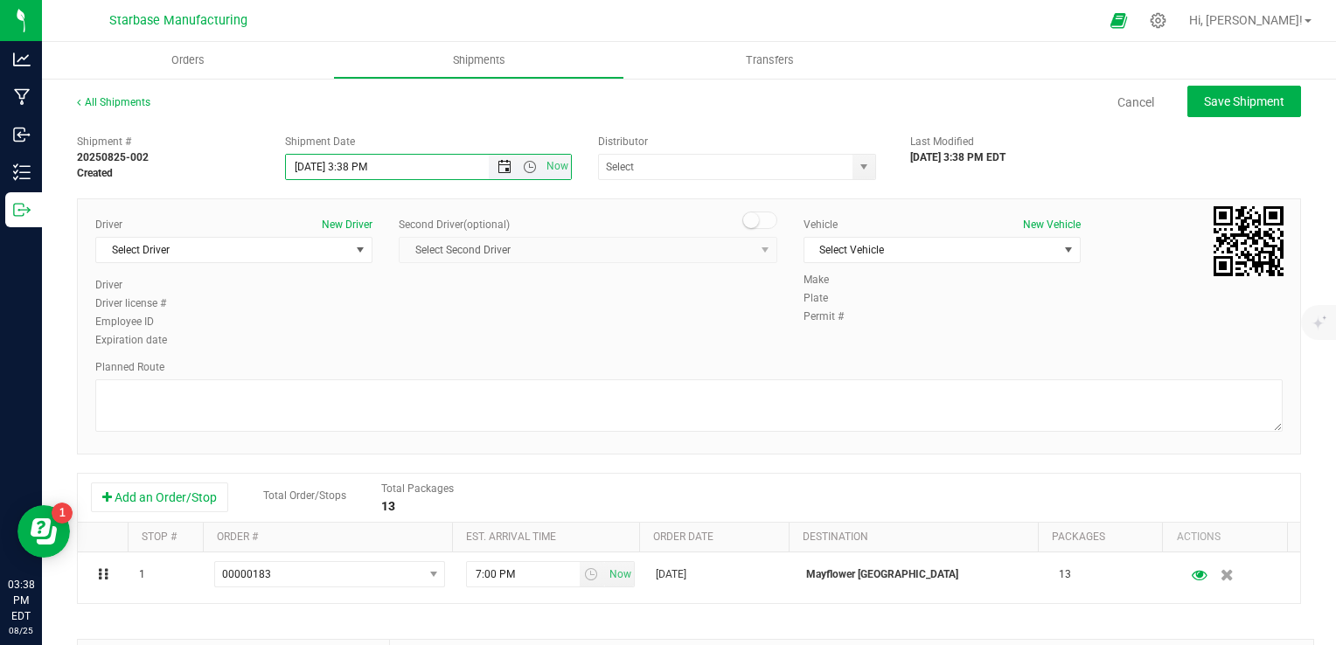
click at [500, 171] on span "Open the date view" at bounding box center [504, 167] width 14 height 14
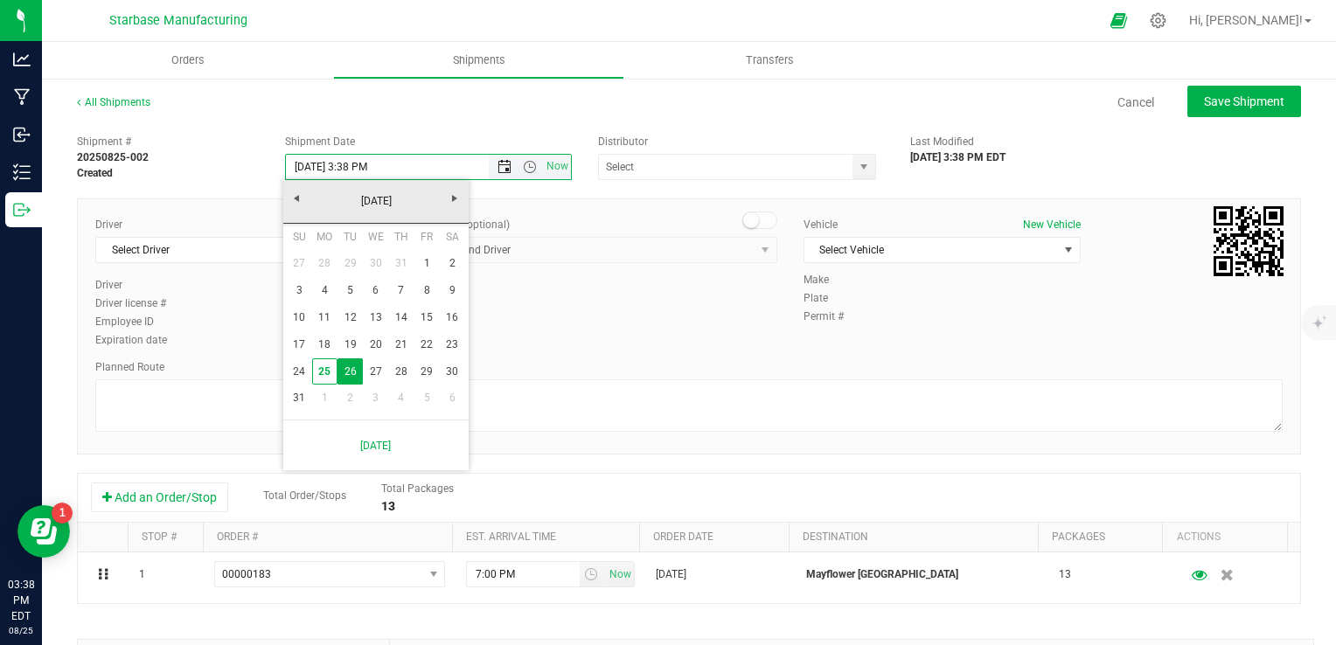
click at [500, 171] on span "Open the date view" at bounding box center [504, 167] width 14 height 14
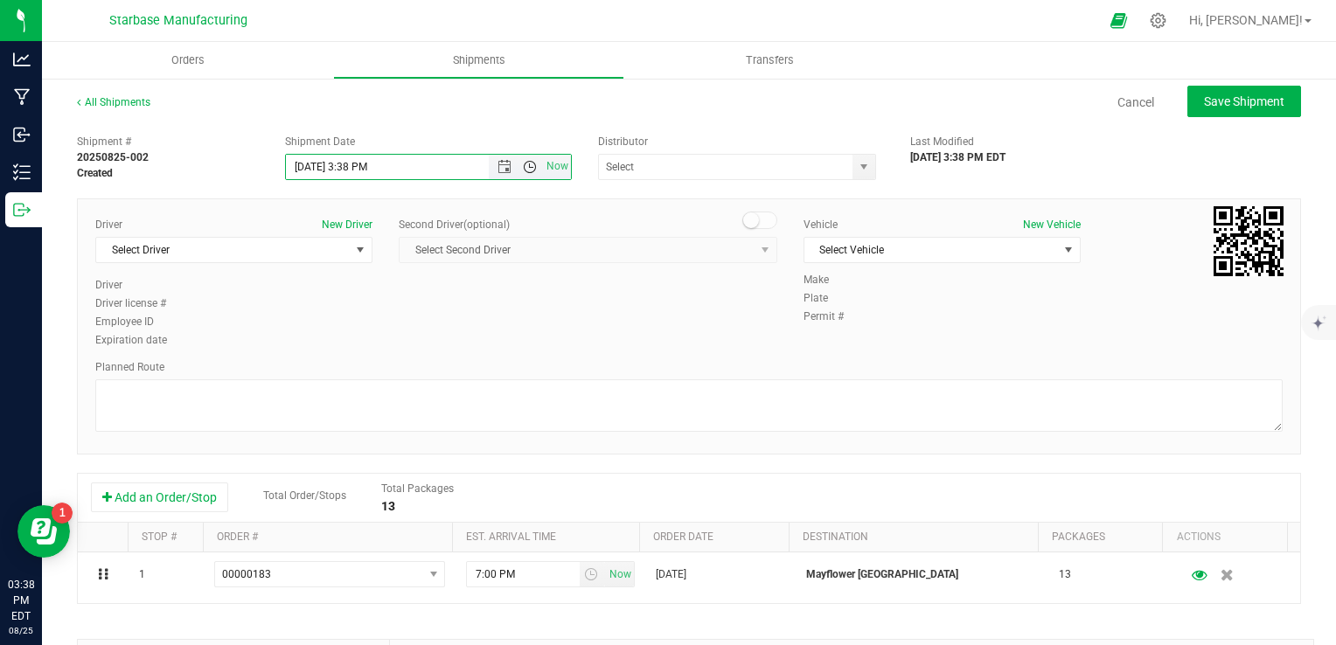
click at [525, 170] on span "Open the time view" at bounding box center [530, 167] width 14 height 14
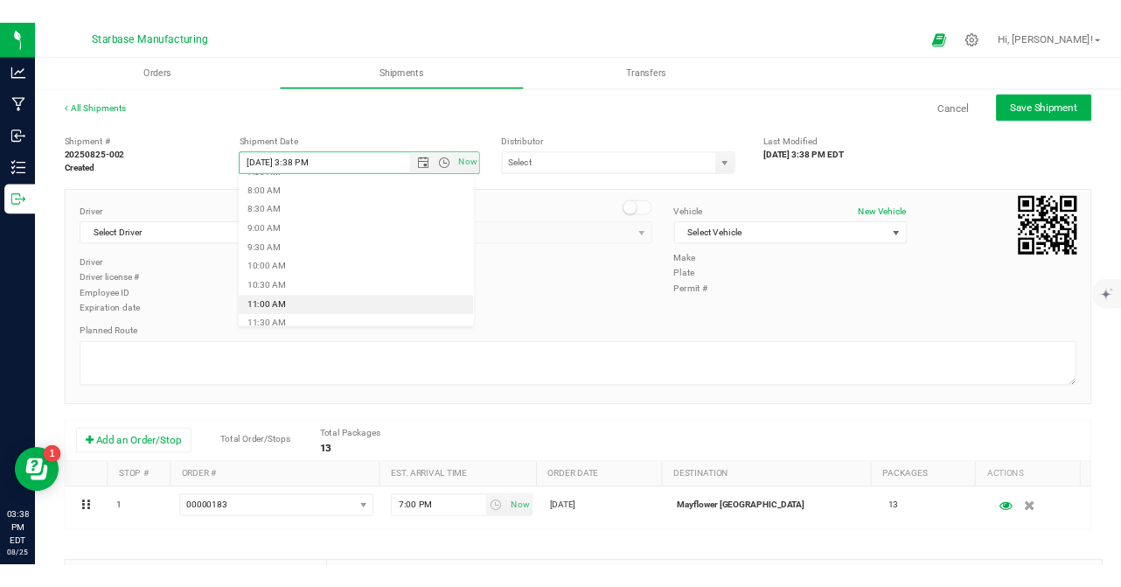
scroll to position [350, 0]
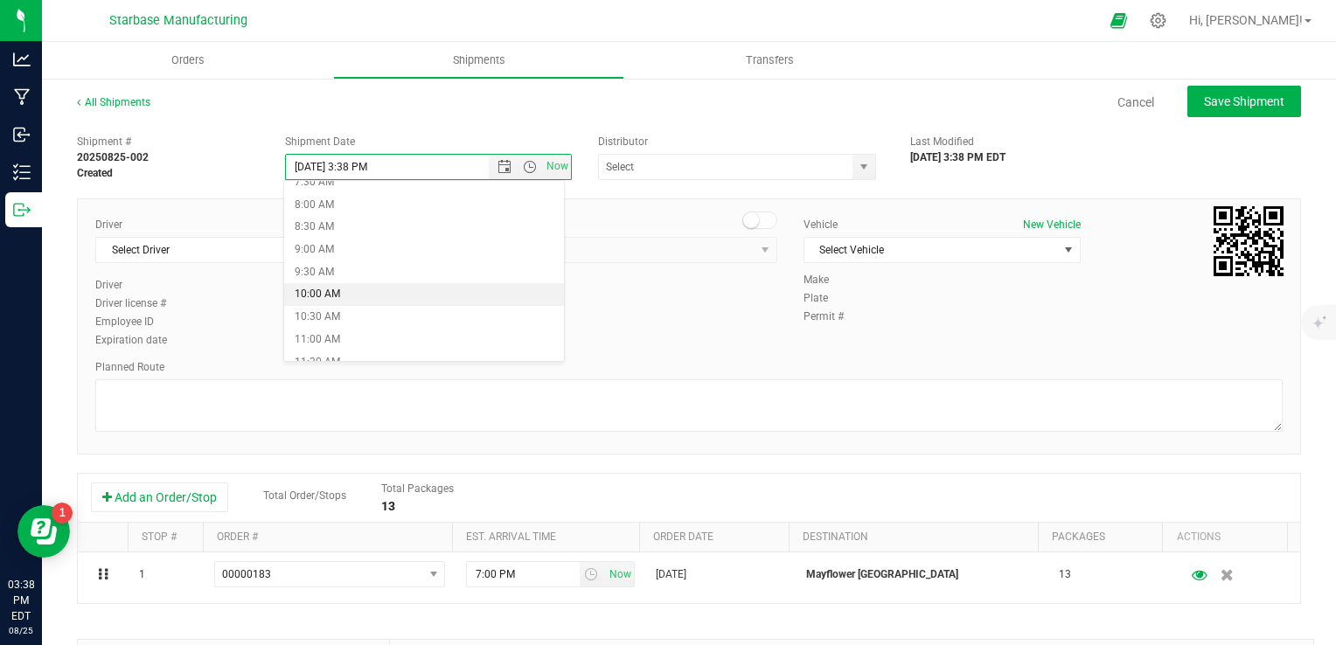
click at [338, 299] on li "10:00 AM" at bounding box center [424, 294] width 280 height 23
type input "8/26/2025 10:00 AM"
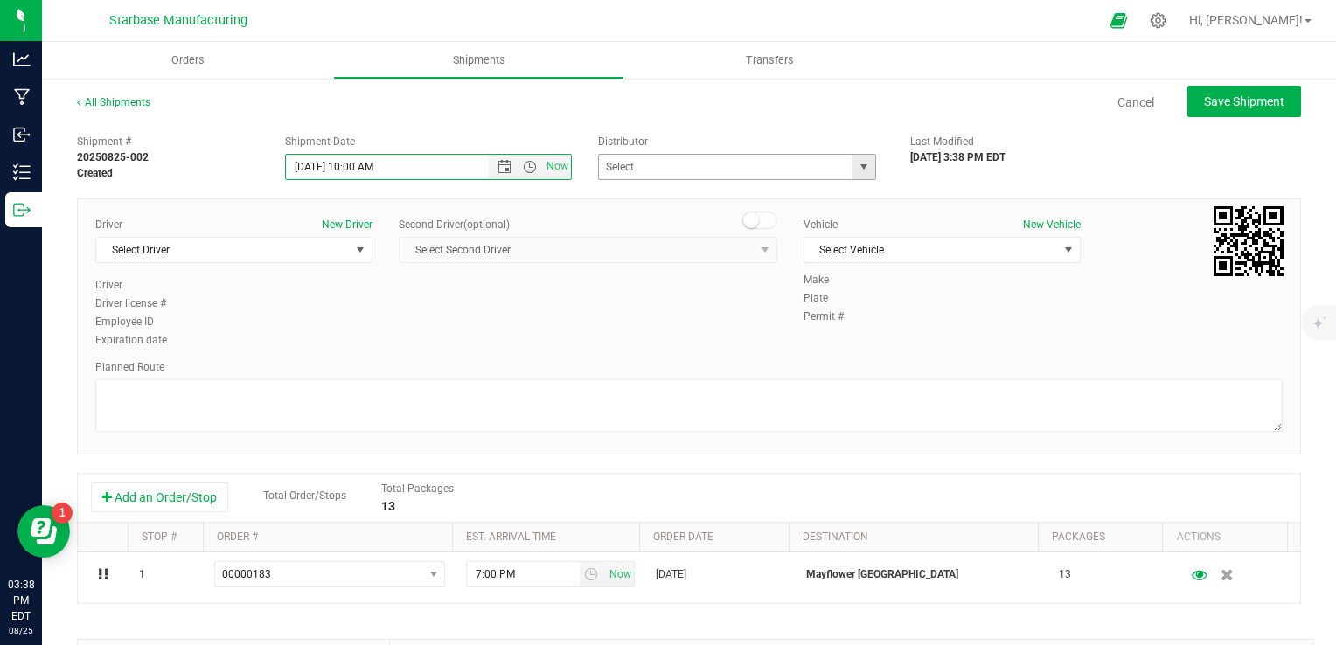
click at [856, 175] on span "select" at bounding box center [863, 167] width 22 height 24
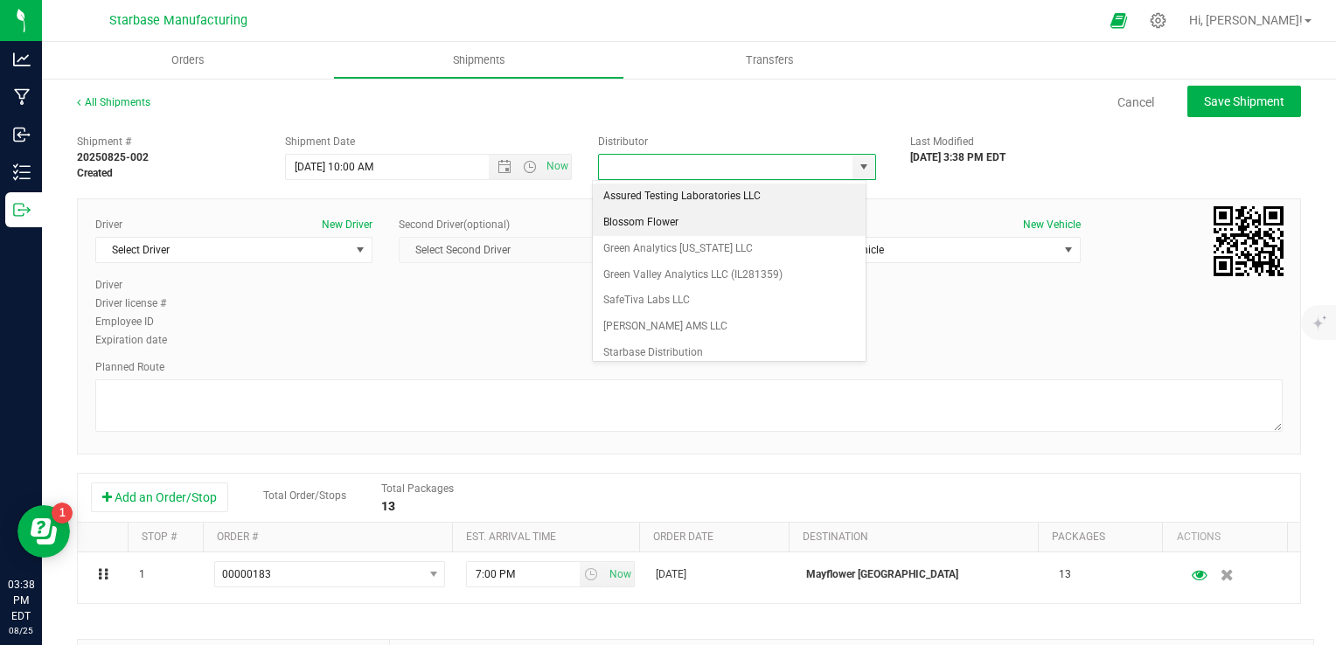
click at [711, 222] on li "Blossom Flower" at bounding box center [729, 223] width 273 height 26
type input "Blossom Flower"
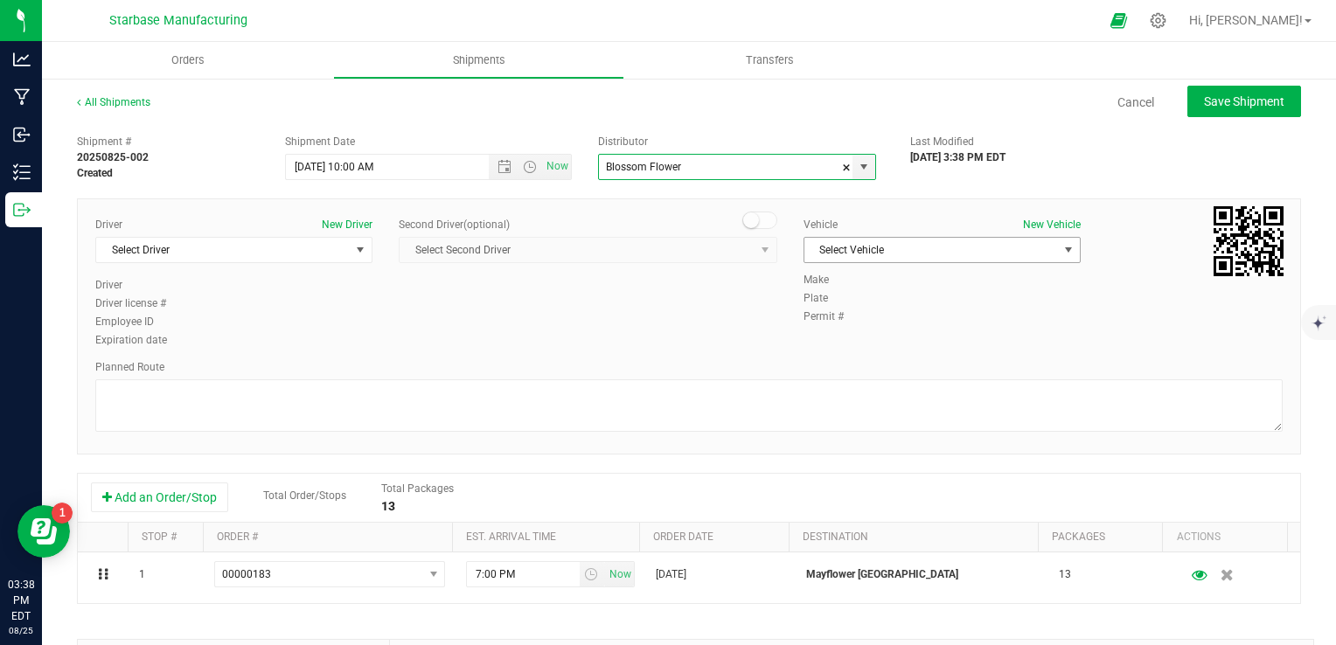
click at [974, 257] on span "Select Vehicle" at bounding box center [931, 250] width 254 height 24
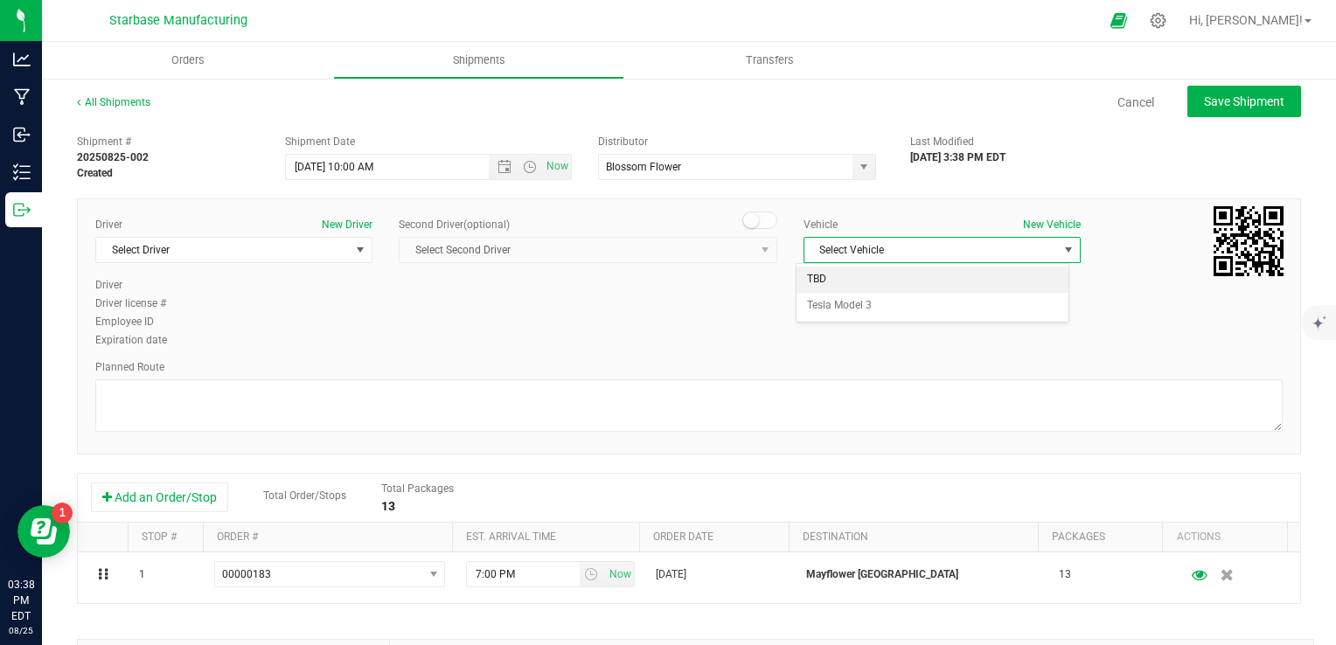
click at [909, 275] on li "TBD" at bounding box center [933, 280] width 272 height 26
click at [353, 254] on span "select" at bounding box center [360, 250] width 14 height 14
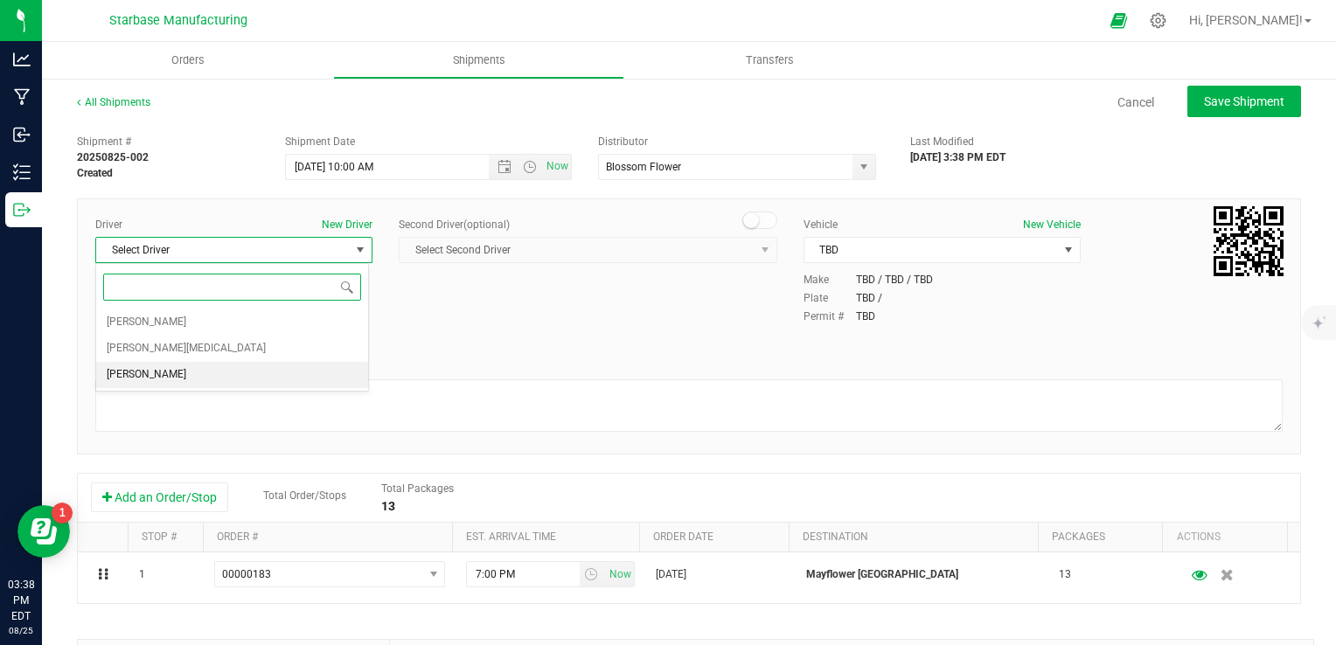
click at [298, 378] on li "TBD TBD" at bounding box center [232, 375] width 272 height 26
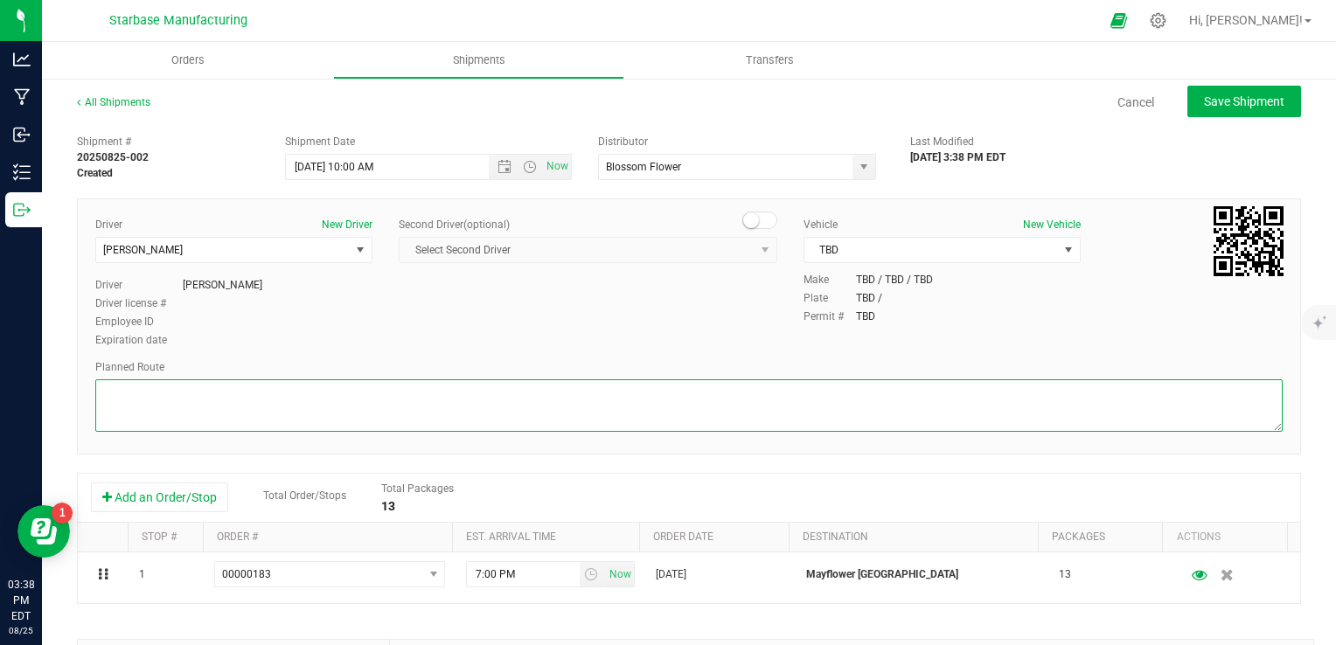
click at [317, 386] on textarea at bounding box center [688, 405] width 1187 height 52
type textarea "t"
type textarea "TBD"
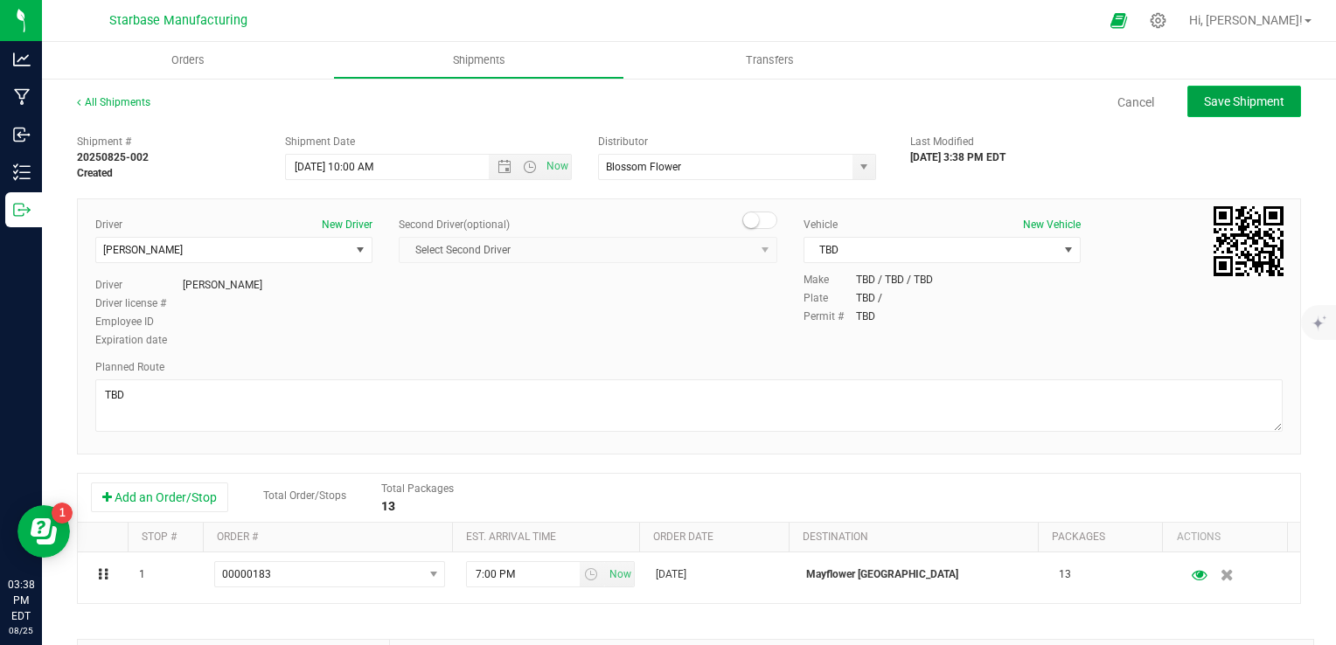
click at [1246, 94] on span "Save Shipment" at bounding box center [1244, 101] width 80 height 14
type input "8/26/2025 2:00 PM"
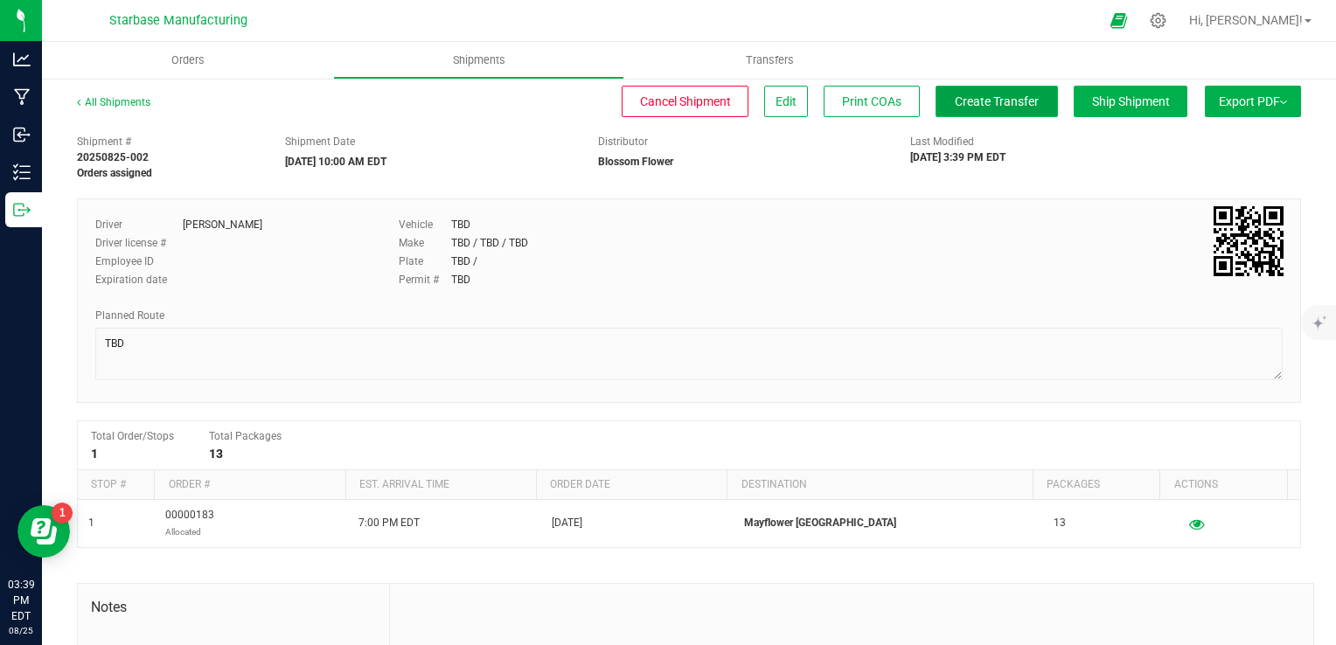
click at [951, 111] on button "Create Transfer" at bounding box center [997, 101] width 122 height 31
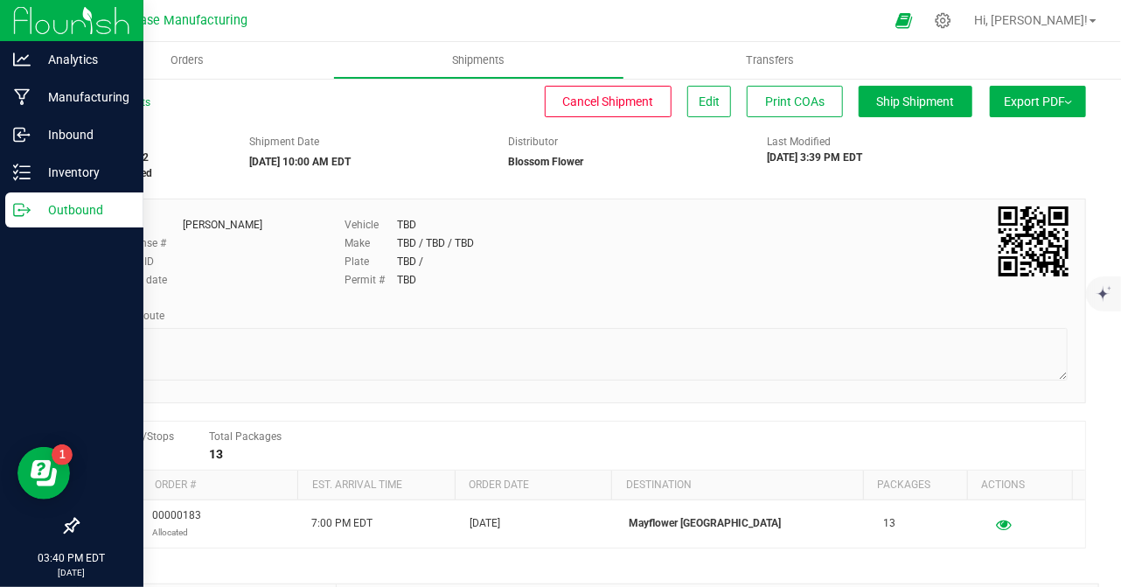
click at [25, 211] on icon at bounding box center [21, 209] width 17 height 17
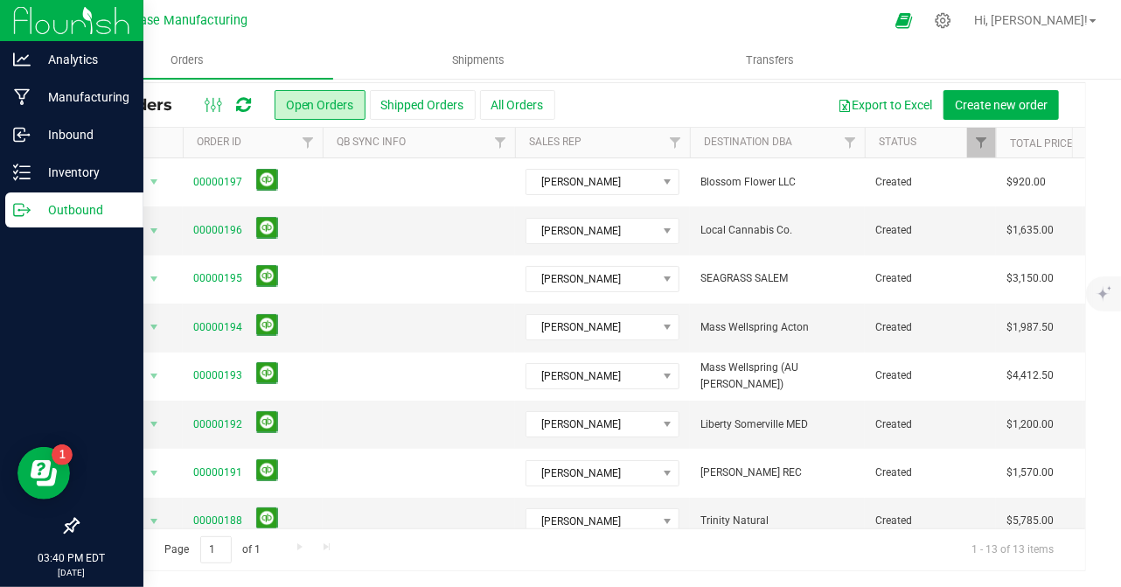
scroll to position [269, 0]
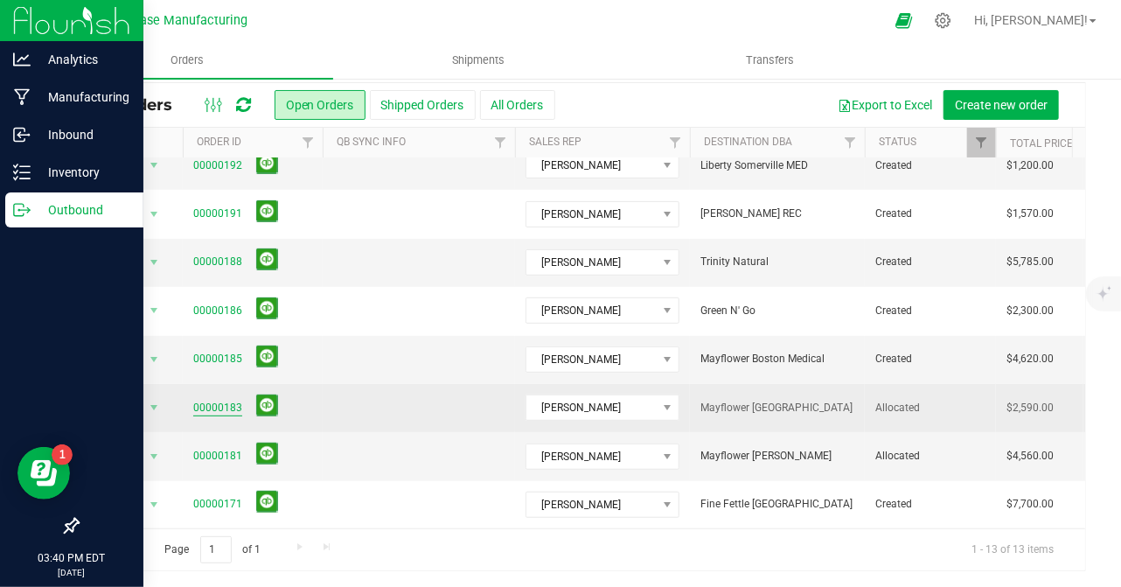
click at [210, 400] on link "00000183" at bounding box center [217, 408] width 49 height 17
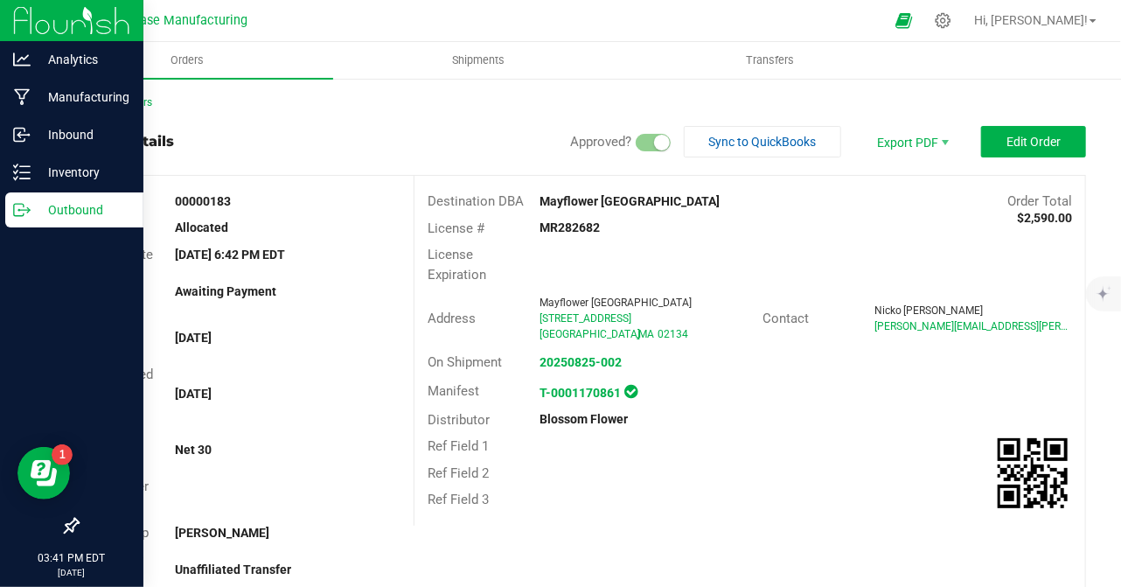
click at [23, 212] on icon at bounding box center [21, 209] width 17 height 17
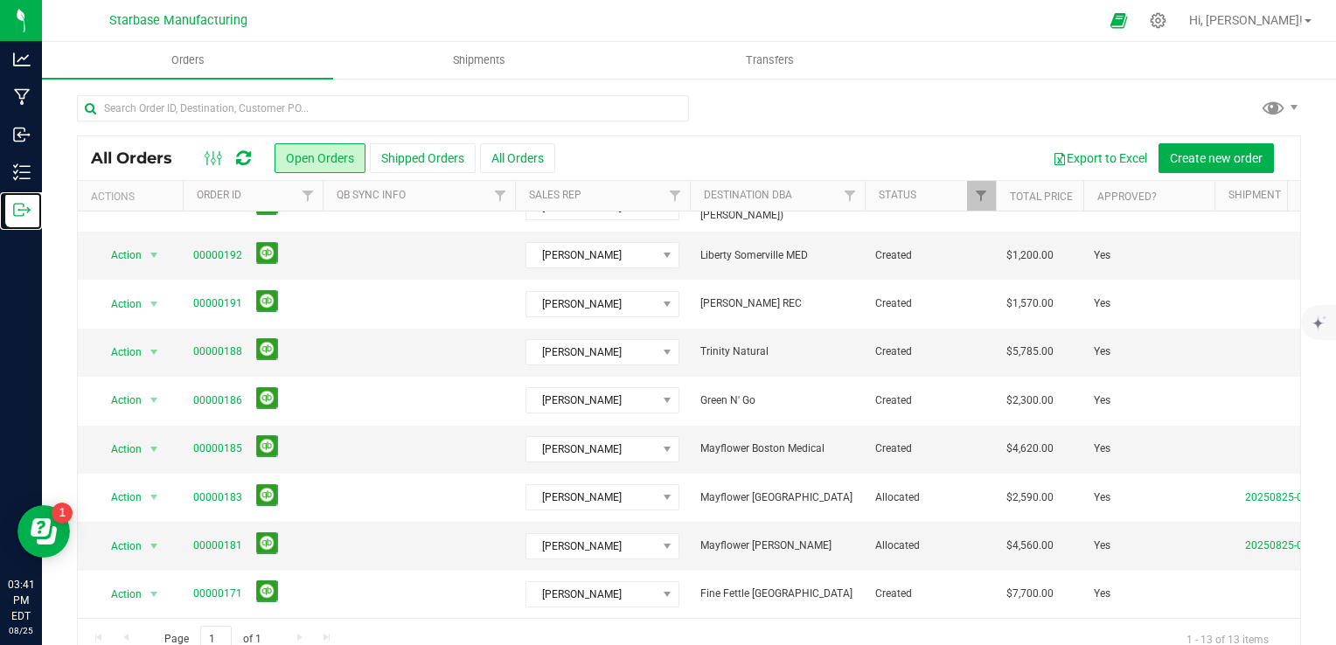
scroll to position [233, 0]
click at [211, 441] on link "00000185" at bounding box center [217, 449] width 49 height 17
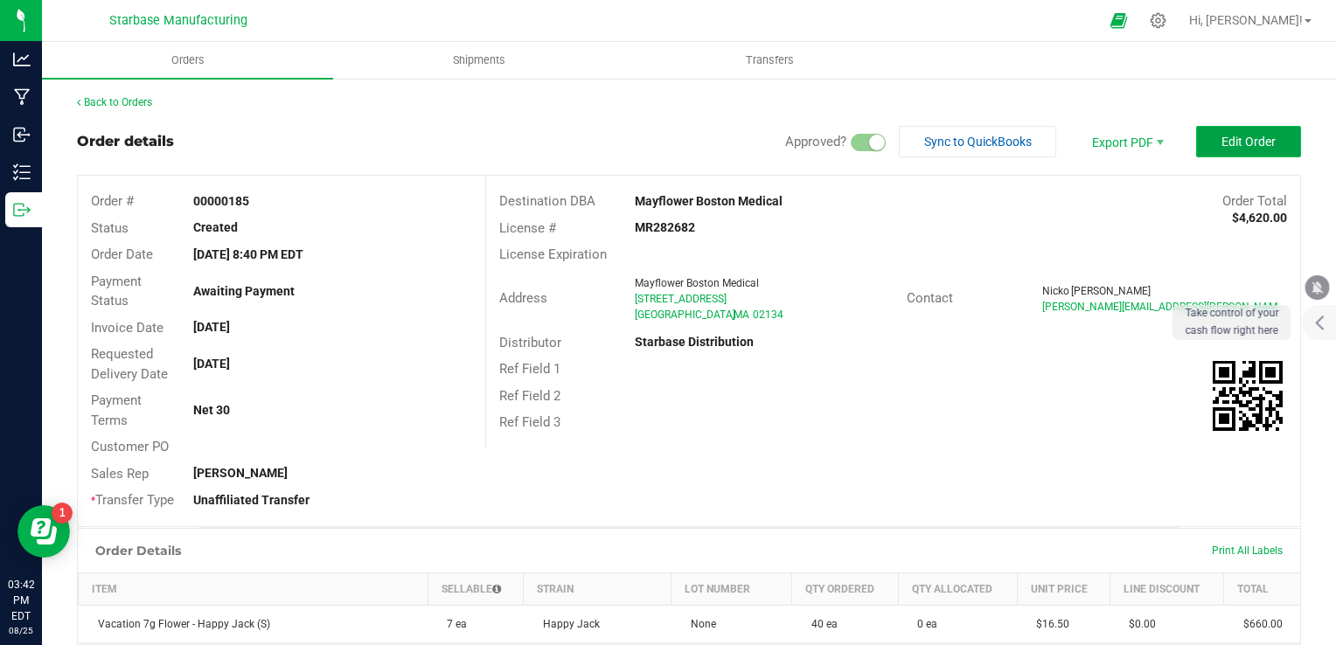
click at [1247, 143] on span "Edit Order" at bounding box center [1248, 142] width 54 height 14
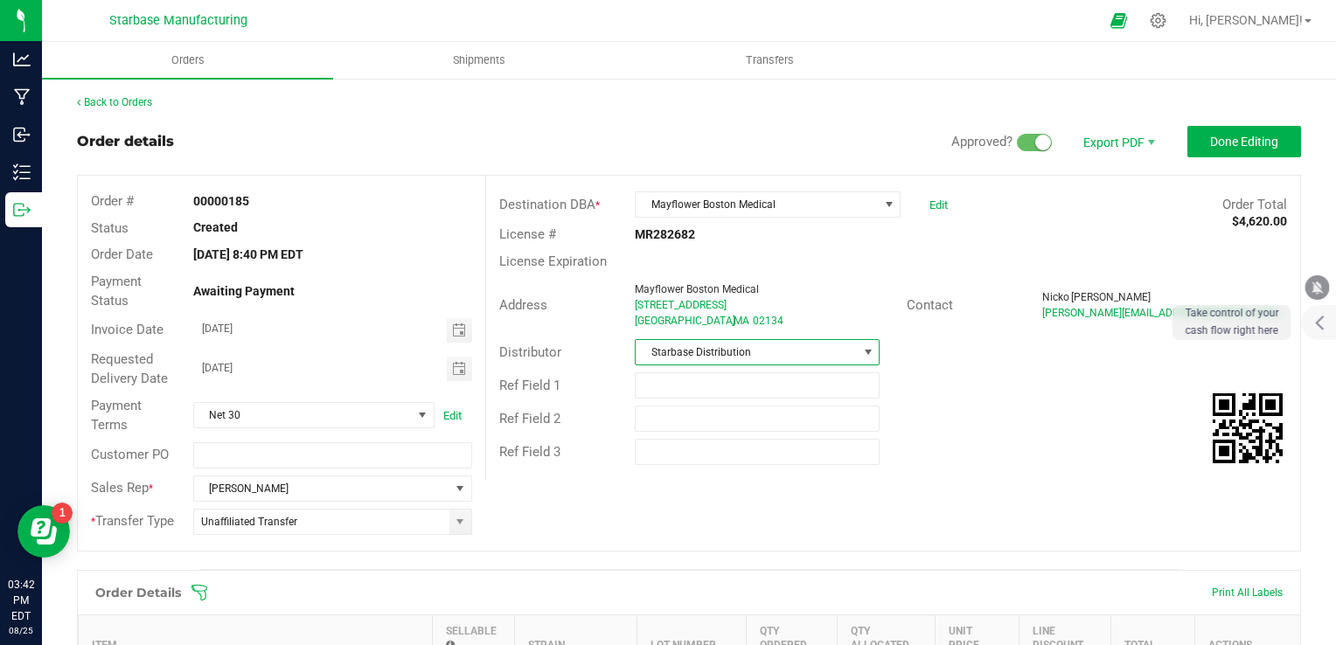
click at [829, 351] on span "Starbase Distribution" at bounding box center [746, 352] width 221 height 24
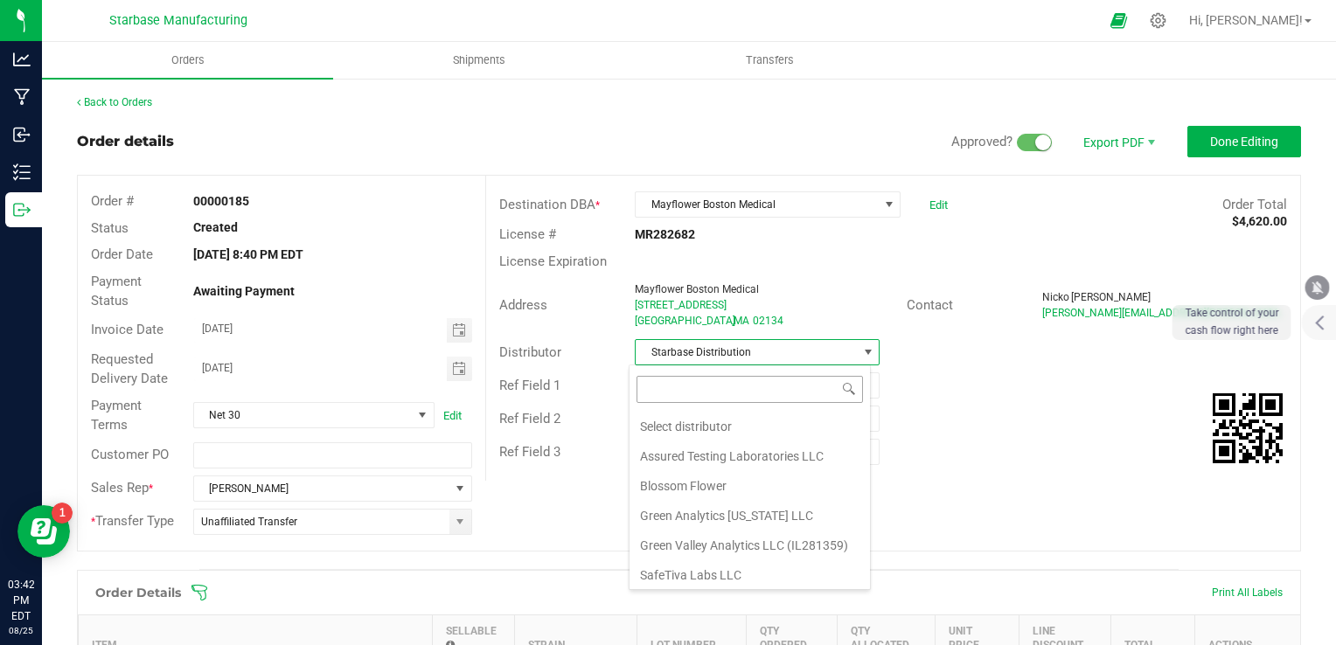
scroll to position [25, 242]
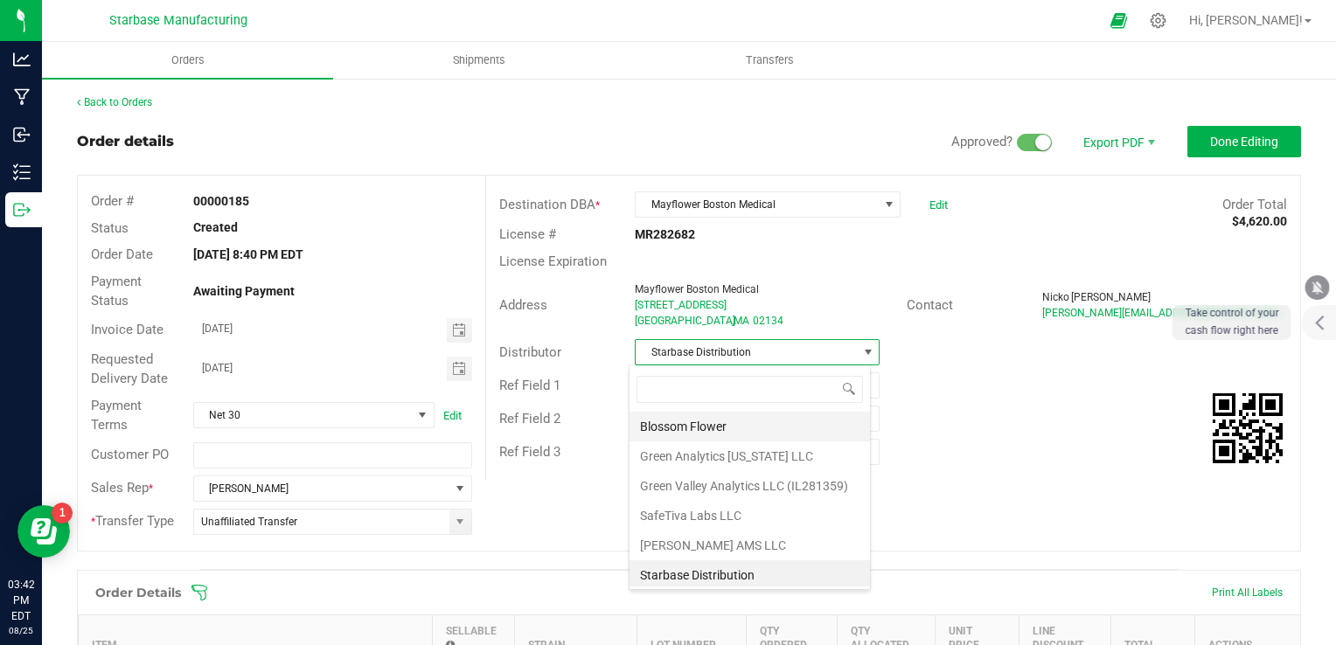
click at [762, 426] on li "Blossom Flower" at bounding box center [750, 427] width 240 height 30
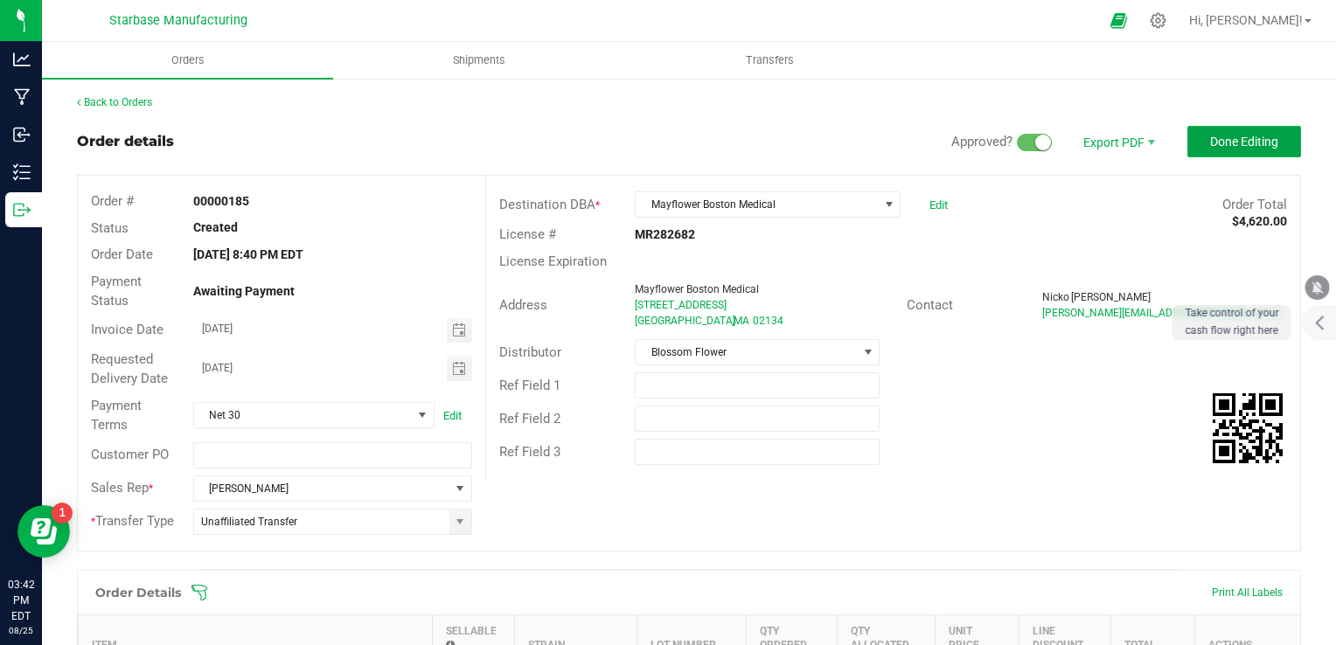
click at [1249, 126] on button "Done Editing" at bounding box center [1244, 141] width 114 height 31
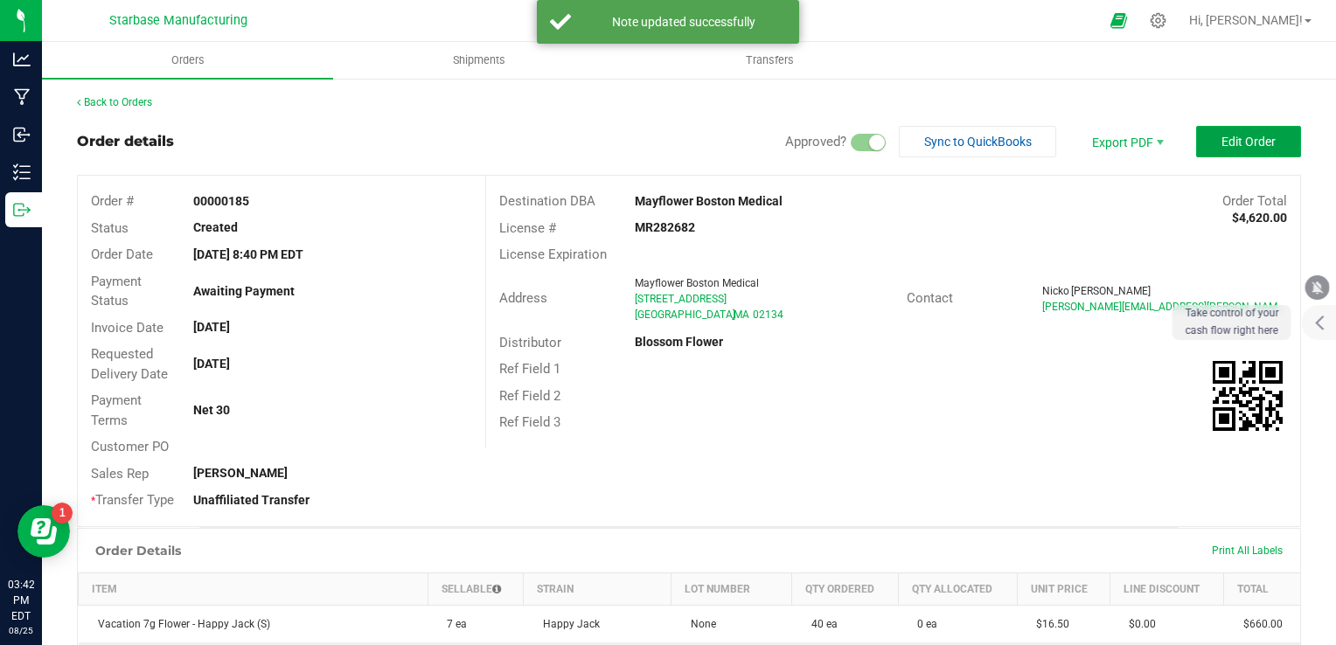
click at [1238, 138] on span "Edit Order" at bounding box center [1248, 142] width 54 height 14
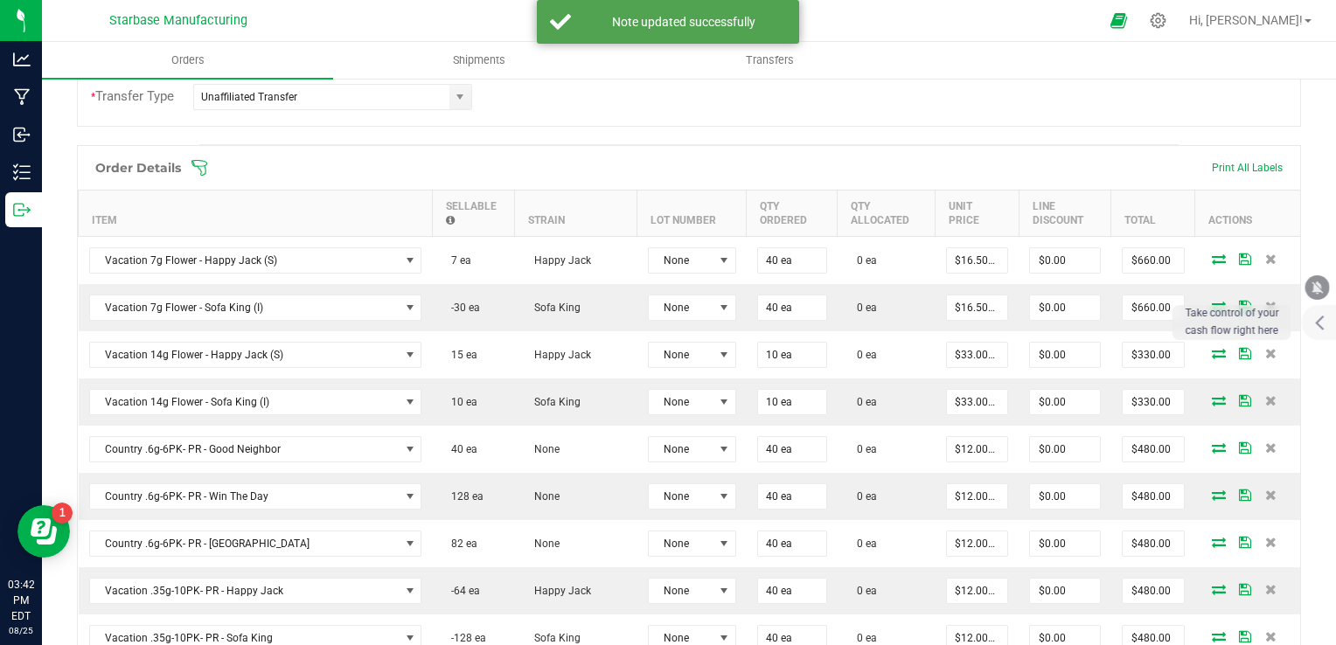
scroll to position [437, 0]
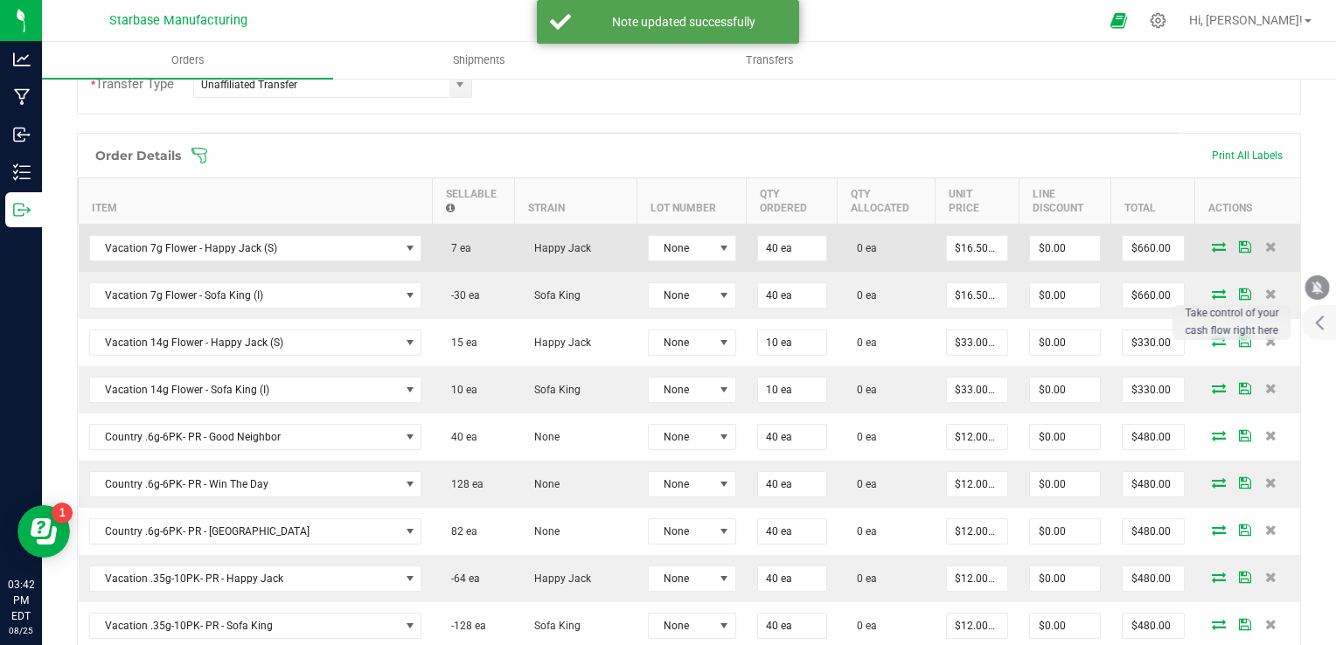
click at [1212, 248] on icon at bounding box center [1219, 246] width 14 height 10
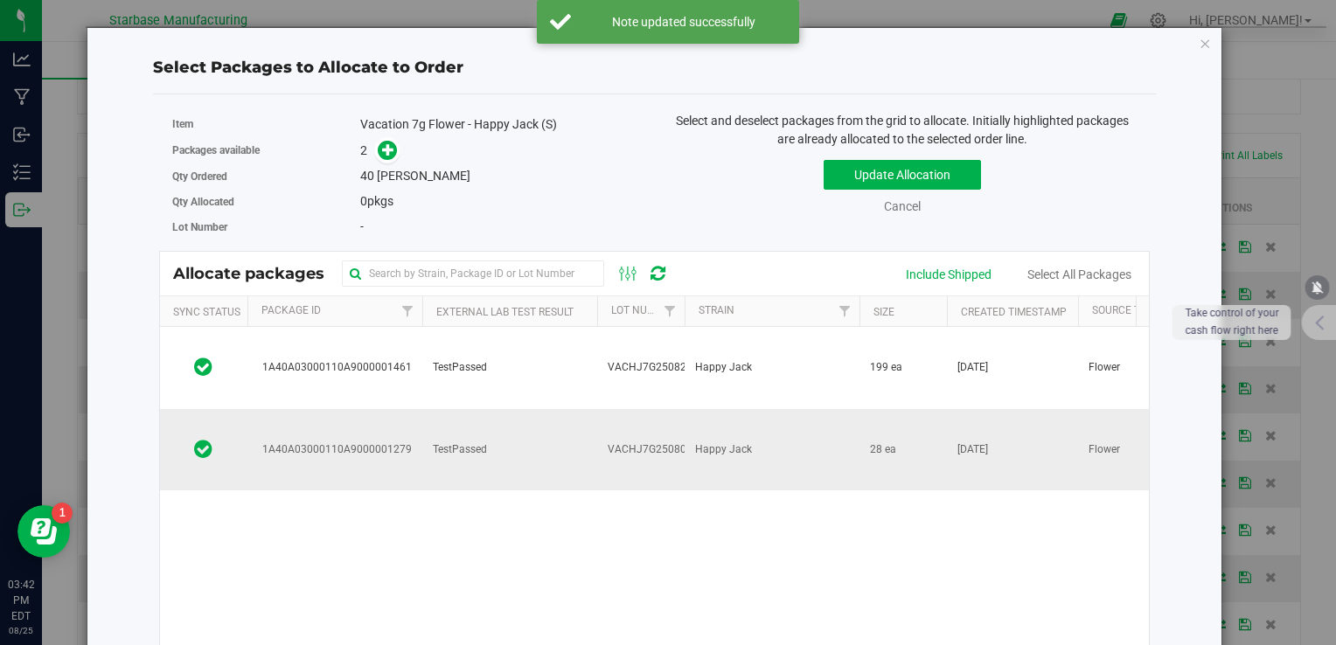
click at [746, 442] on span "Happy Jack" at bounding box center [723, 450] width 57 height 17
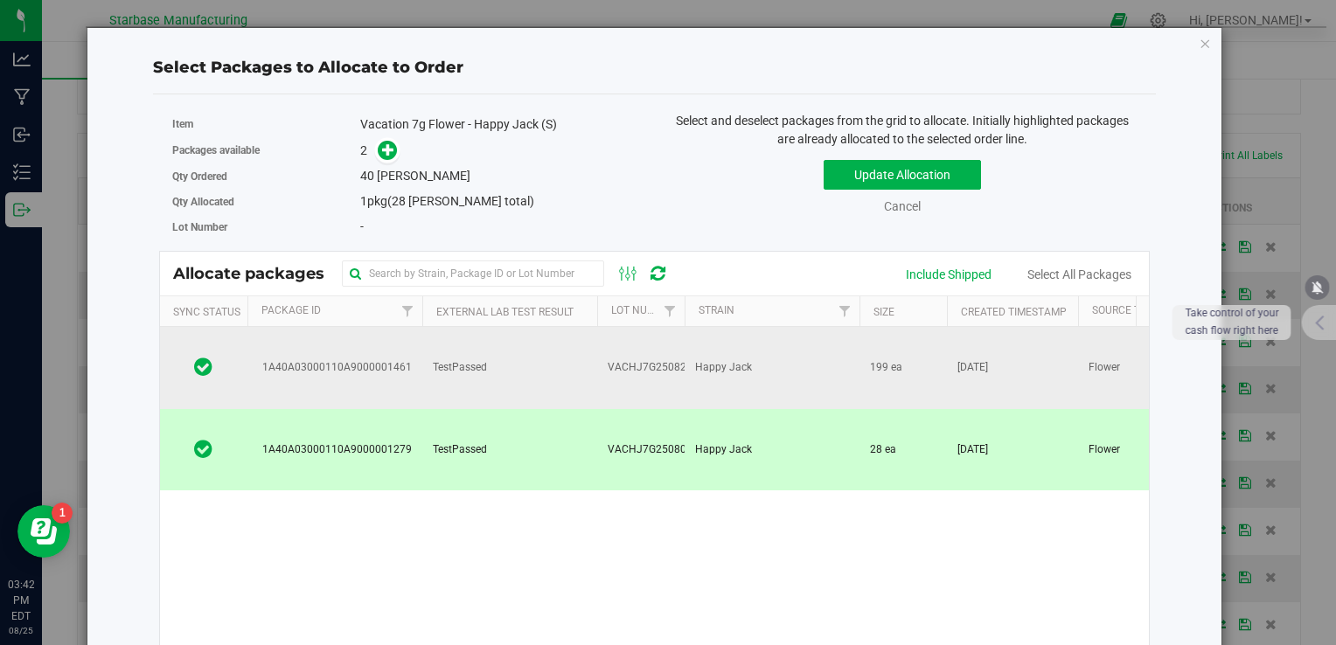
click at [546, 346] on td "TestPassed" at bounding box center [509, 368] width 175 height 82
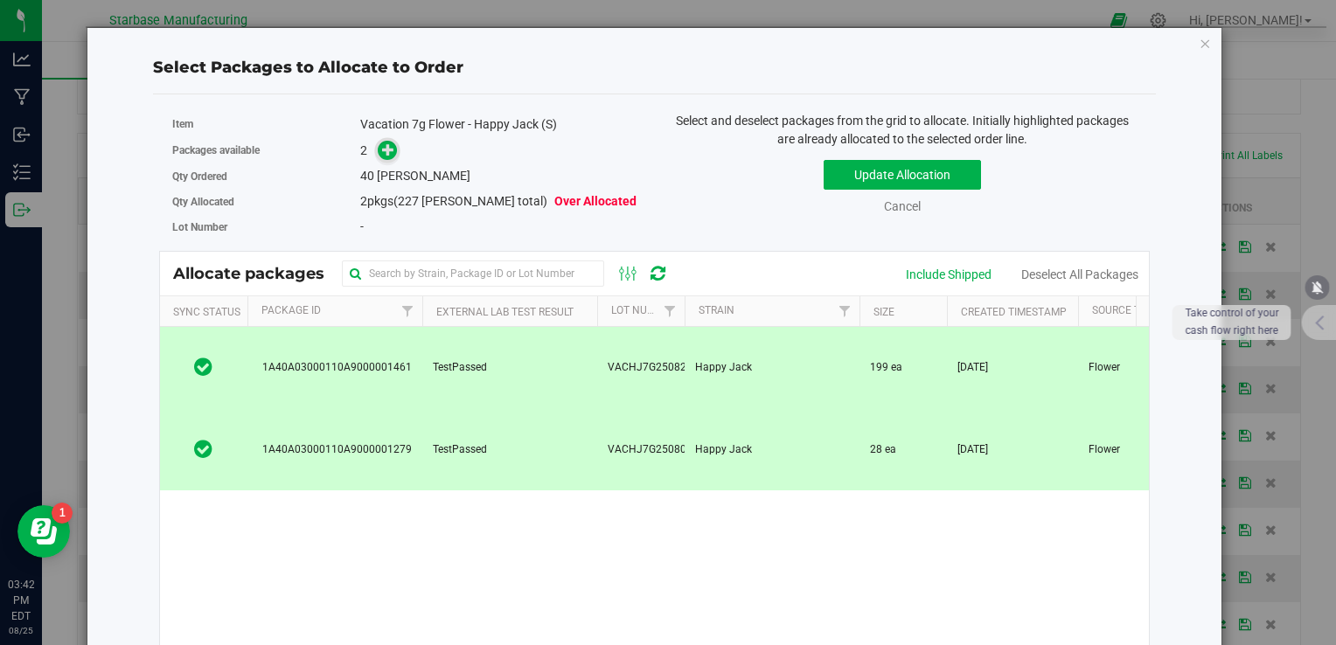
click at [388, 154] on icon at bounding box center [388, 149] width 12 height 12
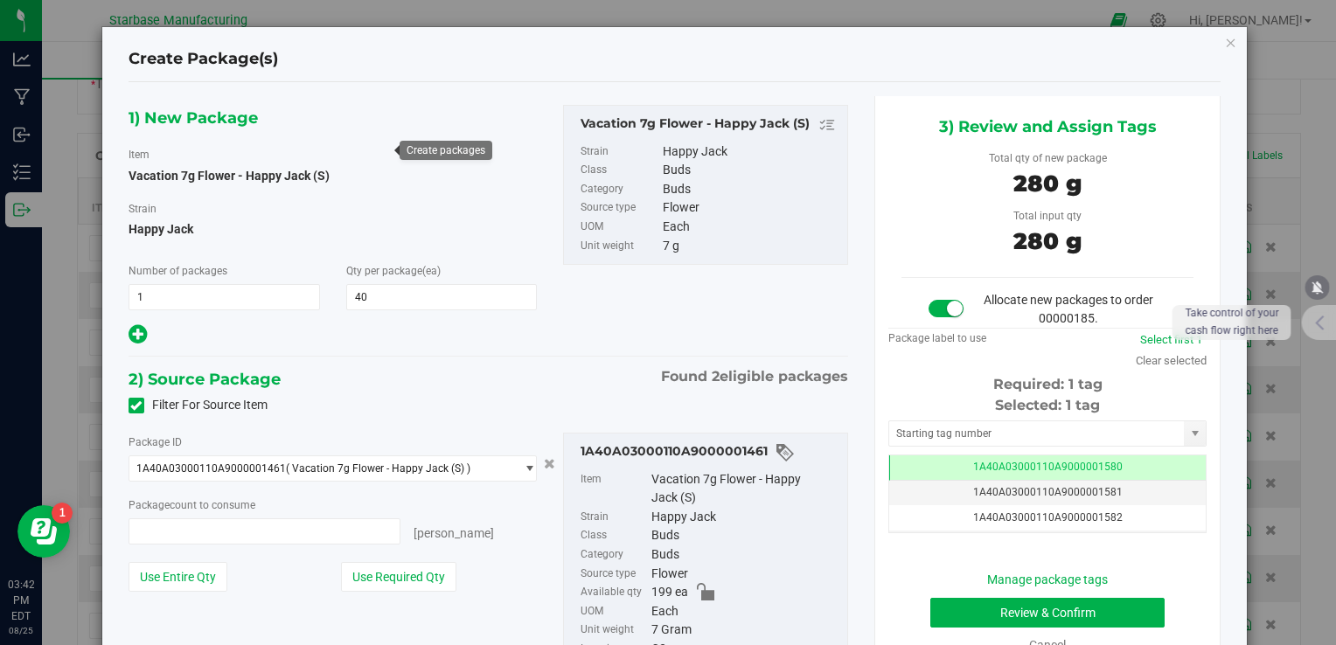
type input "40 ea"
type input "0 ea"
type input "0"
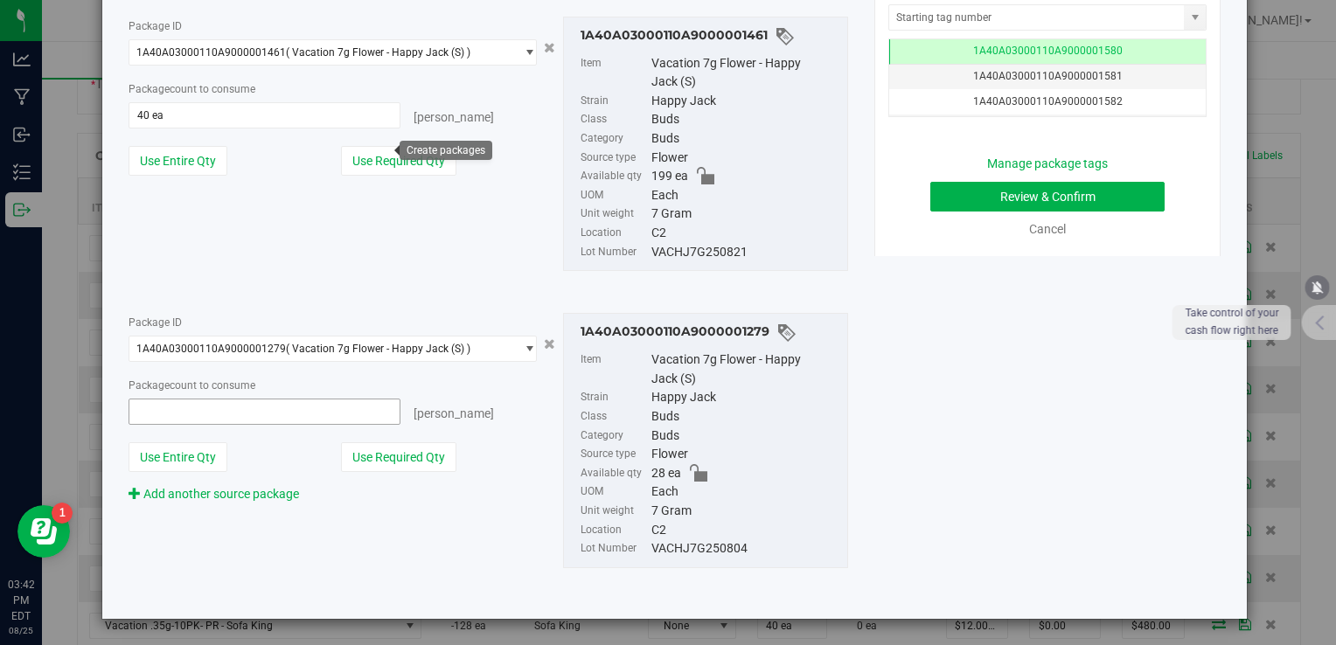
click at [339, 409] on span at bounding box center [265, 412] width 273 height 26
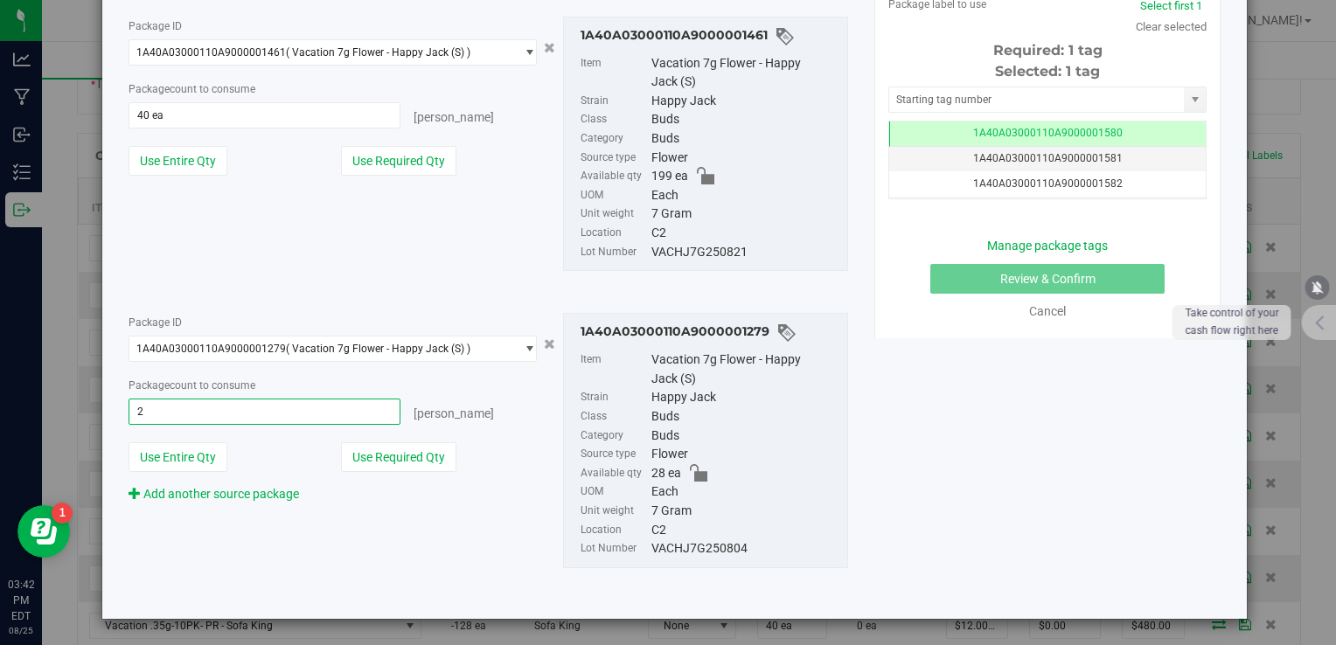
type input "28"
type input "28 ea"
click at [283, 124] on span "40 ea 40" at bounding box center [265, 115] width 273 height 26
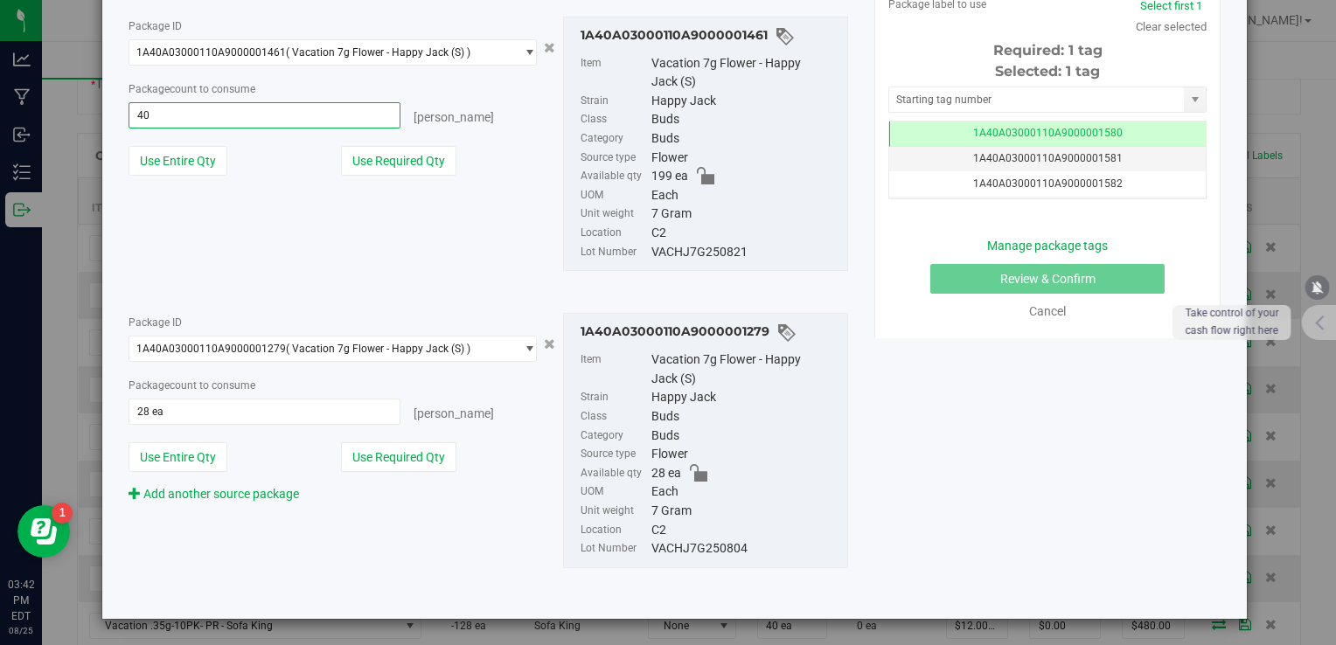
click at [283, 124] on input "40" at bounding box center [264, 115] width 271 height 24
type input "12"
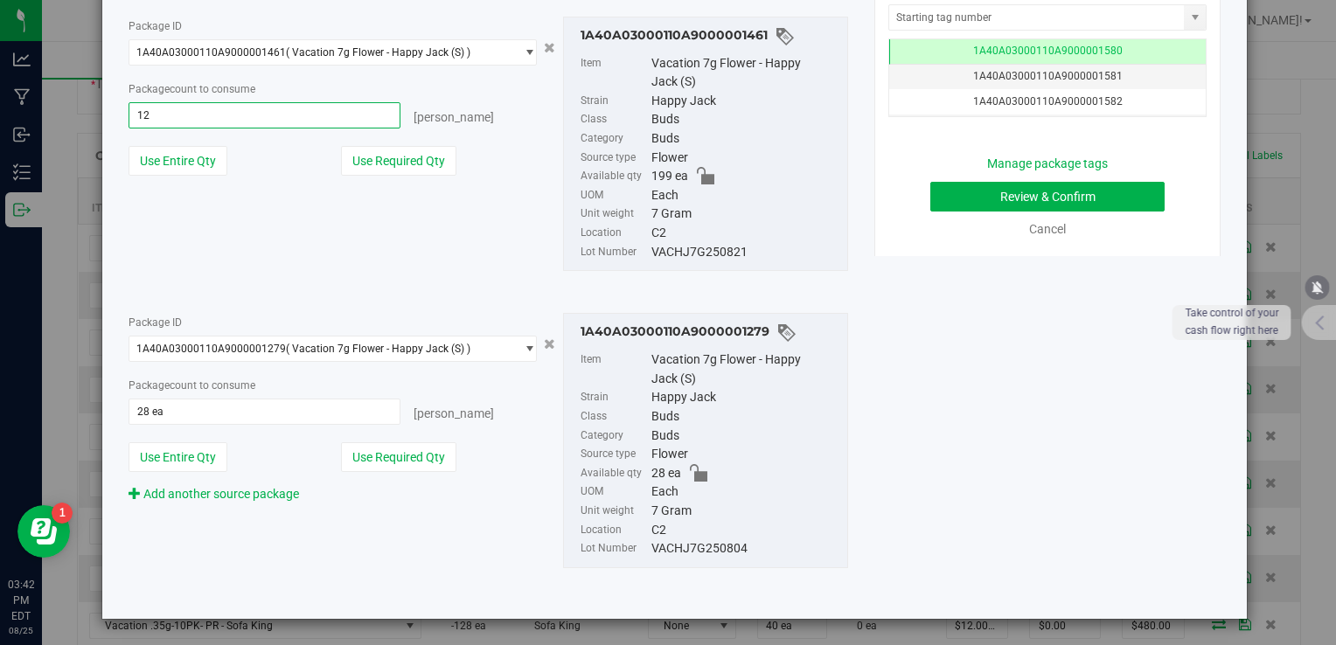
type input "12 ea"
click at [497, 181] on div "Package ID 1A40A03000110A9000001461 ( Vacation 7g Flower - Happy Jack (S) ) 1A4…" at bounding box center [332, 103] width 435 height 172
click at [664, 247] on div "VACHJ7G250821" at bounding box center [744, 252] width 187 height 19
click at [664, 248] on div "VACHJ7G250821" at bounding box center [744, 252] width 187 height 19
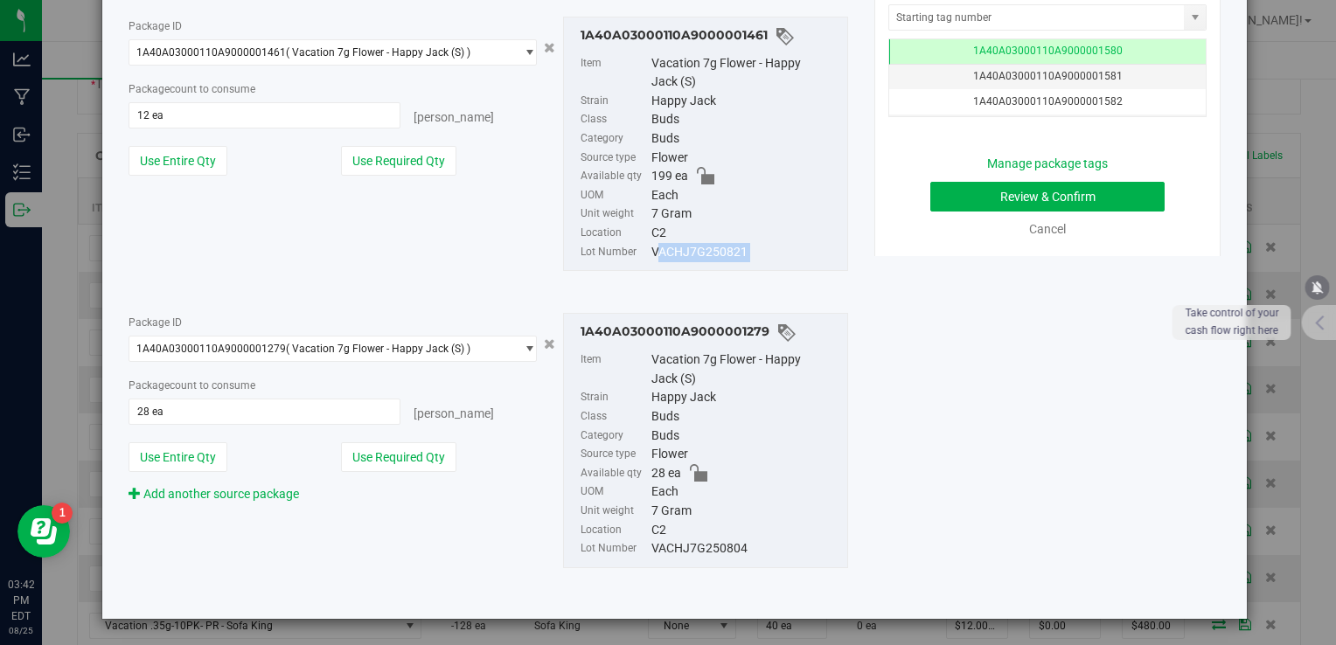
copy div "VACHJ7G250821"
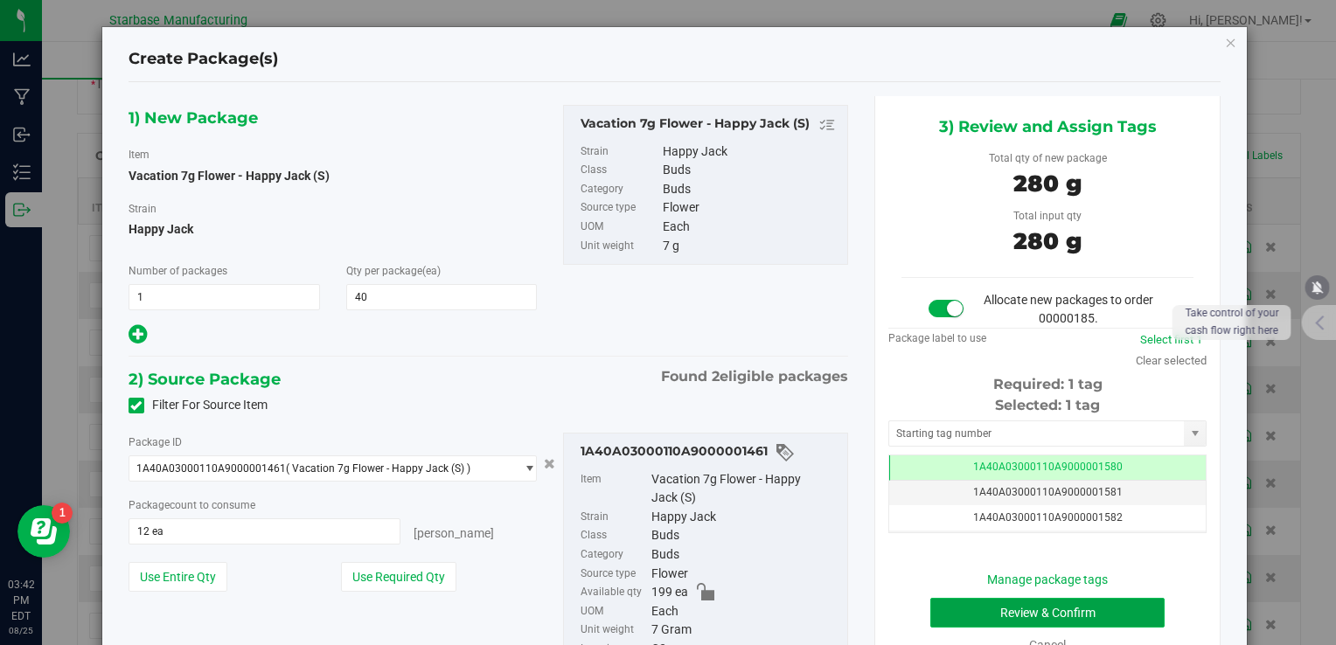
click at [1039, 614] on button "Review & Confirm" at bounding box center [1047, 613] width 234 height 30
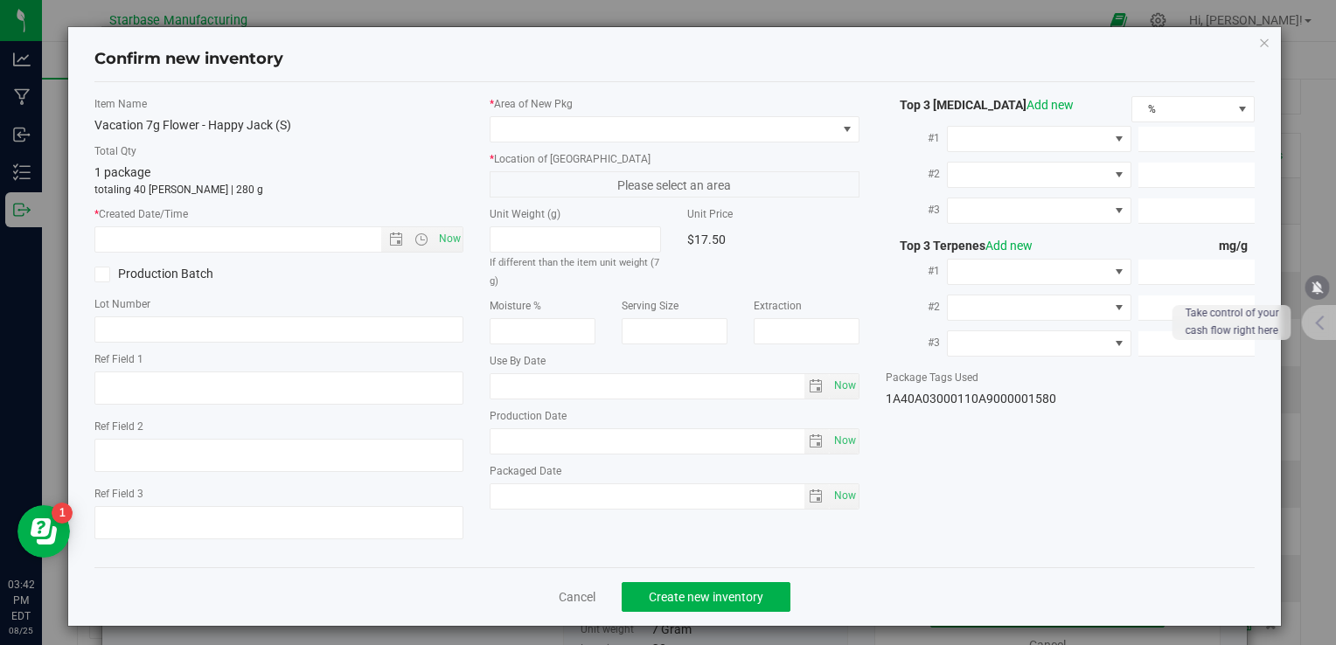
type textarea "[DATE]"
type textarea "MC281359, [PHONE_NUMBER], [EMAIL_ADDRESS][DOMAIN_NAME]"
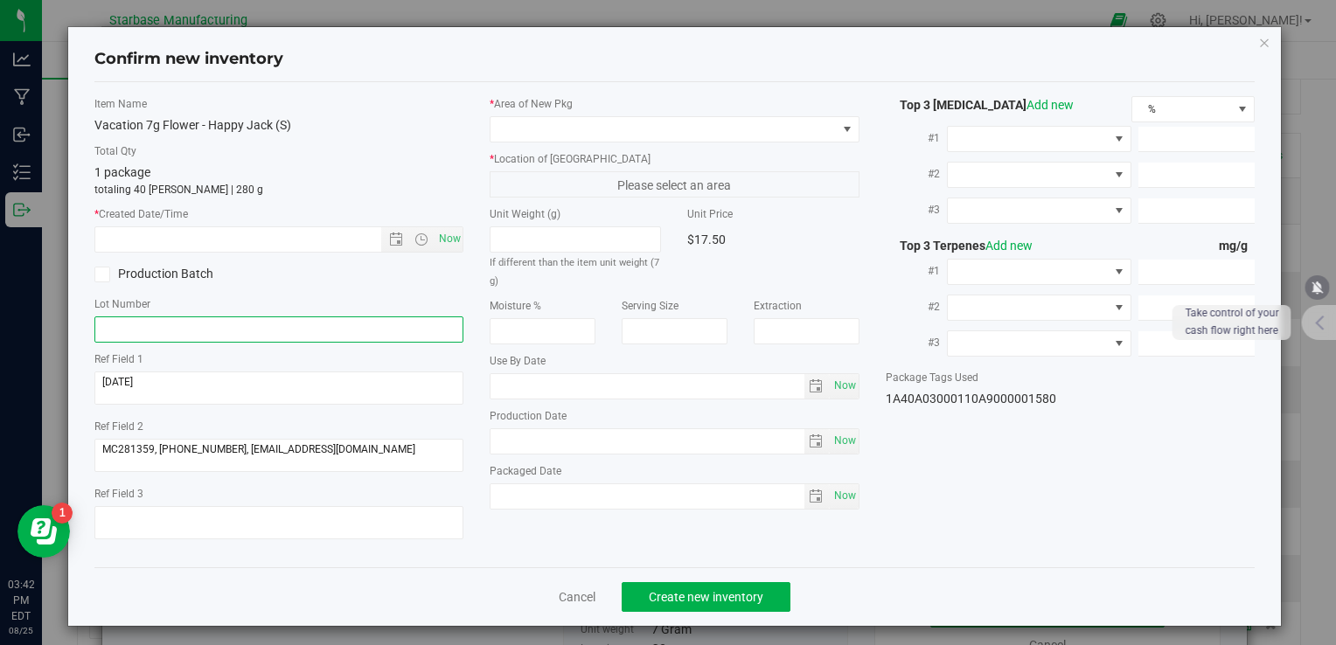
click at [325, 329] on input "text" at bounding box center [278, 330] width 369 height 26
paste input "VACHJ7G250821"
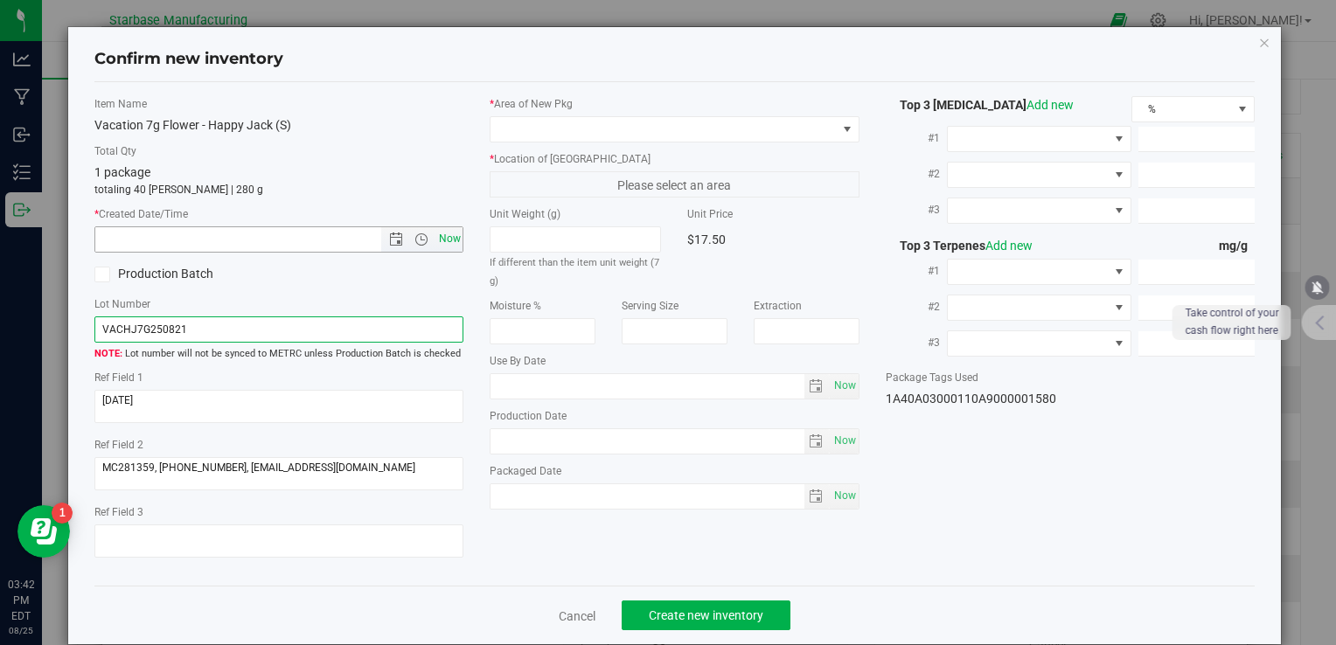
type input "VACHJ7G250821"
click at [454, 244] on span "Now" at bounding box center [450, 238] width 30 height 25
type input "8/25/2025 3:42 PM"
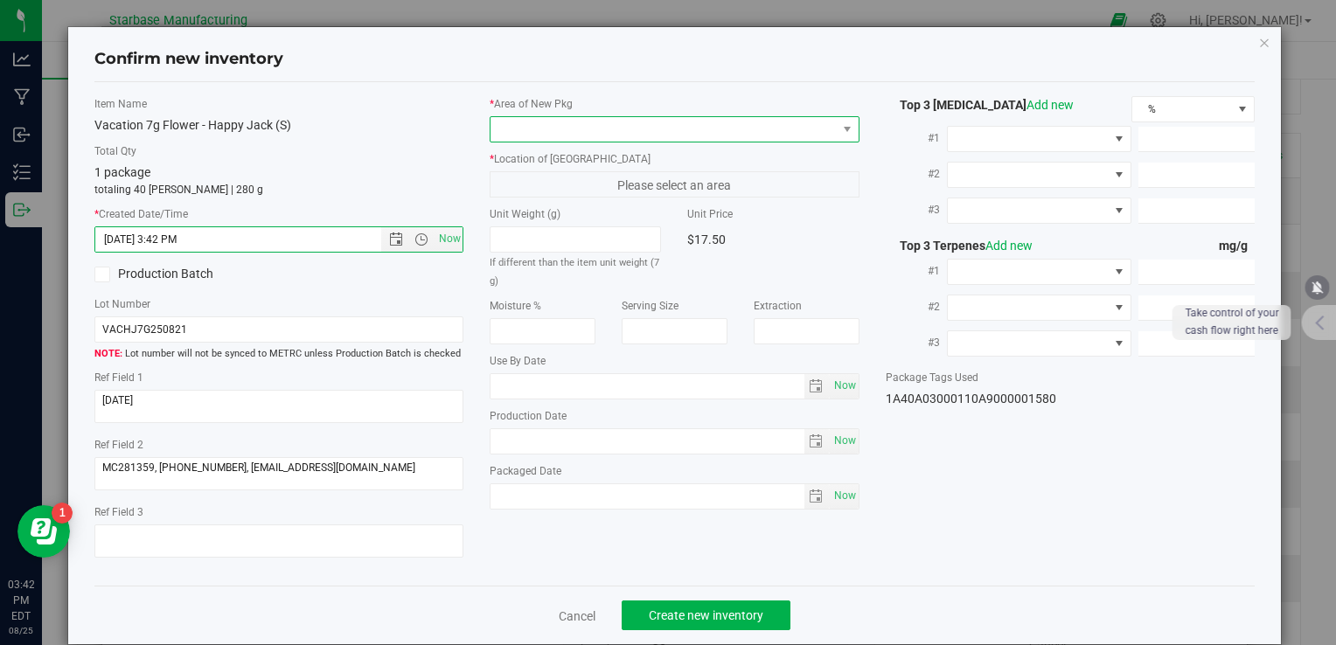
click at [591, 134] on span at bounding box center [663, 129] width 345 height 24
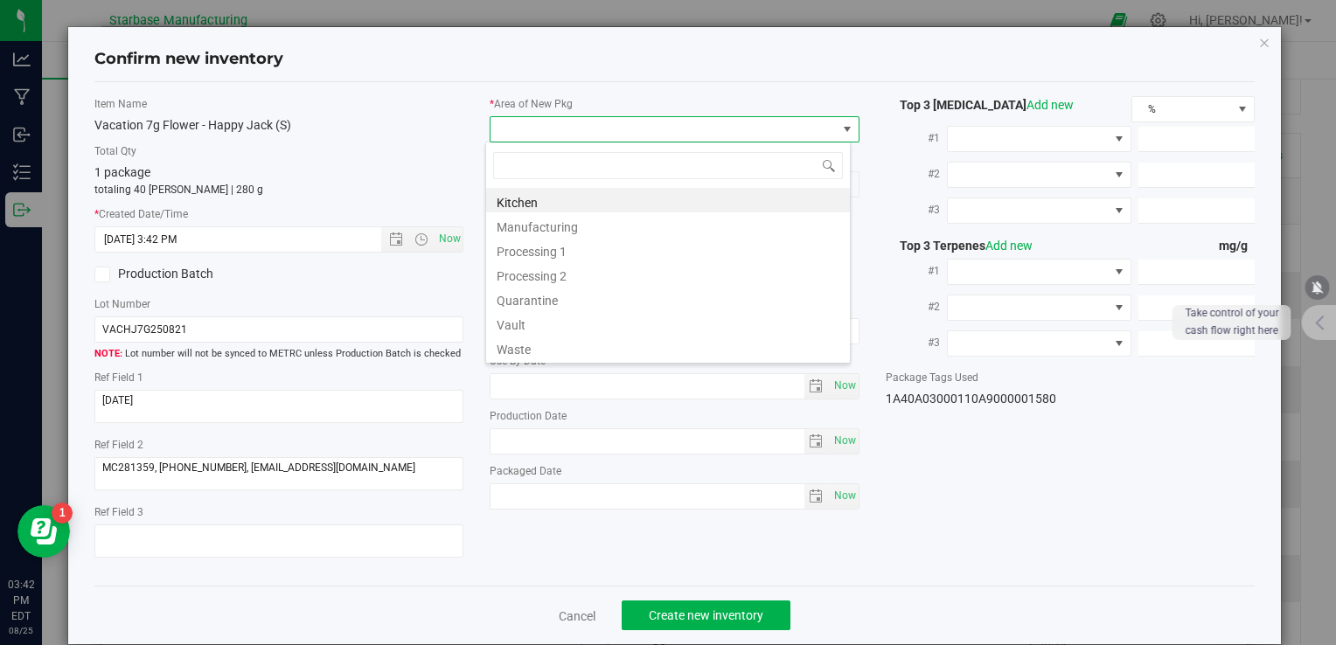
type input "v"
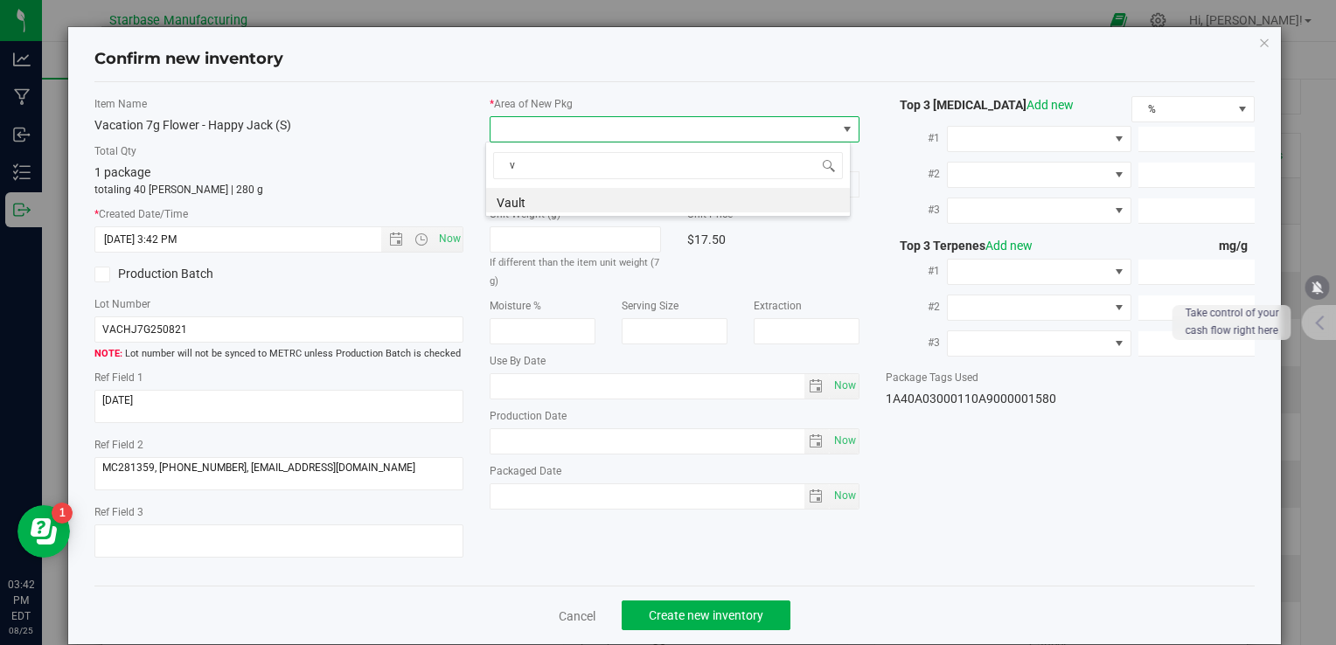
click at [587, 198] on li "Vault" at bounding box center [668, 200] width 364 height 24
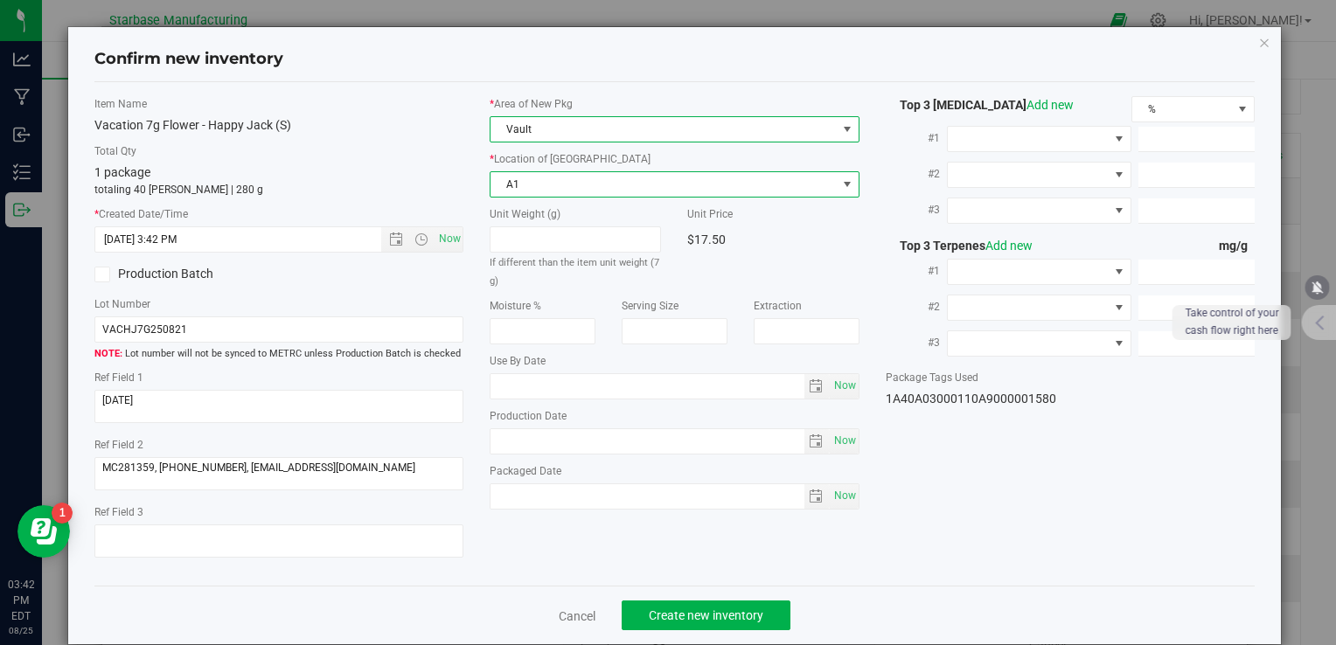
click at [581, 184] on span "A1" at bounding box center [663, 184] width 345 height 24
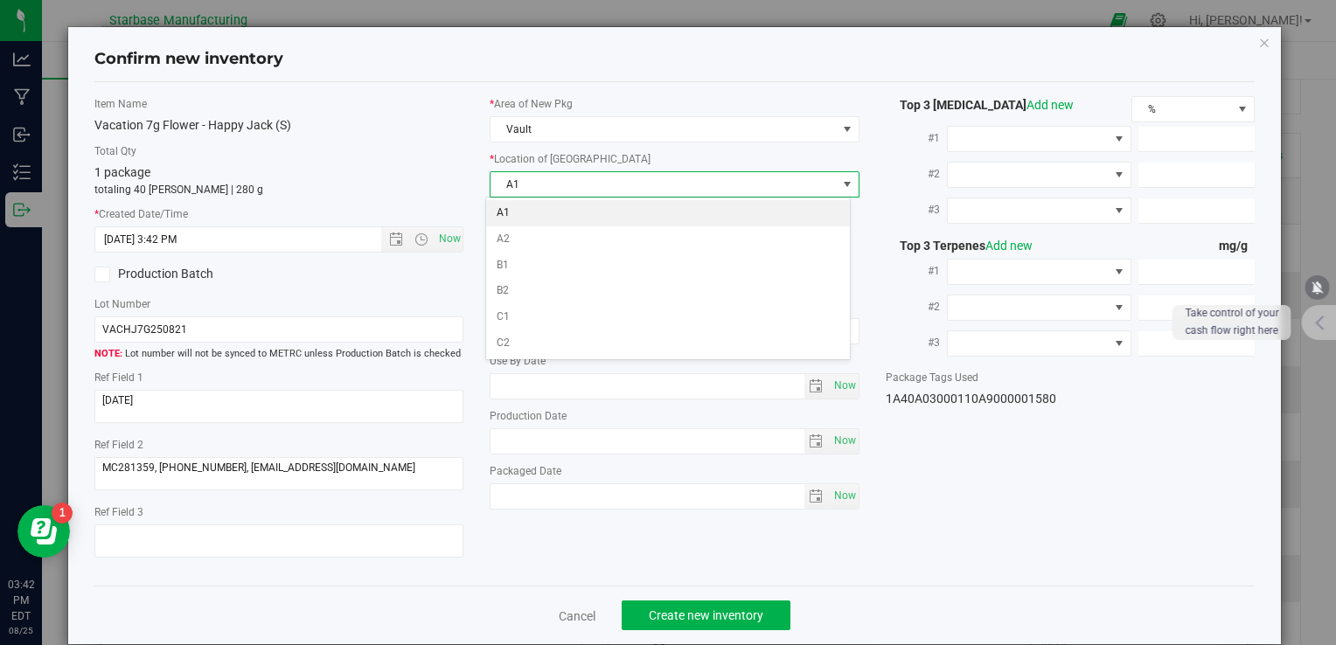
click at [574, 214] on li "A1" at bounding box center [668, 213] width 364 height 26
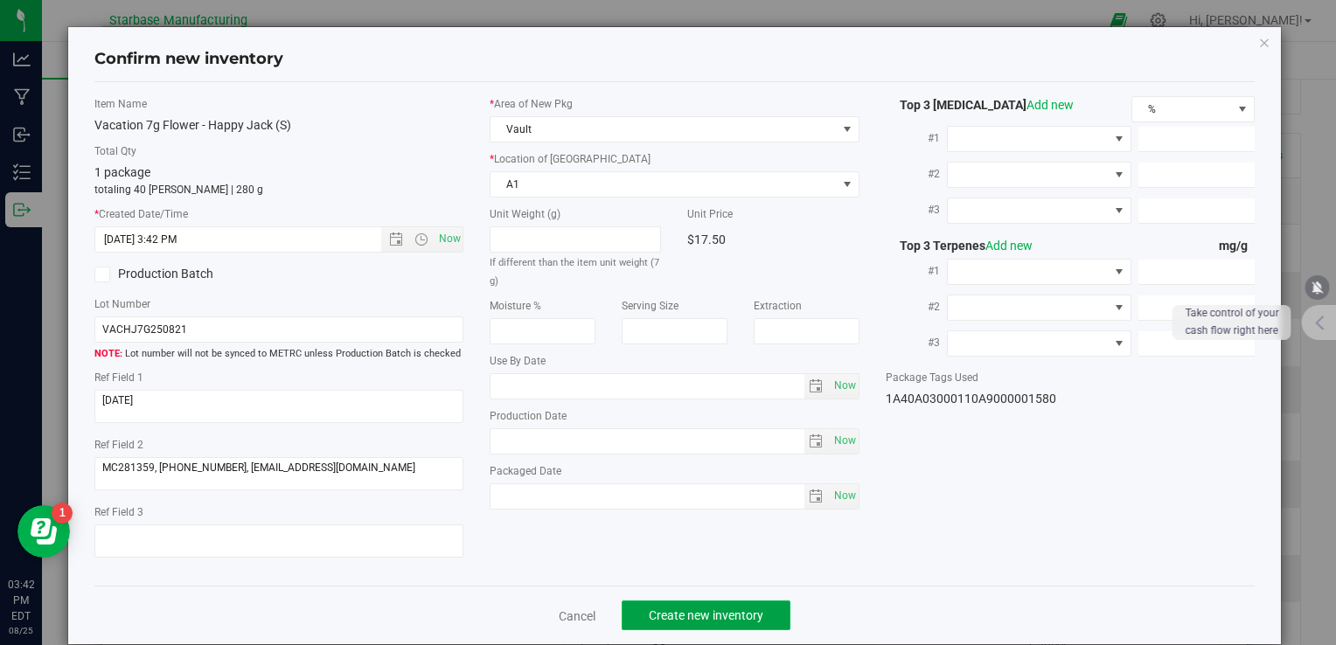
click at [682, 615] on span "Create new inventory" at bounding box center [706, 616] width 115 height 14
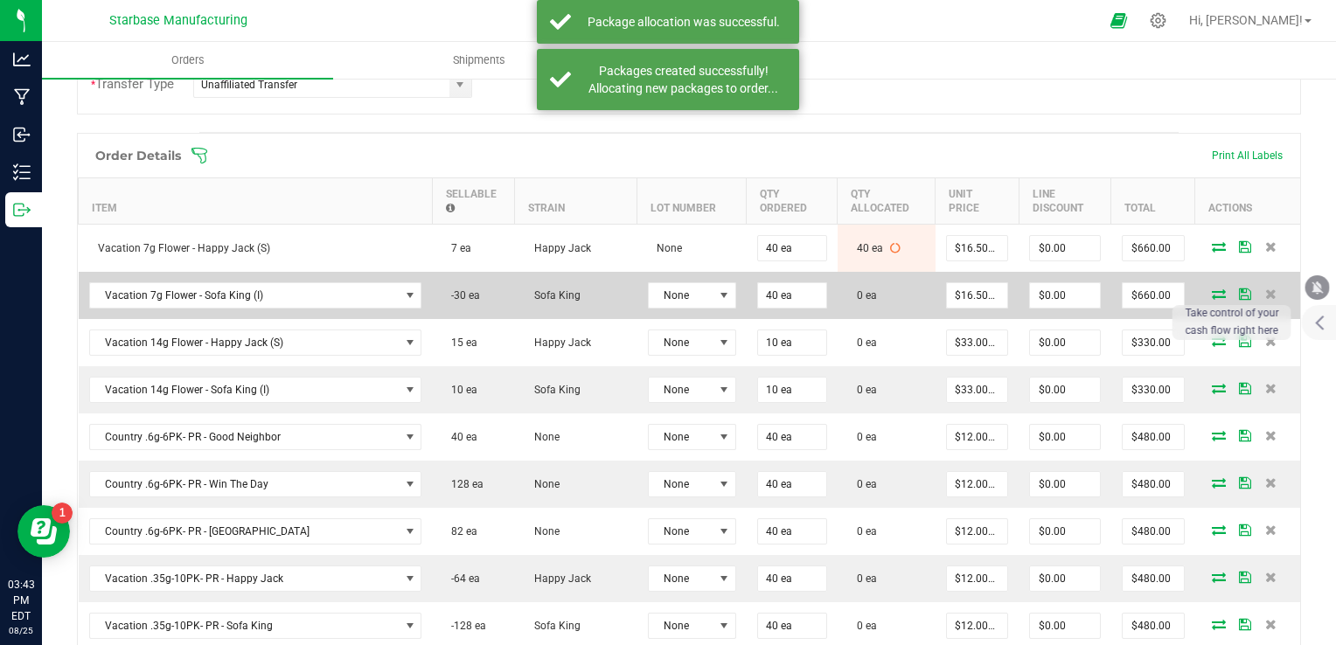
click at [1212, 292] on icon at bounding box center [1219, 294] width 14 height 10
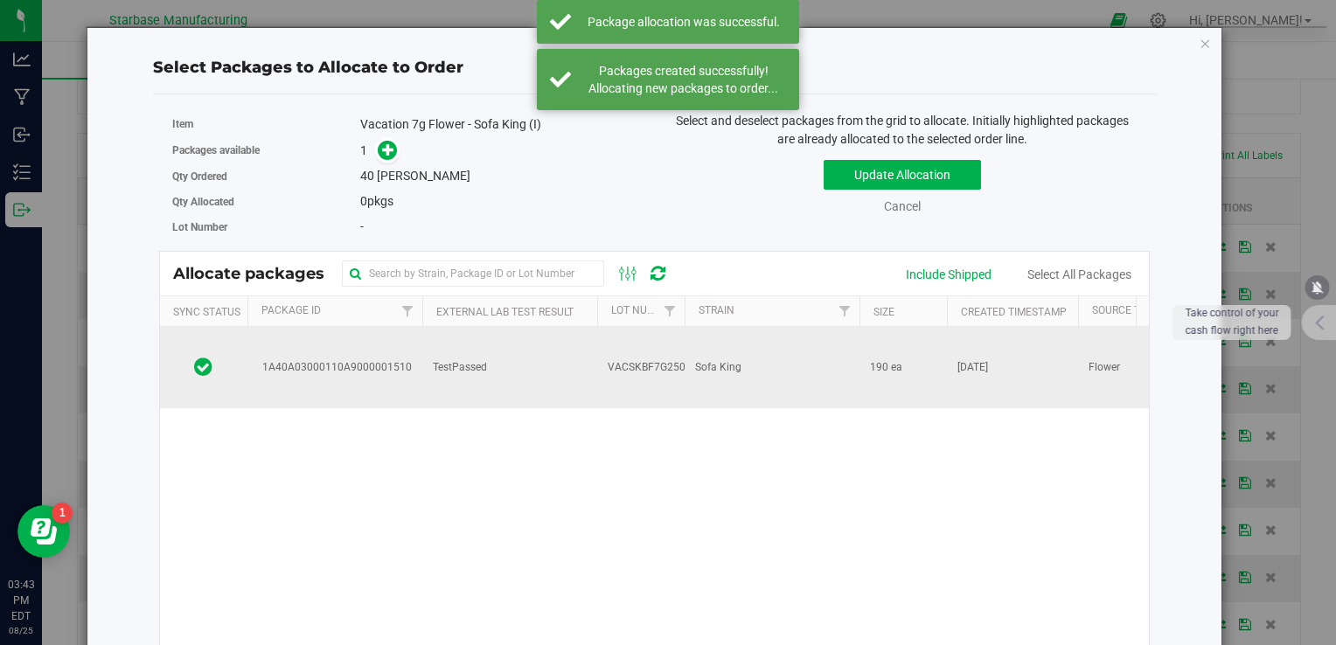
click at [598, 352] on td "VACSKBF7G250821" at bounding box center [640, 367] width 87 height 81
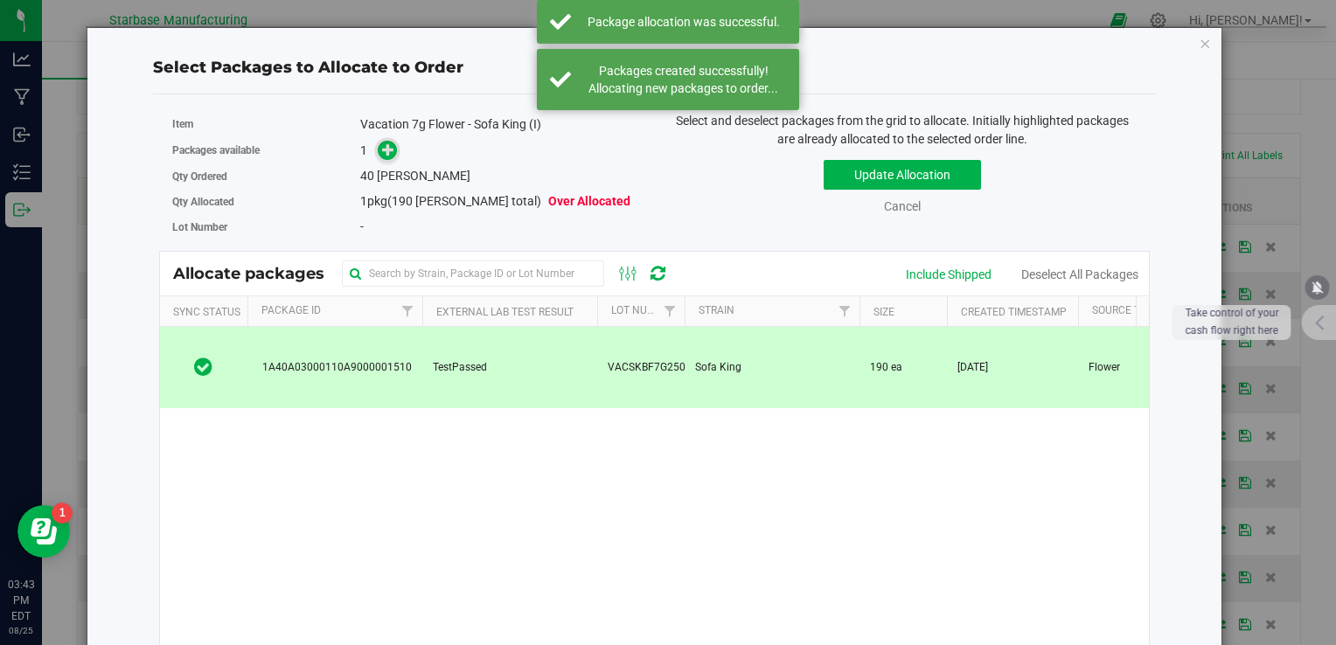
click at [377, 143] on span at bounding box center [387, 151] width 20 height 20
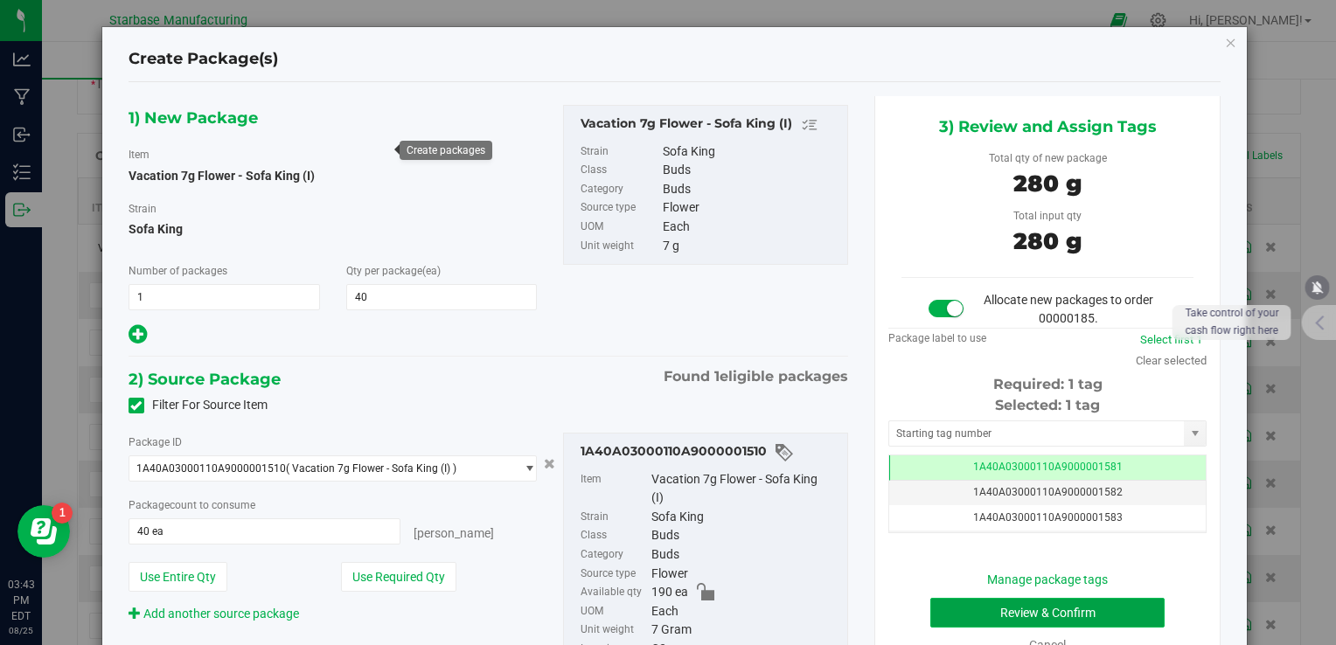
click at [956, 600] on button "Review & Confirm" at bounding box center [1047, 613] width 234 height 30
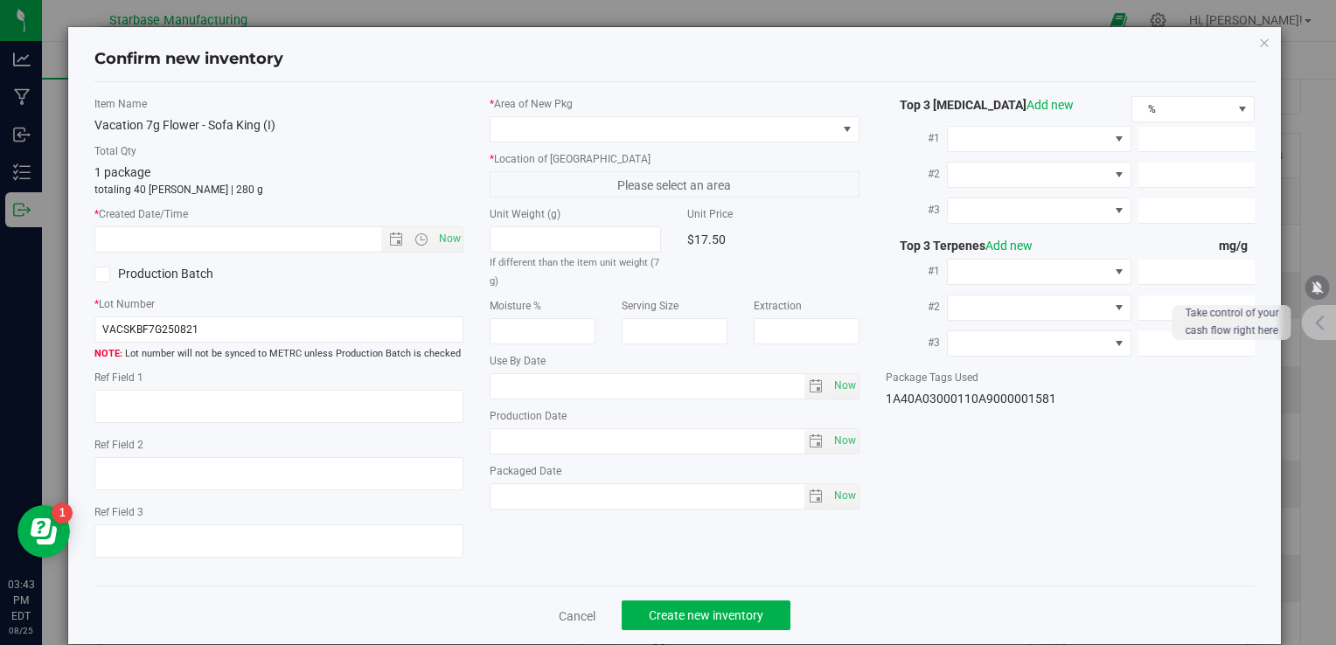
type textarea "[DATE]"
type textarea "MC281359, [PHONE_NUMBER], [EMAIL_ADDRESS][DOMAIN_NAME]"
type input "[DATE]"
click at [442, 234] on span "Now" at bounding box center [450, 238] width 30 height 25
type input "8/25/2025 3:43 PM"
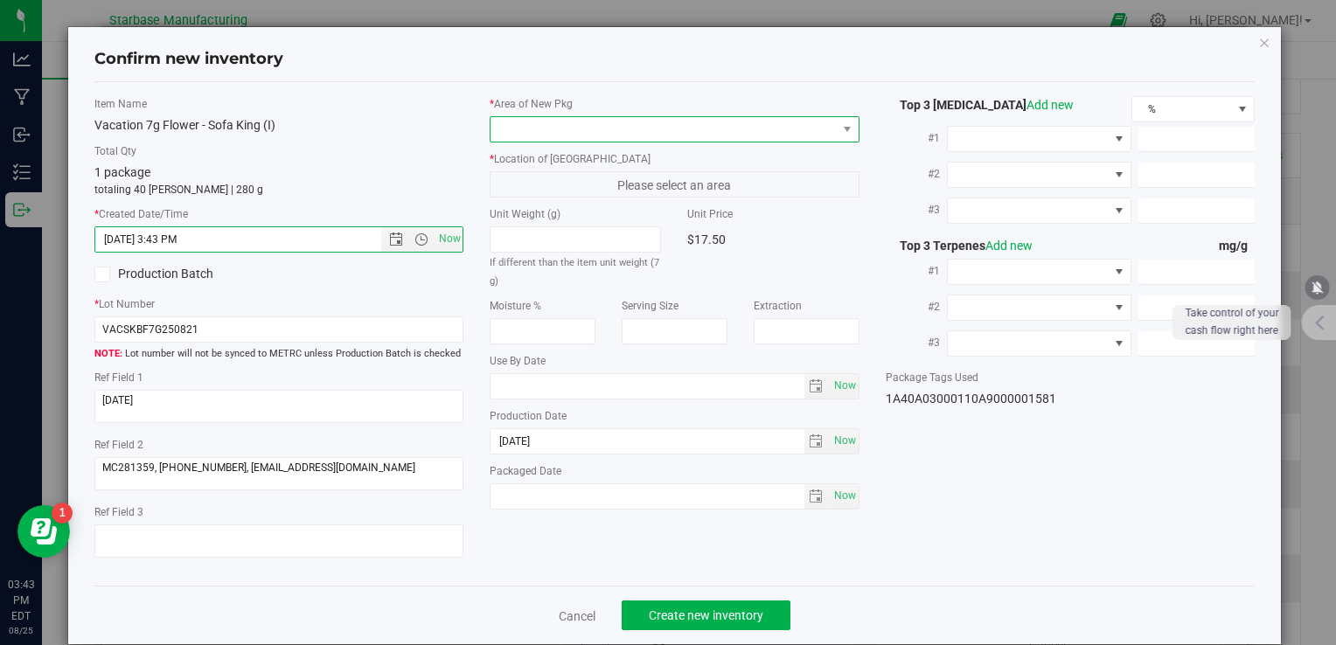
click at [537, 135] on span at bounding box center [663, 129] width 345 height 24
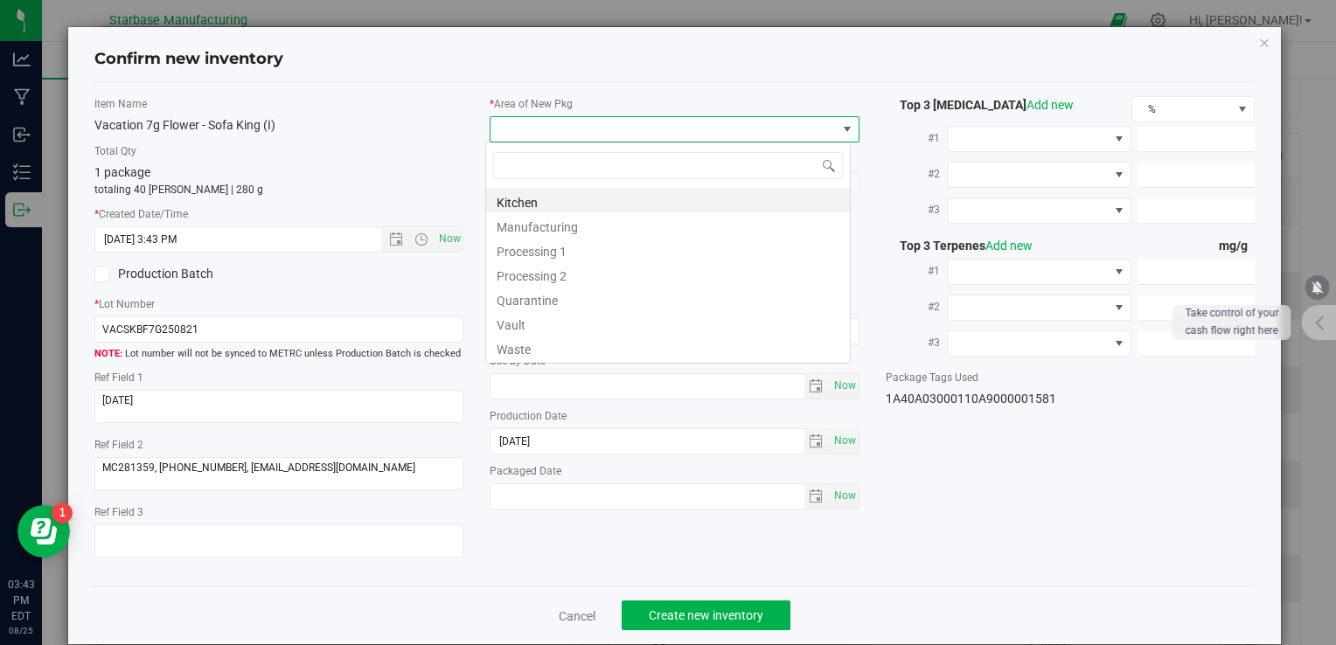
type input "v"
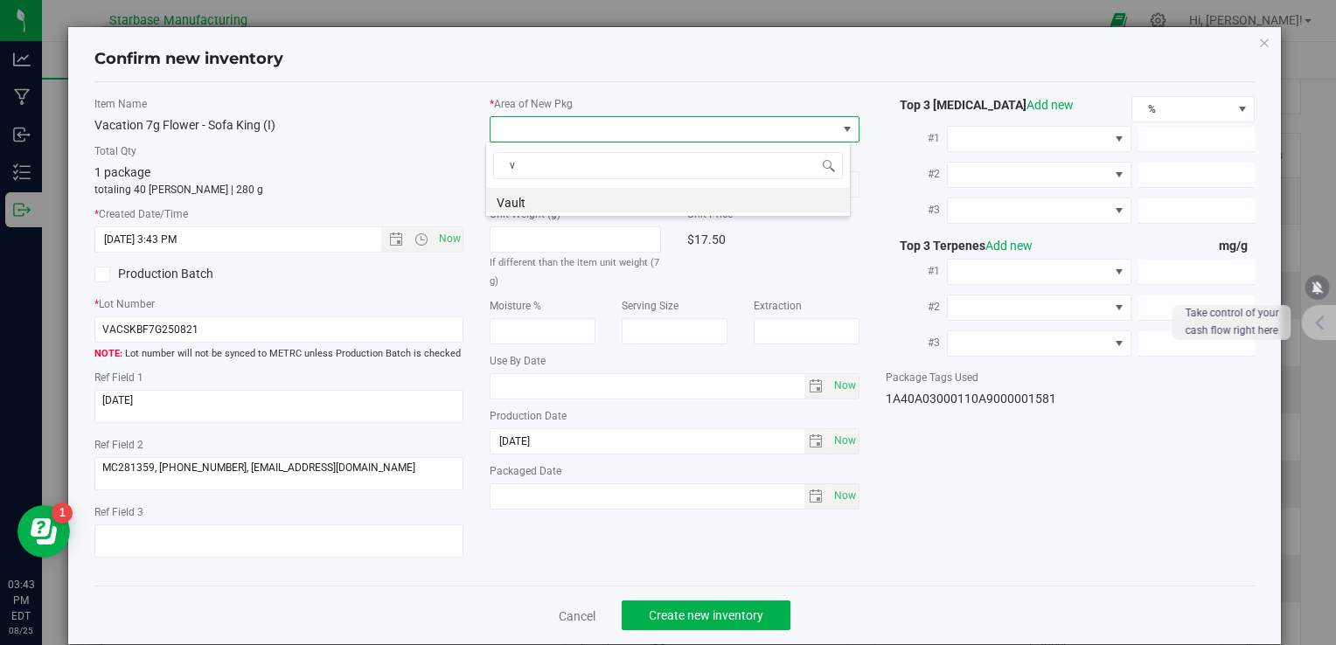
click at [528, 197] on li "Vault" at bounding box center [668, 200] width 364 height 24
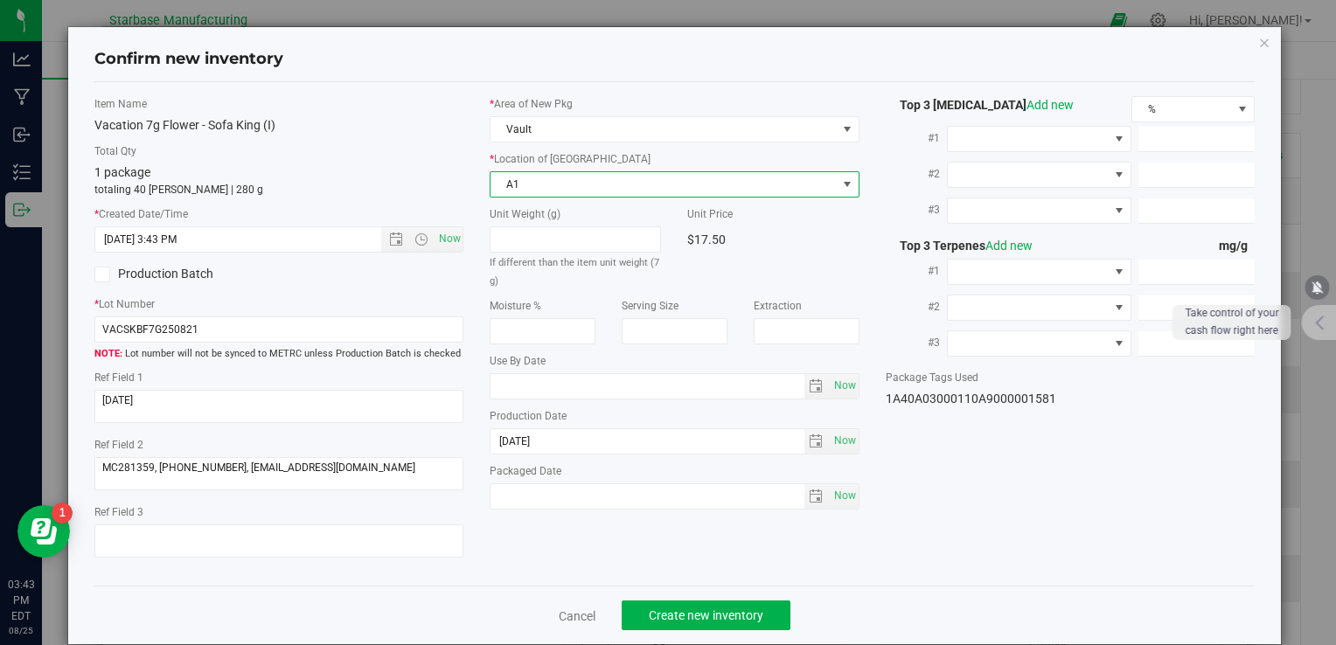
click at [527, 187] on span "A1" at bounding box center [663, 184] width 345 height 24
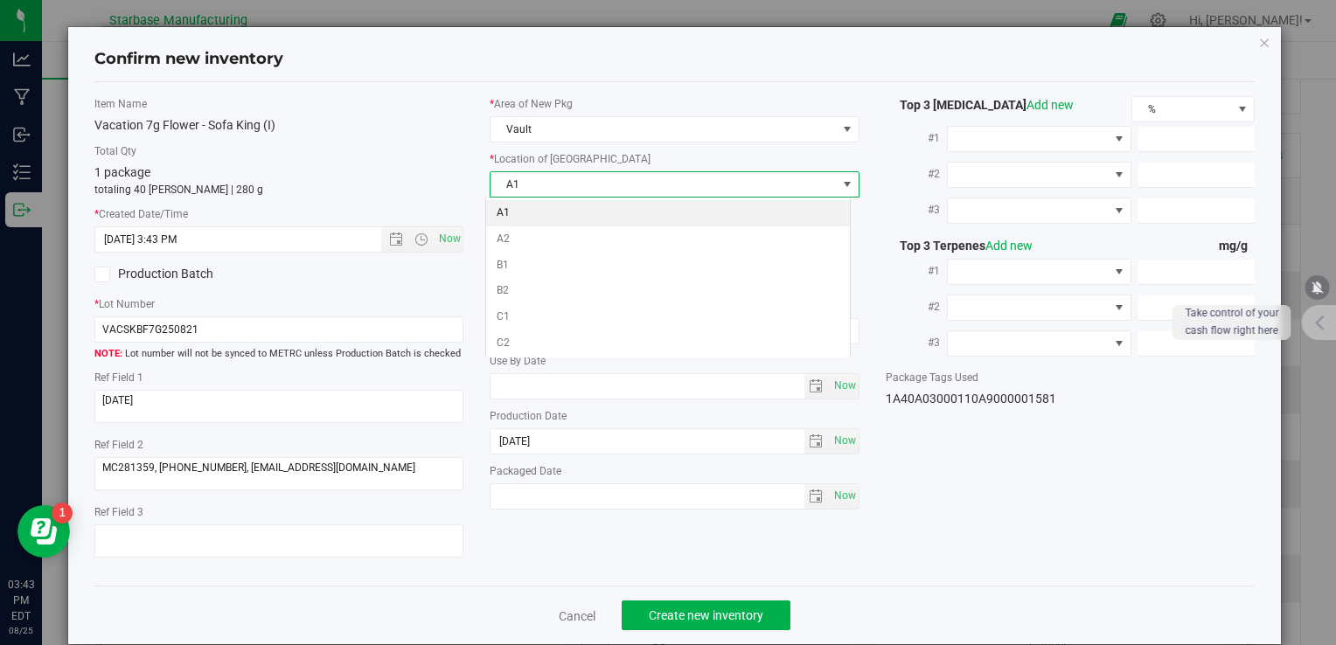
click at [523, 201] on li "A1" at bounding box center [668, 213] width 364 height 26
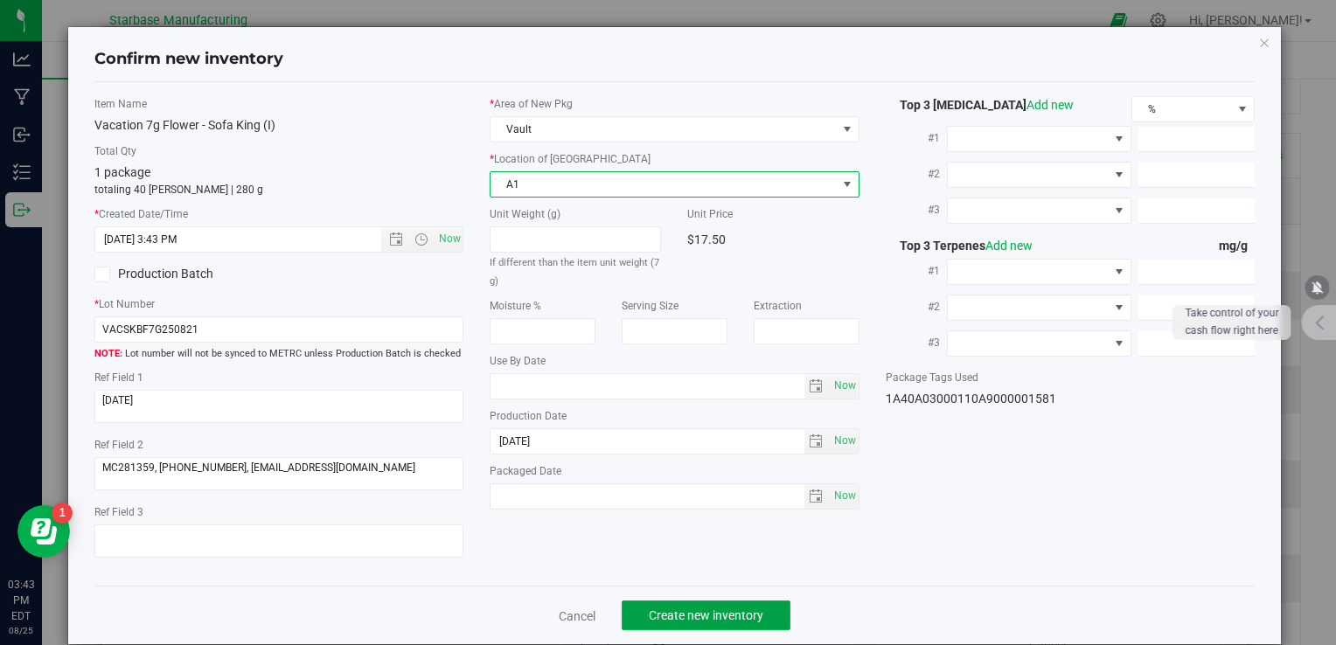
click at [682, 620] on span "Create new inventory" at bounding box center [706, 616] width 115 height 14
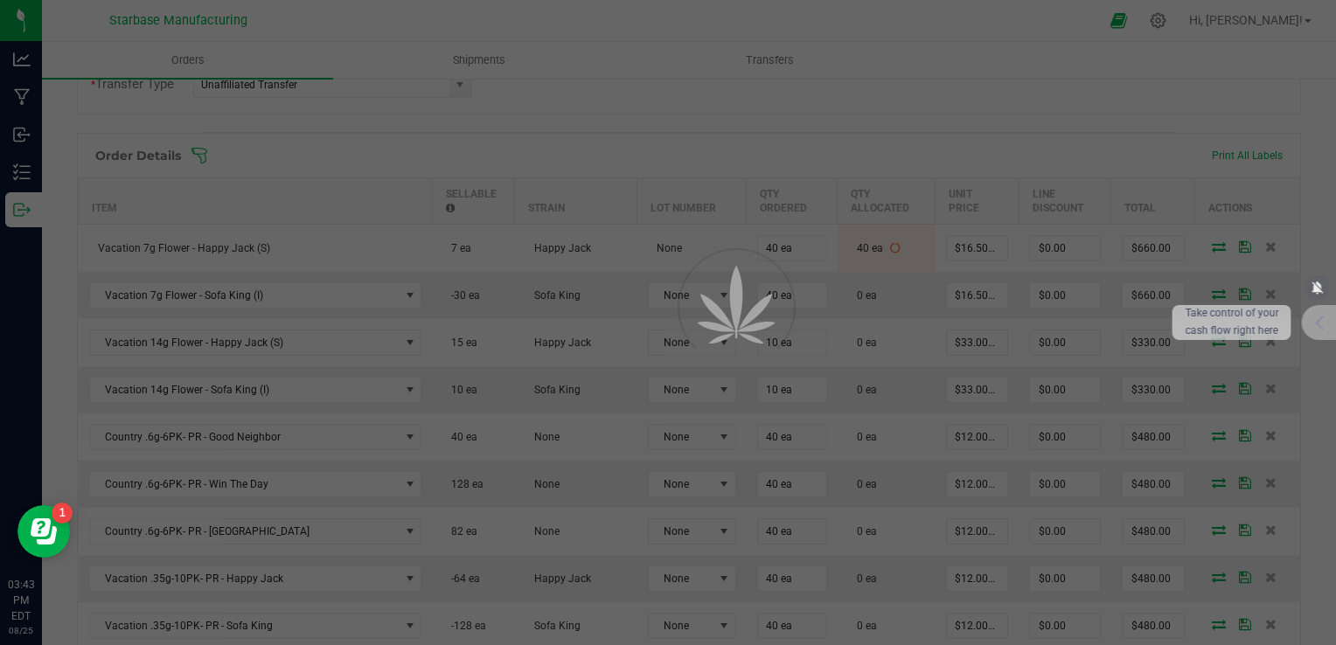
click at [1293, 383] on div at bounding box center [668, 322] width 1336 height 645
click at [1033, 122] on div at bounding box center [668, 322] width 1336 height 645
drag, startPoint x: 1006, startPoint y: 138, endPoint x: 910, endPoint y: 141, distance: 96.2
click at [910, 141] on div at bounding box center [668, 322] width 1336 height 645
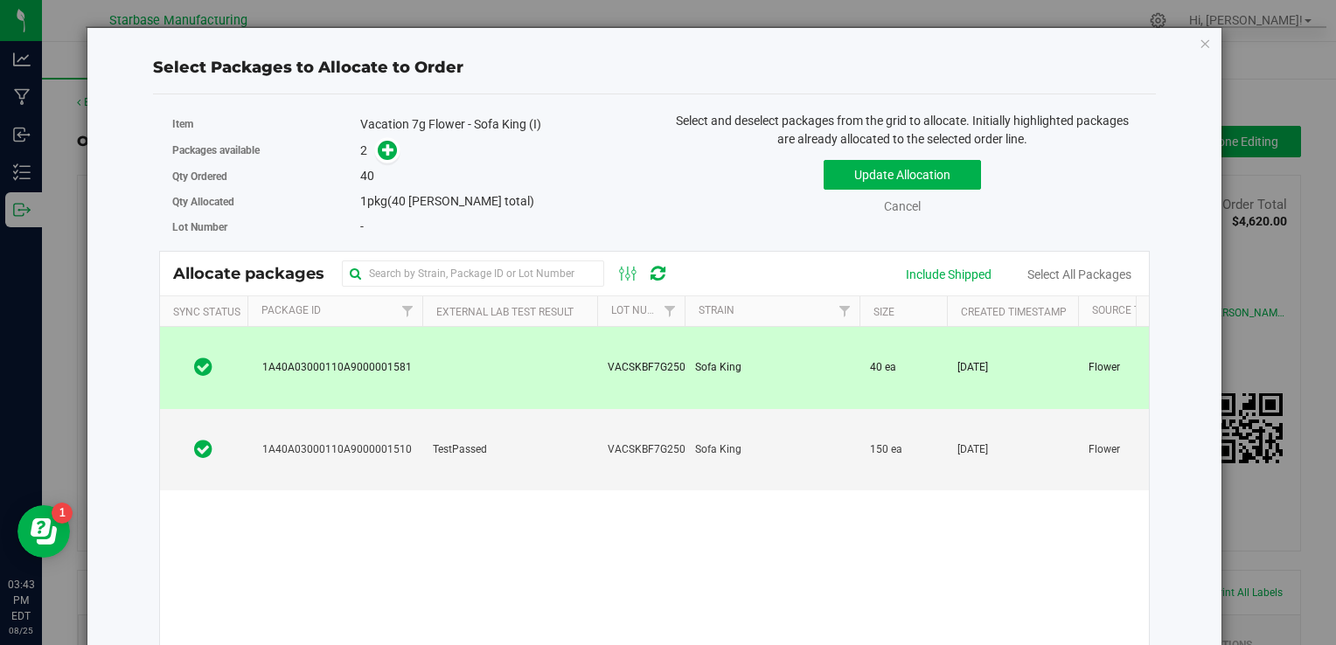
click at [891, 215] on div "Cancel" at bounding box center [902, 207] width 94 height 18
click at [892, 215] on div "Cancel" at bounding box center [902, 207] width 94 height 18
click at [894, 208] on link "Cancel" at bounding box center [902, 206] width 37 height 14
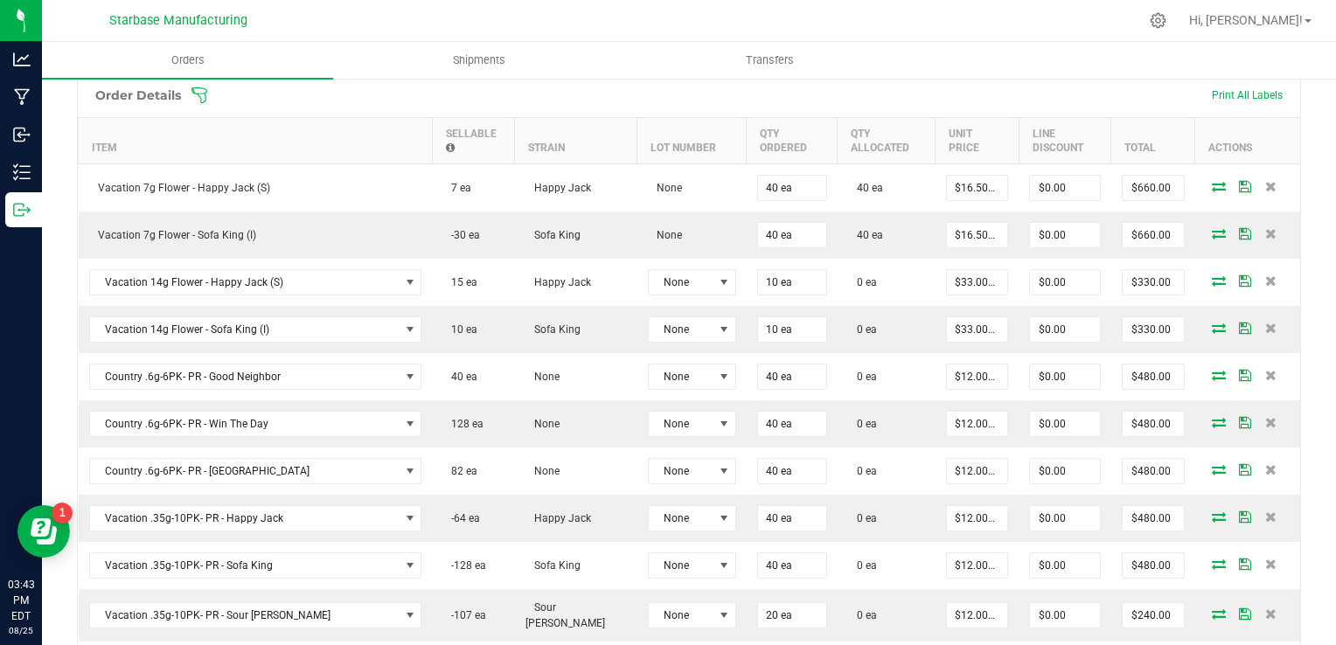
scroll to position [525, 0]
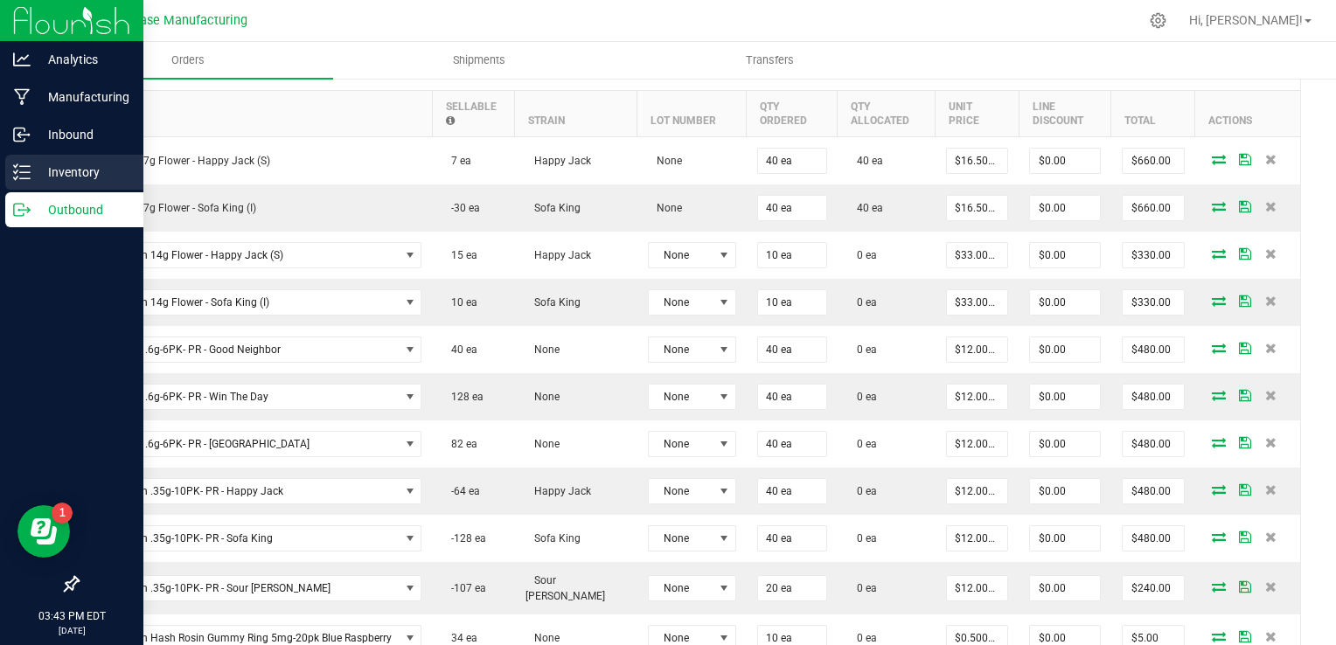
click at [24, 166] on line at bounding box center [25, 166] width 10 height 0
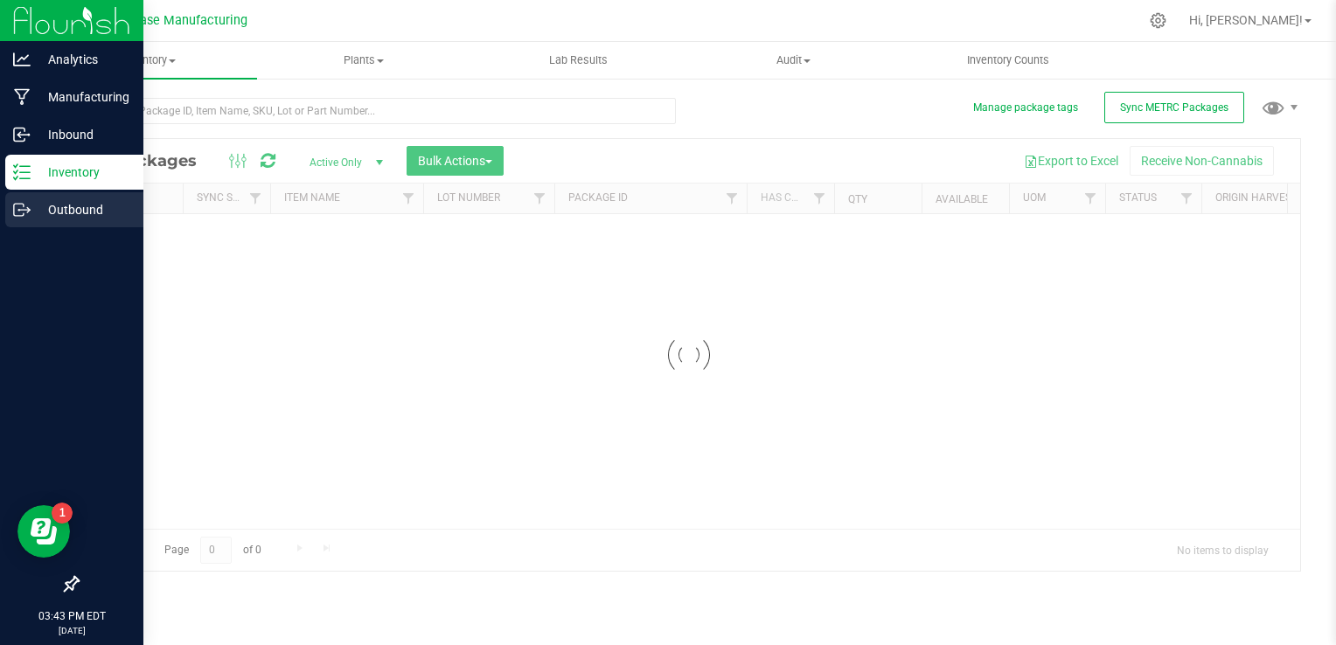
click at [32, 205] on p "Outbound" at bounding box center [83, 209] width 105 height 21
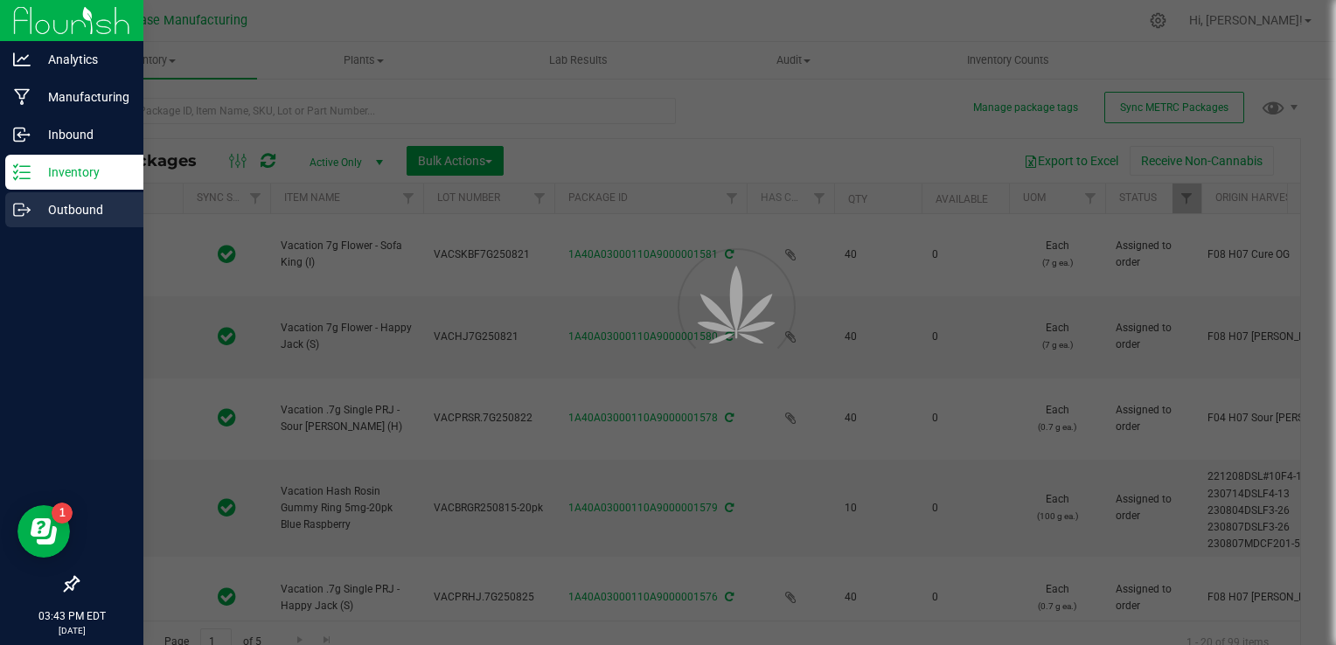
type input "[DATE]"
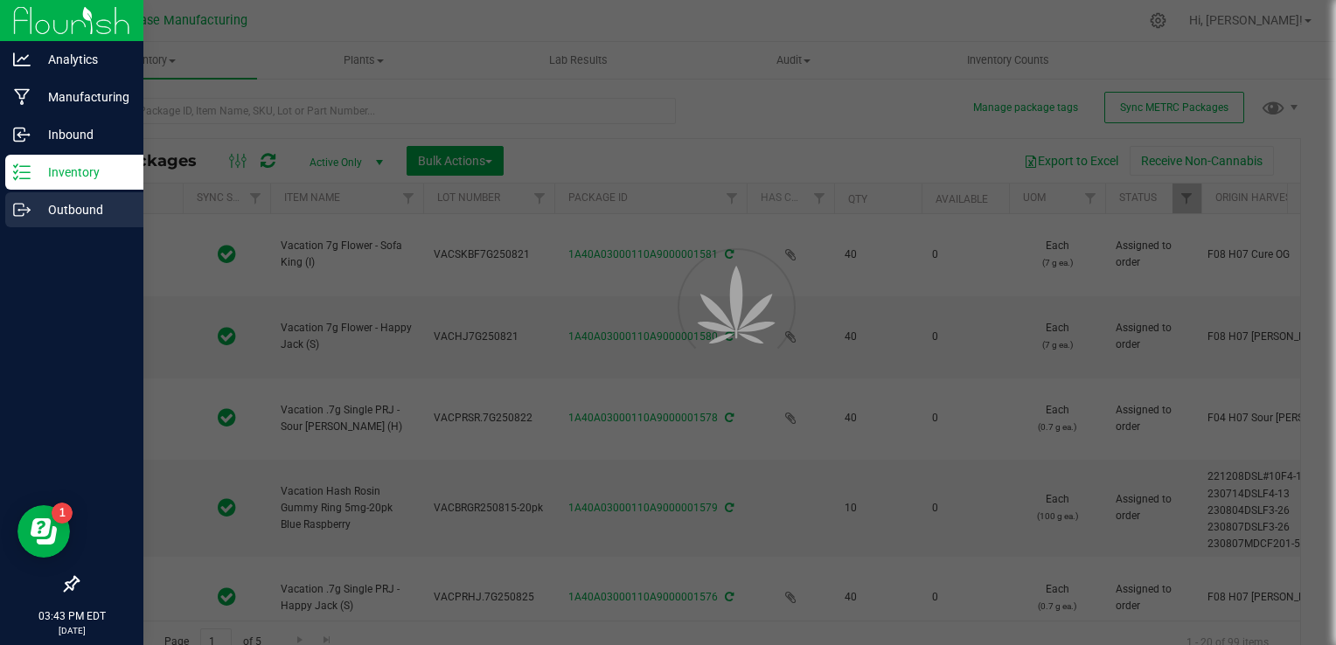
type input "[DATE]"
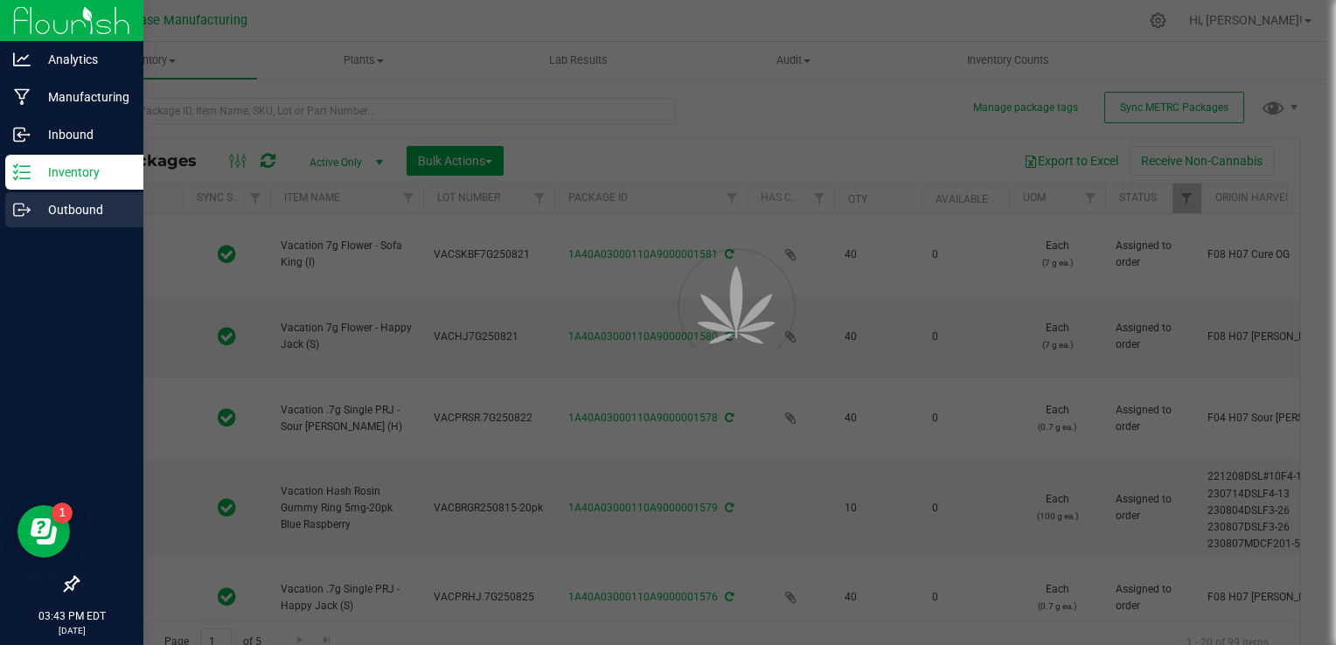
type input "[DATE]"
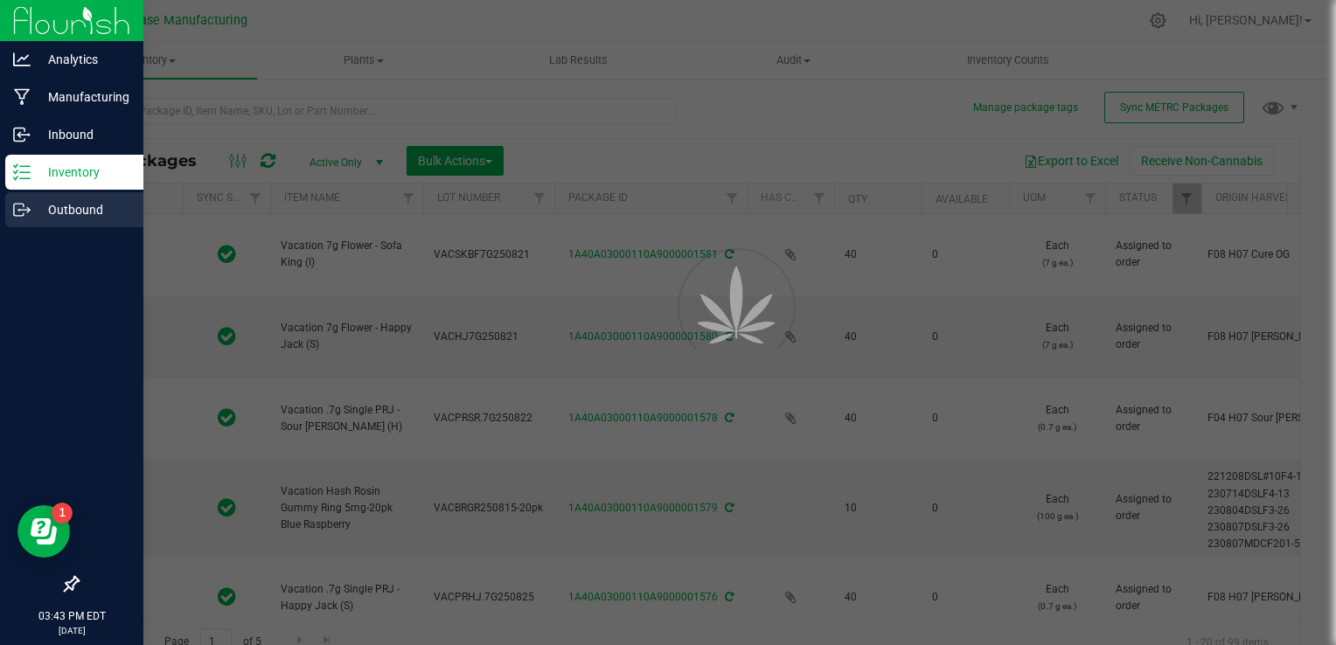
type input "[DATE]"
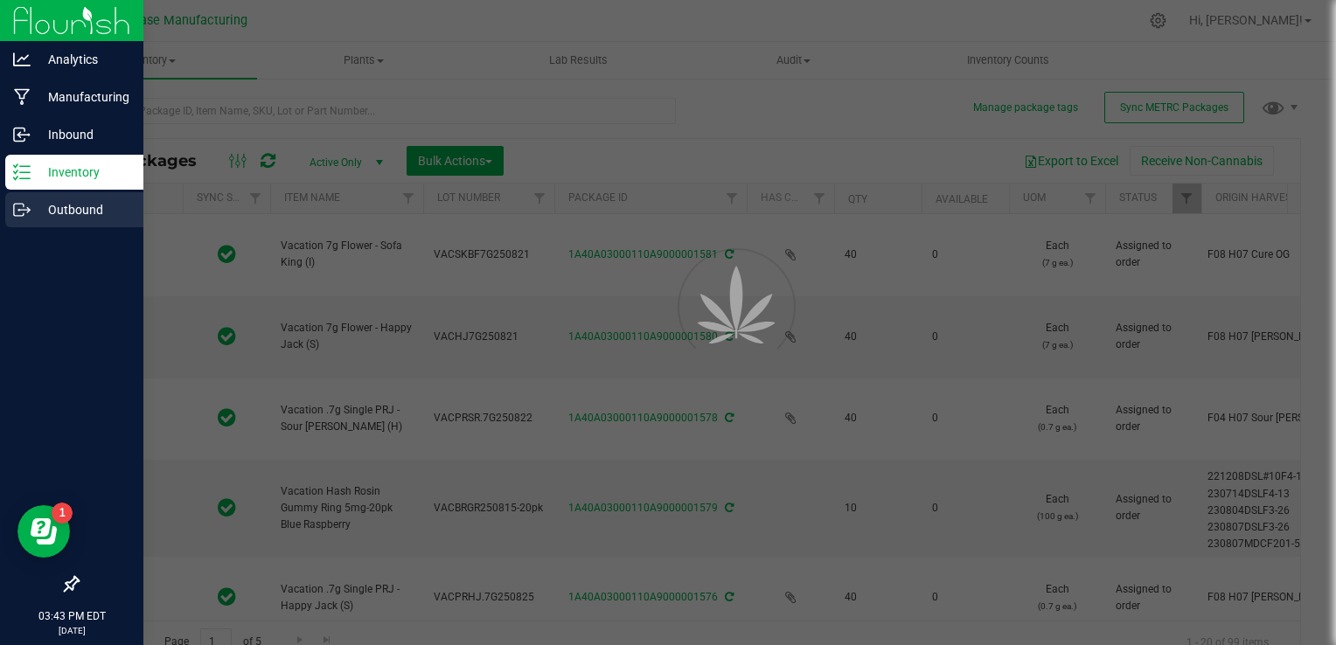
type input "[DATE]"
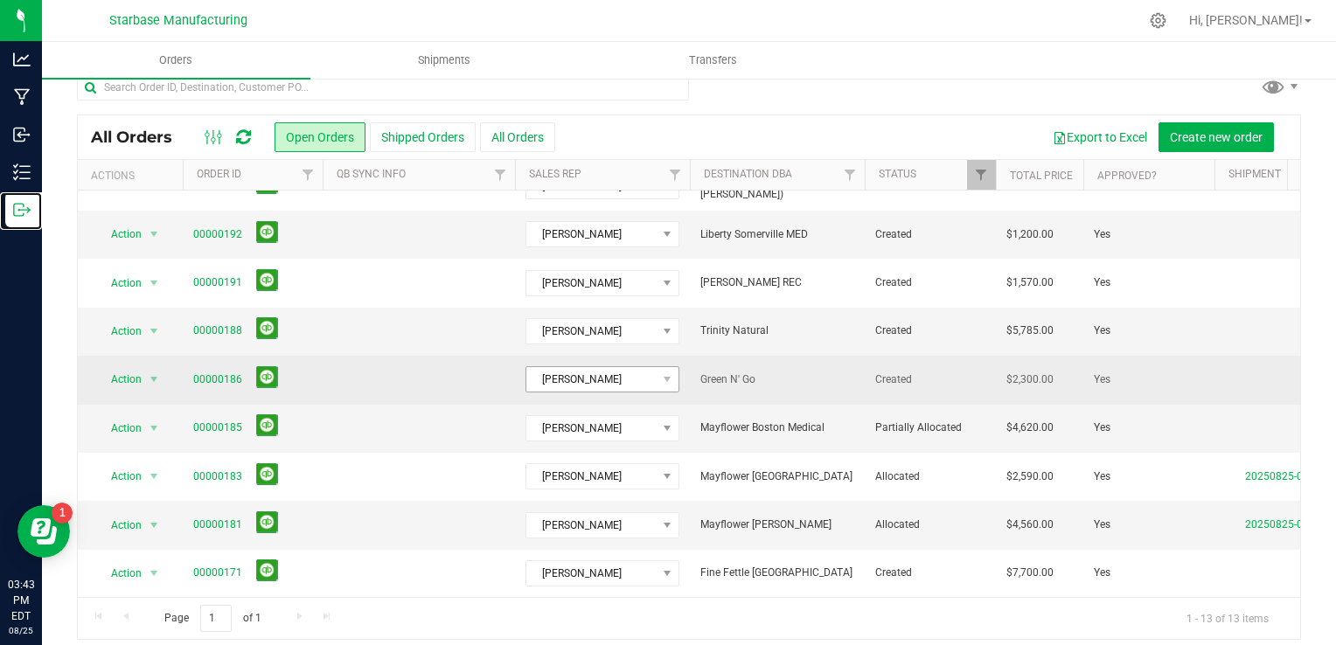
scroll to position [31, 0]
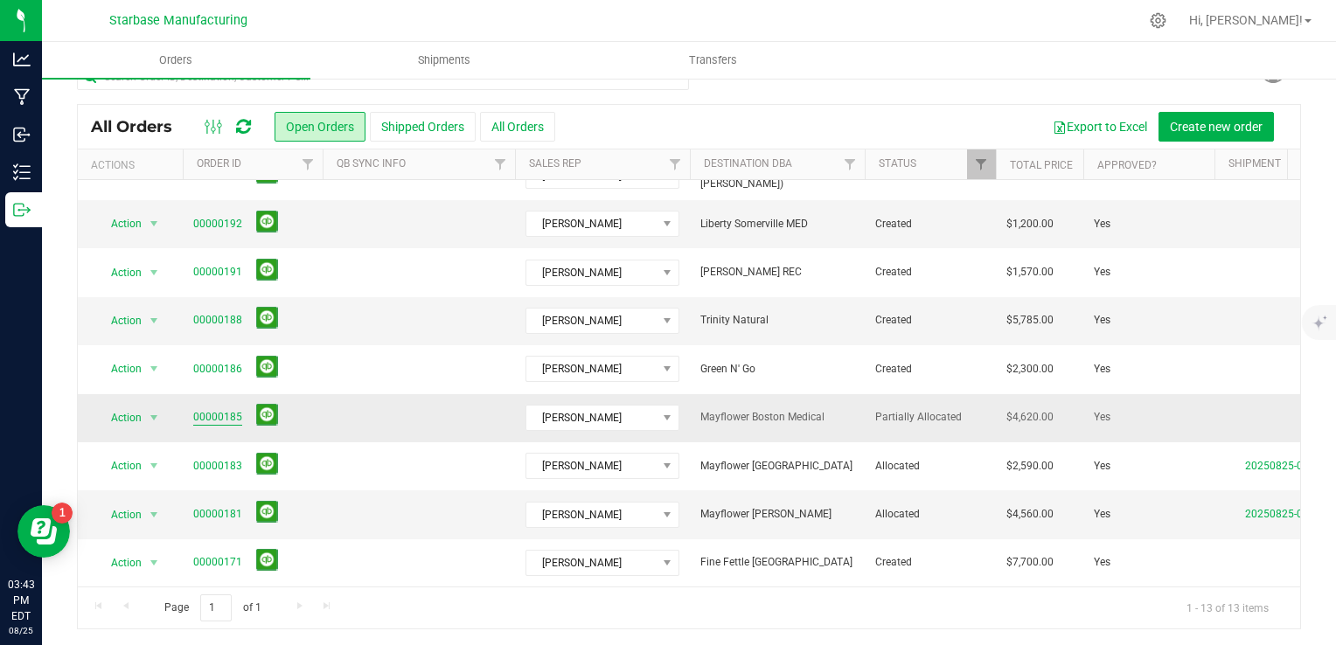
click at [217, 409] on link "00000185" at bounding box center [217, 417] width 49 height 17
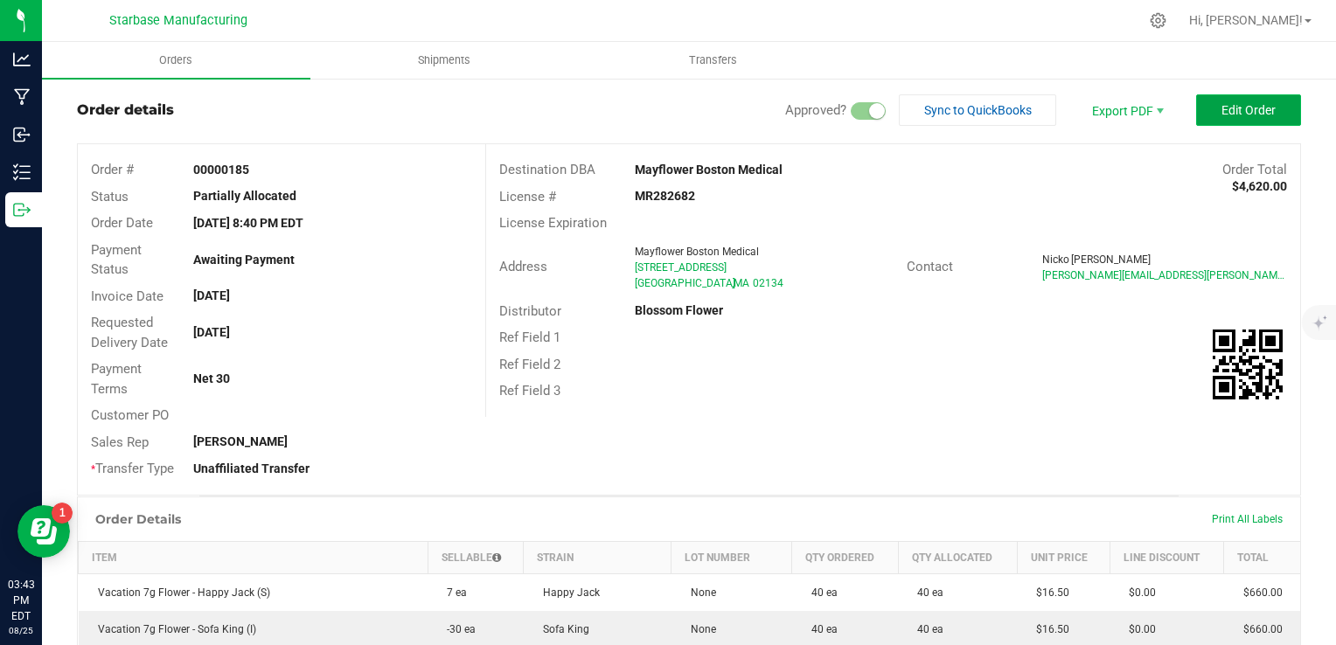
click at [1248, 97] on button "Edit Order" at bounding box center [1248, 109] width 105 height 31
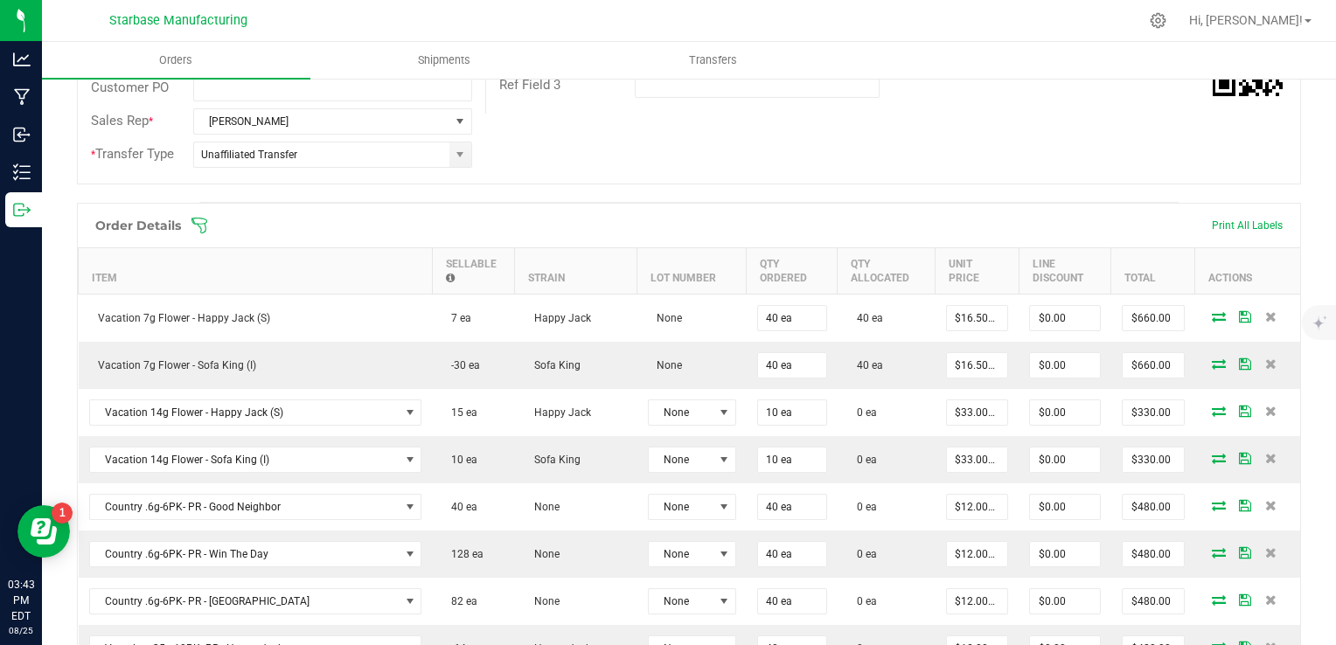
scroll to position [381, 0]
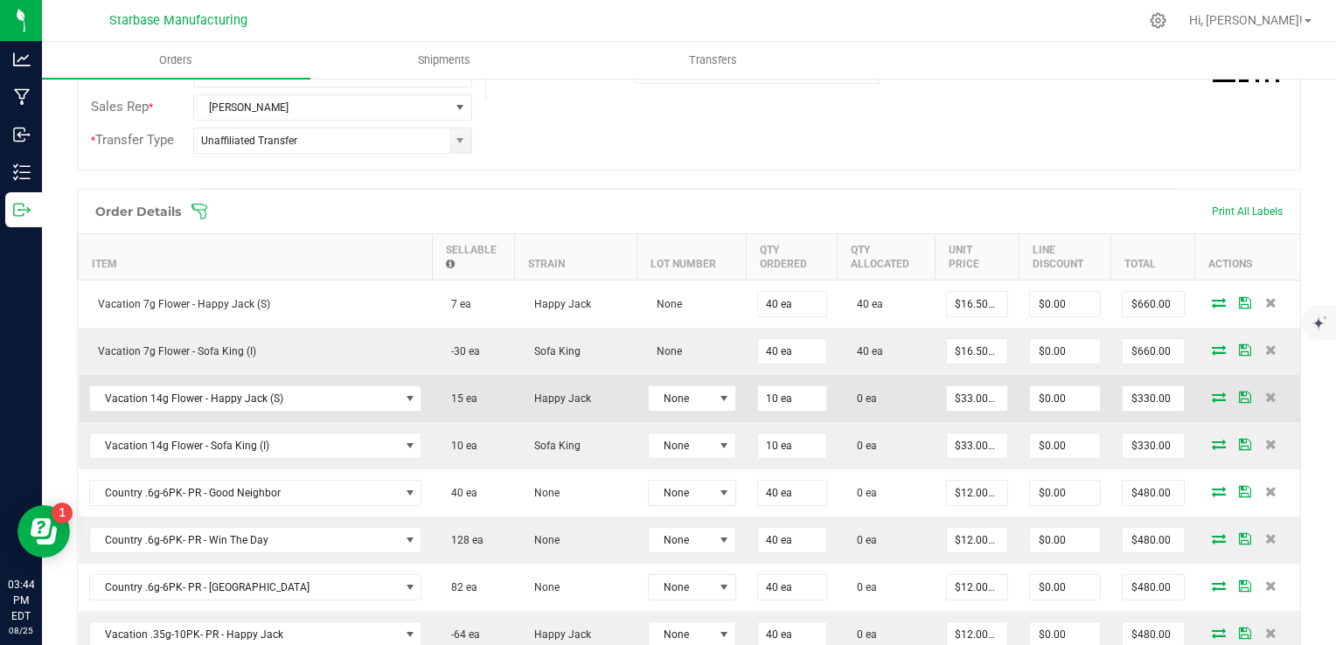
click at [1212, 393] on icon at bounding box center [1219, 397] width 14 height 10
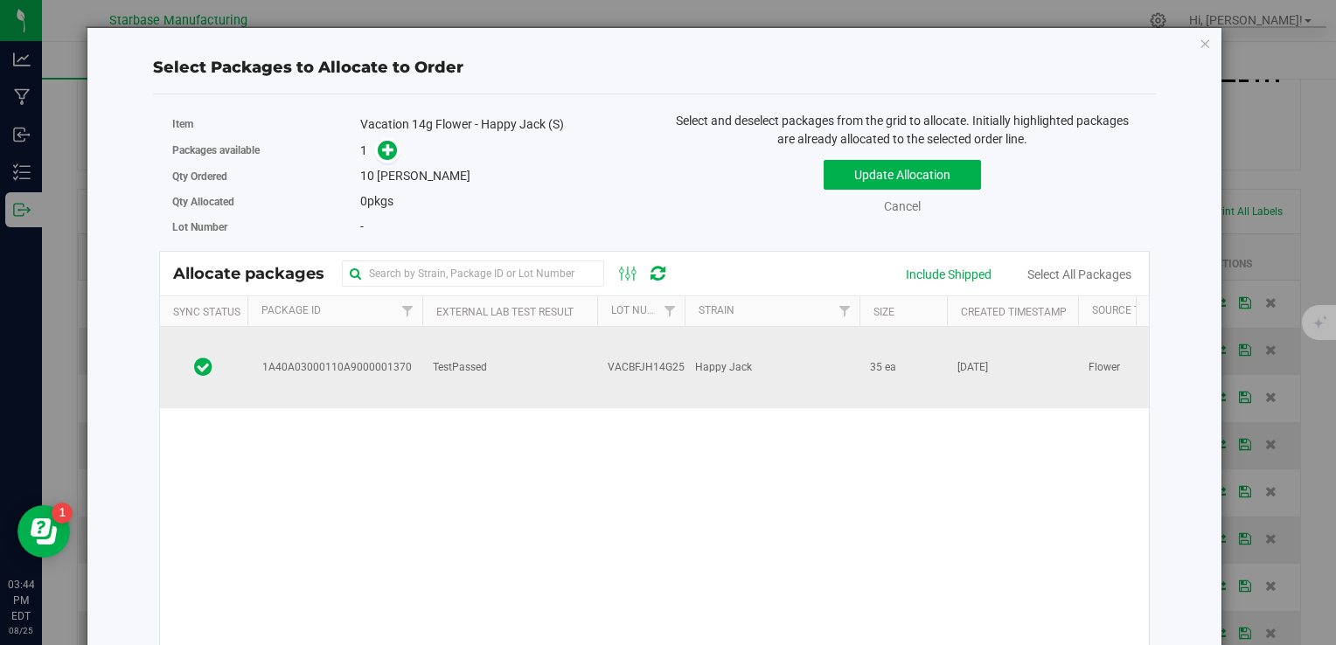
click at [626, 359] on span "VACBFJH14G250811" at bounding box center [658, 367] width 101 height 17
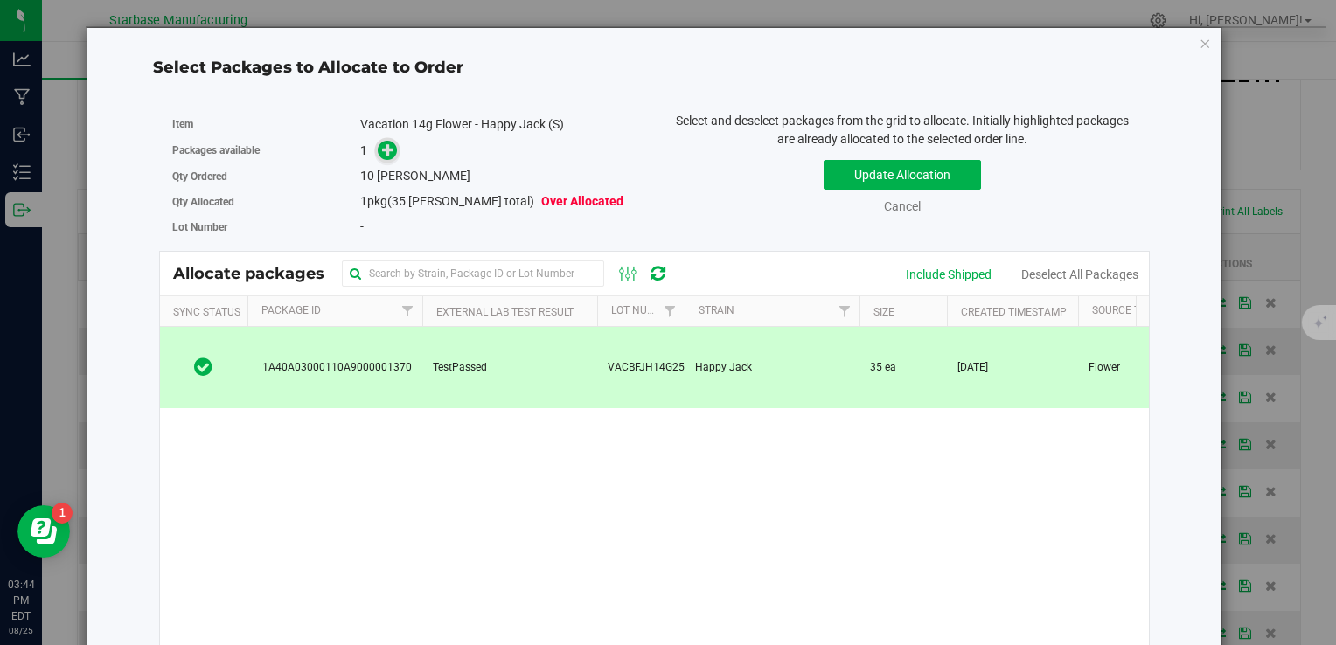
click at [386, 150] on icon at bounding box center [388, 149] width 12 height 12
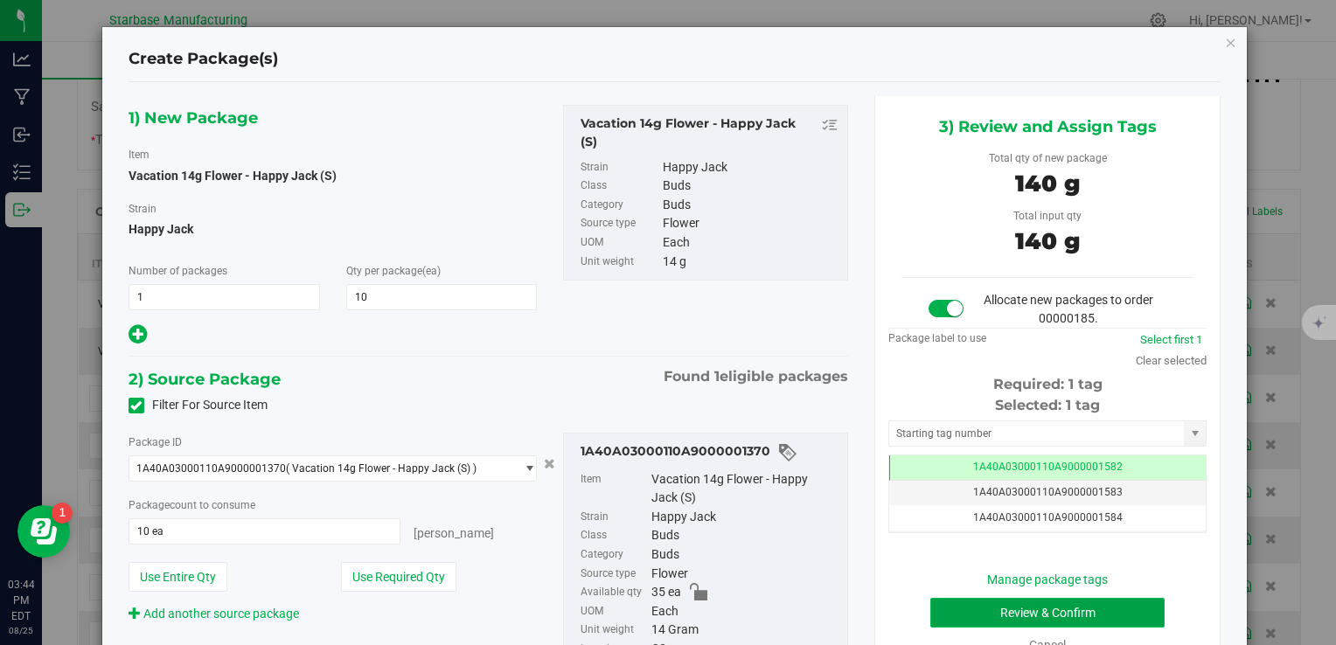
click at [1019, 608] on button "Review & Confirm" at bounding box center [1047, 613] width 234 height 30
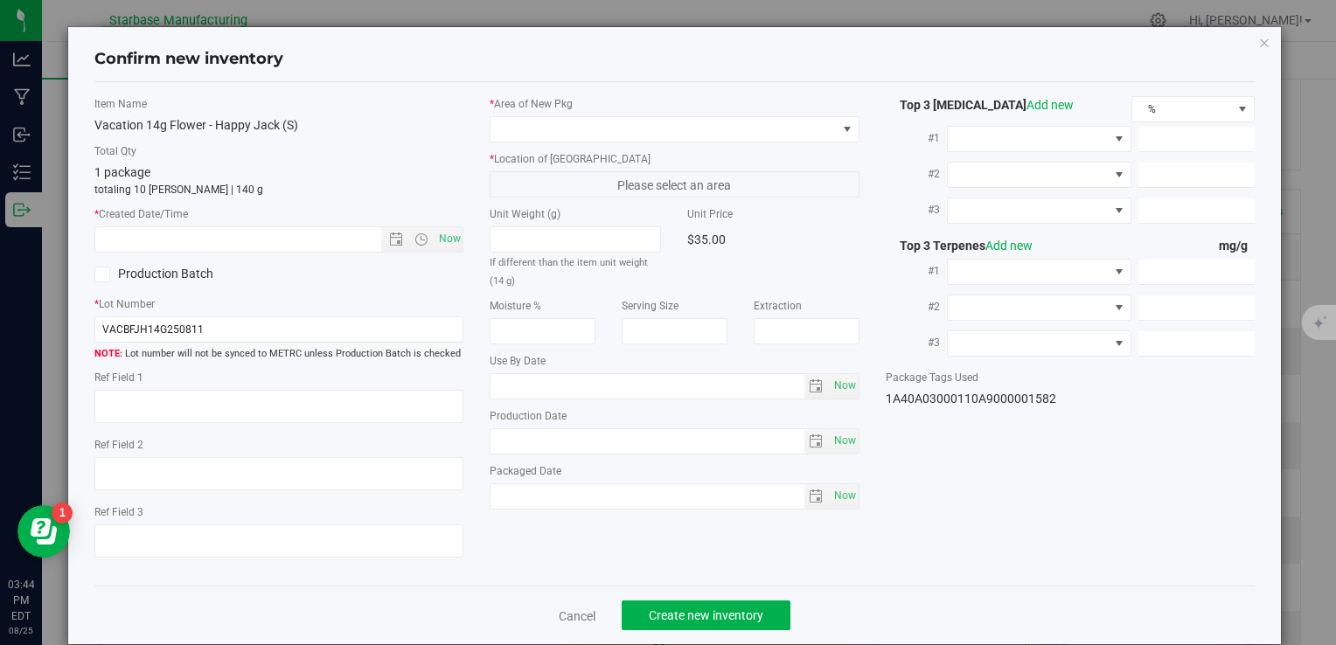
type textarea "[DATE]"
type textarea "MC281359, [PHONE_NUMBER], [EMAIL_ADDRESS][DOMAIN_NAME]"
type input "[DATE]"
click at [449, 243] on span "Now" at bounding box center [450, 238] width 30 height 25
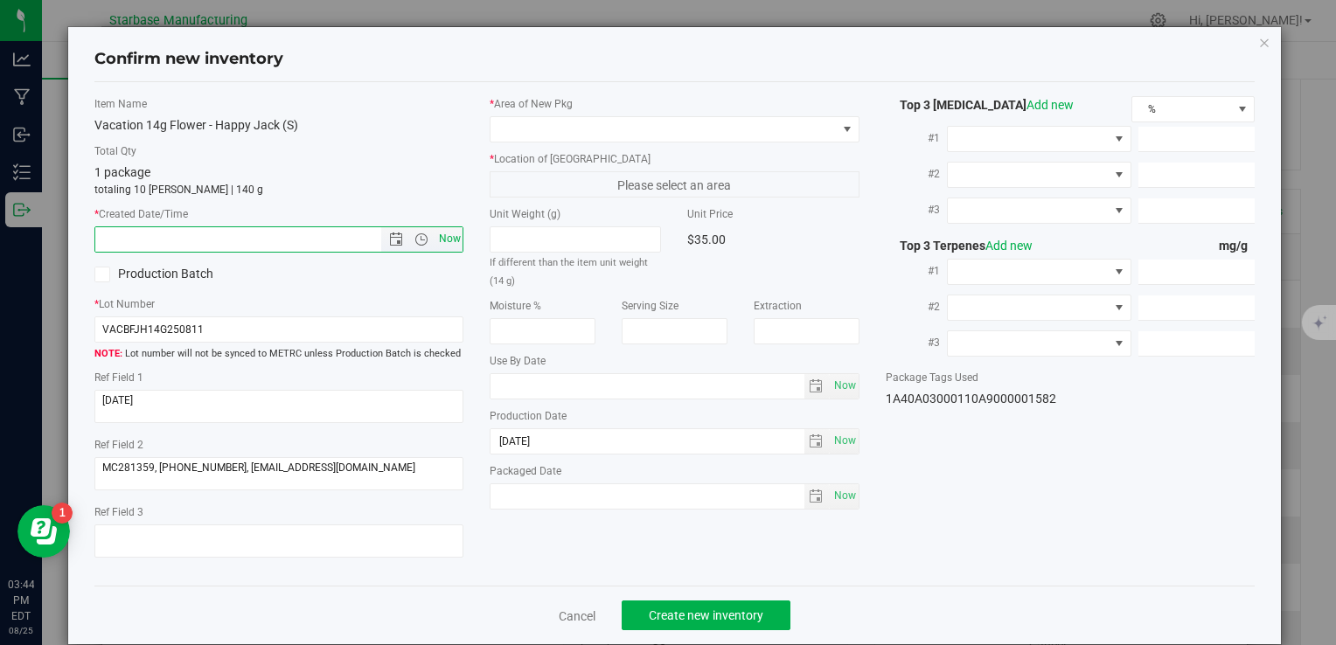
type input "8/25/2025 3:44 PM"
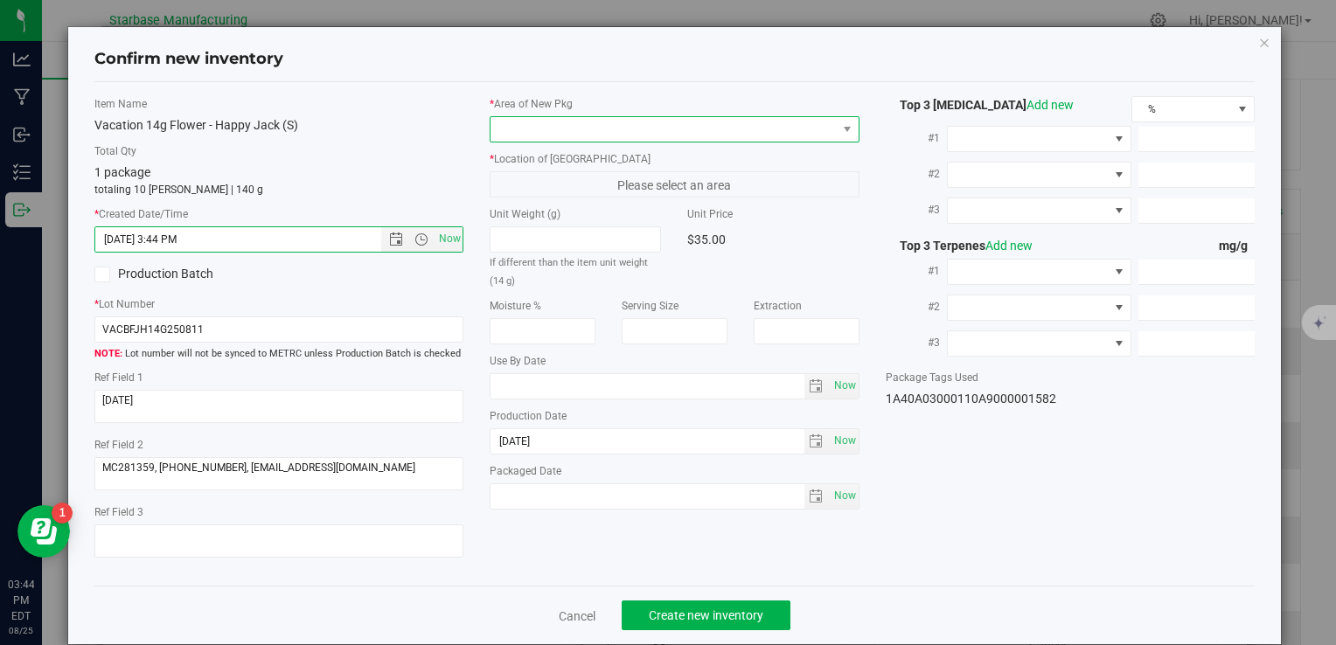
click at [553, 121] on span at bounding box center [663, 129] width 345 height 24
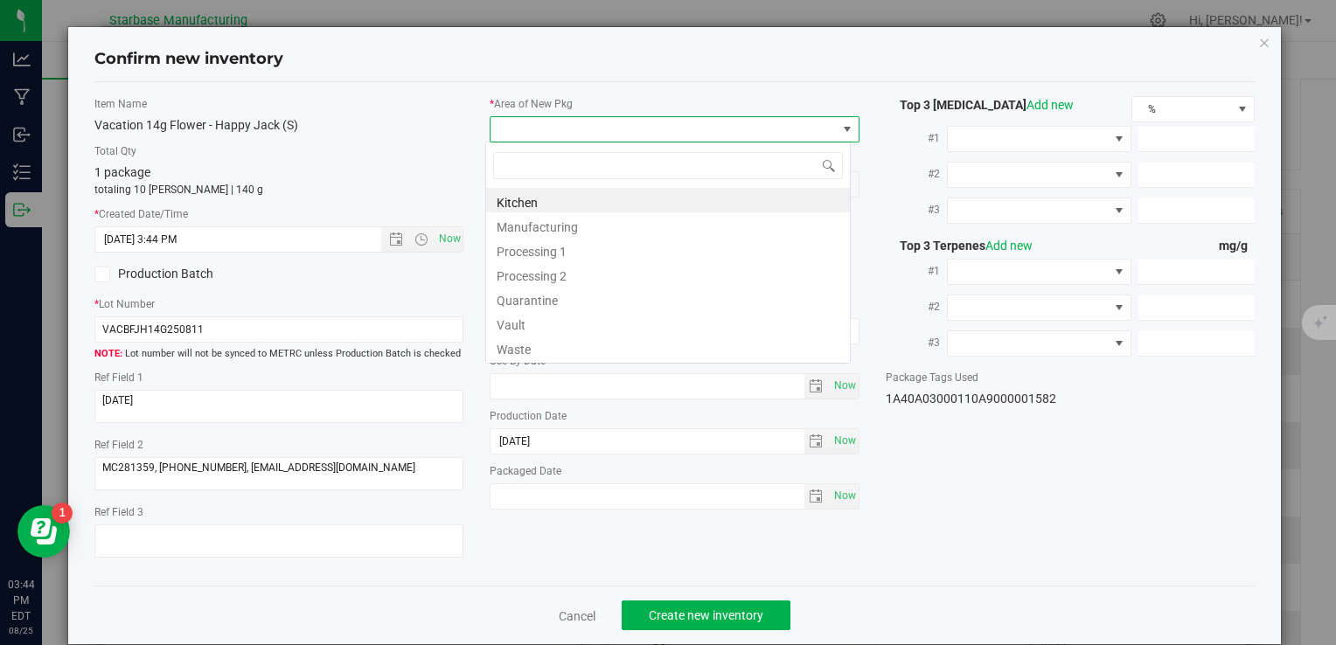
type input "v"
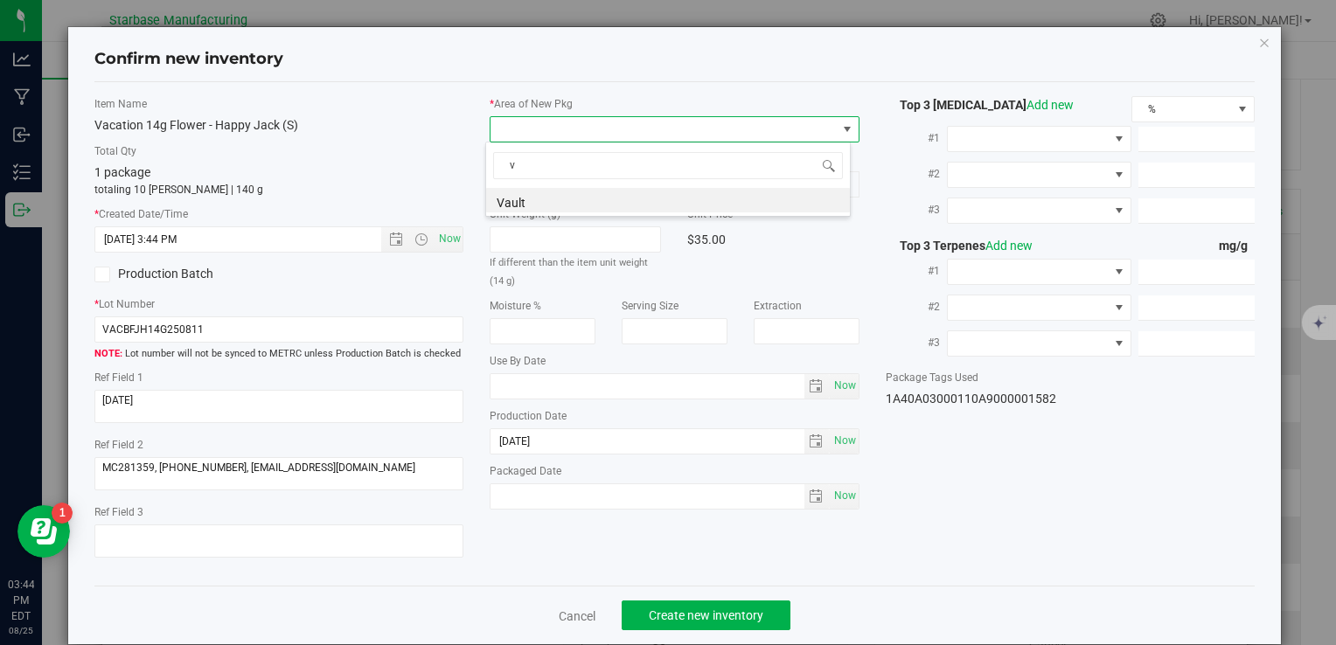
click at [546, 196] on li "Vault" at bounding box center [668, 200] width 364 height 24
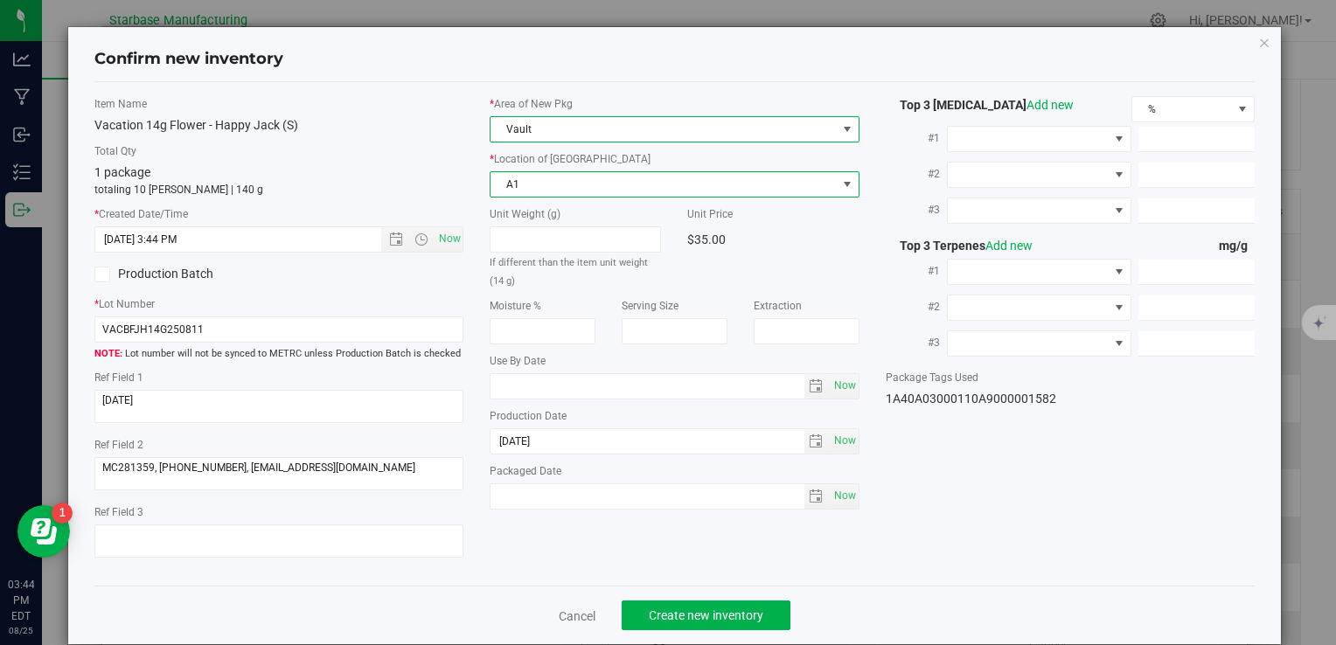
click at [548, 176] on span "A1" at bounding box center [663, 184] width 345 height 24
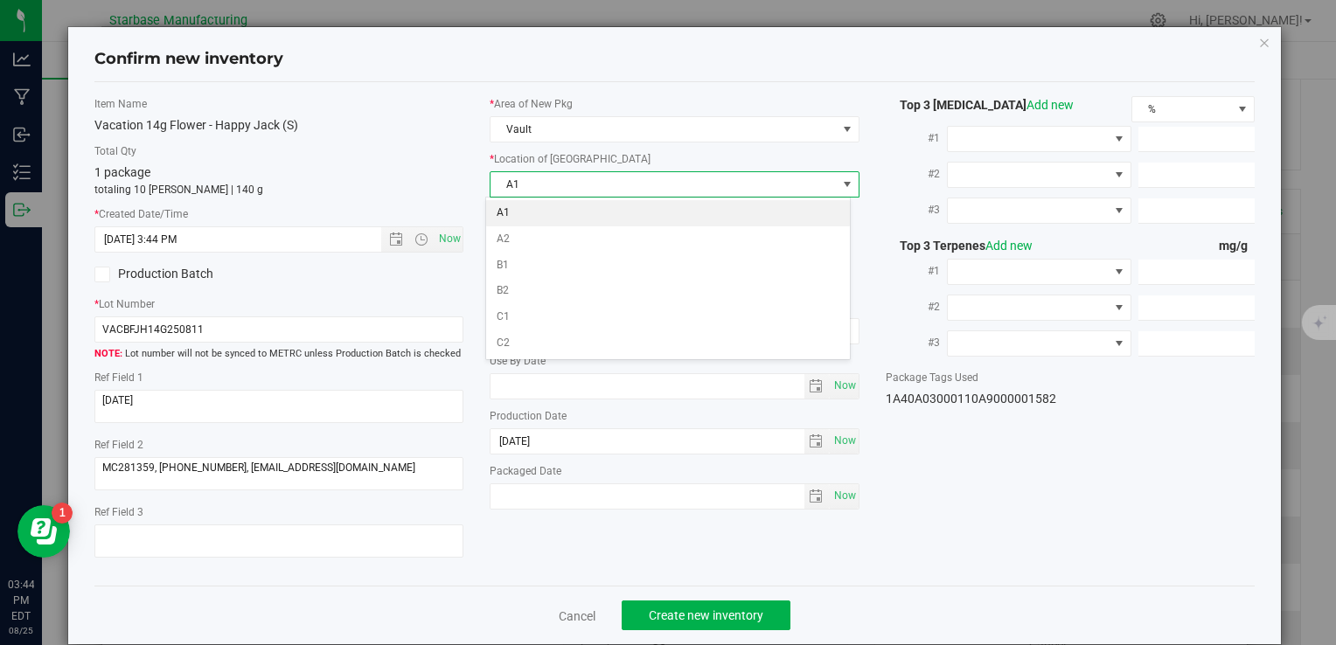
click at [543, 215] on li "A1" at bounding box center [668, 213] width 364 height 26
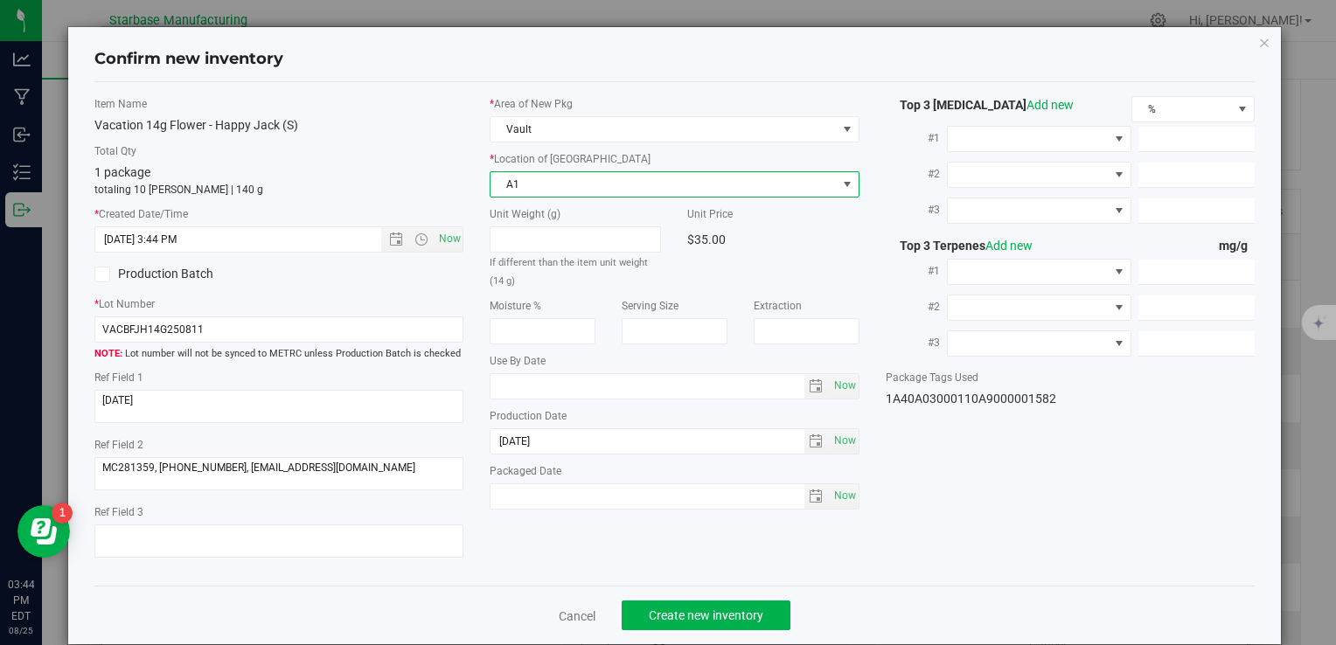
click at [689, 630] on div "Cancel Create new inventory" at bounding box center [674, 615] width 1160 height 59
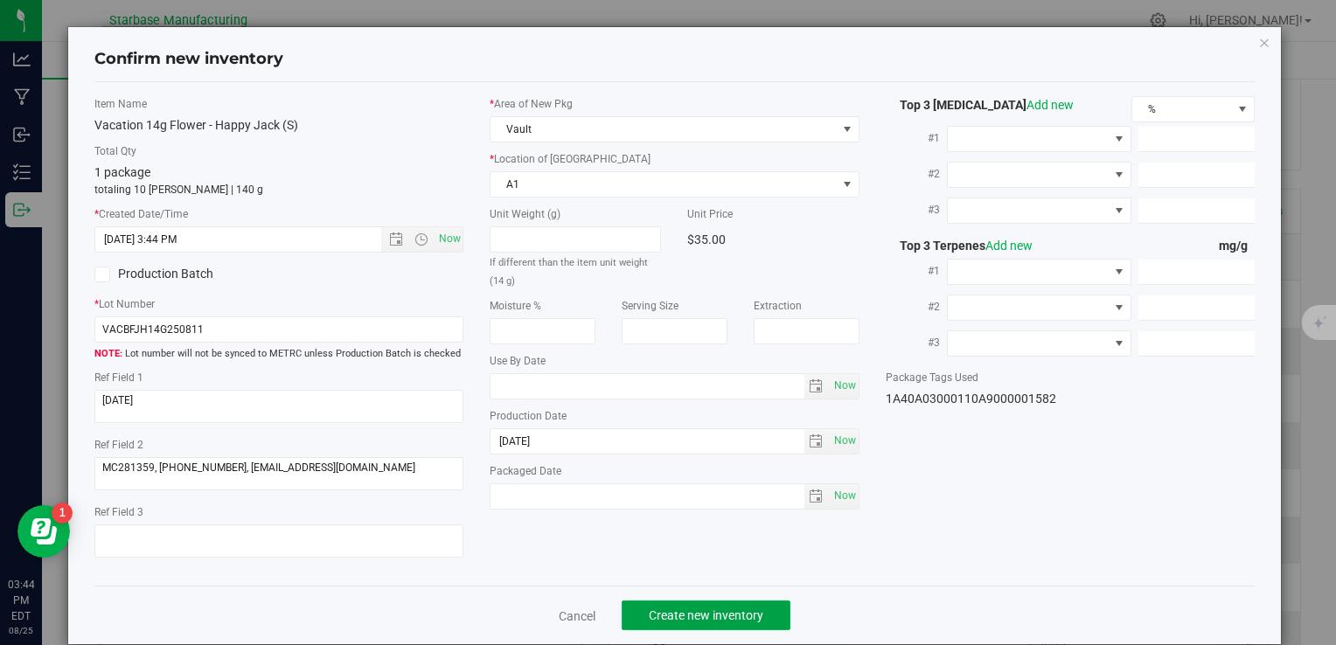
click at [689, 610] on span "Create new inventory" at bounding box center [706, 616] width 115 height 14
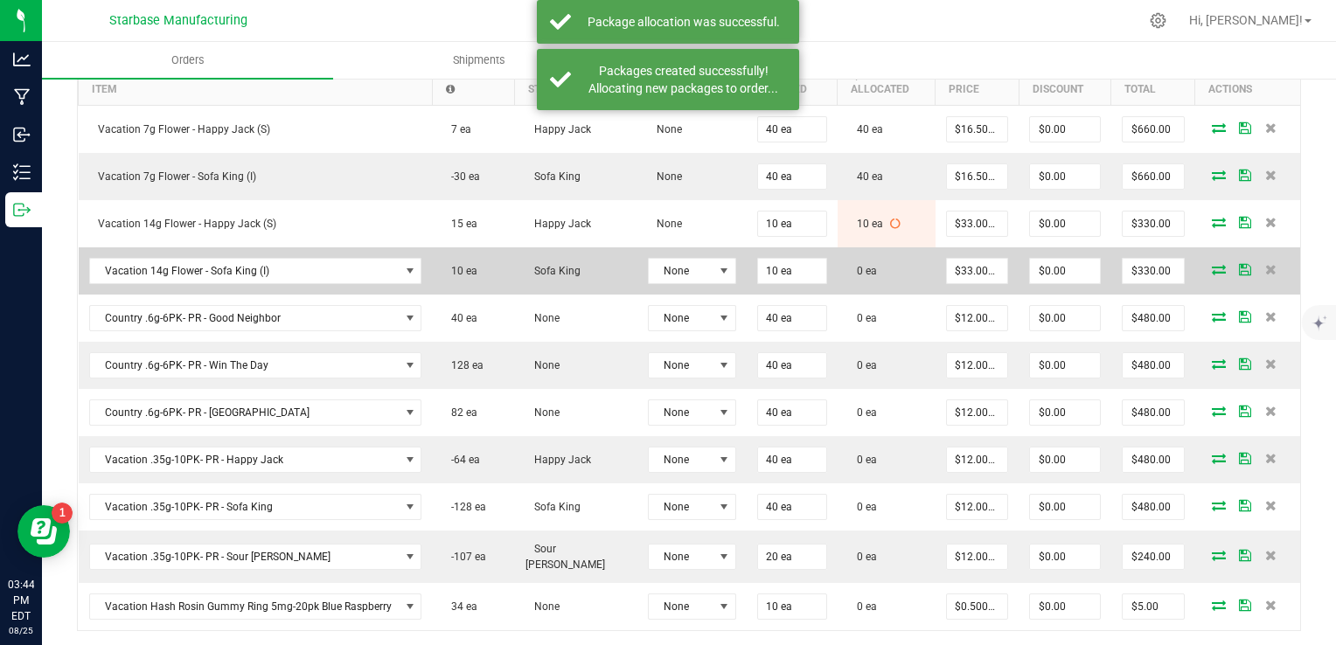
click at [1212, 264] on icon at bounding box center [1219, 269] width 14 height 10
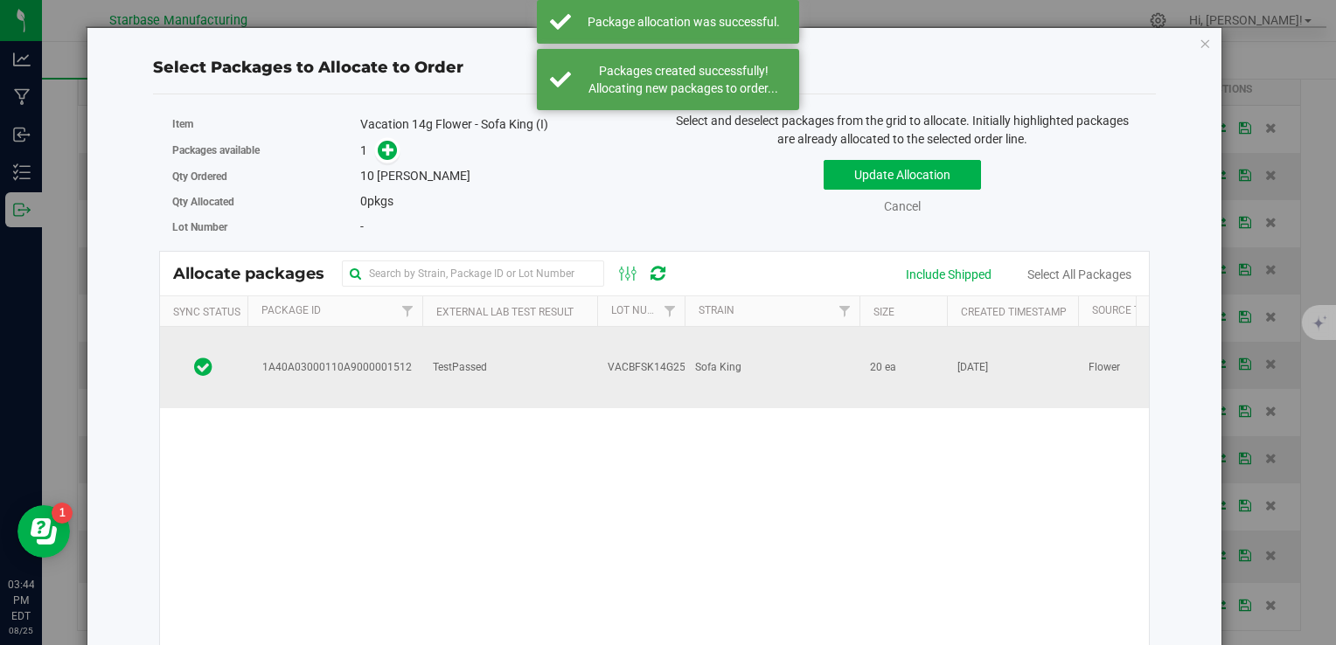
drag, startPoint x: 797, startPoint y: 347, endPoint x: 789, endPoint y: 344, distance: 9.1
click at [795, 347] on td "Sofa King" at bounding box center [772, 367] width 175 height 81
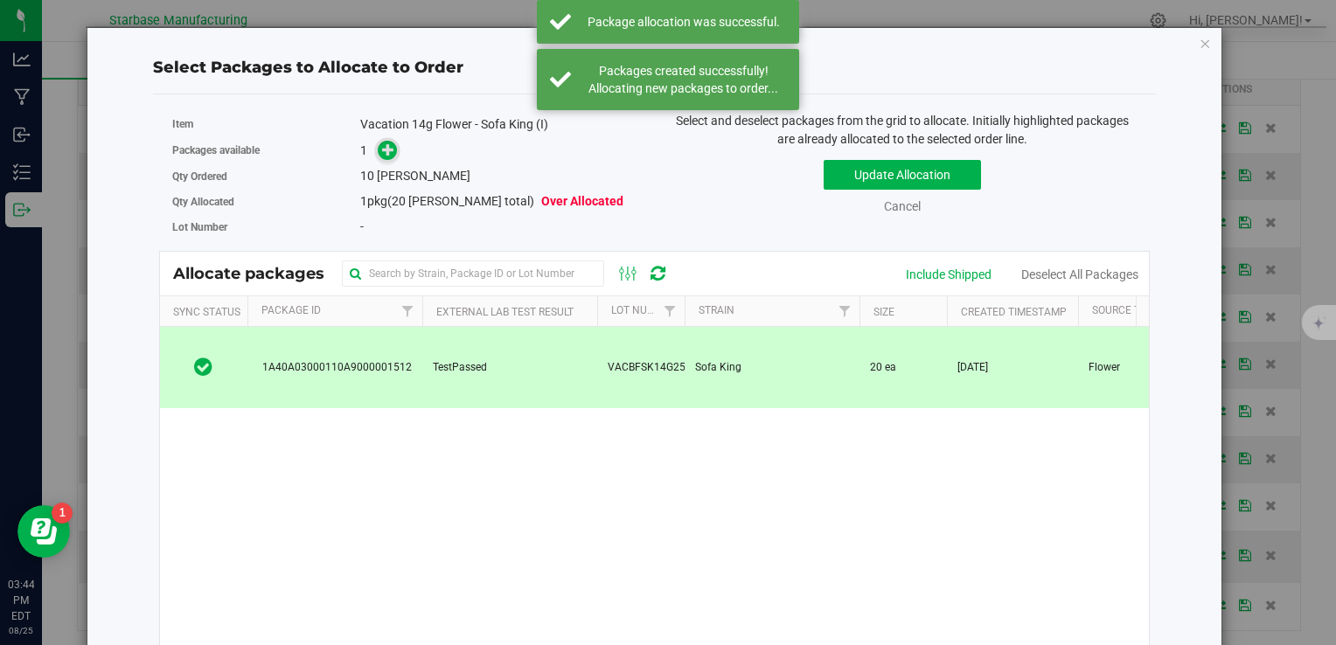
click at [380, 159] on span at bounding box center [387, 150] width 21 height 21
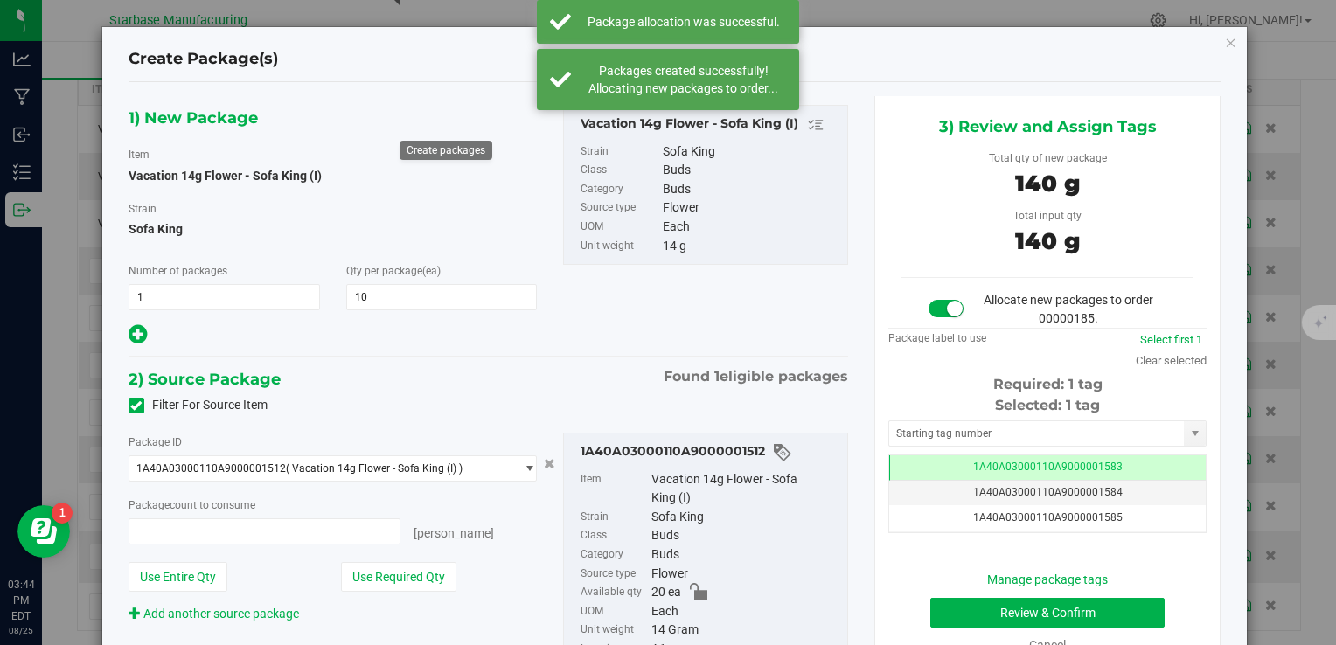
type input "10 ea"
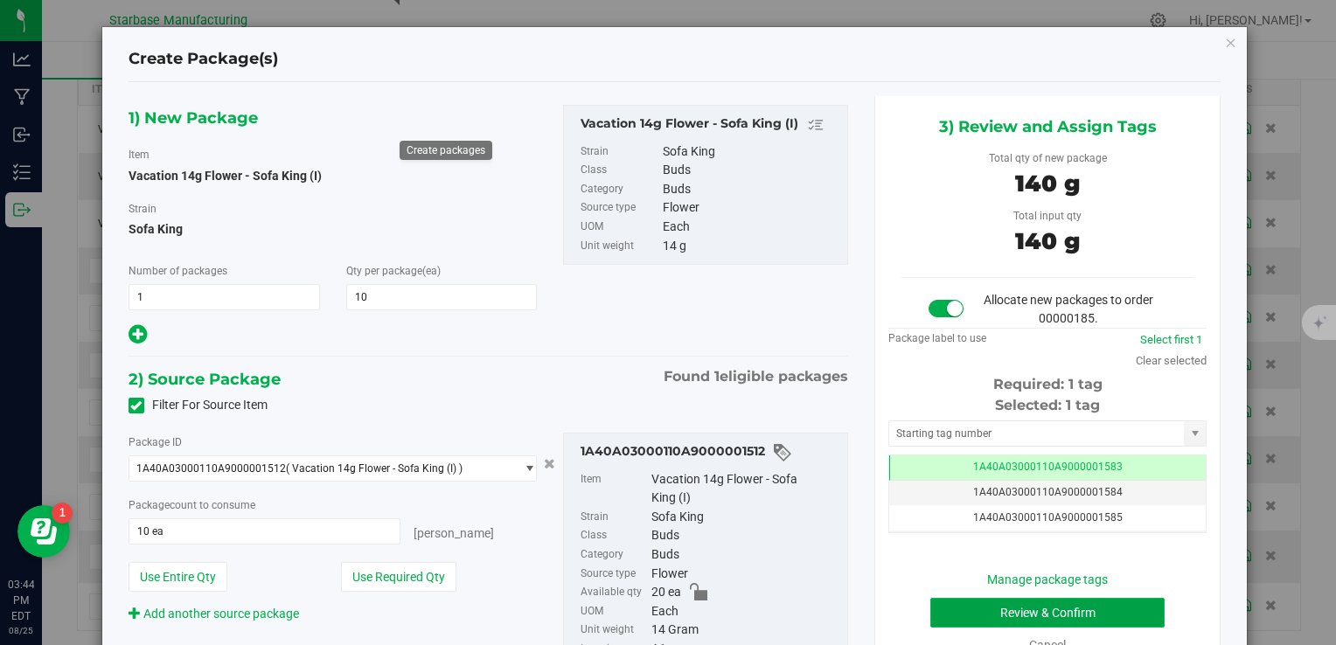
click at [993, 607] on button "Review & Confirm" at bounding box center [1047, 613] width 234 height 30
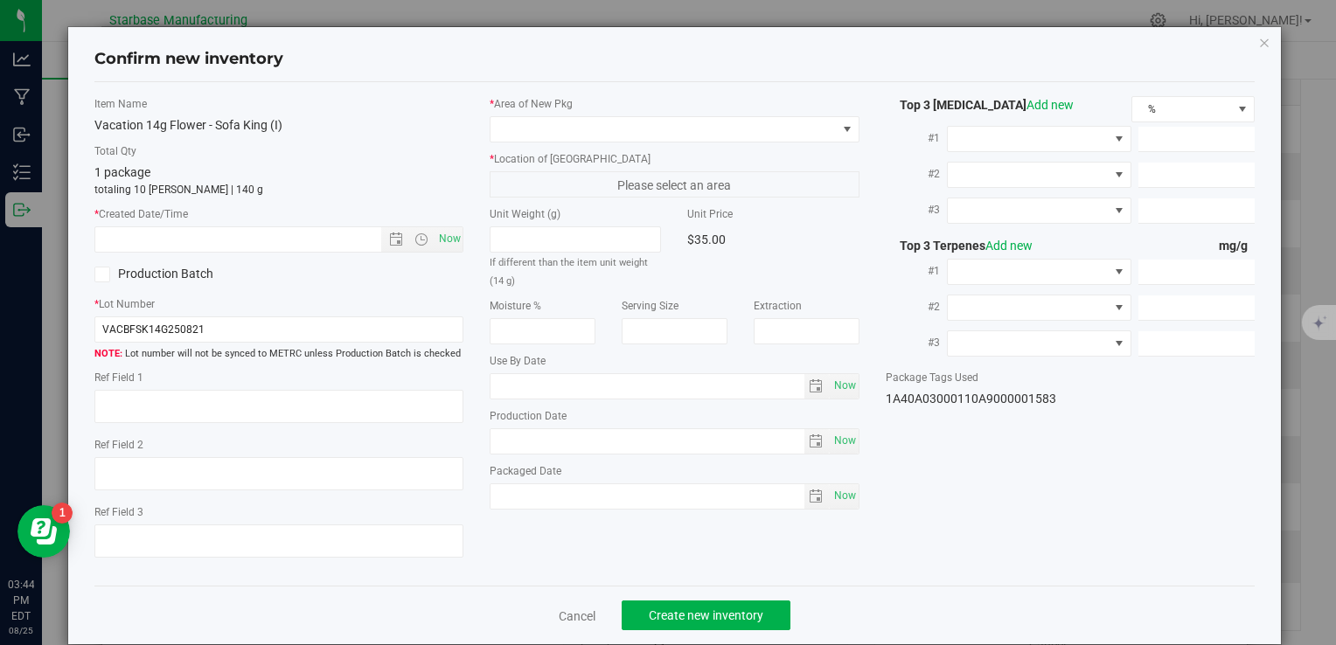
type textarea "[DATE]"
type textarea "MC281359, [PHONE_NUMBER], [EMAIL_ADDRESS][DOMAIN_NAME]"
click at [444, 243] on span "Now" at bounding box center [450, 238] width 30 height 25
type input "8/25/2025 3:44 PM"
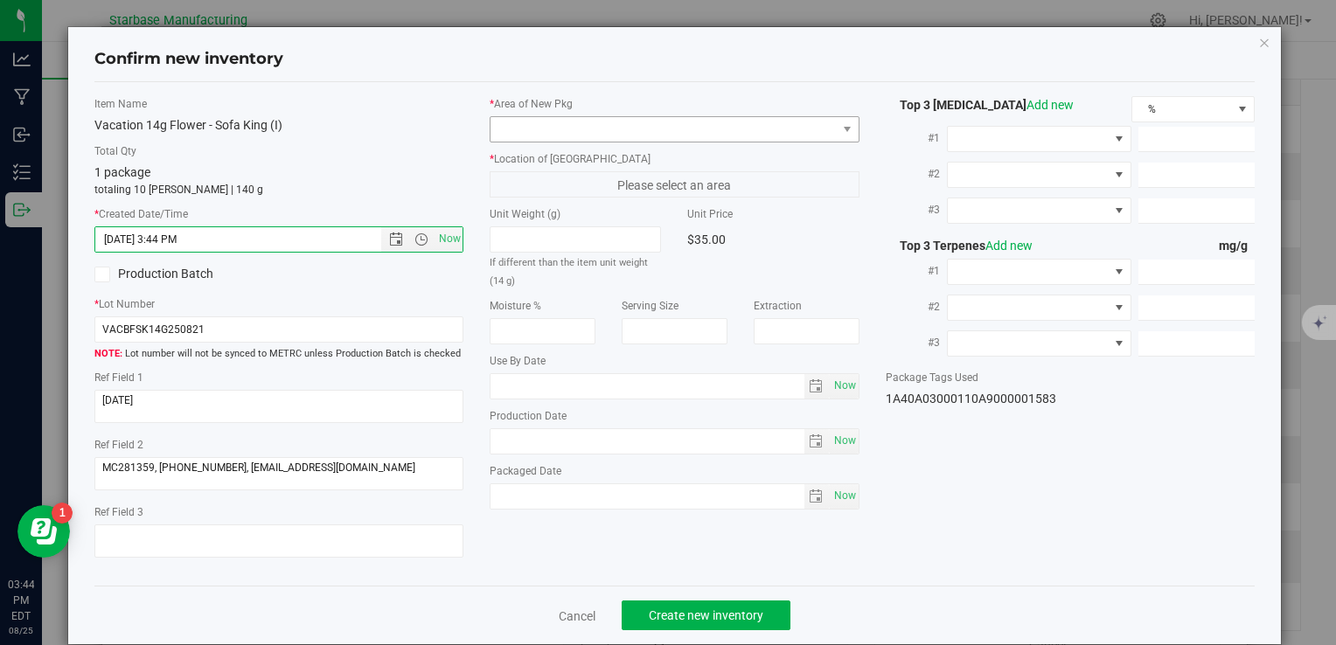
click at [529, 139] on div "* Area of New Pkg * Location of New Pkg Please select an area Unit Weight (g) I…" at bounding box center [674, 307] width 395 height 422
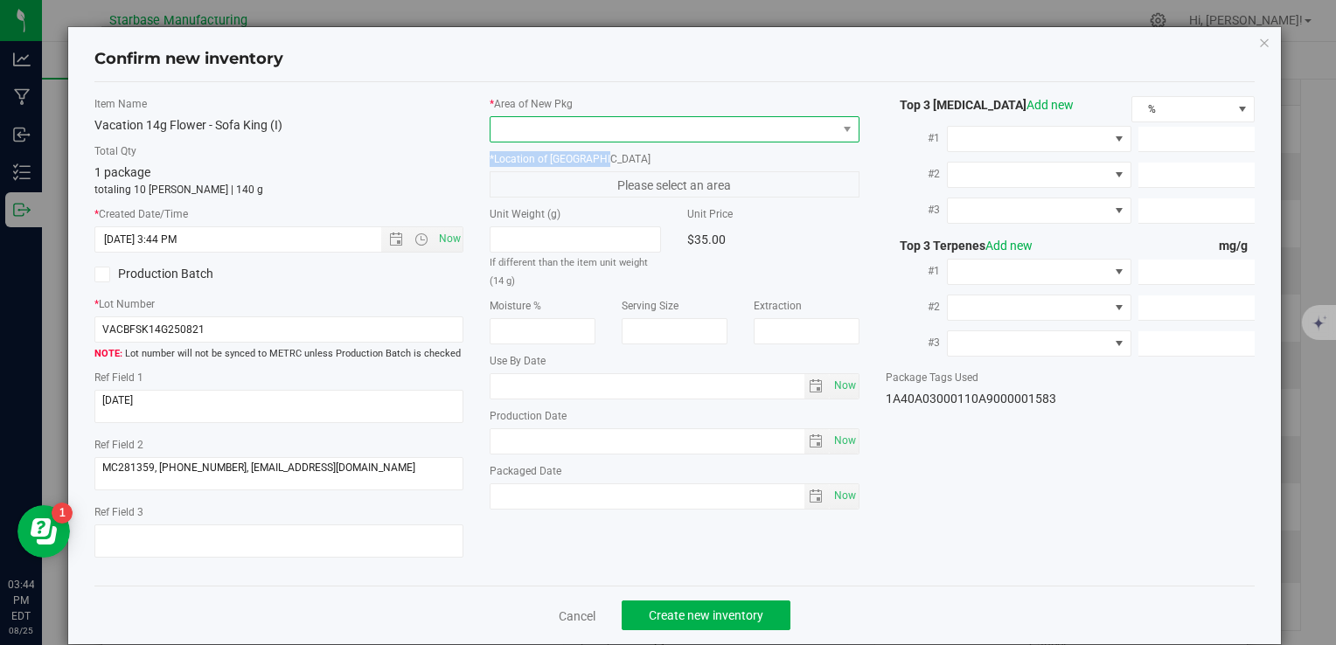
drag, startPoint x: 529, startPoint y: 139, endPoint x: 532, endPoint y: 129, distance: 10.8
click at [532, 129] on span at bounding box center [663, 129] width 345 height 24
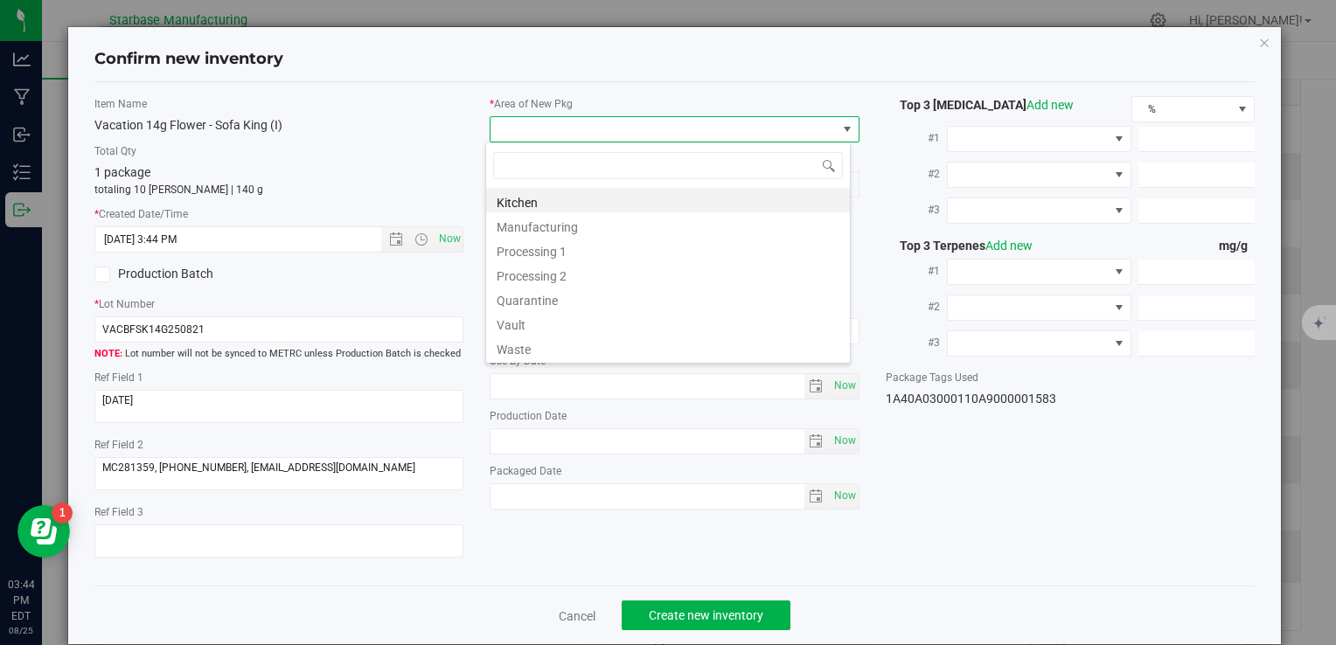
type input "v"
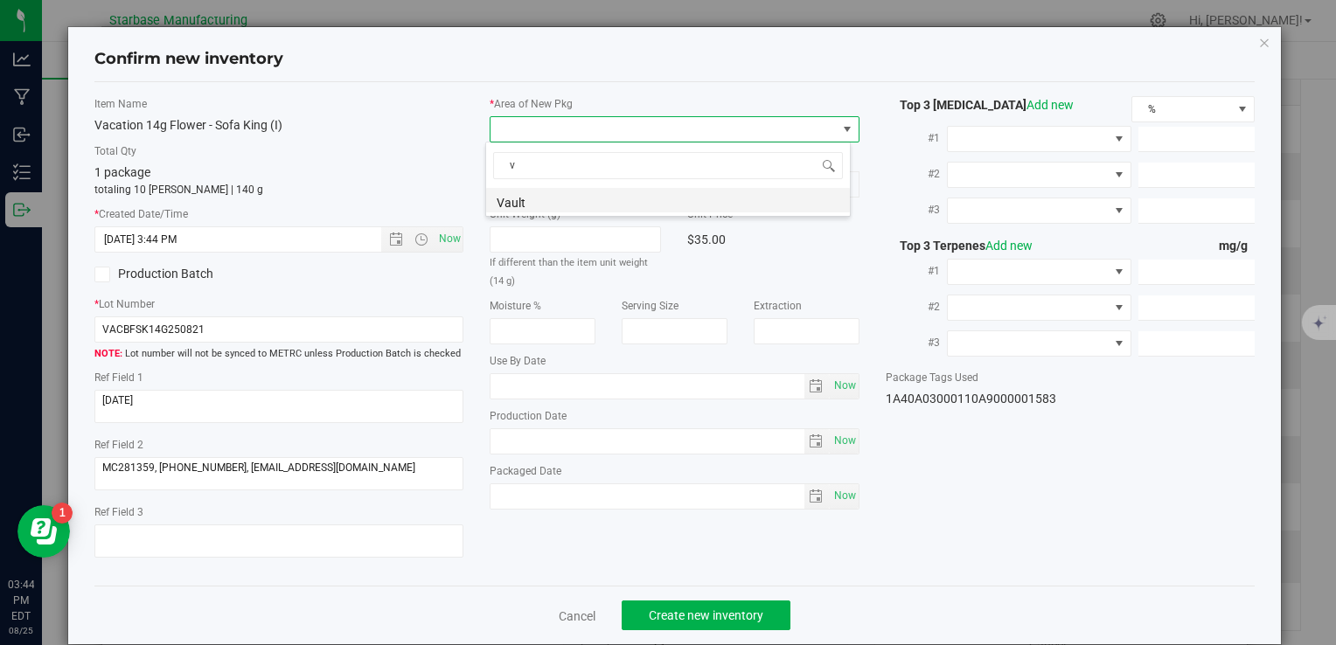
click at [530, 198] on li "Vault" at bounding box center [668, 200] width 364 height 24
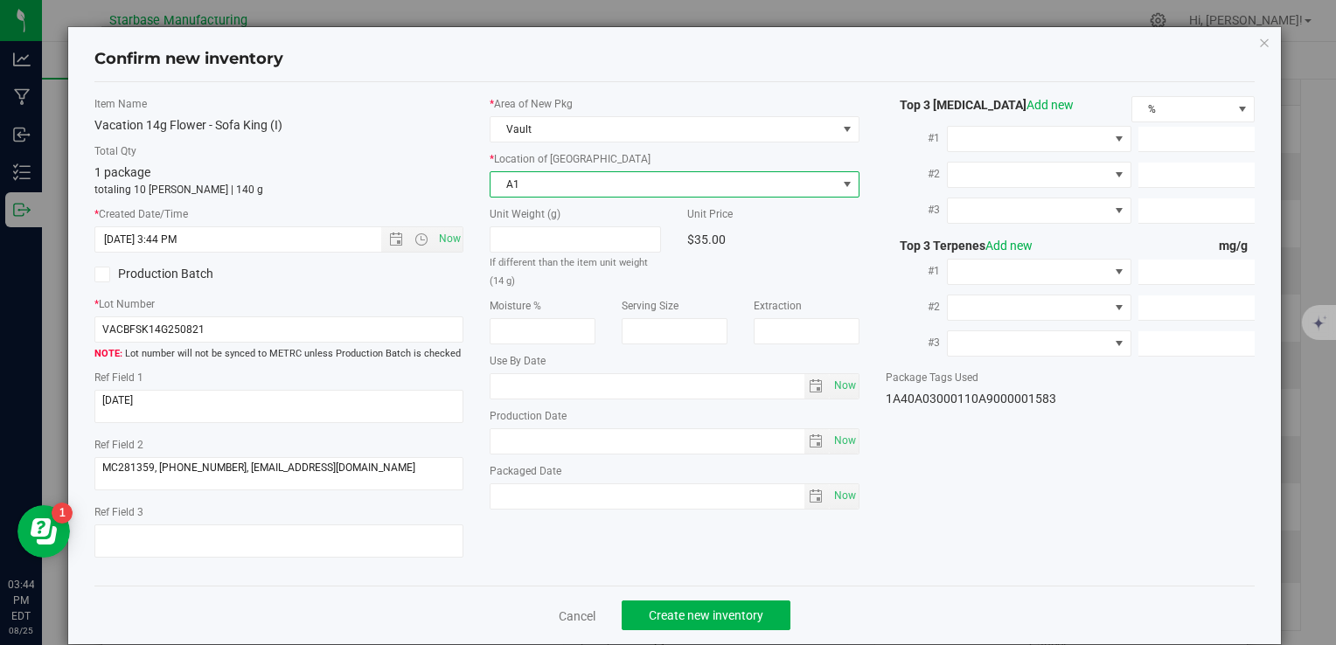
click at [532, 183] on span "A1" at bounding box center [663, 184] width 345 height 24
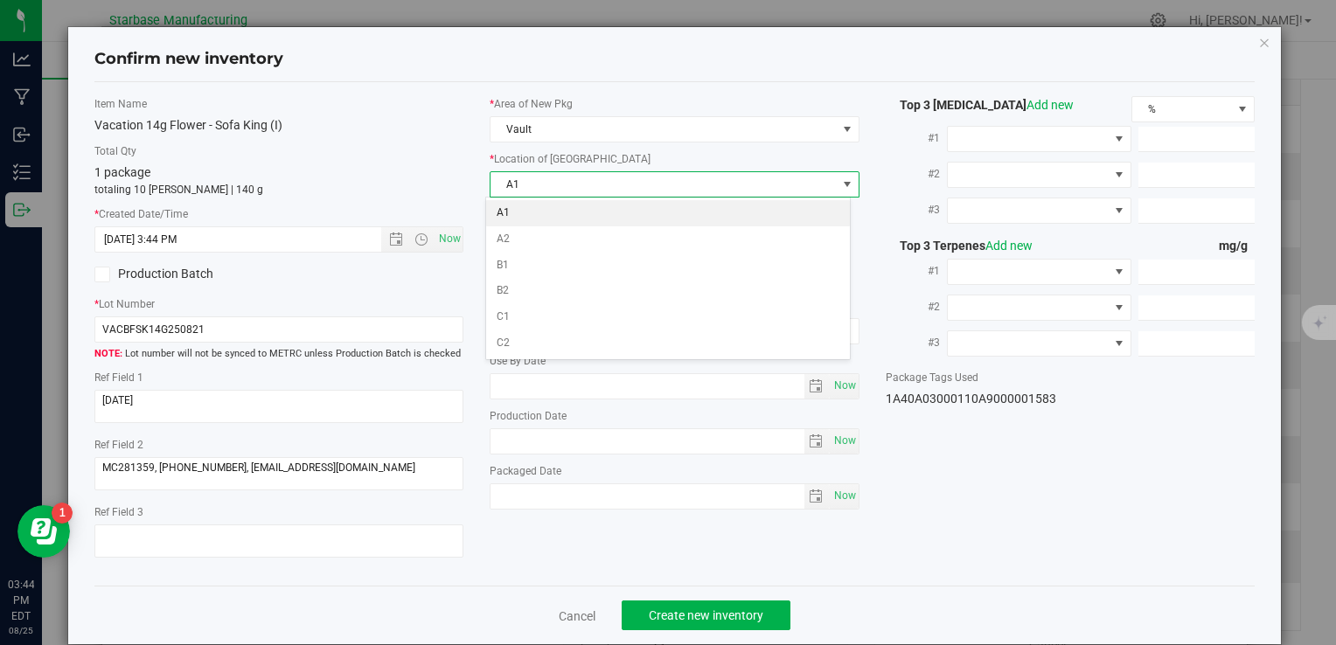
click at [525, 208] on li "A1" at bounding box center [668, 213] width 364 height 26
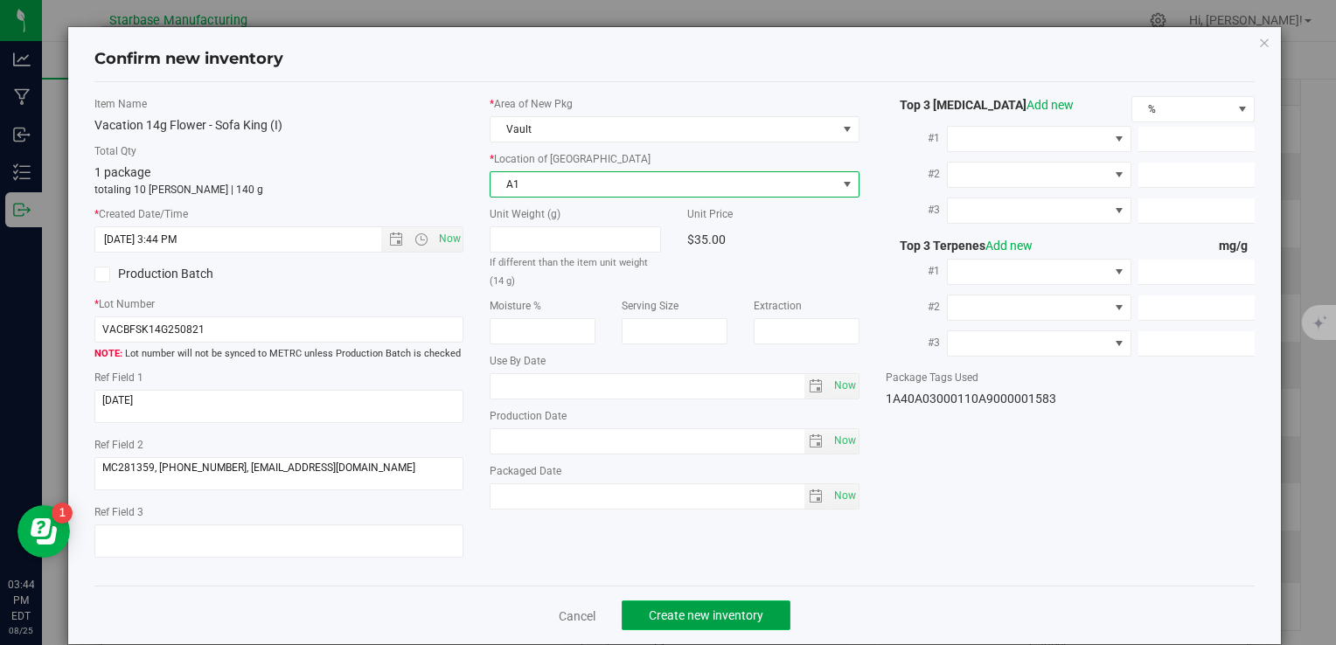
click at [715, 614] on span "Create new inventory" at bounding box center [706, 616] width 115 height 14
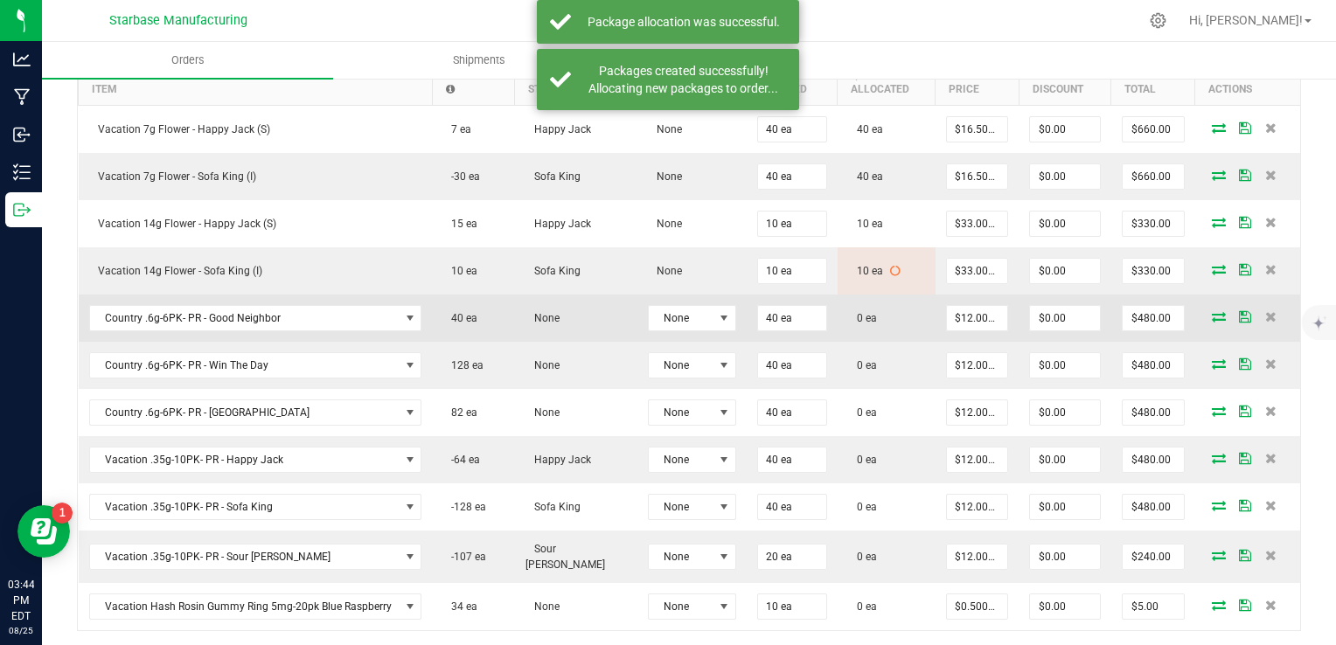
click at [1212, 313] on icon at bounding box center [1219, 316] width 14 height 10
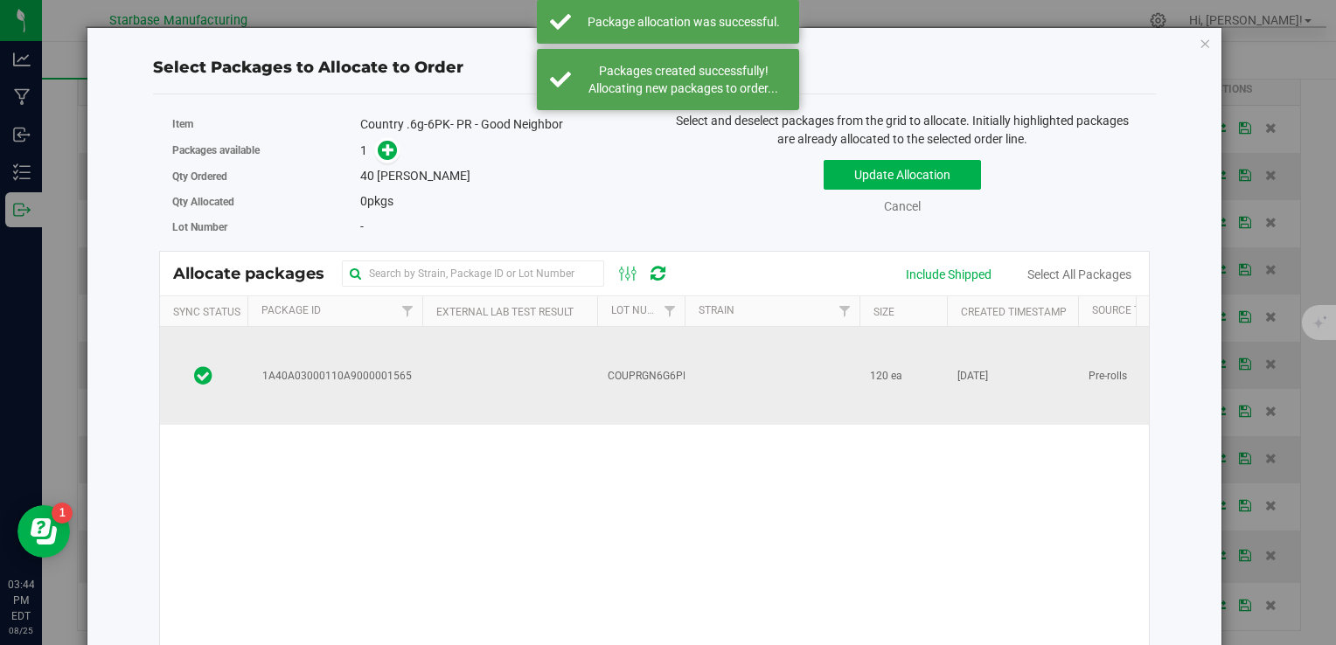
click at [553, 343] on td at bounding box center [509, 376] width 175 height 98
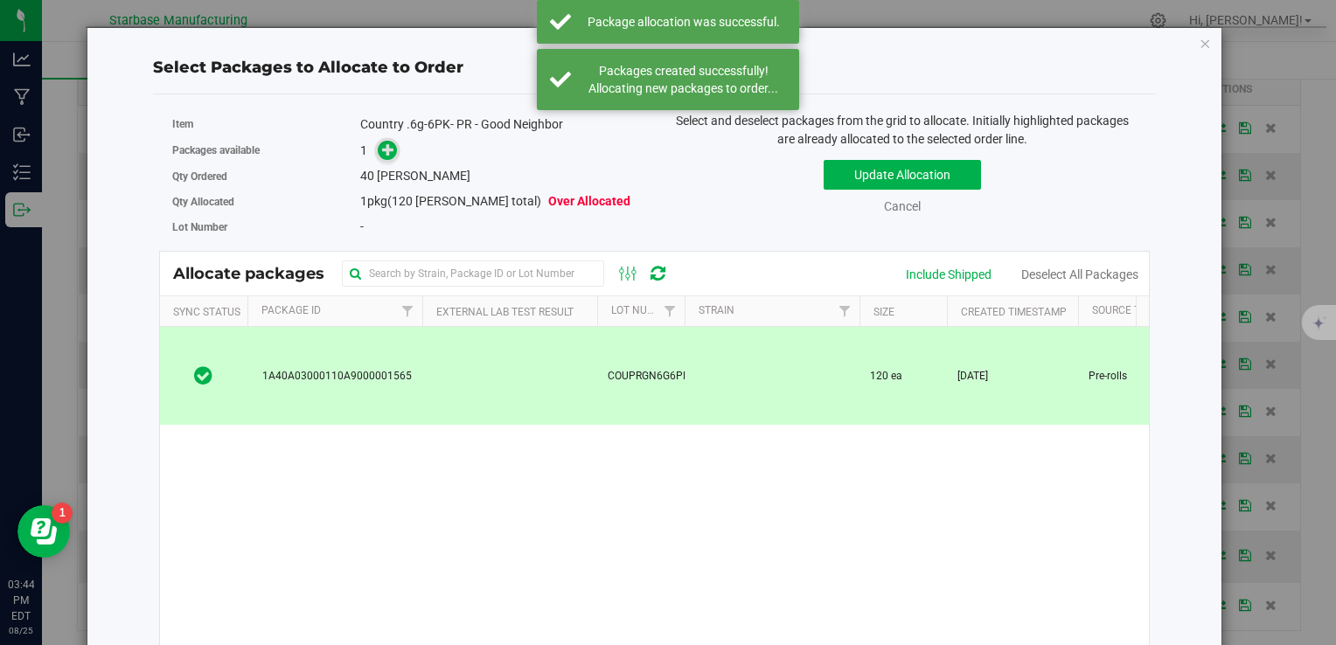
click at [378, 142] on span at bounding box center [387, 150] width 21 height 21
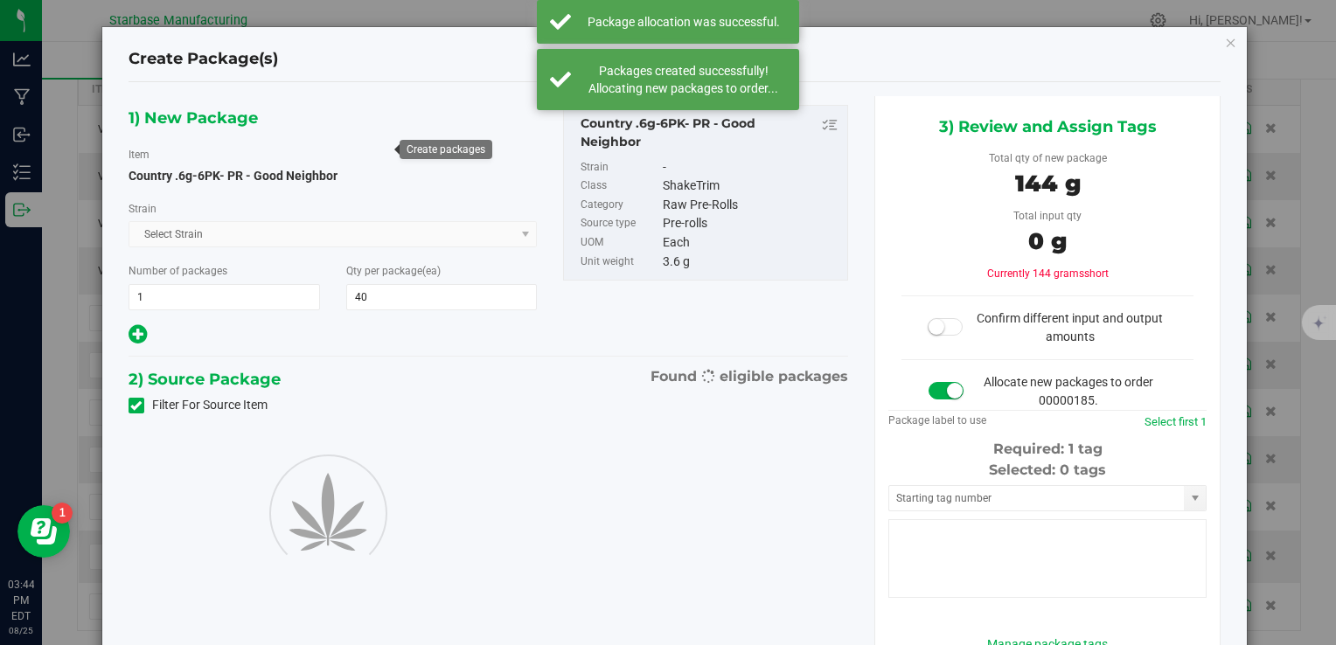
type input "40"
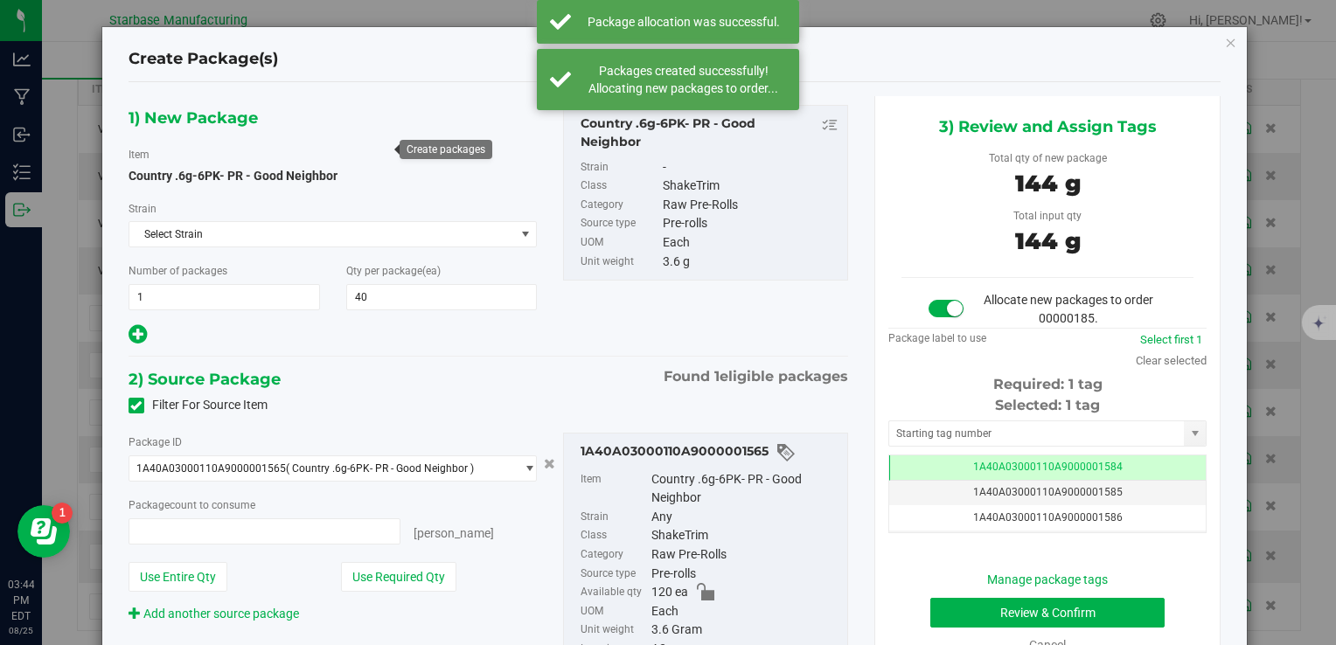
type input "40 ea"
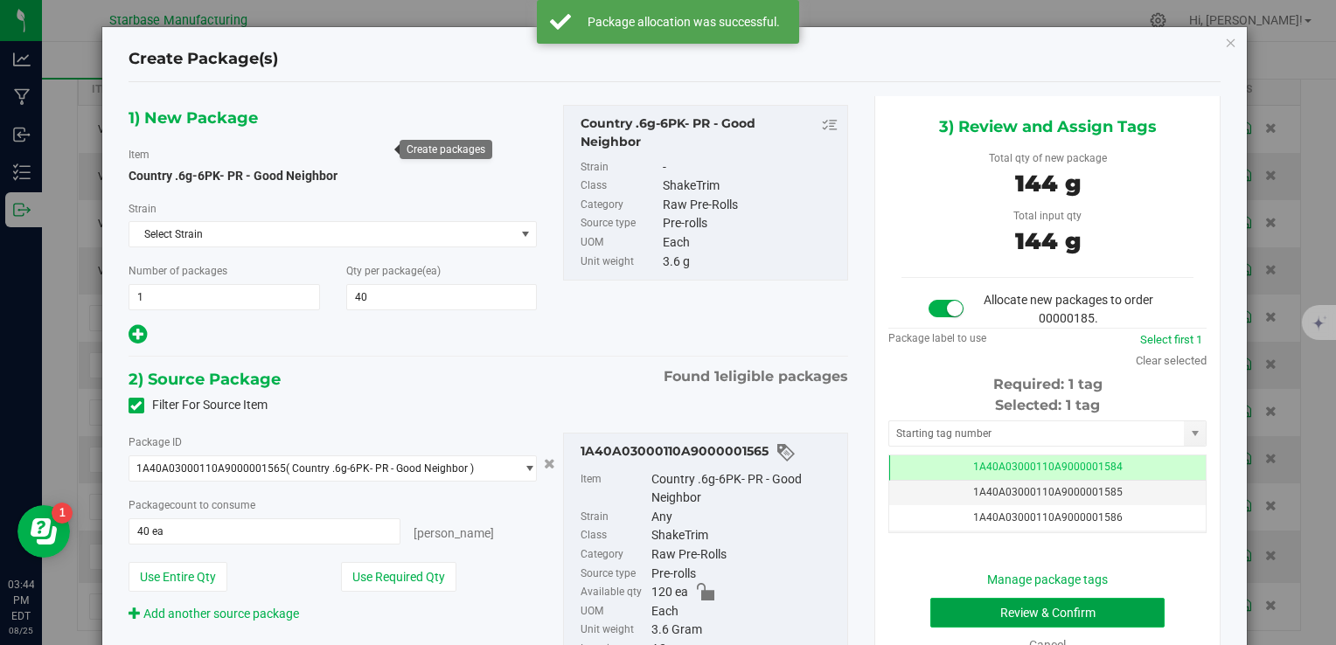
click at [978, 607] on button "Review & Confirm" at bounding box center [1047, 613] width 234 height 30
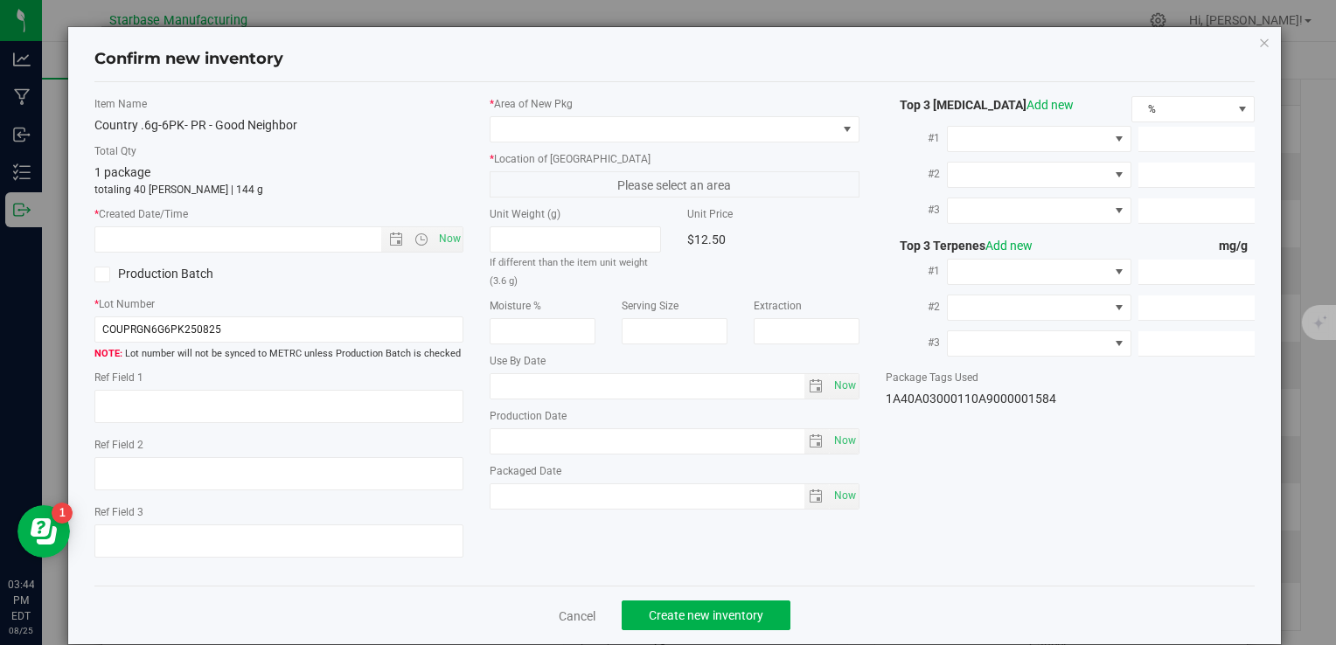
type textarea "[DATE]"
type textarea "MP281427 I [PHONE_NUMBER] I [EMAIL_ADDRESS][DOMAIN_NAME]"
type textarea "Ice Cream Kush"
type input "[DATE]"
click at [451, 240] on span "Now" at bounding box center [450, 238] width 30 height 25
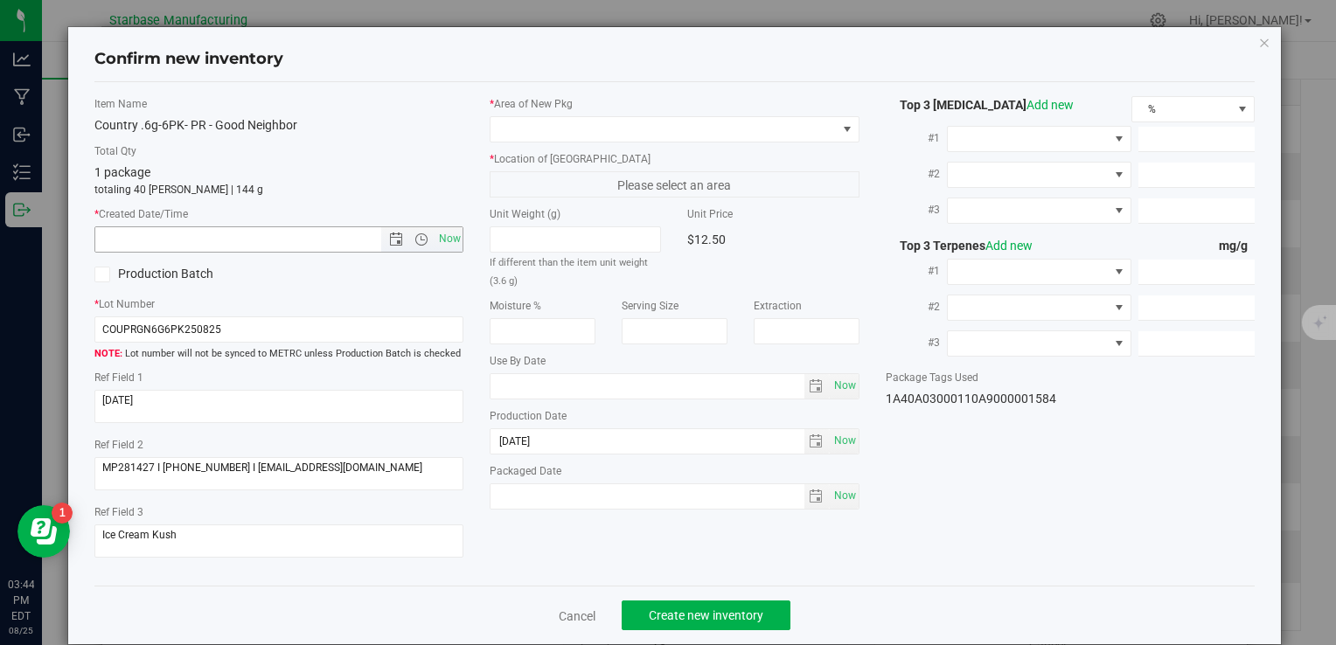
type input "8/25/2025 3:44 PM"
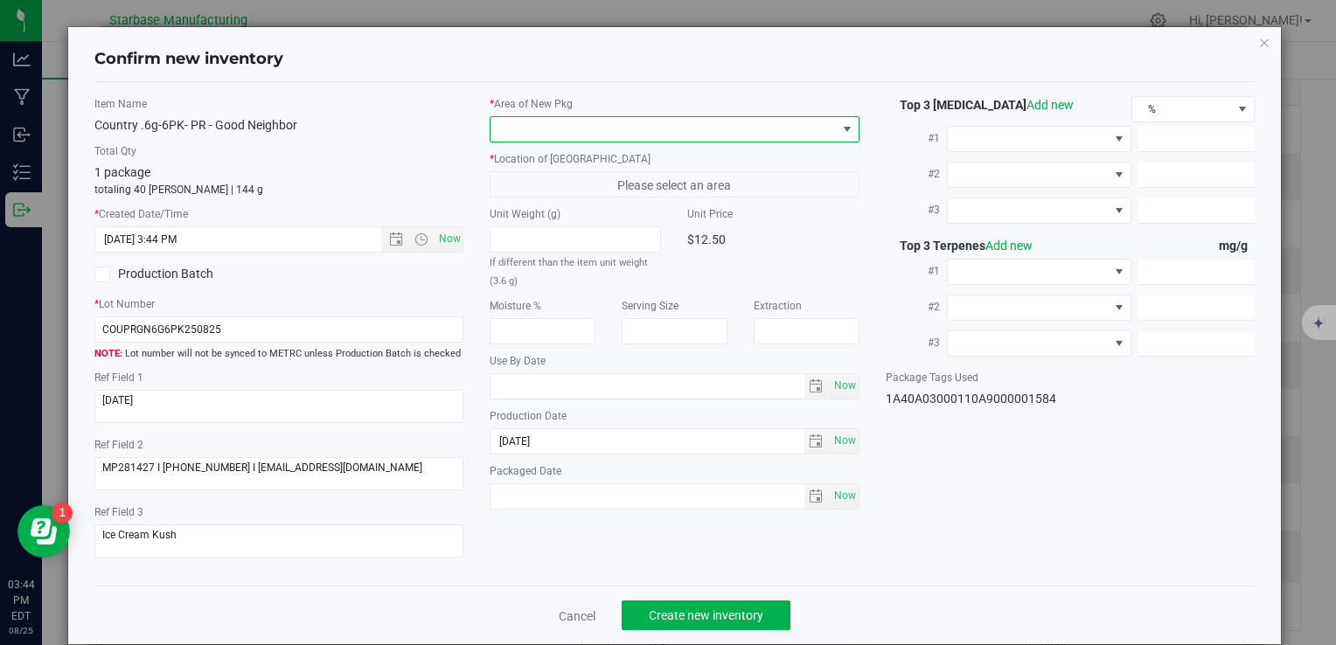
click at [557, 117] on span at bounding box center [663, 129] width 345 height 24
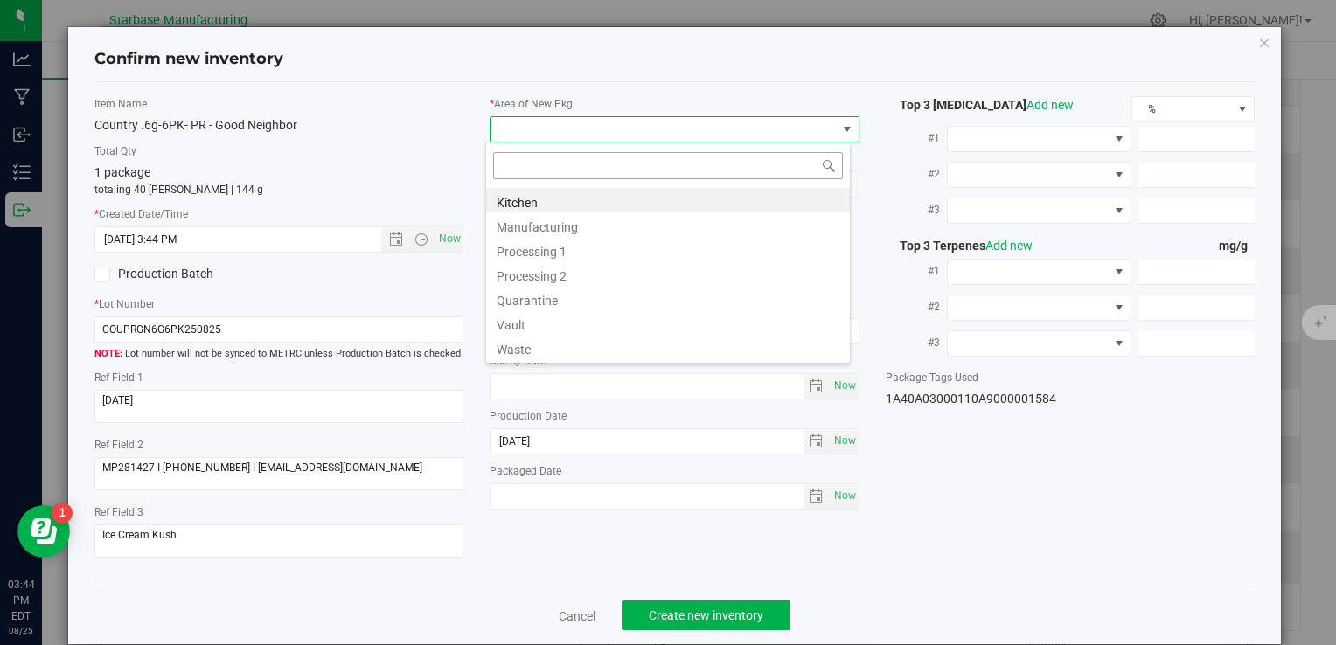
type input "v"
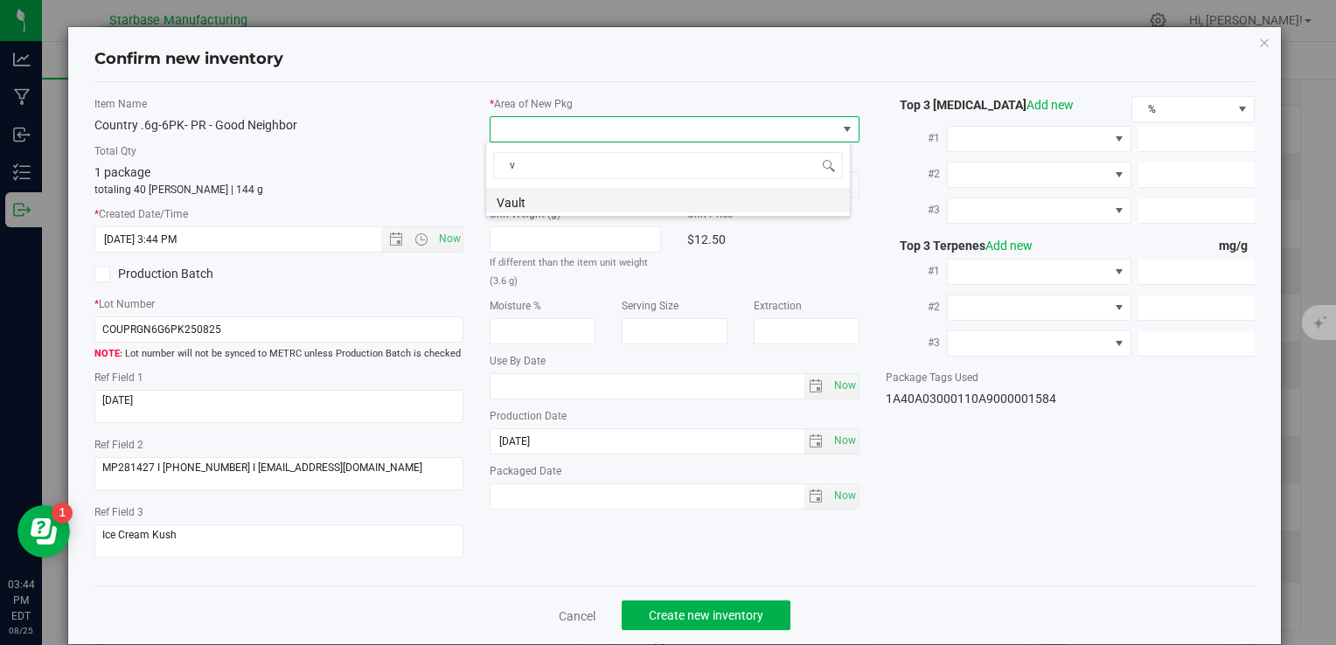
click at [548, 202] on li "Vault" at bounding box center [668, 200] width 364 height 24
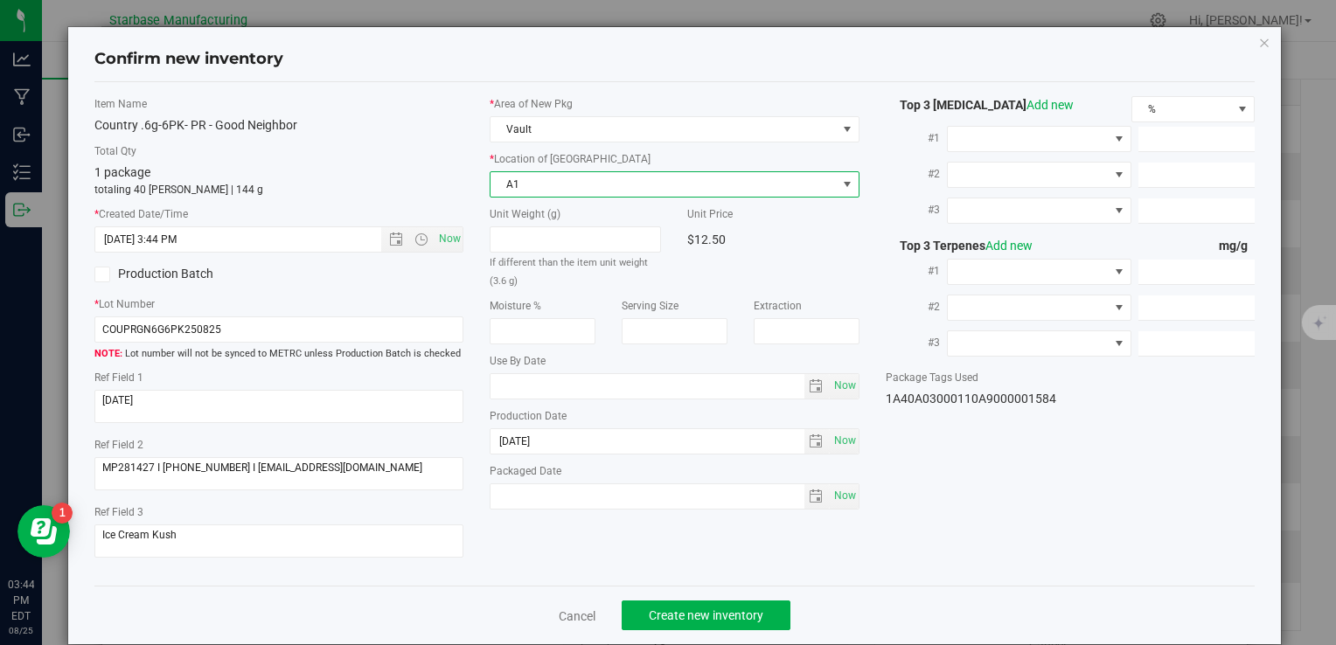
click at [543, 173] on span "A1" at bounding box center [663, 184] width 345 height 24
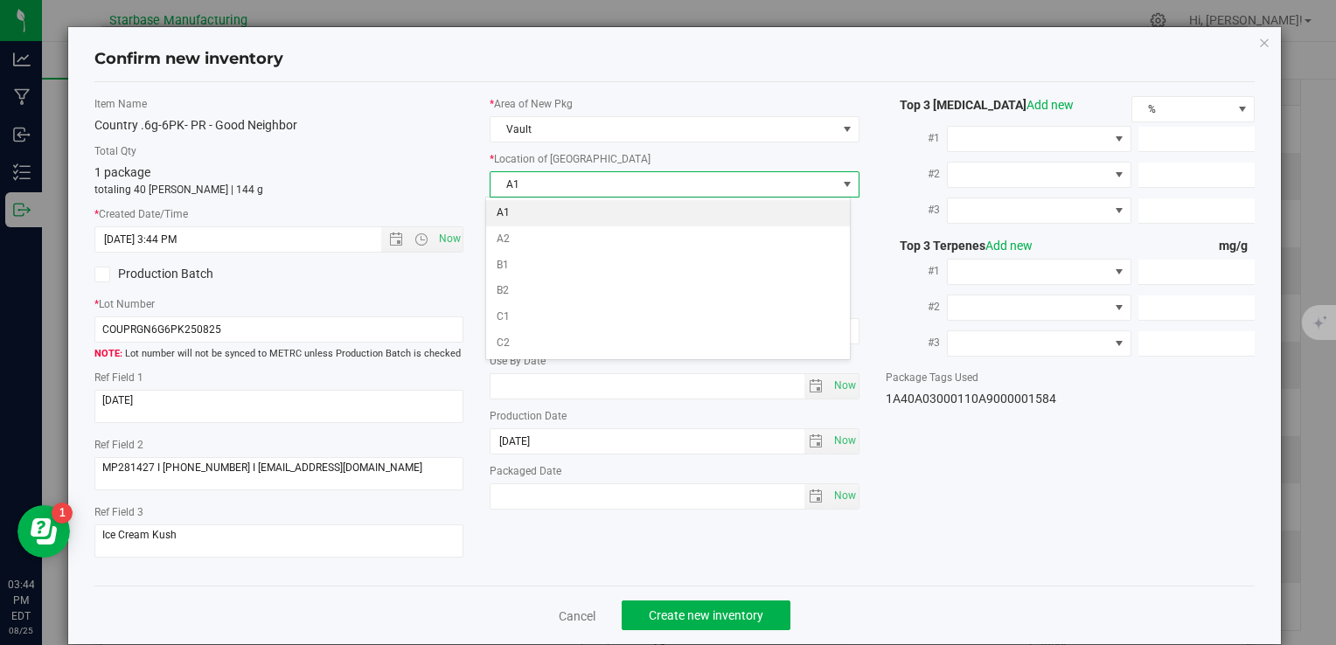
click at [540, 213] on li "A1" at bounding box center [668, 213] width 364 height 26
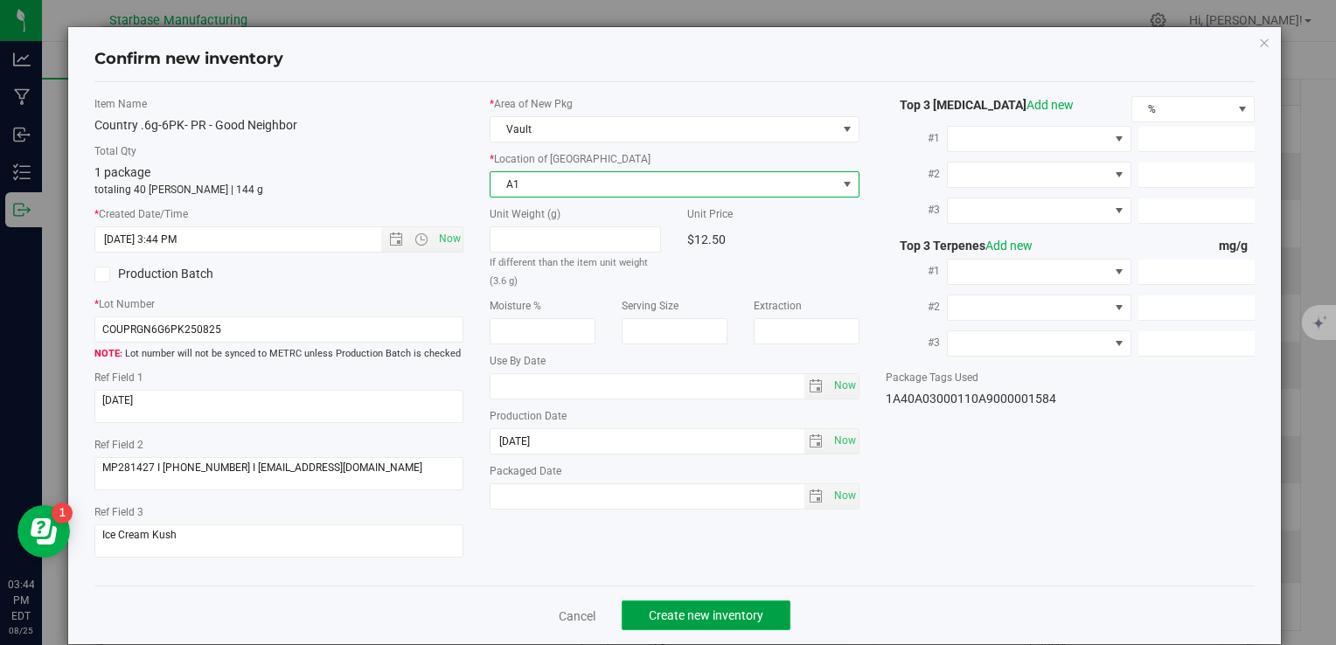
click at [741, 609] on span "Create new inventory" at bounding box center [706, 616] width 115 height 14
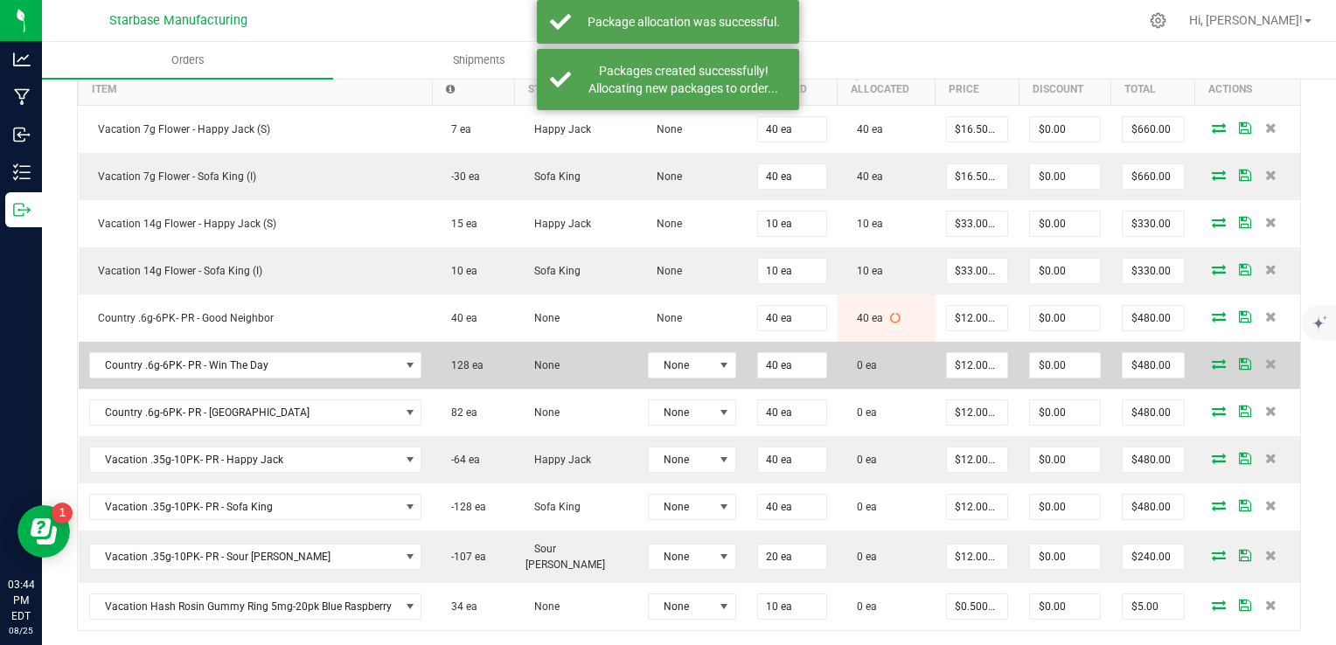
click at [1212, 358] on icon at bounding box center [1219, 363] width 14 height 10
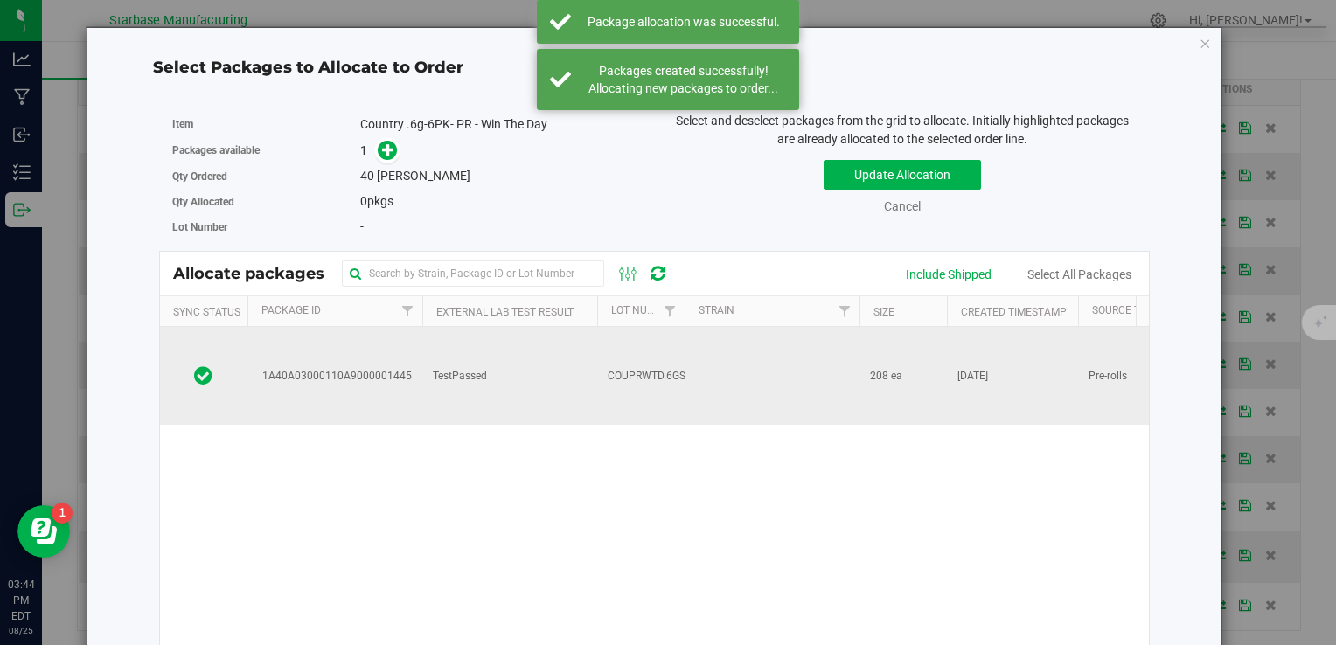
click at [650, 368] on td "COUPRWTD.6GS250819" at bounding box center [640, 376] width 87 height 98
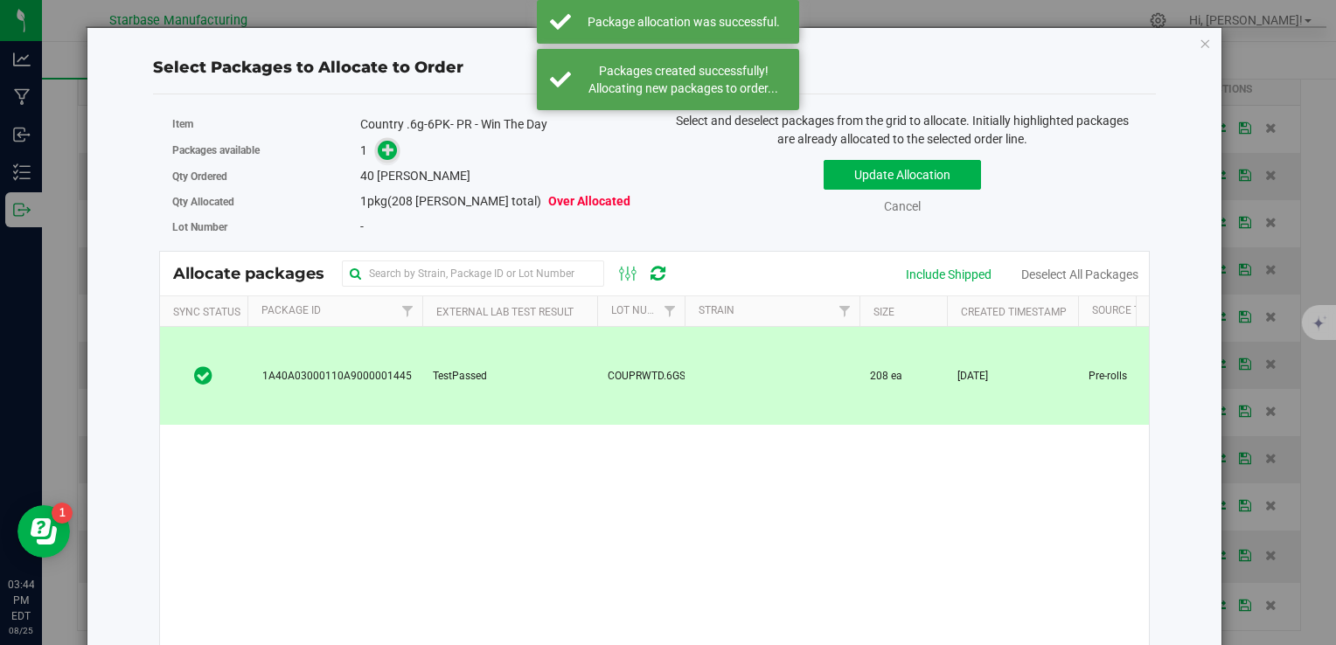
click at [385, 157] on span at bounding box center [387, 150] width 20 height 20
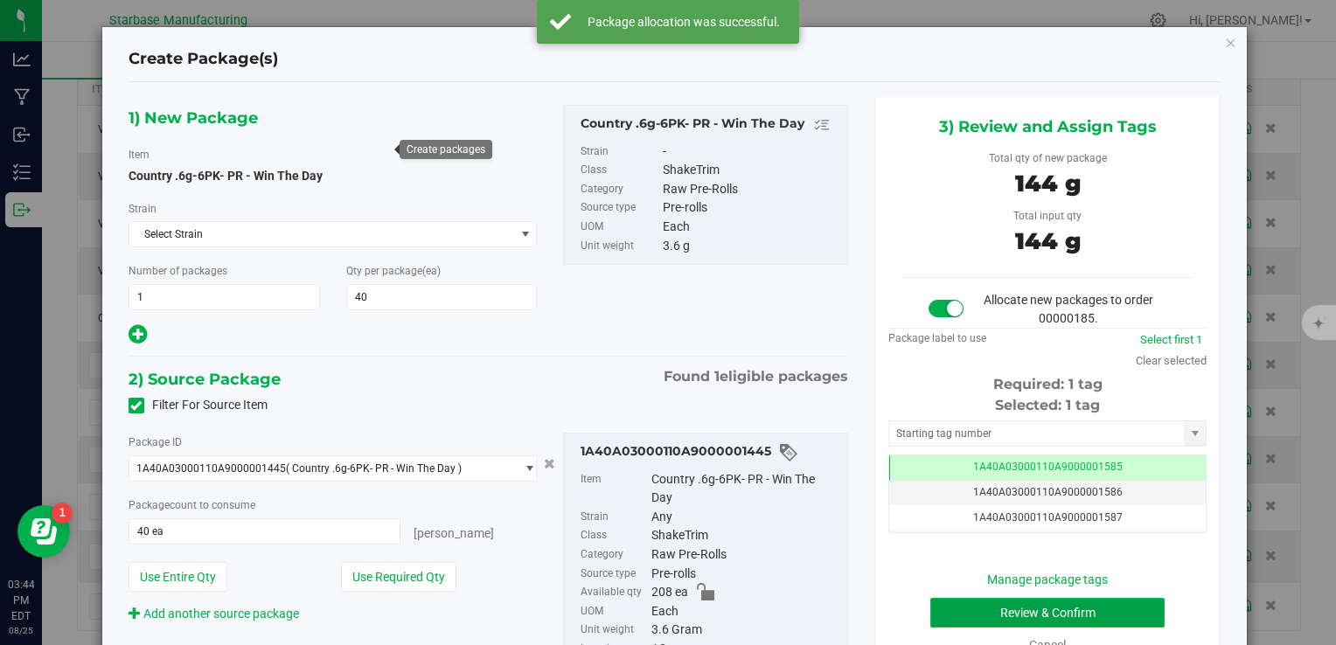
click at [1032, 606] on button "Review & Confirm" at bounding box center [1047, 613] width 234 height 30
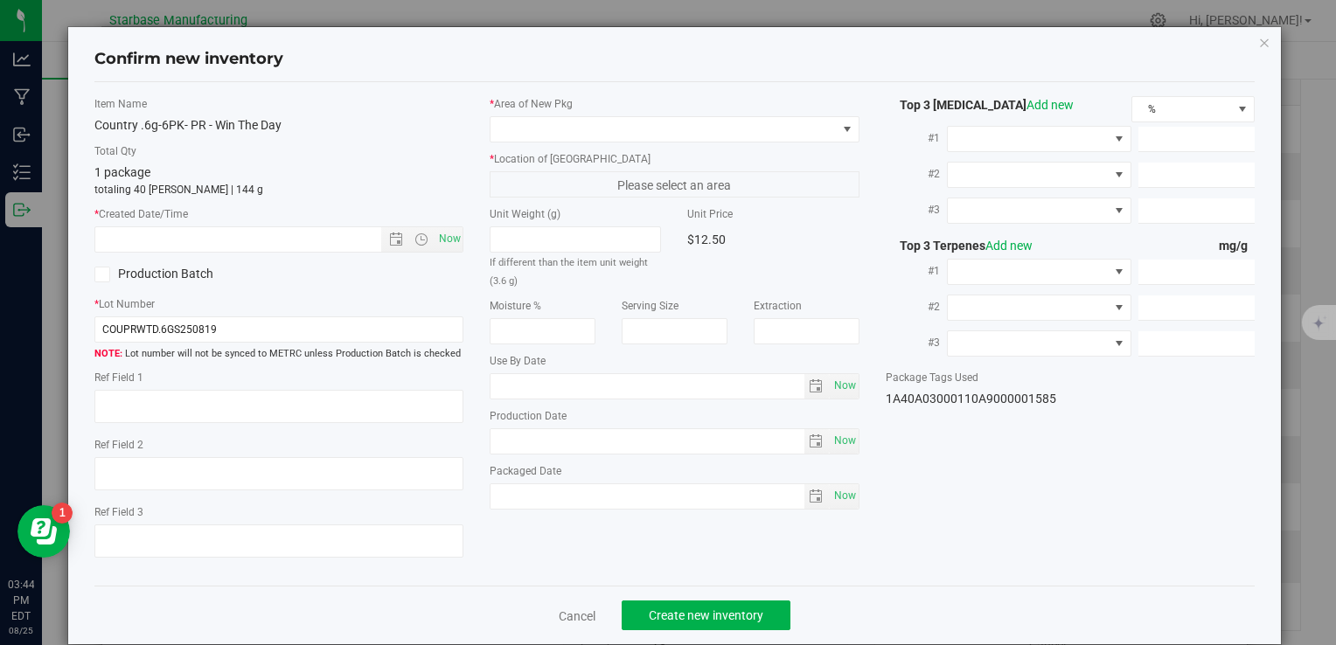
type textarea "[DATE]"
type textarea "MP281427 I [PHONE_NUMBER] I [EMAIL_ADDRESS][DOMAIN_NAME]"
type textarea "London Jelly"
type input "[DATE]"
click at [454, 241] on span "Now" at bounding box center [450, 238] width 30 height 25
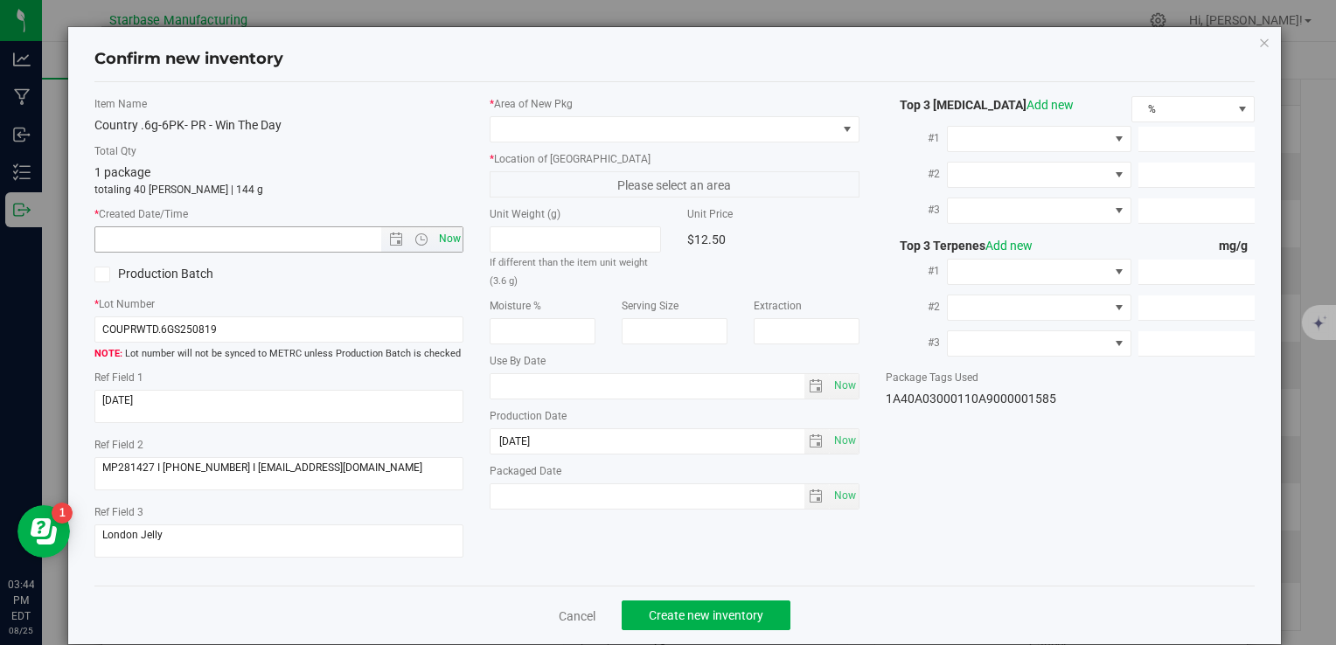
type input "8/25/2025 3:44 PM"
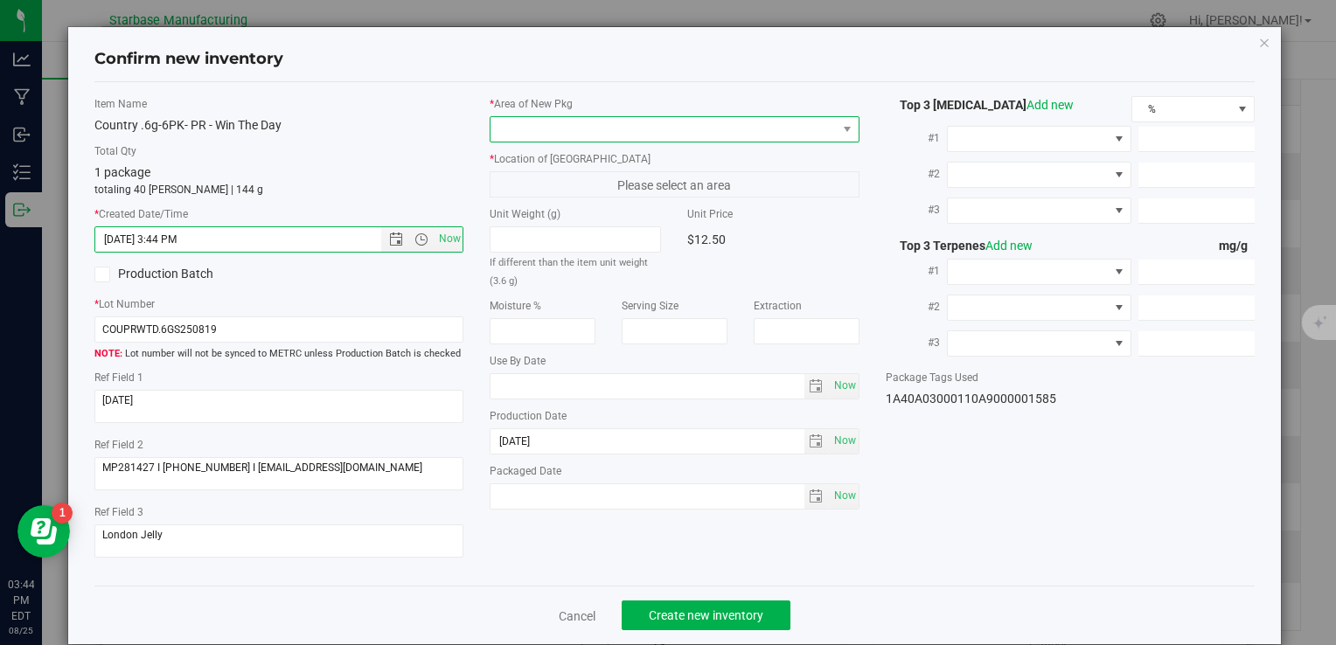
click at [562, 125] on span at bounding box center [663, 129] width 345 height 24
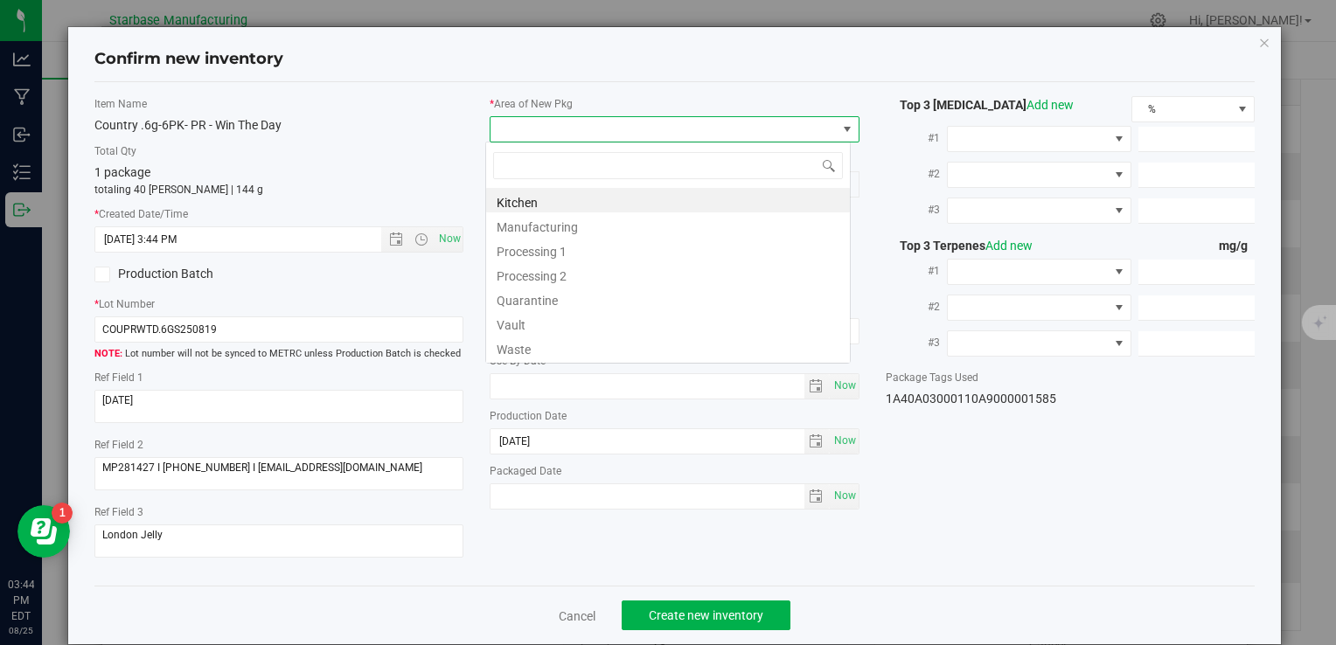
type input "v"
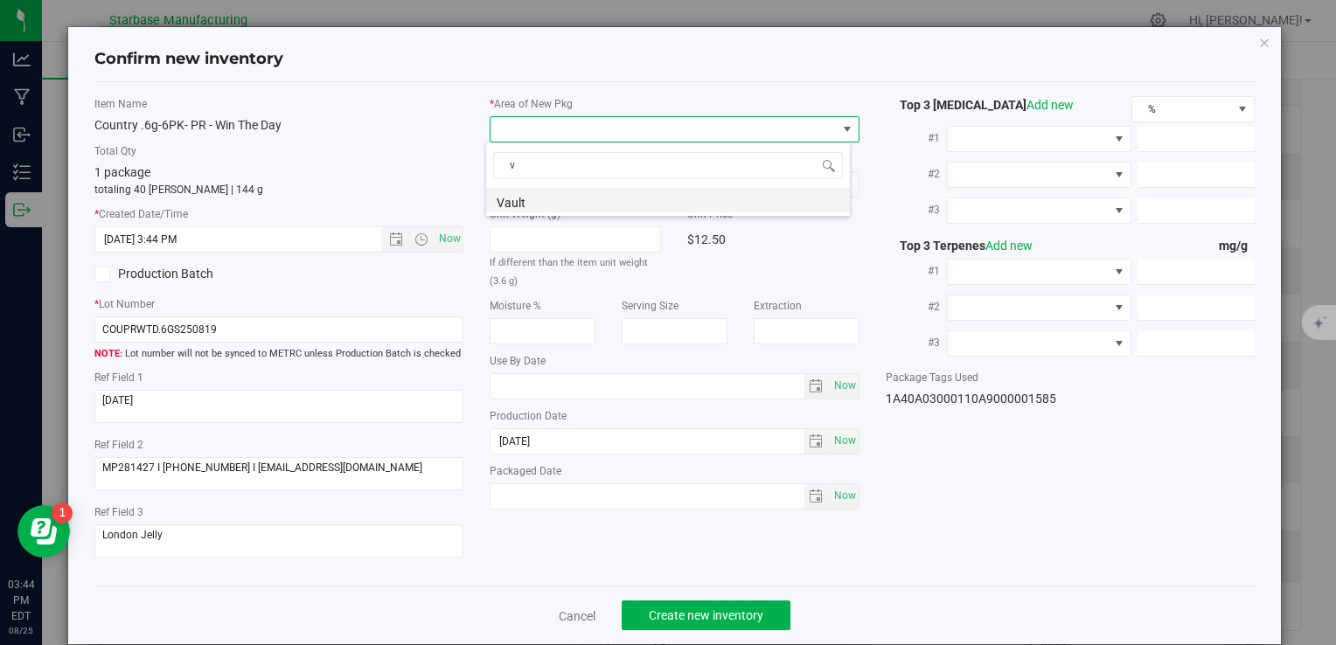
click at [574, 202] on li "Vault" at bounding box center [668, 200] width 364 height 24
click at [567, 192] on span "A1" at bounding box center [663, 184] width 345 height 24
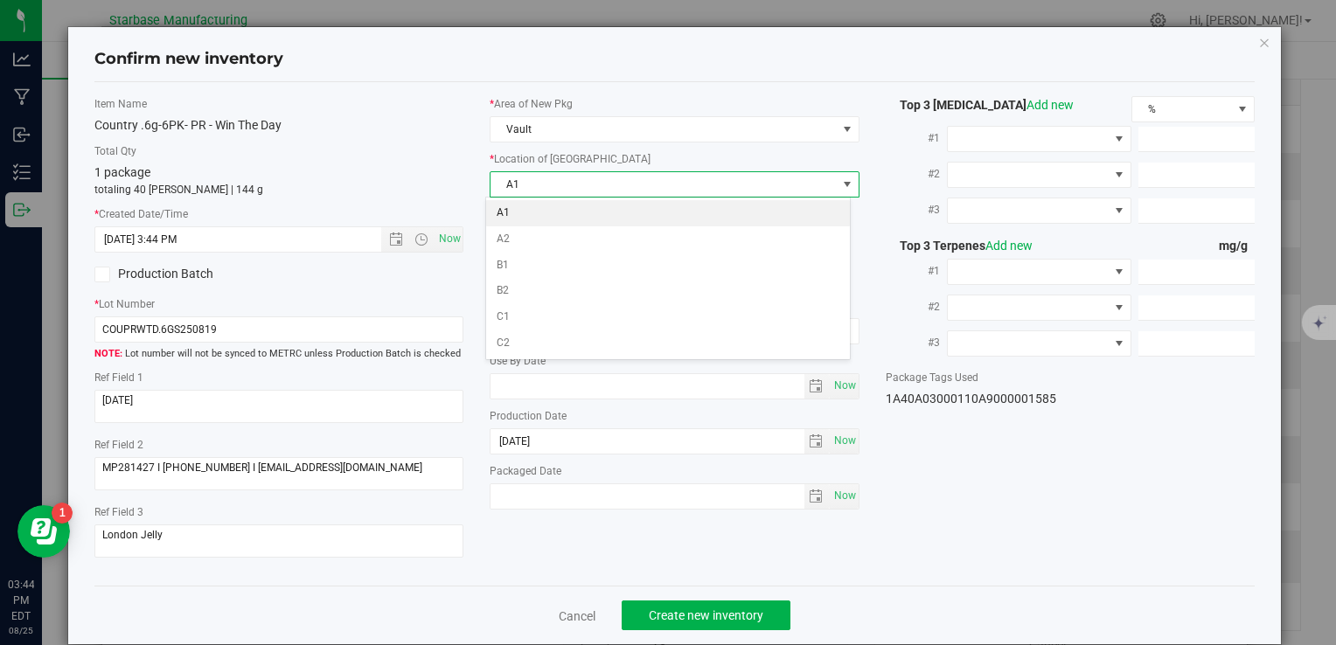
click at [564, 212] on li "A1" at bounding box center [668, 213] width 364 height 26
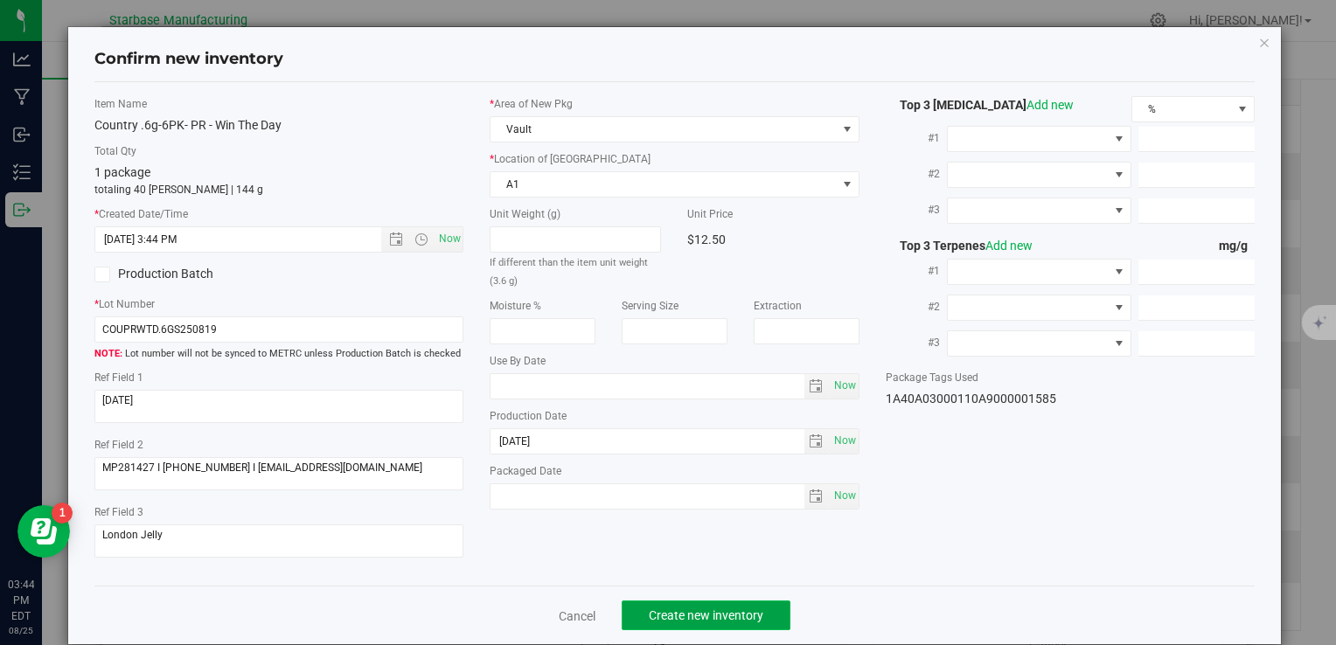
click at [720, 607] on button "Create new inventory" at bounding box center [706, 616] width 169 height 30
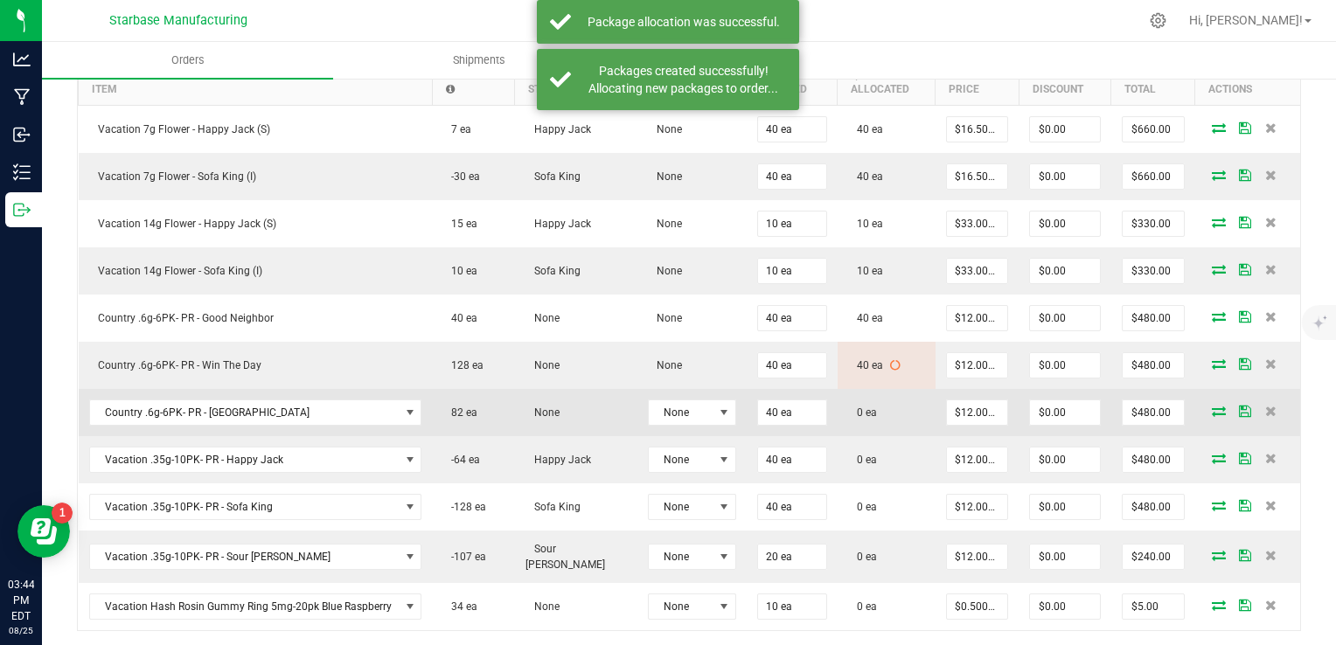
click at [1212, 408] on icon at bounding box center [1219, 411] width 14 height 10
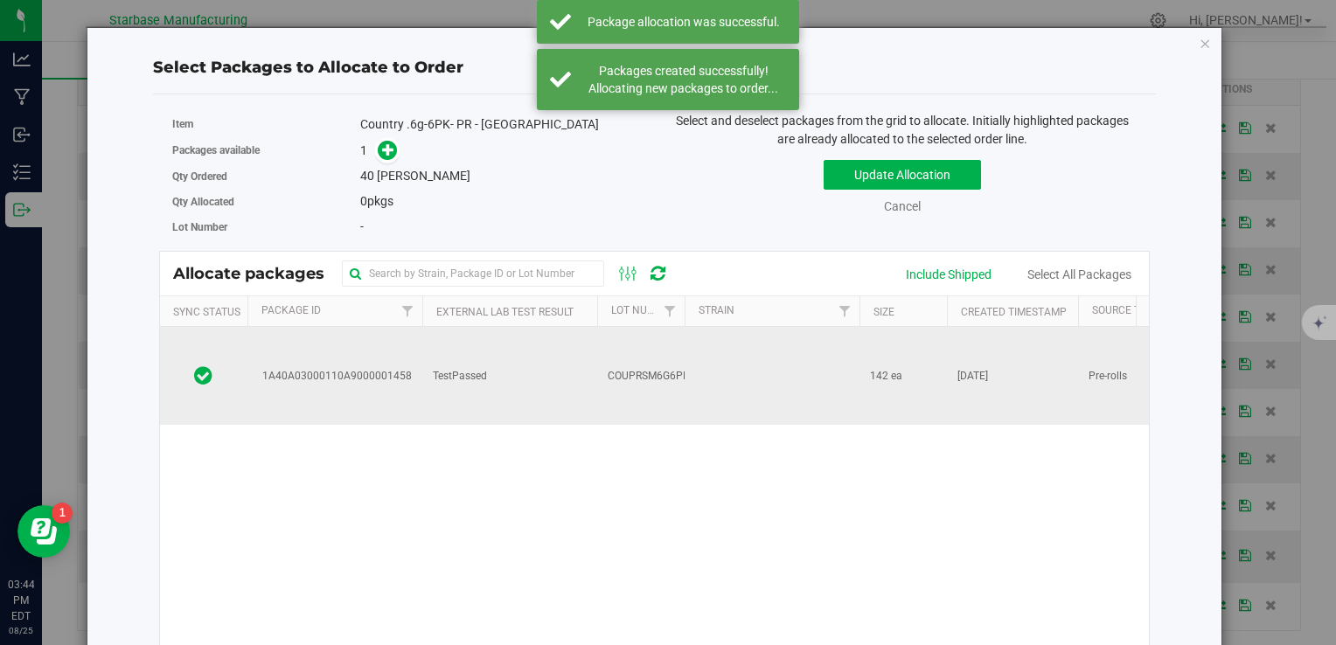
click at [440, 366] on td "TestPassed" at bounding box center [509, 376] width 175 height 98
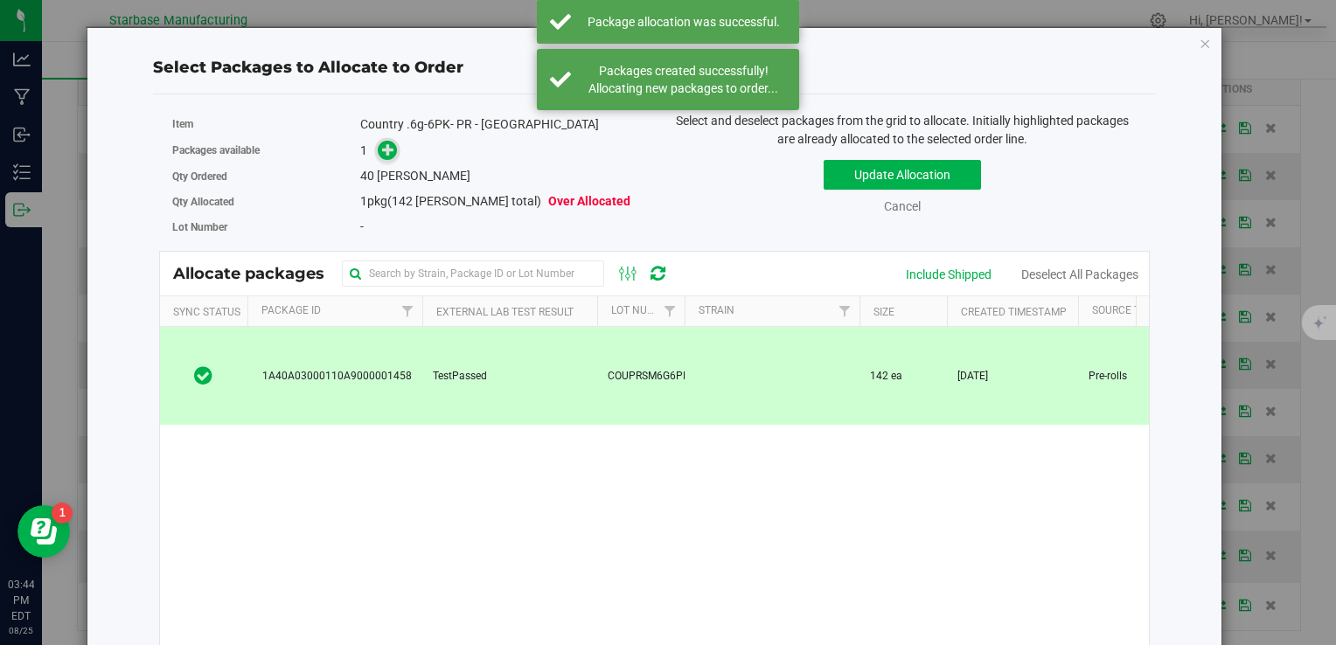
click at [383, 148] on icon at bounding box center [388, 149] width 12 height 12
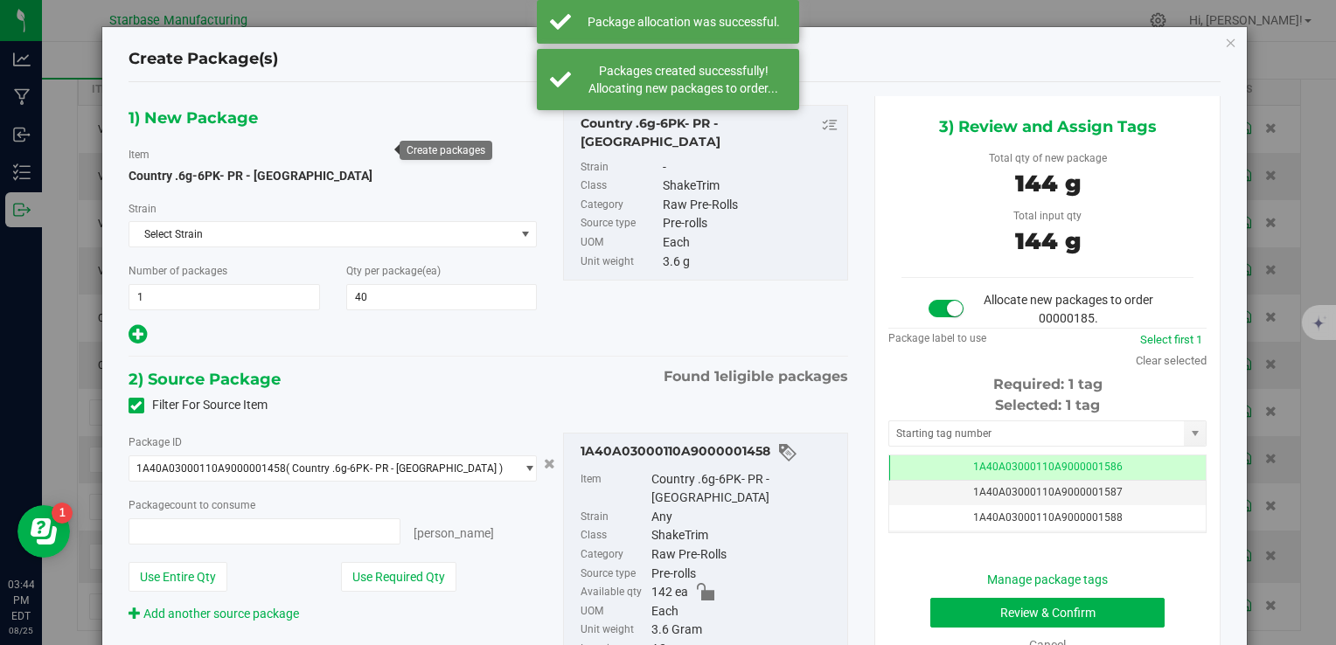
type input "40 ea"
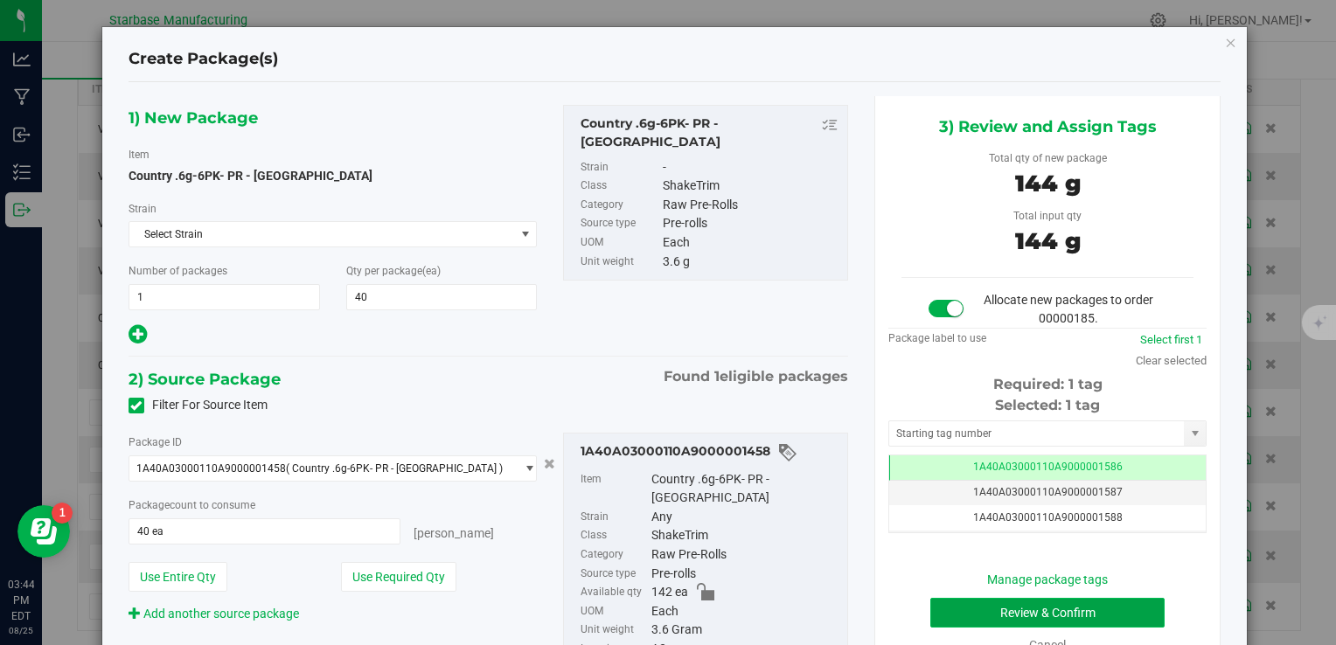
click at [996, 608] on button "Review & Confirm" at bounding box center [1047, 613] width 234 height 30
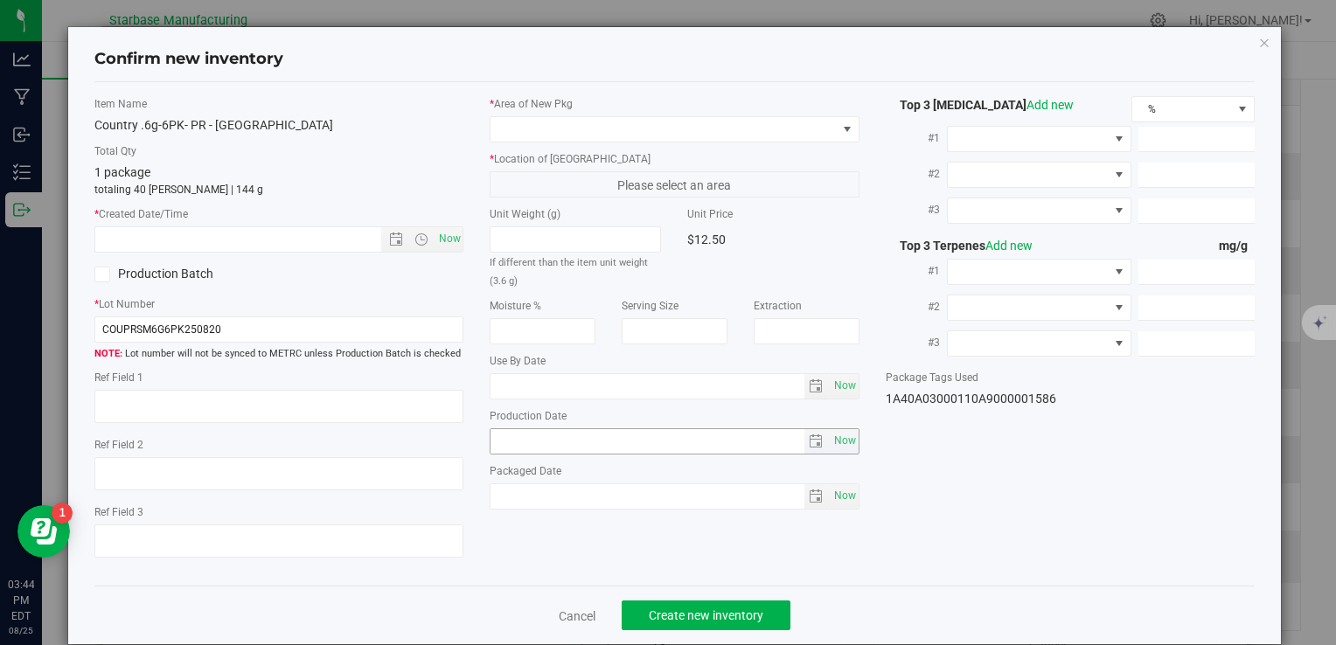
type textarea "[DATE]"
type textarea "MP281427 I [PHONE_NUMBER] I [EMAIL_ADDRESS][DOMAIN_NAME]"
type textarea "OGKB"
type input "[DATE]"
click at [447, 234] on span "Now" at bounding box center [450, 238] width 30 height 25
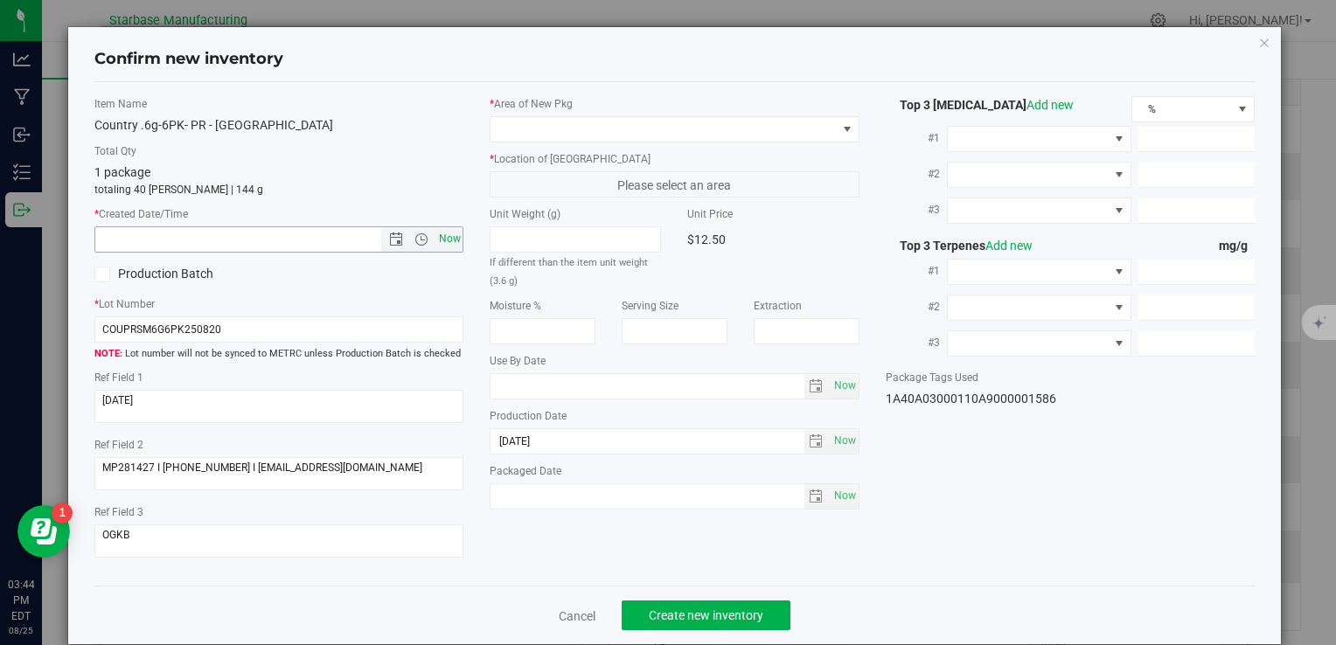
type input "8/25/2025 3:44 PM"
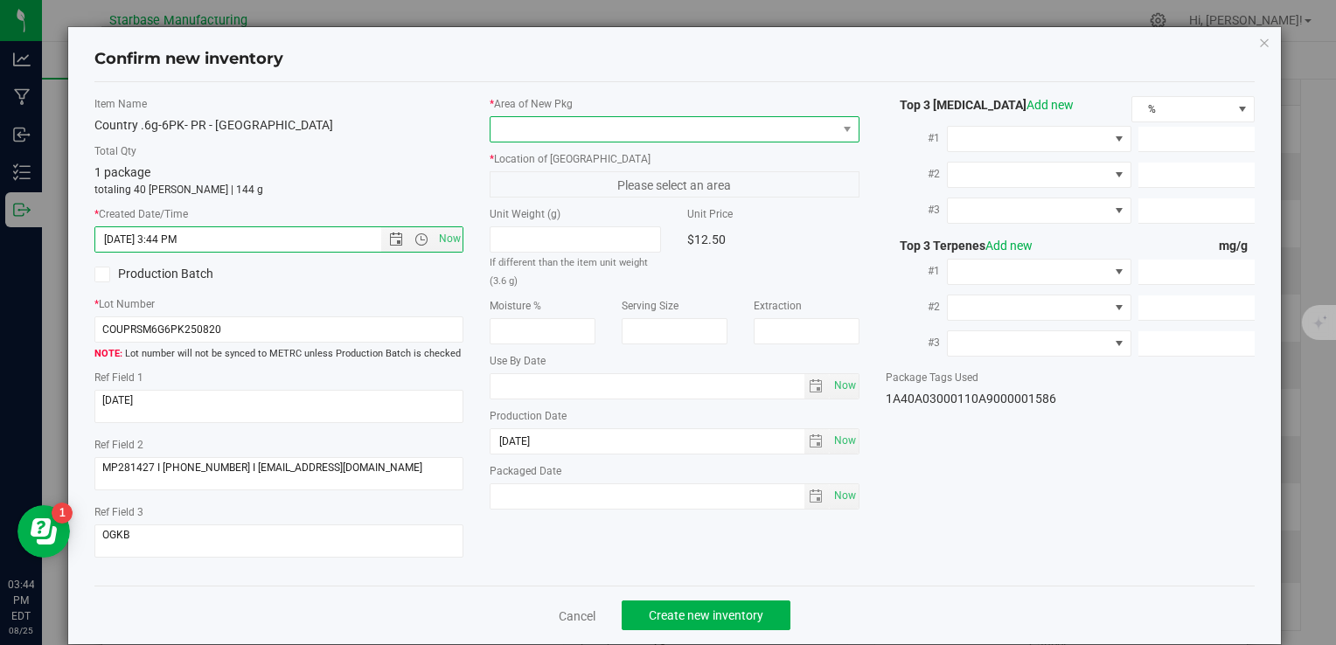
click at [549, 129] on span at bounding box center [663, 129] width 345 height 24
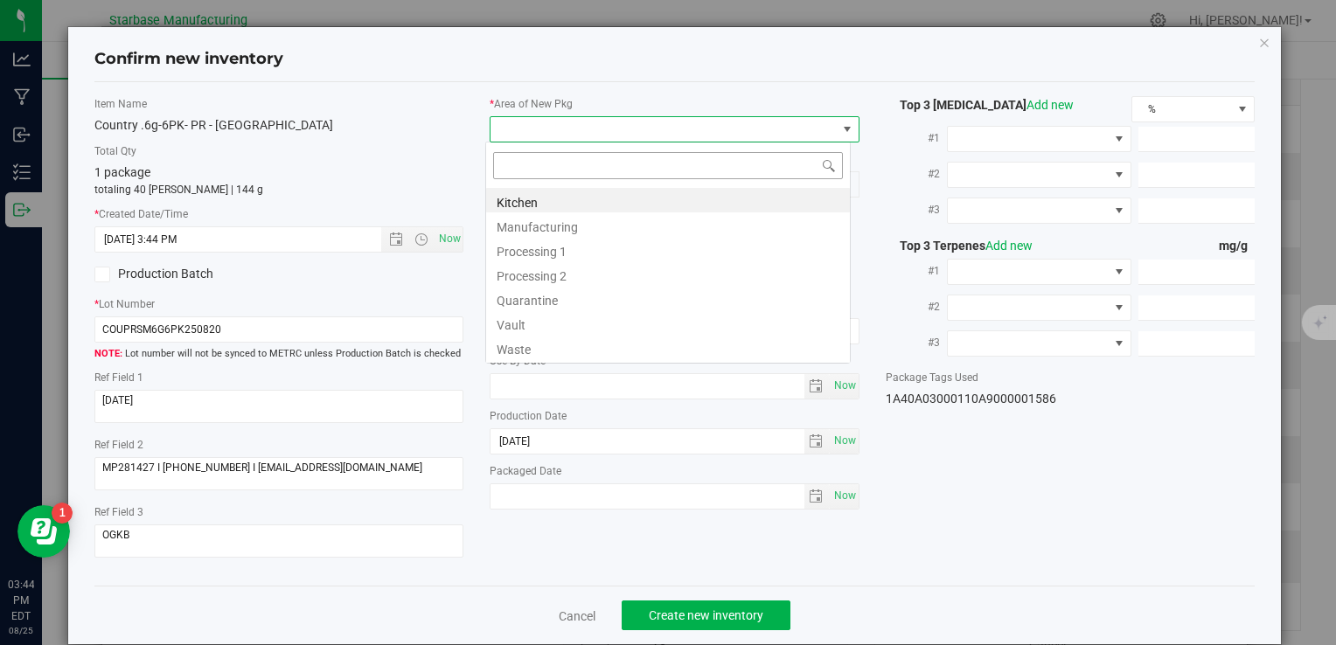
type input "v"
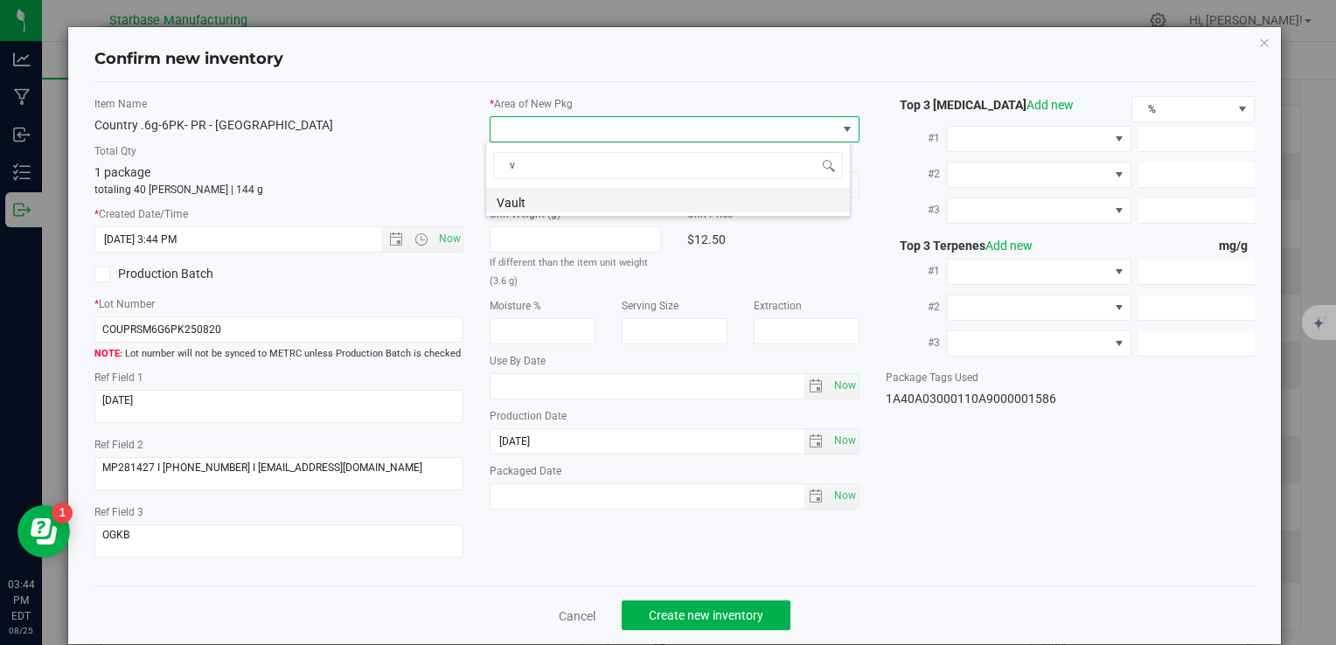
click at [553, 196] on li "Vault" at bounding box center [668, 200] width 364 height 24
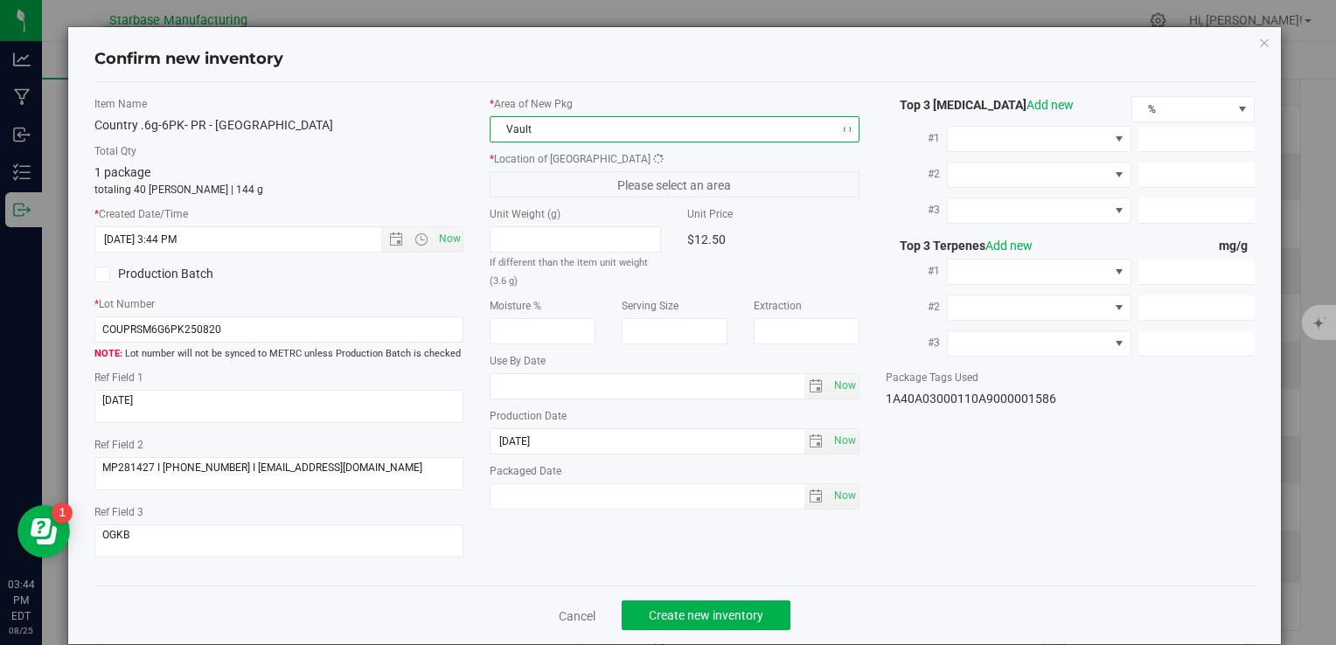
click at [551, 188] on span "Please select an area" at bounding box center [674, 184] width 369 height 26
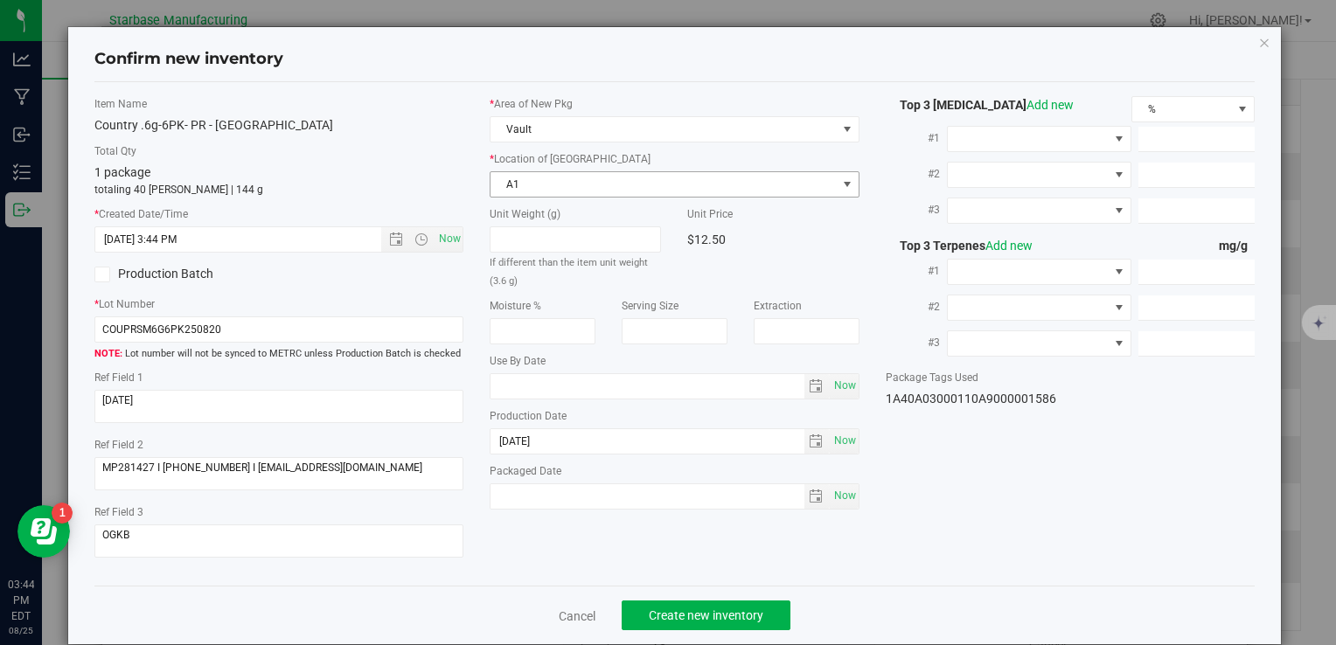
click at [551, 188] on span "A1" at bounding box center [663, 184] width 345 height 24
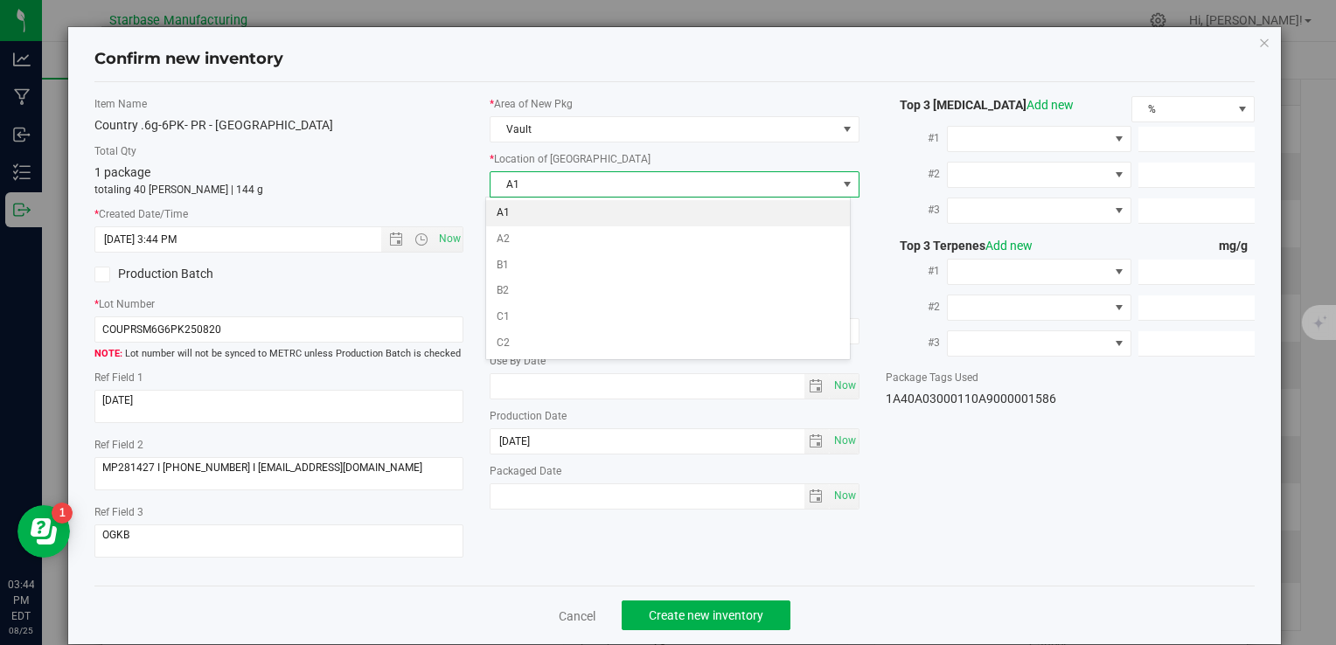
click at [552, 214] on li "A1" at bounding box center [668, 213] width 364 height 26
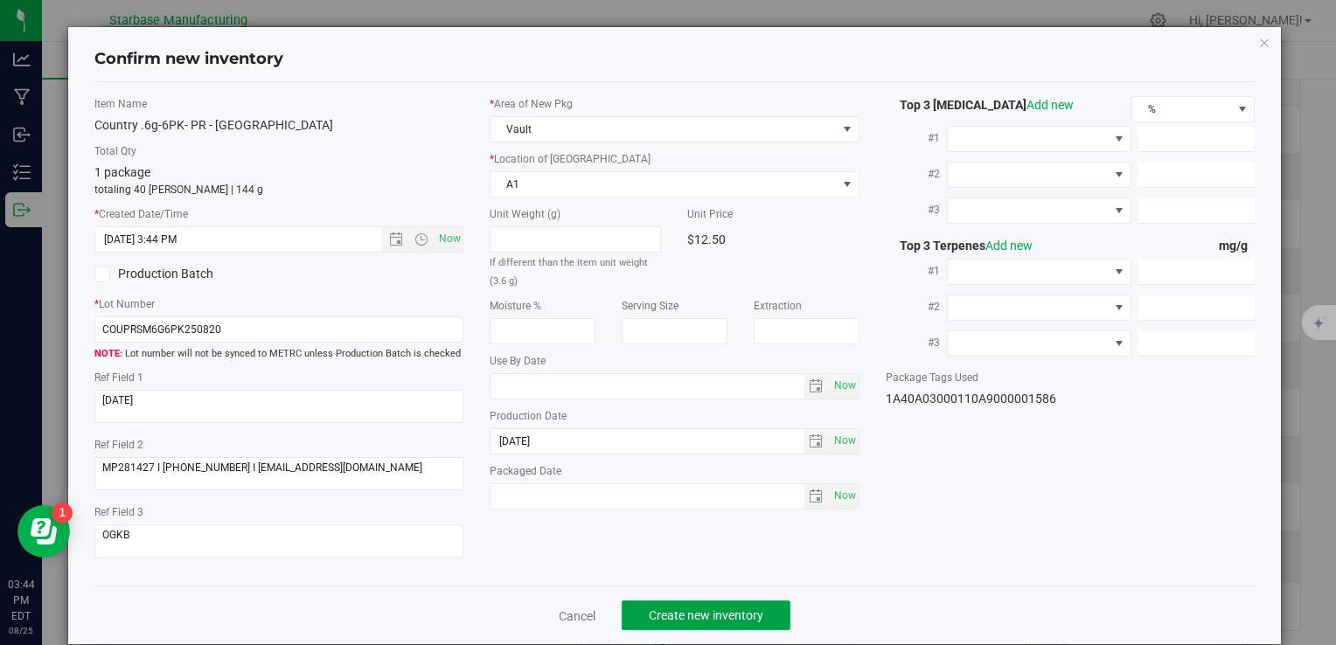
click at [685, 618] on span "Create new inventory" at bounding box center [706, 616] width 115 height 14
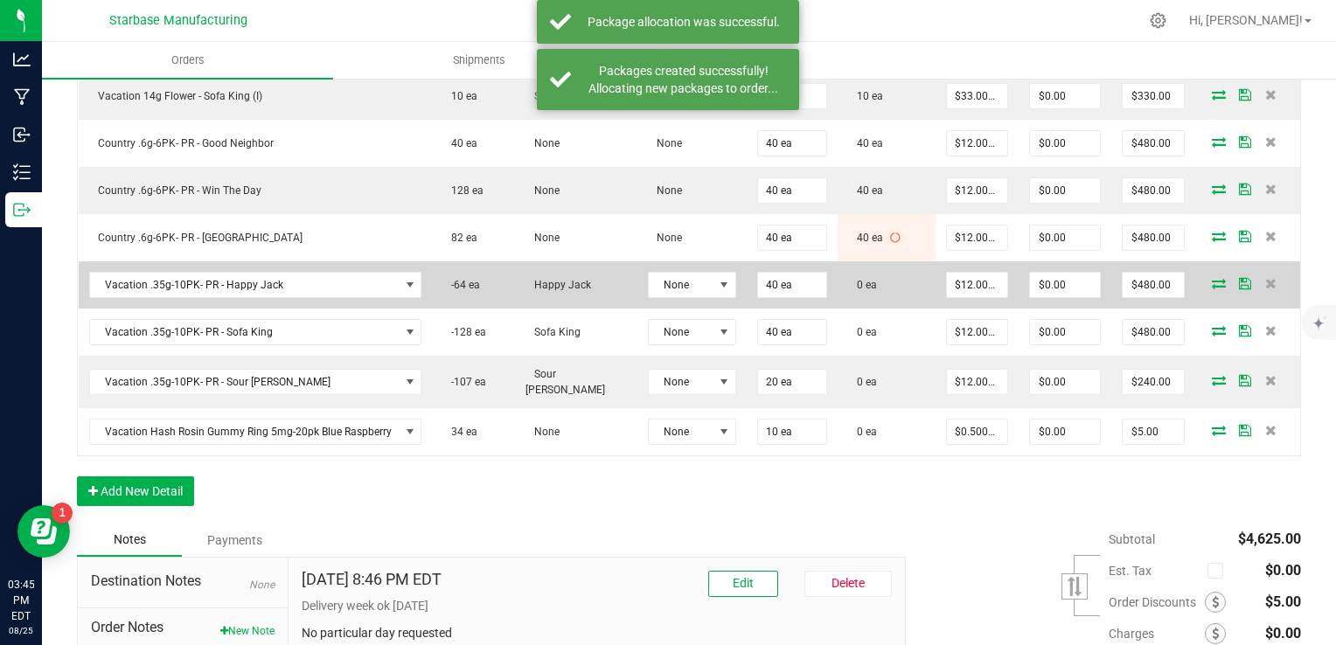
click at [1212, 278] on icon at bounding box center [1219, 283] width 14 height 10
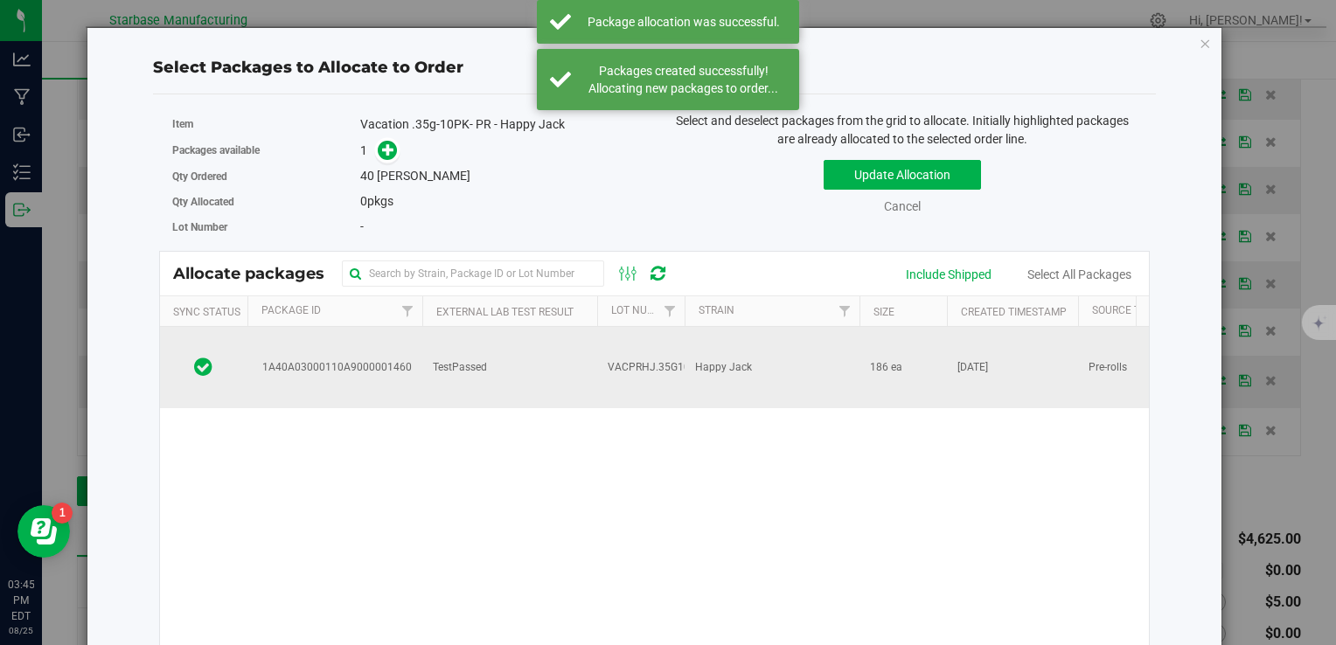
click at [682, 359] on span "VACPRHJ.35G10PK250821" at bounding box center [674, 367] width 133 height 17
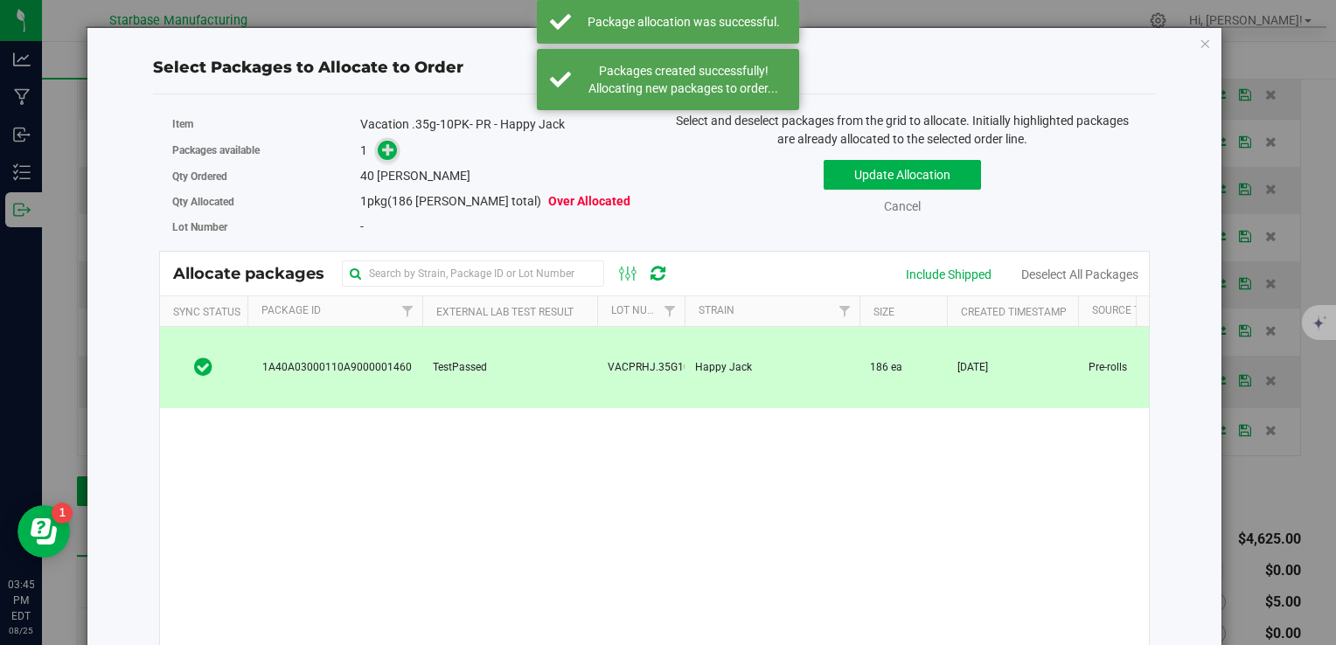
click at [383, 155] on icon at bounding box center [388, 149] width 13 height 13
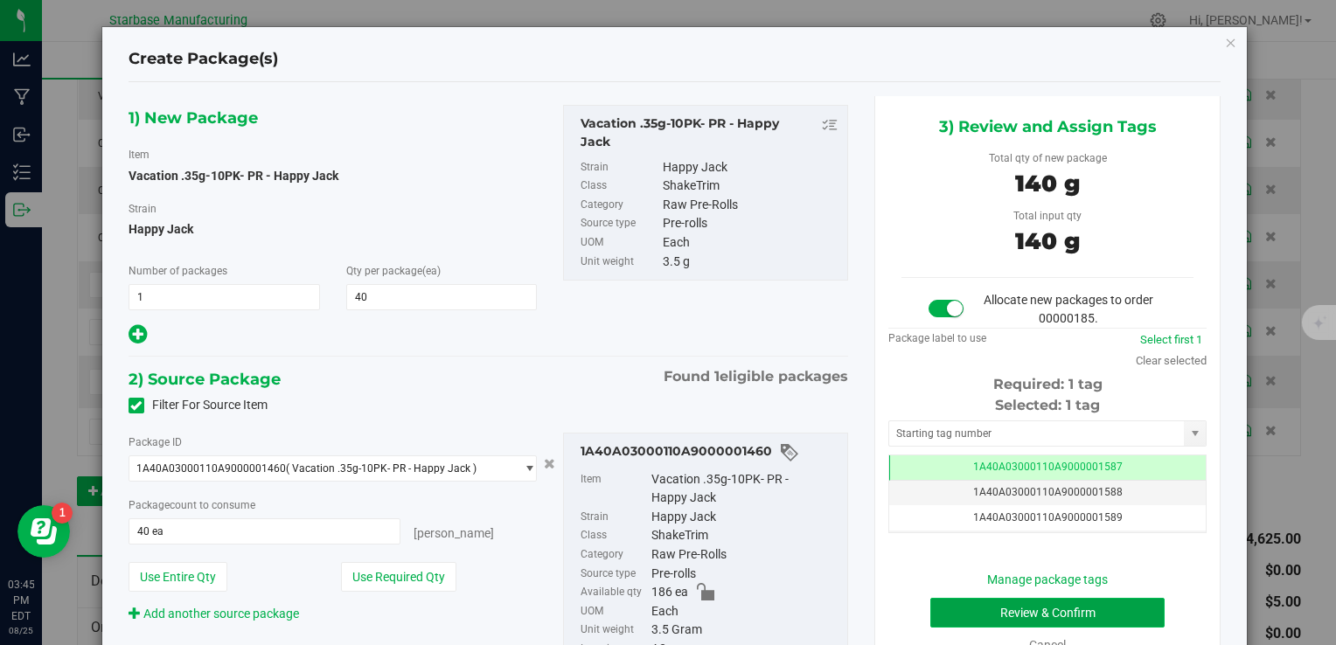
click at [1055, 609] on button "Review & Confirm" at bounding box center [1047, 613] width 234 height 30
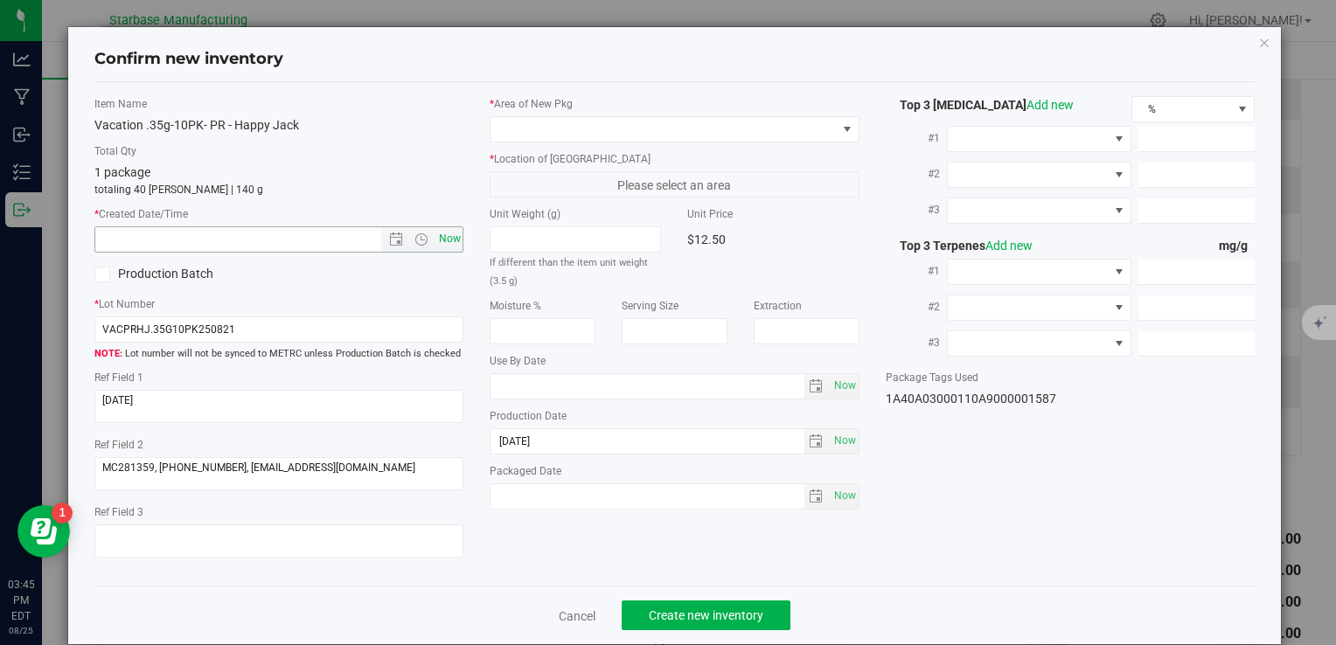
click at [444, 228] on span "Now" at bounding box center [450, 238] width 30 height 25
type input "8/25/2025 3:45 PM"
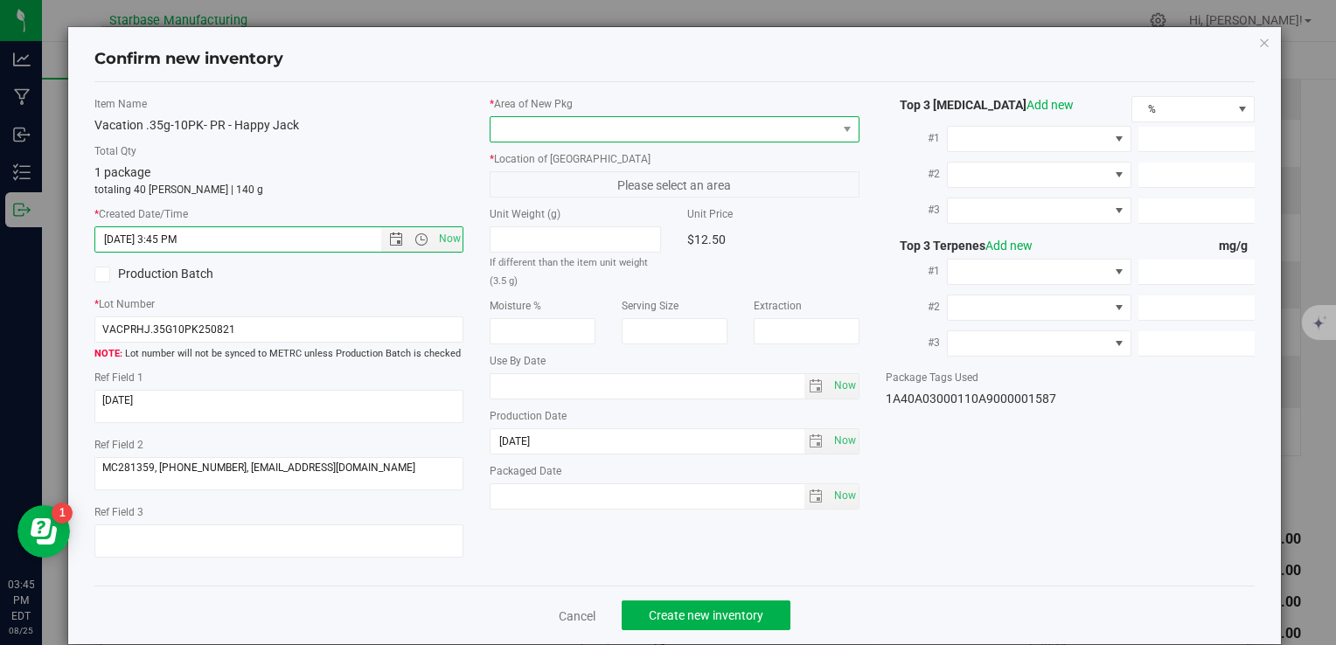
click at [566, 117] on span at bounding box center [663, 129] width 345 height 24
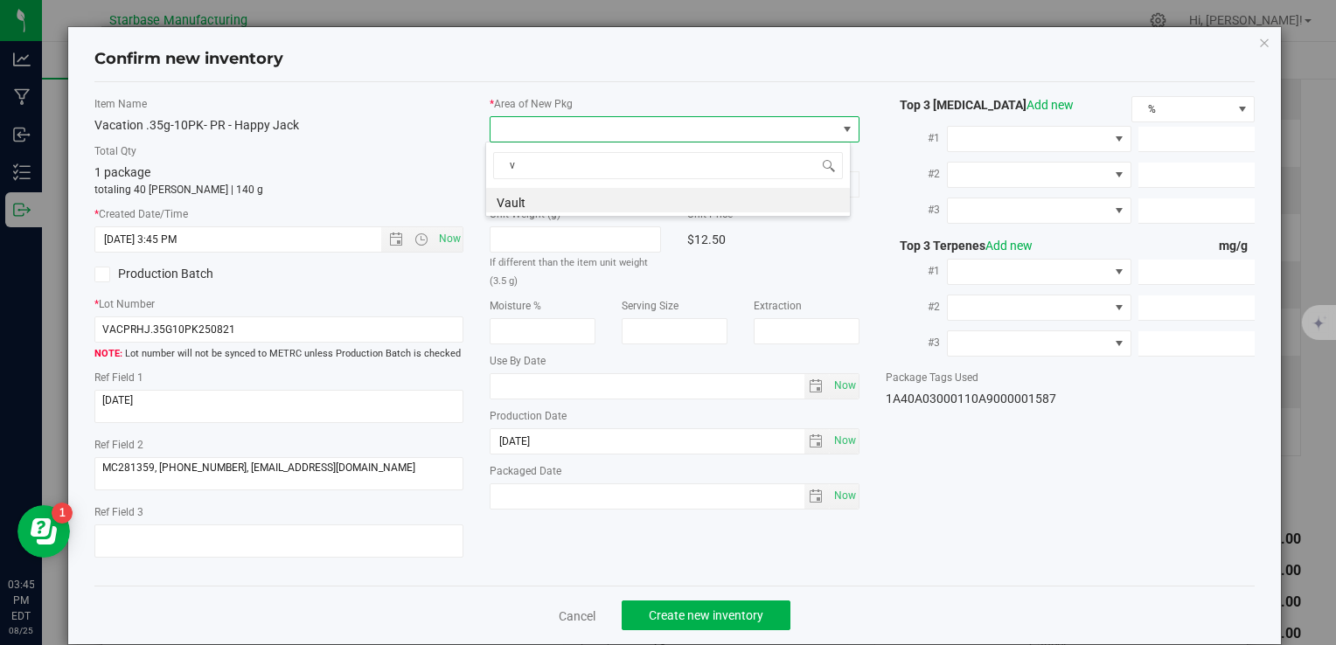
click at [564, 194] on li "Vault" at bounding box center [668, 200] width 364 height 24
click at [562, 187] on span "A1" at bounding box center [663, 184] width 345 height 24
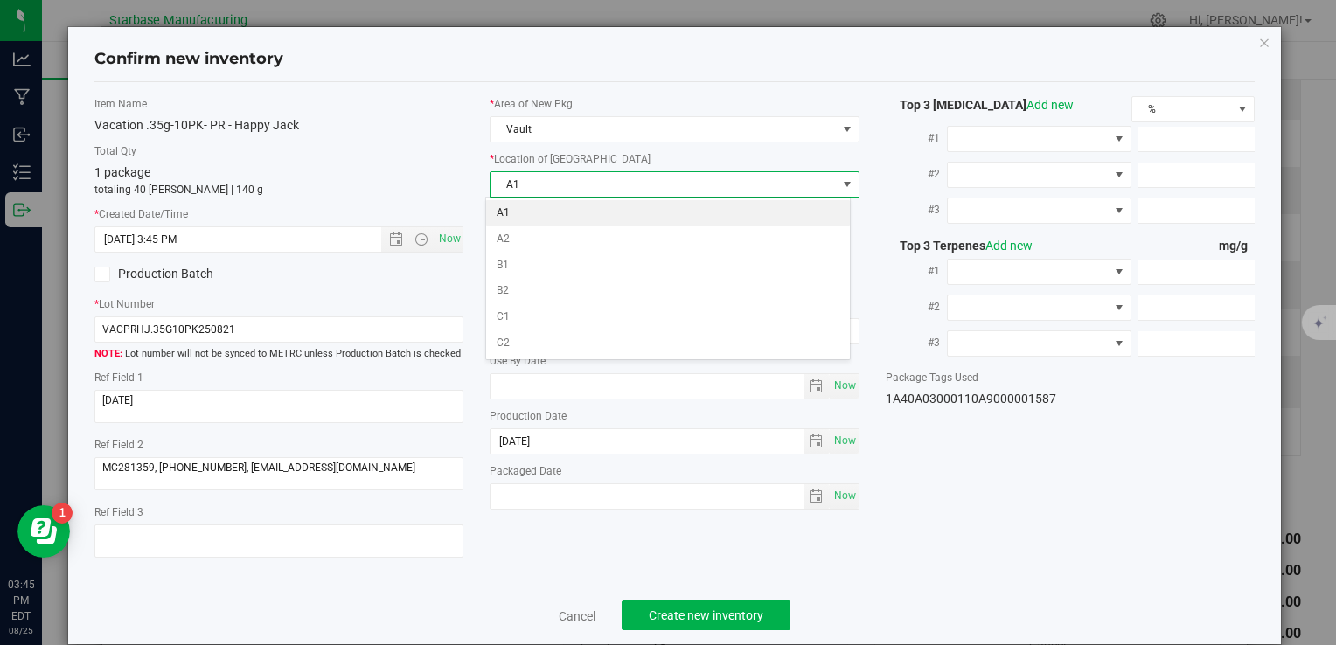
click at [565, 210] on li "A1" at bounding box center [668, 213] width 364 height 26
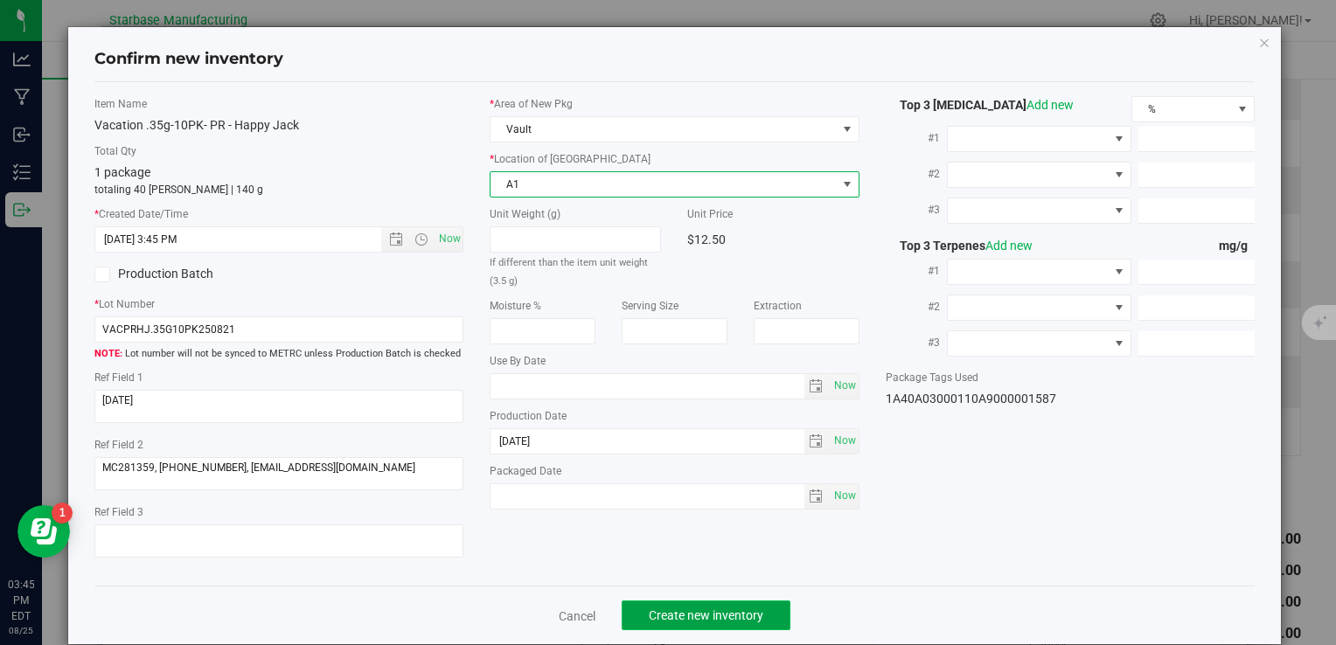
click at [704, 624] on button "Create new inventory" at bounding box center [706, 616] width 169 height 30
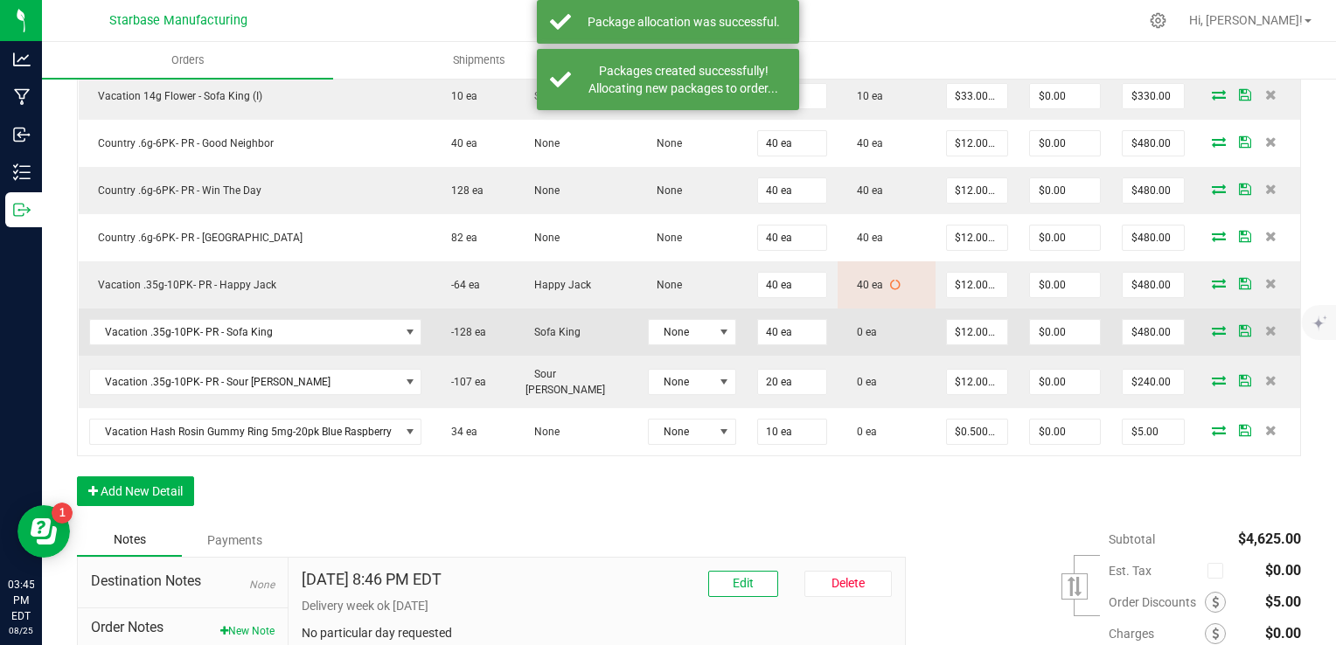
click at [1212, 325] on icon at bounding box center [1219, 330] width 14 height 10
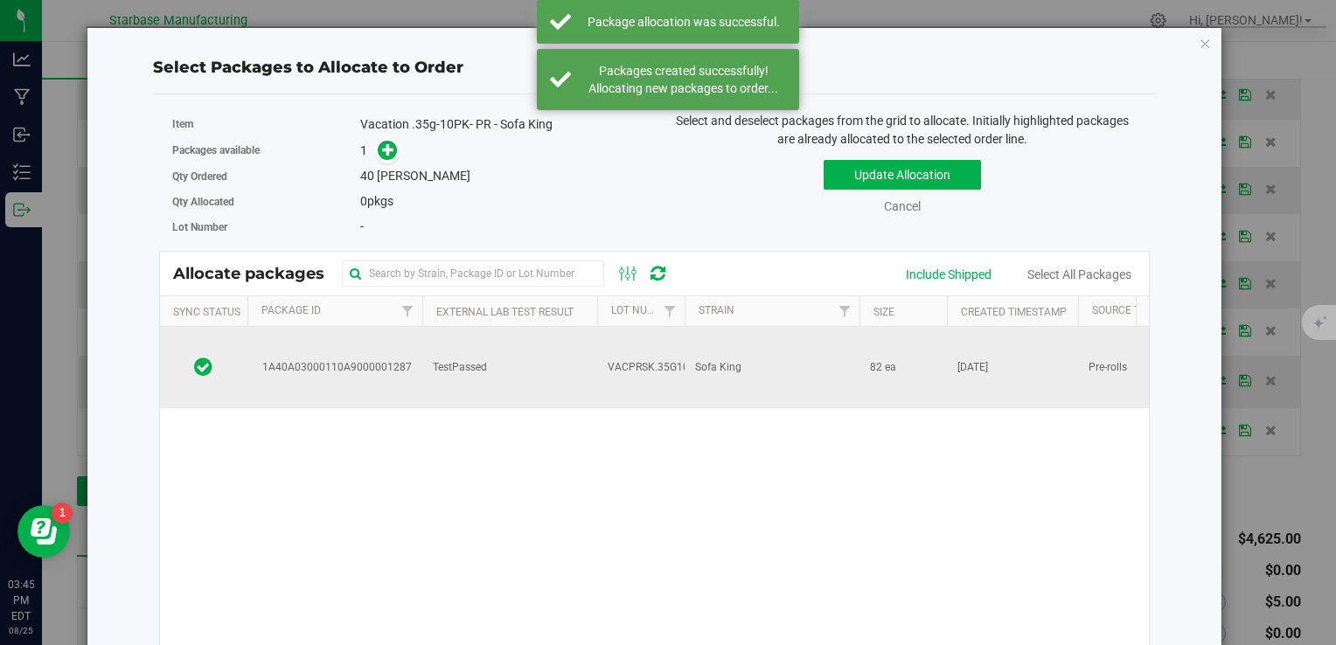
click at [689, 345] on td "Sofa King" at bounding box center [772, 367] width 175 height 81
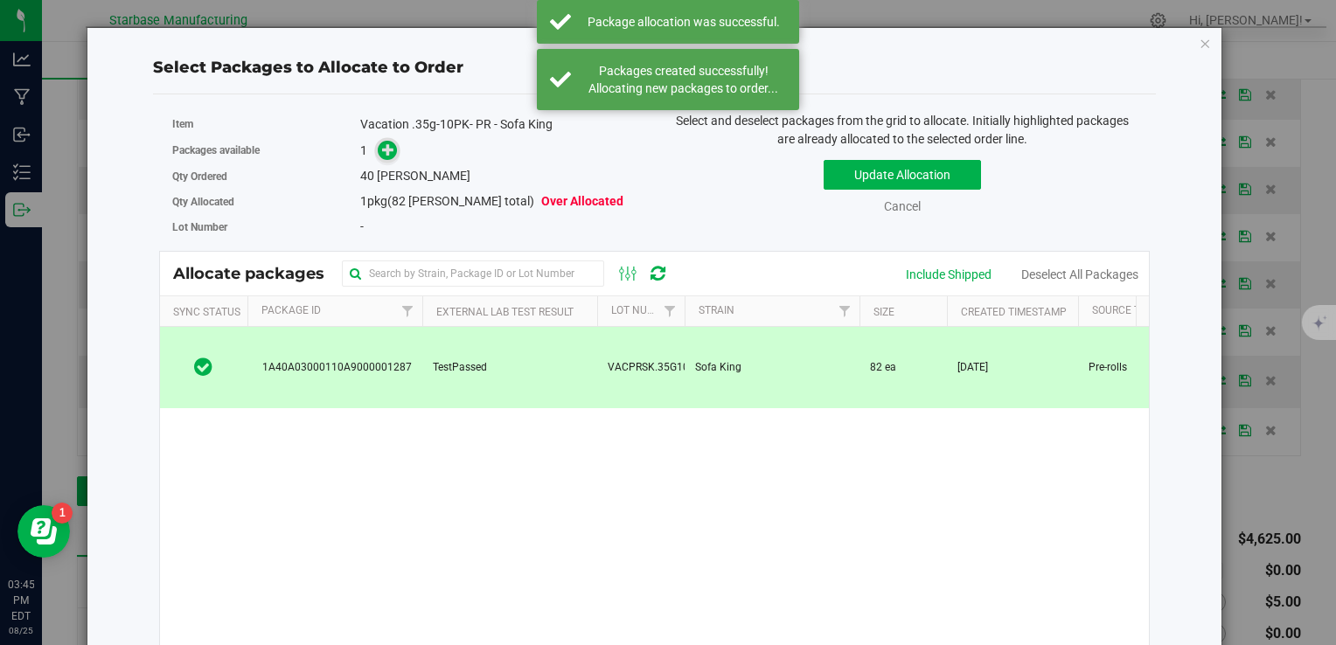
click at [387, 143] on icon at bounding box center [388, 149] width 13 height 13
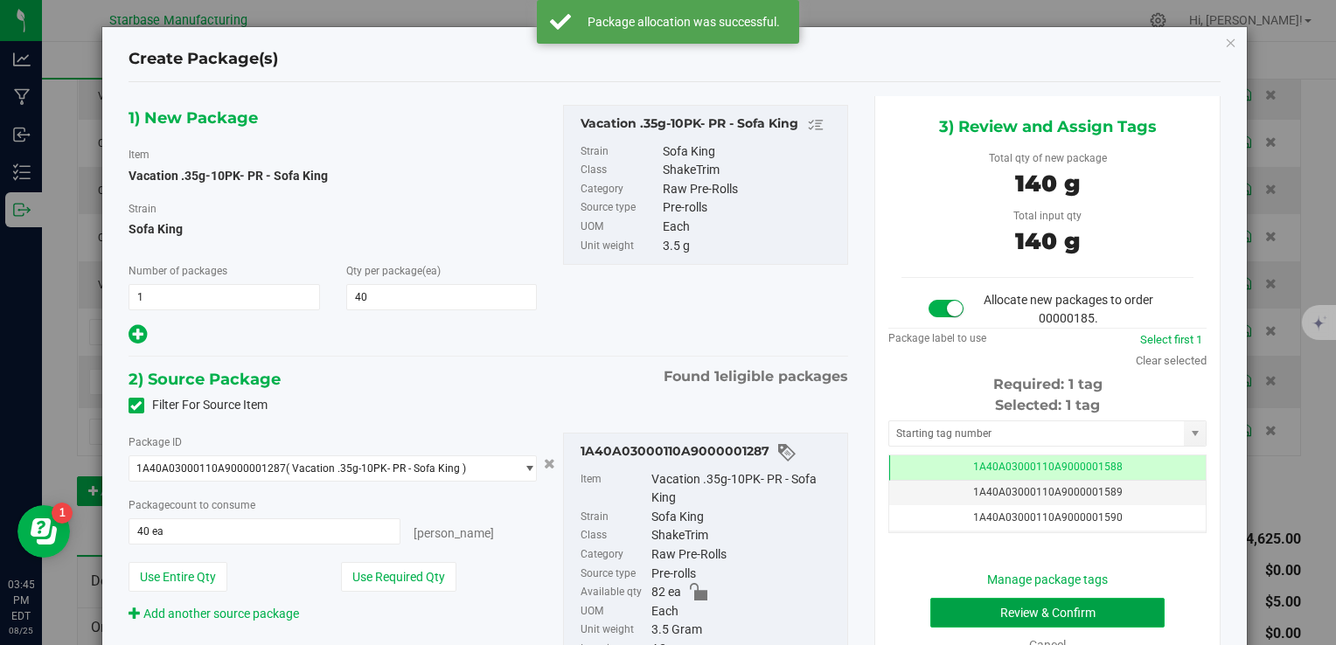
click at [983, 609] on button "Review & Confirm" at bounding box center [1047, 613] width 234 height 30
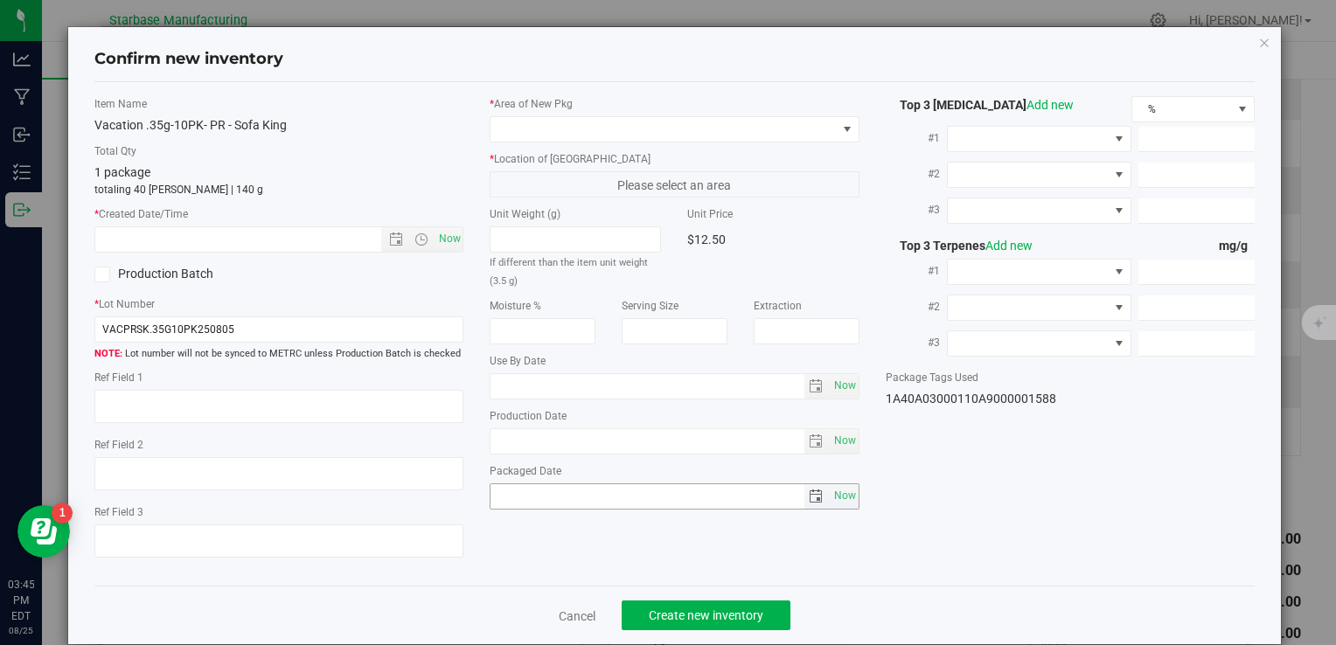
type textarea "[DATE]"
type textarea "MC281359, [PHONE_NUMBER], [EMAIL_ADDRESS][DOMAIN_NAME]"
type input "[DATE]"
drag, startPoint x: 444, startPoint y: 233, endPoint x: 468, endPoint y: 201, distance: 39.3
click at [444, 233] on span "Now" at bounding box center [450, 238] width 30 height 25
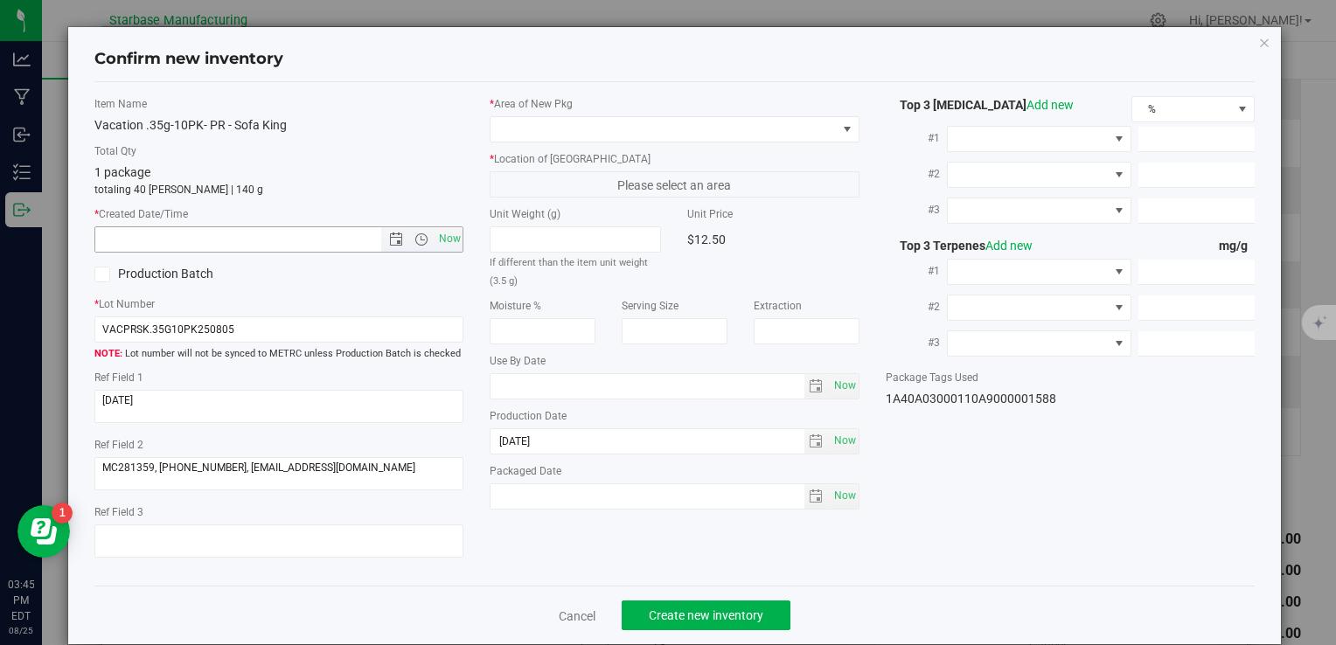
type input "8/25/2025 3:45 PM"
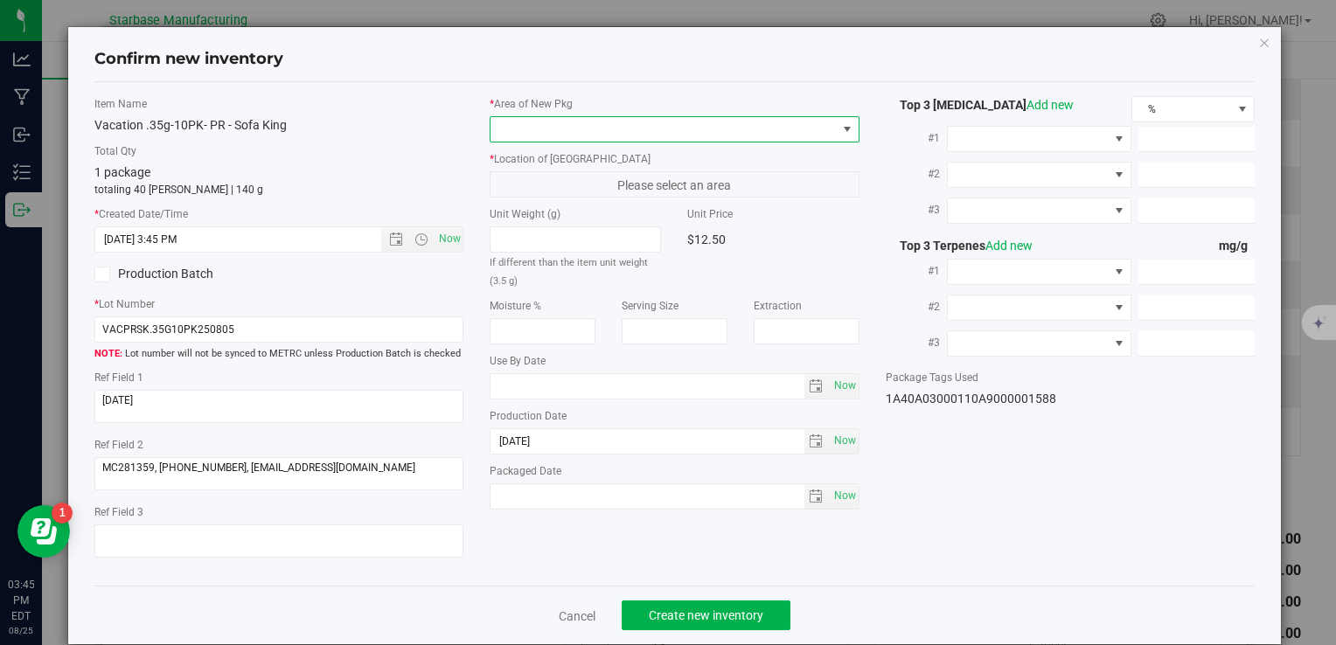
click at [540, 129] on span at bounding box center [663, 129] width 345 height 24
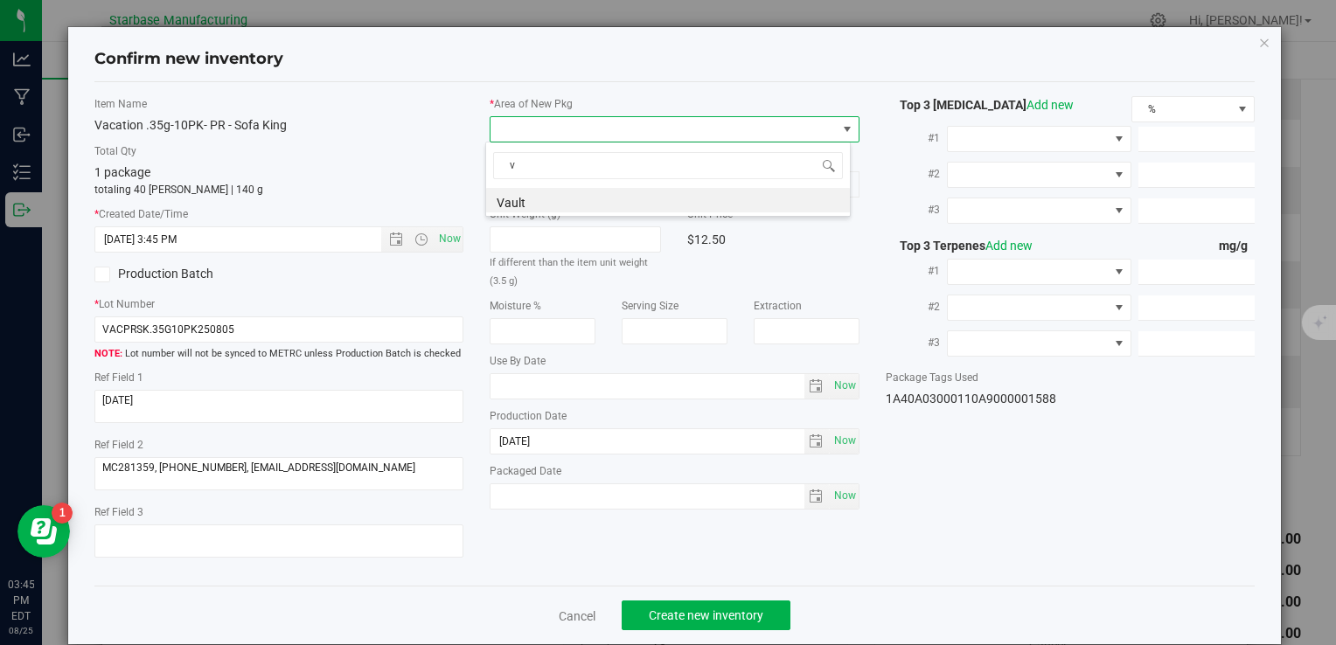
click at [541, 199] on li "Vault" at bounding box center [668, 200] width 364 height 24
click at [546, 187] on span "A1" at bounding box center [663, 184] width 345 height 24
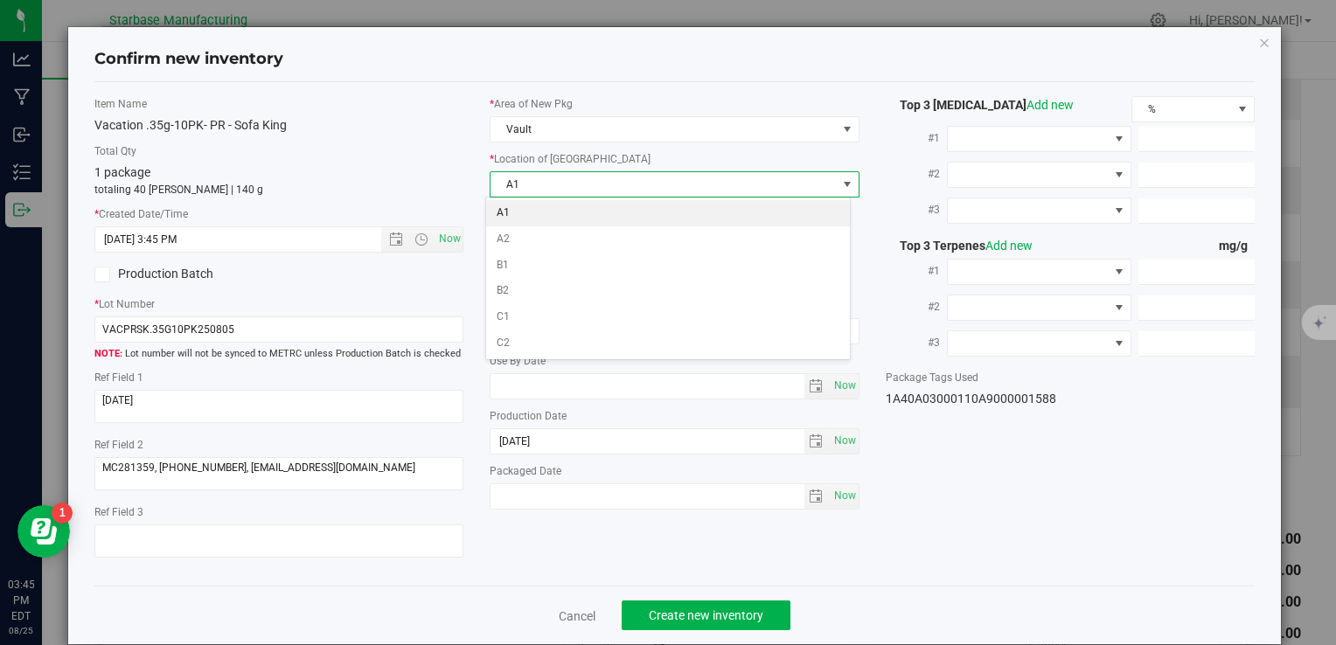
click at [546, 219] on li "A1" at bounding box center [668, 213] width 364 height 26
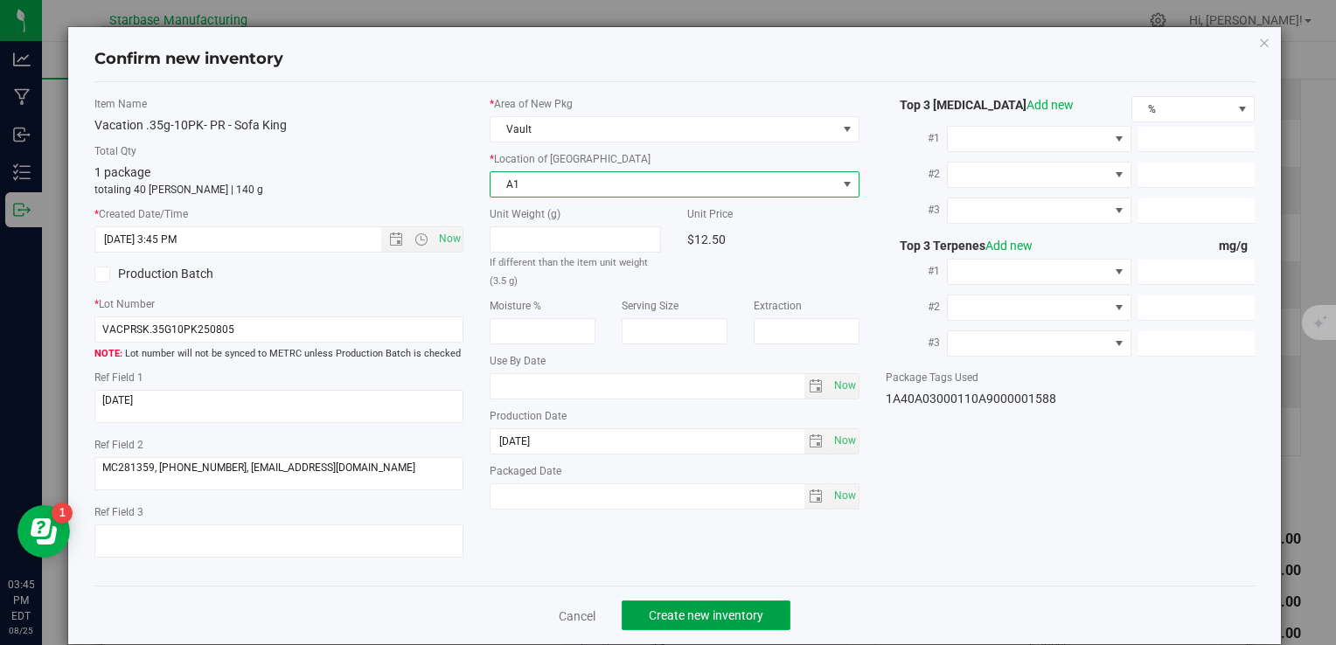
click at [703, 609] on span "Create new inventory" at bounding box center [706, 616] width 115 height 14
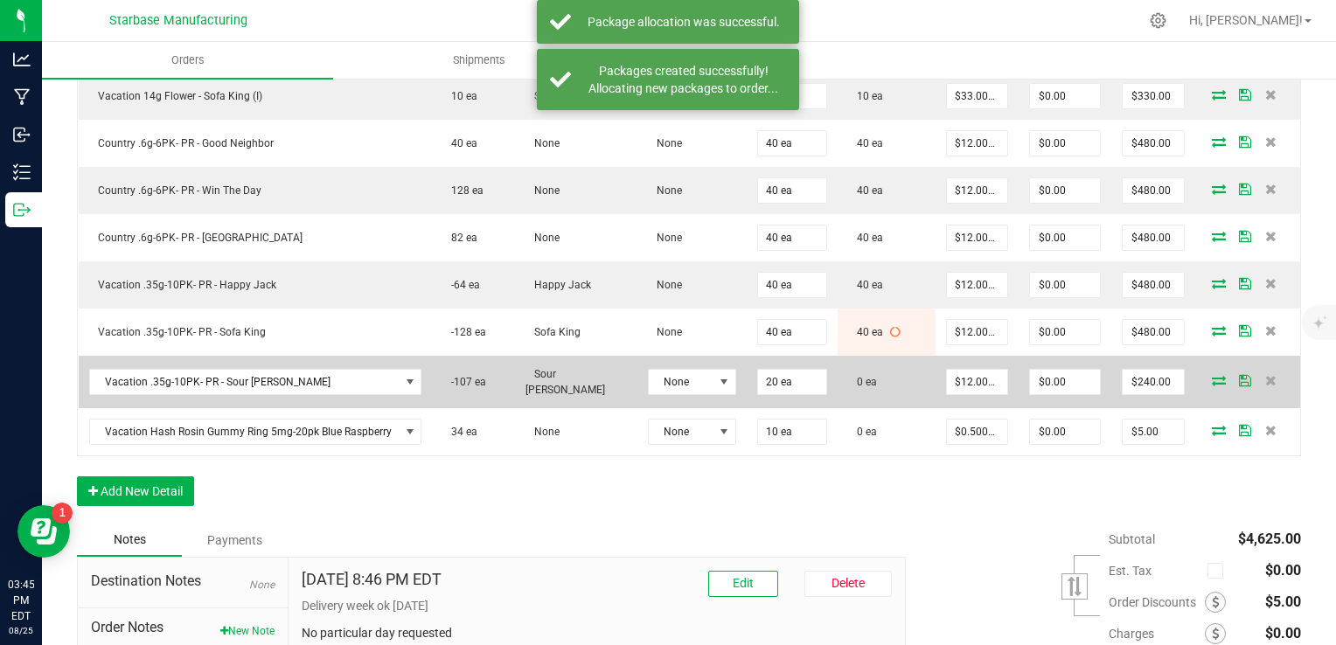
click at [1212, 375] on icon at bounding box center [1219, 380] width 14 height 10
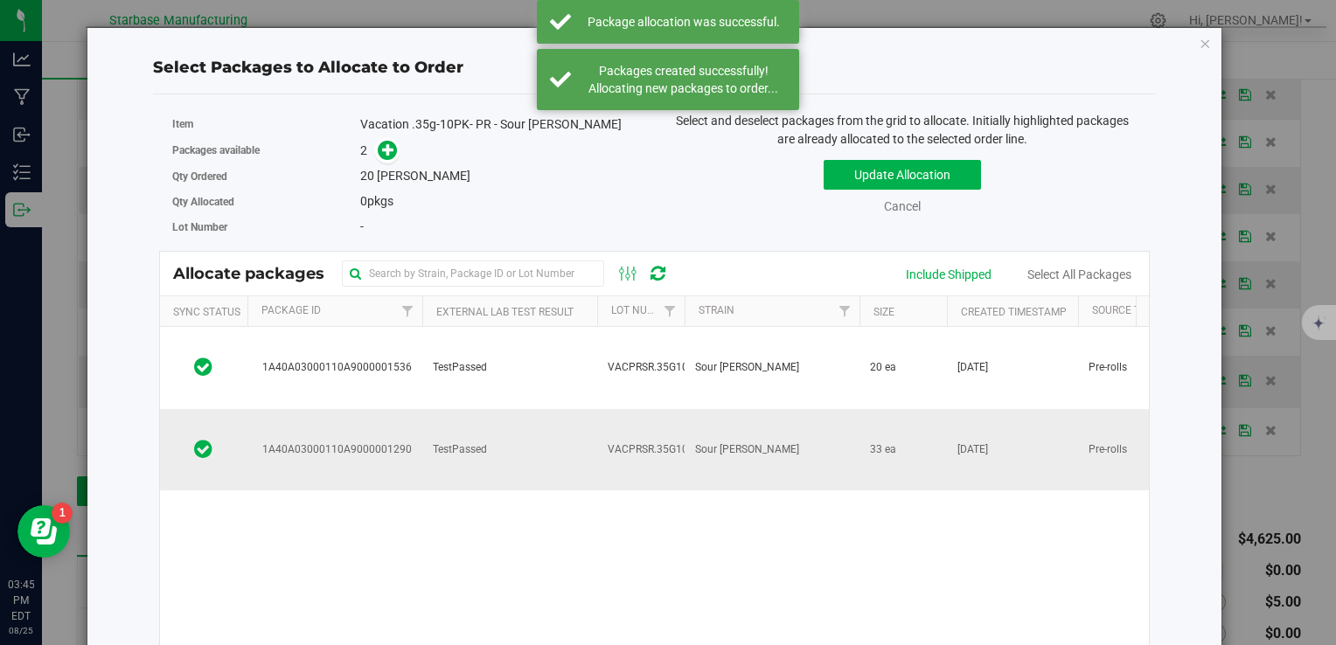
click at [652, 442] on span "VACPRSR.35G10PK250806" at bounding box center [673, 450] width 131 height 17
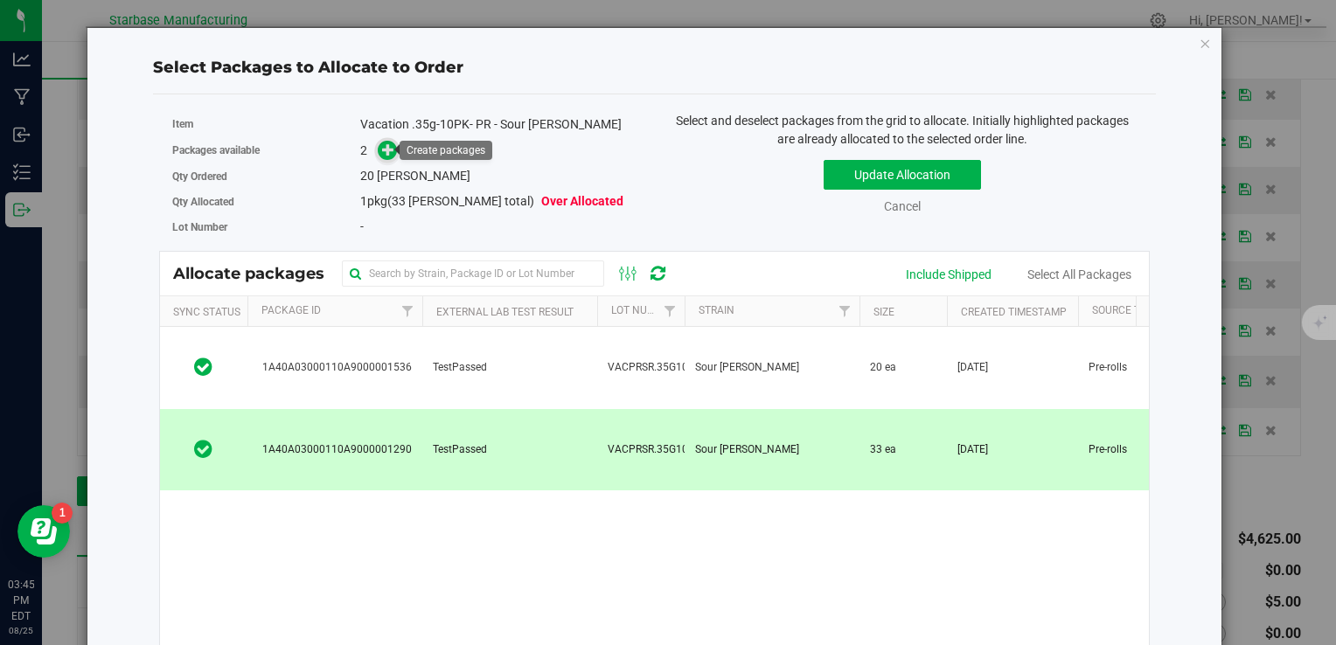
click at [387, 150] on icon at bounding box center [388, 149] width 13 height 13
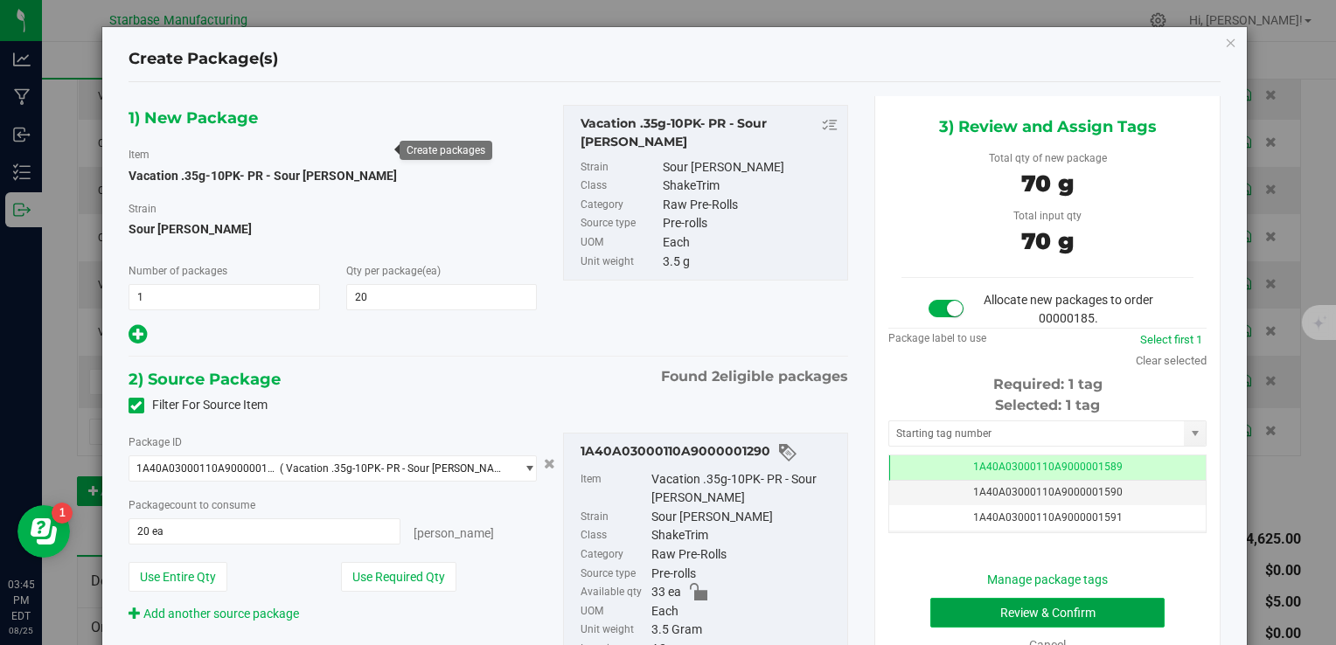
click at [1026, 609] on button "Review & Confirm" at bounding box center [1047, 613] width 234 height 30
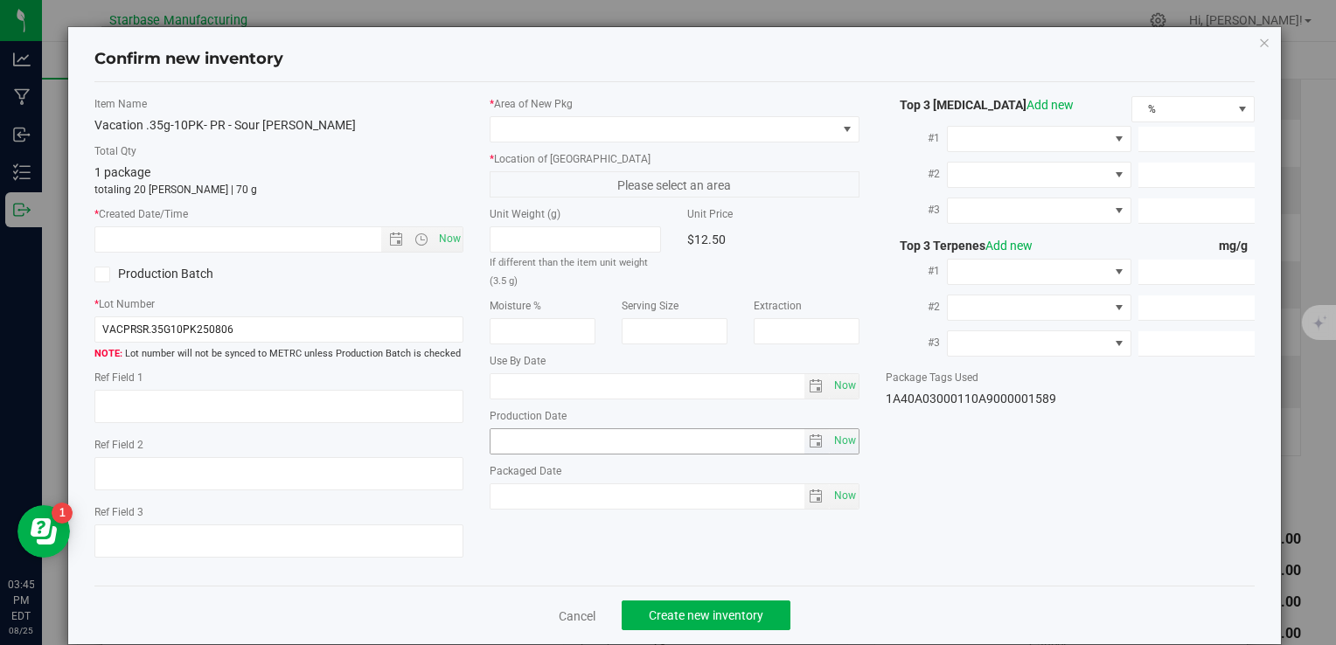
type textarea "[DATE]"
type textarea "MC281359, [PHONE_NUMBER], [EMAIL_ADDRESS][DOMAIN_NAME]"
type input "[DATE]"
click at [449, 243] on span "Now" at bounding box center [450, 238] width 30 height 25
type input "8/25/2025 3:45 PM"
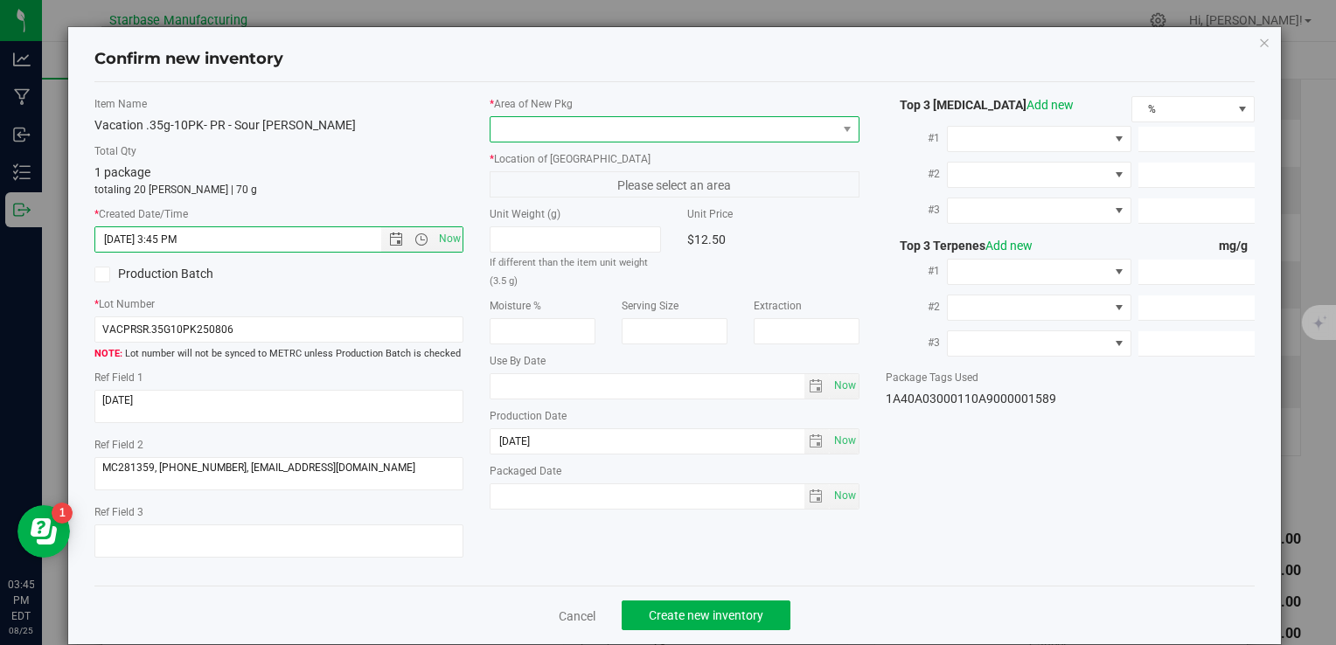
click at [546, 117] on span at bounding box center [663, 129] width 345 height 24
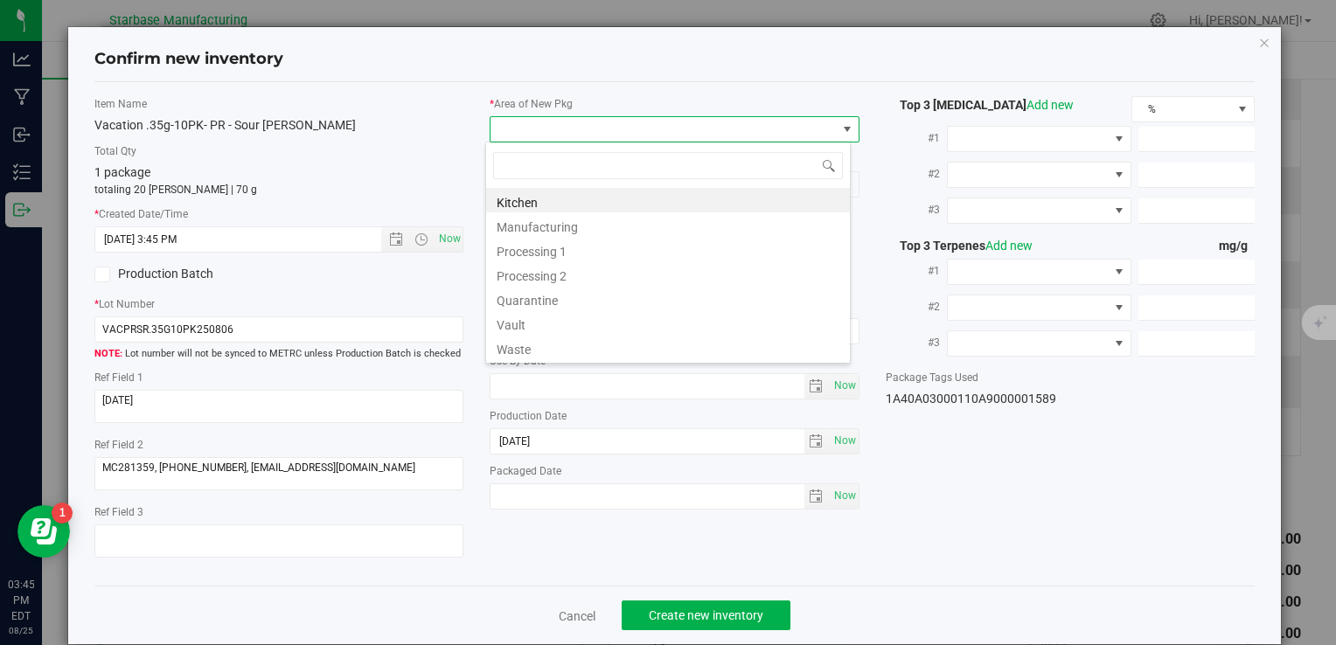
type input "v"
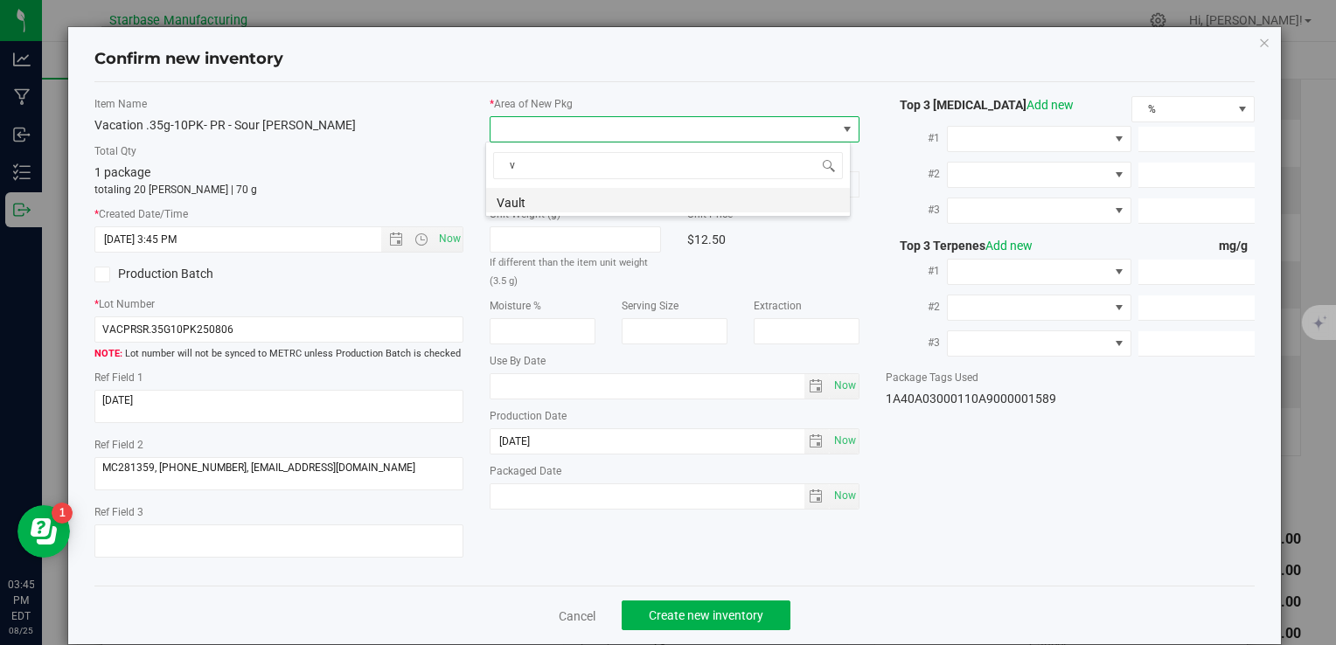
click at [561, 201] on li "Vault" at bounding box center [668, 200] width 364 height 24
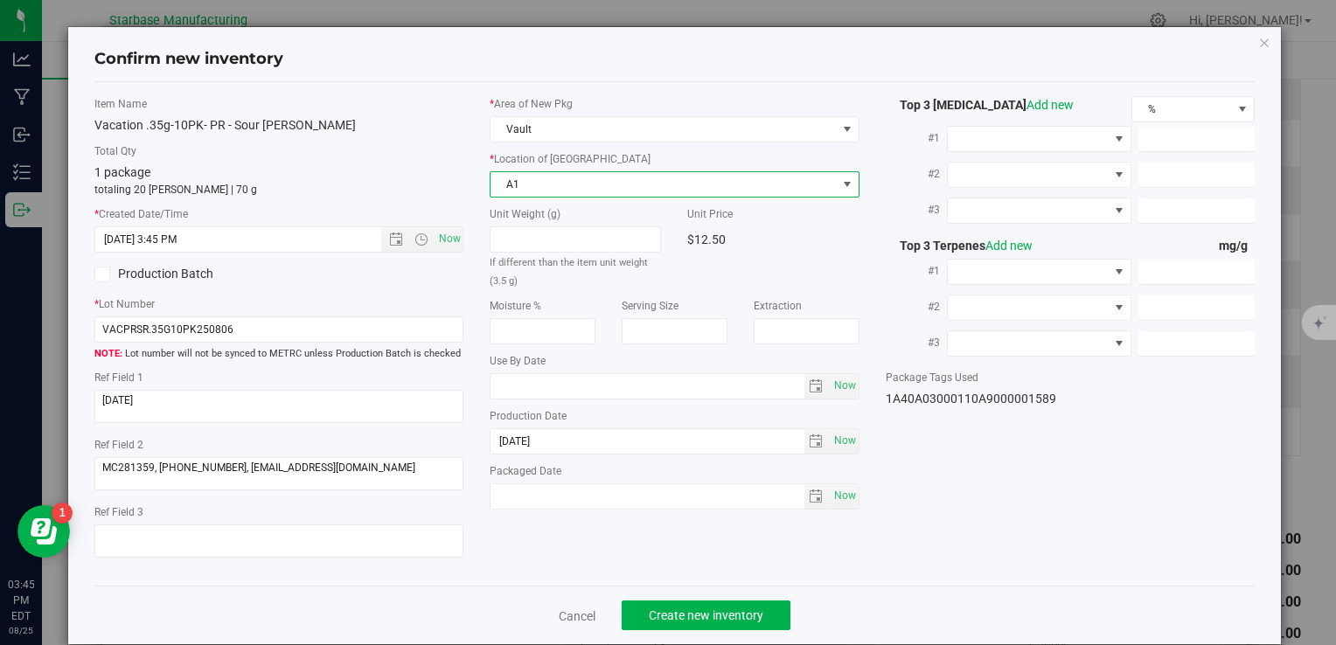
click at [567, 191] on span "A1" at bounding box center [663, 184] width 345 height 24
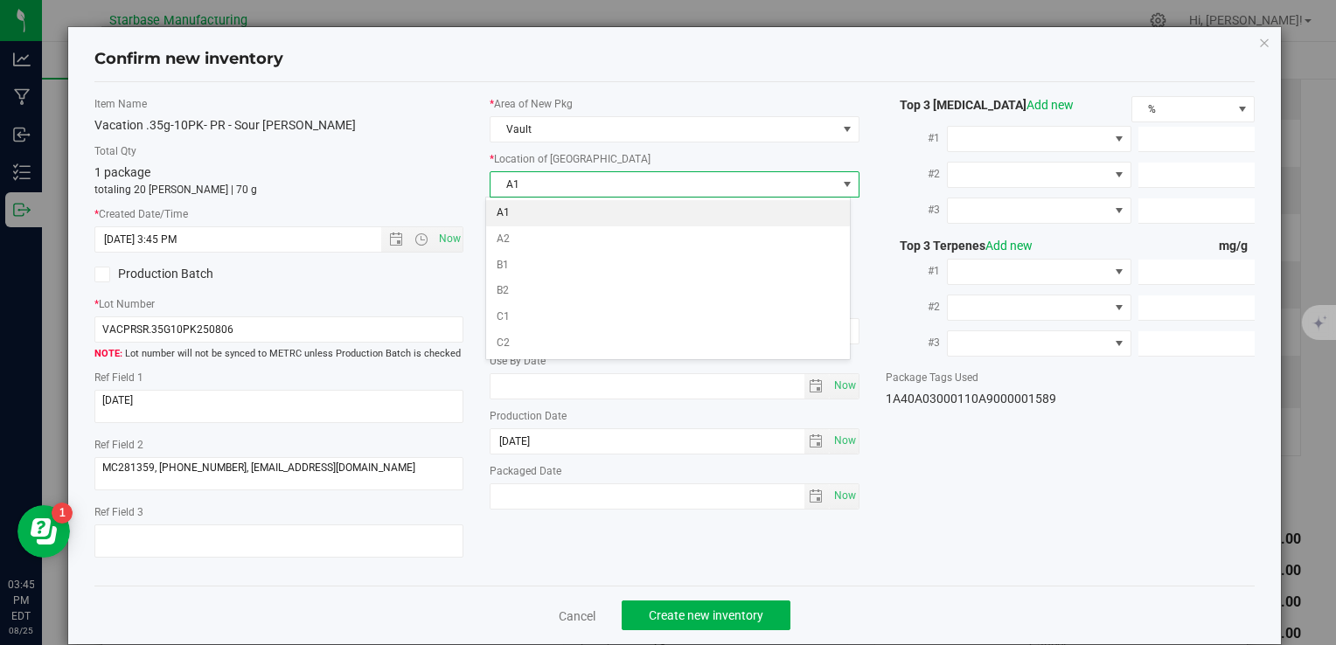
click at [563, 215] on li "A1" at bounding box center [668, 213] width 364 height 26
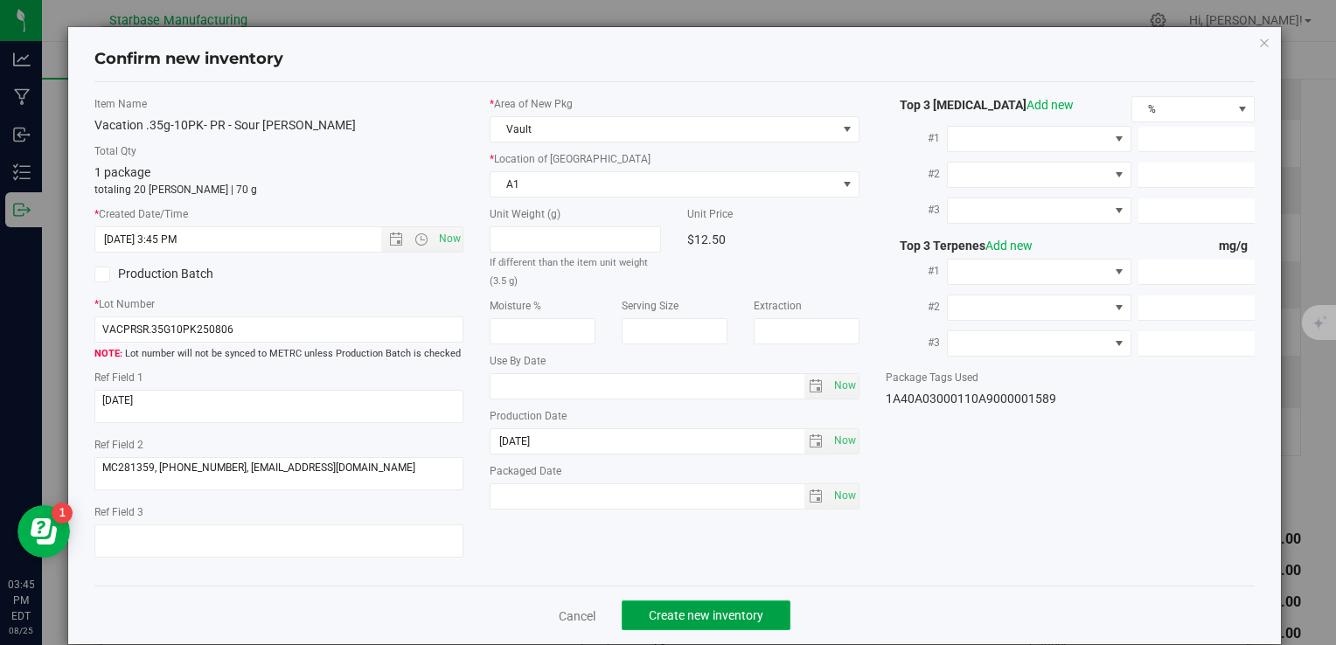
click at [744, 608] on button "Create new inventory" at bounding box center [706, 616] width 169 height 30
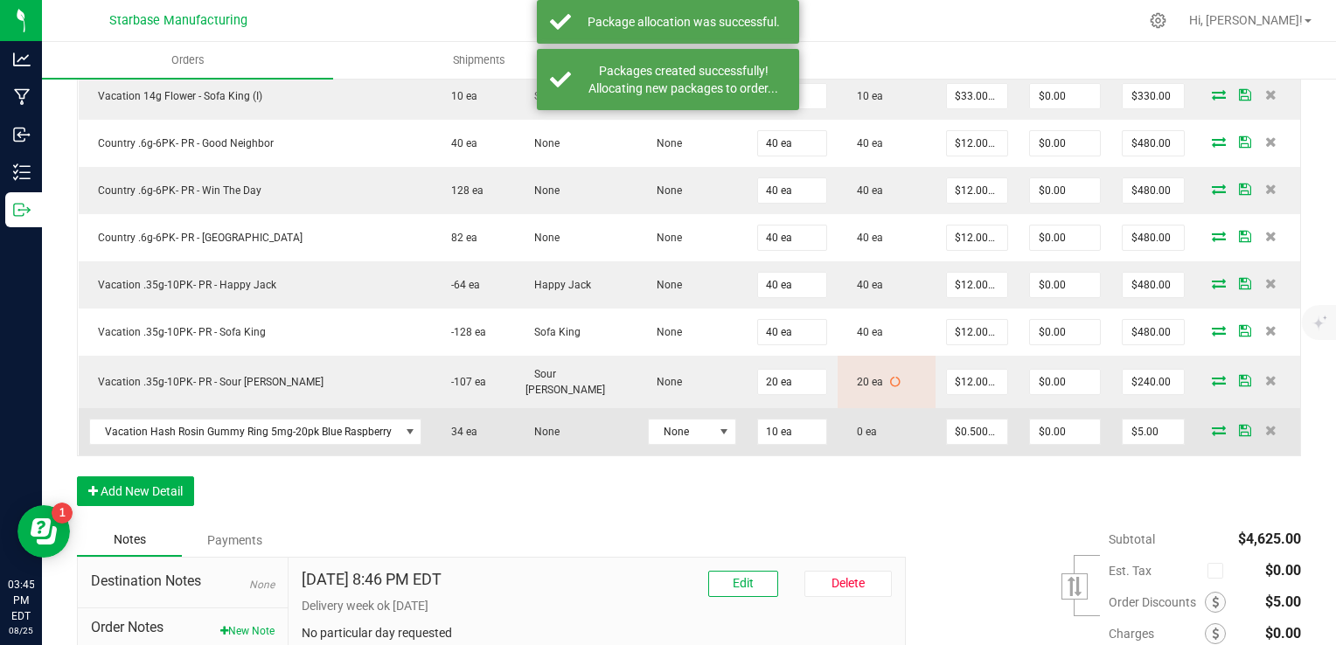
click at [1213, 425] on span at bounding box center [1219, 430] width 26 height 10
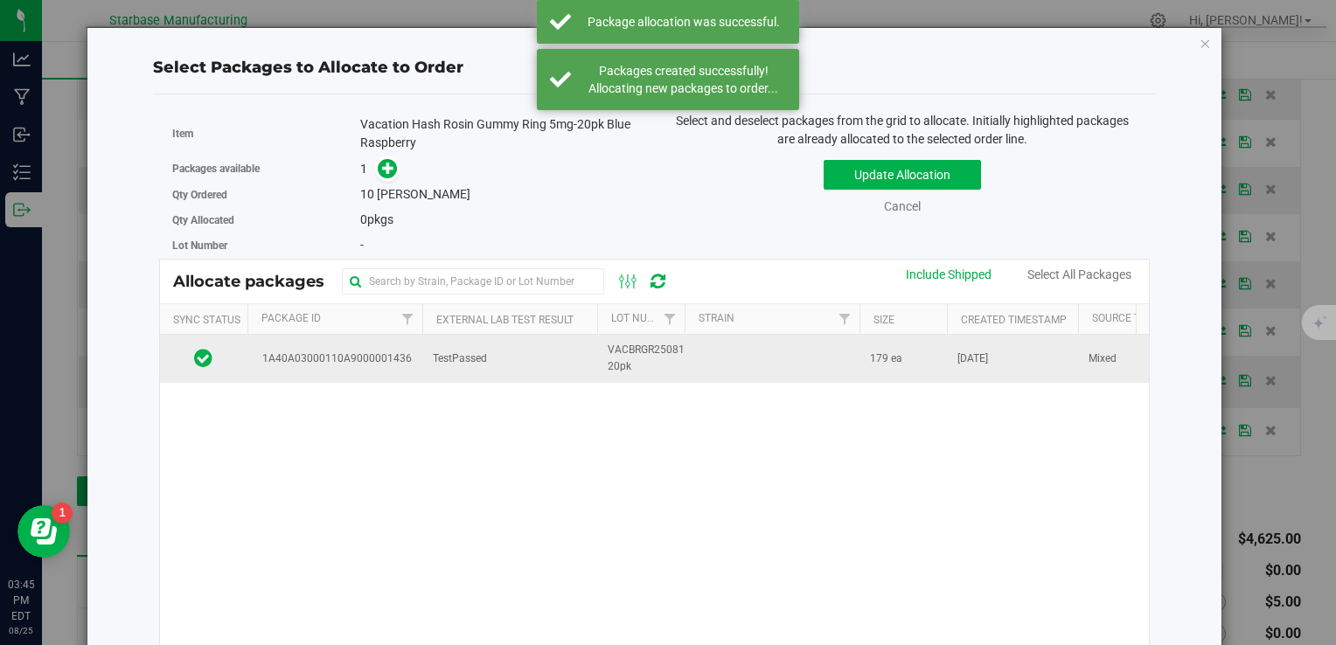
click at [576, 344] on td "TestPassed" at bounding box center [509, 358] width 175 height 47
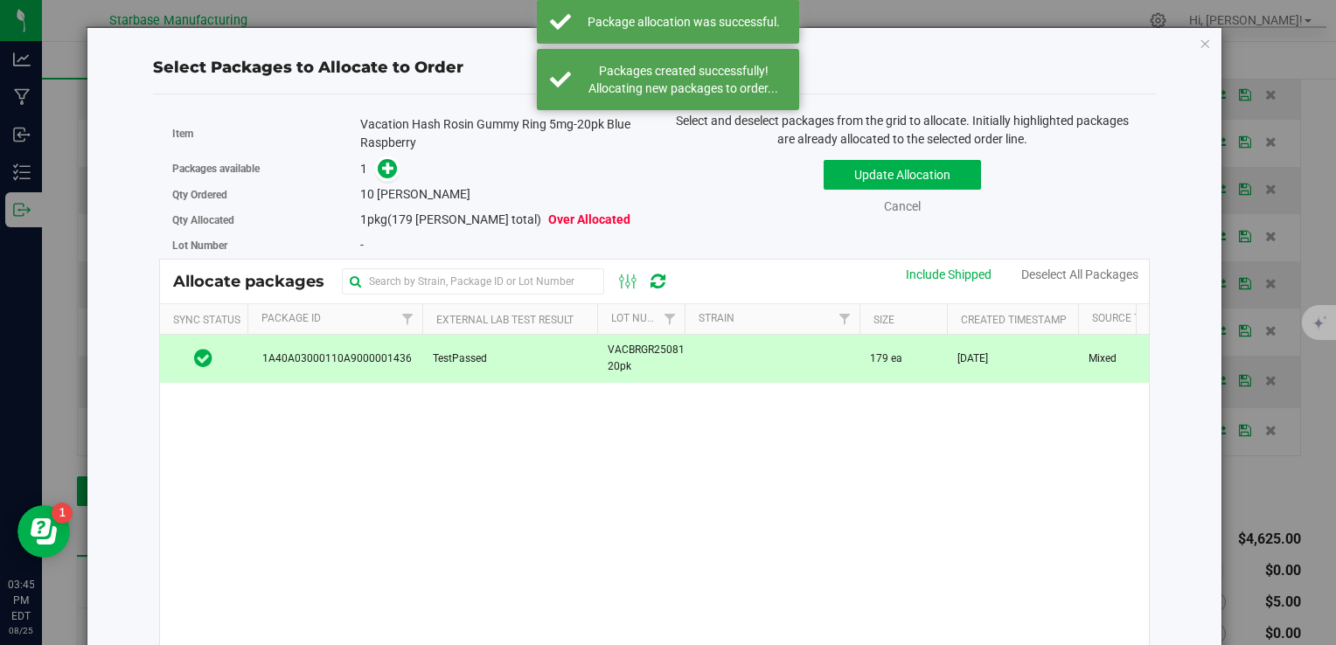
click at [385, 178] on div "Packages available 1" at bounding box center [407, 169] width 470 height 27
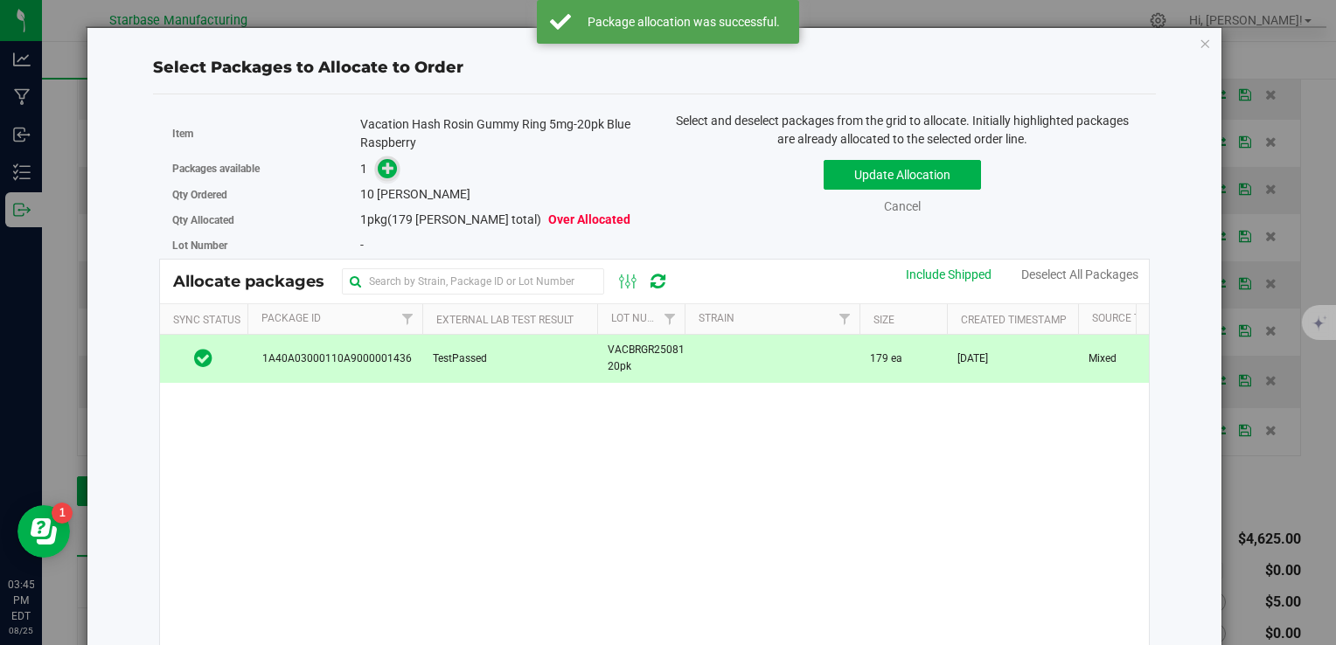
click at [387, 170] on icon at bounding box center [388, 167] width 13 height 13
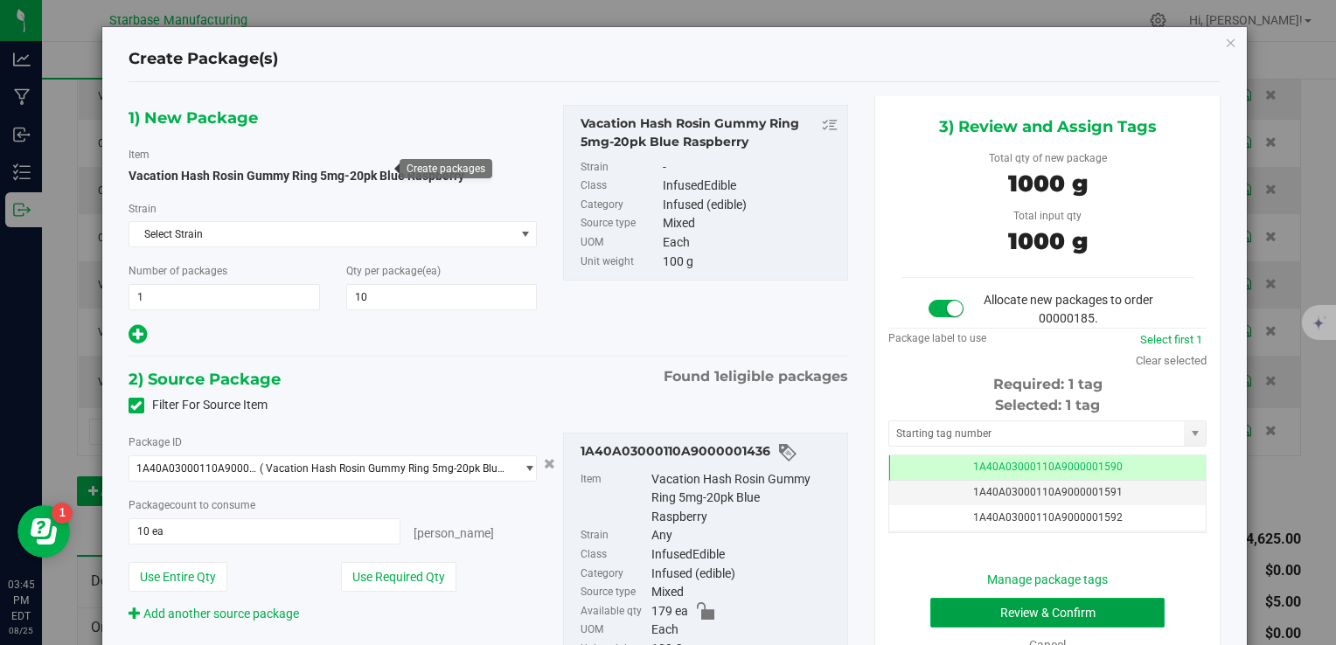
click at [973, 610] on button "Review & Confirm" at bounding box center [1047, 613] width 234 height 30
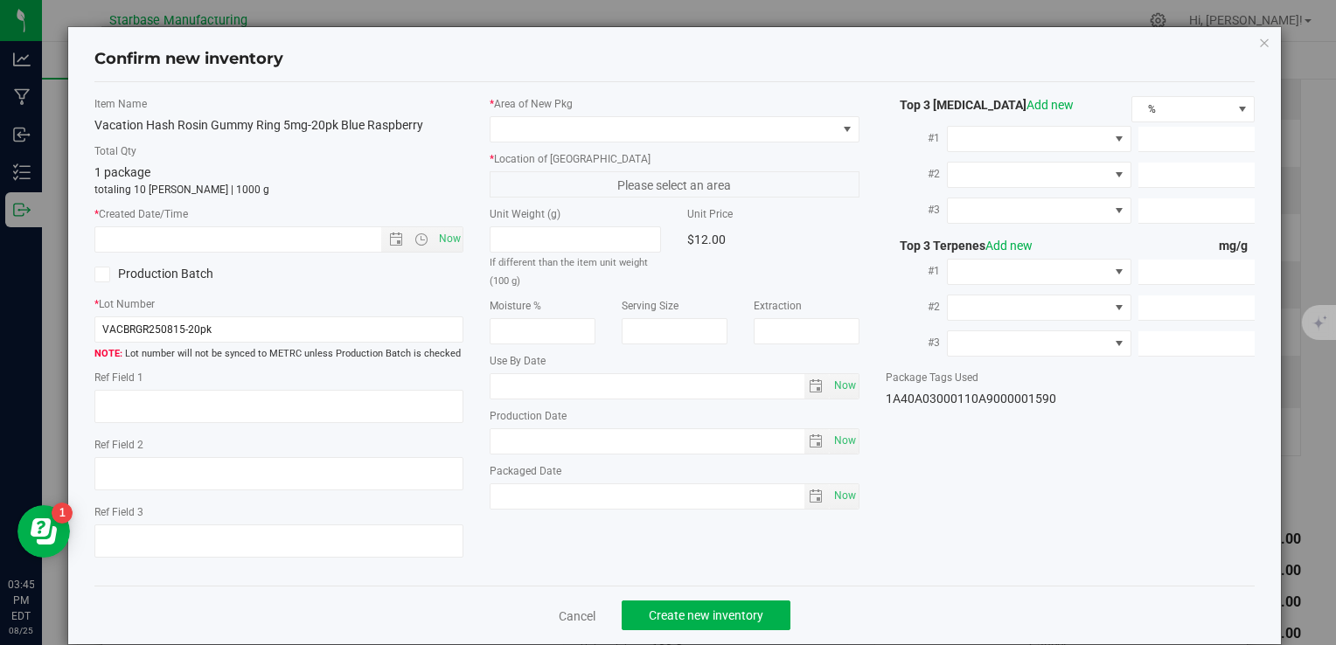
type input "[DATE]"
click at [449, 237] on span "Now" at bounding box center [450, 238] width 30 height 25
type input "8/25/2025 3:45 PM"
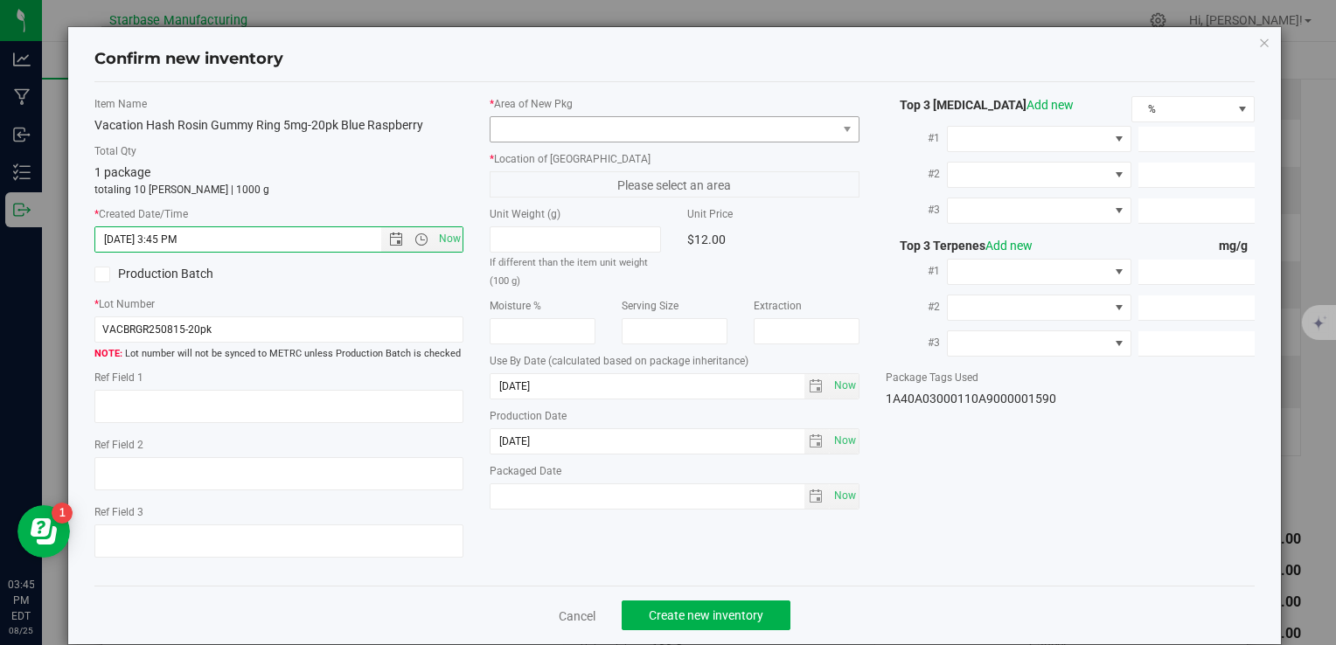
click at [556, 142] on div "* Area of New Pkg * Location of New Pkg Please select an area Unit Weight (g) I…" at bounding box center [674, 307] width 395 height 422
click at [559, 131] on span at bounding box center [663, 129] width 345 height 24
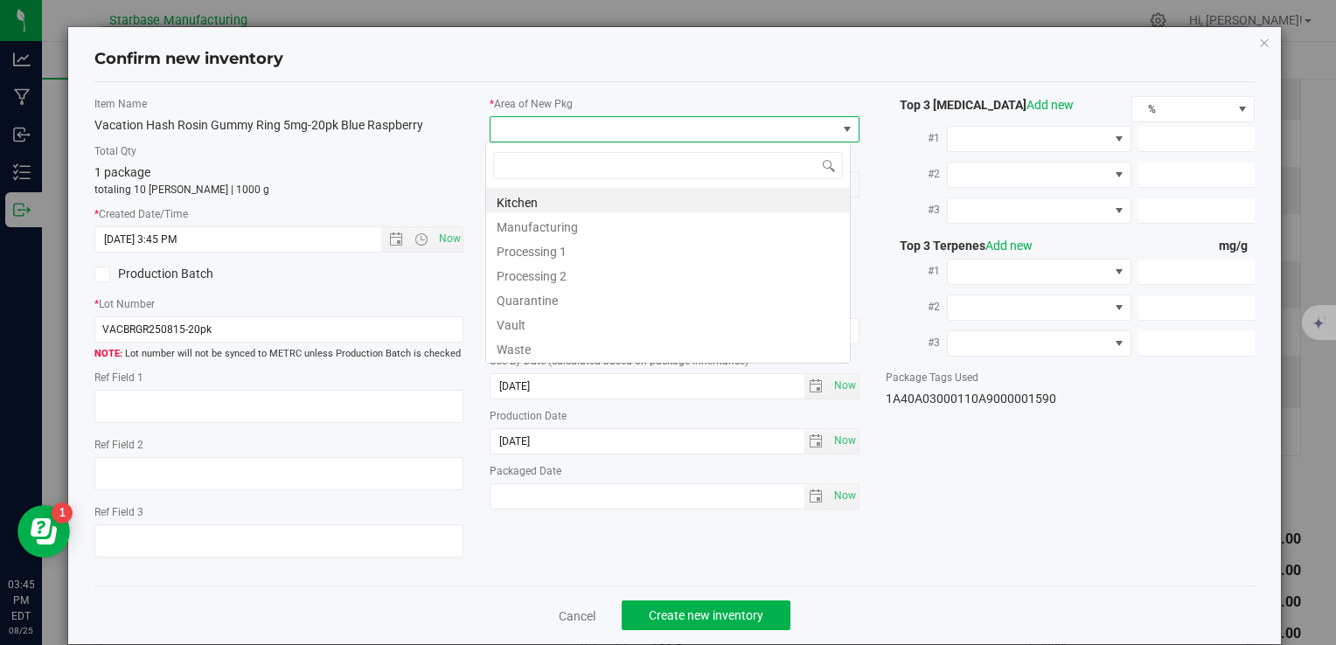
type input "v"
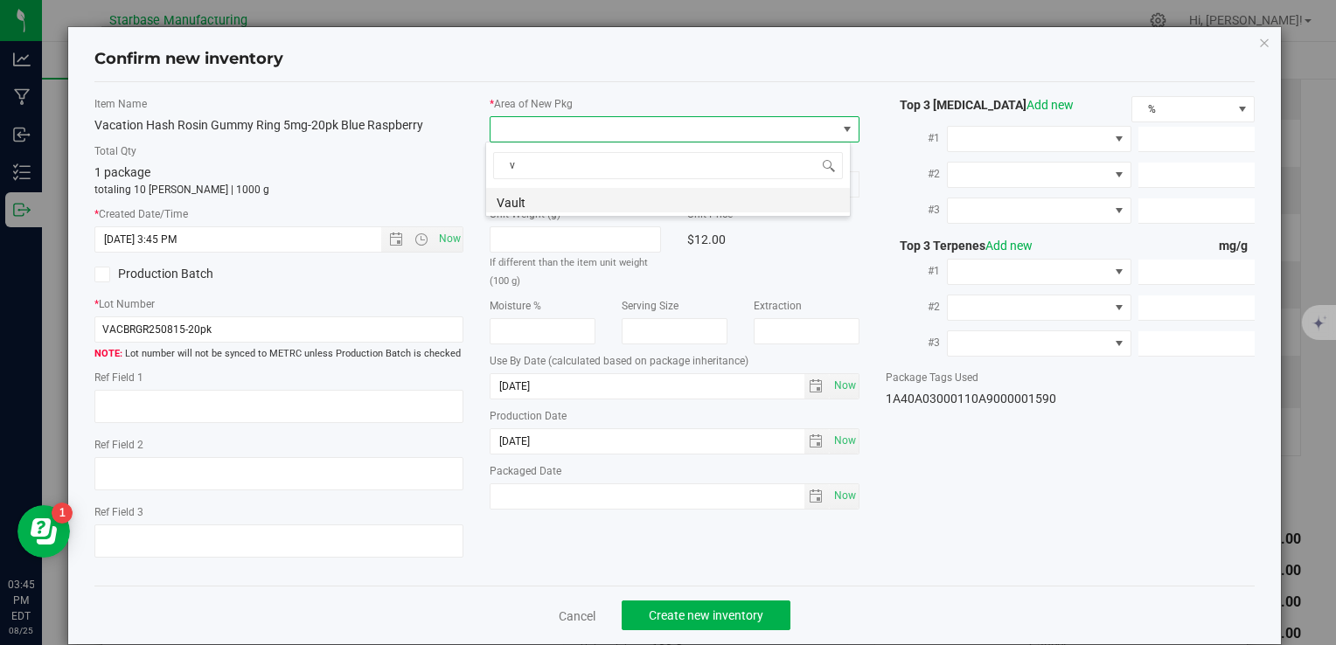
click at [567, 204] on li "Vault" at bounding box center [668, 200] width 364 height 24
click at [567, 164] on label "* Location of New Pkg" at bounding box center [674, 159] width 369 height 16
click at [567, 184] on span "A1" at bounding box center [663, 184] width 345 height 24
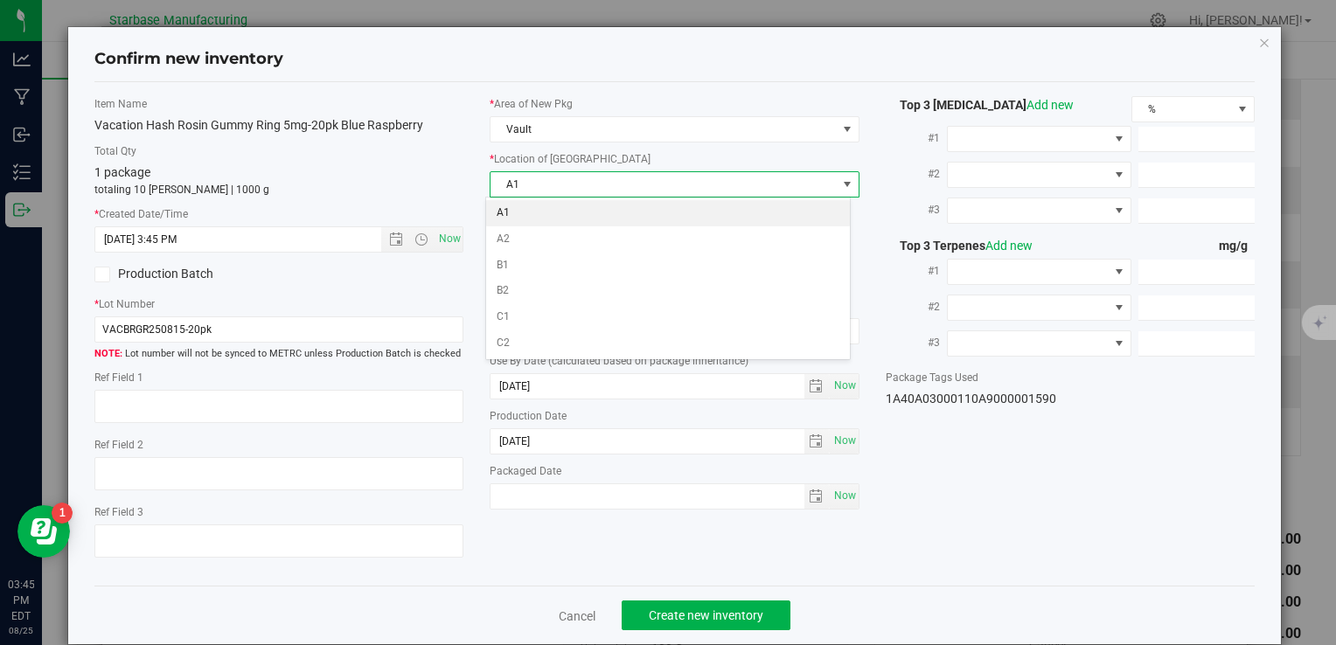
click at [564, 216] on li "A1" at bounding box center [668, 213] width 364 height 26
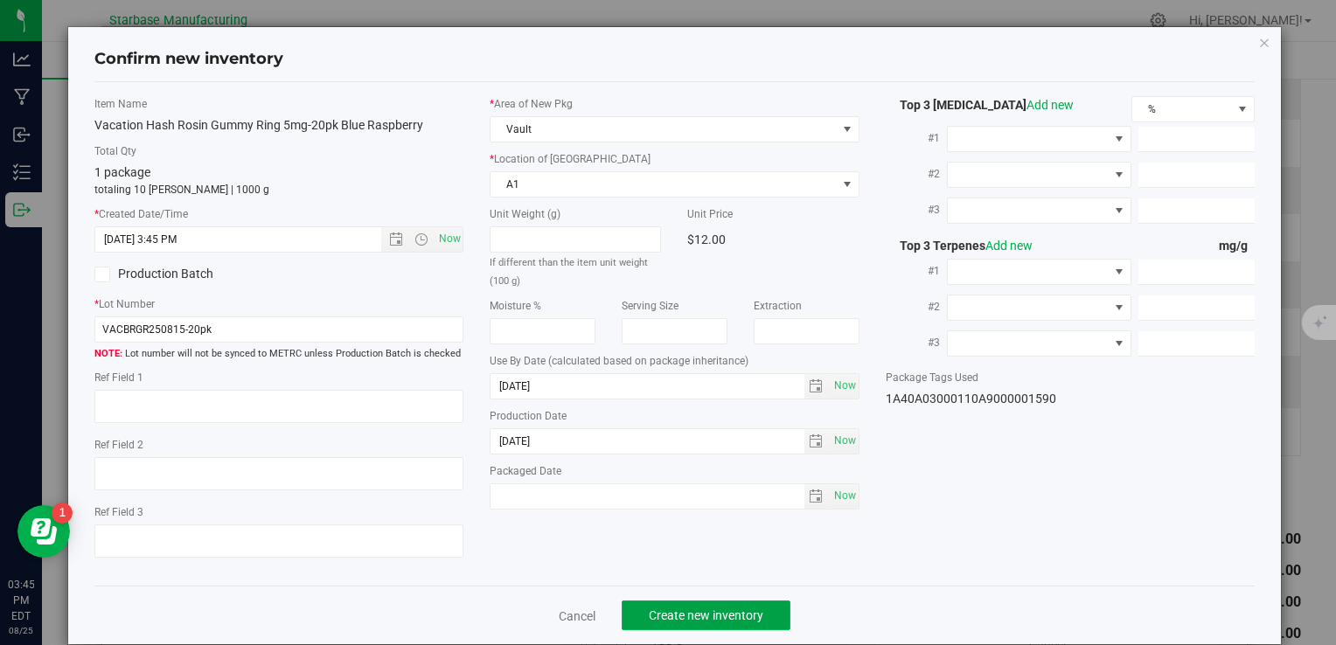
click at [681, 622] on span "Create new inventory" at bounding box center [706, 616] width 115 height 14
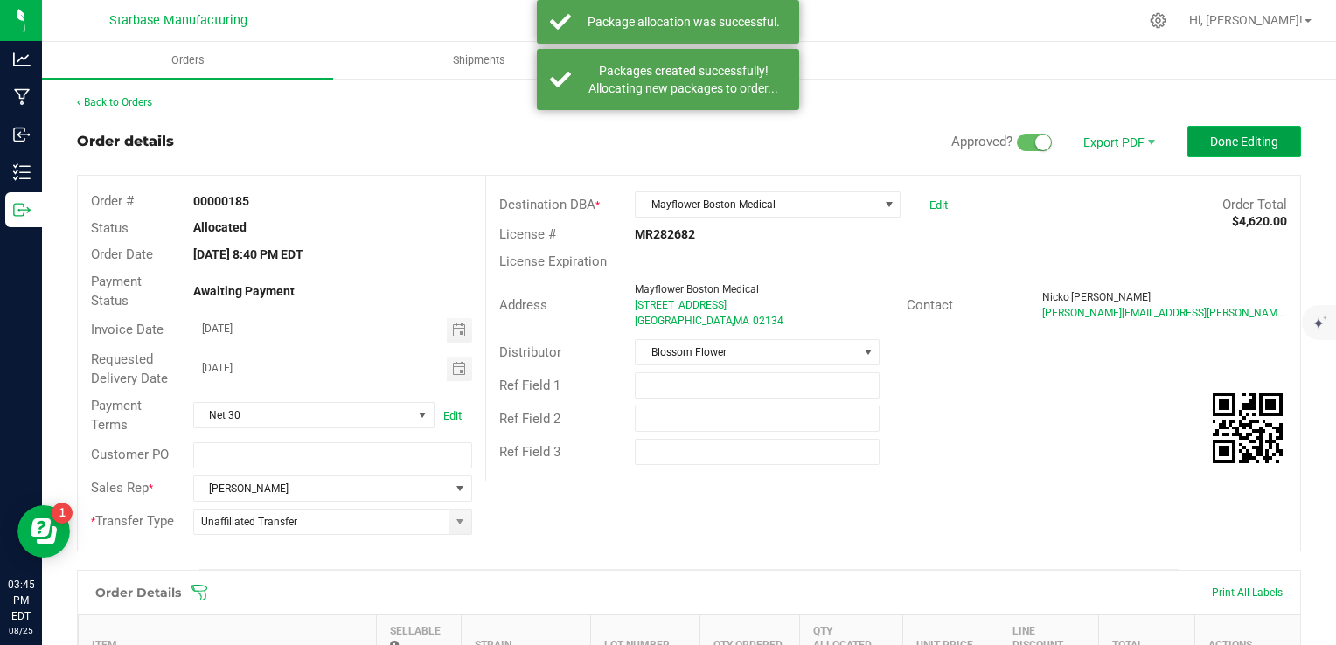
click at [1235, 142] on span "Done Editing" at bounding box center [1244, 142] width 68 height 14
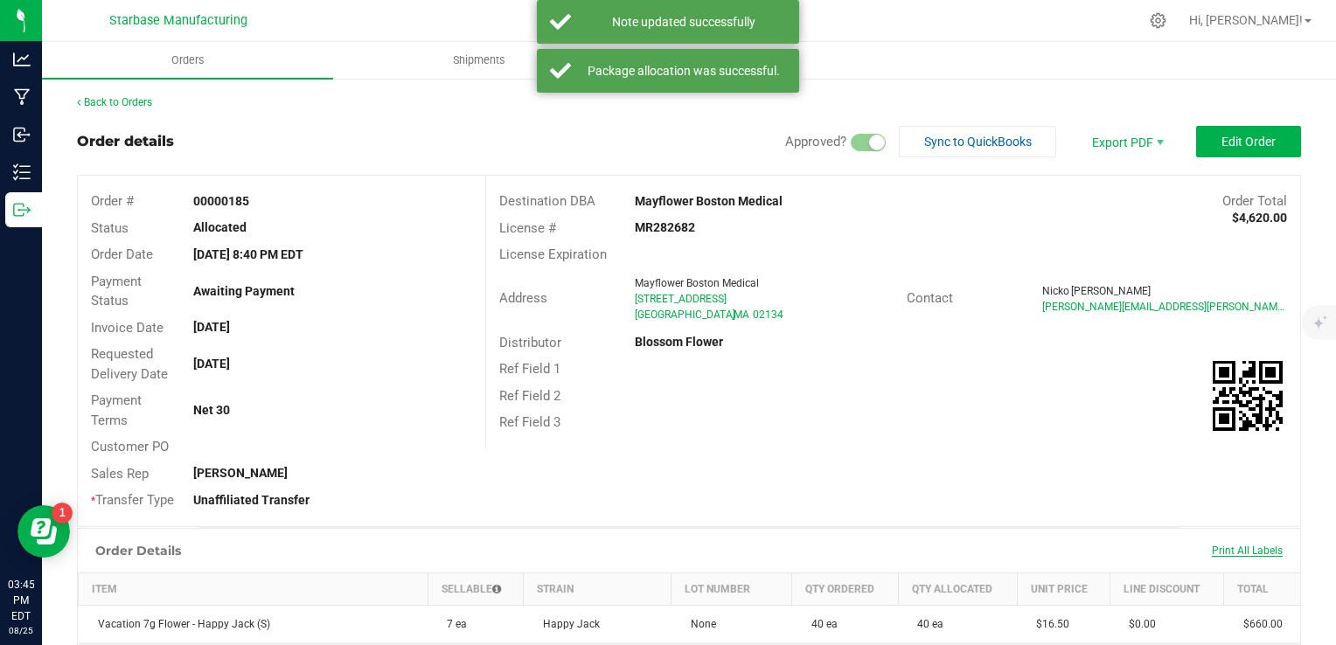
click at [1237, 553] on span "Print All Labels" at bounding box center [1247, 551] width 71 height 12
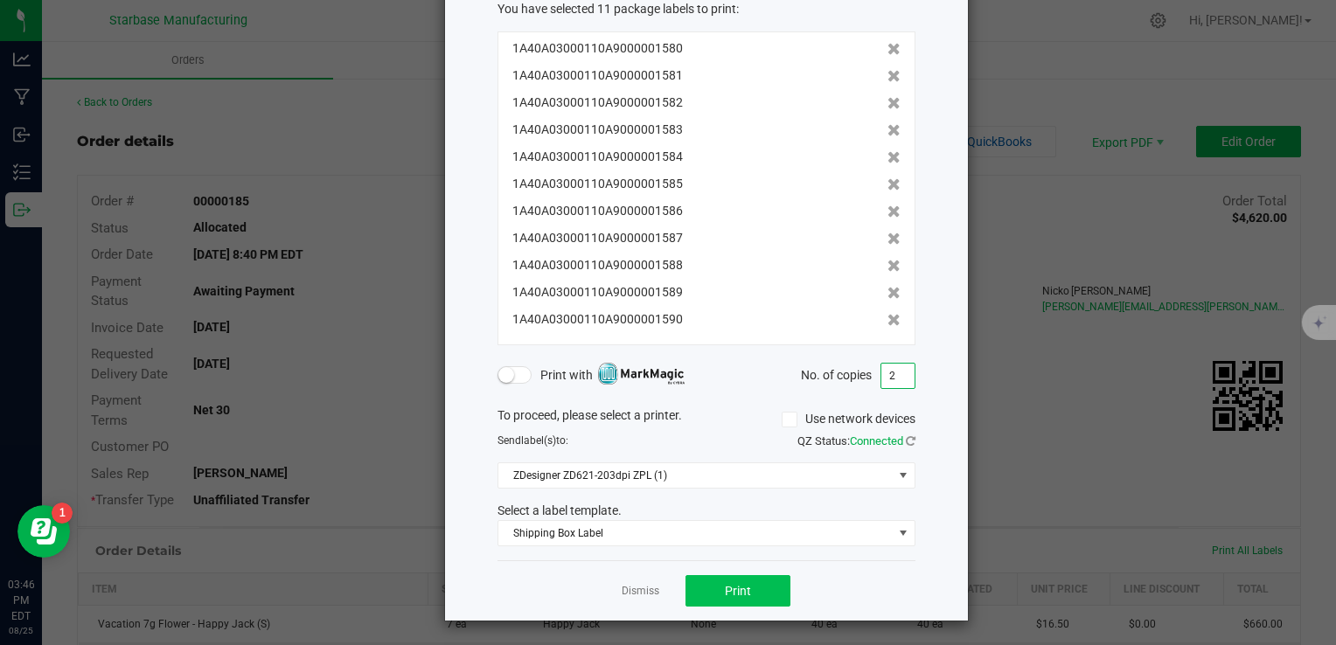
type input "2"
click at [706, 588] on button "Print" at bounding box center [737, 590] width 105 height 31
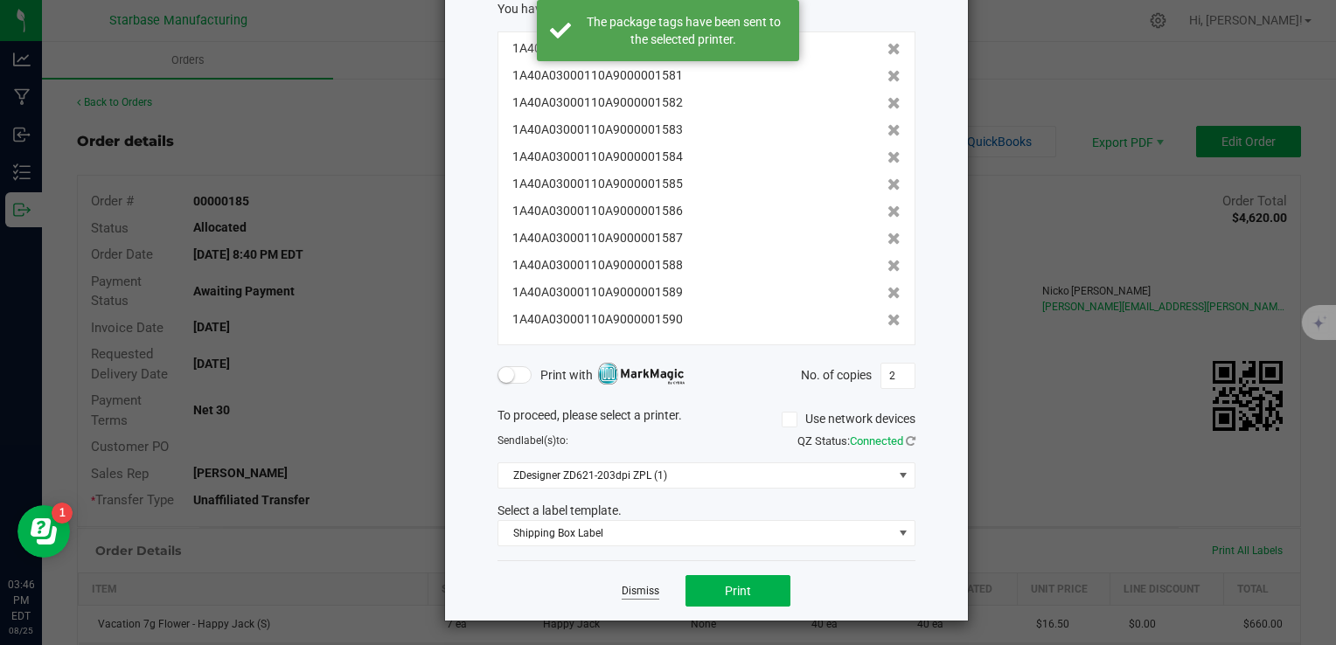
click at [635, 593] on link "Dismiss" at bounding box center [641, 591] width 38 height 15
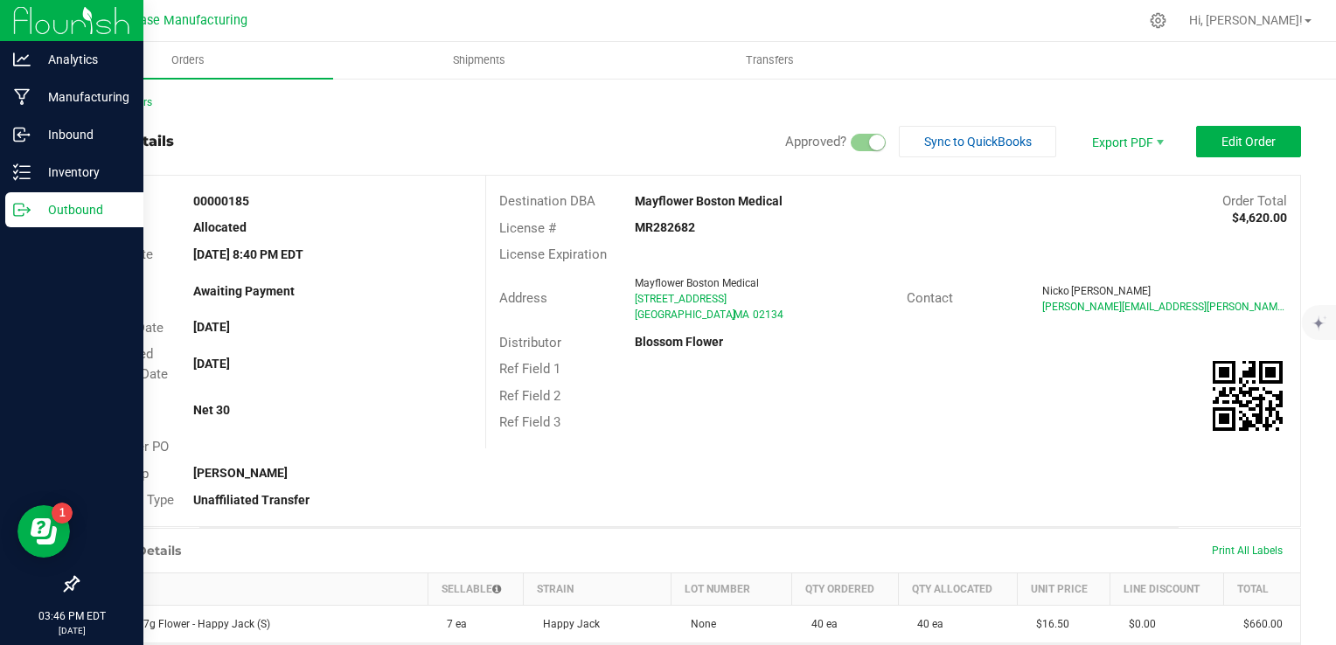
click at [21, 219] on div "Outbound" at bounding box center [74, 209] width 138 height 35
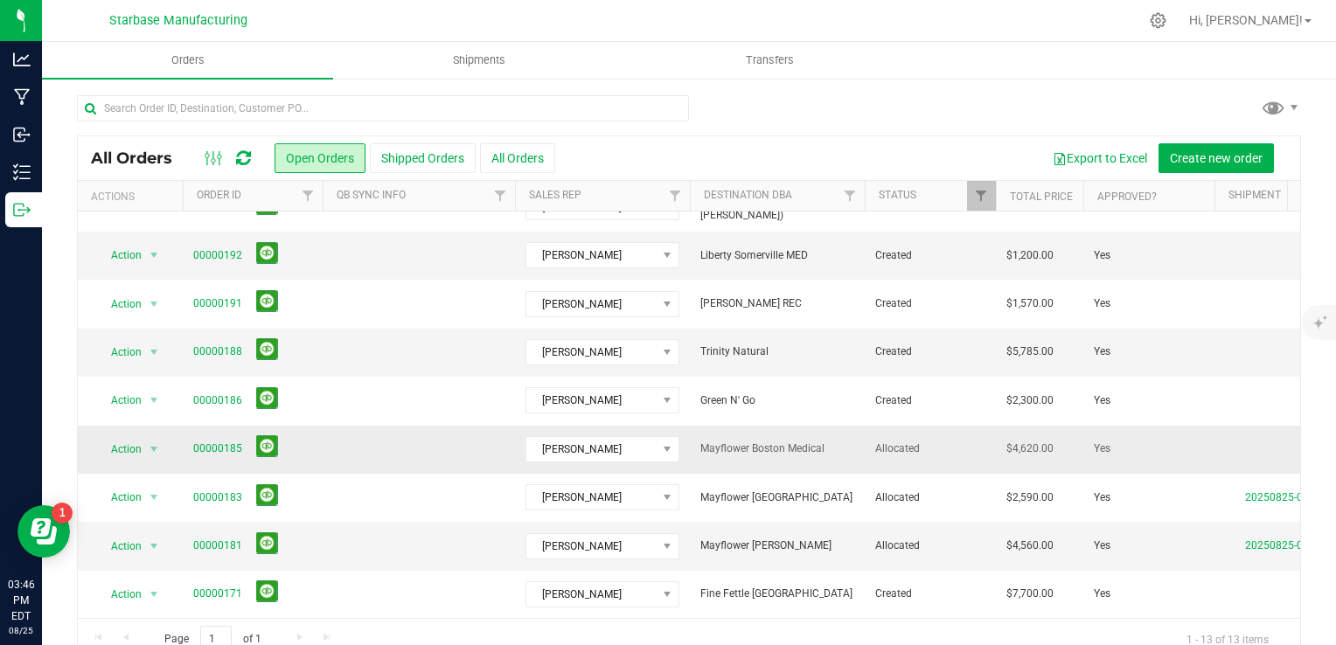
click at [393, 435] on td at bounding box center [419, 450] width 192 height 48
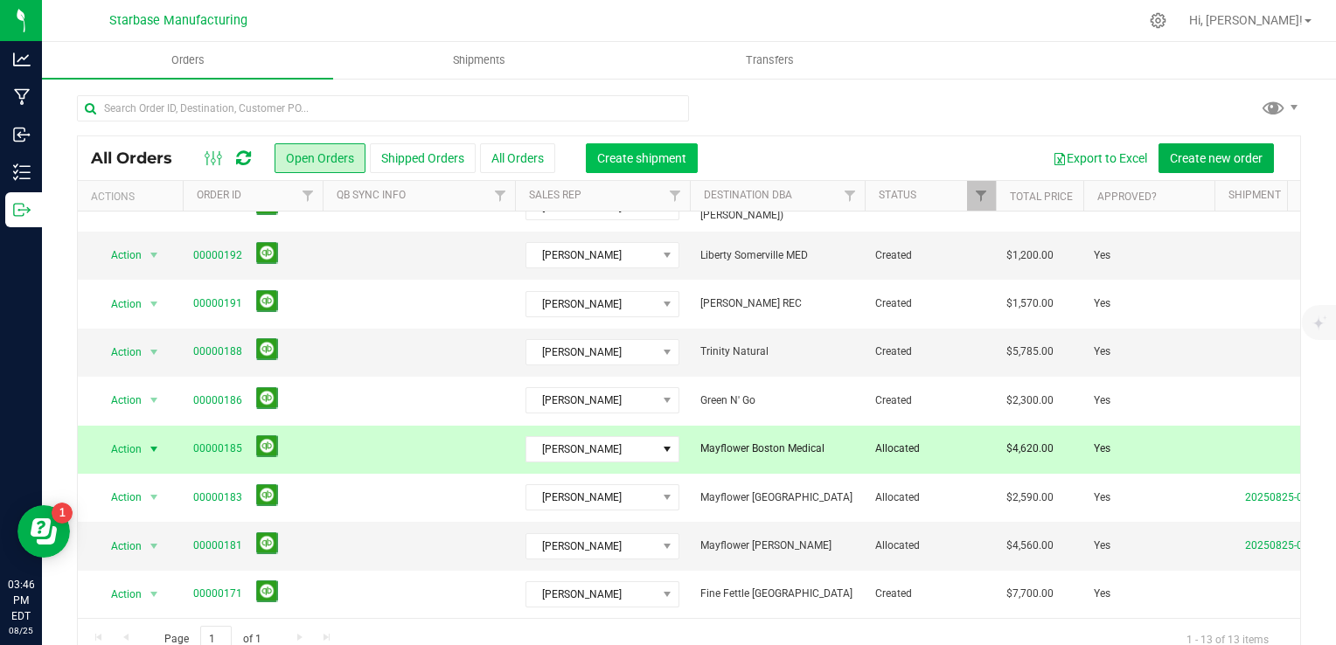
click at [632, 164] on button "Create shipment" at bounding box center [642, 158] width 112 height 30
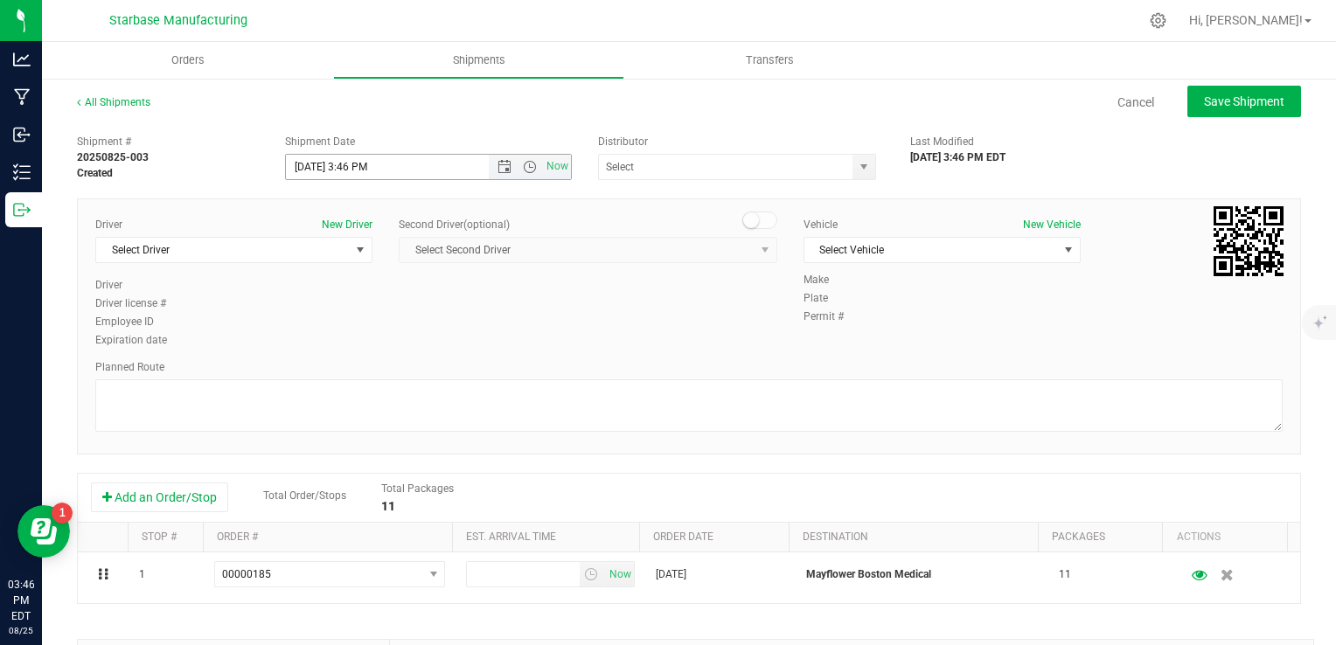
click at [502, 174] on span "Now" at bounding box center [530, 167] width 82 height 24
click at [504, 157] on span "Now" at bounding box center [530, 167] width 82 height 24
click at [500, 171] on span "Open the date view" at bounding box center [504, 167] width 14 height 14
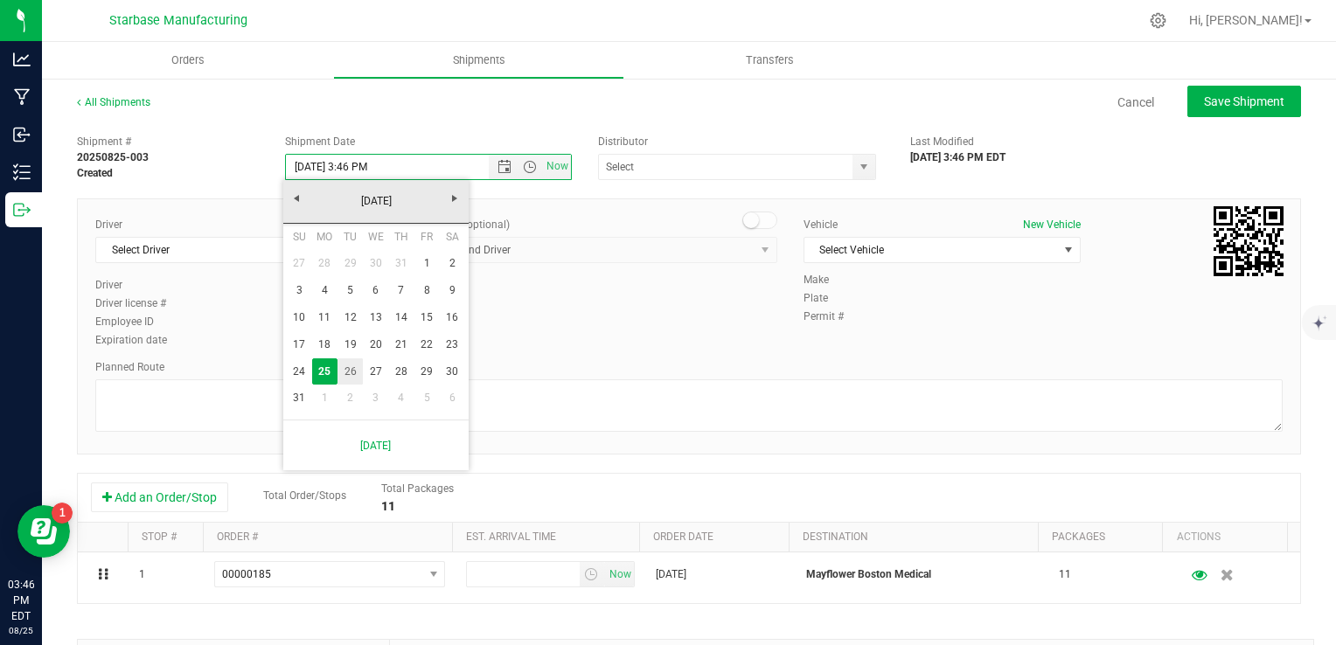
click at [352, 369] on link "26" at bounding box center [349, 371] width 25 height 27
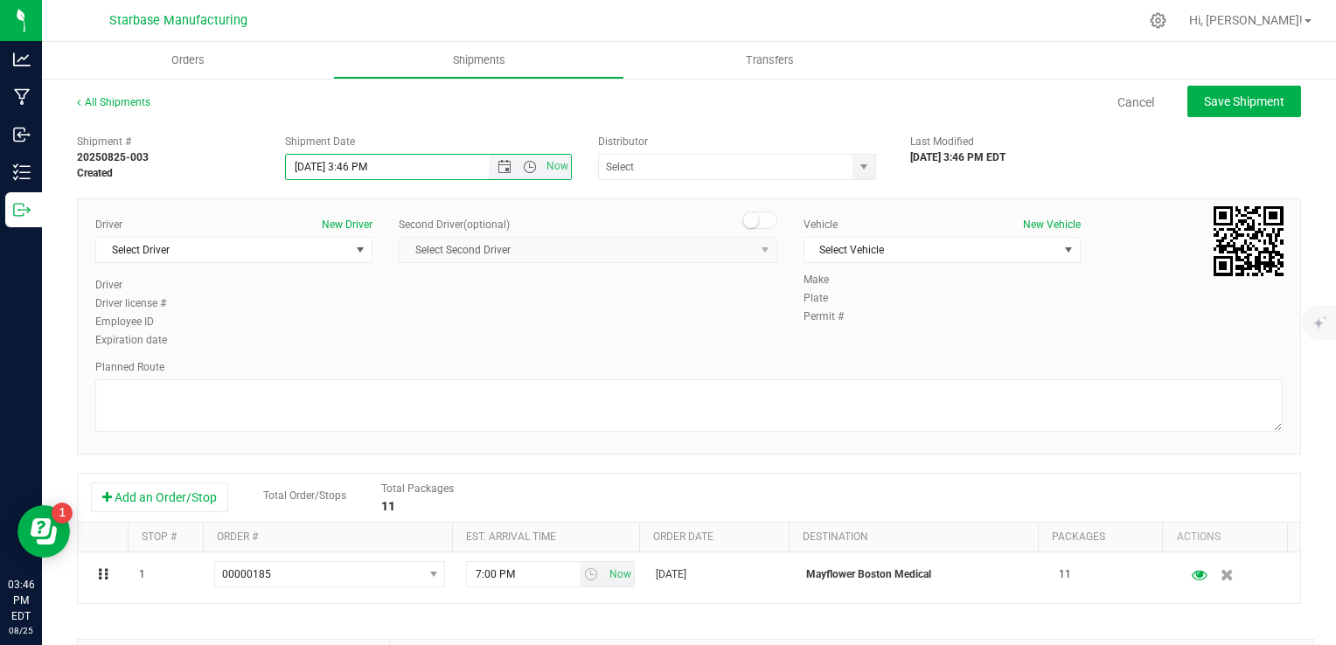
click at [526, 154] on div "Shipment Date 8/26/2025 3:46 PM Now" at bounding box center [428, 157] width 313 height 46
click at [528, 164] on span "Open the time view" at bounding box center [530, 167] width 14 height 14
click at [351, 295] on li "10:00 AM" at bounding box center [424, 294] width 280 height 23
type input "8/26/2025 10:00 AM"
click at [667, 164] on input "text" at bounding box center [722, 167] width 247 height 24
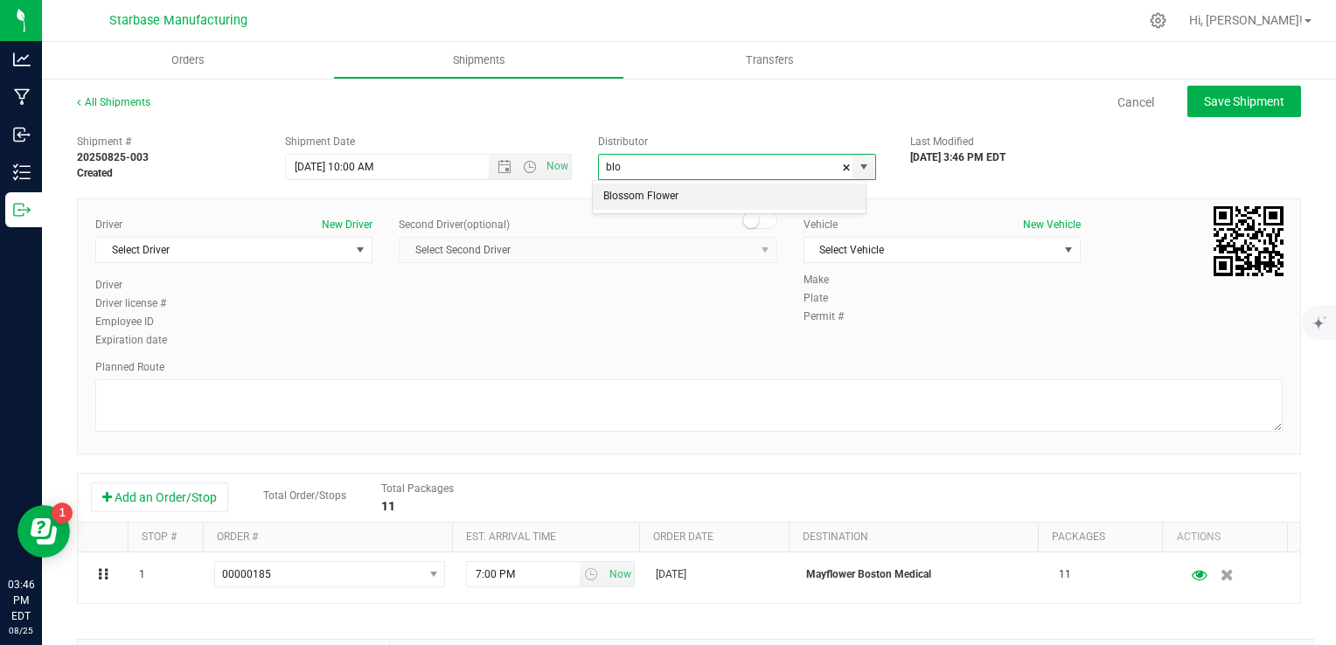
drag, startPoint x: 751, startPoint y: 195, endPoint x: 667, endPoint y: 198, distance: 84.0
click at [750, 197] on li "Blossom Flower" at bounding box center [729, 197] width 273 height 26
type input "Blossom Flower"
click at [323, 254] on span "Select Driver" at bounding box center [223, 250] width 254 height 24
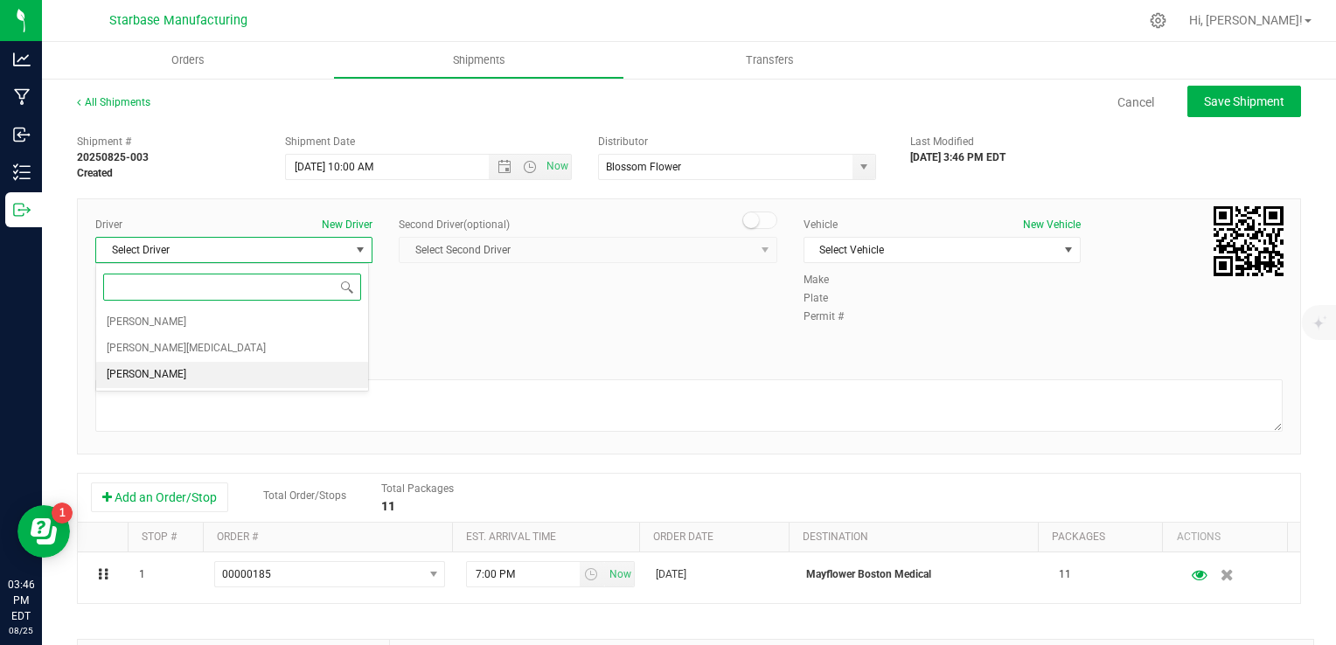
click at [304, 365] on li "TBD TBD" at bounding box center [232, 375] width 272 height 26
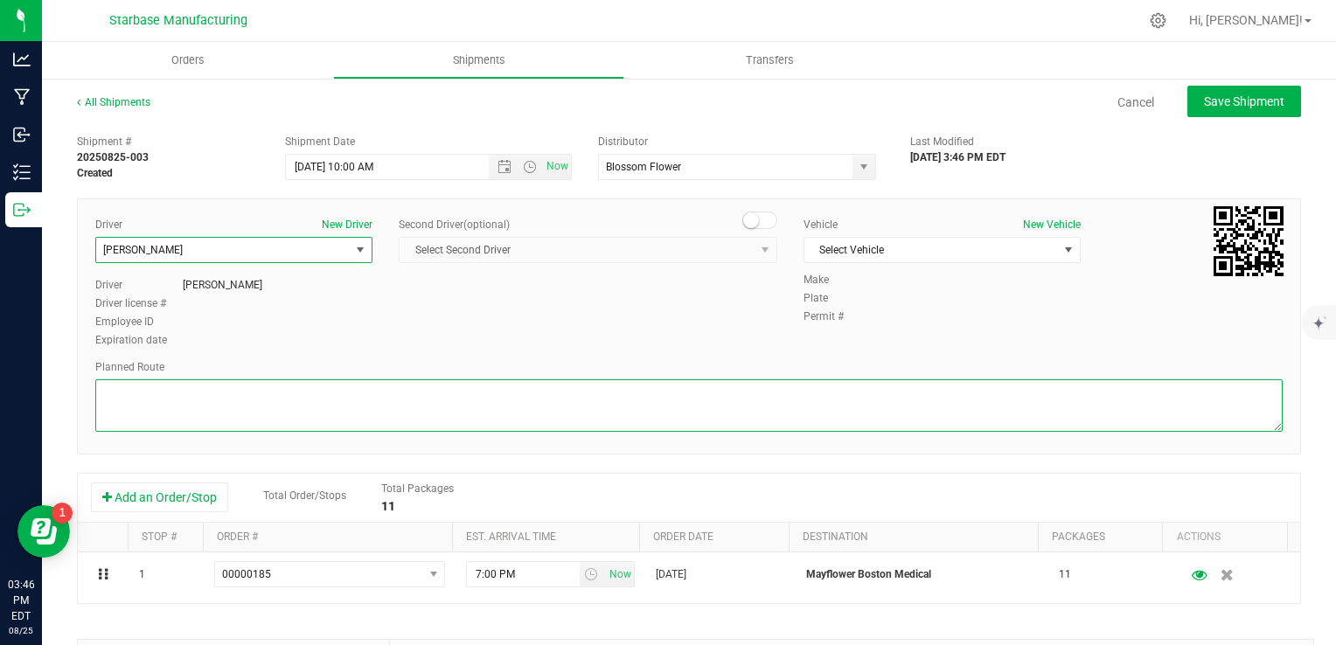
click at [399, 393] on textarea at bounding box center [688, 405] width 1187 height 52
type textarea "t"
type textarea "TBD"
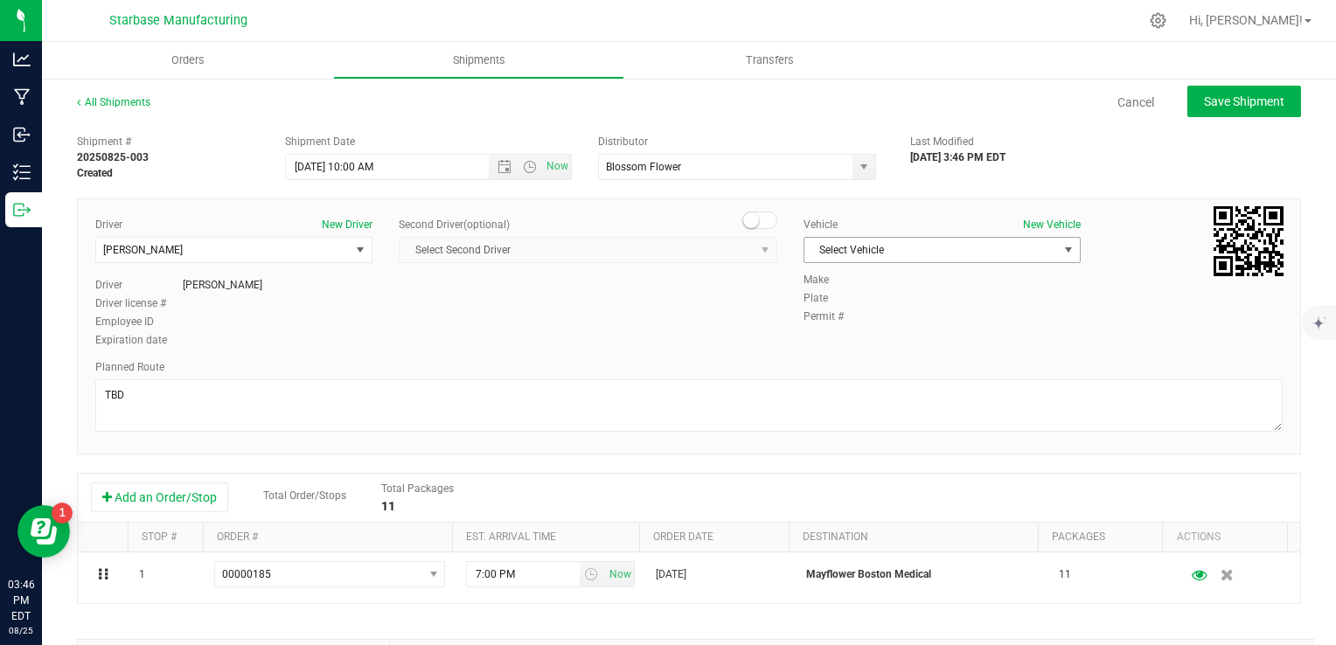
click at [903, 241] on span "Select Vehicle" at bounding box center [931, 250] width 254 height 24
click at [887, 284] on li "TBD" at bounding box center [933, 280] width 272 height 26
click at [639, 362] on div "Planned Route" at bounding box center [688, 367] width 1187 height 16
click at [1223, 106] on span "Save Shipment" at bounding box center [1244, 101] width 80 height 14
type input "8/26/2025 2:00 PM"
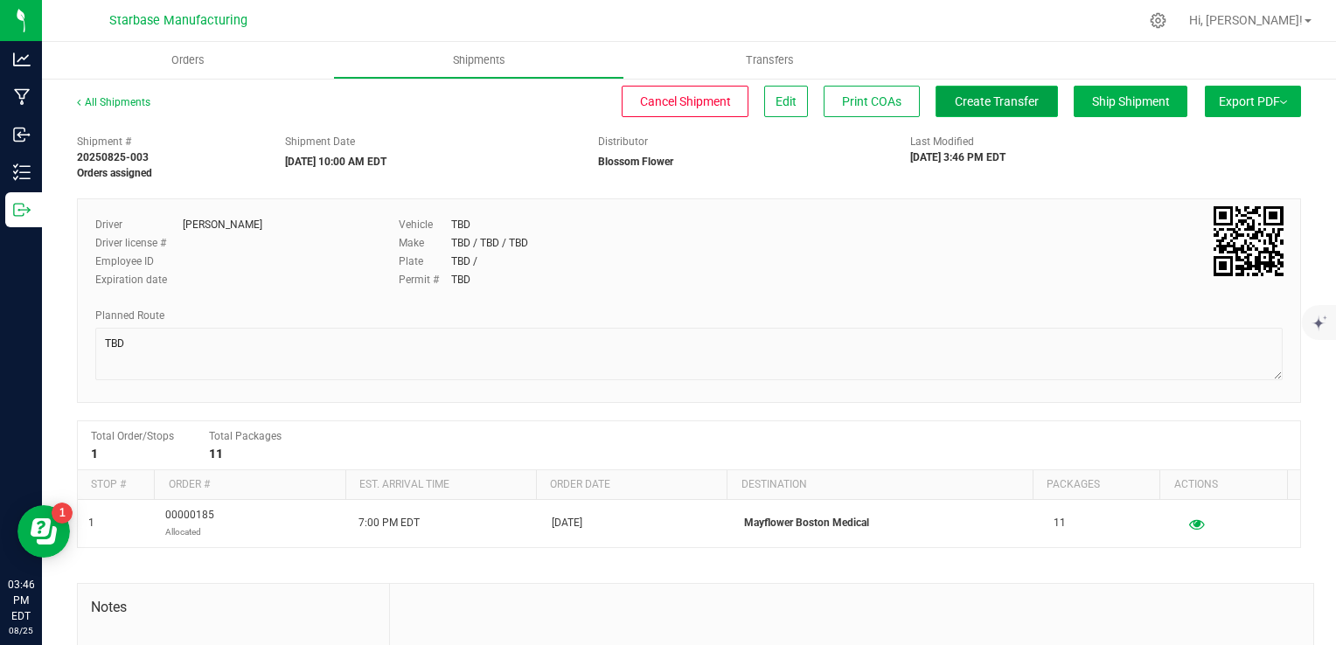
click at [993, 99] on span "Create Transfer" at bounding box center [997, 101] width 84 height 14
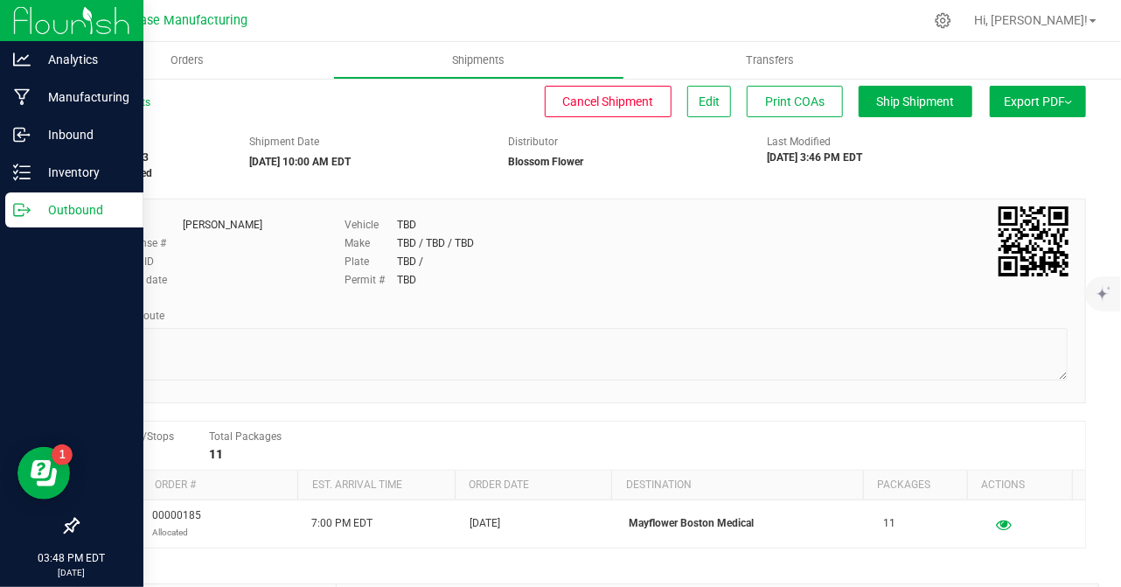
click at [19, 216] on icon at bounding box center [21, 209] width 17 height 17
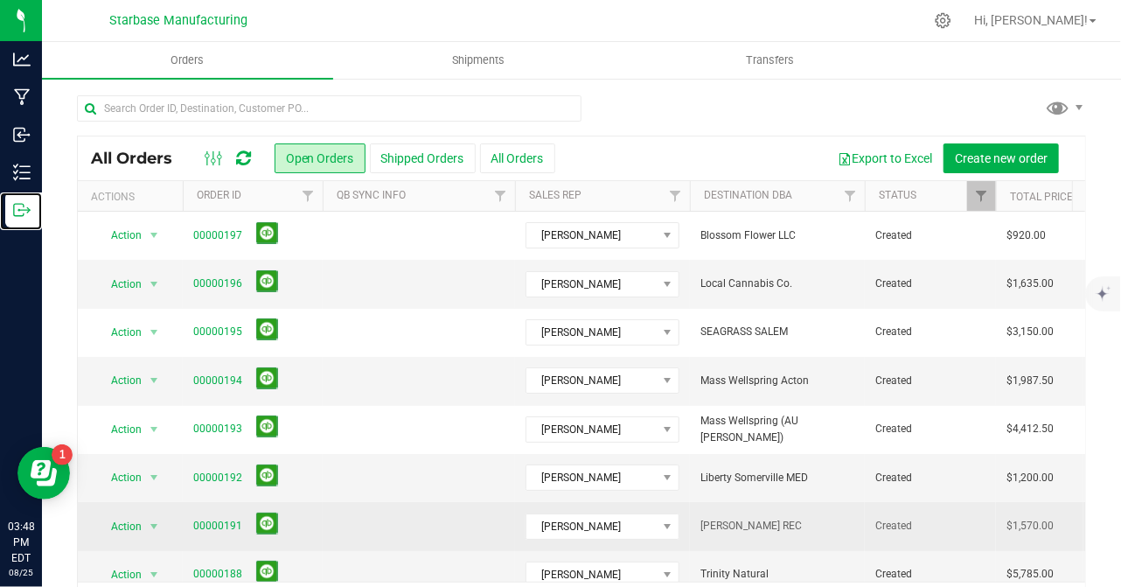
scroll to position [269, 0]
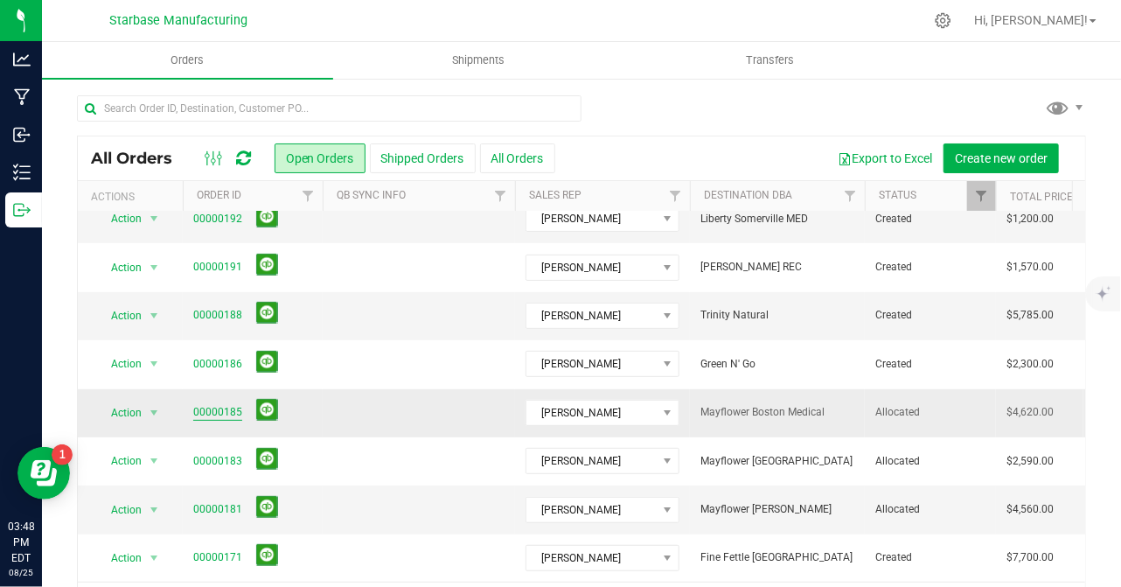
click at [220, 404] on link "00000185" at bounding box center [217, 412] width 49 height 17
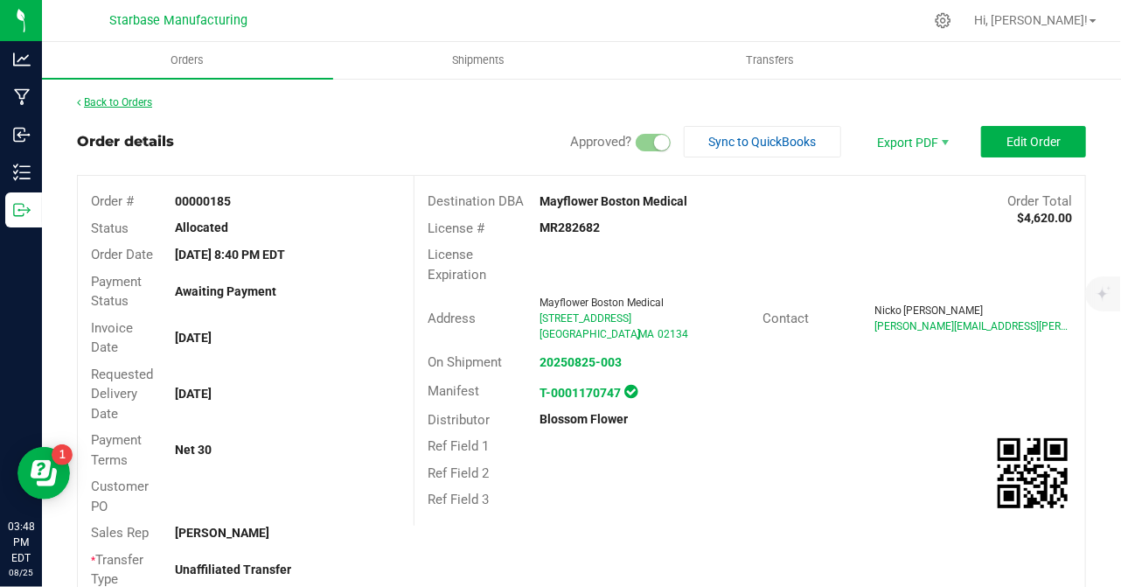
click at [150, 106] on link "Back to Orders" at bounding box center [114, 102] width 75 height 12
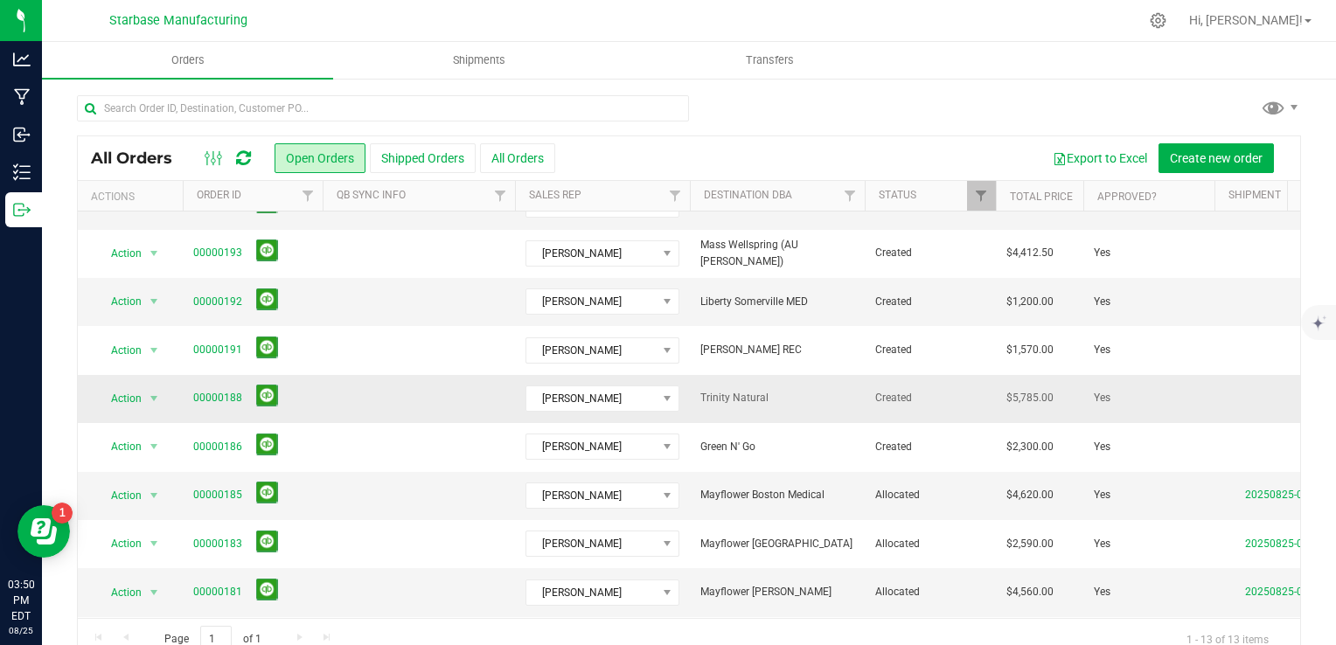
scroll to position [146, 0]
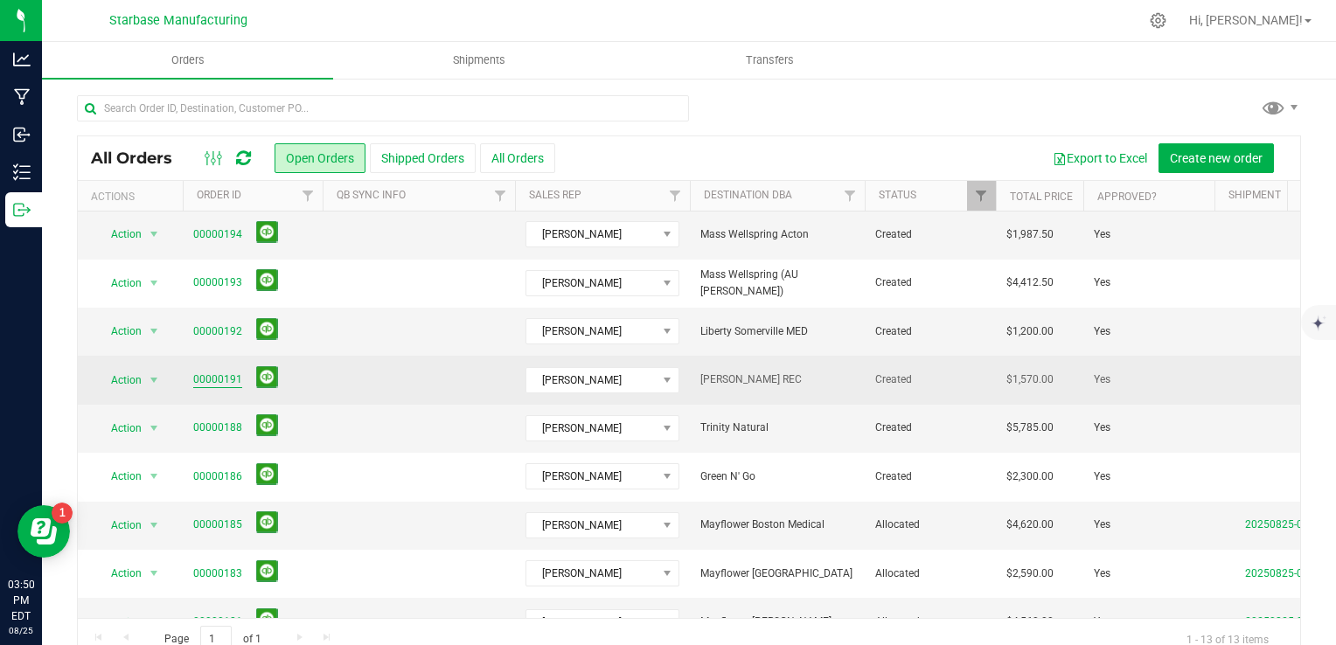
click at [223, 379] on link "00000191" at bounding box center [217, 380] width 49 height 17
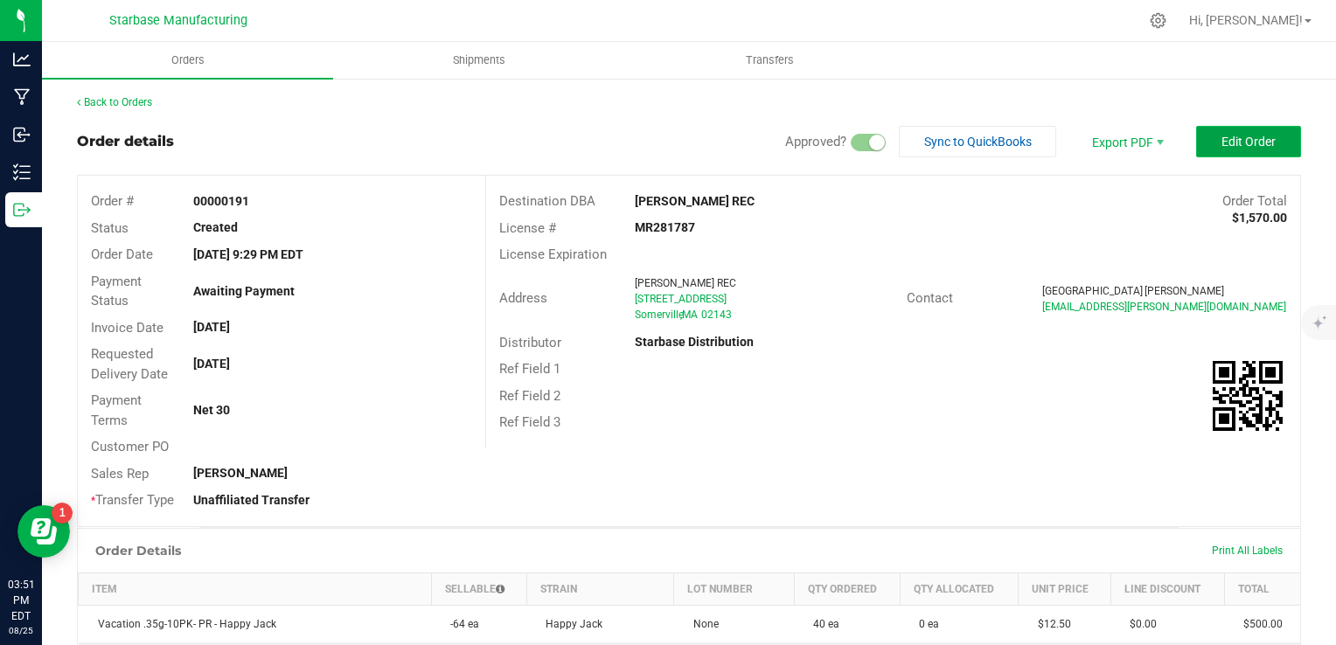
click at [1207, 145] on button "Edit Order" at bounding box center [1248, 141] width 105 height 31
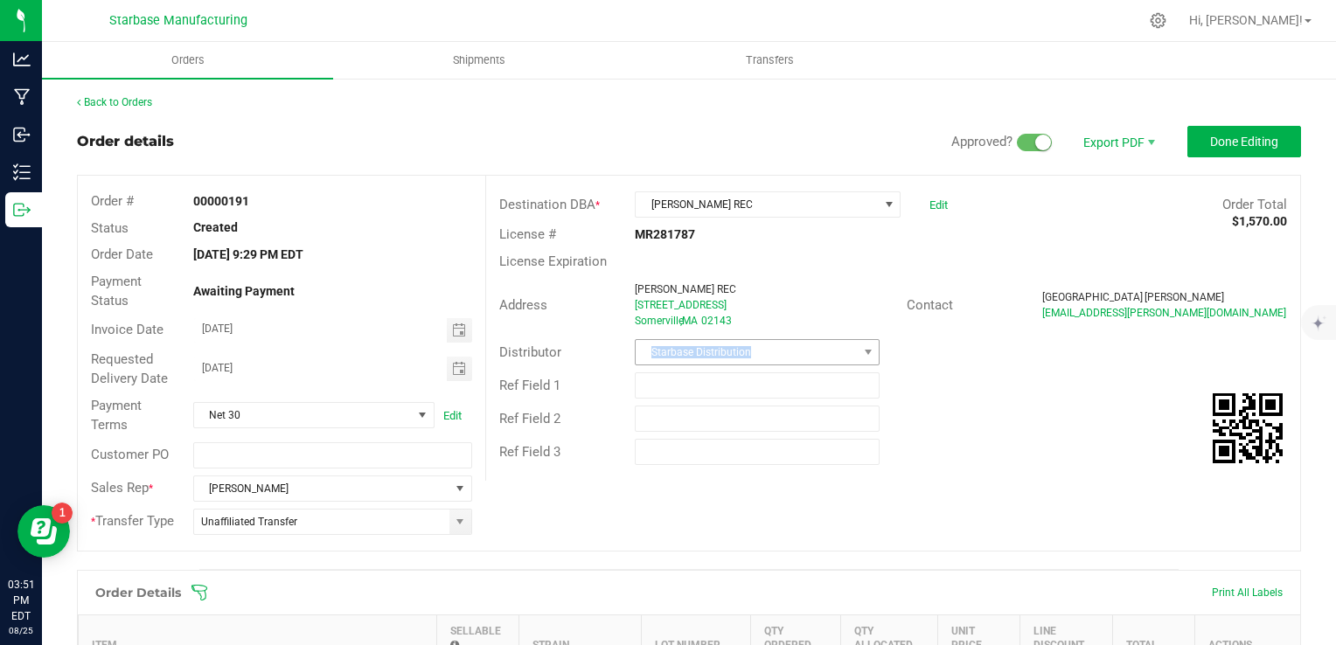
click at [753, 342] on div "Distributor Starbase Distribution" at bounding box center [893, 352] width 814 height 33
drag, startPoint x: 753, startPoint y: 342, endPoint x: 749, endPoint y: 358, distance: 17.0
click at [749, 358] on span "Starbase Distribution" at bounding box center [746, 352] width 221 height 24
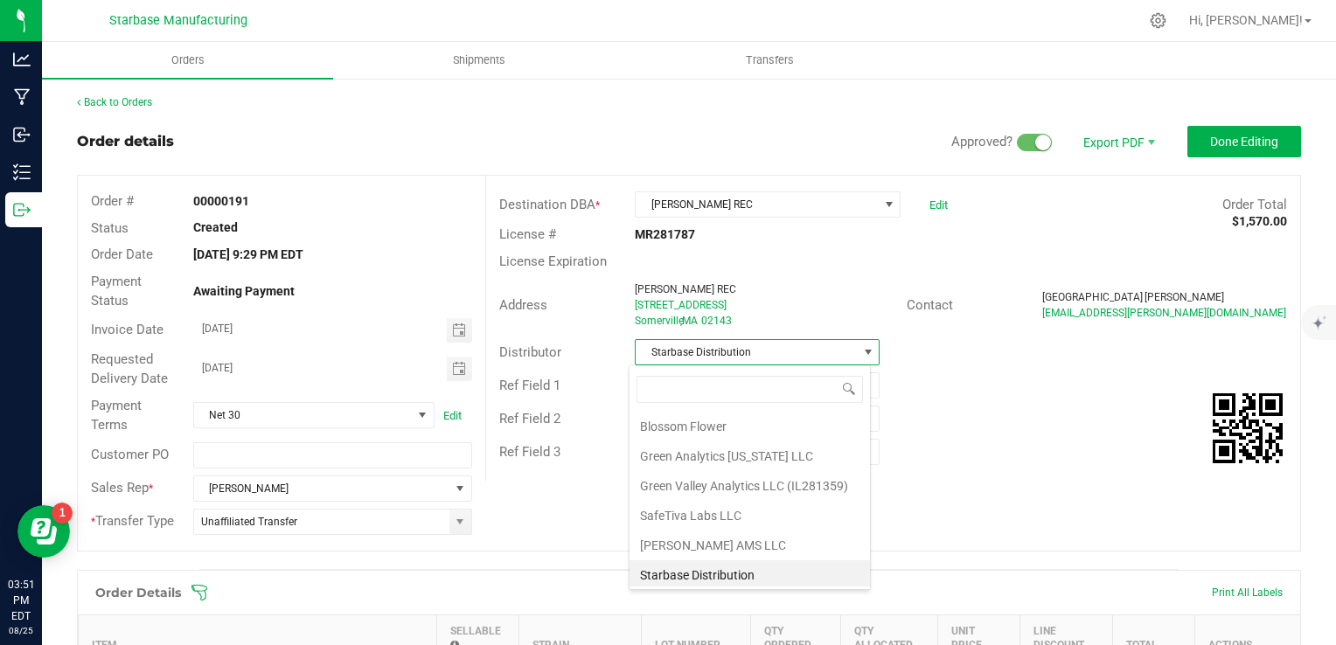
scroll to position [25, 242]
click at [738, 428] on li "Blossom Flower" at bounding box center [750, 427] width 240 height 30
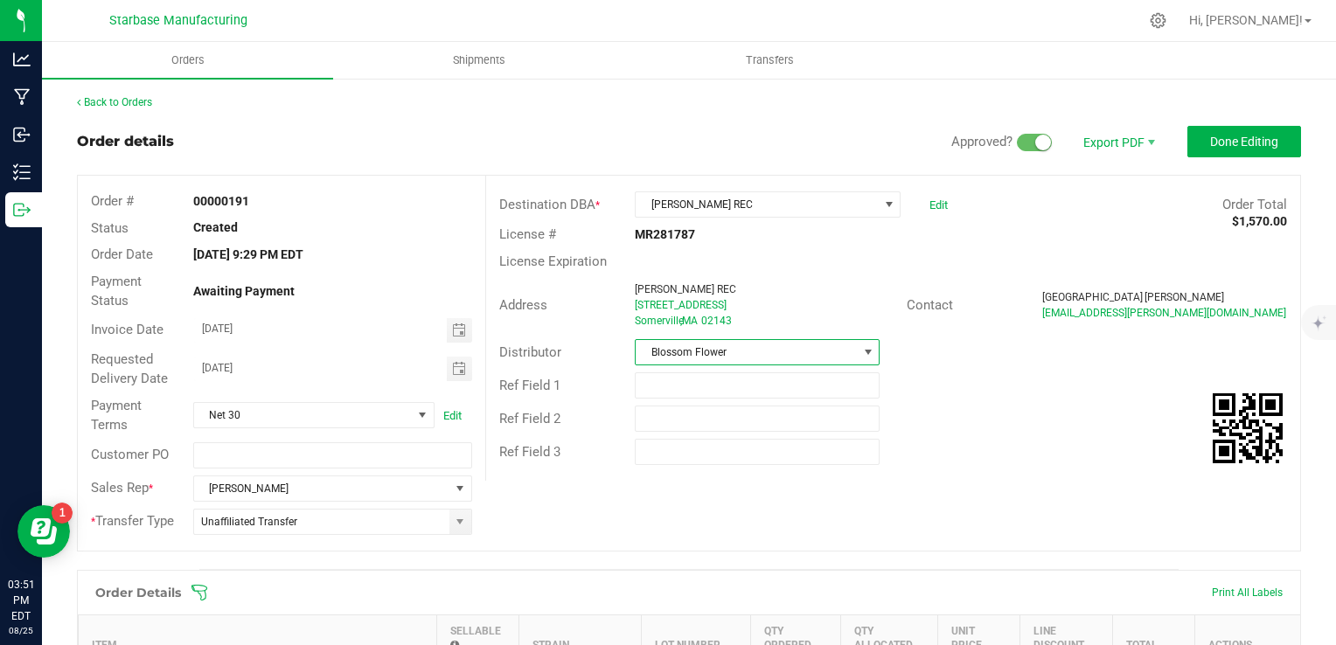
click at [961, 261] on div "License Expiration" at bounding box center [893, 261] width 814 height 27
click at [1210, 142] on span "Done Editing" at bounding box center [1244, 142] width 68 height 14
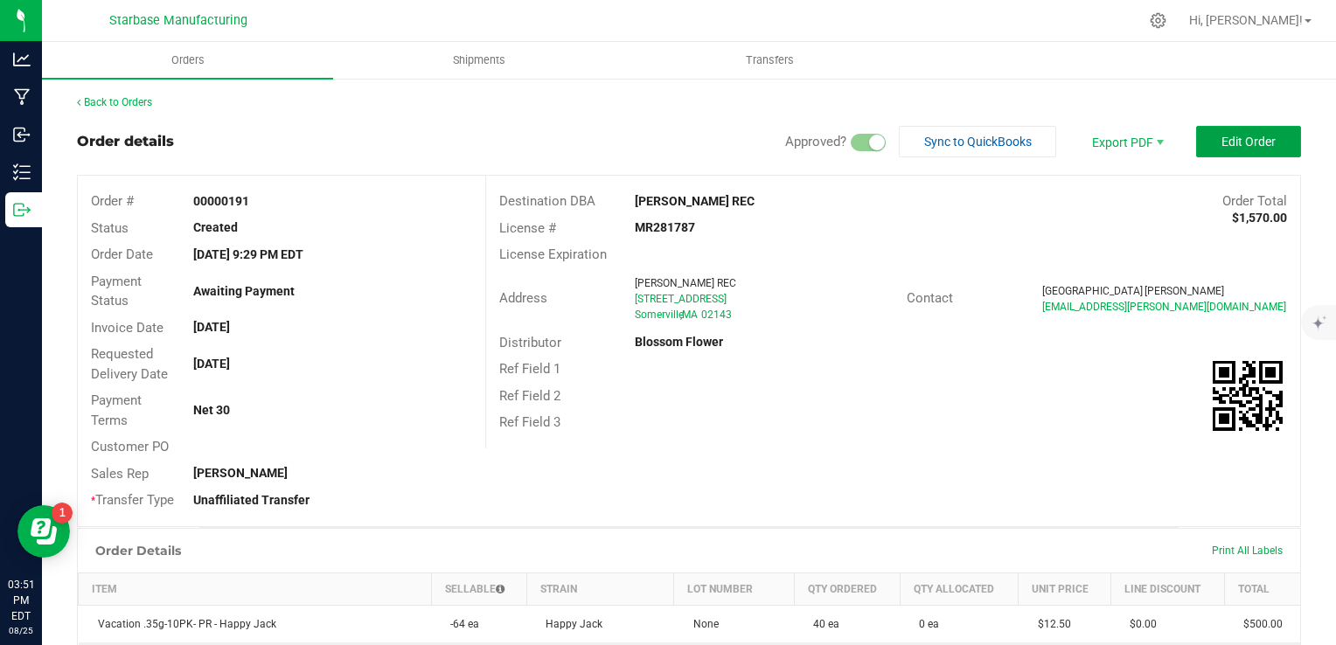
click at [1196, 143] on button "Edit Order" at bounding box center [1248, 141] width 105 height 31
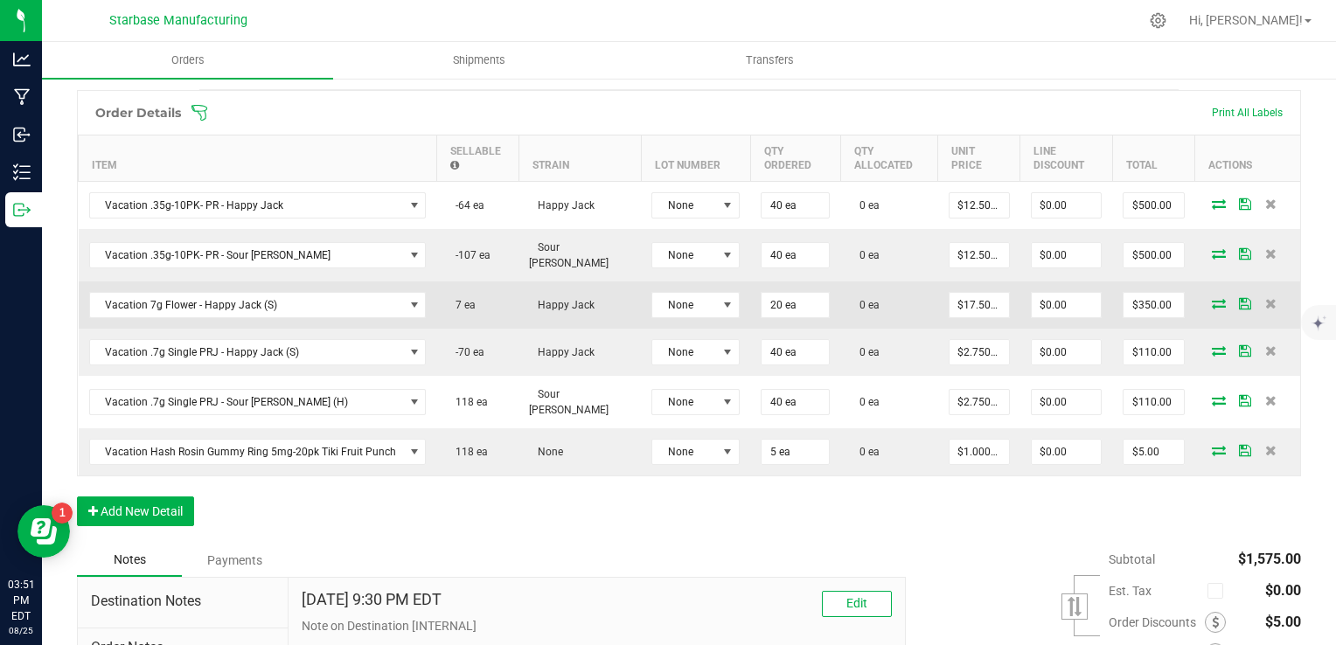
scroll to position [525, 0]
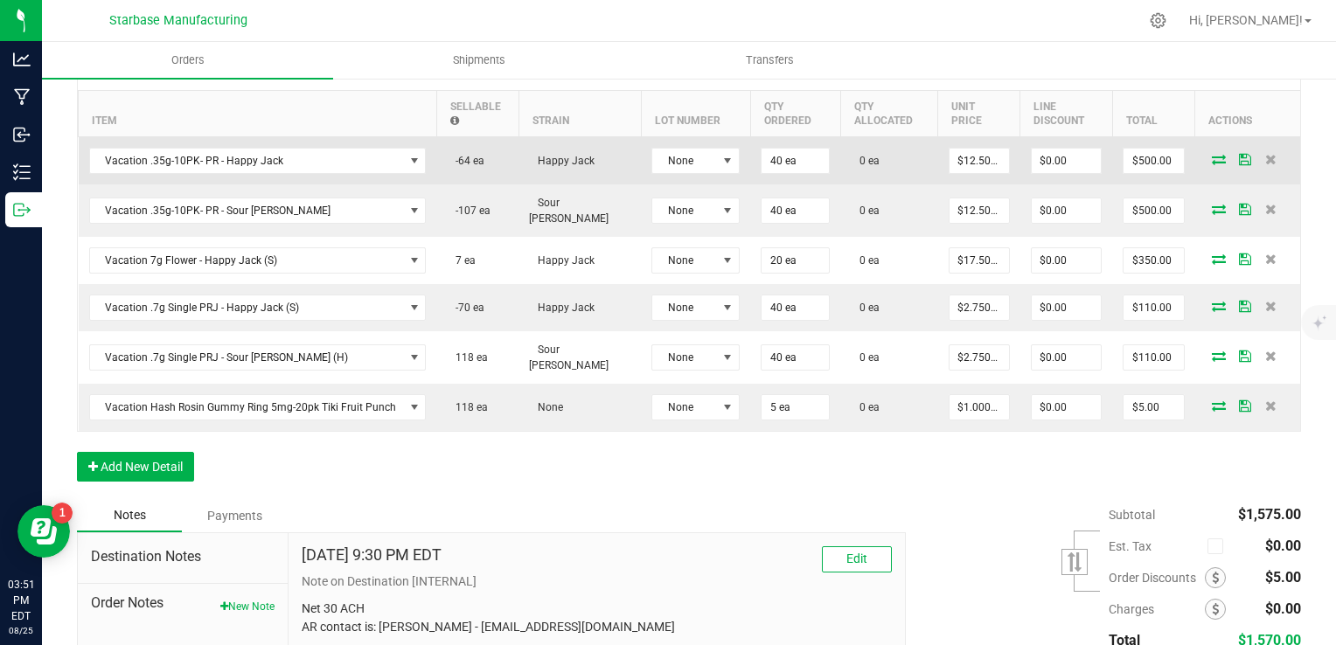
click at [1212, 161] on icon at bounding box center [1219, 159] width 14 height 10
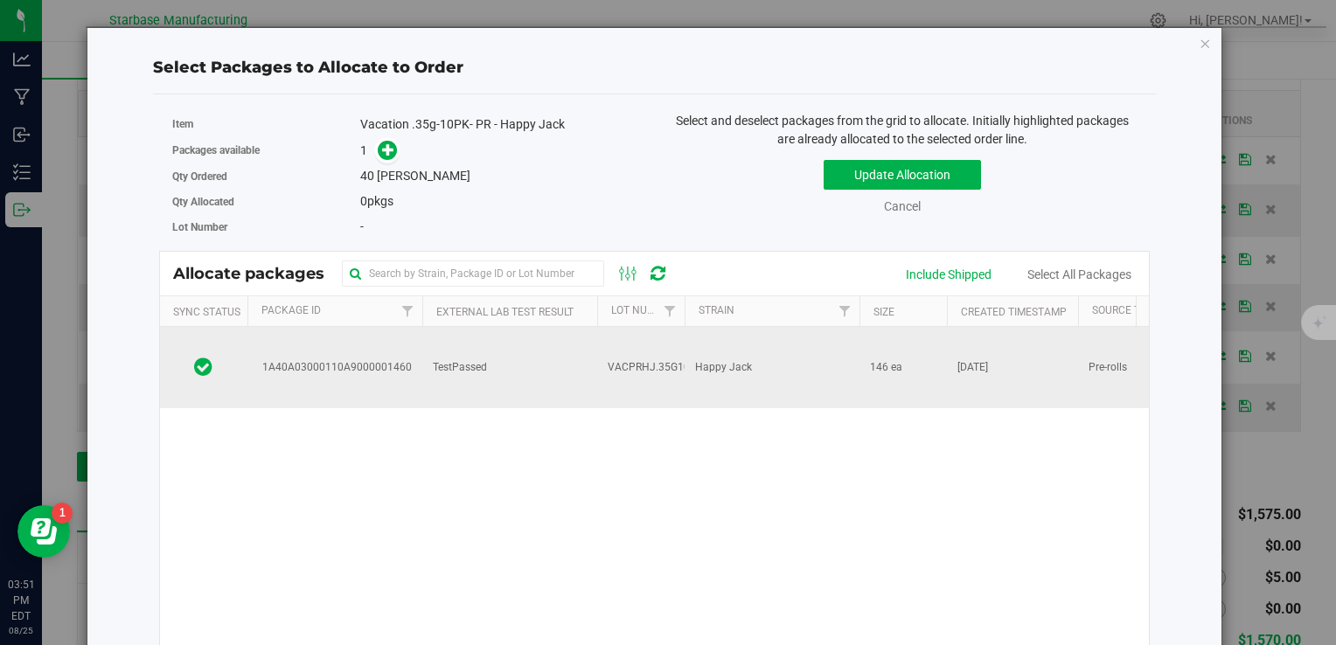
click at [562, 358] on td "TestPassed" at bounding box center [509, 367] width 175 height 81
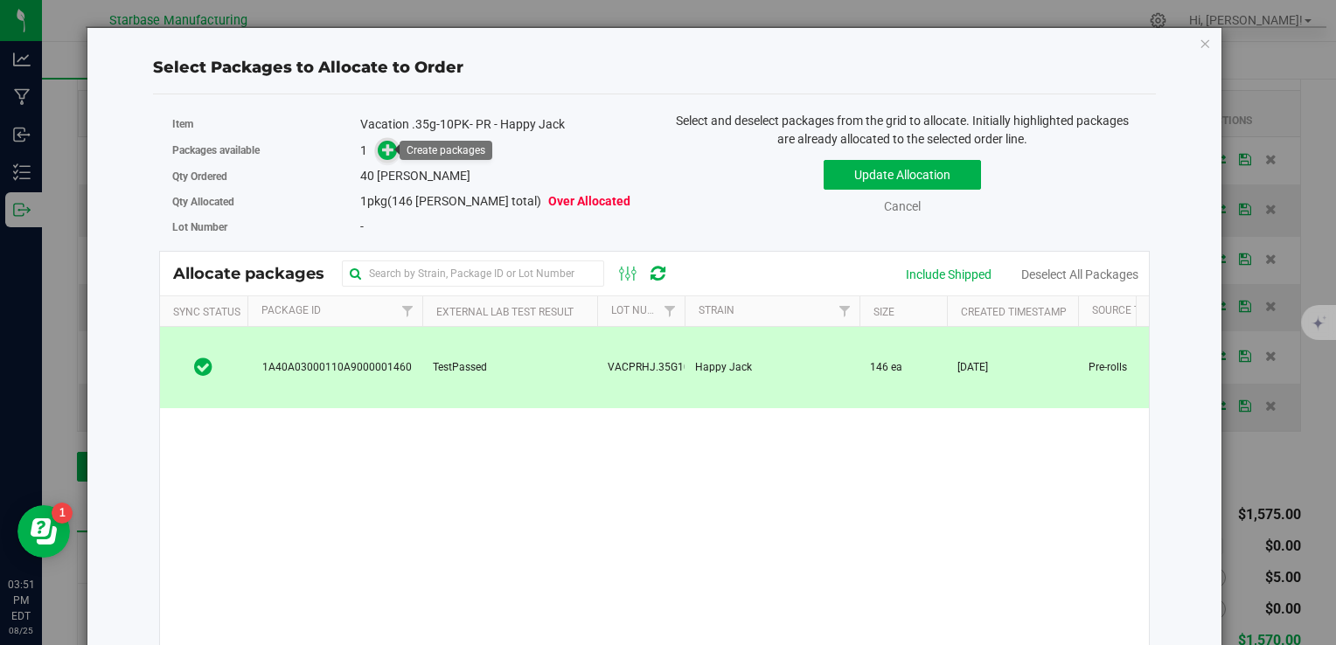
click at [382, 144] on icon at bounding box center [388, 149] width 12 height 12
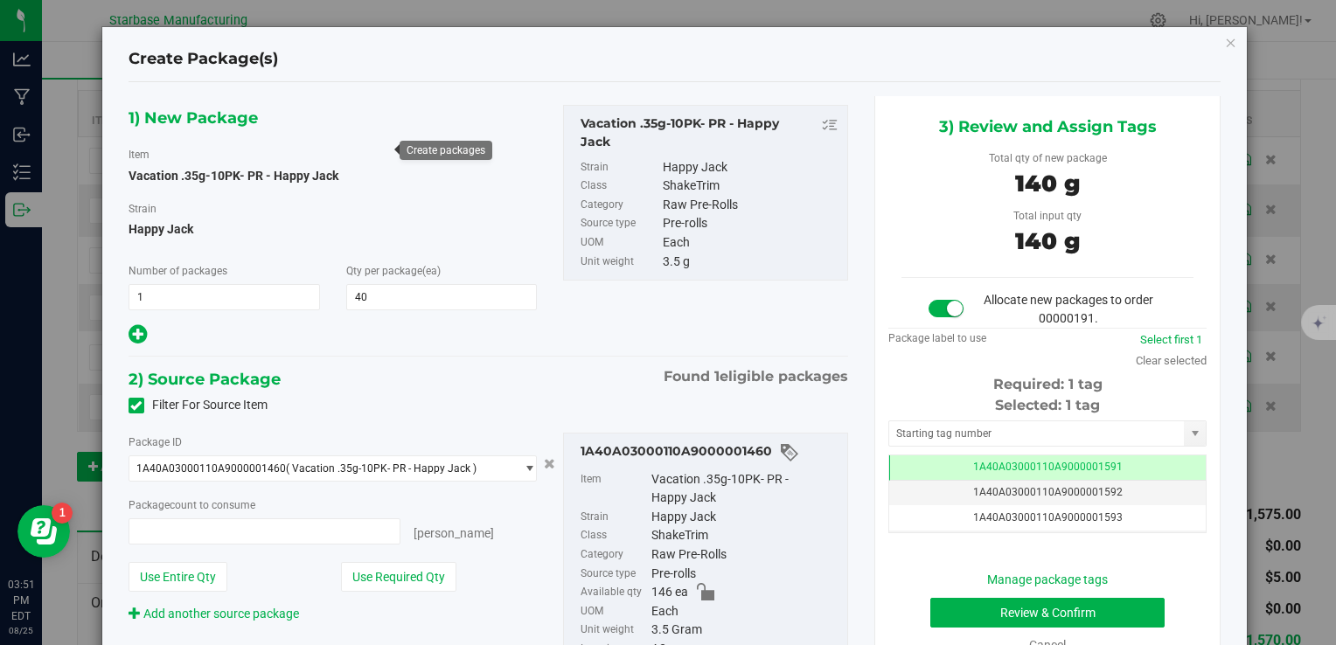
type input "40 ea"
click at [1061, 612] on button "Review & Confirm" at bounding box center [1047, 613] width 234 height 30
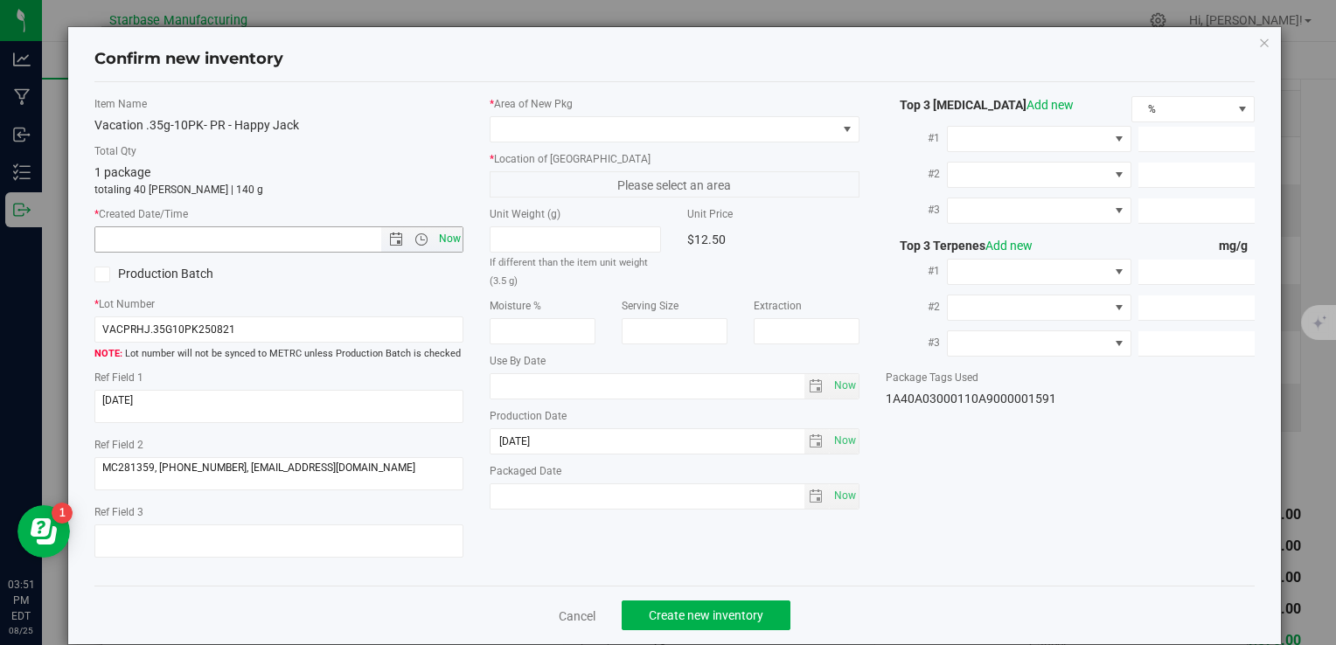
click at [448, 247] on span "Now" at bounding box center [450, 238] width 30 height 25
type input "8/25/2025 3:51 PM"
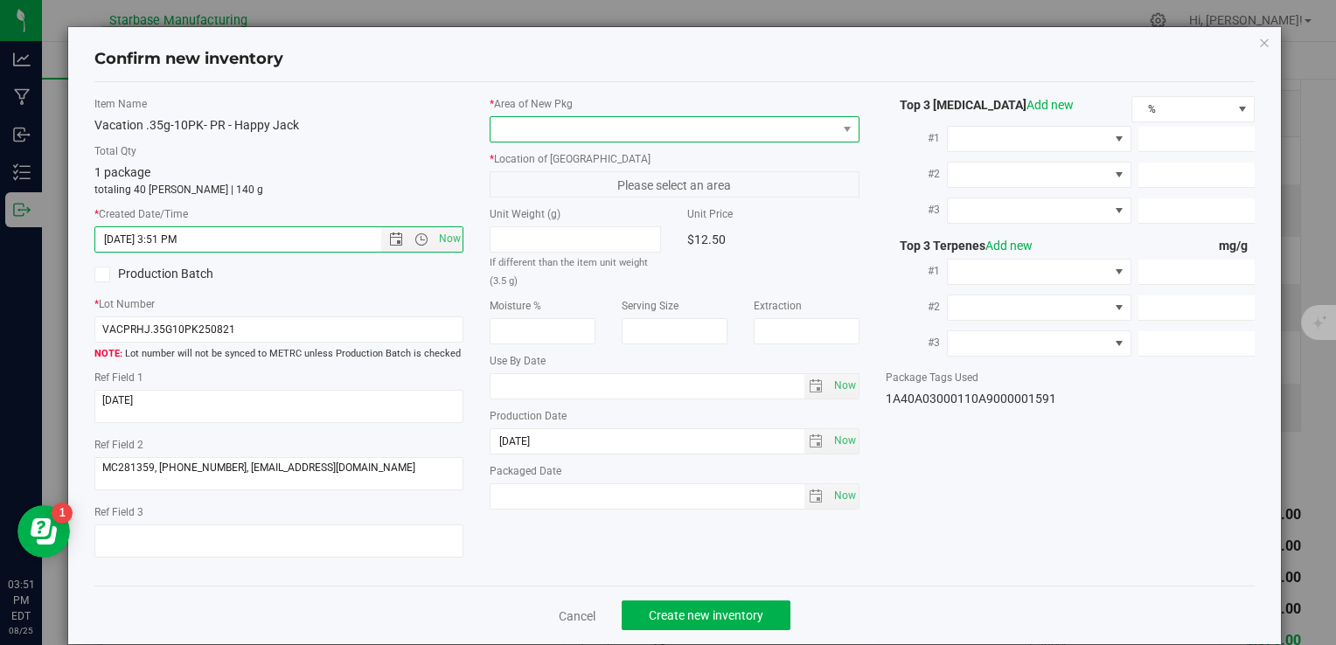
click at [538, 126] on span at bounding box center [663, 129] width 345 height 24
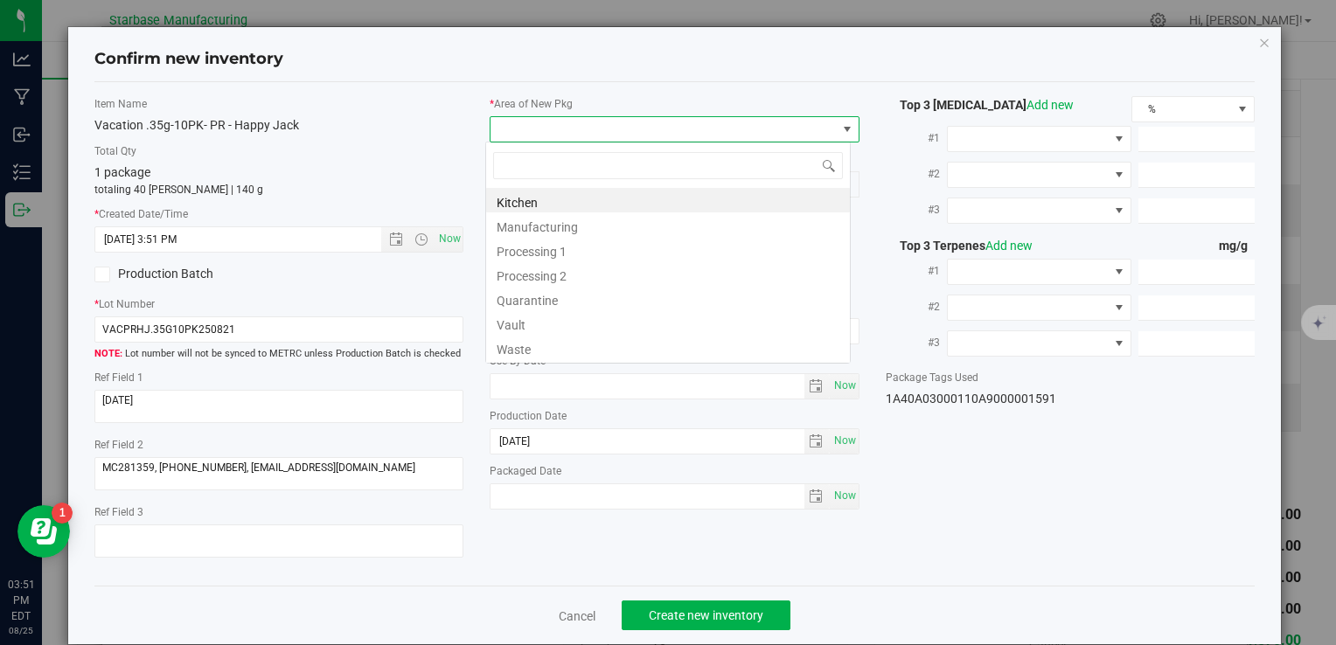
type input "v"
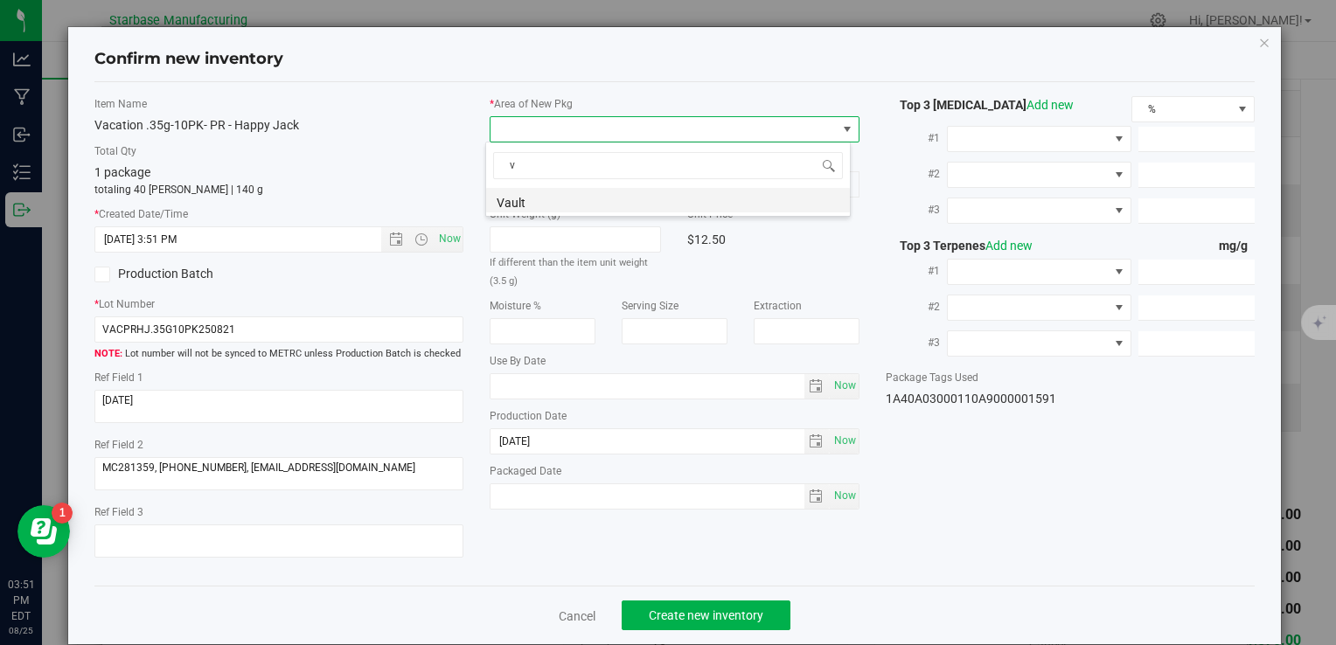
click at [545, 198] on li "Vault" at bounding box center [668, 200] width 364 height 24
click at [547, 194] on span "A1" at bounding box center [663, 184] width 345 height 24
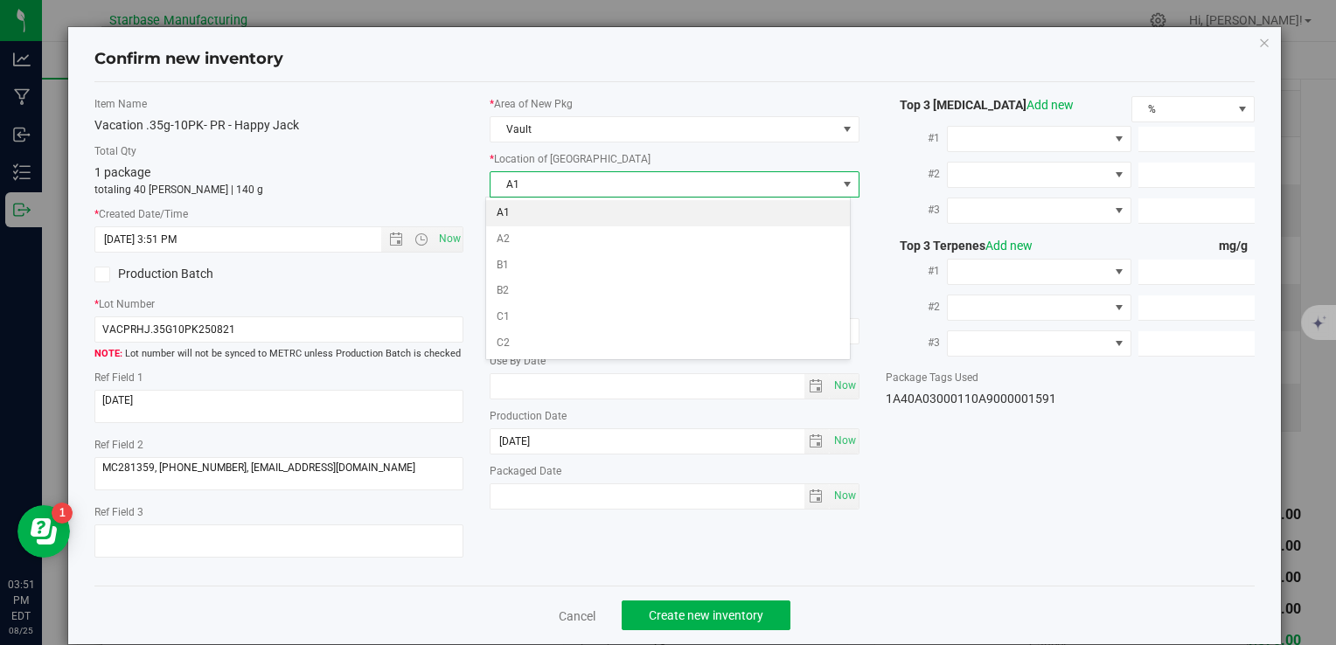
click at [549, 211] on li "A1" at bounding box center [668, 213] width 364 height 26
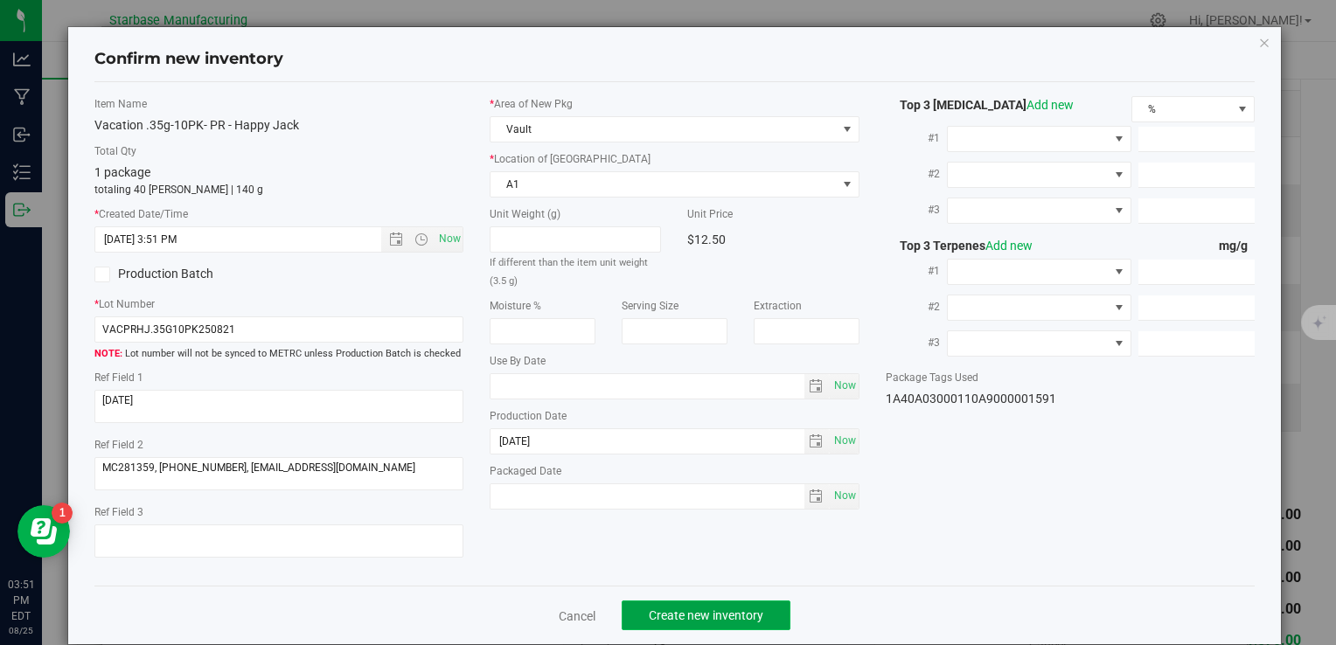
click at [686, 610] on span "Create new inventory" at bounding box center [706, 616] width 115 height 14
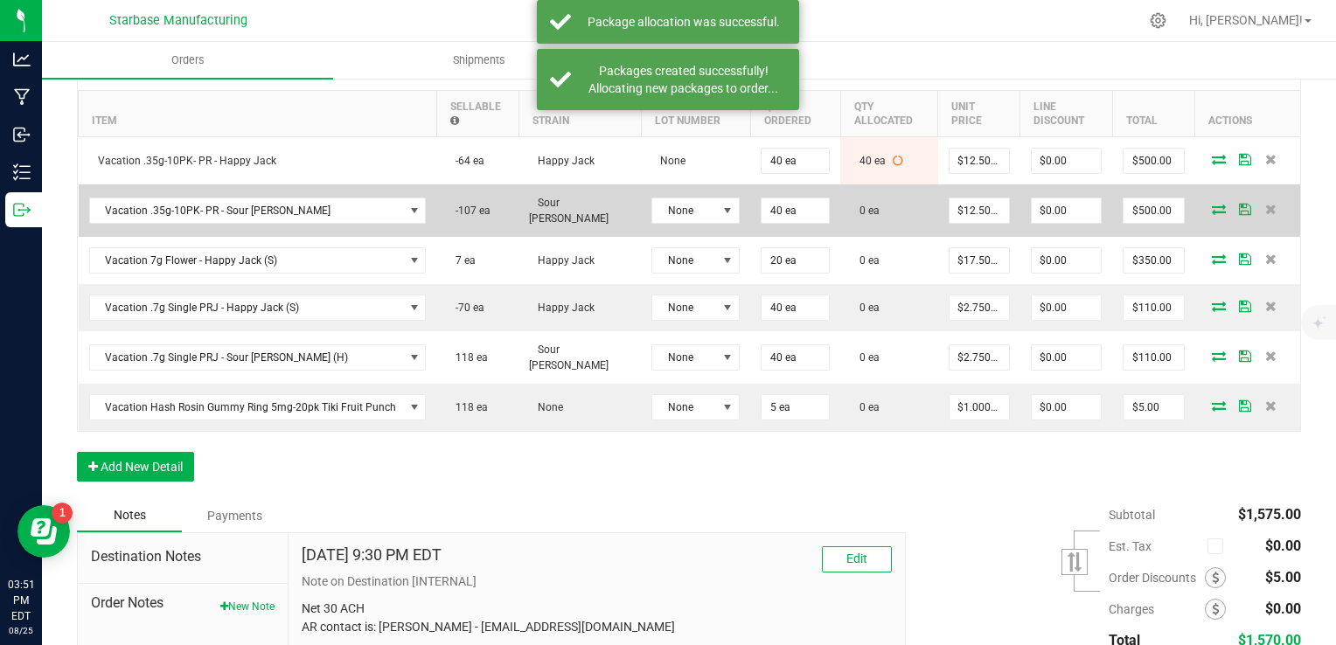
click at [1212, 204] on icon at bounding box center [1219, 209] width 14 height 10
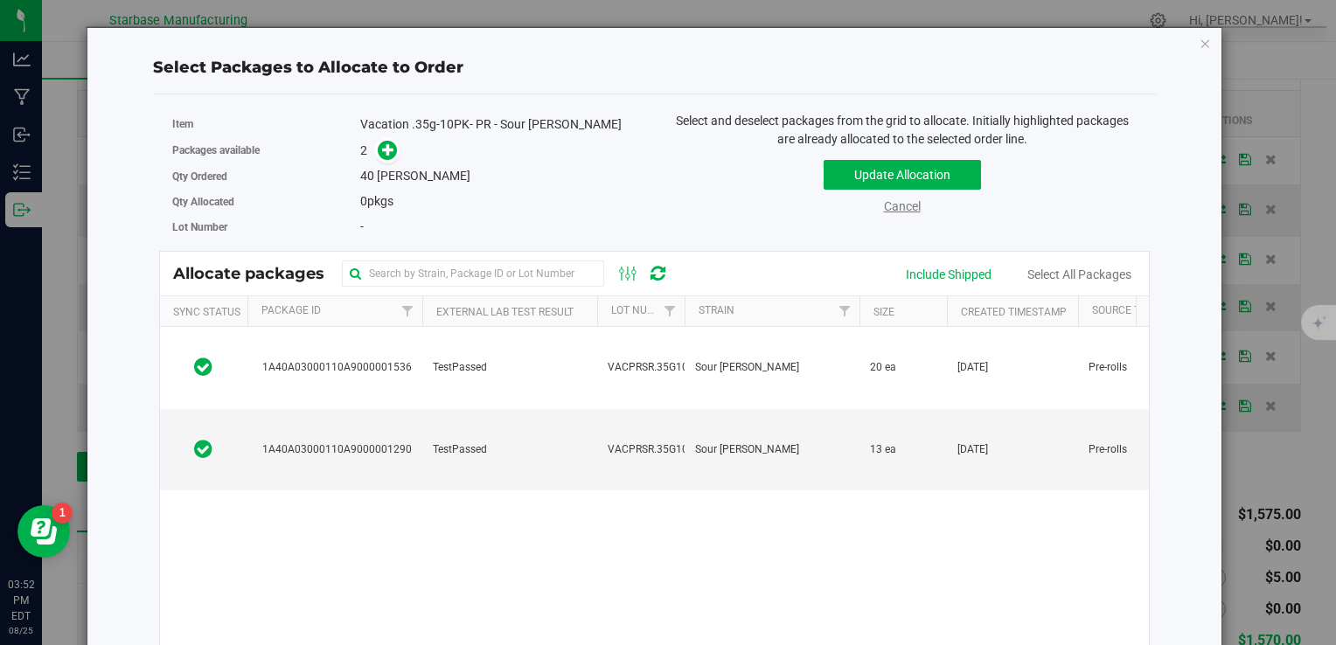
click at [901, 212] on link "Cancel" at bounding box center [902, 206] width 37 height 14
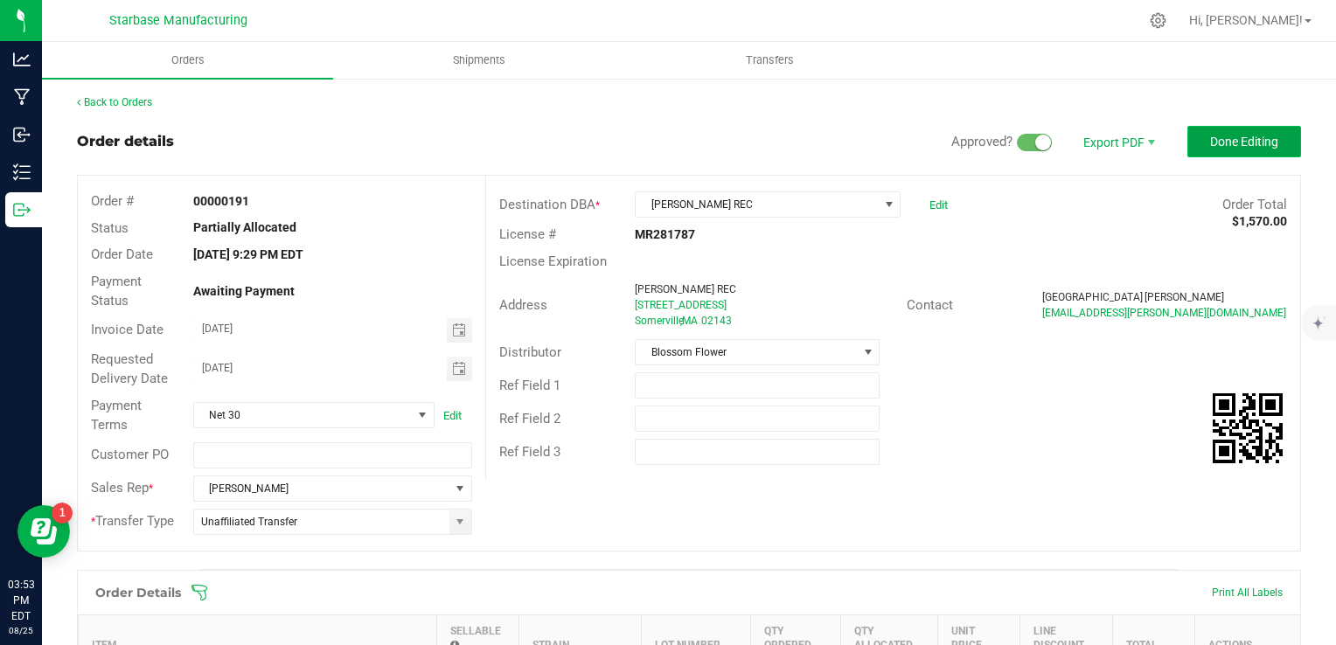
click at [1200, 149] on button "Done Editing" at bounding box center [1244, 141] width 114 height 31
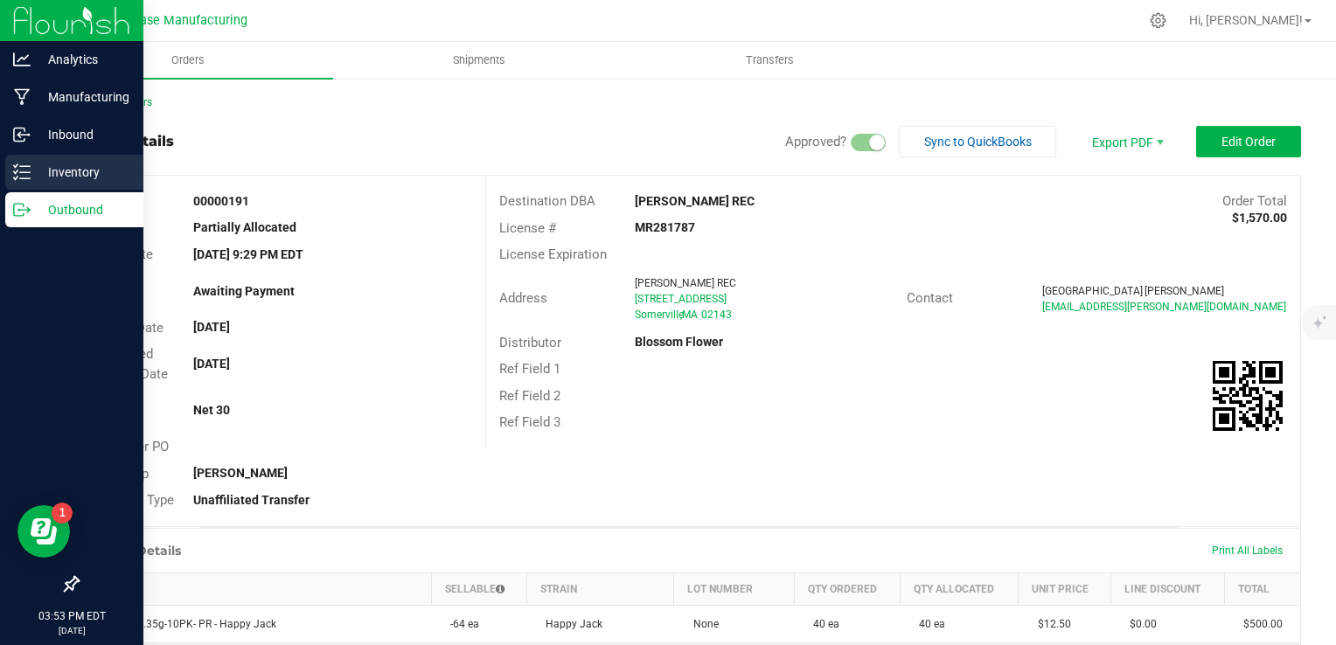
click at [26, 170] on icon at bounding box center [21, 172] width 17 height 17
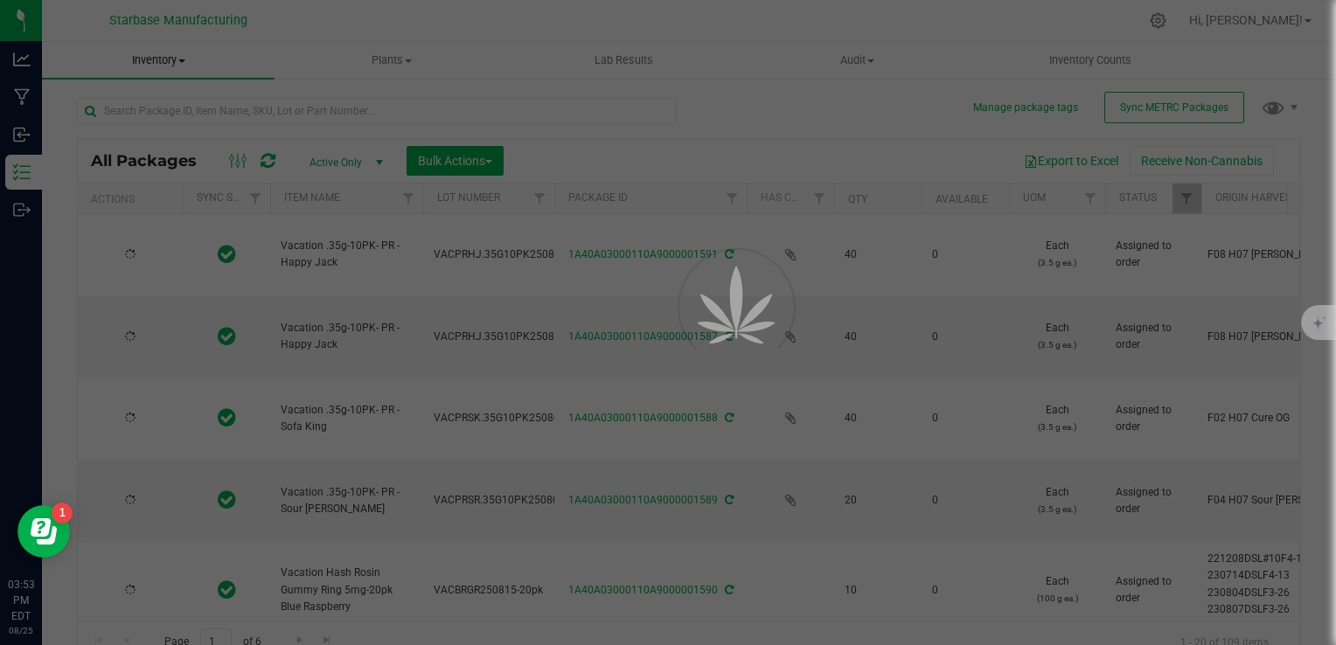
click at [171, 61] on span "Inventory" at bounding box center [158, 60] width 233 height 16
type input "[DATE]"
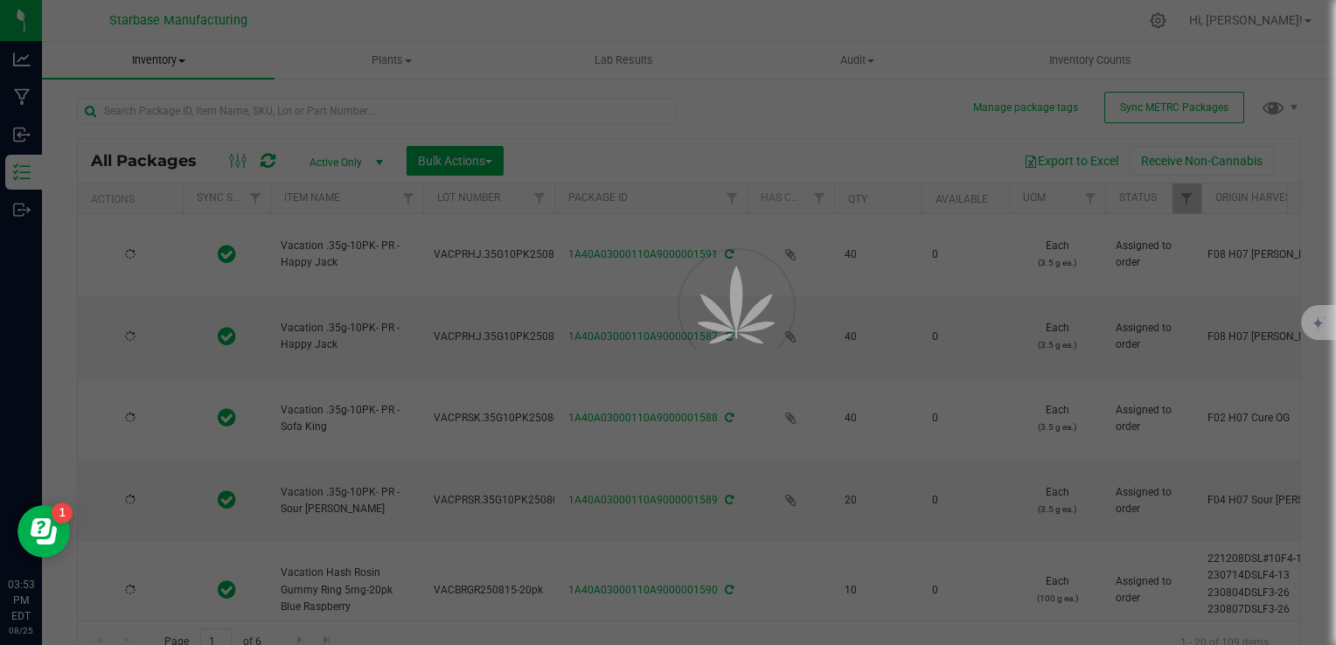
type input "[DATE]"
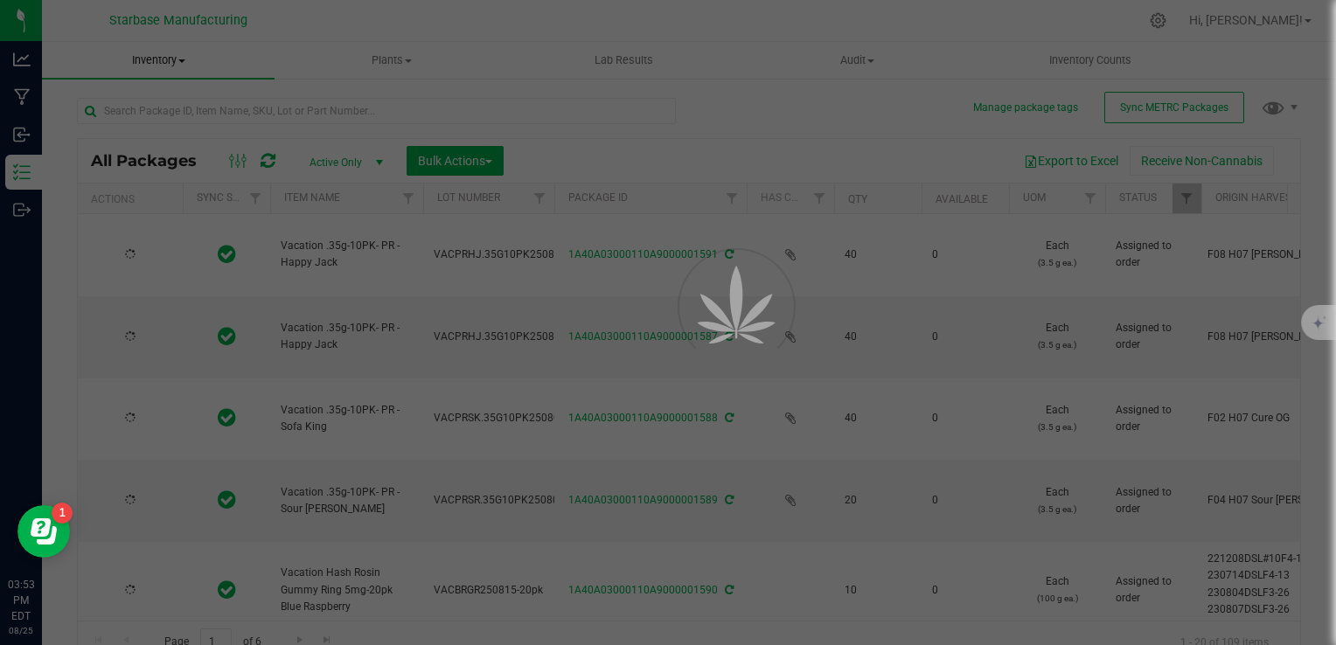
type input "[DATE]"
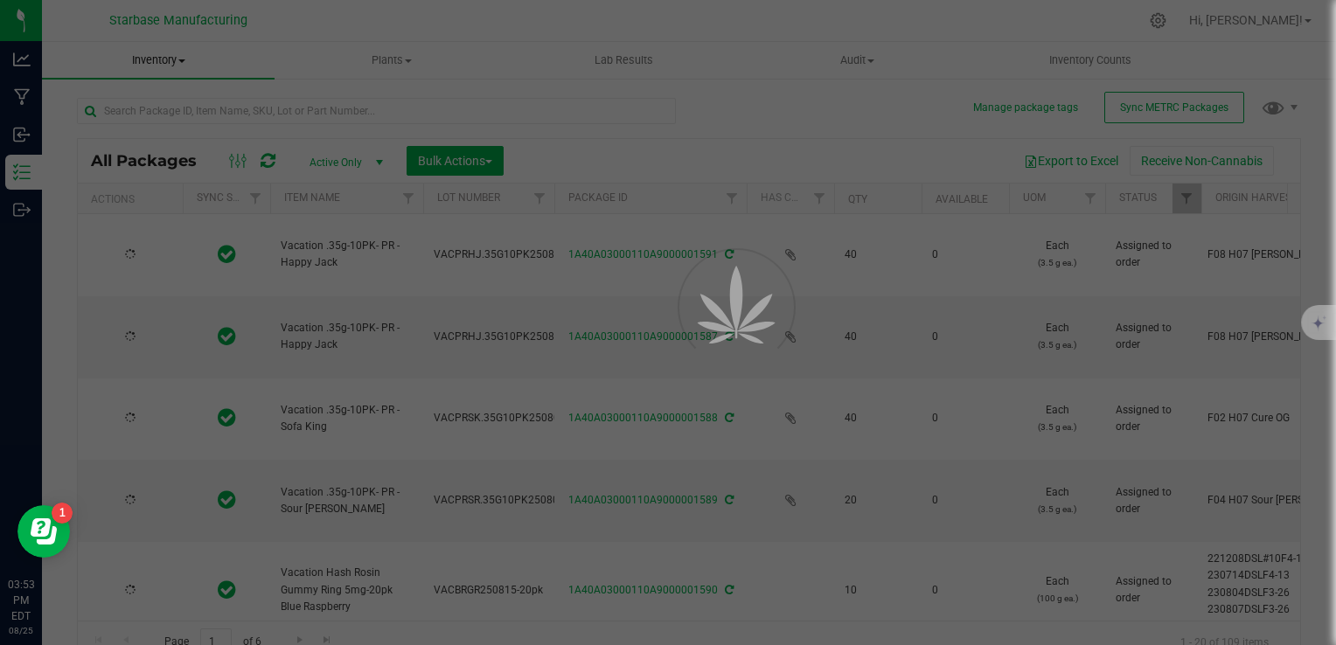
type input "2025-07-25"
type input "2025-07-17"
type input "2026-02-25"
type input "[DATE]"
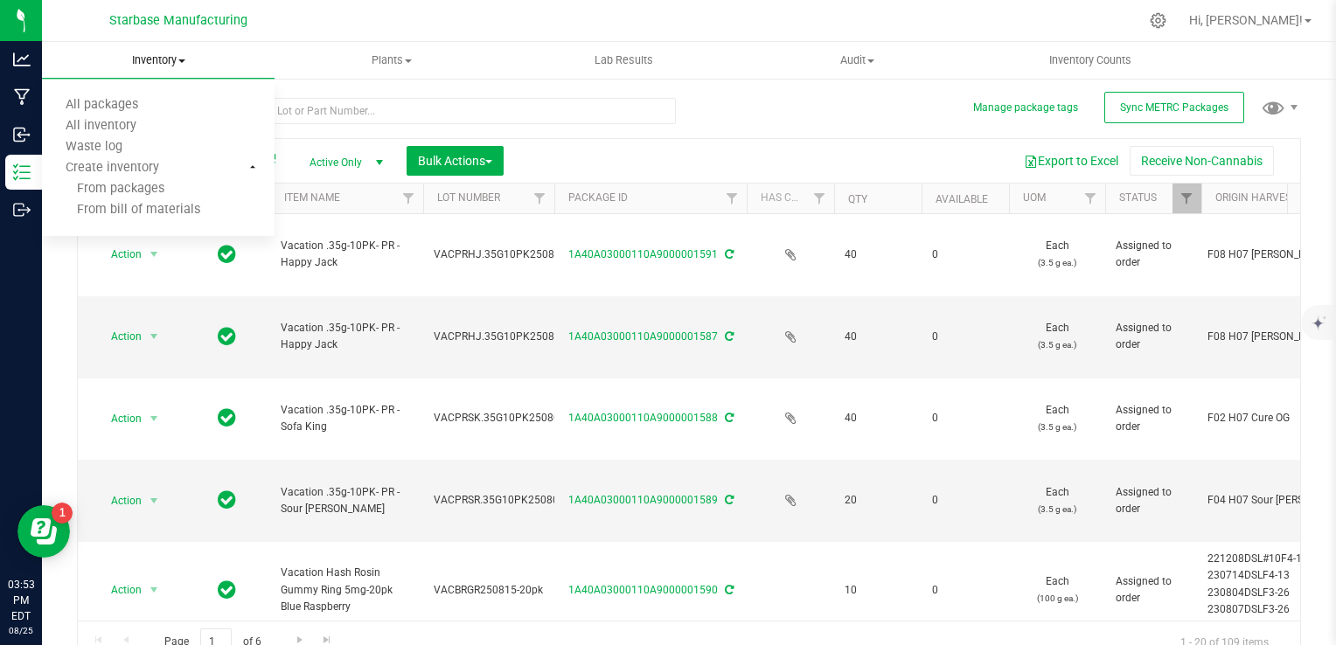
click at [170, 65] on span "Inventory" at bounding box center [158, 60] width 233 height 16
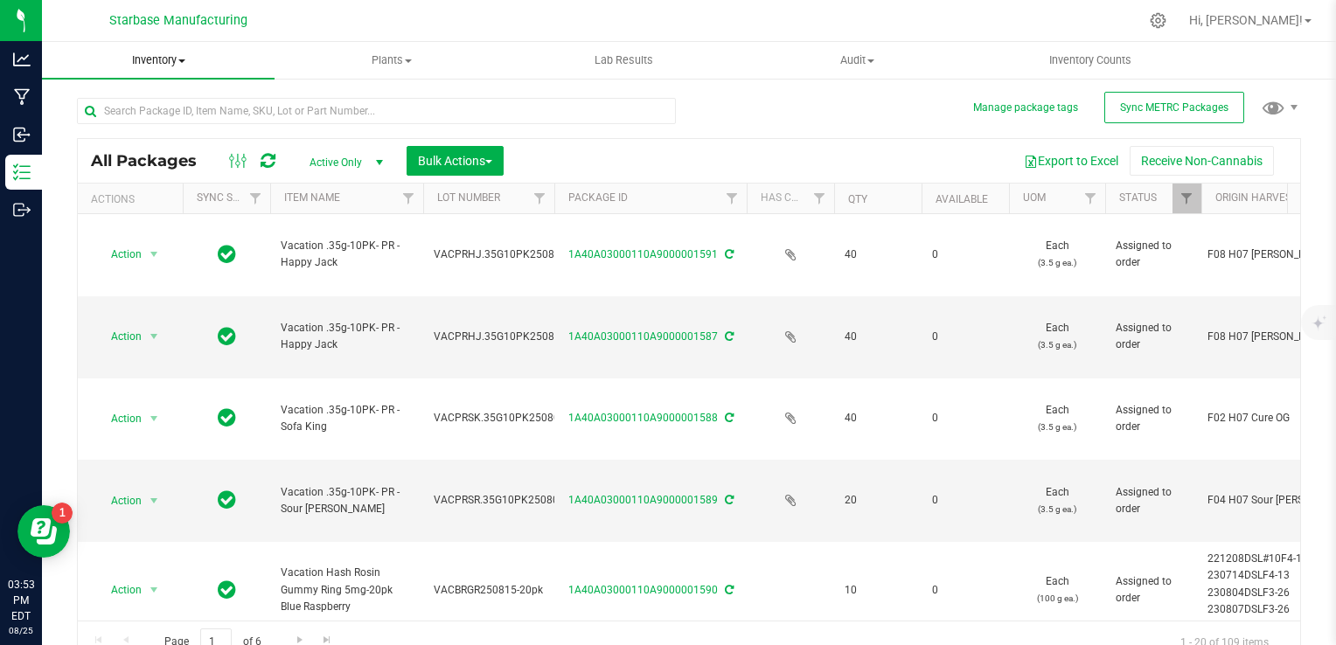
click at [175, 58] on span "Inventory" at bounding box center [158, 60] width 233 height 16
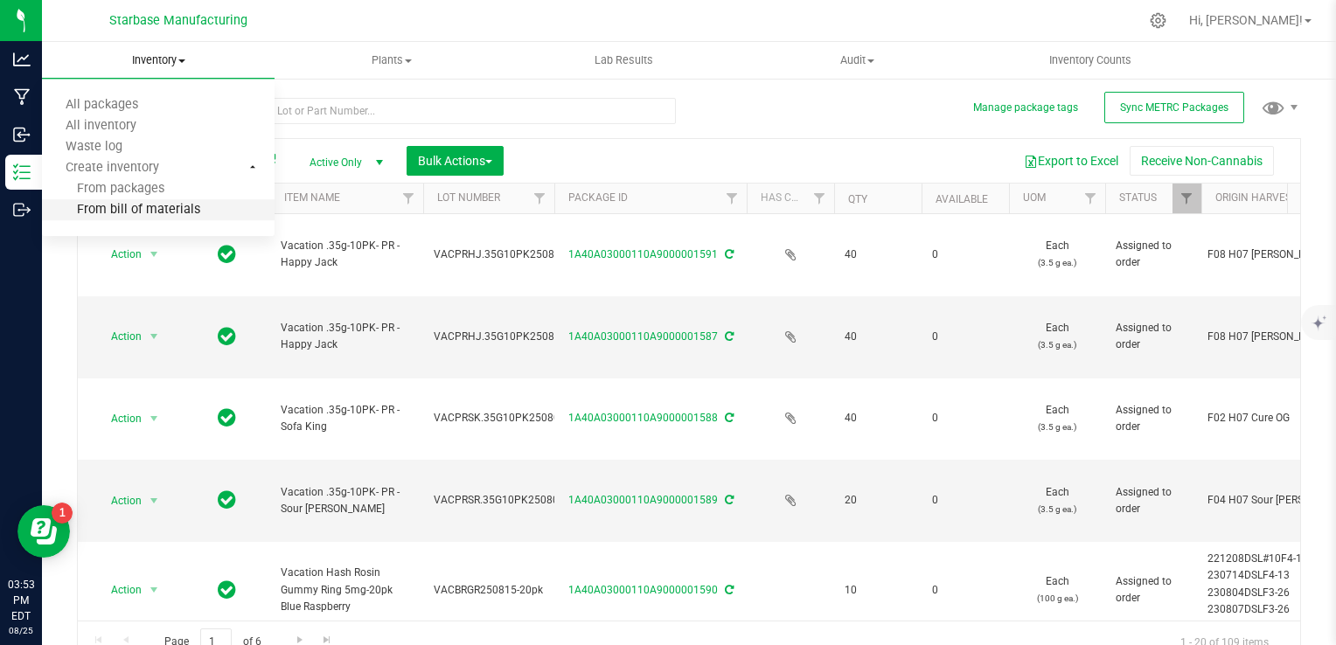
click at [171, 207] on span "From bill of materials" at bounding box center [121, 210] width 158 height 15
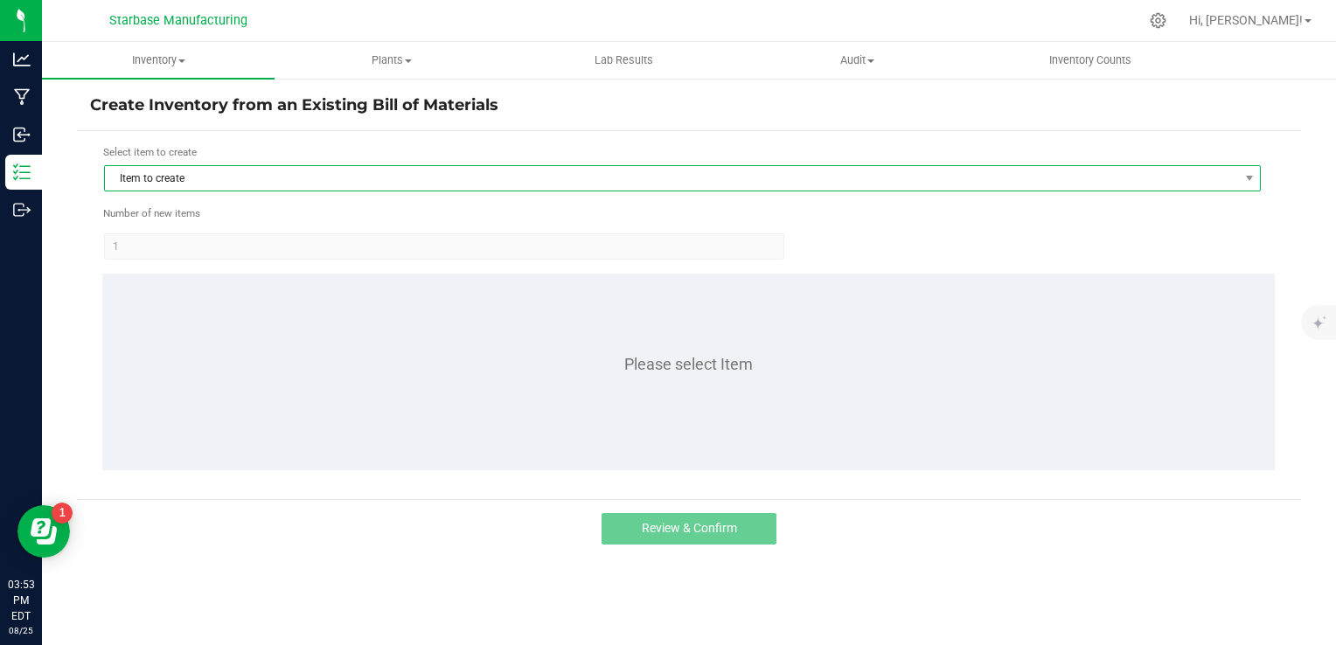
click at [250, 176] on span "Item to create" at bounding box center [671, 178] width 1133 height 24
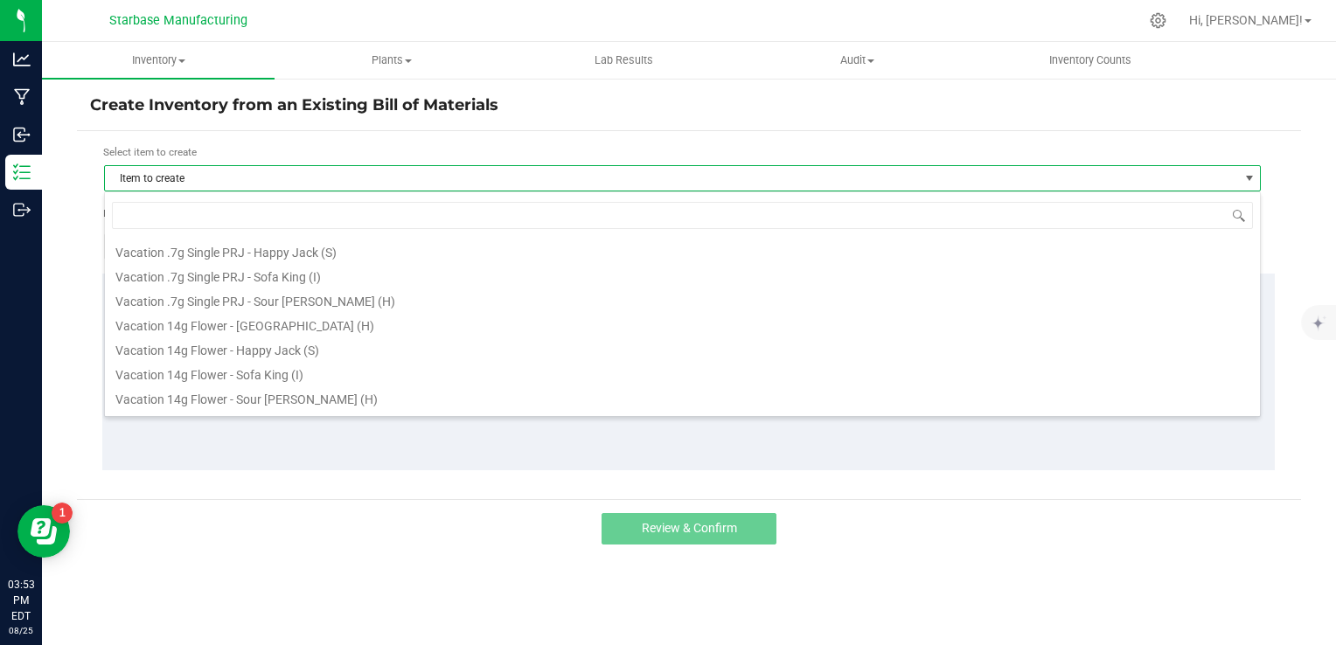
scroll to position [525, 0]
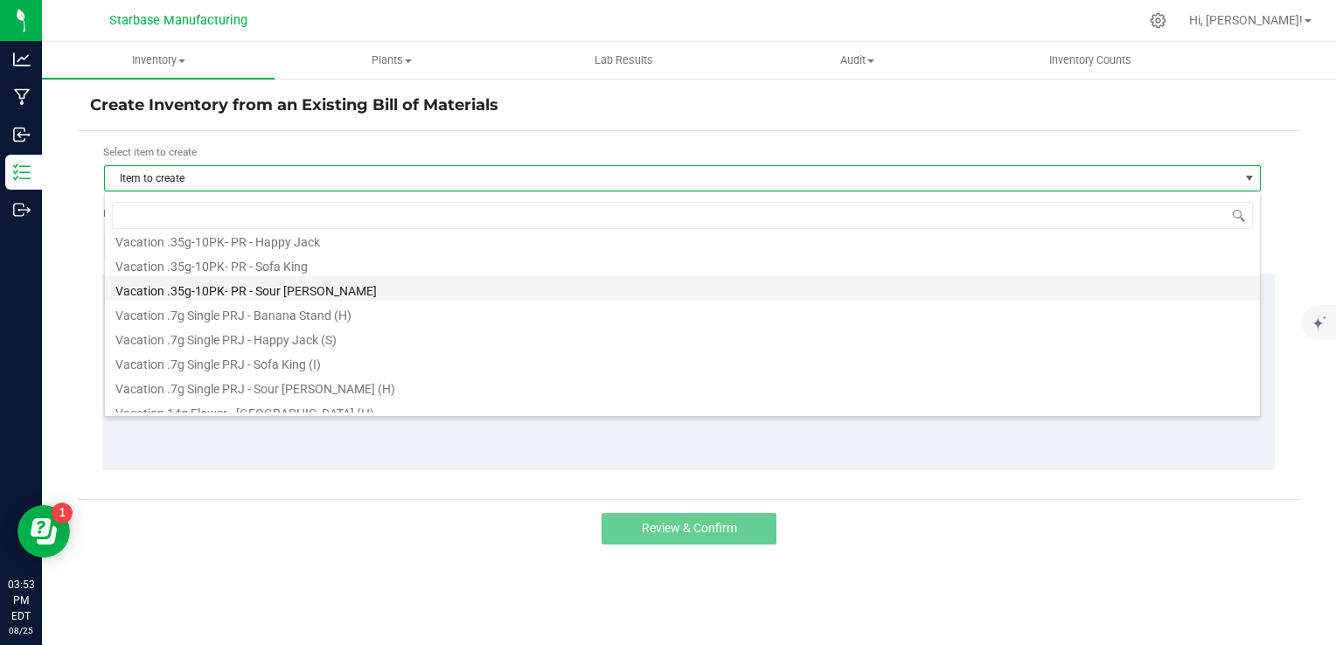
click at [248, 290] on li "Vacation .35g-10PK- PR - Sour [PERSON_NAME]" at bounding box center [682, 288] width 1155 height 24
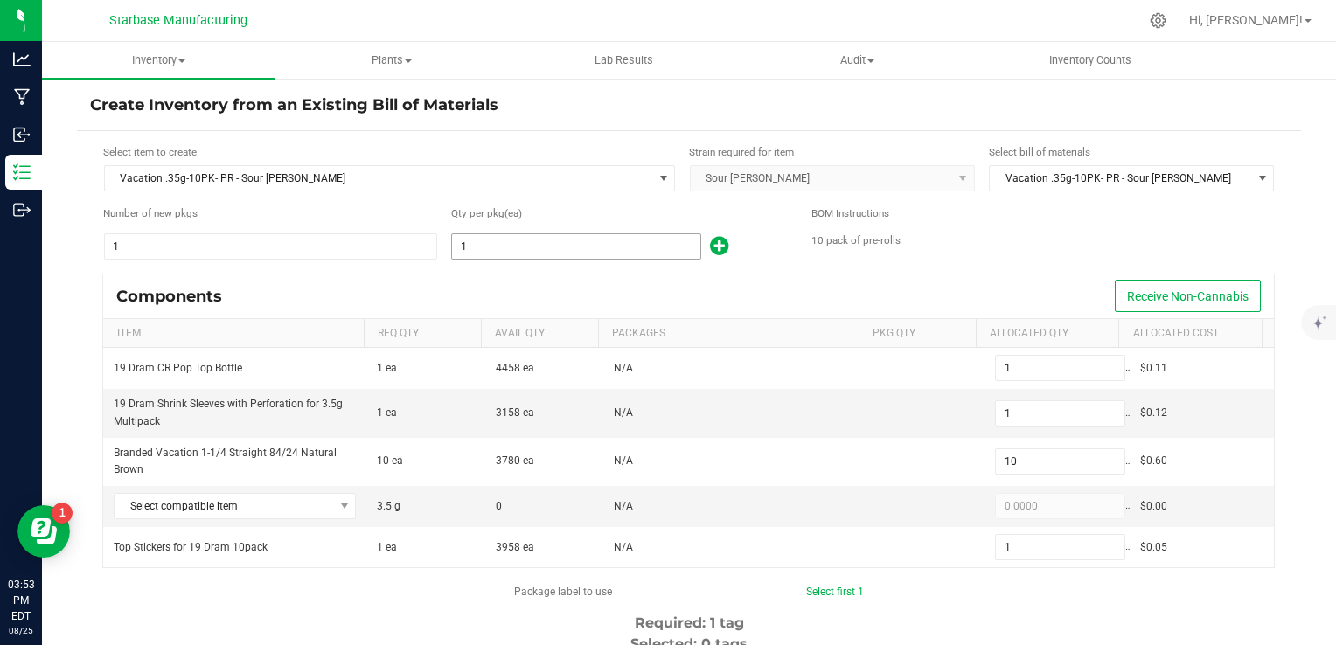
click at [498, 250] on input "1" at bounding box center [576, 246] width 248 height 24
type input "3"
type input "30"
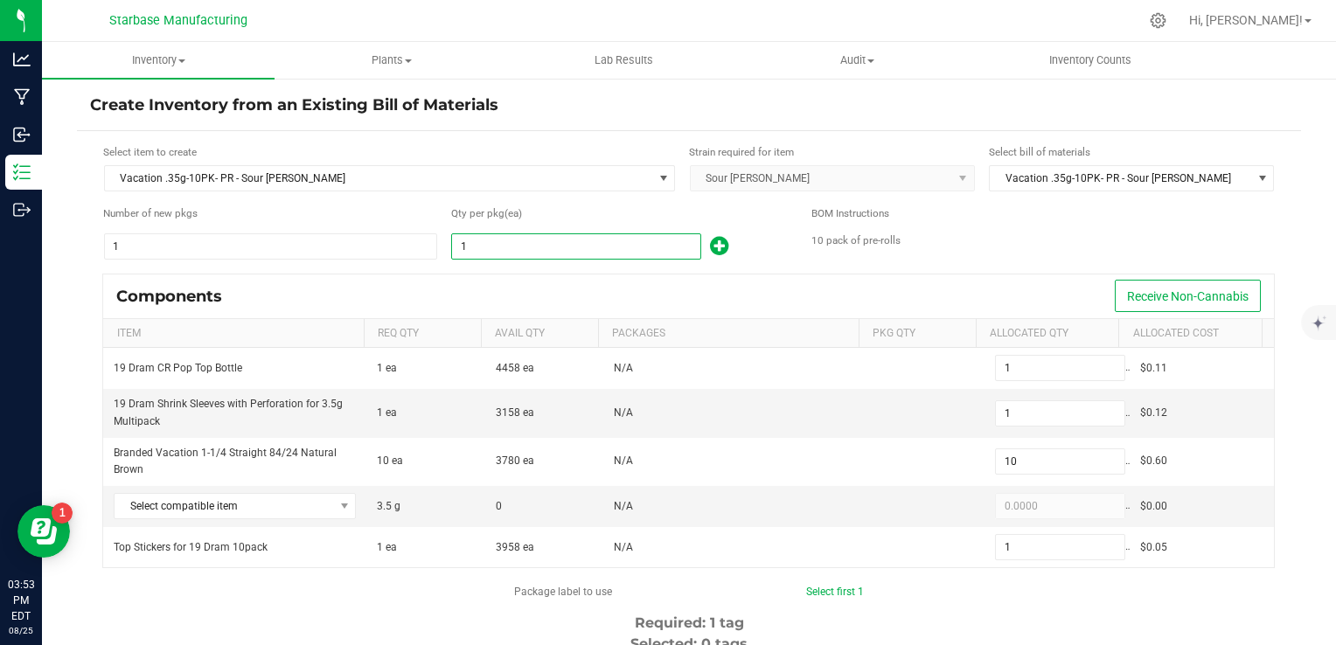
type input "3"
type input "30"
type input "300"
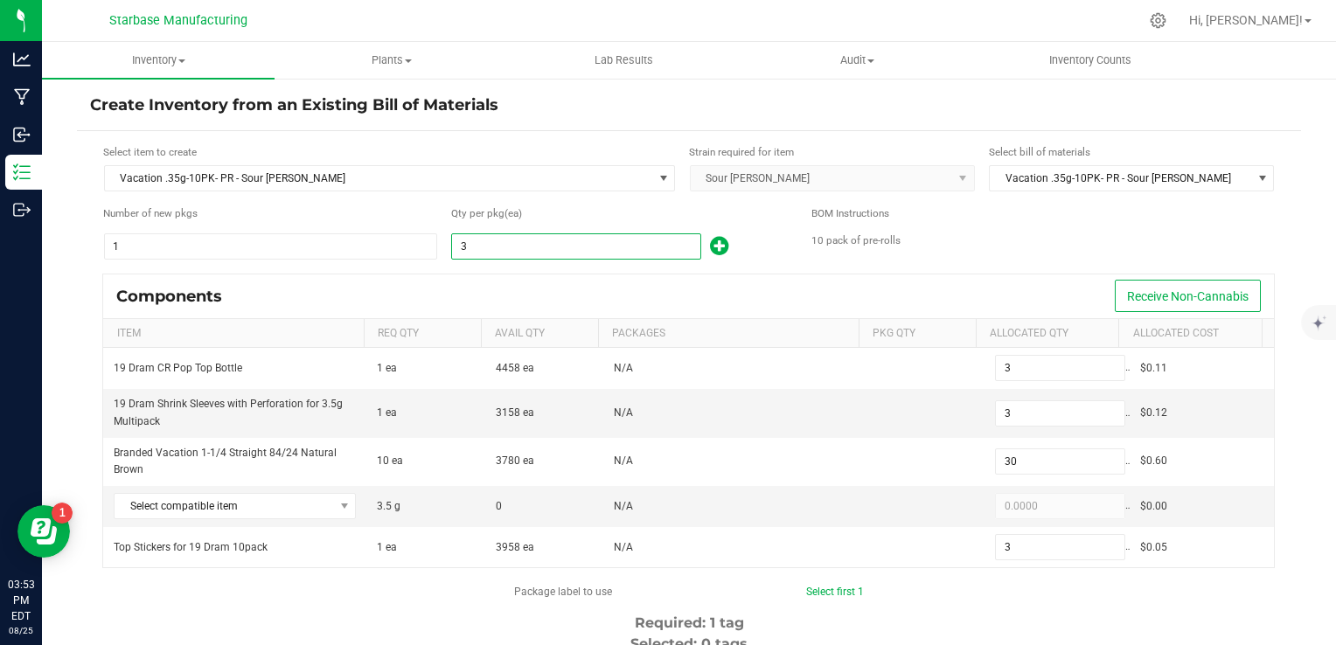
type input "30"
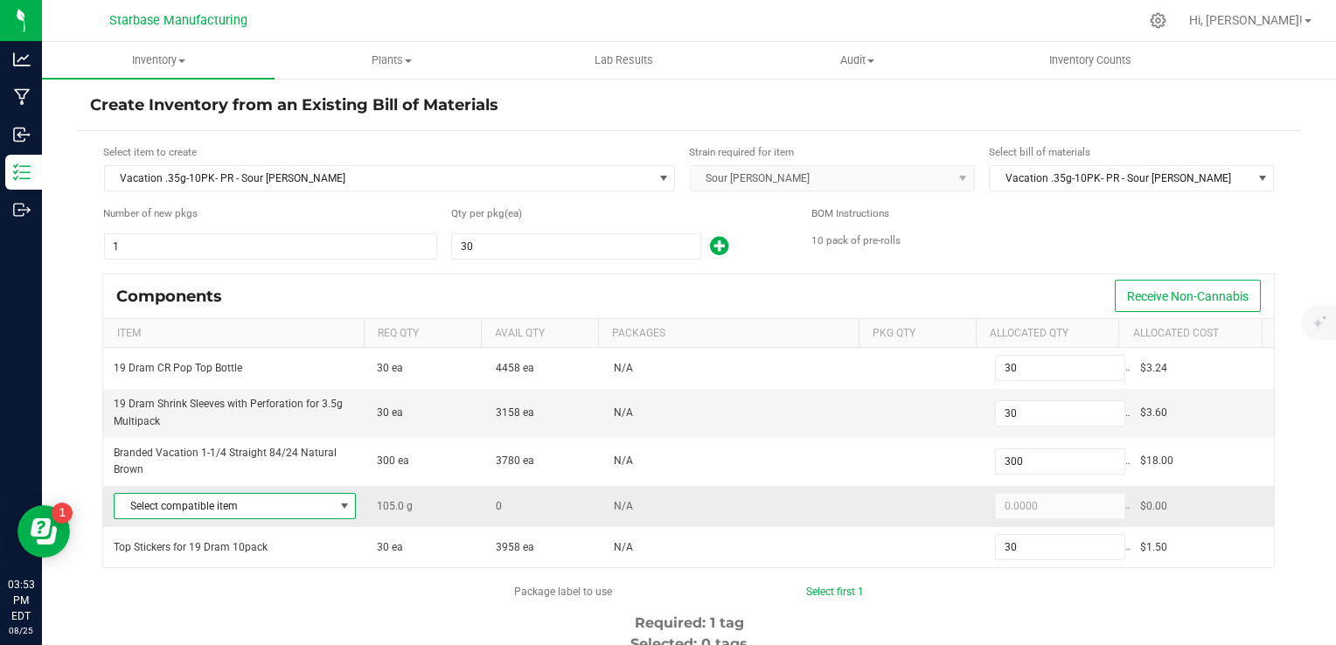
click at [325, 509] on span "Select compatible item" at bounding box center [224, 506] width 219 height 24
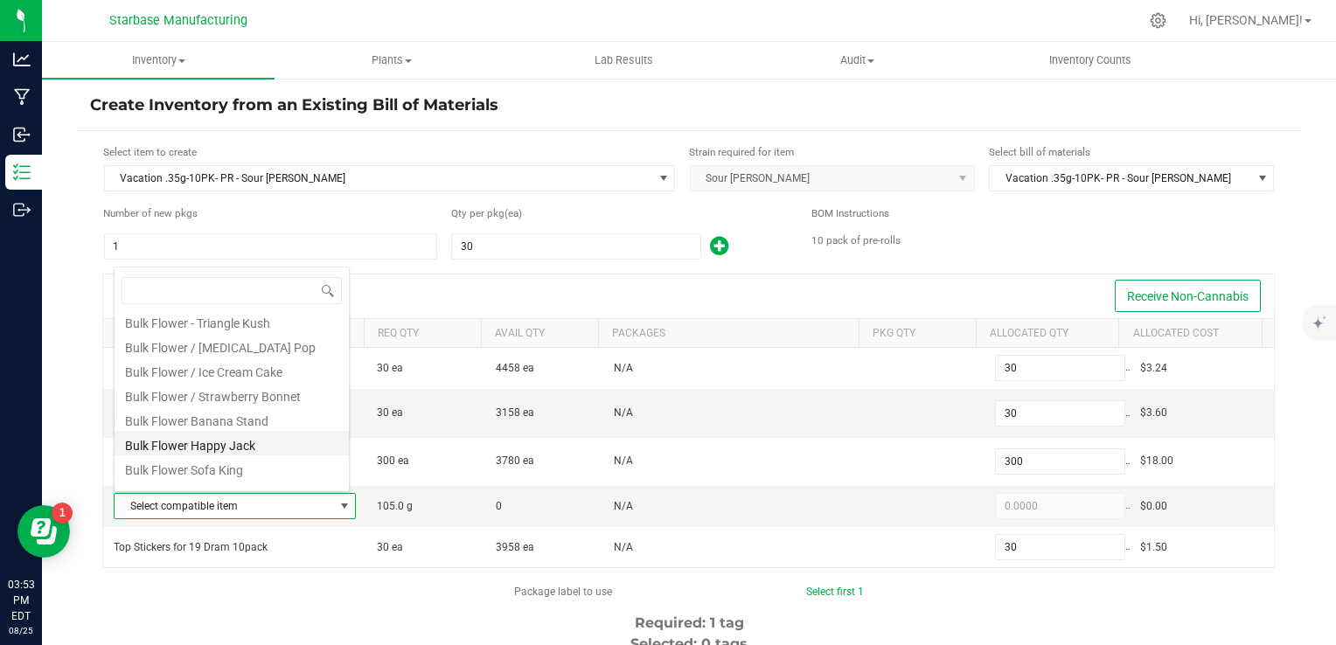
scroll to position [290, 0]
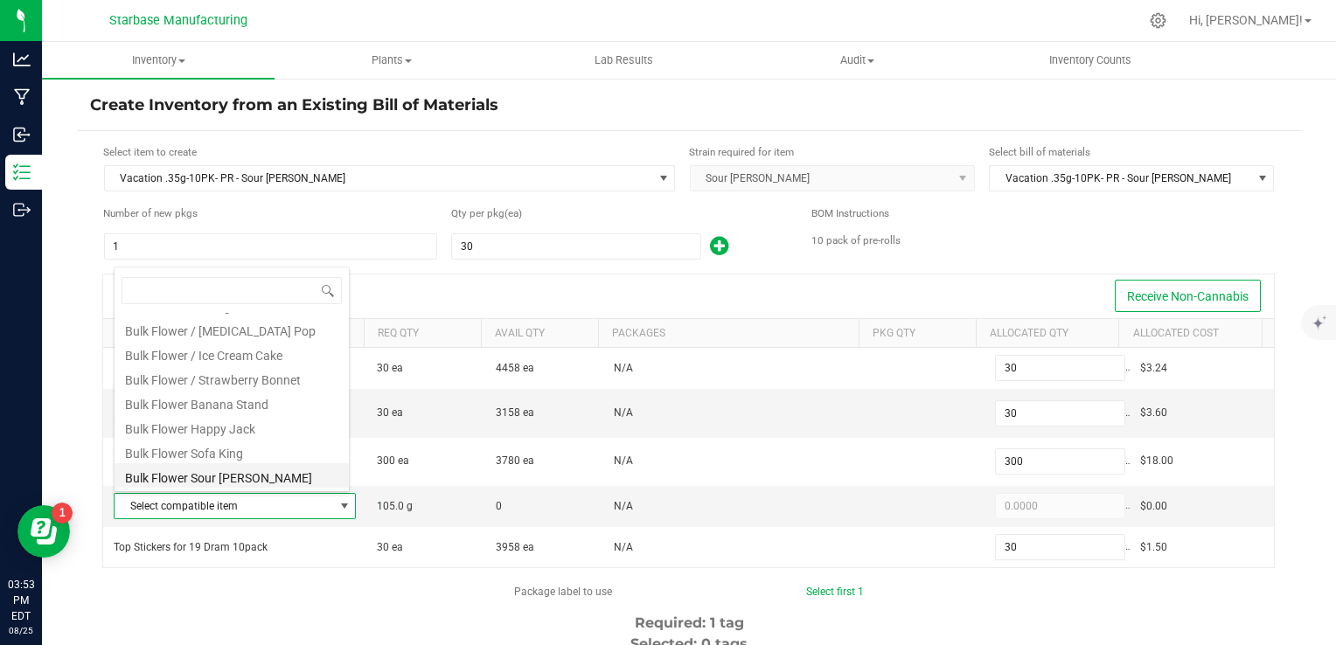
click at [266, 480] on li "Bulk Flower Sour Runtz" at bounding box center [232, 475] width 234 height 24
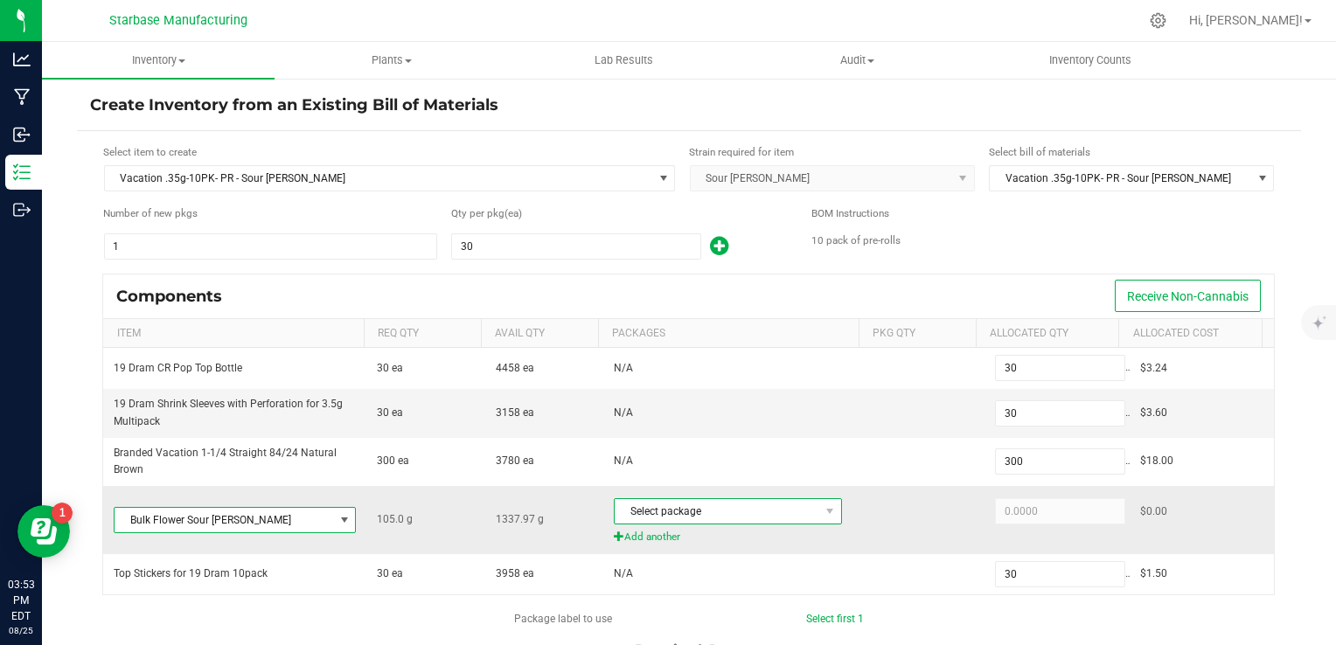
click at [743, 504] on span "Select package" at bounding box center [717, 511] width 205 height 24
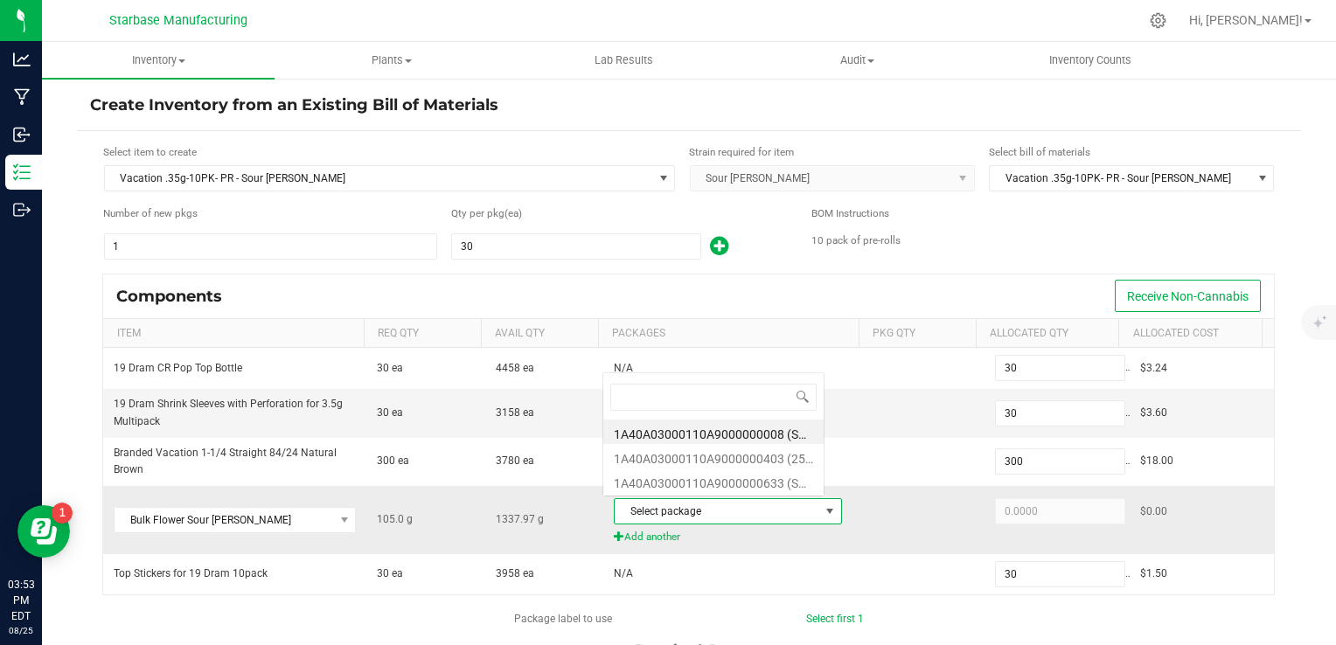
scroll to position [25, 221]
click at [748, 484] on li "1A40A03000110A9000000633 (SR250627)" at bounding box center [713, 481] width 220 height 24
type input "105.0000"
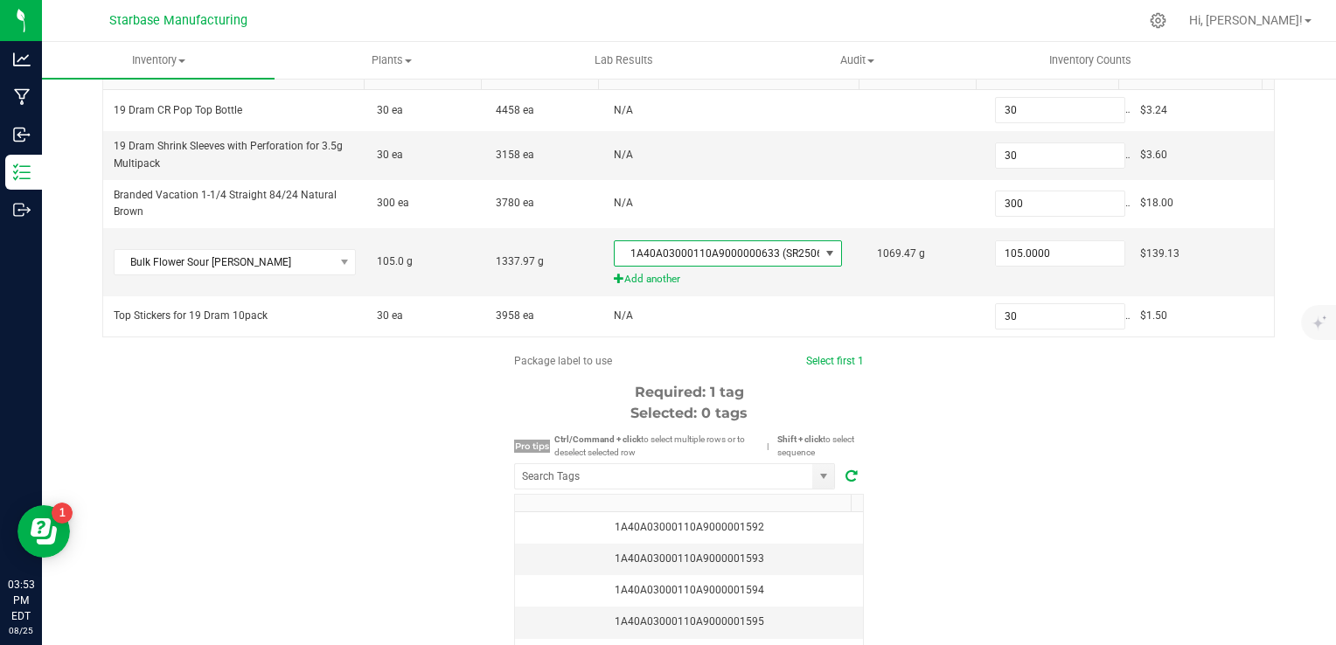
scroll to position [262, 0]
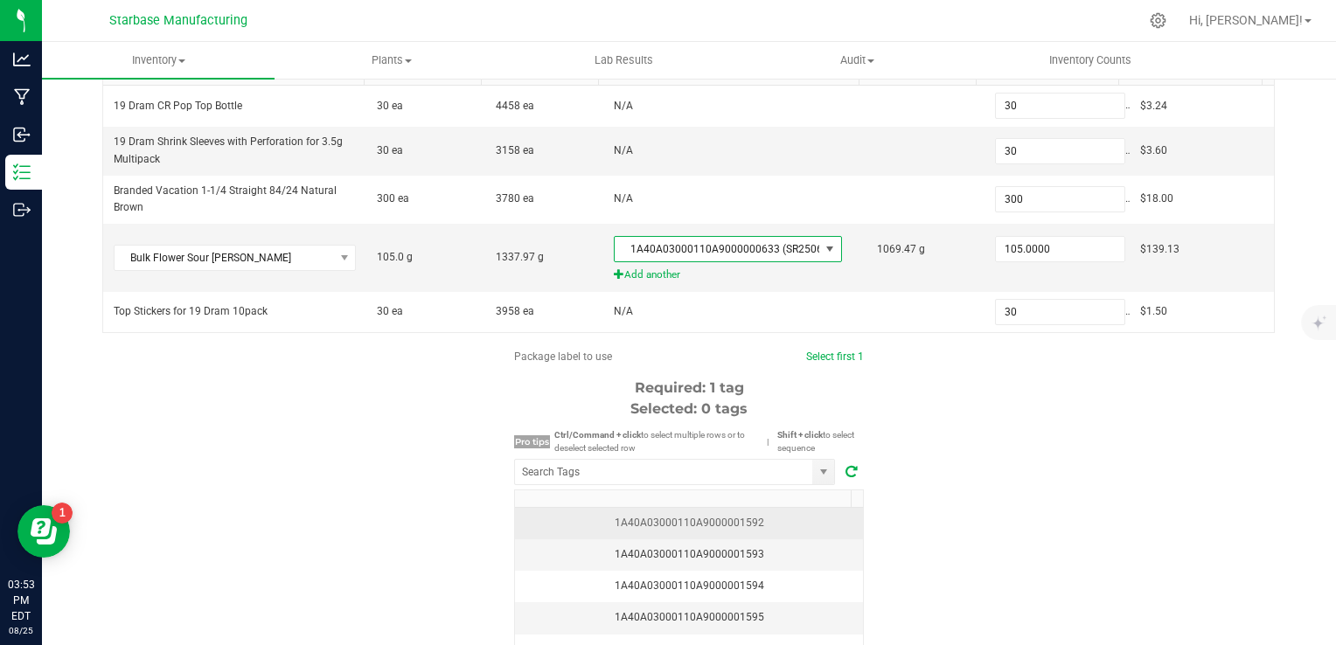
click at [776, 525] on div "1A40A03000110A9000001592" at bounding box center [688, 523] width 327 height 17
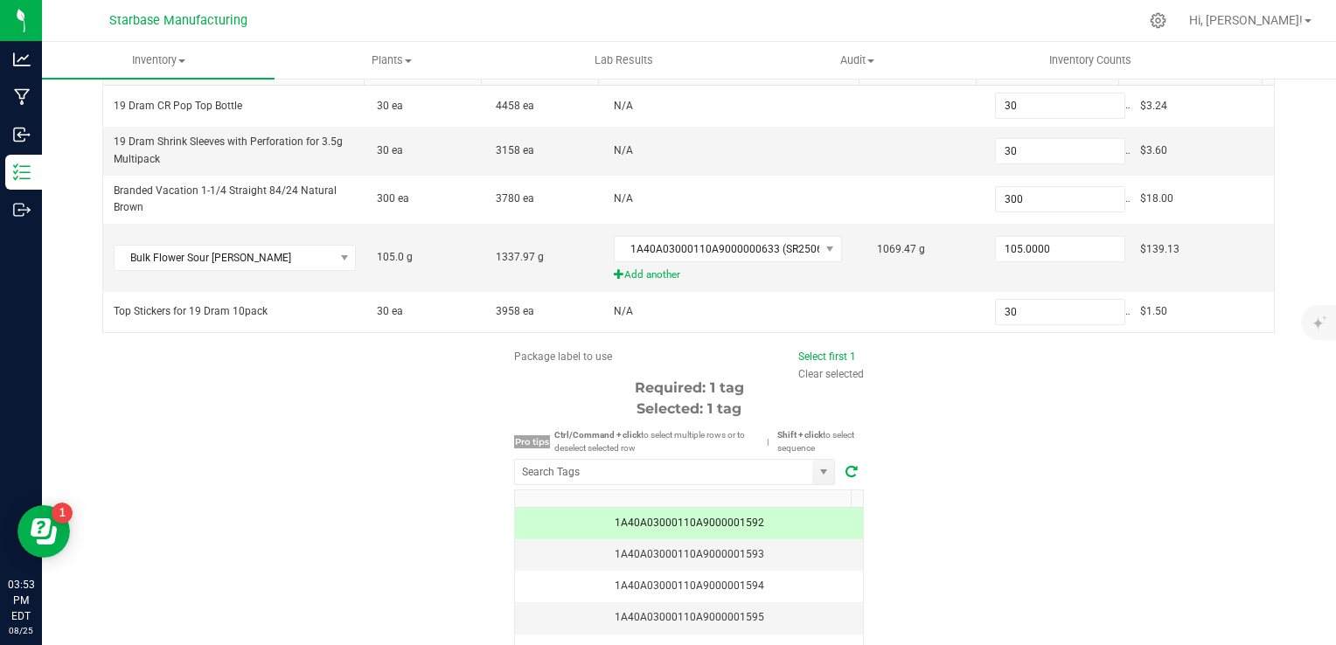
click at [764, 520] on div "1A40A03000110A9000001592" at bounding box center [688, 523] width 327 height 17
click at [776, 549] on div "1A40A03000110A9000001593" at bounding box center [688, 554] width 327 height 17
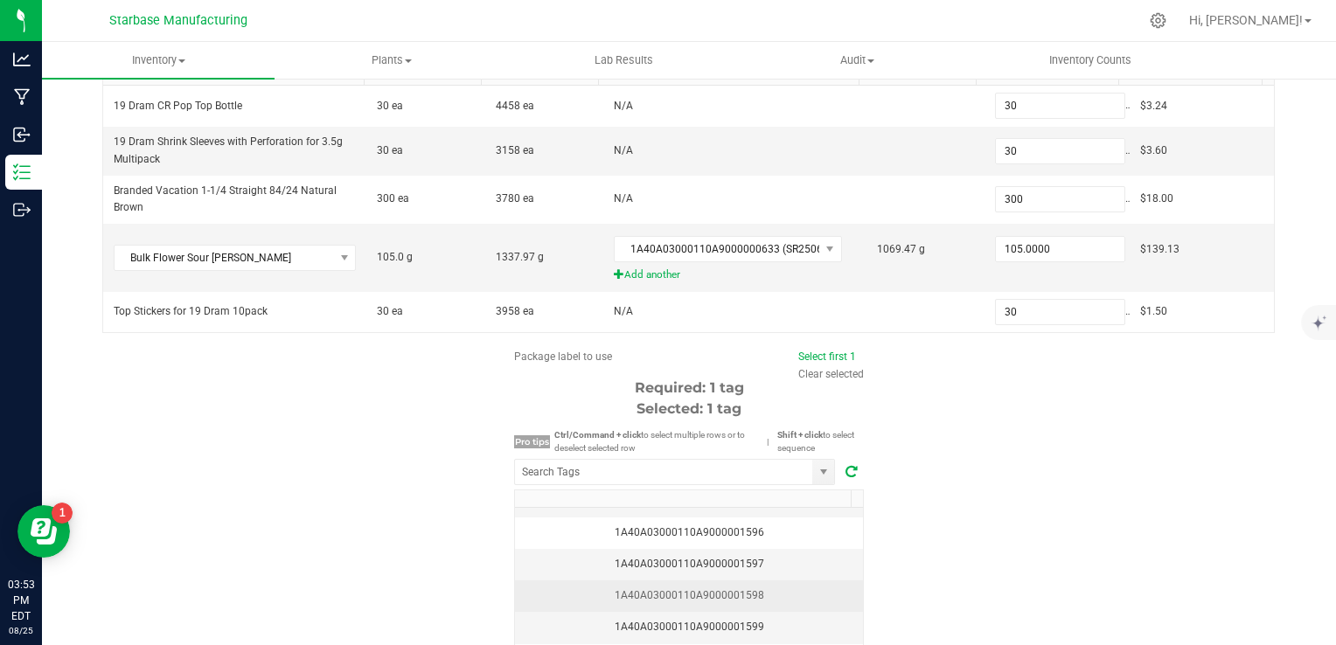
scroll to position [87, 0]
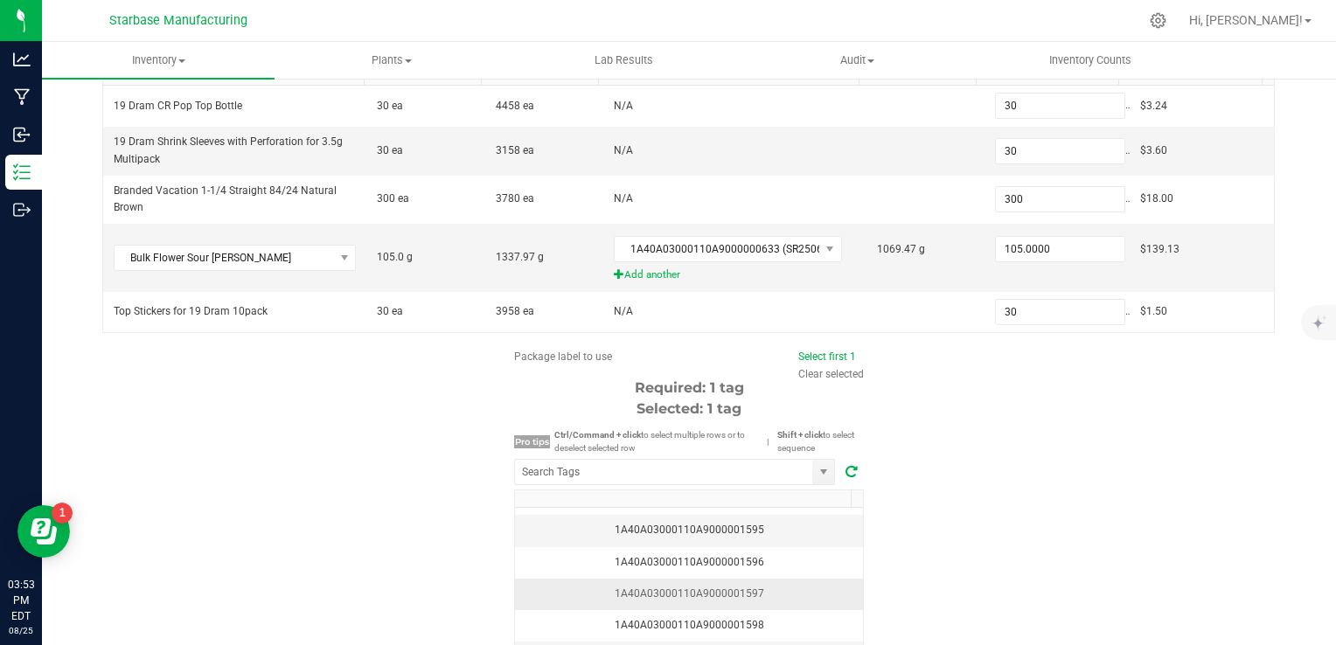
click at [769, 588] on div "1A40A03000110A9000001597" at bounding box center [688, 594] width 327 height 17
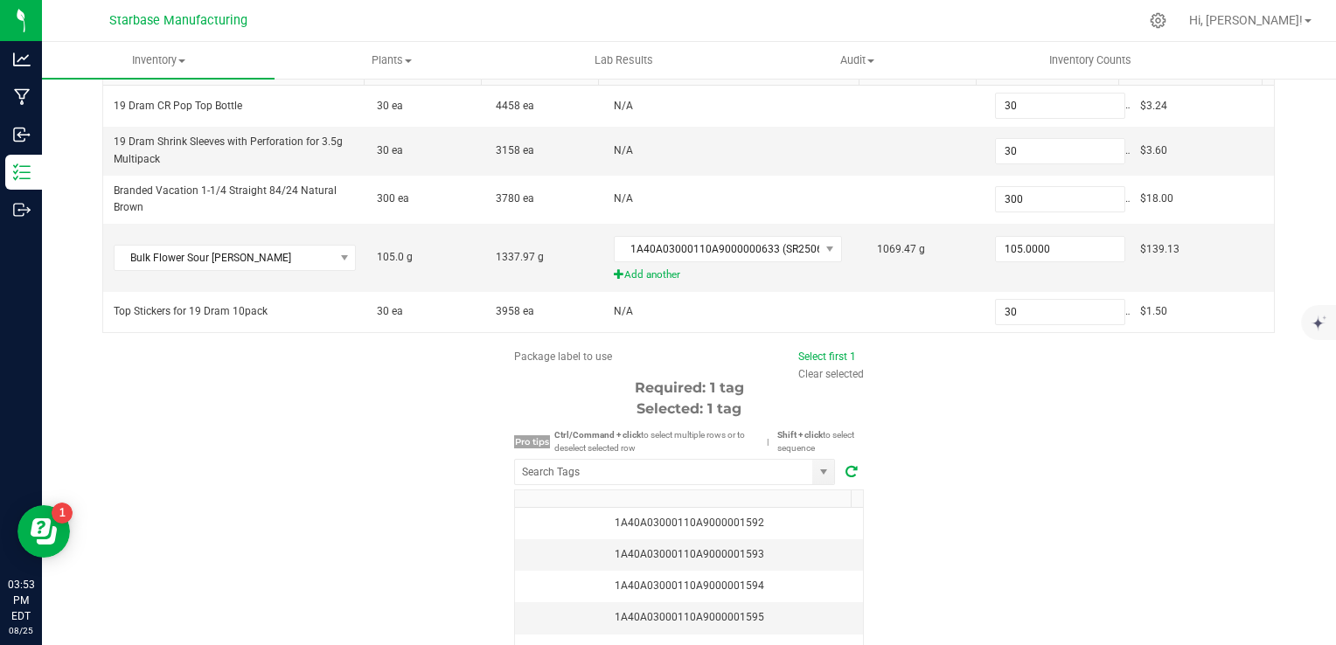
click at [1014, 450] on div "Package label to use Select first 1 Clear selected Required: 1 tag Selected: 1 …" at bounding box center [689, 515] width 1224 height 333
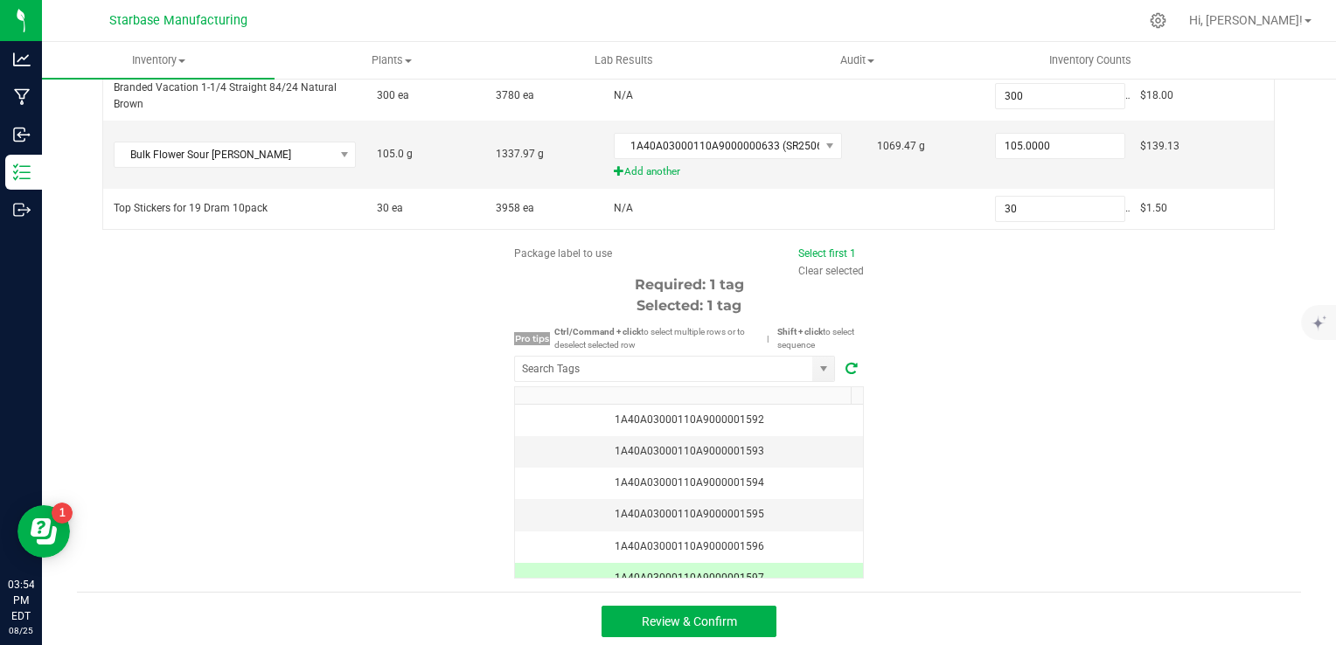
scroll to position [366, 0]
click at [749, 615] on button "Review & Confirm" at bounding box center [689, 620] width 175 height 31
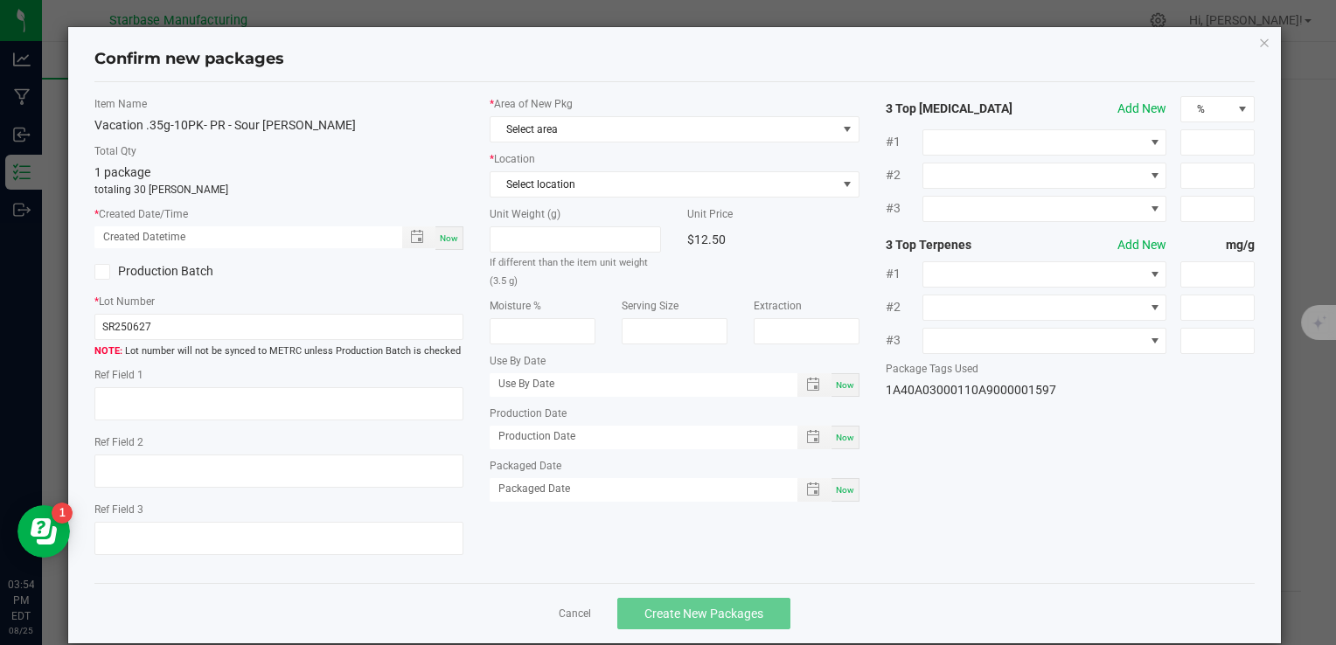
drag, startPoint x: 450, startPoint y: 241, endPoint x: 438, endPoint y: 248, distance: 14.1
click at [450, 242] on span "Now" at bounding box center [449, 238] width 18 height 10
type input "08/25/2025 03:54 PM"
click at [339, 326] on input "SR250627" at bounding box center [278, 327] width 369 height 26
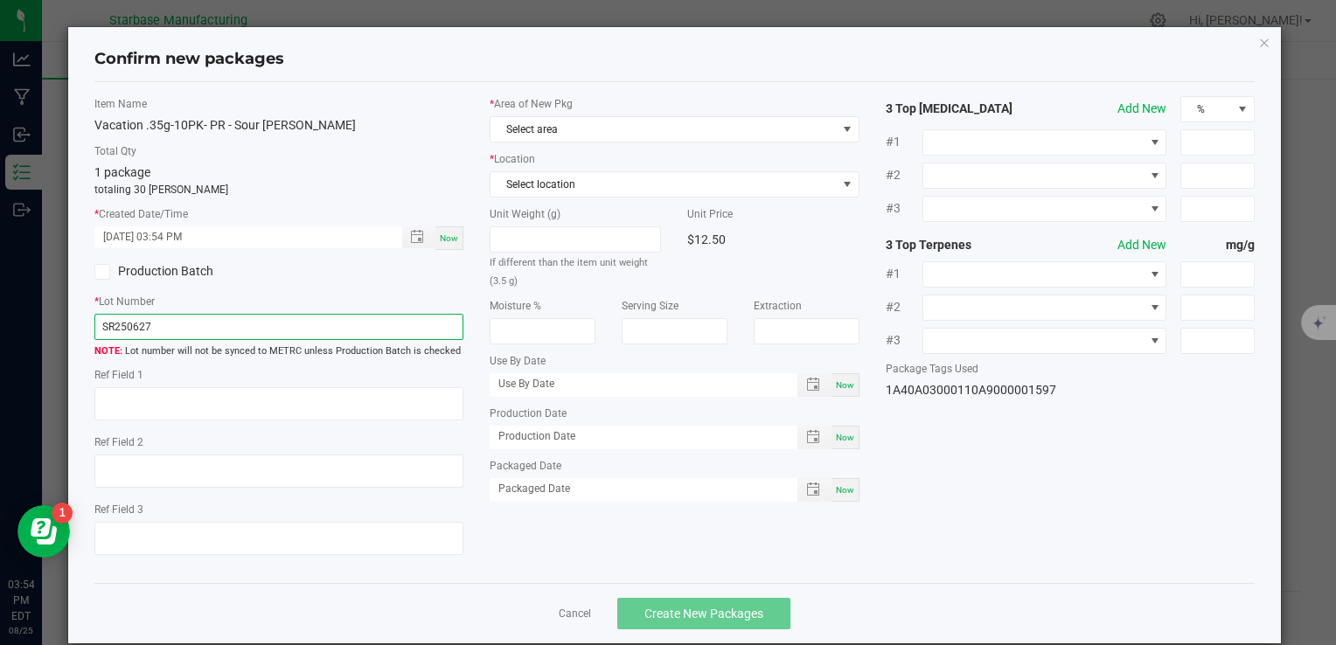
click at [339, 326] on input "SR250627" at bounding box center [278, 327] width 369 height 26
paste input "VACPRSR.35G10PK250806"
type input "VACPRSR.35G10PK250825"
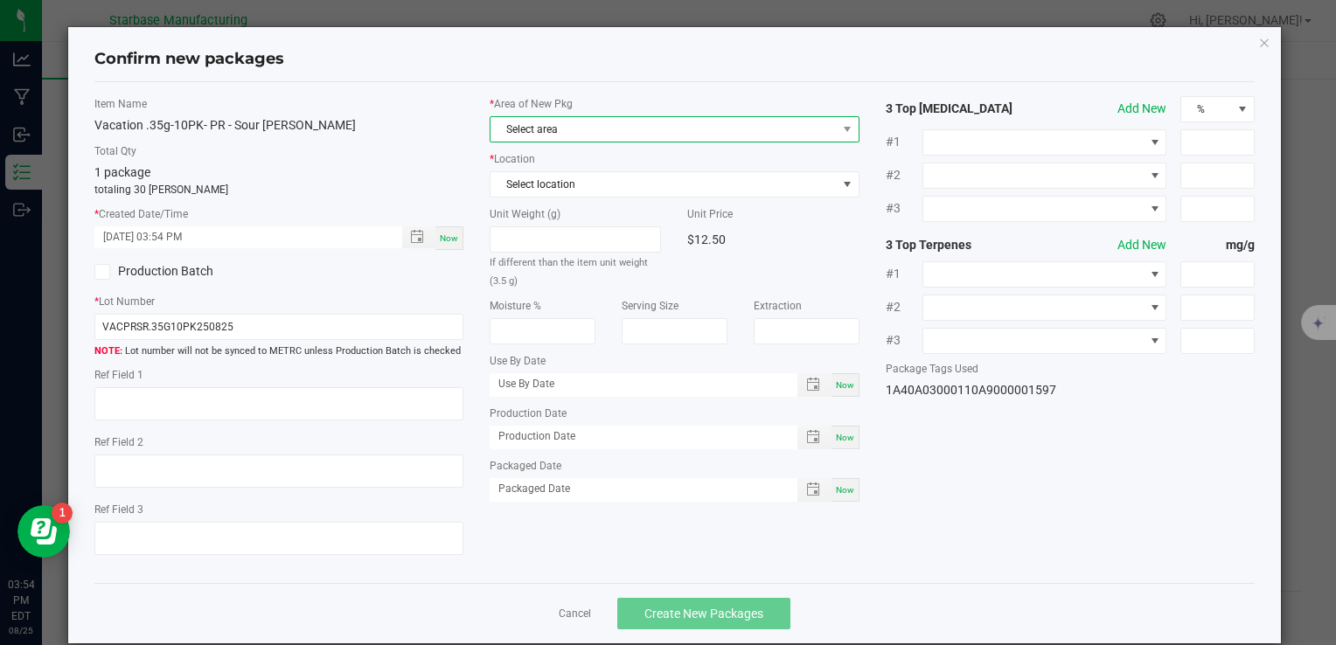
click at [539, 121] on span "Select area" at bounding box center [663, 129] width 345 height 24
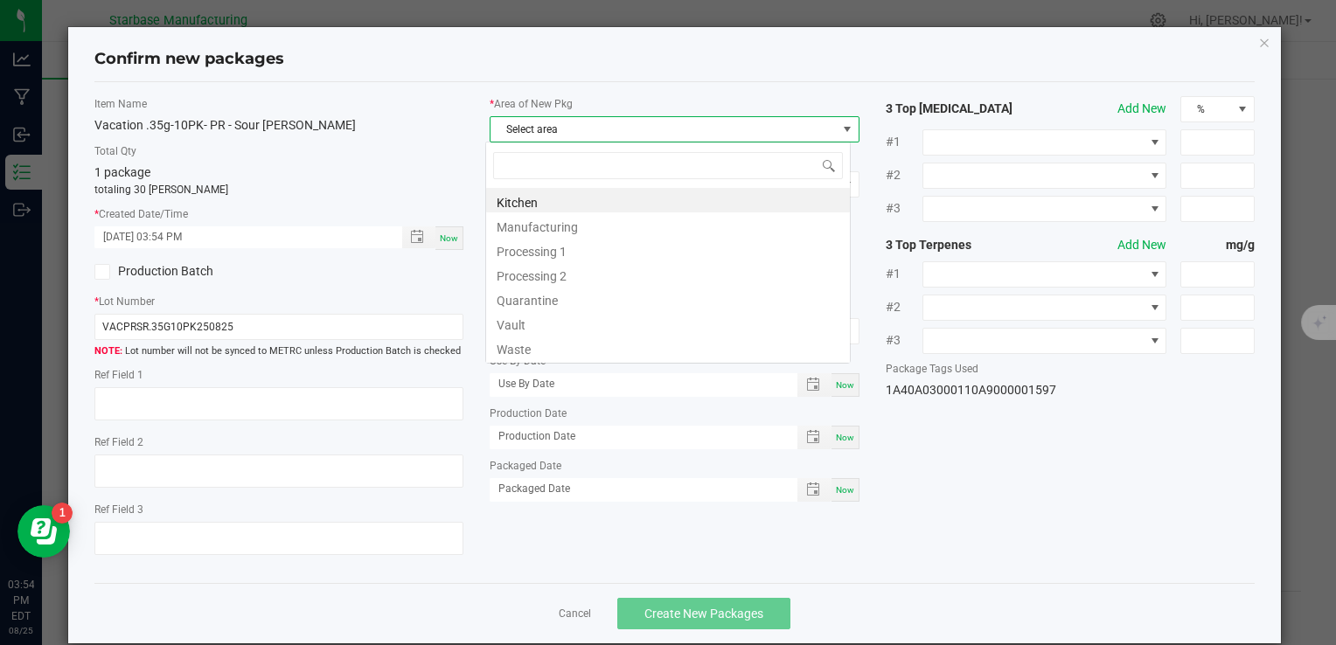
scroll to position [25, 365]
click at [556, 329] on li "Vault" at bounding box center [668, 322] width 364 height 24
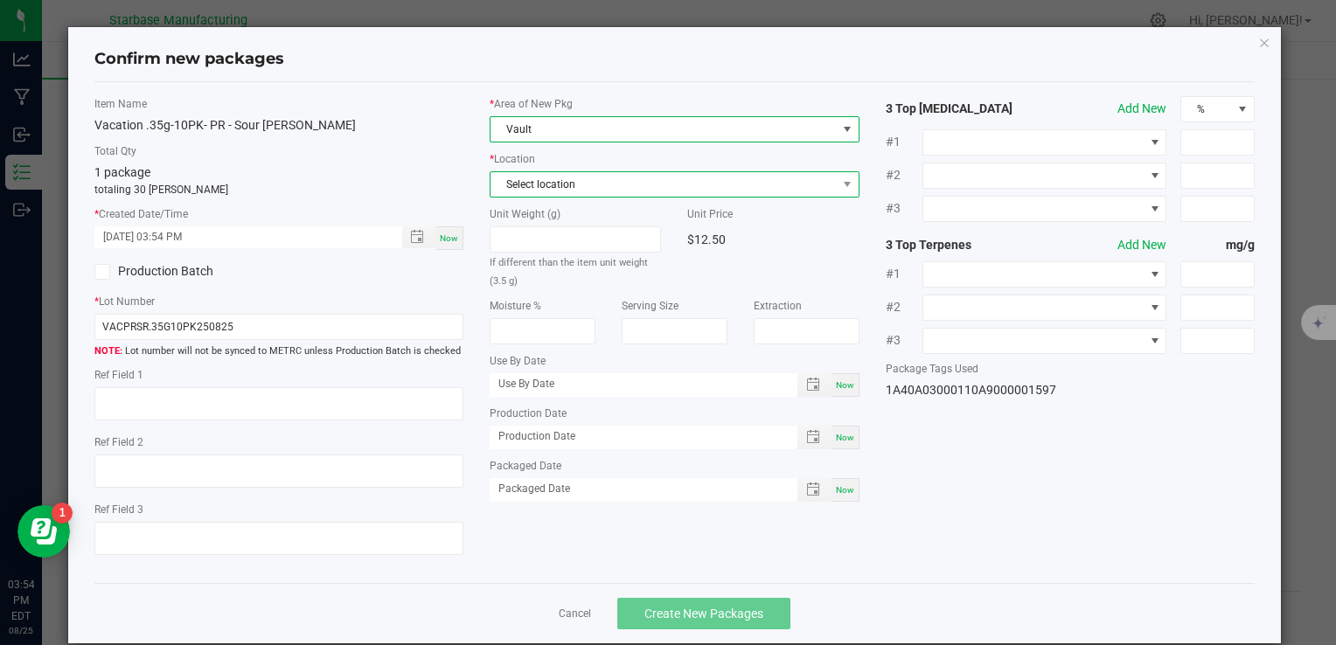
click at [559, 177] on span "Select location" at bounding box center [663, 184] width 345 height 24
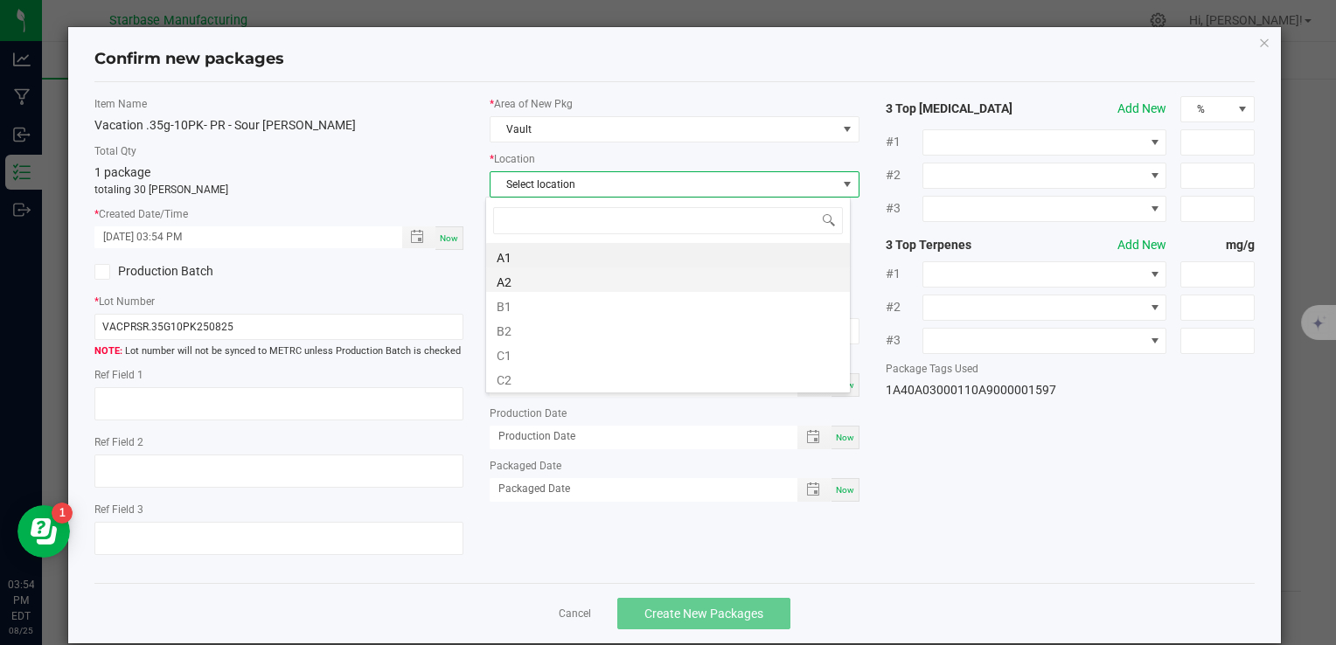
click at [563, 275] on li "A2" at bounding box center [668, 280] width 364 height 24
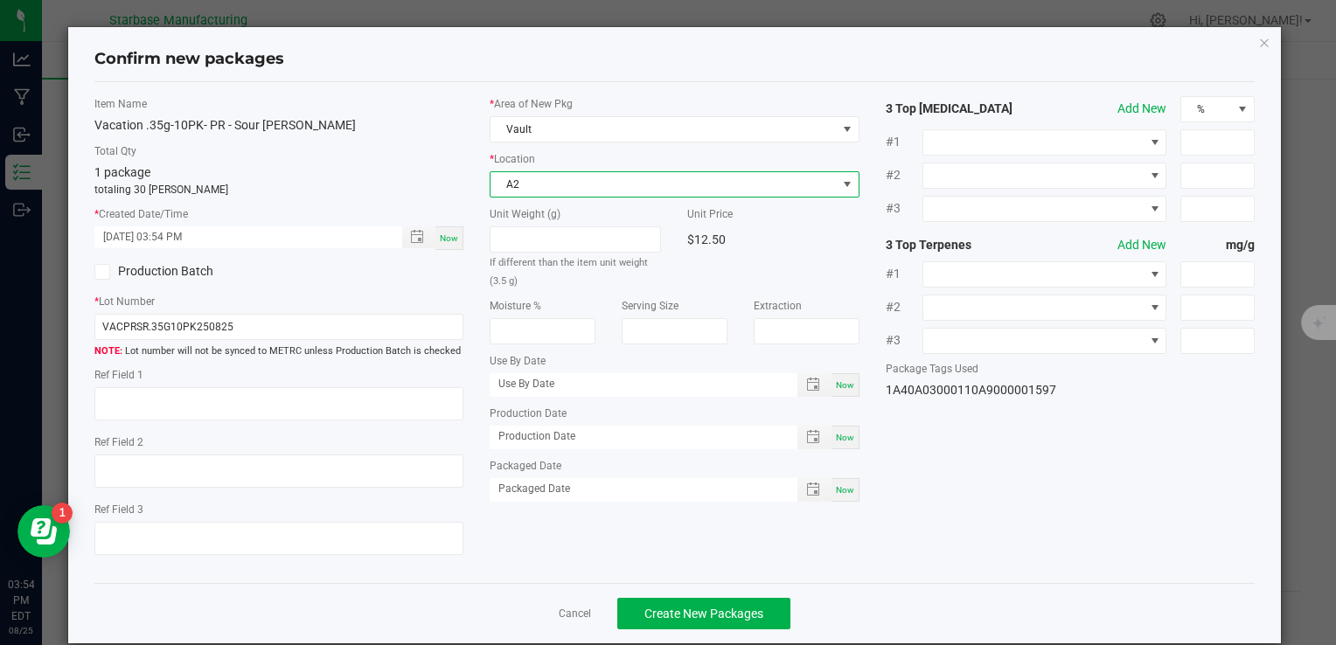
click at [831, 446] on div "Now" at bounding box center [845, 438] width 28 height 24
type input "[DATE]"
click at [835, 492] on div "Now" at bounding box center [845, 490] width 28 height 24
type input "[DATE]"
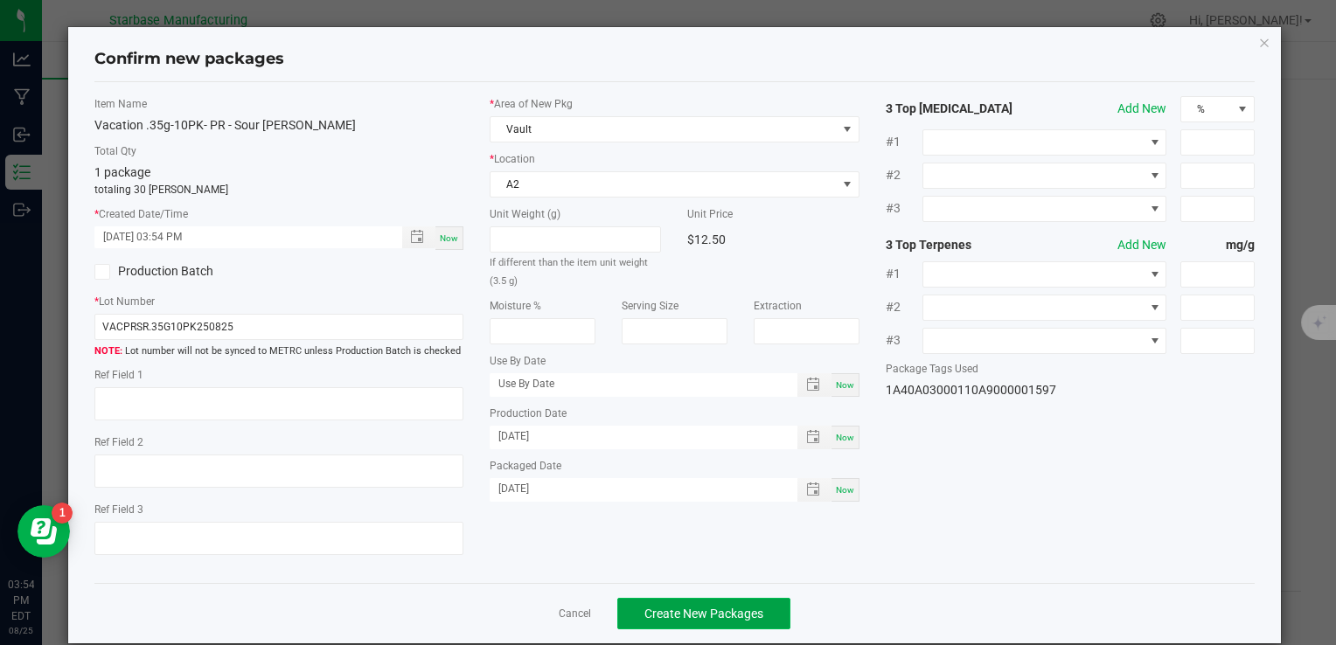
click at [743, 617] on span "Create New Packages" at bounding box center [703, 614] width 119 height 14
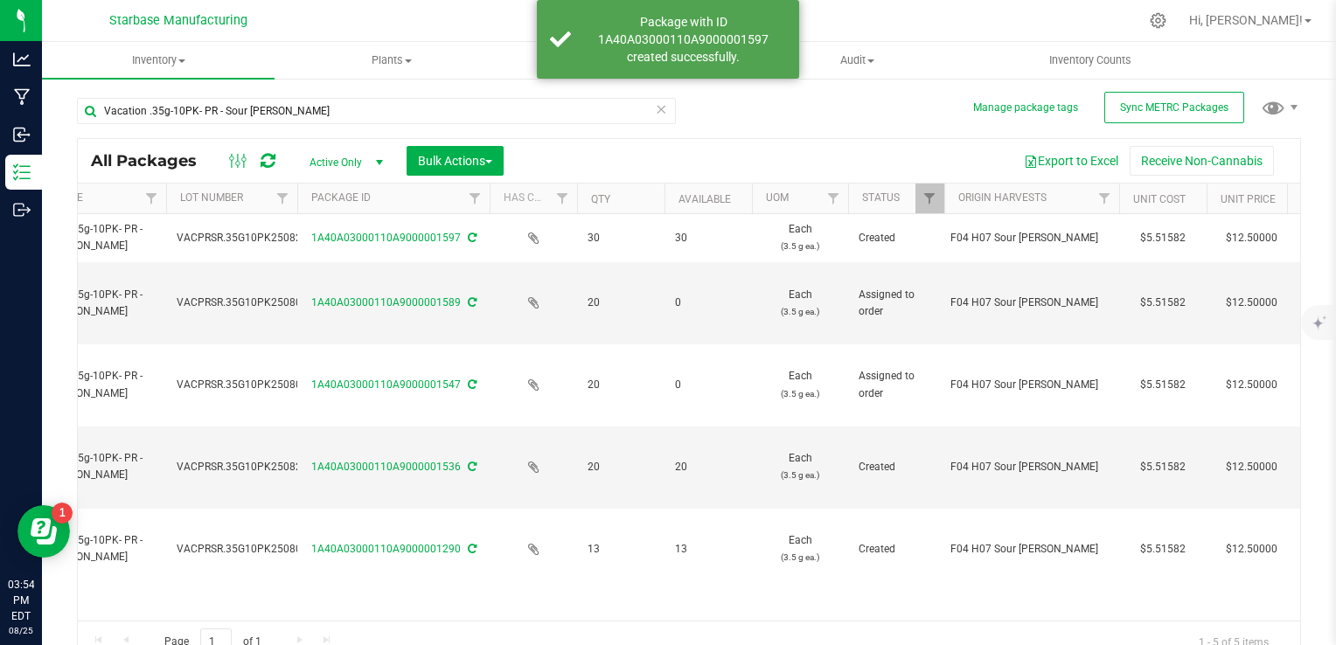
scroll to position [0, 152]
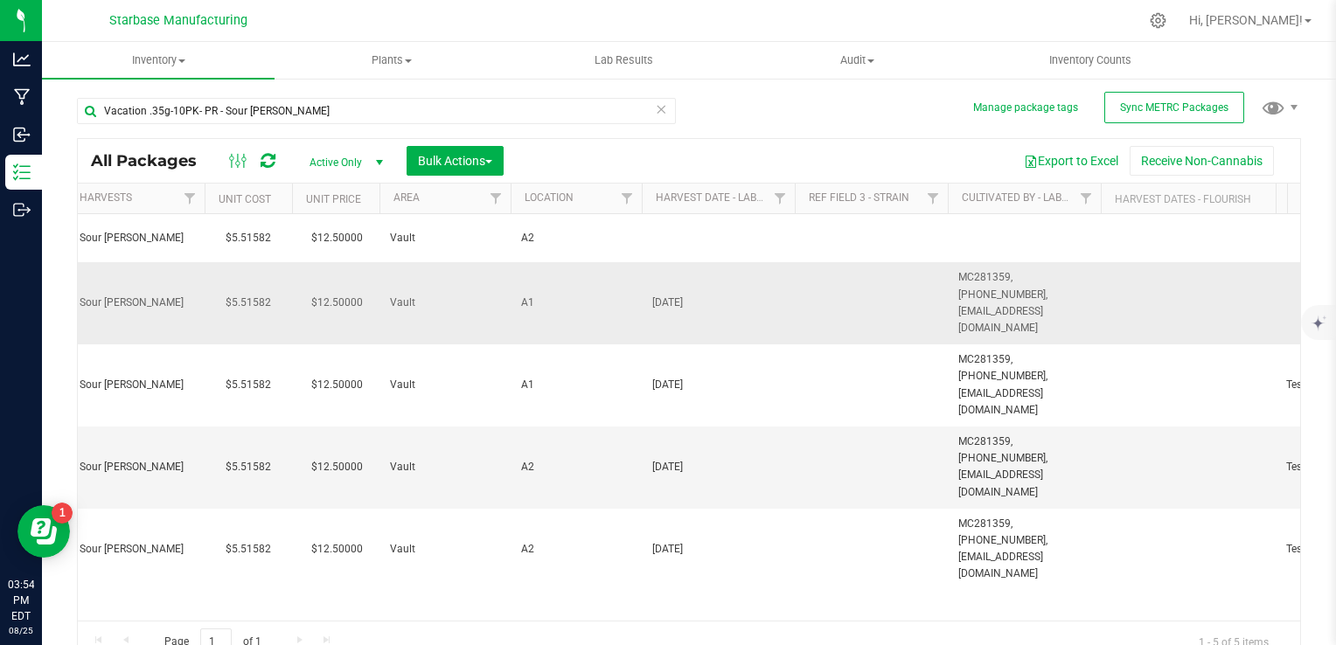
click at [669, 295] on span "[DATE]" at bounding box center [718, 303] width 132 height 17
click at [669, 289] on input "[DATE]" at bounding box center [714, 302] width 147 height 27
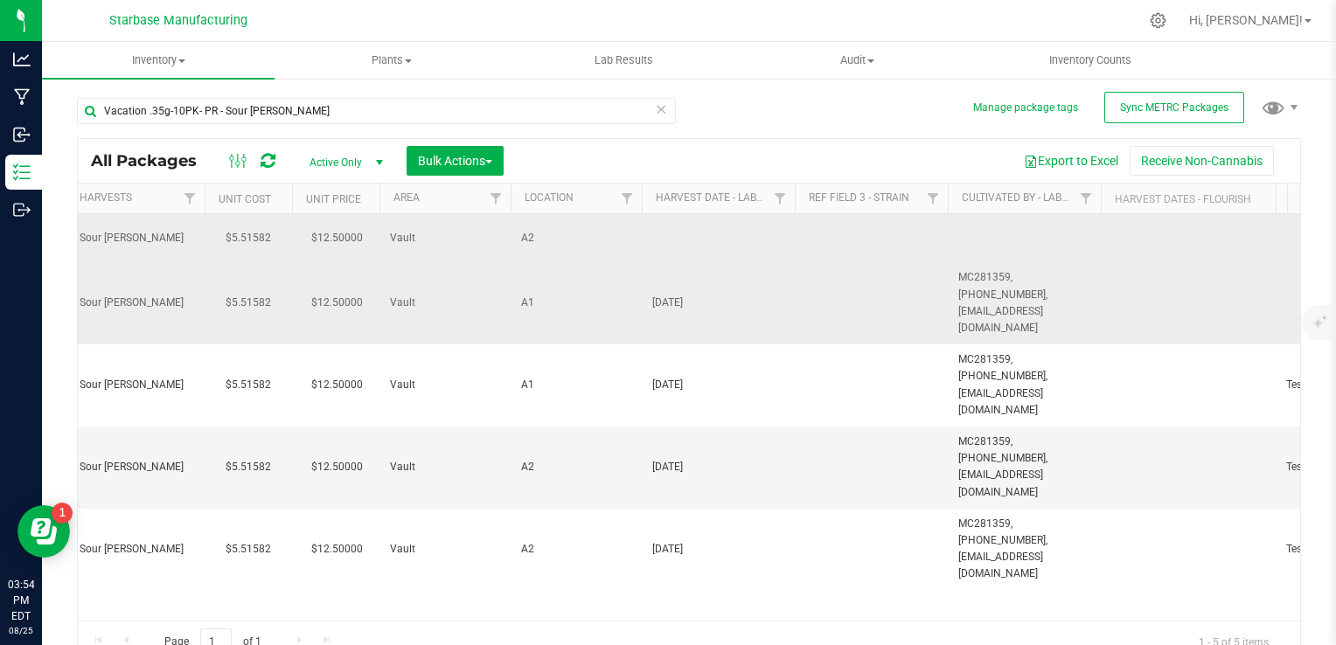
click at [698, 232] on td at bounding box center [718, 238] width 153 height 48
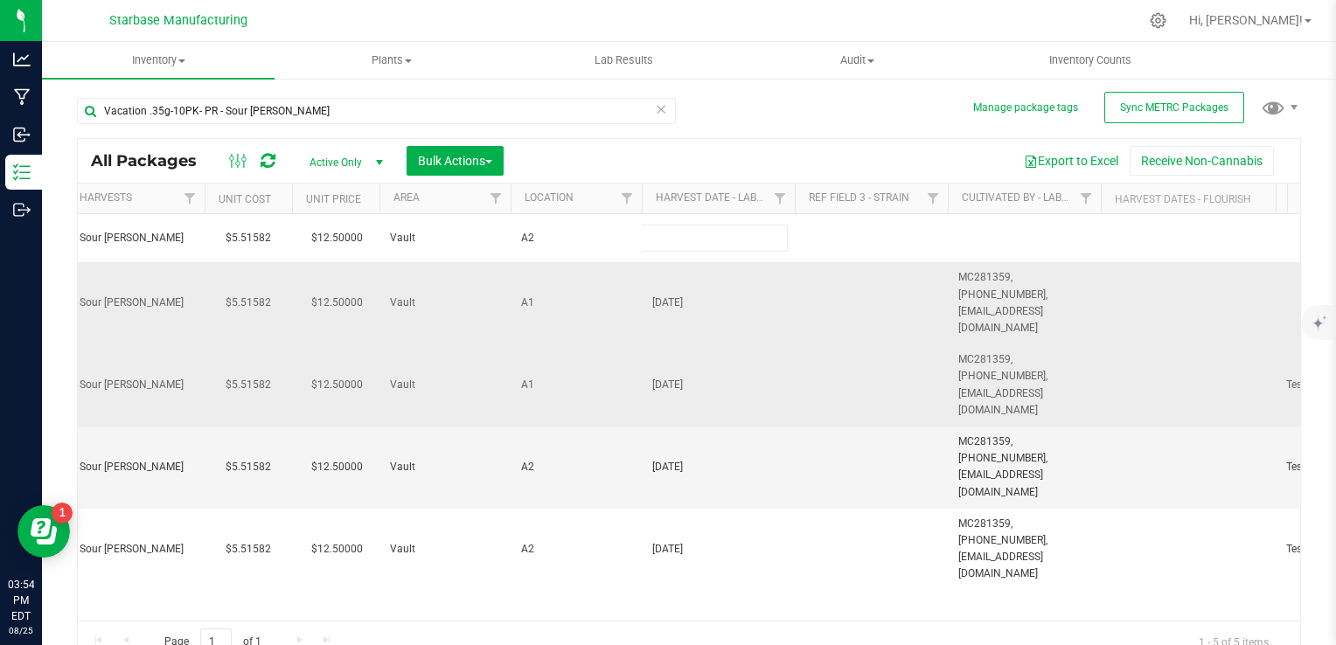
type input "[DATE]"
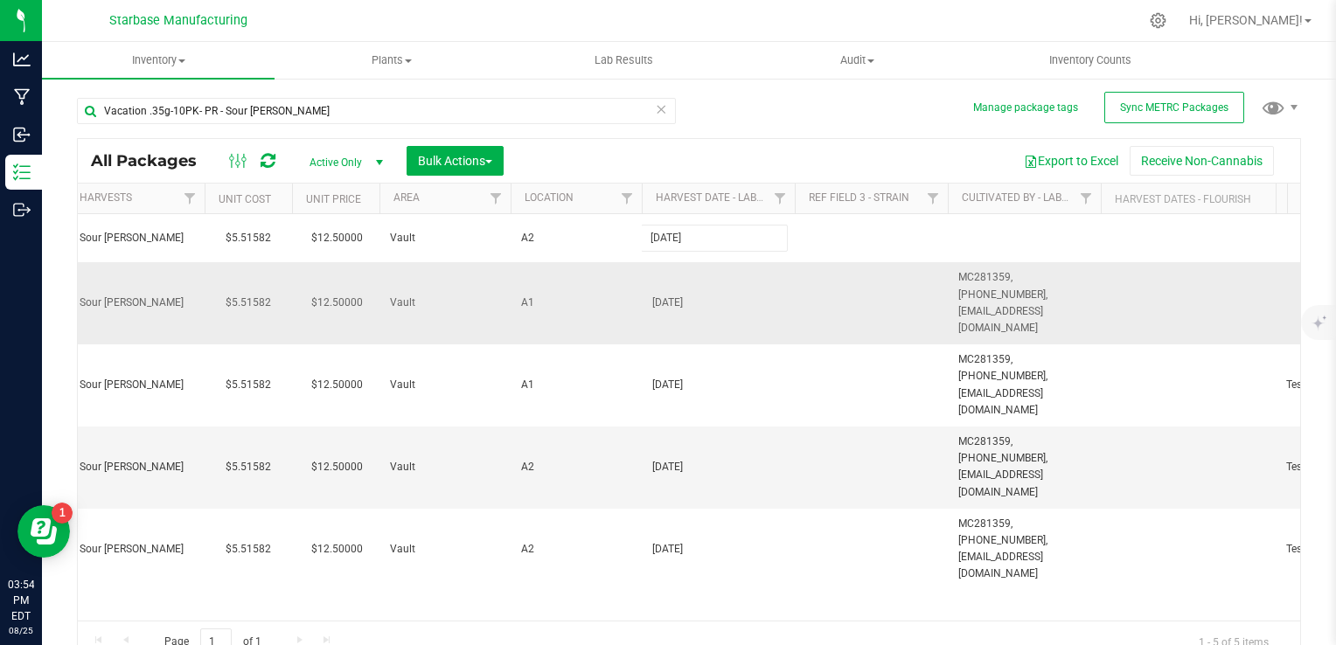
click at [985, 282] on div "All Packages Active Only Active Only Lab Samples Locked All External Internal B…" at bounding box center [689, 400] width 1224 height 525
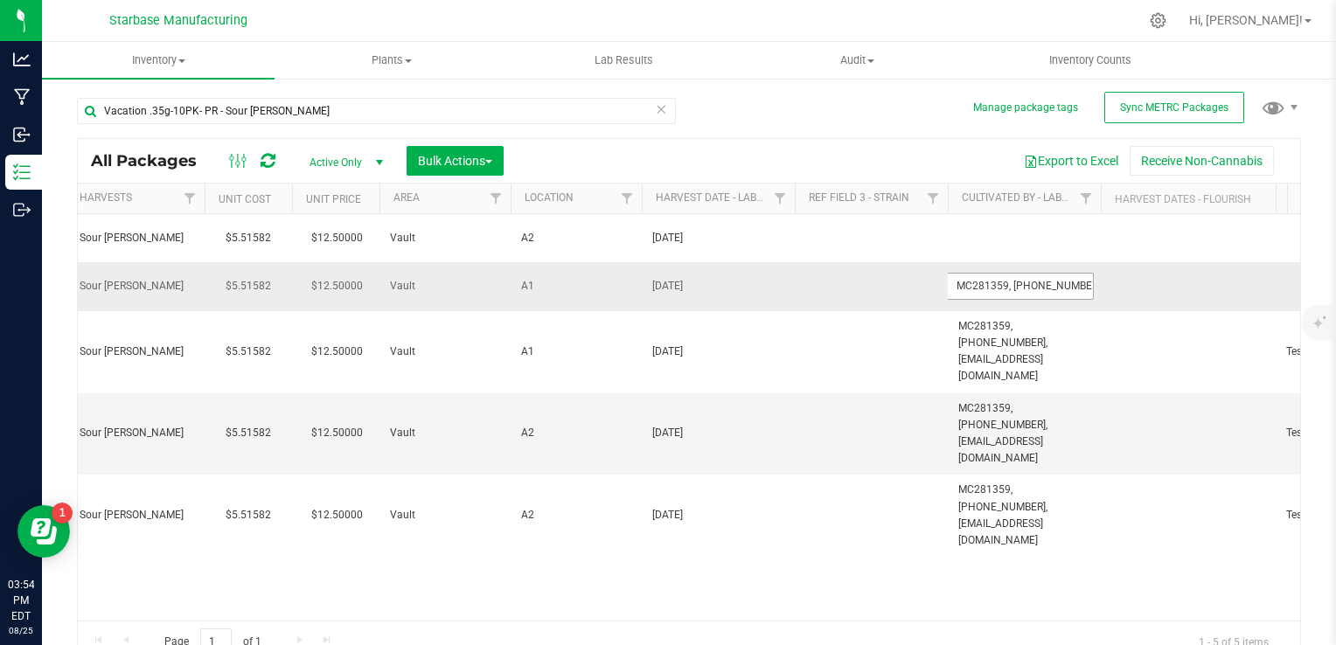
click at [985, 282] on input "MC281359, [PHONE_NUMBER], [EMAIL_ADDRESS][DOMAIN_NAME]" at bounding box center [1020, 286] width 147 height 27
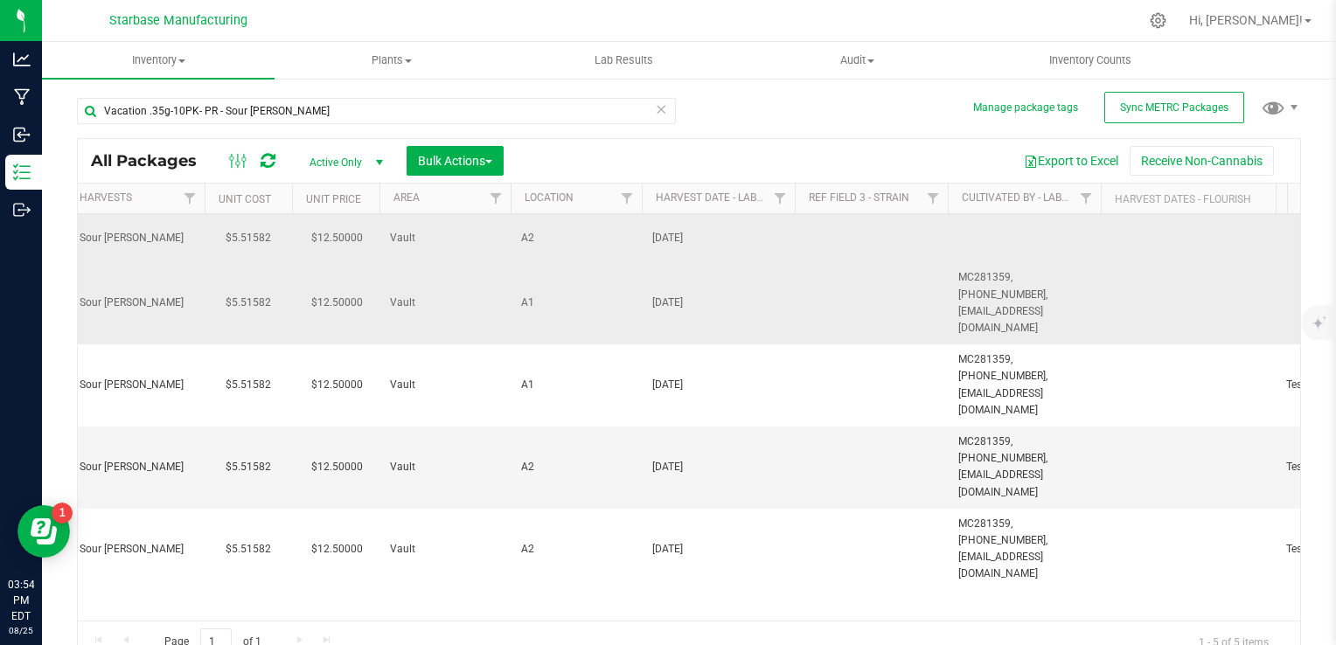
click at [986, 236] on td at bounding box center [1024, 238] width 153 height 48
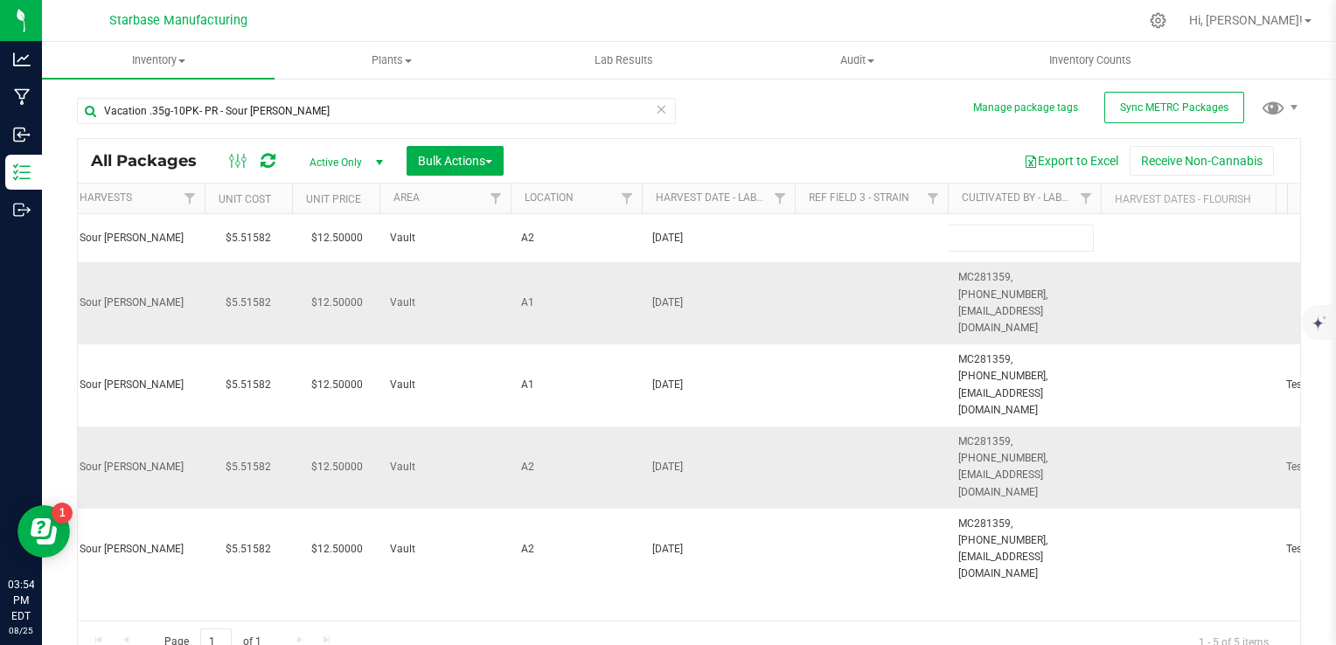
type input "MC281359, [PHONE_NUMBER], [EMAIL_ADDRESS][DOMAIN_NAME]"
click at [745, 554] on div "All Packages Active Only Active Only Lab Samples Locked All External Internal B…" at bounding box center [689, 400] width 1224 height 525
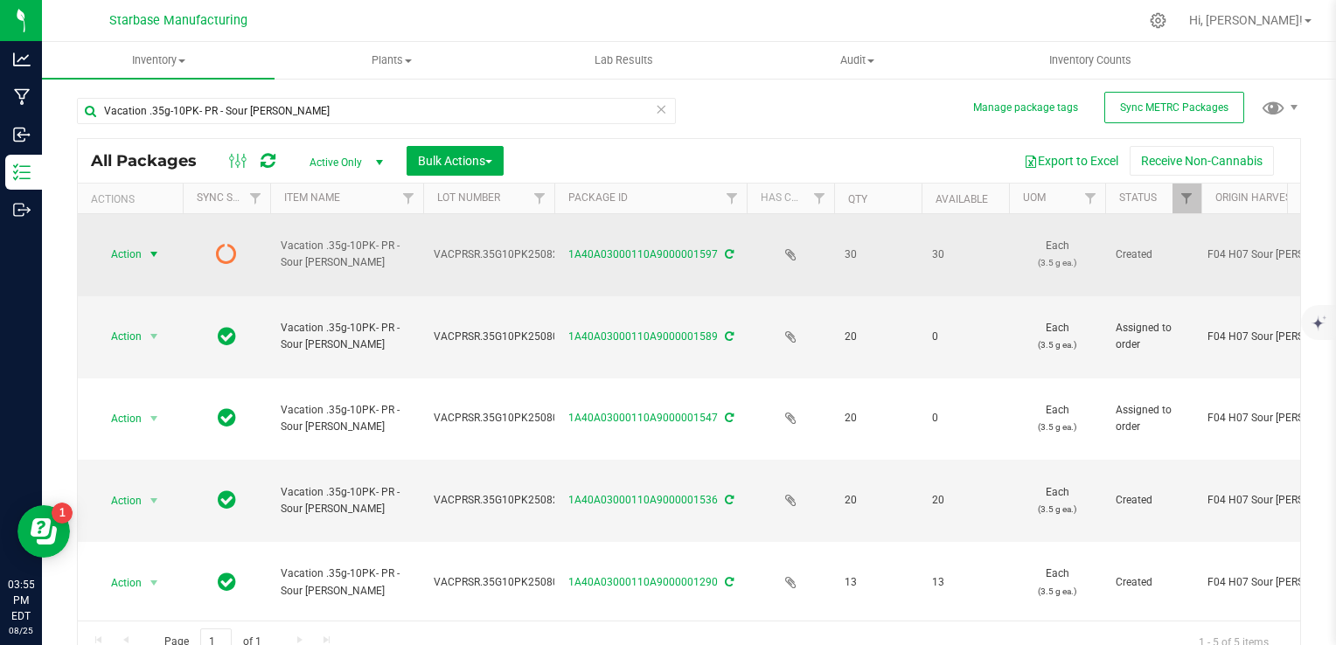
click at [142, 242] on span "Action" at bounding box center [118, 254] width 47 height 24
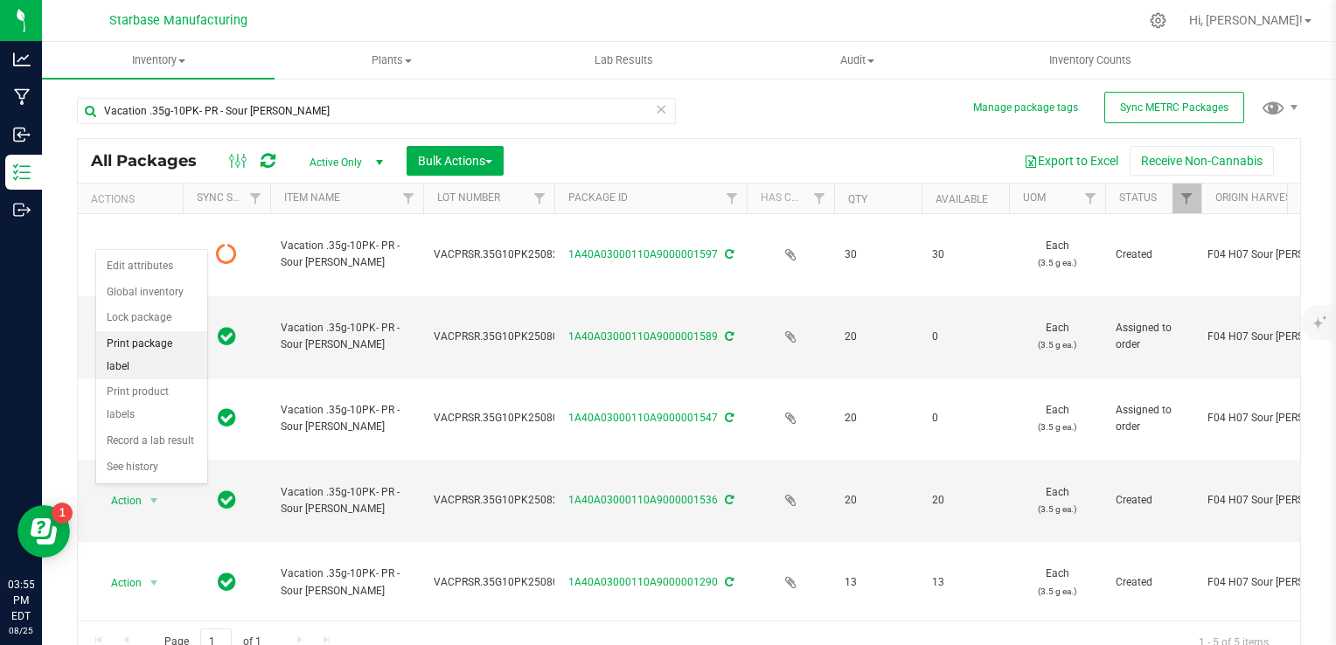
click at [158, 344] on li "Print package label" at bounding box center [151, 355] width 111 height 48
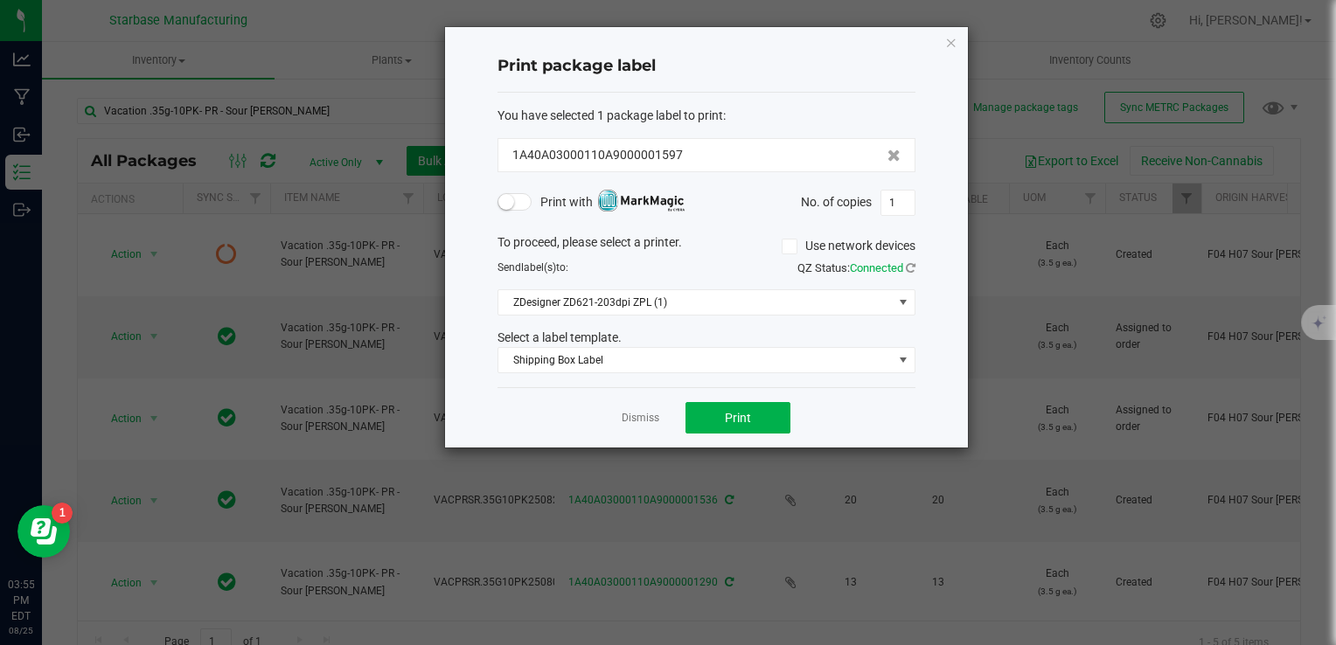
click at [927, 213] on div "Print package label You have selected 1 package label to print : 1A40A03000110A…" at bounding box center [706, 237] width 523 height 421
click at [894, 200] on input "1" at bounding box center [897, 203] width 33 height 24
click at [703, 411] on button "Print" at bounding box center [737, 417] width 105 height 31
click at [632, 358] on span "Shipping Box Label" at bounding box center [695, 360] width 394 height 24
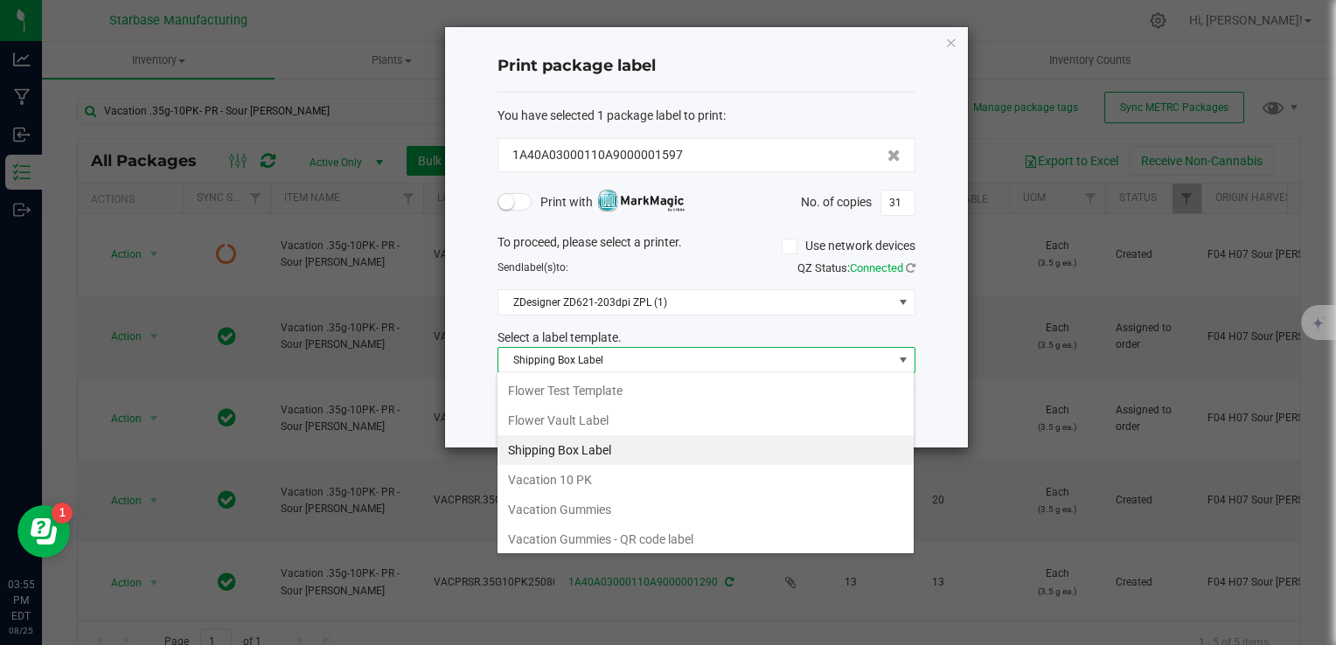
scroll to position [150, 0]
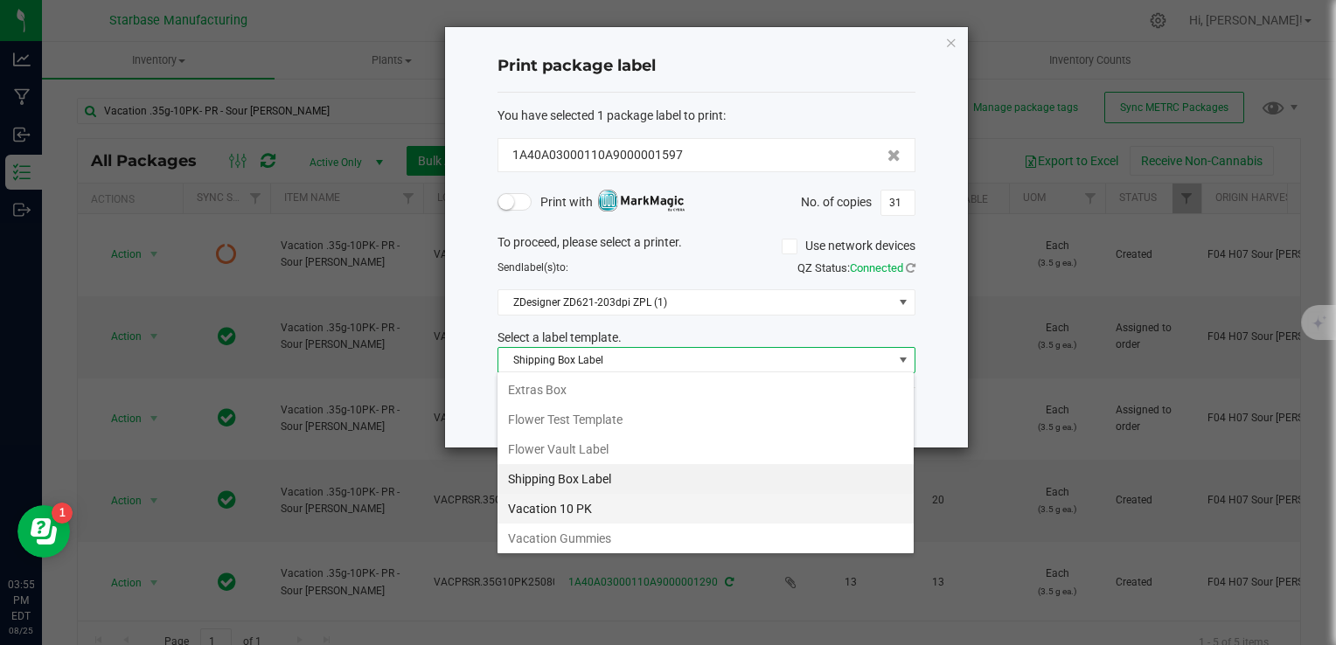
click at [631, 498] on li "Vacation 10 PK" at bounding box center [705, 509] width 416 height 30
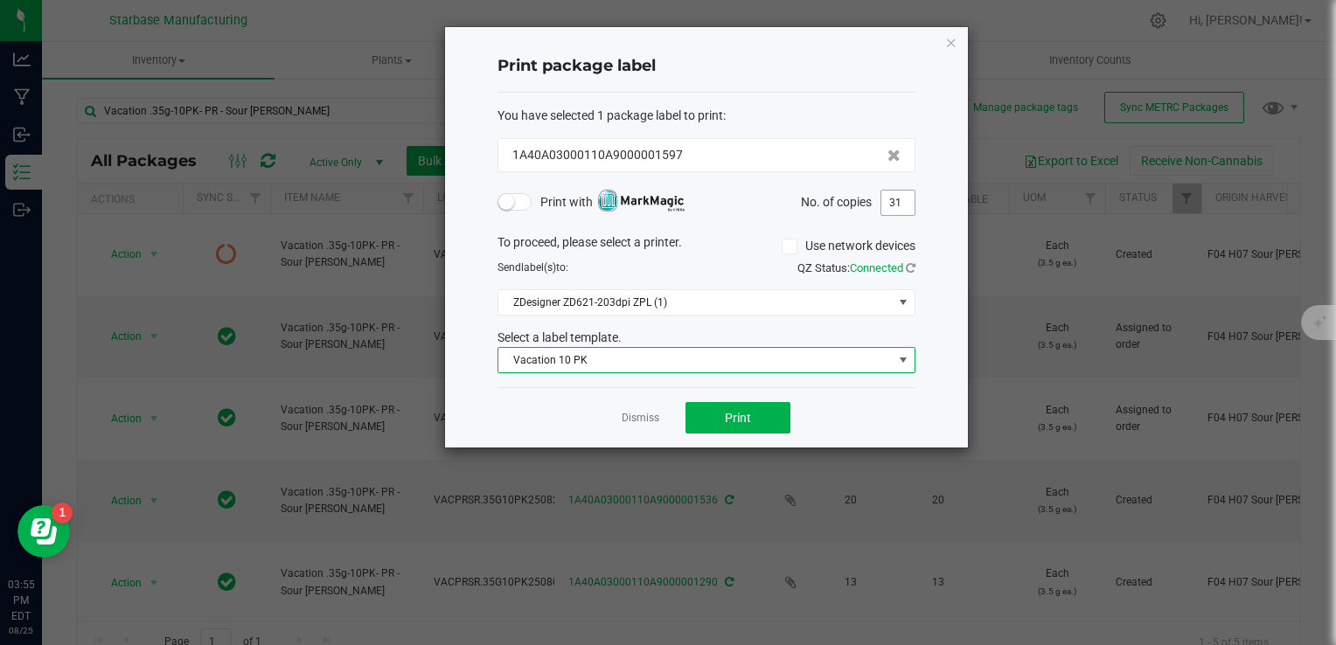
click at [901, 203] on input "31" at bounding box center [897, 203] width 33 height 24
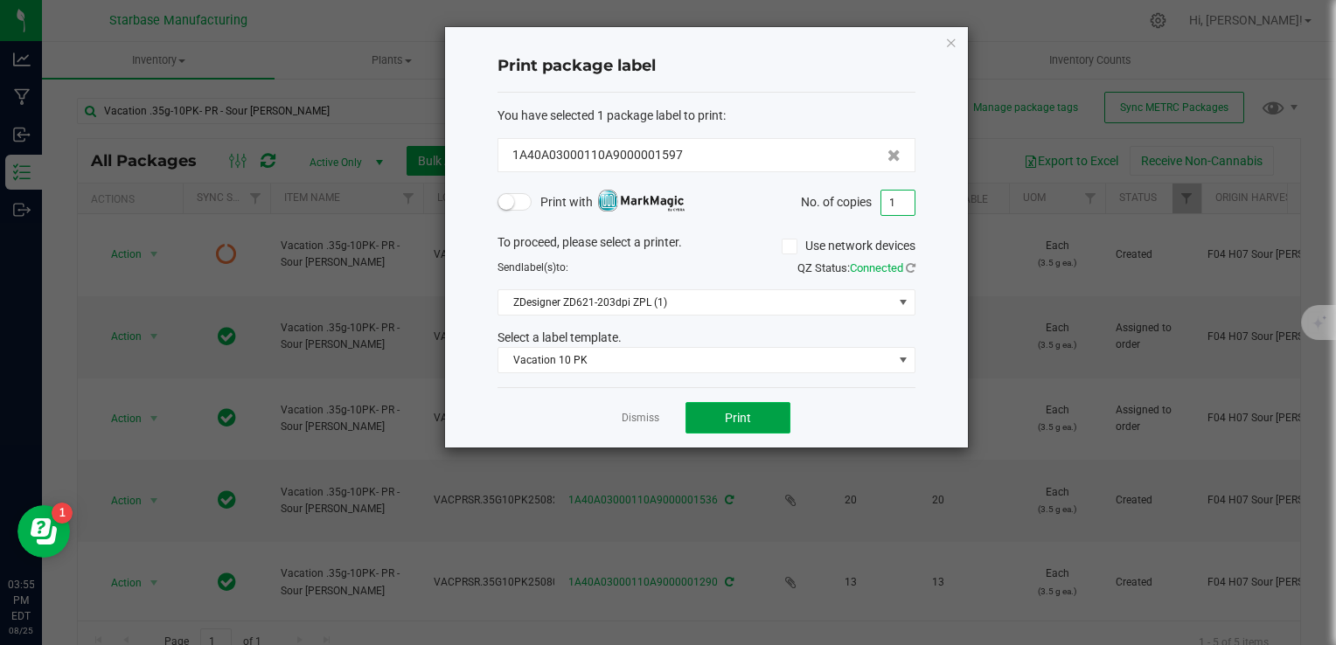
click at [766, 407] on button "Print" at bounding box center [737, 417] width 105 height 31
click at [907, 201] on input "1" at bounding box center [897, 203] width 33 height 24
type input "30"
click at [760, 407] on button "Print" at bounding box center [737, 417] width 105 height 31
drag, startPoint x: 712, startPoint y: 330, endPoint x: 712, endPoint y: 383, distance: 53.3
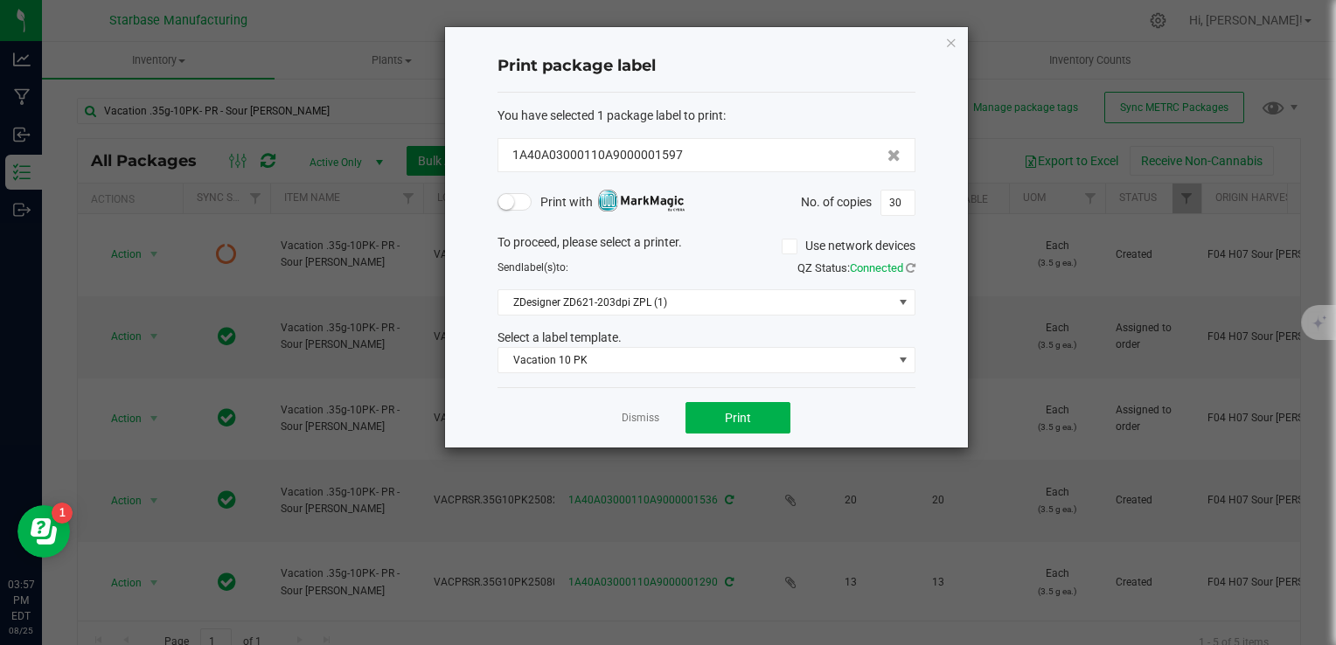
click at [715, 374] on div "You have selected 1 package label to print : 1A40A03000110A9000001597 Print wit…" at bounding box center [706, 241] width 418 height 296
drag, startPoint x: 712, startPoint y: 383, endPoint x: 656, endPoint y: 417, distance: 65.5
click at [656, 417] on link "Dismiss" at bounding box center [641, 418] width 38 height 15
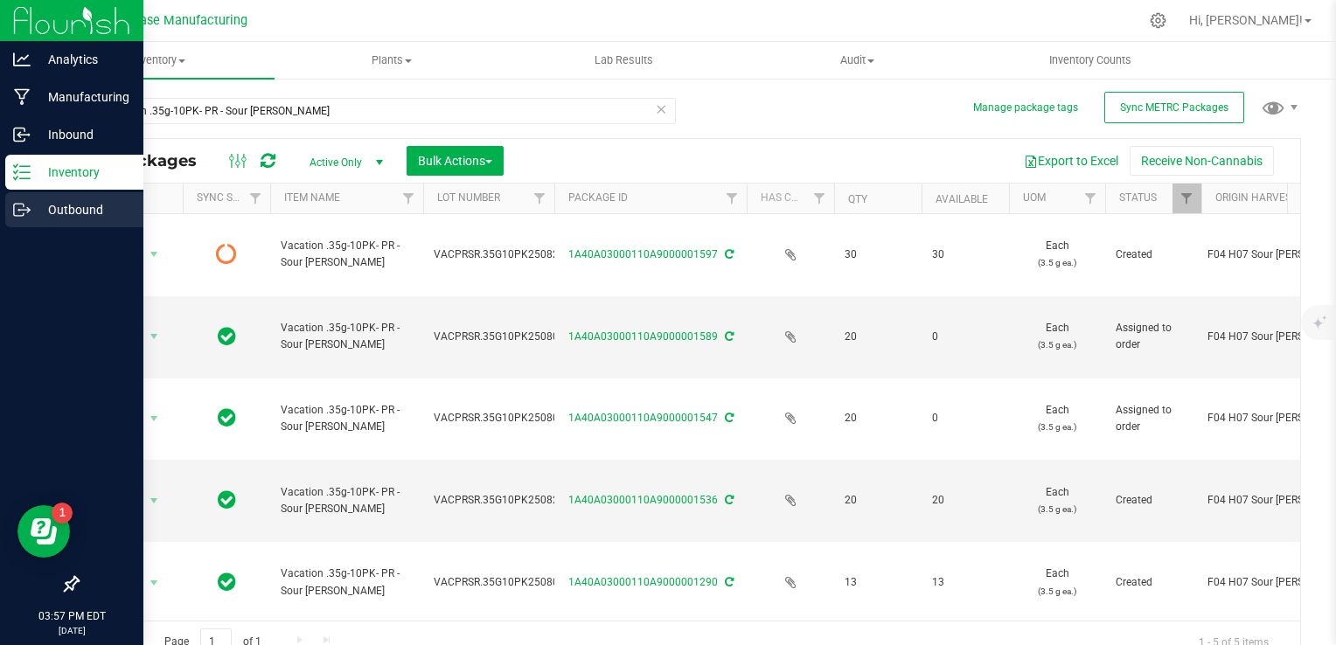
click at [27, 210] on line at bounding box center [25, 210] width 10 height 0
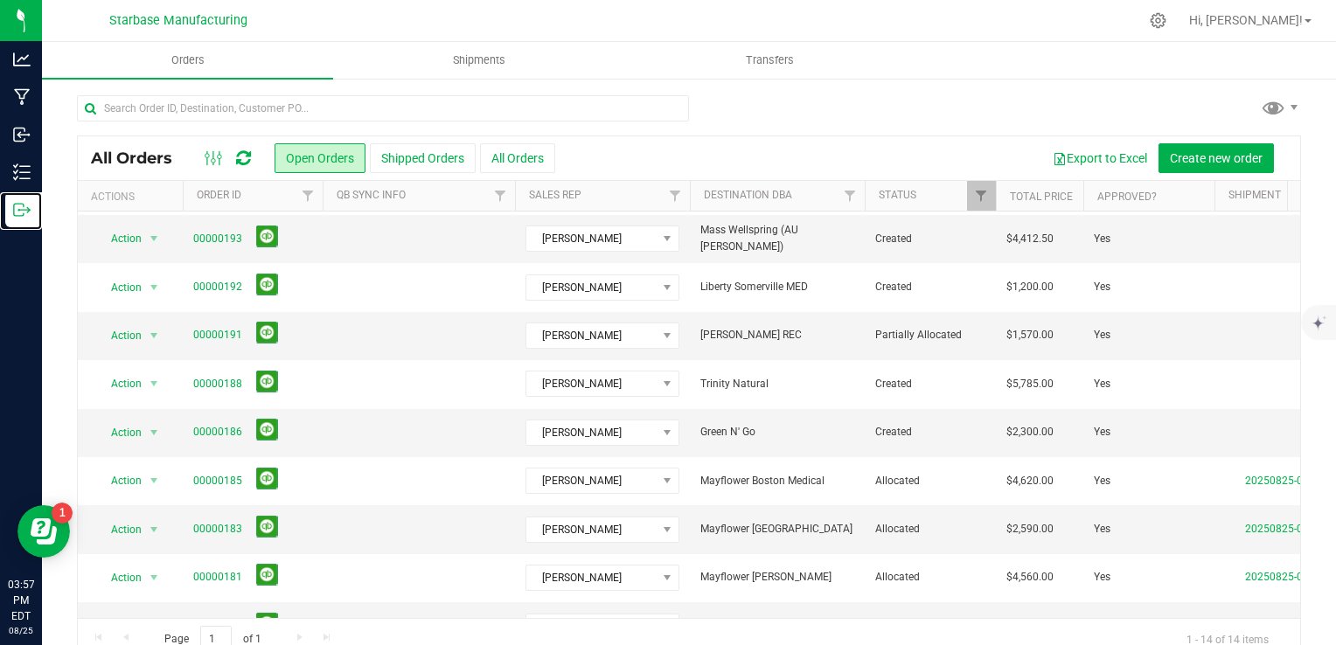
scroll to position [262, 0]
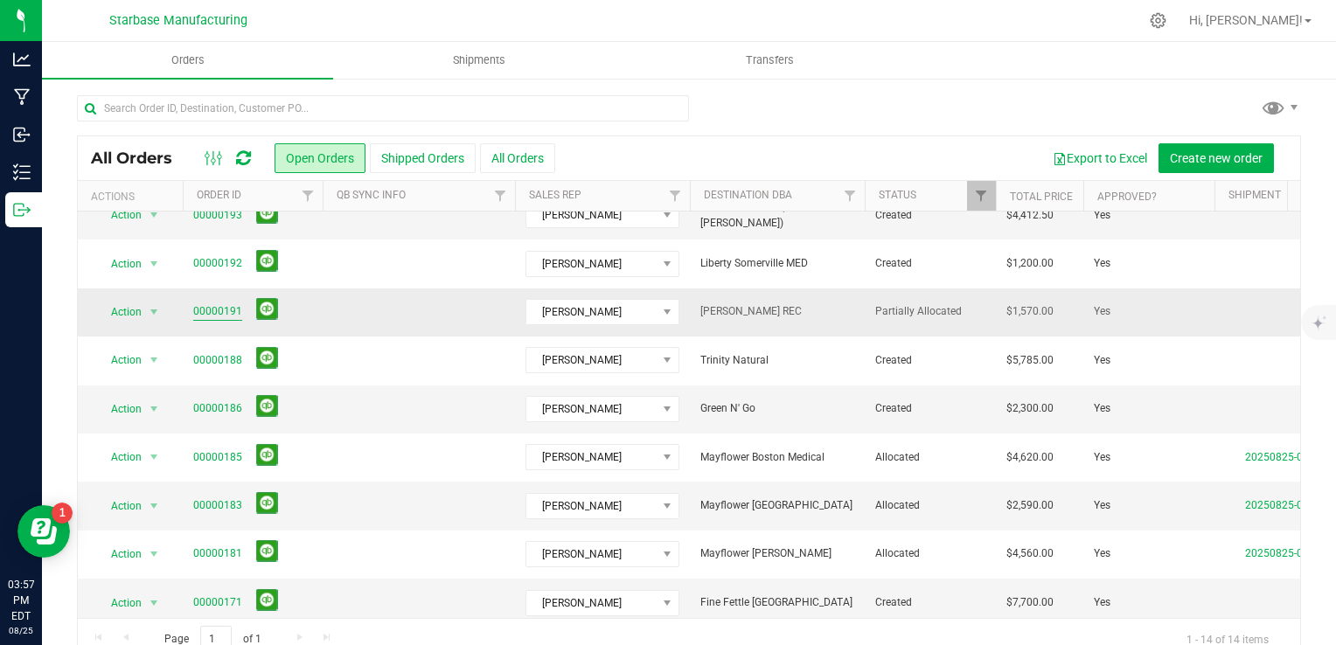
click at [199, 316] on link "00000191" at bounding box center [217, 311] width 49 height 17
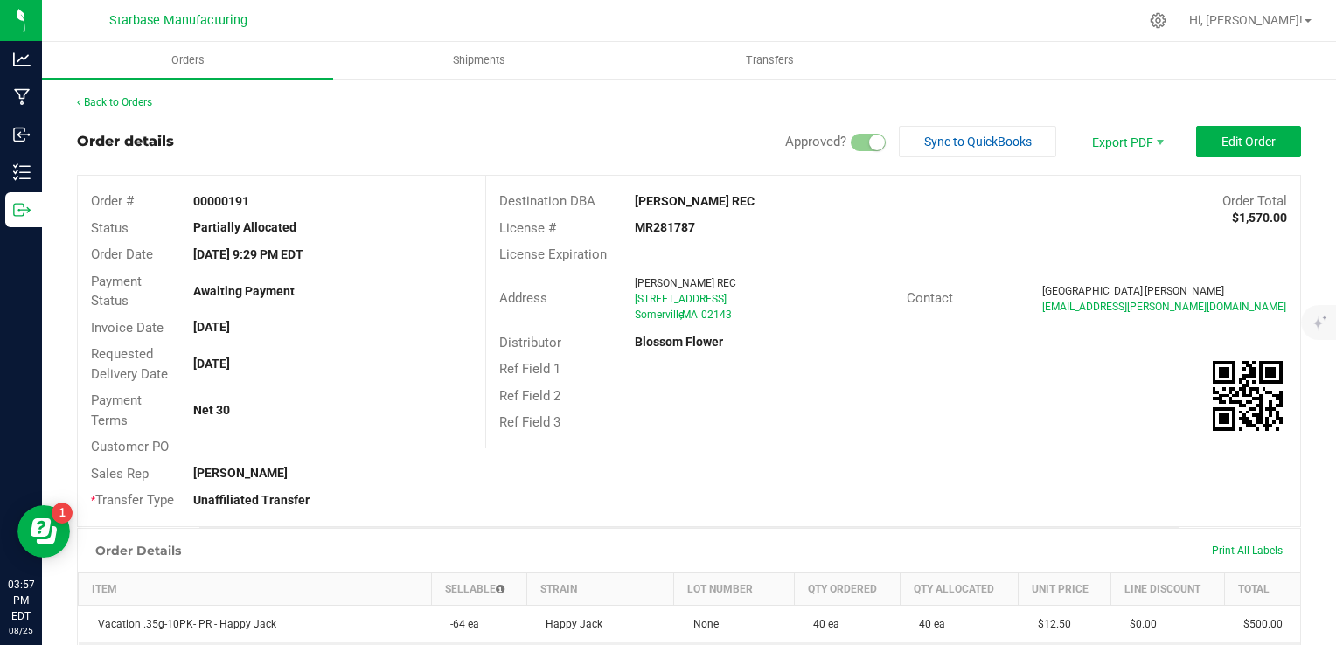
click at [1255, 120] on div "Back to Orders Order details Approved? Sync to QuickBooks Export PDF Edit Order…" at bounding box center [689, 603] width 1224 height 1019
click at [1253, 131] on button "Edit Order" at bounding box center [1248, 141] width 105 height 31
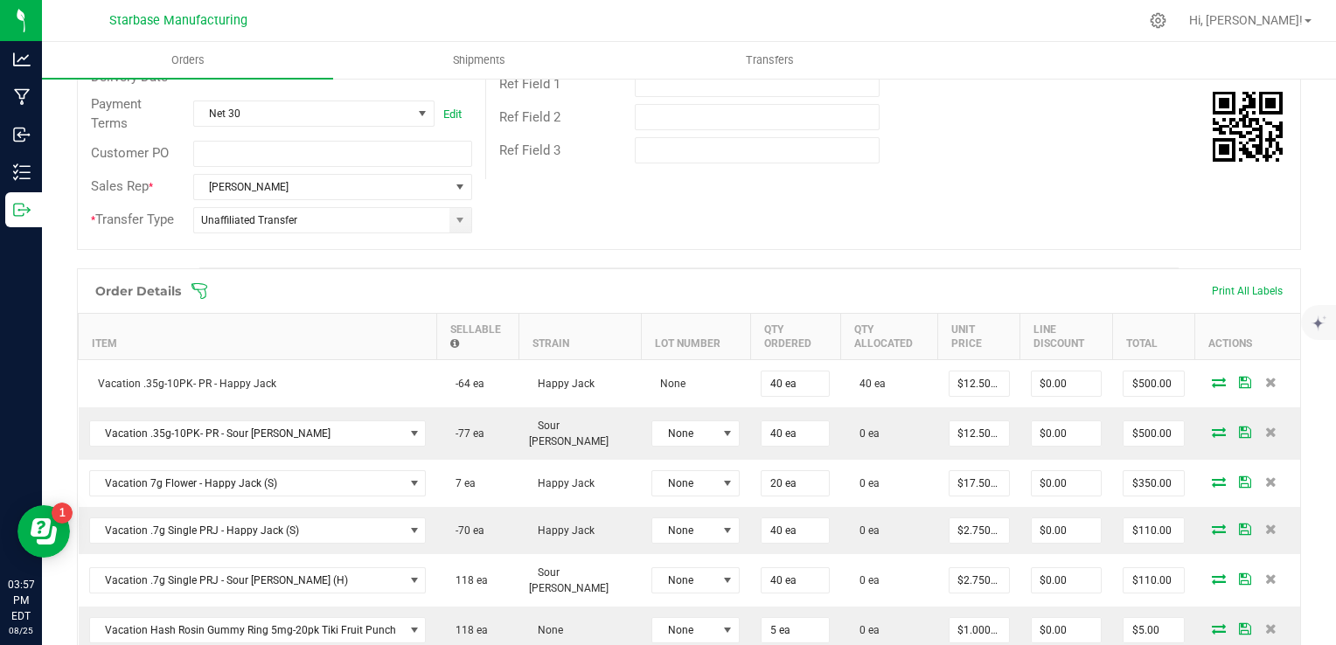
scroll to position [350, 0]
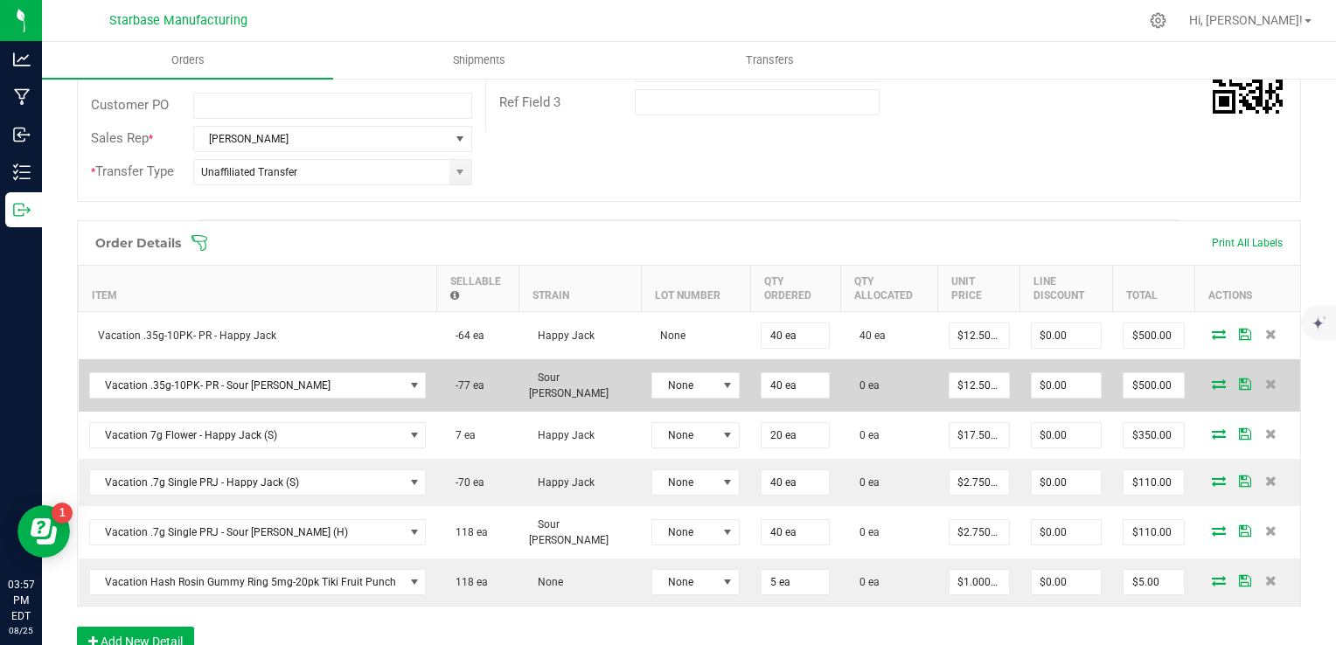
click at [1212, 380] on icon at bounding box center [1219, 384] width 14 height 10
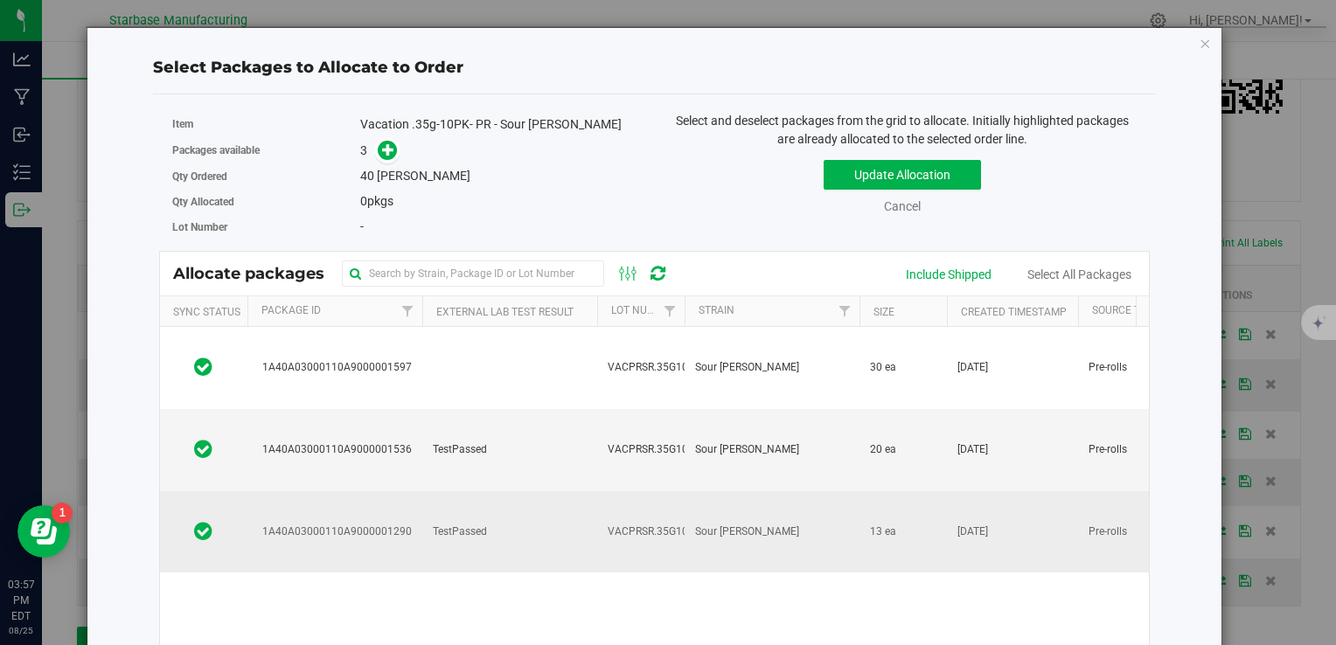
click at [682, 524] on span "VACPRSR.35G10PK250806" at bounding box center [673, 532] width 131 height 17
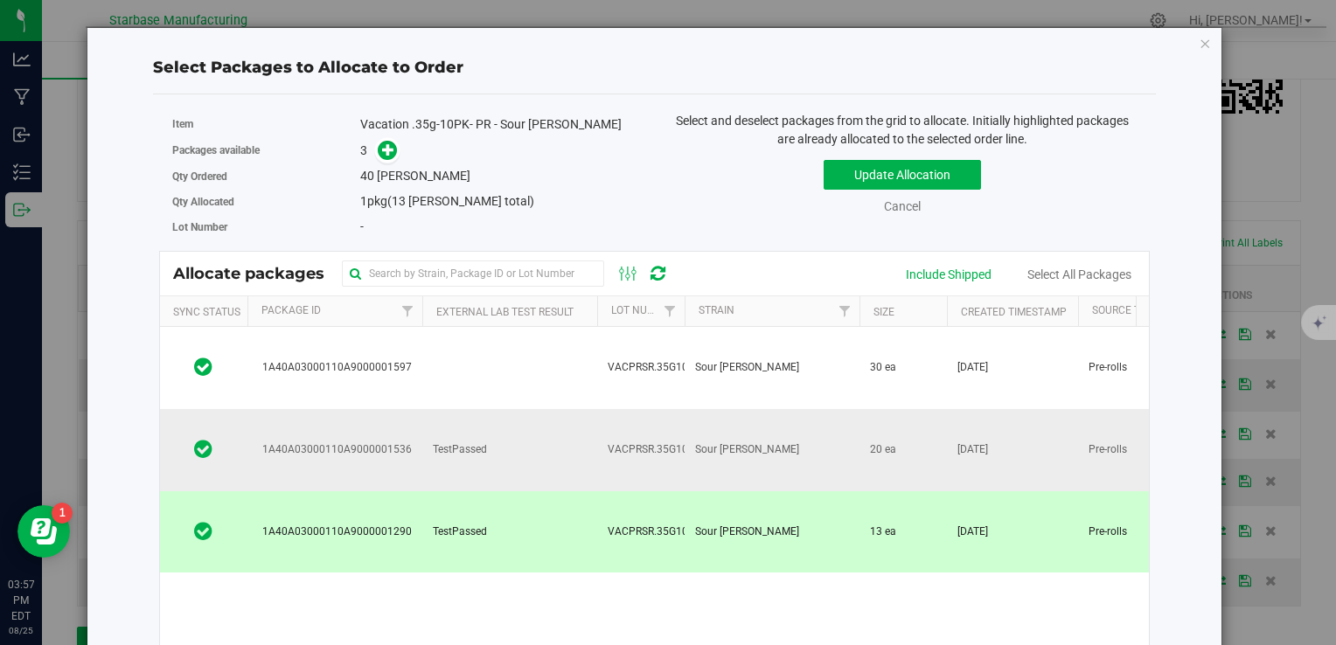
click at [642, 409] on td "VACPRSR.35G10PK250822" at bounding box center [640, 450] width 87 height 82
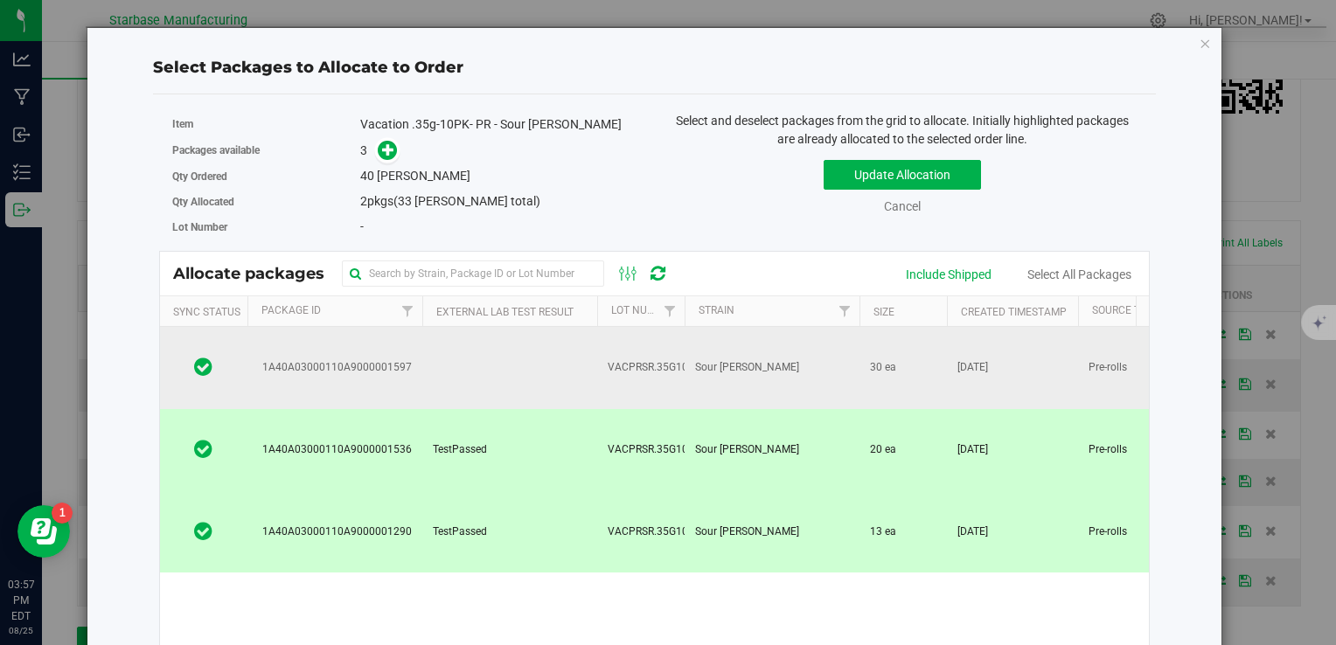
click at [582, 357] on td at bounding box center [509, 368] width 175 height 82
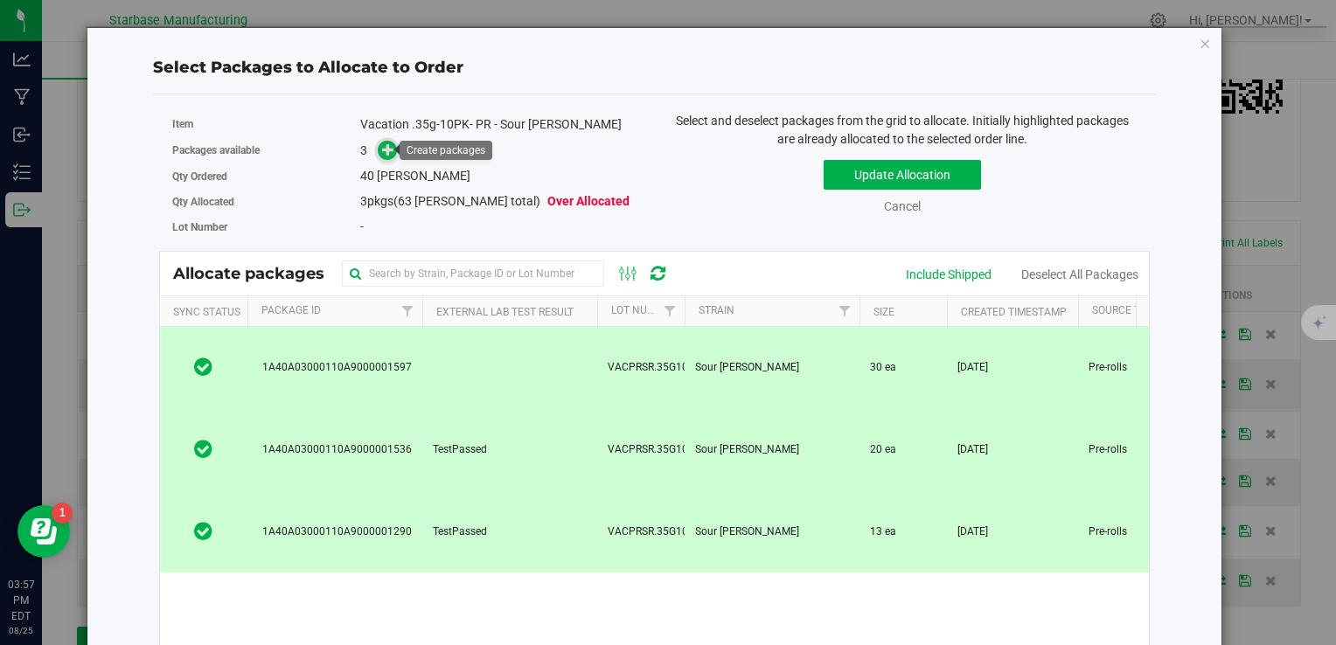
click at [388, 150] on icon at bounding box center [388, 149] width 12 height 12
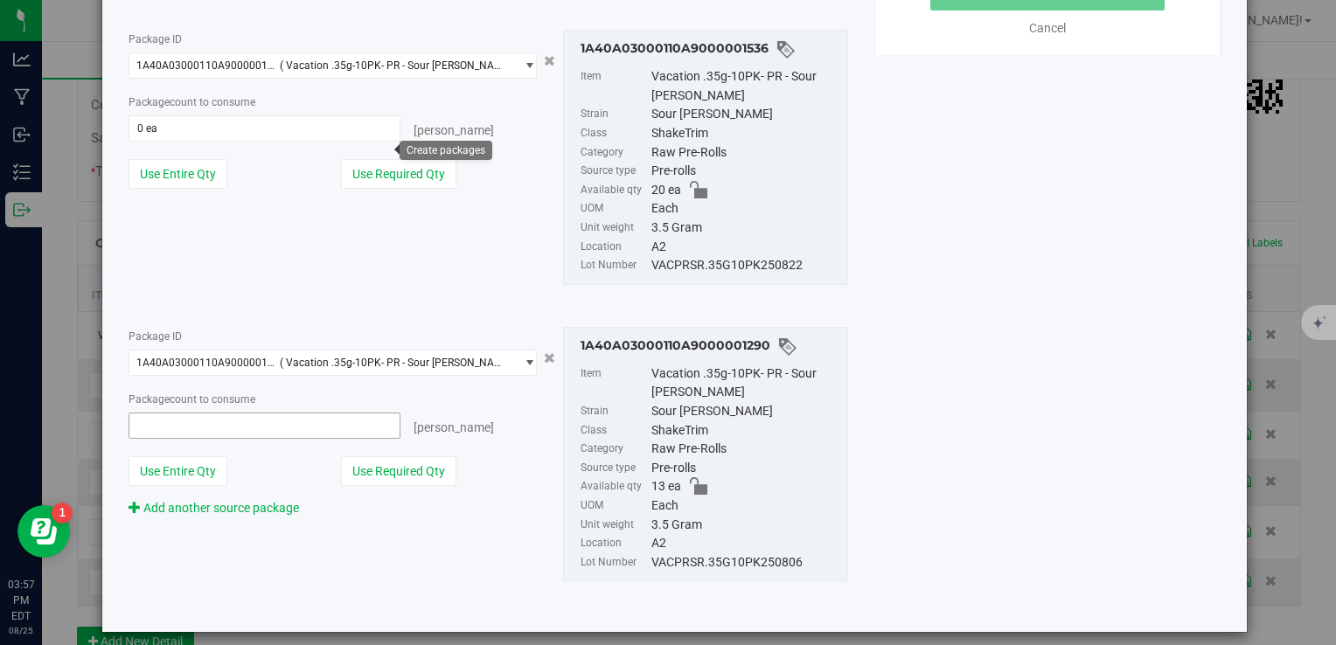
click at [284, 421] on span at bounding box center [265, 426] width 273 height 26
click at [284, 421] on input "text" at bounding box center [264, 426] width 271 height 24
type input "13"
type input "13 ea"
click at [225, 127] on span at bounding box center [265, 128] width 273 height 26
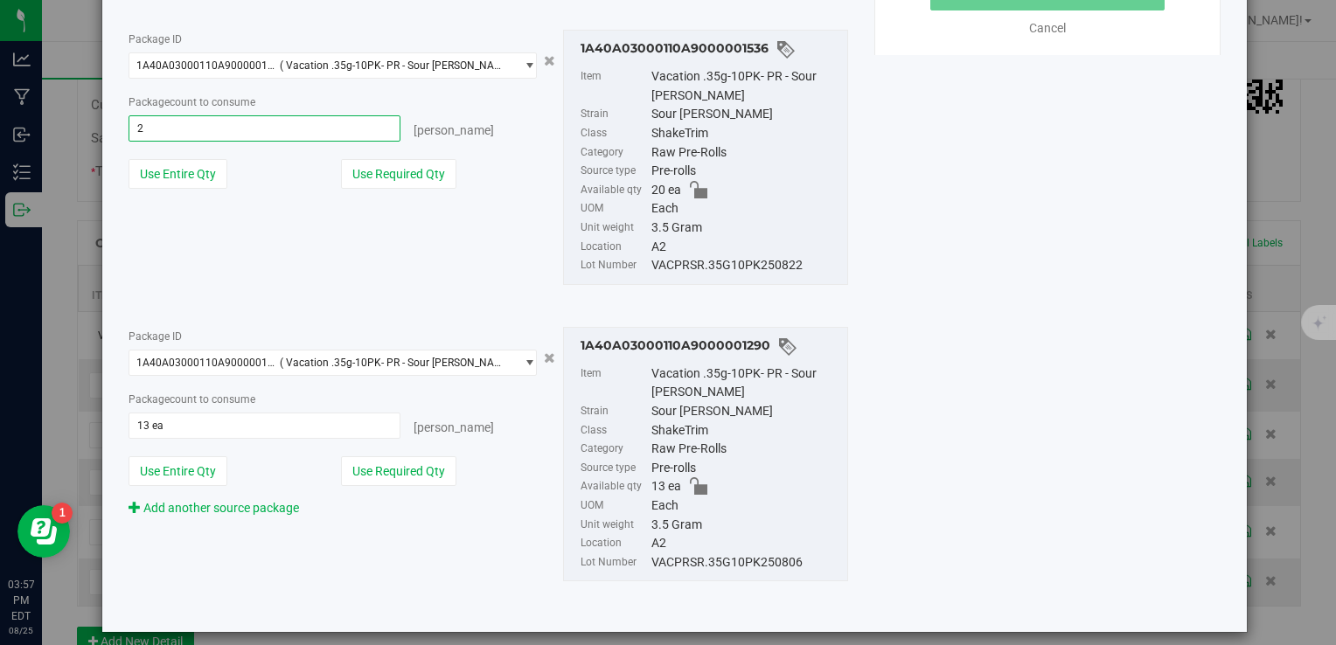
type input "20"
type input "20 ea"
click at [483, 148] on div "Package ID 1A40A03000110A9000001536 ( Vacation .35g-10PK- PR - Sour Runtz ) 1A4…" at bounding box center [332, 116] width 435 height 172
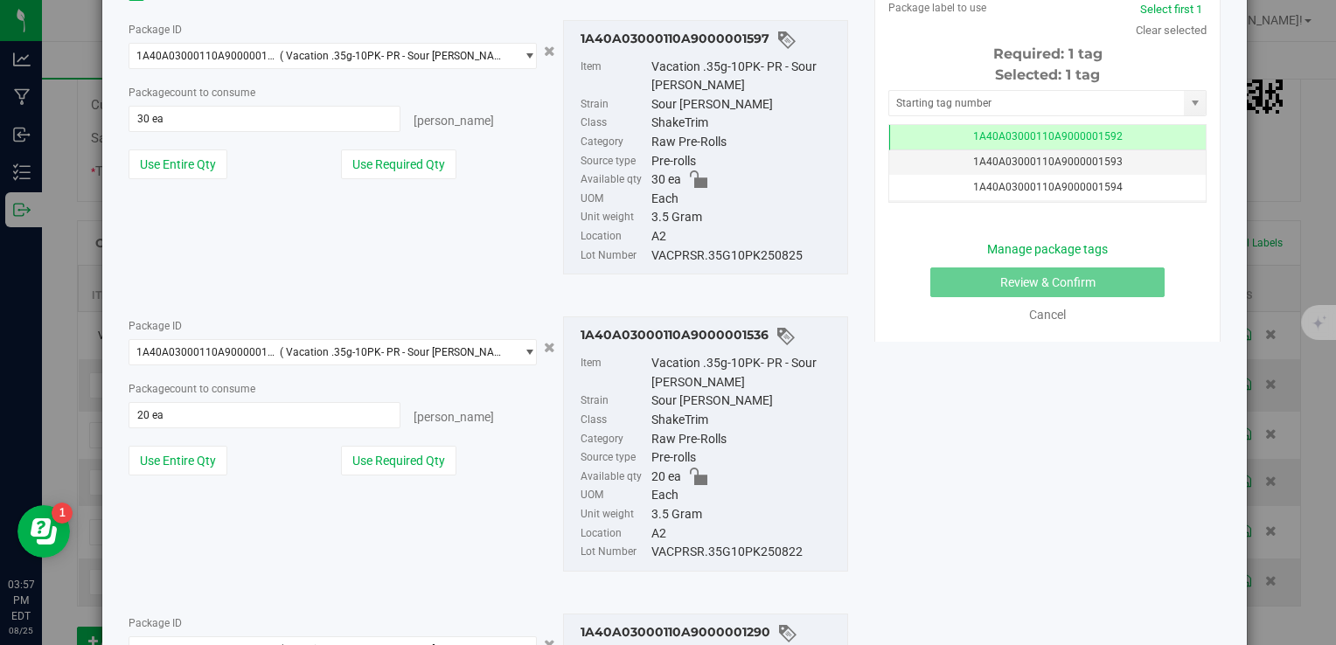
scroll to position [262, 0]
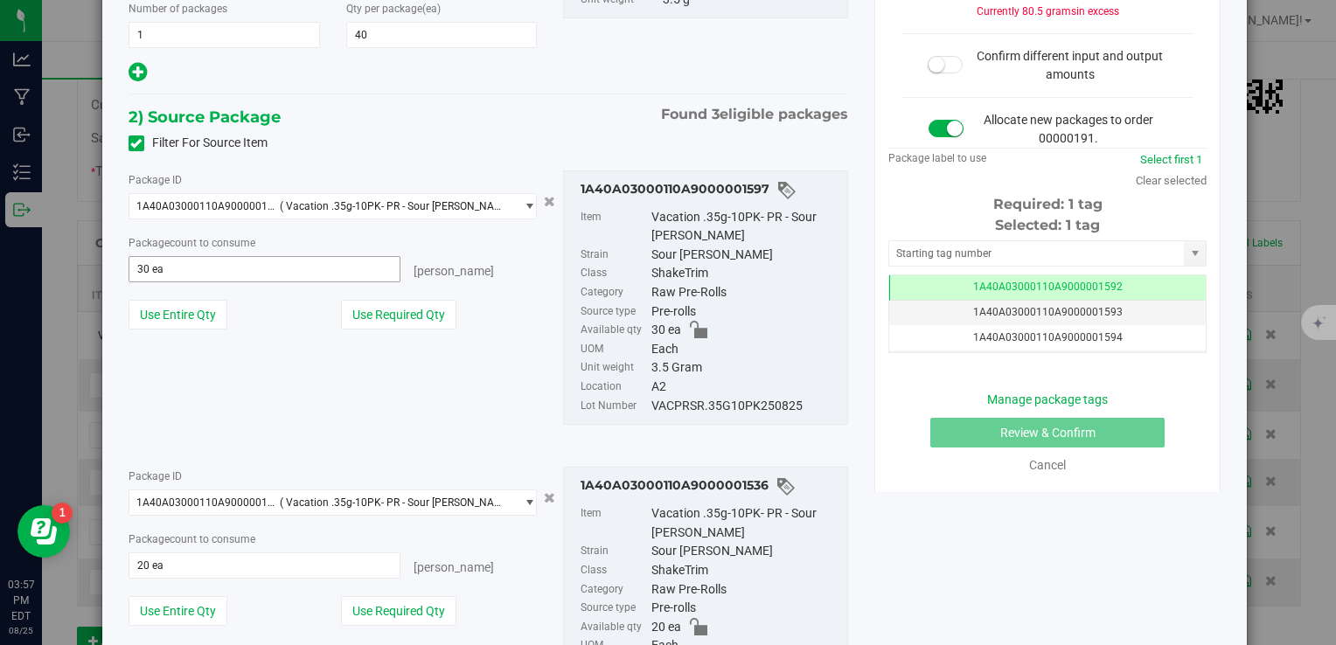
click at [257, 271] on span "30 ea 30" at bounding box center [265, 269] width 273 height 26
click at [257, 271] on input "30" at bounding box center [264, 269] width 271 height 24
type input "7"
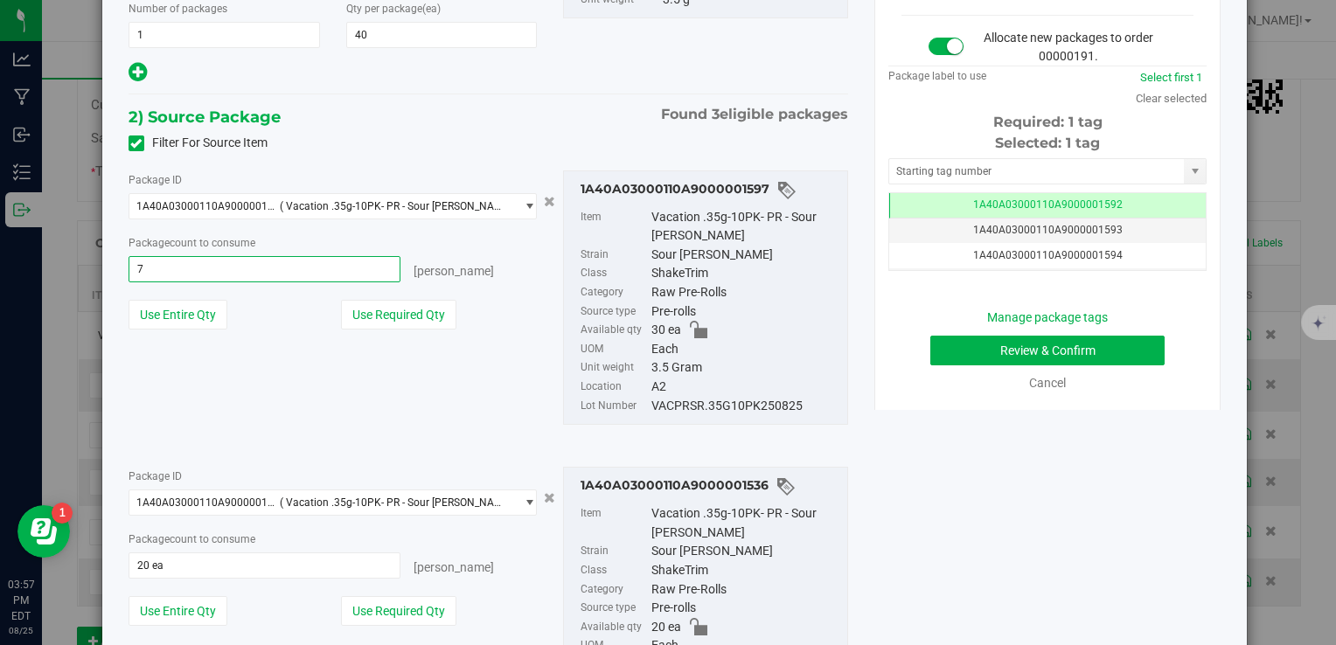
type input "7 ea"
click at [489, 300] on div "Use Required Qty" at bounding box center [439, 315] width 196 height 30
click at [668, 407] on div "VACPRSR.35G10PK250825" at bounding box center [744, 406] width 187 height 19
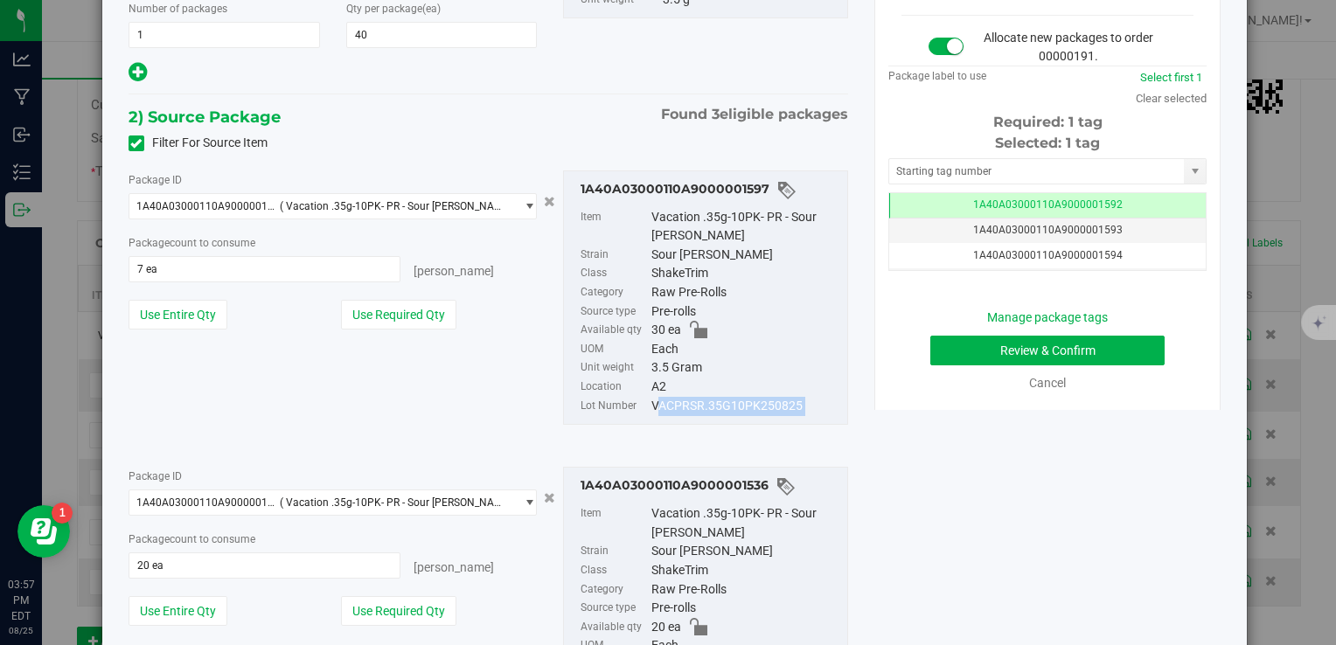
copy div "VACPRSR.35G10PK250825"
click at [1026, 346] on button "Review & Confirm" at bounding box center [1047, 351] width 234 height 30
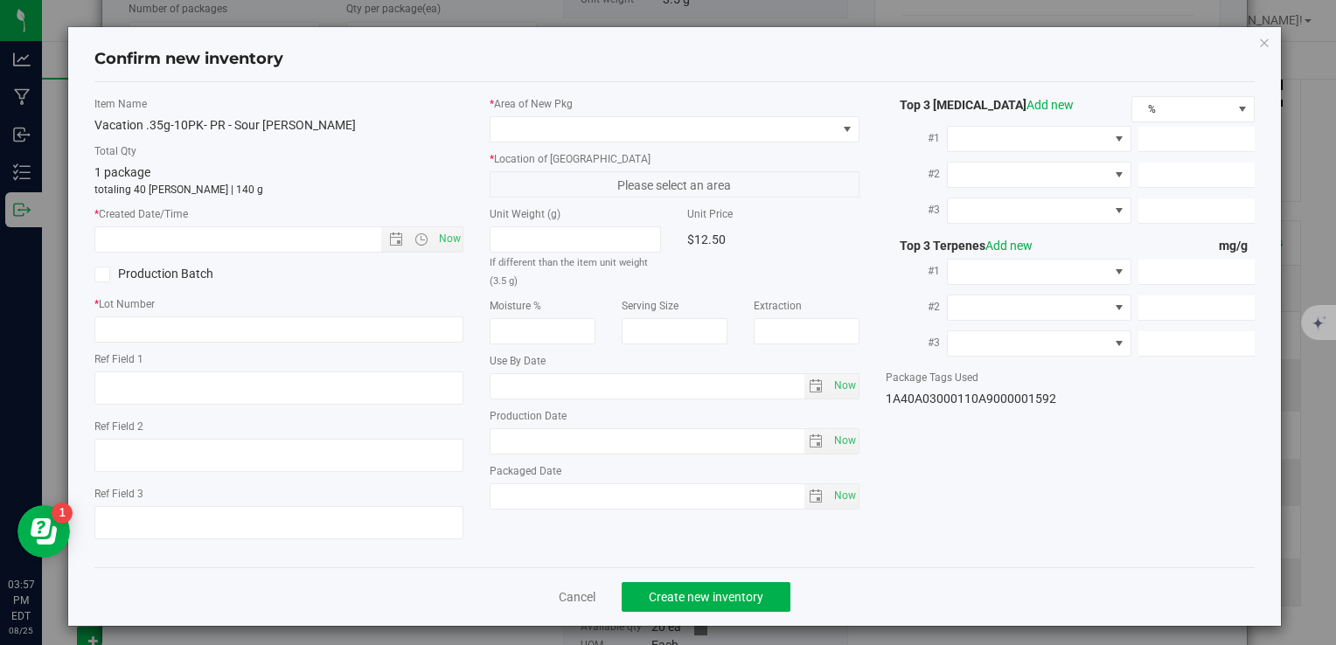
type textarea "[DATE]"
type textarea "MC281359, [PHONE_NUMBER], [EMAIL_ADDRESS][DOMAIN_NAME]"
click at [454, 240] on span "Now" at bounding box center [450, 238] width 30 height 25
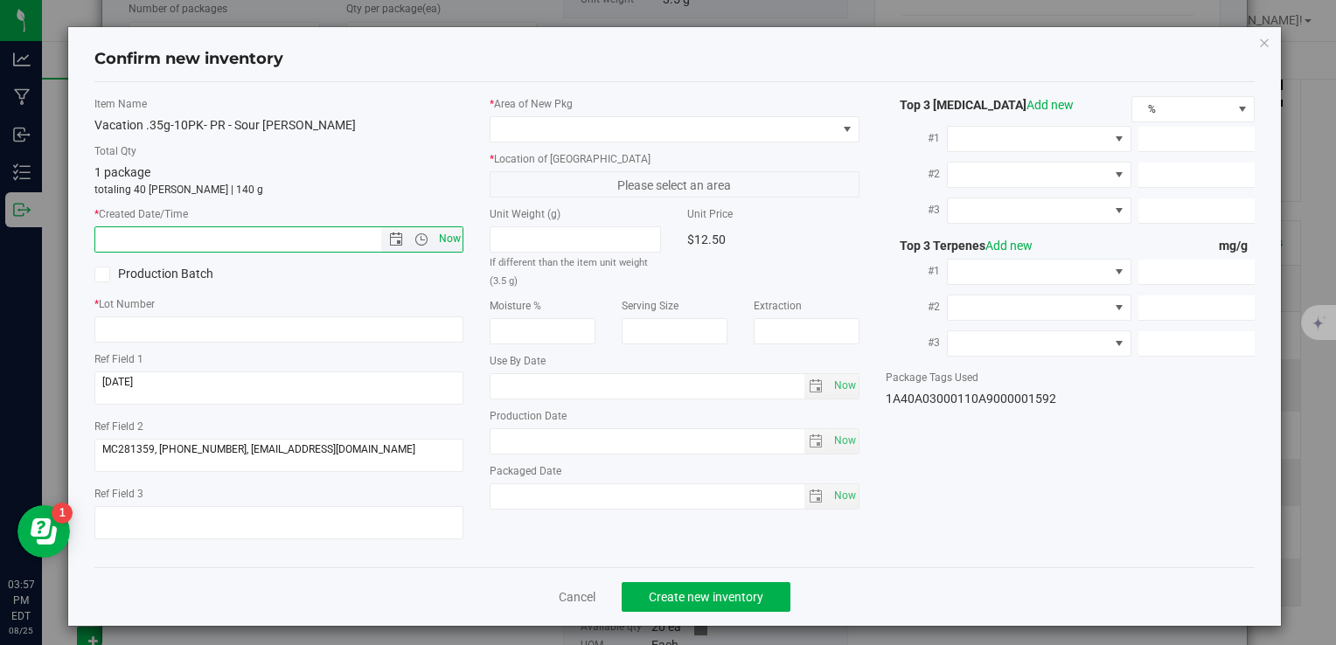
type input "8/25/2025 3:57 PM"
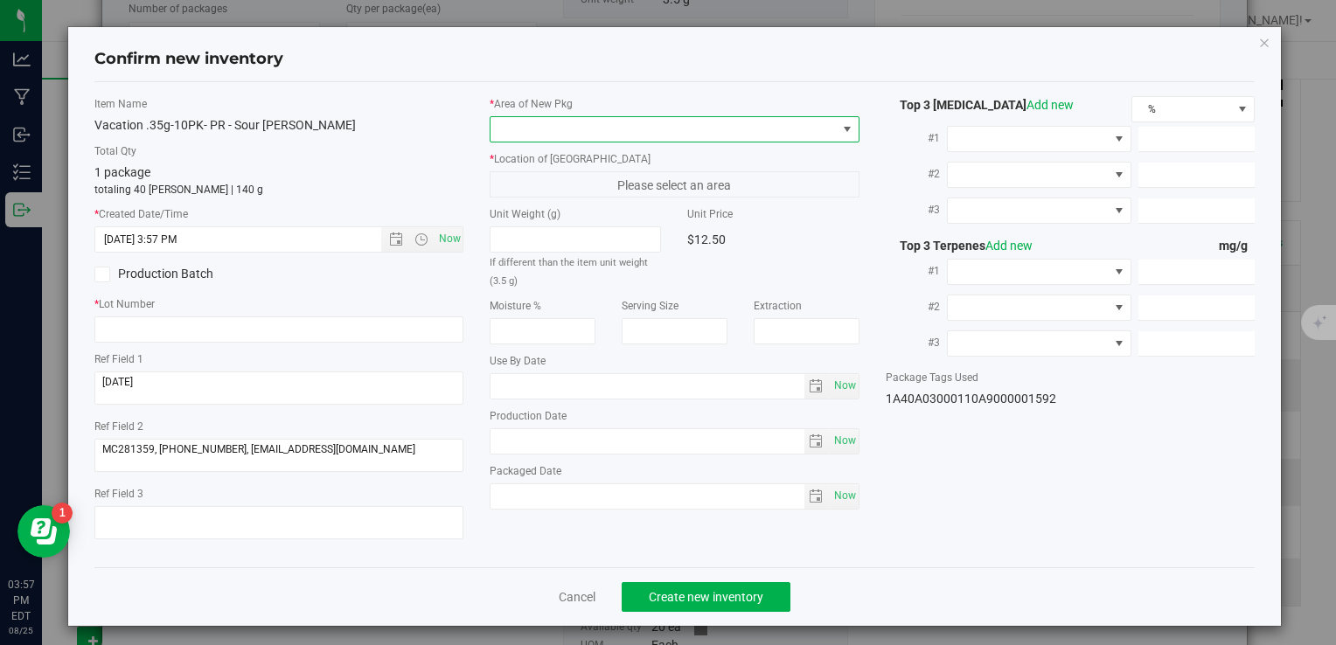
click at [524, 130] on span at bounding box center [663, 129] width 345 height 24
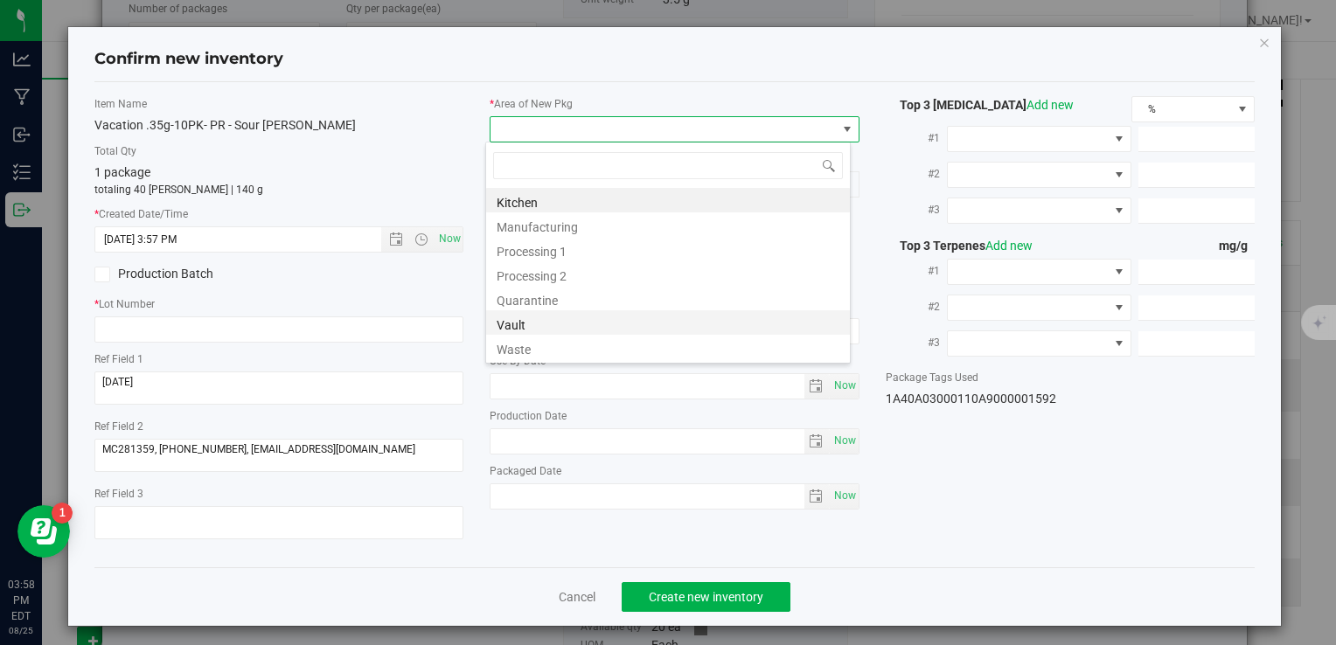
click at [513, 324] on li "Vault" at bounding box center [668, 322] width 364 height 24
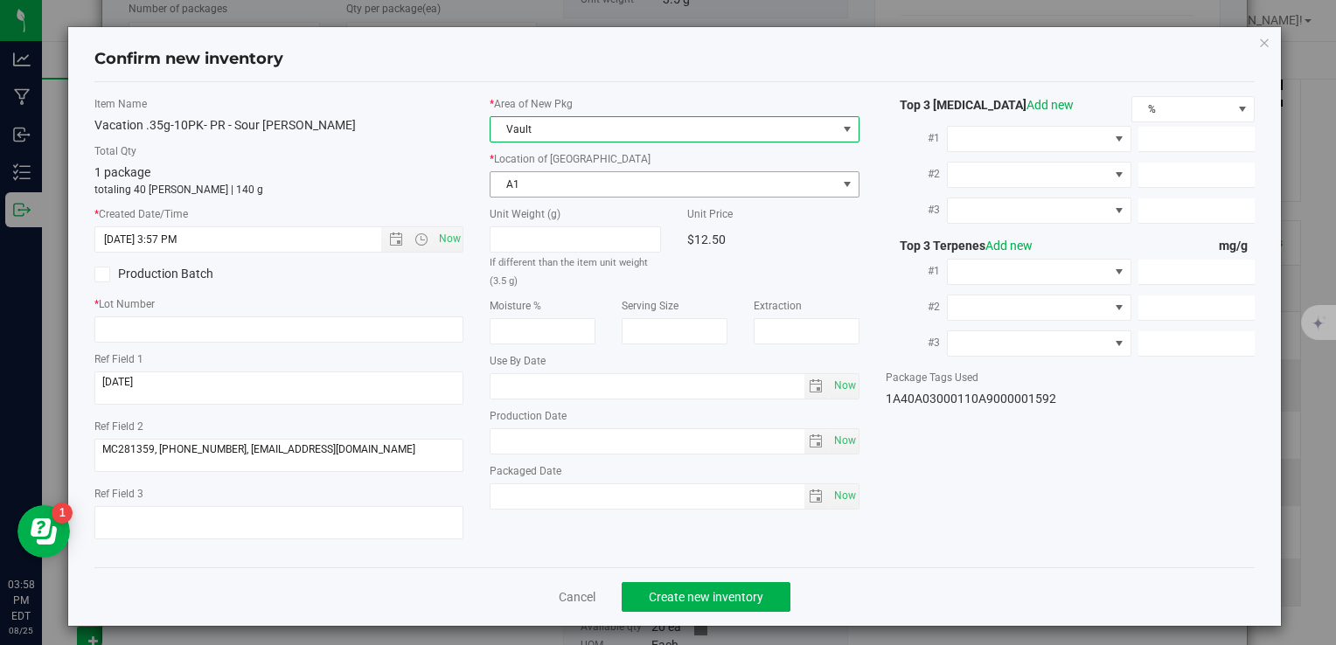
click at [516, 182] on span "A1" at bounding box center [663, 184] width 345 height 24
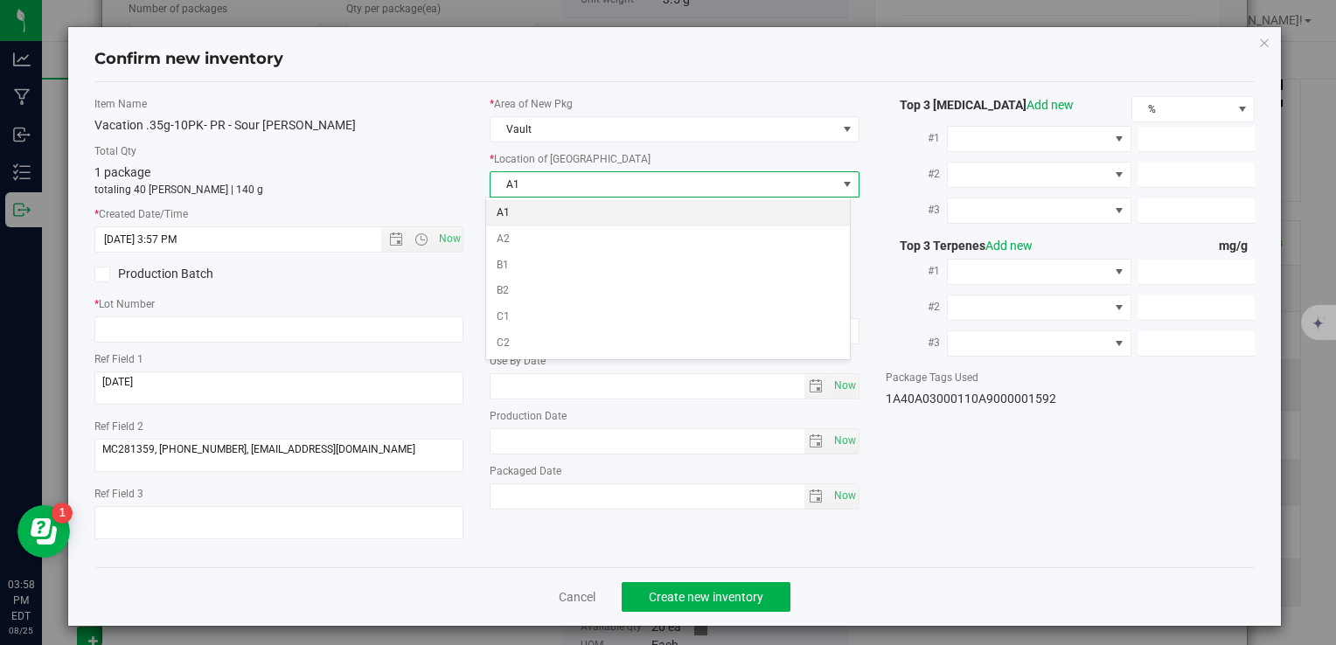
click at [509, 219] on li "A1" at bounding box center [668, 213] width 364 height 26
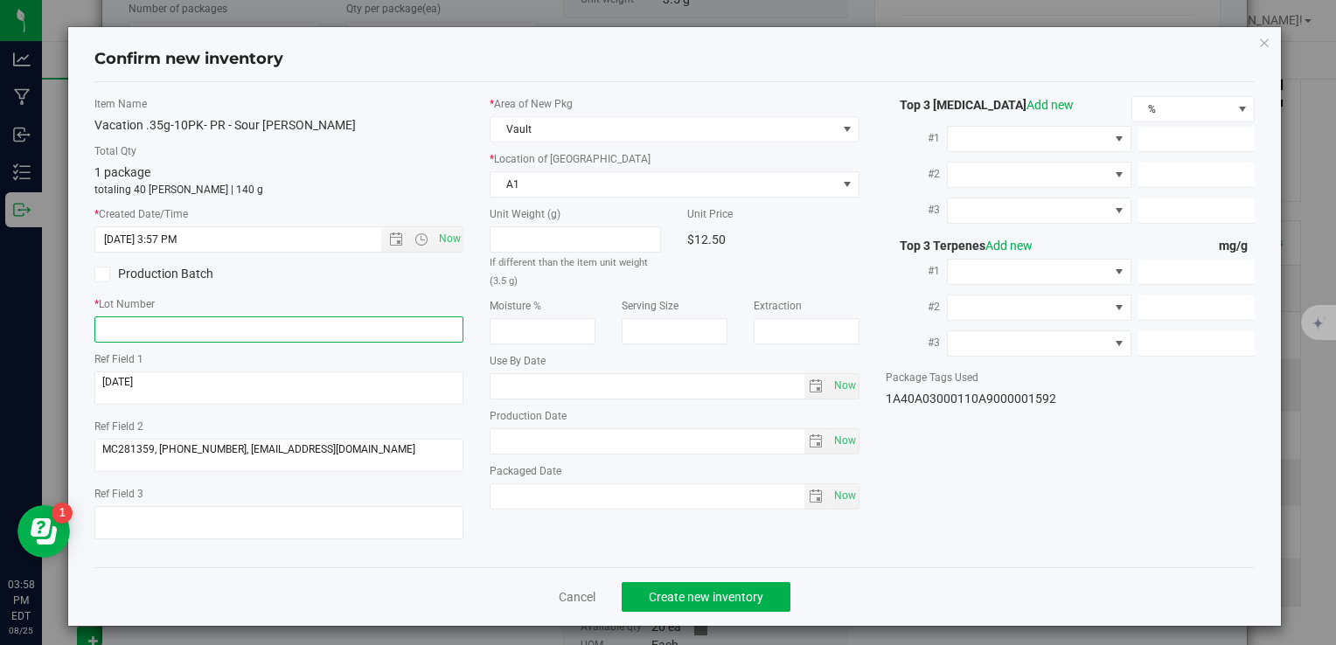
paste input "VACPRSR.35G10PK250825"
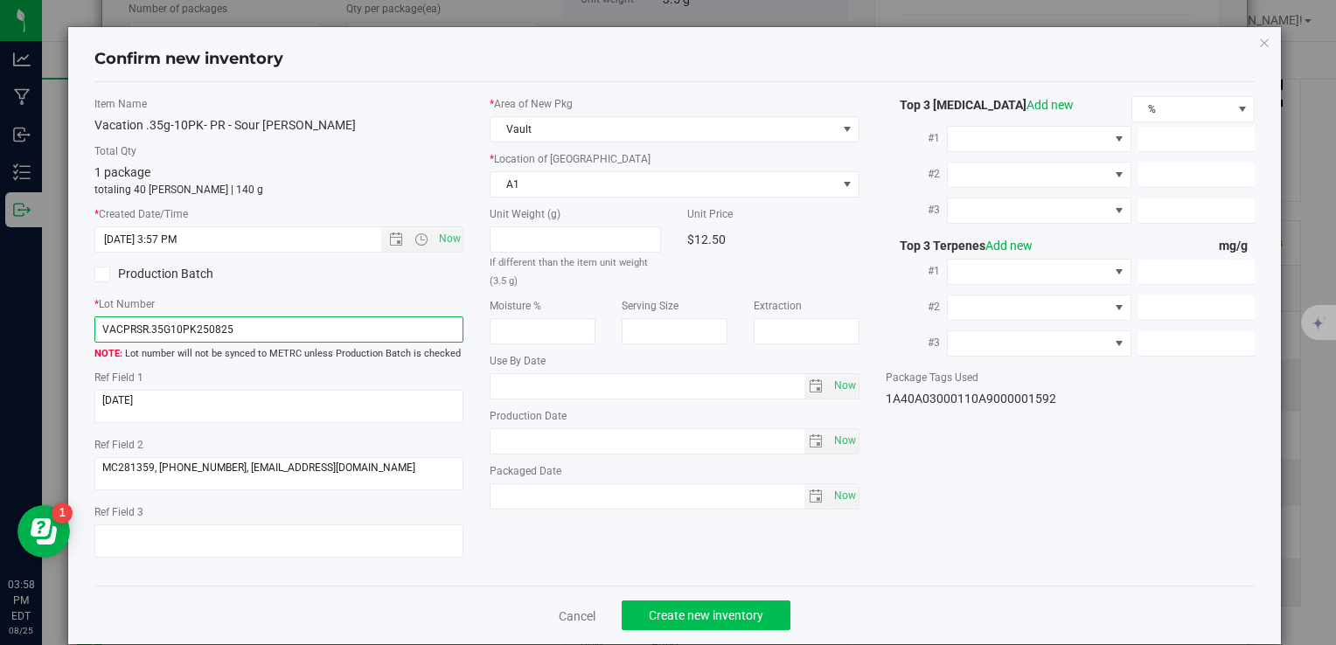
type input "VACPRSR.35G10PK250825"
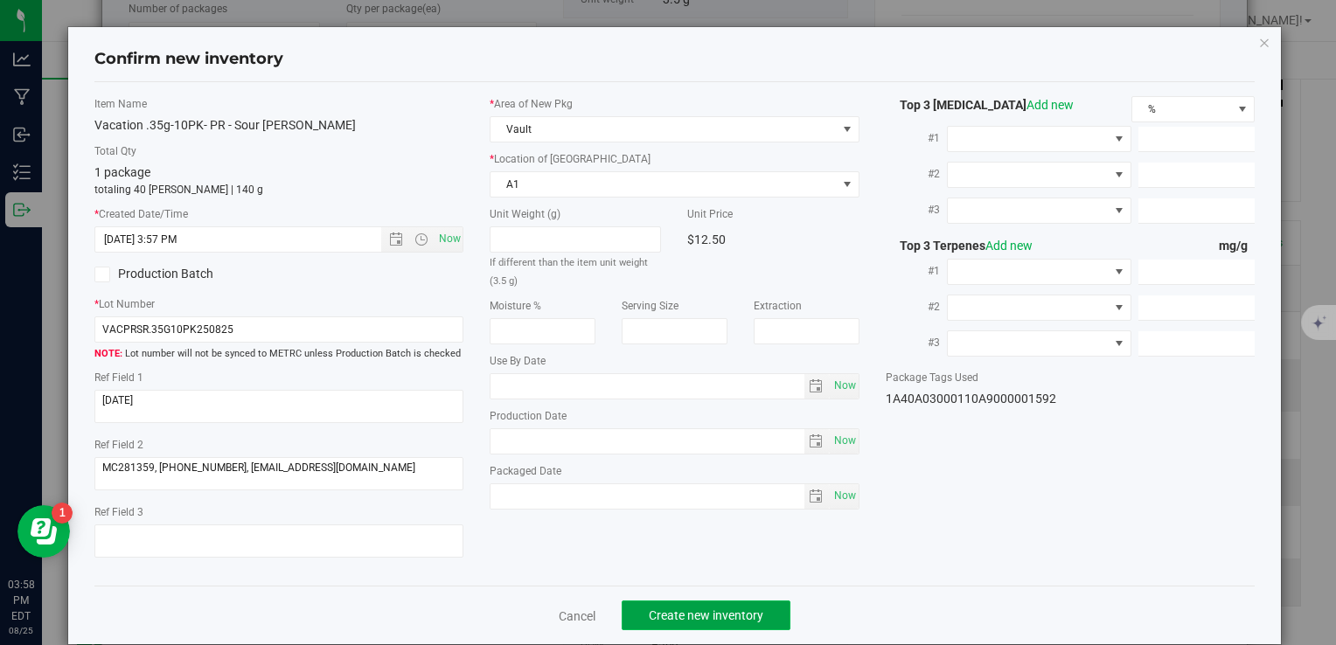
click at [724, 614] on span "Create new inventory" at bounding box center [706, 616] width 115 height 14
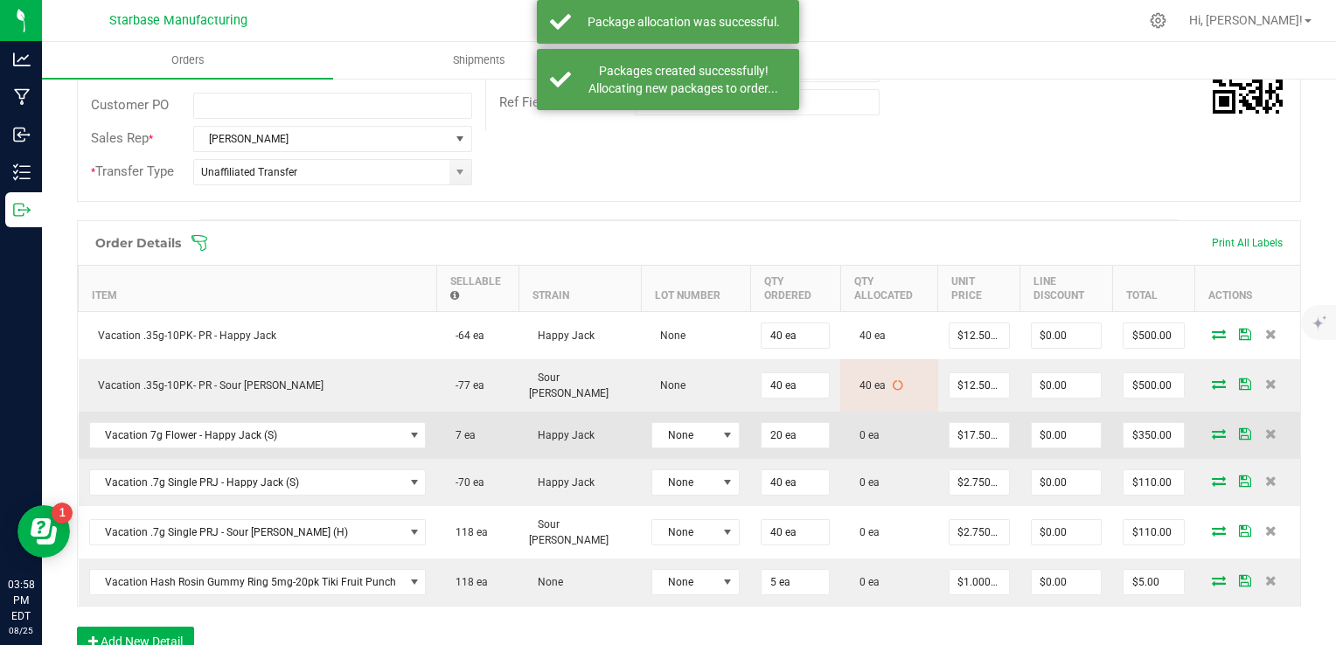
click at [1212, 428] on icon at bounding box center [1219, 433] width 14 height 10
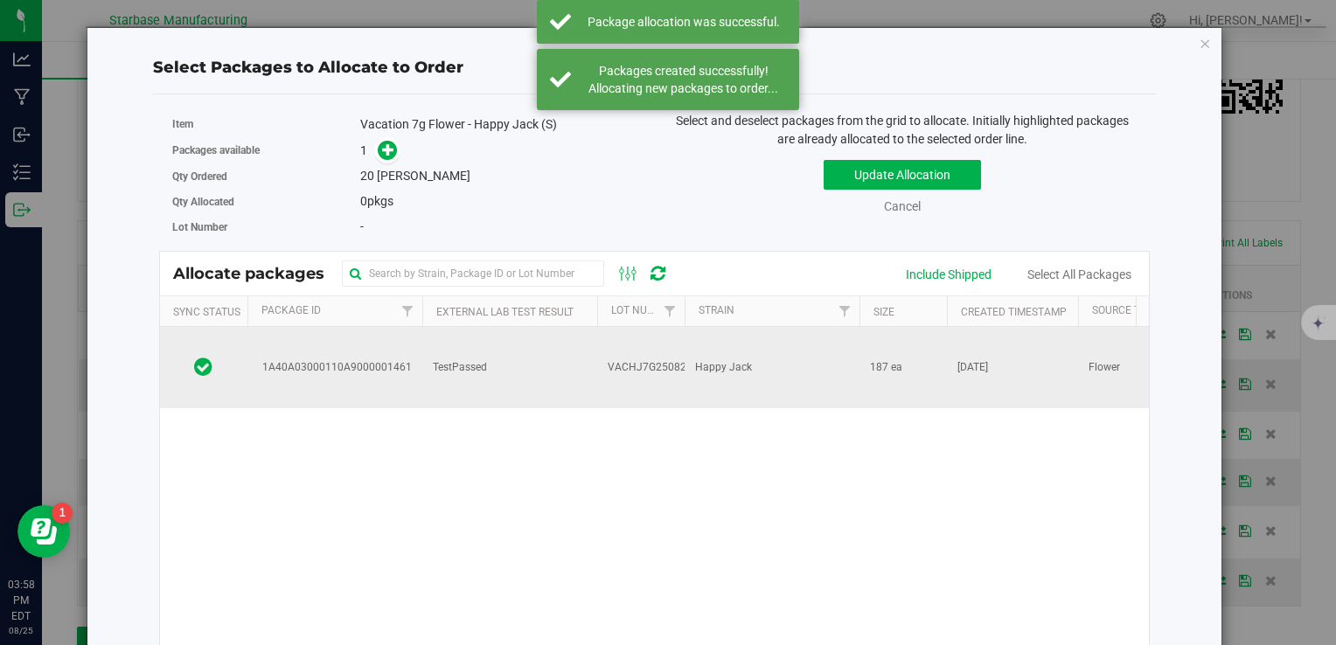
click at [453, 358] on td "TestPassed" at bounding box center [509, 367] width 175 height 81
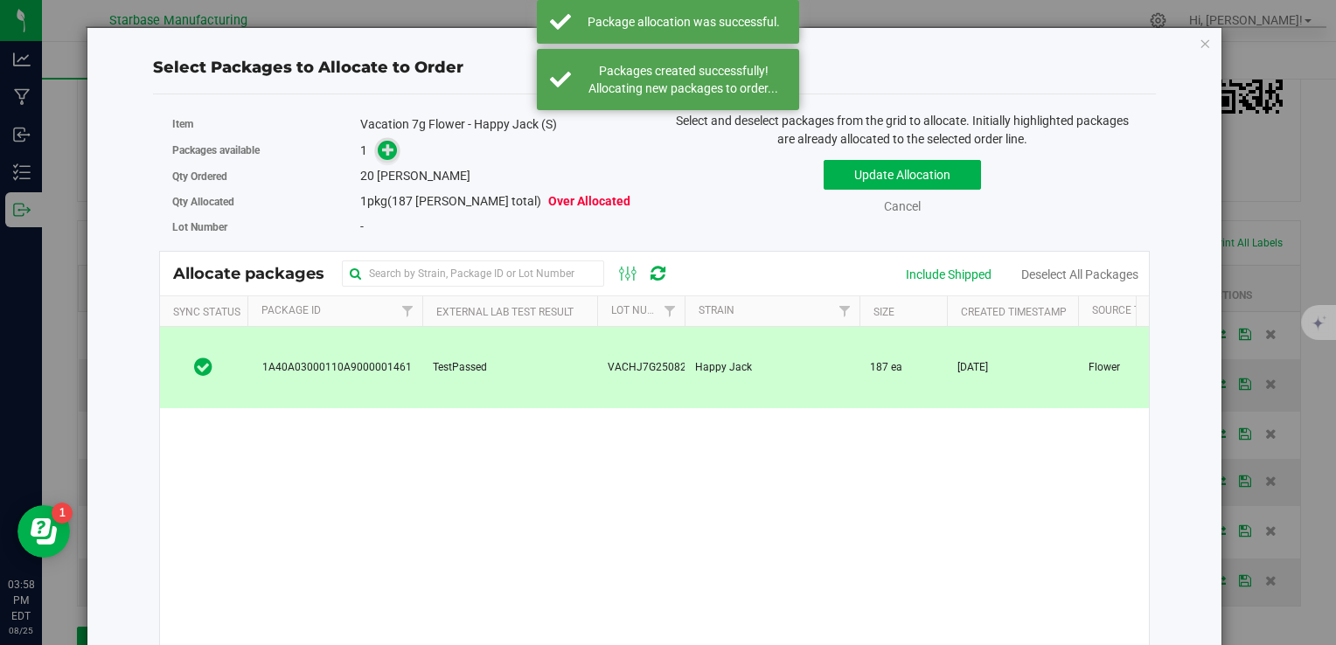
click at [382, 156] on icon at bounding box center [388, 149] width 12 height 12
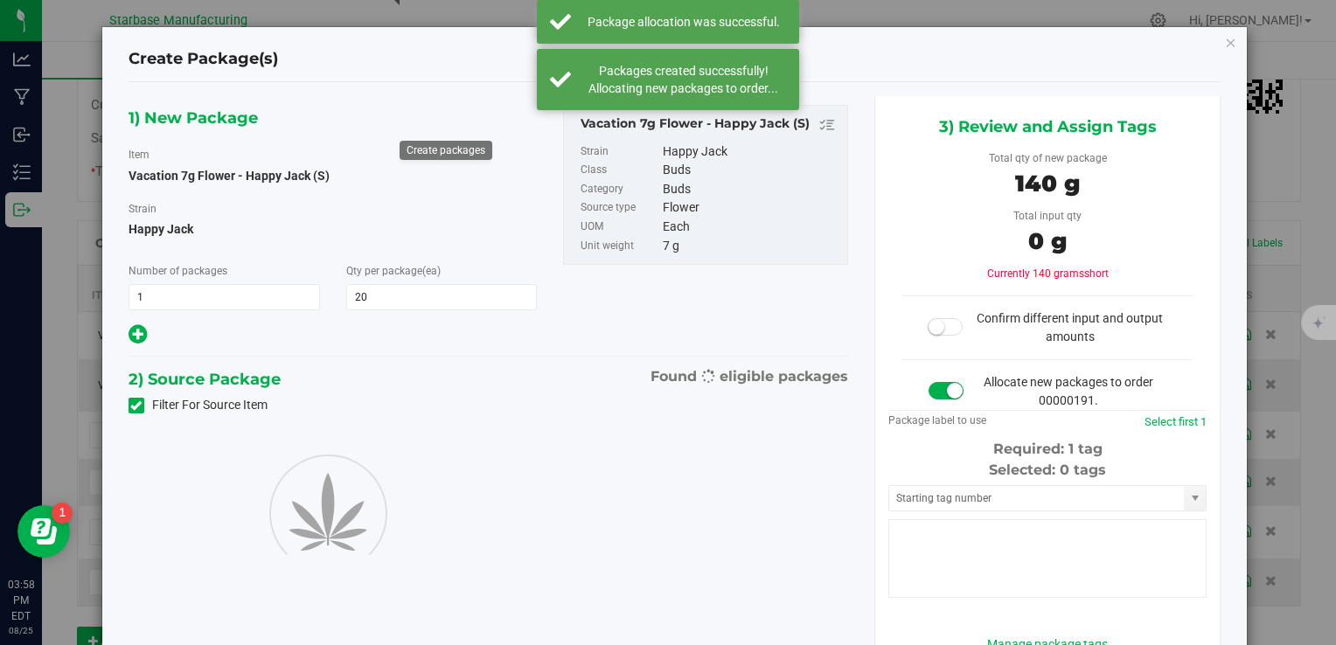
type input "20"
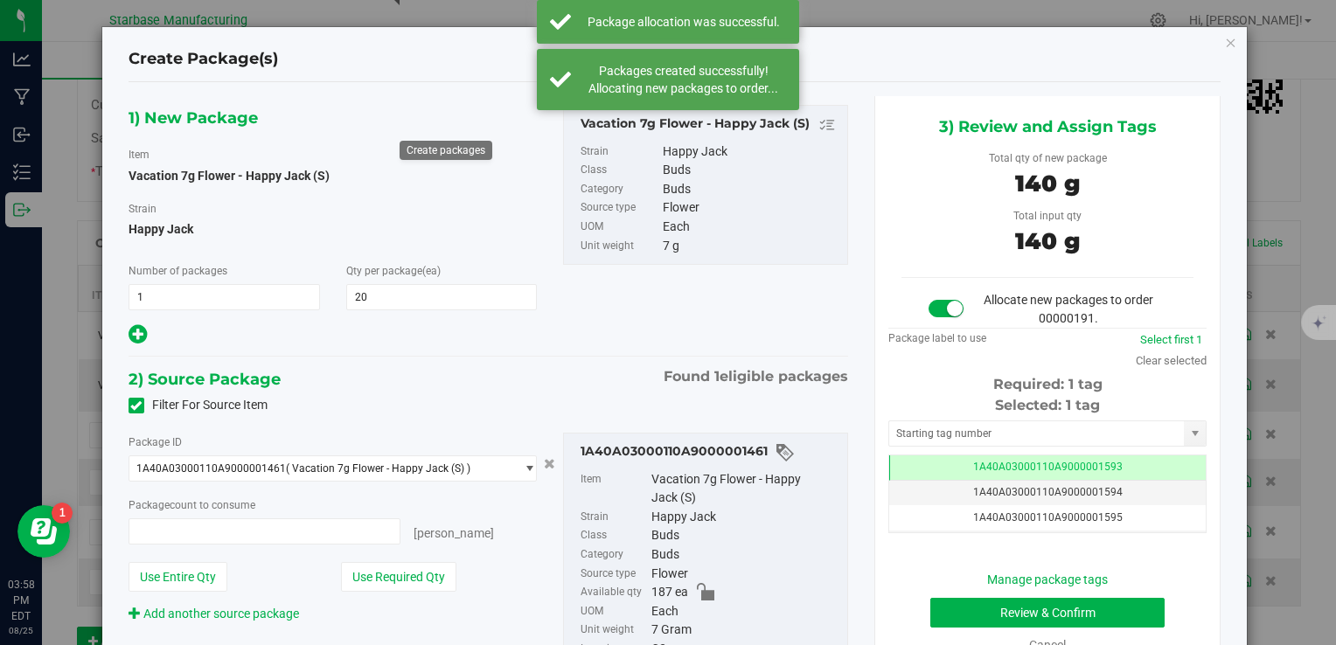
type input "20 ea"
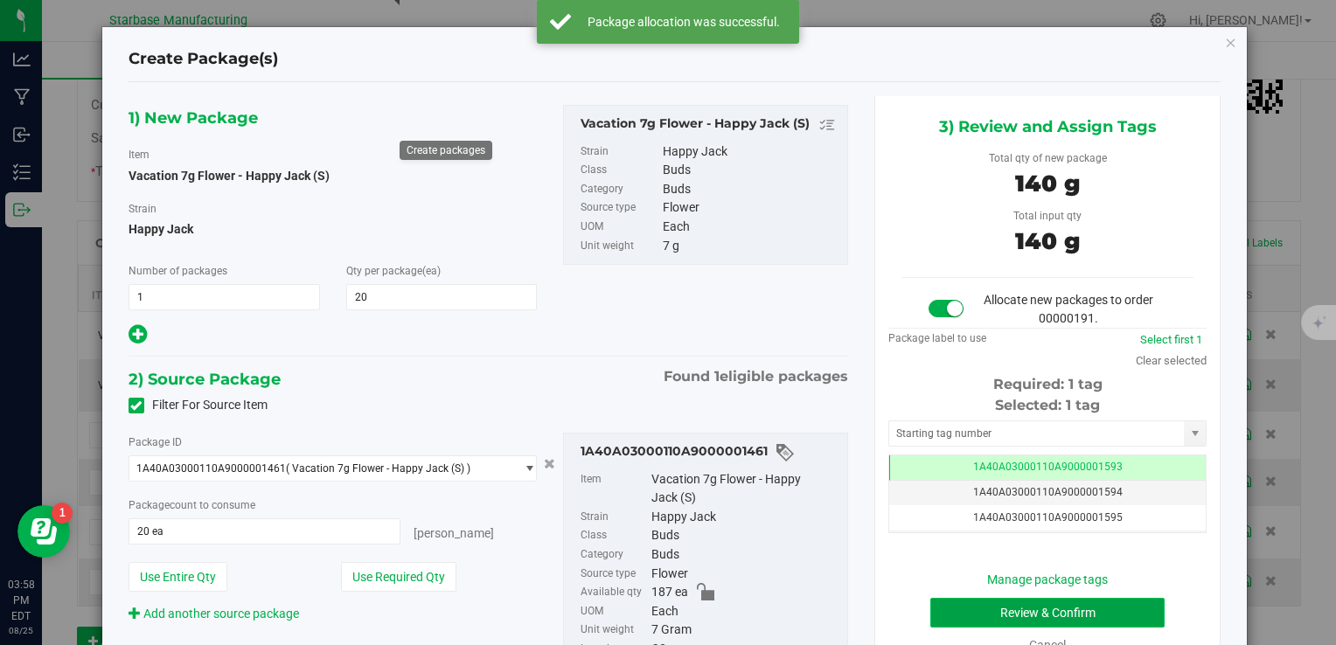
click at [993, 610] on button "Review & Confirm" at bounding box center [1047, 613] width 234 height 30
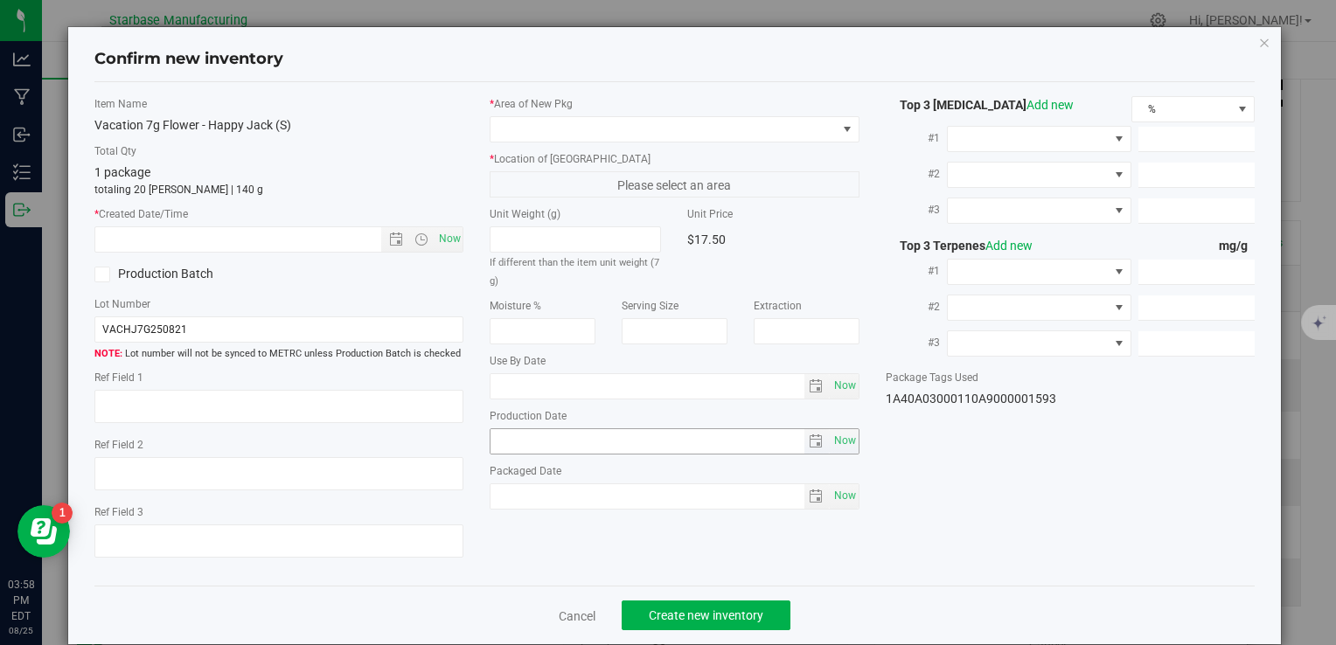
type textarea "[DATE]"
type textarea "MC281359, [PHONE_NUMBER], [EMAIL_ADDRESS][DOMAIN_NAME]"
type input "[DATE]"
click at [450, 224] on div "* Created Date/Time Now" at bounding box center [278, 229] width 369 height 46
click at [448, 237] on span "Now" at bounding box center [450, 238] width 30 height 25
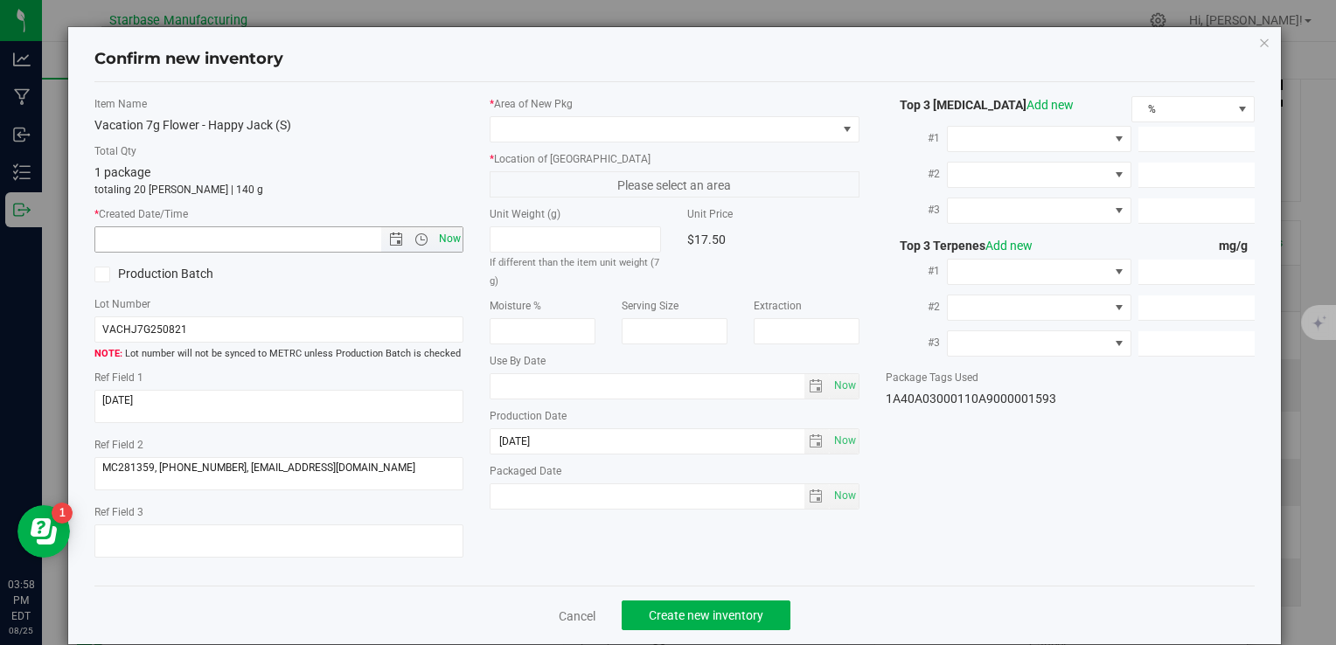
type input "8/25/2025 3:58 PM"
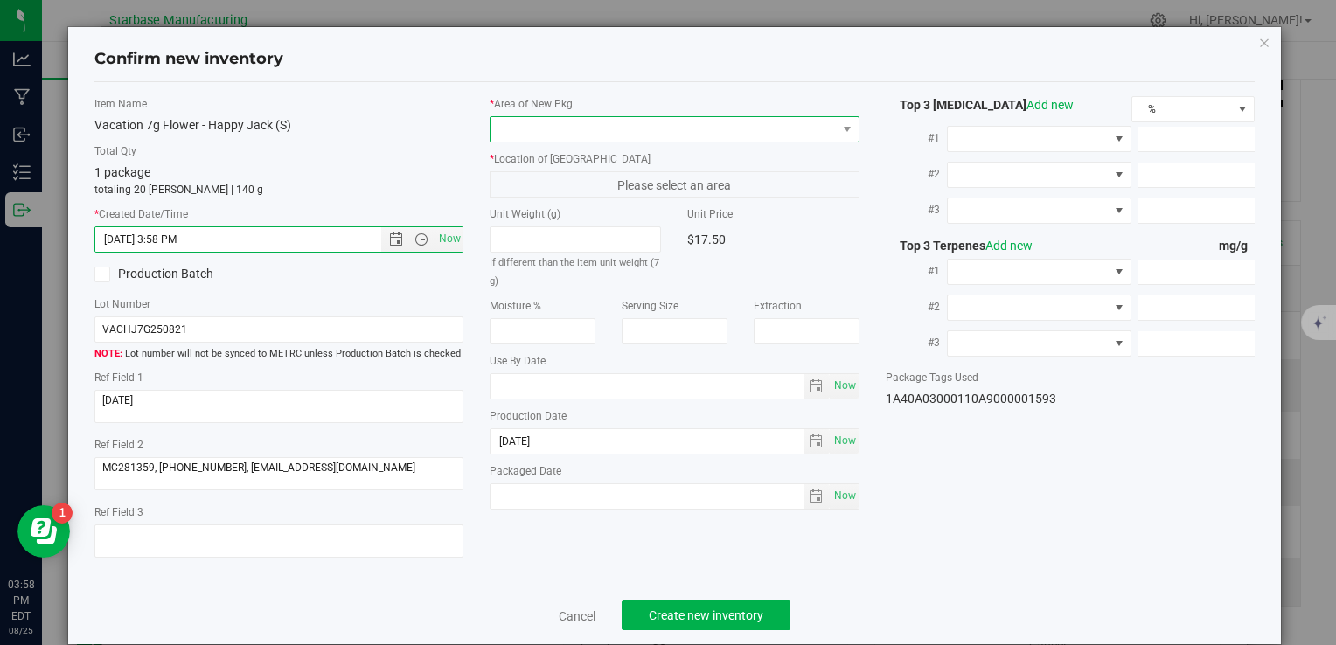
click at [511, 135] on span at bounding box center [663, 129] width 345 height 24
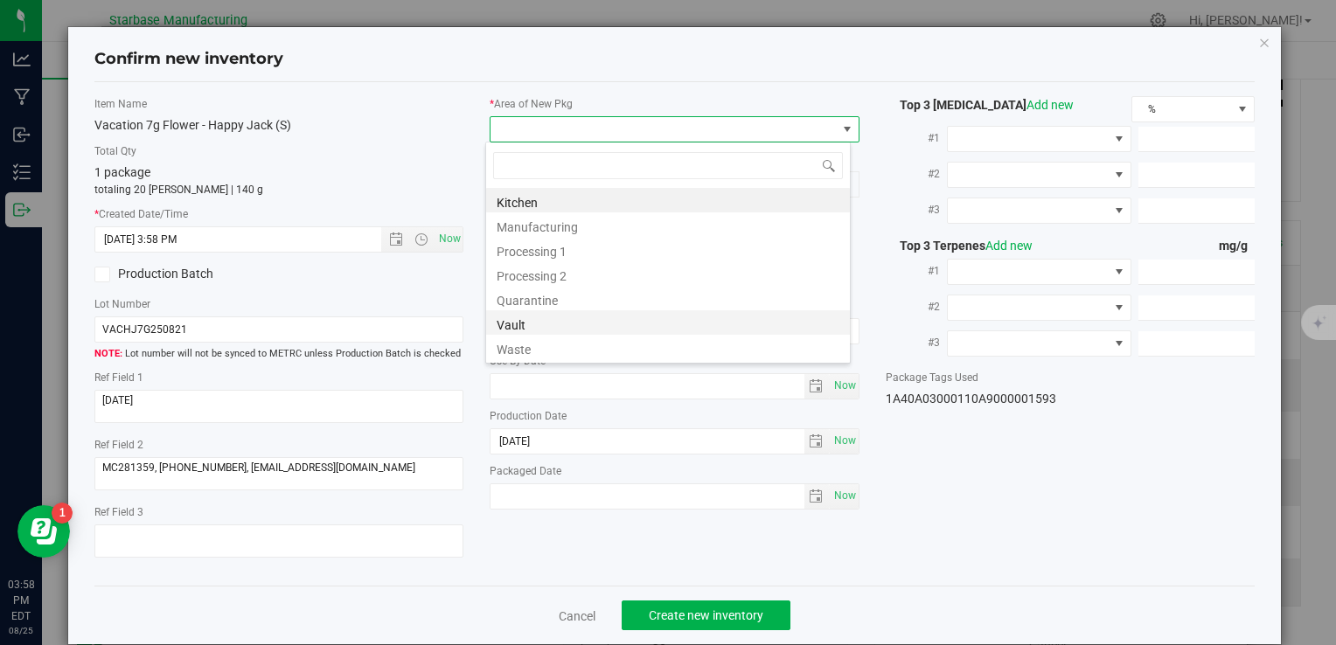
click at [518, 324] on li "Vault" at bounding box center [668, 322] width 364 height 24
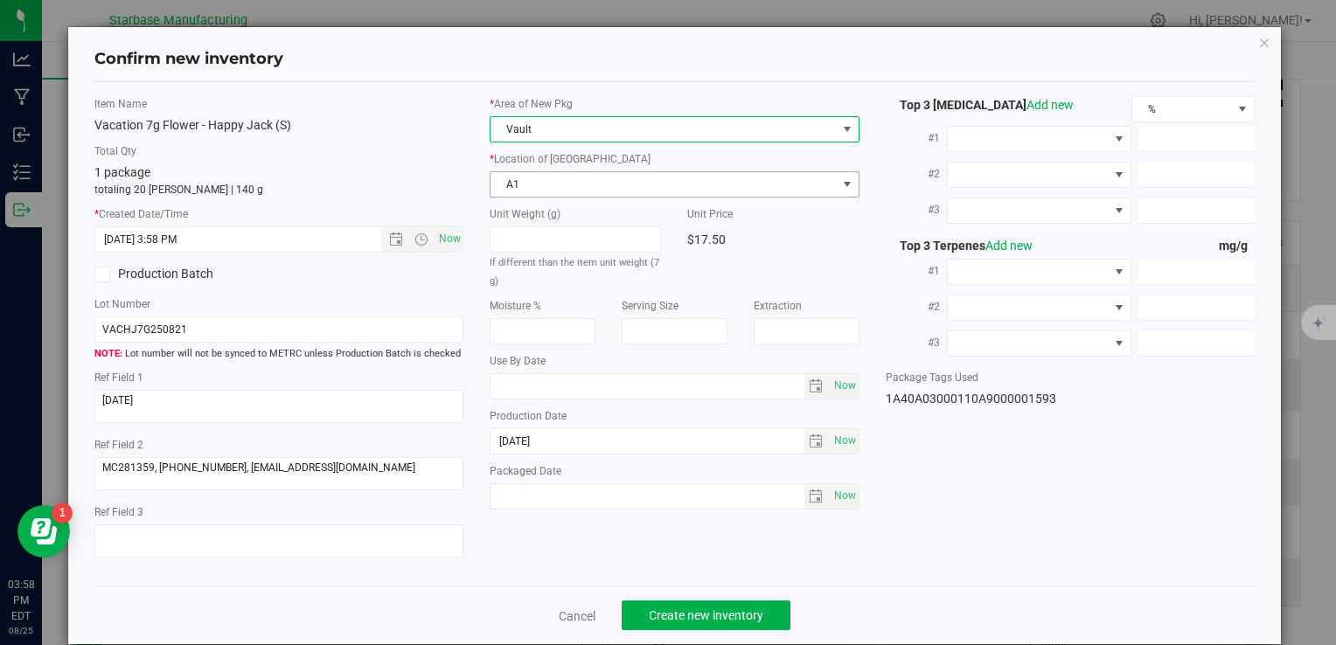
click at [520, 180] on span "A1" at bounding box center [663, 184] width 345 height 24
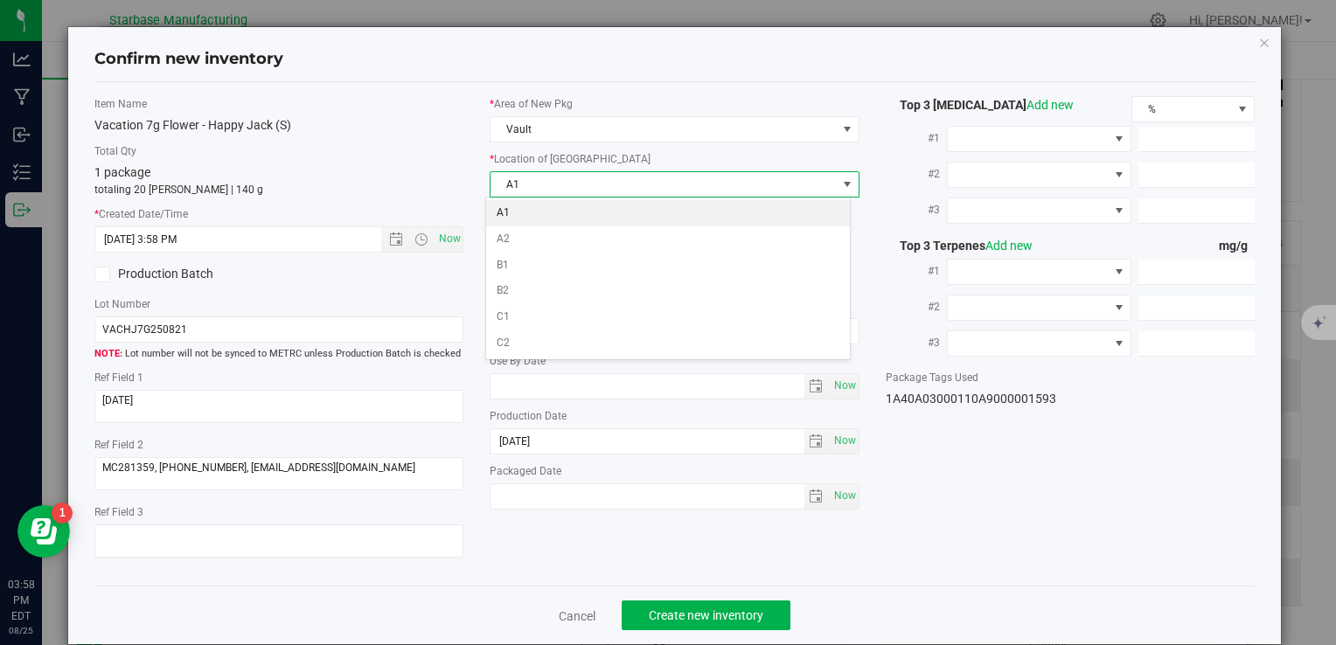
click at [518, 215] on li "A1" at bounding box center [668, 213] width 364 height 26
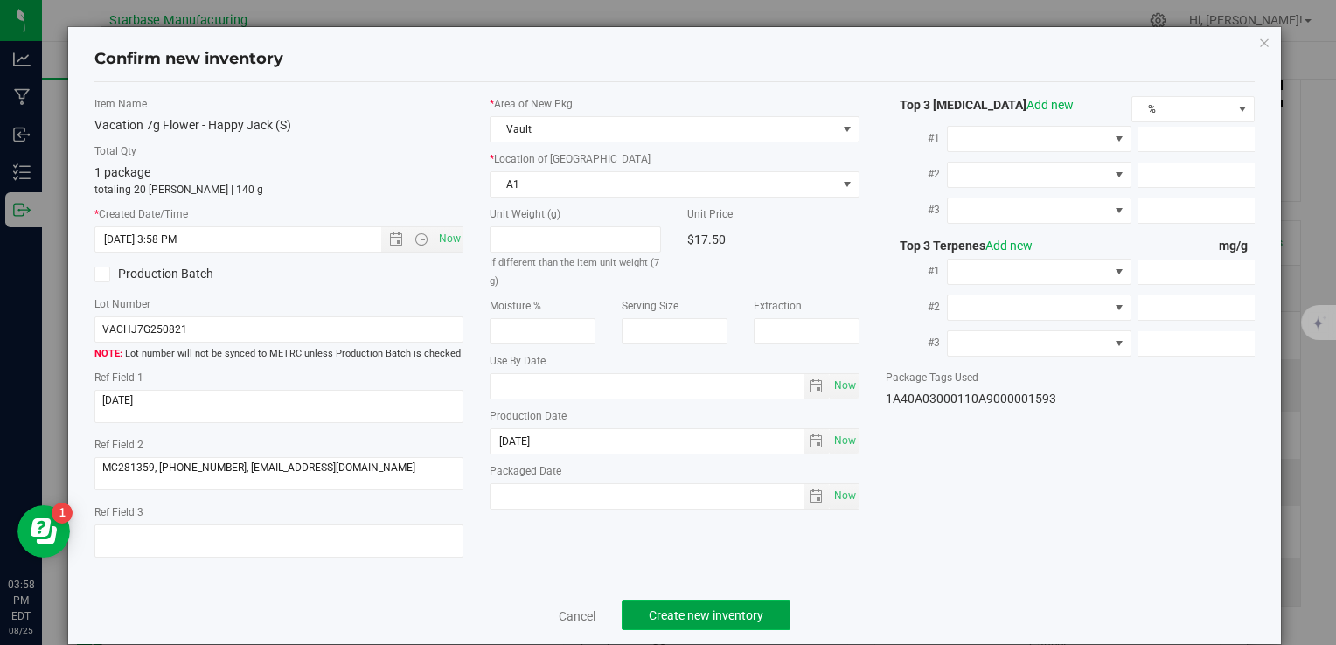
click at [699, 622] on span "Create new inventory" at bounding box center [706, 616] width 115 height 14
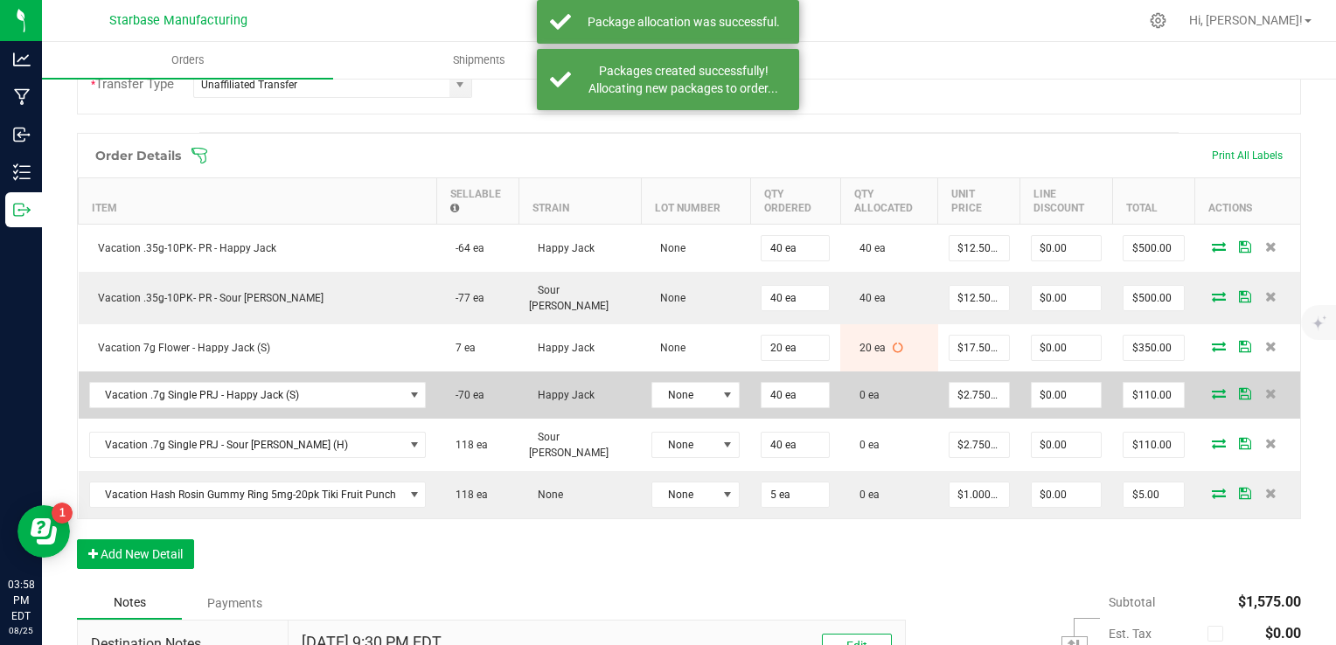
click at [1212, 388] on icon at bounding box center [1219, 393] width 14 height 10
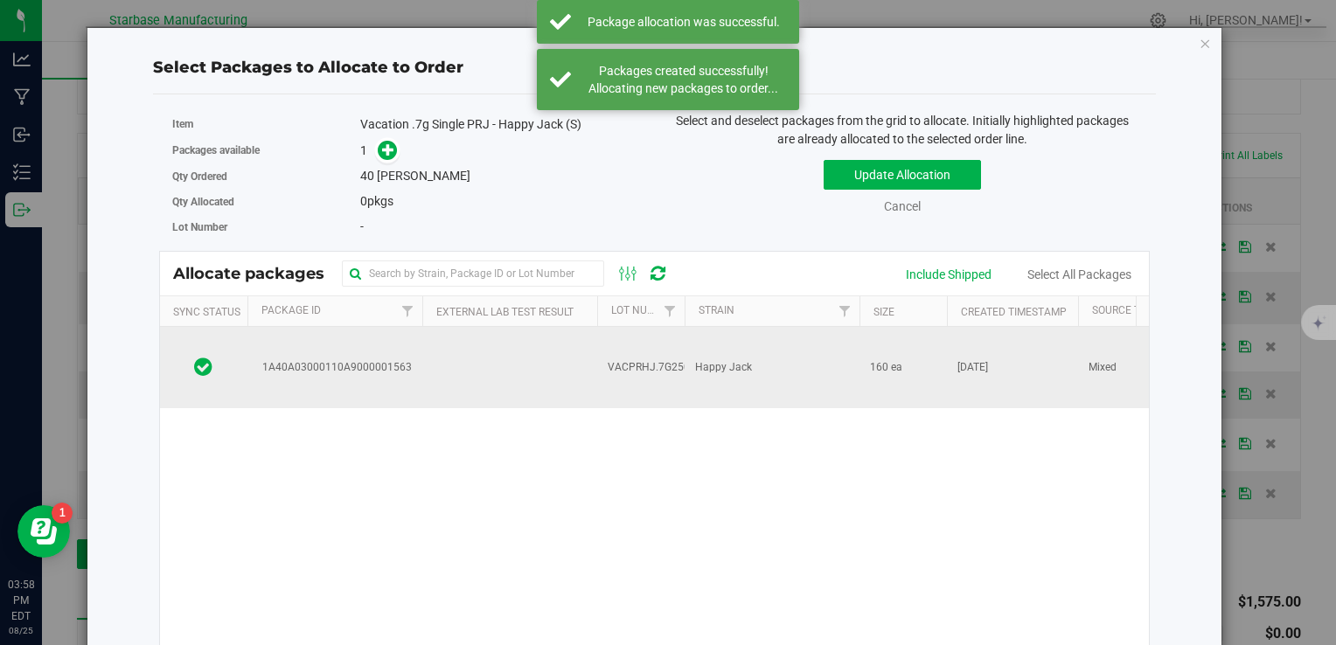
click at [585, 358] on td at bounding box center [509, 367] width 175 height 81
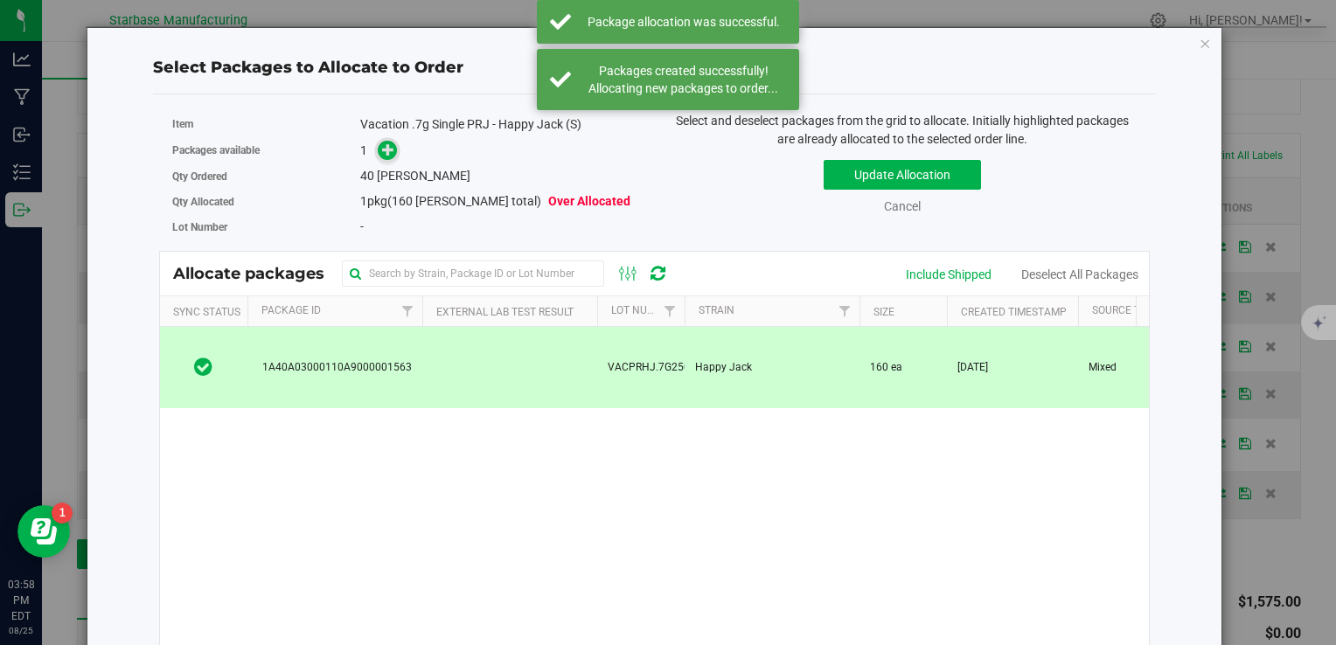
click at [392, 152] on icon at bounding box center [388, 149] width 12 height 12
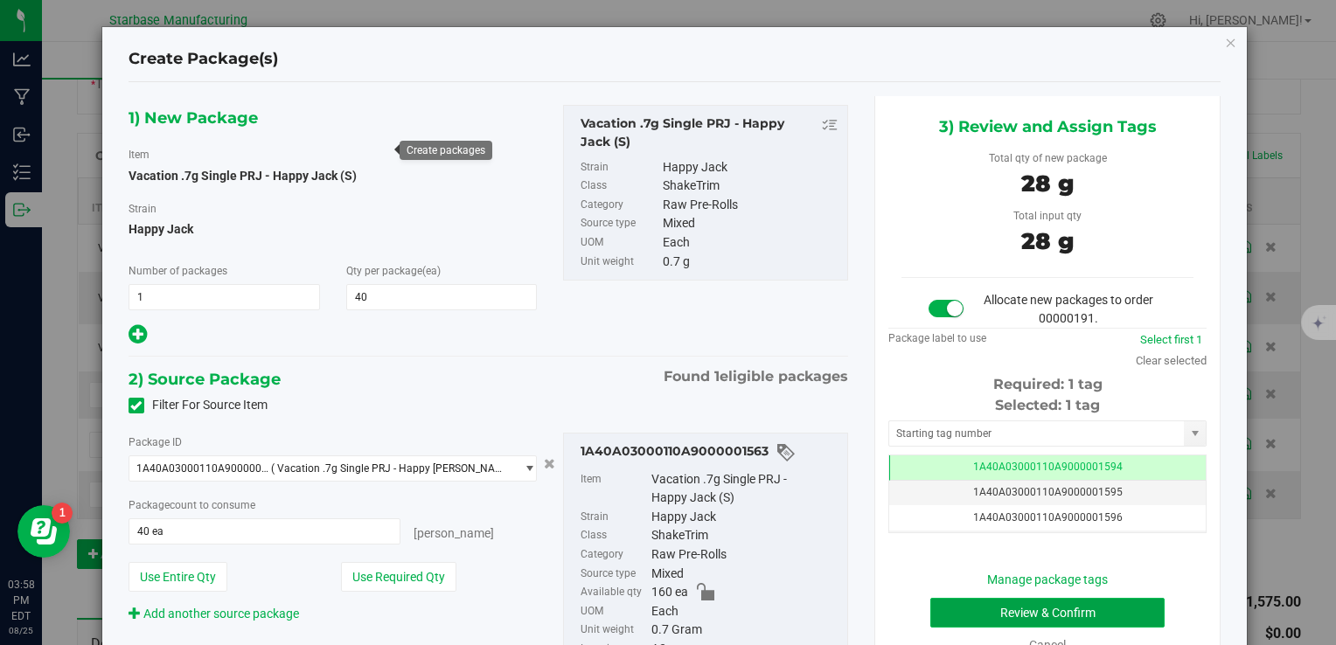
click at [962, 610] on button "Review & Confirm" at bounding box center [1047, 613] width 234 height 30
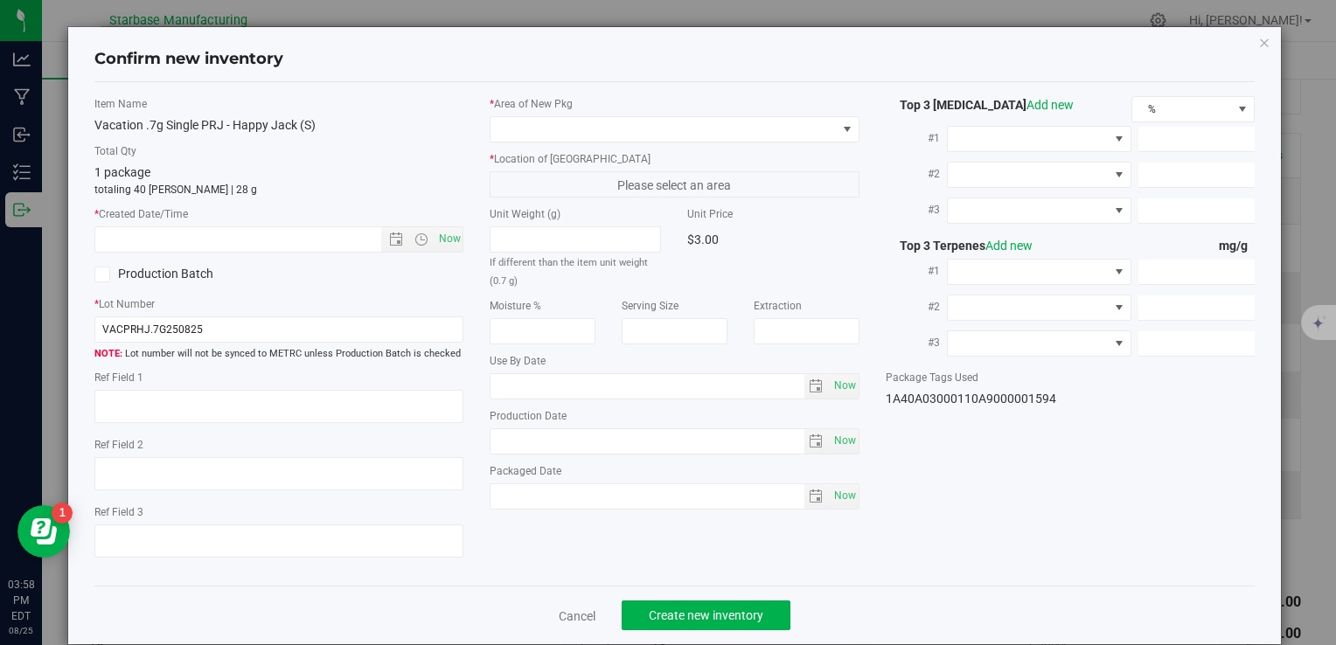
type textarea "[DATE]"
type textarea "MC281359, [PHONE_NUMBER], [EMAIL_ADDRESS][DOMAIN_NAME]"
type input "[DATE]"
click at [439, 233] on span "Now" at bounding box center [450, 238] width 30 height 25
type input "8/25/2025 3:58 PM"
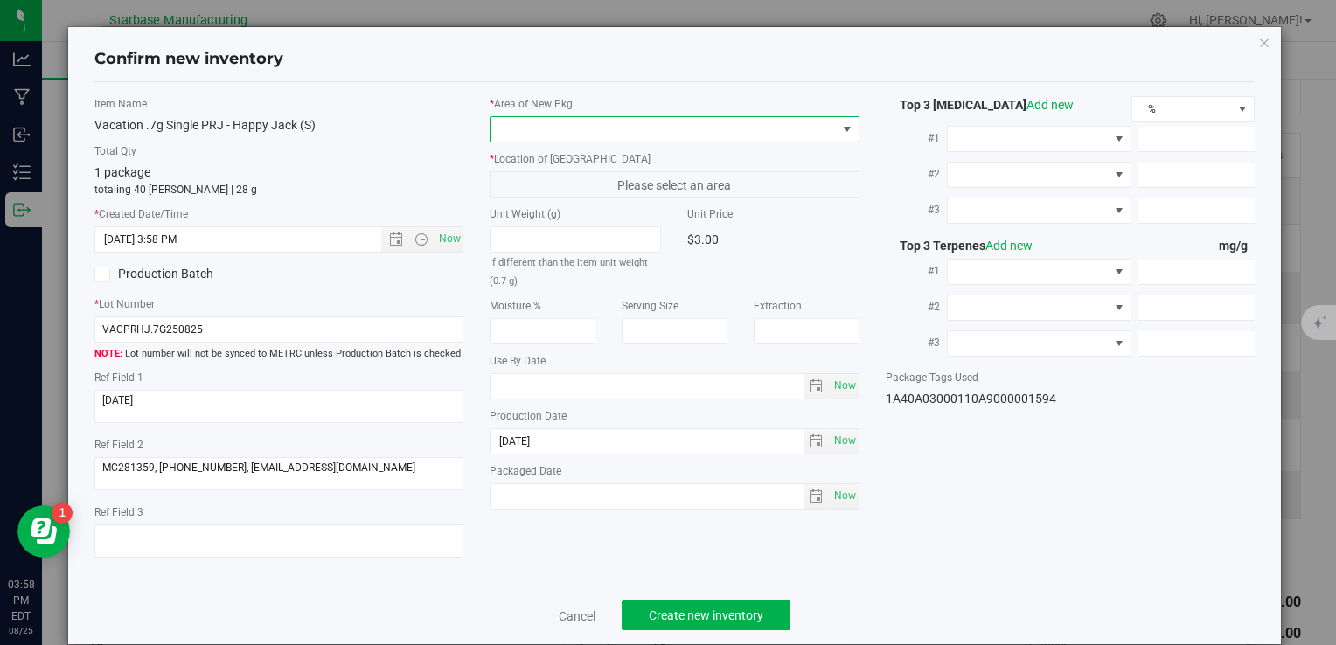
click at [521, 122] on span at bounding box center [663, 129] width 345 height 24
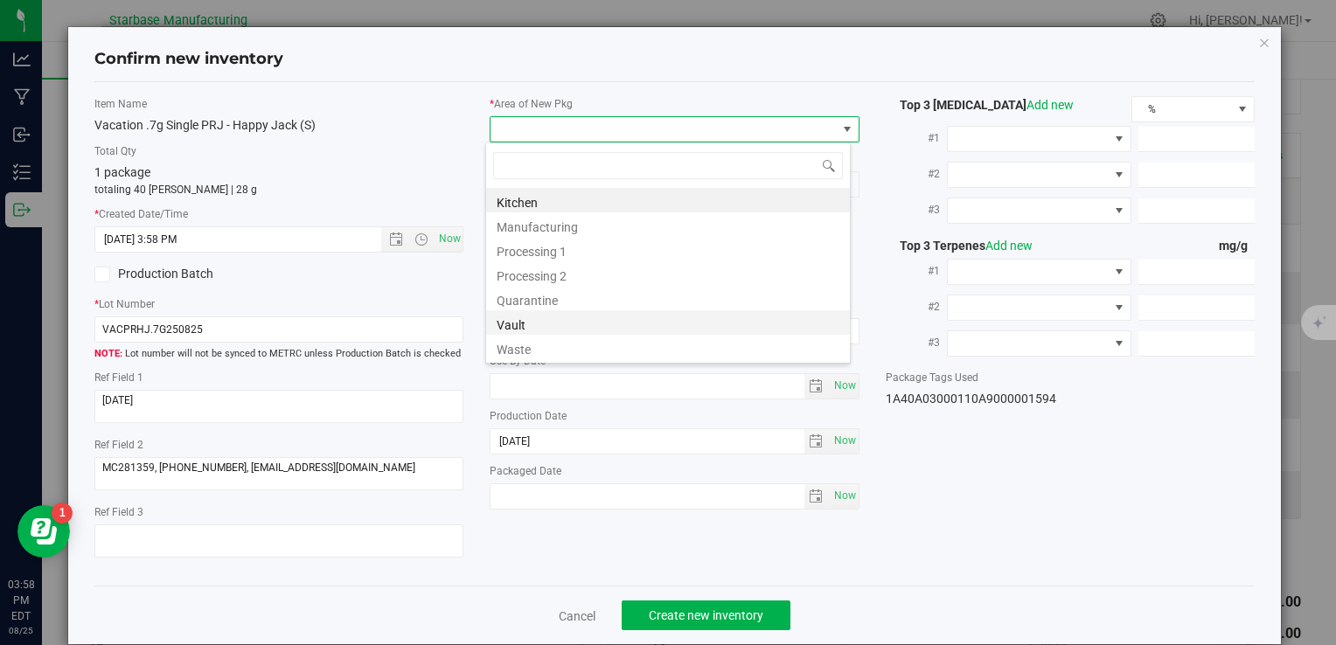
click at [537, 327] on li "Vault" at bounding box center [668, 322] width 364 height 24
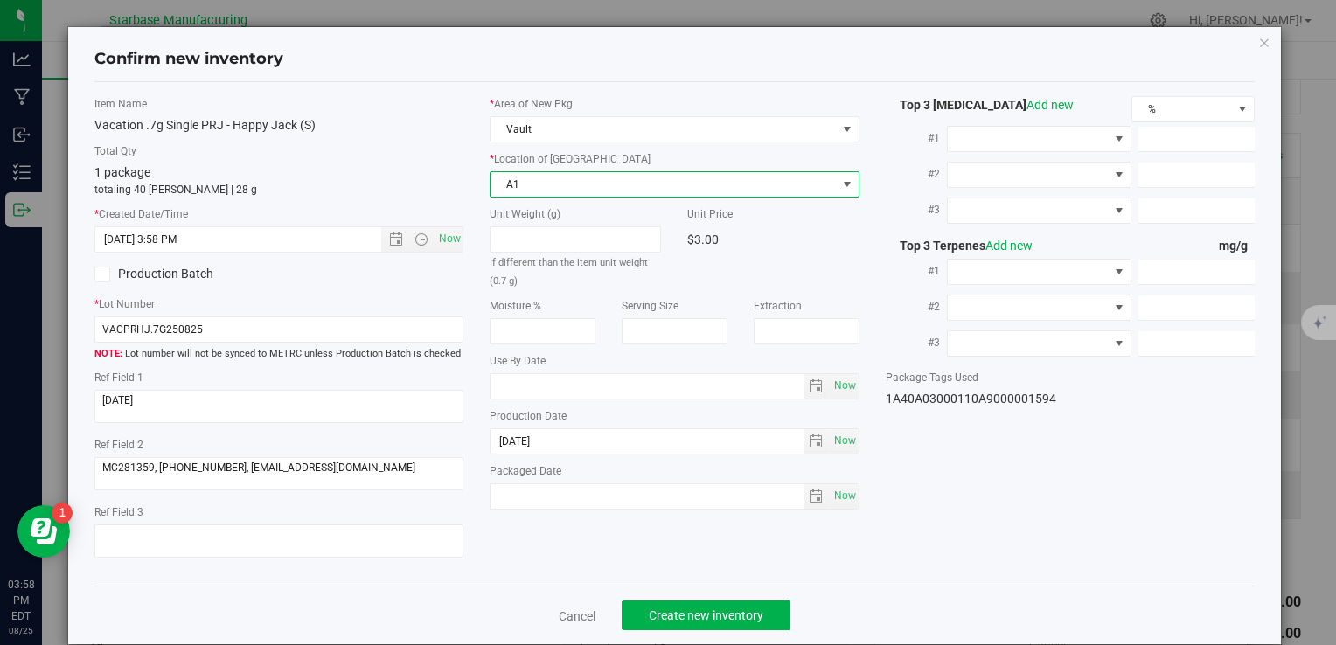
click at [535, 183] on span "A1" at bounding box center [663, 184] width 345 height 24
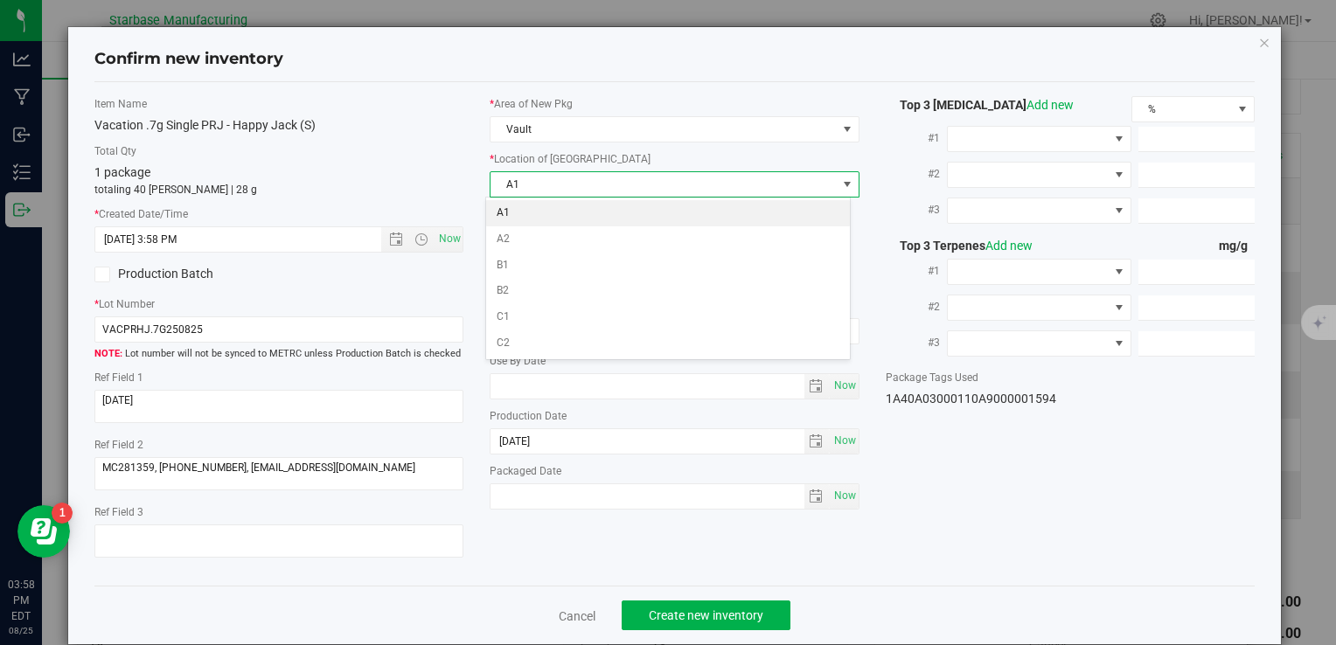
click at [535, 219] on li "A1" at bounding box center [668, 213] width 364 height 26
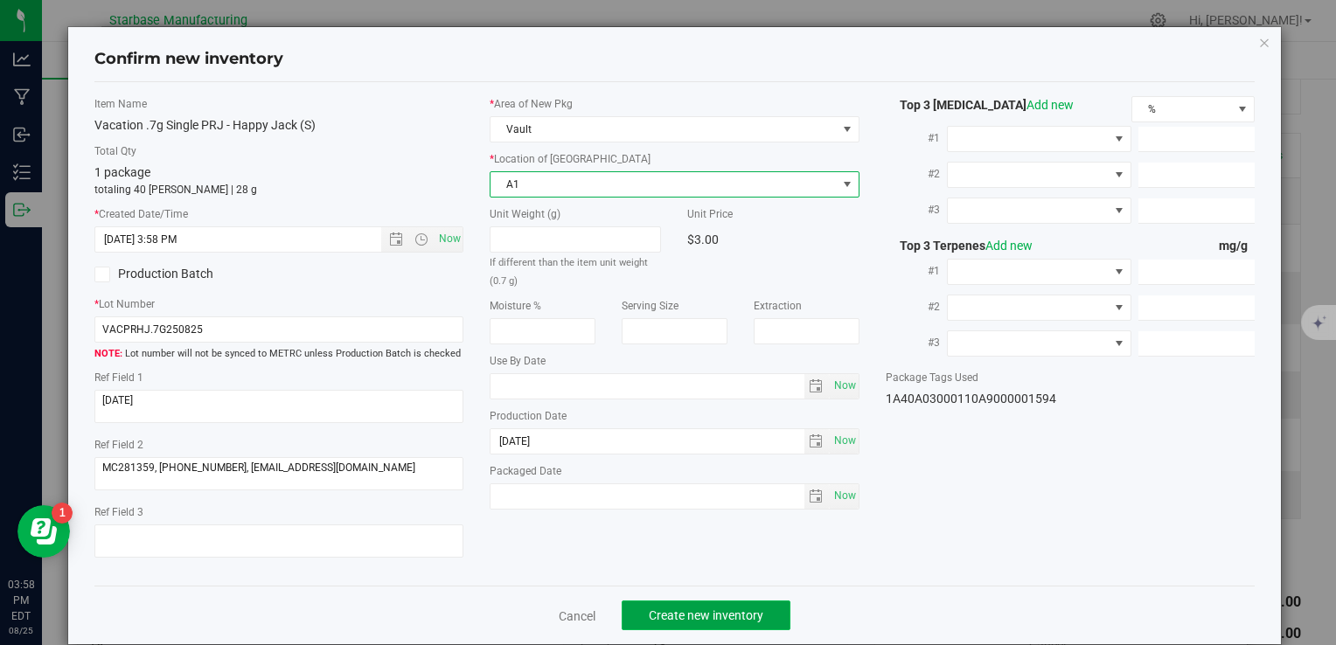
click at [754, 616] on span "Create new inventory" at bounding box center [706, 616] width 115 height 14
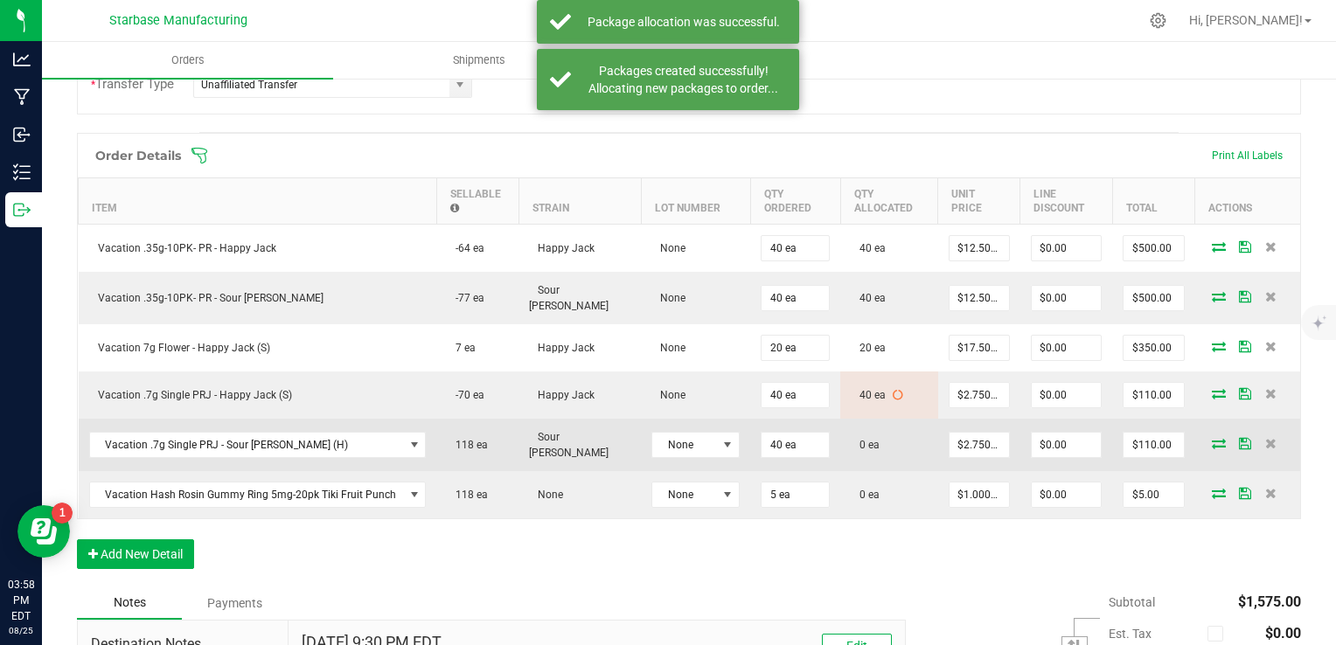
click at [1212, 438] on icon at bounding box center [1219, 443] width 14 height 10
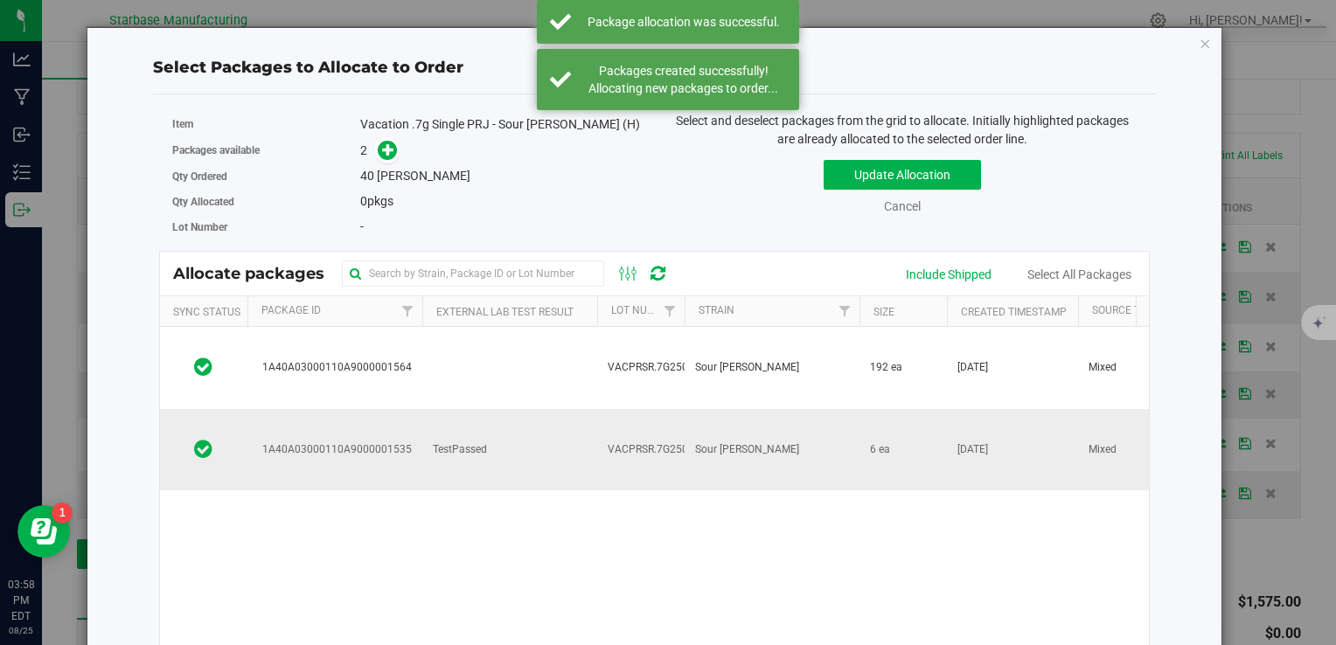
click at [511, 409] on td "TestPassed" at bounding box center [509, 449] width 175 height 81
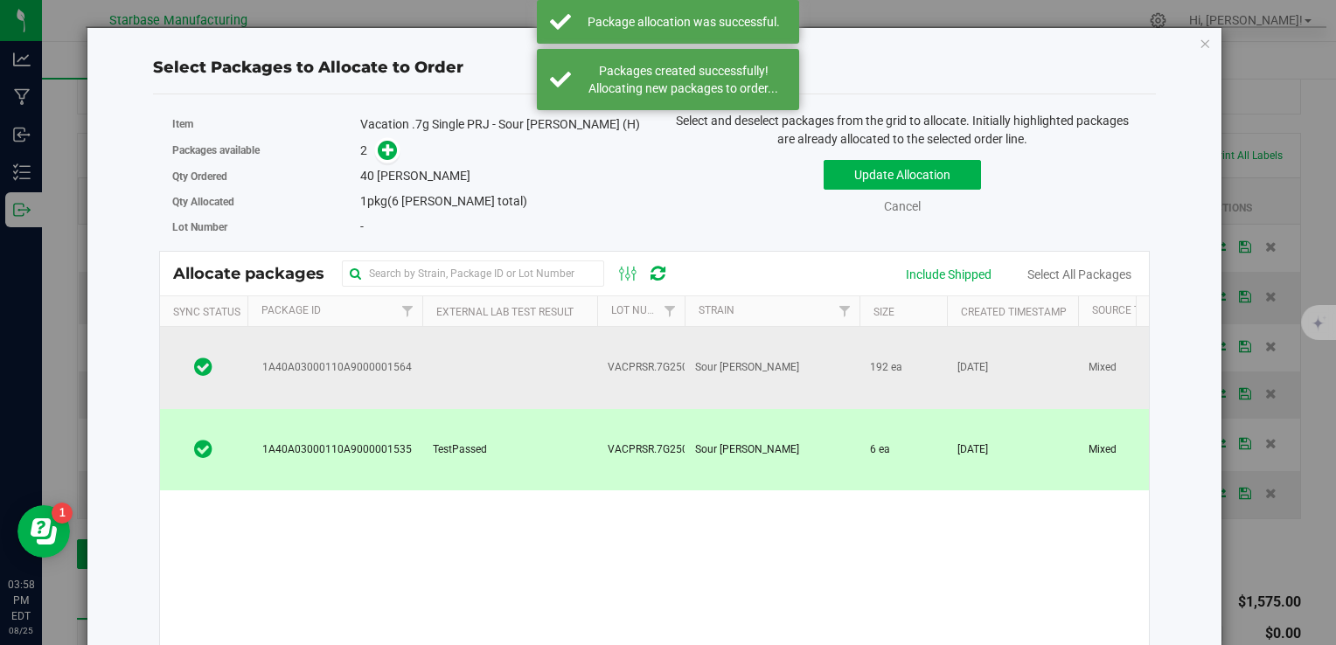
click at [497, 358] on td at bounding box center [509, 368] width 175 height 82
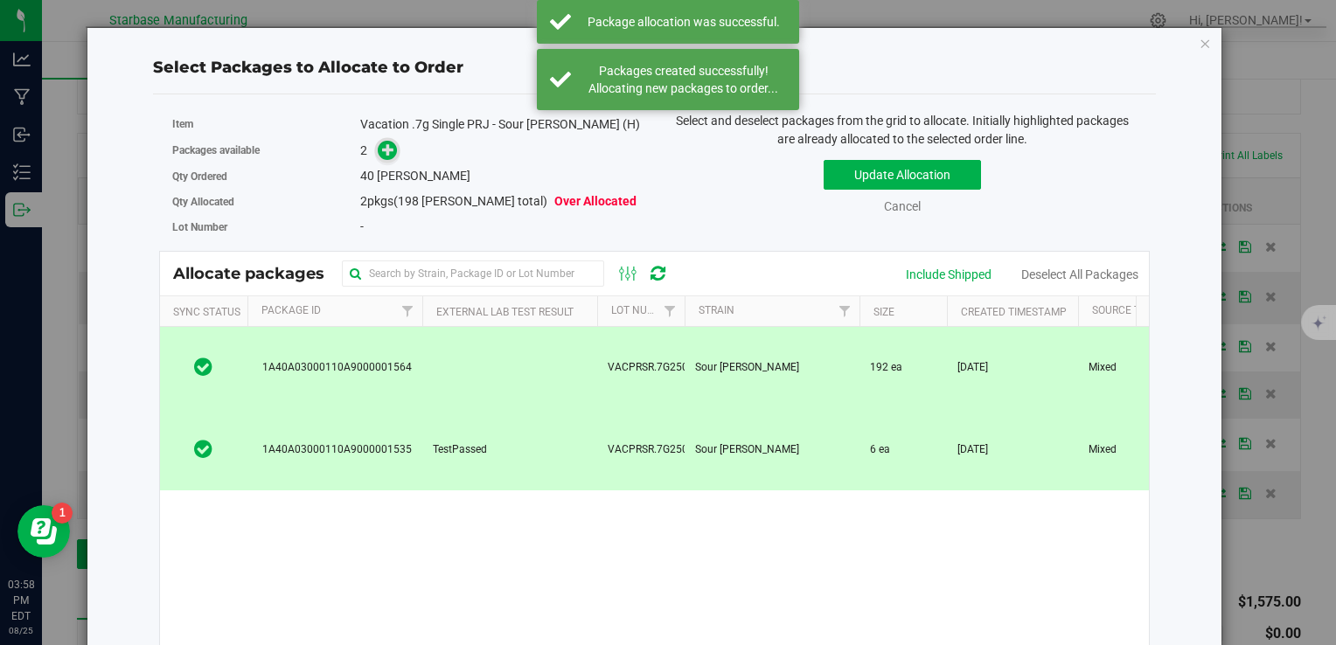
click at [385, 150] on icon at bounding box center [388, 149] width 12 height 12
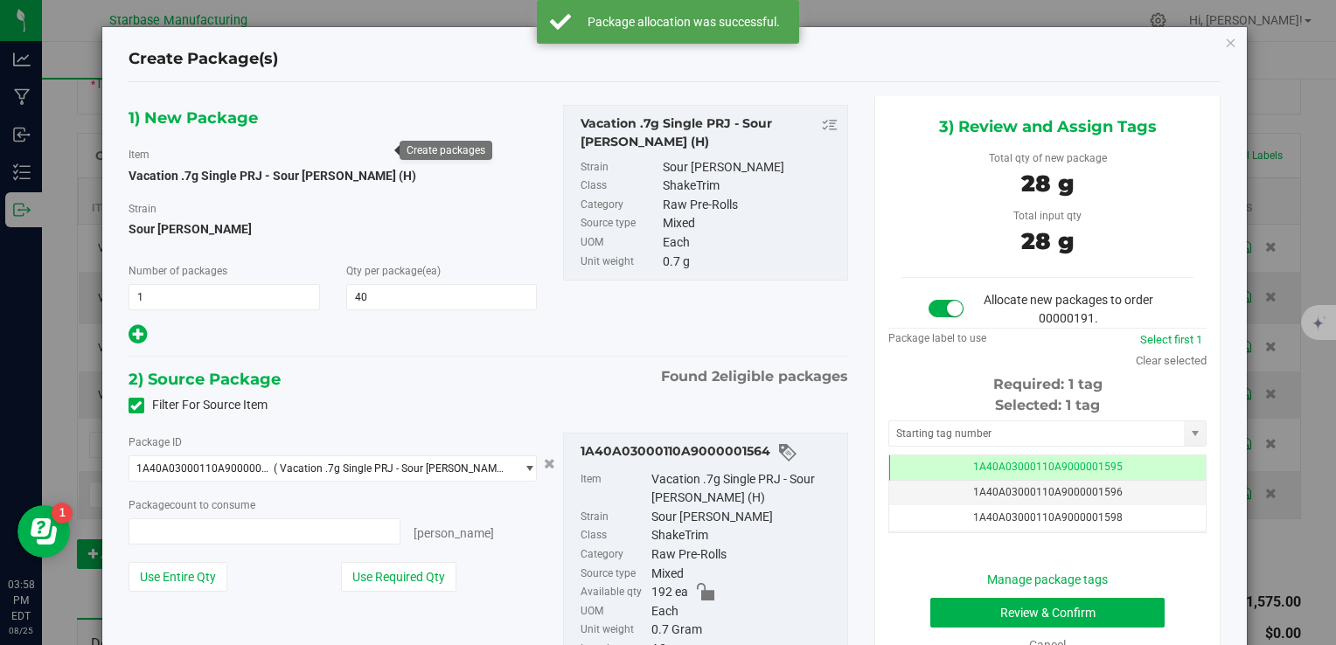
type input "40 ea"
type input "40"
type input "0 ea"
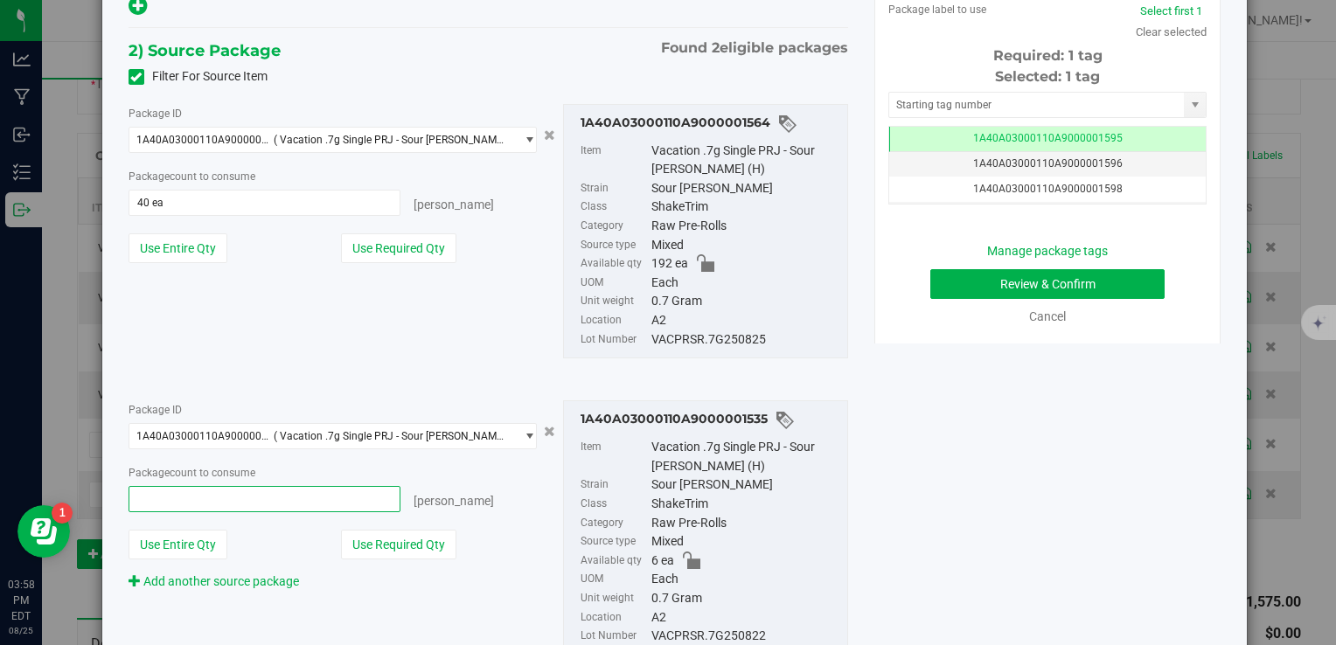
click at [269, 505] on span at bounding box center [265, 499] width 273 height 26
click at [269, 505] on input "text" at bounding box center [264, 499] width 271 height 24
type input "6"
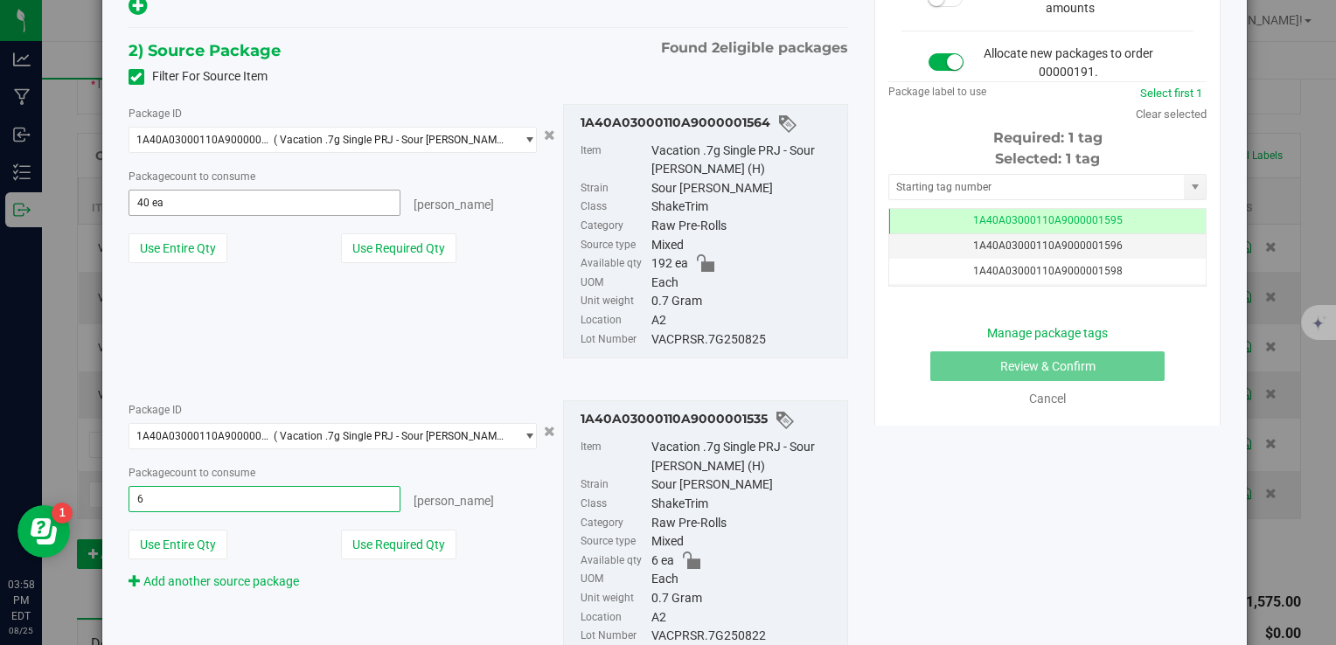
type input "6 ea"
click at [237, 209] on span "40 ea 40" at bounding box center [265, 203] width 273 height 26
click at [237, 209] on input "40" at bounding box center [264, 203] width 271 height 24
type input "34"
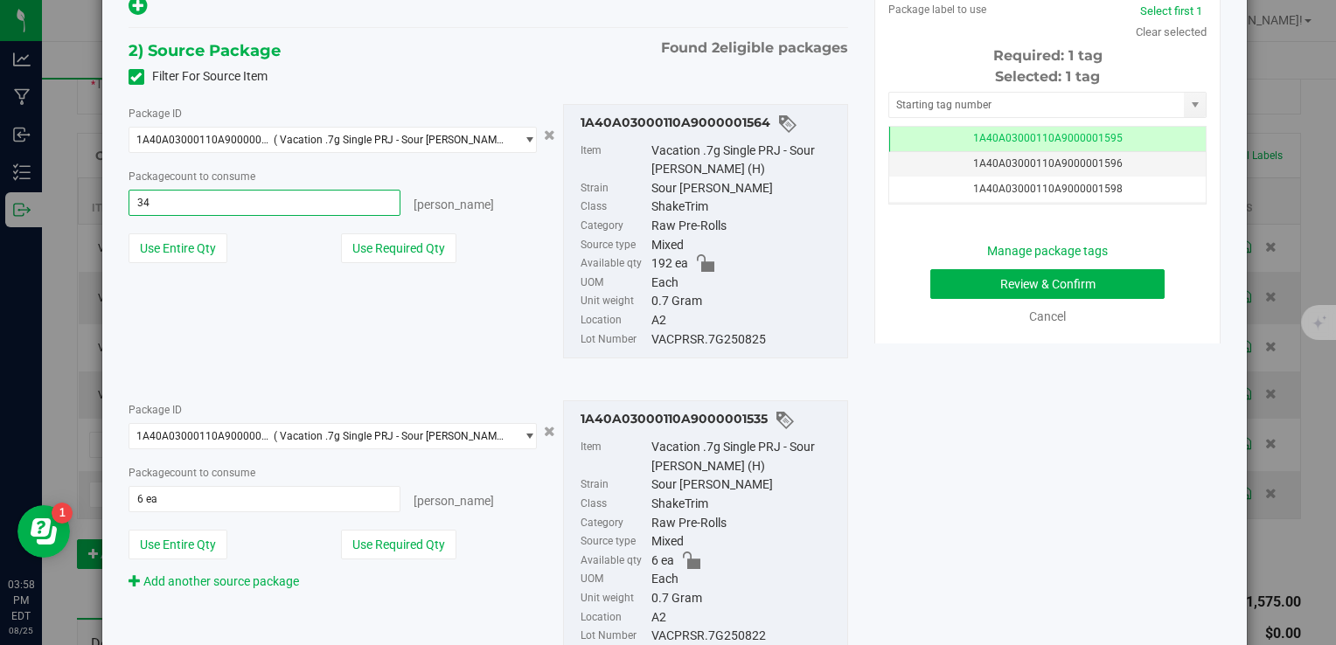
type input "34 ea"
click at [696, 337] on div "VACPRSR.7G250825" at bounding box center [744, 339] width 187 height 19
copy div "VACPRSR.7G250825"
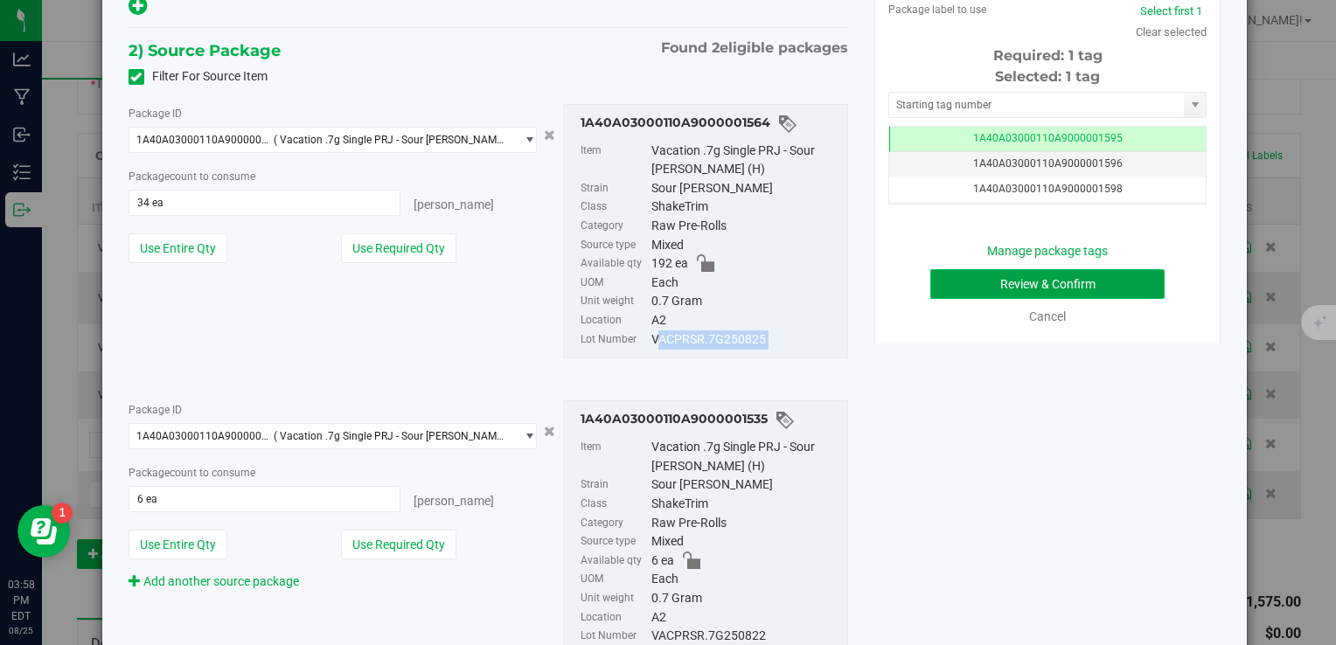
click at [1035, 279] on button "Review & Confirm" at bounding box center [1047, 284] width 234 height 30
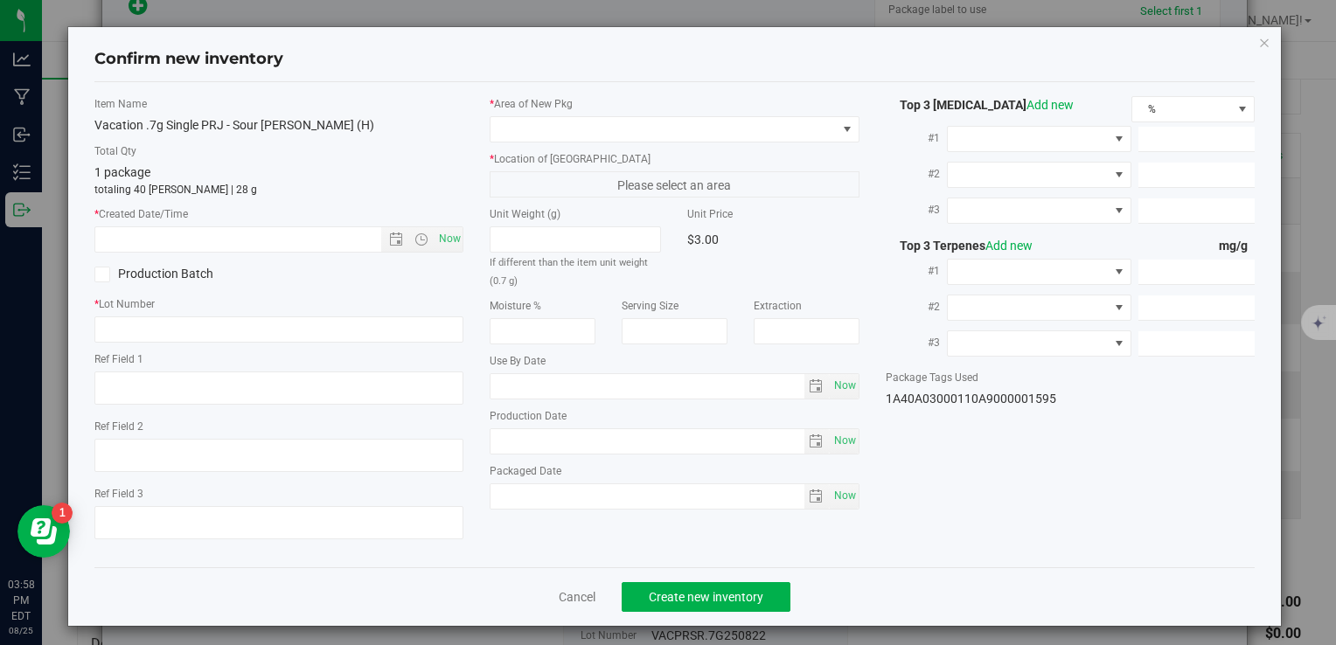
type textarea "[DATE]"
type textarea "MC281359, [PHONE_NUMBER], [EMAIL_ADDRESS][DOMAIN_NAME]"
click at [438, 236] on span "Now" at bounding box center [450, 238] width 30 height 25
type input "8/25/2025 3:58 PM"
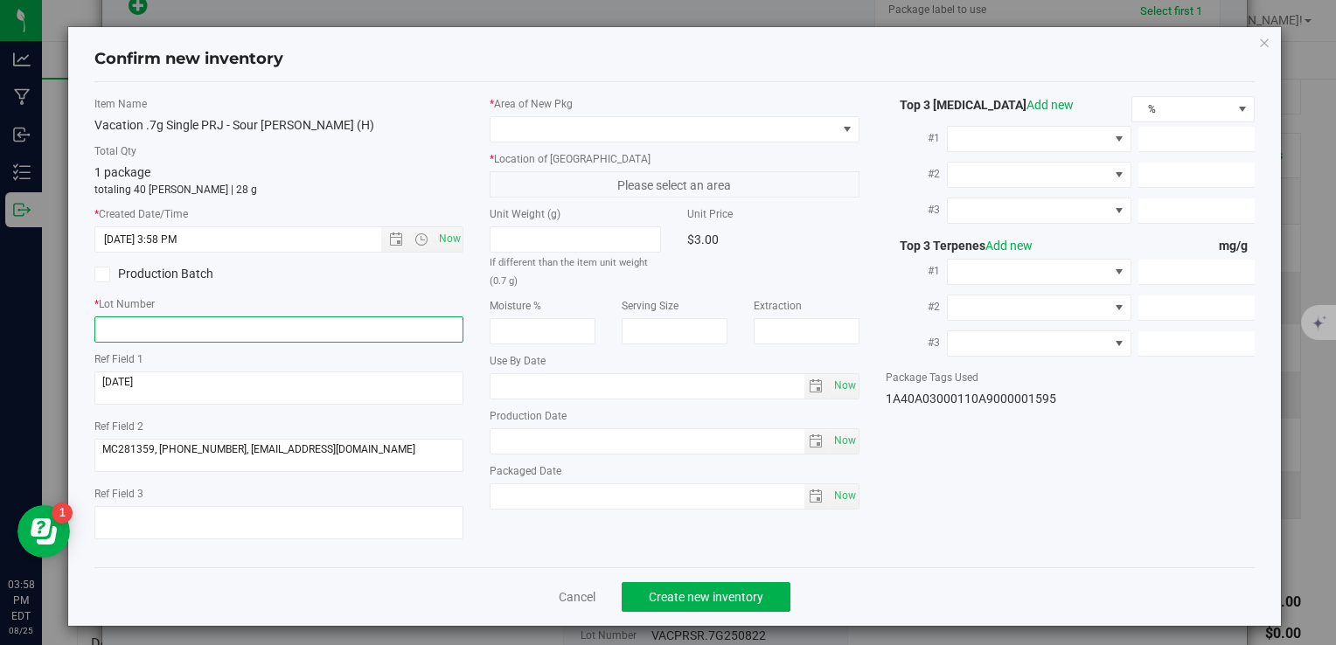
paste input "VACPRSR.7G250825"
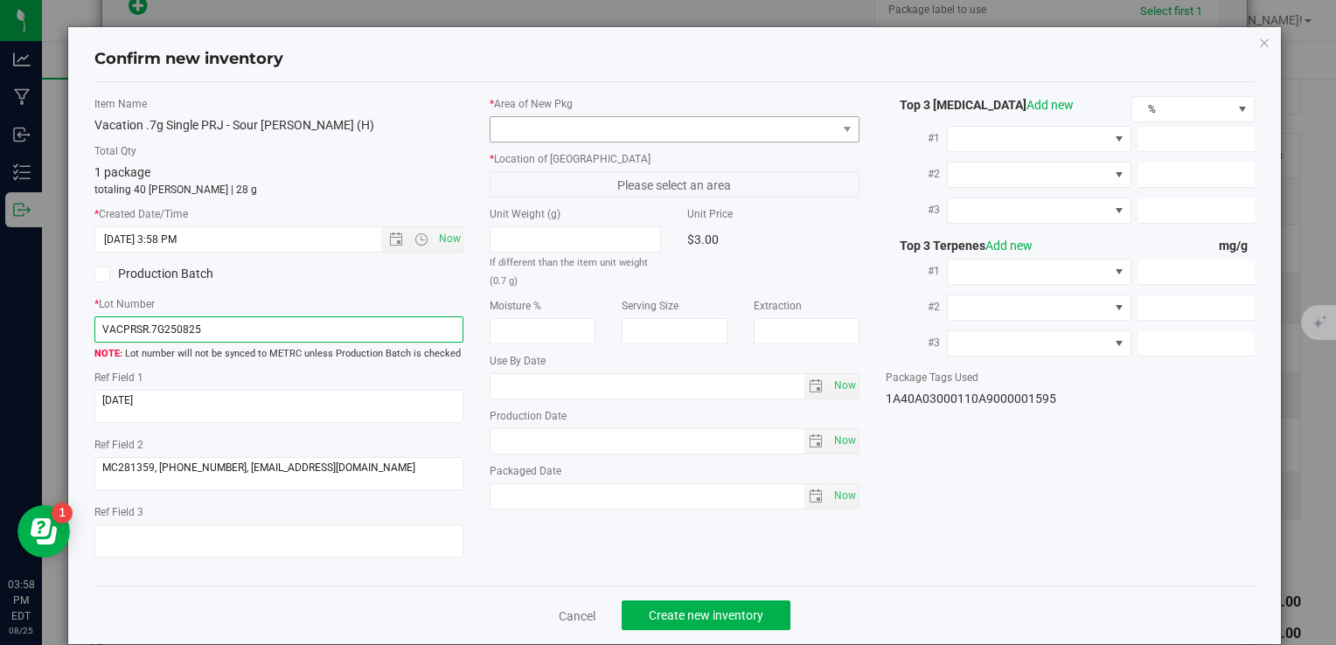
type input "VACPRSR.7G250825"
click at [599, 122] on span at bounding box center [663, 129] width 345 height 24
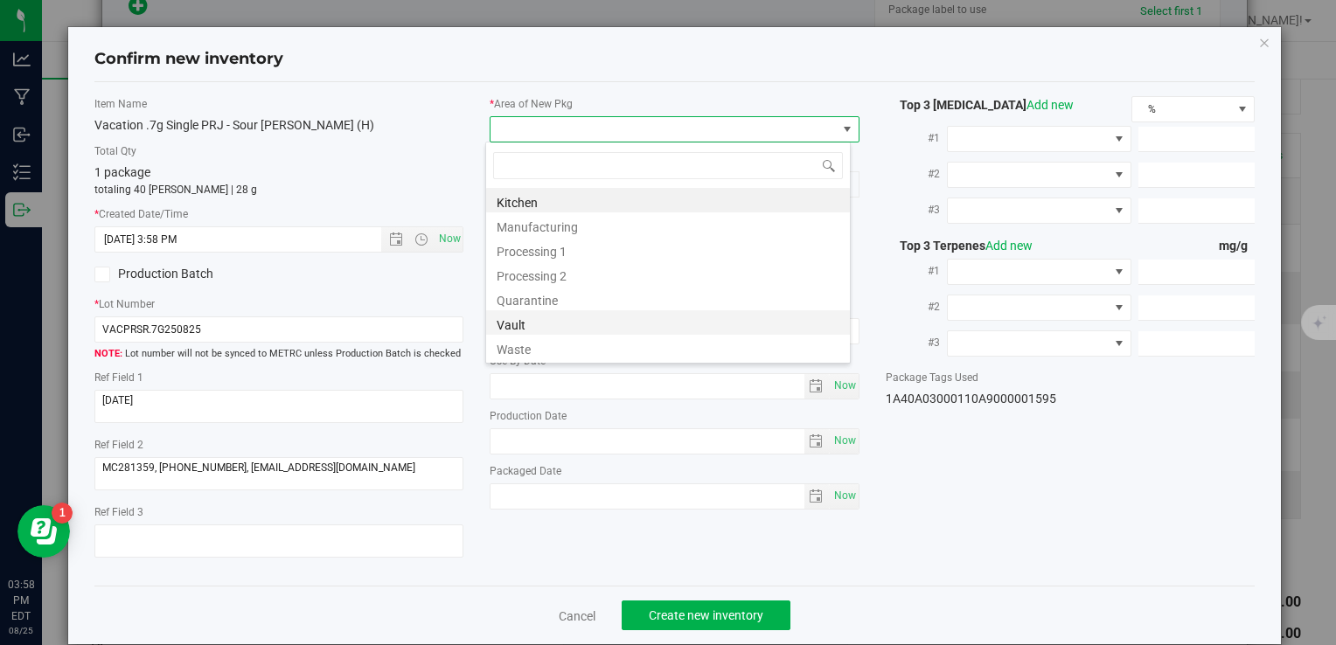
click at [544, 324] on li "Vault" at bounding box center [668, 322] width 364 height 24
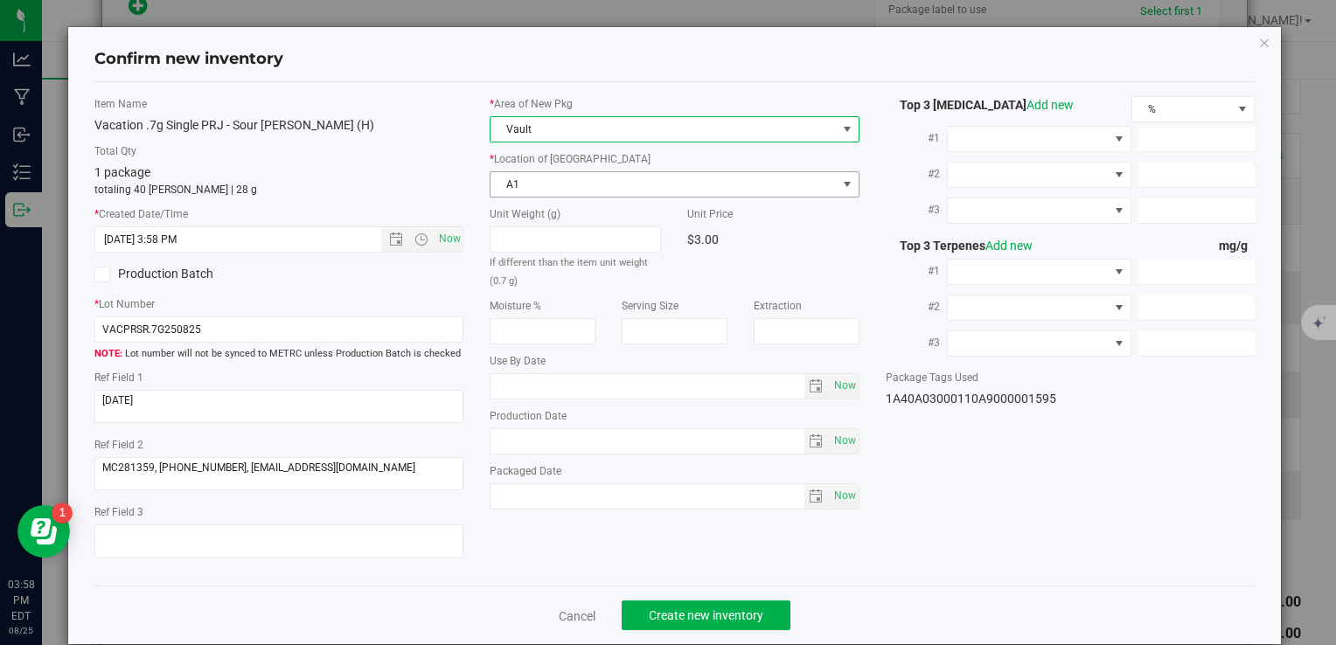
click at [549, 185] on span "A1" at bounding box center [663, 184] width 345 height 24
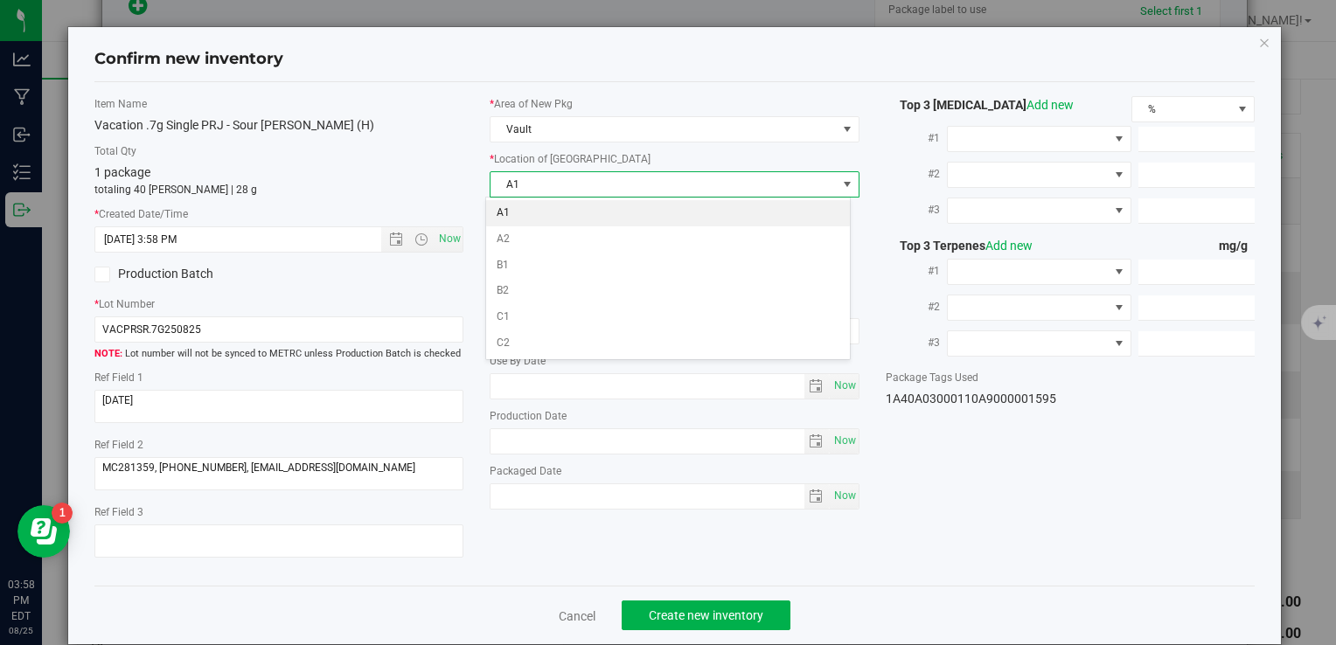
click at [548, 211] on li "A1" at bounding box center [668, 213] width 364 height 26
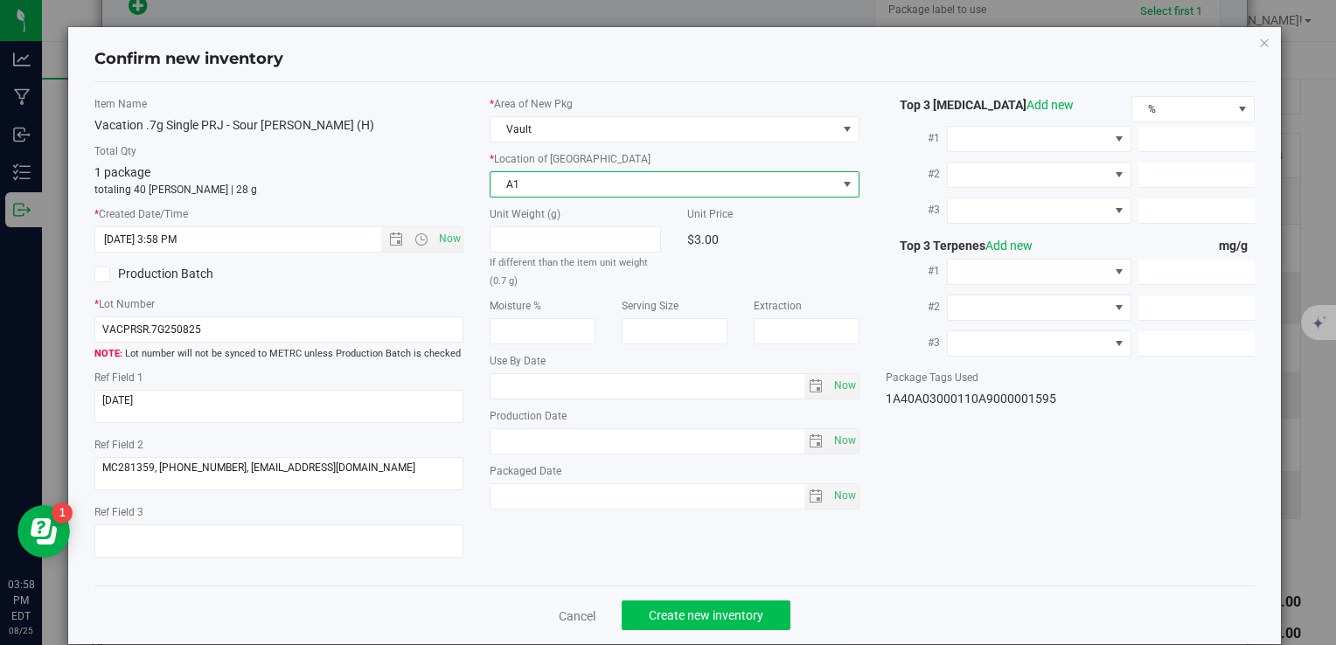
click at [659, 606] on div "Cancel Create new inventory" at bounding box center [674, 615] width 1160 height 59
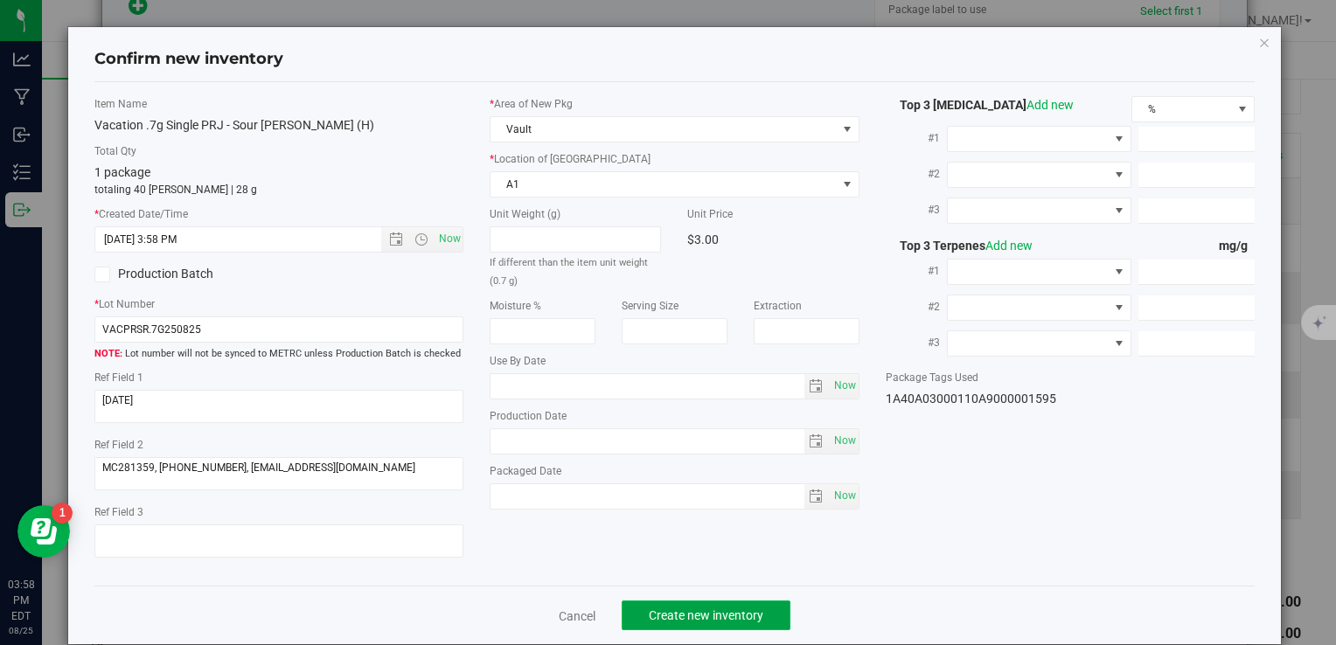
click at [662, 609] on span "Create new inventory" at bounding box center [706, 616] width 115 height 14
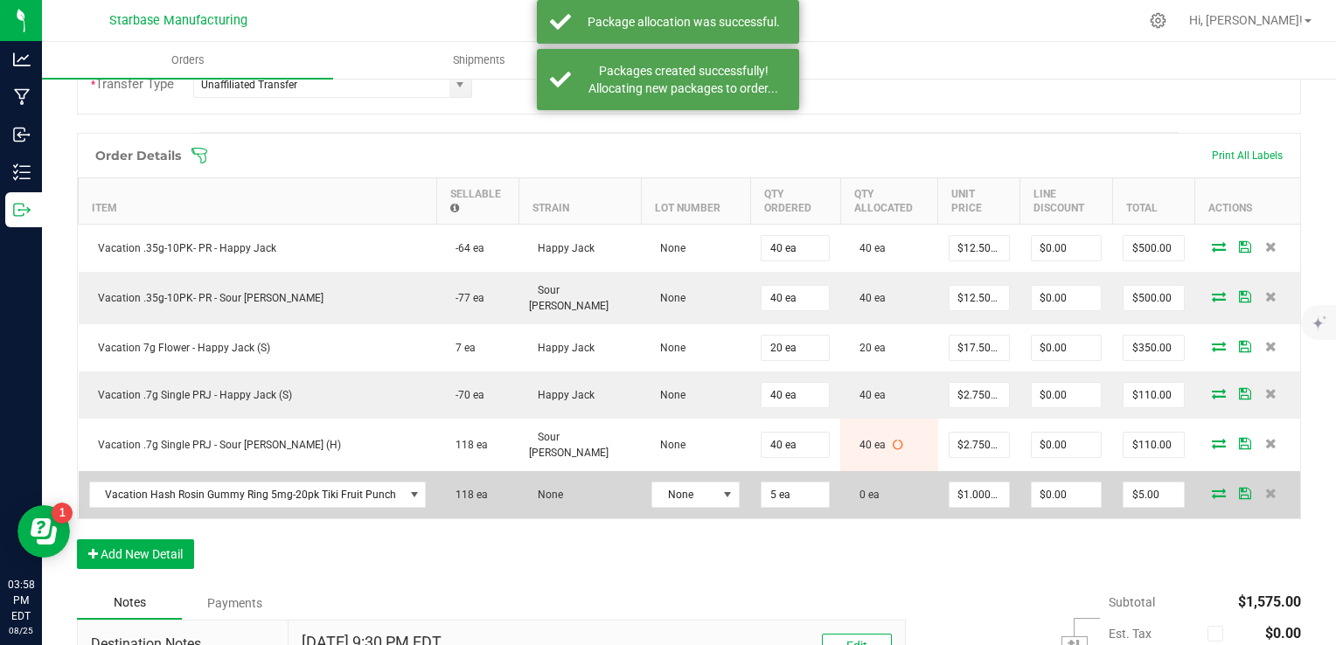
click at [1212, 488] on icon at bounding box center [1219, 493] width 14 height 10
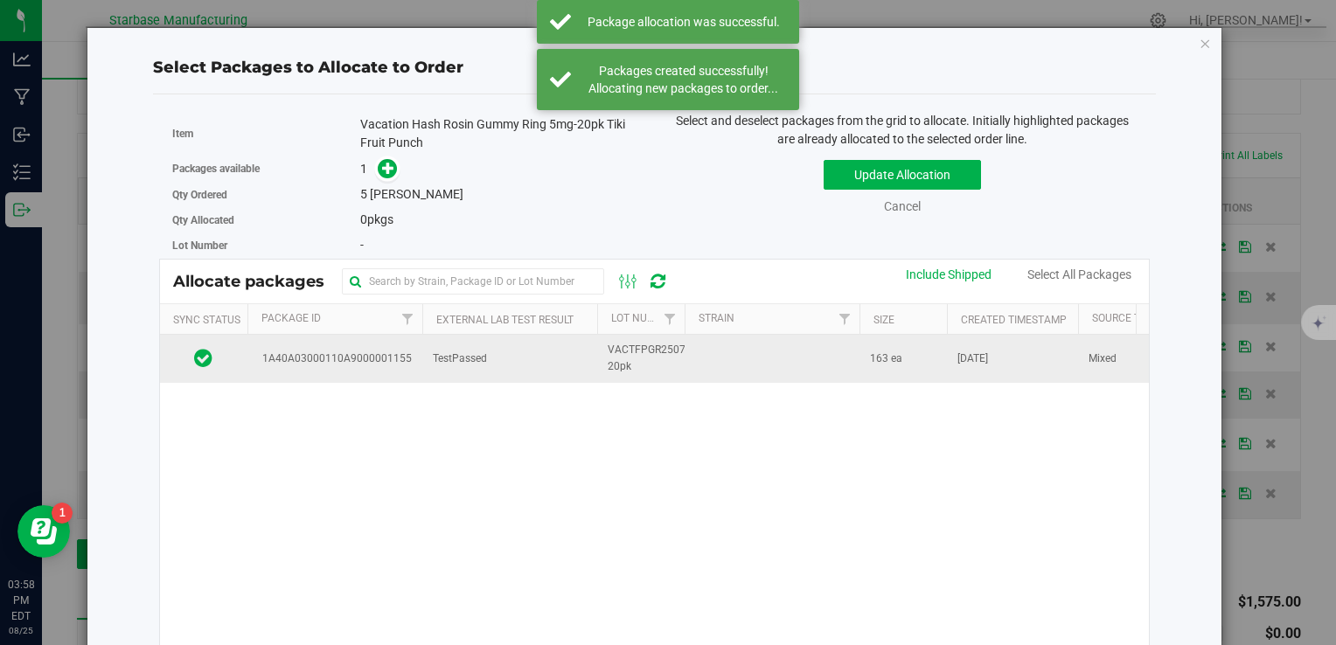
click at [479, 368] on td "TestPassed" at bounding box center [509, 358] width 175 height 47
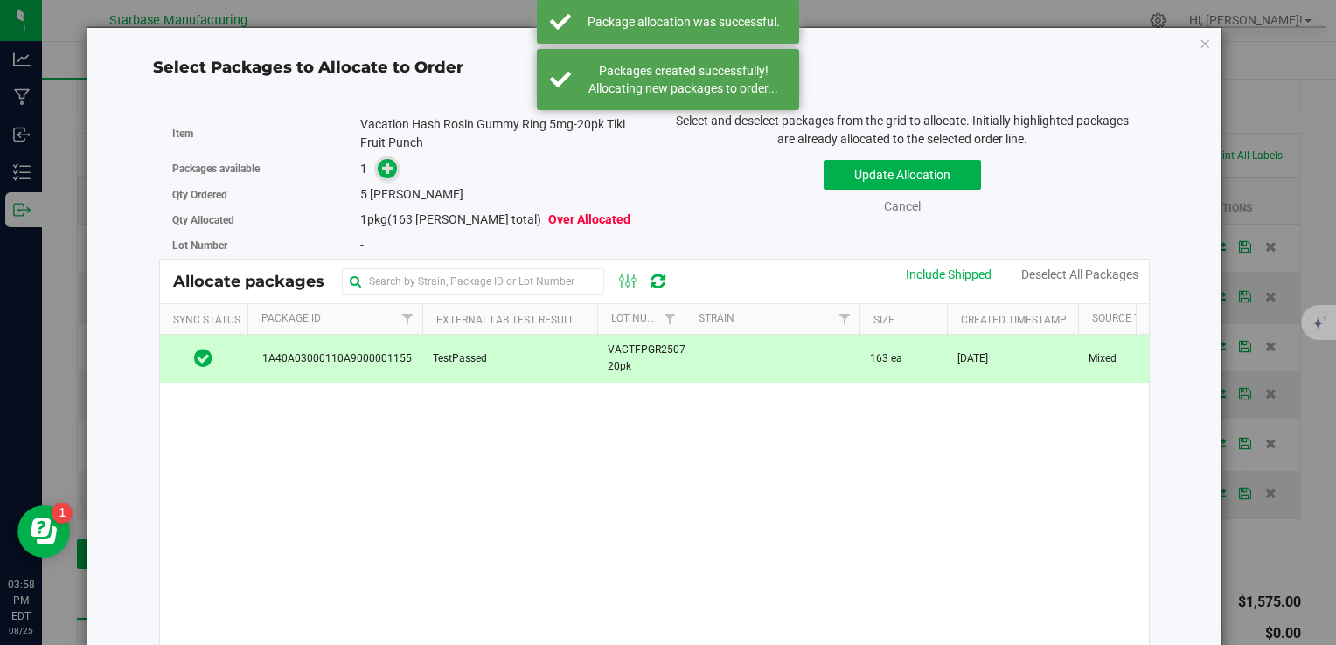
click at [385, 167] on icon at bounding box center [388, 167] width 12 height 12
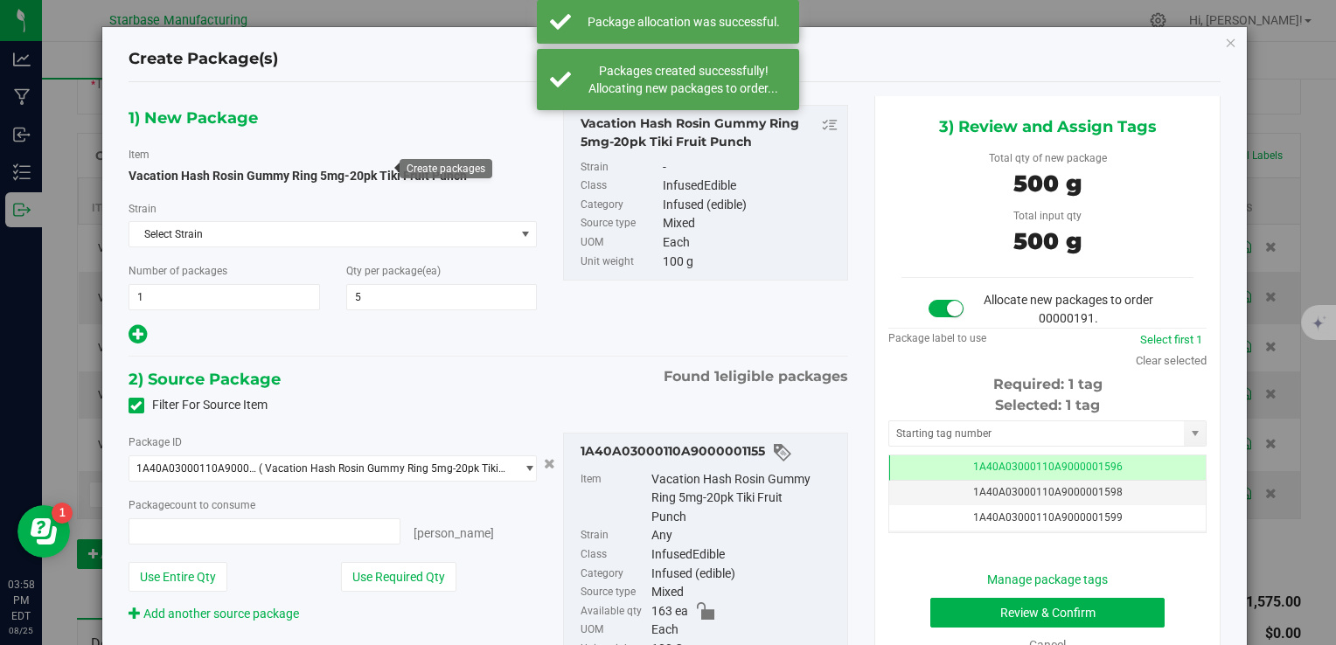
type input "5 ea"
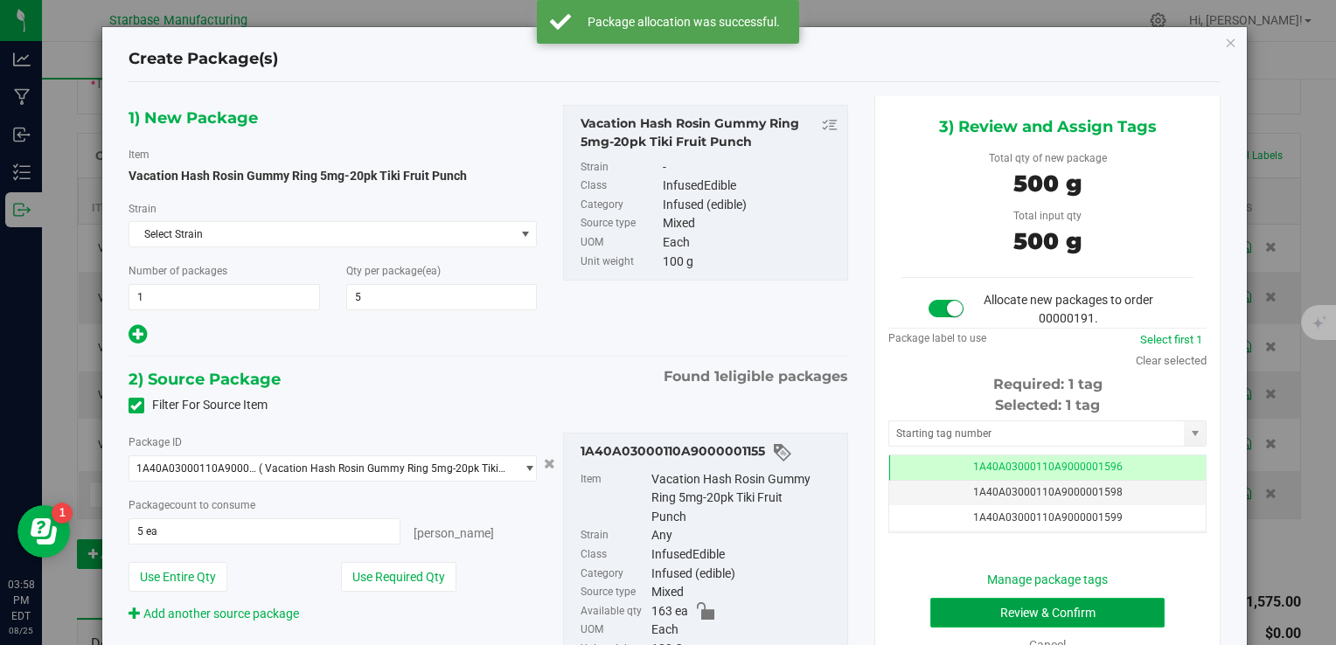
click at [991, 609] on button "Review & Confirm" at bounding box center [1047, 613] width 234 height 30
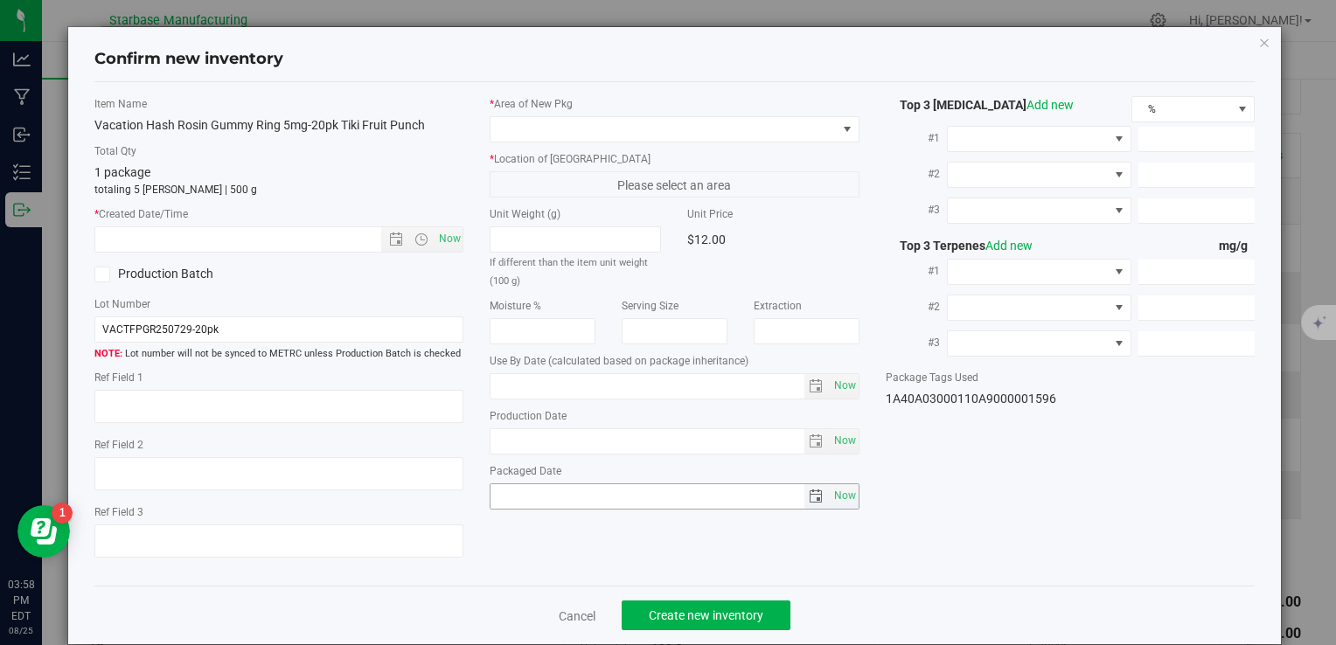
type input "[DATE]"
click at [443, 241] on span "Now" at bounding box center [450, 238] width 30 height 25
type input "8/25/2025 3:58 PM"
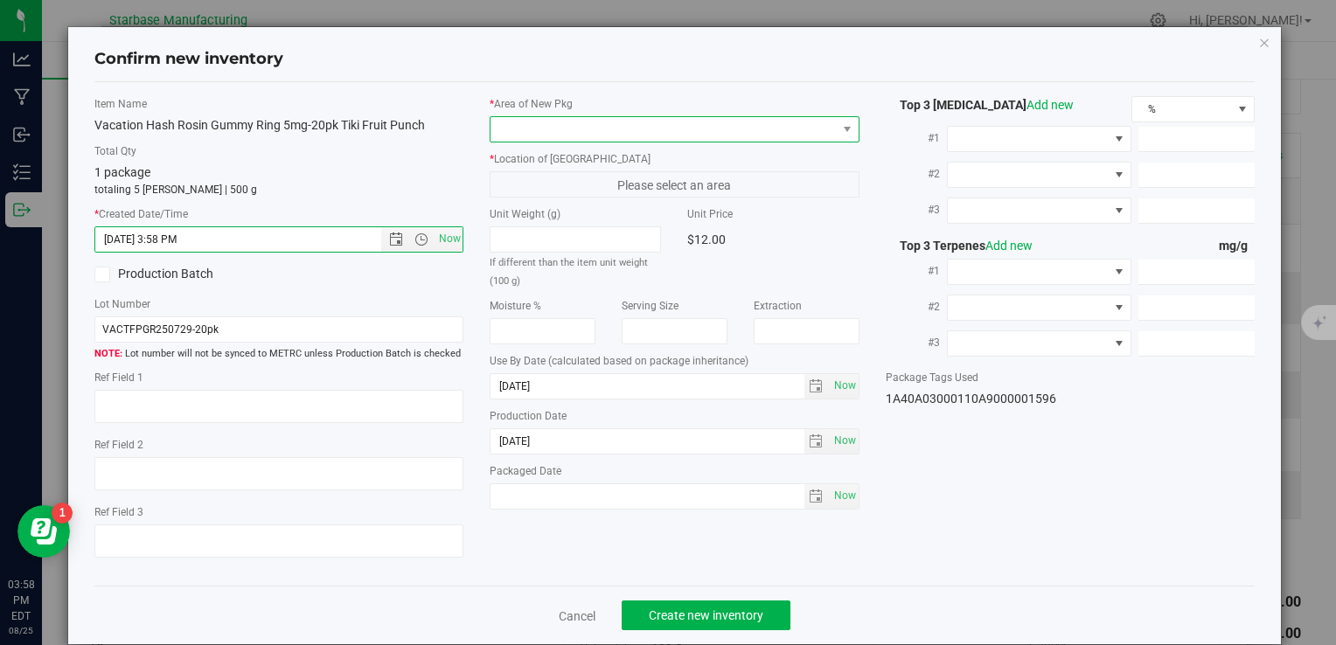
click at [542, 122] on span at bounding box center [663, 129] width 345 height 24
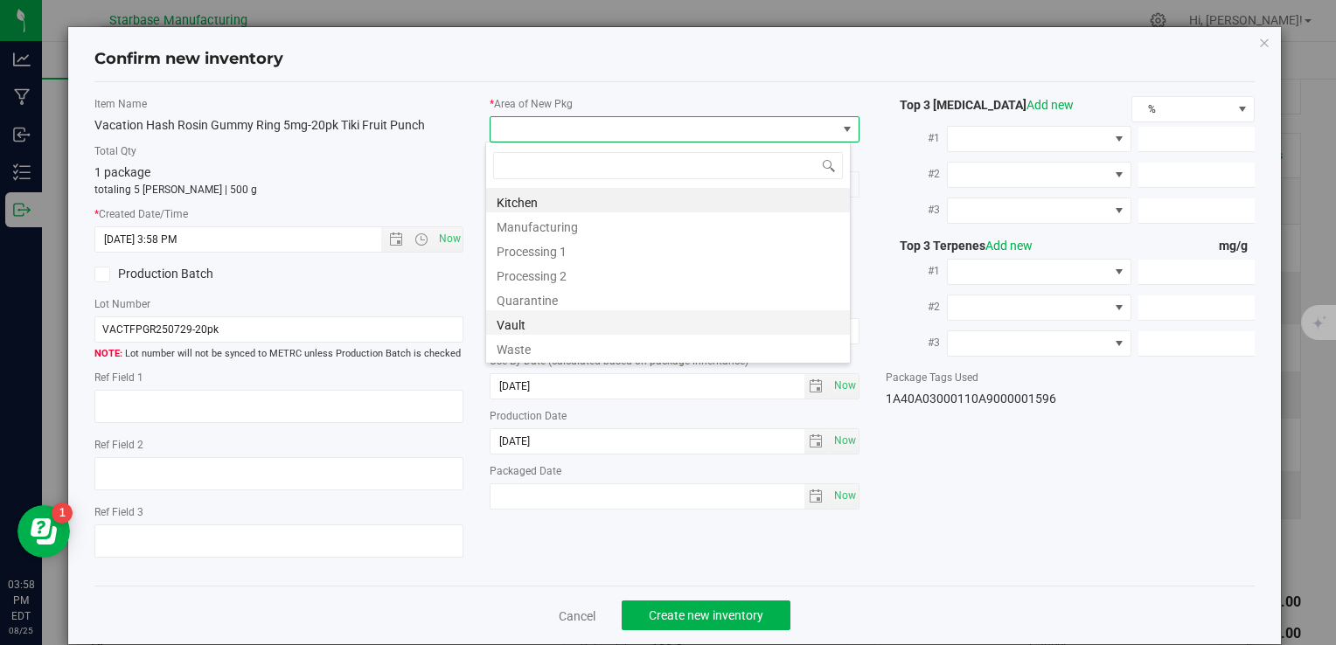
click at [532, 324] on li "Vault" at bounding box center [668, 322] width 364 height 24
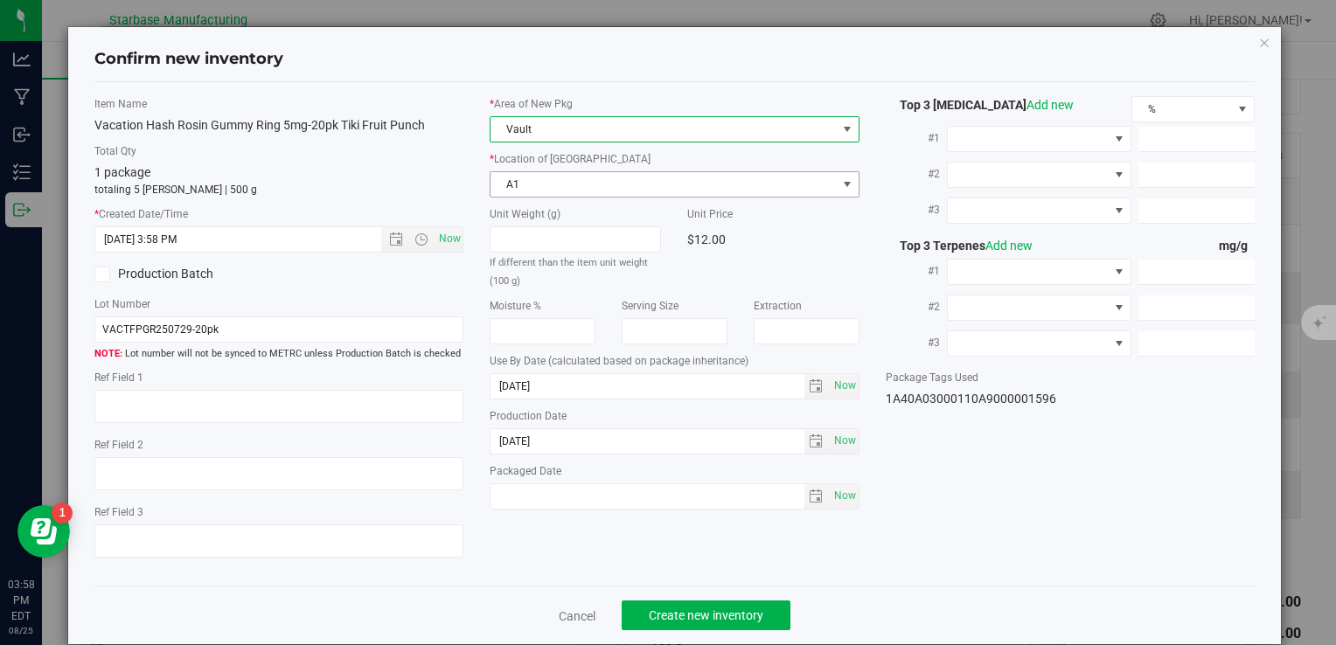
click at [557, 187] on span "A1" at bounding box center [663, 184] width 345 height 24
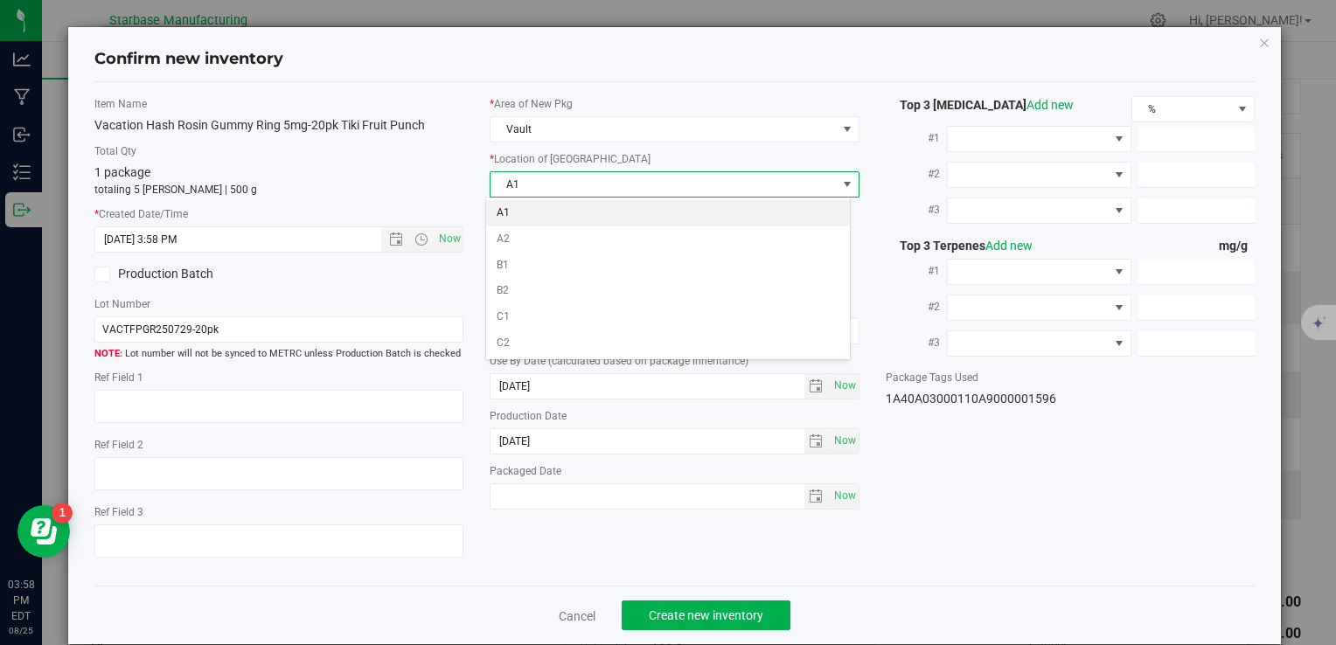
click at [554, 212] on li "A1" at bounding box center [668, 213] width 364 height 26
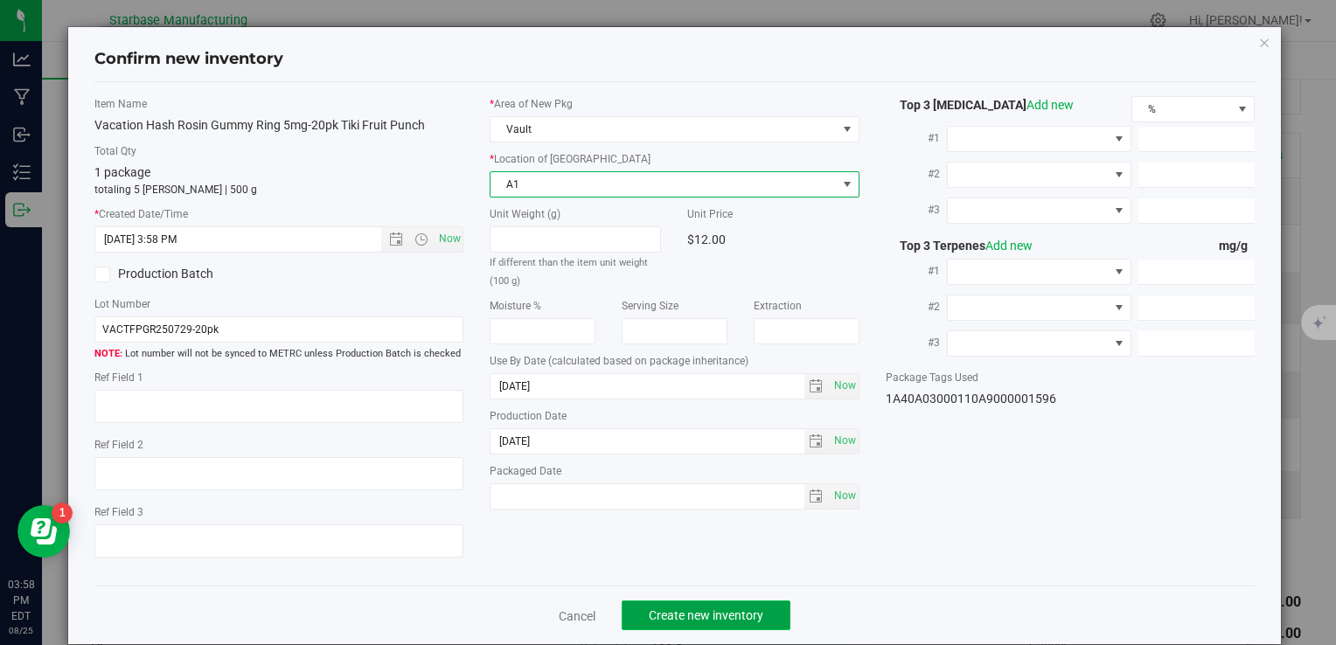
click at [717, 610] on button "Create new inventory" at bounding box center [706, 616] width 169 height 30
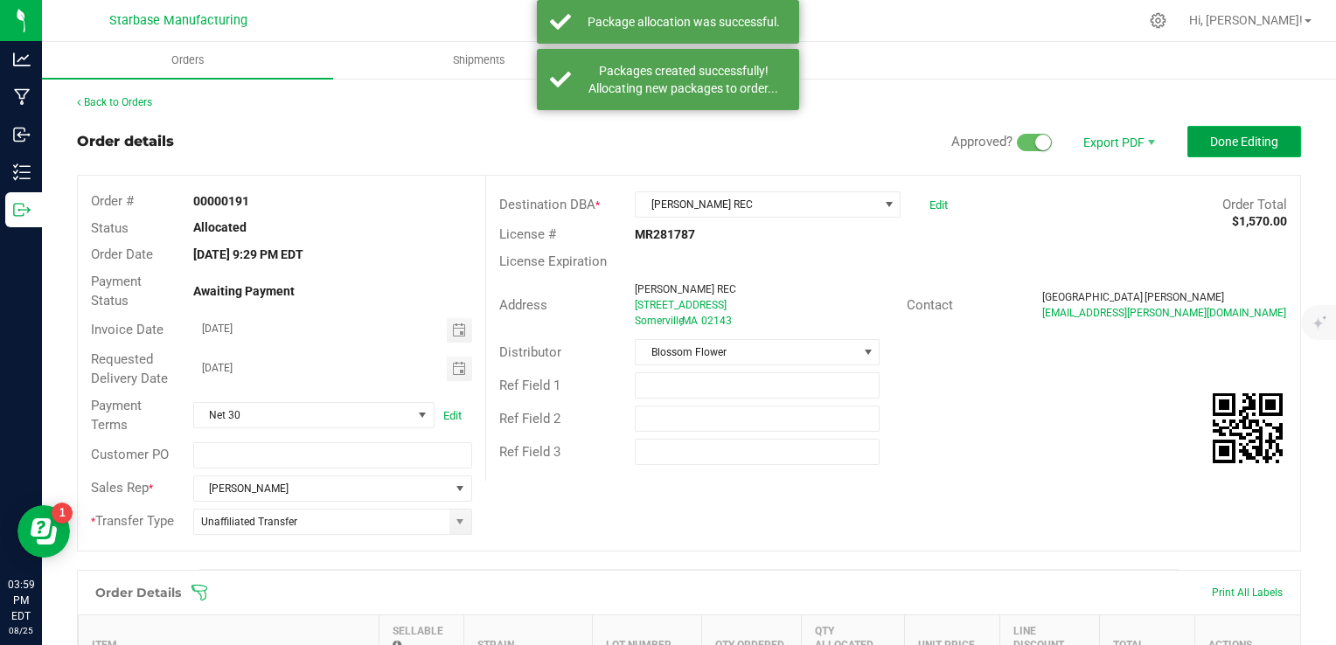
click at [1241, 138] on span "Done Editing" at bounding box center [1244, 142] width 68 height 14
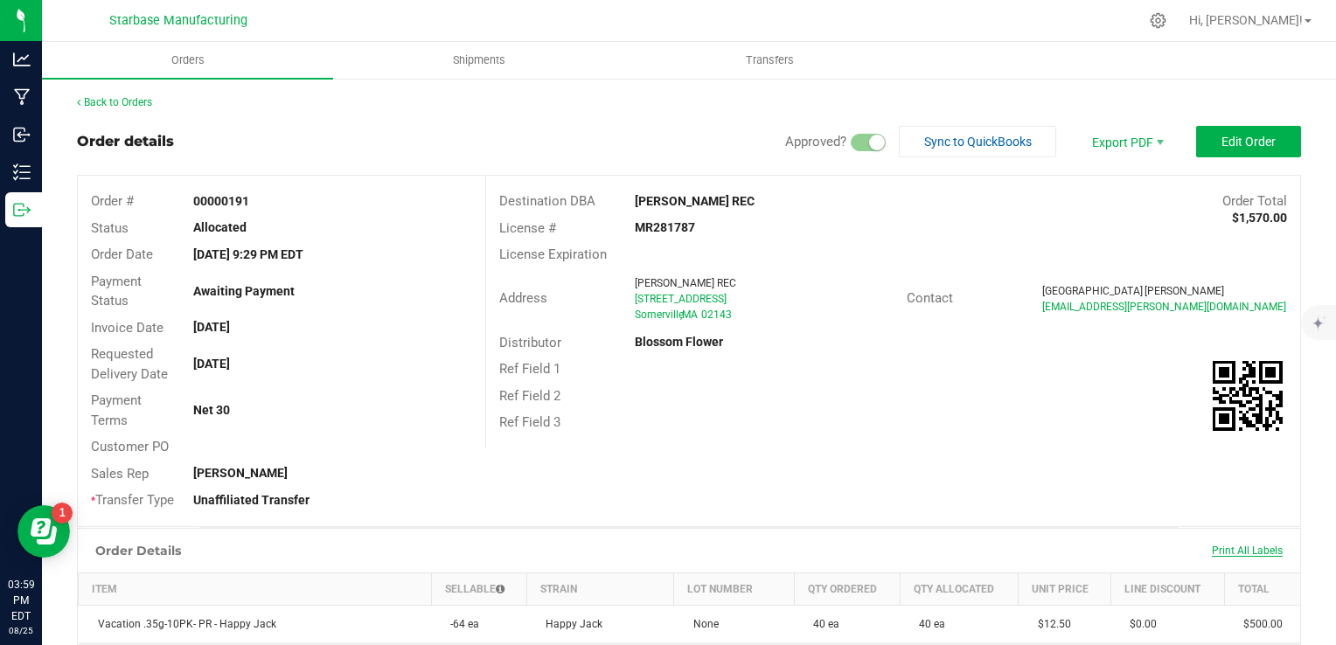
click at [1252, 549] on span "Print All Labels" at bounding box center [1247, 551] width 71 height 12
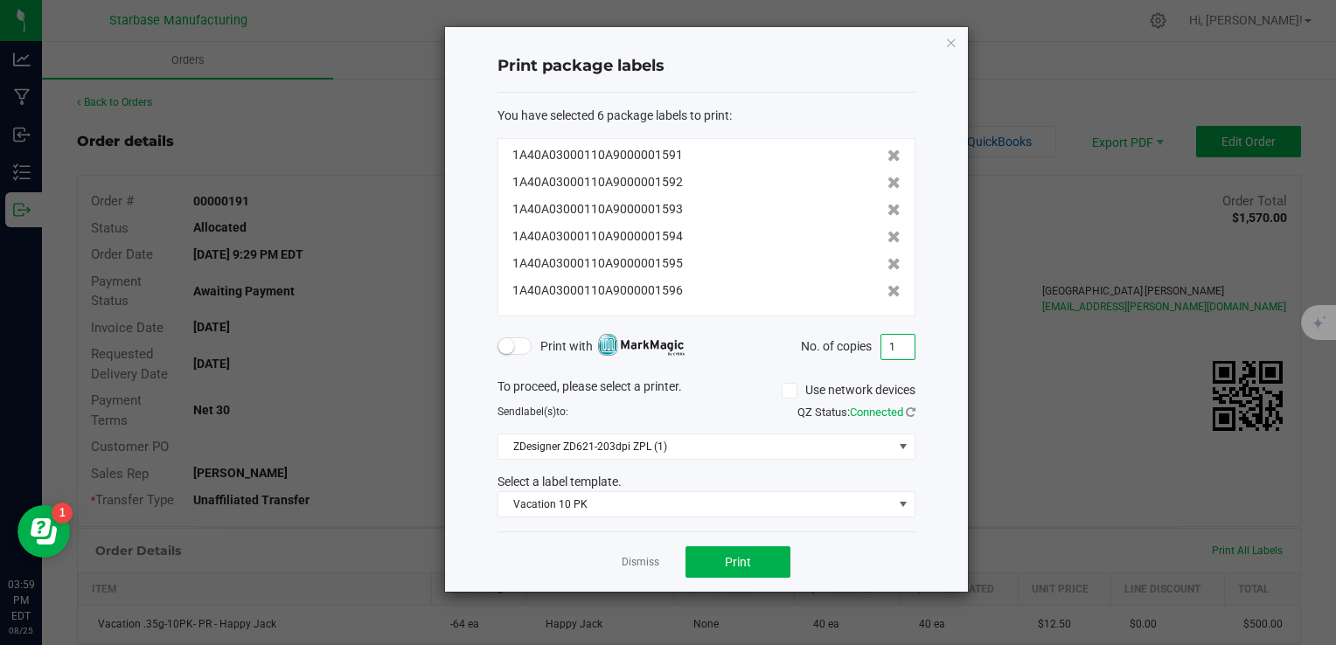
click at [897, 348] on input "1" at bounding box center [897, 347] width 33 height 24
type input "2"
click at [790, 501] on span "Vacation 10 PK" at bounding box center [695, 504] width 394 height 24
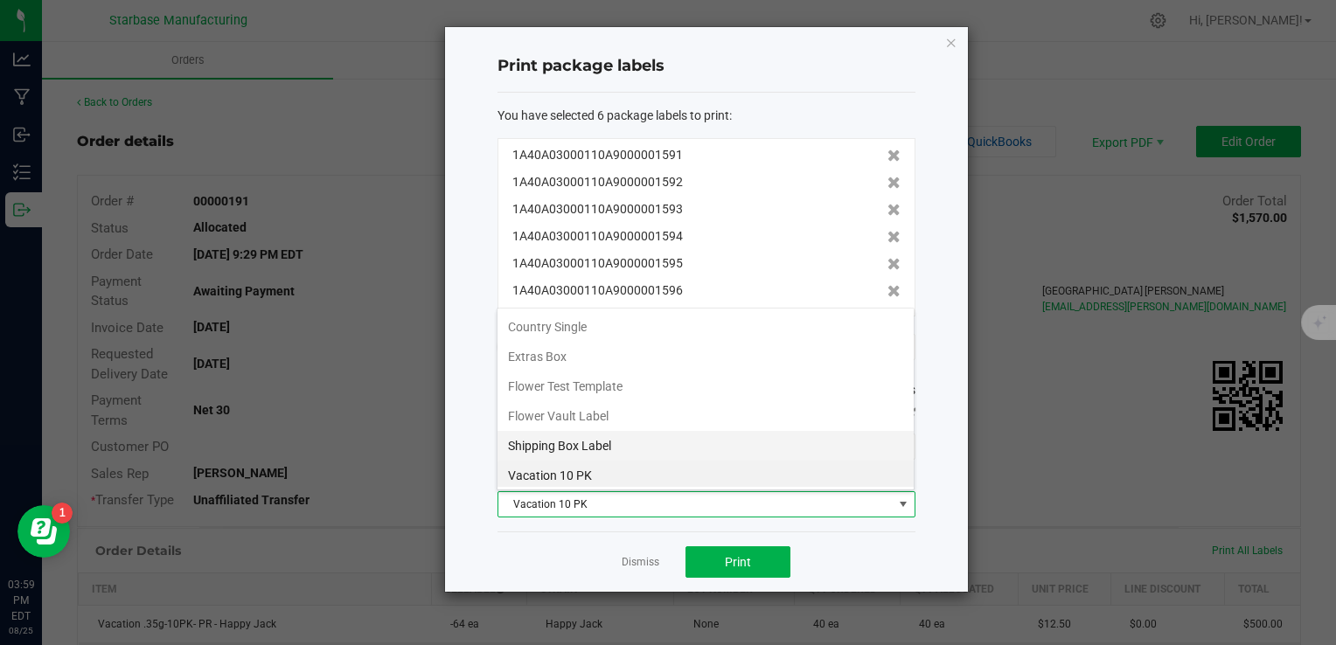
click at [720, 437] on li "Shipping Box Label" at bounding box center [705, 446] width 416 height 30
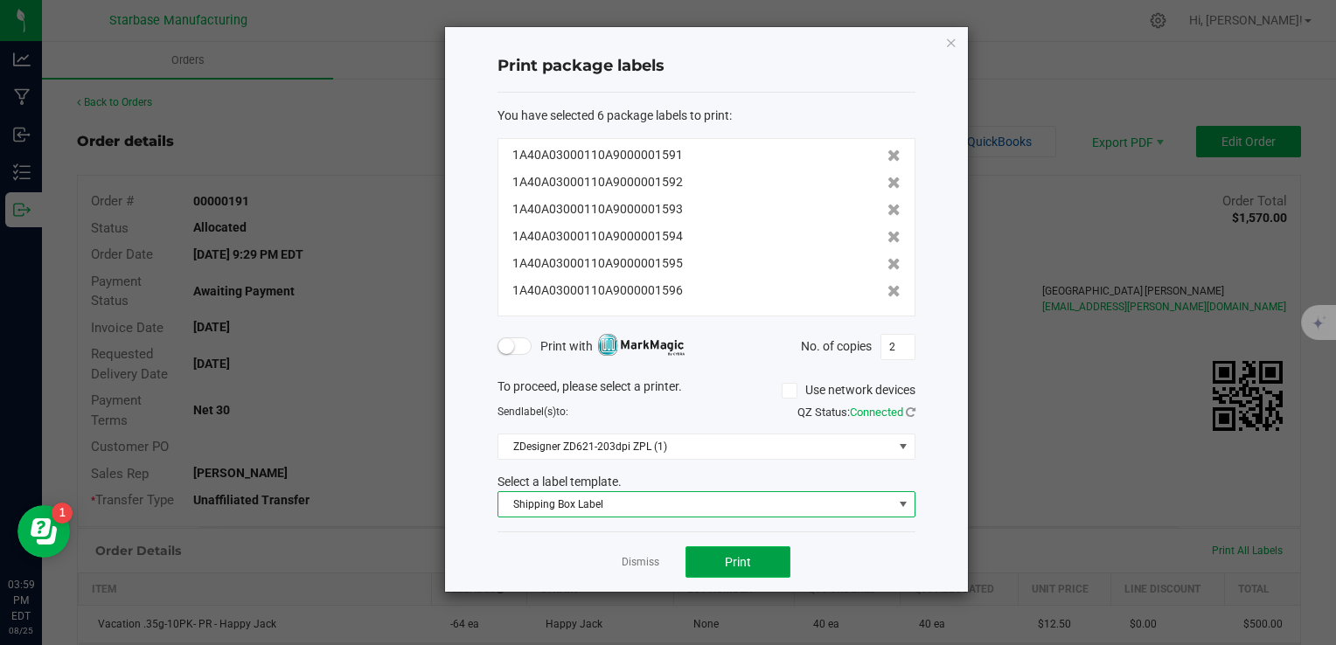
click at [752, 574] on button "Print" at bounding box center [737, 561] width 105 height 31
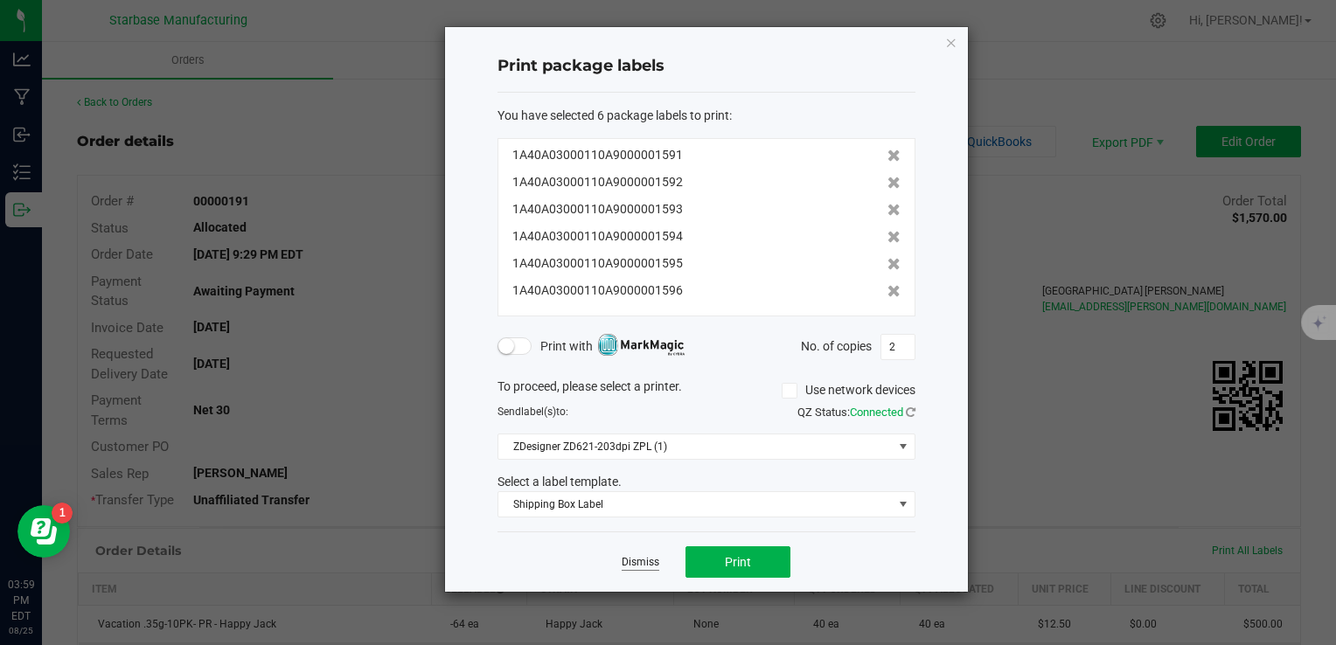
click at [630, 565] on link "Dismiss" at bounding box center [641, 562] width 38 height 15
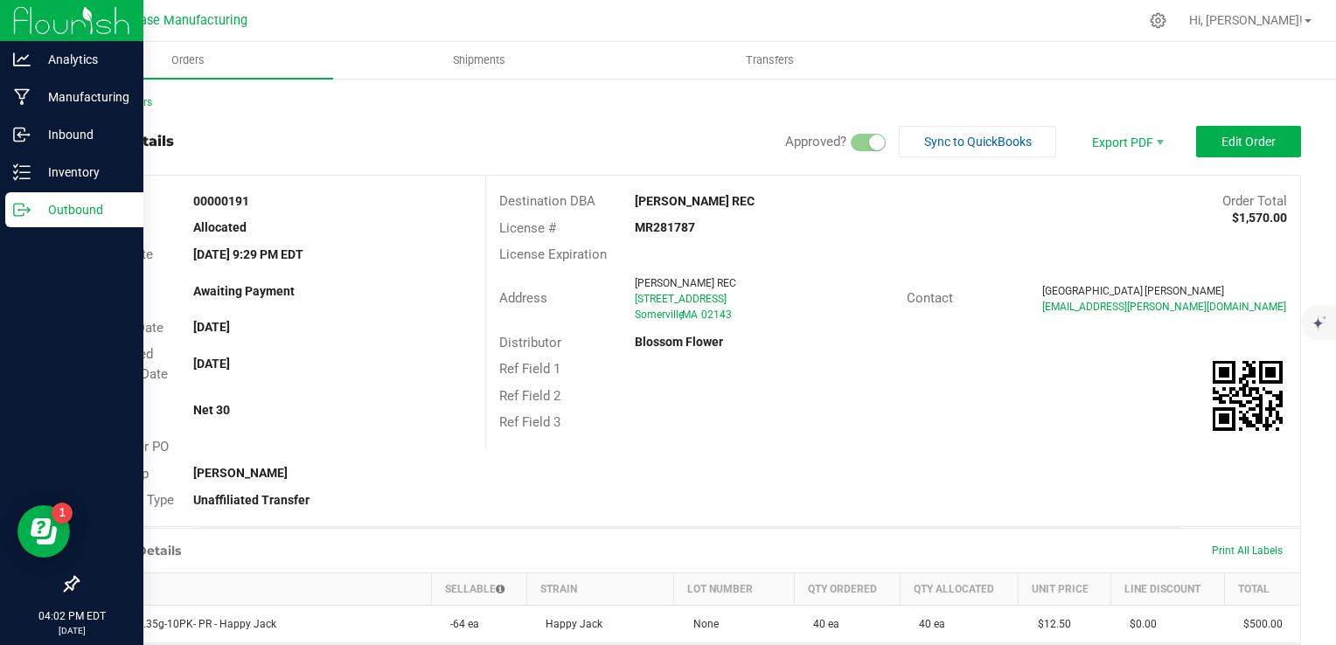
click at [13, 212] on icon at bounding box center [21, 209] width 17 height 17
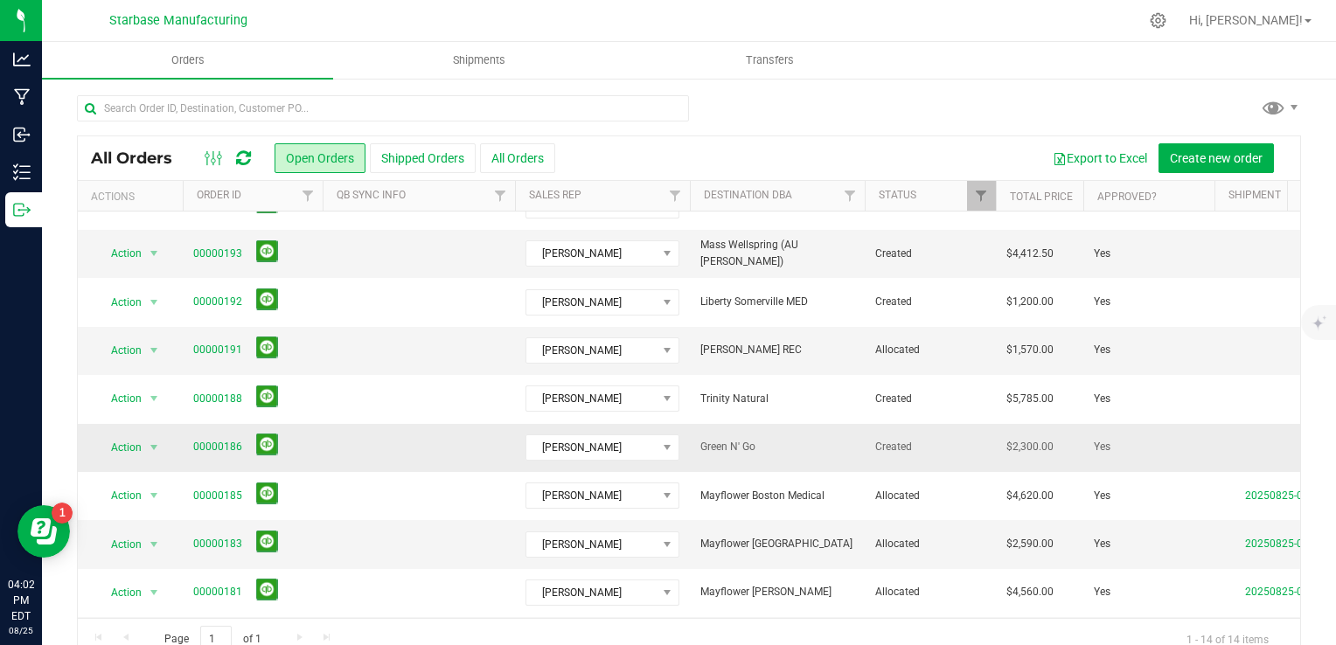
scroll to position [194, 0]
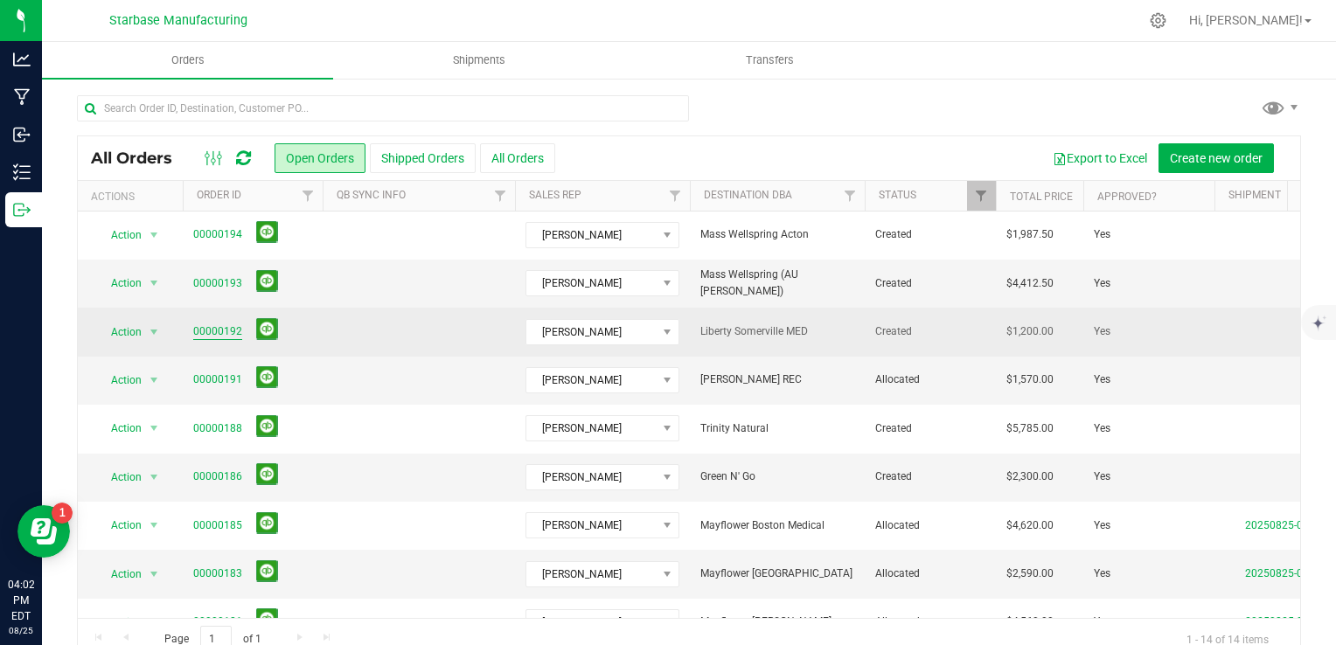
click at [201, 333] on link "00000192" at bounding box center [217, 332] width 49 height 17
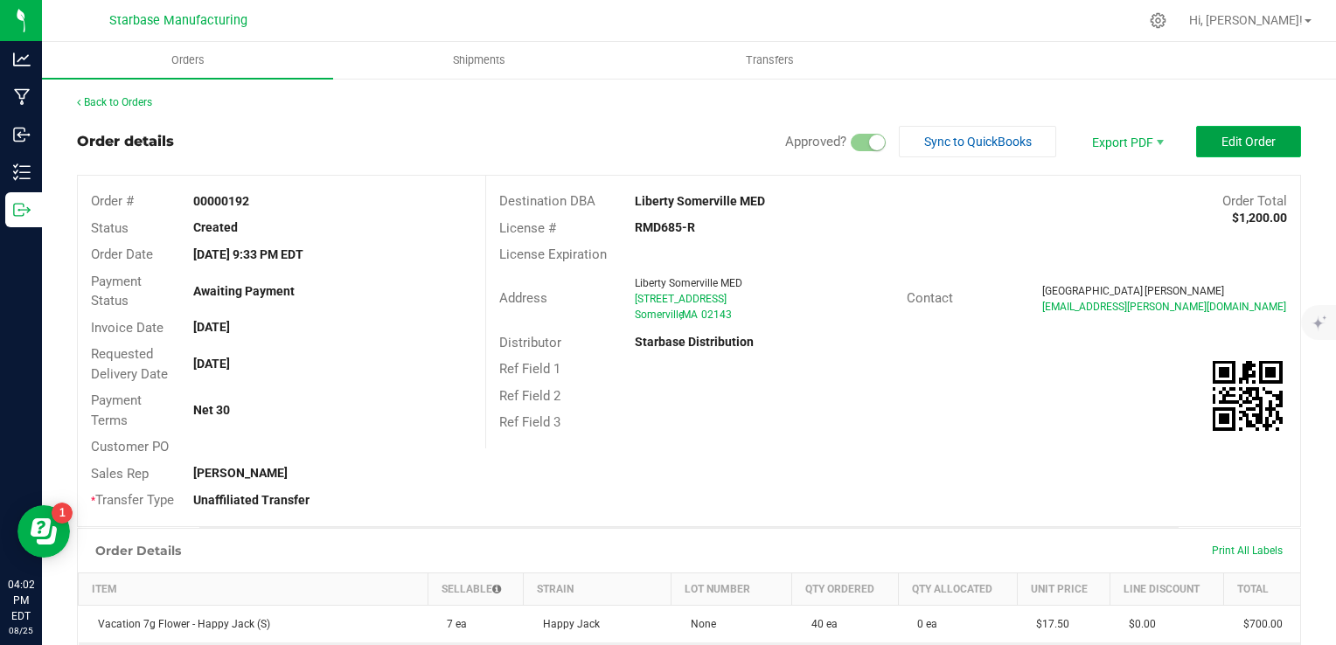
click at [1249, 145] on span "Edit Order" at bounding box center [1248, 142] width 54 height 14
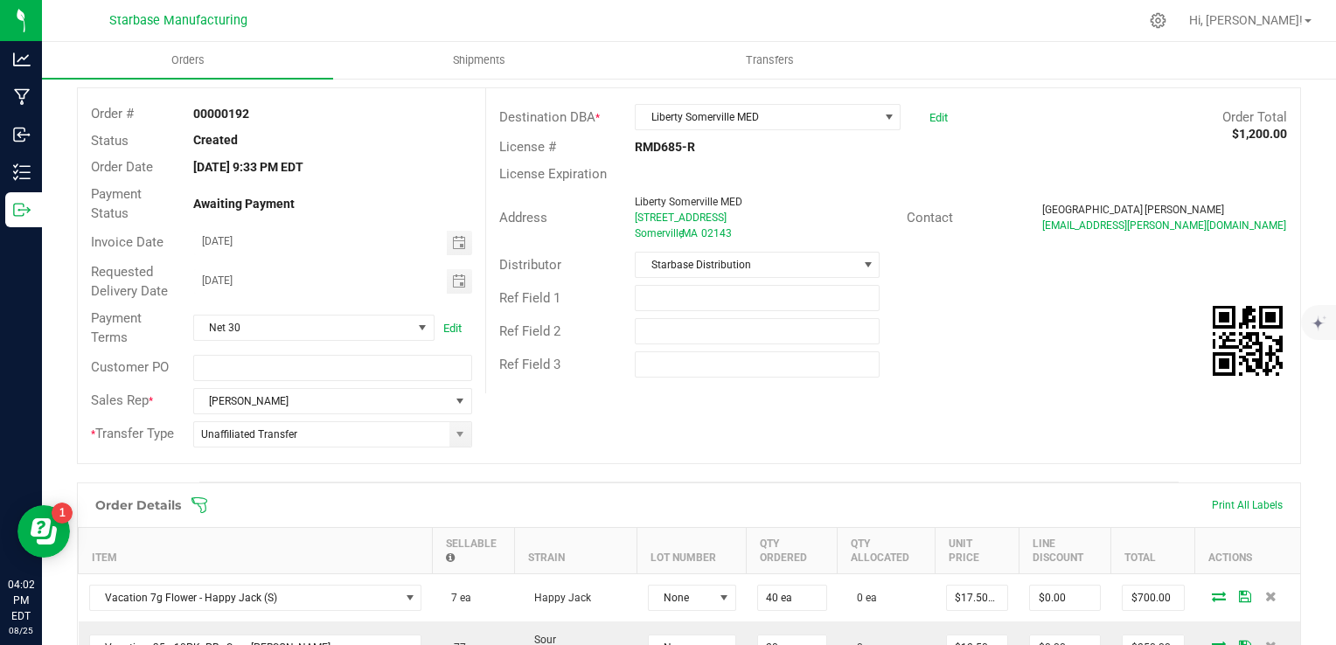
scroll to position [262, 0]
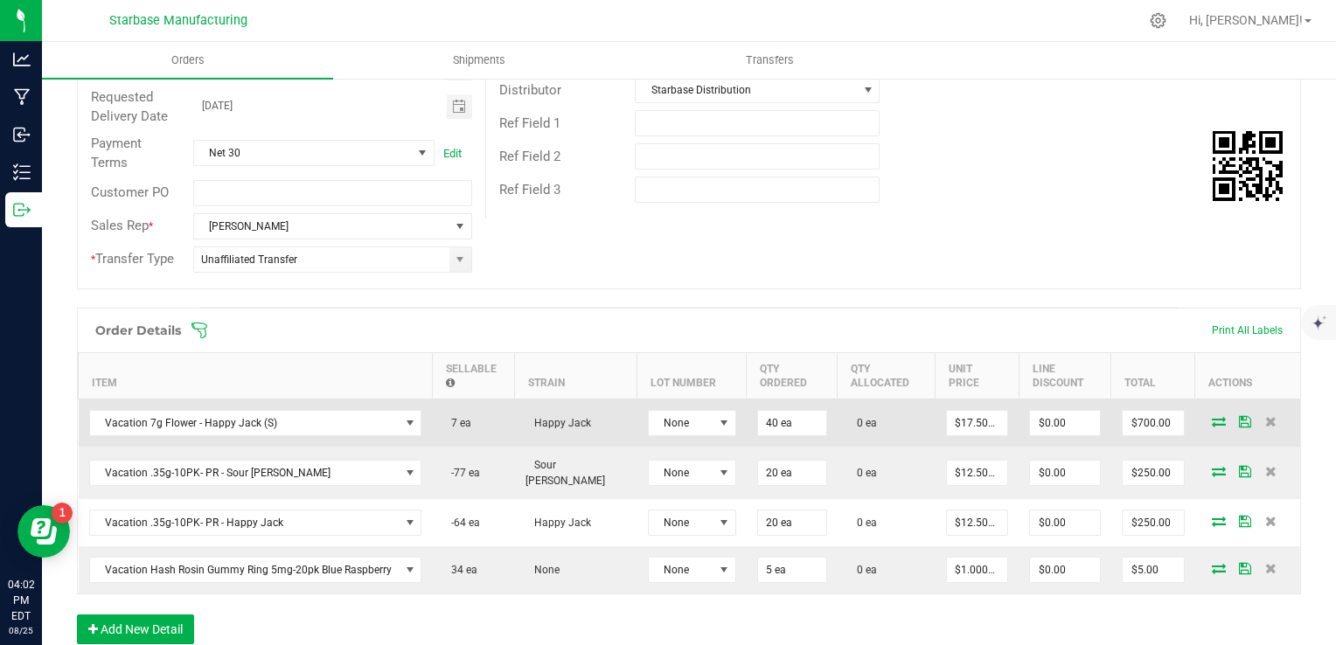
click at [1212, 416] on icon at bounding box center [1219, 421] width 14 height 10
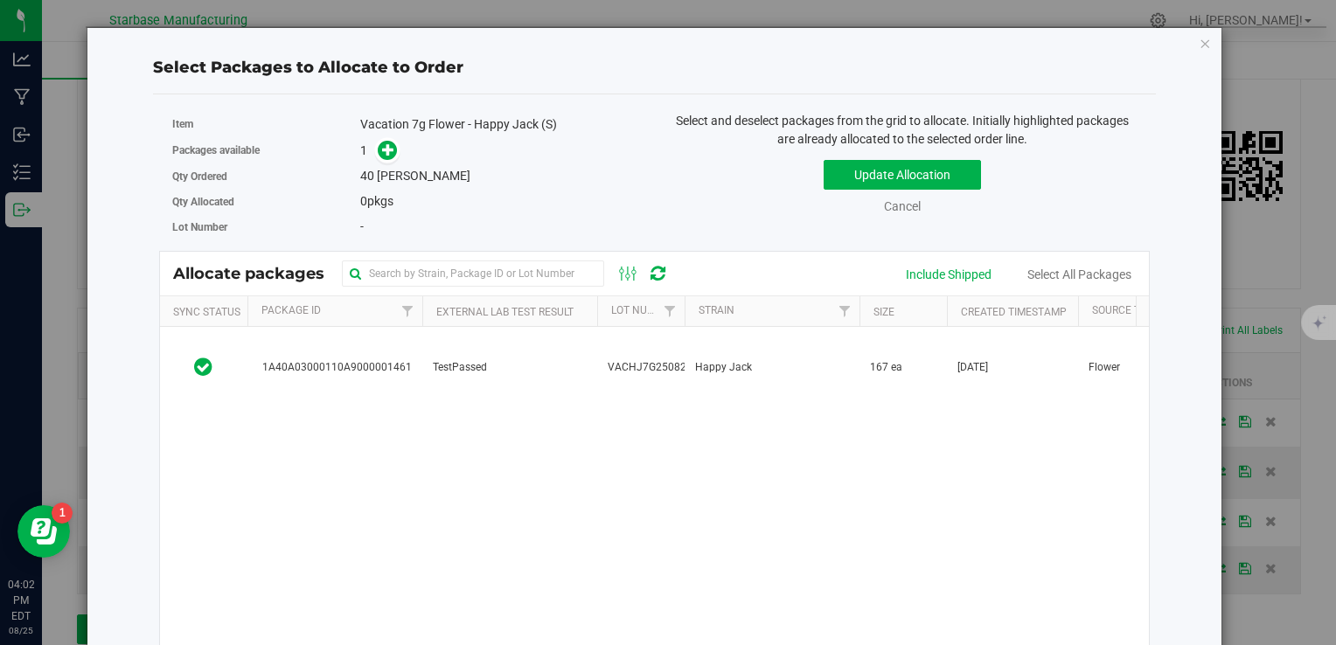
drag, startPoint x: 797, startPoint y: 347, endPoint x: 757, endPoint y: 324, distance: 46.6
click at [797, 347] on td "Happy Jack" at bounding box center [772, 367] width 175 height 81
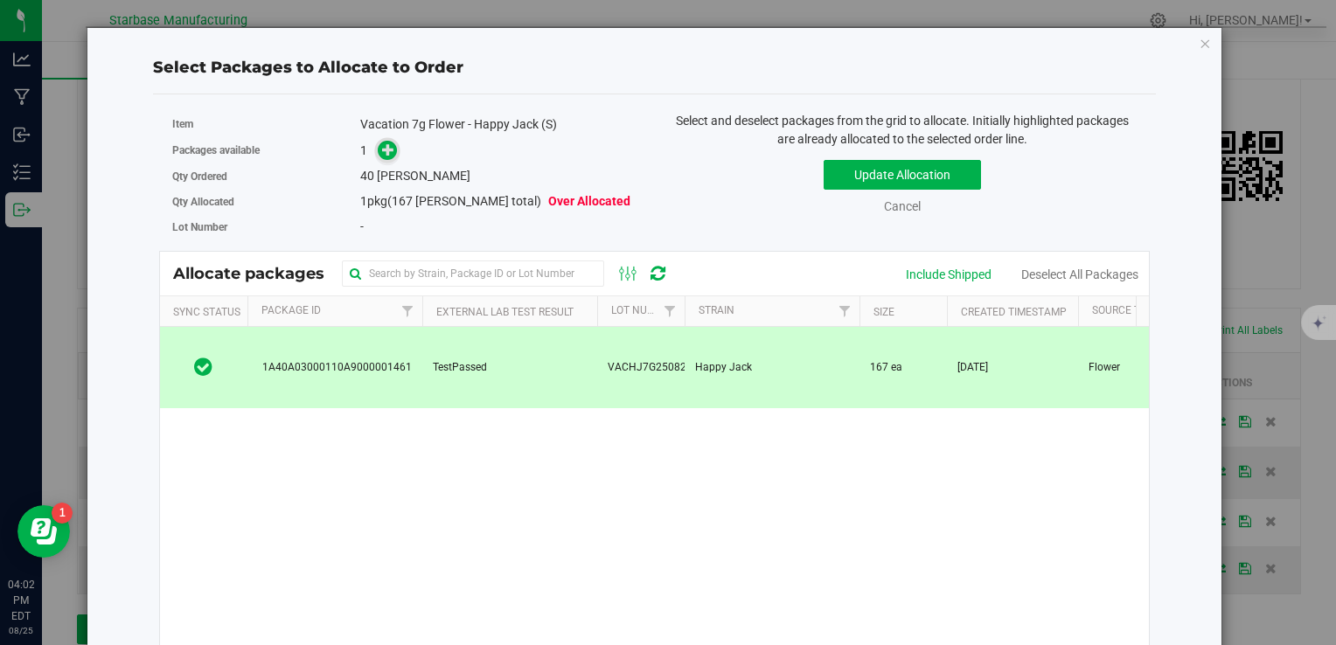
click at [386, 155] on icon at bounding box center [388, 149] width 12 height 12
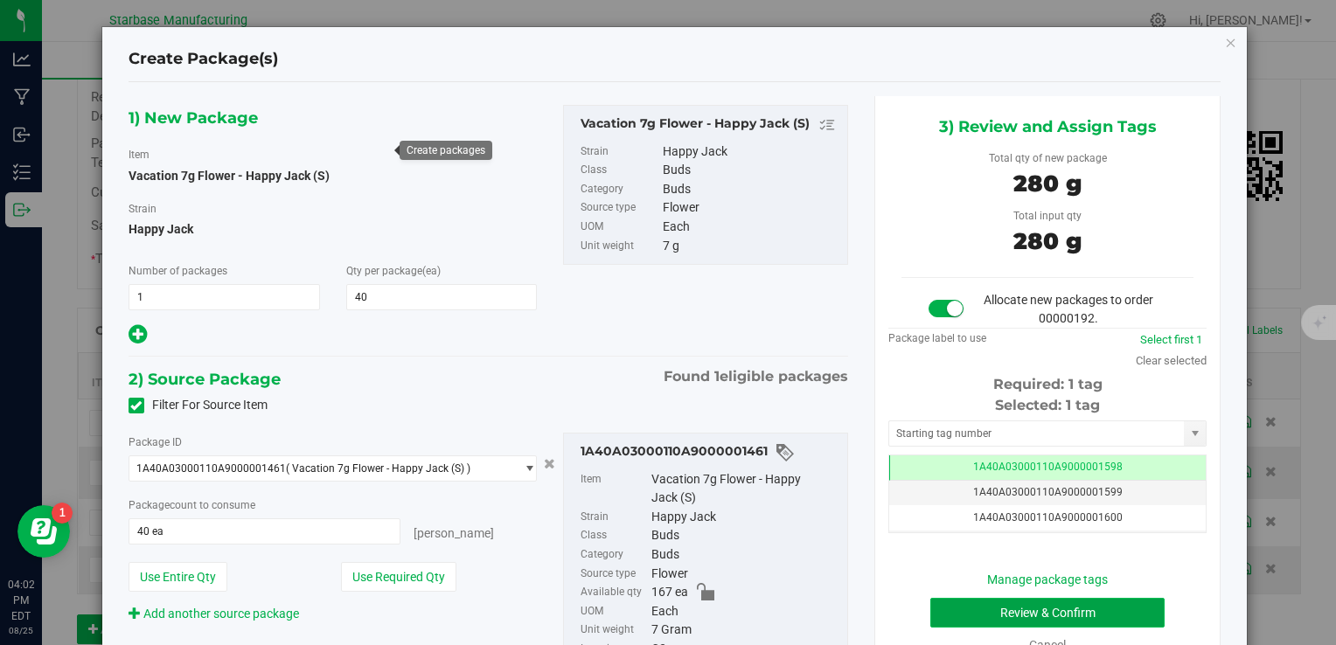
click at [1017, 613] on button "Review & Confirm" at bounding box center [1047, 613] width 234 height 30
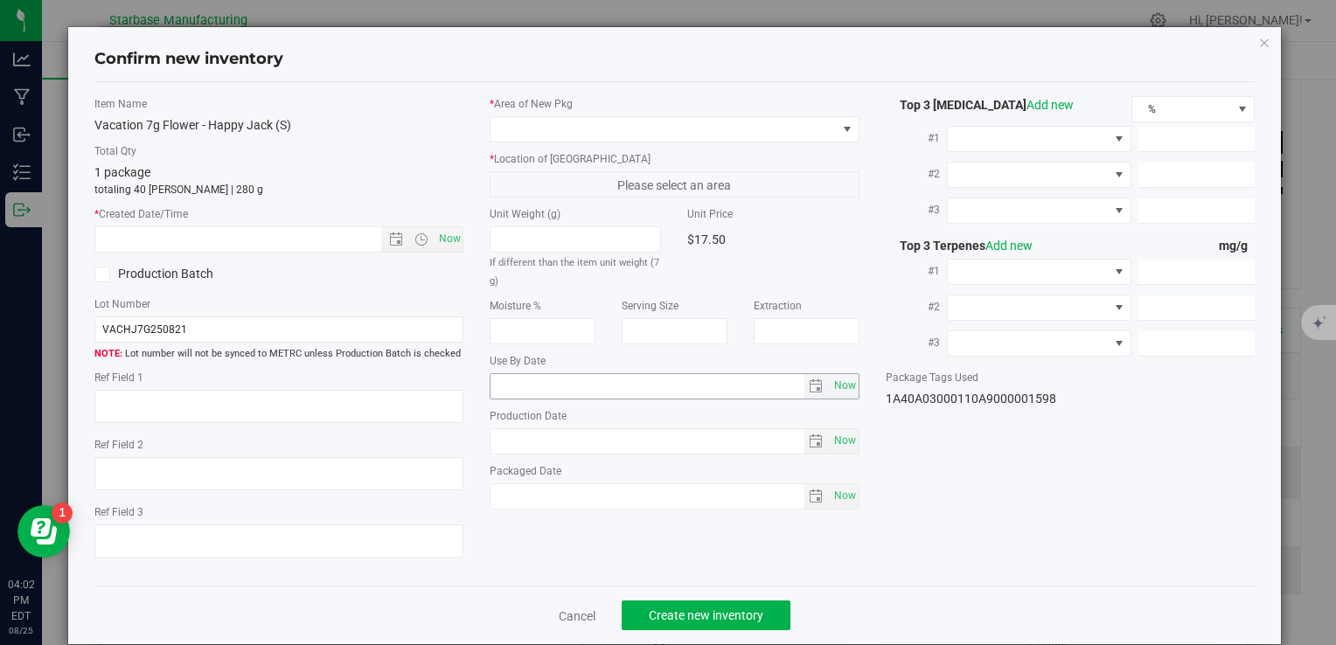
type textarea "[DATE]"
type textarea "MC281359, [PHONE_NUMBER], [EMAIL_ADDRESS][DOMAIN_NAME]"
type input "[DATE]"
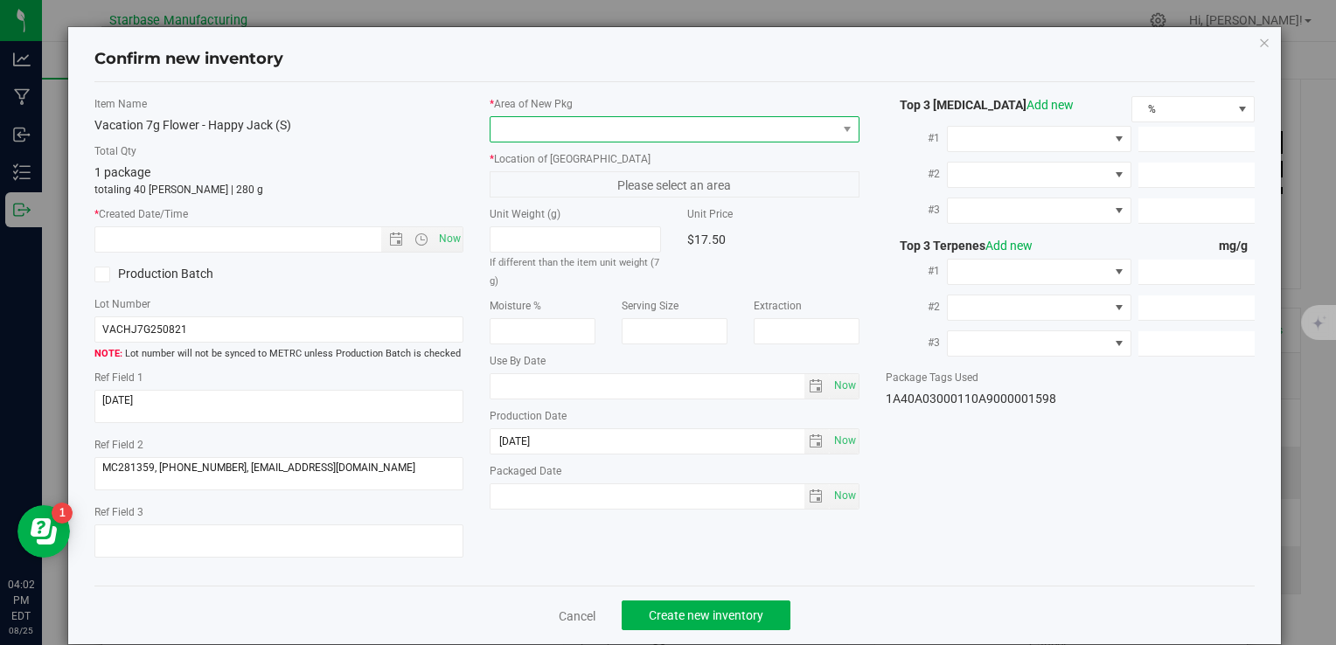
click at [641, 132] on span at bounding box center [663, 129] width 345 height 24
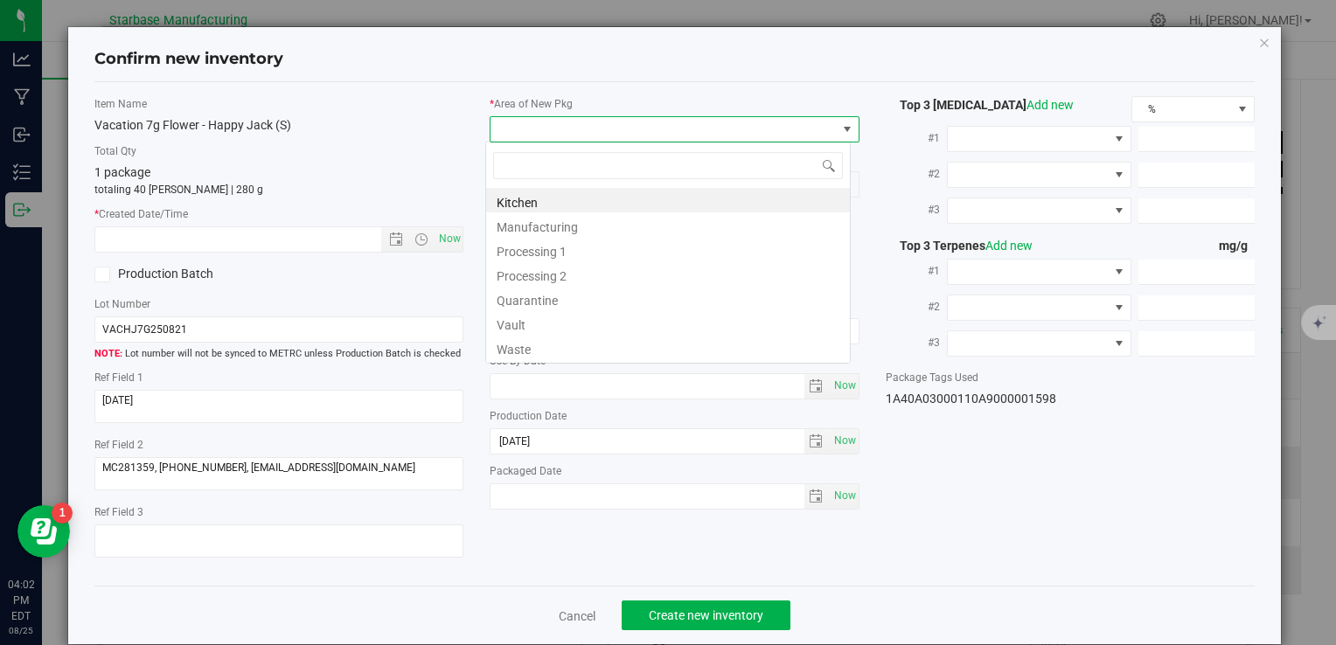
type input "v"
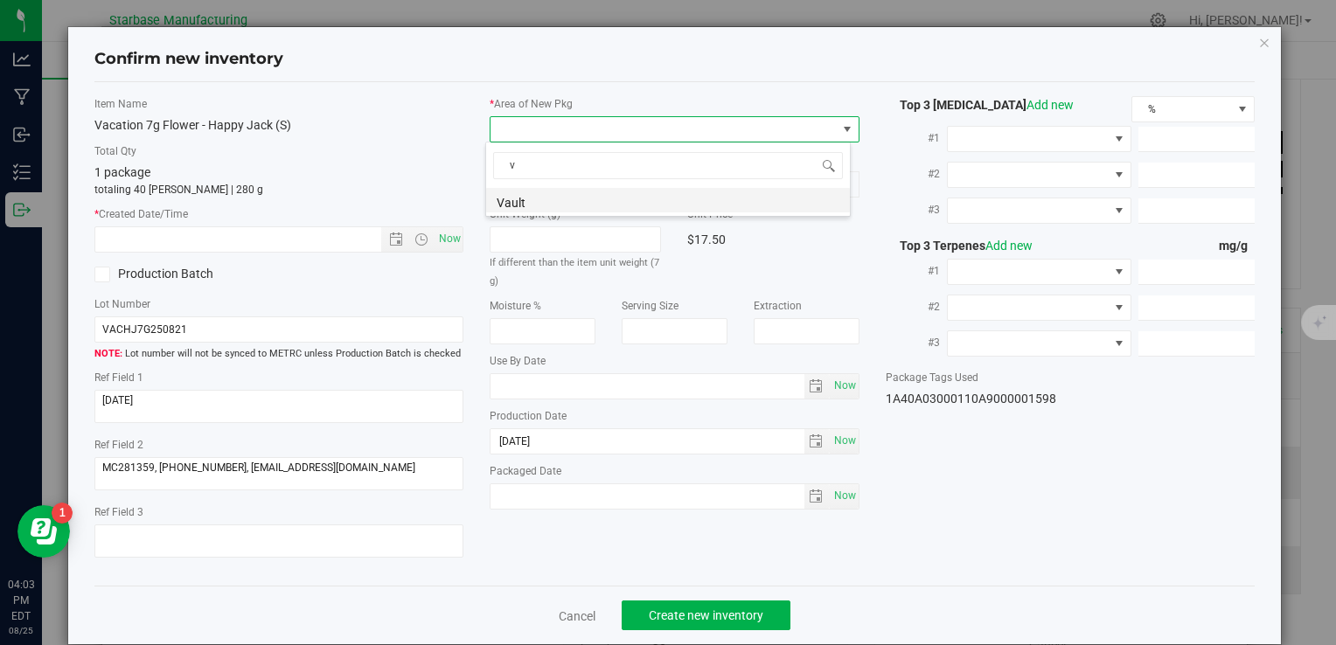
click at [632, 202] on li "Vault" at bounding box center [668, 200] width 364 height 24
click at [616, 191] on span "A1" at bounding box center [663, 184] width 345 height 24
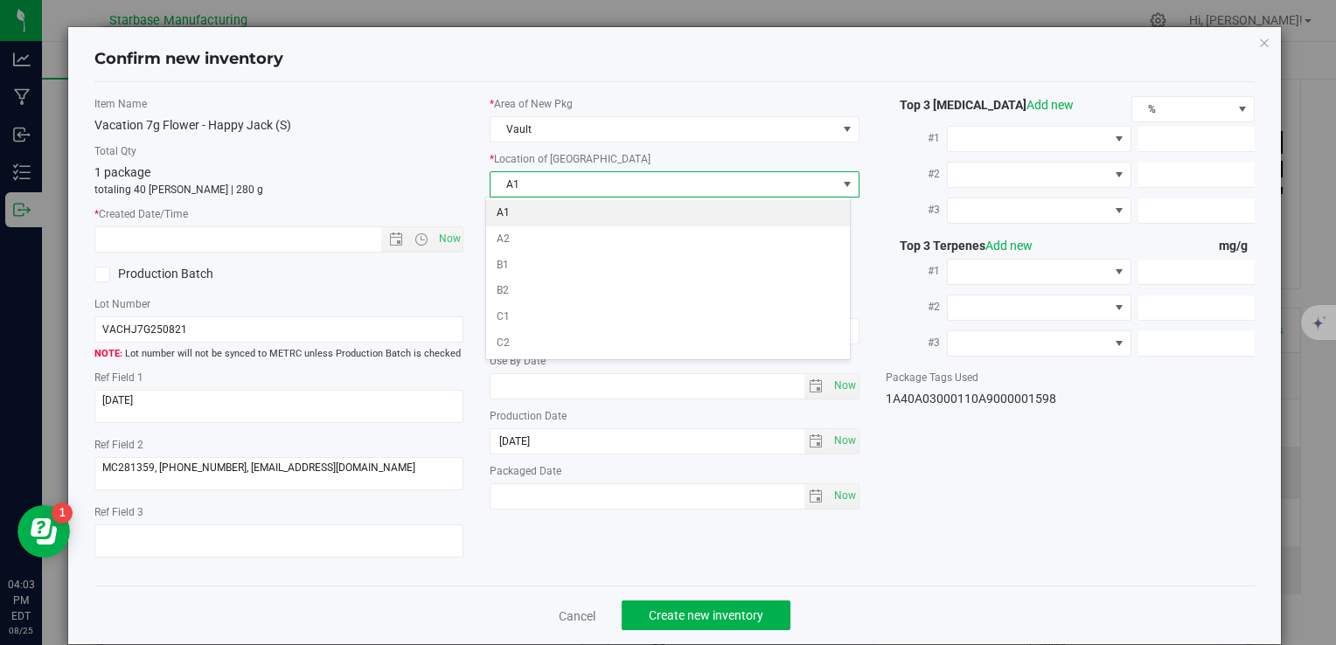
click at [600, 215] on li "A1" at bounding box center [668, 213] width 364 height 26
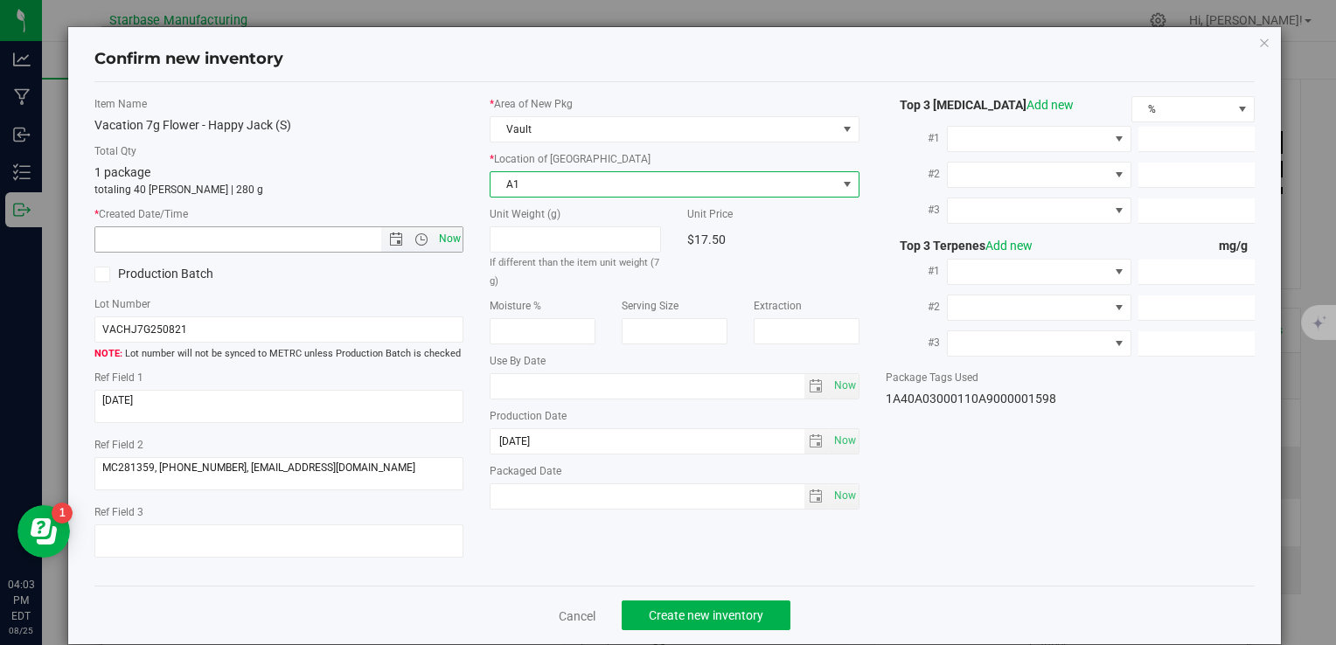
click at [449, 242] on span "Now" at bounding box center [450, 238] width 30 height 25
type input "8/25/2025 4:03 PM"
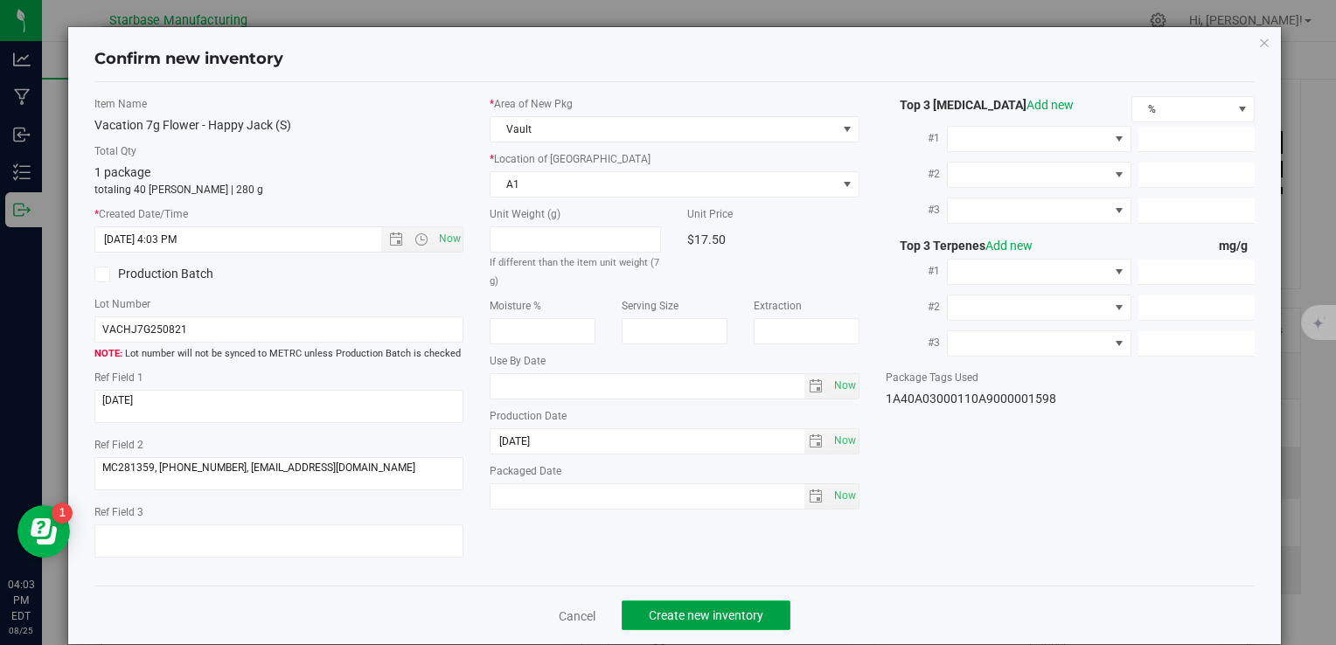
click at [685, 611] on span "Create new inventory" at bounding box center [706, 616] width 115 height 14
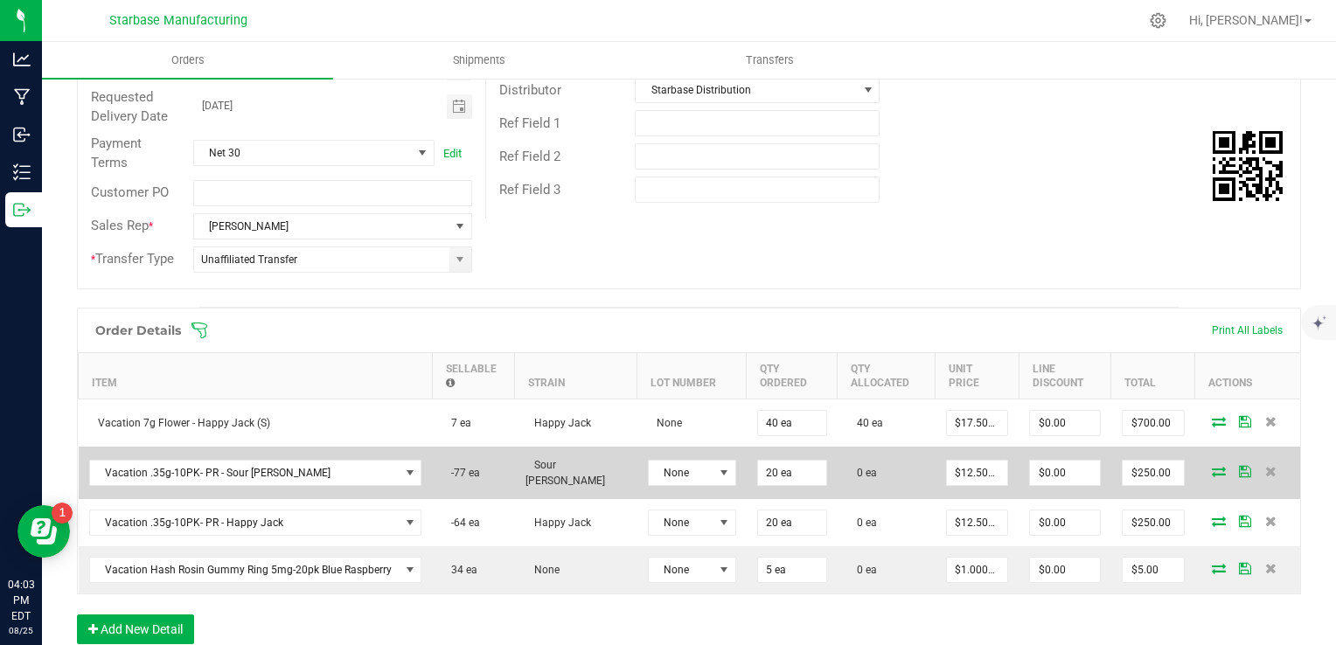
click at [1212, 466] on icon at bounding box center [1219, 471] width 14 height 10
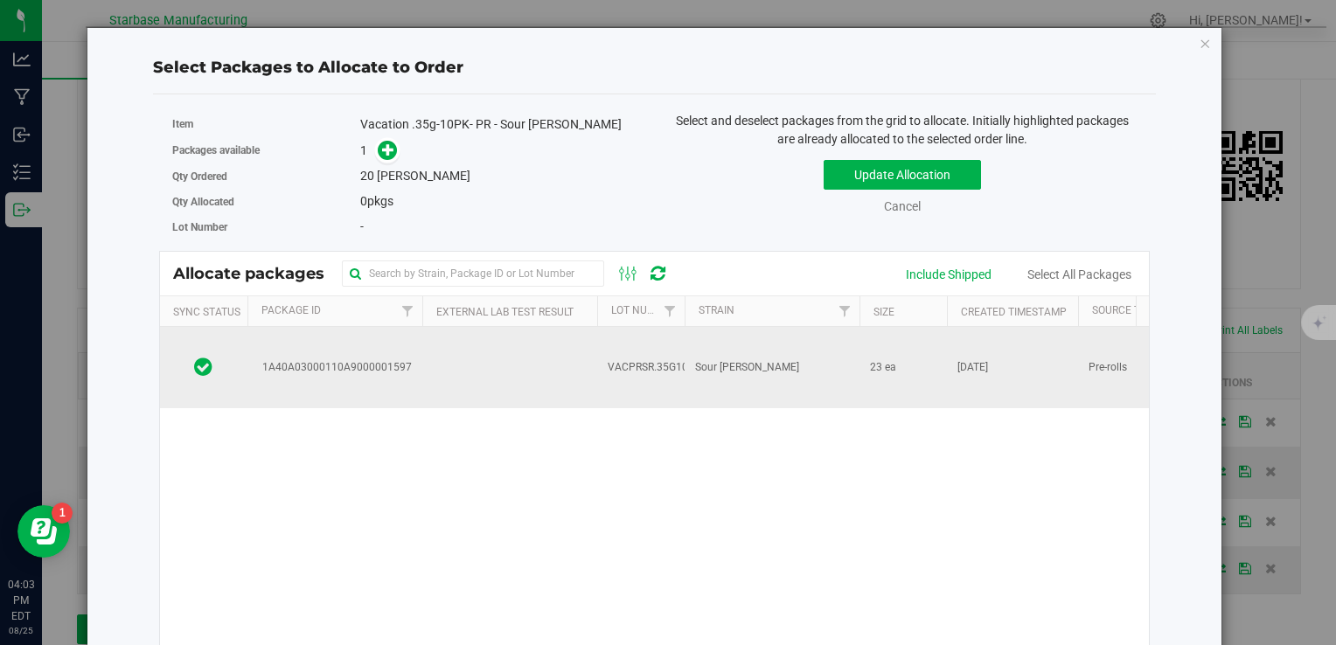
click at [619, 359] on span "VACPRSR.35G10PK250825" at bounding box center [673, 367] width 131 height 17
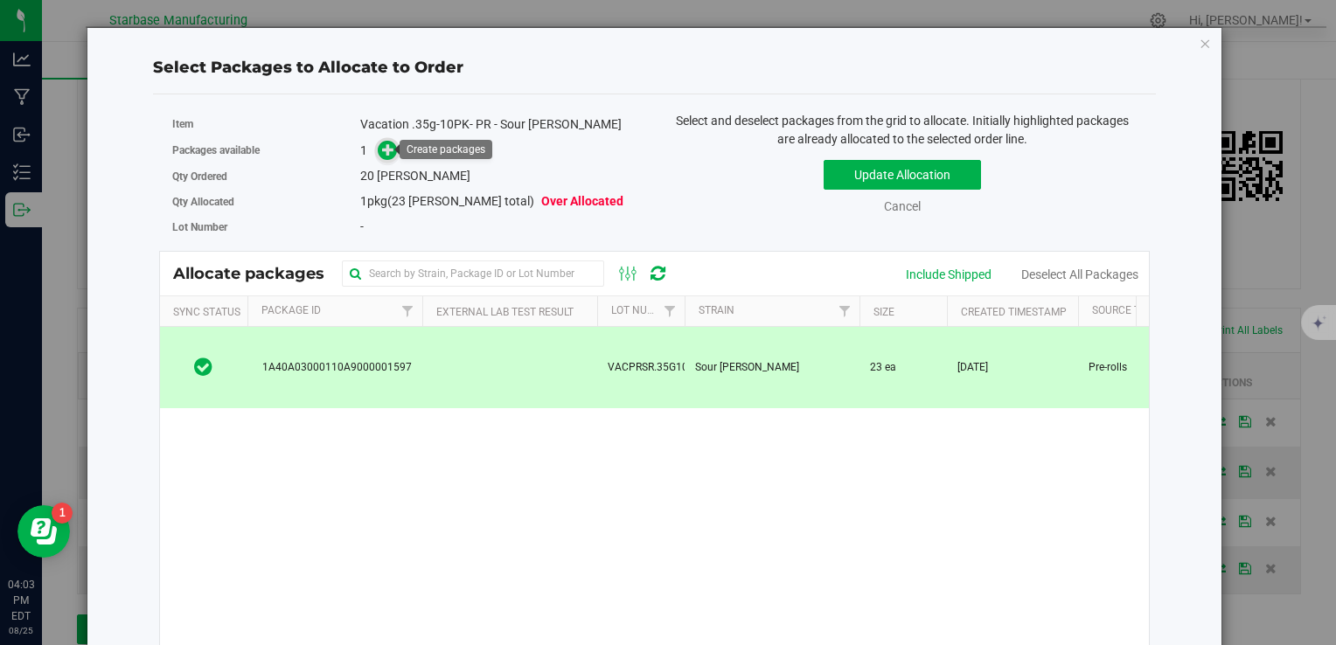
click at [385, 149] on icon at bounding box center [388, 149] width 12 height 12
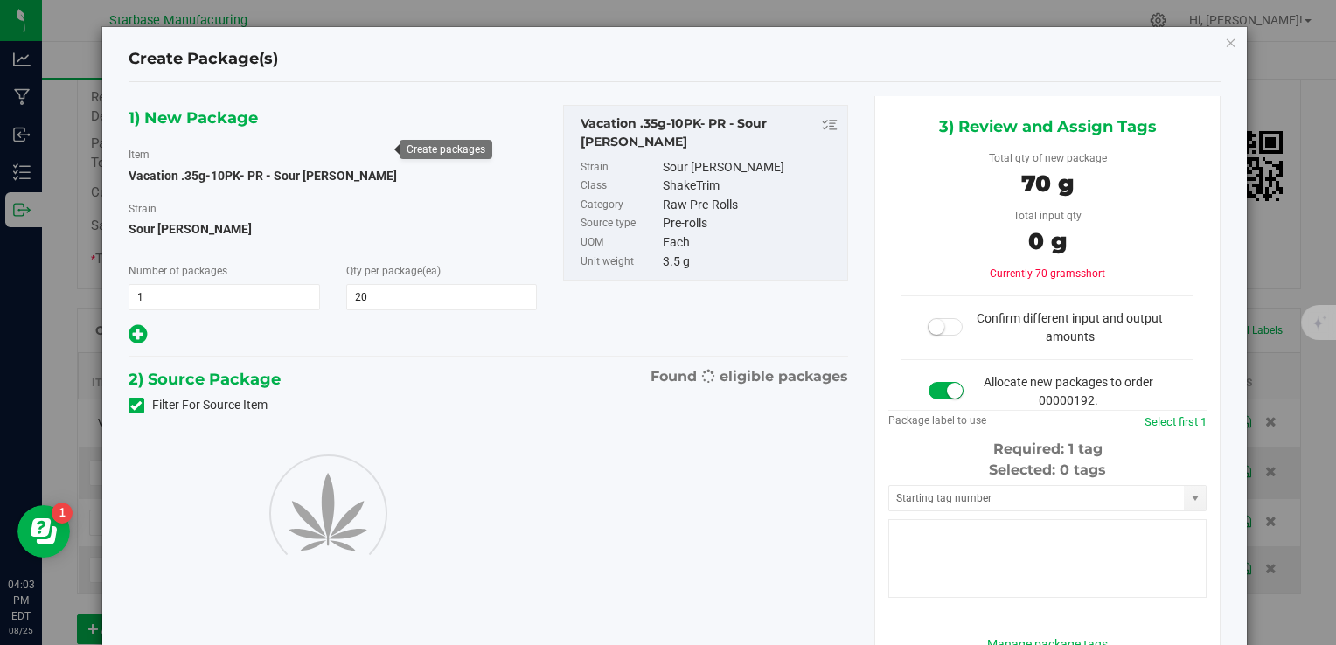
type input "20"
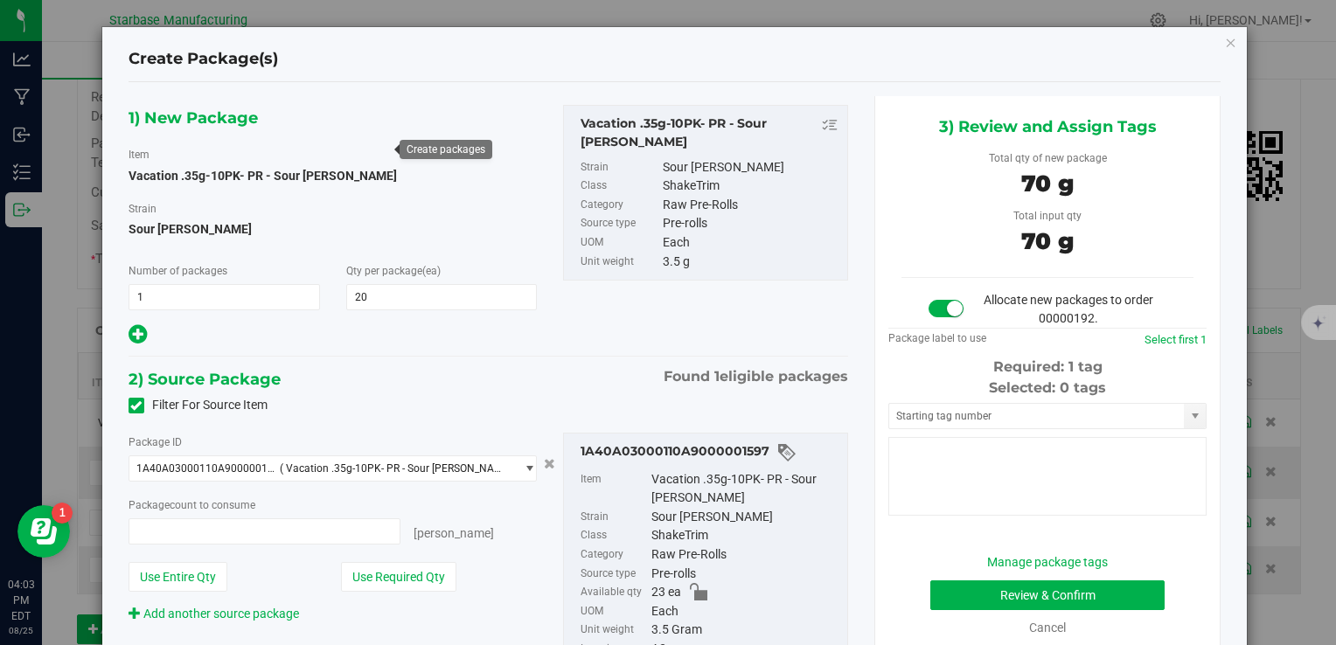
type input "20 ea"
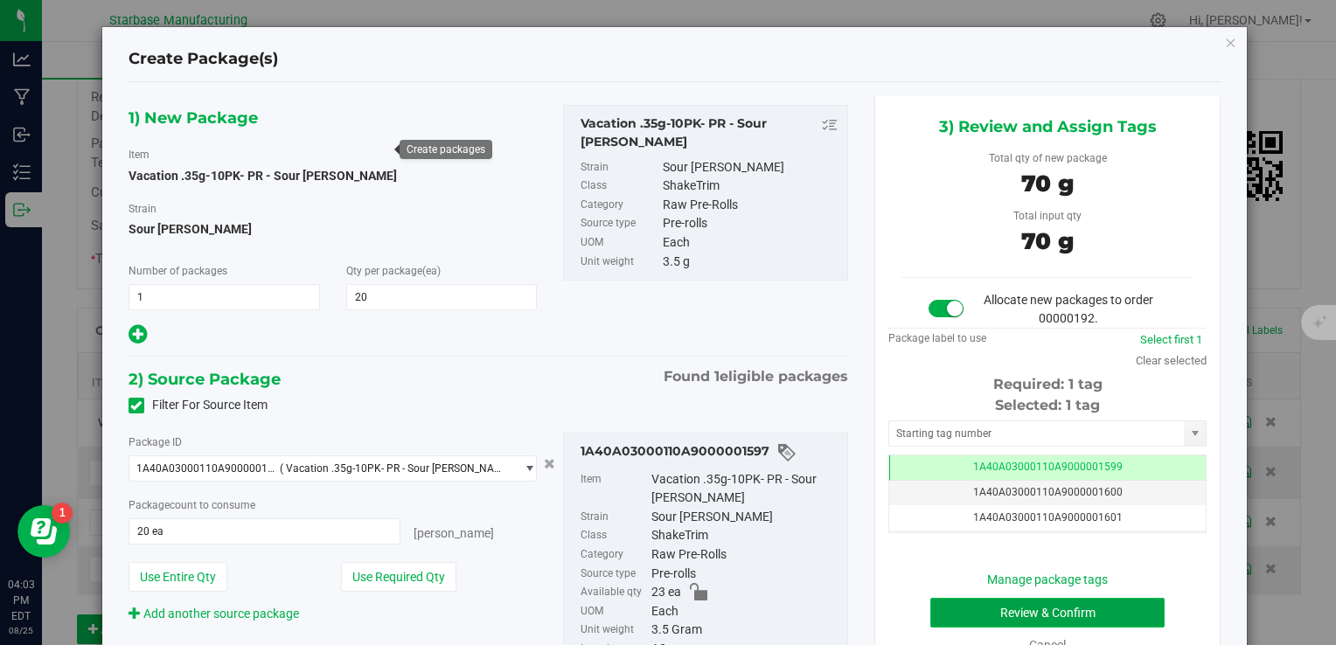
click at [975, 603] on button "Review & Confirm" at bounding box center [1047, 613] width 234 height 30
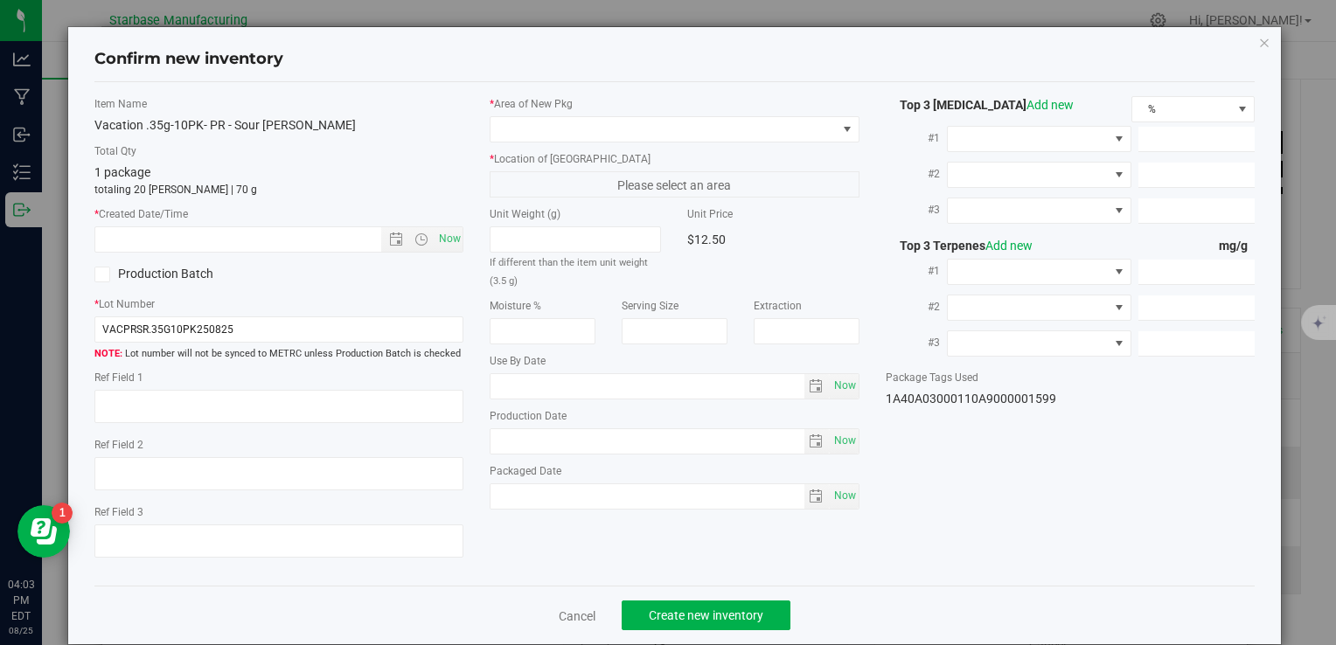
type textarea "[DATE]"
type textarea "MC281359, [PHONE_NUMBER], [EMAIL_ADDRESS][DOMAIN_NAME]"
type input "[DATE]"
click at [448, 236] on span "Now" at bounding box center [450, 238] width 30 height 25
type input "8/25/2025 4:03 PM"
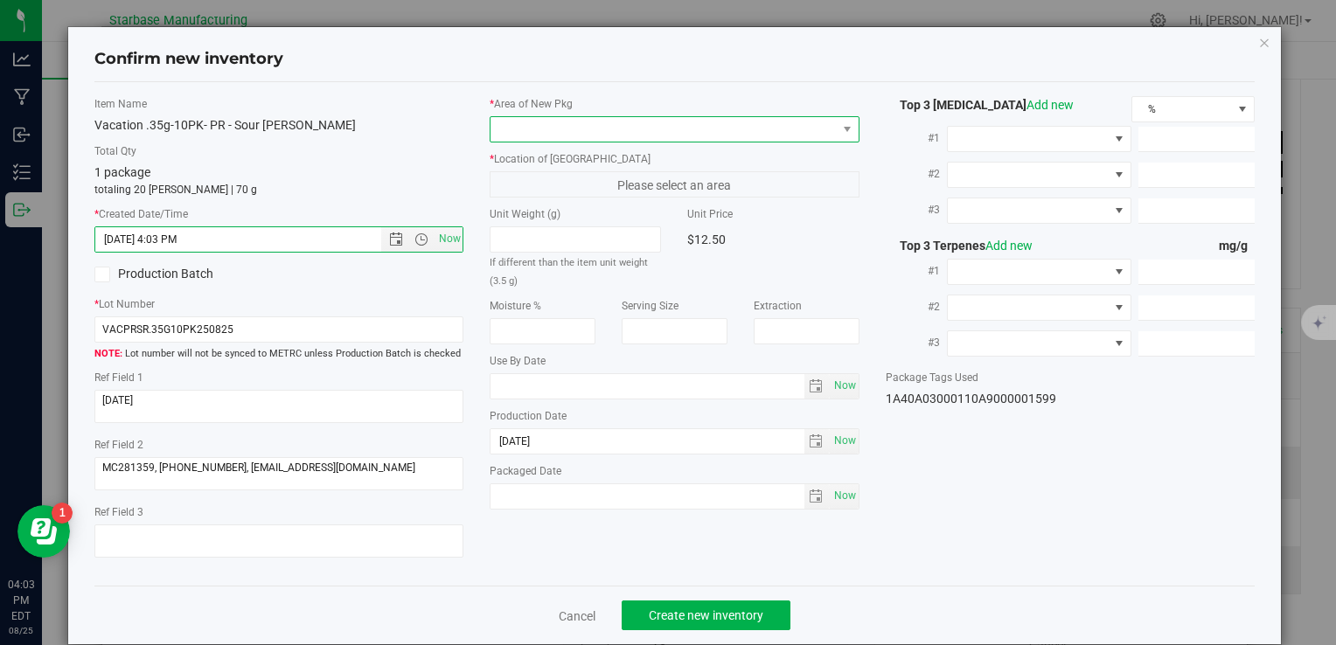
click at [523, 135] on span at bounding box center [663, 129] width 345 height 24
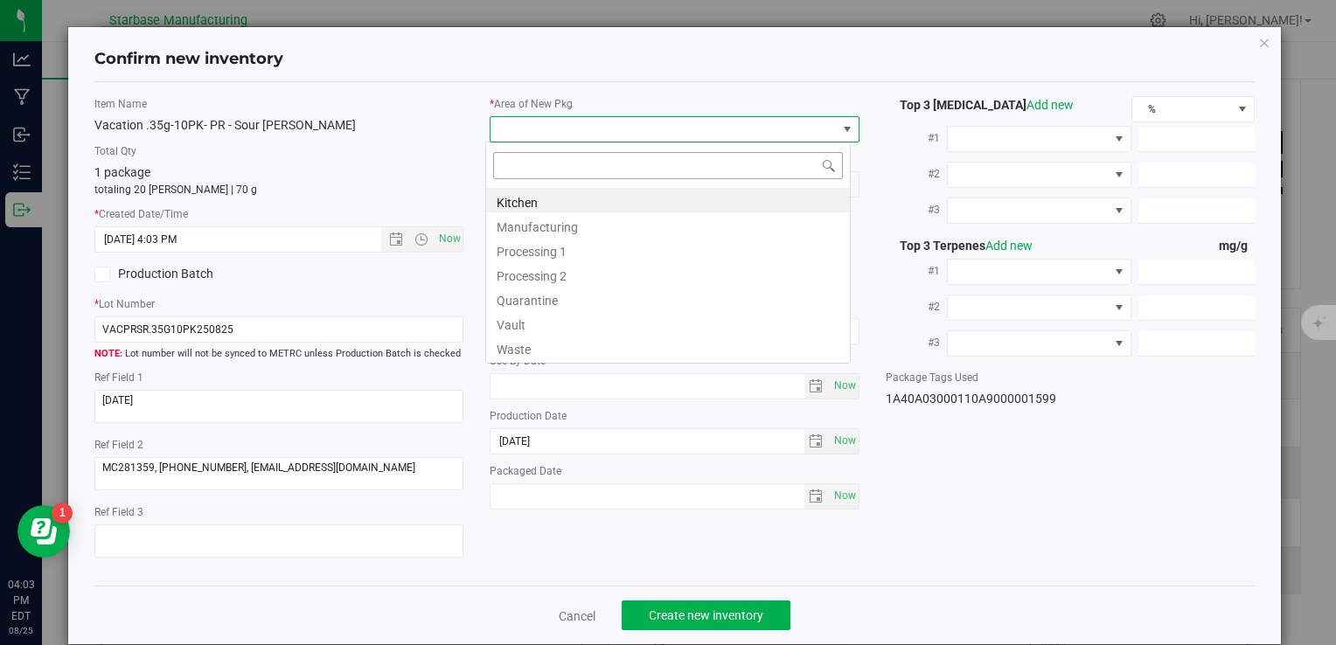
type input "v"
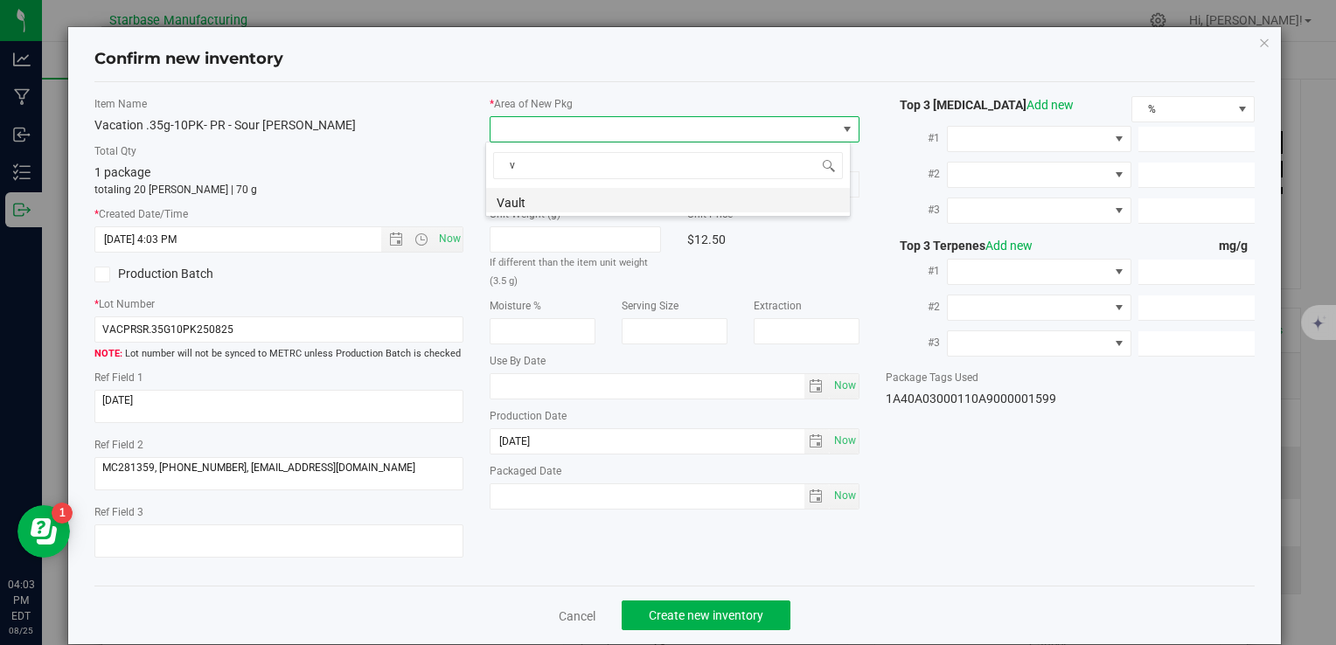
click at [532, 207] on li "Vault" at bounding box center [668, 200] width 364 height 24
click at [532, 191] on span "A1" at bounding box center [663, 184] width 345 height 24
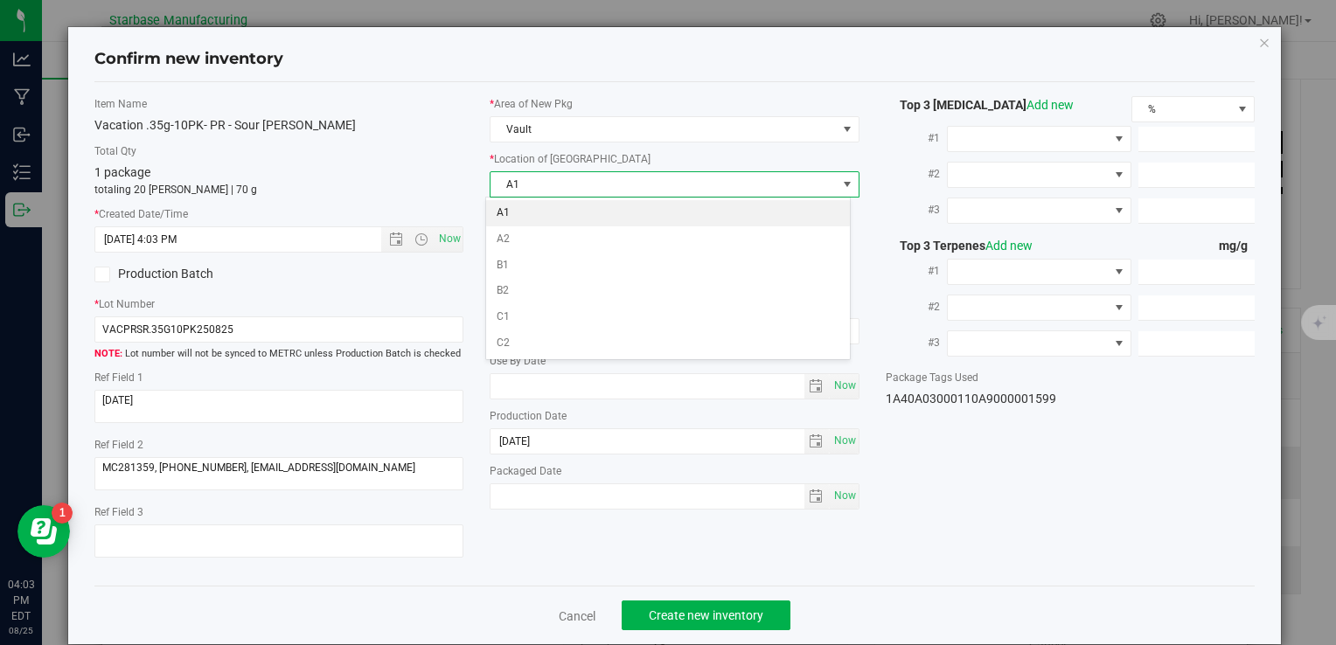
click at [525, 208] on li "A1" at bounding box center [668, 213] width 364 height 26
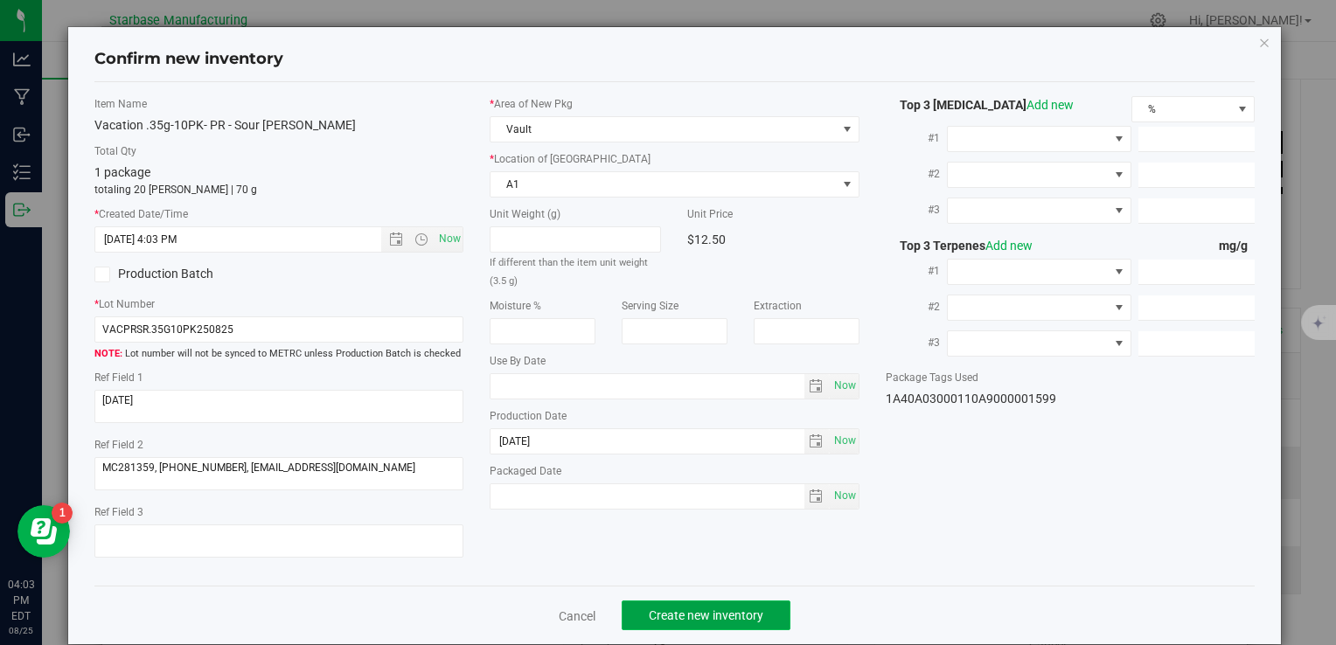
click at [736, 624] on button "Create new inventory" at bounding box center [706, 616] width 169 height 30
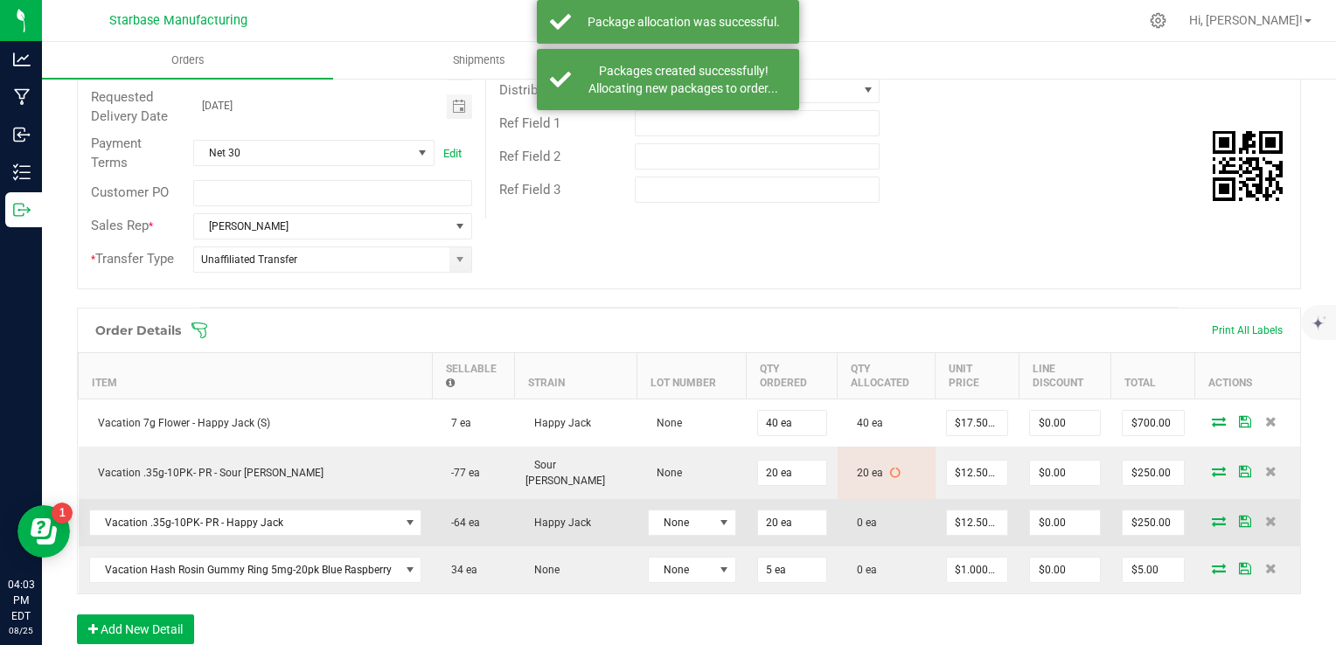
click at [1212, 516] on icon at bounding box center [1219, 521] width 14 height 10
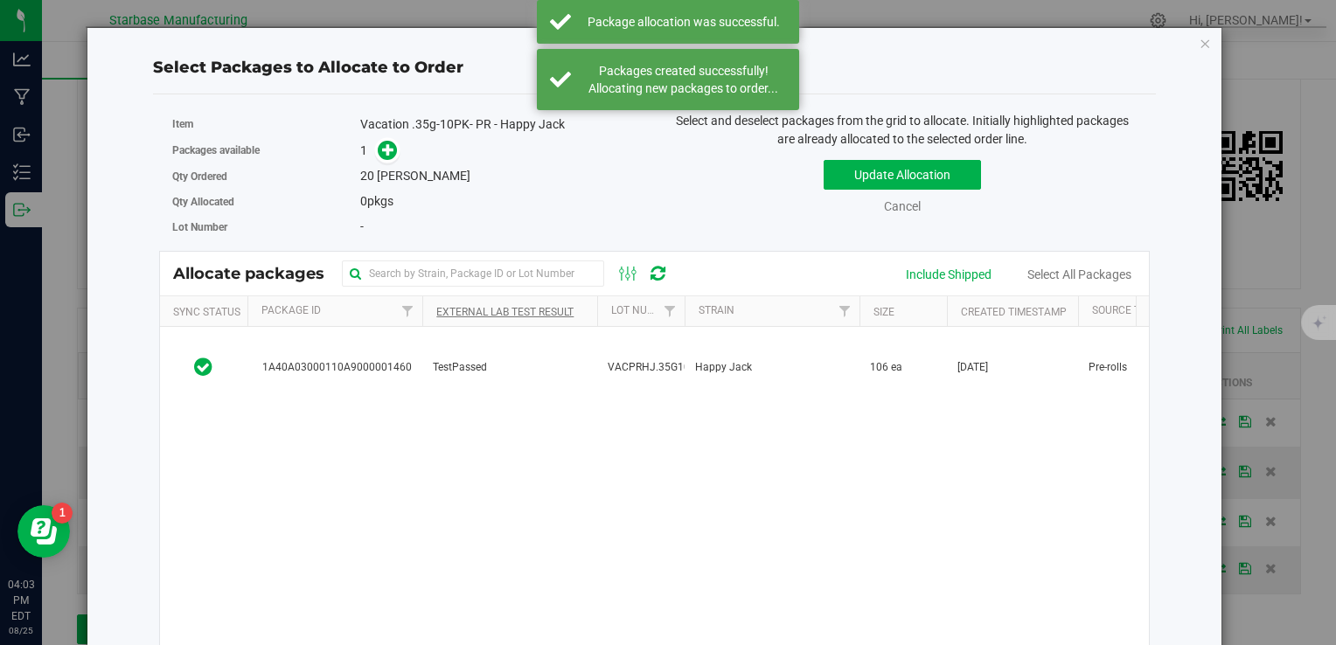
drag, startPoint x: 552, startPoint y: 351, endPoint x: 527, endPoint y: 317, distance: 42.0
click at [552, 351] on td "TestPassed" at bounding box center [509, 367] width 175 height 81
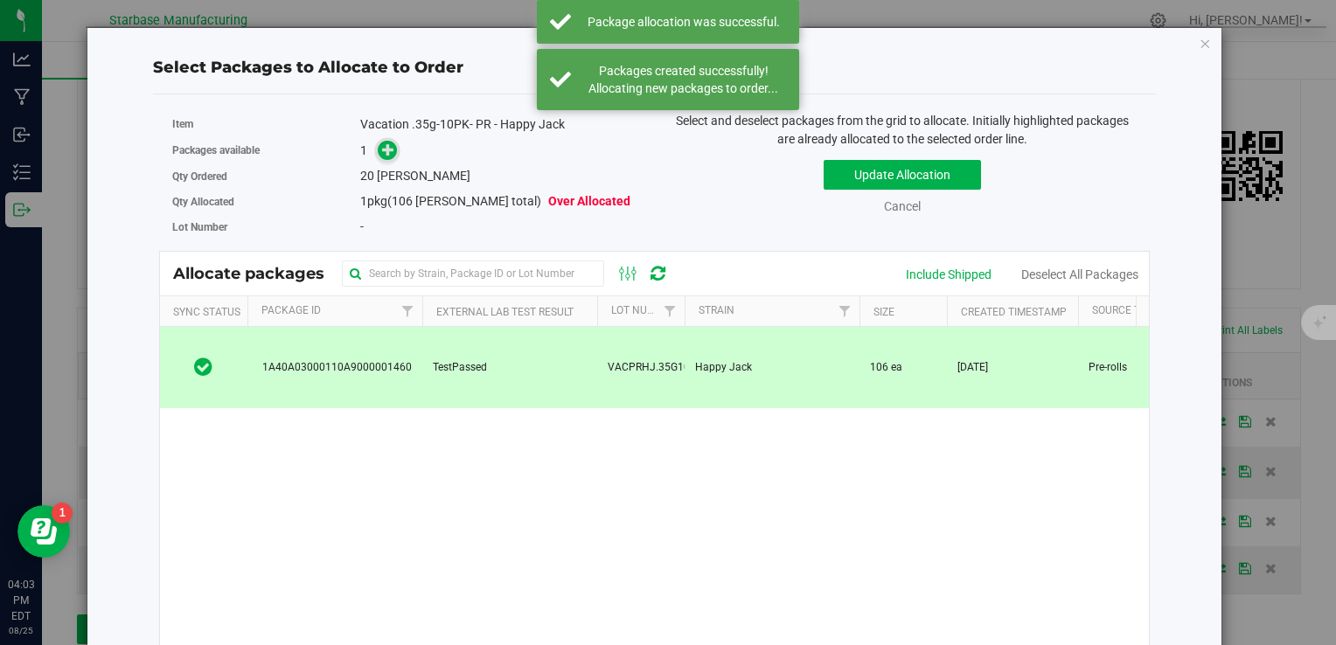
click at [384, 150] on icon at bounding box center [388, 149] width 12 height 12
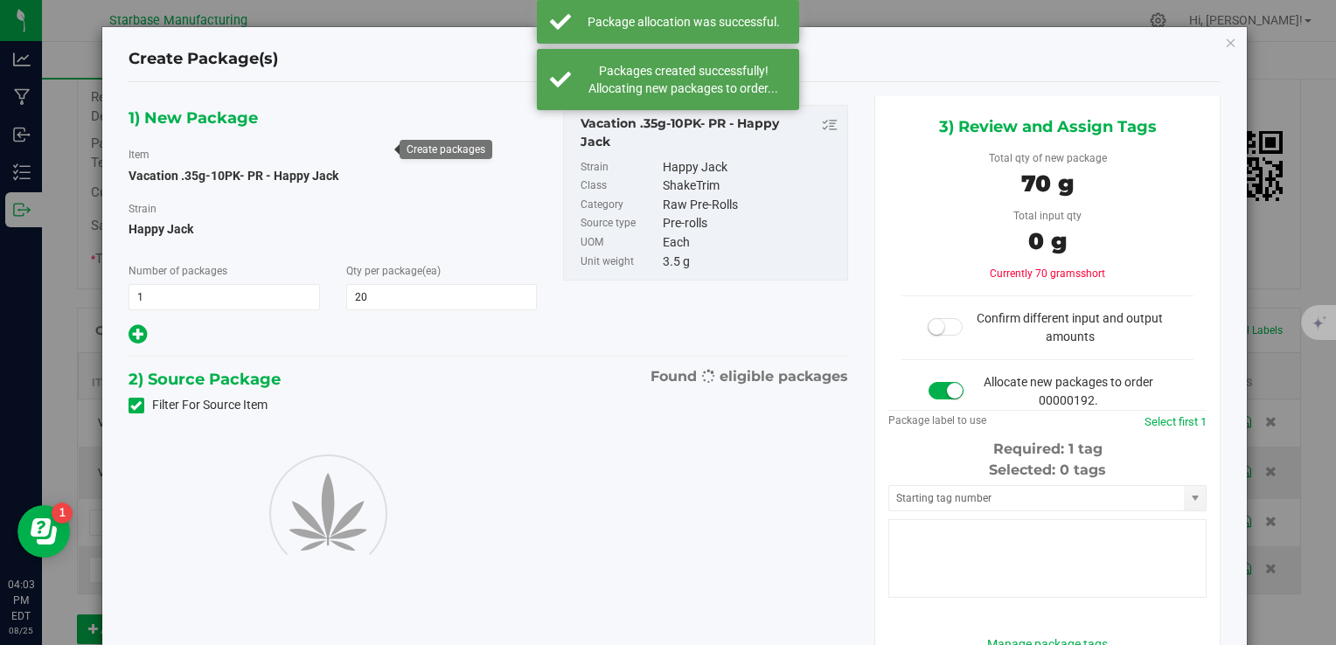
type input "20"
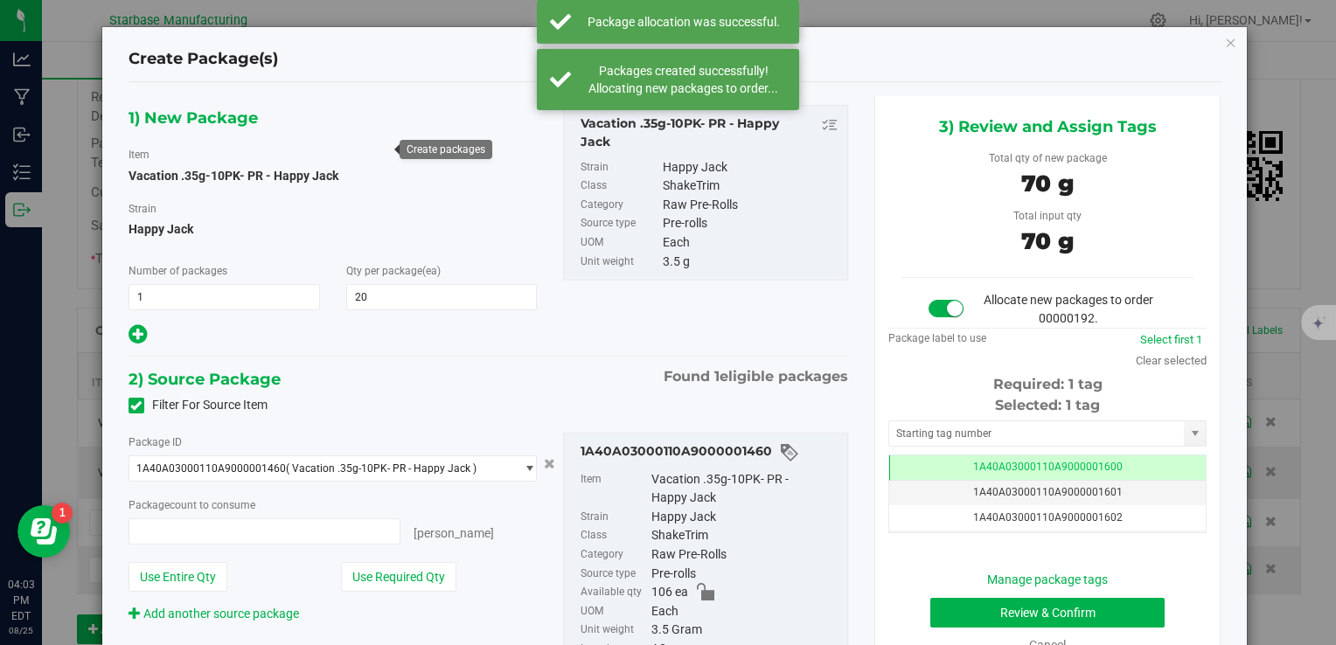
type input "20 ea"
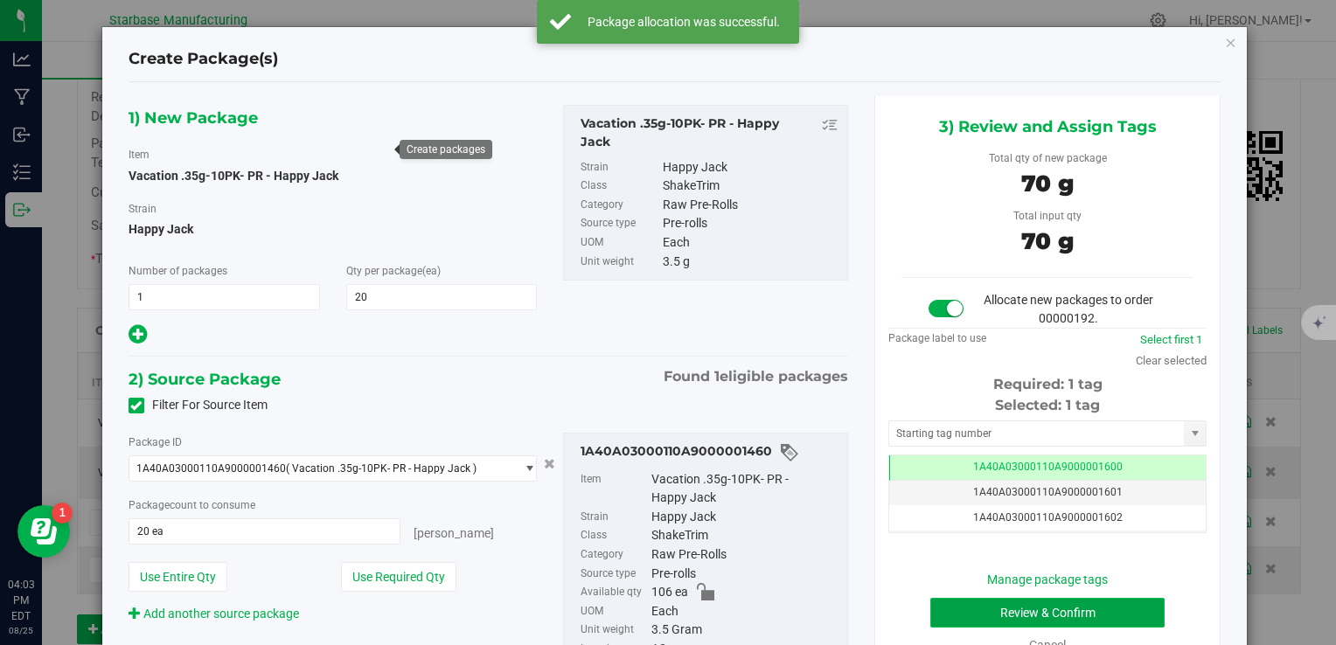
click at [993, 608] on button "Review & Confirm" at bounding box center [1047, 613] width 234 height 30
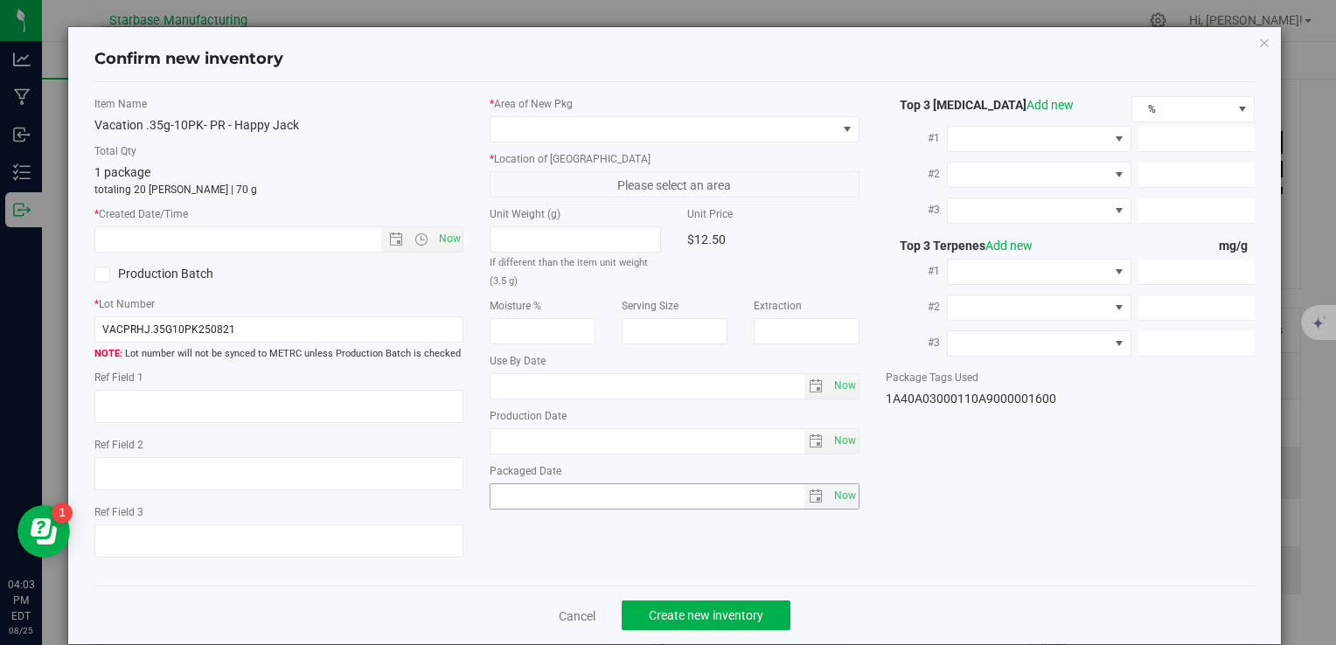
type textarea "[DATE]"
type textarea "MC281359, [PHONE_NUMBER], [EMAIL_ADDRESS][DOMAIN_NAME]"
type input "[DATE]"
click at [444, 235] on span "Now" at bounding box center [450, 238] width 30 height 25
type input "8/25/2025 4:03 PM"
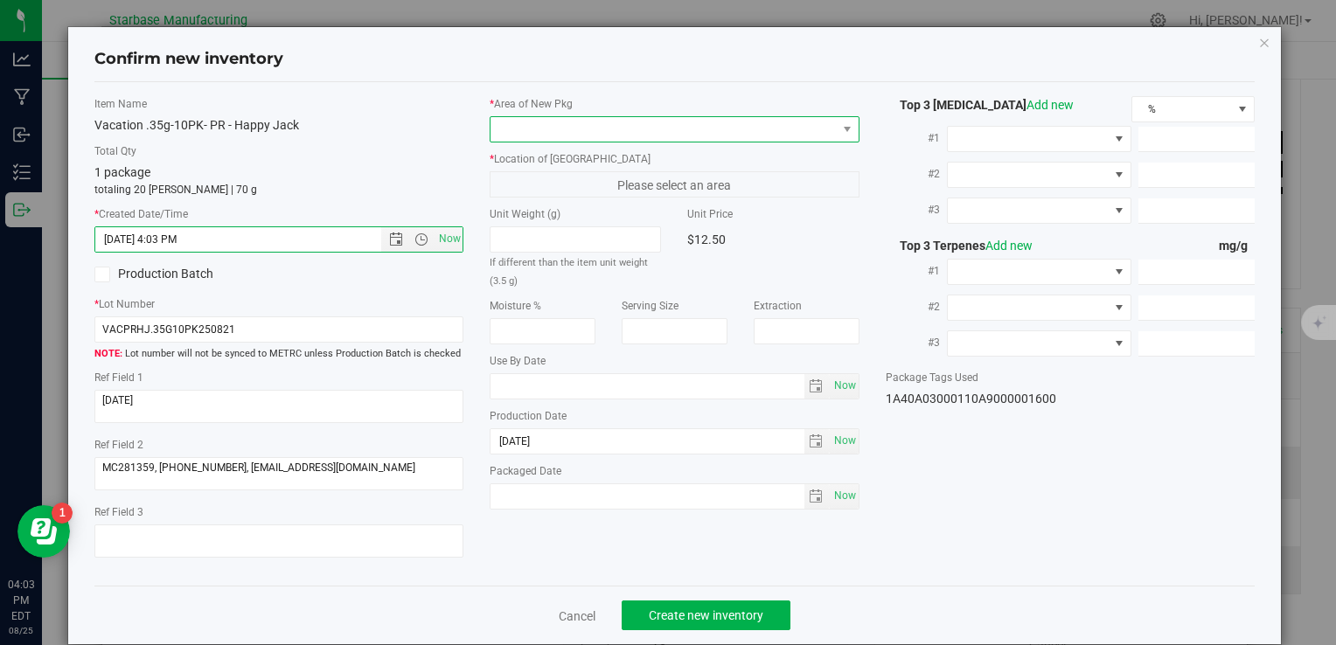
click at [543, 126] on span at bounding box center [663, 129] width 345 height 24
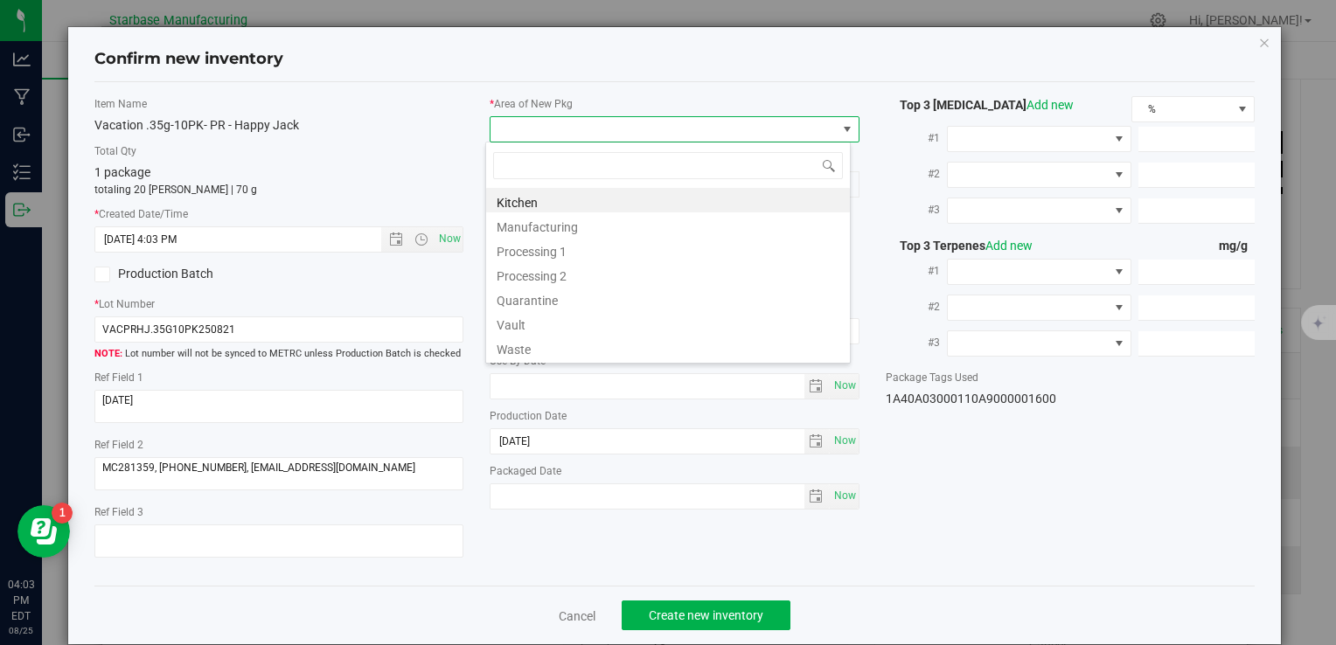
type input "v"
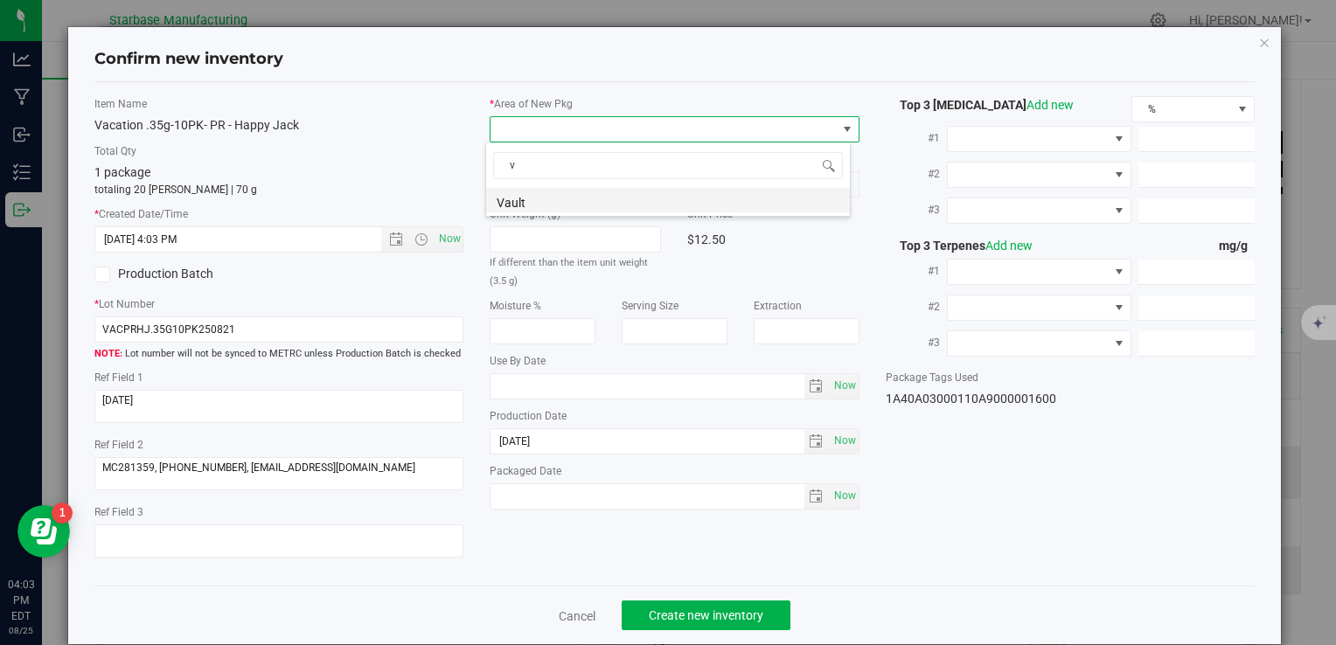
click at [535, 199] on li "Vault" at bounding box center [668, 200] width 364 height 24
click at [538, 183] on span "A1" at bounding box center [663, 184] width 345 height 24
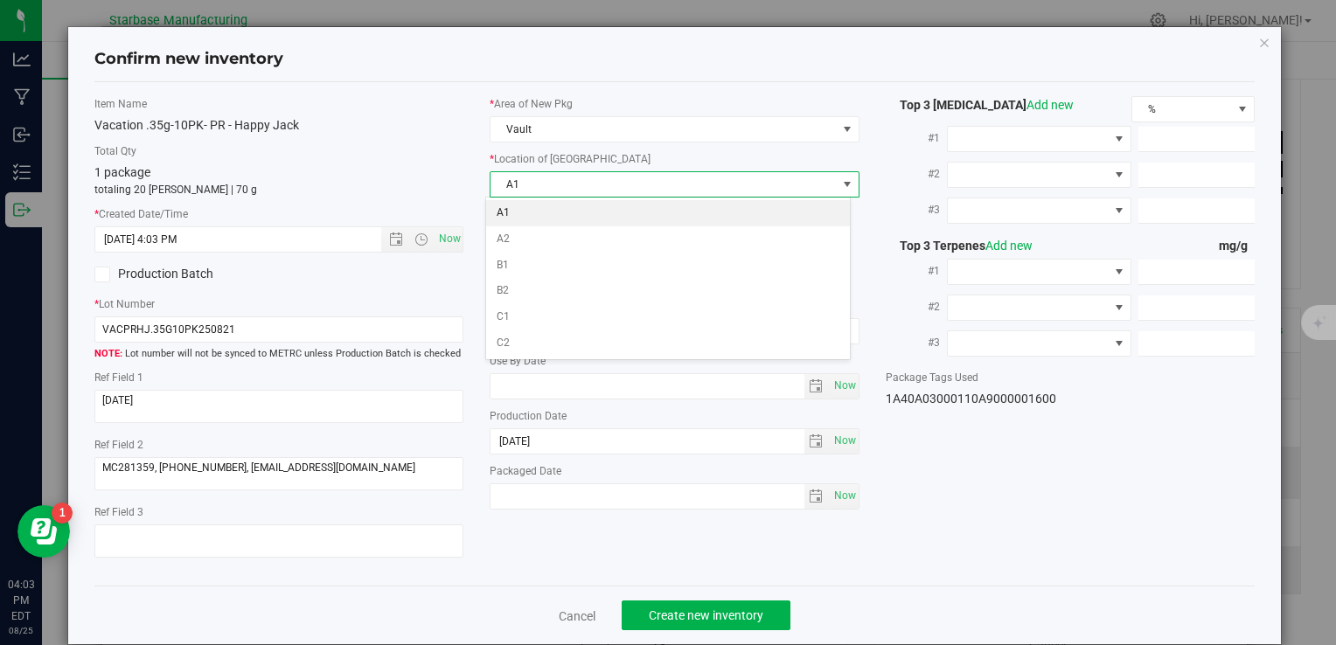
click at [537, 212] on li "A1" at bounding box center [668, 213] width 364 height 26
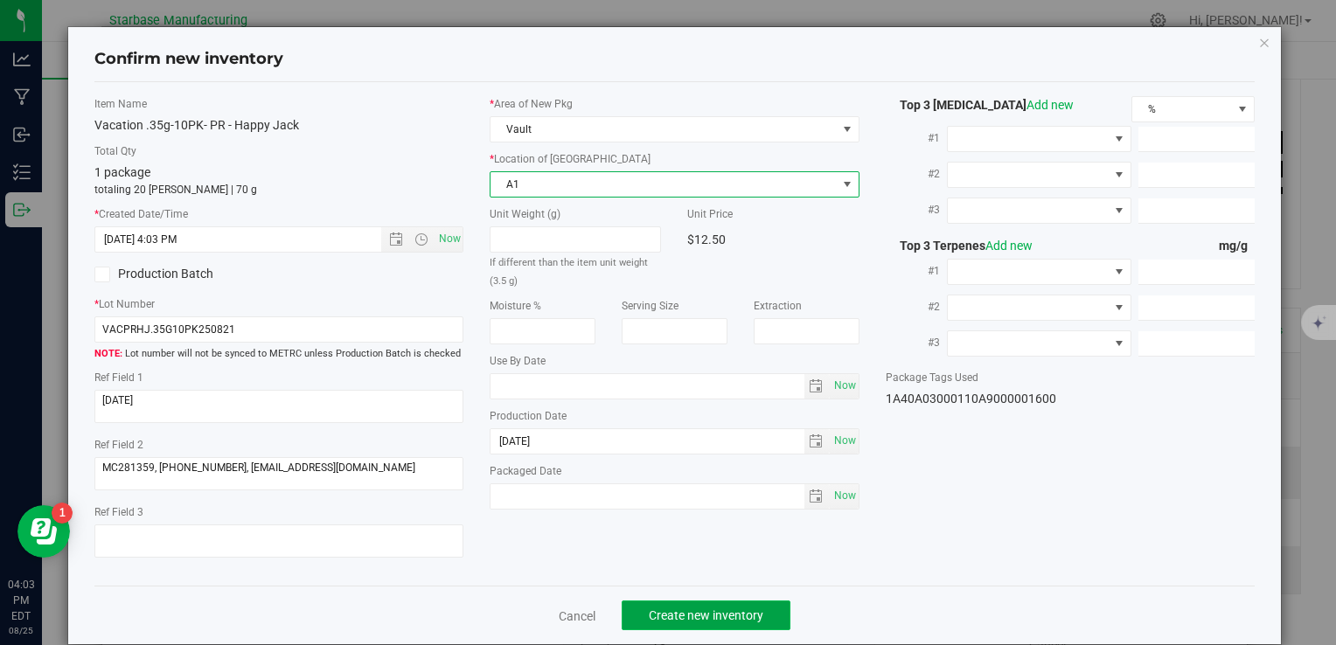
click at [729, 614] on span "Create new inventory" at bounding box center [706, 616] width 115 height 14
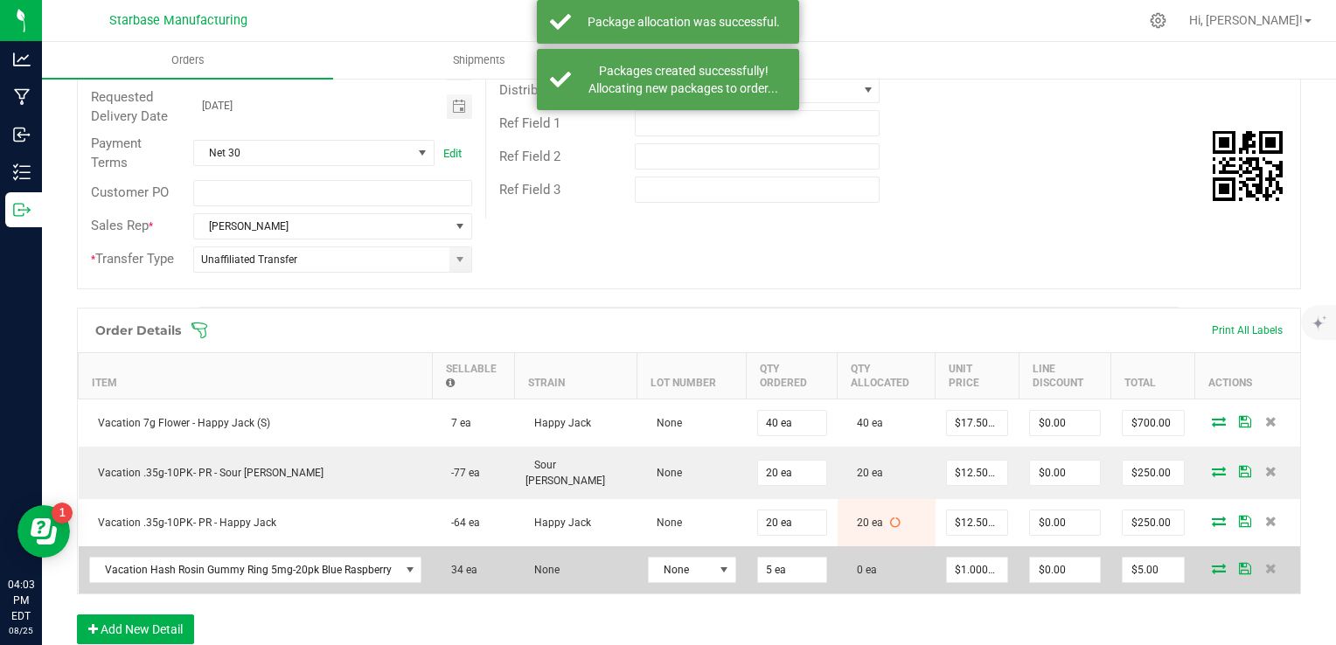
click at [1212, 563] on icon at bounding box center [1219, 568] width 14 height 10
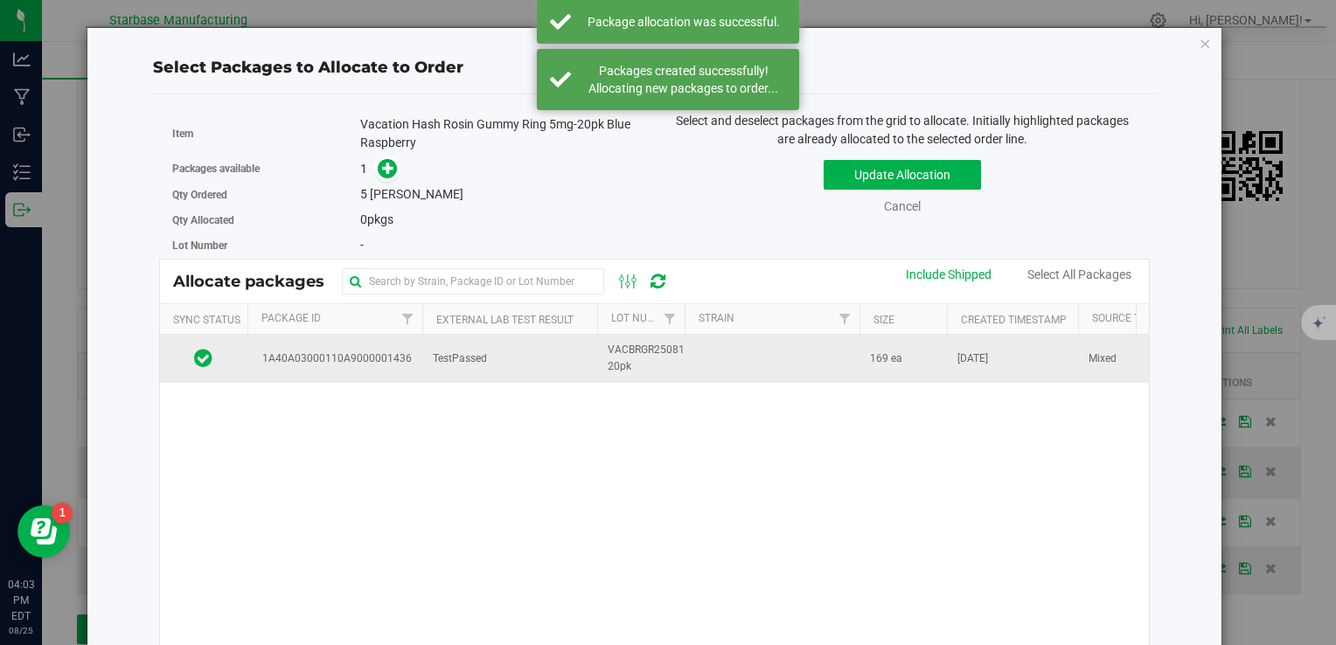
click at [546, 361] on td "TestPassed" at bounding box center [509, 358] width 175 height 47
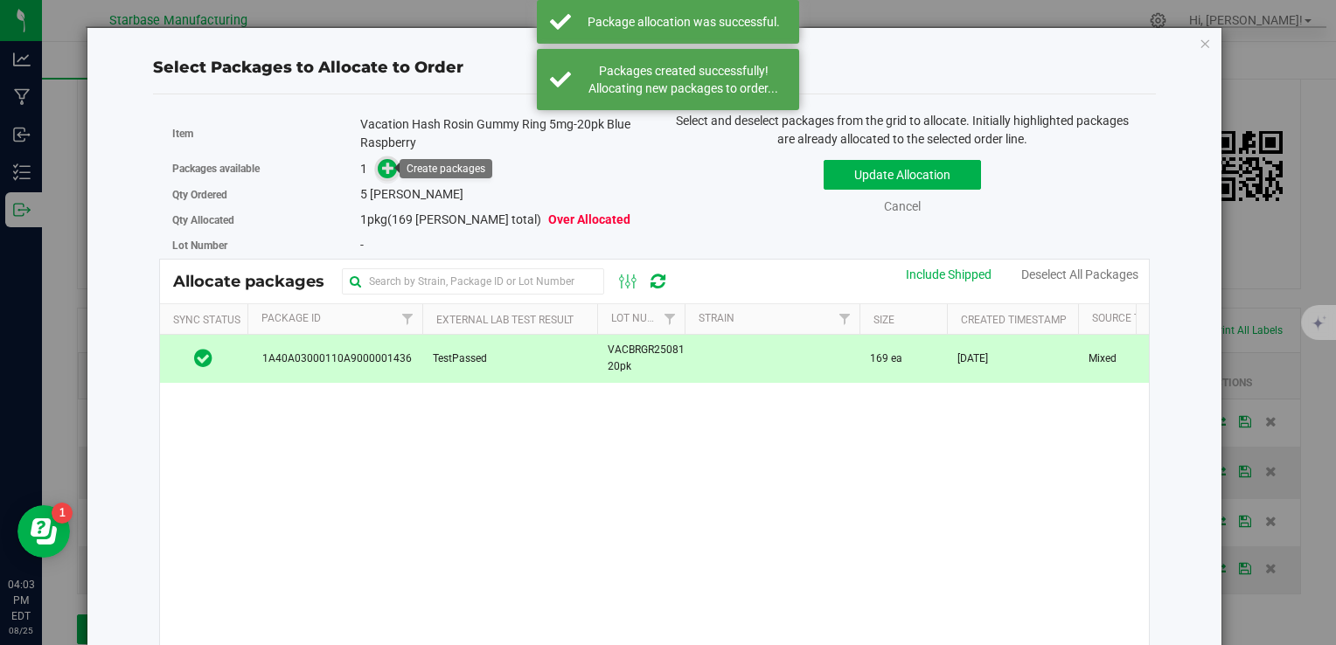
click at [388, 170] on icon at bounding box center [388, 168] width 12 height 12
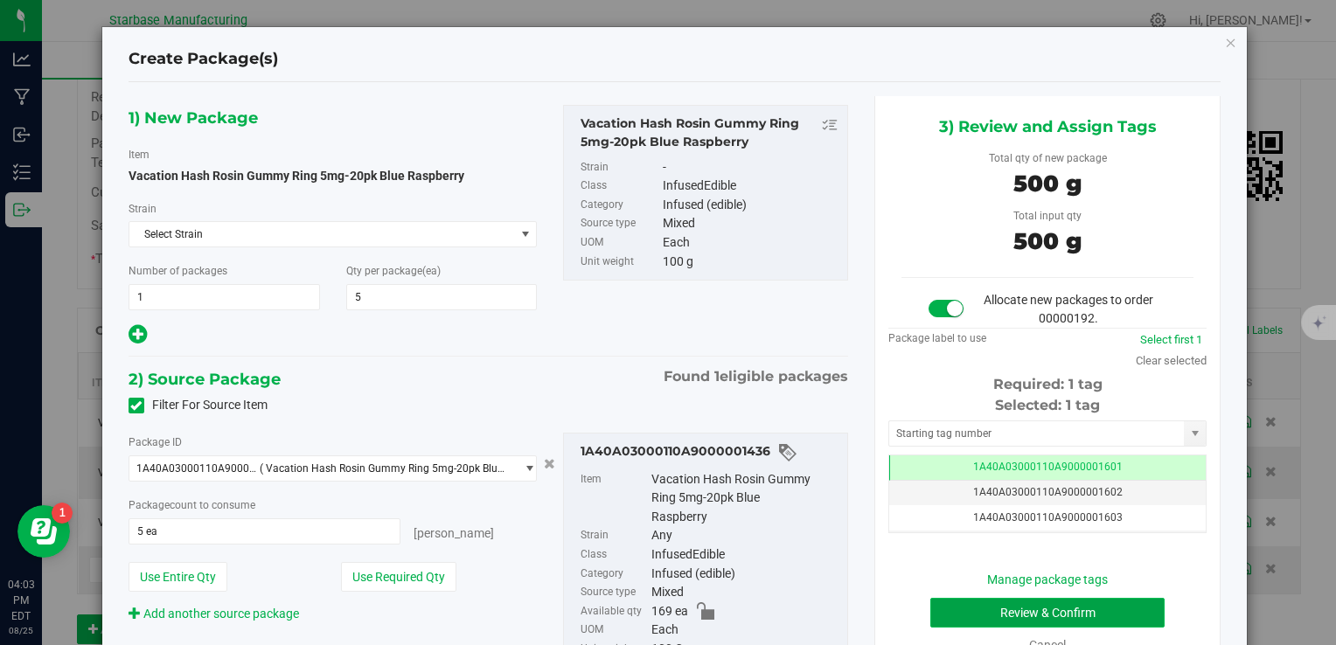
click at [1056, 608] on button "Review & Confirm" at bounding box center [1047, 613] width 234 height 30
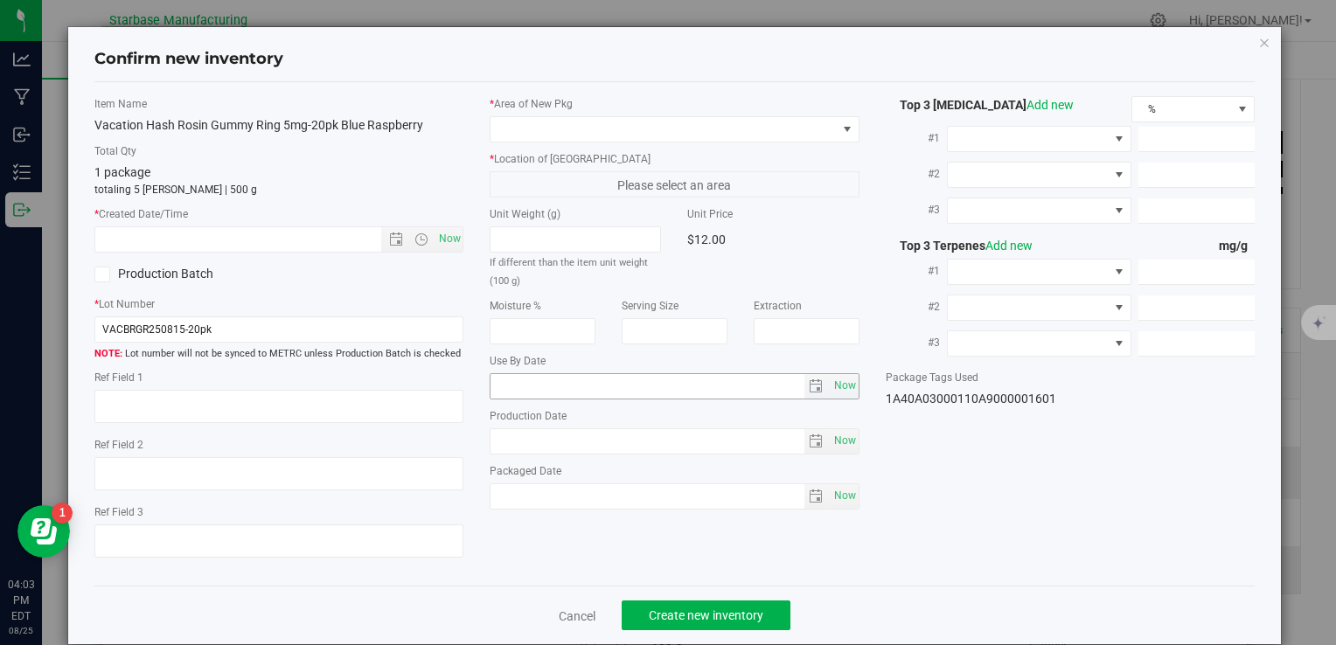
type input "[DATE]"
click at [454, 241] on span "Now" at bounding box center [450, 238] width 30 height 25
type input "8/25/2025 4:03 PM"
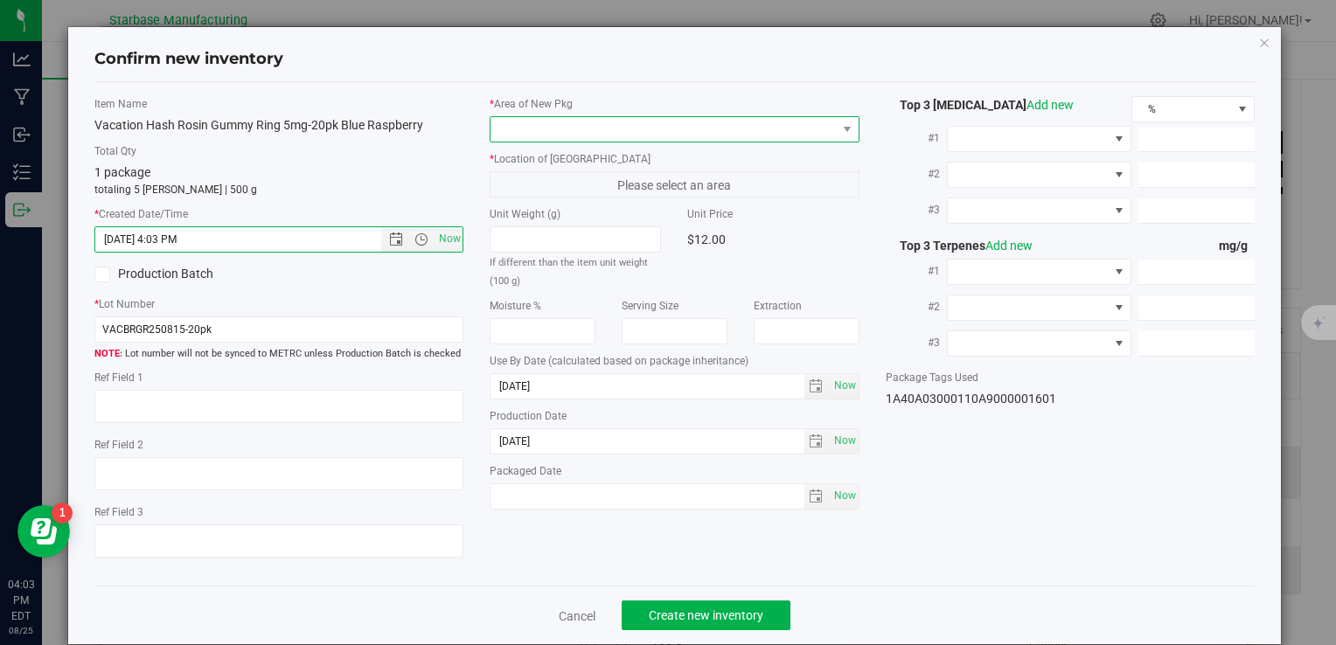
click at [556, 127] on span at bounding box center [663, 129] width 345 height 24
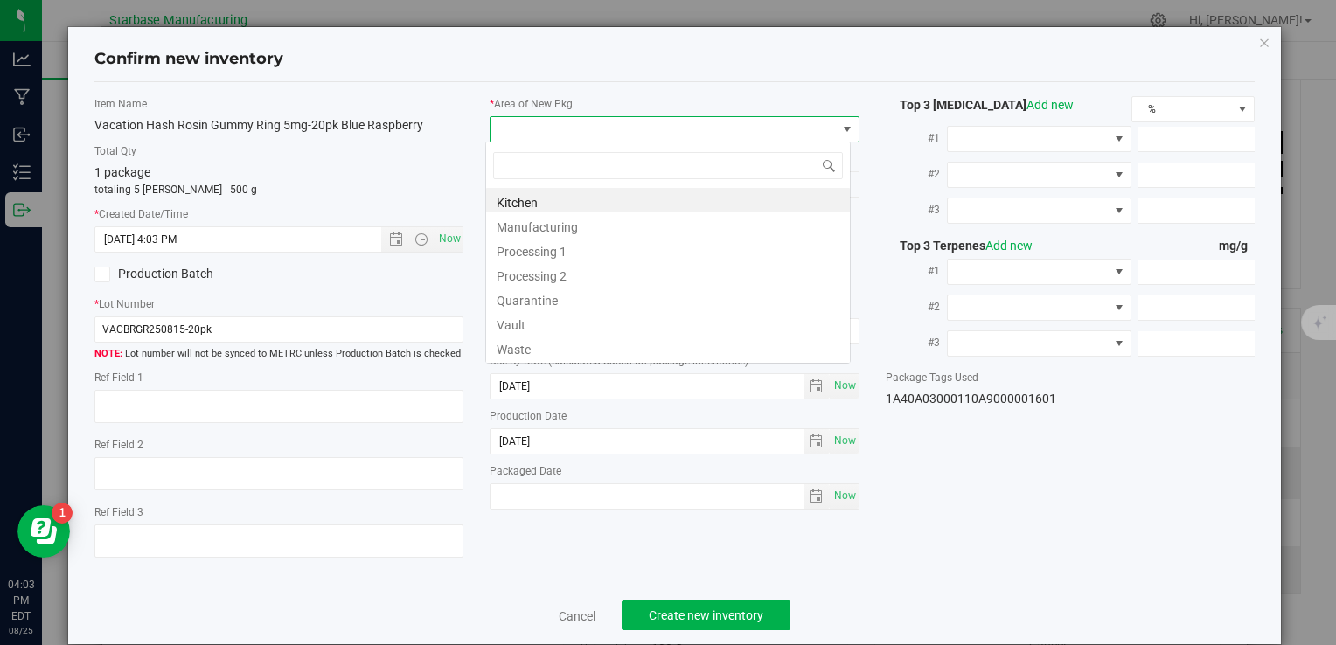
type input "v"
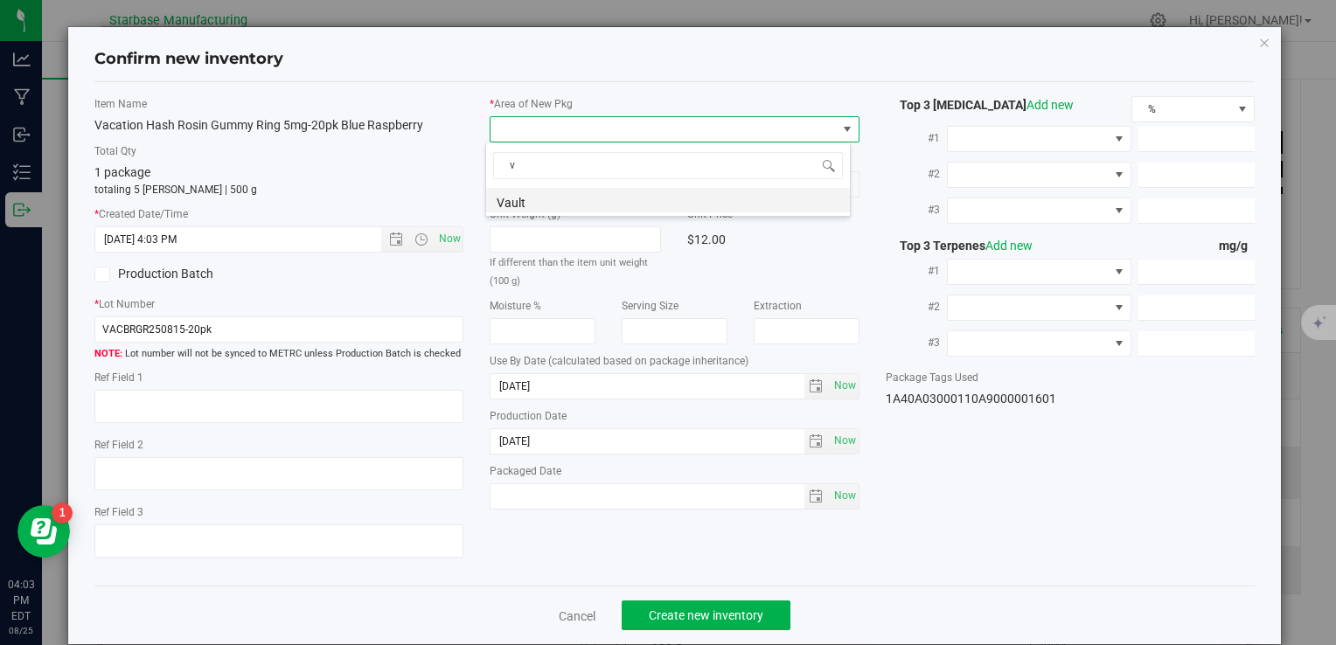
click at [557, 209] on li "Vault" at bounding box center [668, 200] width 364 height 24
click at [558, 189] on span "A1" at bounding box center [663, 184] width 345 height 24
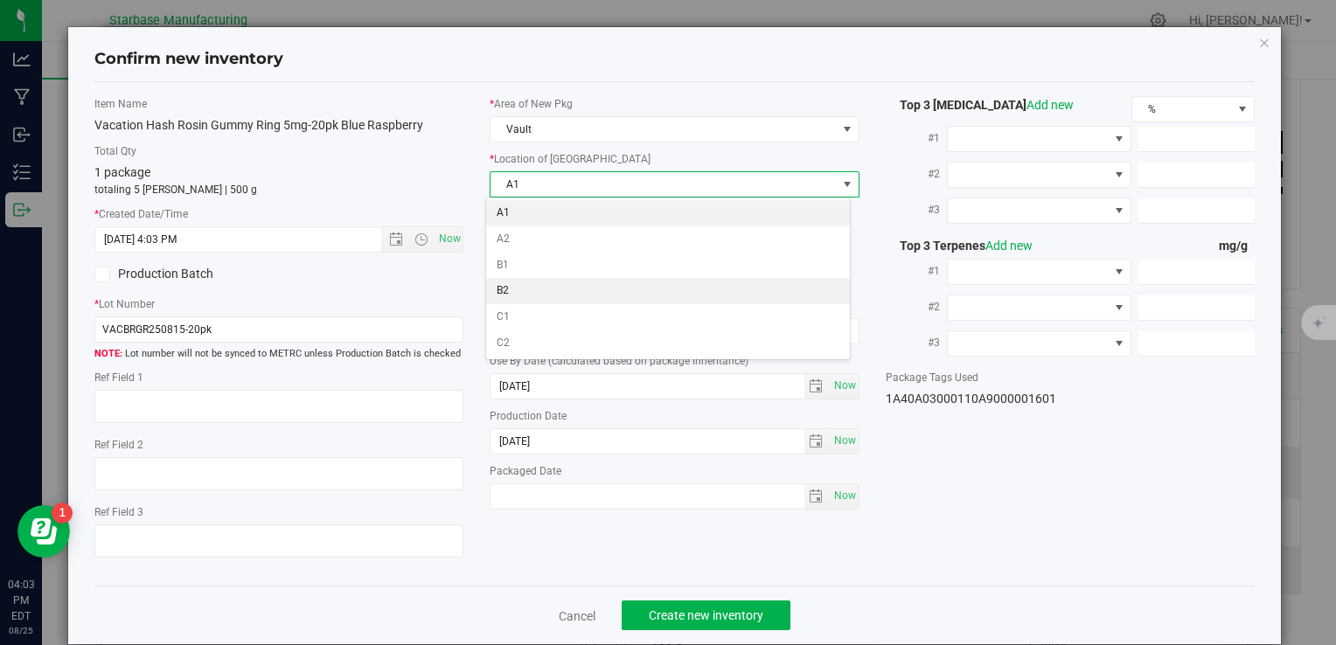
click at [560, 212] on li "A1" at bounding box center [668, 213] width 364 height 26
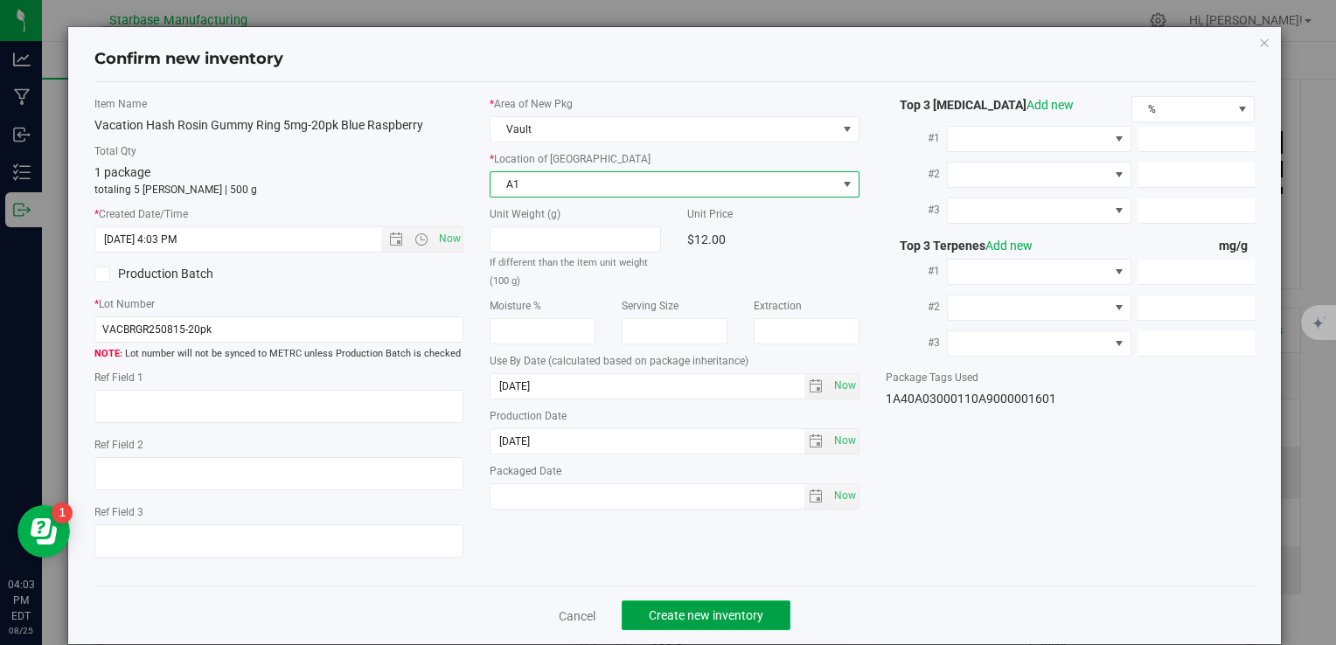
click at [716, 624] on button "Create new inventory" at bounding box center [706, 616] width 169 height 30
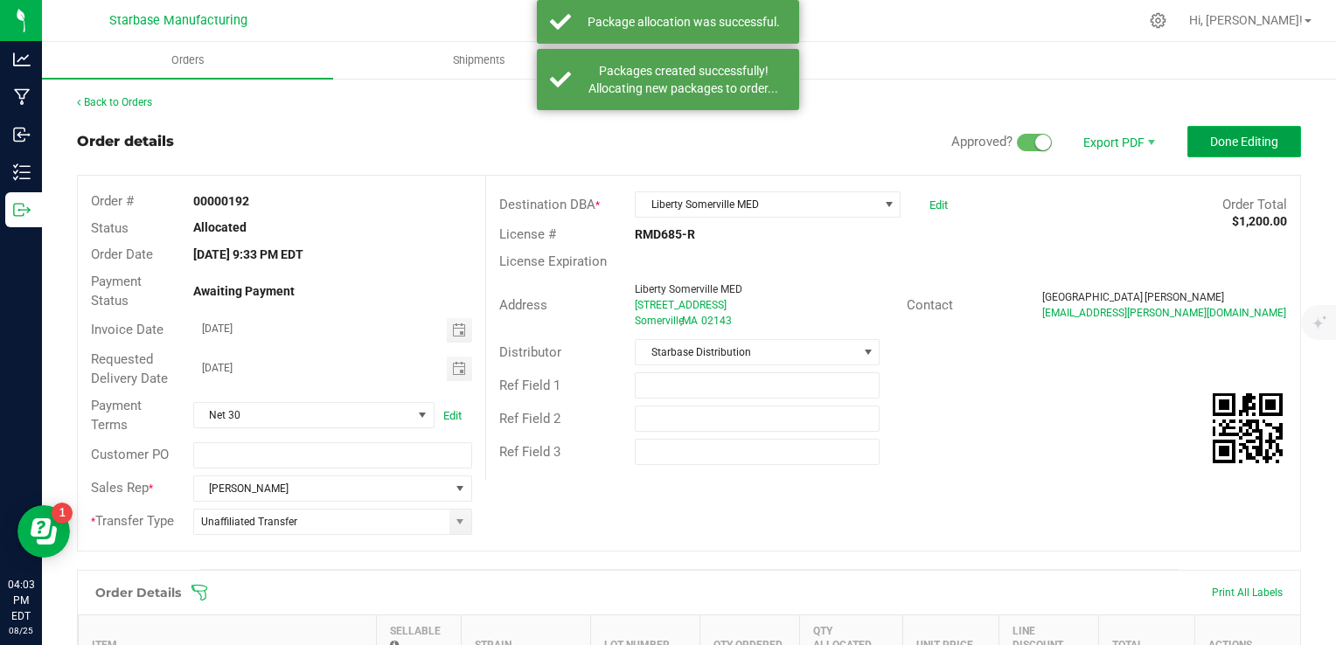
click at [1239, 138] on span "Done Editing" at bounding box center [1244, 142] width 68 height 14
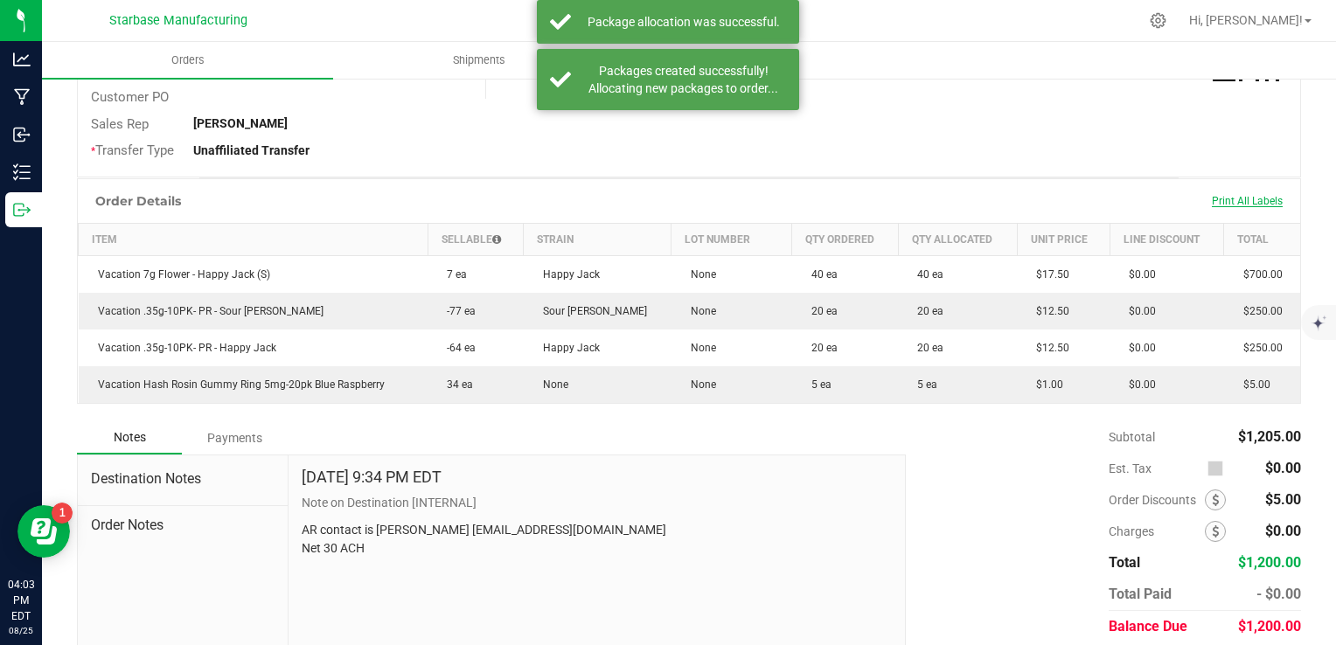
click at [1222, 195] on span "Print All Labels" at bounding box center [1247, 201] width 71 height 12
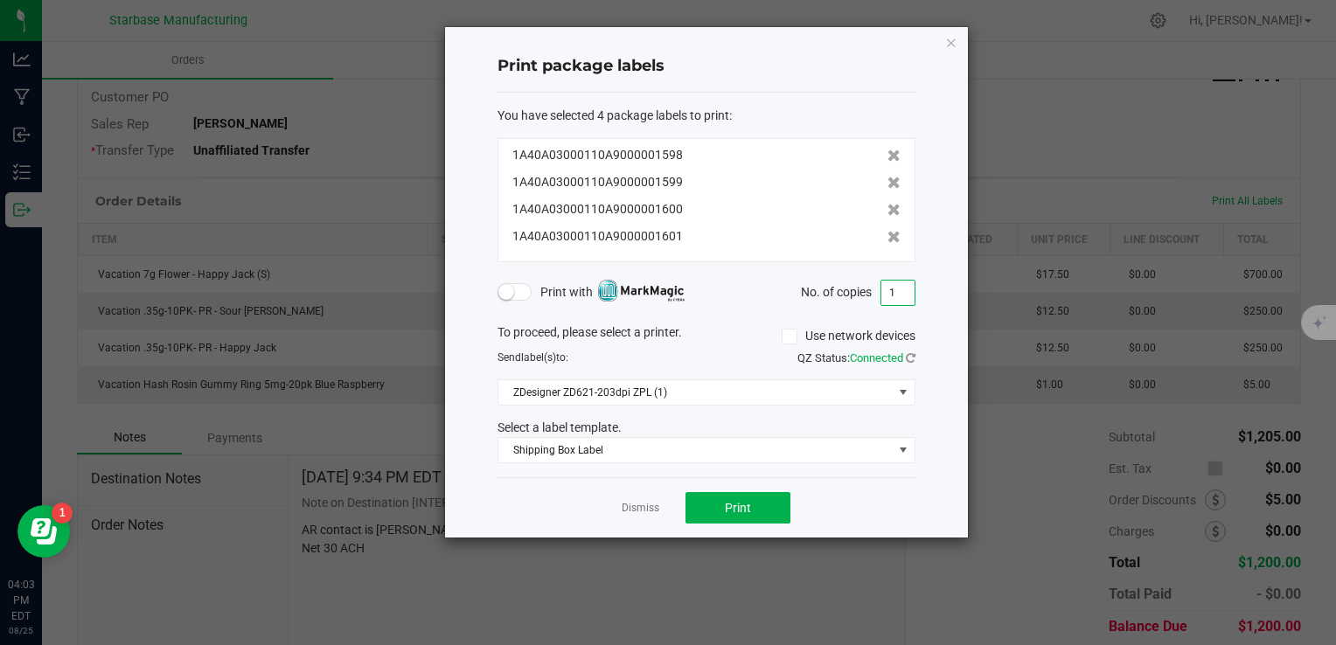
click at [897, 286] on input "1" at bounding box center [897, 293] width 33 height 24
type input "2"
click at [760, 509] on button "Print" at bounding box center [737, 507] width 105 height 31
click at [949, 34] on icon "button" at bounding box center [951, 41] width 12 height 21
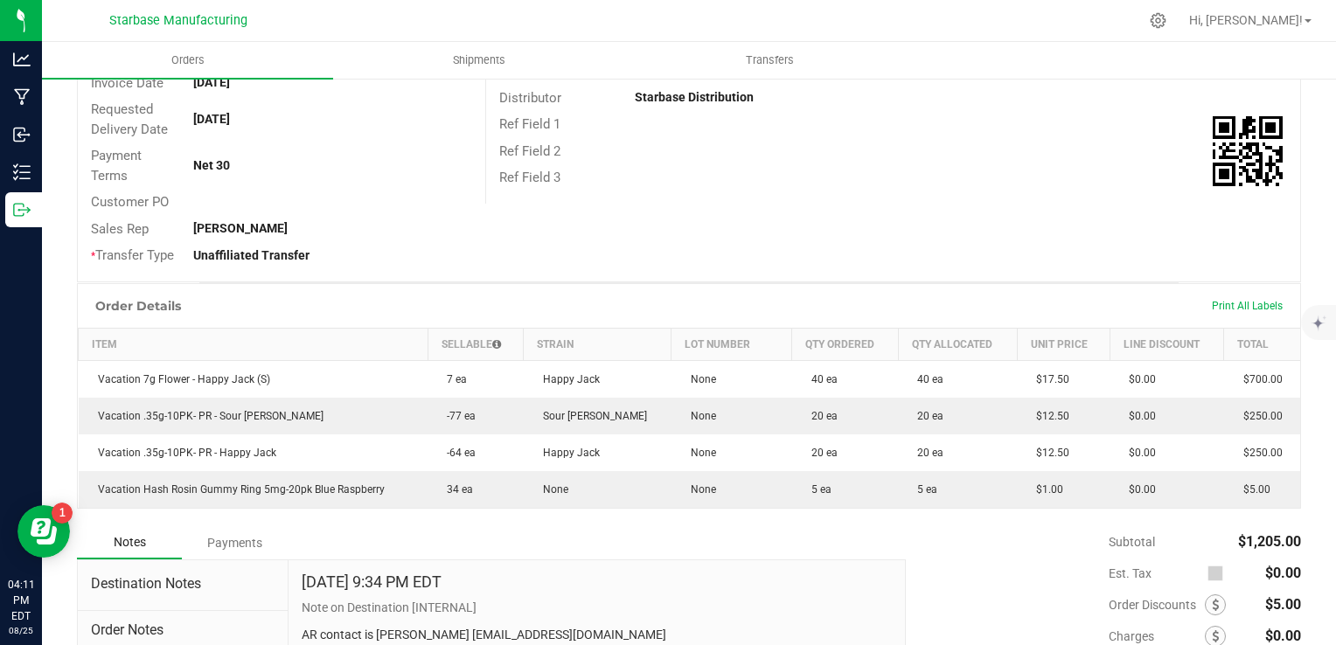
scroll to position [87, 0]
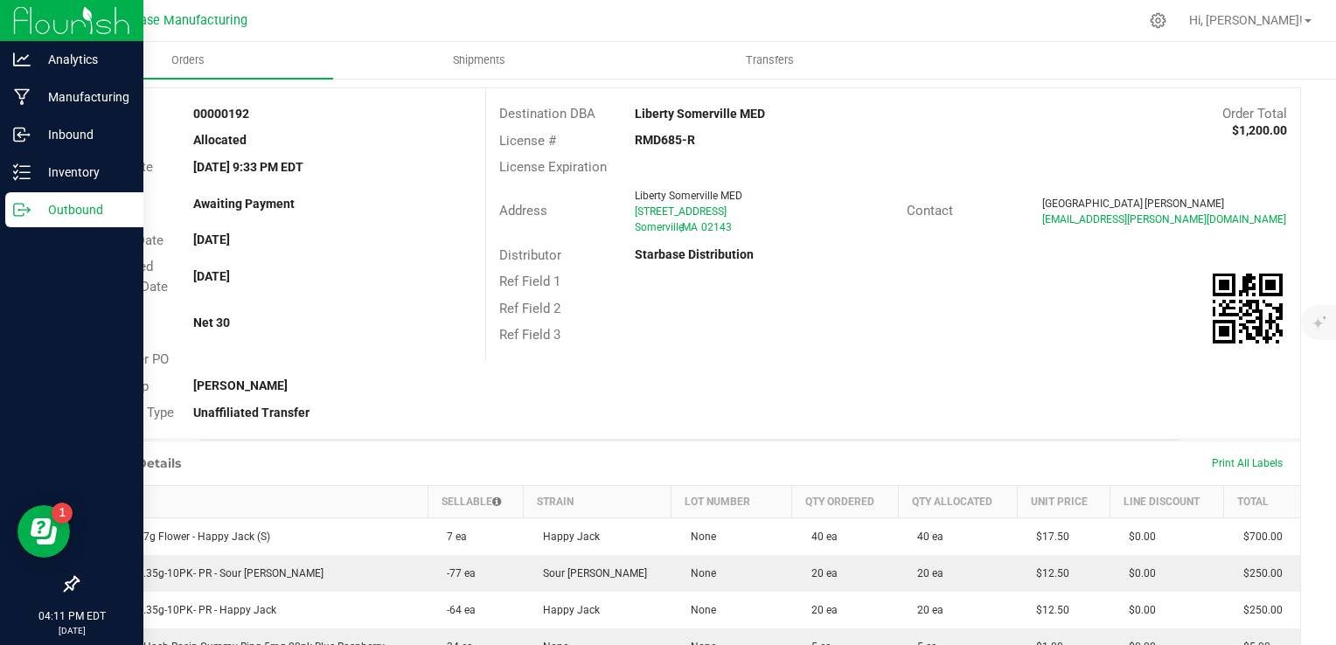
click at [36, 205] on p "Outbound" at bounding box center [83, 209] width 105 height 21
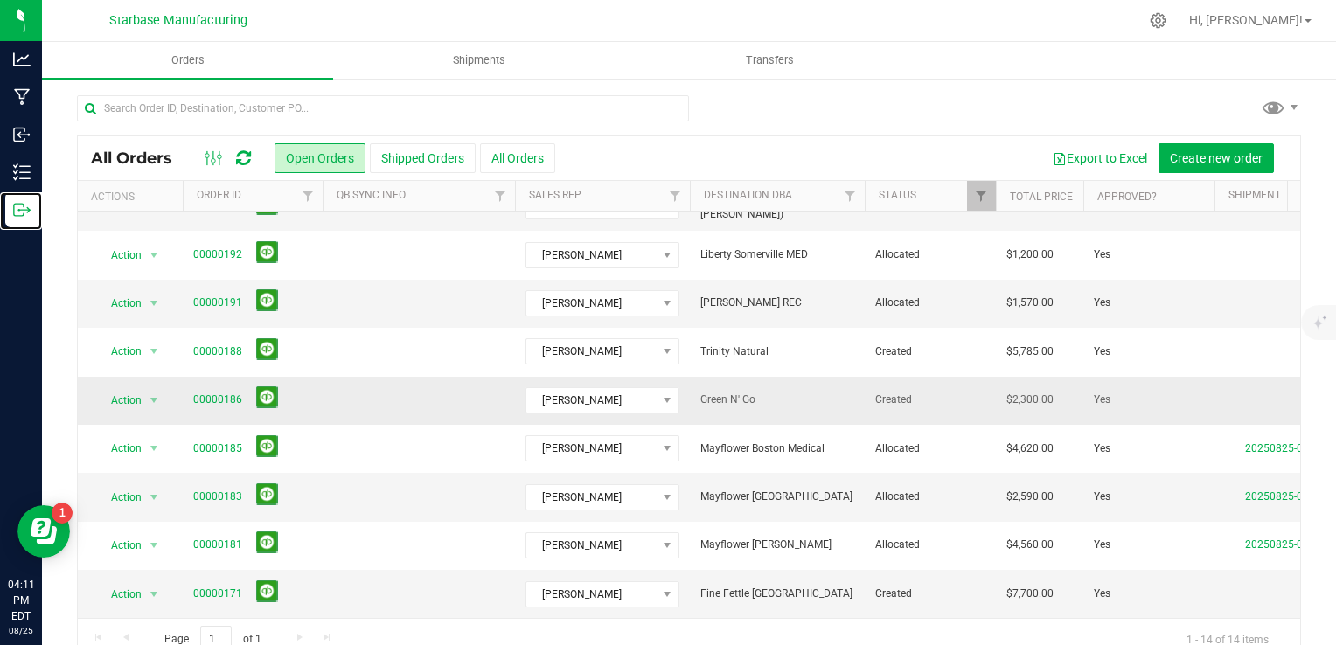
scroll to position [282, 0]
click at [748, 307] on td "[PERSON_NAME] REC" at bounding box center [777, 304] width 175 height 48
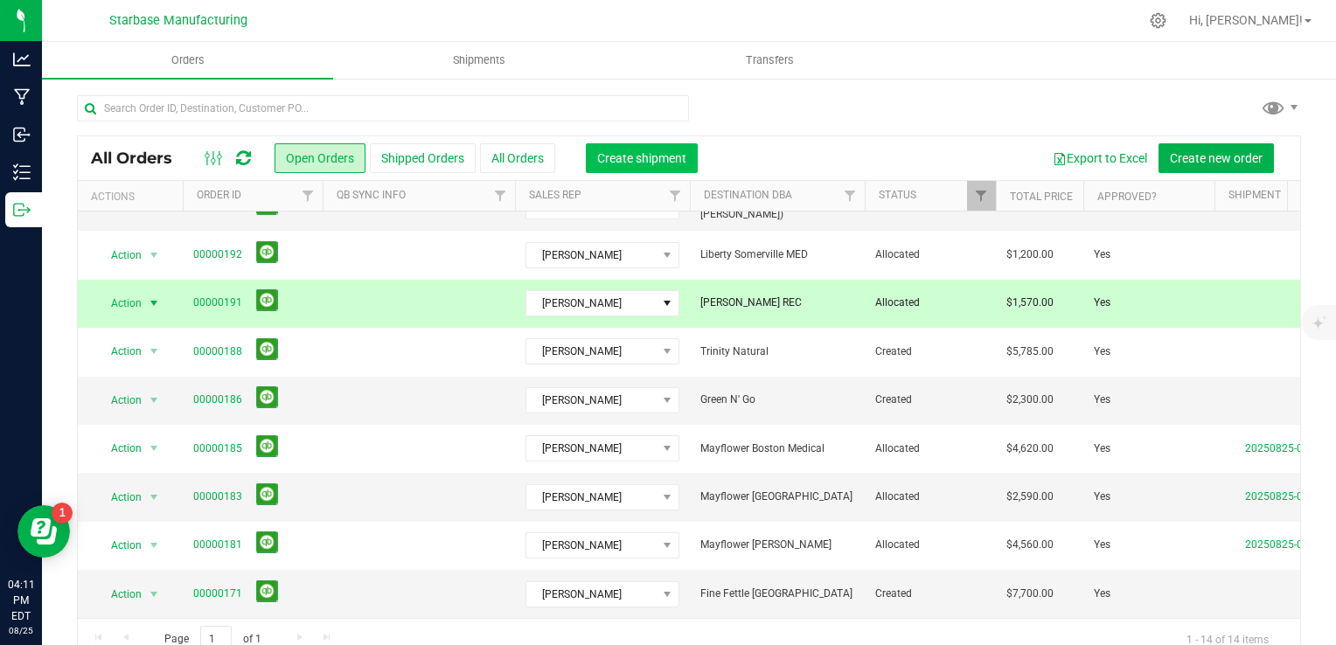
click at [663, 160] on span "Create shipment" at bounding box center [641, 158] width 89 height 14
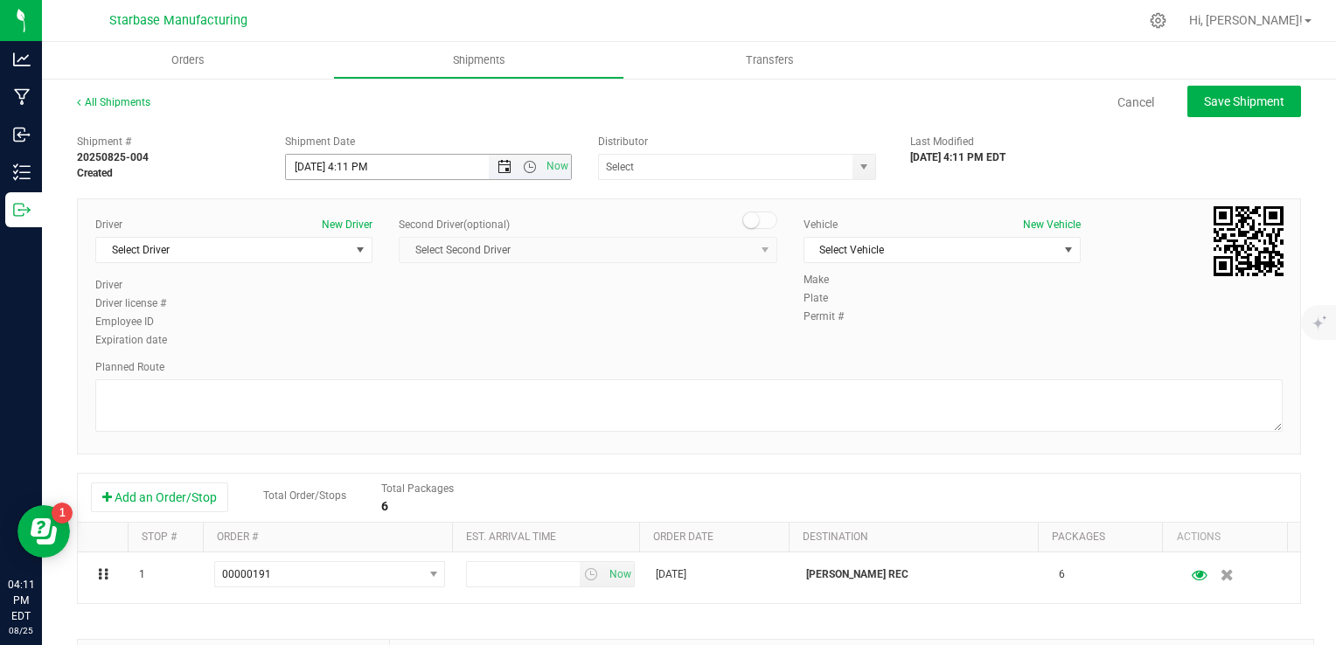
click at [498, 168] on span "Open the date view" at bounding box center [504, 167] width 14 height 14
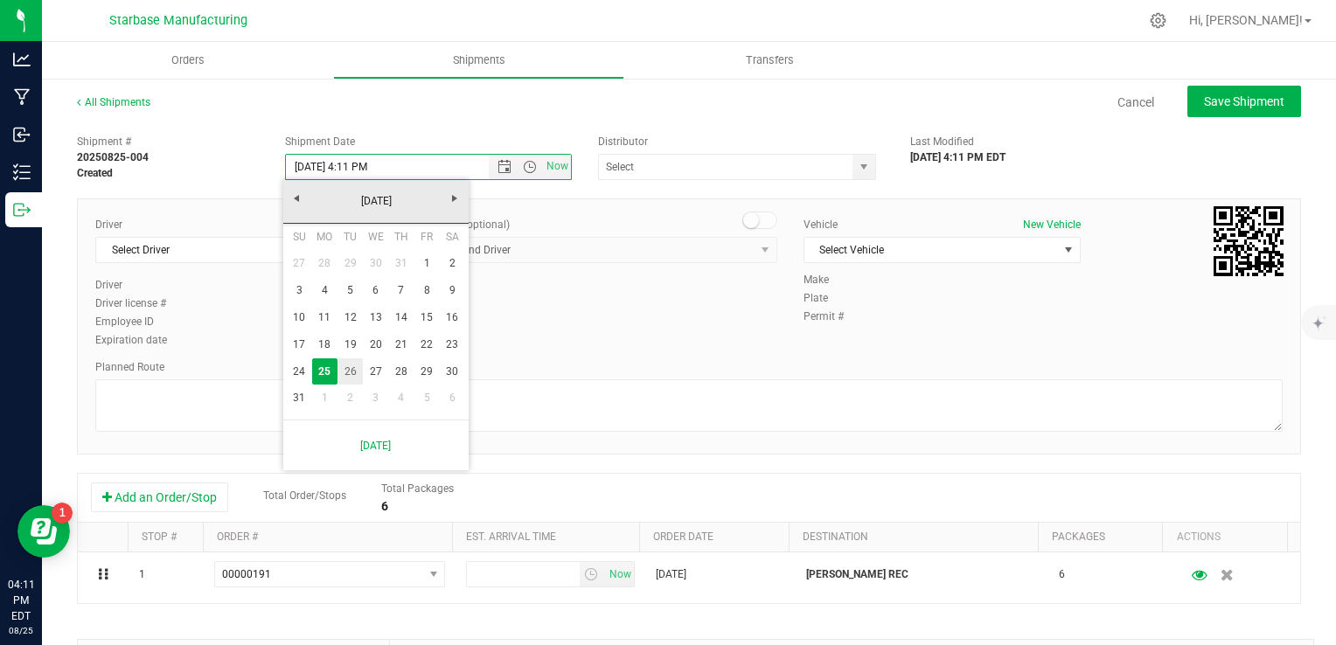
click at [346, 375] on link "26" at bounding box center [349, 371] width 25 height 27
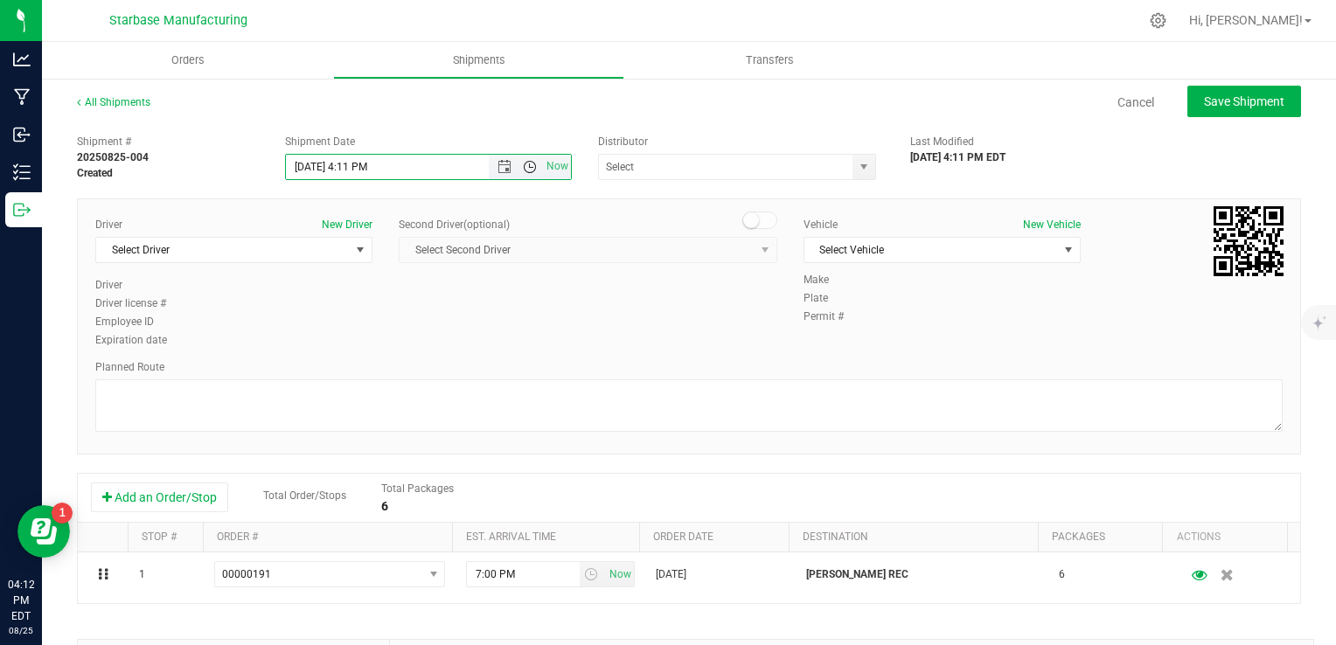
click at [525, 166] on span "Open the time view" at bounding box center [530, 167] width 14 height 14
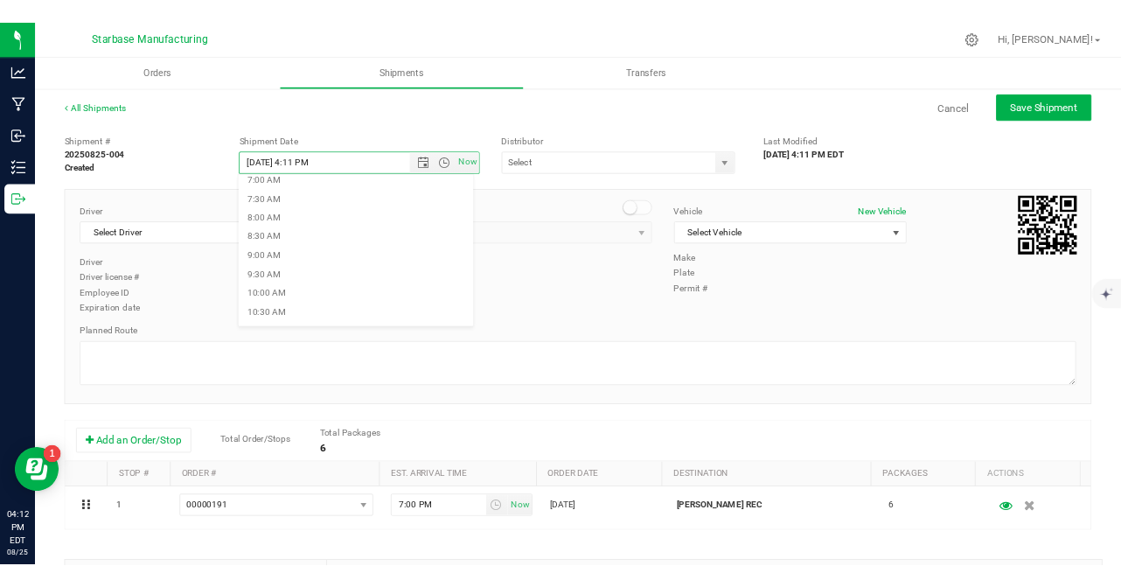
scroll to position [350, 0]
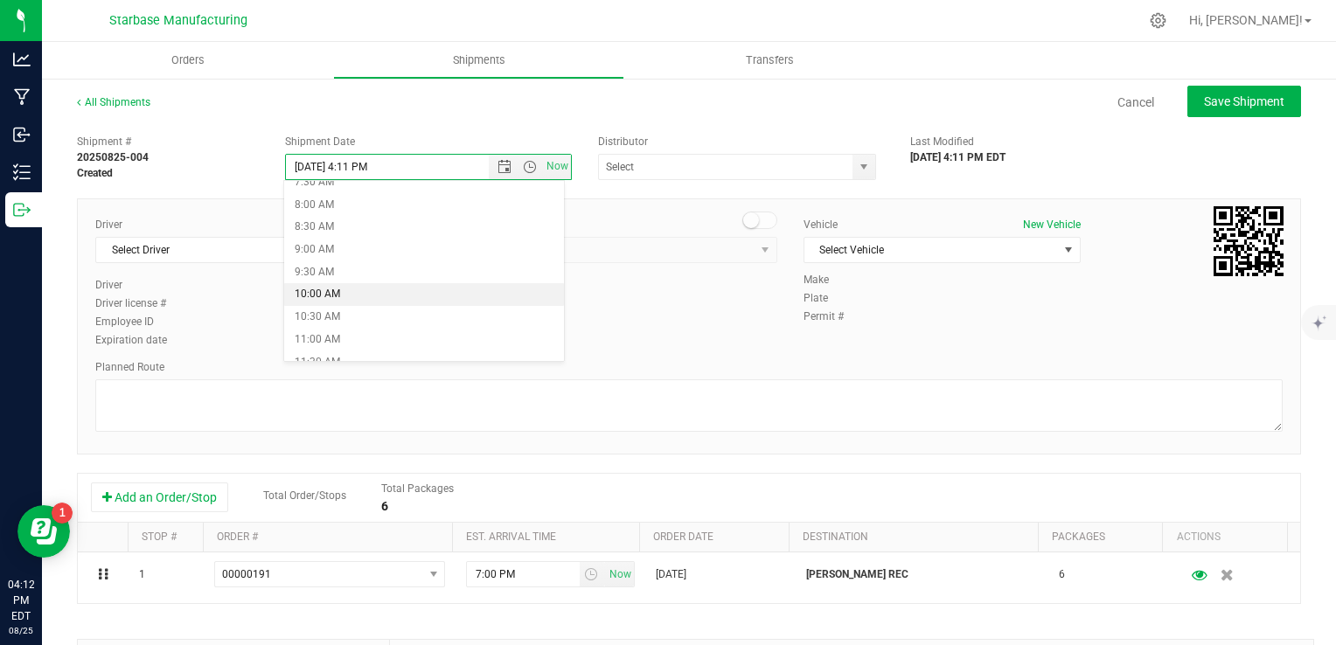
click at [369, 289] on li "10:00 AM" at bounding box center [424, 294] width 280 height 23
type input "8/26/2025 10:00 AM"
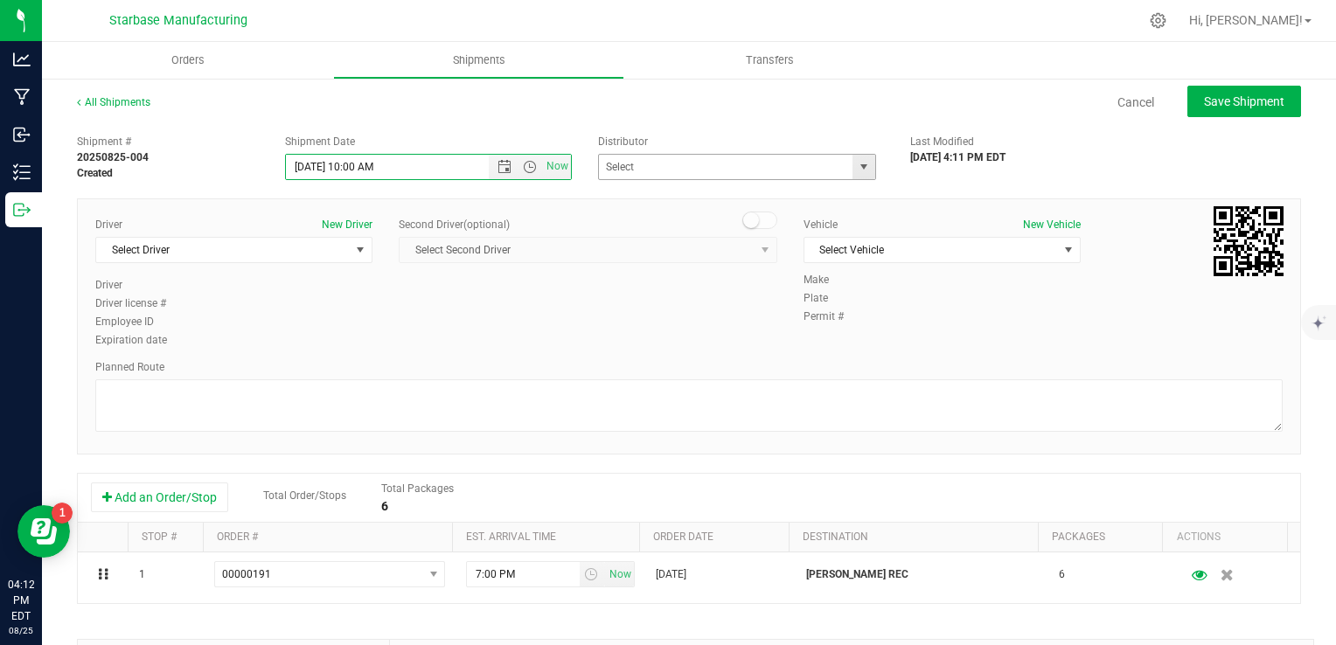
click at [857, 170] on span "select" at bounding box center [864, 167] width 14 height 14
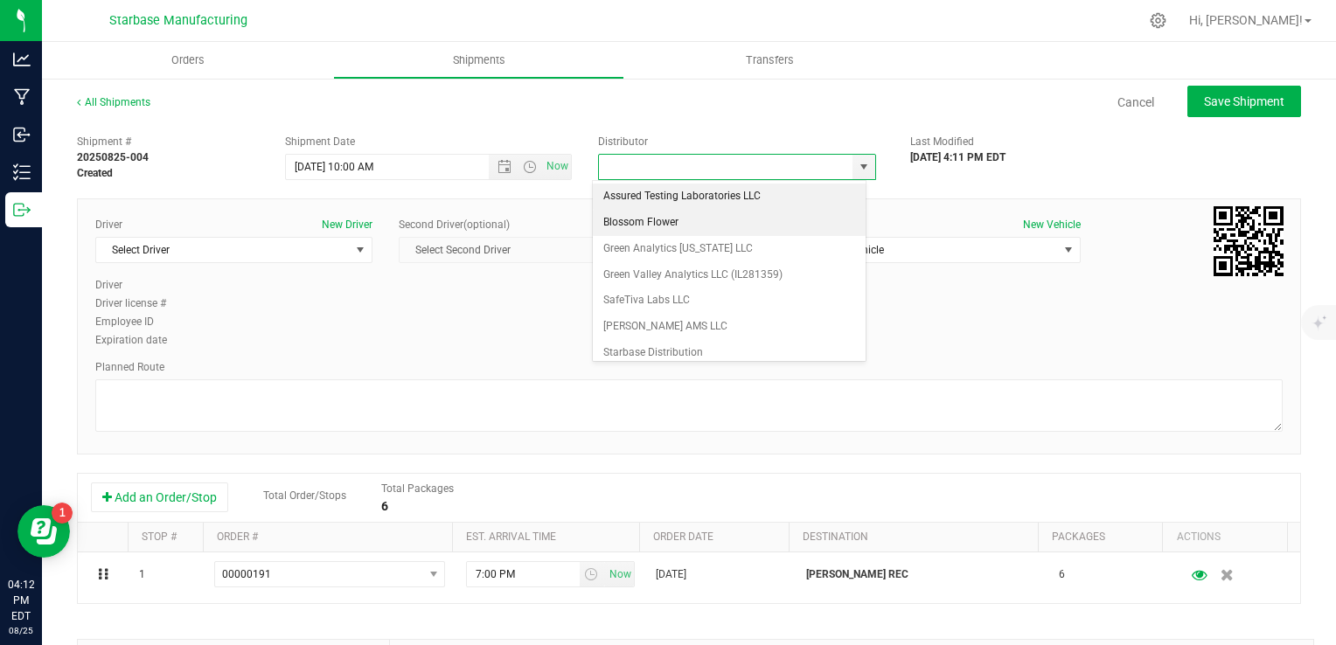
click at [724, 226] on li "Blossom Flower" at bounding box center [729, 223] width 273 height 26
type input "Blossom Flower"
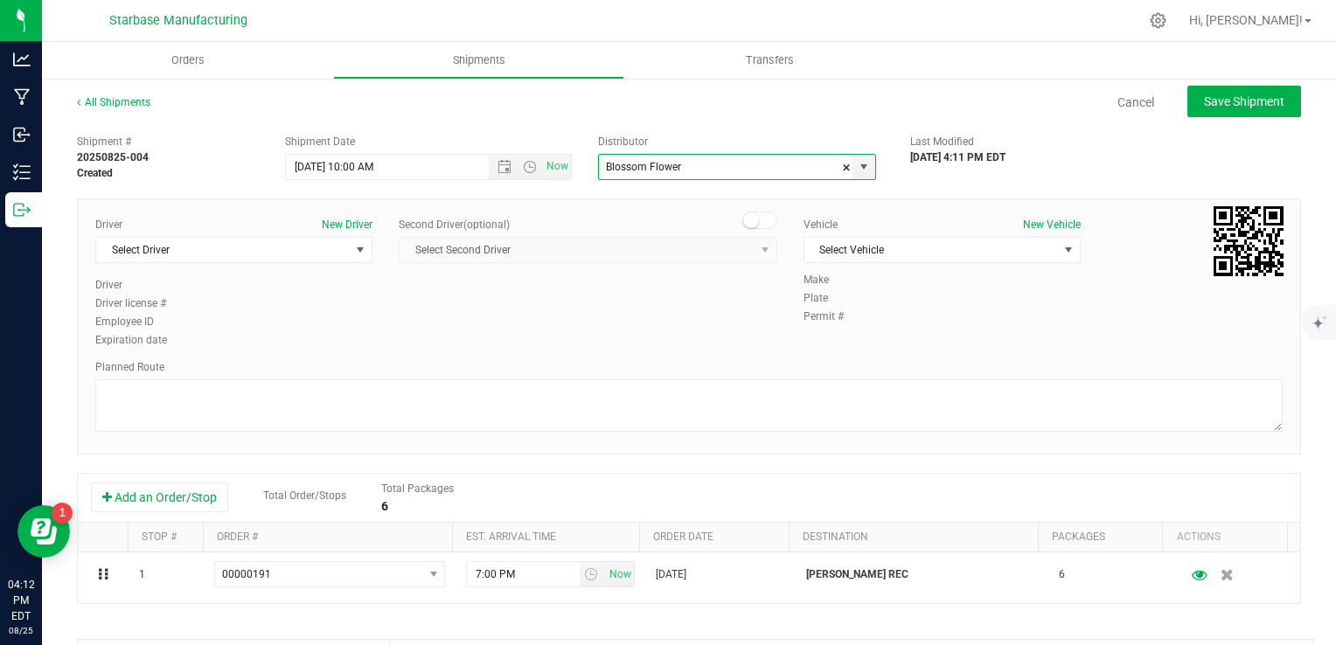
click at [378, 237] on div "Driver New Driver Select Driver Select Driver Dean Baltulonis Steve Pica TBD TB…" at bounding box center [233, 284] width 303 height 134
click at [360, 250] on span "select" at bounding box center [360, 250] width 14 height 14
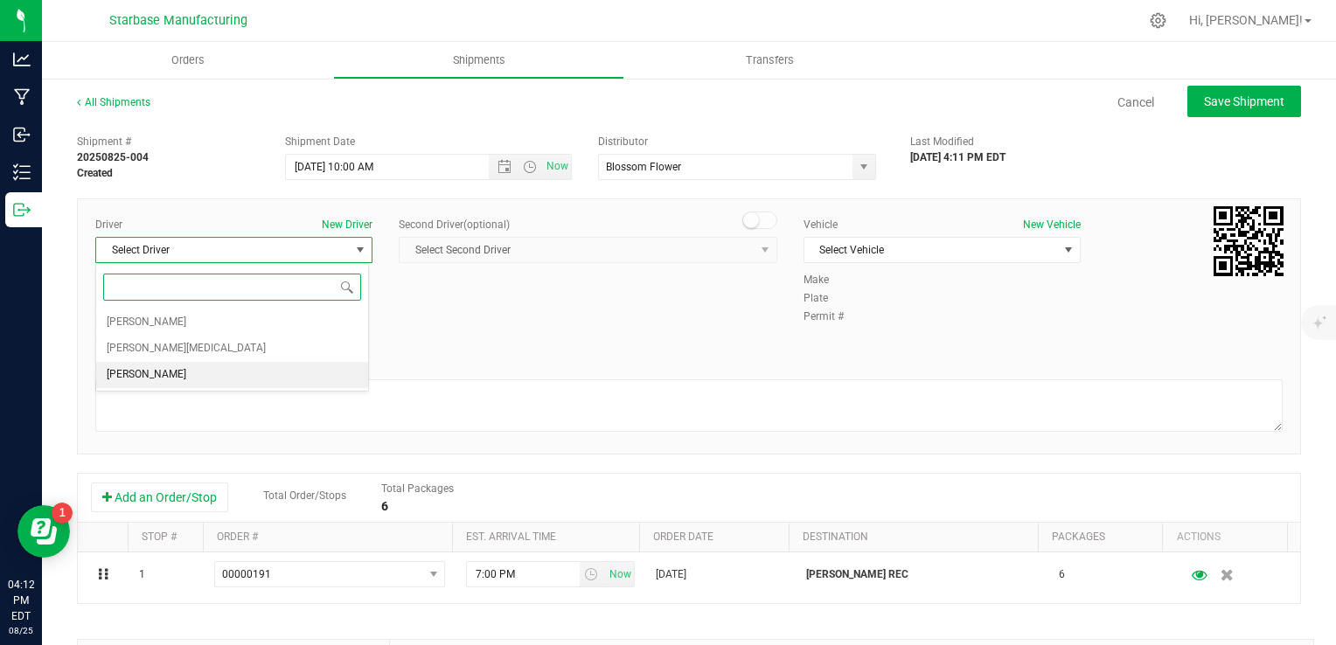
click at [306, 371] on li "TBD TBD" at bounding box center [232, 375] width 272 height 26
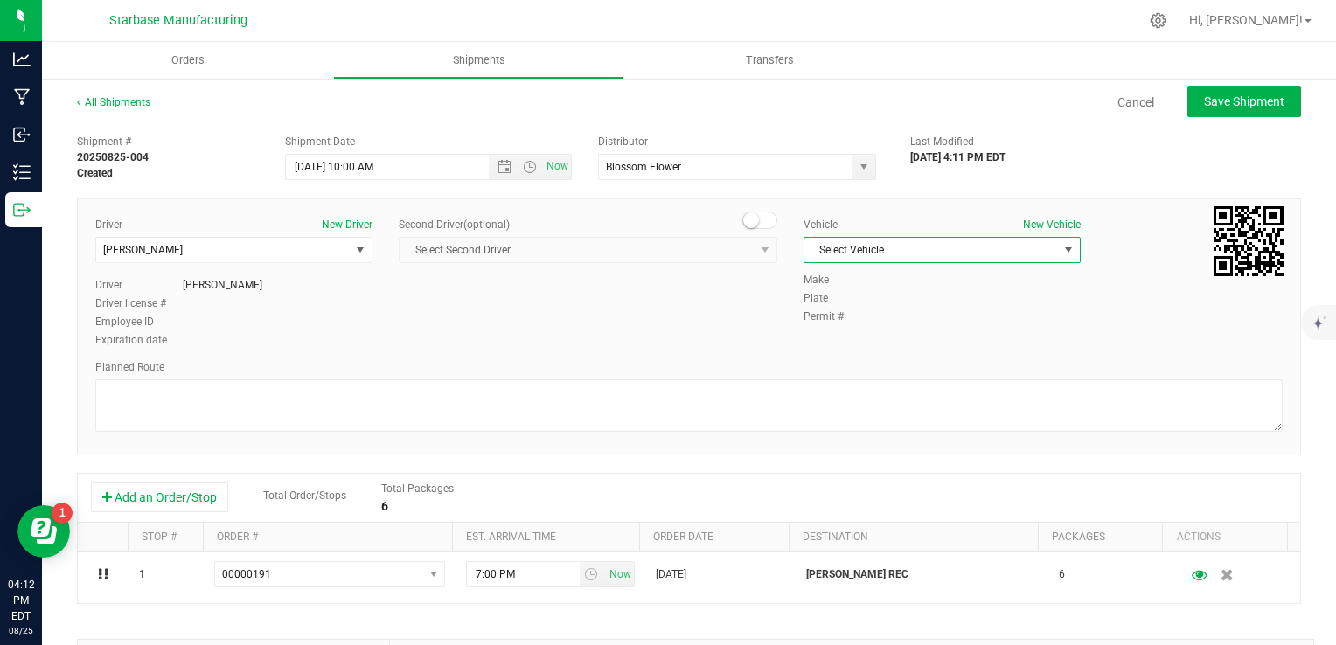
click at [836, 250] on span "Select Vehicle" at bounding box center [931, 250] width 254 height 24
click at [831, 278] on li "TBD" at bounding box center [933, 280] width 272 height 26
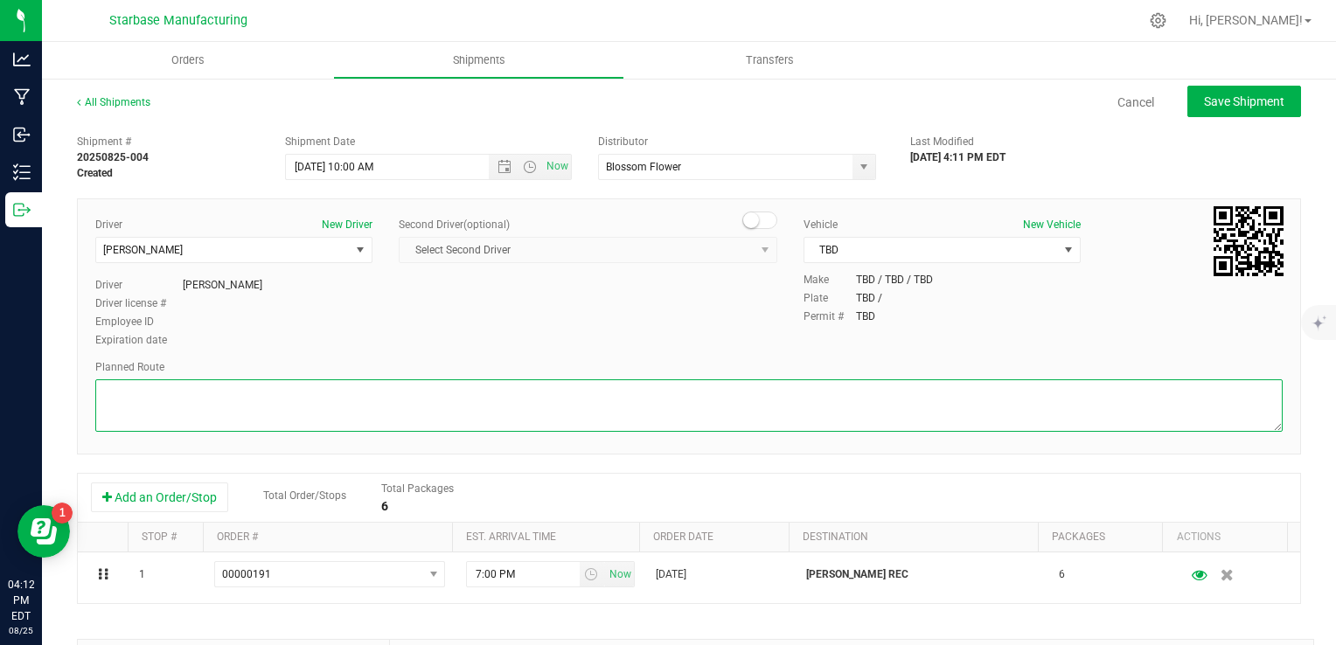
click at [437, 396] on textarea at bounding box center [688, 405] width 1187 height 52
type textarea "TBD"
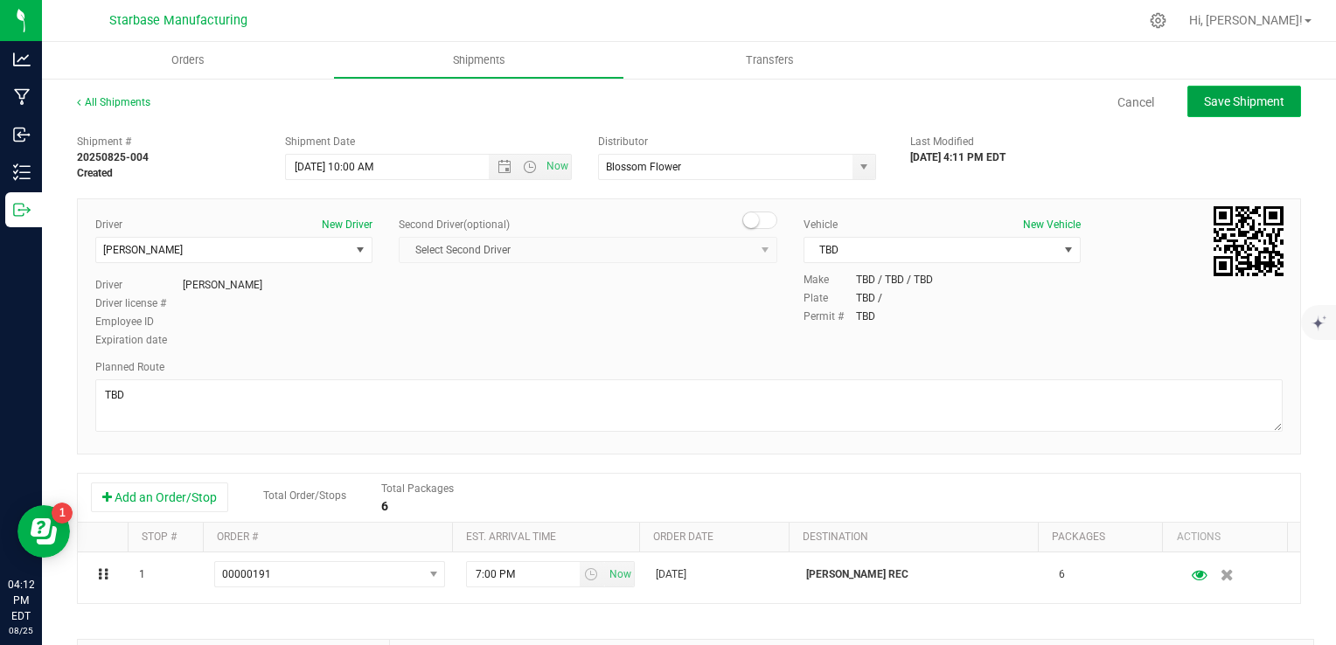
click at [1204, 100] on span "Save Shipment" at bounding box center [1244, 101] width 80 height 14
type input "8/26/2025 2:00 PM"
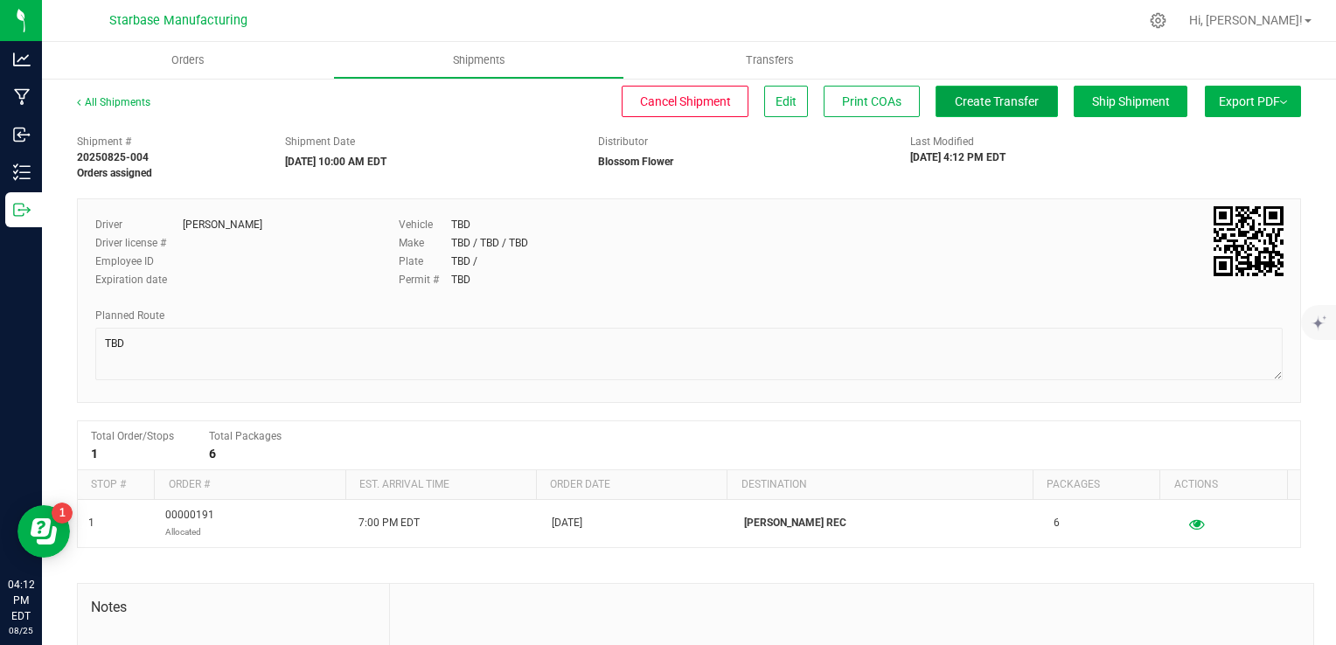
click at [959, 107] on span "Create Transfer" at bounding box center [997, 101] width 84 height 14
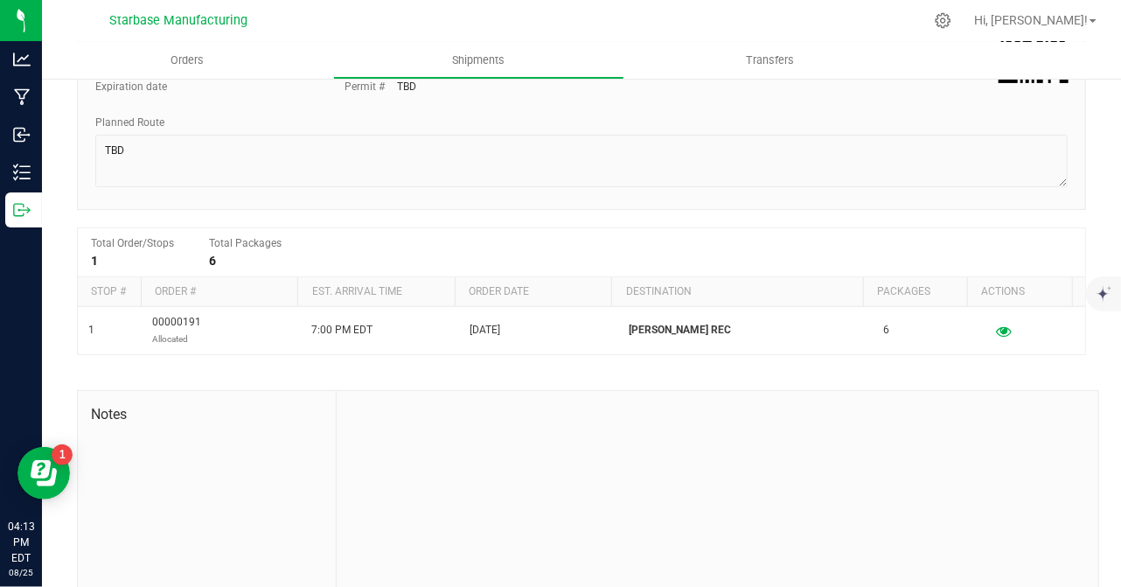
scroll to position [163, 0]
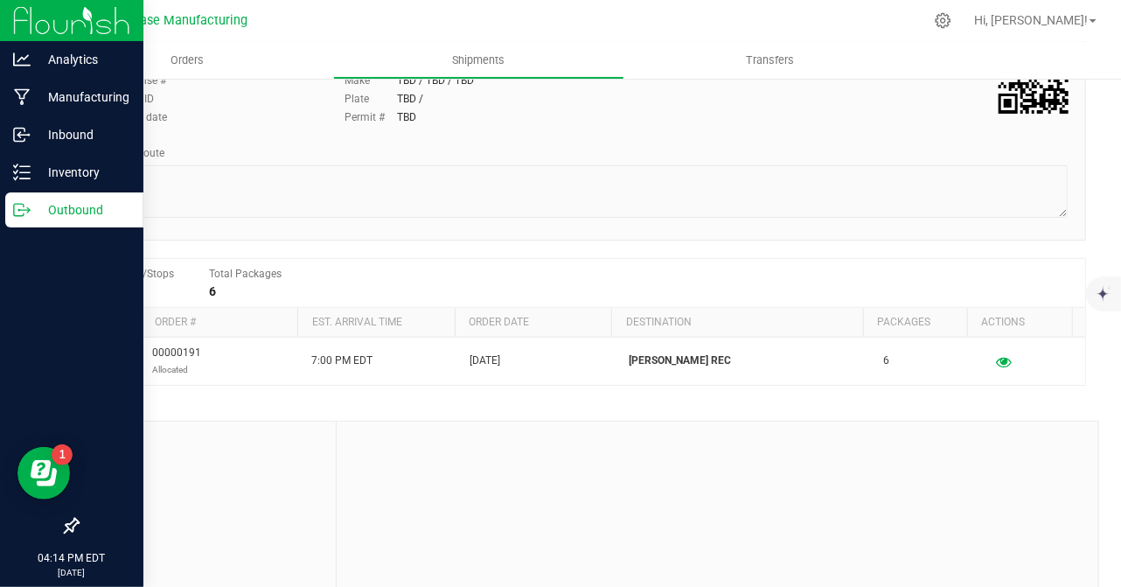
click at [19, 221] on div "Outbound" at bounding box center [74, 209] width 138 height 35
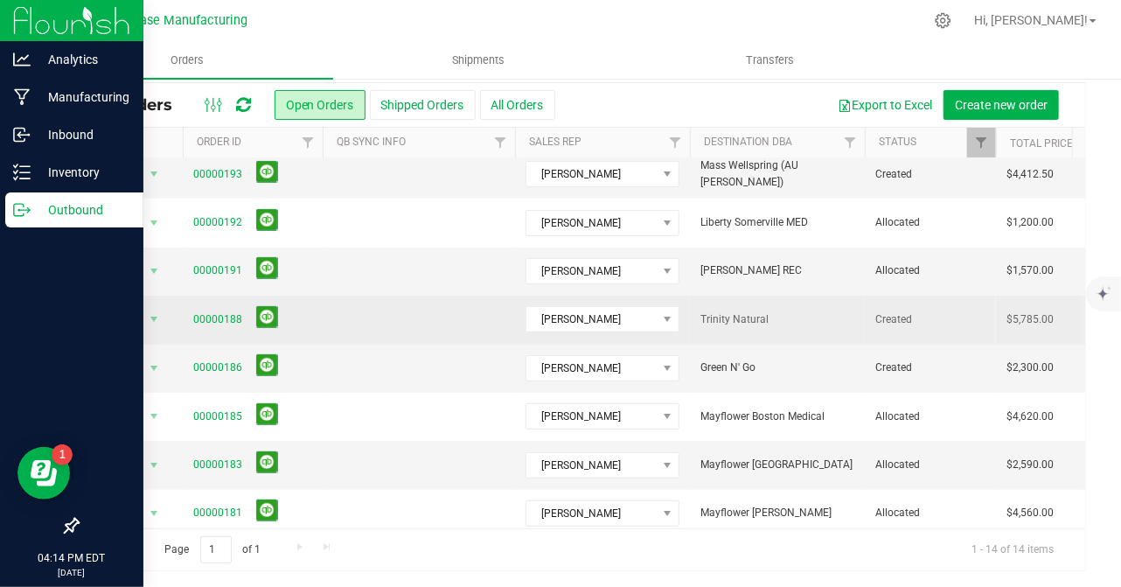
scroll to position [231, 0]
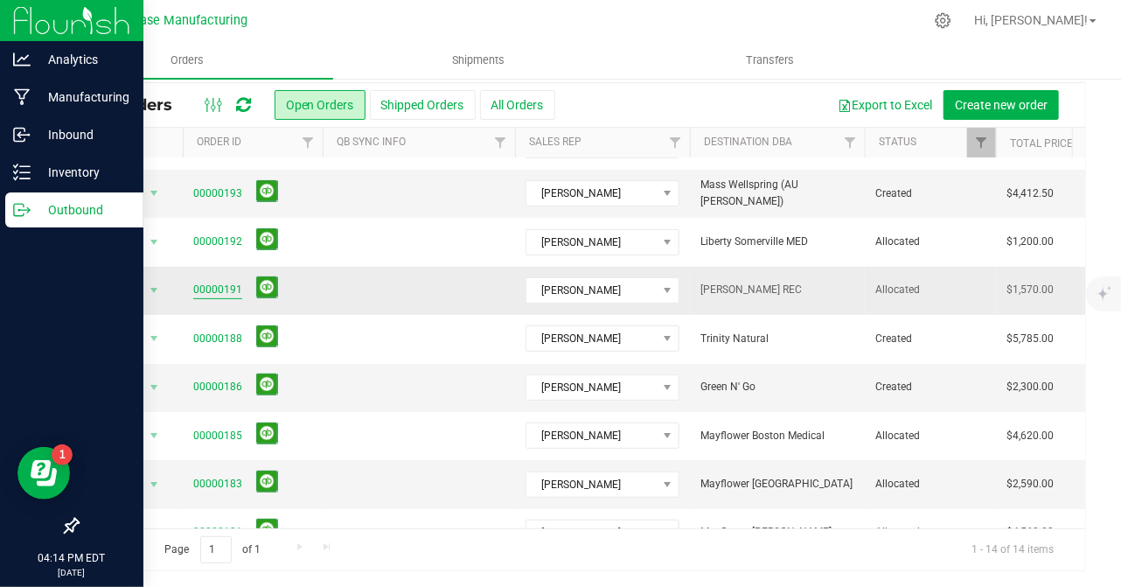
click at [224, 289] on link "00000191" at bounding box center [217, 290] width 49 height 17
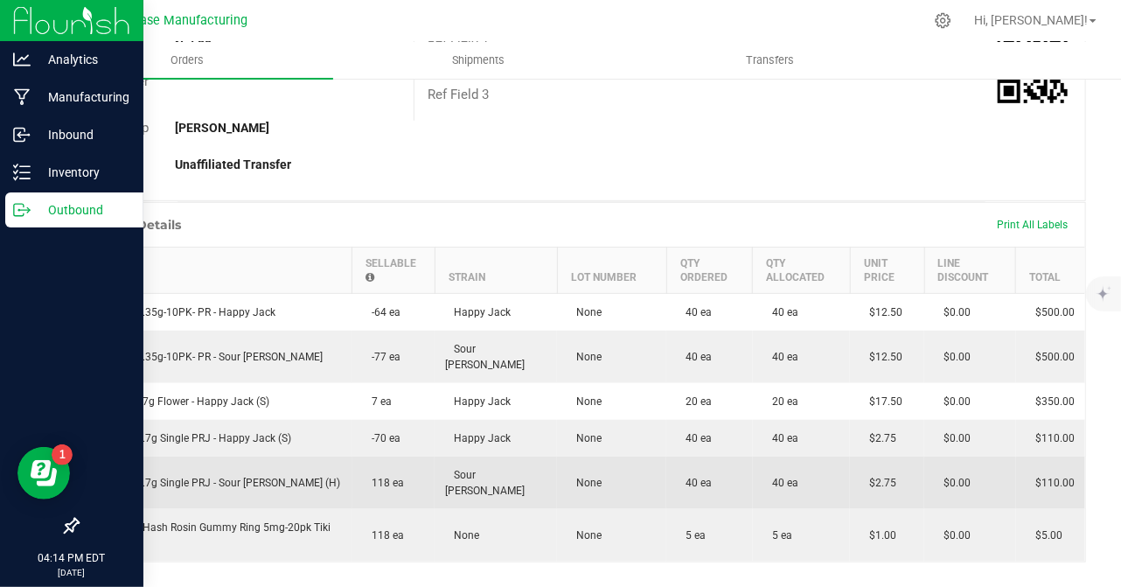
scroll to position [651, 0]
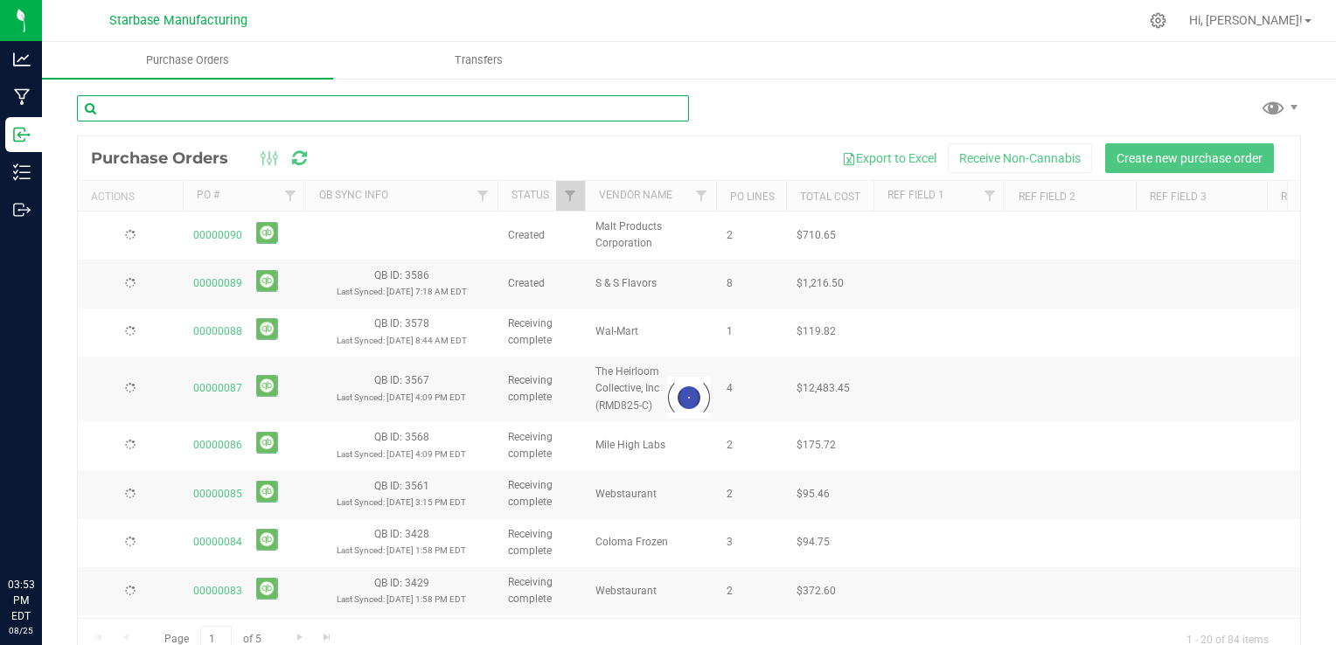
click at [392, 96] on input "text" at bounding box center [383, 108] width 612 height 26
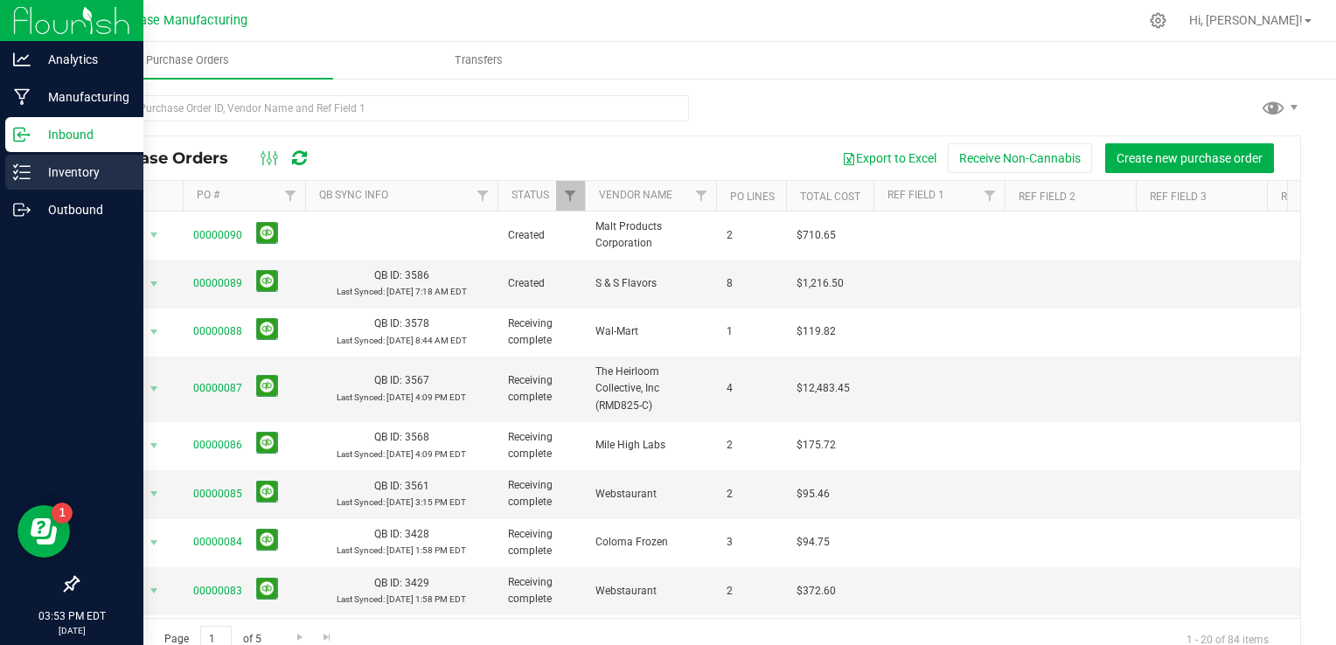
click at [28, 169] on icon at bounding box center [21, 172] width 17 height 17
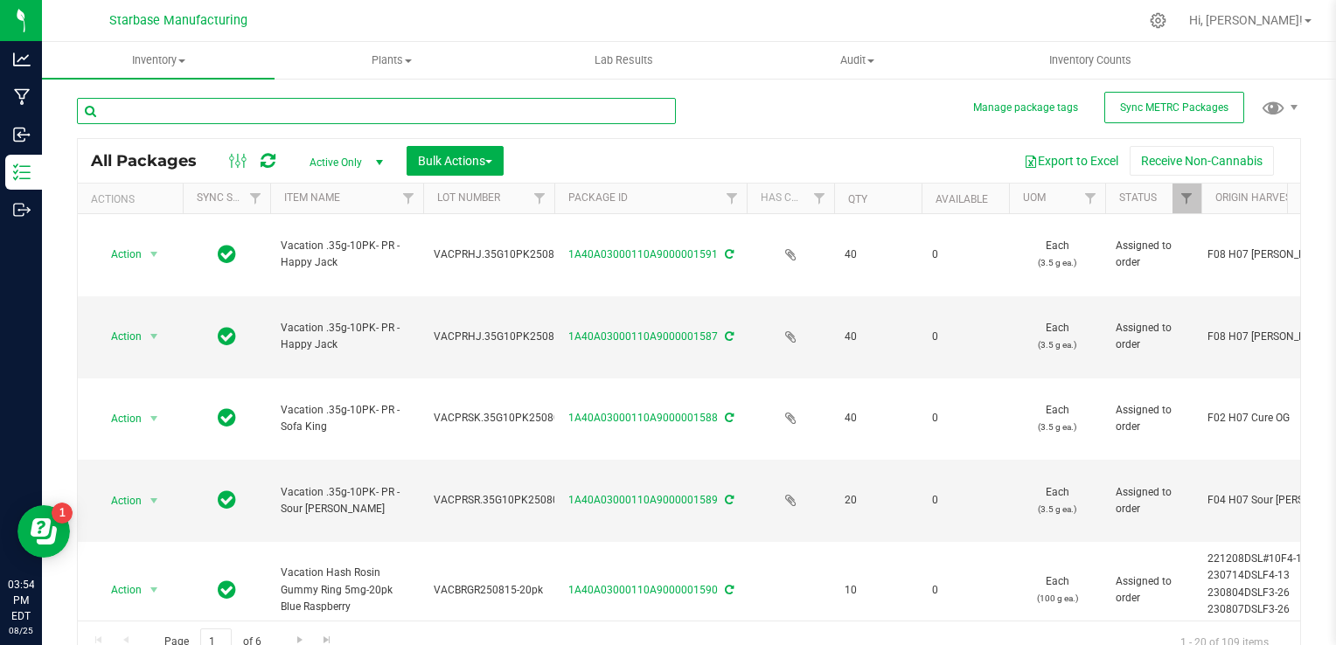
click at [222, 115] on input "text" at bounding box center [376, 111] width 599 height 26
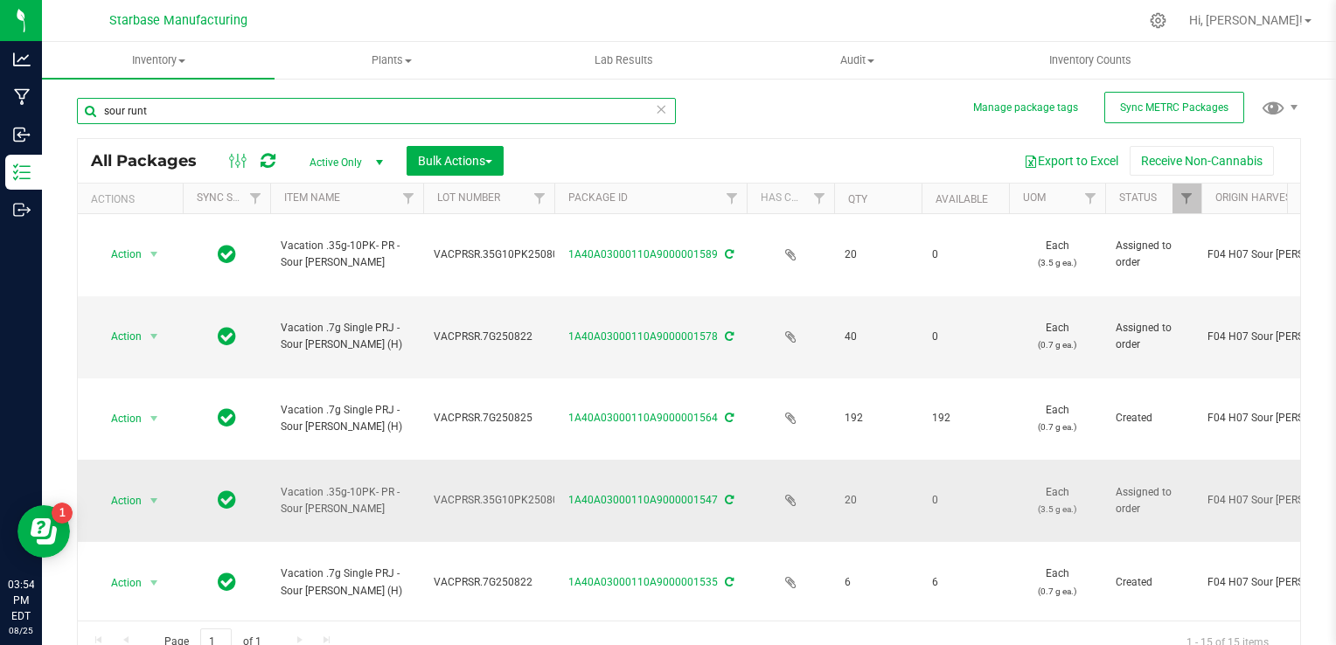
type input "sour runt"
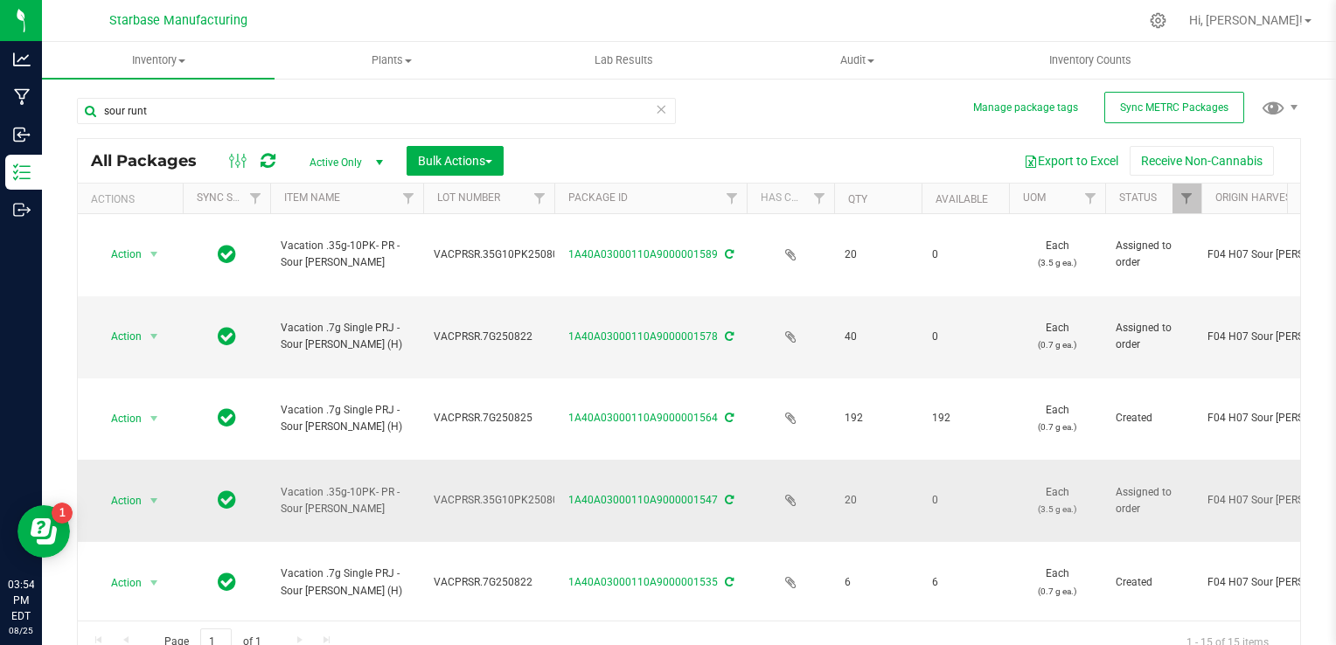
click at [511, 492] on span "VACPRSR.35G10PK250806" at bounding box center [499, 500] width 131 height 17
click at [511, 487] on input "VACPRSR.35G10PK250806" at bounding box center [484, 500] width 125 height 27
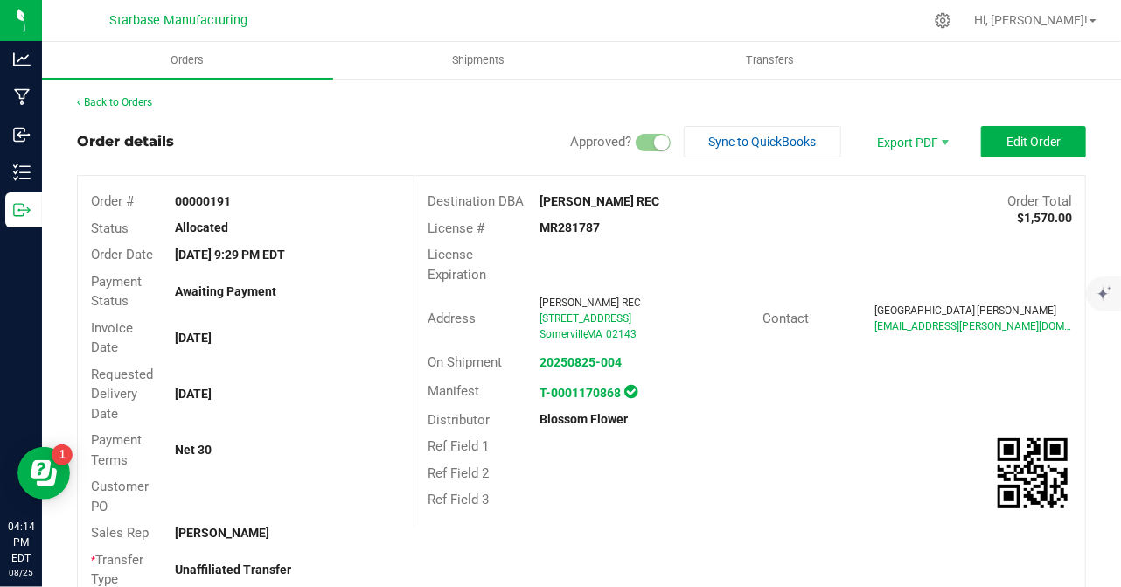
scroll to position [651, 0]
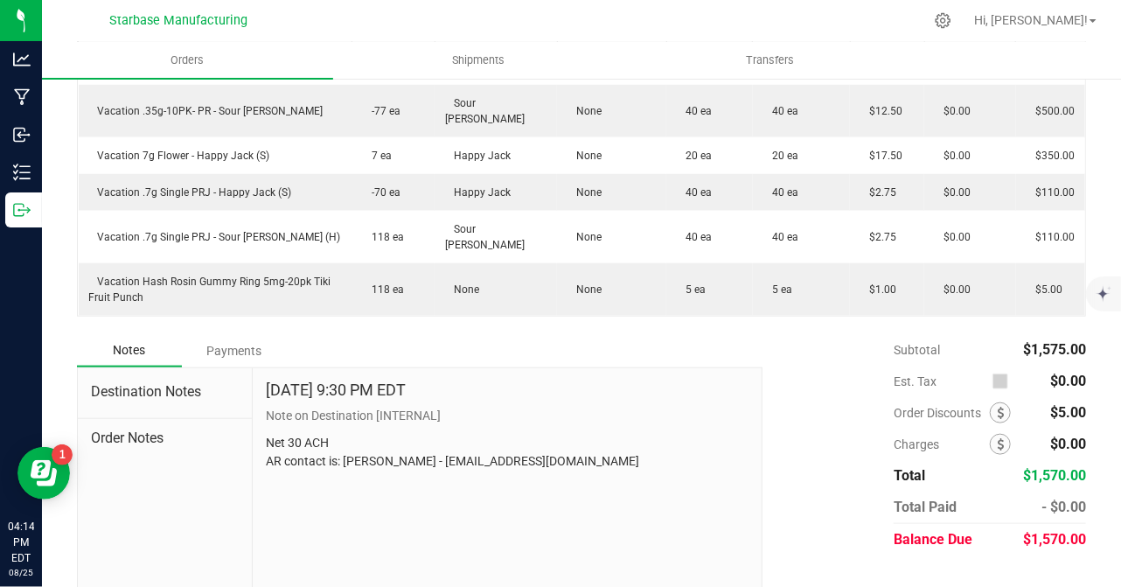
drag, startPoint x: 648, startPoint y: 428, endPoint x: 474, endPoint y: 429, distance: 174.0
click at [474, 434] on p "Net 30 ACH AR contact is: [PERSON_NAME] - [EMAIL_ADDRESS][DOMAIN_NAME]" at bounding box center [508, 452] width 484 height 37
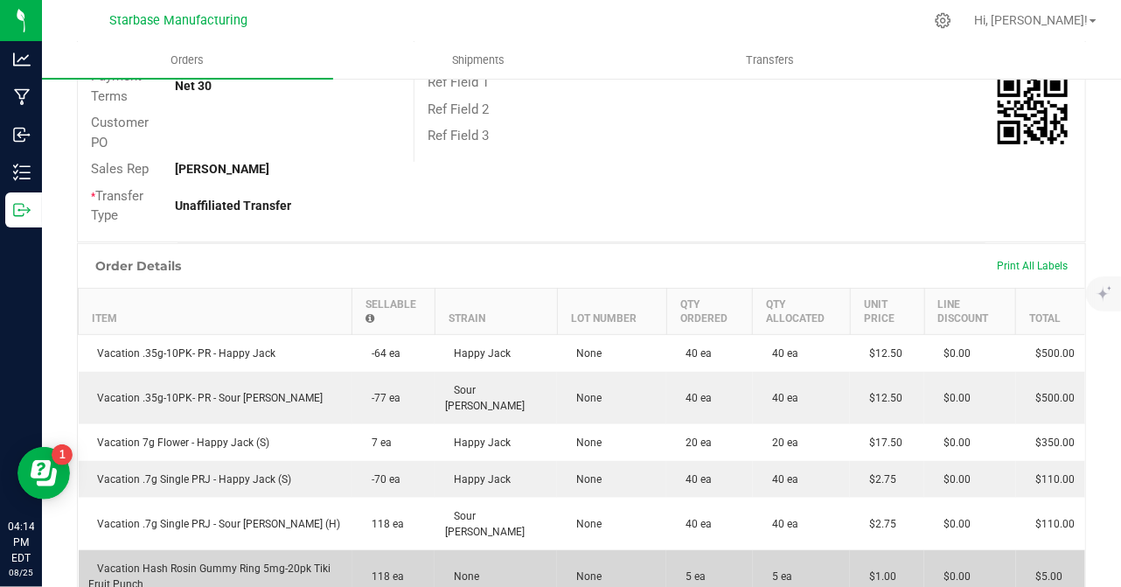
scroll to position [0, 0]
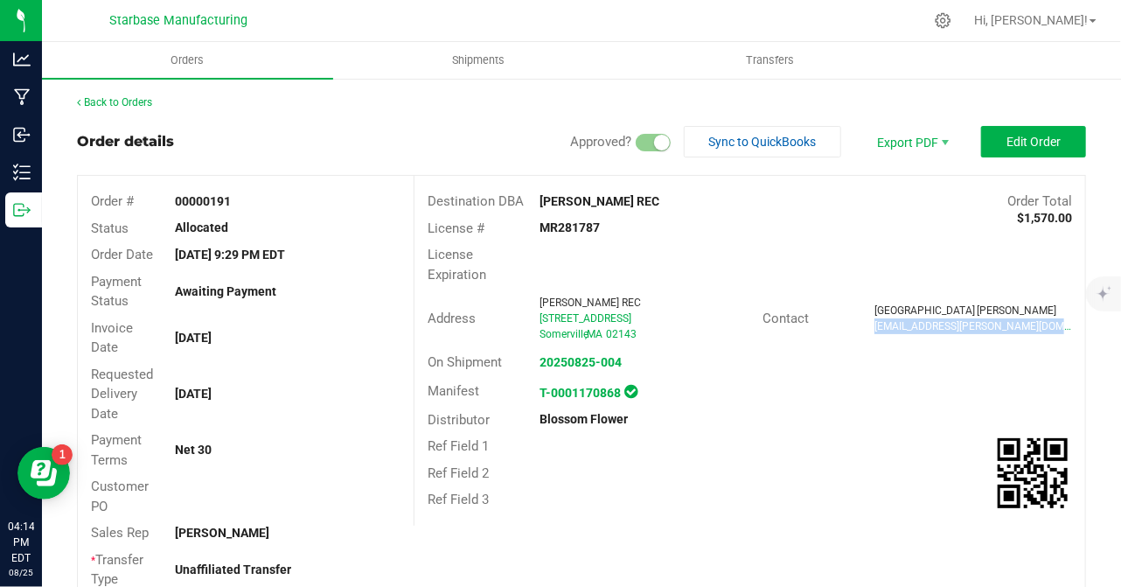
drag, startPoint x: 1035, startPoint y: 321, endPoint x: 865, endPoint y: 330, distance: 170.8
click at [874, 330] on div "[EMAIL_ADDRESS][PERSON_NAME][DOMAIN_NAME]" at bounding box center [973, 326] width 198 height 16
drag, startPoint x: 865, startPoint y: 330, endPoint x: 885, endPoint y: 326, distance: 20.6
copy span "[EMAIL_ADDRESS][PERSON_NAME][DOMAIN_NAME]"
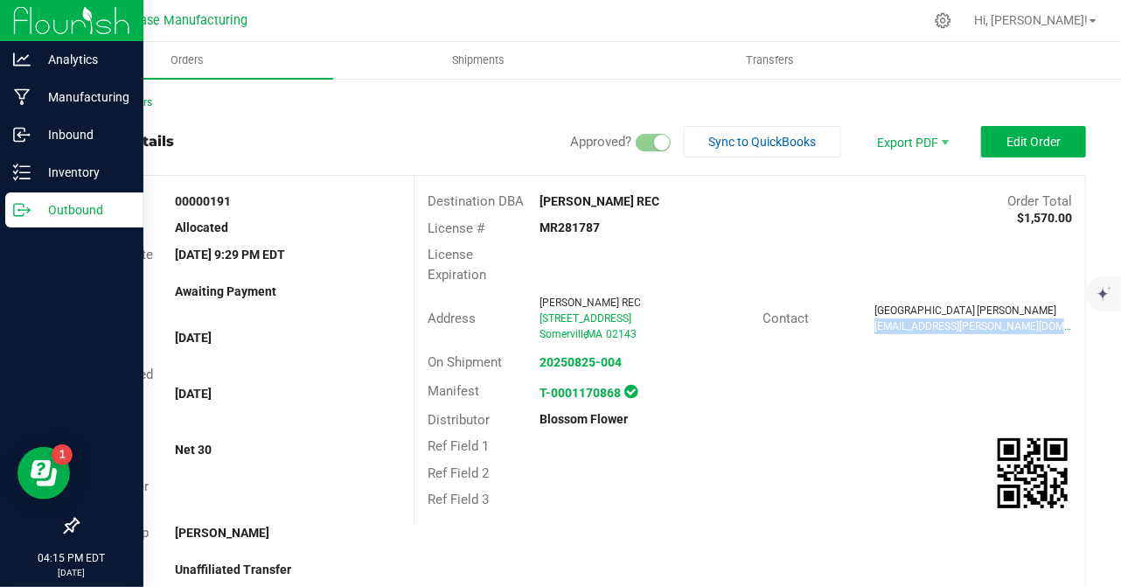
click at [29, 217] on icon at bounding box center [21, 209] width 17 height 17
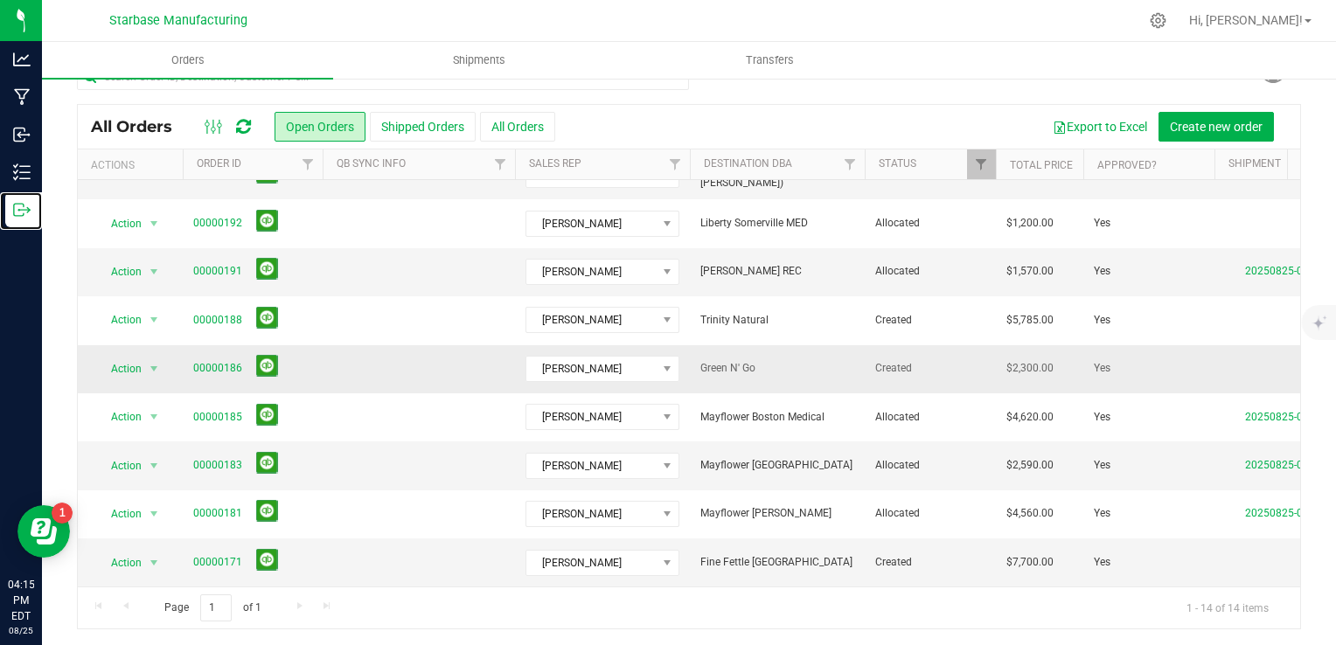
scroll to position [194, 0]
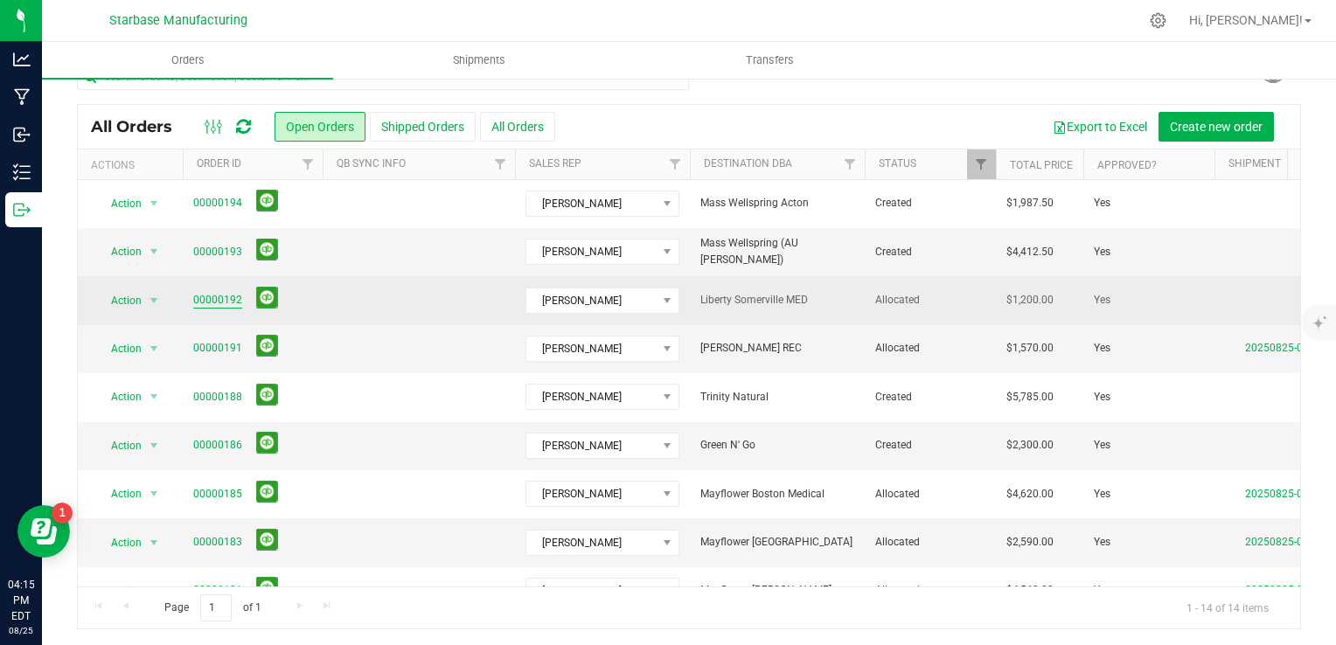
click at [218, 304] on link "00000192" at bounding box center [217, 300] width 49 height 17
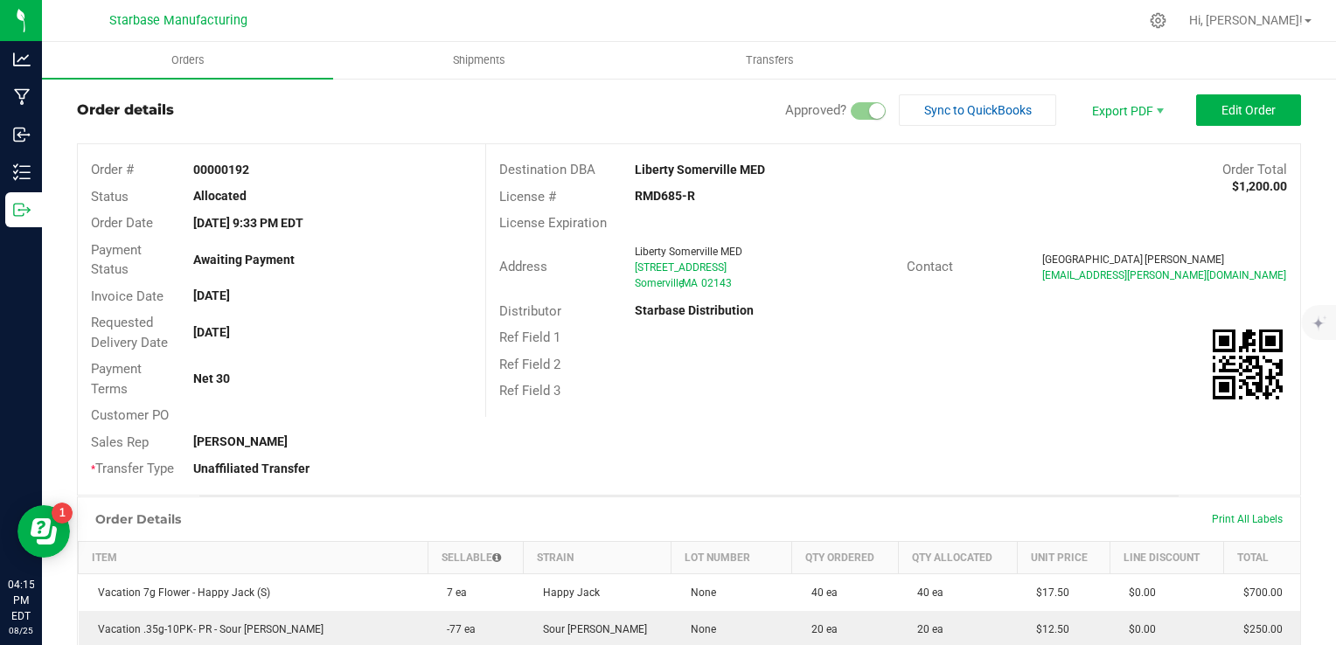
click at [846, 263] on div "[STREET_ADDRESS]" at bounding box center [764, 268] width 258 height 16
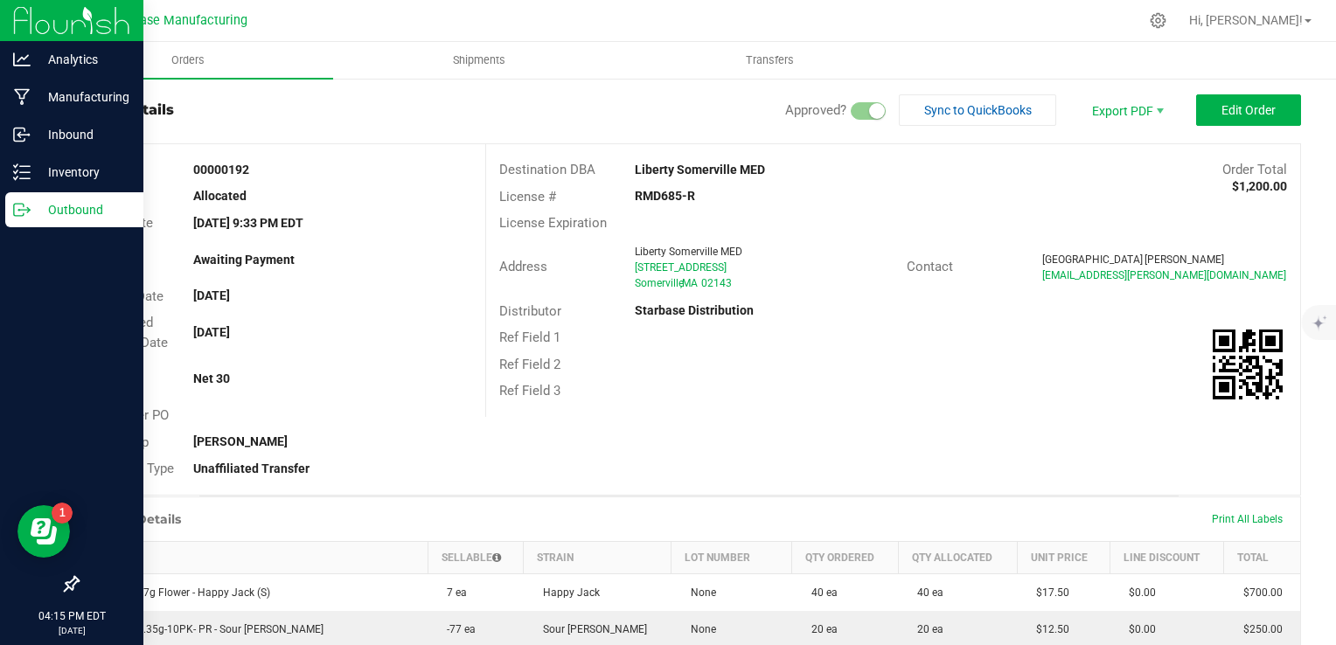
click at [21, 218] on icon at bounding box center [21, 209] width 17 height 17
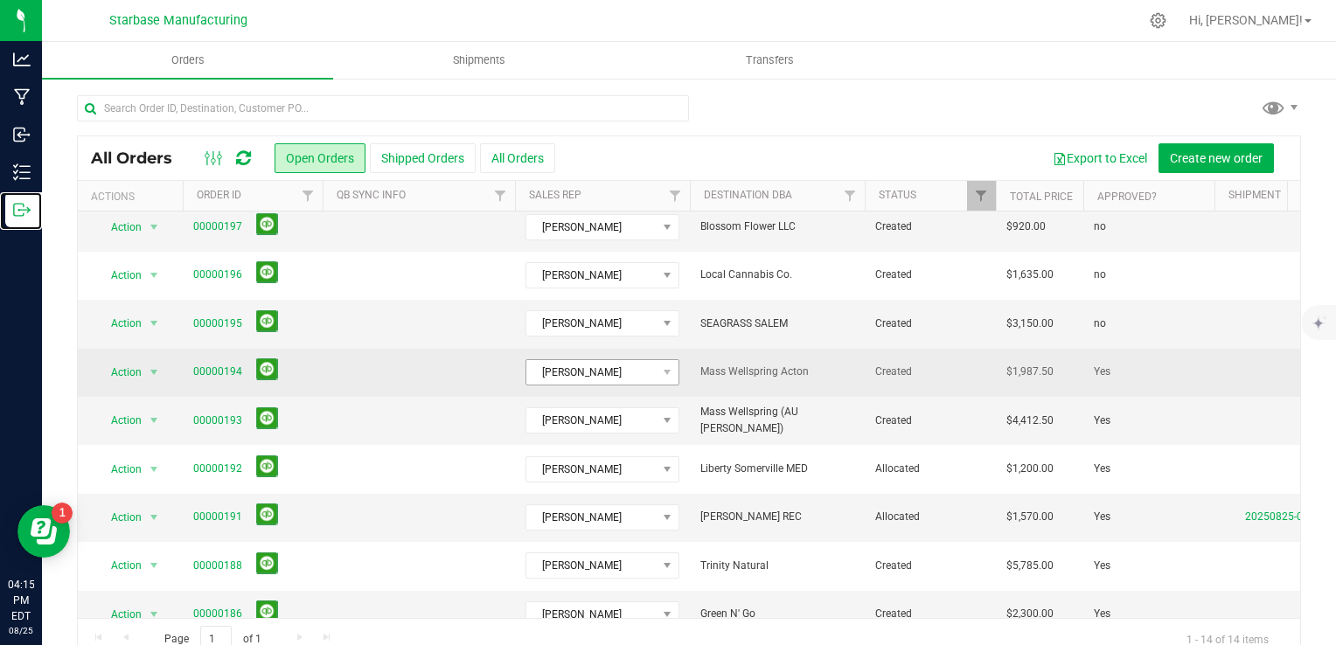
scroll to position [87, 0]
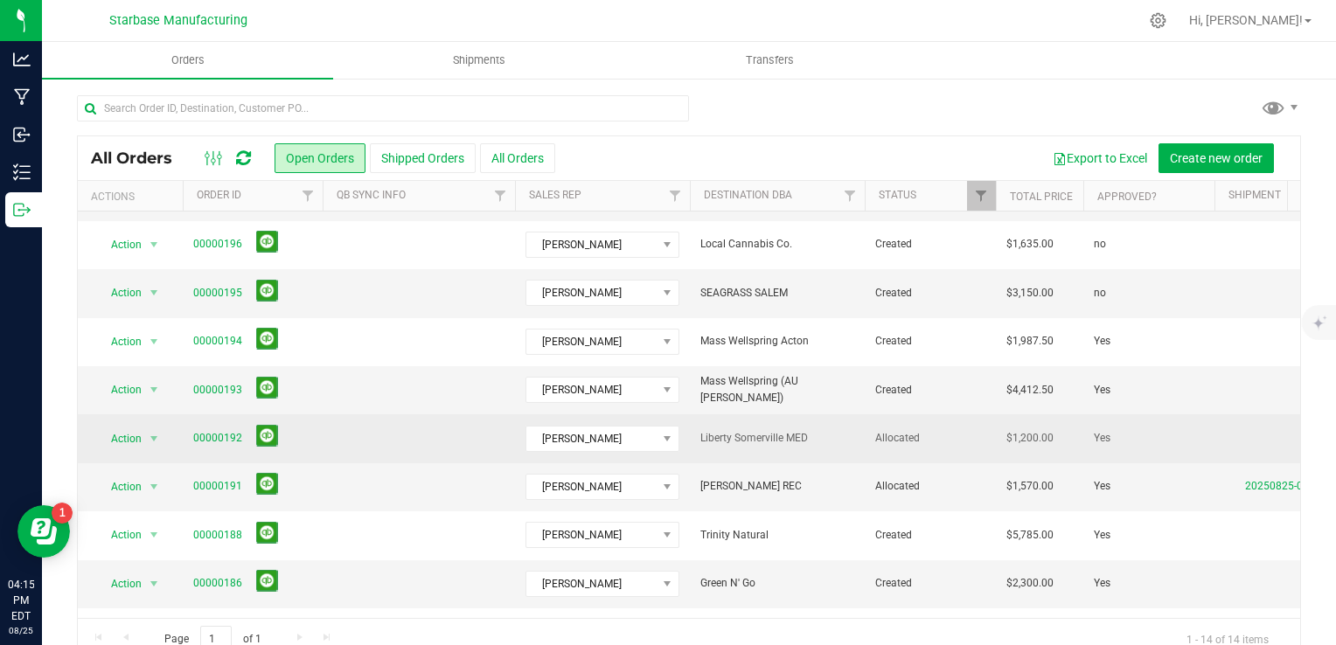
click at [712, 433] on span "Liberty Somerville MED" at bounding box center [777, 438] width 154 height 17
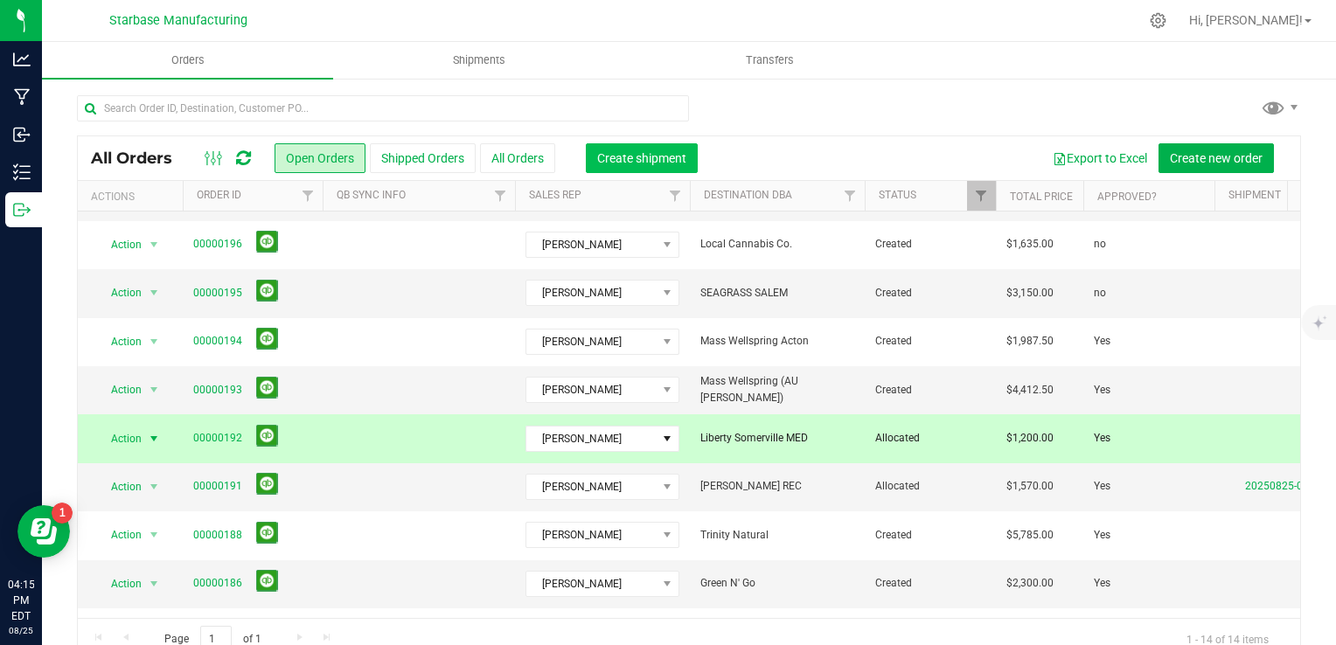
click at [660, 159] on span "Create shipment" at bounding box center [641, 158] width 89 height 14
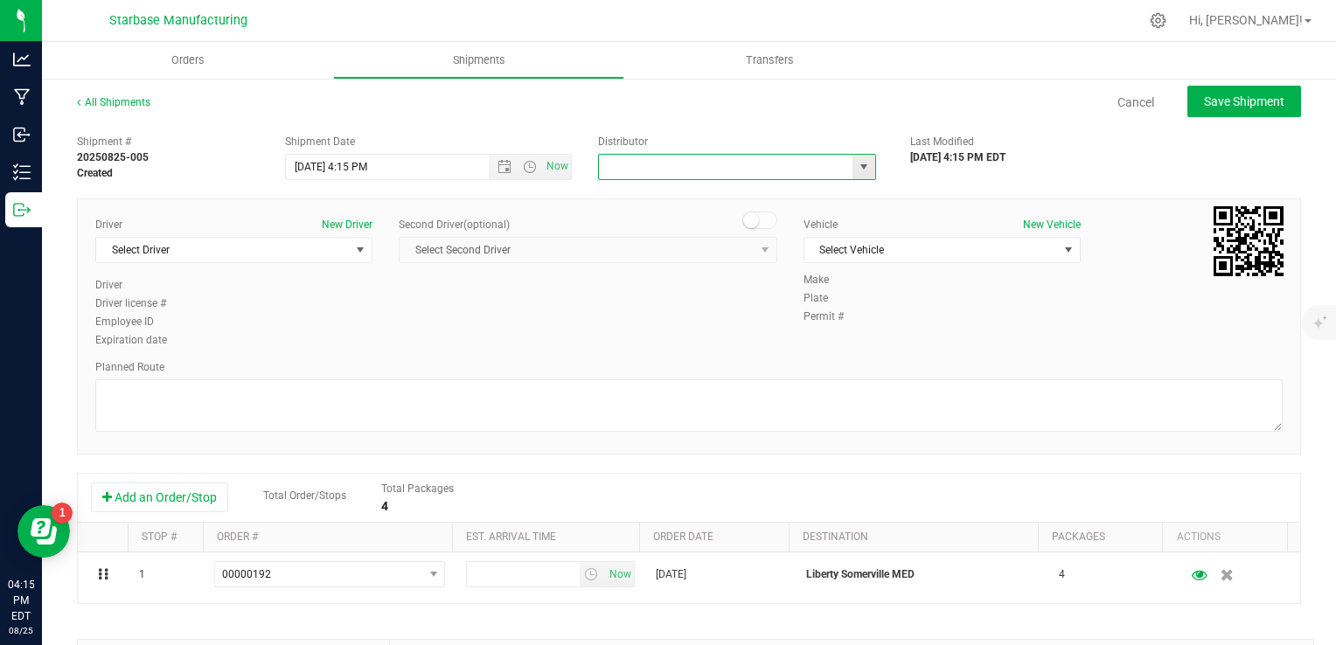
click at [681, 171] on input "text" at bounding box center [722, 167] width 247 height 24
click at [857, 170] on span "select" at bounding box center [864, 167] width 14 height 14
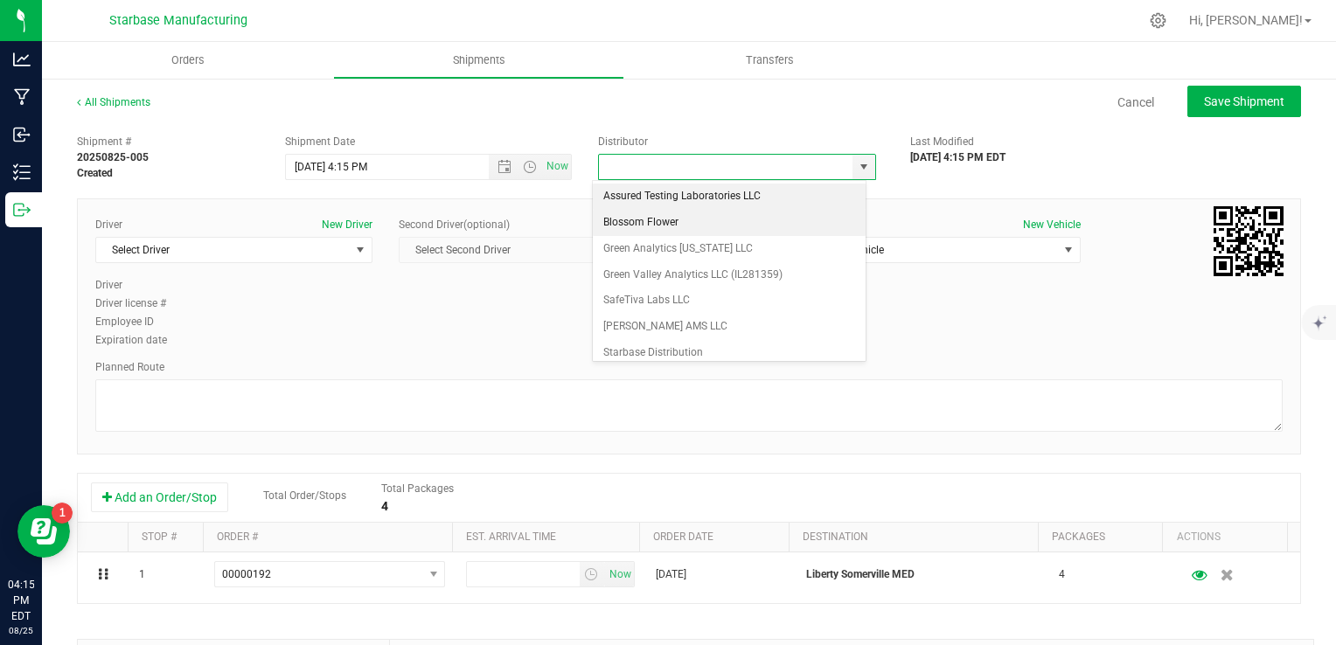
click at [755, 219] on li "Blossom Flower" at bounding box center [729, 223] width 273 height 26
type input "Blossom Flower"
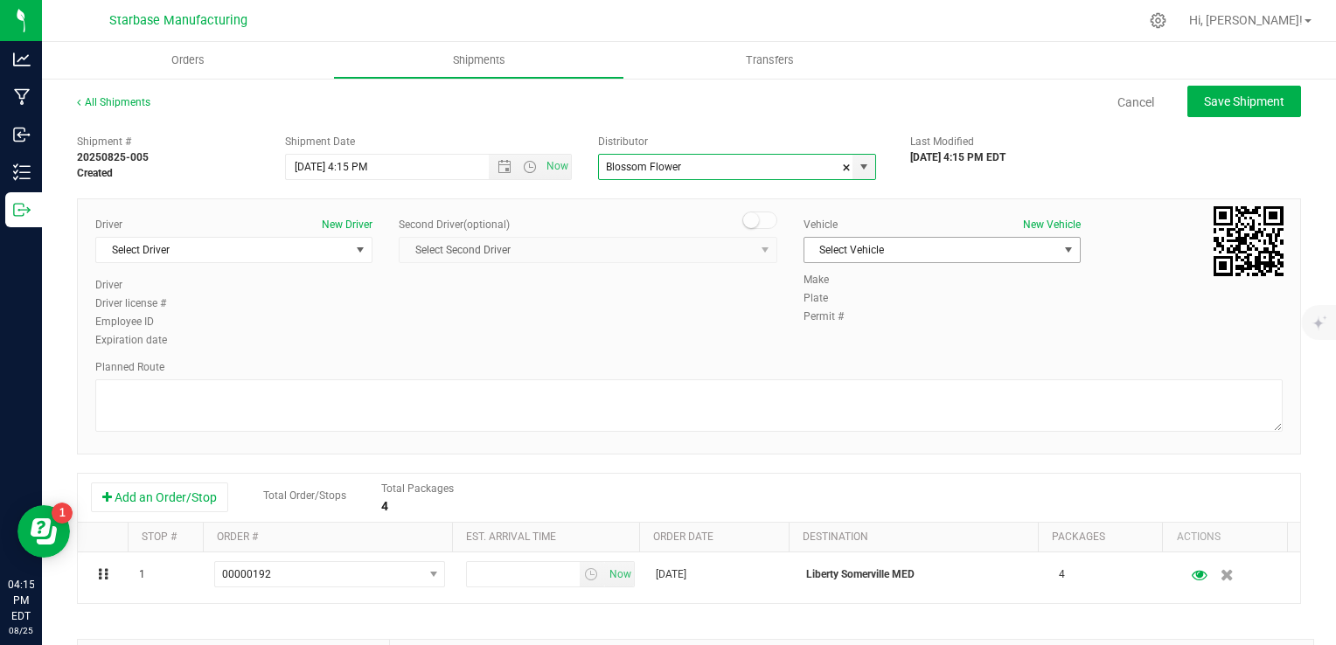
click at [906, 247] on span "Select Vehicle" at bounding box center [931, 250] width 254 height 24
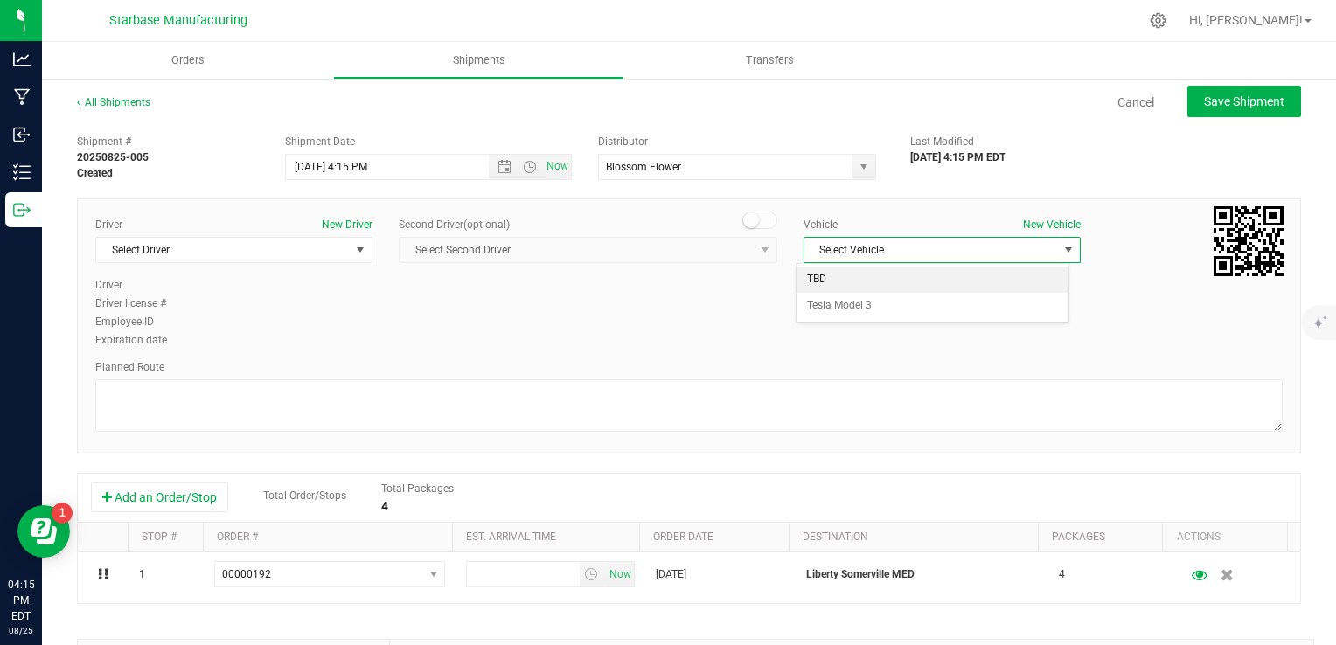
click at [853, 280] on li "TBD" at bounding box center [933, 280] width 272 height 26
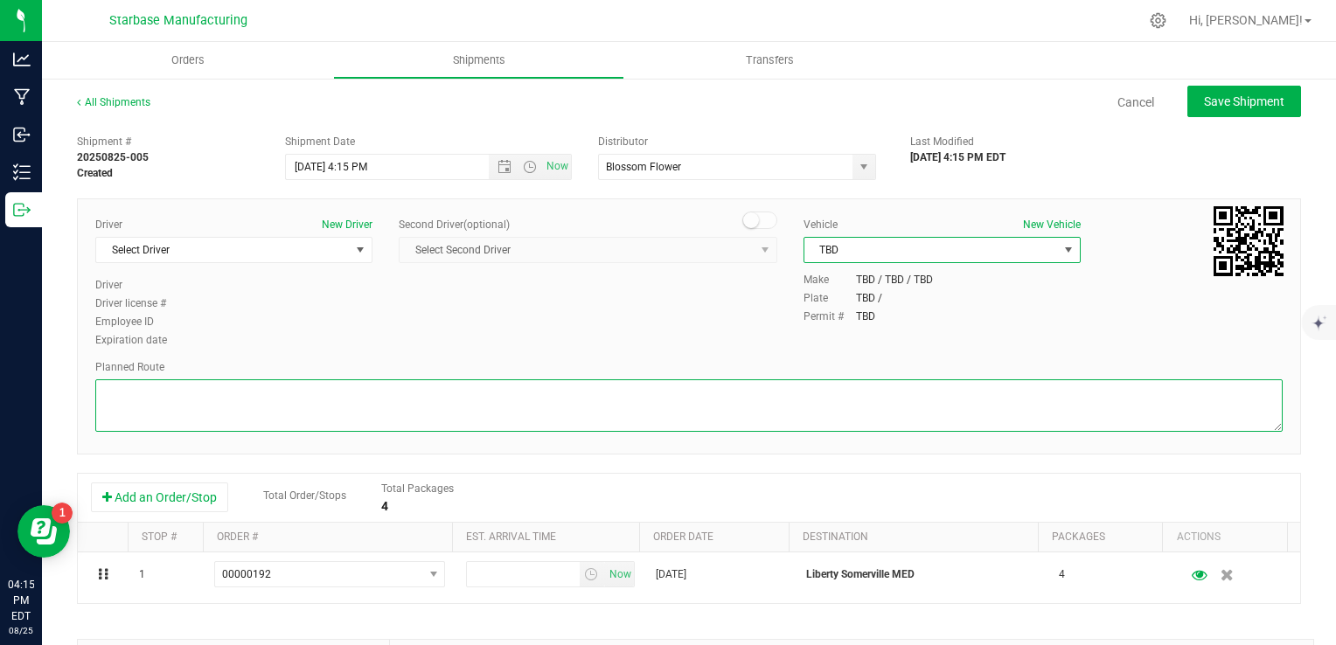
click at [677, 415] on textarea at bounding box center [688, 405] width 1187 height 52
type textarea "TBD"
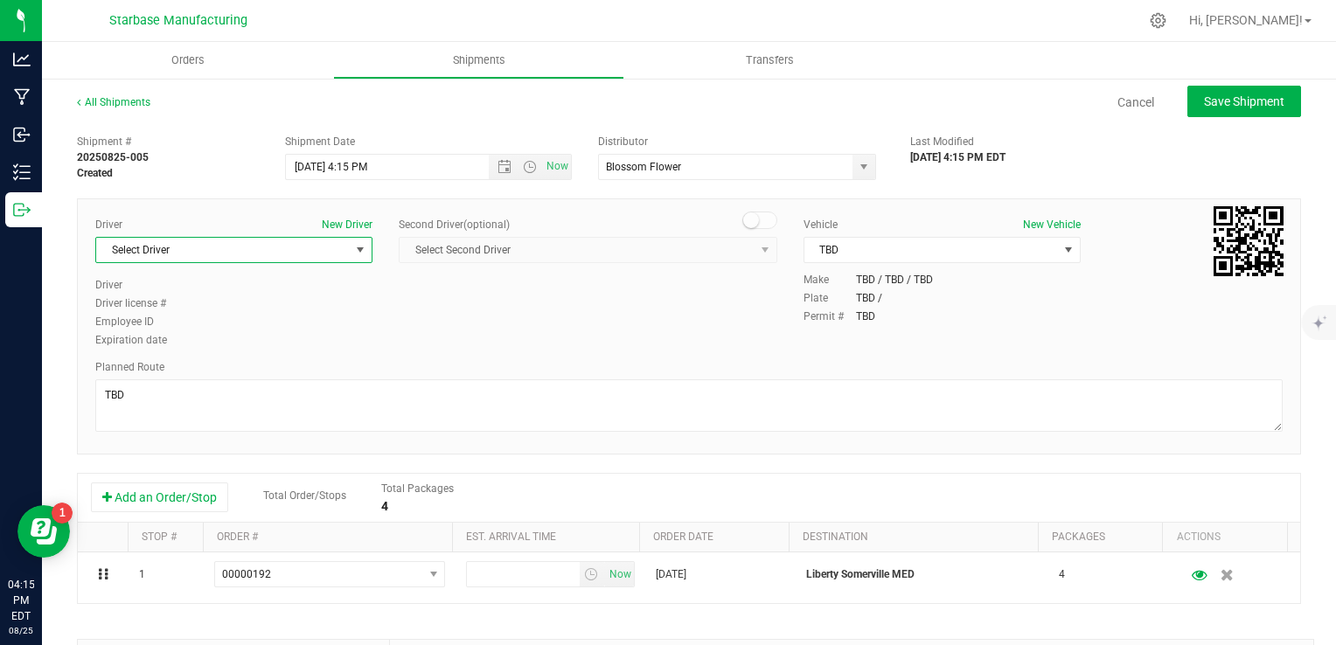
click at [355, 255] on span "select" at bounding box center [360, 250] width 14 height 14
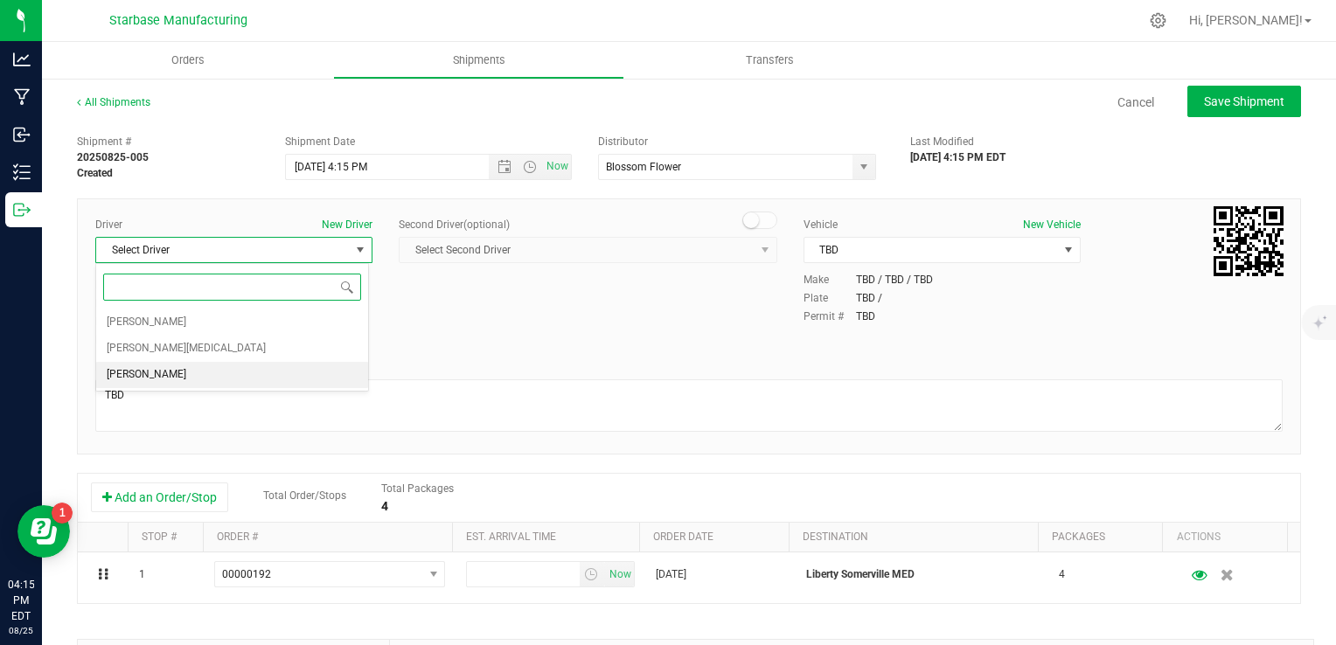
click at [315, 371] on li "[PERSON_NAME]" at bounding box center [232, 375] width 272 height 26
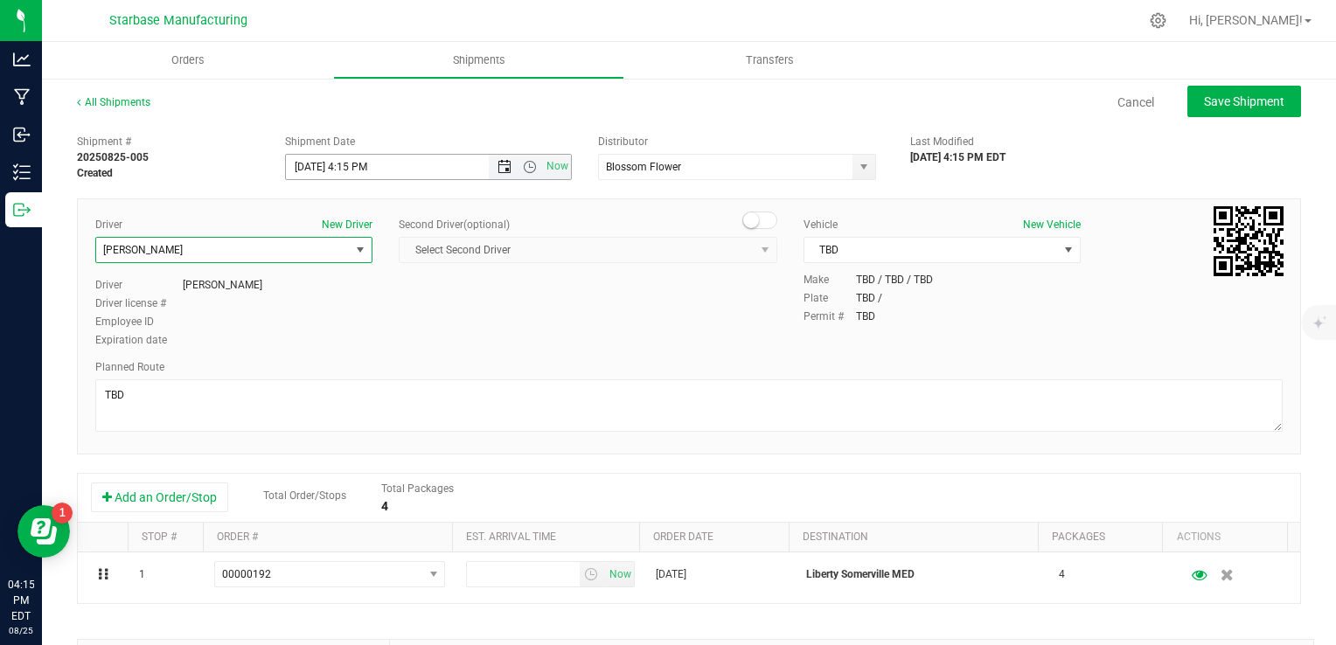
click at [497, 170] on span "Open the date view" at bounding box center [504, 167] width 14 height 14
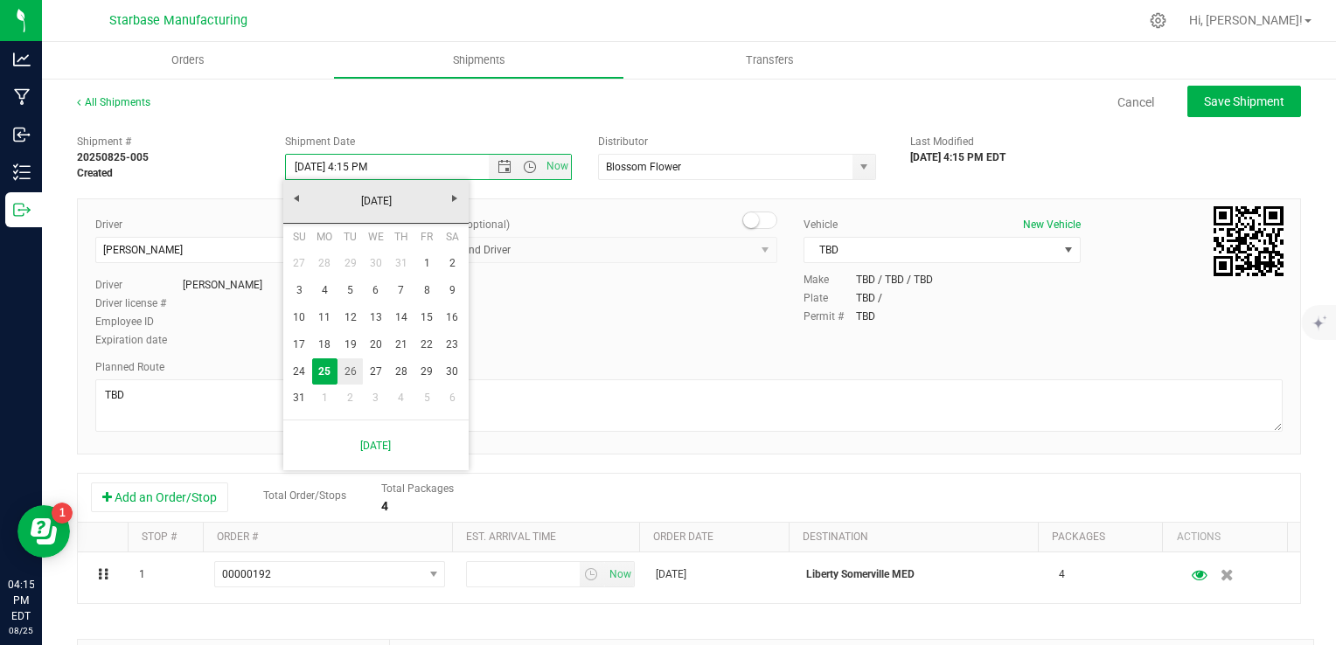
click at [351, 368] on link "26" at bounding box center [349, 371] width 25 height 27
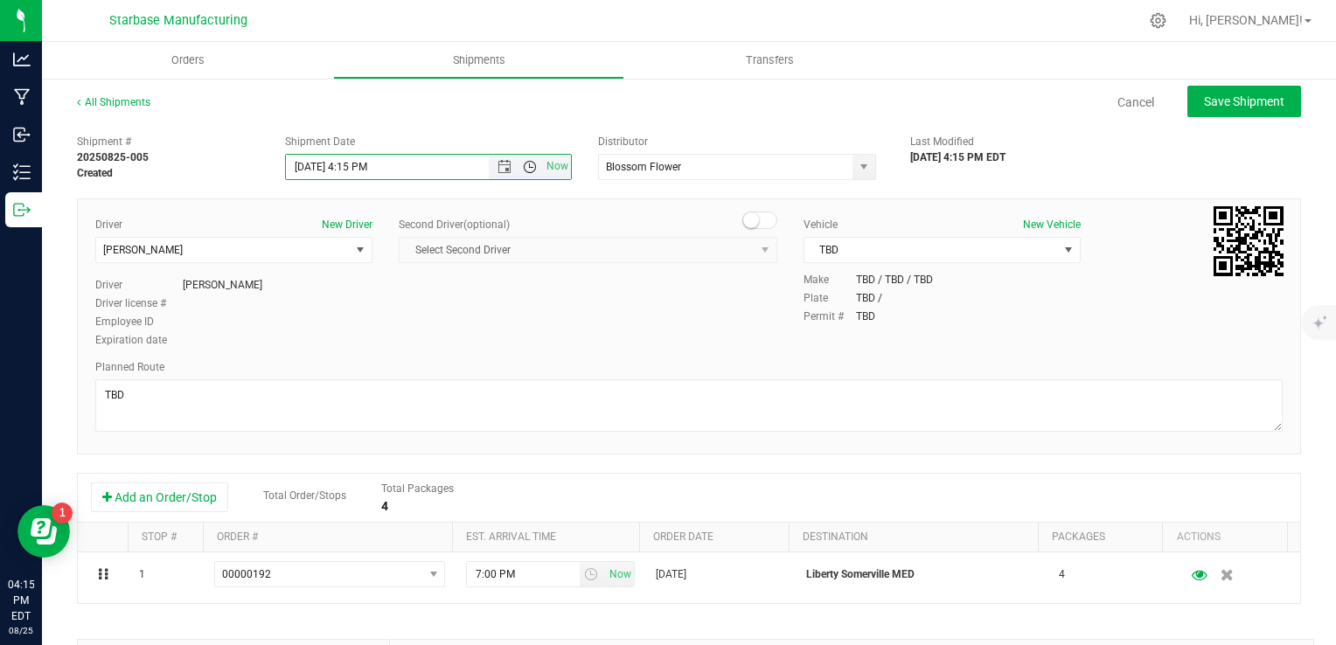
click at [524, 167] on span "Open the time view" at bounding box center [530, 167] width 14 height 14
click at [349, 296] on li "10:00 AM" at bounding box center [424, 294] width 280 height 23
click at [1120, 104] on span "Save Shipment" at bounding box center [1244, 101] width 80 height 14
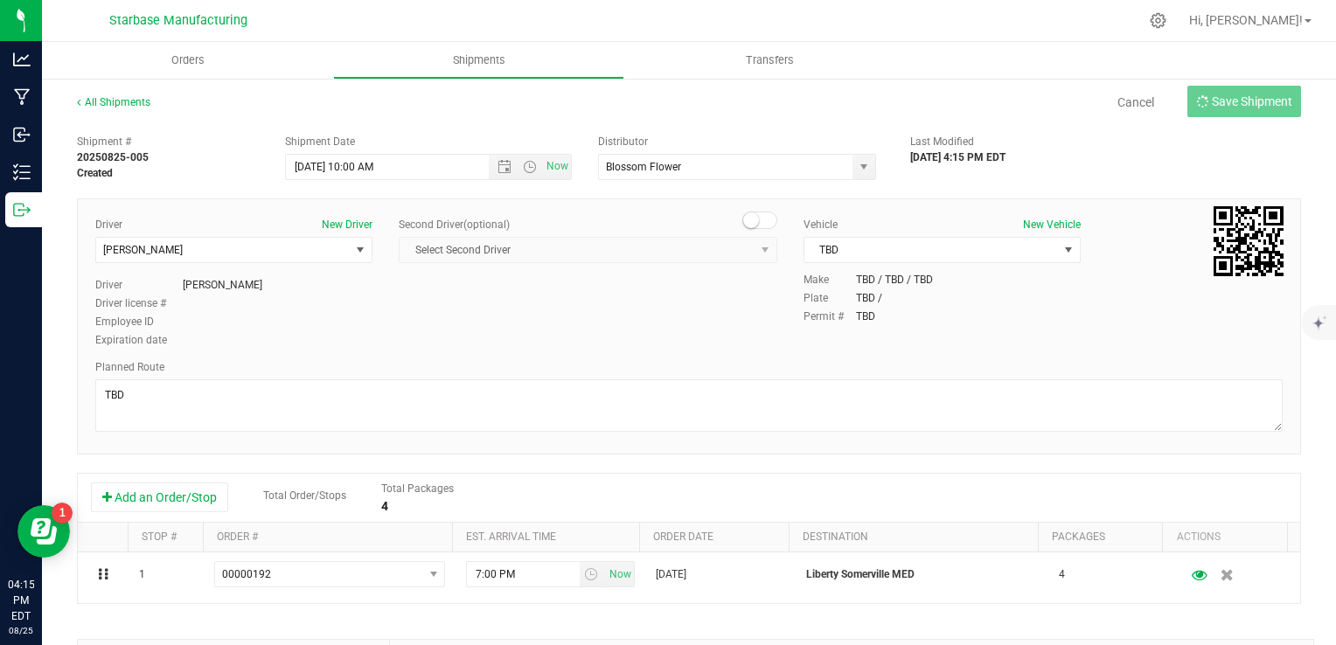
type input "[DATE] 2:00 PM"
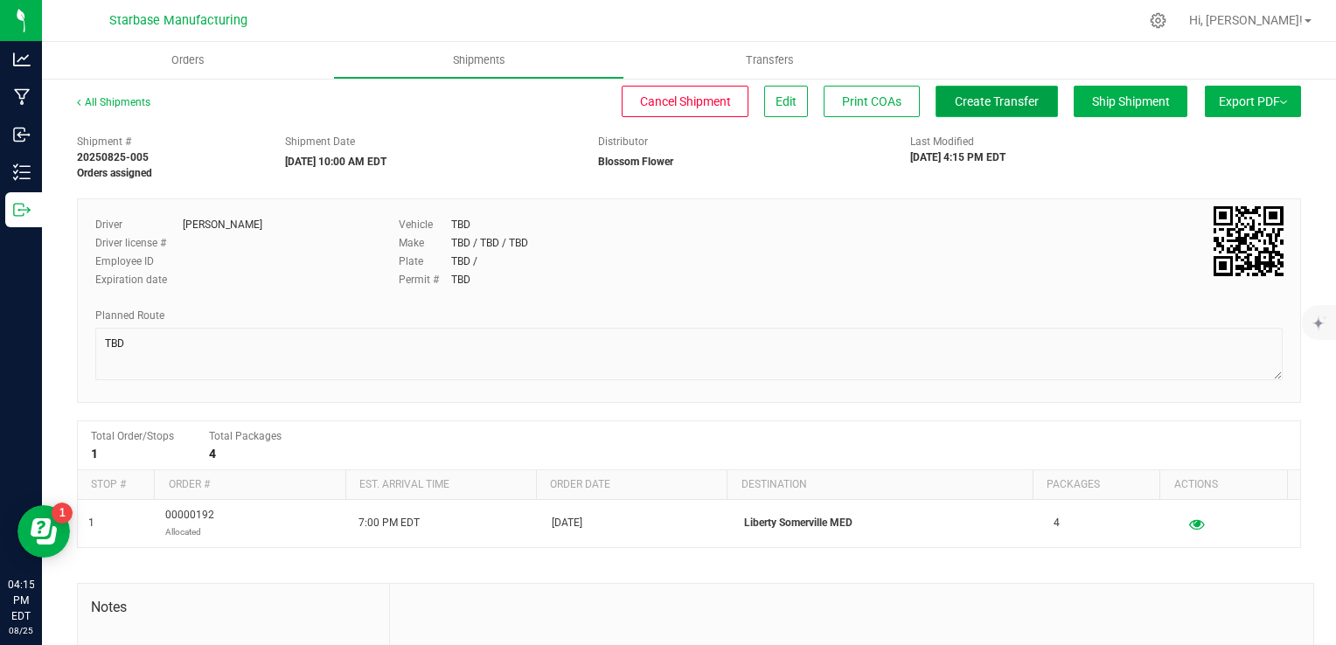
click at [977, 107] on span "Create Transfer" at bounding box center [997, 101] width 84 height 14
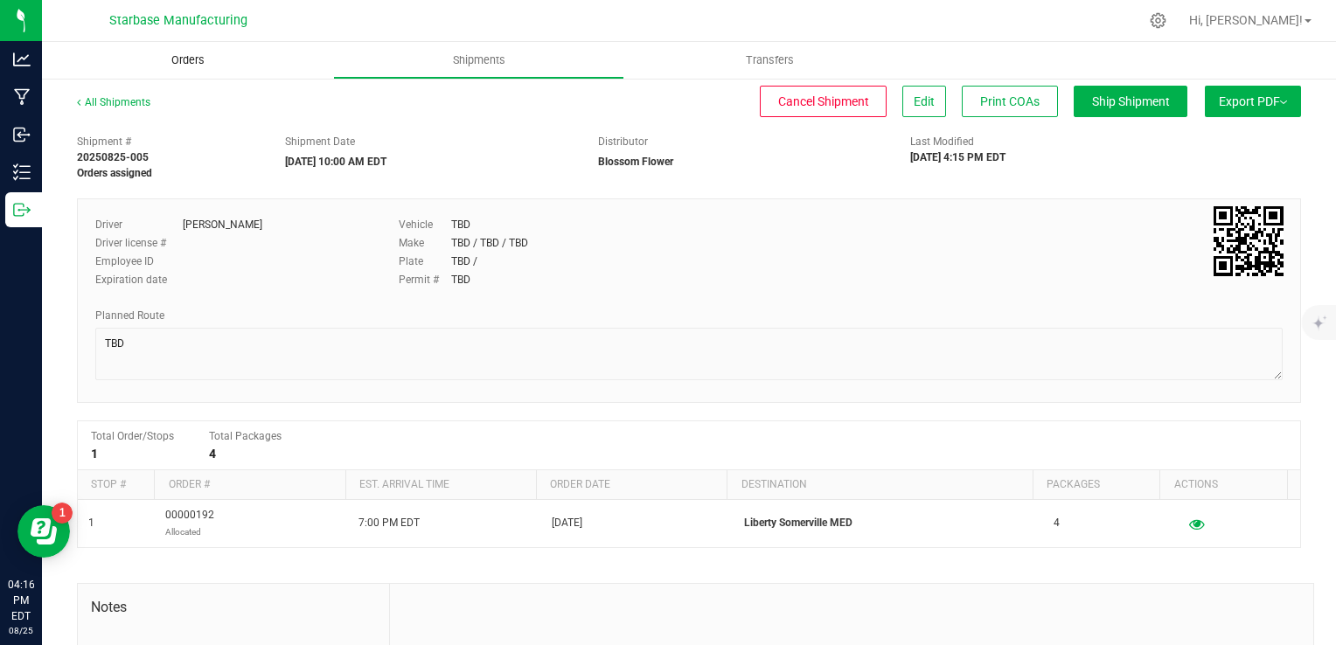
click at [282, 60] on uib-tab-heading "Orders" at bounding box center [187, 60] width 291 height 37
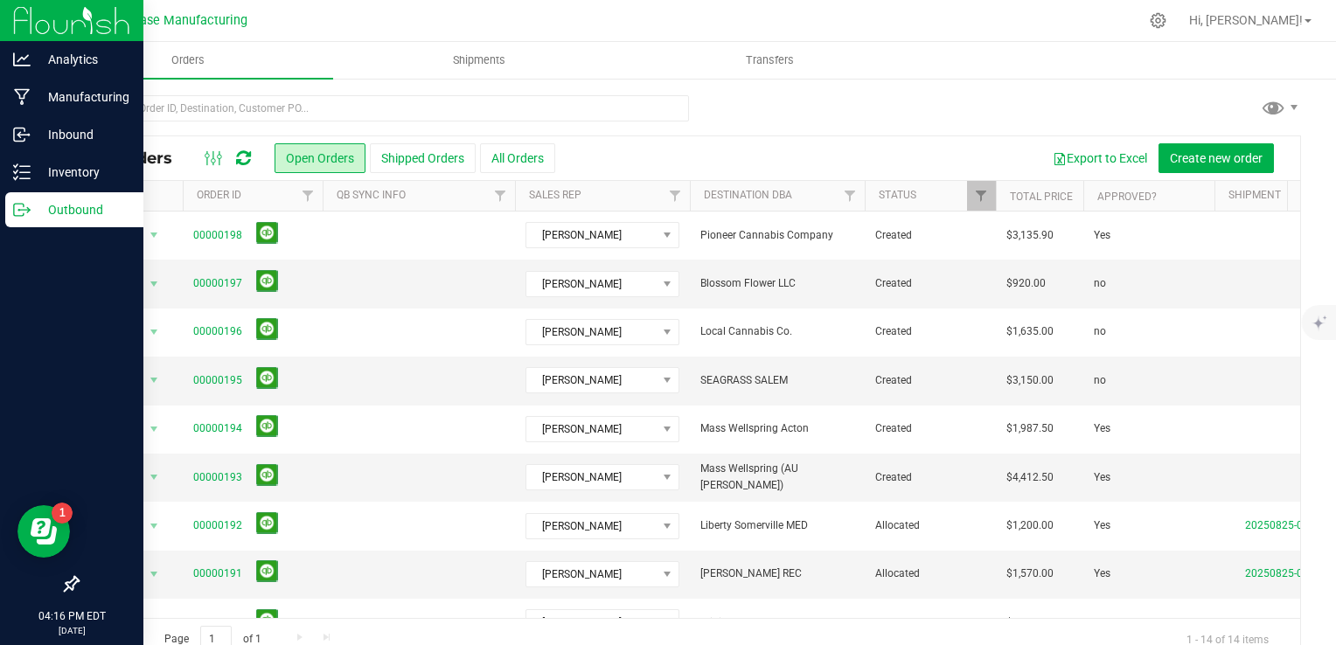
click at [31, 212] on p "Outbound" at bounding box center [83, 209] width 105 height 21
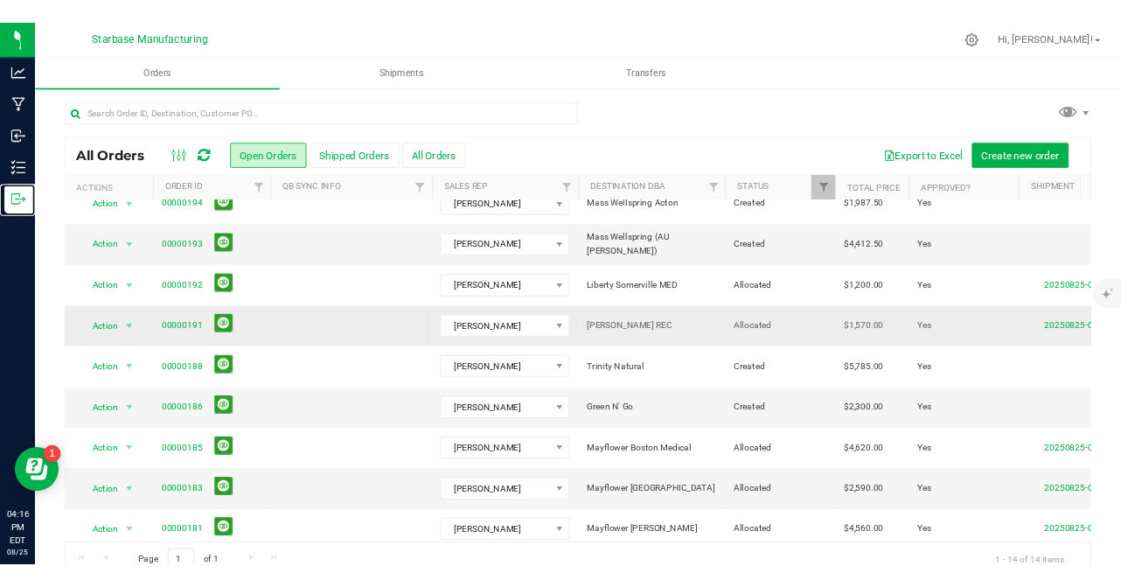
scroll to position [194, 0]
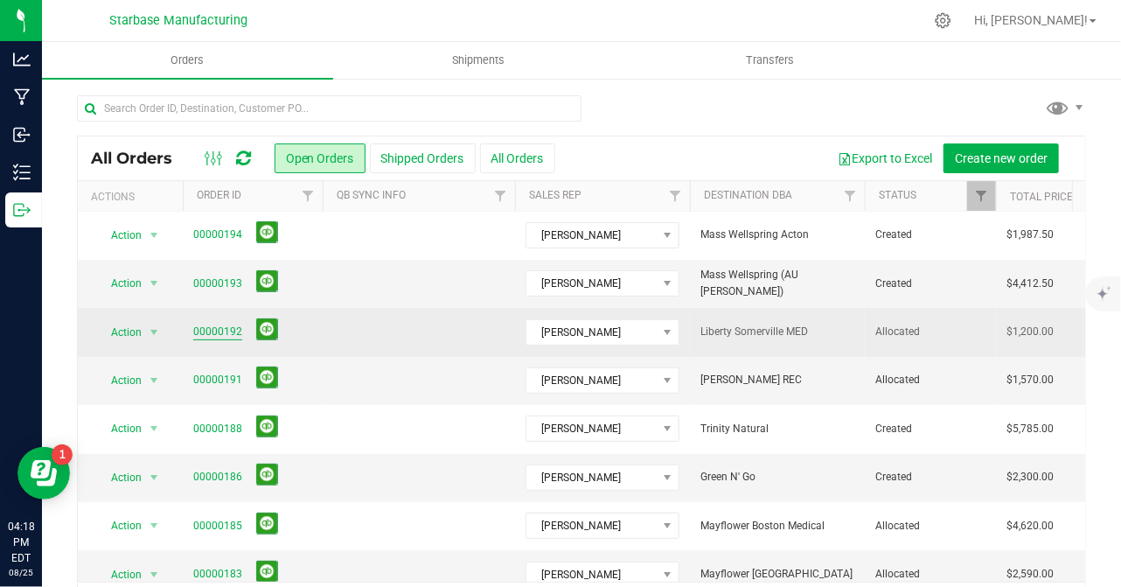
click at [224, 331] on link "00000192" at bounding box center [217, 332] width 49 height 17
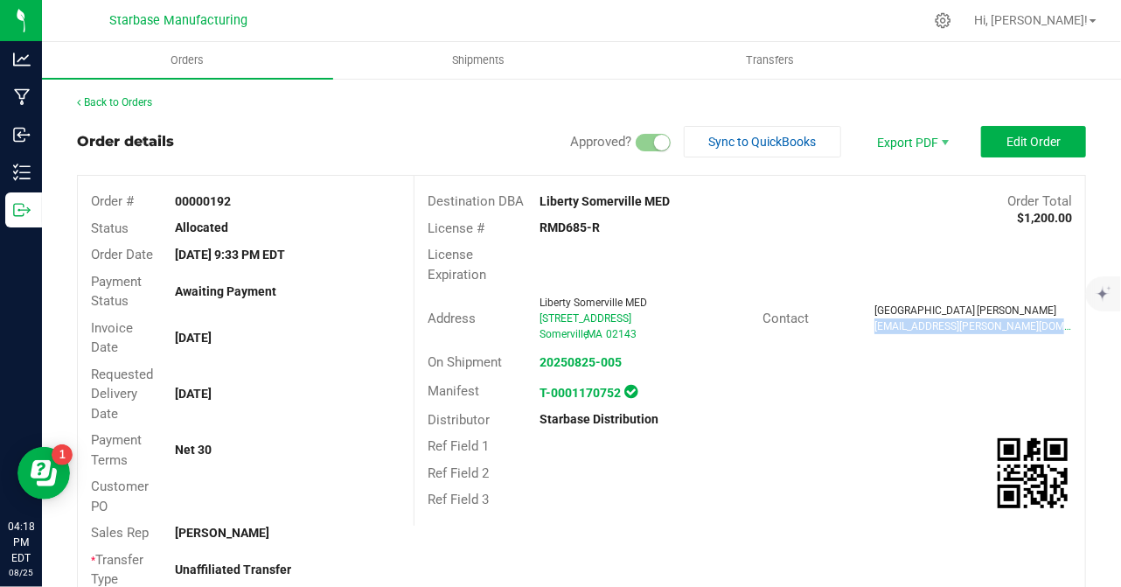
drag, startPoint x: 1026, startPoint y: 319, endPoint x: 860, endPoint y: 330, distance: 166.5
click at [861, 330] on div "Dallas Arndt dallas.arndt@libertycannabis.com" at bounding box center [973, 318] width 224 height 31
drag, startPoint x: 860, startPoint y: 330, endPoint x: 887, endPoint y: 329, distance: 26.3
copy span "dallas.arndt@libertycannabis.com"
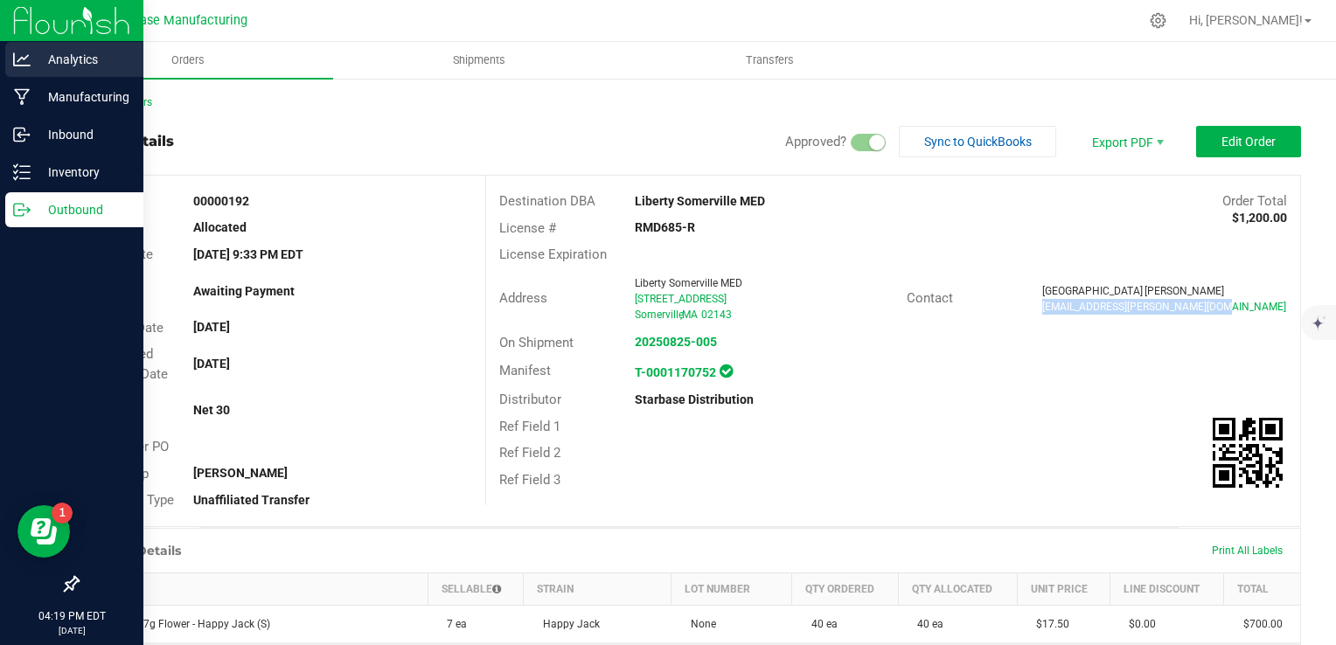
click at [48, 55] on p "Analytics" at bounding box center [83, 59] width 105 height 21
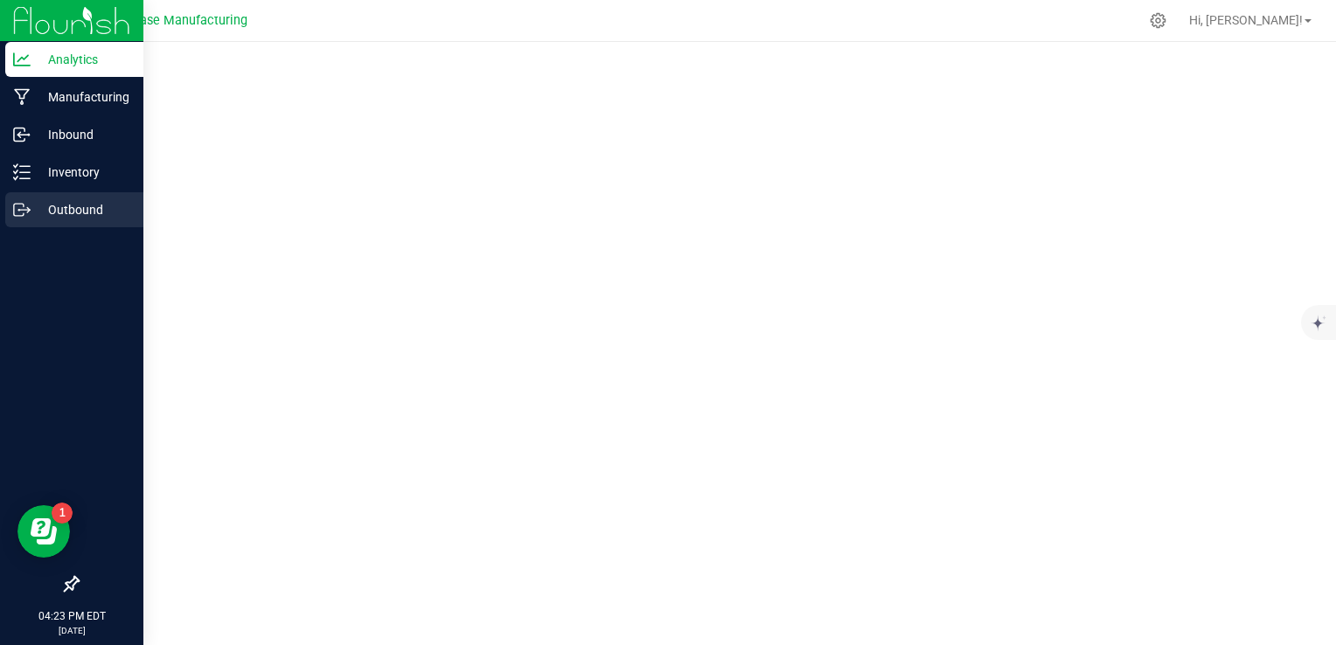
click at [31, 216] on p "Outbound" at bounding box center [83, 209] width 105 height 21
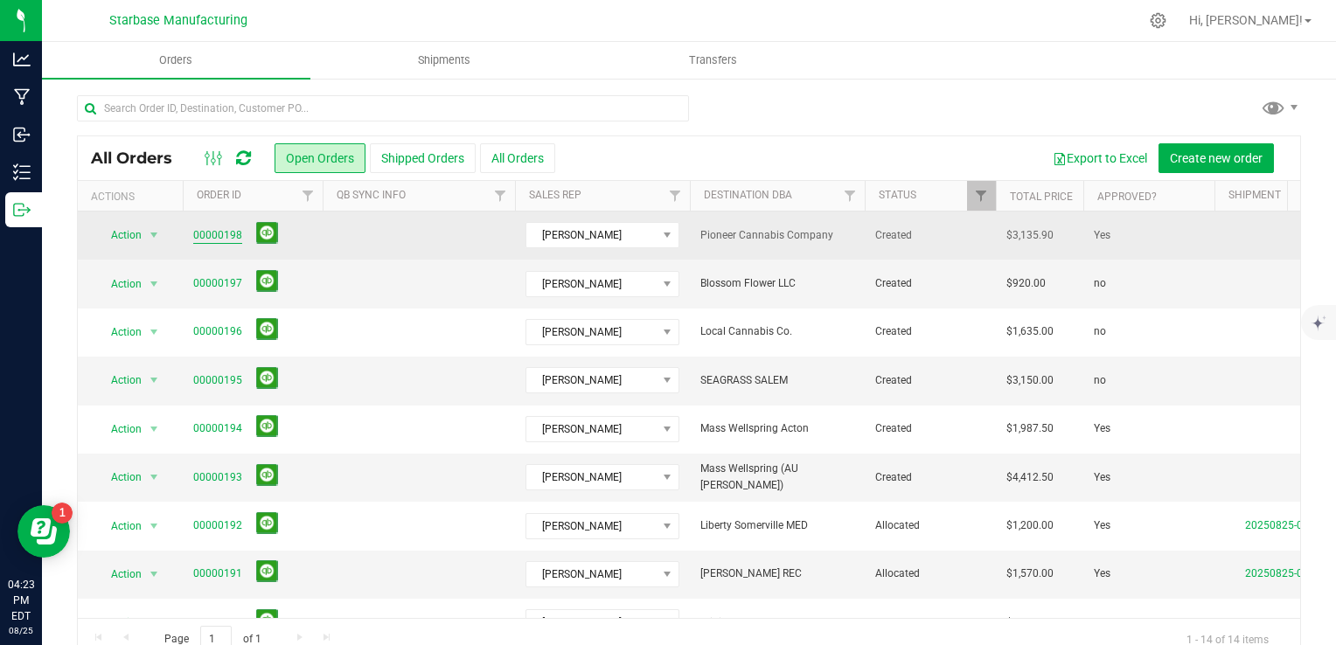
click at [210, 231] on link "00000198" at bounding box center [217, 235] width 49 height 17
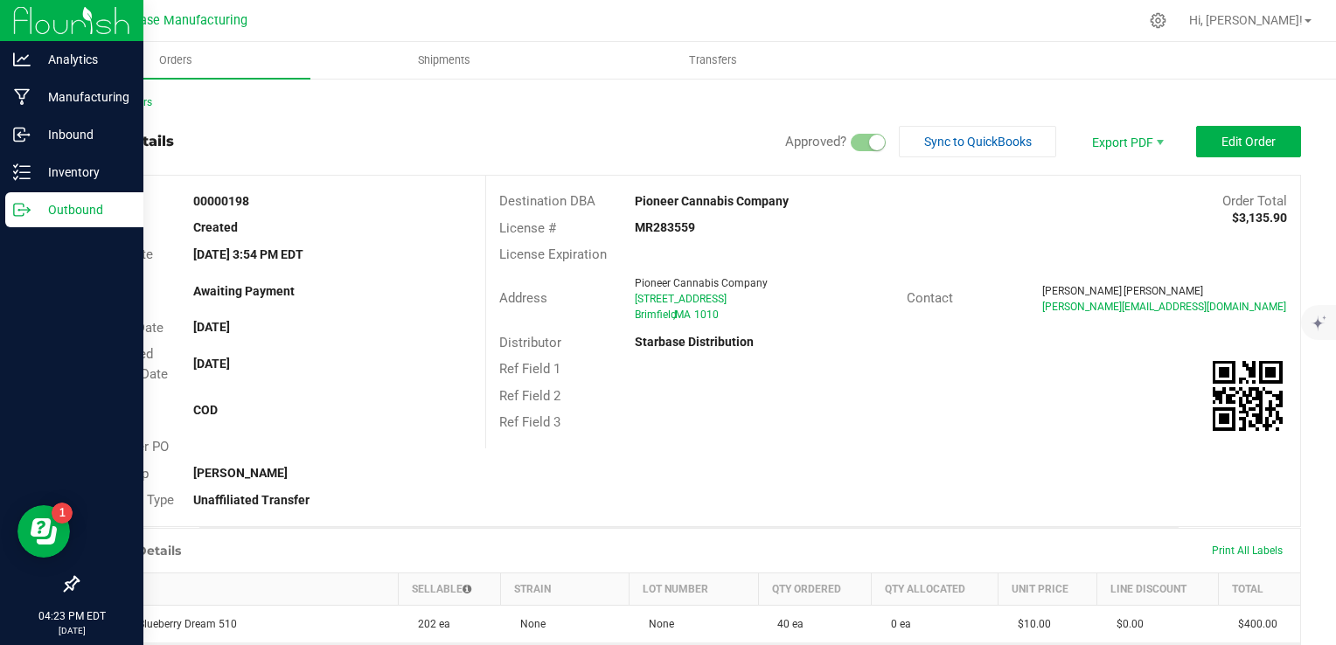
click at [16, 212] on icon at bounding box center [21, 209] width 17 height 17
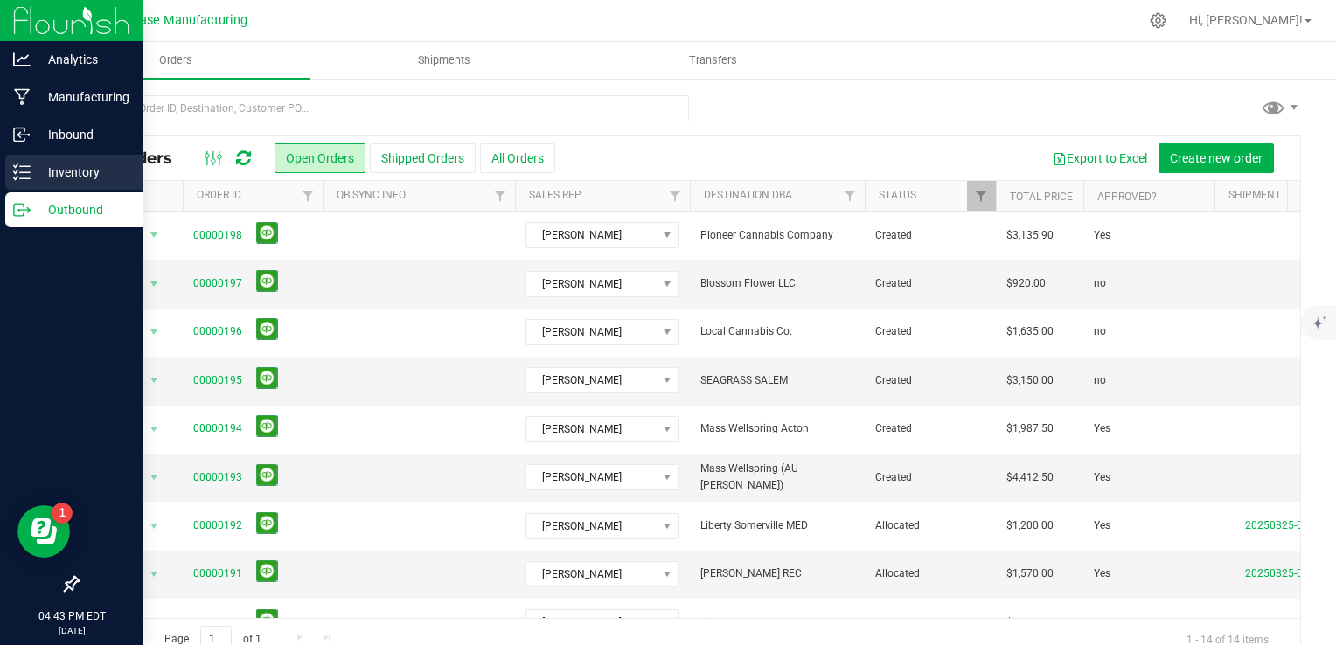
click at [21, 158] on div "Inventory" at bounding box center [74, 172] width 138 height 35
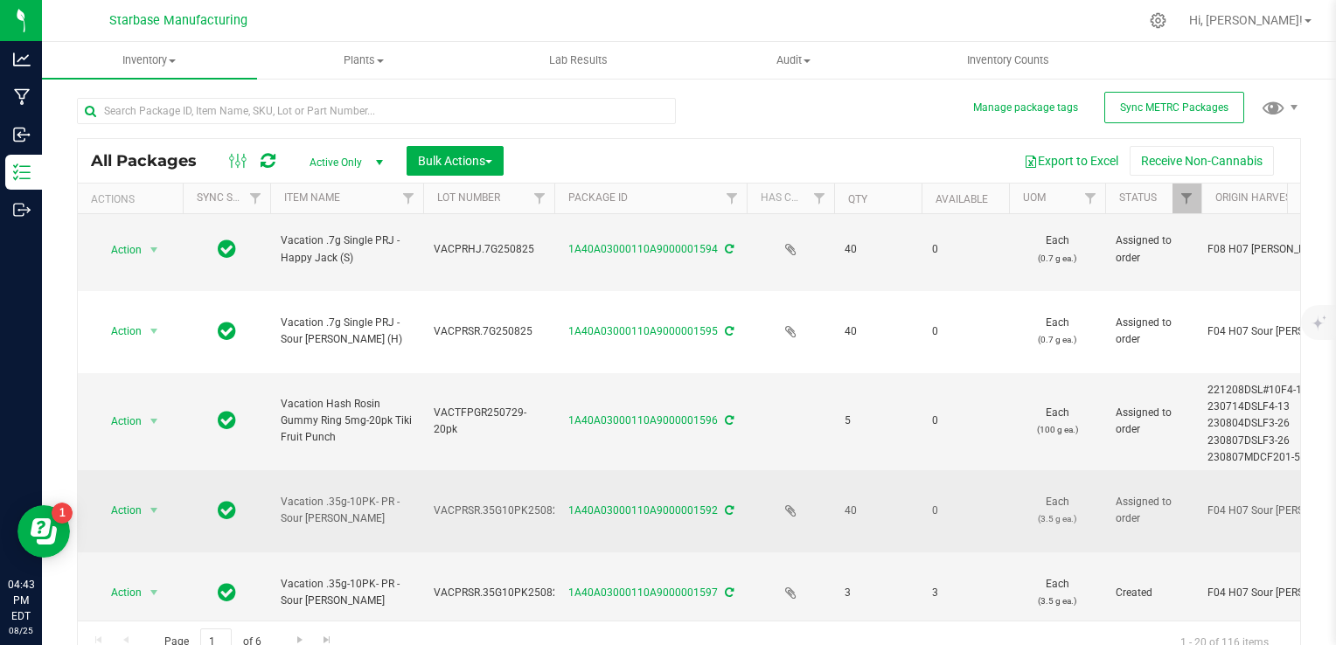
scroll to position [437, 0]
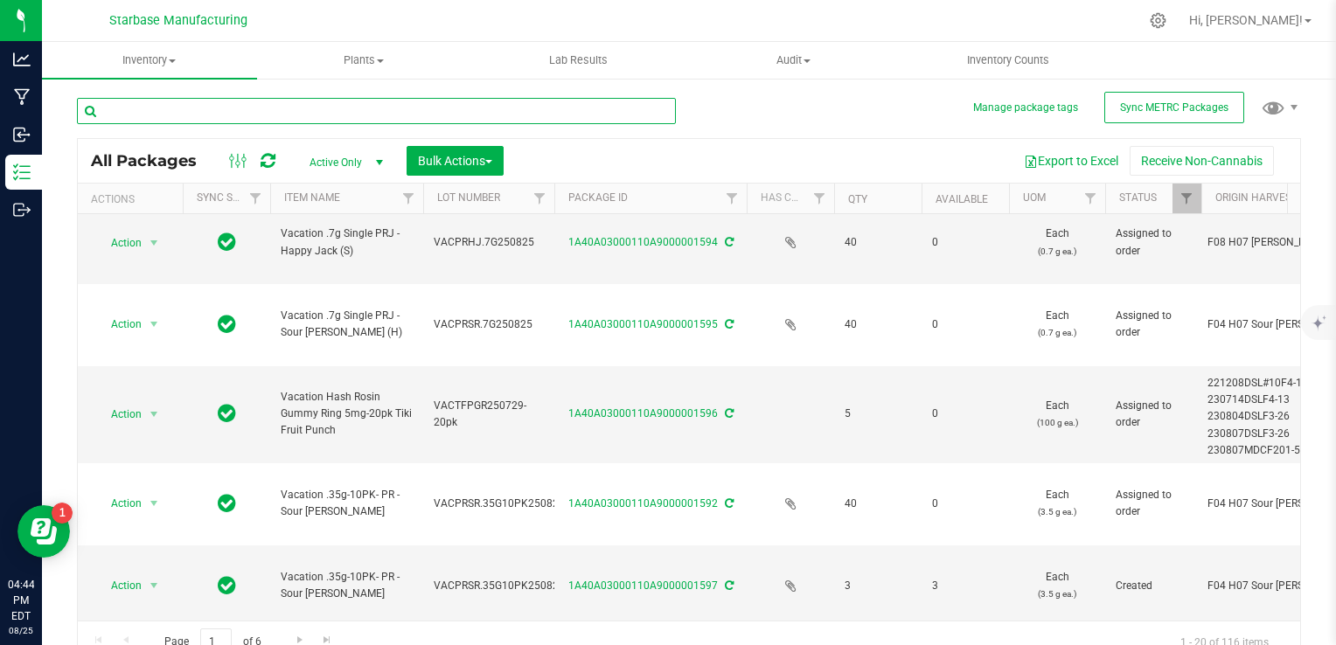
click at [288, 121] on input "text" at bounding box center [376, 111] width 599 height 26
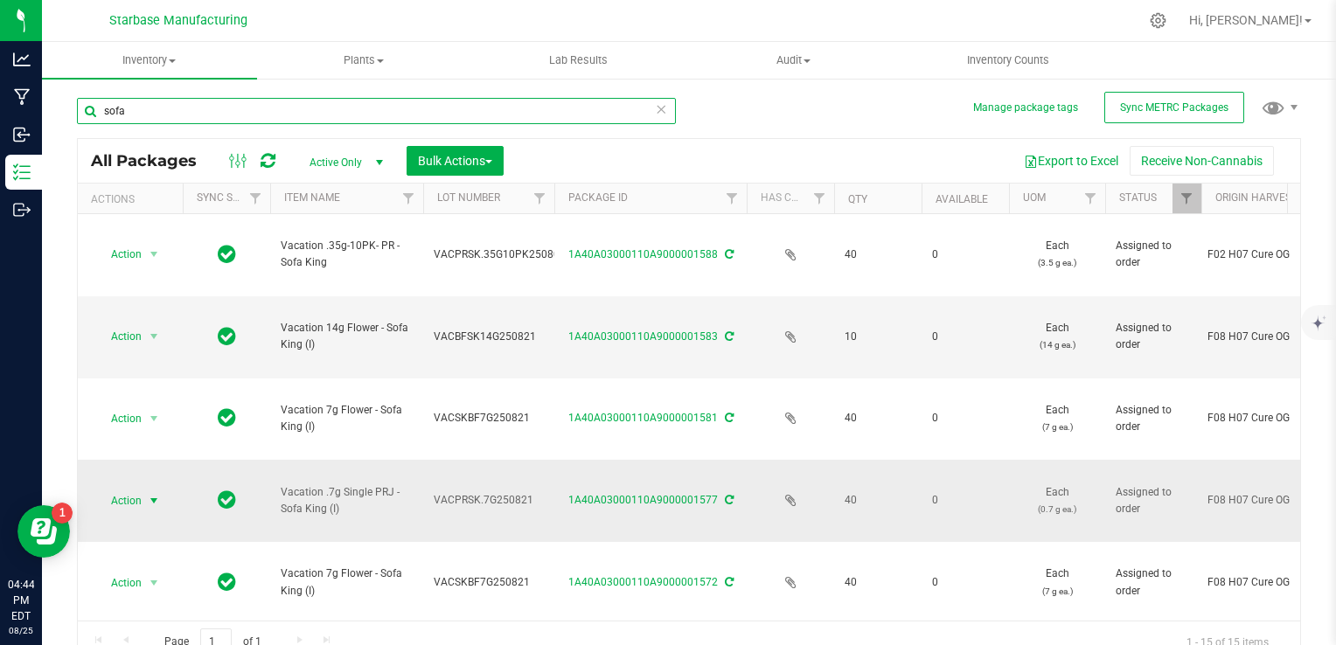
type input "sofa"
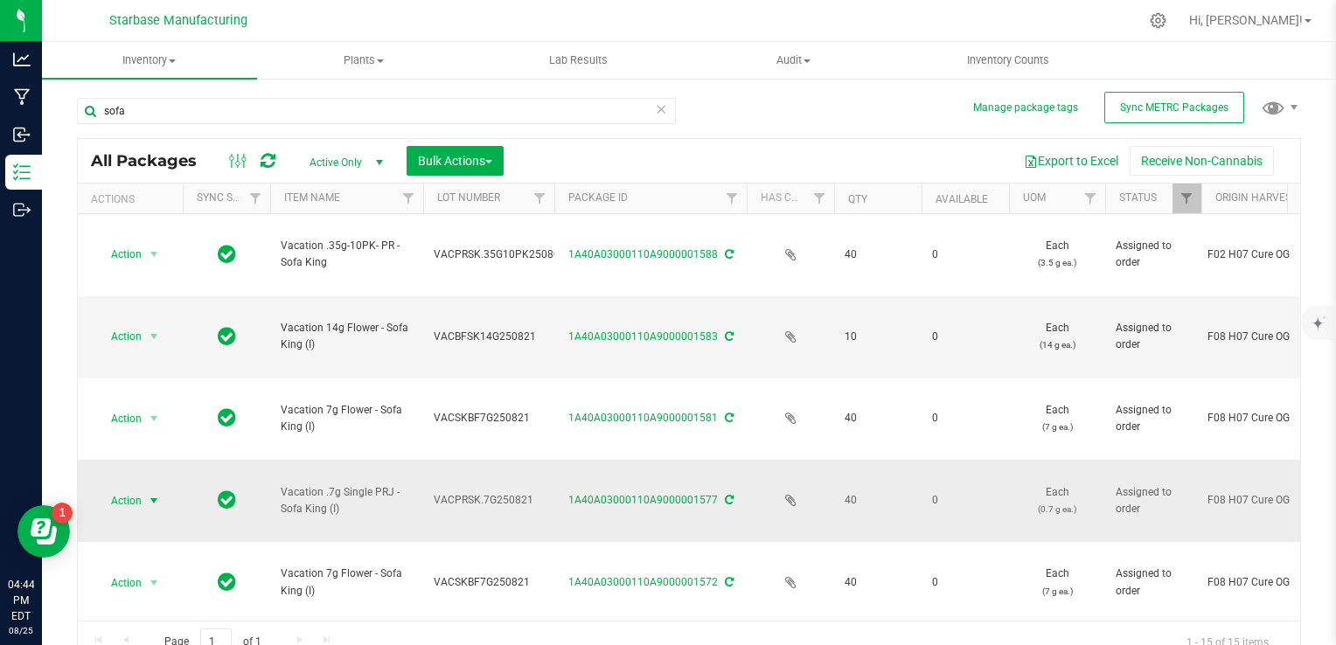
click at [144, 489] on span "select" at bounding box center [154, 501] width 22 height 24
click at [152, 487] on li "Print package label" at bounding box center [152, 490] width 112 height 26
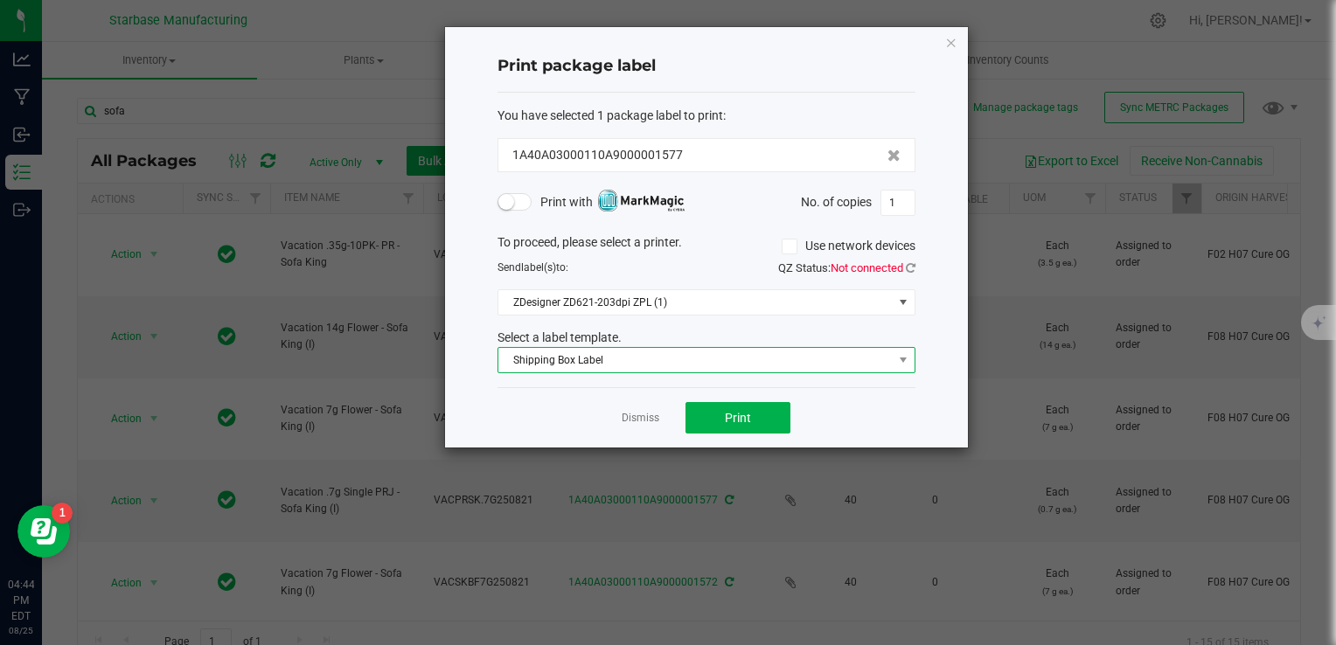
click at [662, 364] on span "Shipping Box Label" at bounding box center [695, 360] width 394 height 24
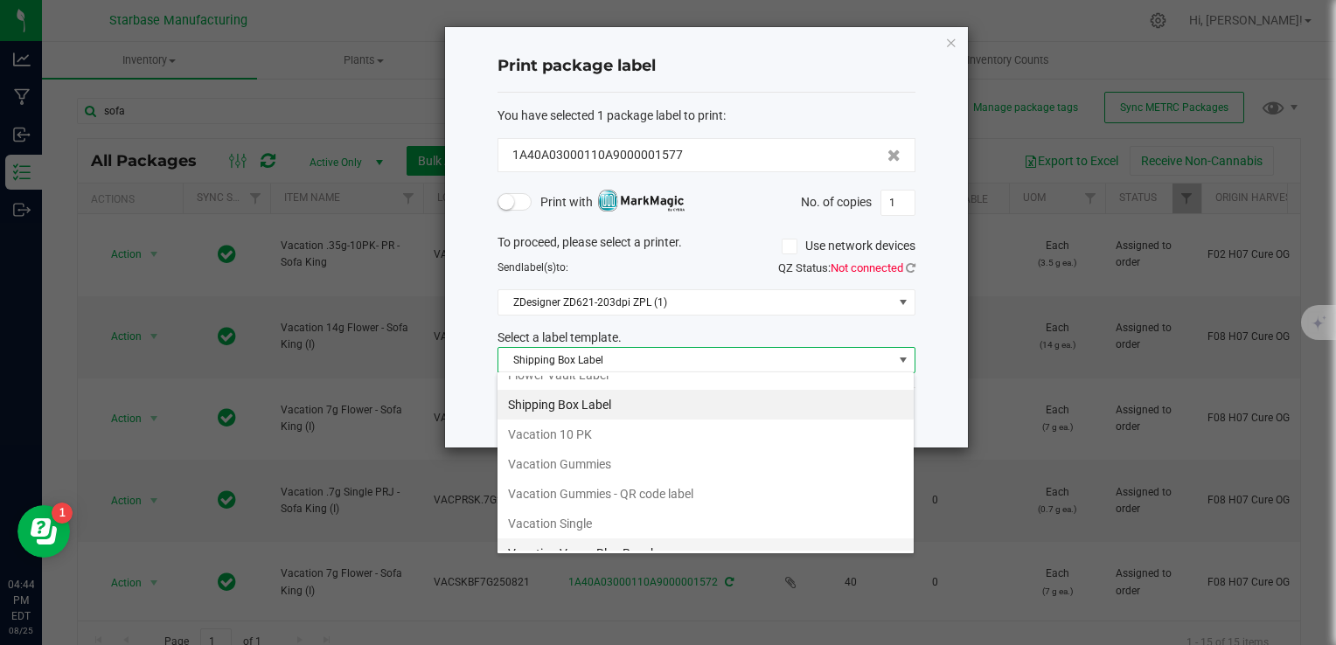
scroll to position [324, 0]
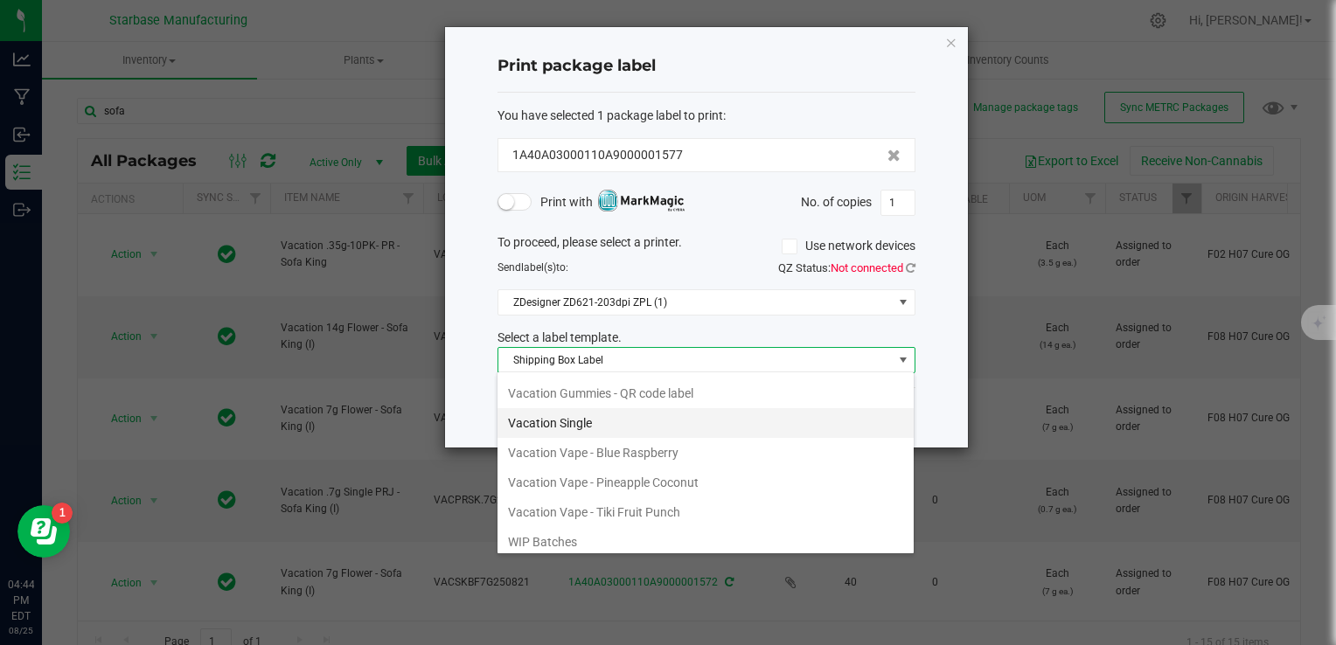
click at [611, 408] on li "Vacation Single" at bounding box center [705, 423] width 416 height 30
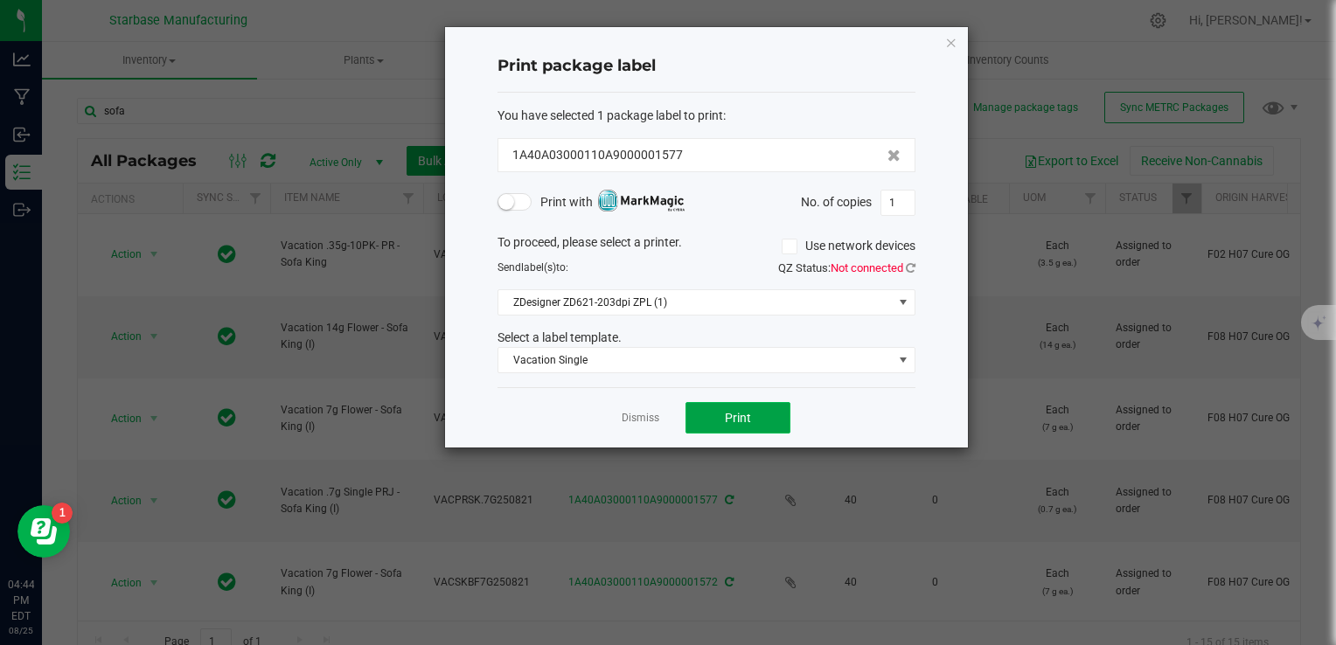
click at [700, 413] on button "Print" at bounding box center [737, 417] width 105 height 31
click at [622, 415] on link "Dismiss" at bounding box center [641, 418] width 38 height 15
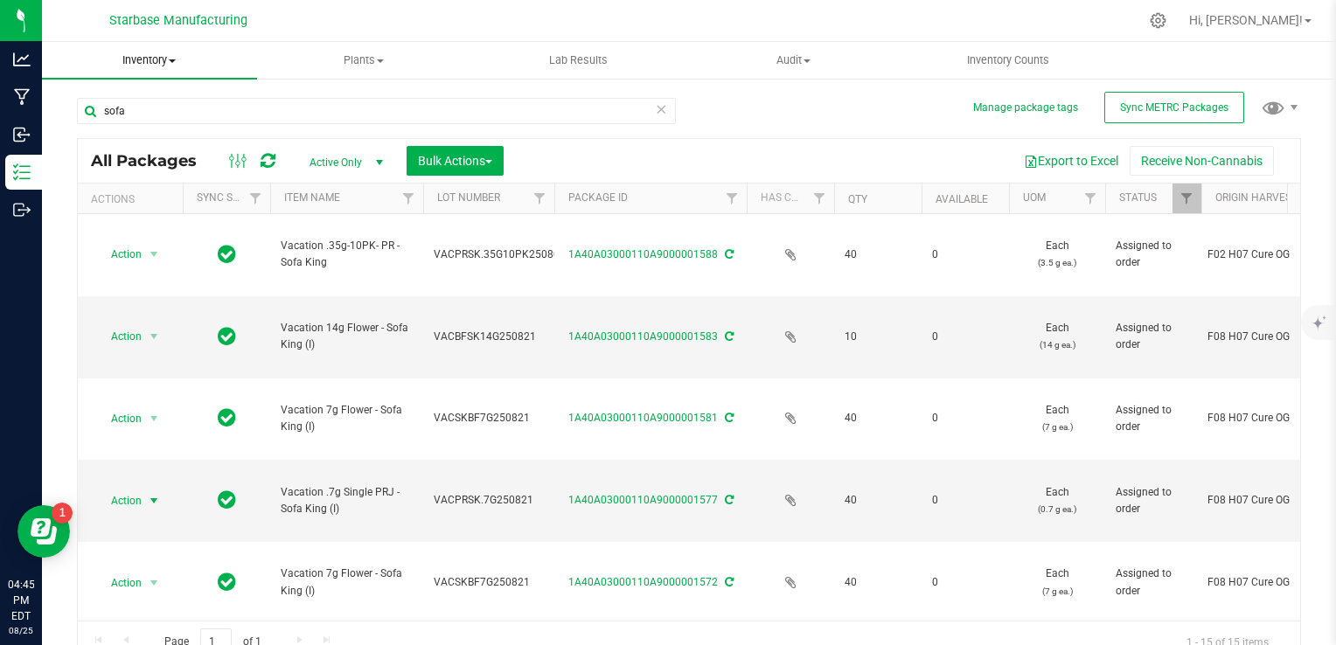
click at [171, 59] on span at bounding box center [172, 60] width 7 height 3
click at [153, 205] on span "From bill of materials" at bounding box center [121, 210] width 158 height 15
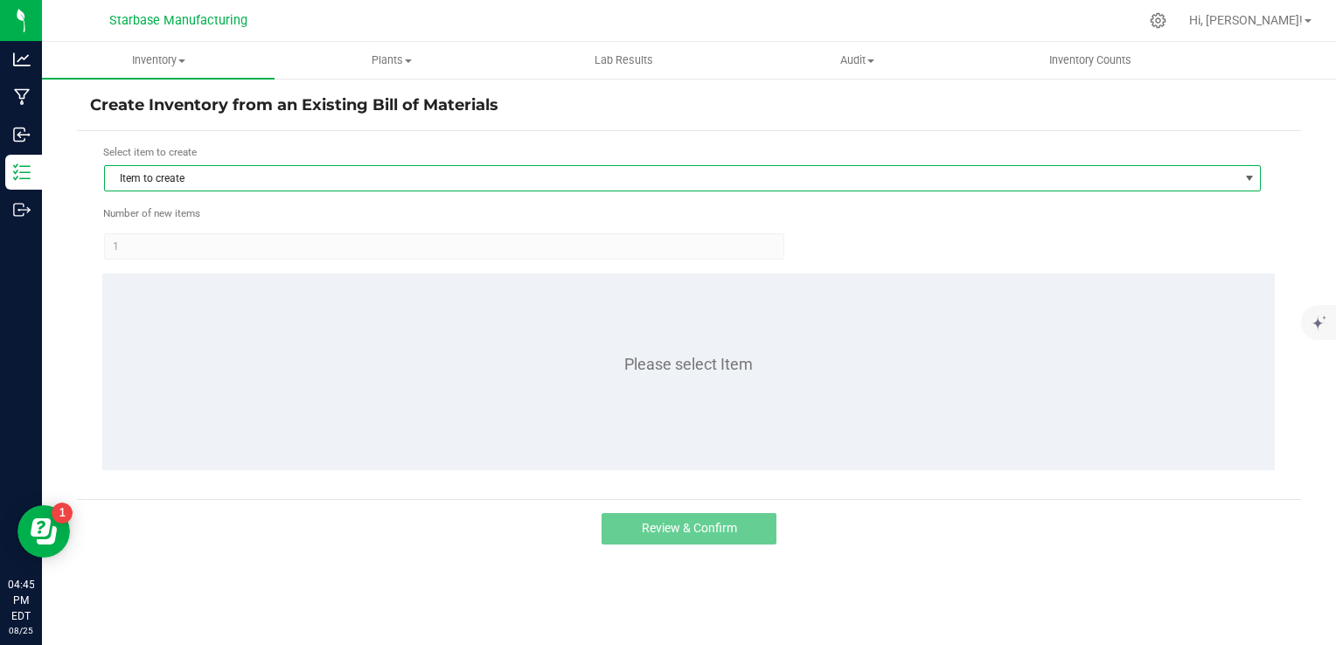
click at [359, 172] on span "Item to create" at bounding box center [671, 178] width 1133 height 24
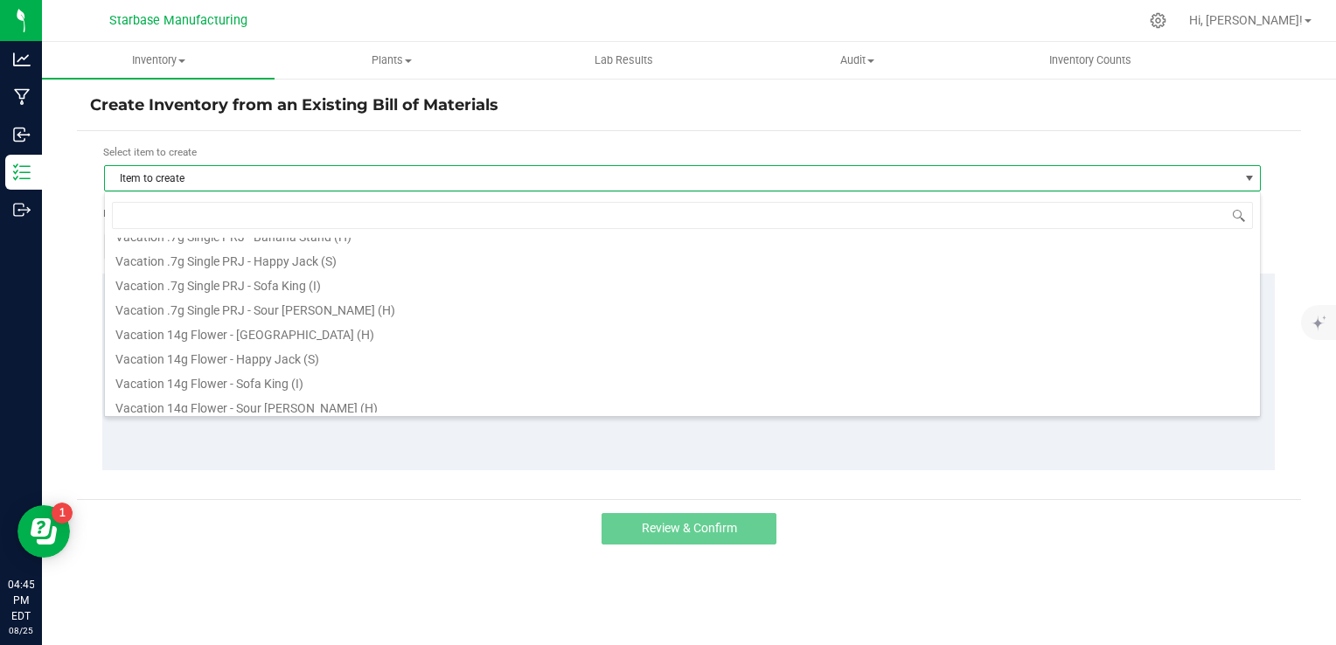
scroll to position [612, 0]
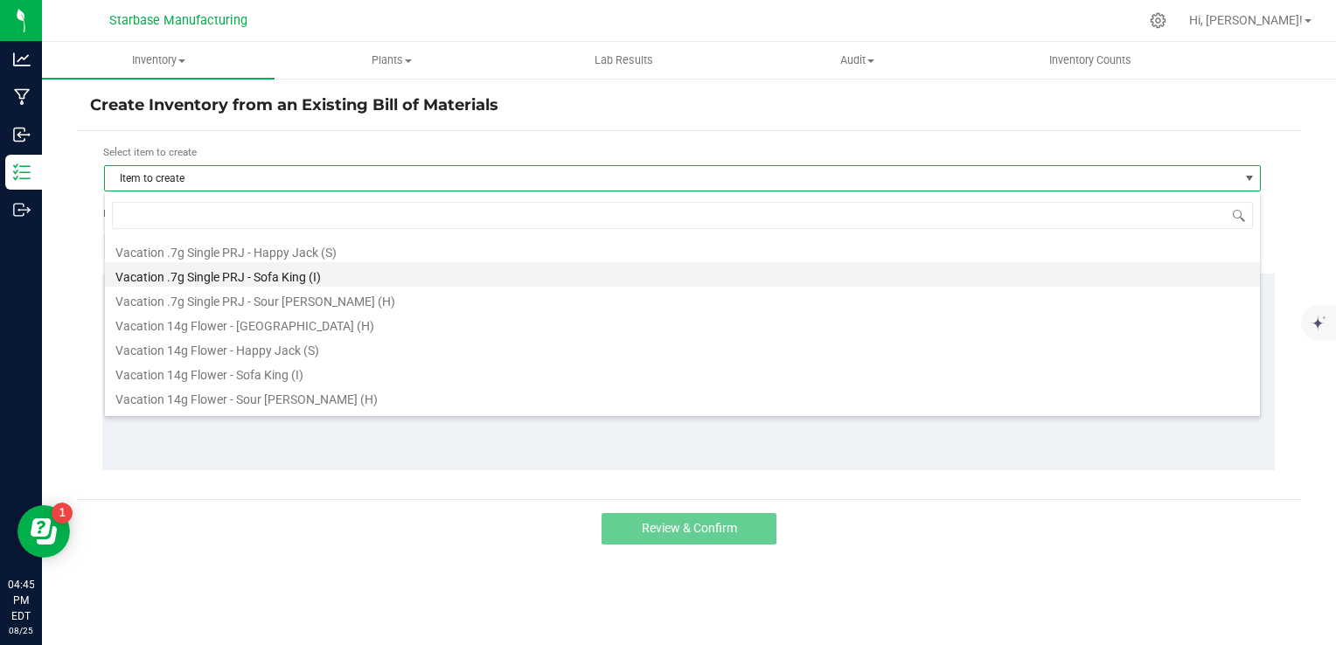
click at [304, 281] on li "Vacation .7g Single PRJ - Sofa King (I)" at bounding box center [682, 274] width 1155 height 24
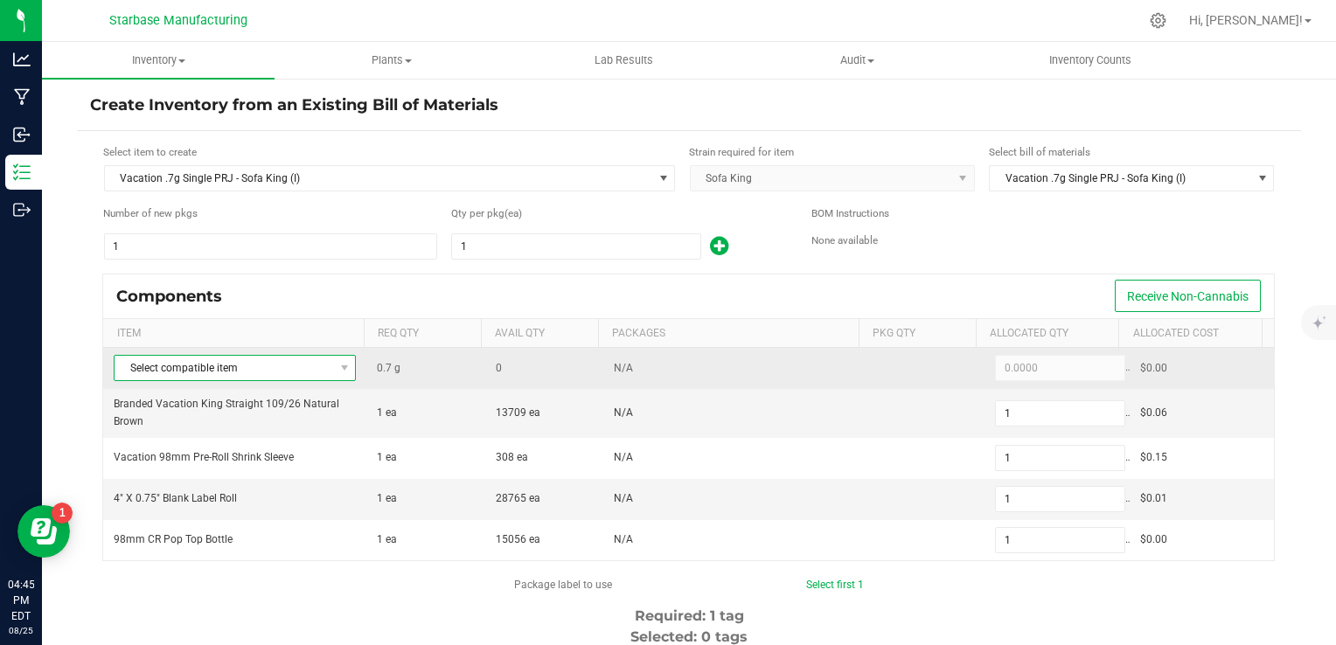
click at [274, 365] on span "Select compatible item" at bounding box center [224, 368] width 219 height 24
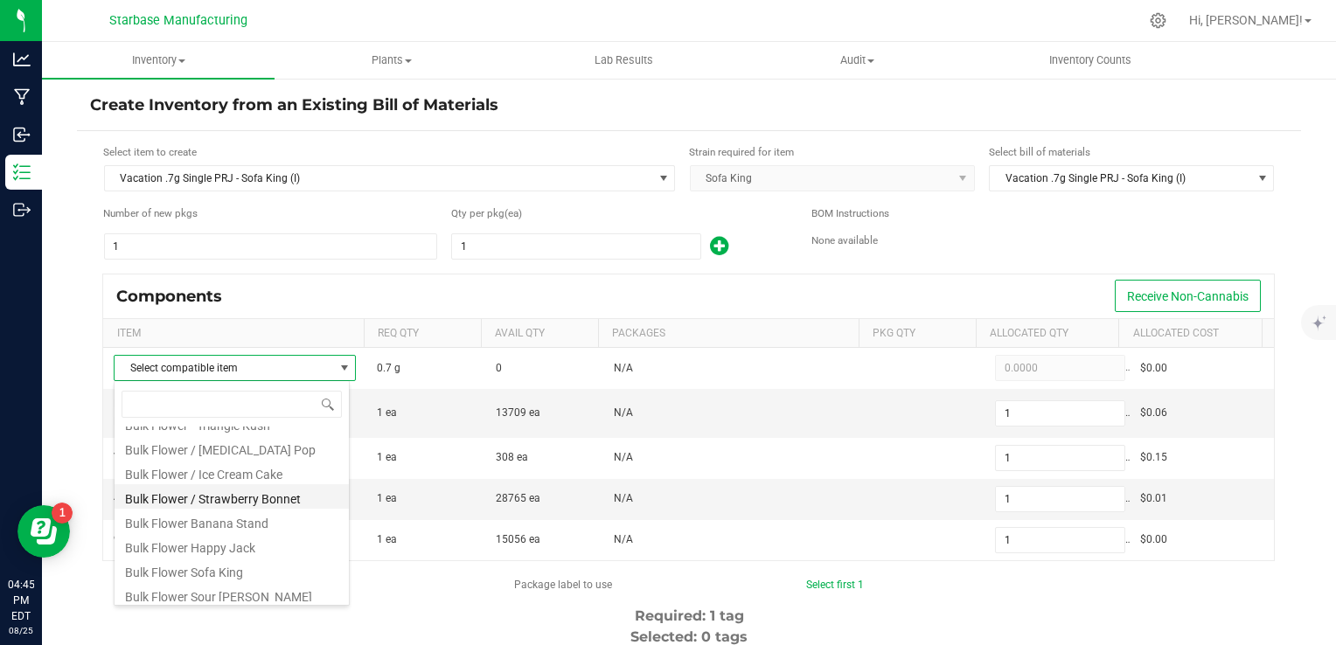
scroll to position [290, 0]
click at [247, 567] on li "Bulk Flower Sofa King" at bounding box center [232, 565] width 234 height 24
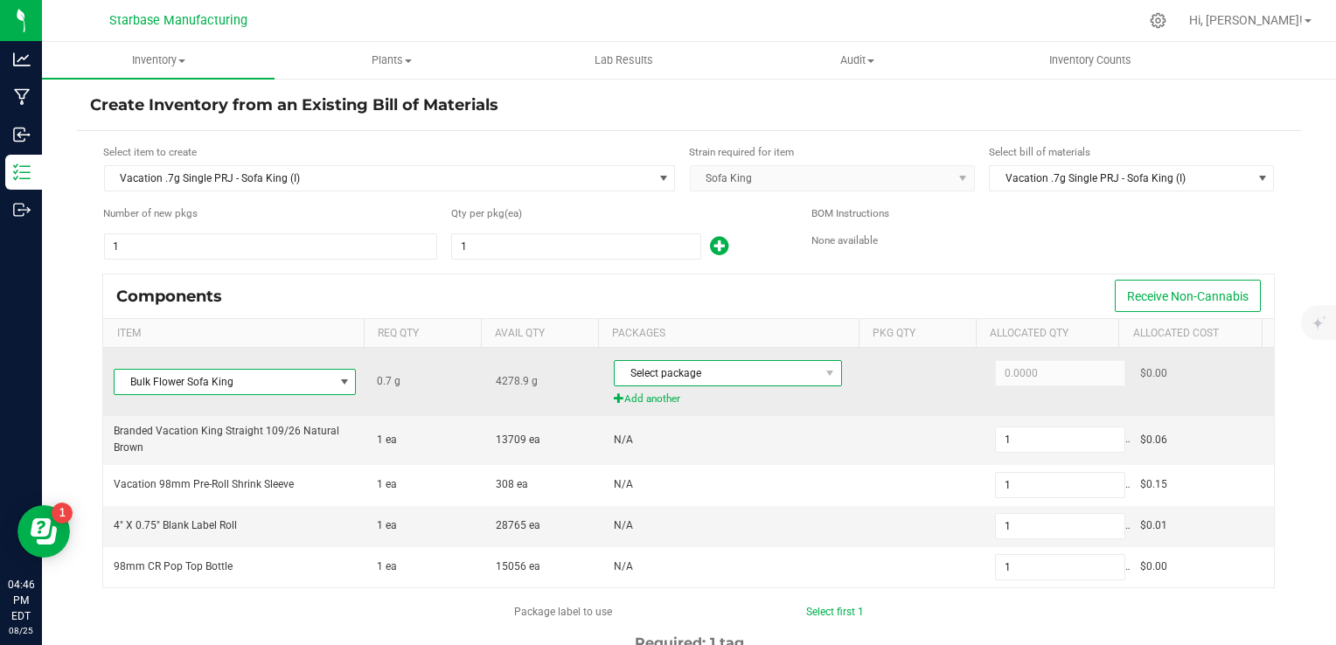
click at [716, 378] on span "Select package" at bounding box center [717, 373] width 205 height 24
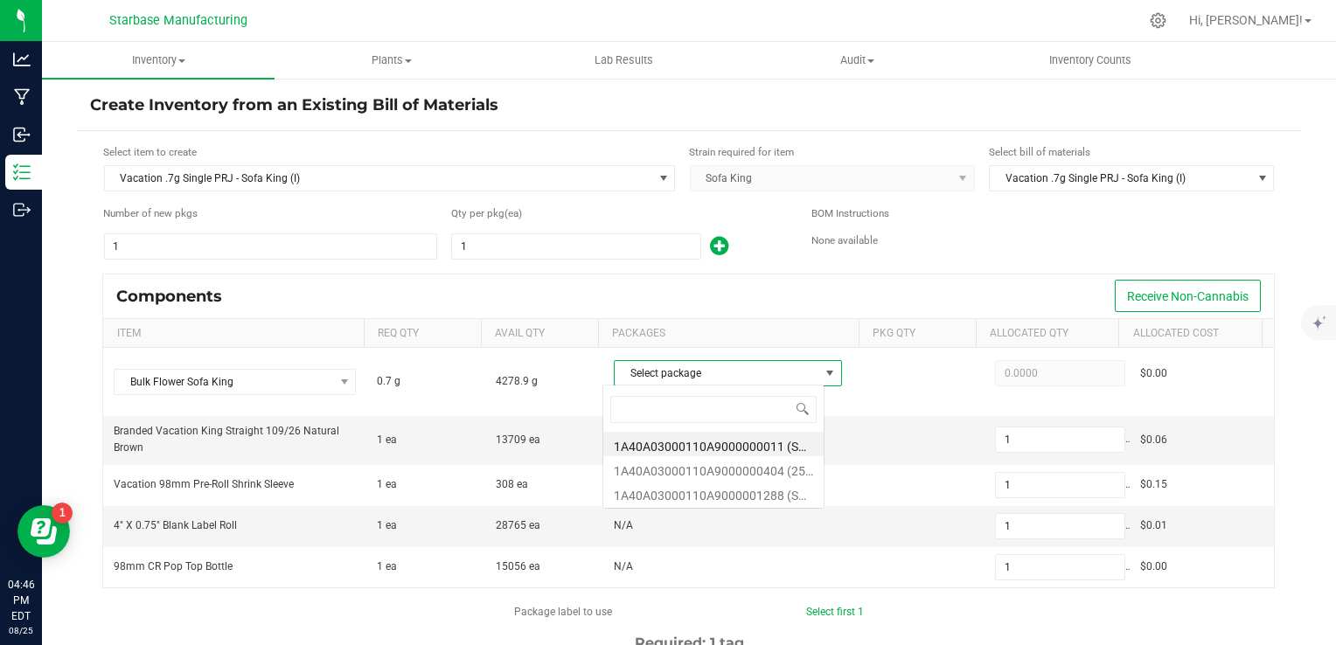
scroll to position [25, 221]
click at [717, 491] on li "1A40A03000110A9000001288 (SKTK250626)" at bounding box center [713, 493] width 220 height 24
type input "0.7000"
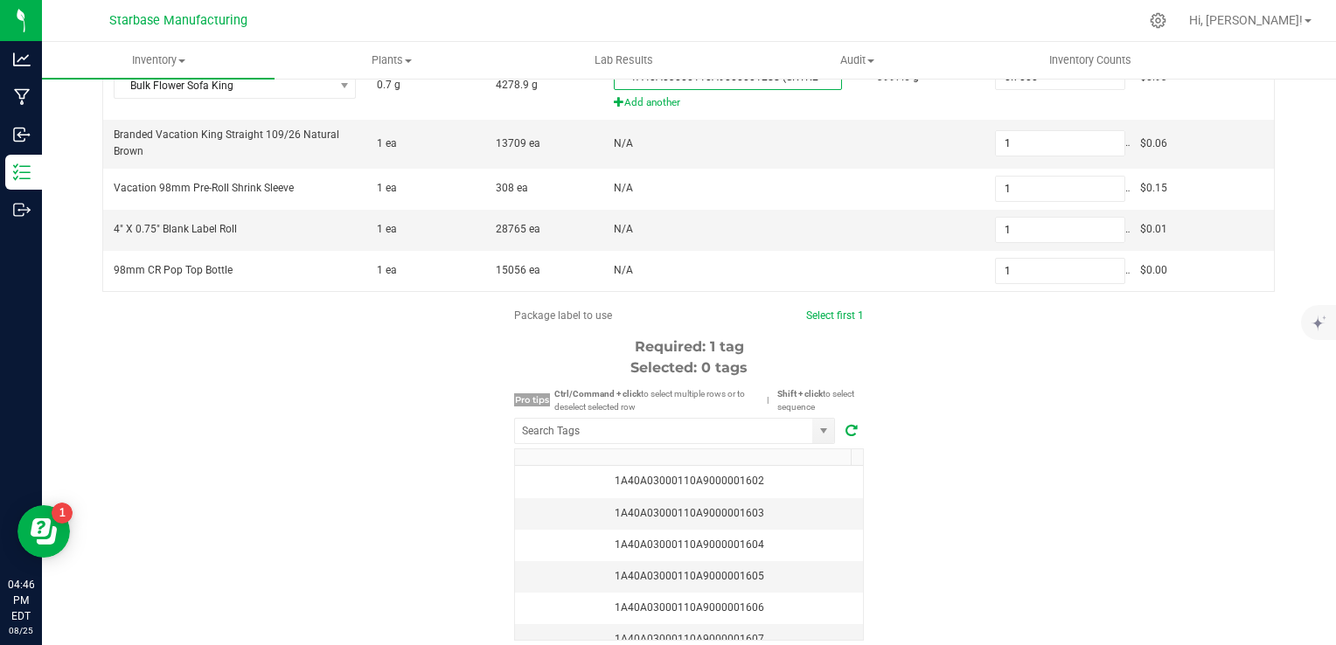
scroll to position [350, 0]
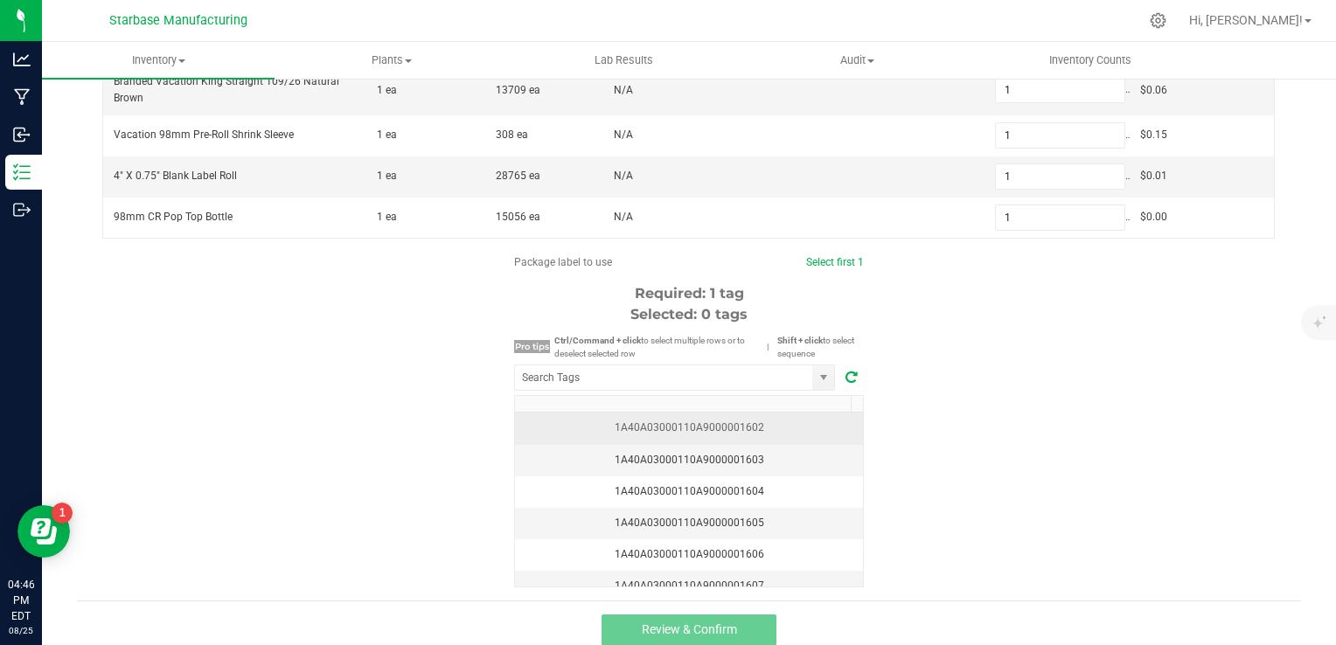
click at [747, 432] on div "1A40A03000110A9000001602" at bounding box center [688, 428] width 327 height 17
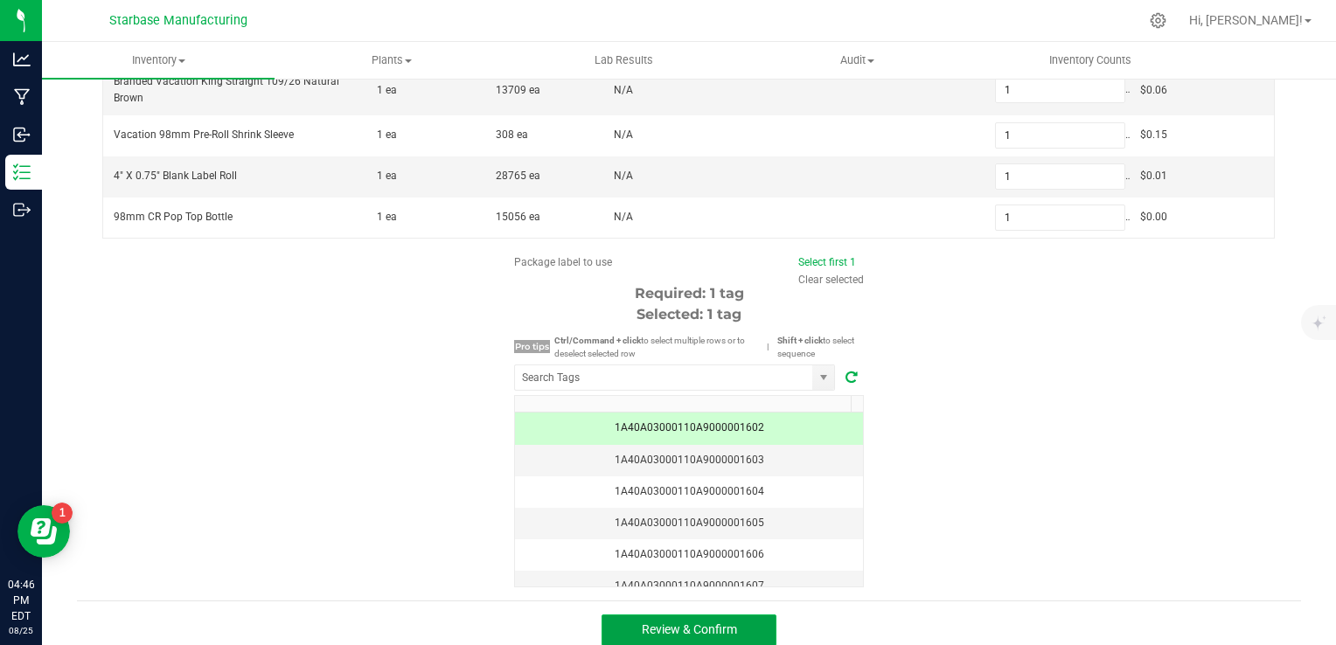
click at [718, 586] on span "Review & Confirm" at bounding box center [689, 630] width 95 height 14
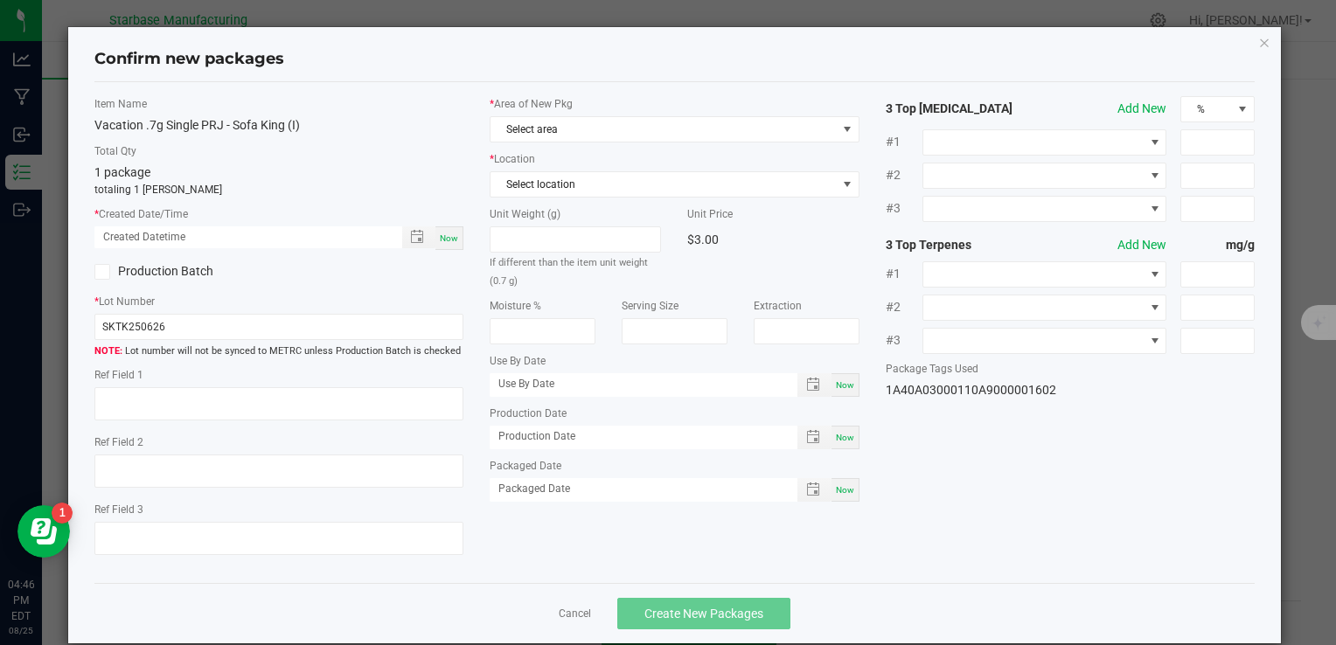
click at [448, 236] on span "Now" at bounding box center [449, 238] width 18 height 10
type input "08/25/2025 04:46 PM"
click at [166, 314] on input "SKTK250626" at bounding box center [278, 327] width 369 height 26
paste input "VACPRSK.7G250821"
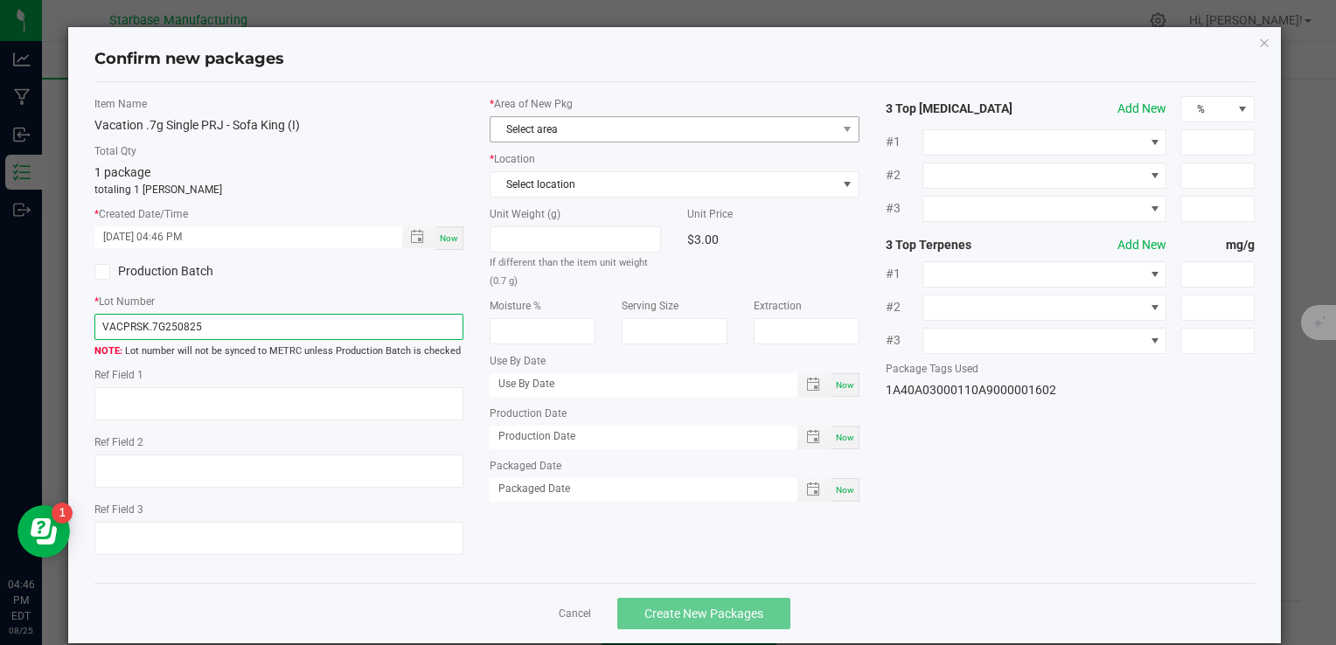
type input "VACPRSK.7G250825"
click at [568, 137] on span "Select area" at bounding box center [663, 129] width 345 height 24
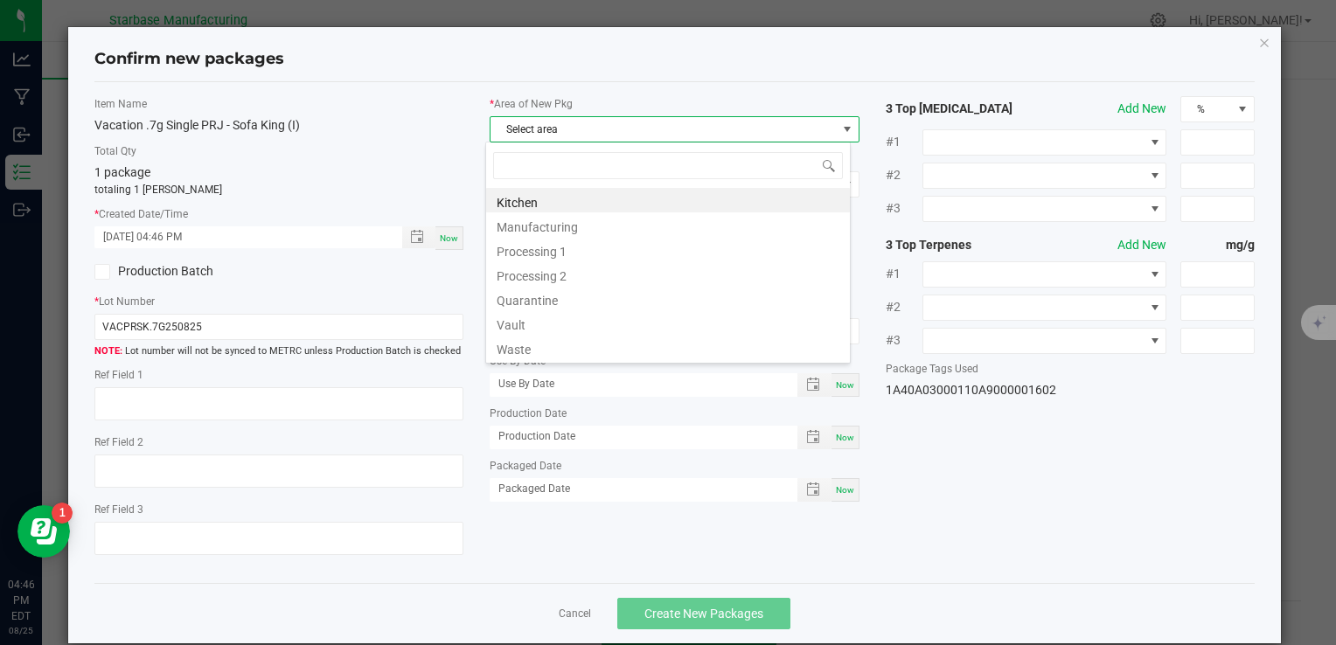
type input "v"
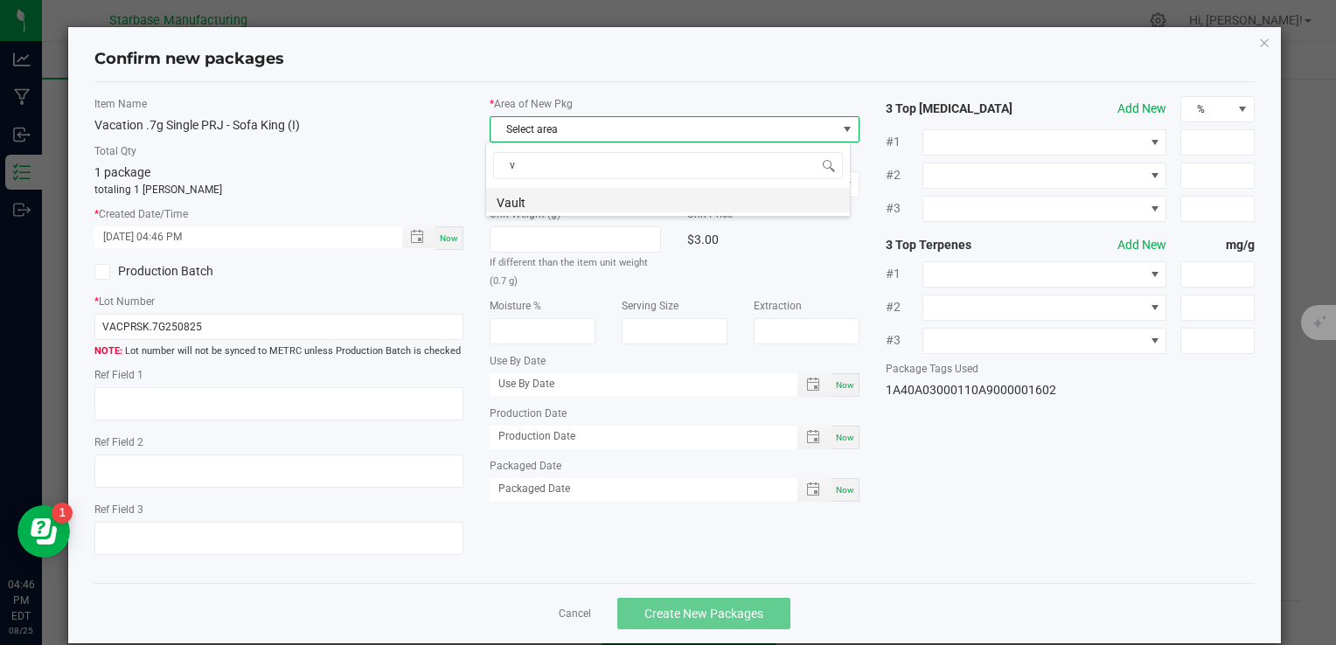
click at [563, 205] on li "Vault" at bounding box center [668, 200] width 364 height 24
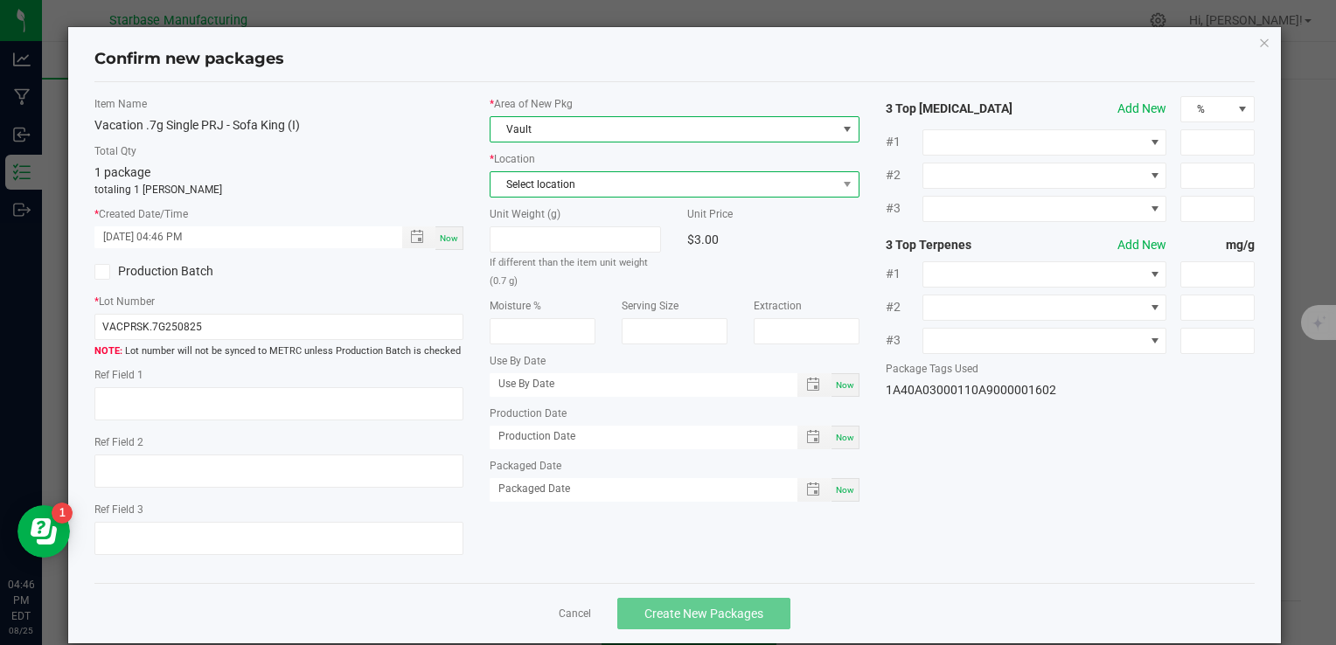
click at [565, 178] on span "Select location" at bounding box center [663, 184] width 345 height 24
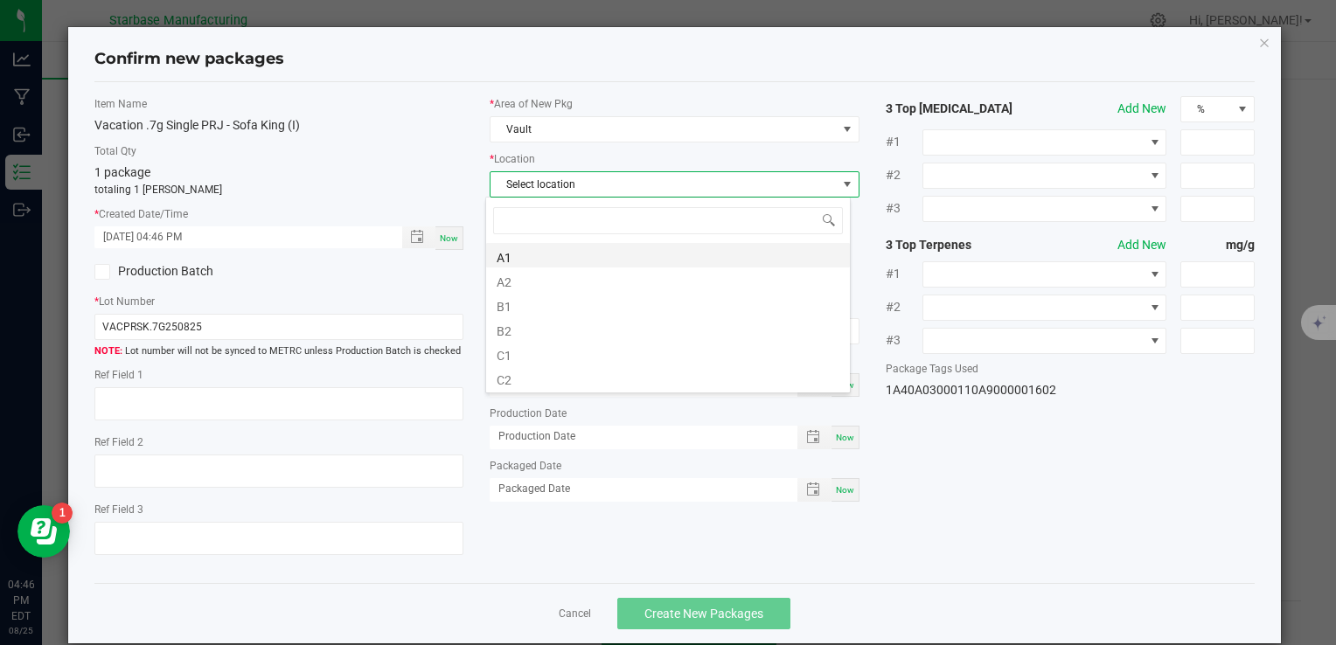
click at [566, 253] on li "A1" at bounding box center [668, 255] width 364 height 24
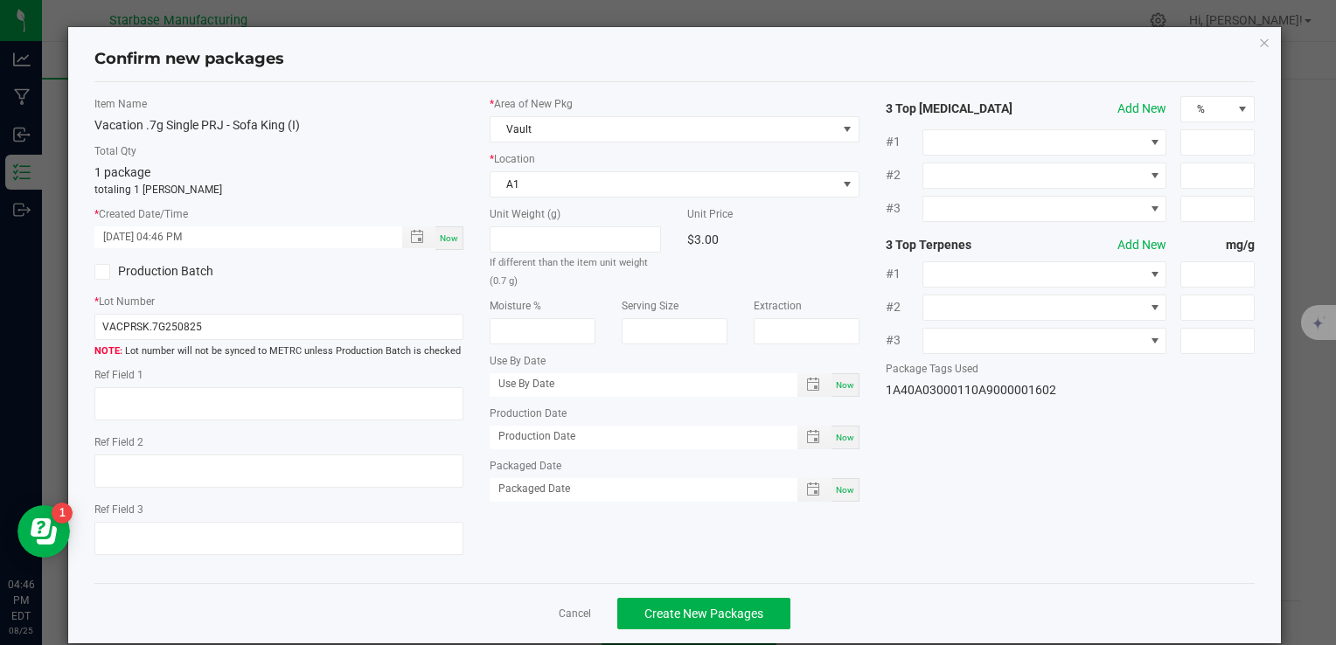
click at [837, 434] on span "Now" at bounding box center [845, 438] width 18 height 10
type input "[DATE]"
click at [831, 478] on div "Now" at bounding box center [845, 490] width 28 height 24
type input "[DATE]"
click at [734, 586] on span "Create New Packages" at bounding box center [703, 614] width 119 height 14
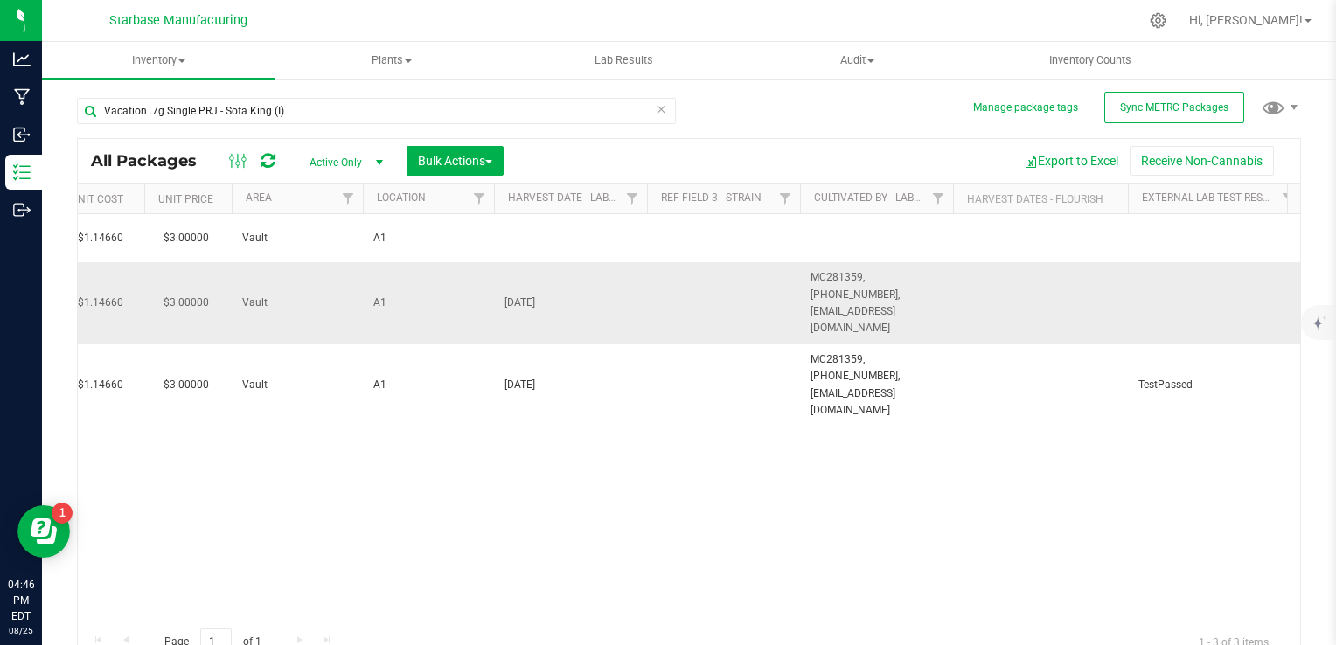
click at [518, 295] on span "[DATE]" at bounding box center [570, 303] width 132 height 17
click at [518, 289] on input "[DATE]" at bounding box center [566, 302] width 147 height 27
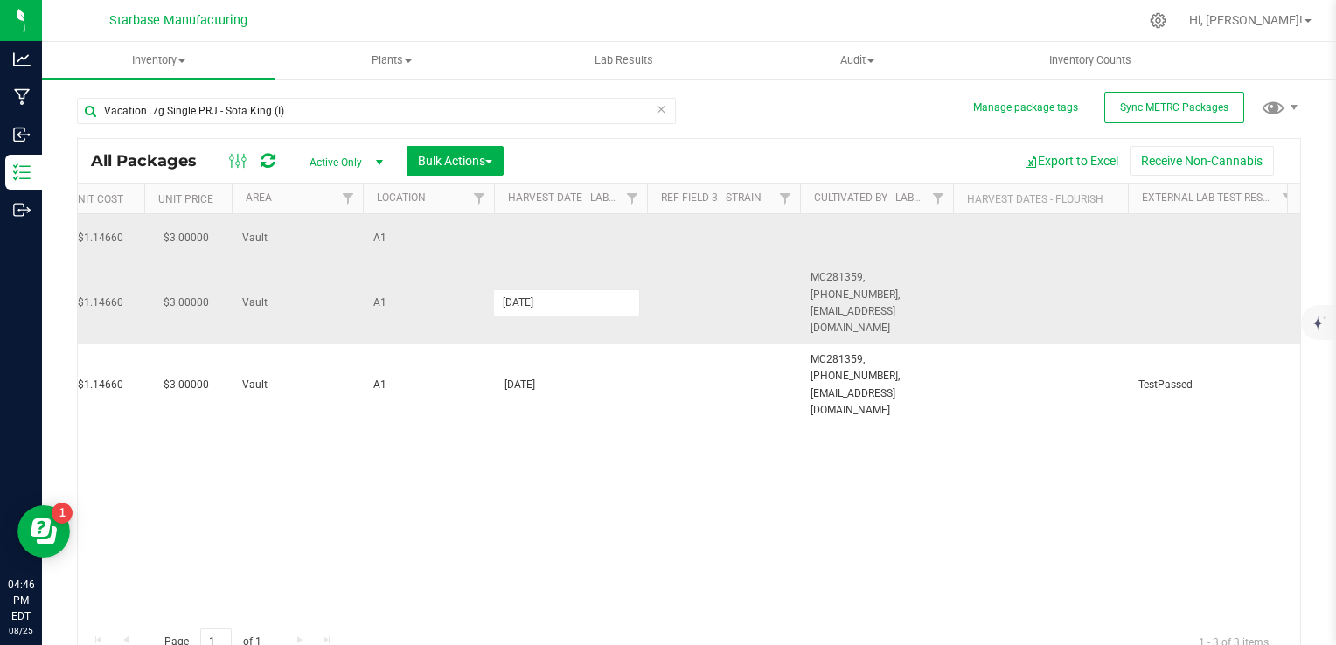
click at [560, 239] on td at bounding box center [570, 238] width 153 height 48
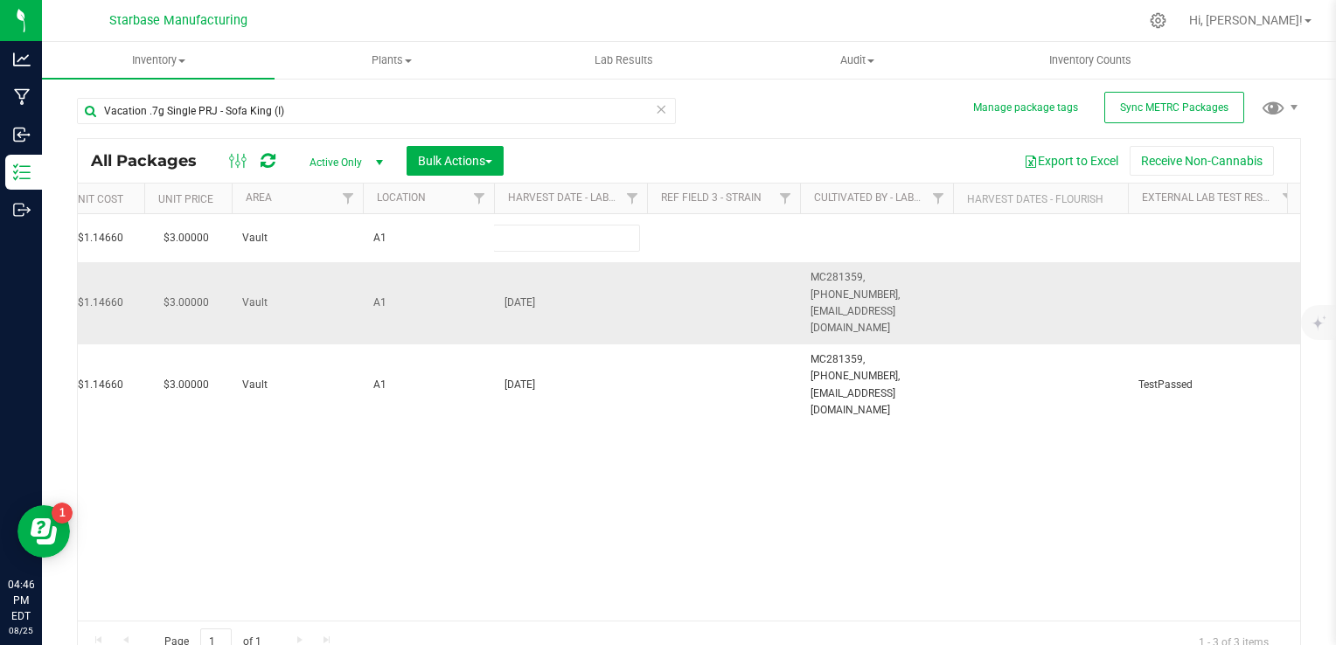
type input "[DATE]"
click at [862, 287] on div "All Packages Active Only Active Only Lab Samples Locked All External Internal B…" at bounding box center [689, 400] width 1224 height 525
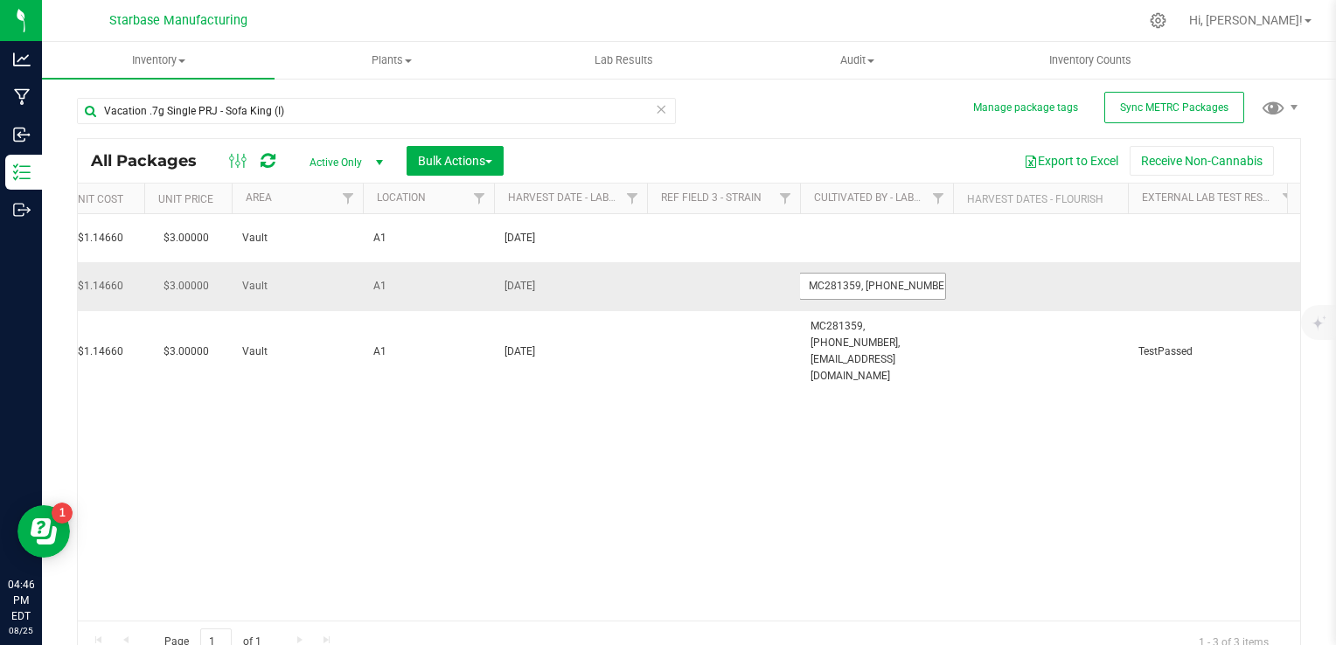
click at [862, 287] on input "MC281359, [PHONE_NUMBER], [EMAIL_ADDRESS][DOMAIN_NAME]" at bounding box center [872, 286] width 147 height 27
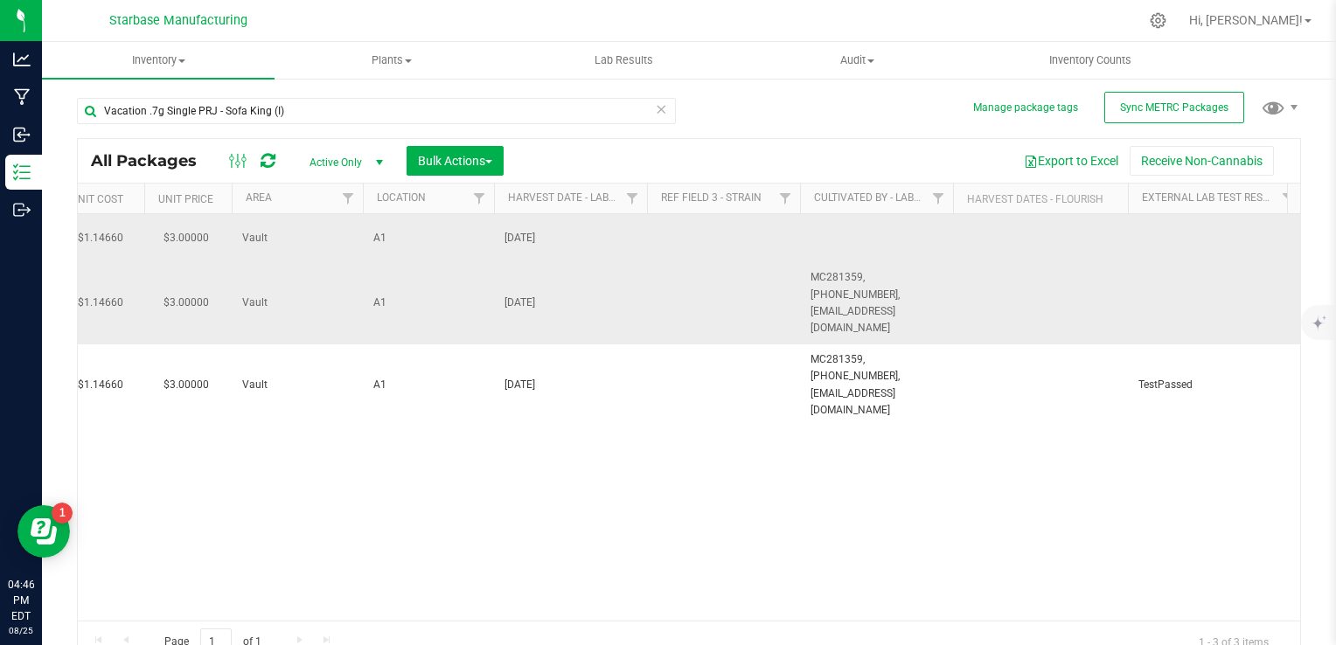
click at [838, 226] on td at bounding box center [876, 238] width 153 height 48
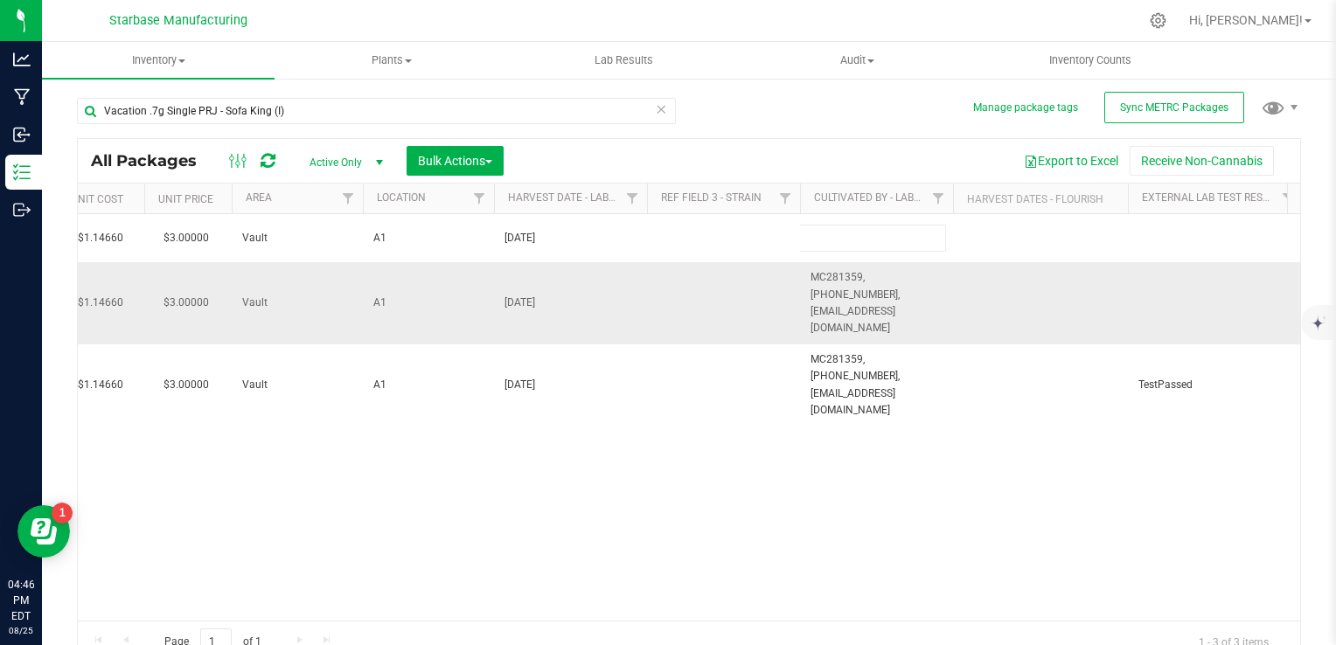
type input "MC281359, [PHONE_NUMBER], [EMAIL_ADDRESS][DOMAIN_NAME]"
click at [500, 495] on div "All Packages Active Only Active Only Lab Samples Locked All External Internal B…" at bounding box center [689, 400] width 1224 height 525
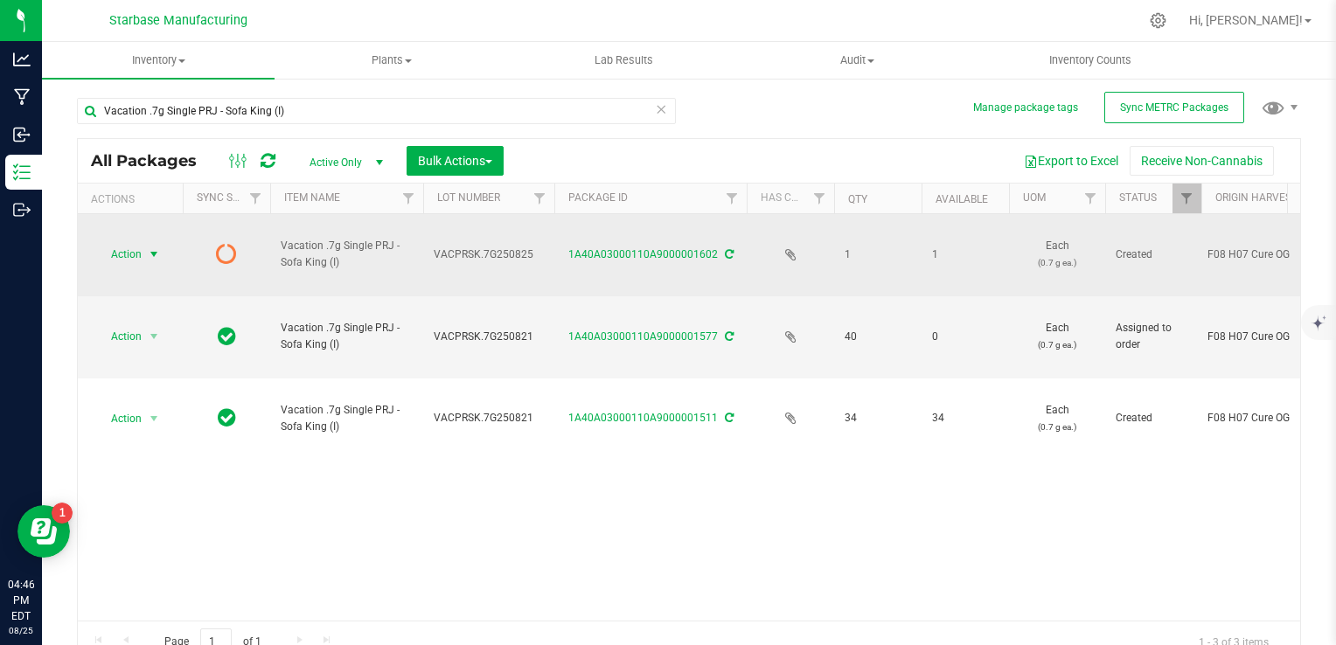
click at [150, 247] on span "select" at bounding box center [154, 254] width 14 height 14
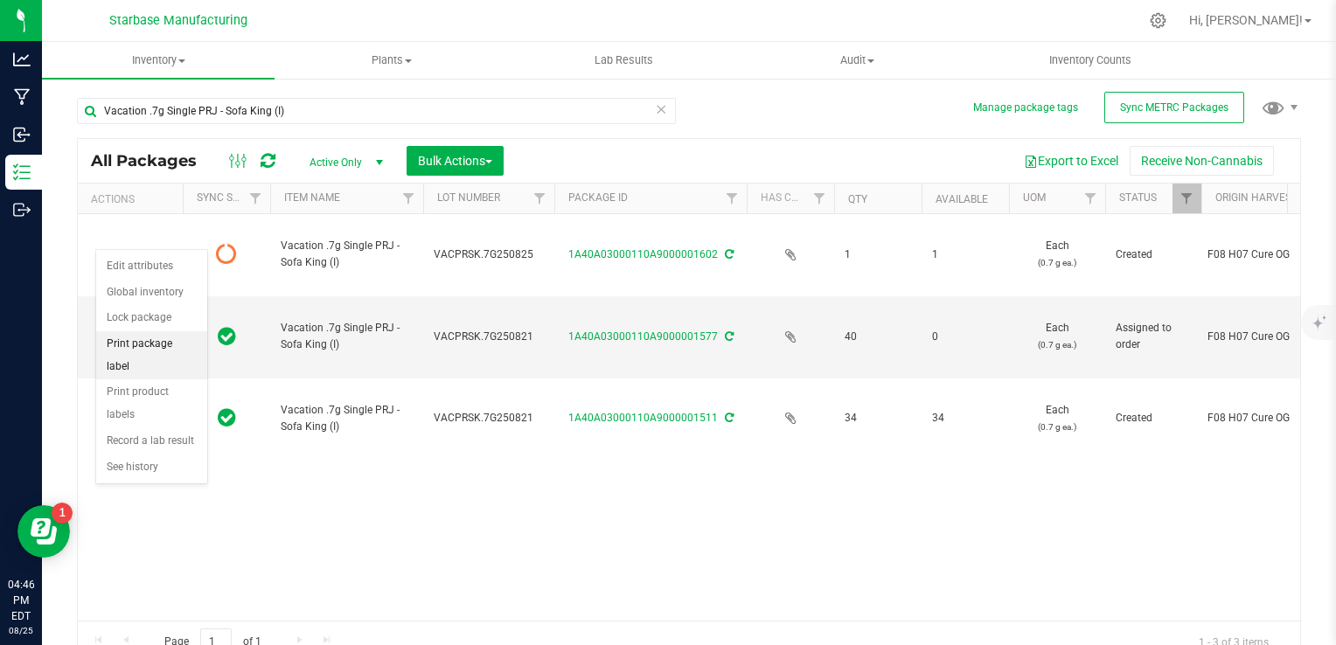
click at [157, 348] on li "Print package label" at bounding box center [151, 355] width 111 height 48
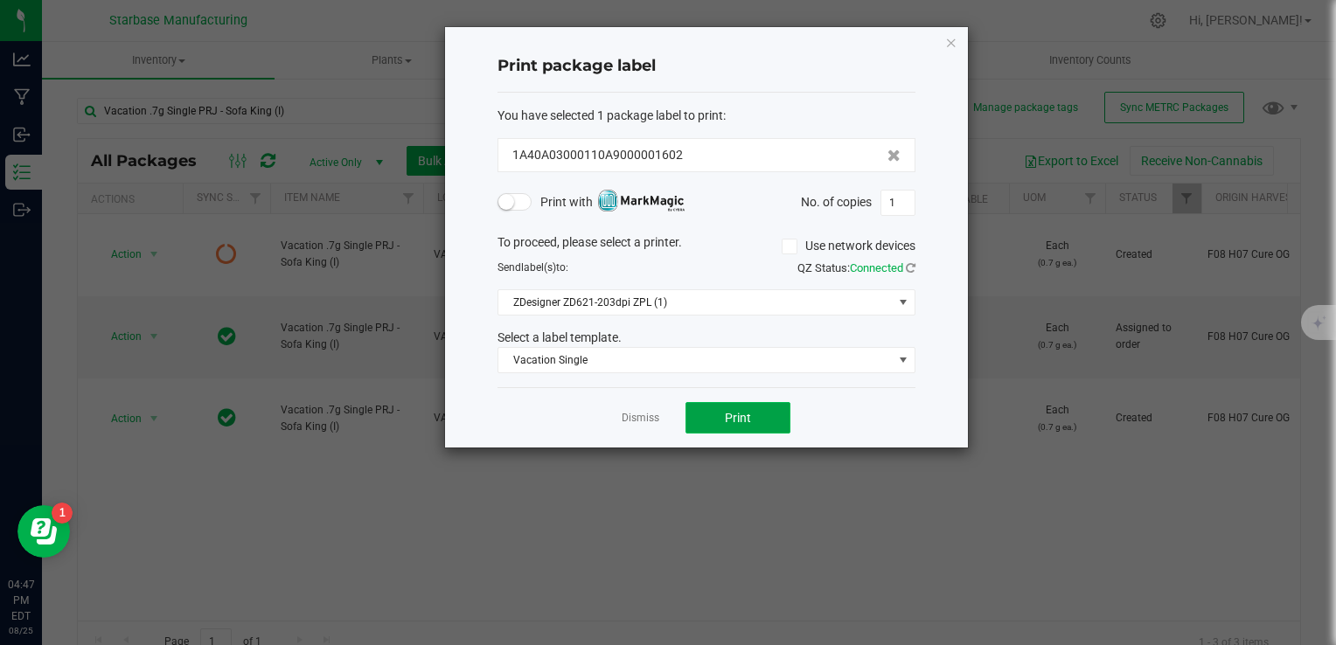
click at [732, 421] on span "Print" at bounding box center [738, 418] width 26 height 14
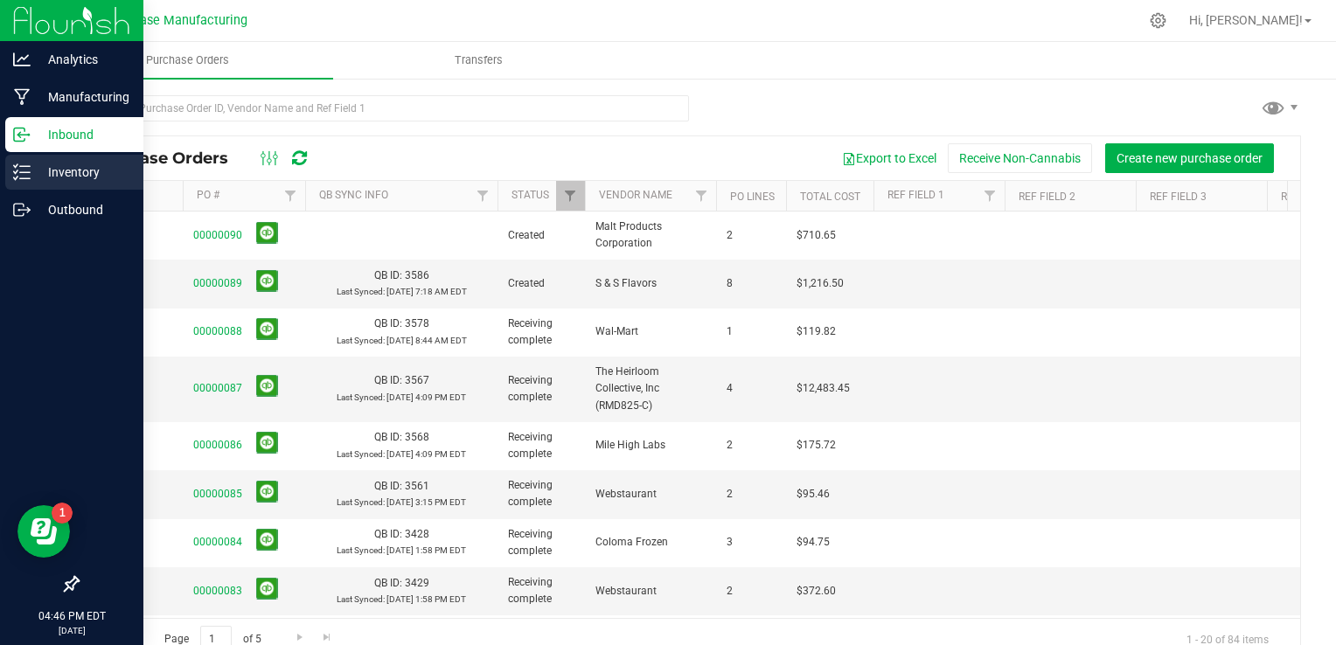
click at [31, 180] on p "Inventory" at bounding box center [83, 172] width 105 height 21
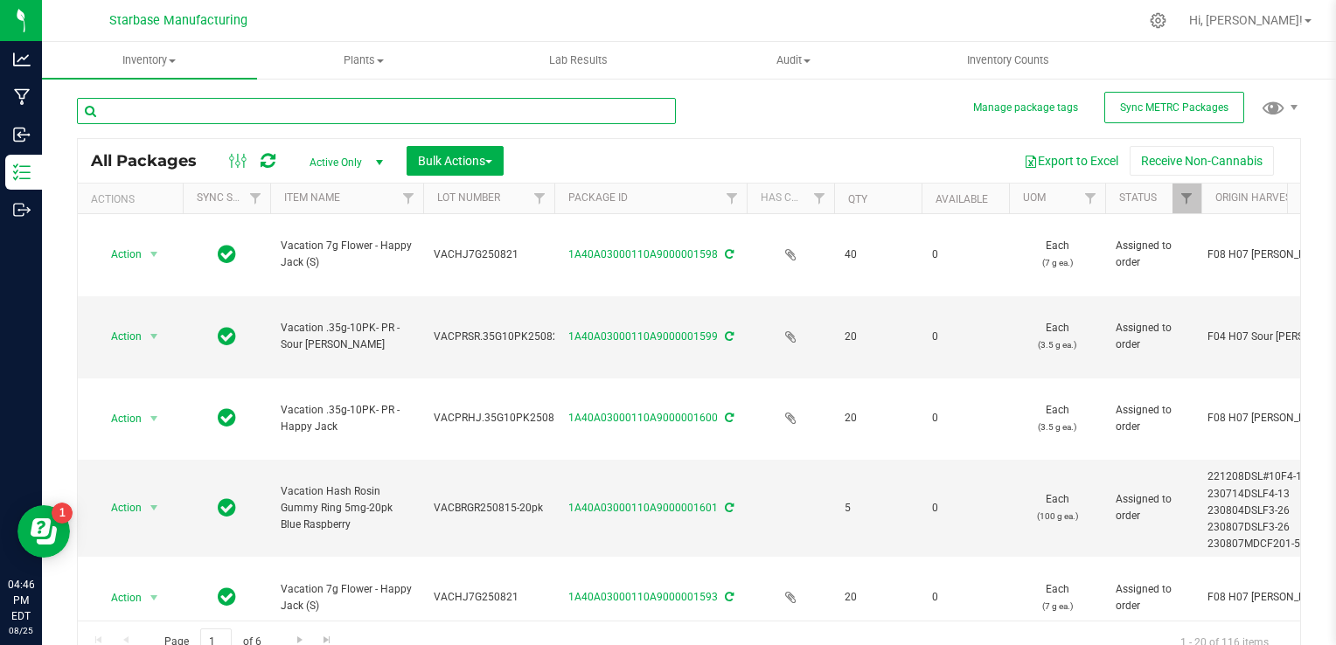
click at [240, 104] on input "text" at bounding box center [376, 111] width 599 height 26
type input "sofa"
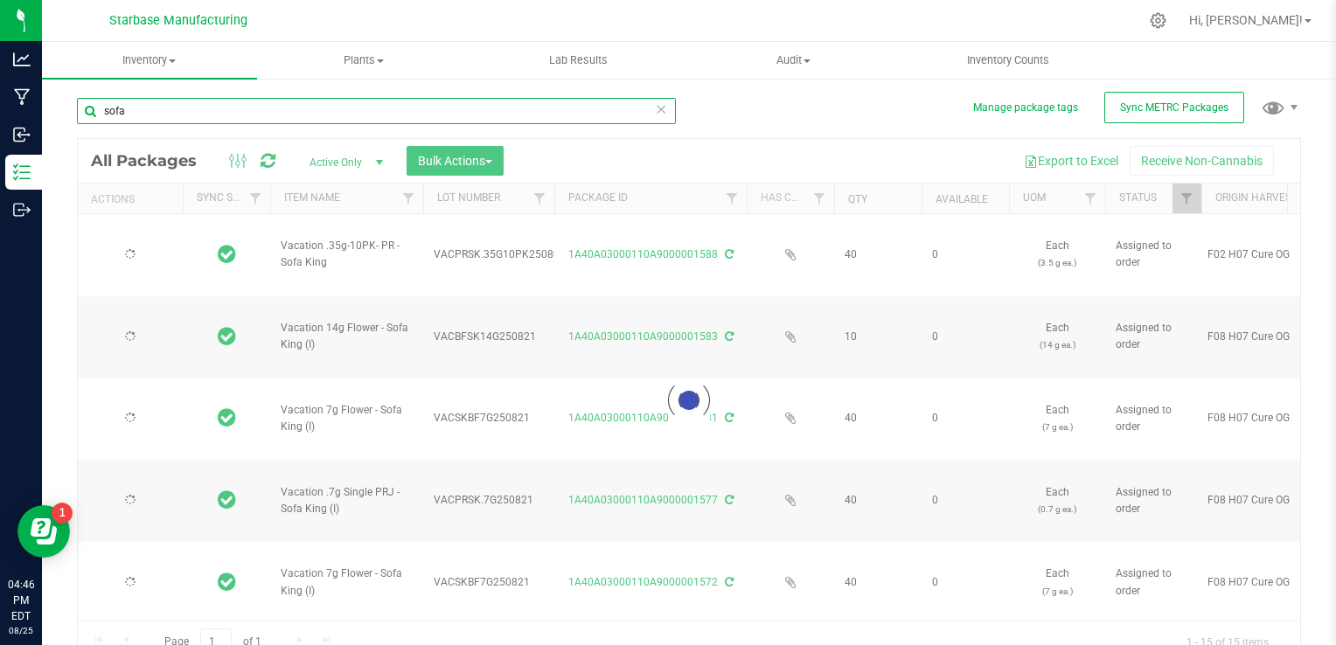
type input "[DATE]"
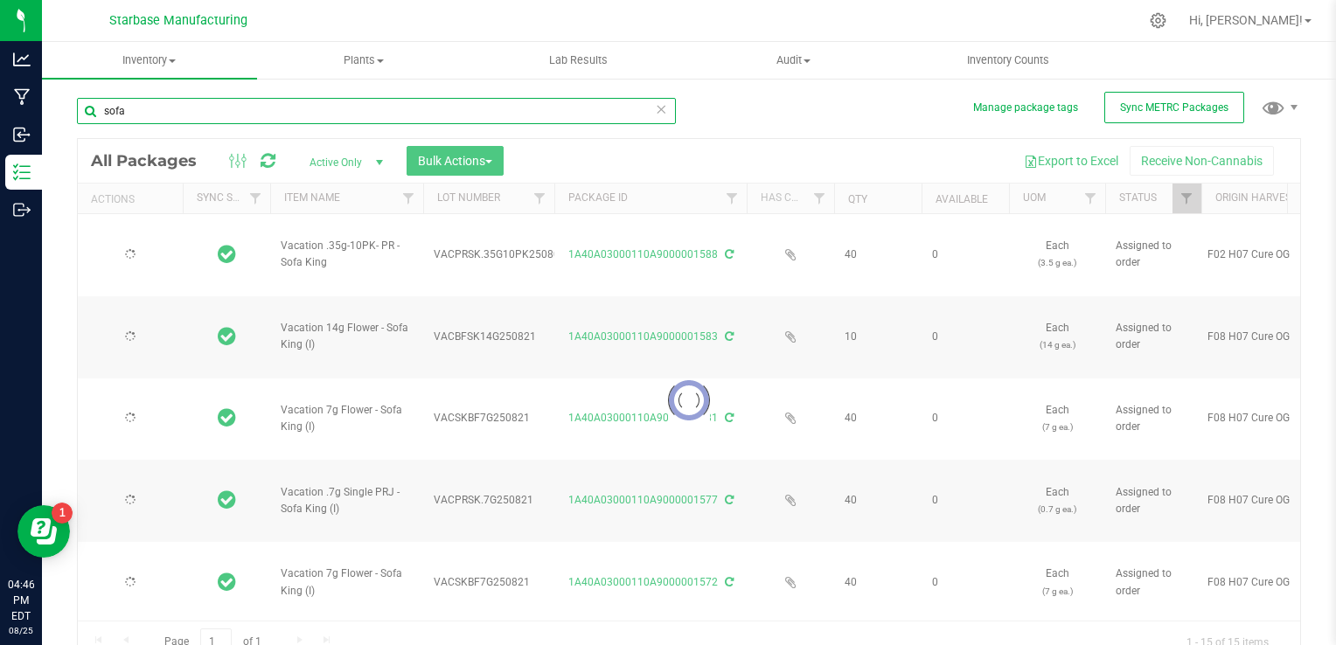
type input "[DATE]"
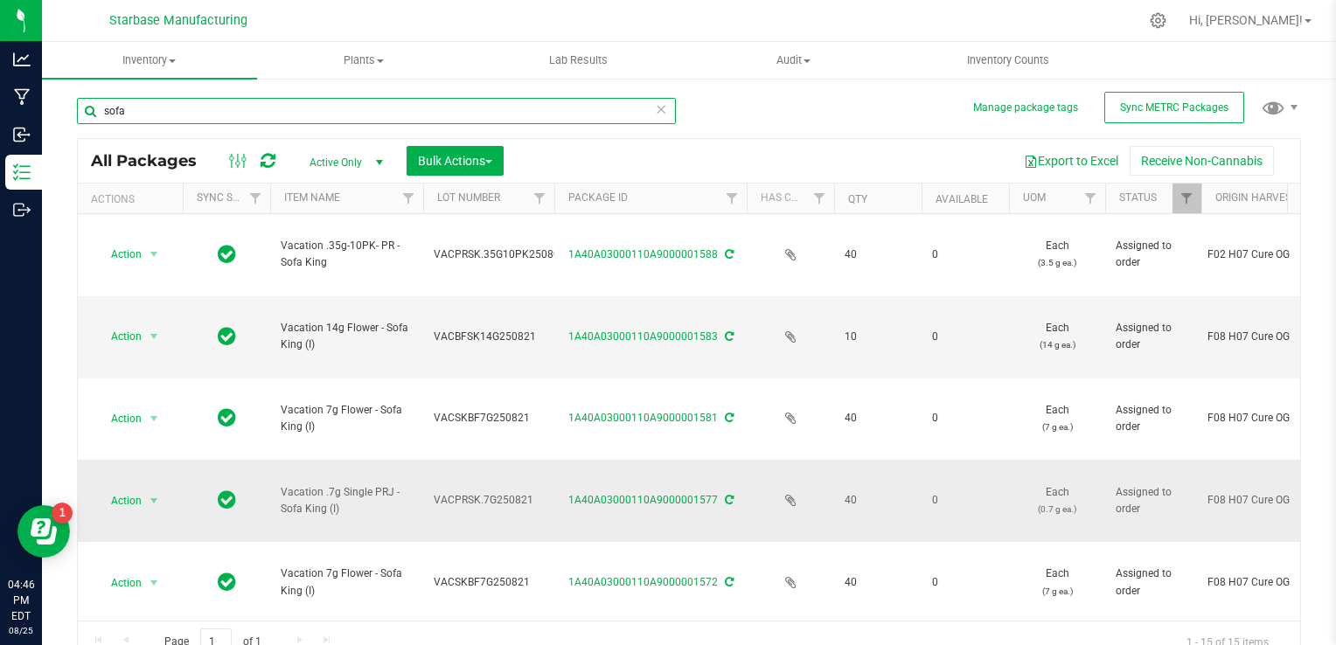
type input "sofa"
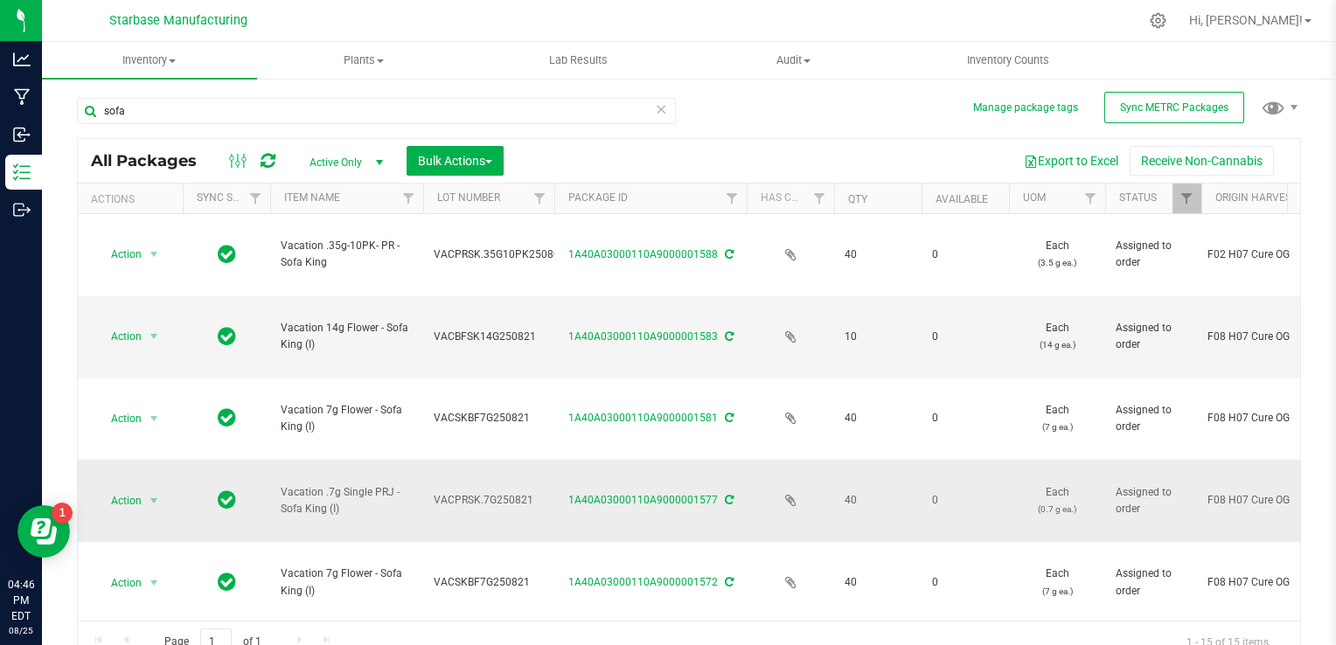
click at [459, 492] on span "VACPRSK.7G250821" at bounding box center [489, 500] width 110 height 17
click at [459, 487] on input "VACPRSK.7G250821" at bounding box center [484, 500] width 125 height 27
